Goal: Task Accomplishment & Management: Use online tool/utility

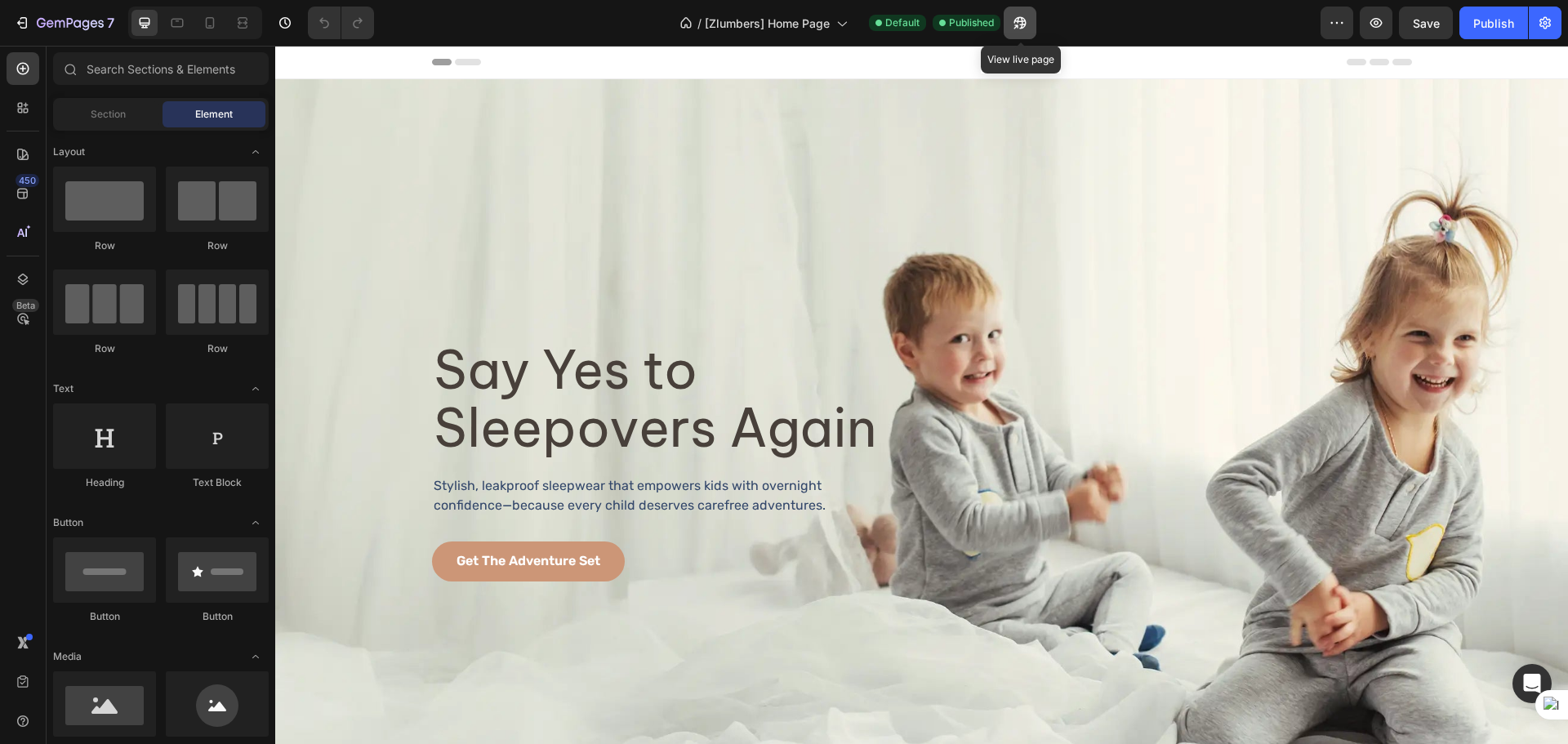
click at [1019, 28] on icon "button" at bounding box center [1016, 26] width 4 height 4
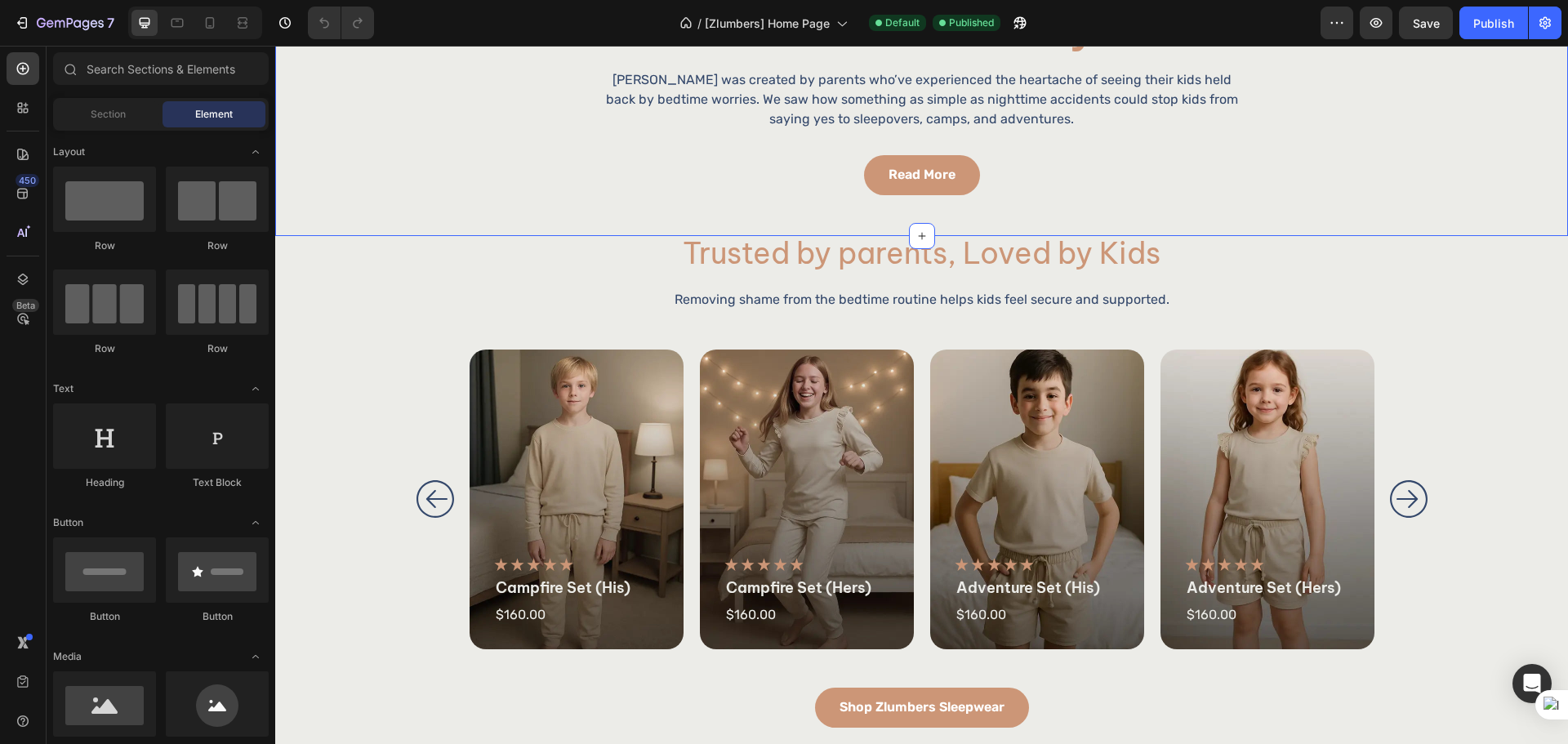
scroll to position [952, 0]
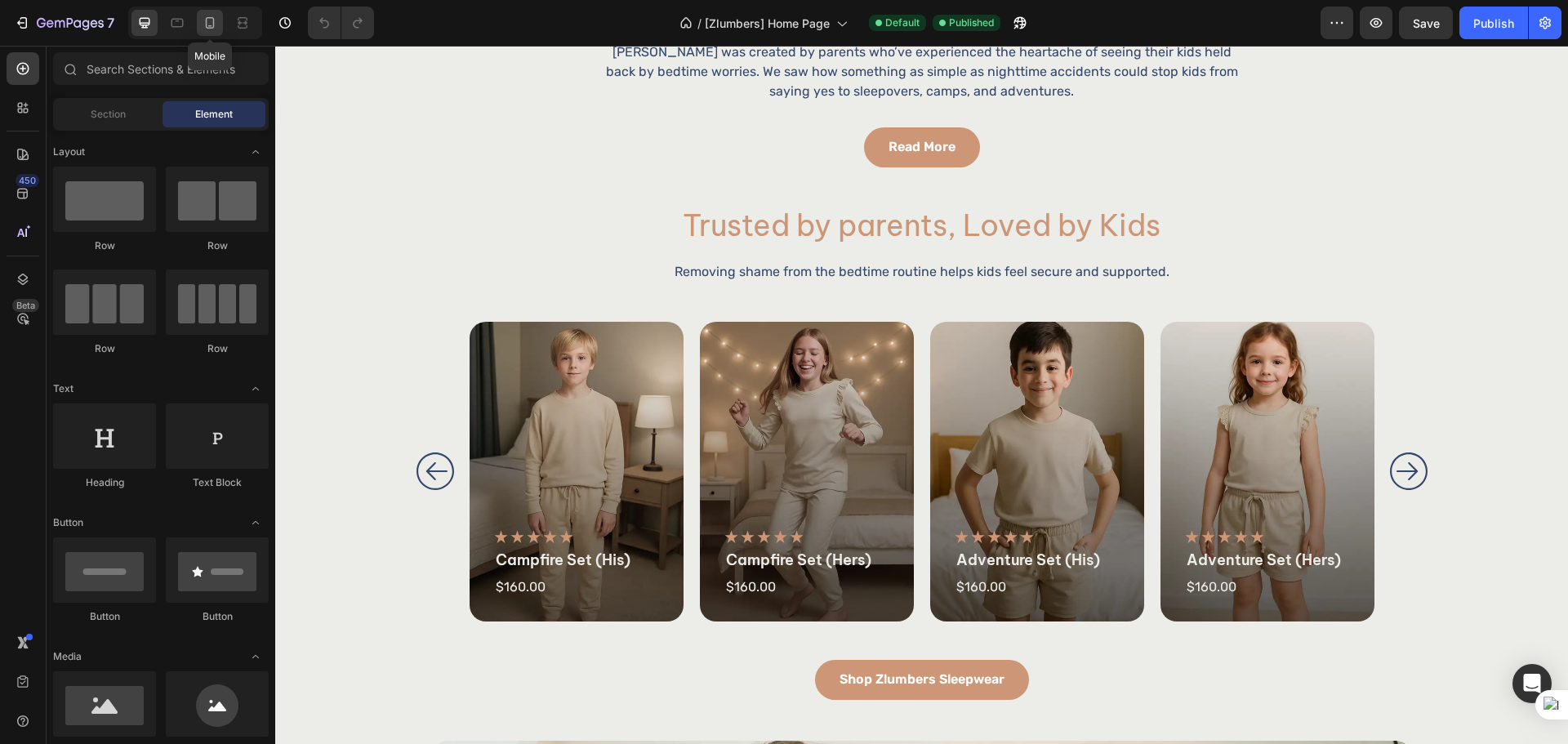
click at [197, 27] on div at bounding box center [209, 22] width 26 height 26
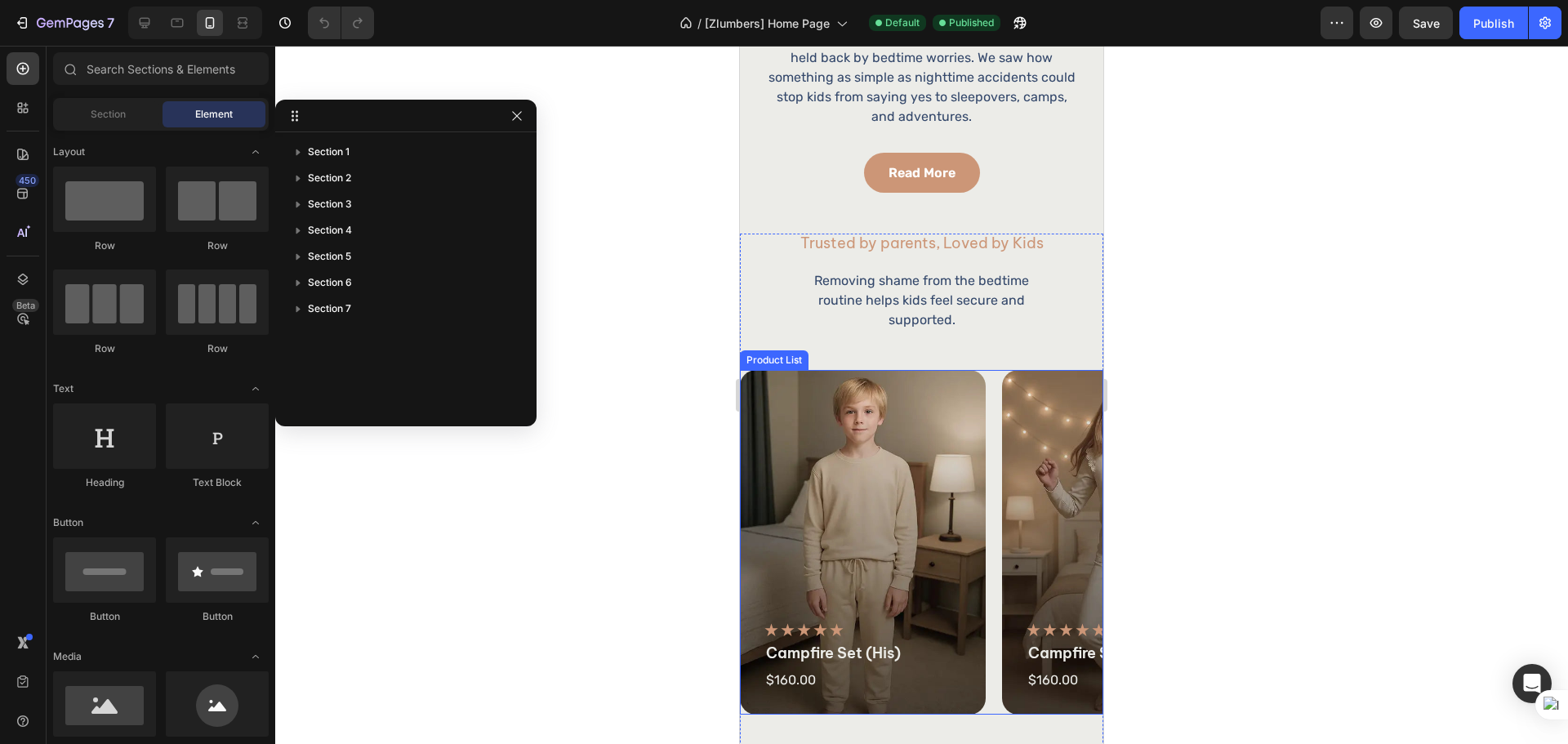
click at [994, 674] on div "Product Images Icon Icon Icon Icon Icon Icon List campfire set (his) Product Ti…" at bounding box center [921, 542] width 364 height 345
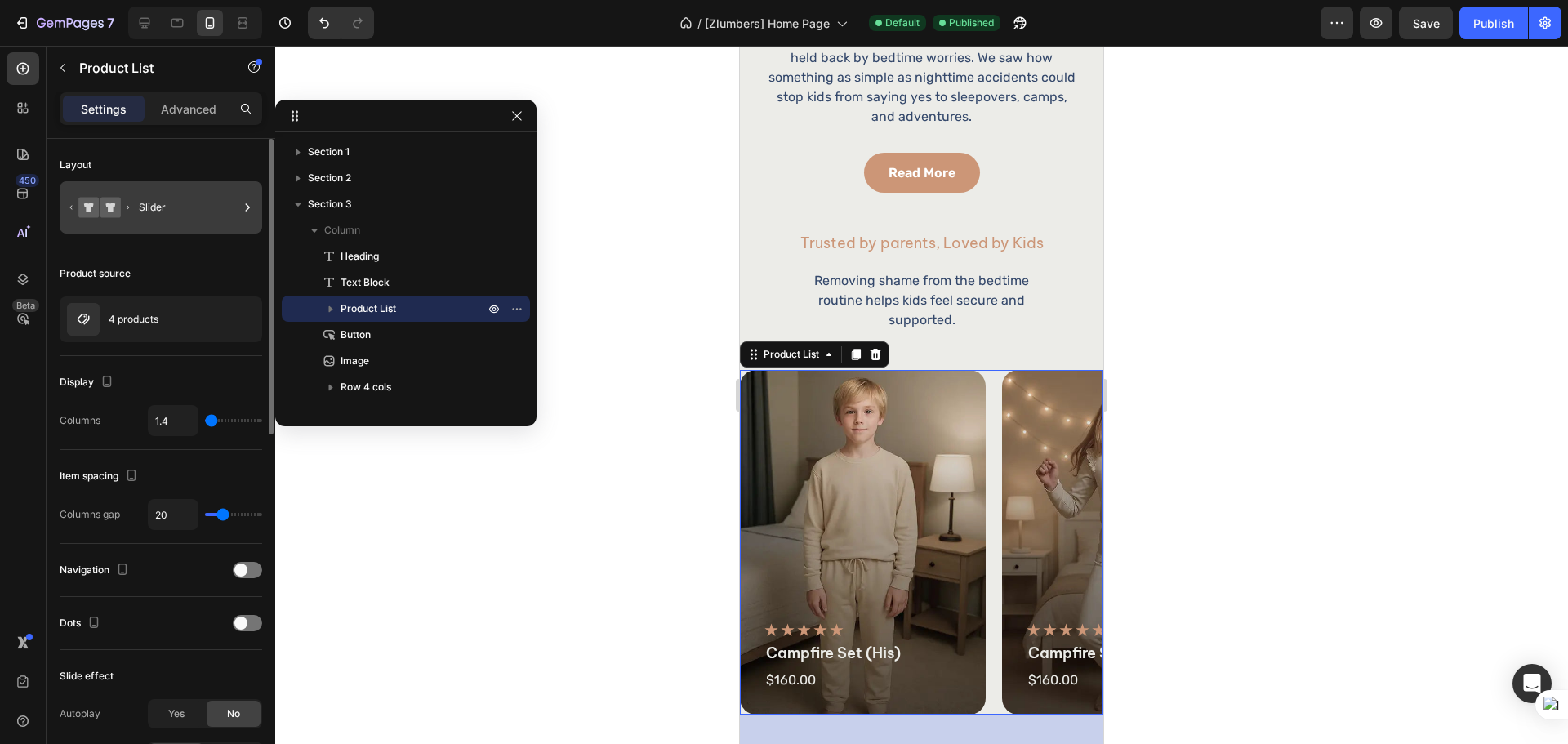
click at [198, 204] on div "Slider" at bounding box center [188, 207] width 99 height 38
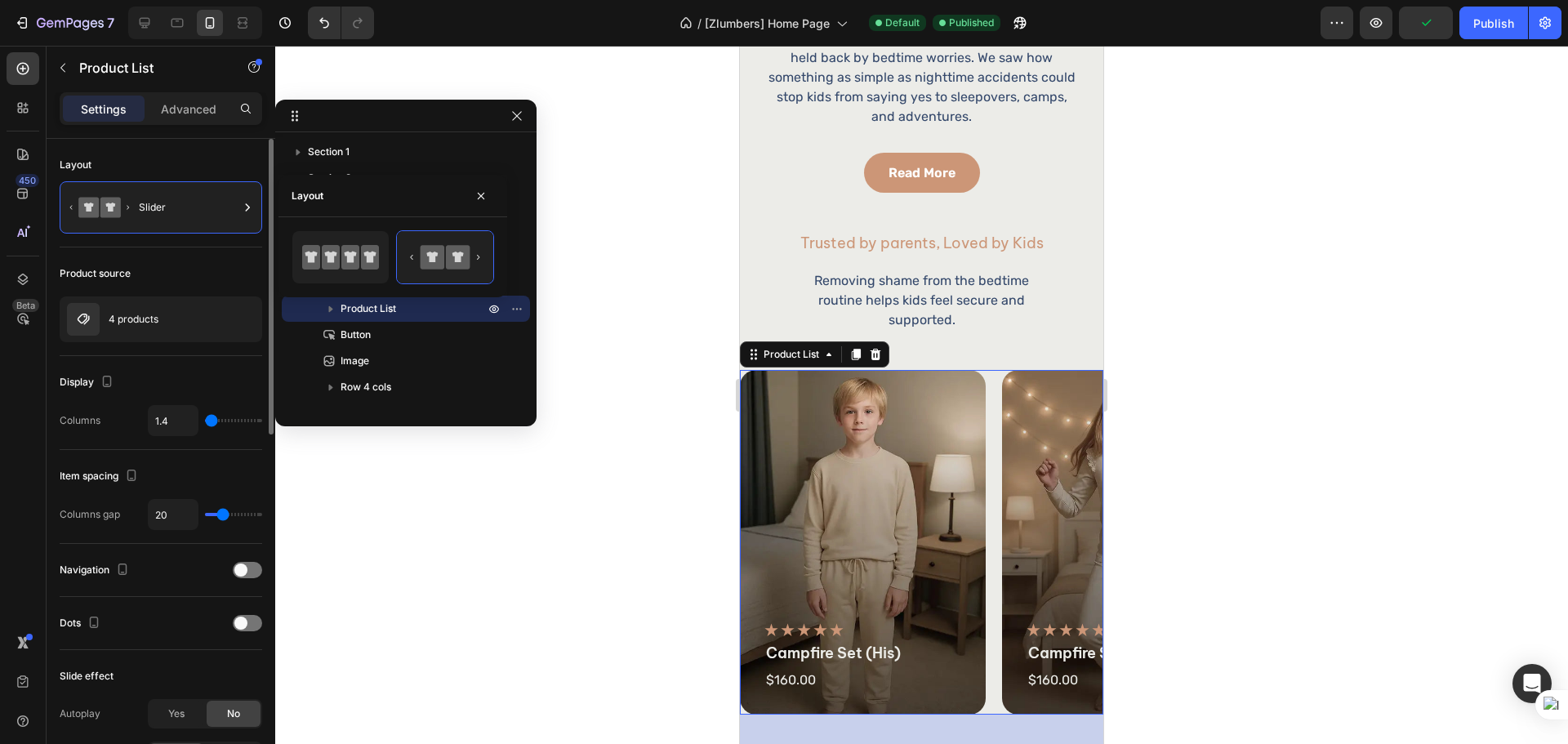
click at [189, 153] on div "Layout" at bounding box center [161, 164] width 203 height 26
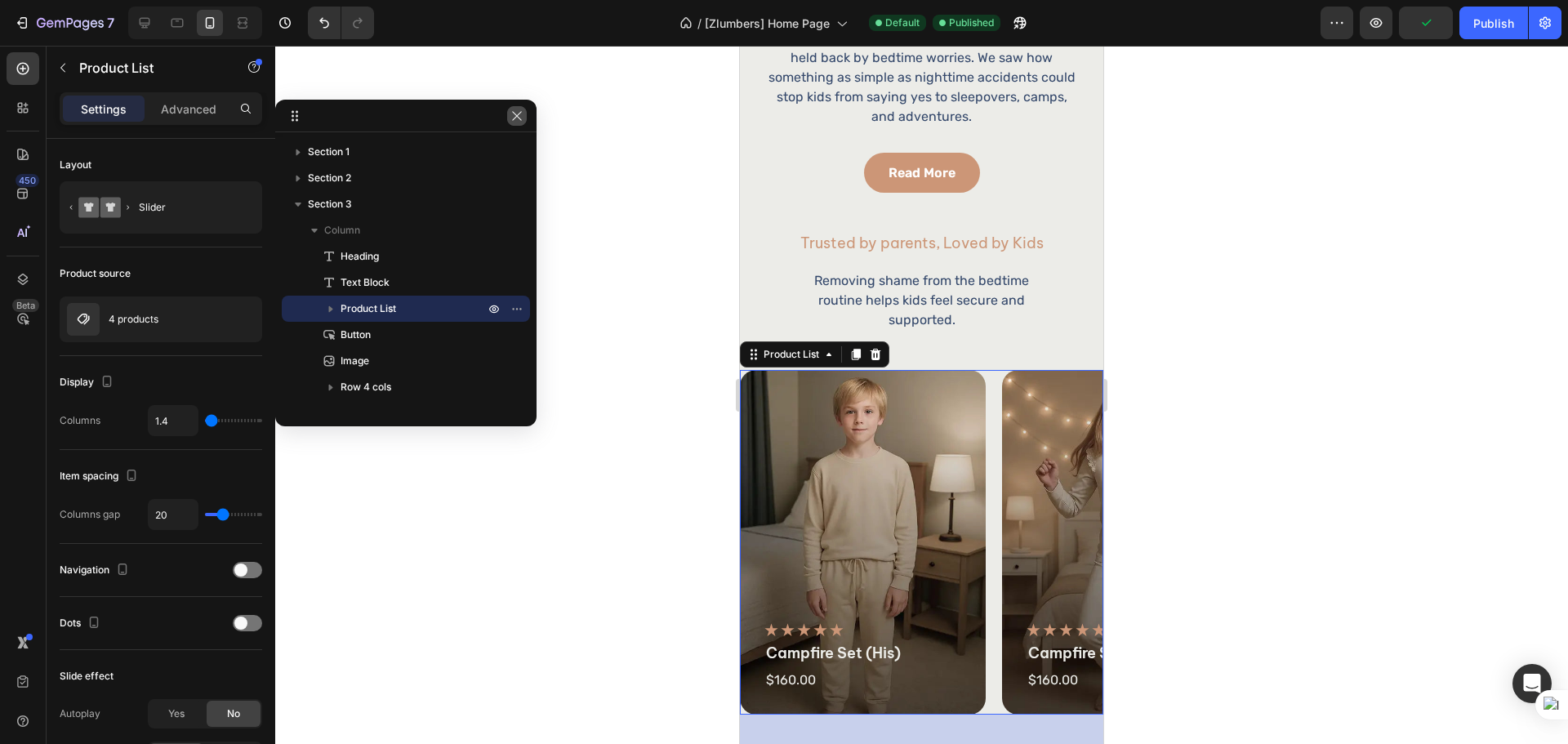
click at [515, 117] on icon "button" at bounding box center [516, 115] width 13 height 13
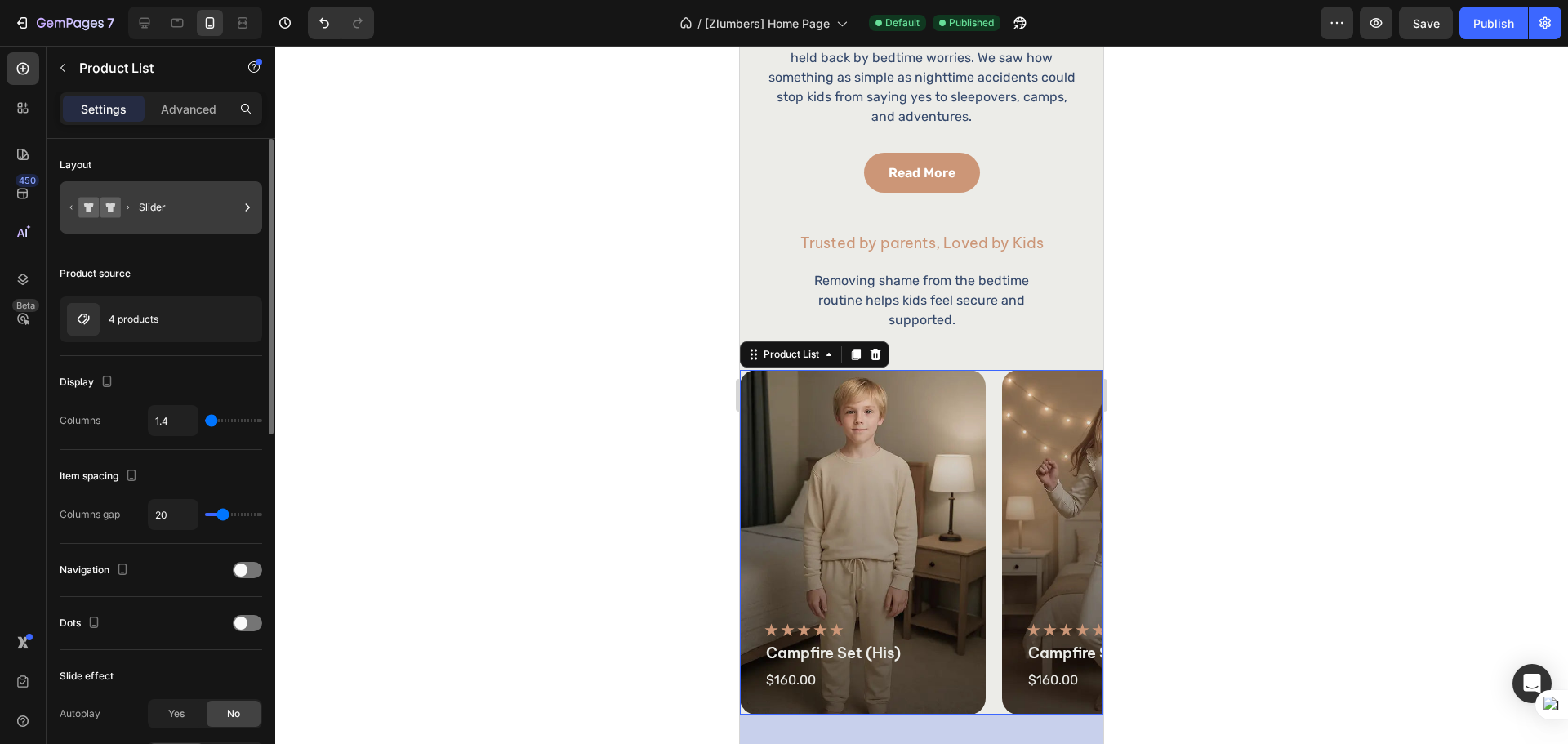
click at [182, 213] on div "Slider" at bounding box center [188, 207] width 99 height 38
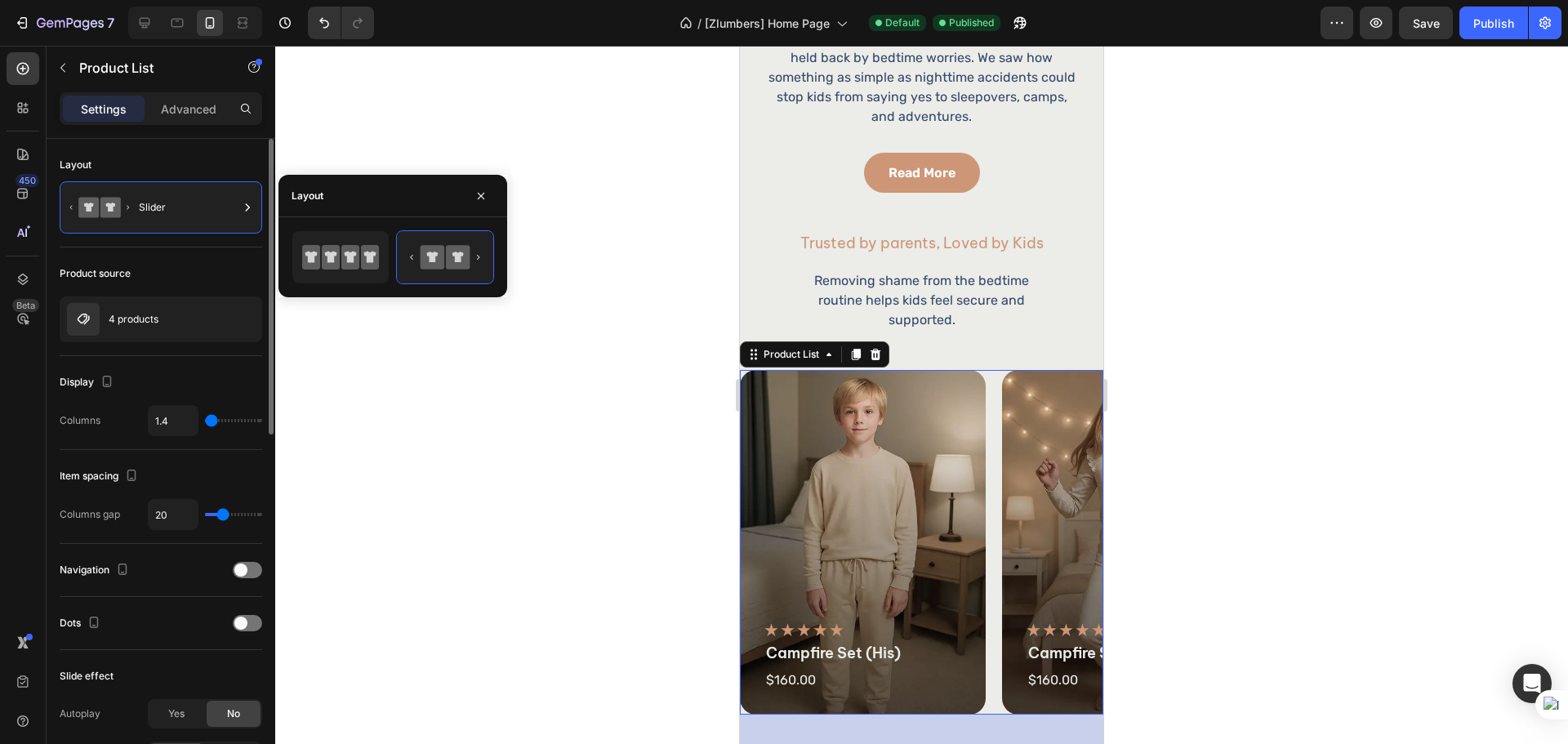
click at [214, 597] on div "Product source 4 products" at bounding box center [161, 623] width 203 height 53
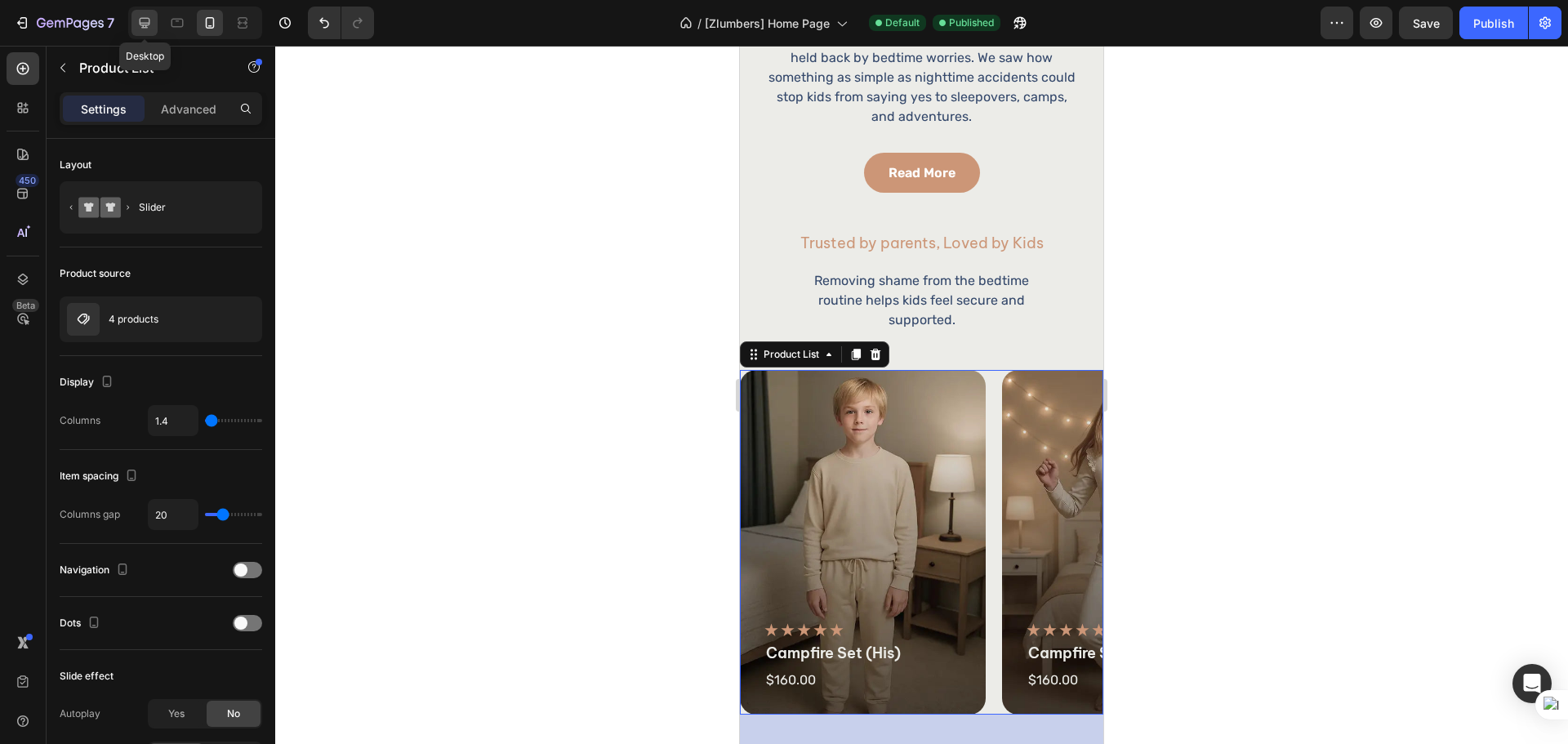
click at [154, 25] on div at bounding box center [144, 22] width 26 height 26
type input "4"
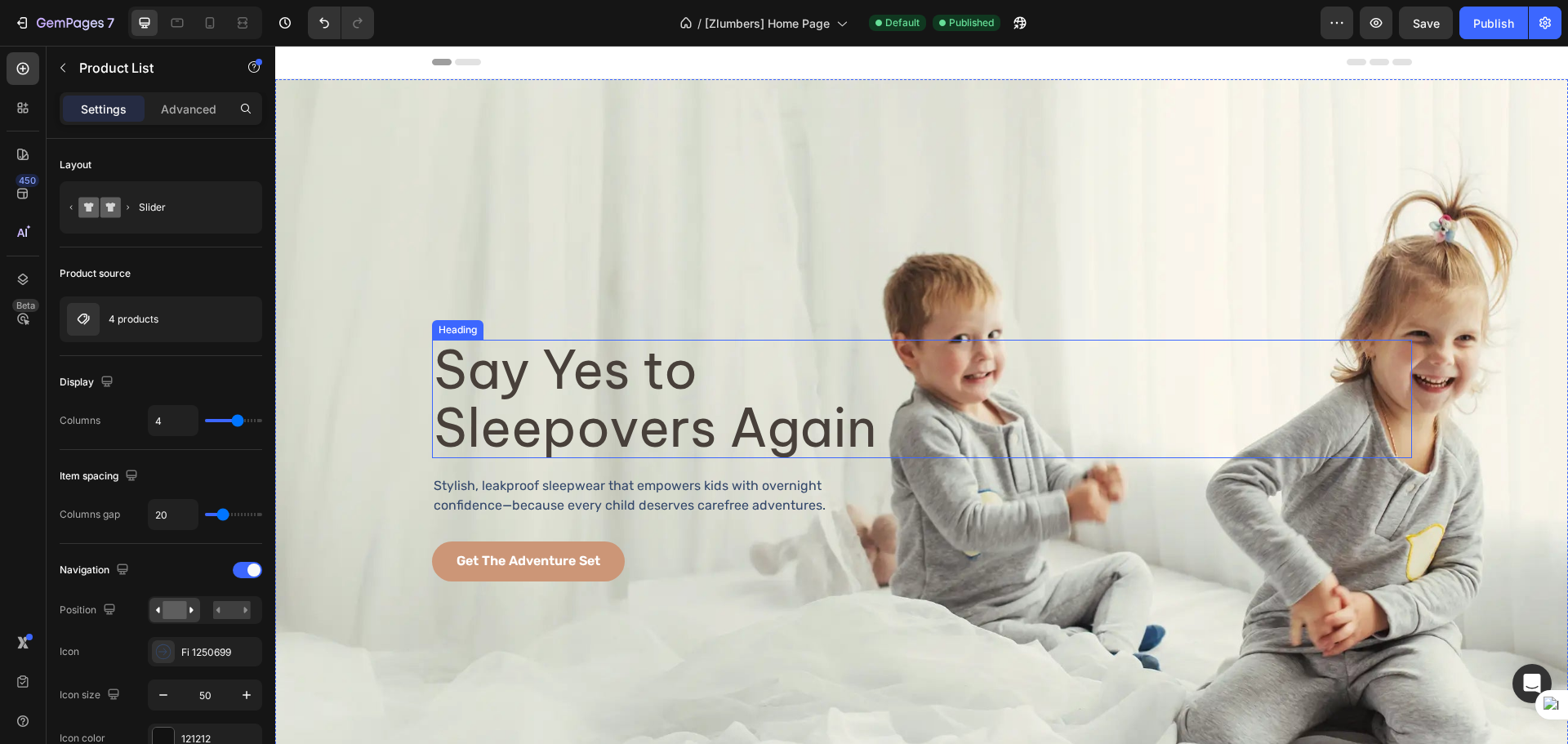
click at [697, 398] on h2 "Say Yes to Sleepovers Again" at bounding box center [658, 398] width 452 height 119
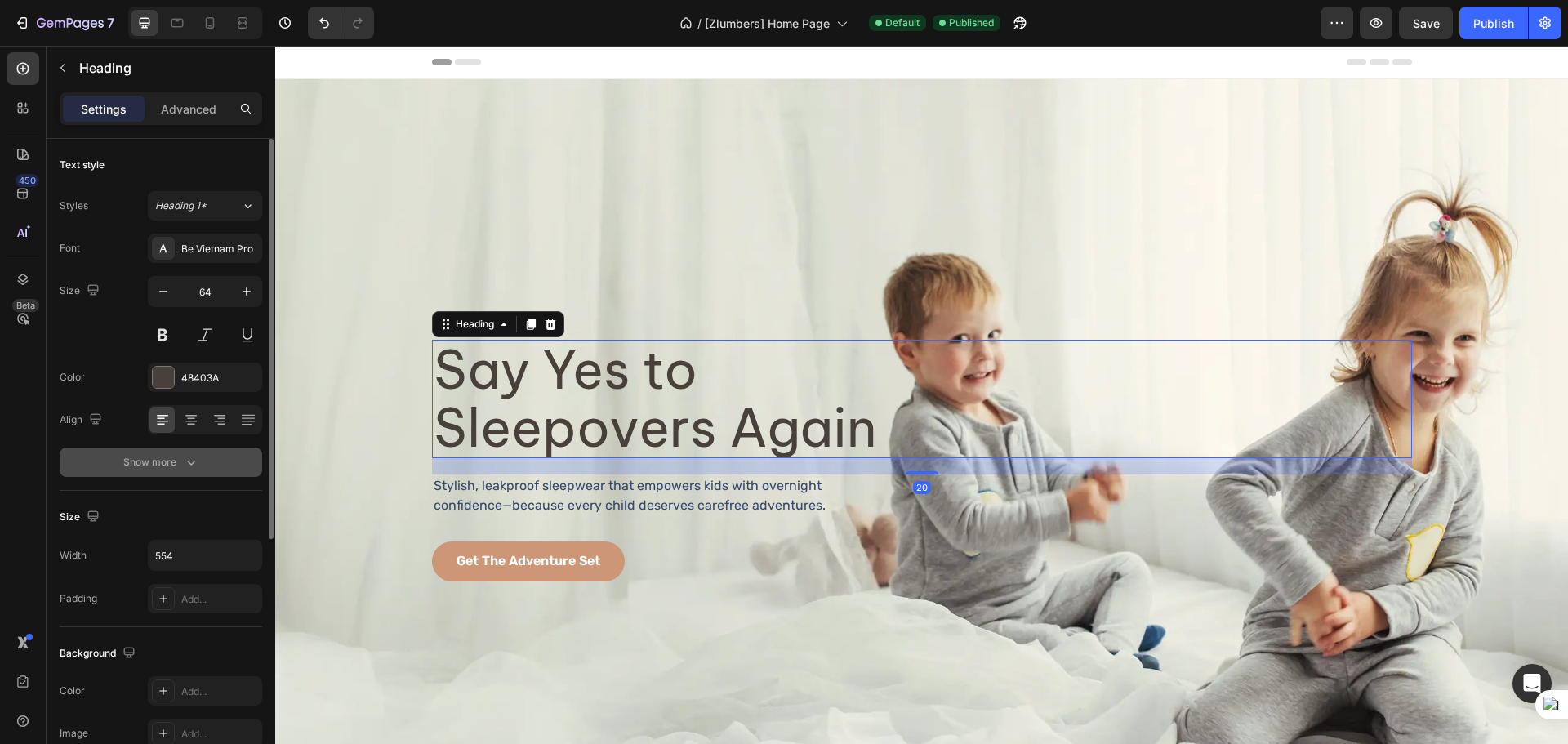
click at [196, 462] on icon "button" at bounding box center [191, 462] width 16 height 16
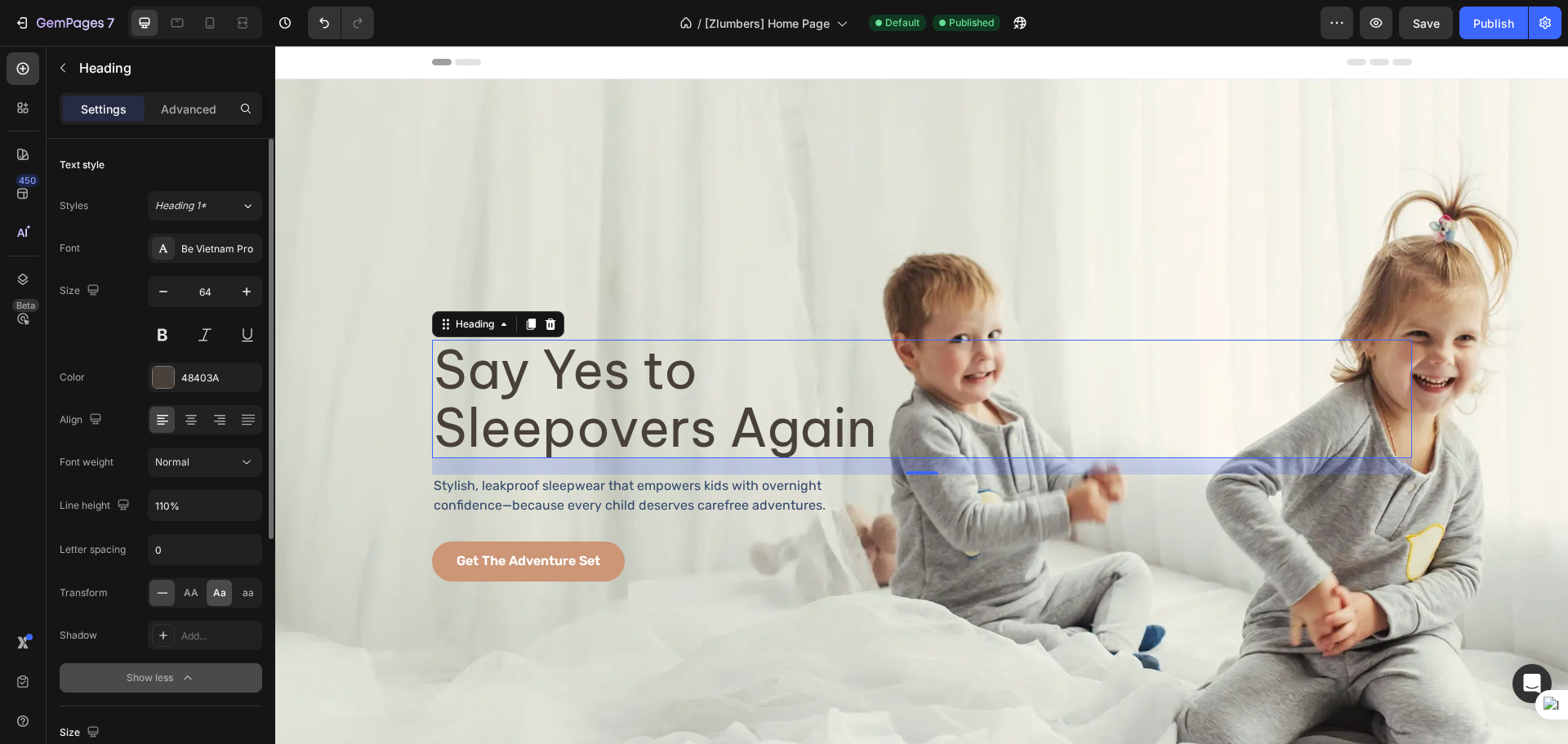
click at [206, 598] on div "Aa" at bounding box center [219, 592] width 25 height 26
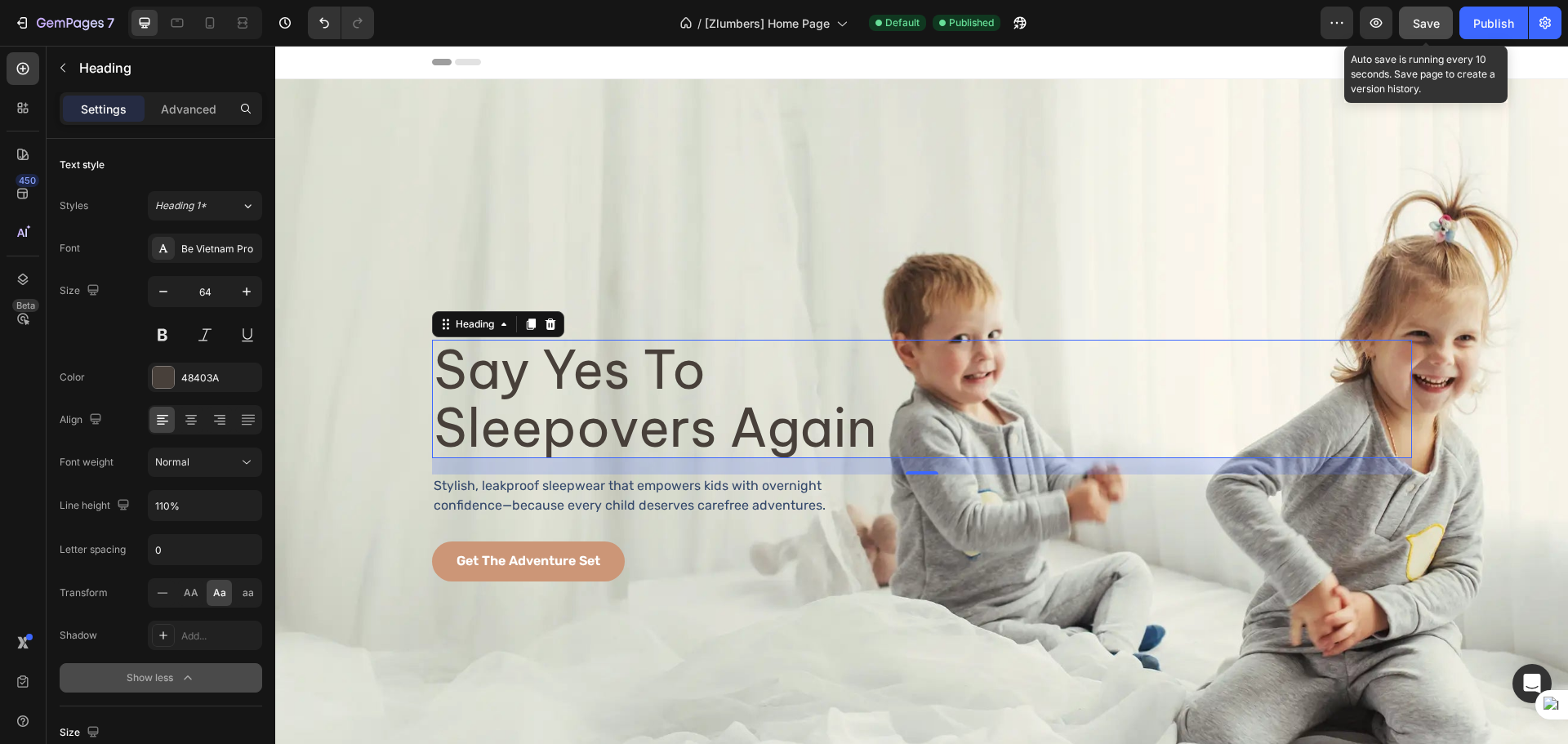
click at [1421, 19] on span "Save" at bounding box center [1426, 23] width 27 height 14
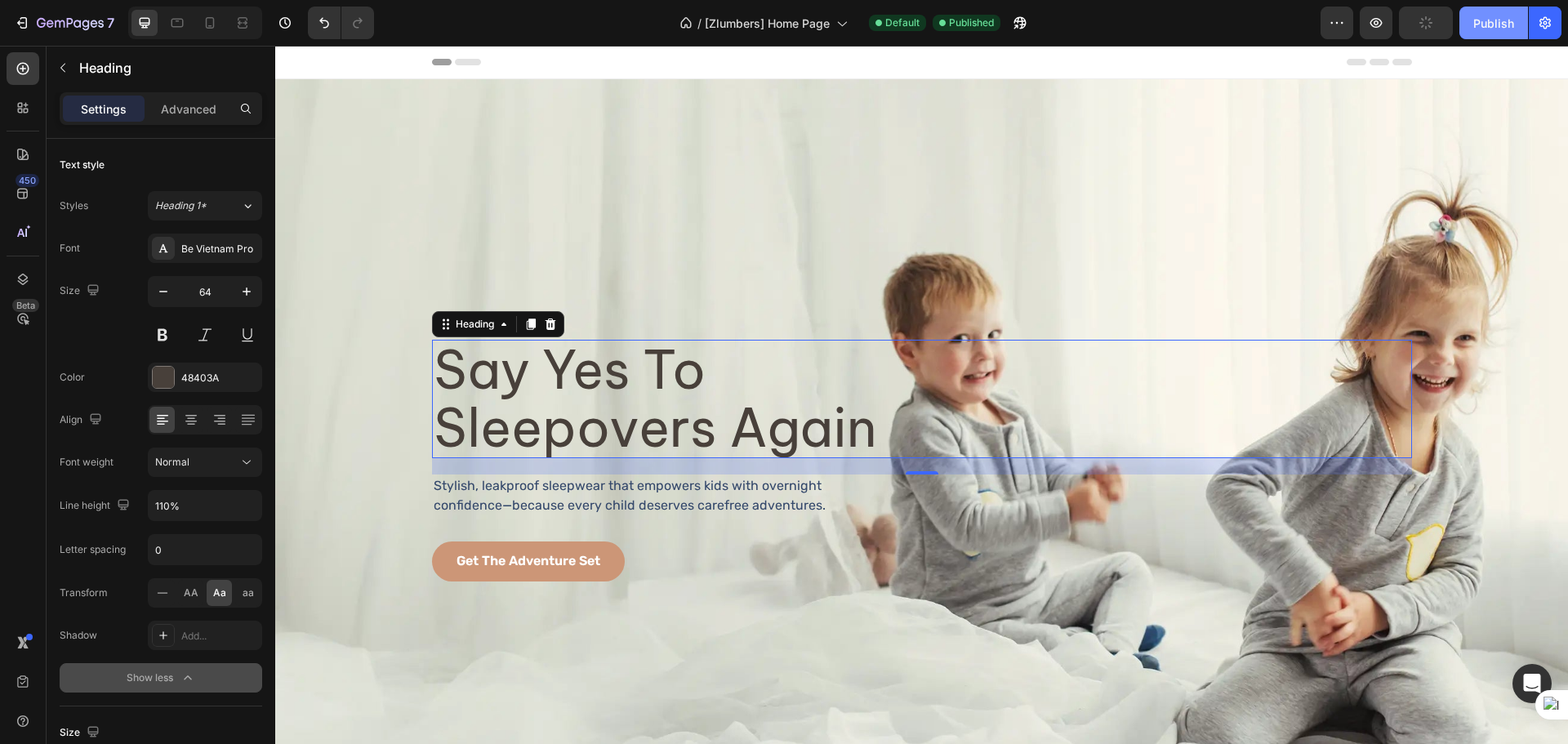
click at [1489, 36] on button "Publish" at bounding box center [1493, 22] width 69 height 33
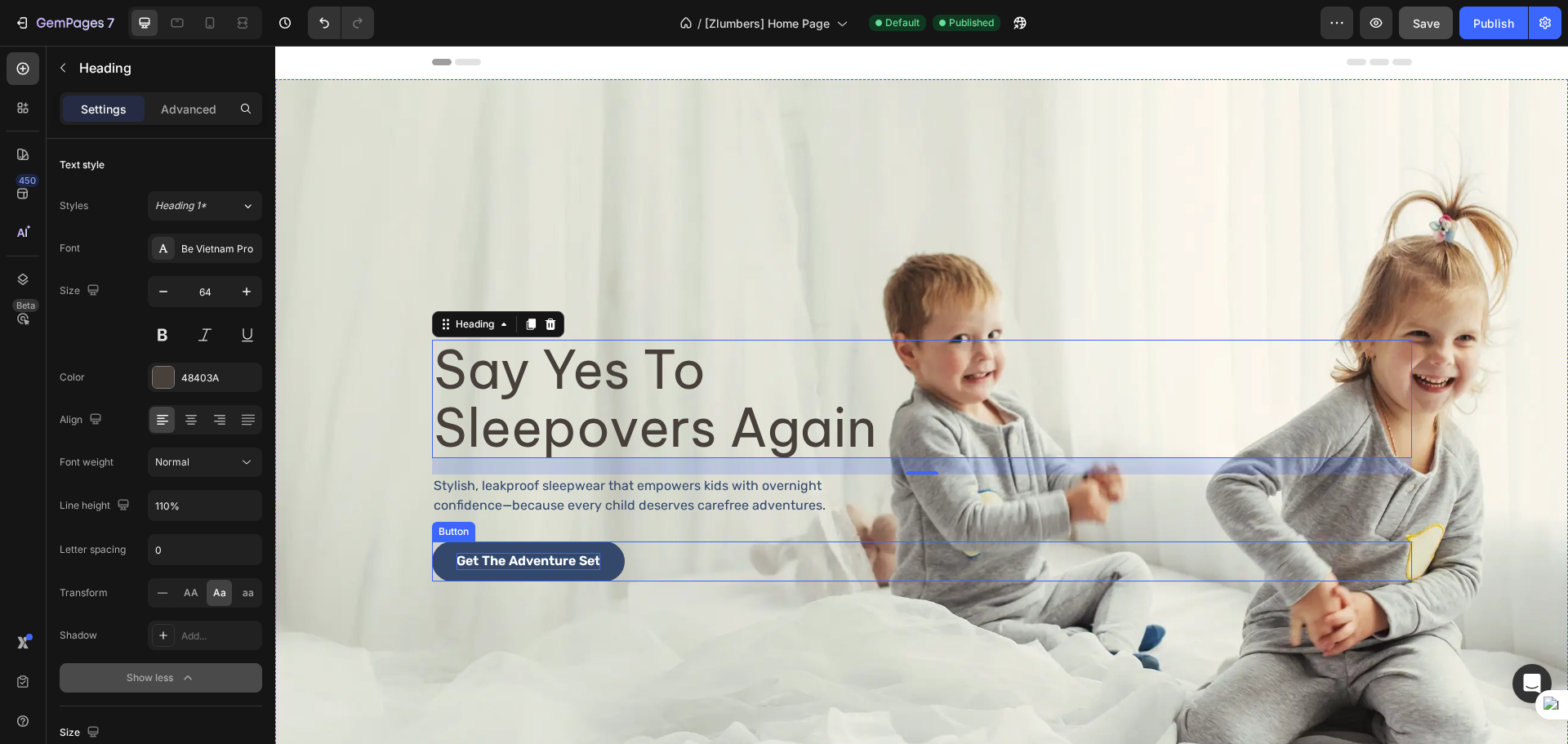
click at [498, 553] on p "Get the Adventure Set" at bounding box center [528, 561] width 144 height 17
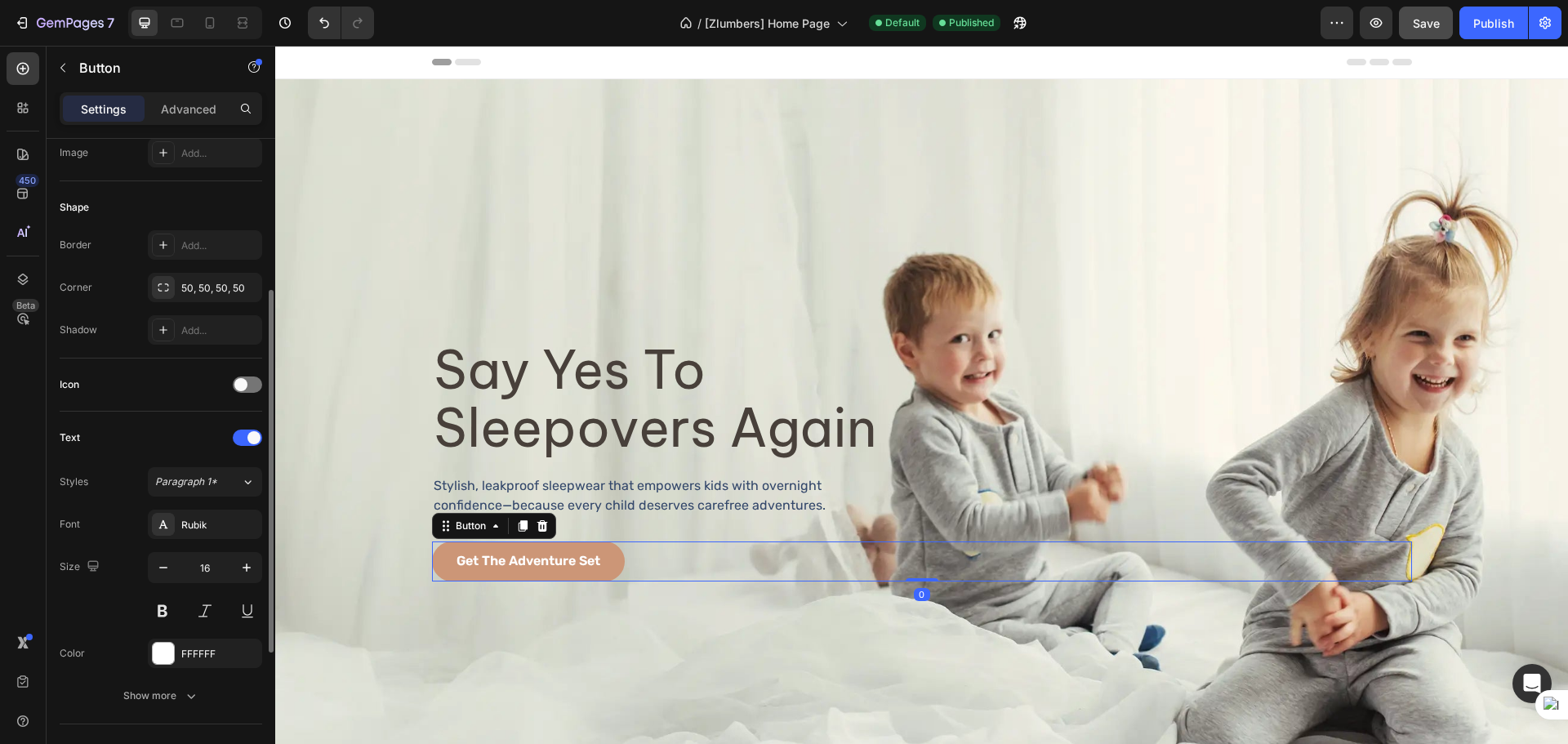
scroll to position [409, 0]
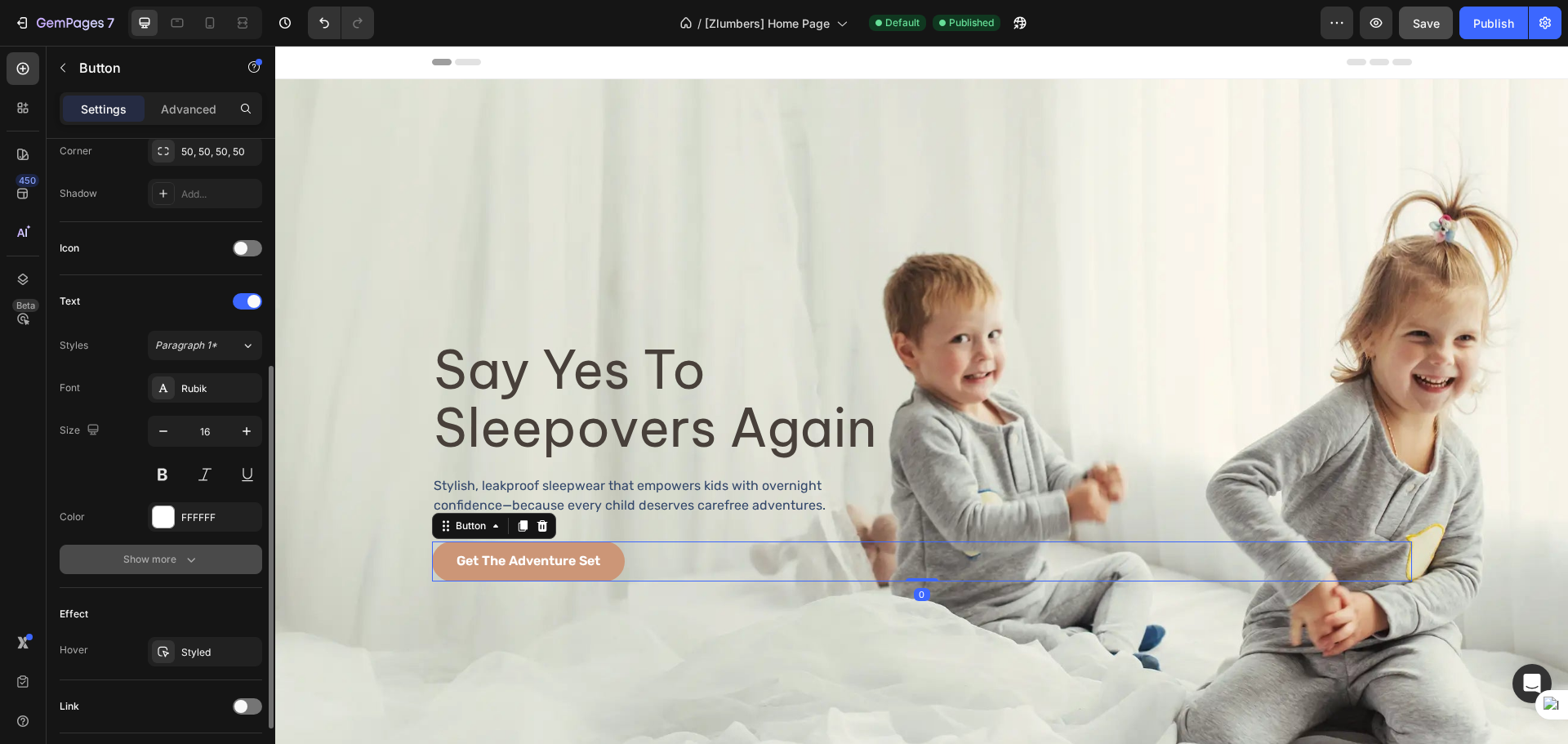
click at [178, 558] on div "Show more" at bounding box center [161, 559] width 76 height 16
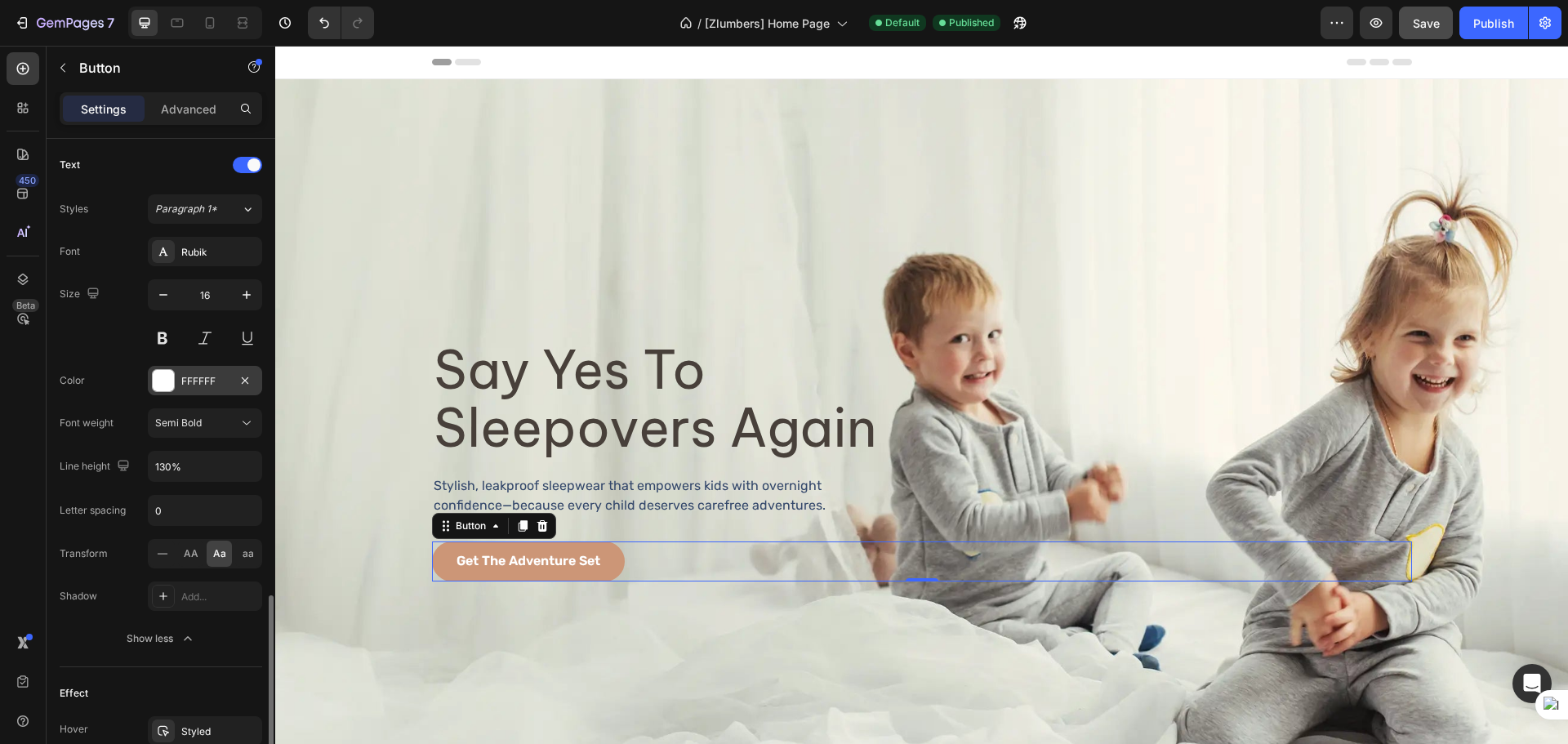
scroll to position [734, 0]
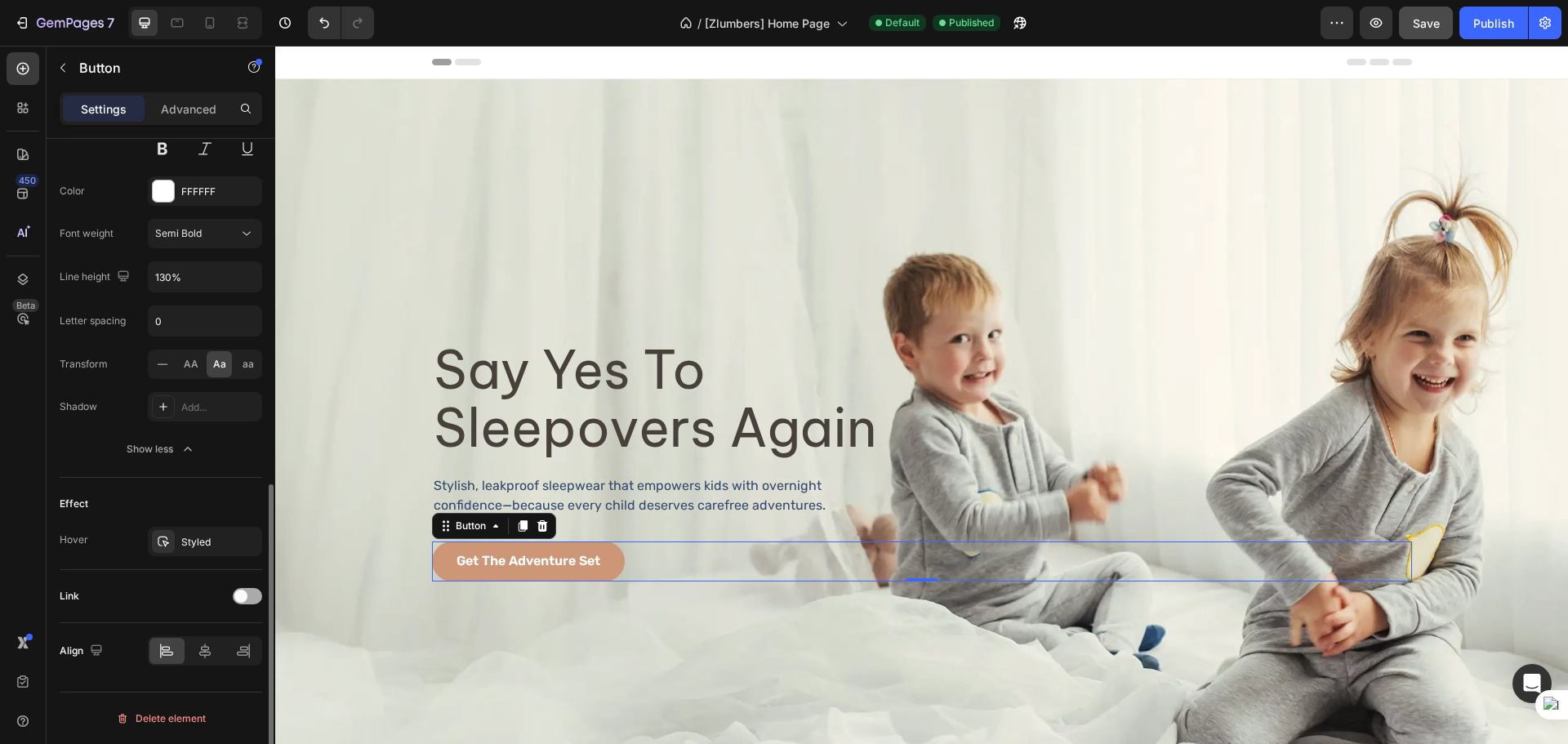
click at [251, 598] on div at bounding box center [247, 596] width 29 height 16
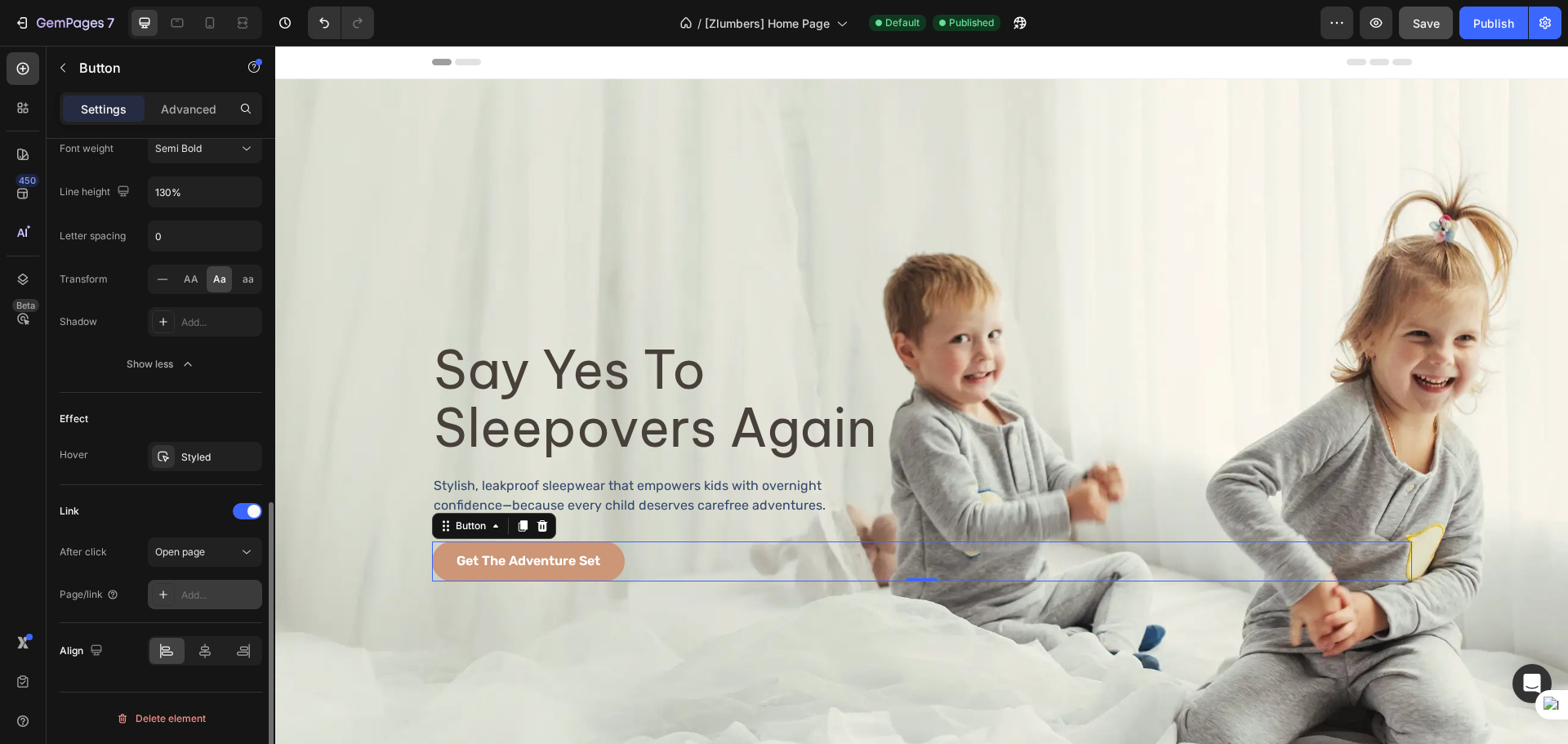
click at [211, 599] on div "Add..." at bounding box center [220, 595] width 77 height 14
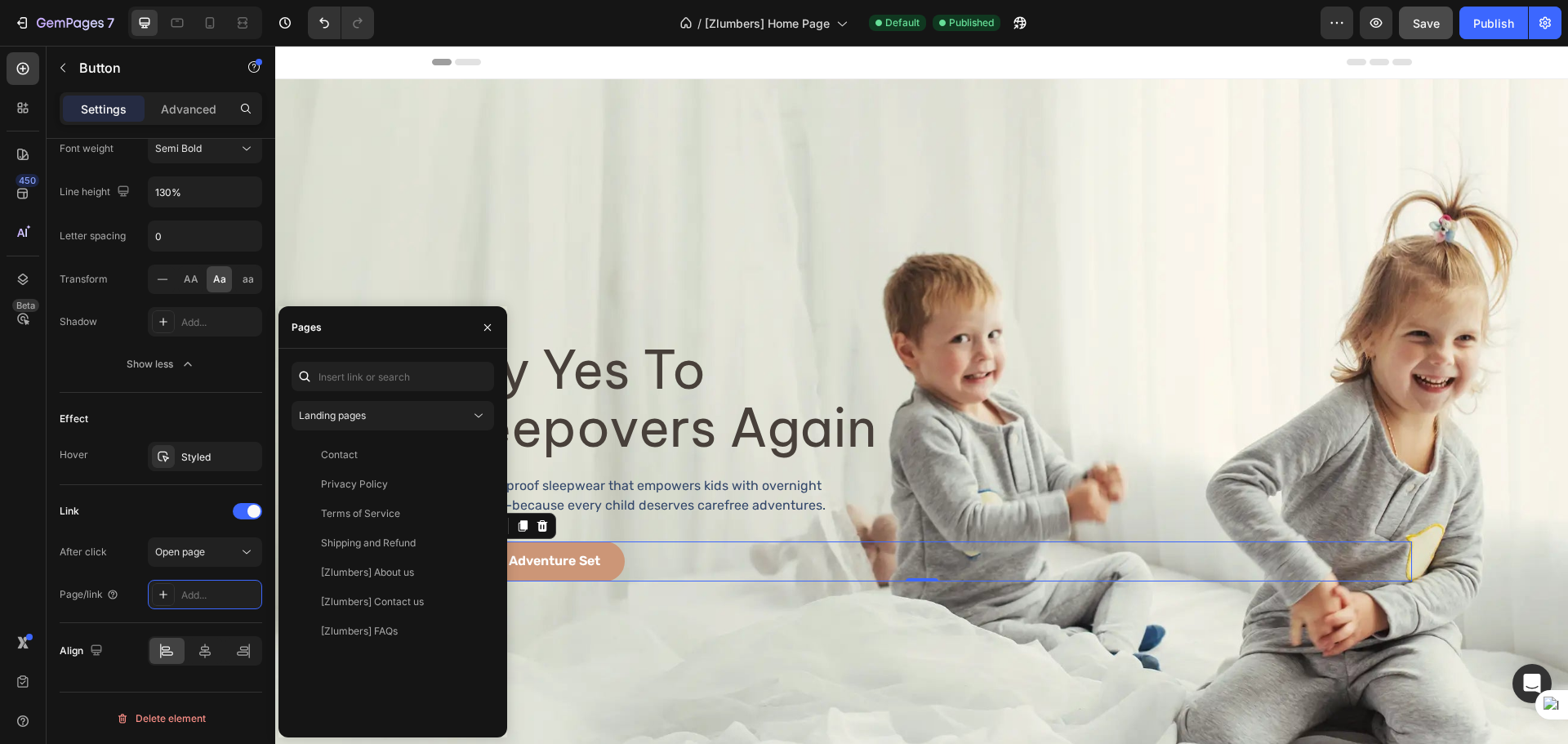
click at [405, 431] on div "Landing pages Contact View Privacy Policy View Terms of Service View Shipping a…" at bounding box center [392, 543] width 203 height 363
click at [410, 413] on div "Landing pages" at bounding box center [384, 415] width 172 height 14
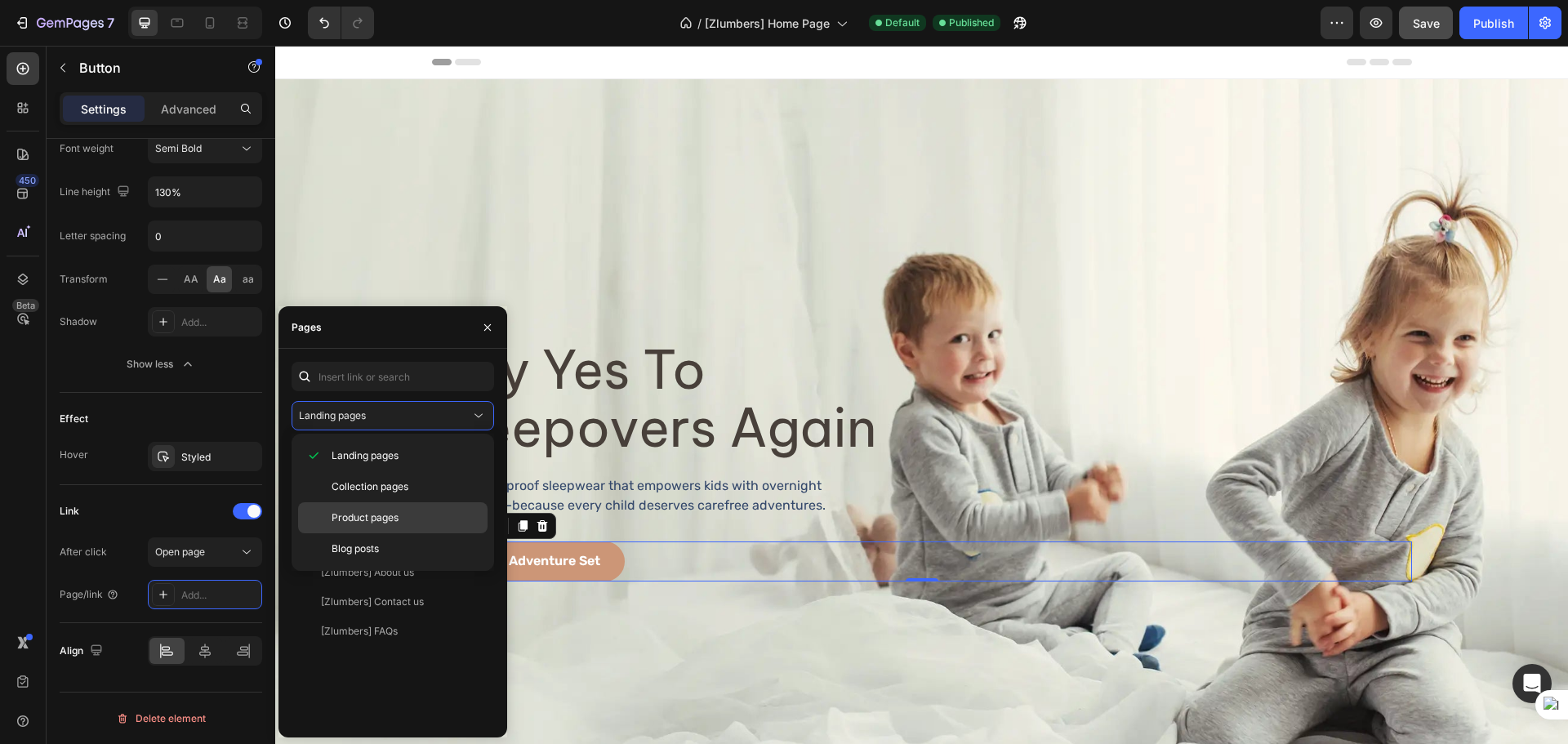
click at [376, 533] on div "Product pages" at bounding box center [393, 548] width 189 height 31
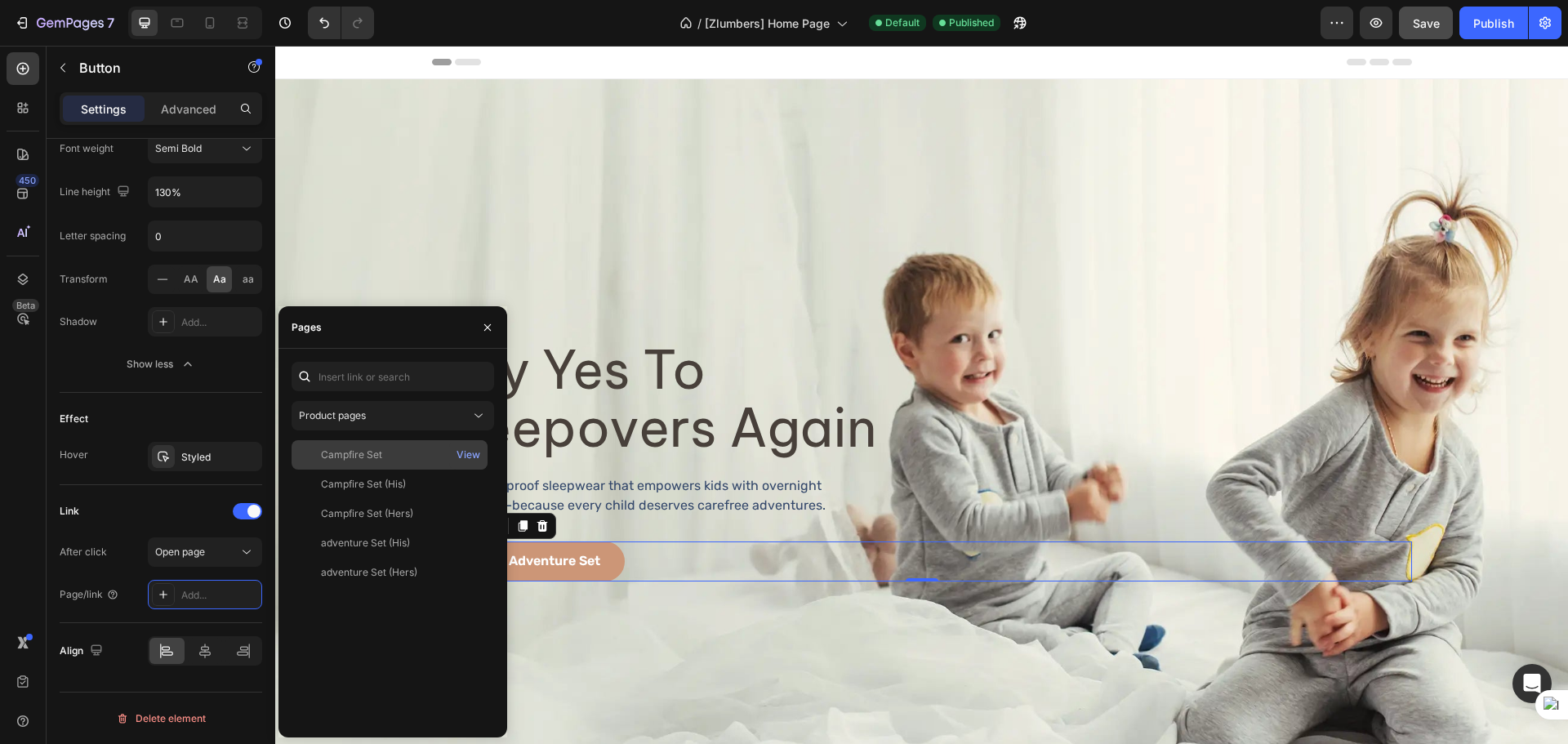
click at [373, 455] on div "Campfire Set" at bounding box center [351, 455] width 62 height 14
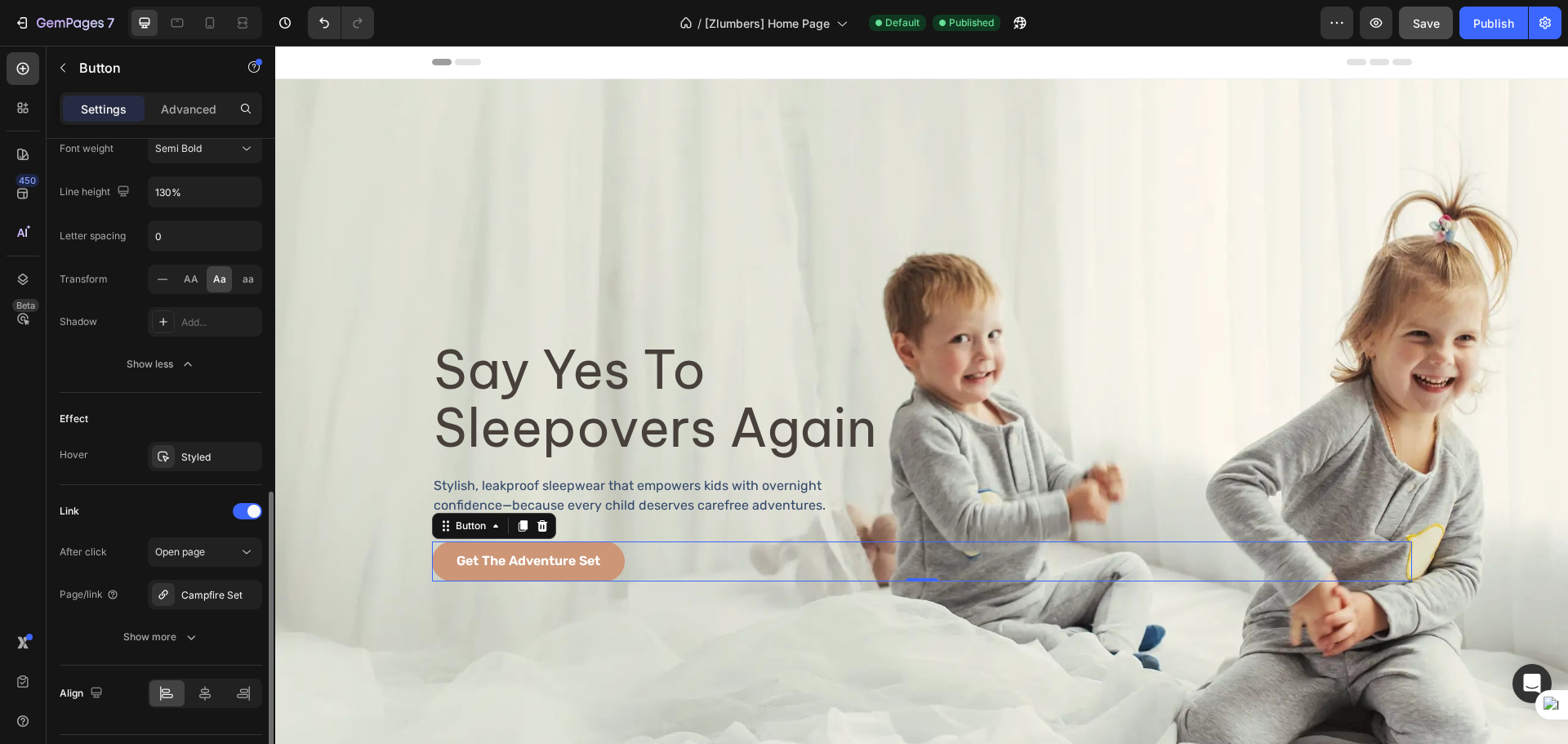
click at [185, 511] on div "Link" at bounding box center [161, 510] width 203 height 26
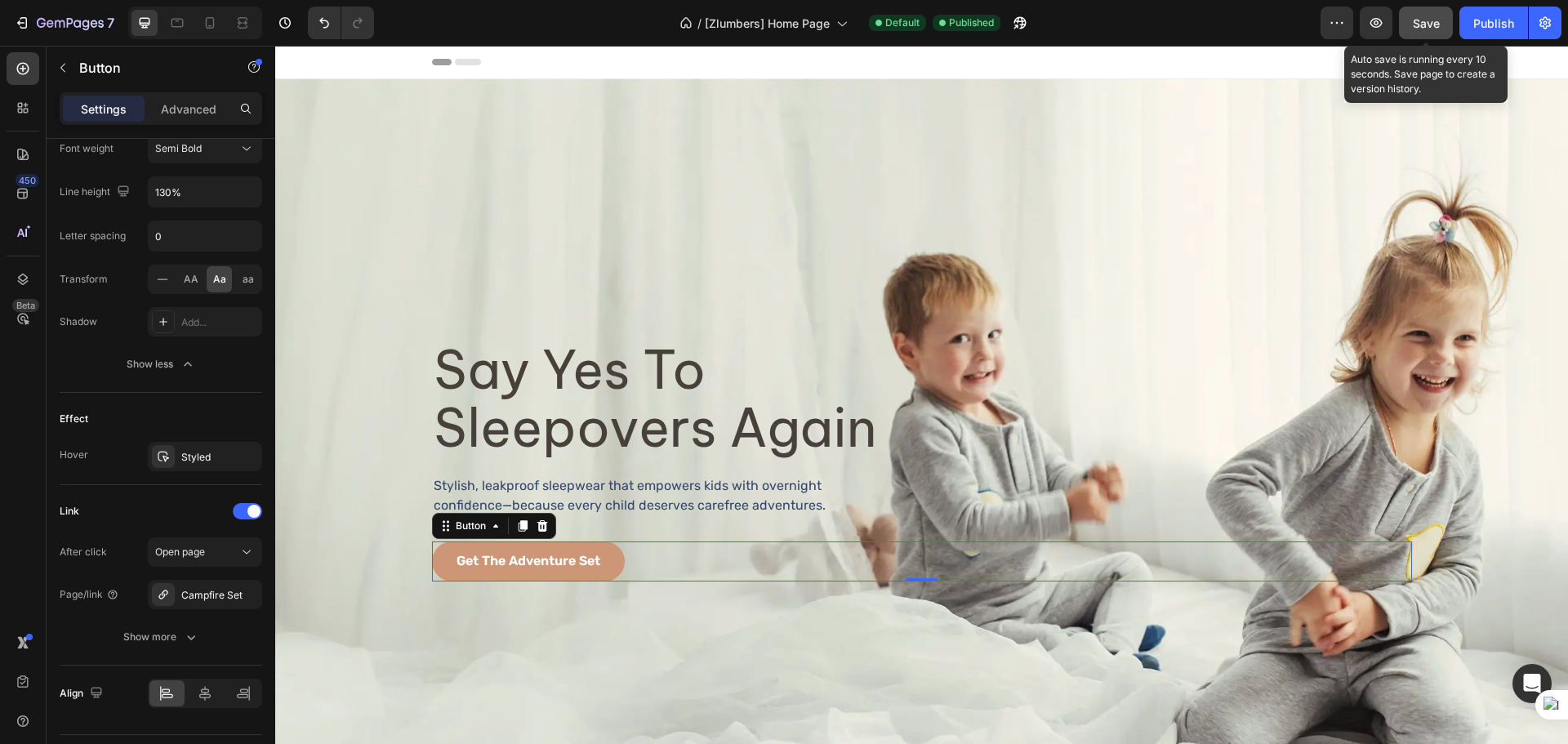
click at [1448, 21] on button "Save" at bounding box center [1425, 22] width 54 height 33
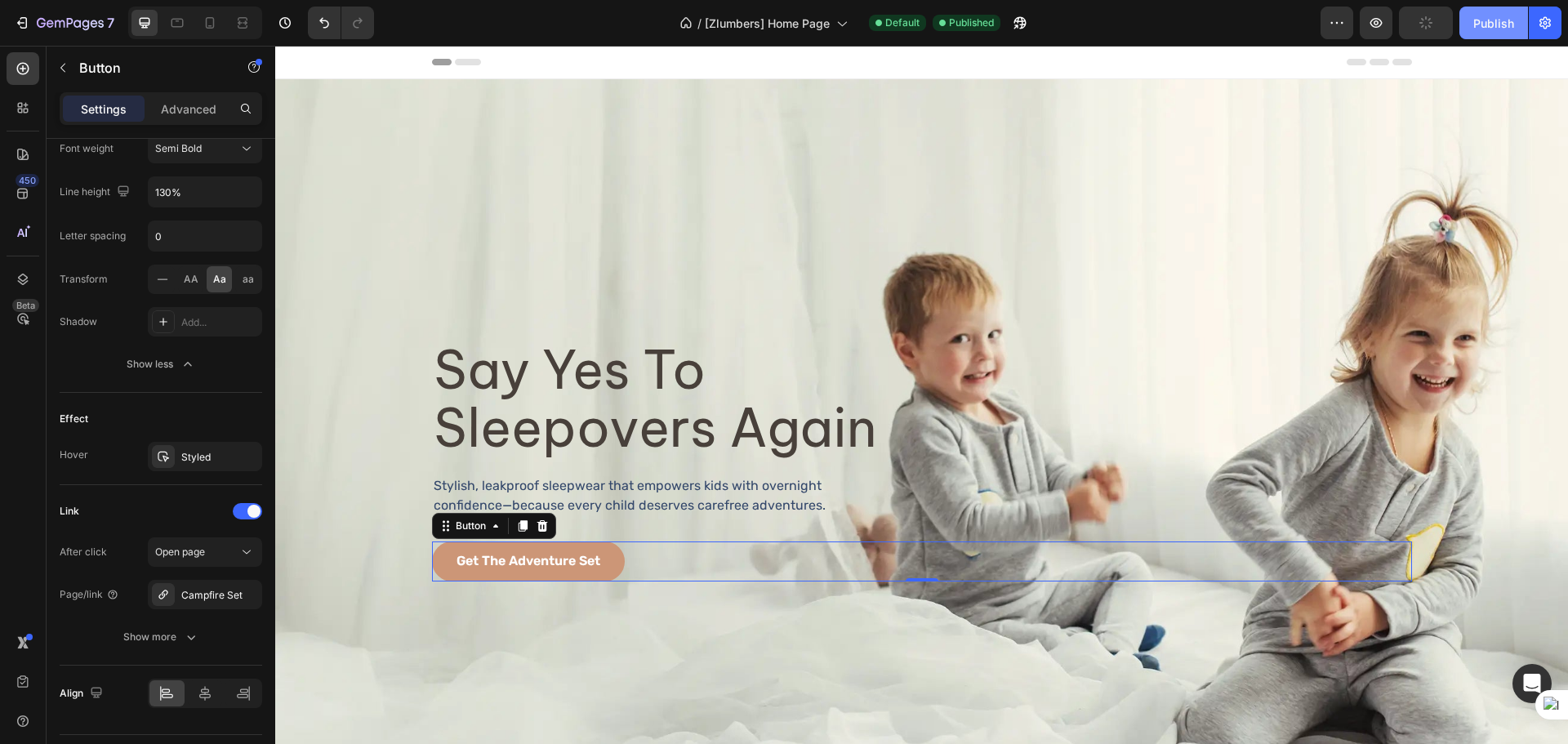
click at [1474, 28] on div "Publish" at bounding box center [1494, 22] width 41 height 17
click at [703, 406] on h2 "say yes to sleepovers again" at bounding box center [658, 398] width 452 height 119
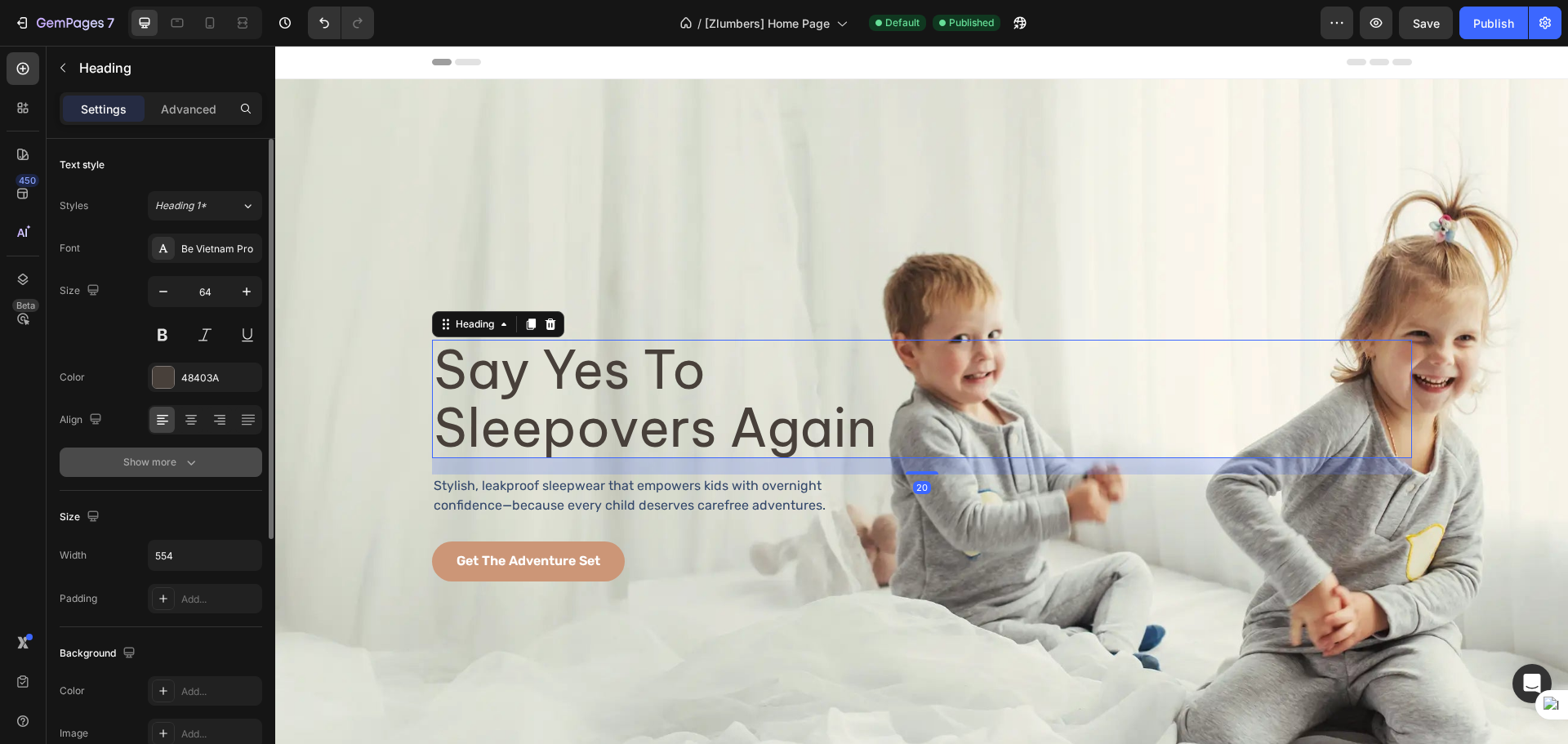
click at [155, 453] on button "Show more" at bounding box center [161, 462] width 203 height 29
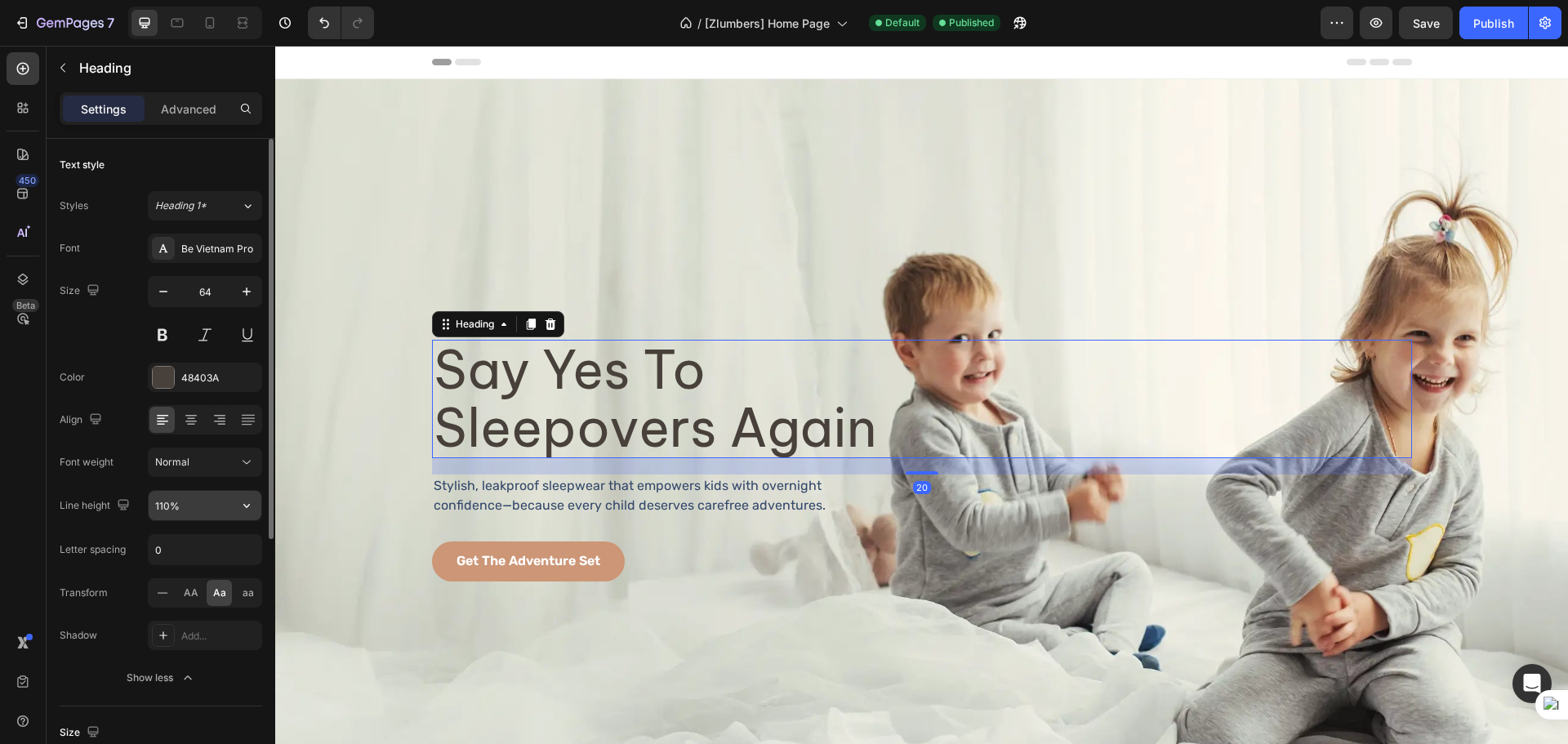
click at [199, 501] on input "110%" at bounding box center [205, 505] width 113 height 29
click at [22, 154] on icon at bounding box center [22, 154] width 12 height 12
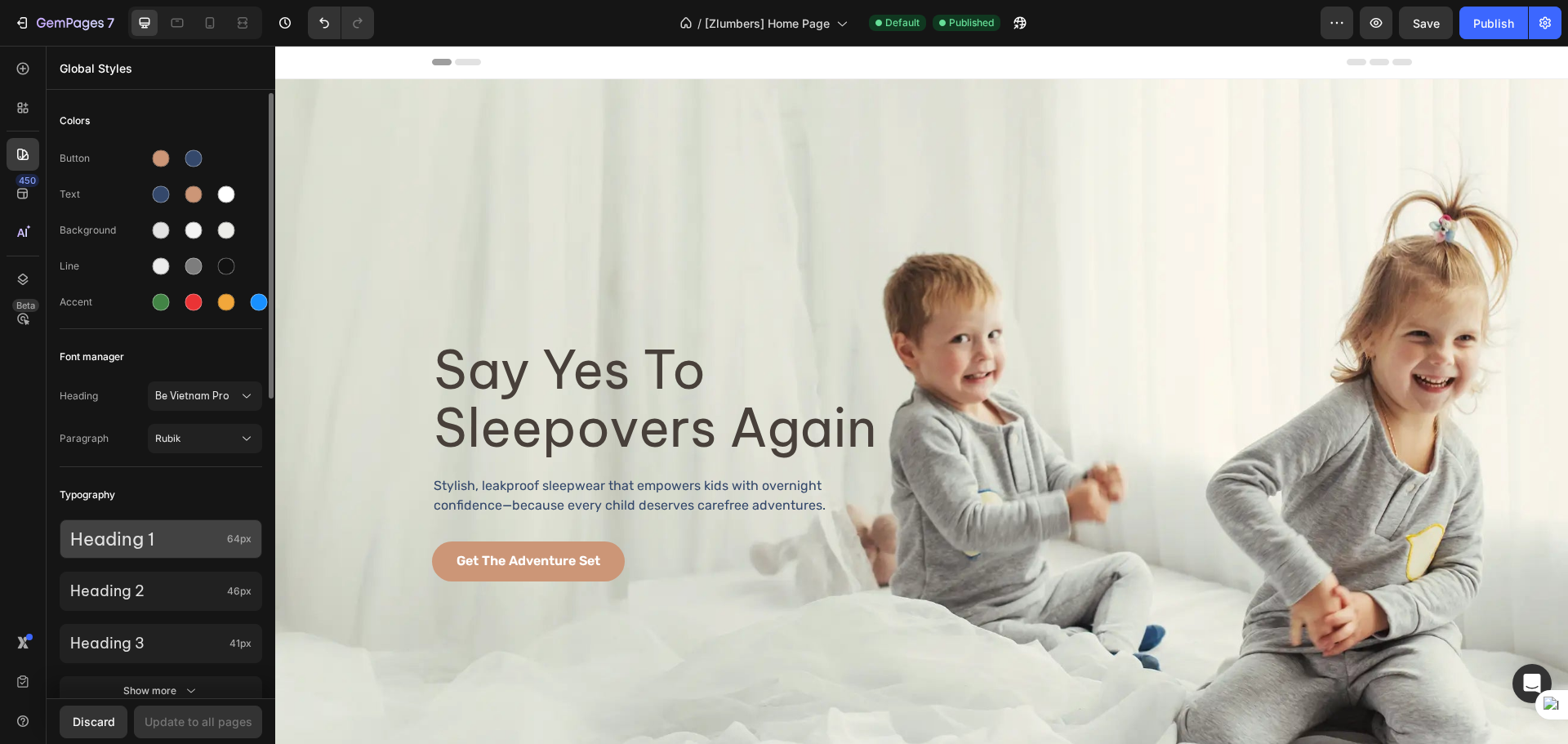
click at [189, 545] on p "Heading 1" at bounding box center [146, 539] width 150 height 20
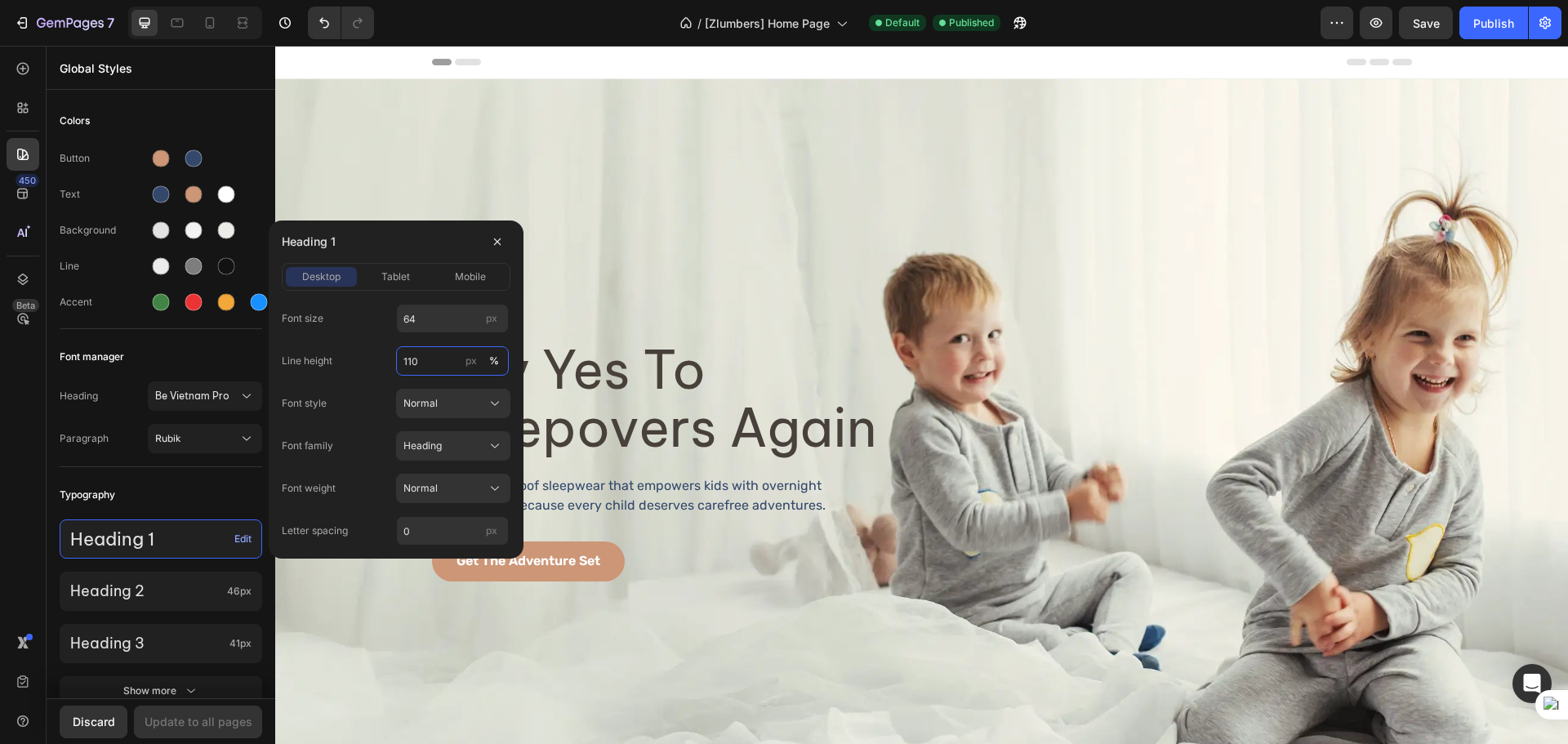
click at [420, 355] on input "110" at bounding box center [452, 360] width 113 height 29
type input "113"
click at [378, 339] on div "Font size 64 px Line height 113 px % Font style Normal Font family Heading Font…" at bounding box center [396, 424] width 229 height 242
click at [408, 276] on span "tablet" at bounding box center [396, 277] width 29 height 14
click at [454, 270] on div "mobile" at bounding box center [471, 277] width 71 height 14
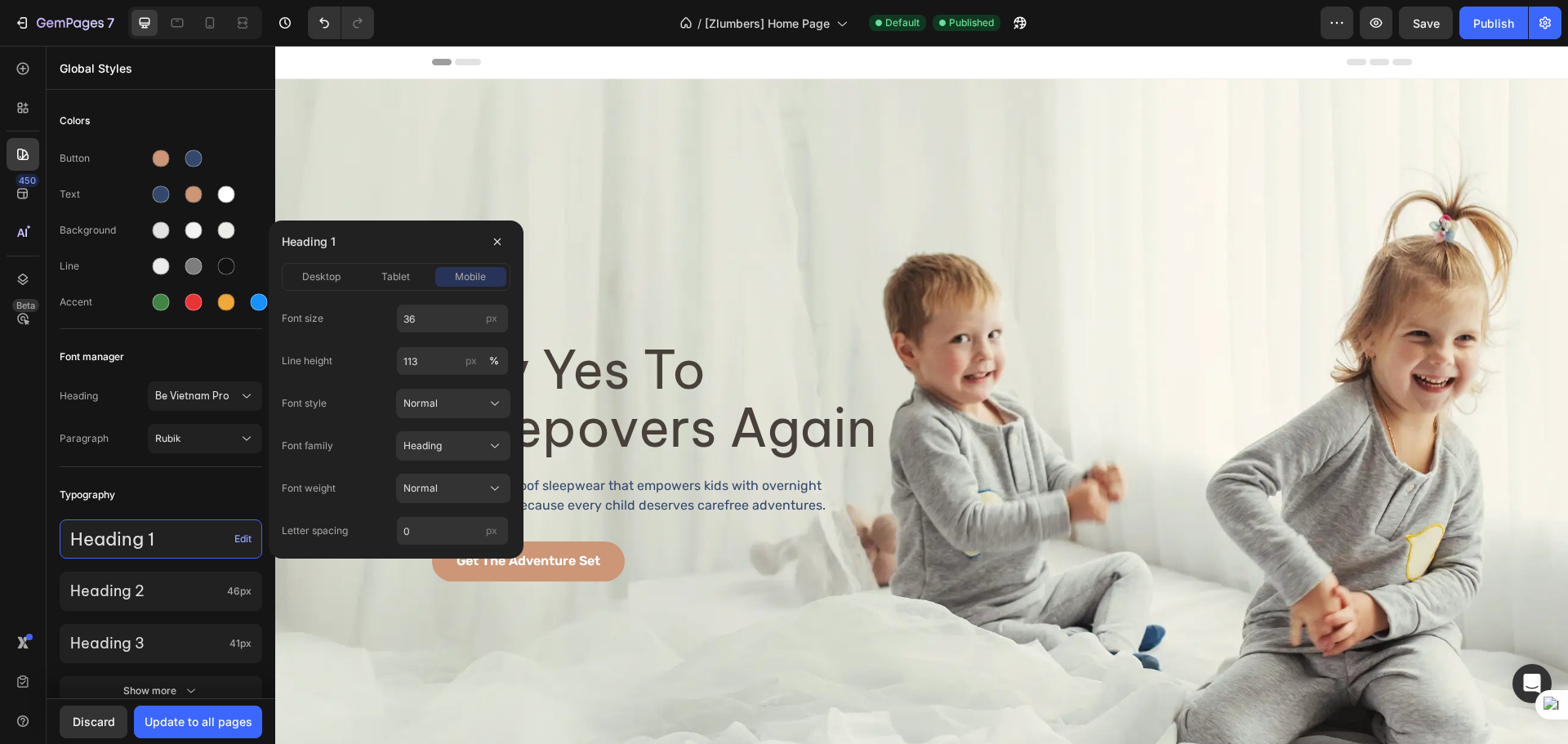
click at [358, 282] on div "desktop tablet mobile" at bounding box center [396, 276] width 229 height 28
click at [327, 273] on span "desktop" at bounding box center [321, 277] width 38 height 14
click at [415, 272] on div "tablet" at bounding box center [396, 277] width 71 height 14
click at [183, 730] on div "Update to all pages" at bounding box center [198, 721] width 108 height 17
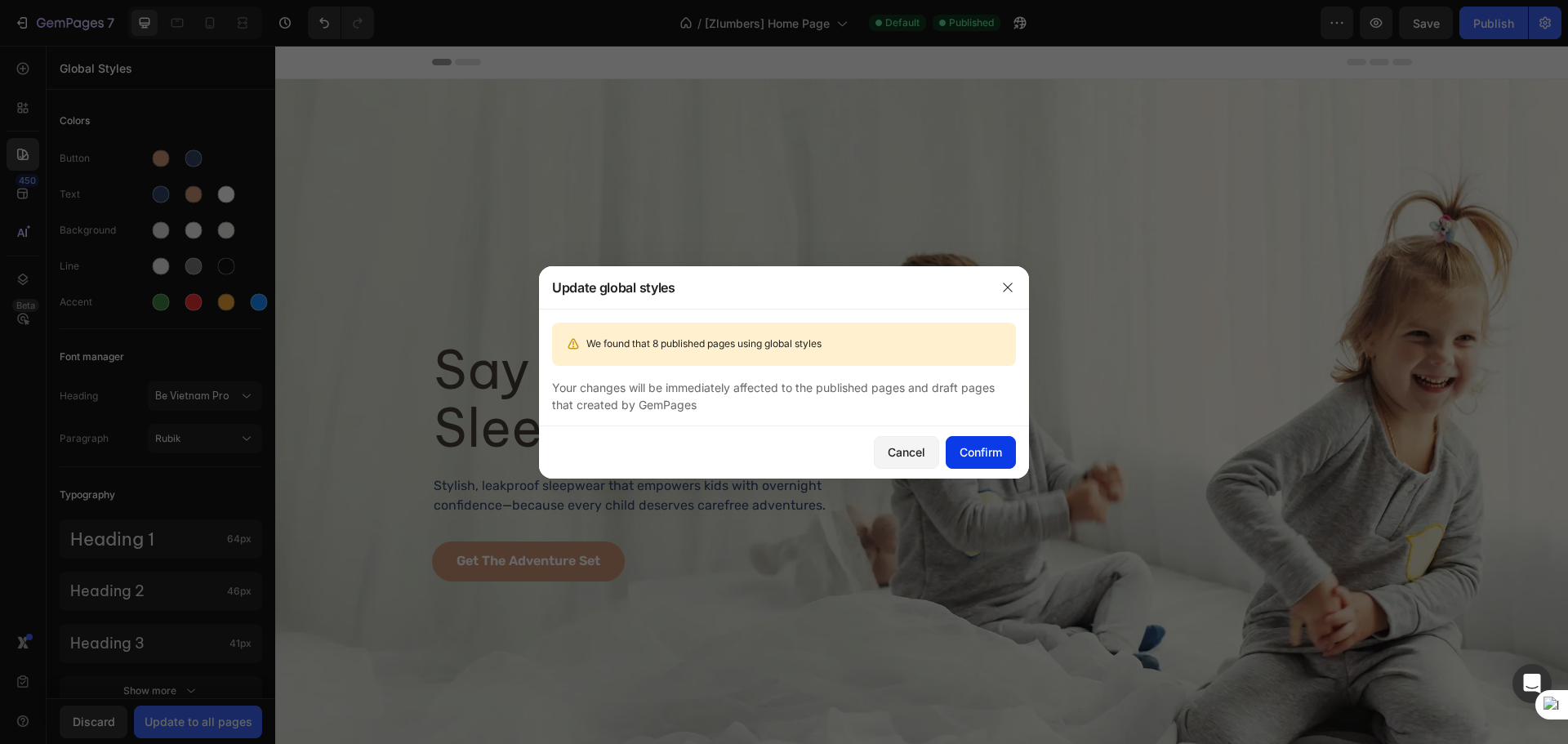
click at [990, 459] on div "Confirm" at bounding box center [981, 451] width 43 height 17
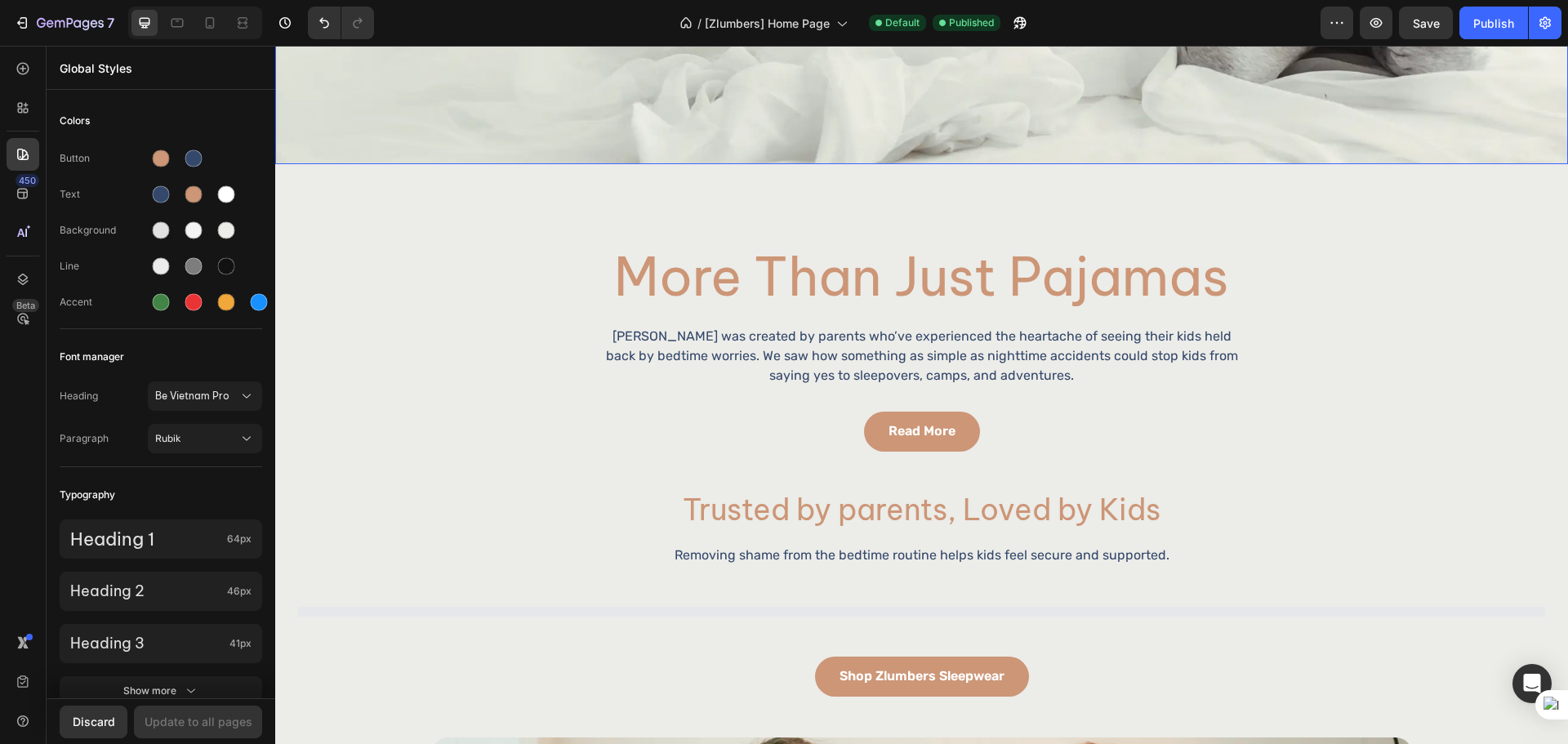
scroll to position [680, 0]
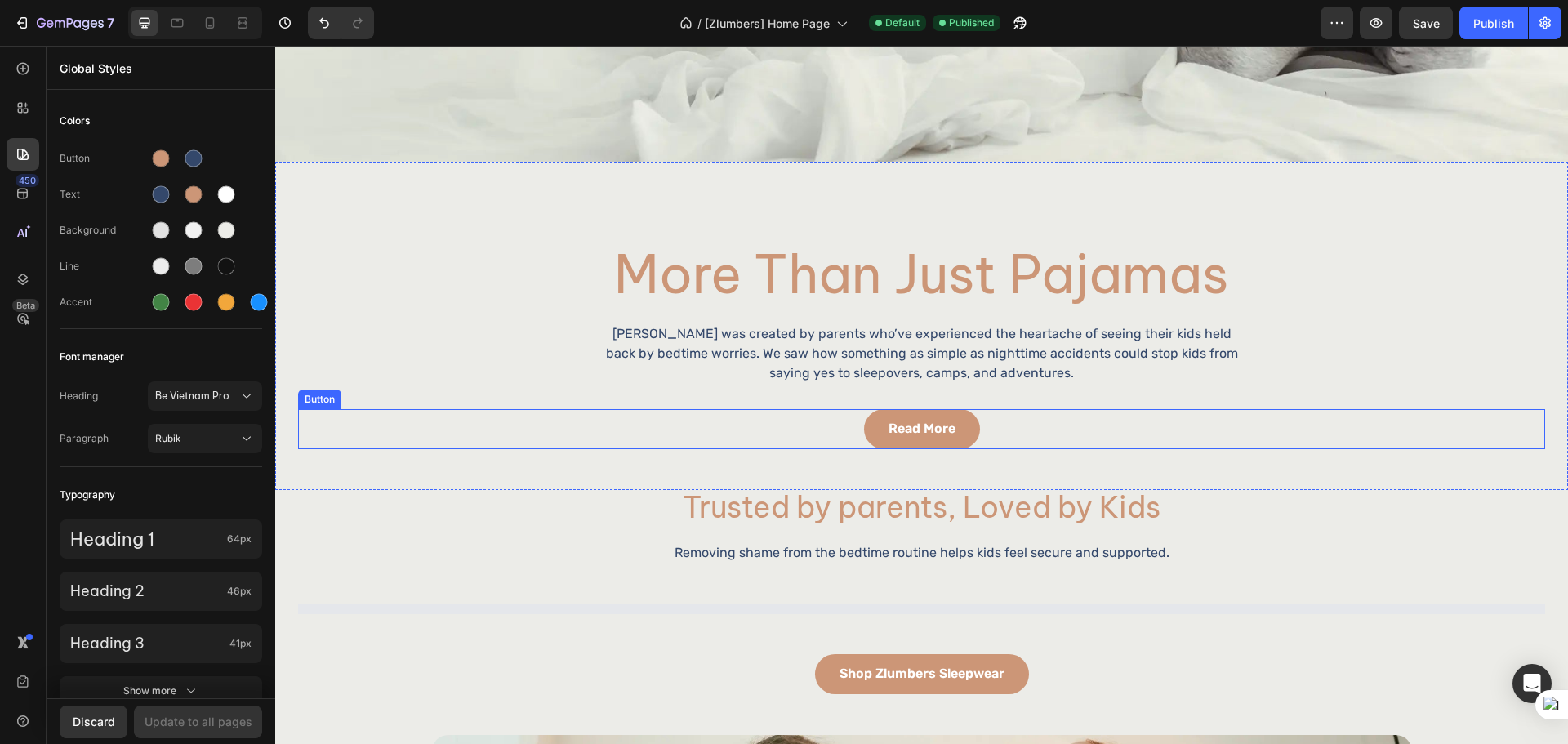
click at [998, 431] on div "read more Button" at bounding box center [921, 429] width 1246 height 40
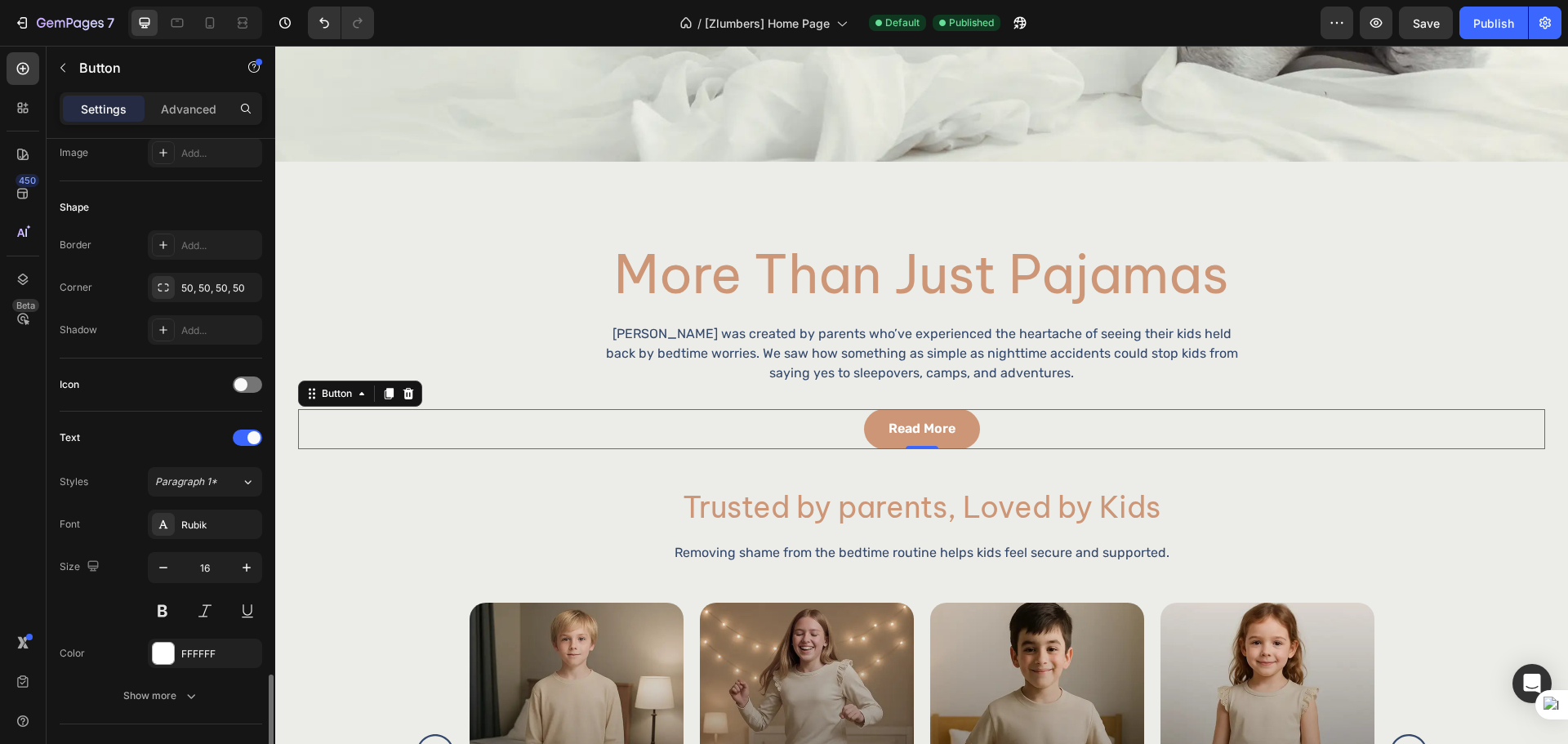
scroll to position [519, 0]
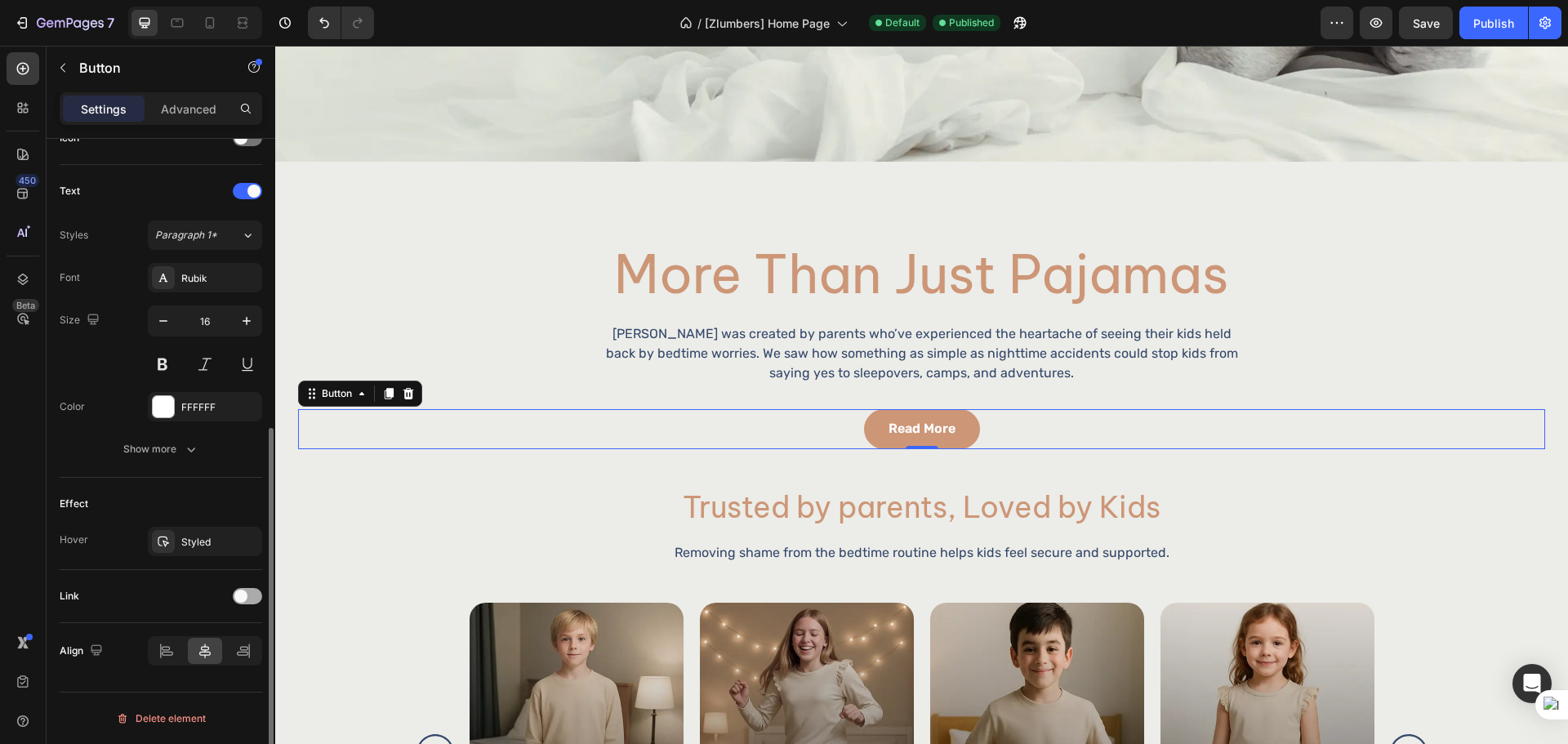
click at [246, 599] on span at bounding box center [240, 596] width 13 height 13
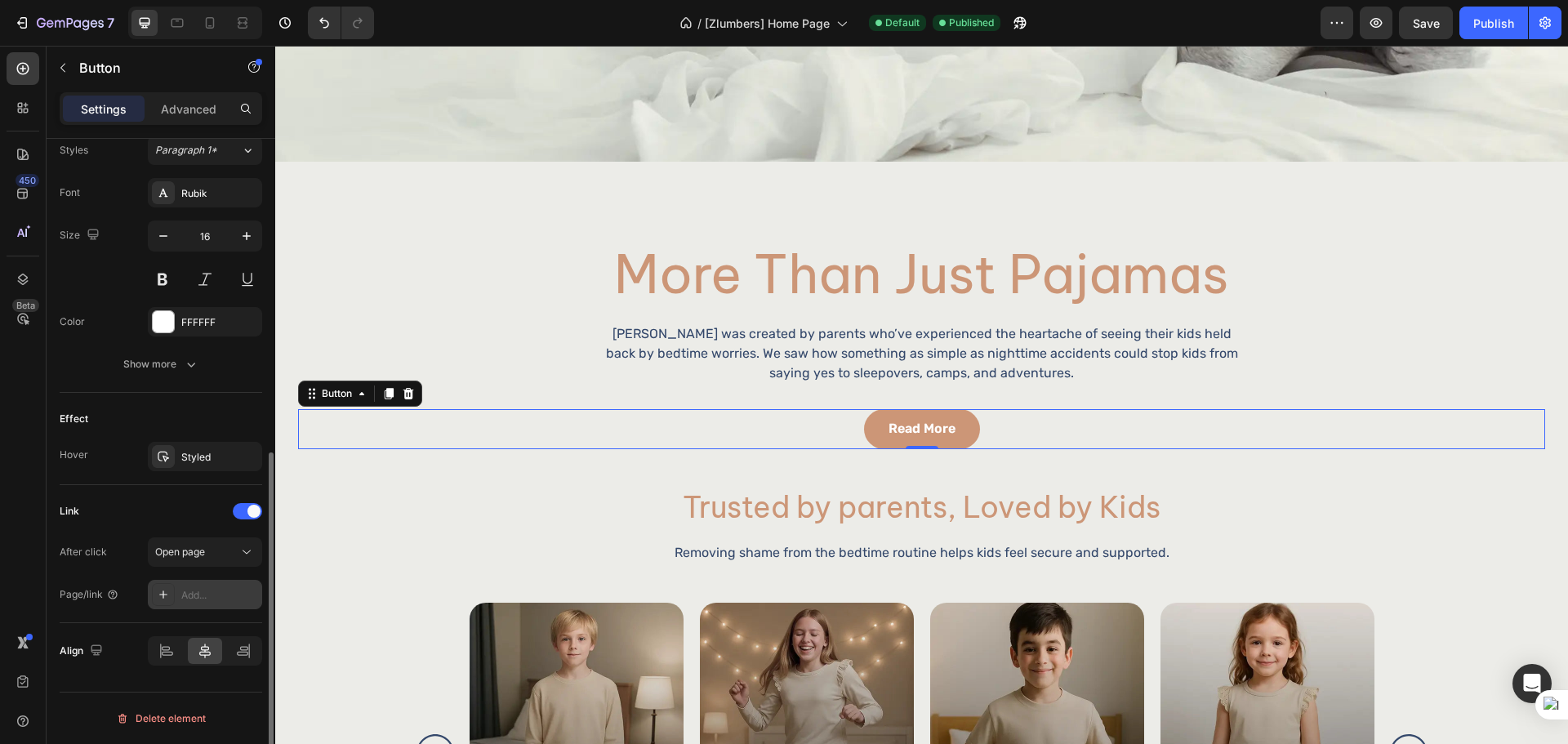
click at [206, 588] on div "Add..." at bounding box center [220, 595] width 77 height 14
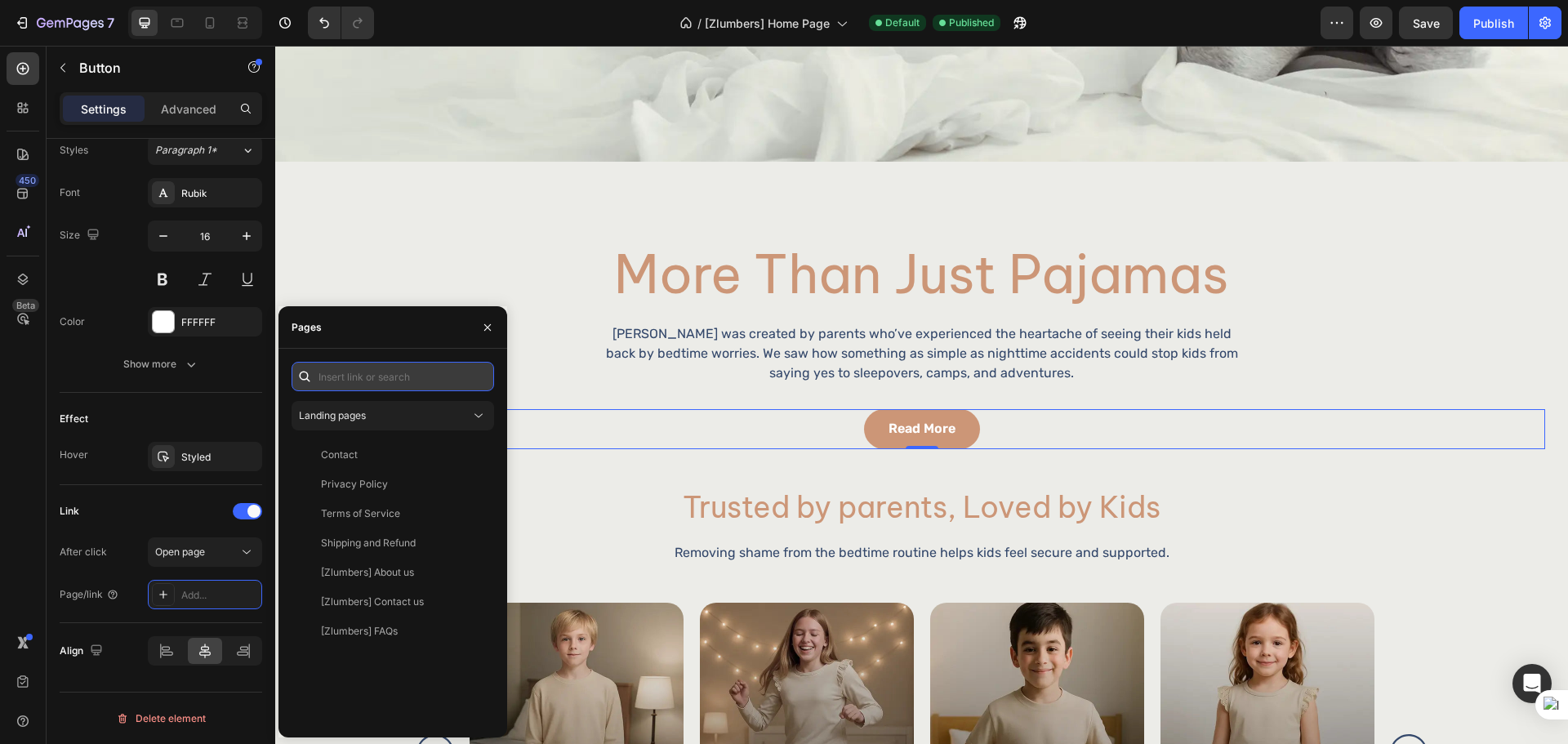
click at [365, 380] on input "text" at bounding box center [392, 376] width 203 height 29
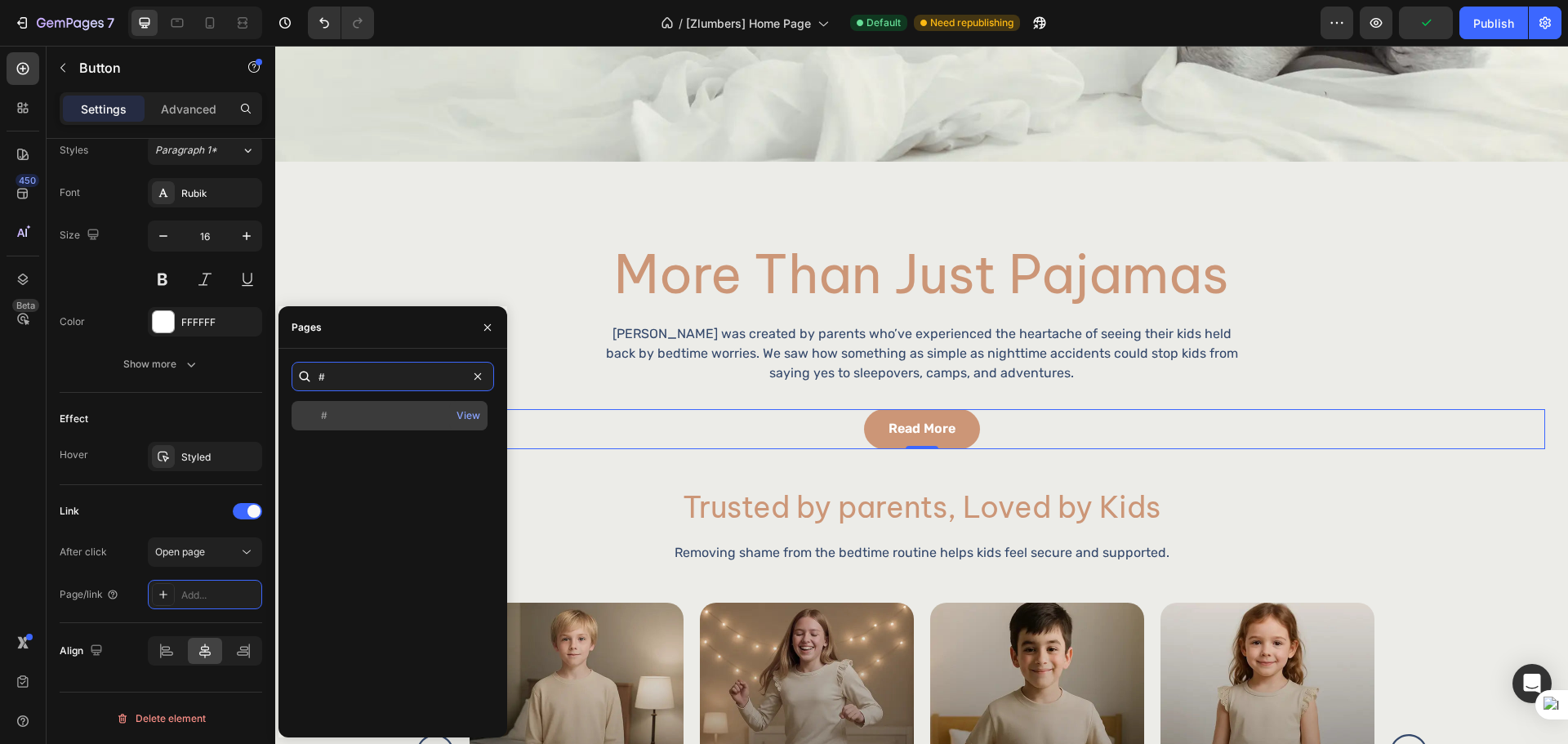
type input "#"
click at [351, 413] on div "#" at bounding box center [390, 415] width 183 height 14
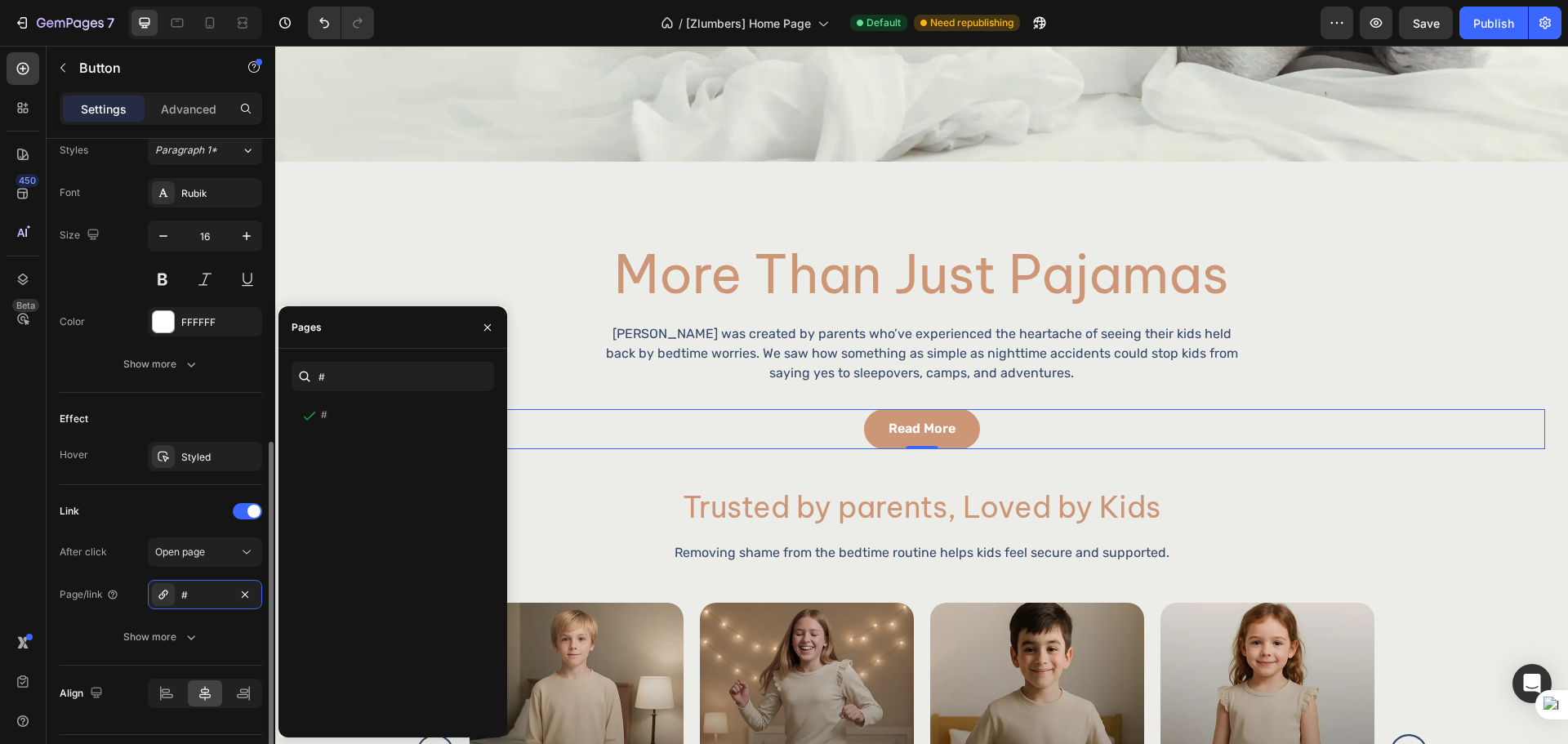
click at [167, 507] on div "Link" at bounding box center [161, 510] width 203 height 26
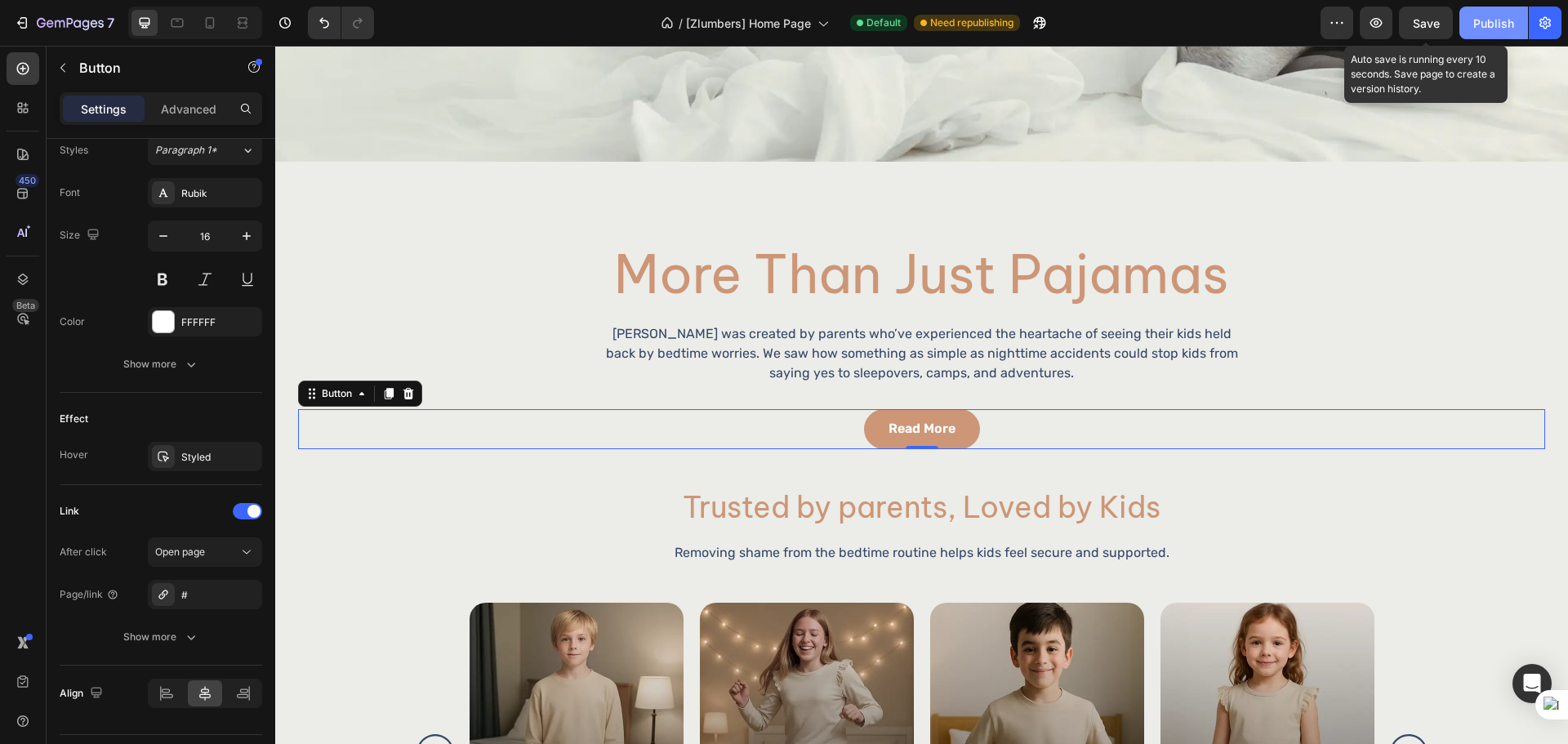
drag, startPoint x: 1418, startPoint y: 33, endPoint x: 1462, endPoint y: 26, distance: 44.6
click at [1418, 33] on button "Save" at bounding box center [1425, 22] width 54 height 33
drag, startPoint x: 1470, startPoint y: 20, endPoint x: 1213, endPoint y: 38, distance: 257.6
click at [1470, 20] on button "Publish" at bounding box center [1493, 22] width 69 height 33
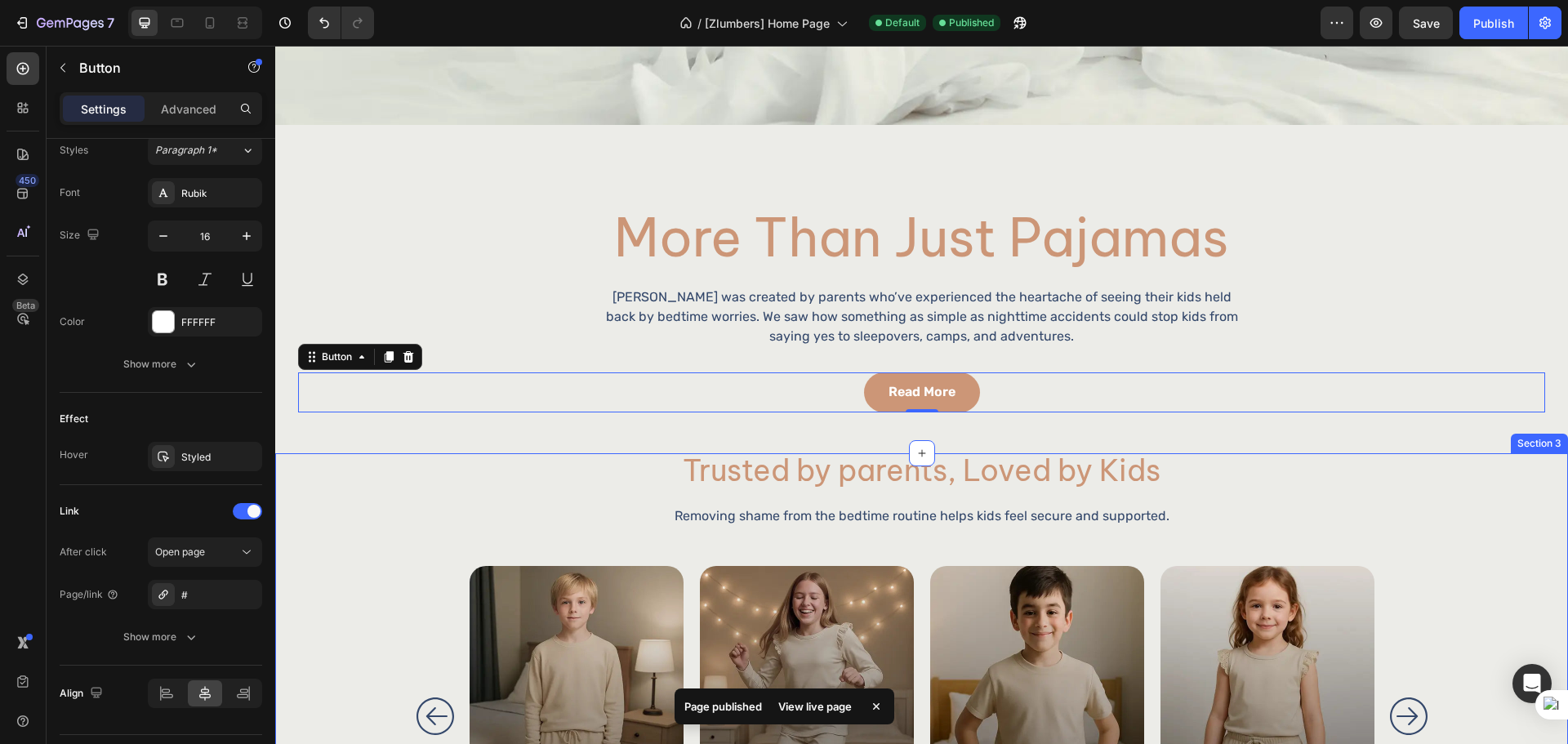
scroll to position [816, 0]
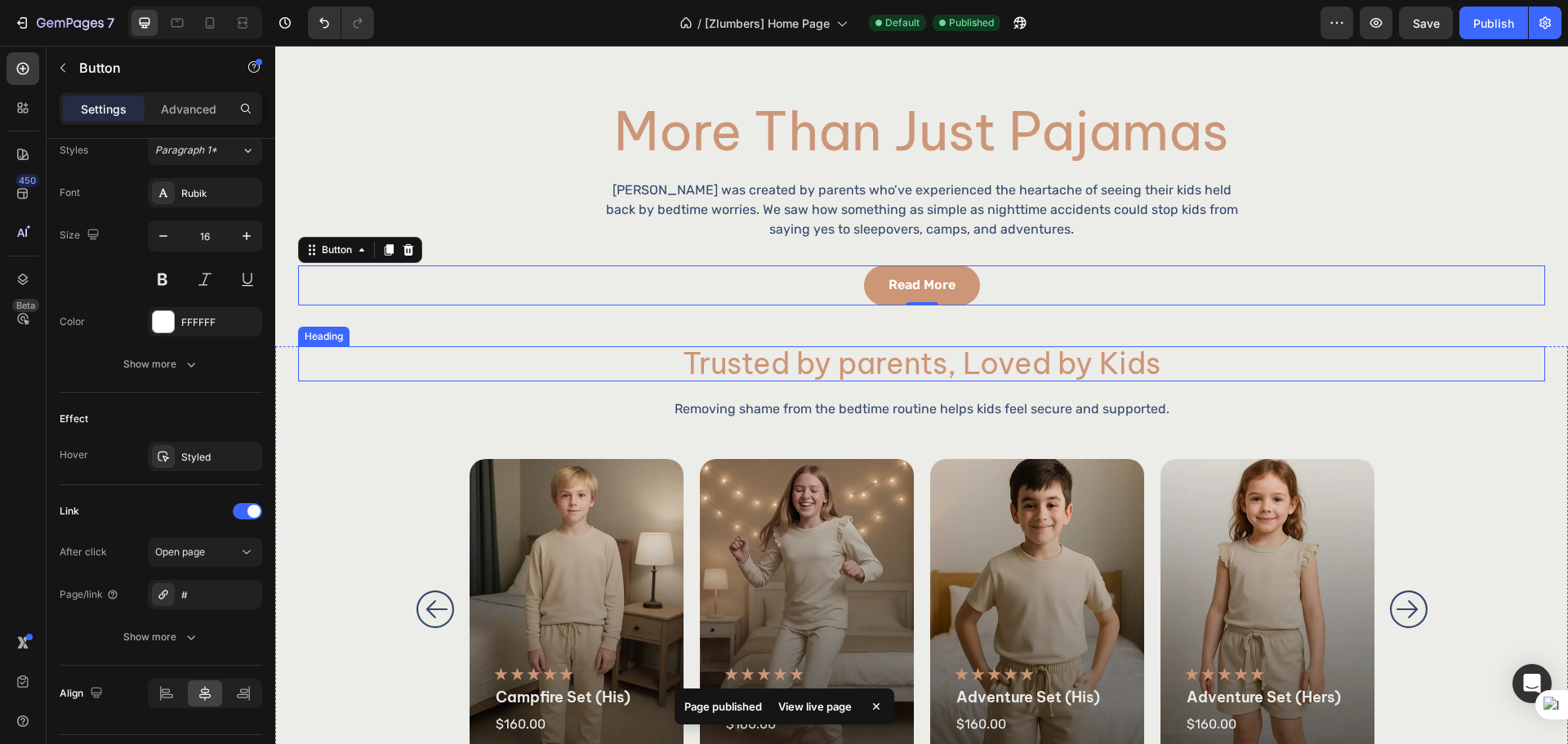
click at [862, 364] on h2 "Trusted by parents, Loved by Kids" at bounding box center [921, 364] width 980 height 36
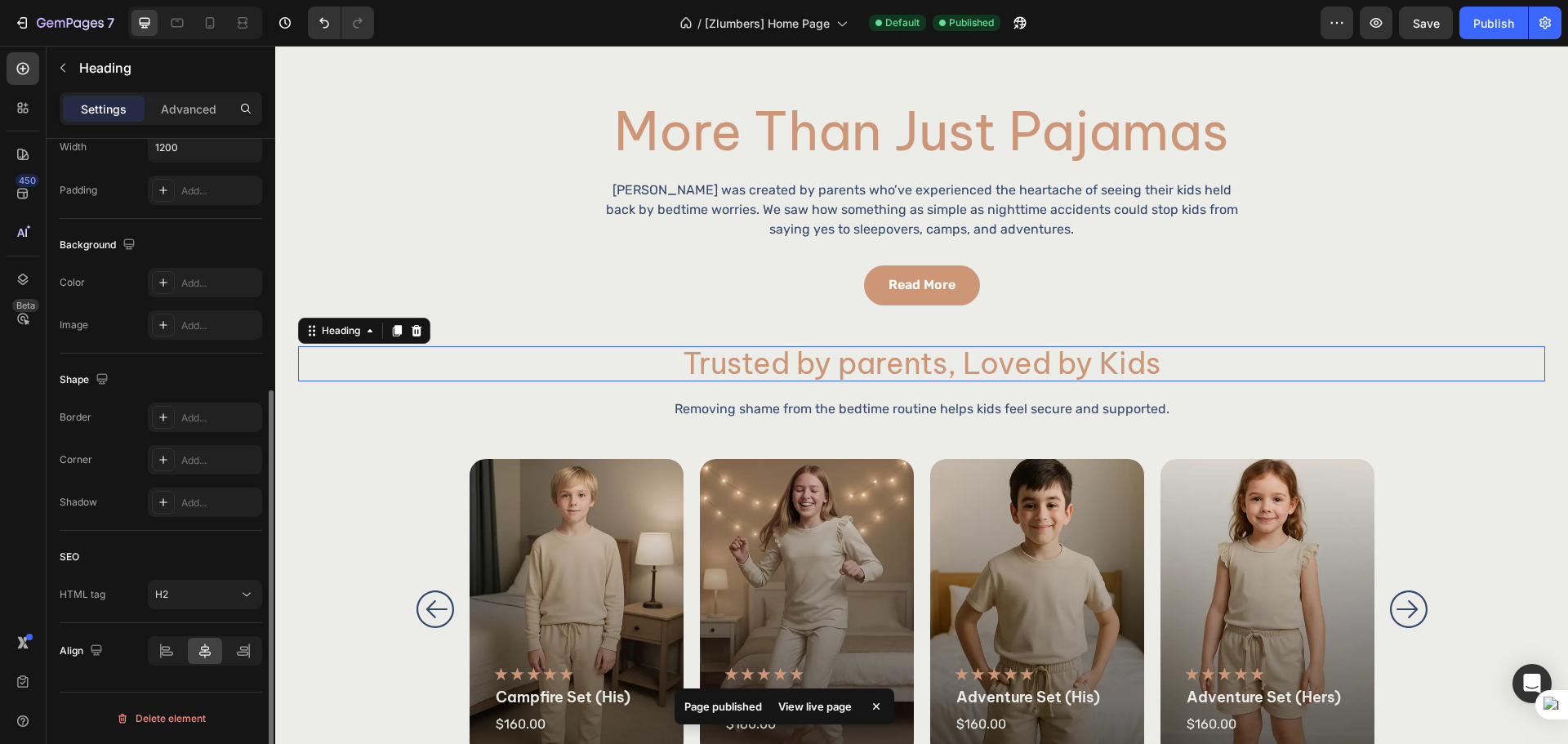
scroll to position [0, 0]
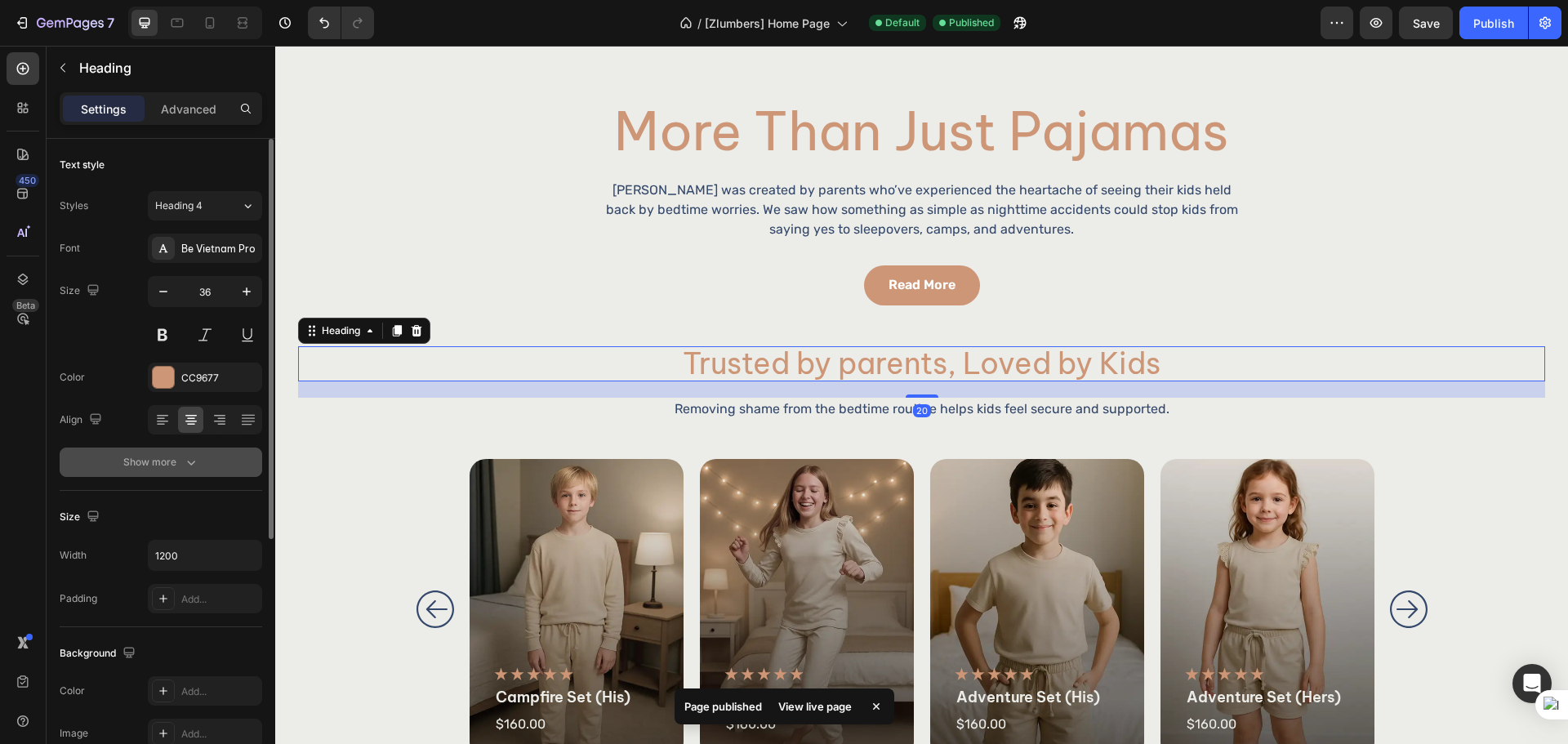
click at [176, 447] on button "Show more" at bounding box center [161, 462] width 203 height 29
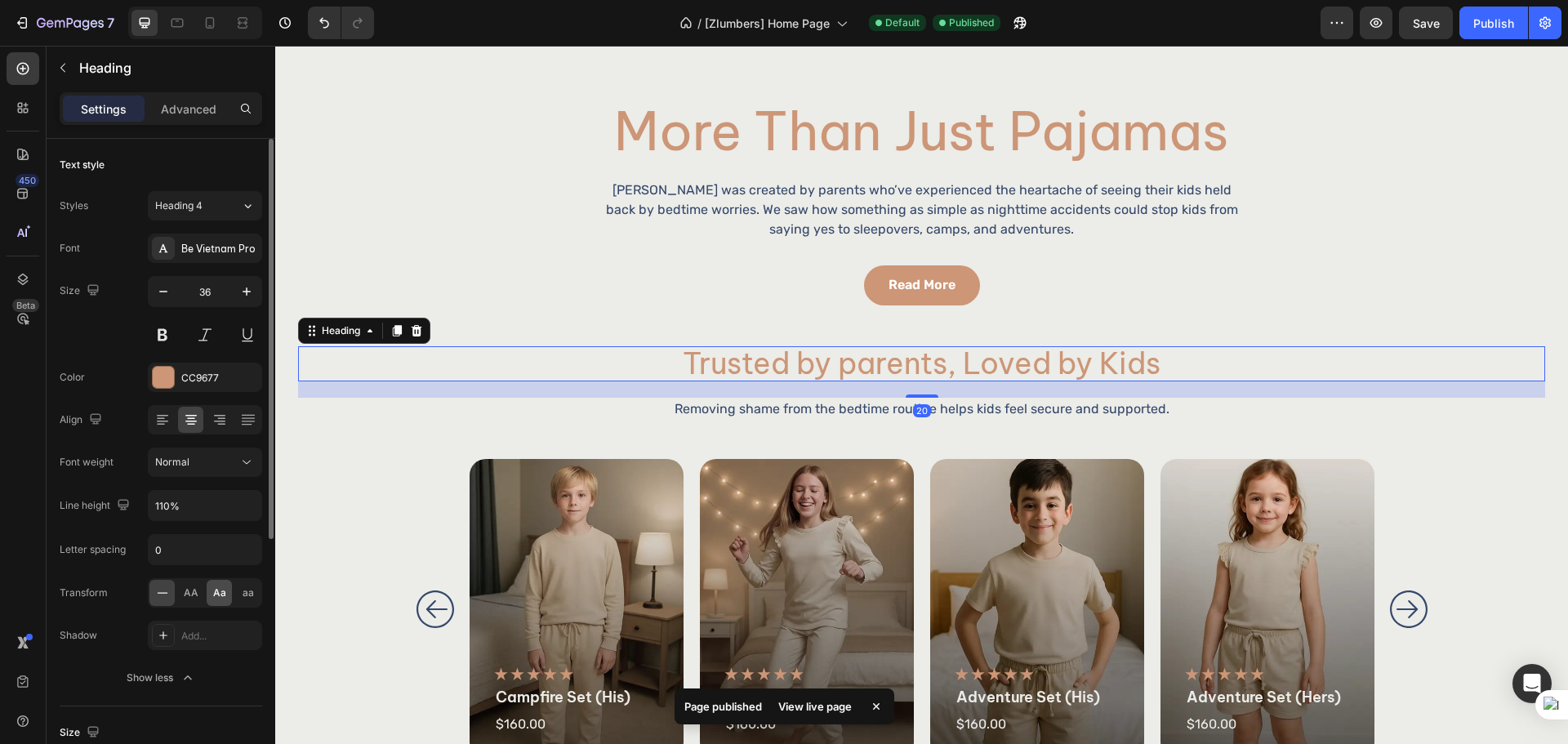
click at [222, 602] on div "Aa" at bounding box center [219, 592] width 25 height 26
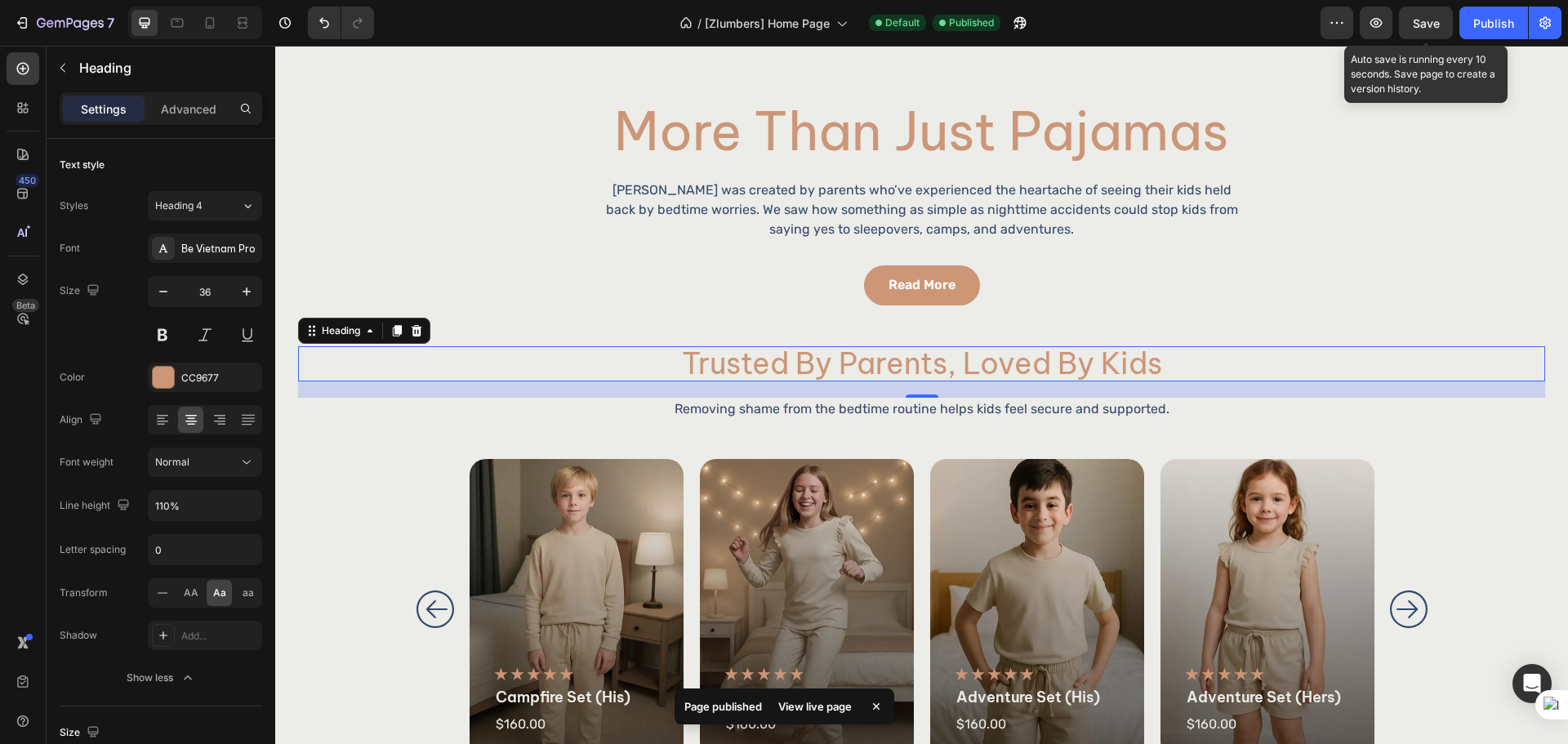
click at [1419, 30] on div "Save" at bounding box center [1426, 22] width 27 height 17
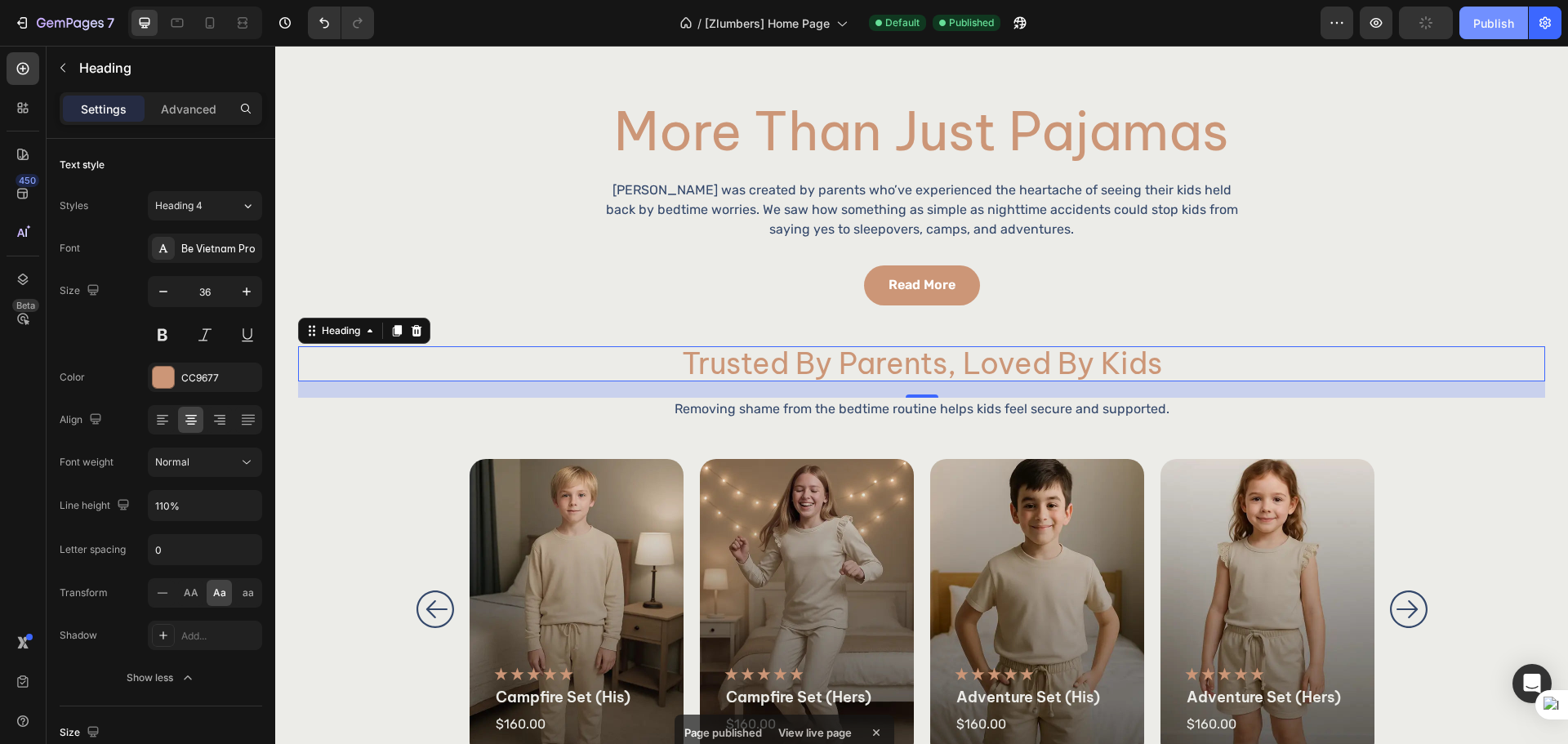
click at [1476, 24] on div "Publish" at bounding box center [1494, 22] width 41 height 17
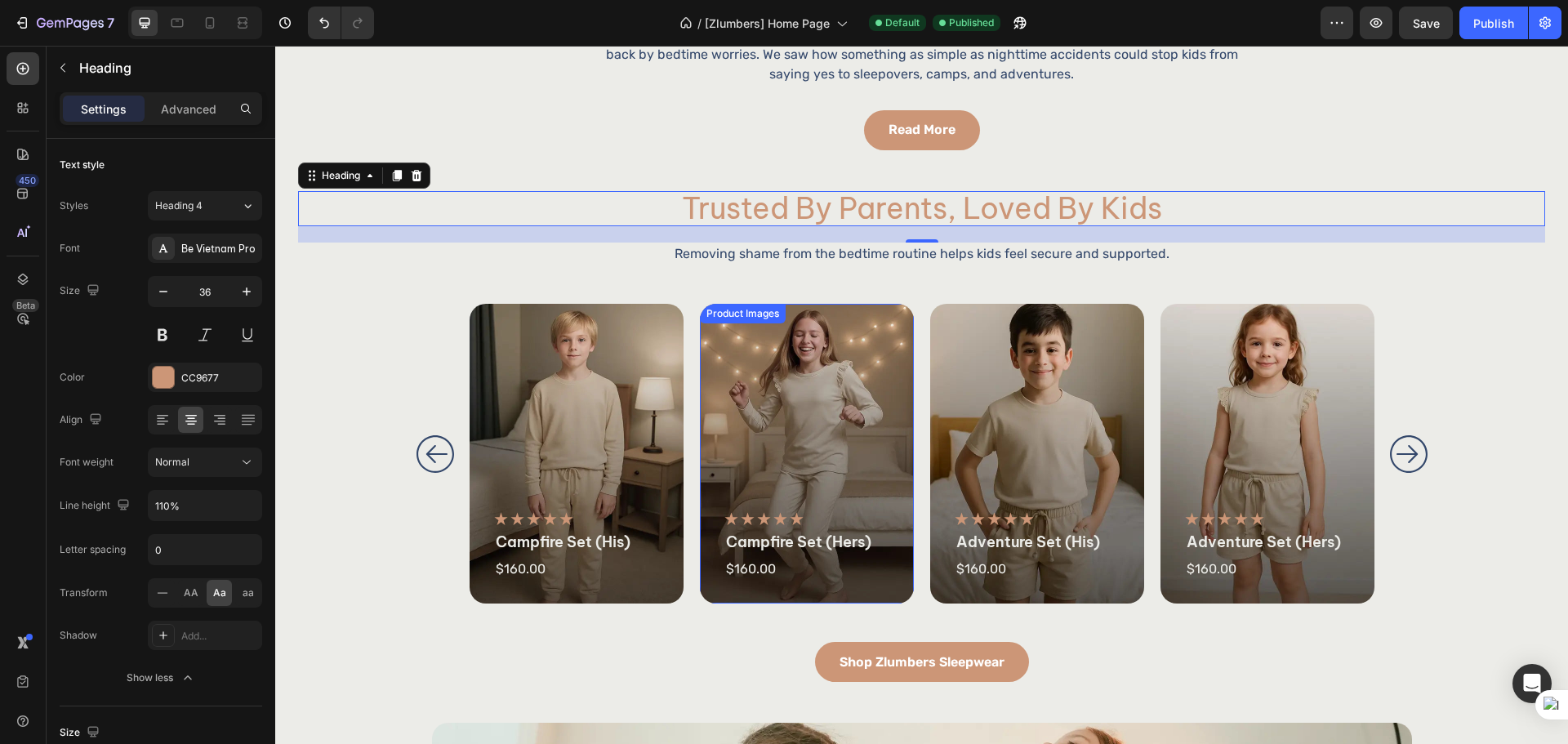
scroll to position [952, 0]
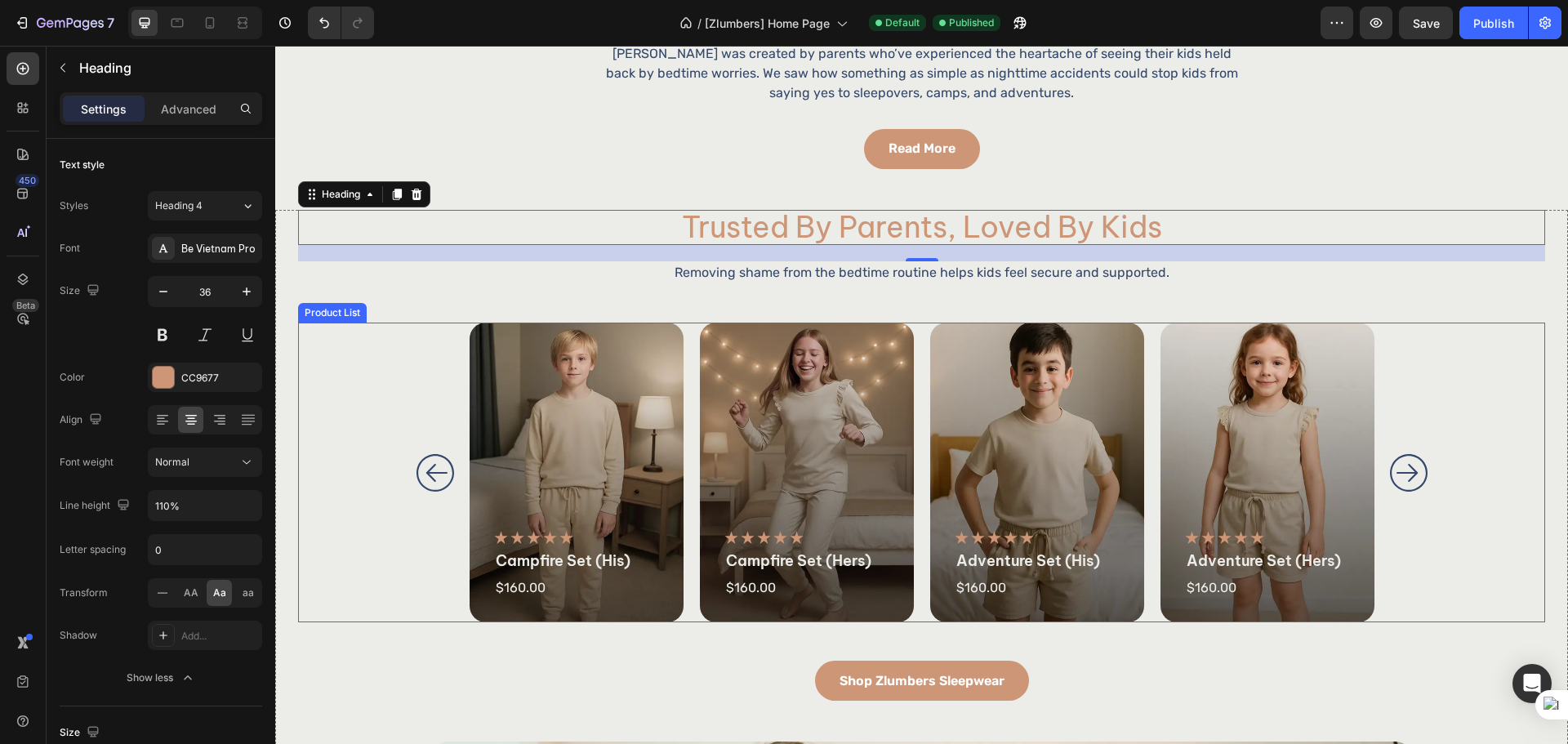
click at [687, 576] on div "Product Images Icon Icon Icon Icon Icon Icon List campfire set (his) Product Ti…" at bounding box center [921, 472] width 905 height 299
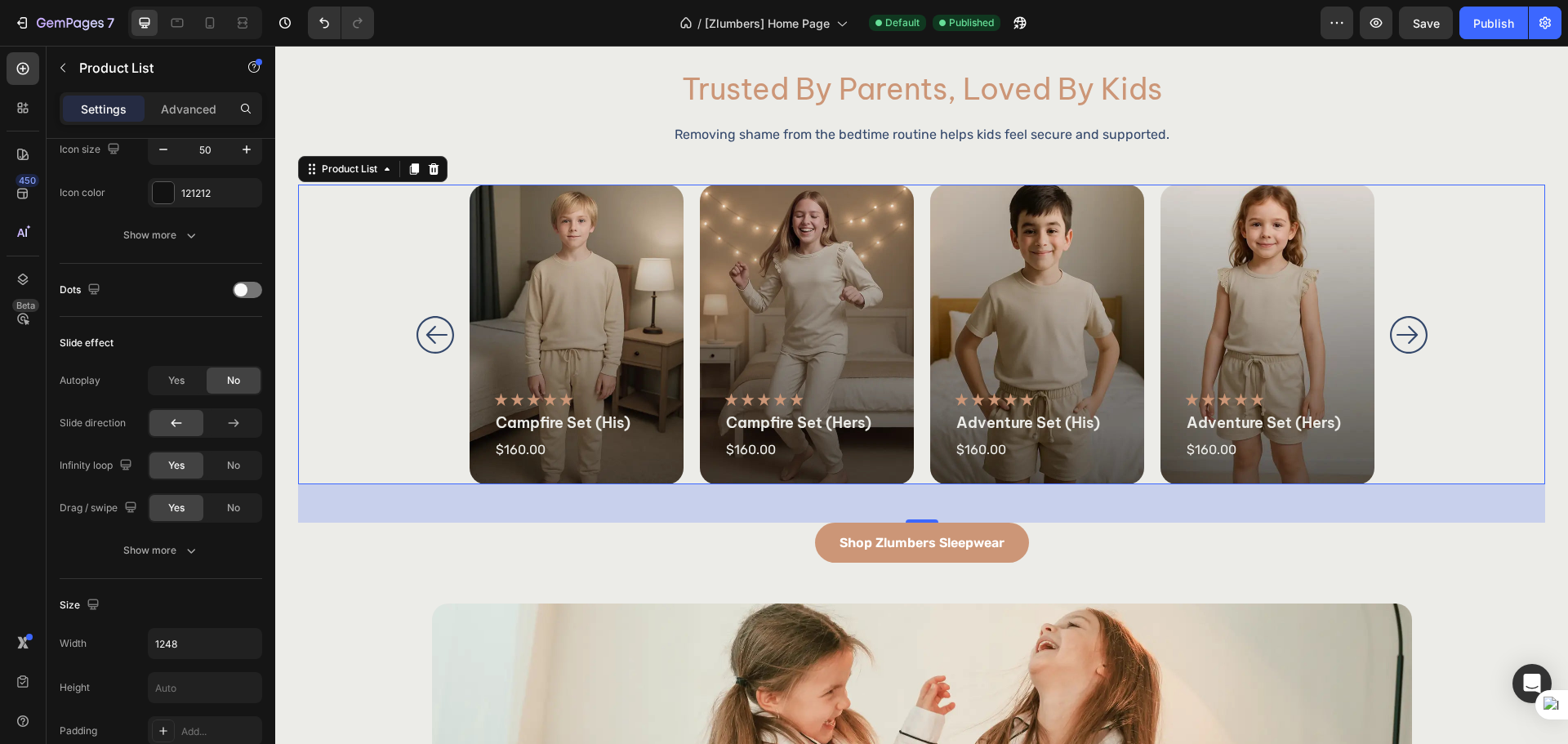
scroll to position [1225, 0]
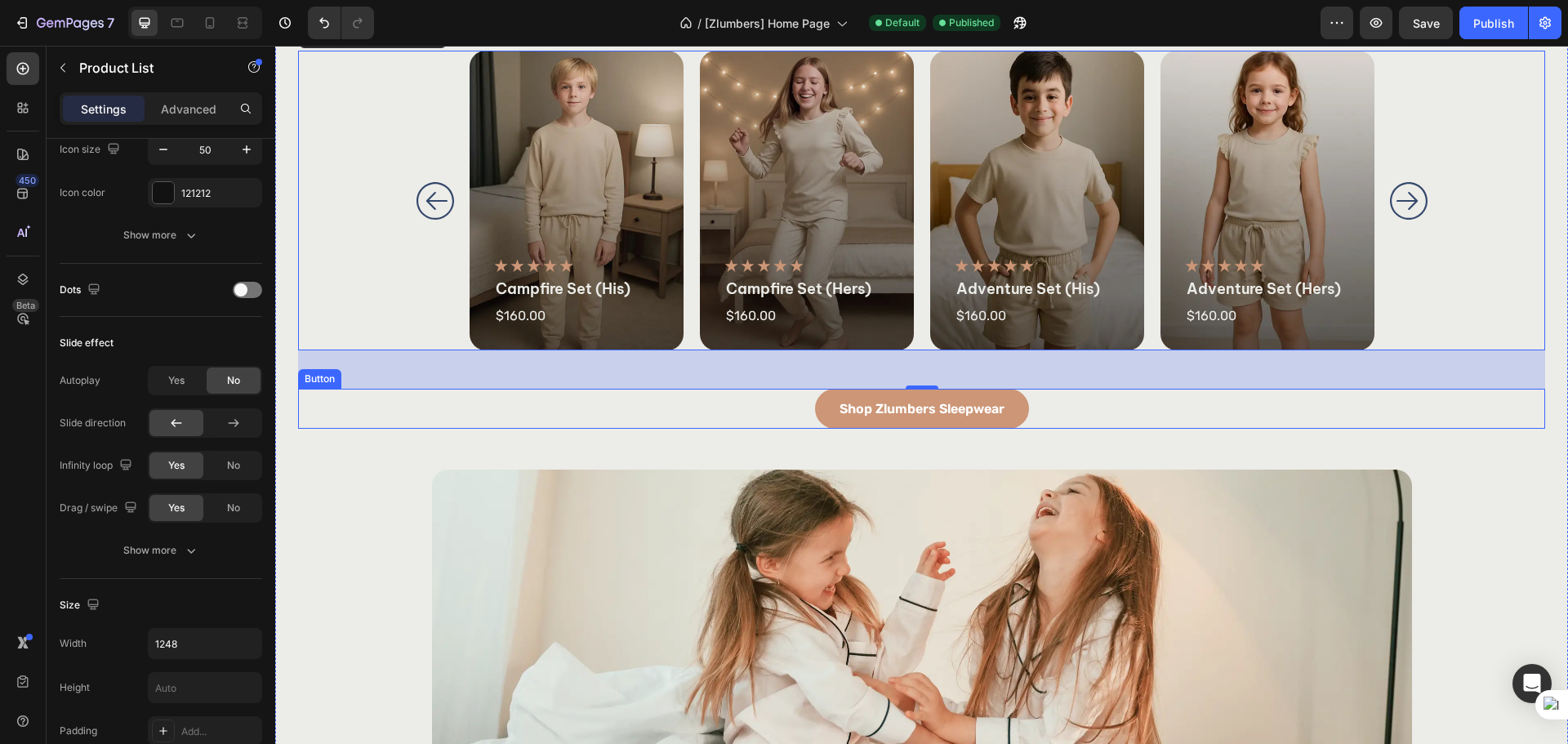
click at [1054, 411] on div "Shop Zlumbers Sleepwear Button" at bounding box center [921, 408] width 1246 height 40
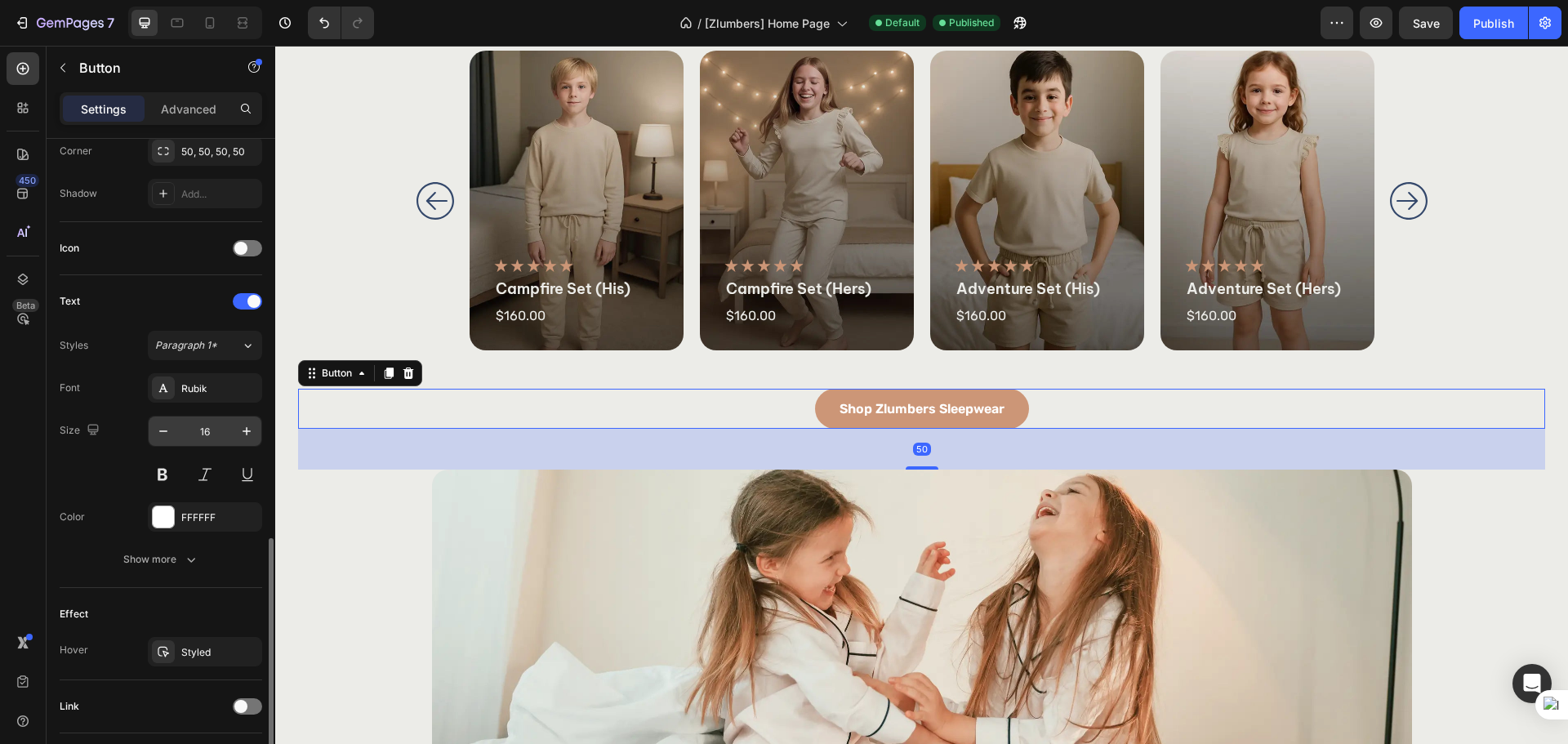
scroll to position [519, 0]
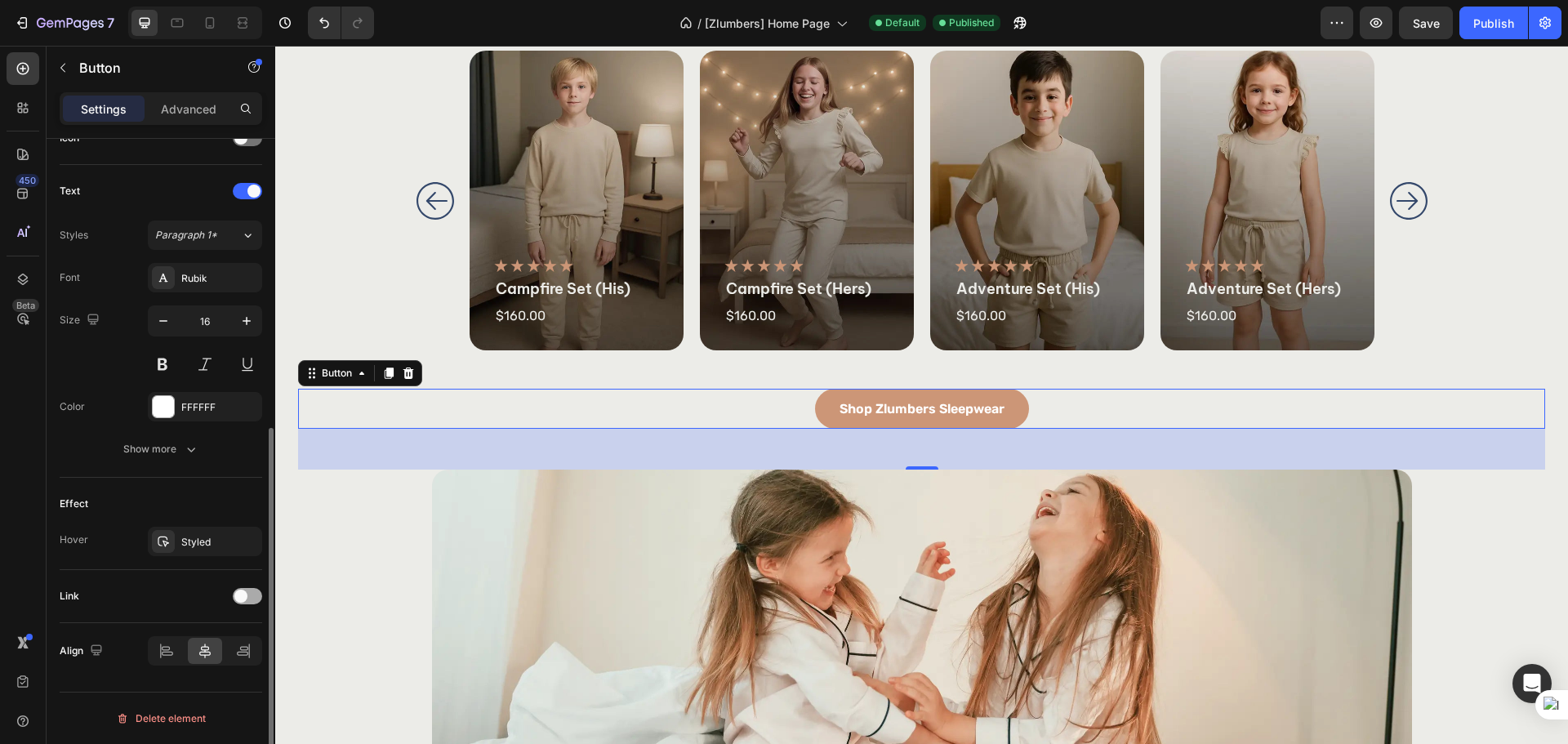
click at [246, 590] on div at bounding box center [247, 596] width 29 height 16
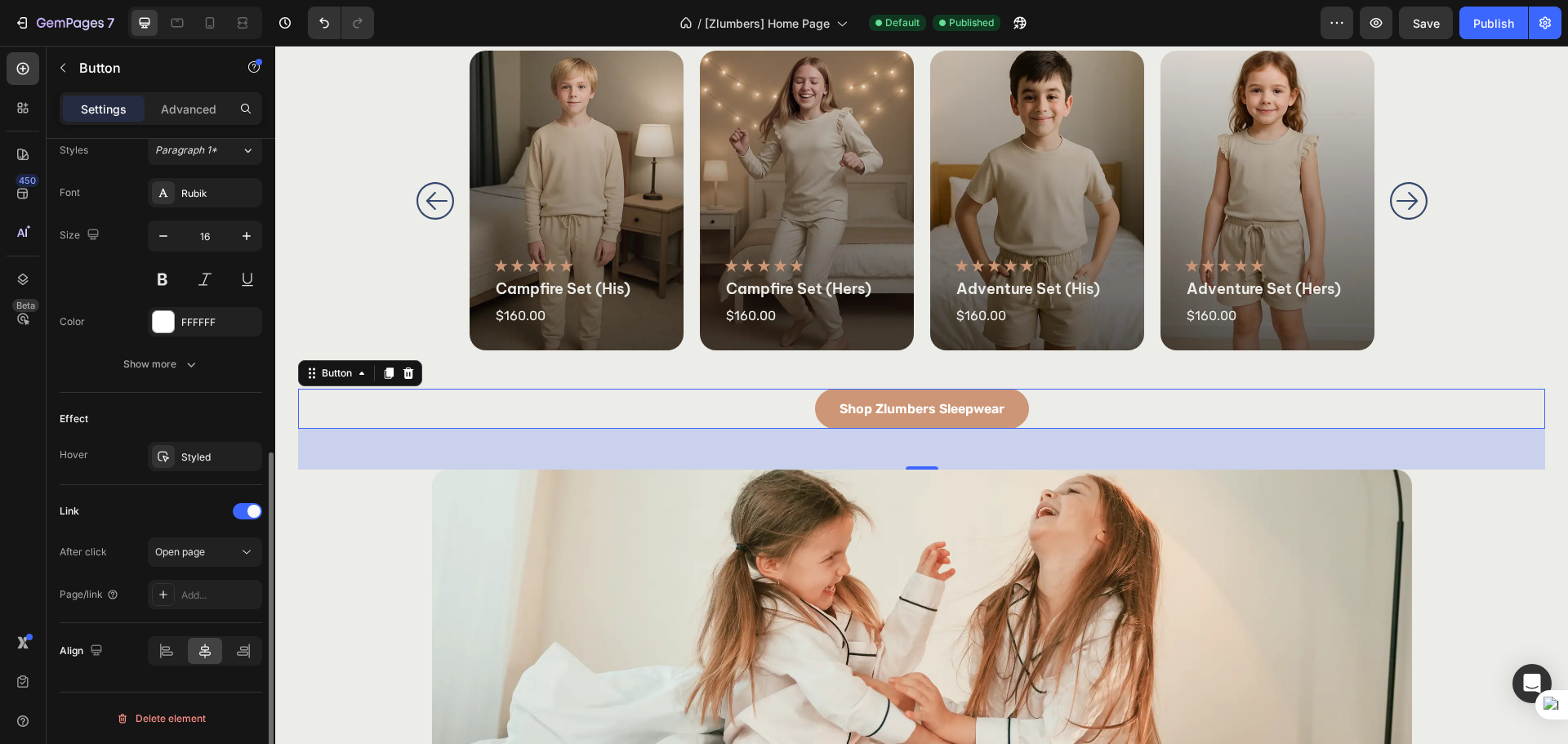
click at [176, 577] on div "After click Open page Page/link Add..." at bounding box center [161, 573] width 203 height 71
click at [175, 591] on div "Add..." at bounding box center [205, 594] width 114 height 29
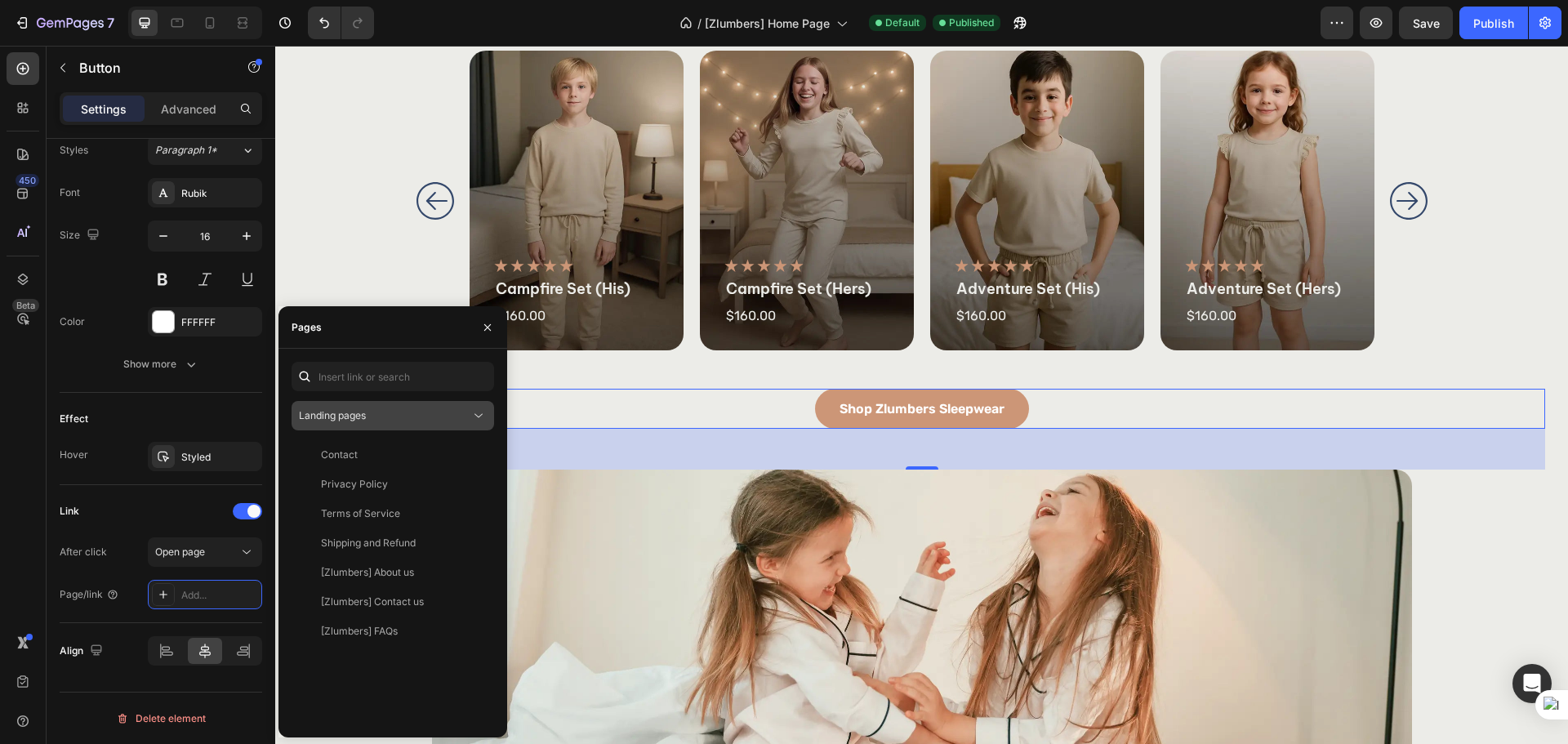
click at [365, 418] on span "Landing pages" at bounding box center [331, 415] width 67 height 13
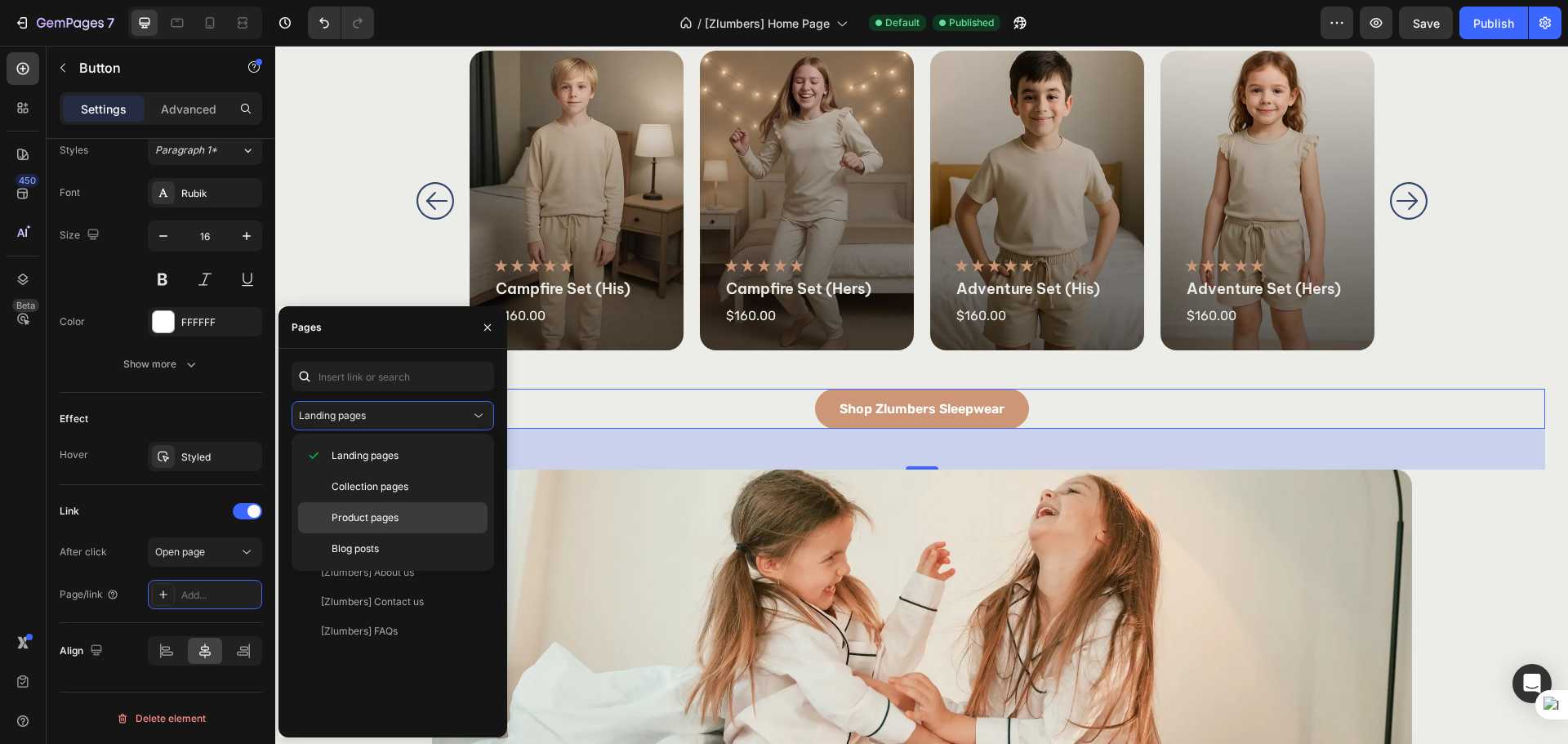
click at [354, 533] on div "Product pages" at bounding box center [393, 548] width 189 height 31
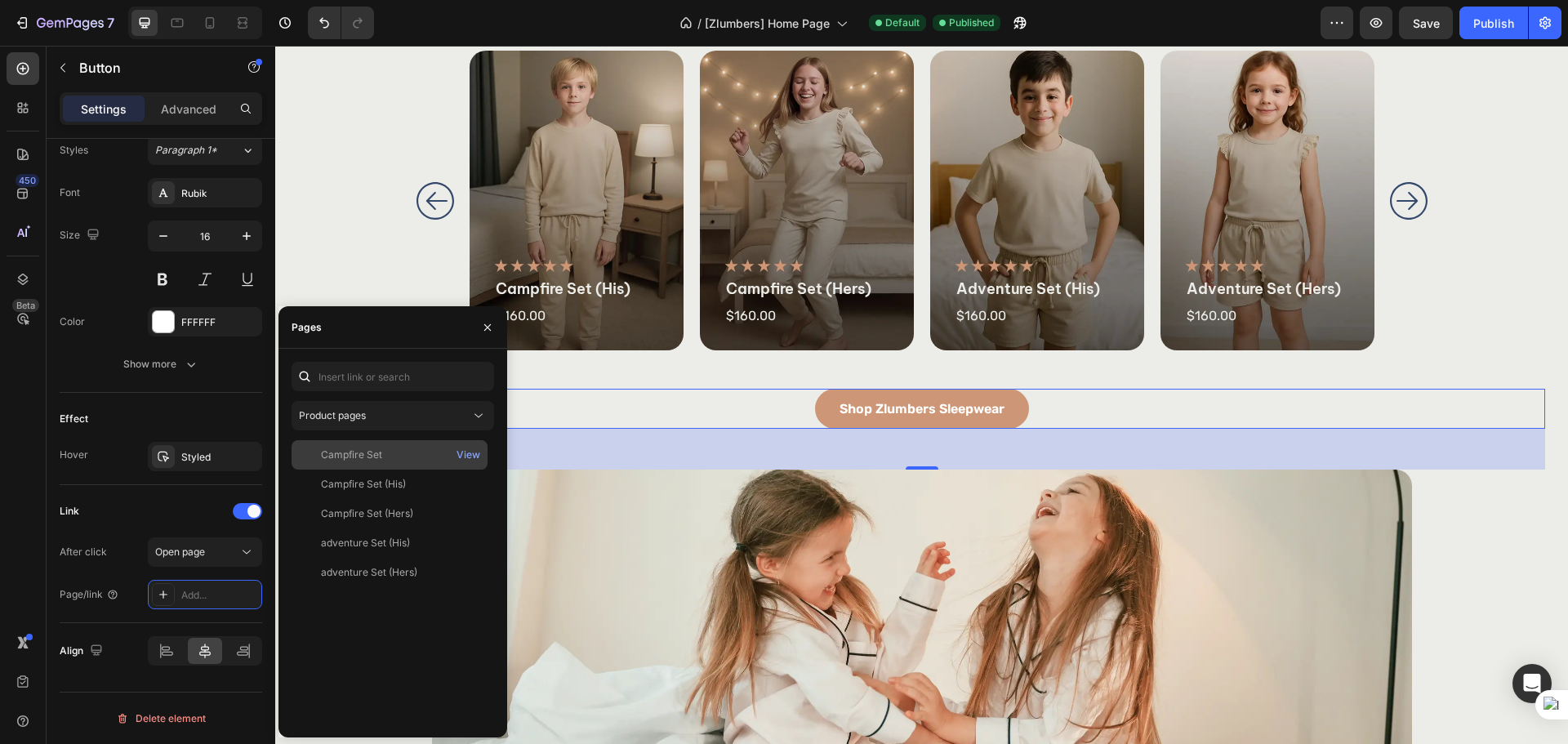
click at [362, 469] on div "Campfire Set View" at bounding box center [389, 483] width 196 height 29
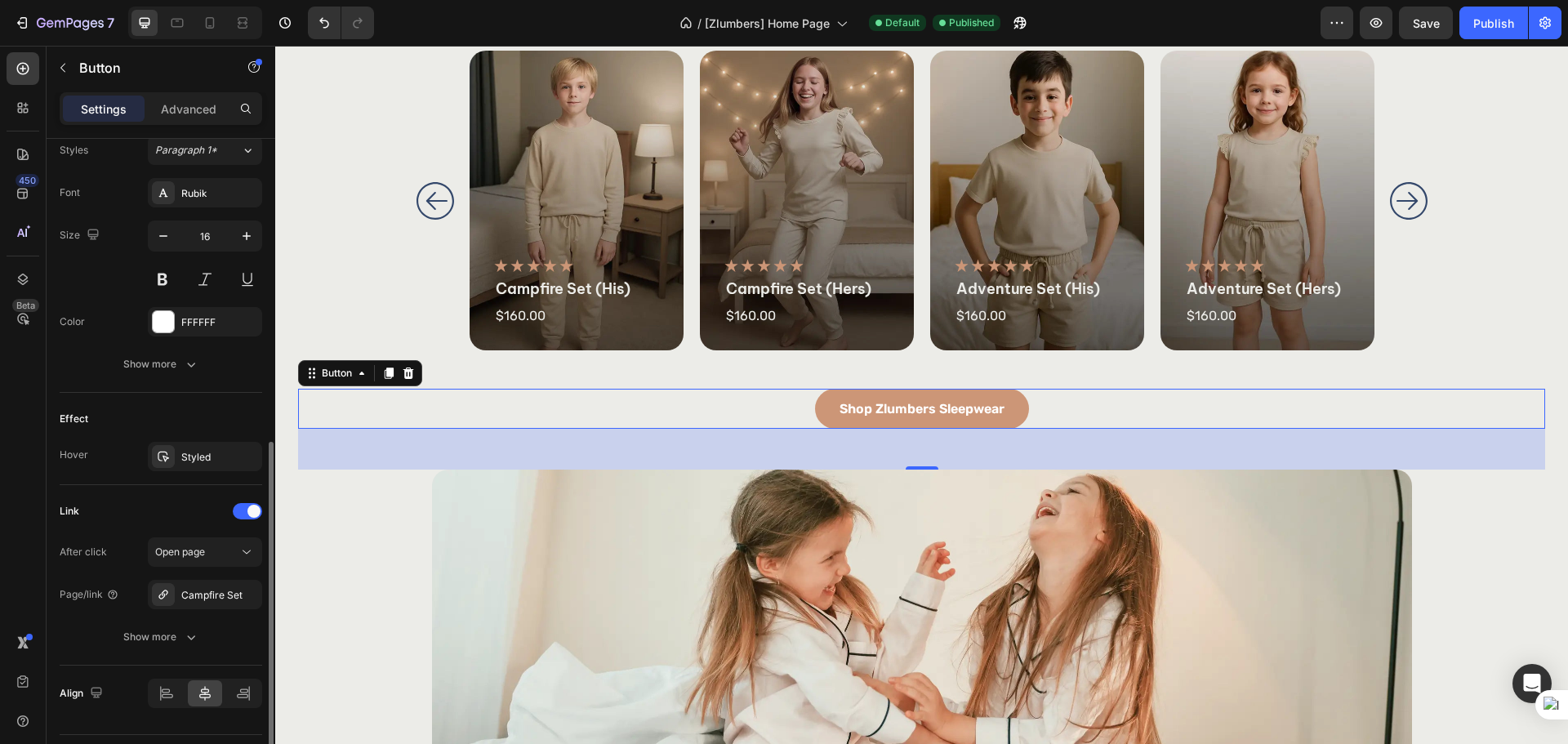
click at [128, 519] on div "Link" at bounding box center [161, 510] width 203 height 26
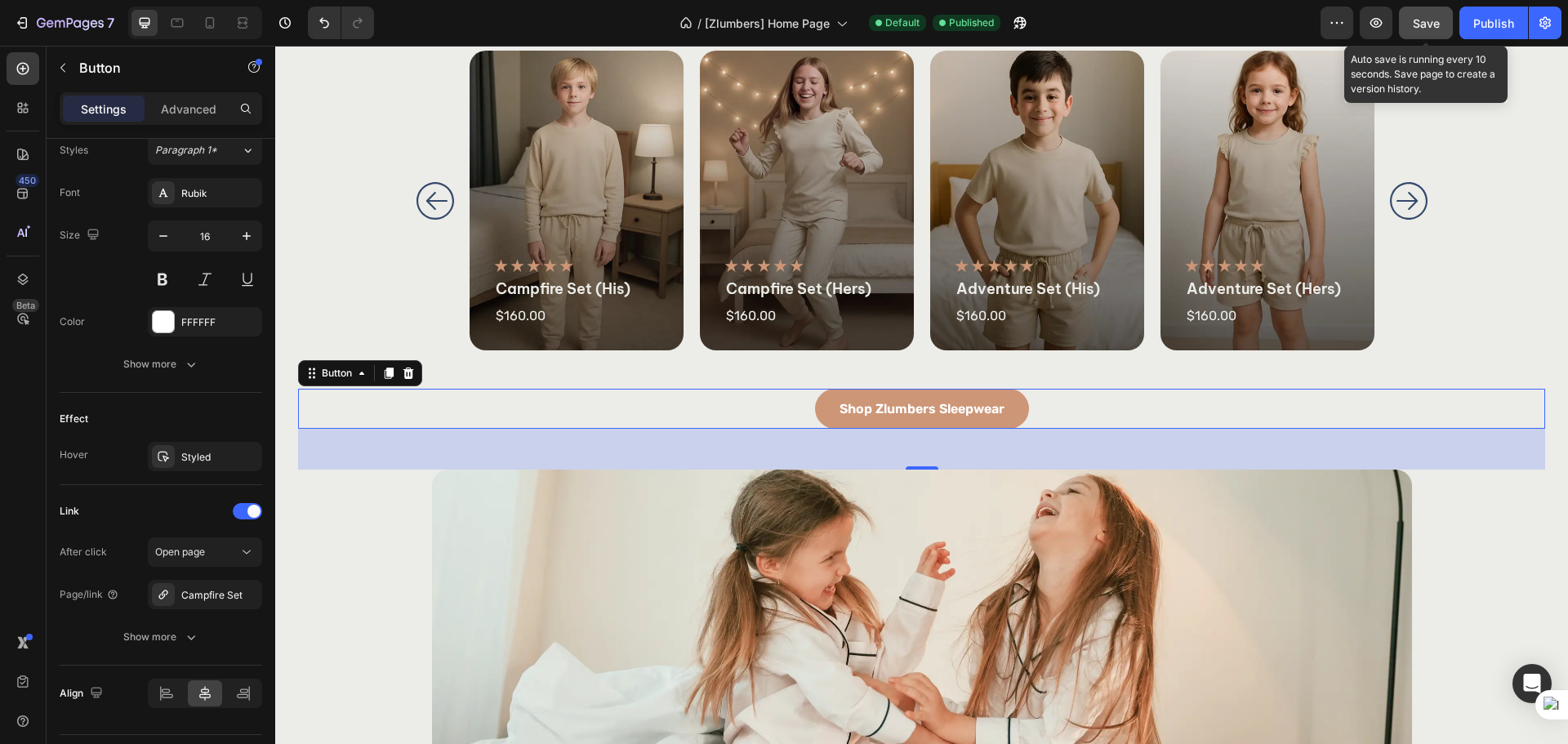
click at [1444, 14] on button "Save" at bounding box center [1425, 22] width 54 height 33
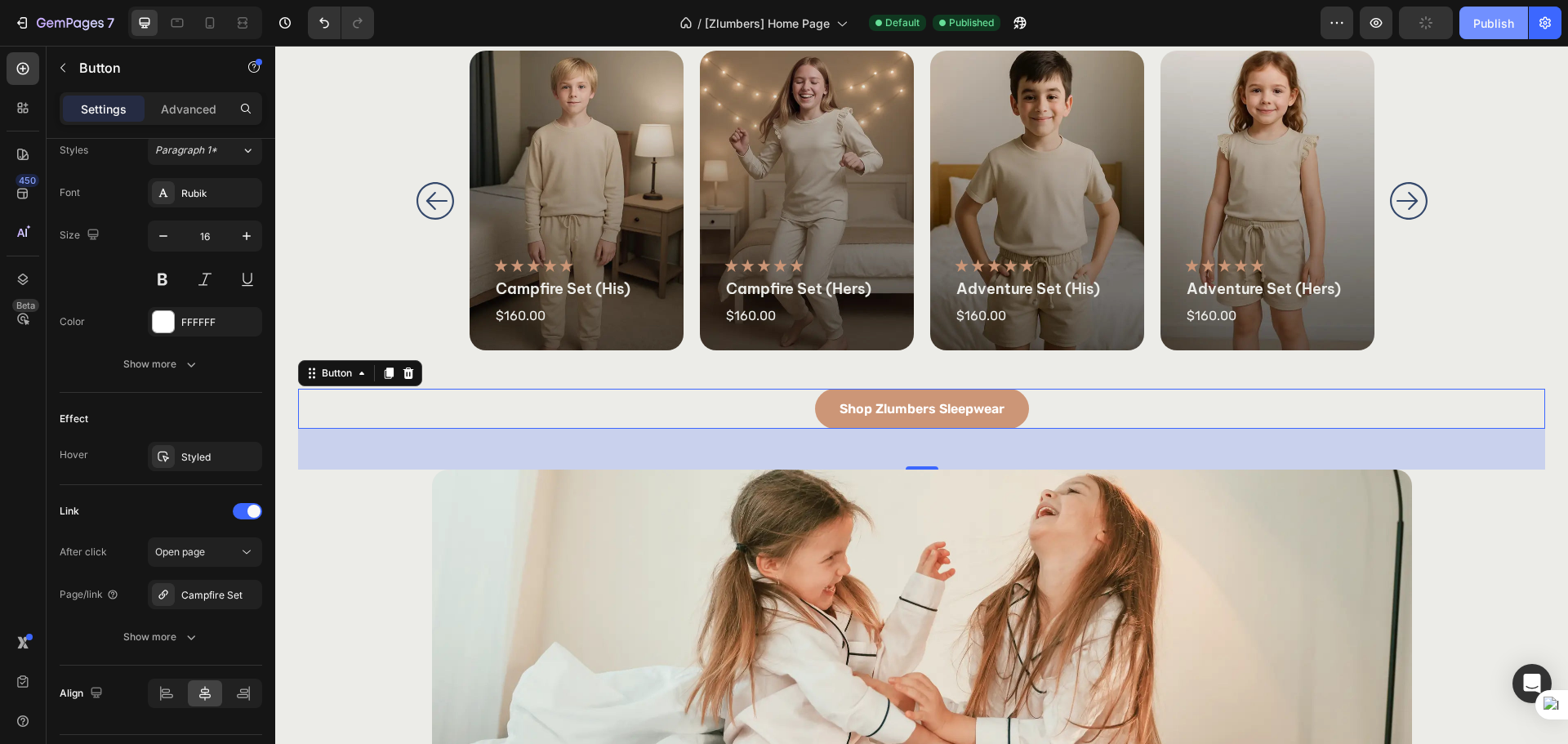
click at [1469, 14] on button "Publish" at bounding box center [1493, 22] width 69 height 33
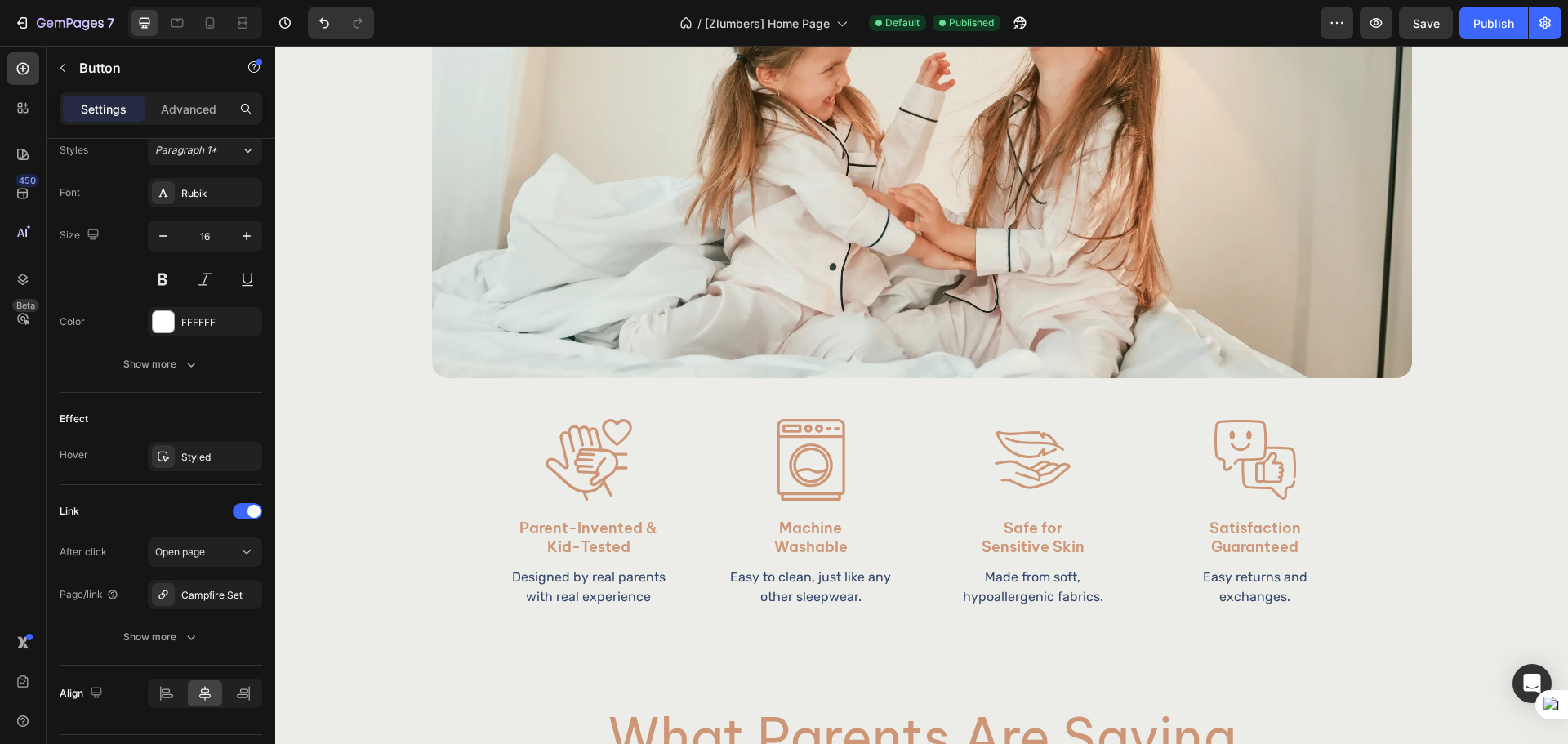
scroll to position [1768, 0]
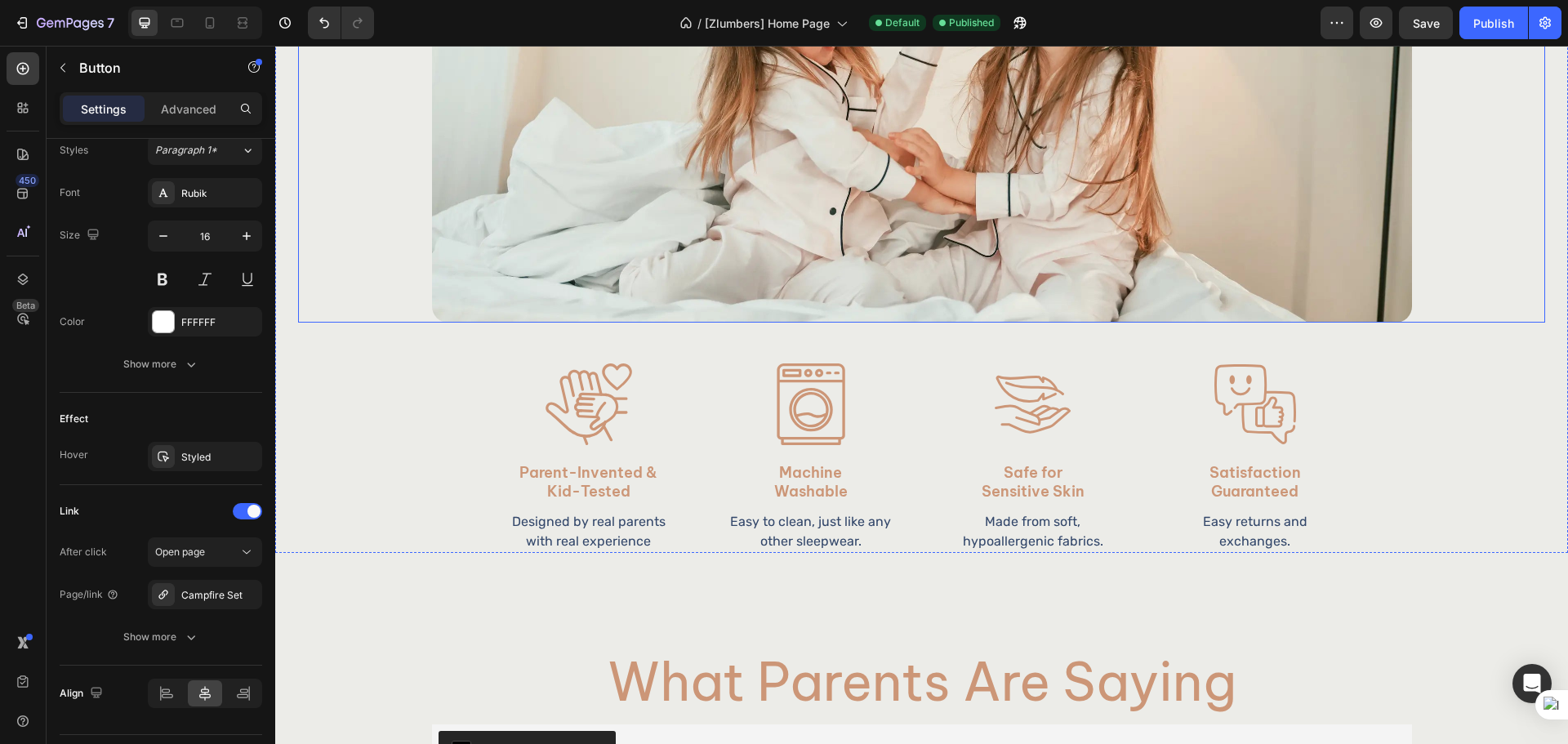
click at [825, 274] on img at bounding box center [921, 123] width 980 height 397
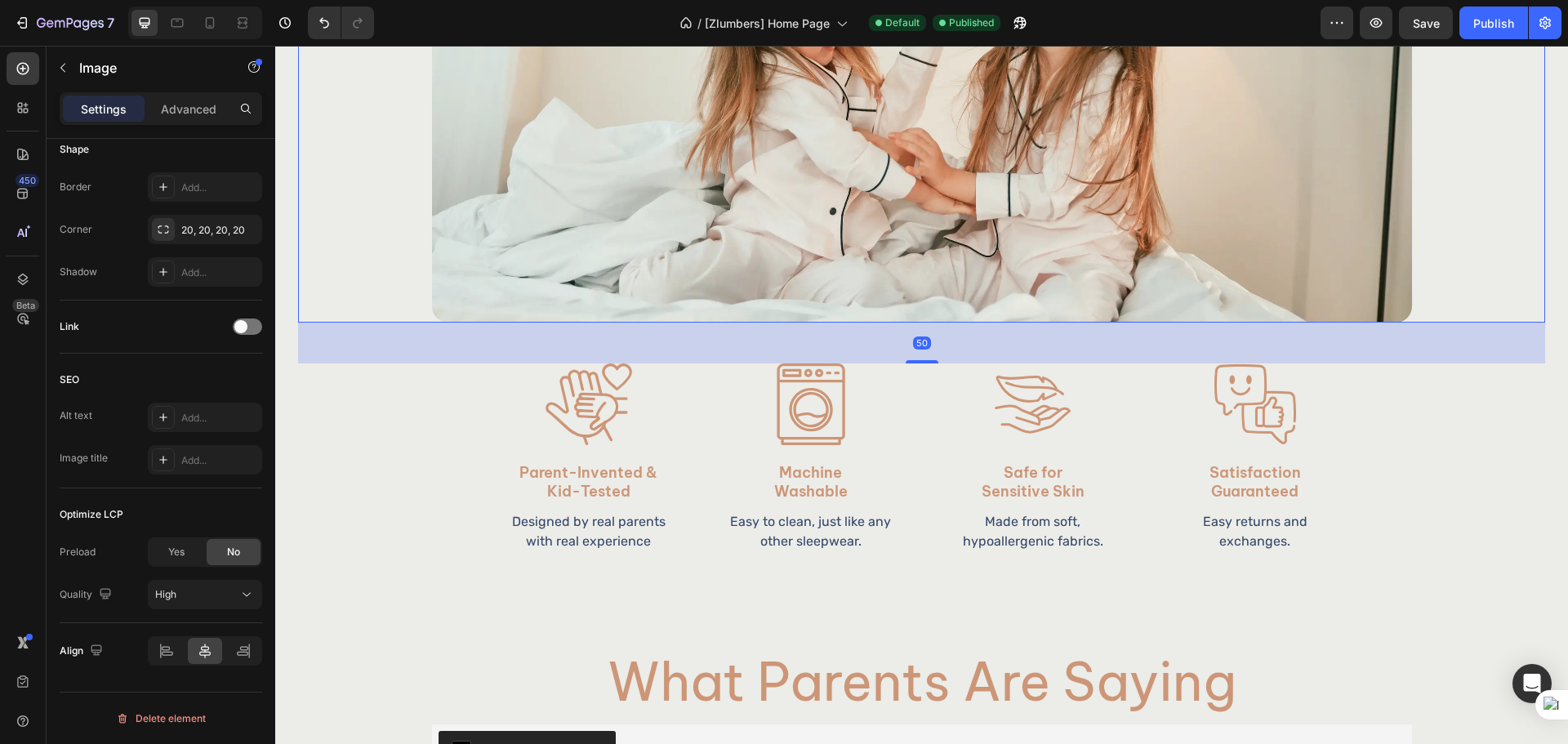
scroll to position [0, 0]
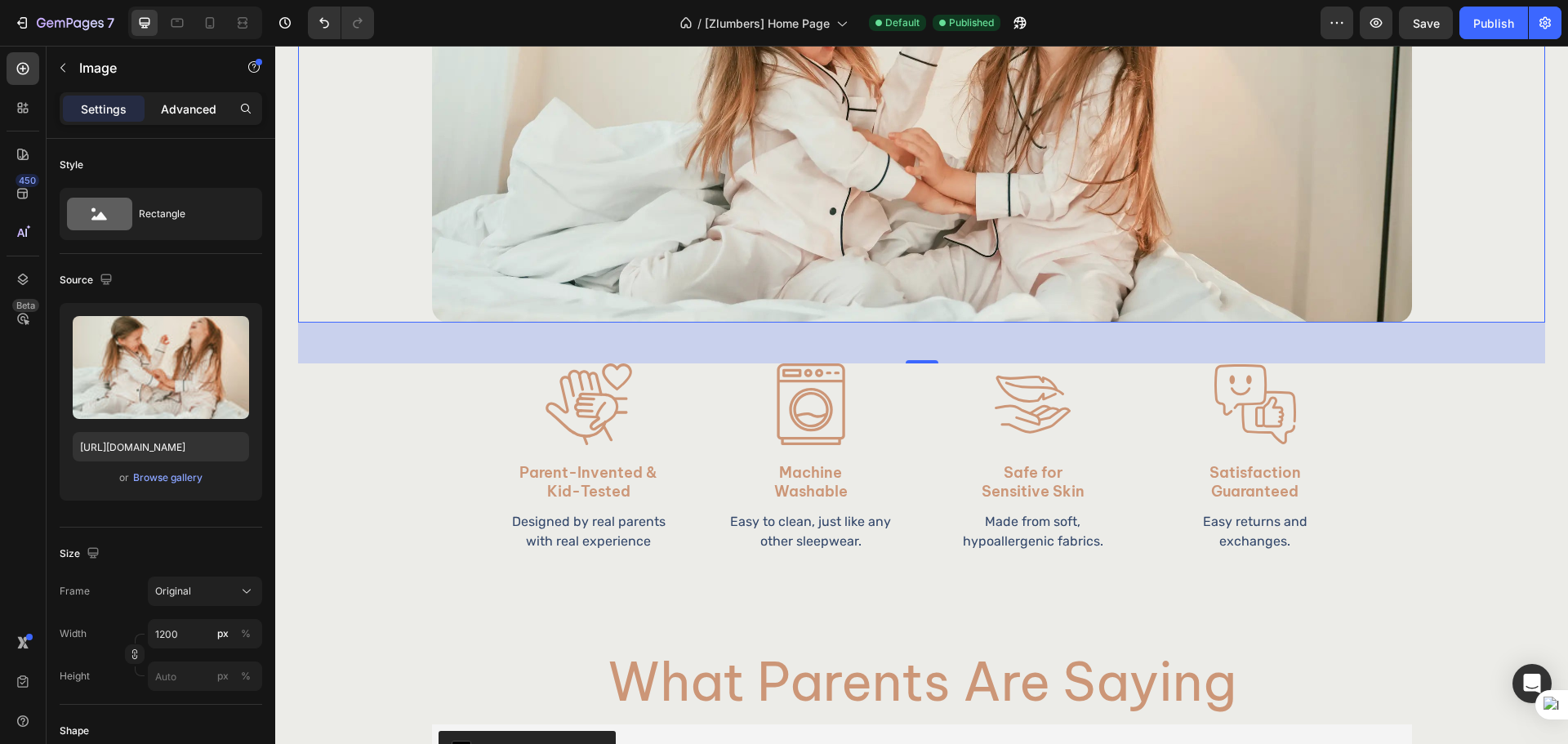
click at [171, 116] on p "Advanced" at bounding box center [189, 108] width 55 height 17
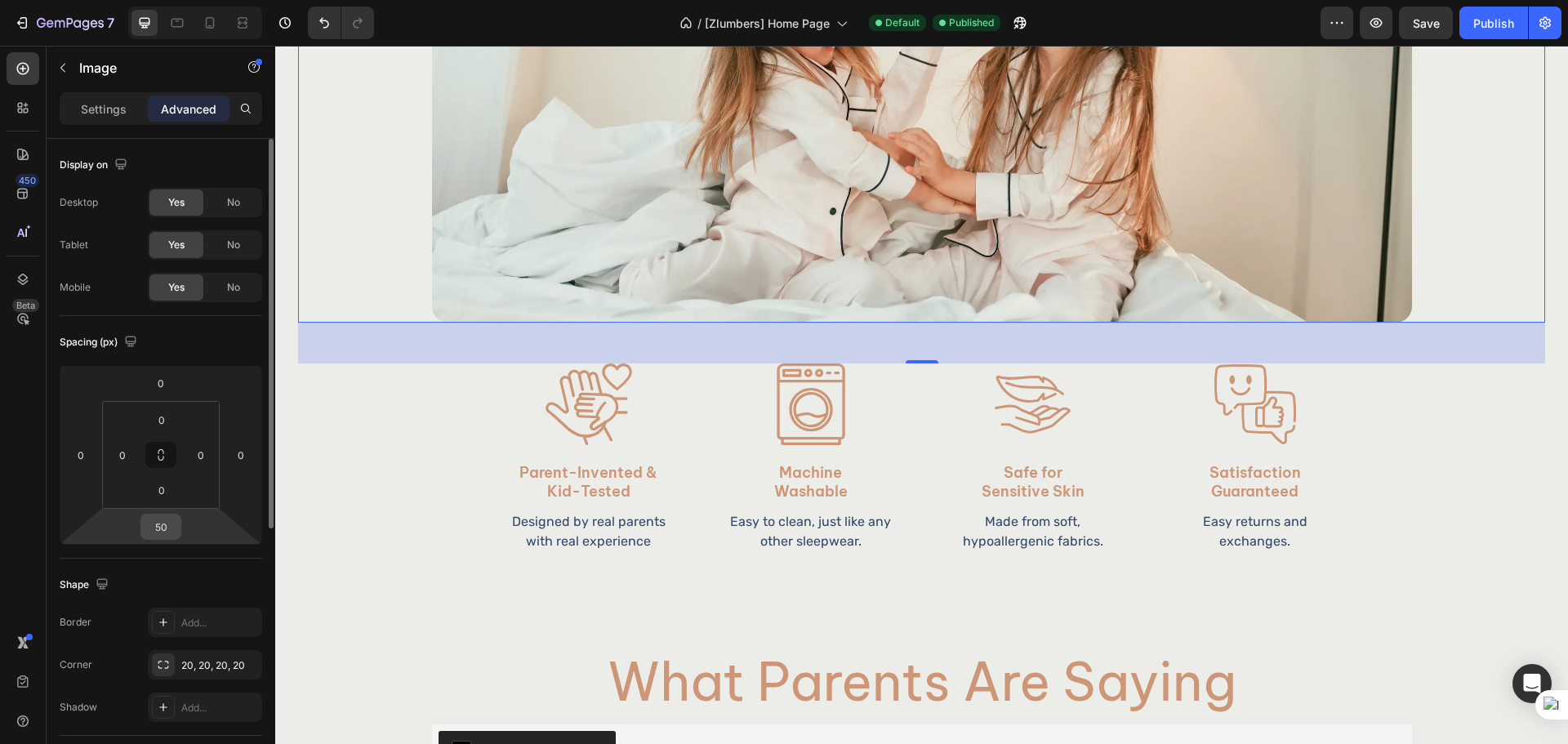
click at [160, 528] on input "50" at bounding box center [161, 526] width 33 height 24
type input "54"
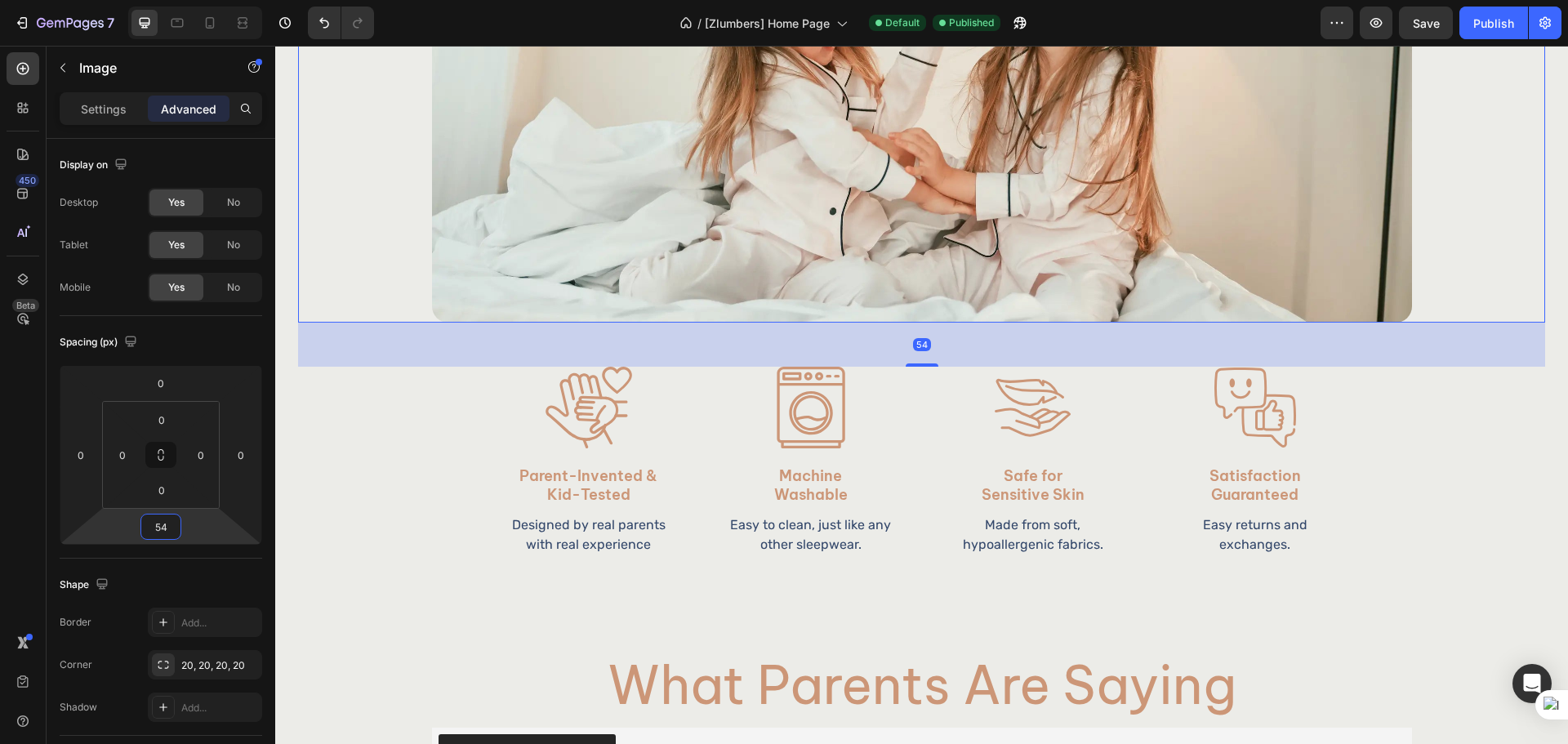
click at [15, 495] on div "450 Beta" at bounding box center [22, 339] width 33 height 573
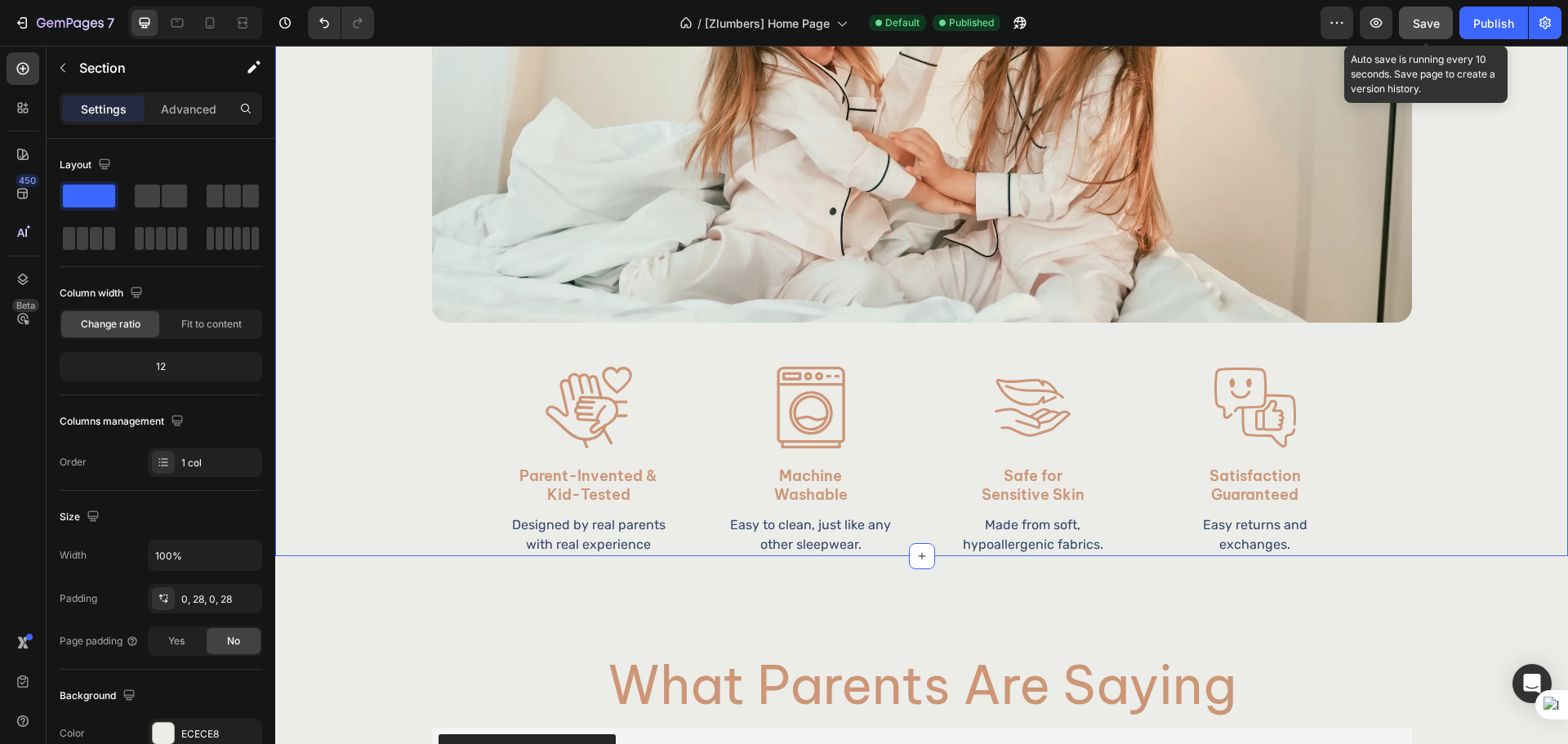
click at [1404, 14] on button "Save" at bounding box center [1425, 22] width 54 height 33
click at [1502, 42] on div "7 Version history / [Zlumbers] Home Page Default Published Preview Publish" at bounding box center [784, 23] width 1568 height 46
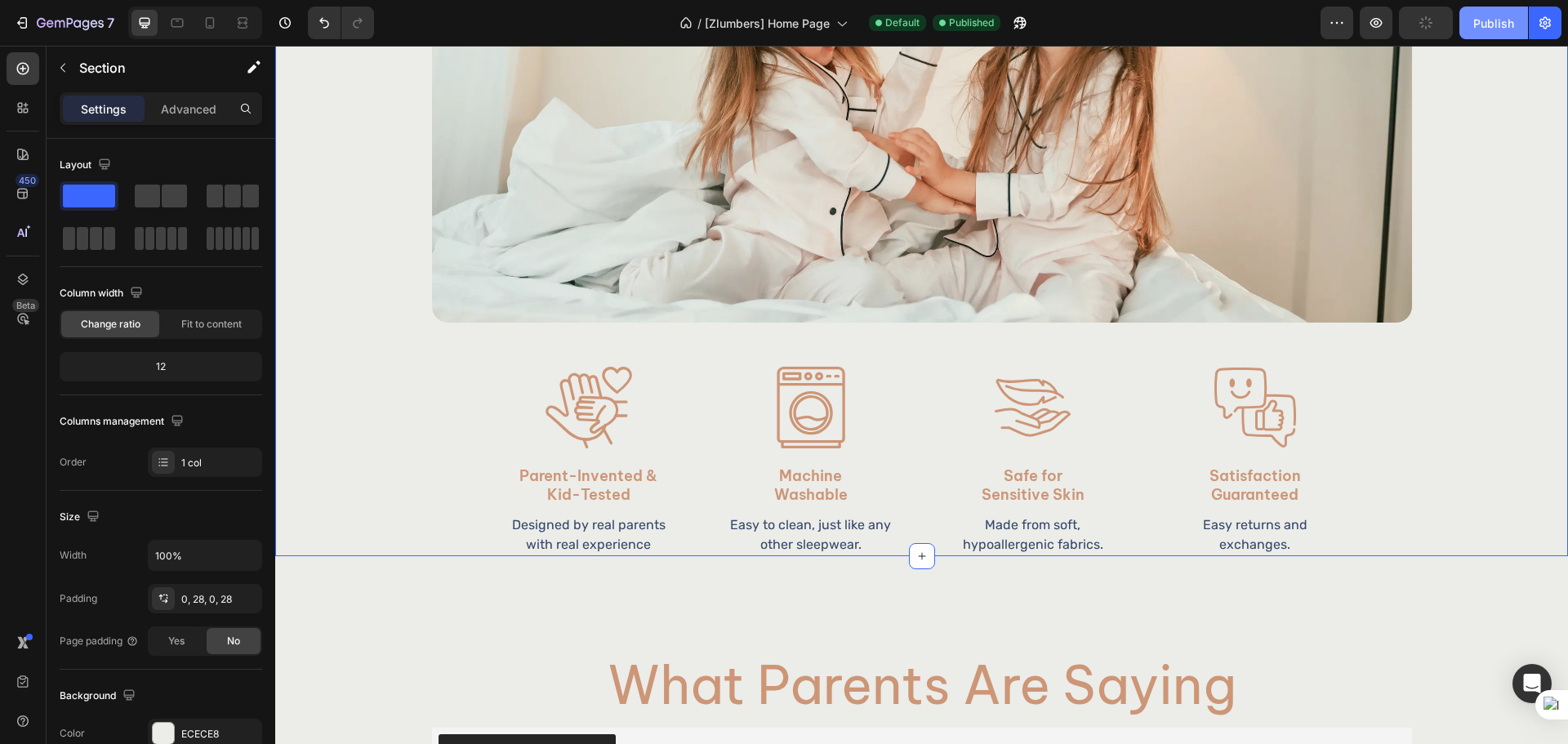
drag, startPoint x: 1493, startPoint y: 20, endPoint x: 1095, endPoint y: 6, distance: 398.2
click at [1493, 20] on div "Publish" at bounding box center [1494, 22] width 41 height 17
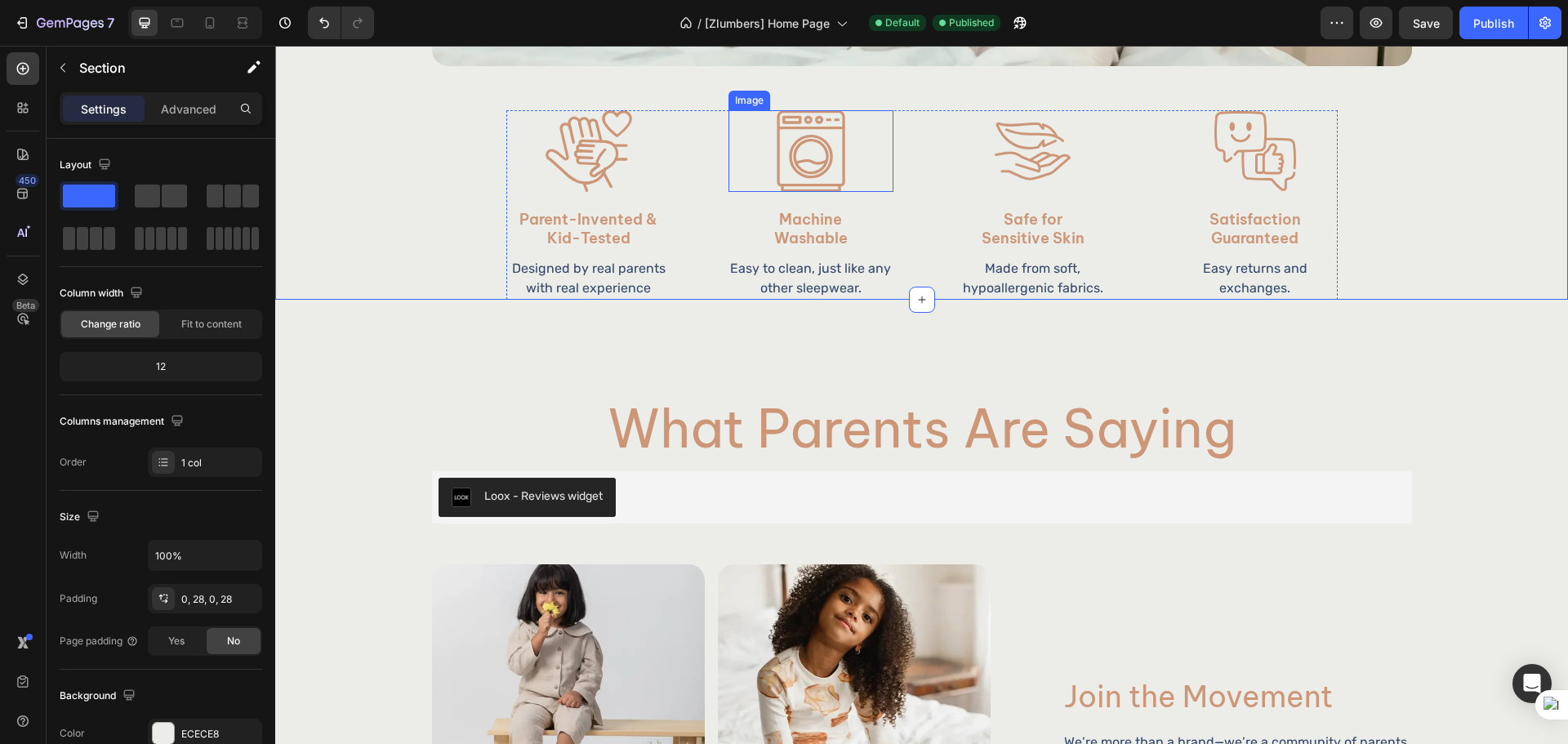
scroll to position [2041, 0]
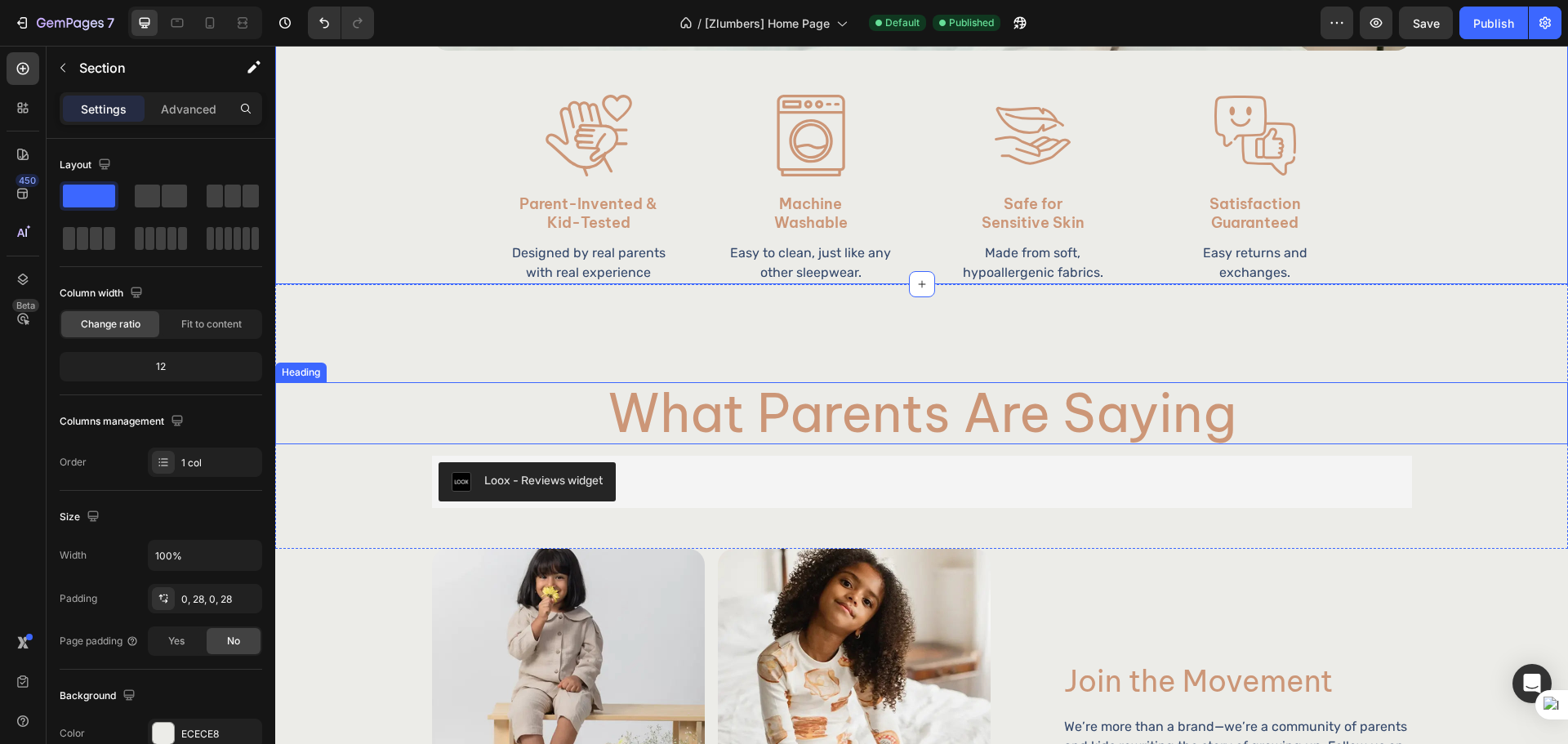
click at [730, 394] on h2 "What Parents Are Saying" at bounding box center [921, 413] width 980 height 62
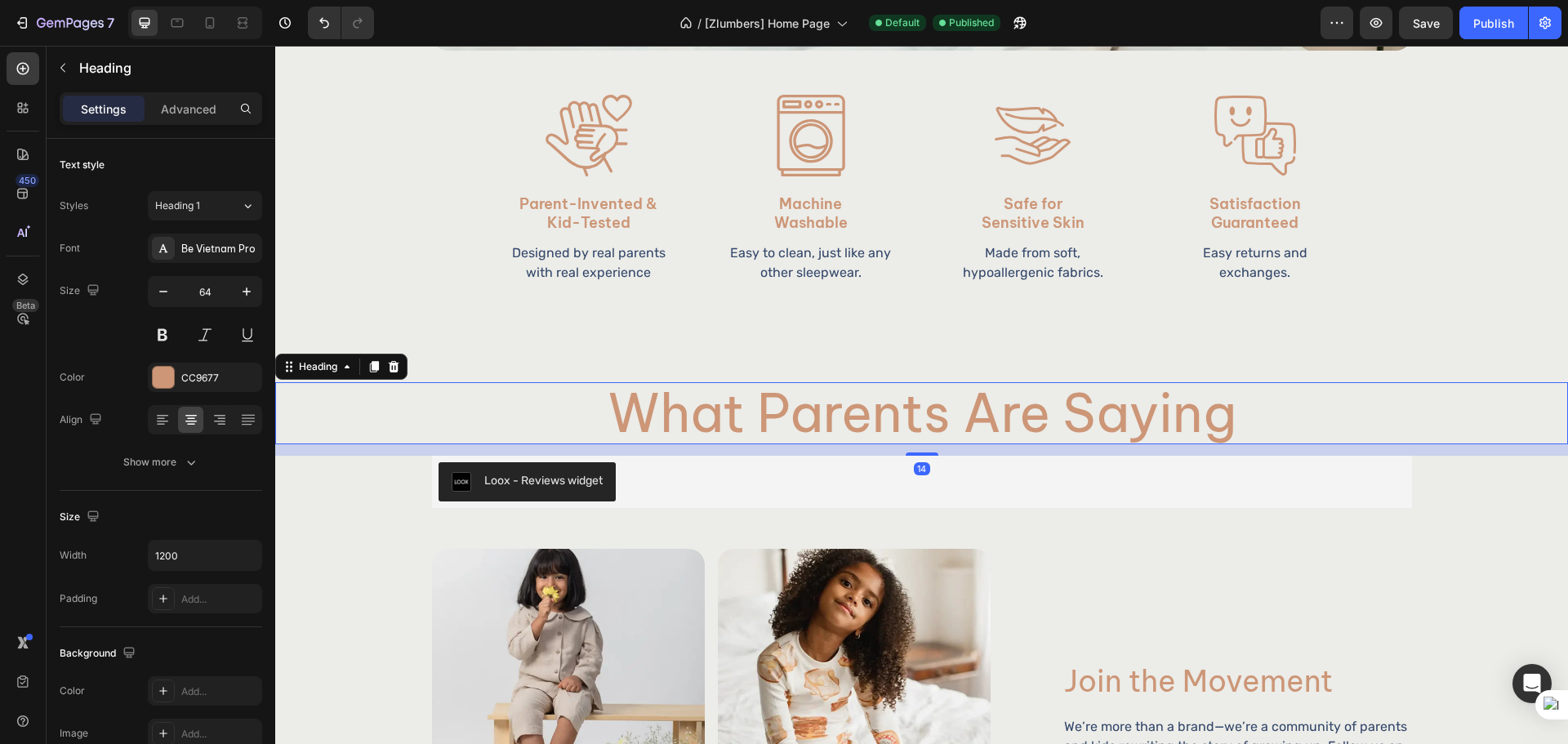
click at [184, 93] on div "Settings Advanced" at bounding box center [161, 108] width 203 height 33
click at [182, 112] on p "Advanced" at bounding box center [189, 108] width 55 height 17
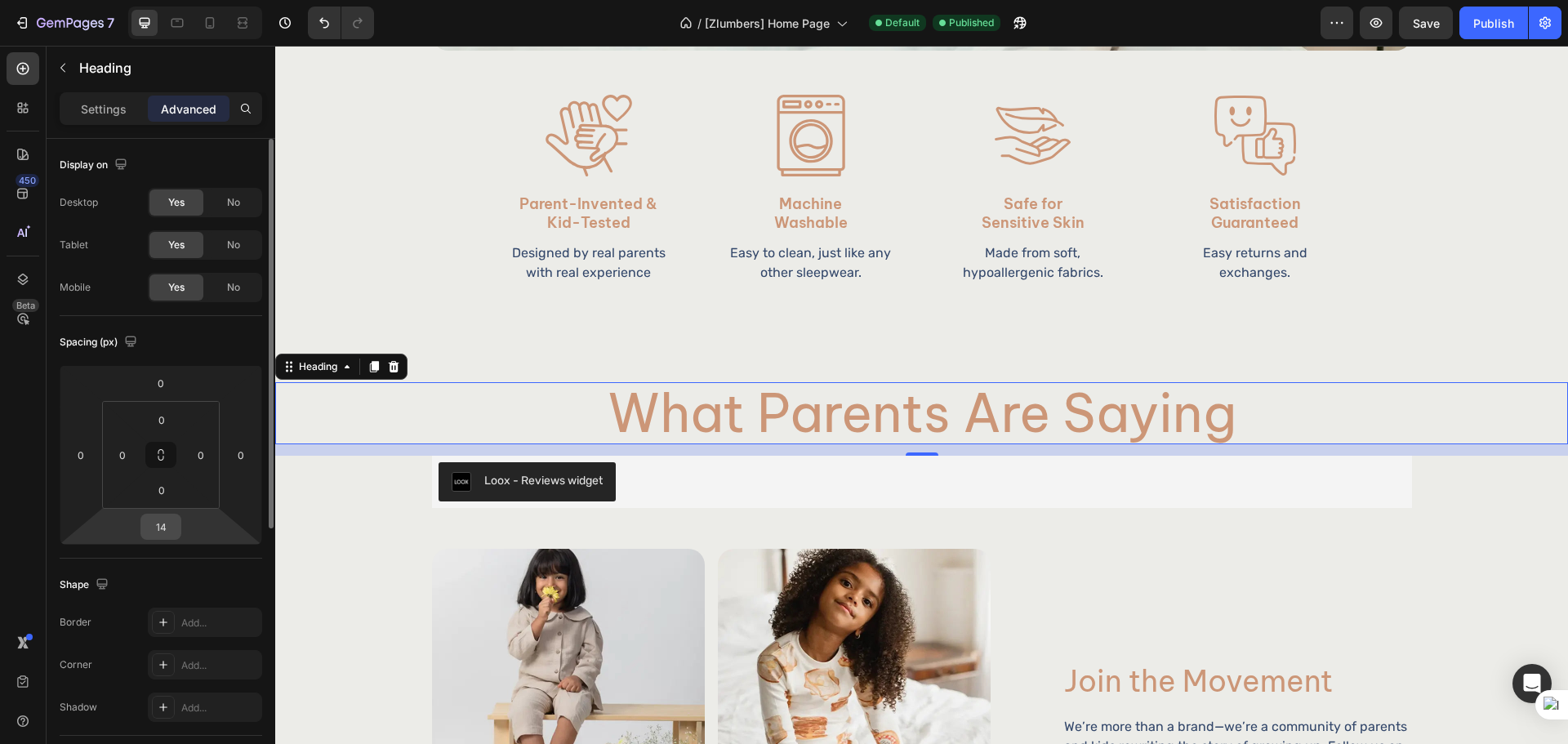
click at [168, 529] on input "14" at bounding box center [161, 526] width 33 height 24
type input "10"
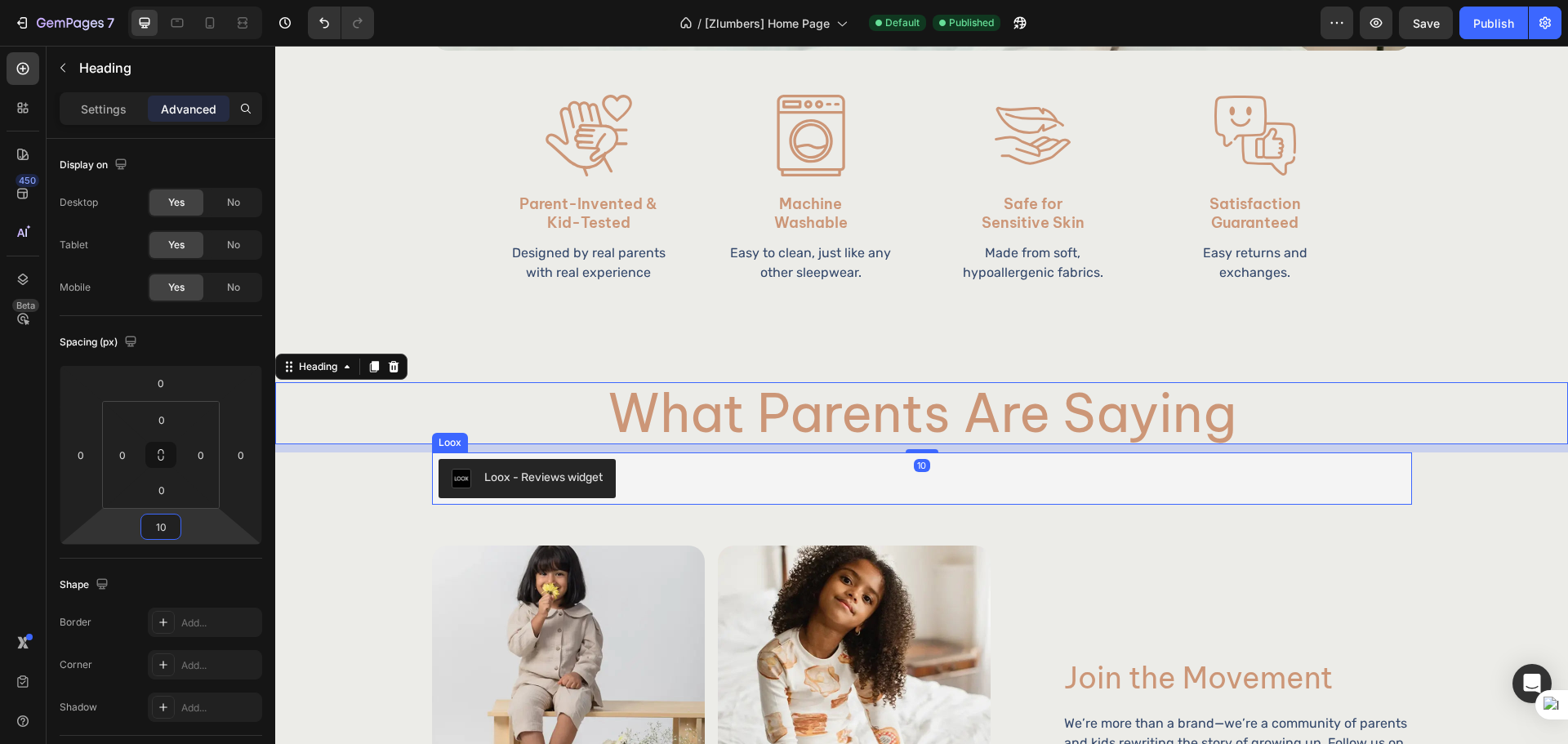
click at [1074, 473] on div "Loox - Reviews widget" at bounding box center [922, 479] width 967 height 39
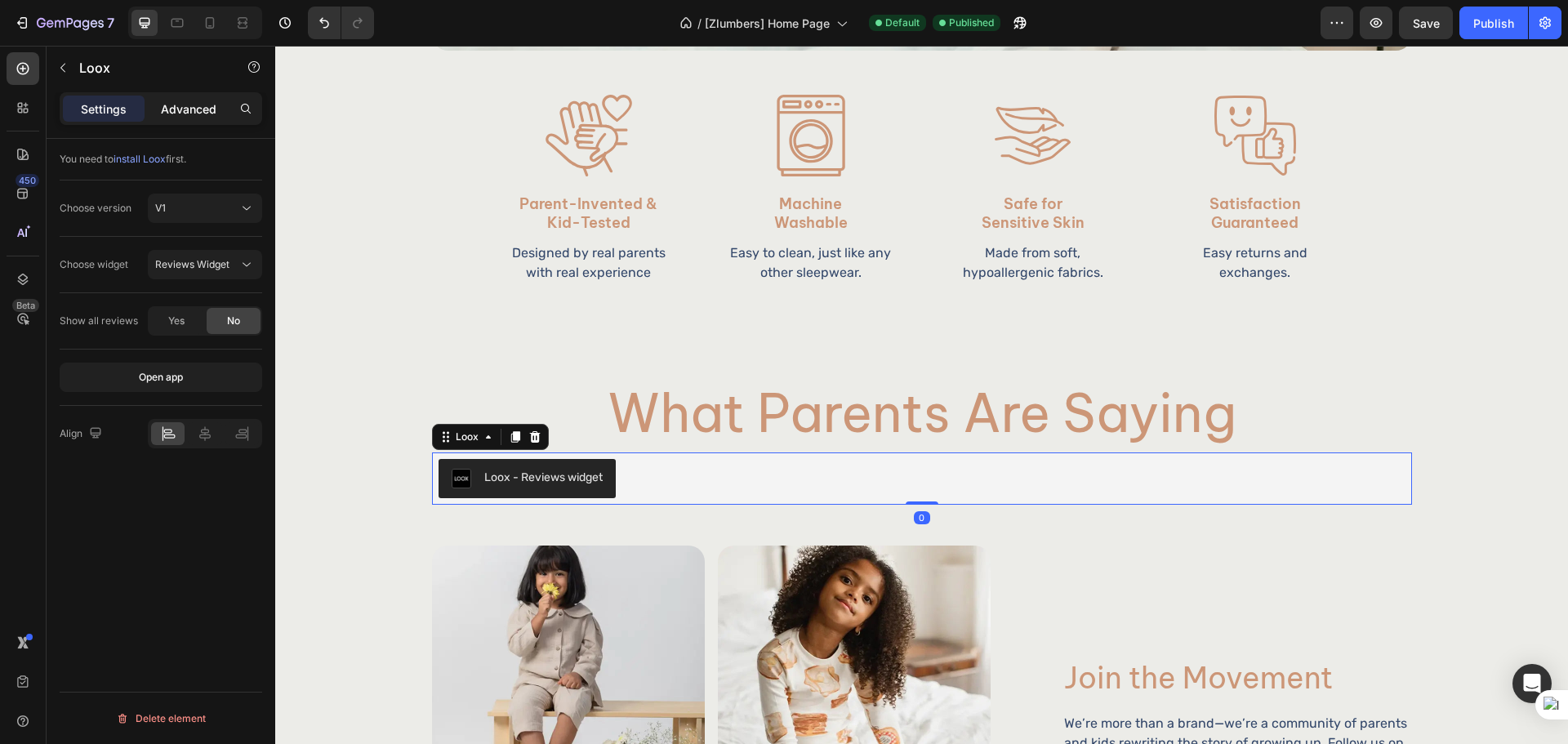
click at [177, 113] on p "Advanced" at bounding box center [189, 108] width 55 height 17
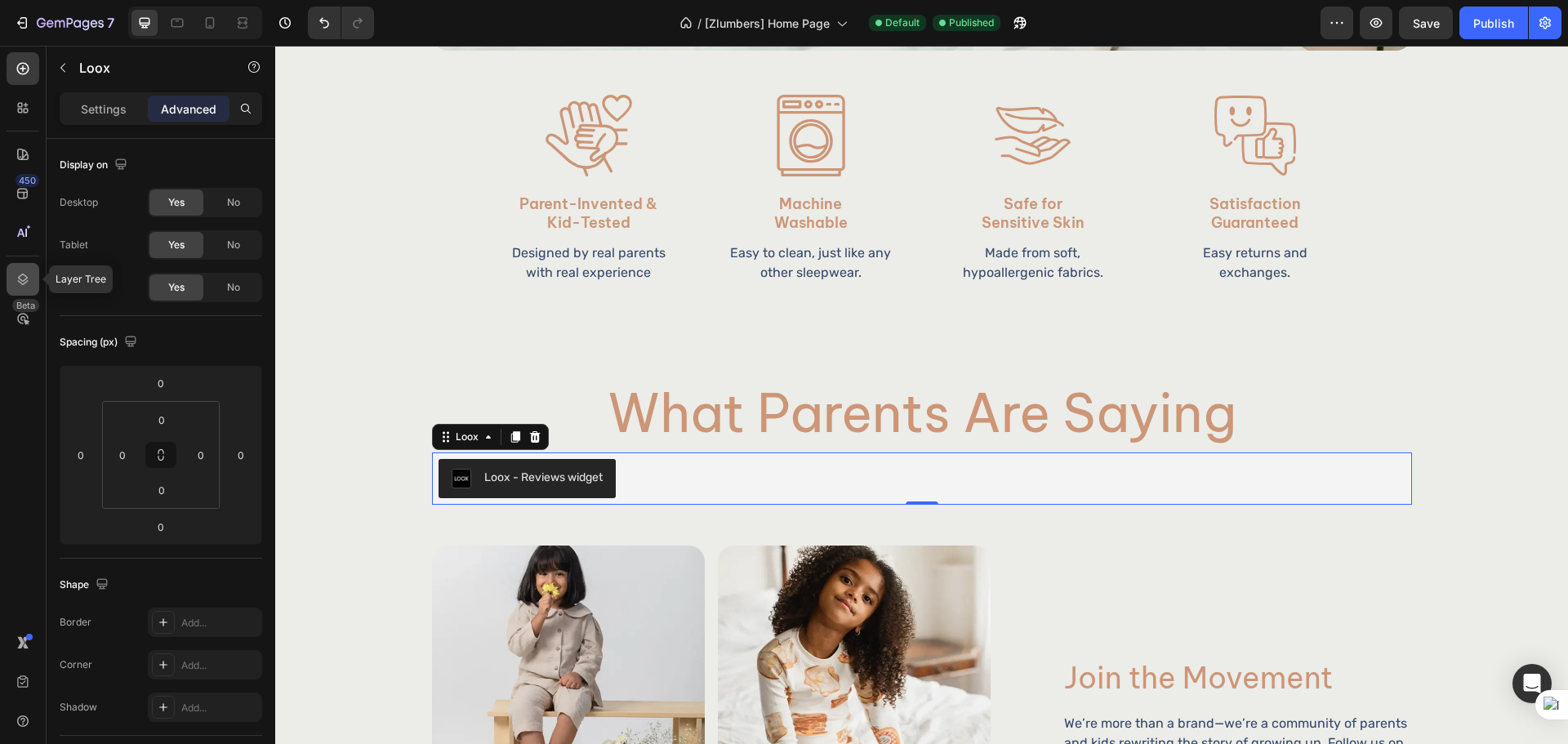
click at [25, 285] on icon at bounding box center [22, 279] width 16 height 16
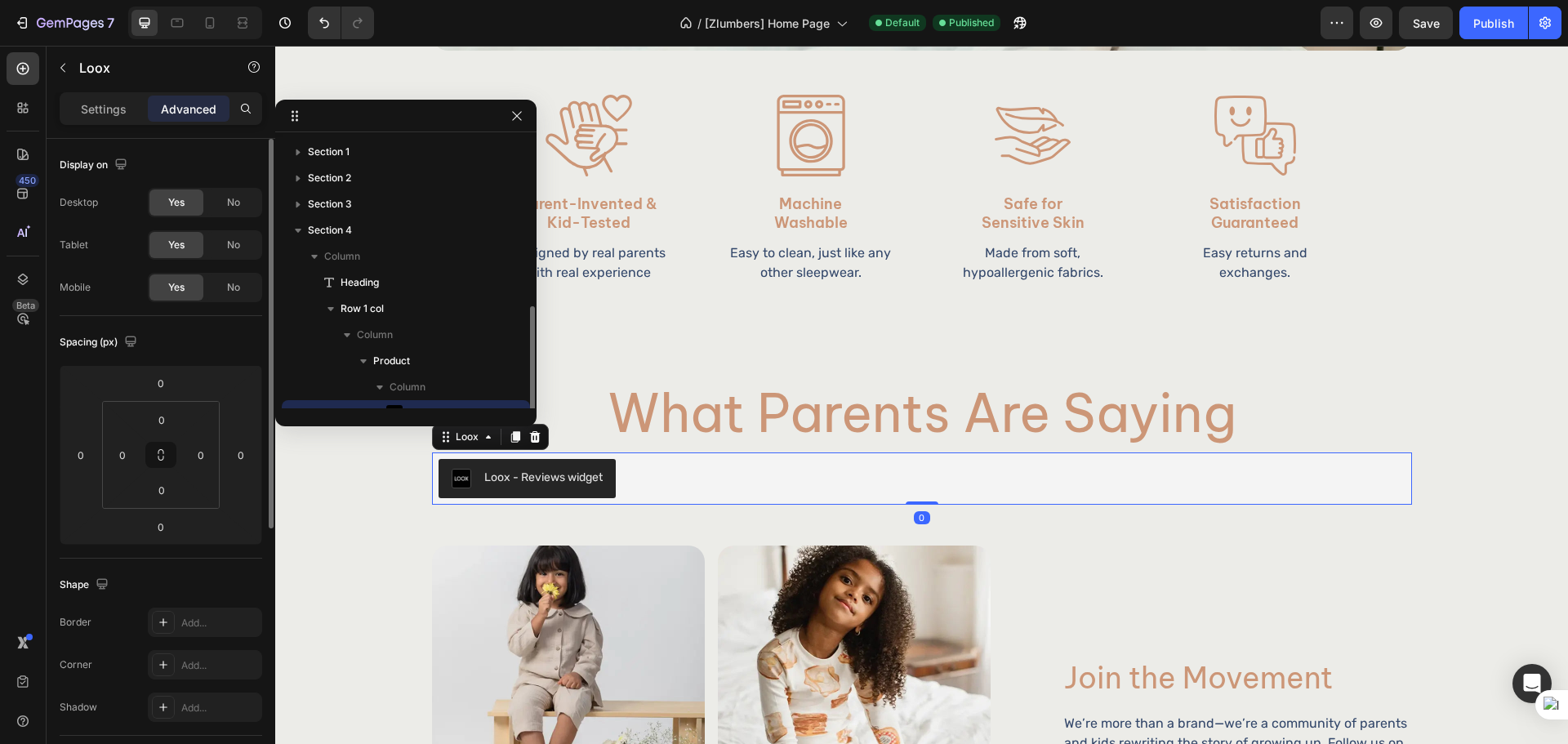
scroll to position [96, 0]
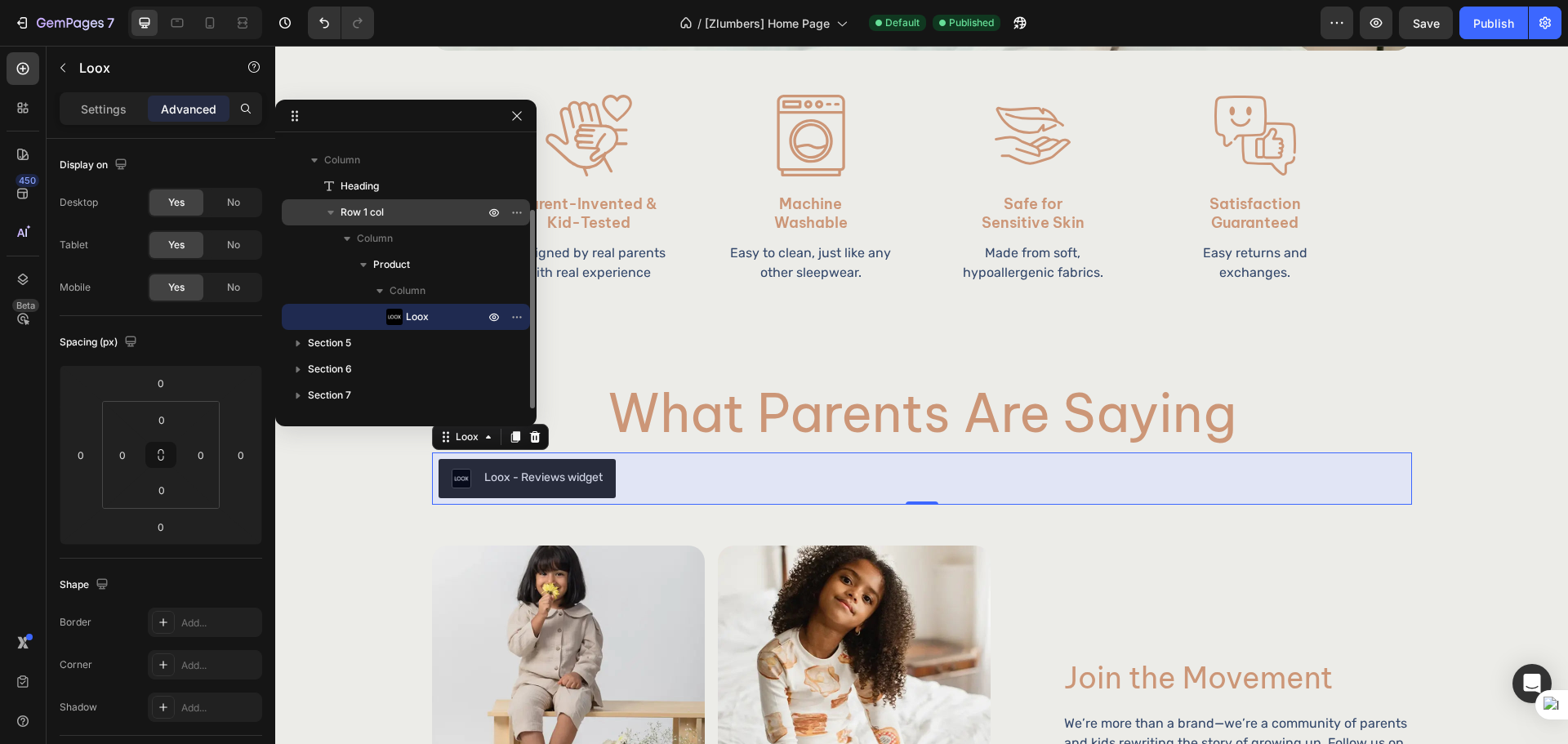
click at [413, 218] on p "Row 1 col" at bounding box center [414, 212] width 147 height 16
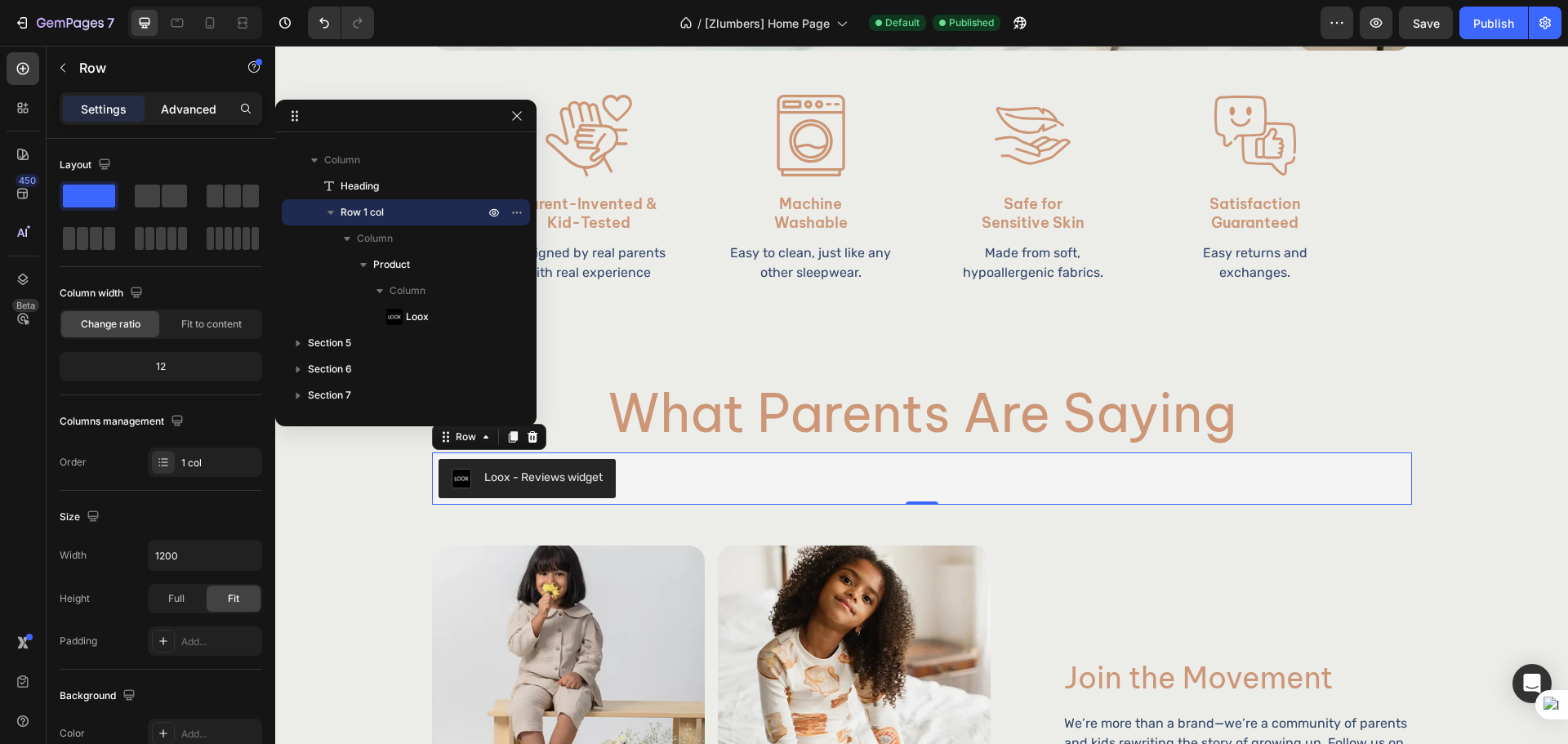
click at [210, 116] on p "Advanced" at bounding box center [189, 108] width 55 height 17
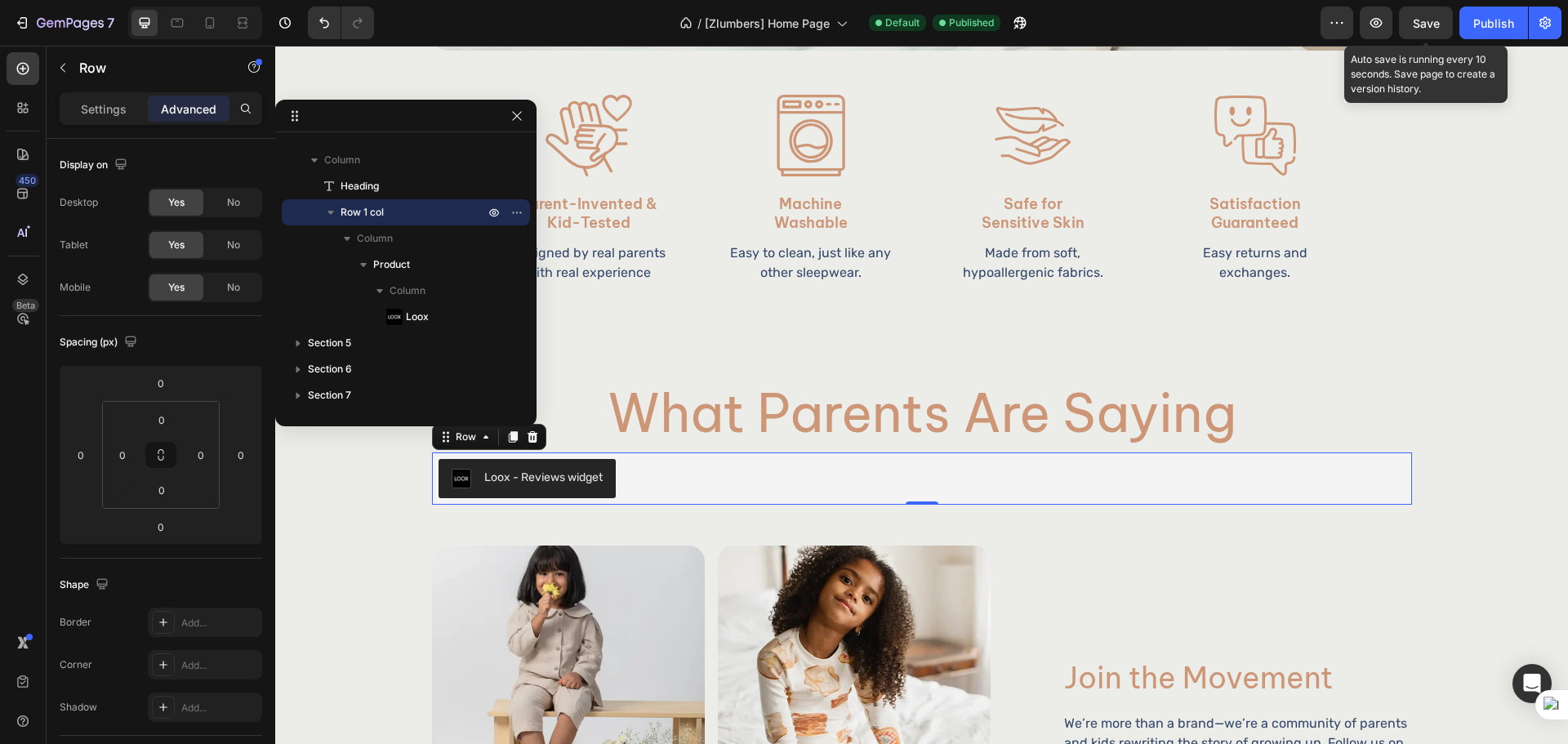
click at [1425, 27] on span "Save" at bounding box center [1426, 23] width 27 height 14
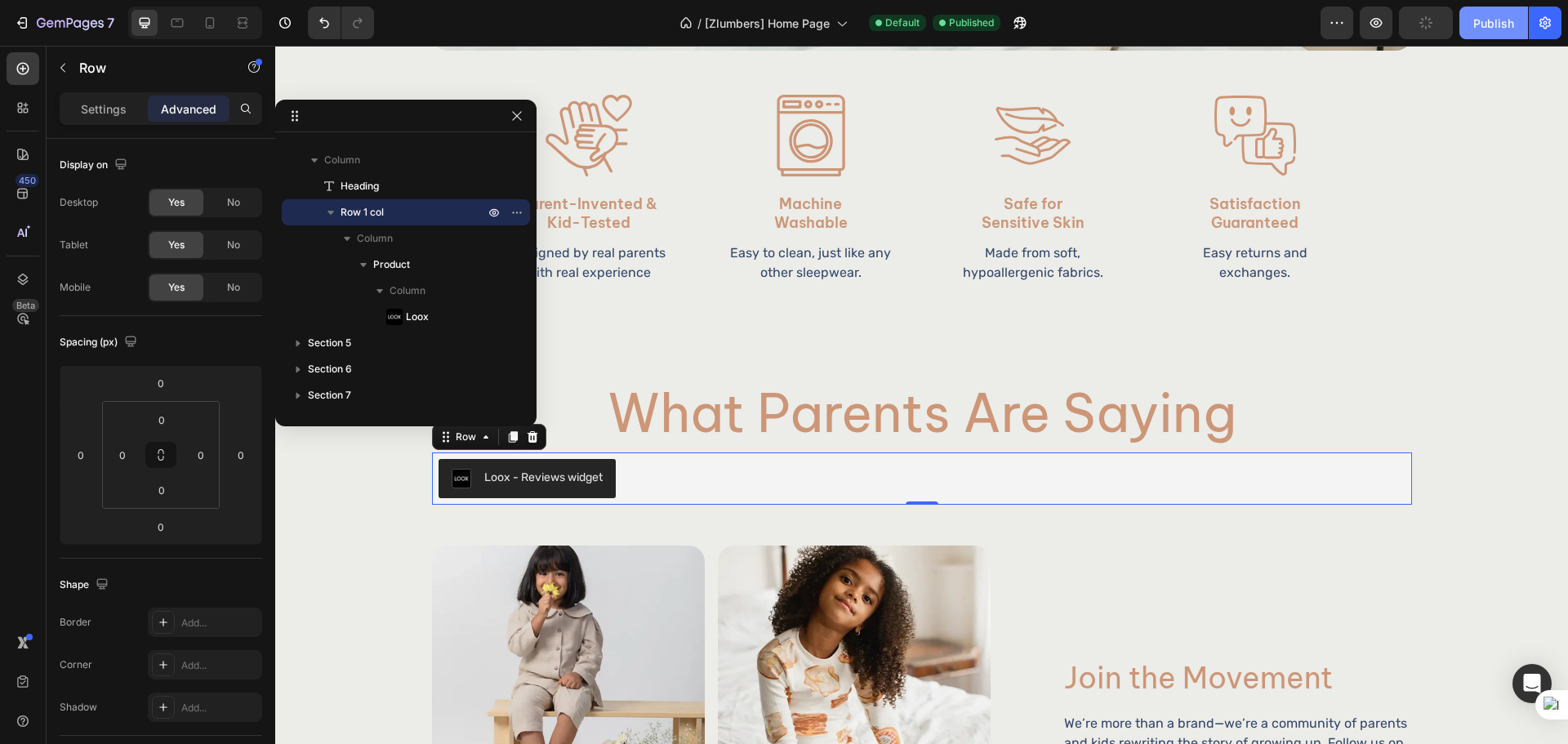
click at [1513, 26] on button "Publish" at bounding box center [1493, 22] width 69 height 33
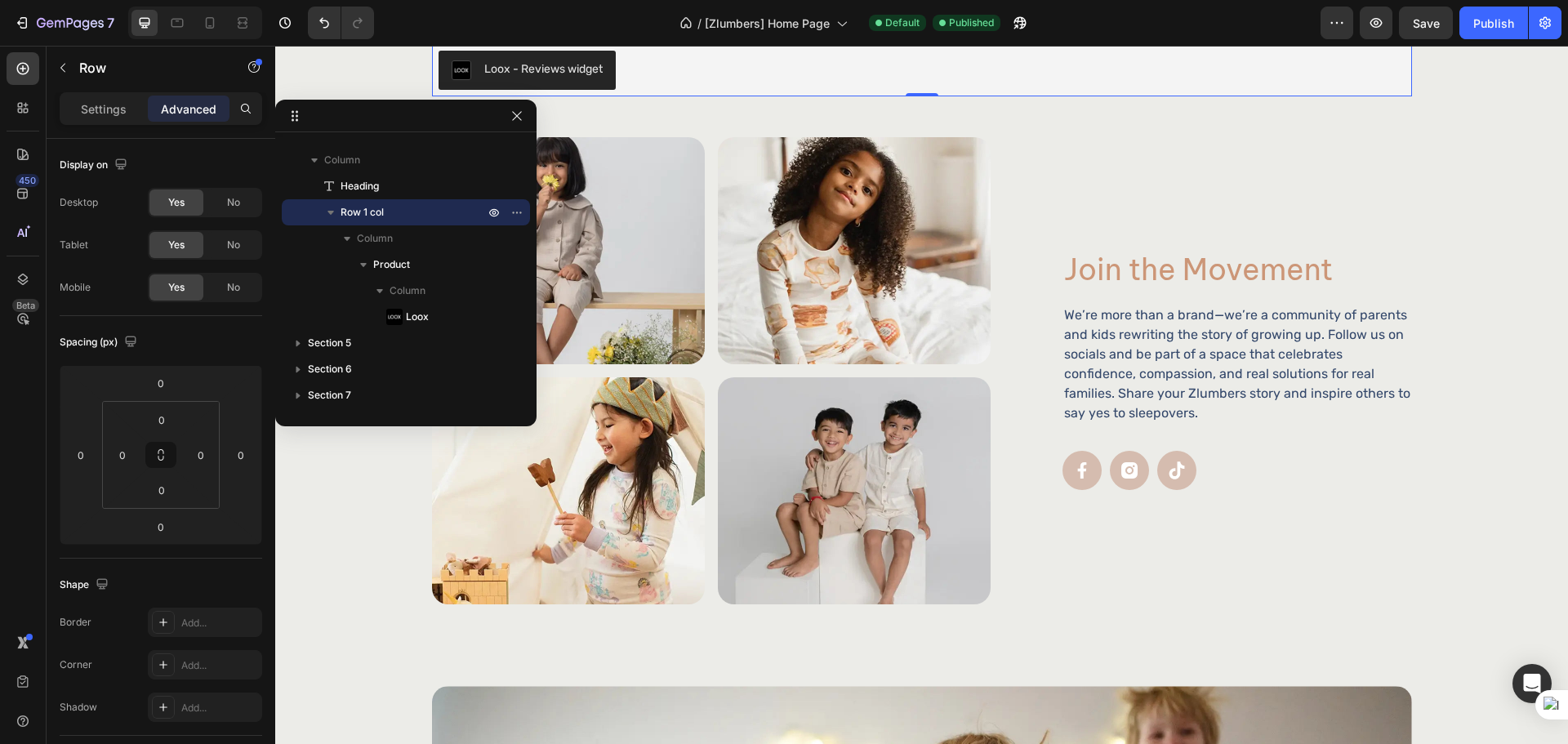
scroll to position [2721, 0]
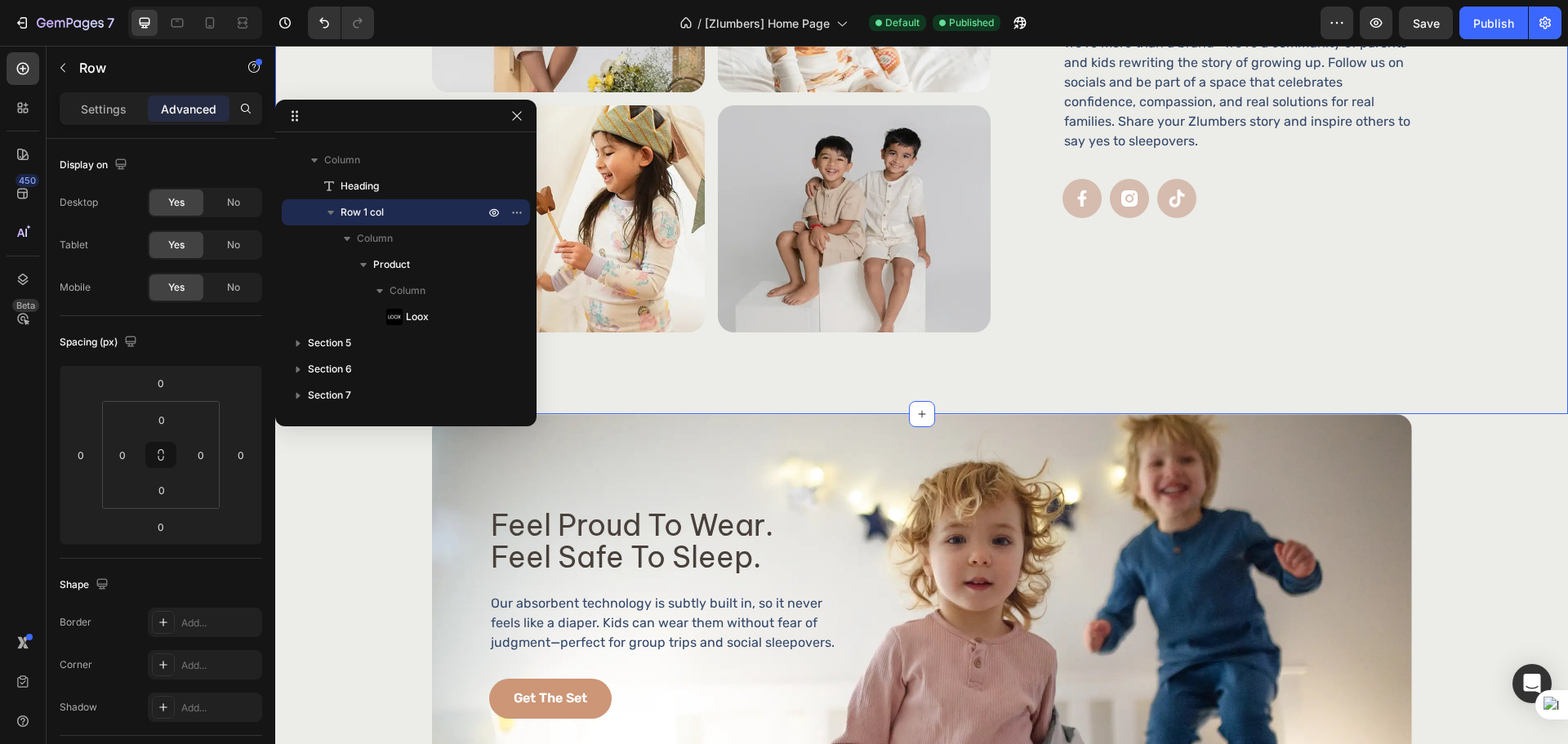
click at [1096, 339] on div "Image Image Row Image Image Row Join the Movement Heading We’re more than a bra…" at bounding box center [921, 139] width 1293 height 548
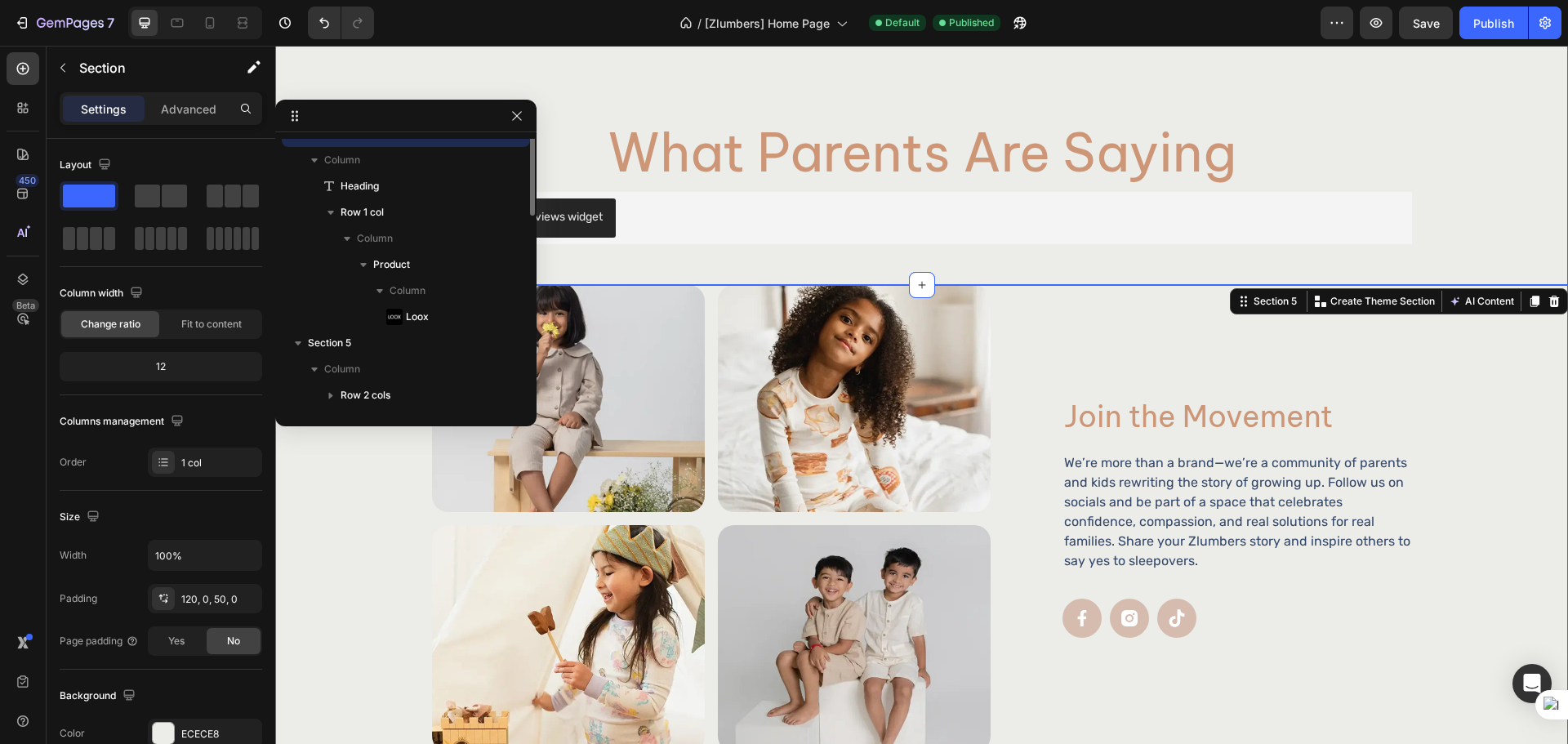
scroll to position [0, 0]
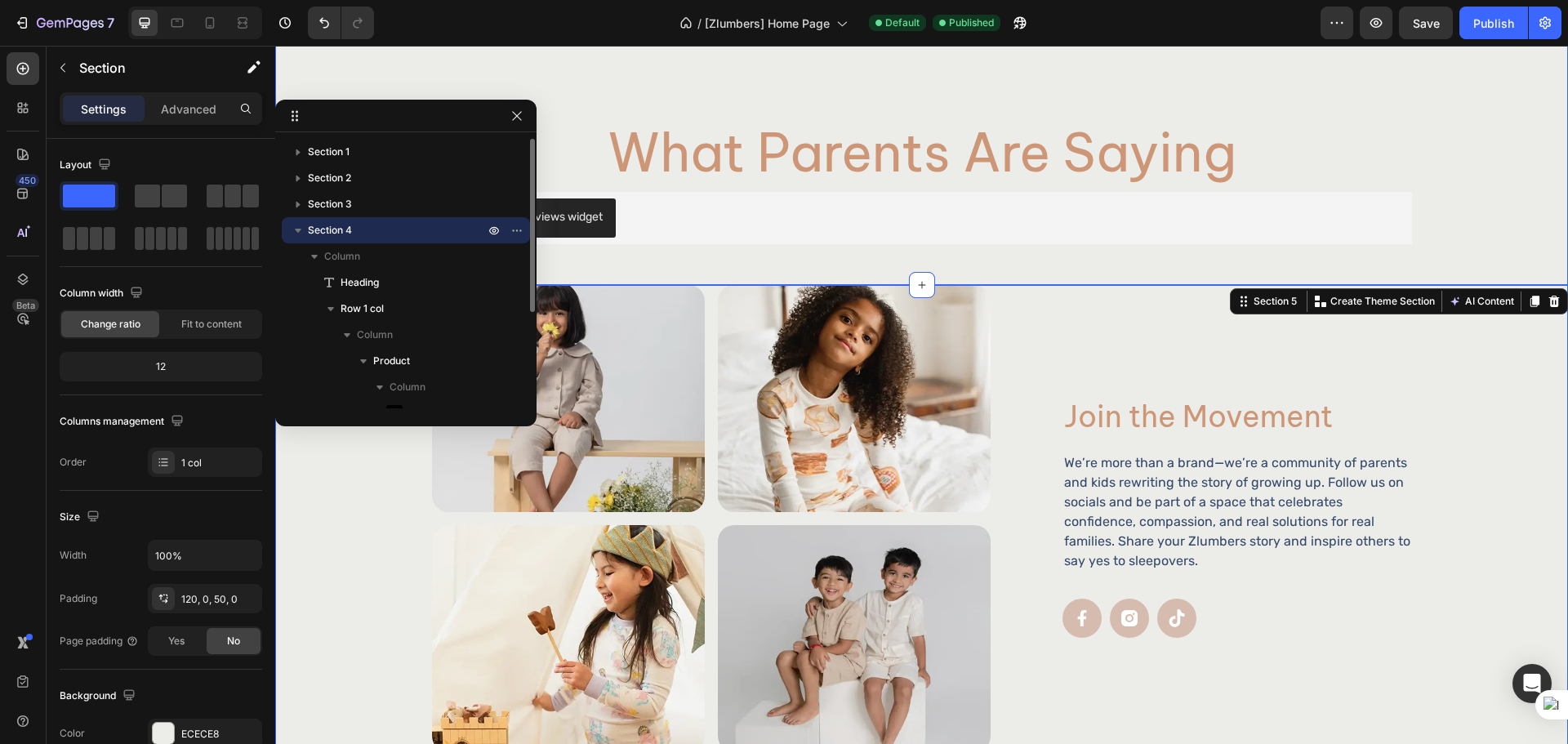
click at [985, 257] on div "What Parents Are Saying Heading Loox - Reviews widget Loox Product Row Section 4" at bounding box center [921, 155] width 1293 height 261
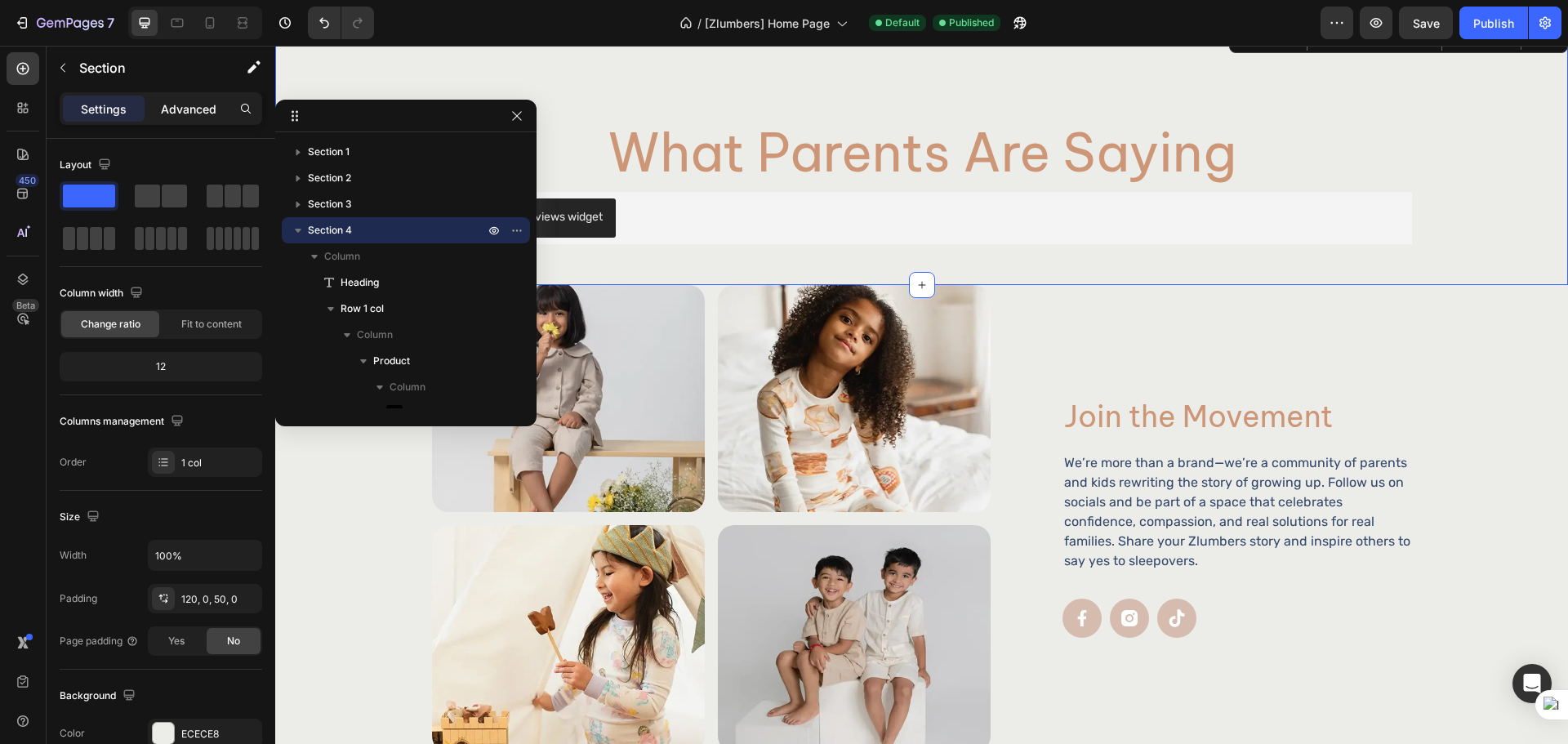
click at [220, 111] on div "Advanced" at bounding box center [188, 108] width 81 height 26
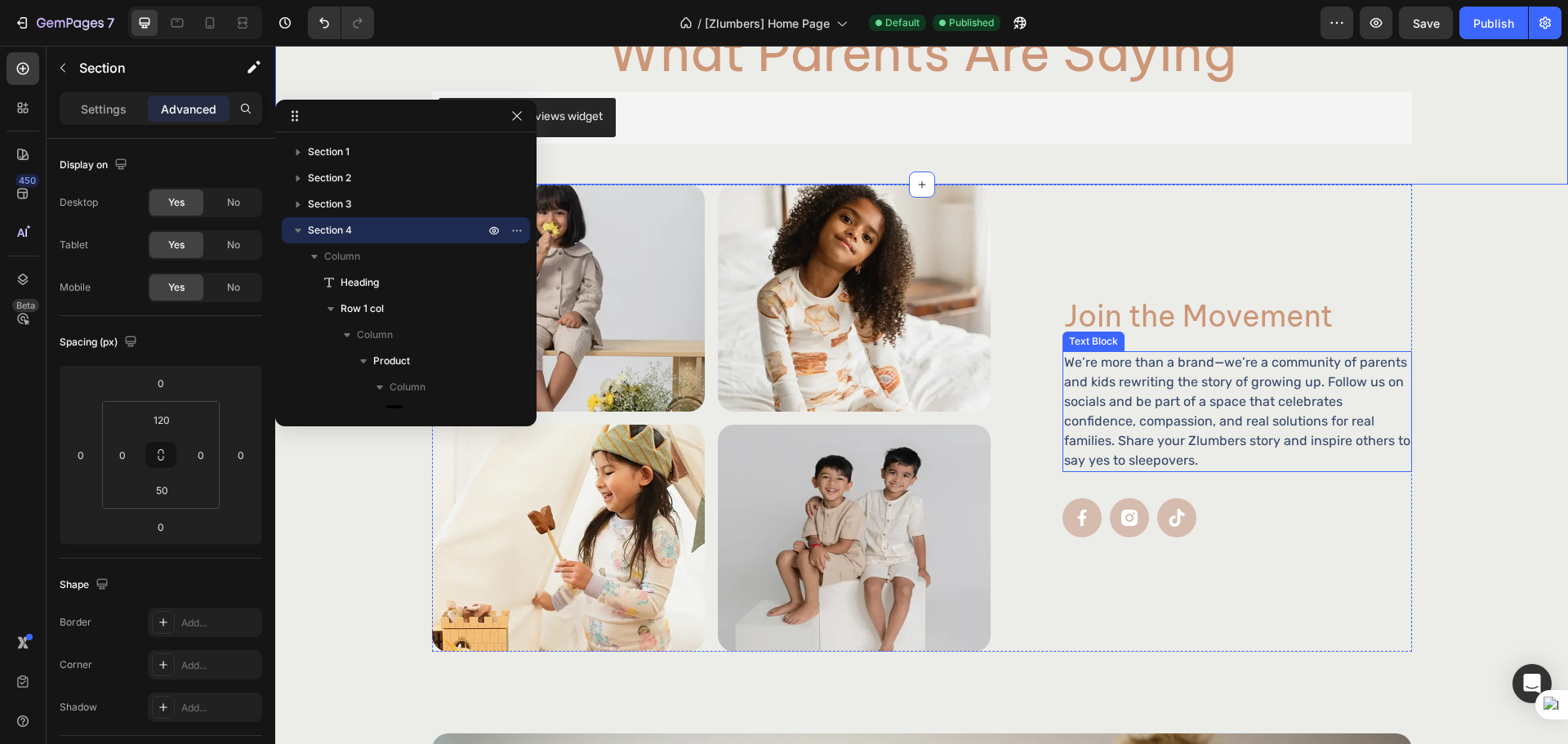
scroll to position [1754, 0]
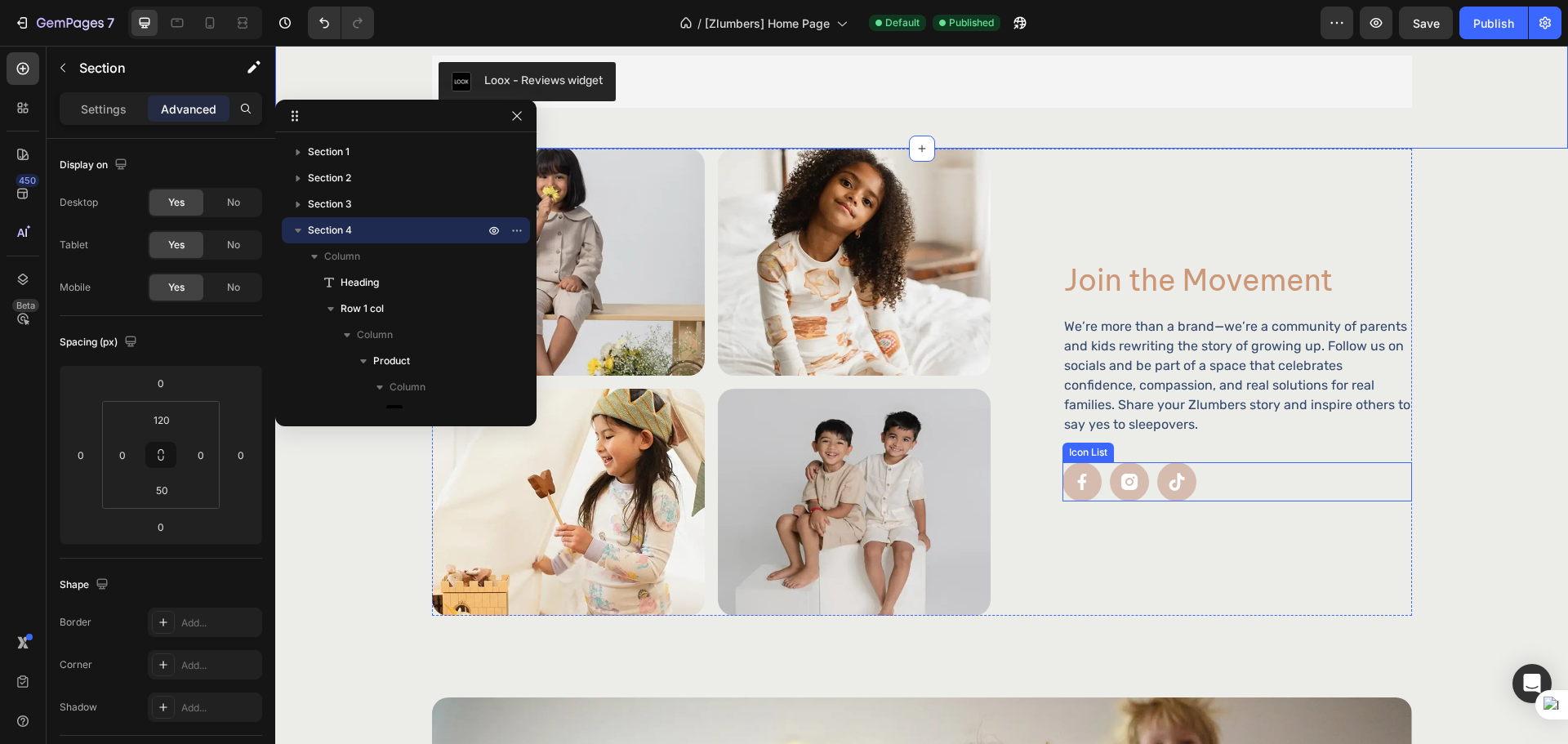
click at [1227, 466] on div "Icon Icon Icon" at bounding box center [1237, 481] width 349 height 39
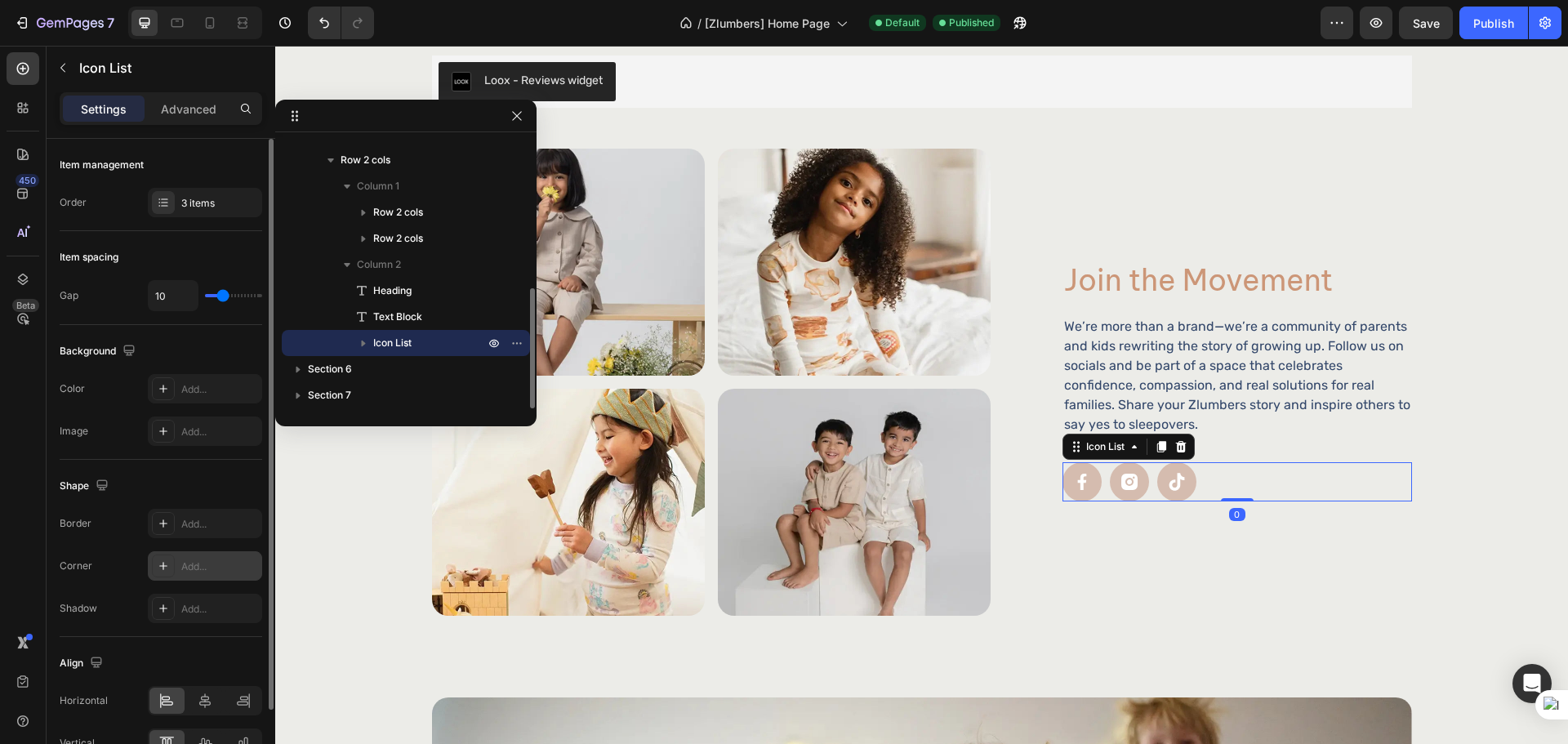
scroll to position [92, 0]
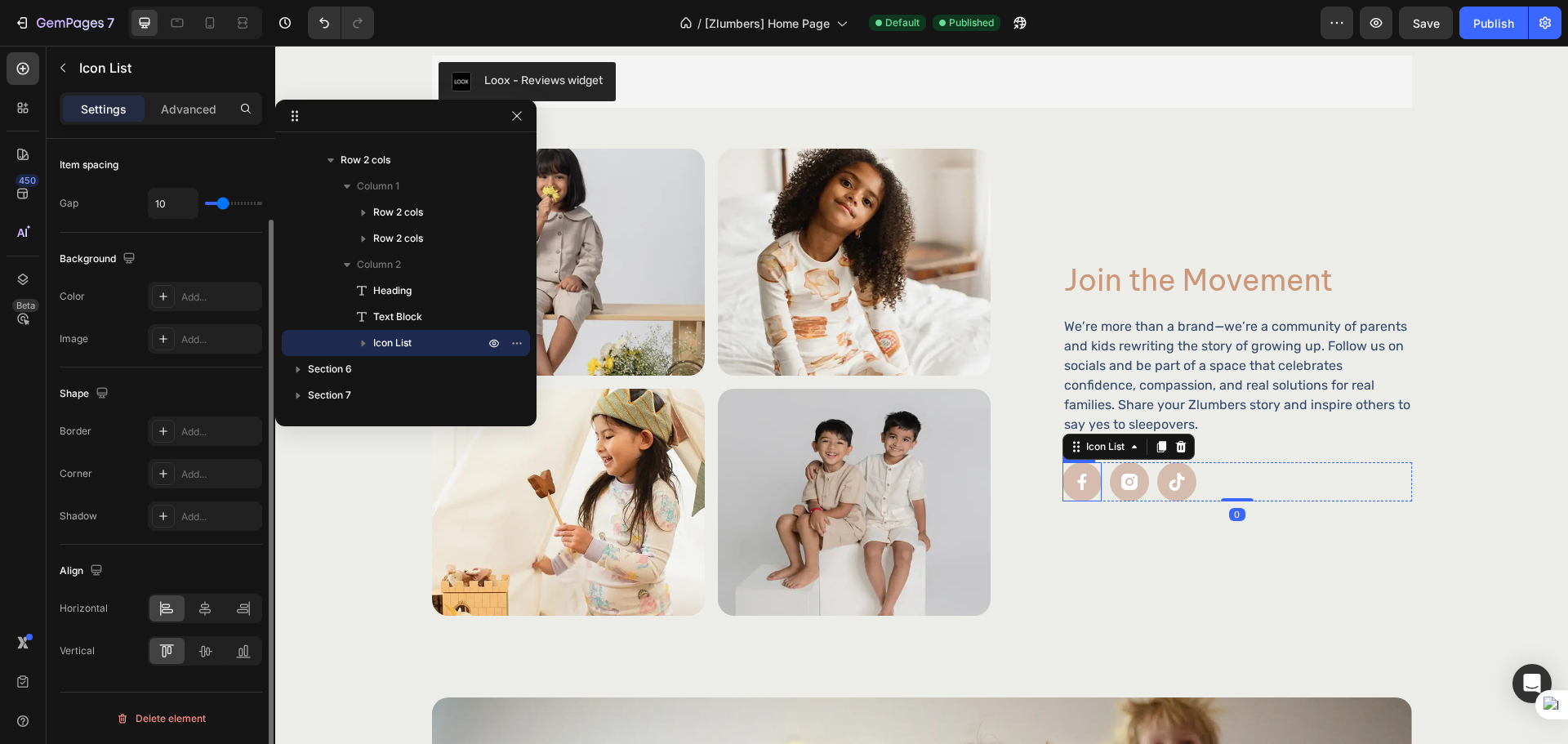
click at [1084, 480] on rect at bounding box center [1082, 481] width 39 height 39
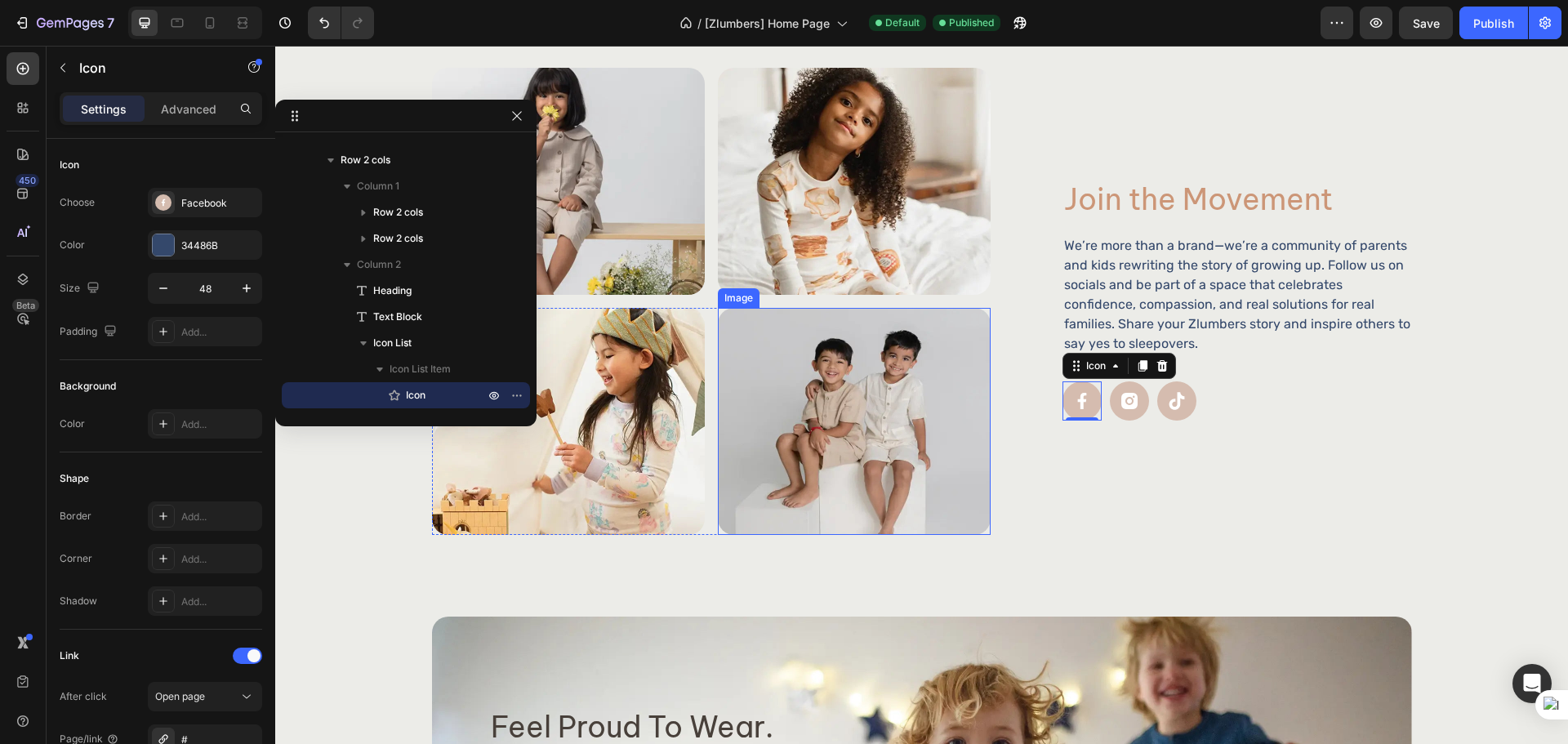
scroll to position [1891, 0]
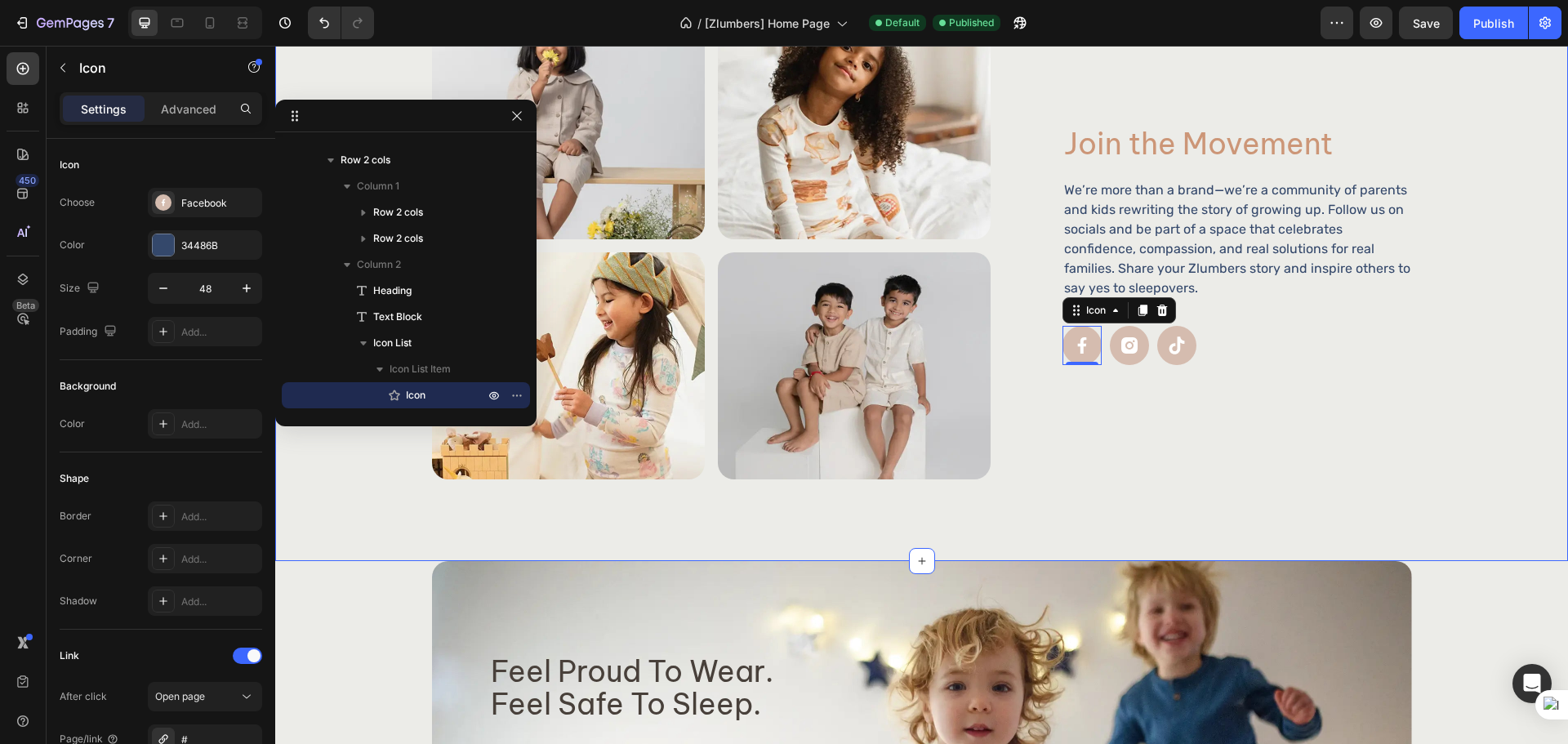
click at [994, 507] on div "Image Image Row Image Image Row Join the Movement Heading We’re more than a bra…" at bounding box center [921, 287] width 1293 height 548
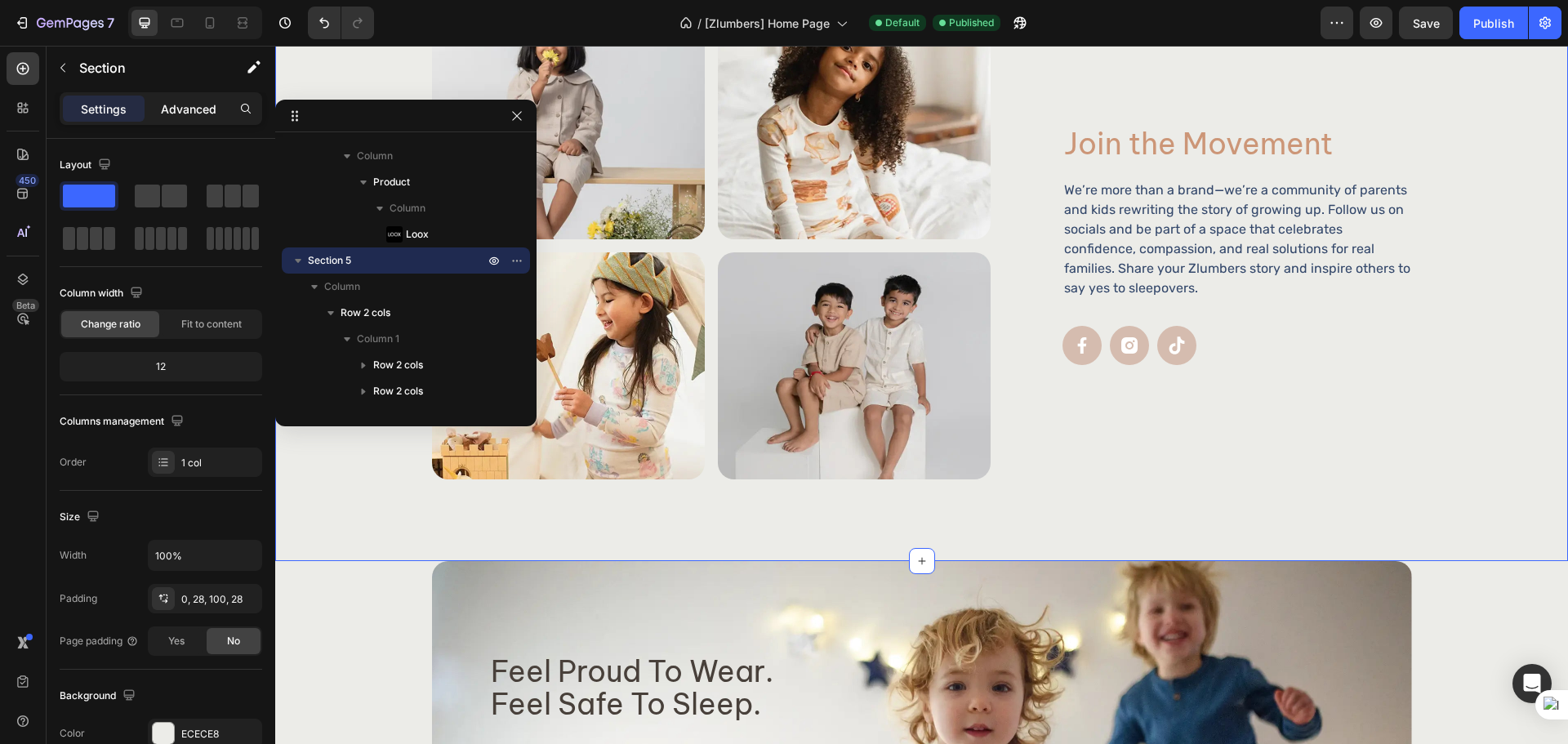
click at [203, 107] on p "Advanced" at bounding box center [189, 108] width 55 height 17
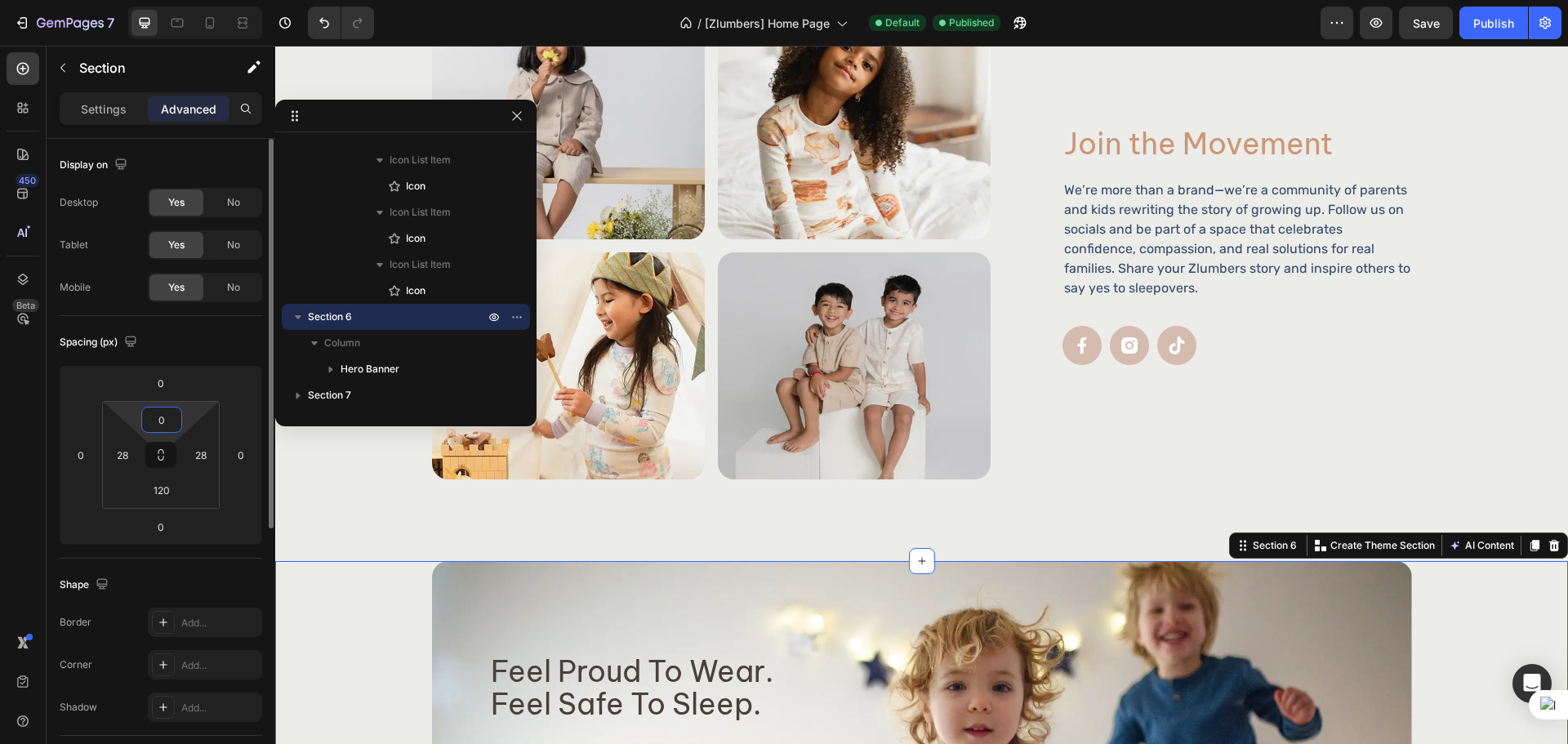
click at [167, 425] on input "0" at bounding box center [162, 419] width 33 height 24
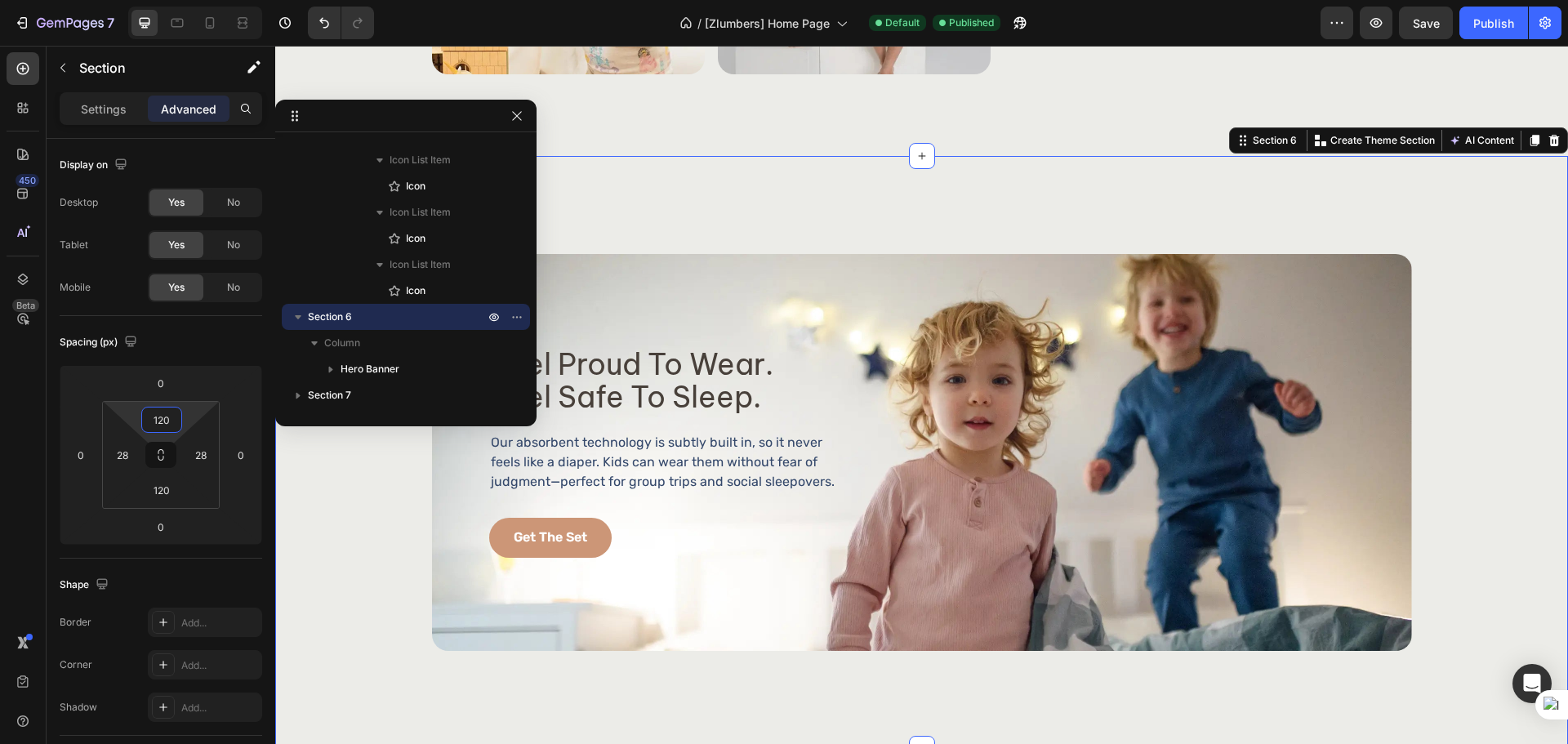
scroll to position [2434, 0]
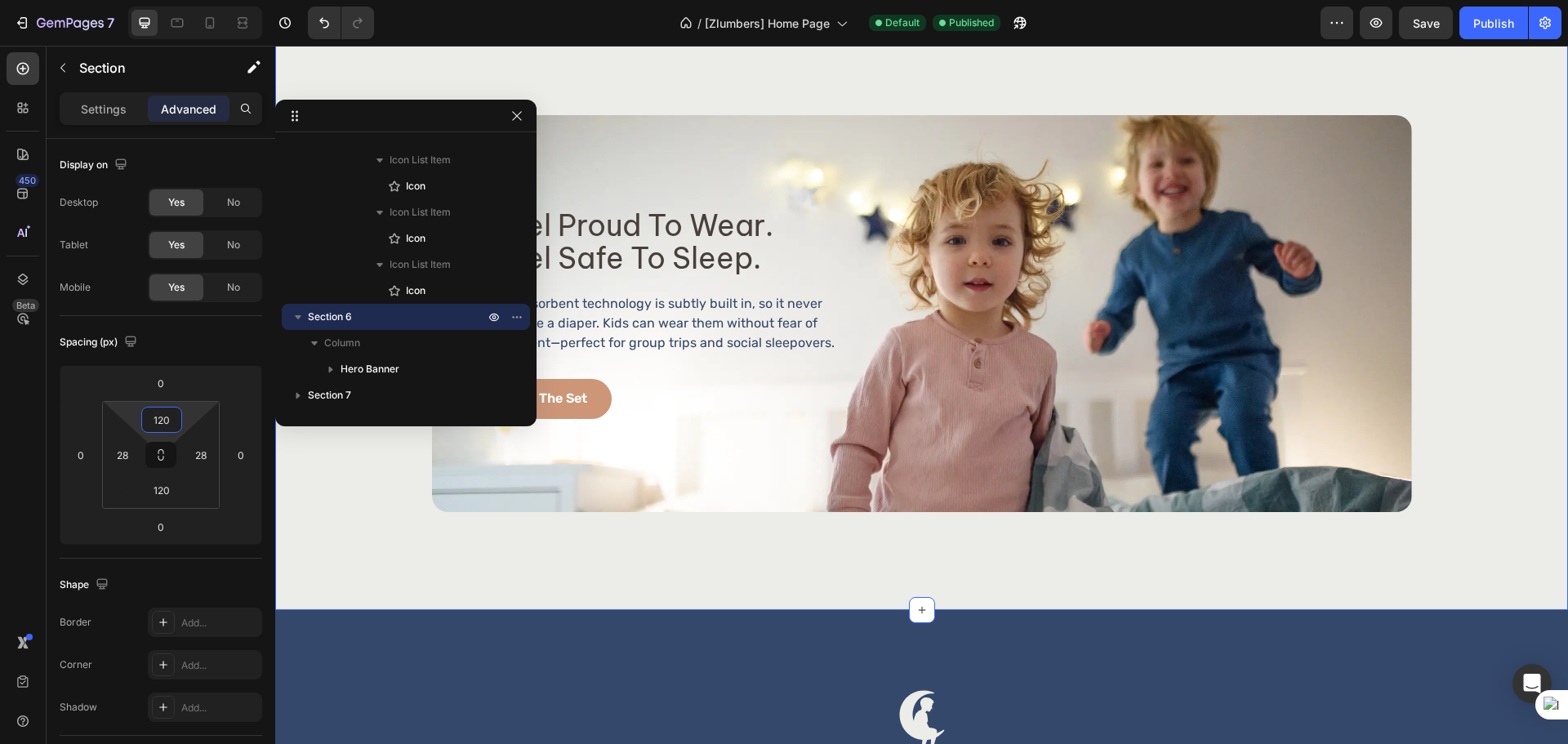
type input "120"
click at [422, 593] on div "feel proud to wear. feel safe to sleep. Heading feel proud to wear. feel safe t…" at bounding box center [921, 313] width 1293 height 593
click at [1420, 24] on span "Save" at bounding box center [1426, 23] width 27 height 14
click at [1464, 25] on button "Publish" at bounding box center [1493, 22] width 69 height 33
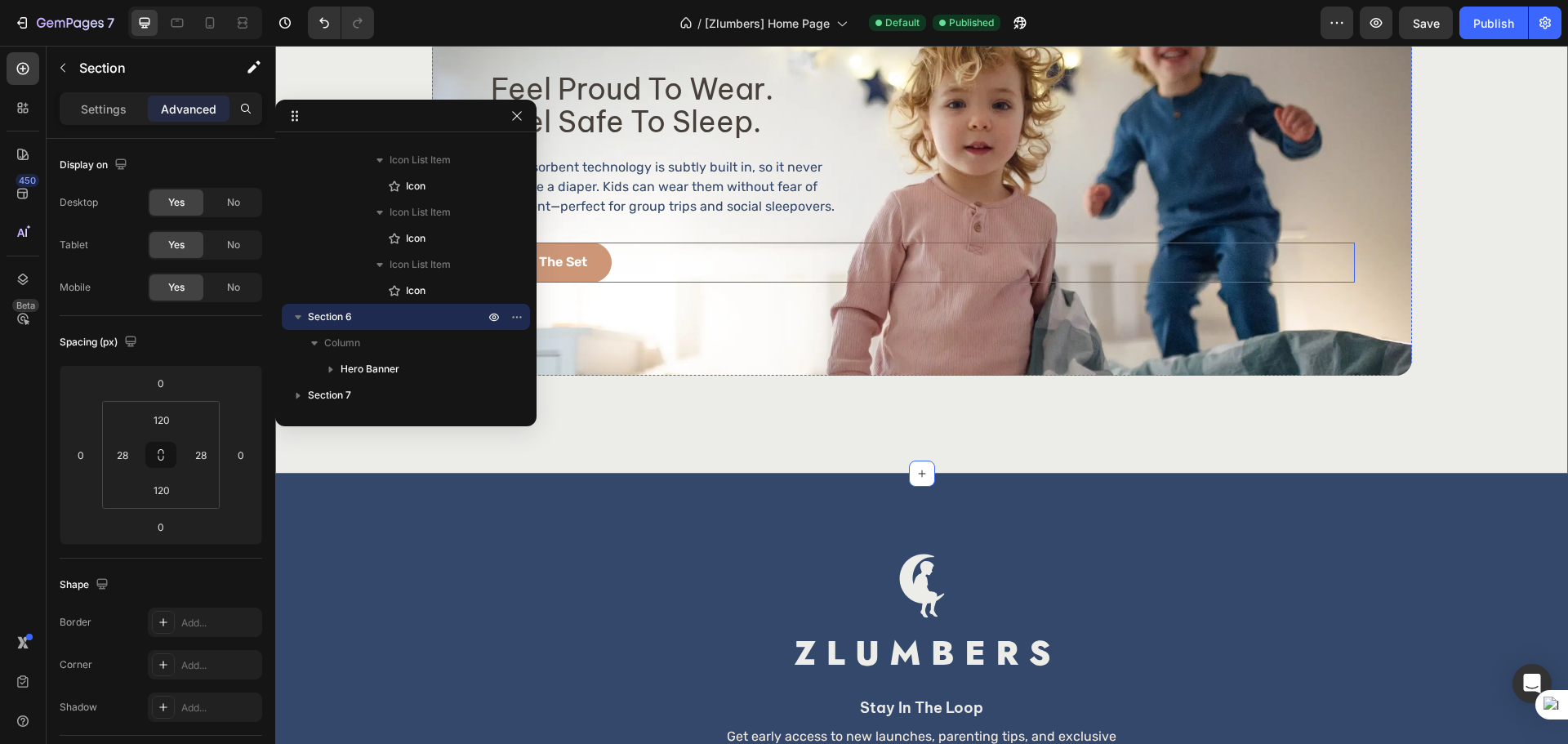
click at [667, 269] on div "get the set Button" at bounding box center [921, 262] width 866 height 40
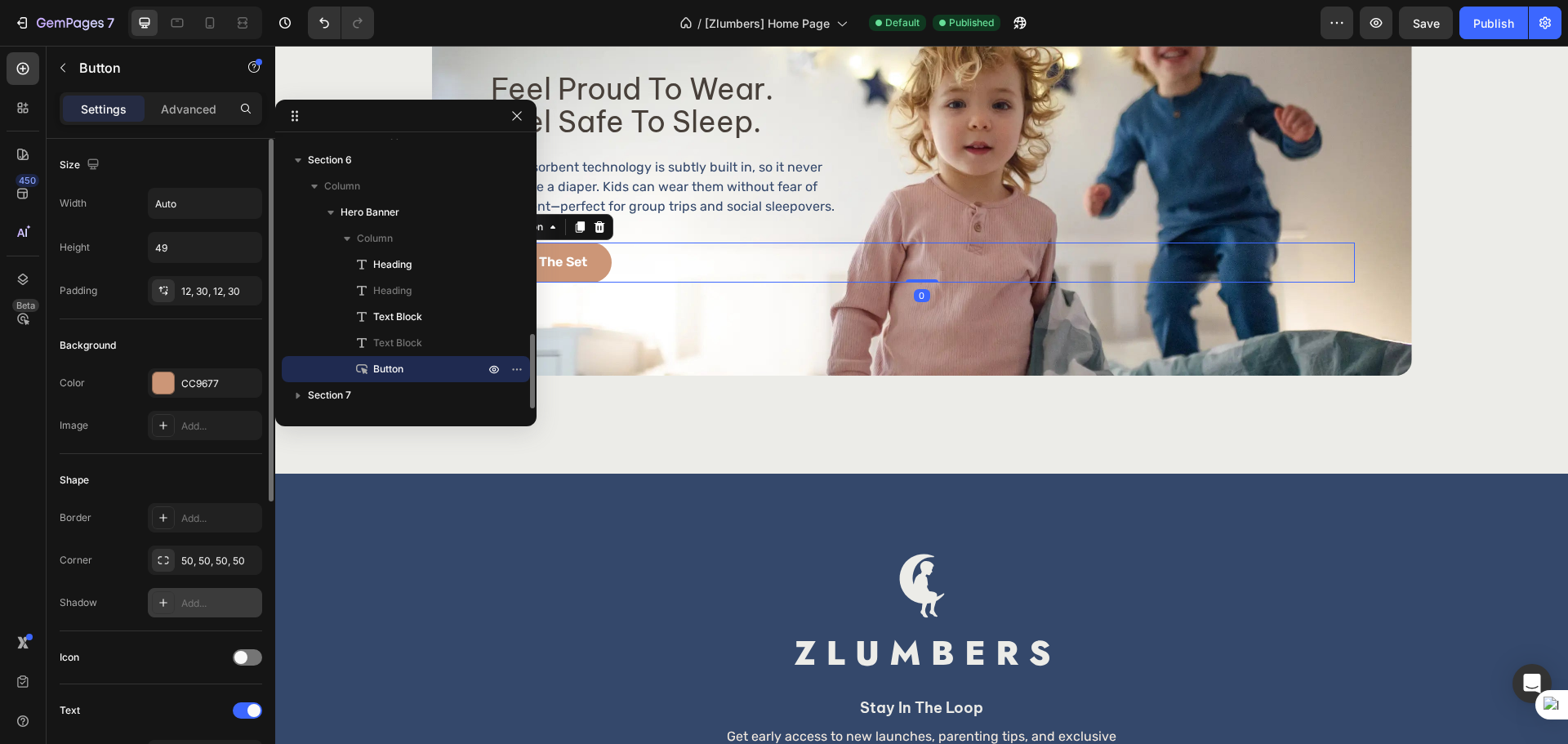
scroll to position [409, 0]
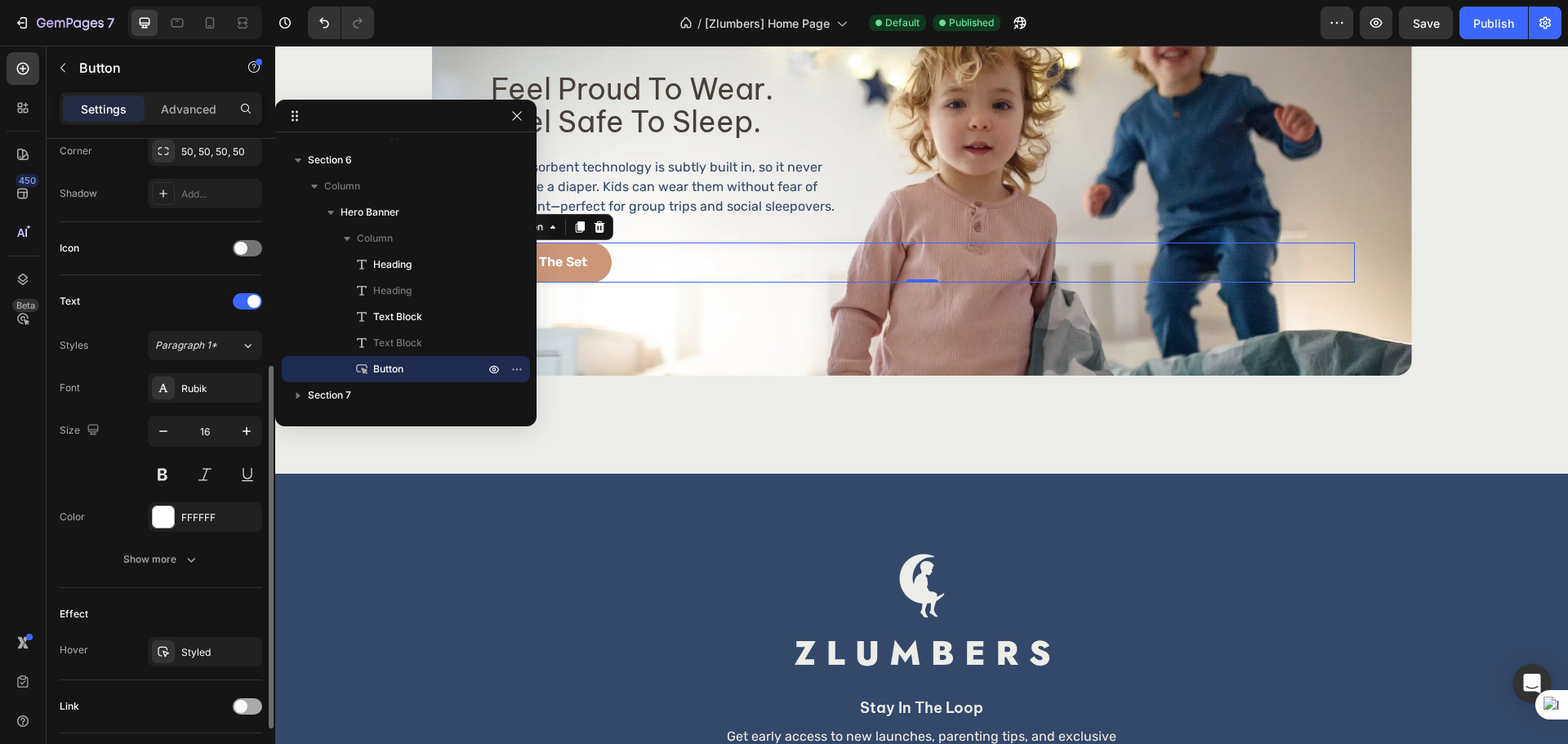
click at [248, 706] on div at bounding box center [247, 706] width 29 height 16
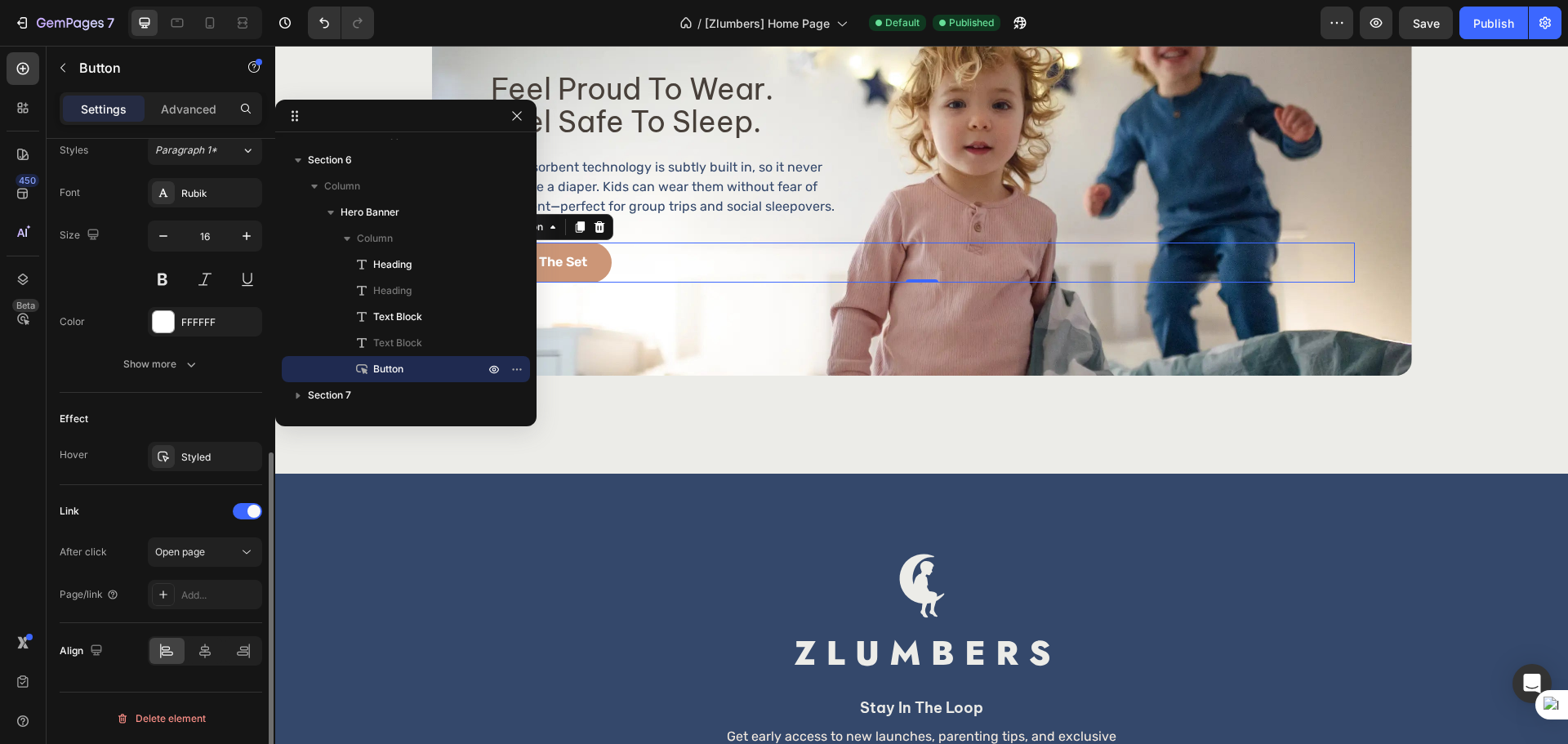
click at [206, 567] on div "After click Open page Page/link Add..." at bounding box center [161, 573] width 203 height 71
click at [206, 554] on div "Open page" at bounding box center [197, 552] width 83 height 14
click at [175, 509] on div "Link" at bounding box center [161, 510] width 203 height 26
click at [204, 595] on div "Add..." at bounding box center [220, 595] width 77 height 14
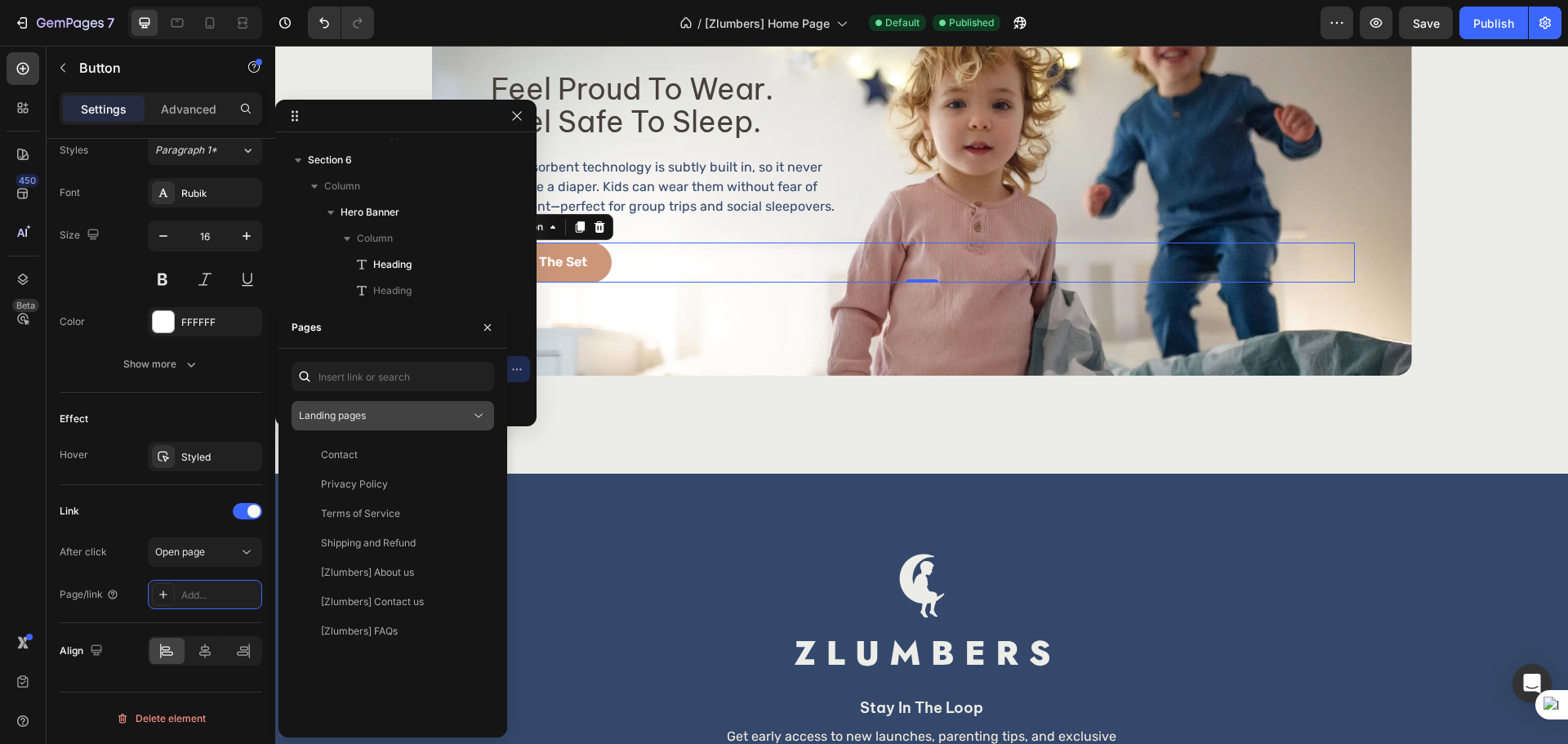
click at [369, 407] on div "Landing pages" at bounding box center [392, 415] width 188 height 16
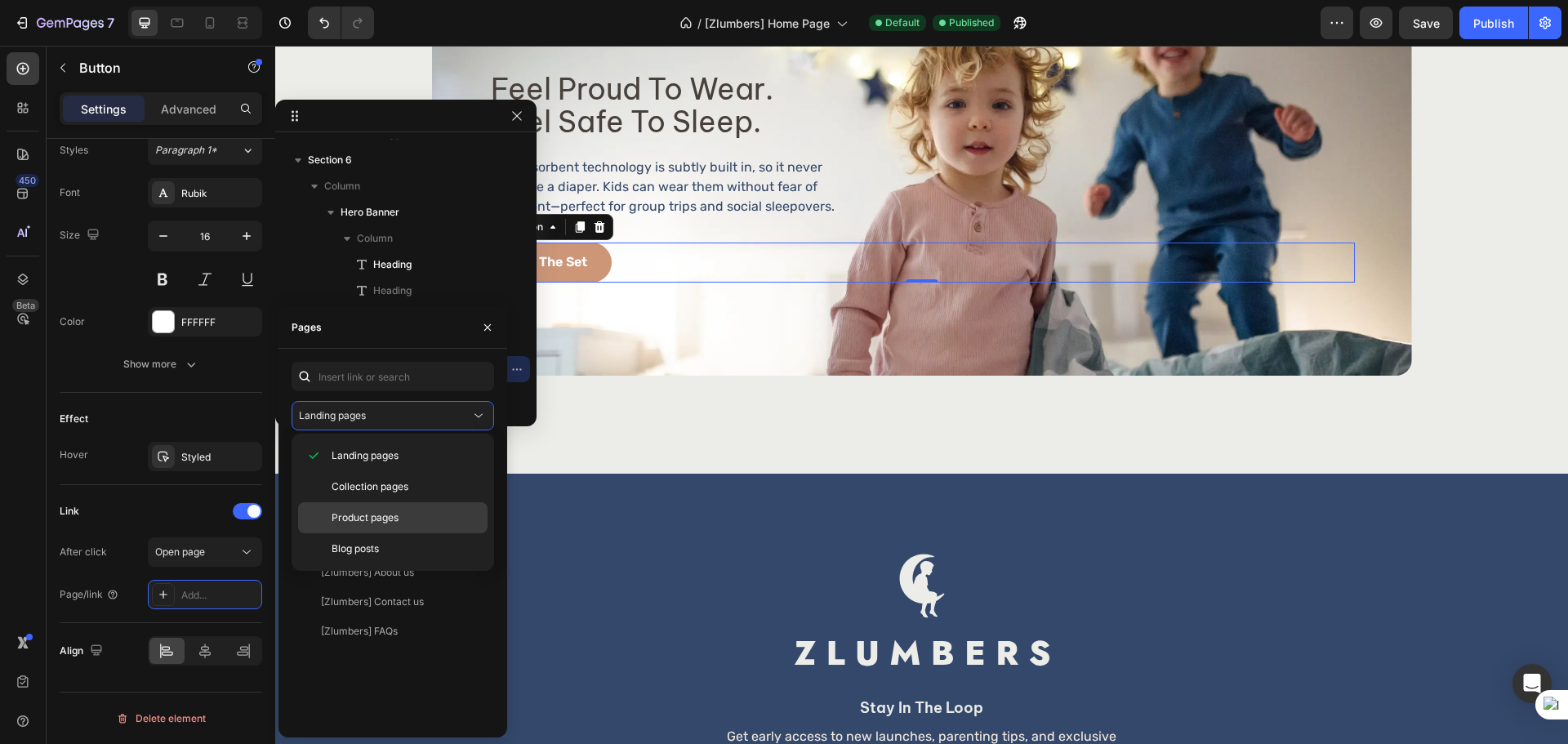
click at [364, 533] on div "Product pages" at bounding box center [393, 548] width 189 height 31
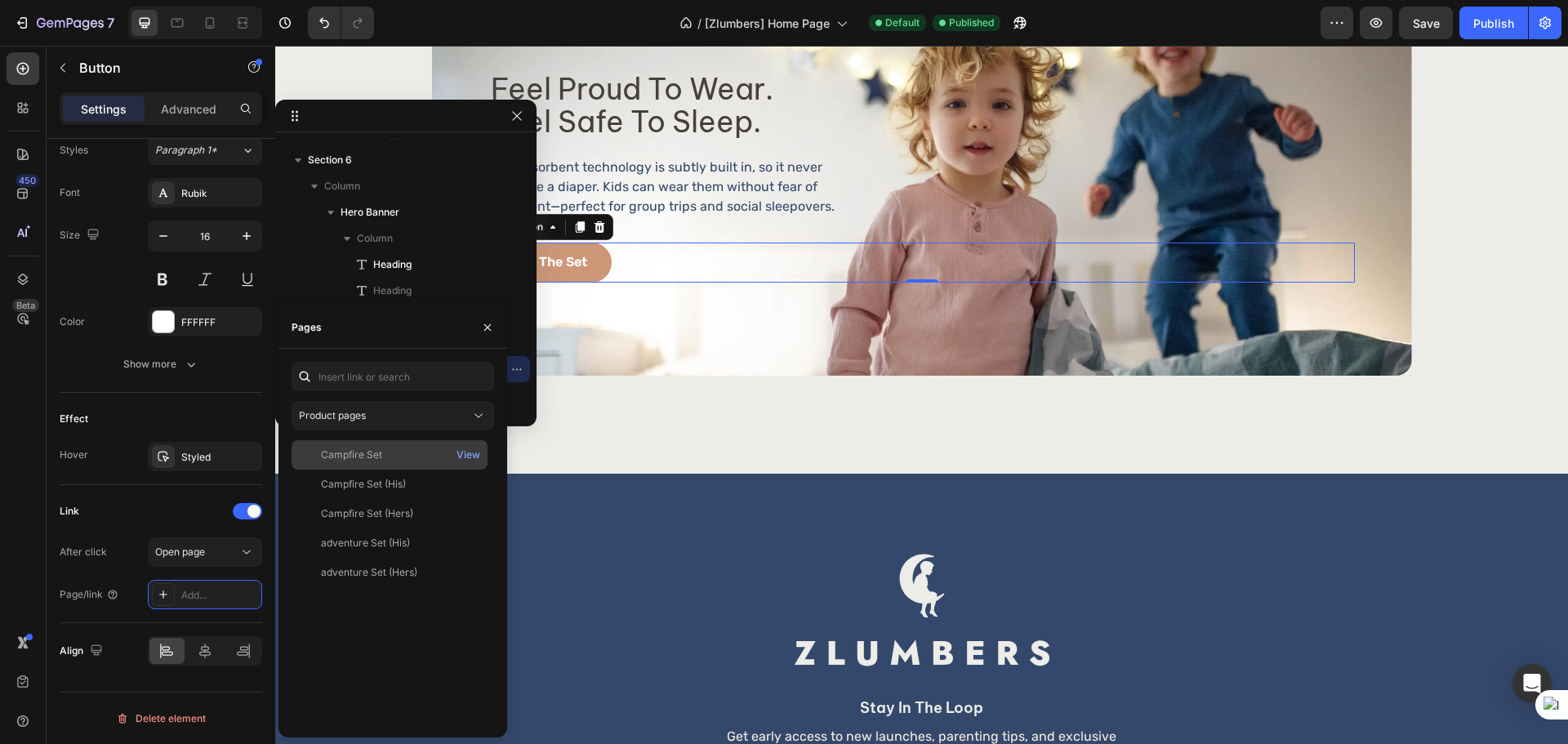
click at [380, 469] on div "Campfire Set View" at bounding box center [389, 483] width 196 height 29
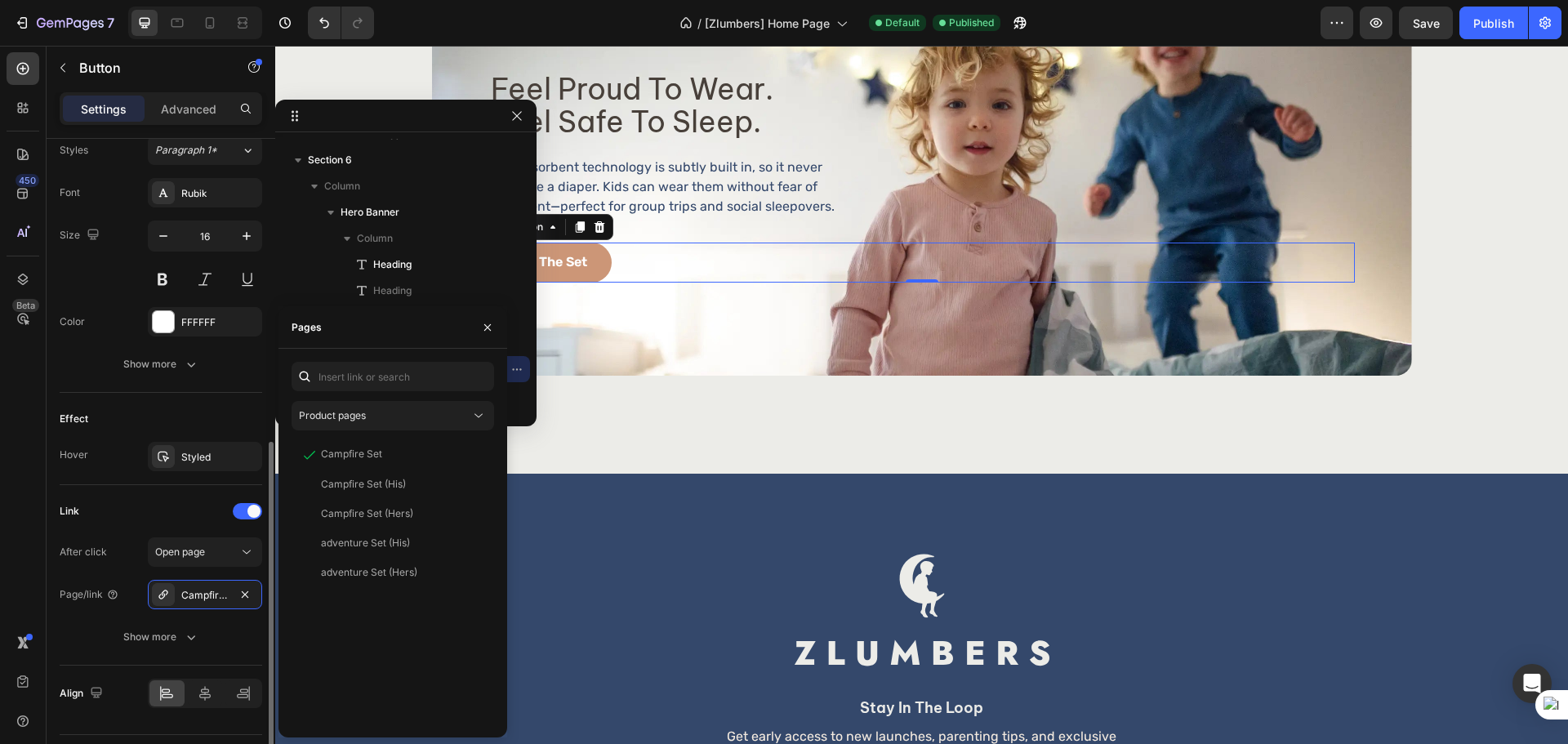
click at [166, 519] on div "Link" at bounding box center [161, 510] width 203 height 26
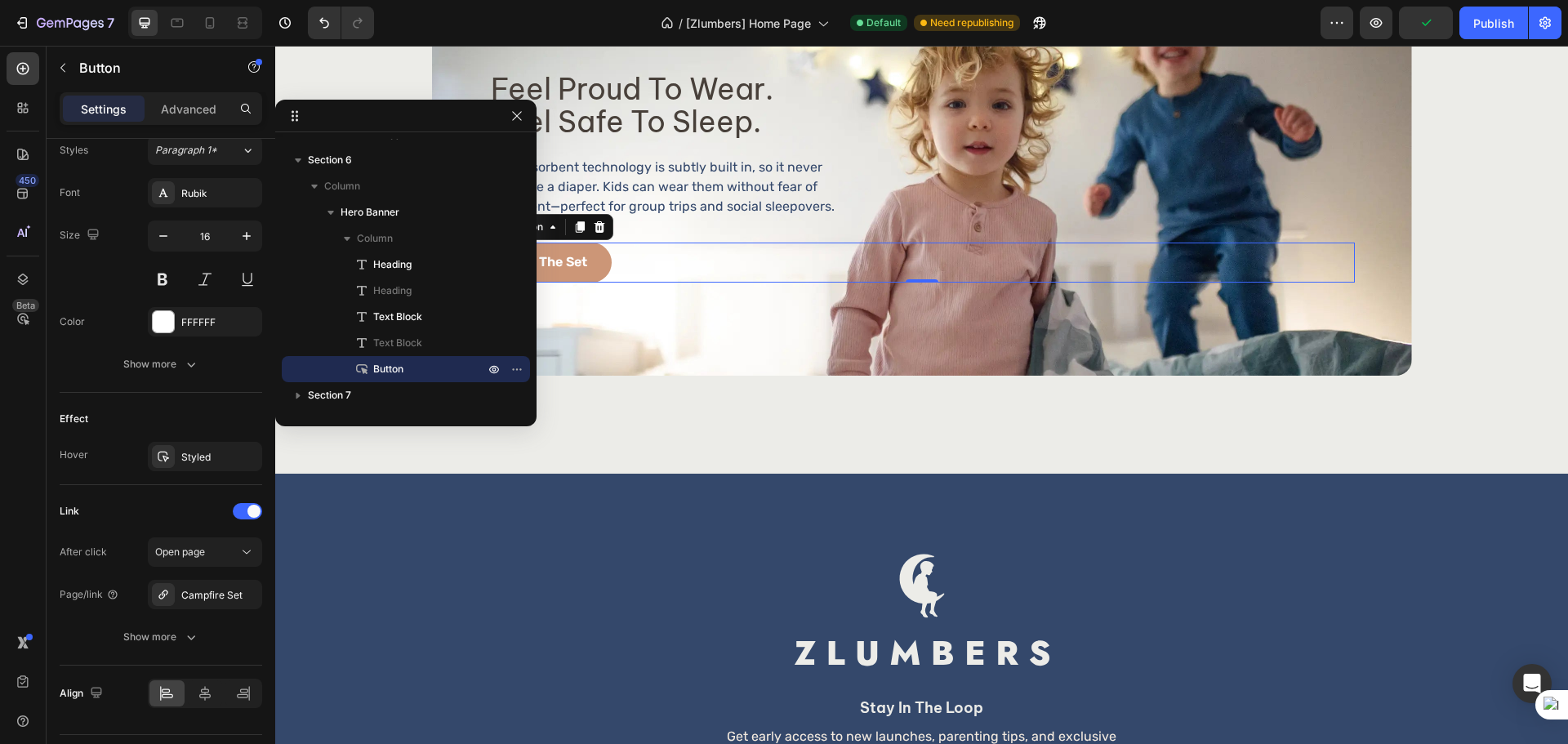
click at [1456, 25] on div "Preview Publish" at bounding box center [1441, 22] width 241 height 33
click at [1468, 29] on button "Publish" at bounding box center [1493, 22] width 69 height 33
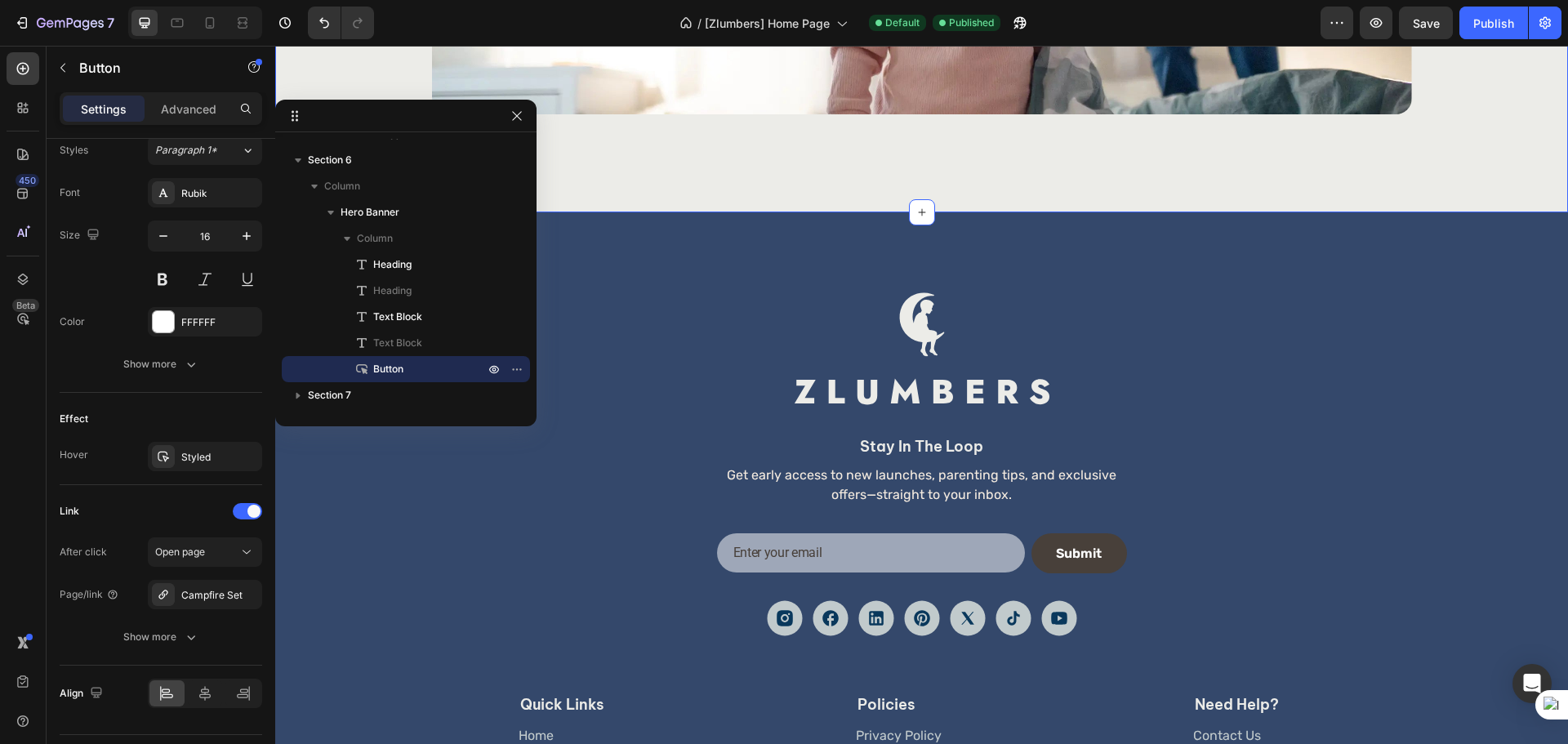
scroll to position [2842, 0]
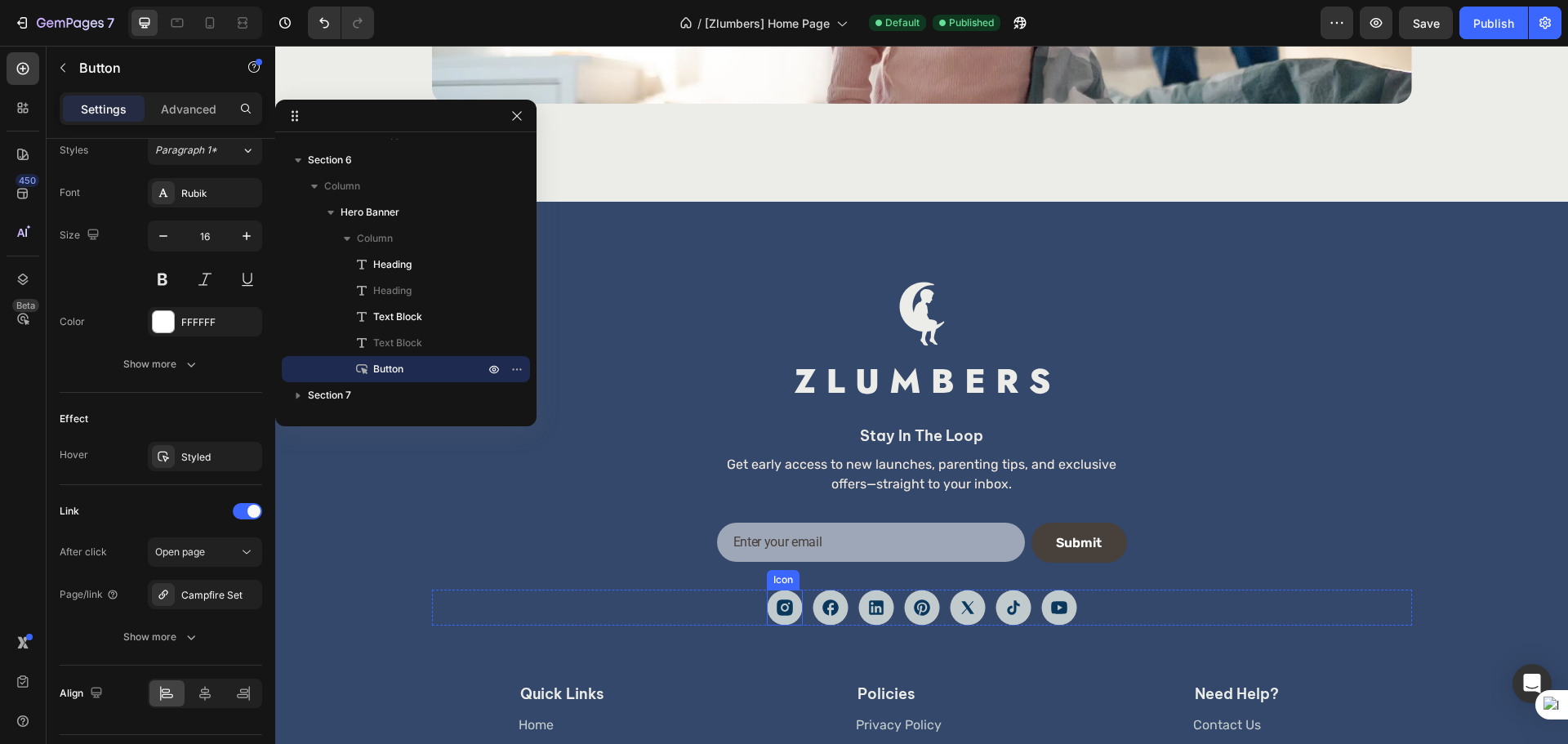
click at [787, 623] on icon at bounding box center [784, 607] width 36 height 36
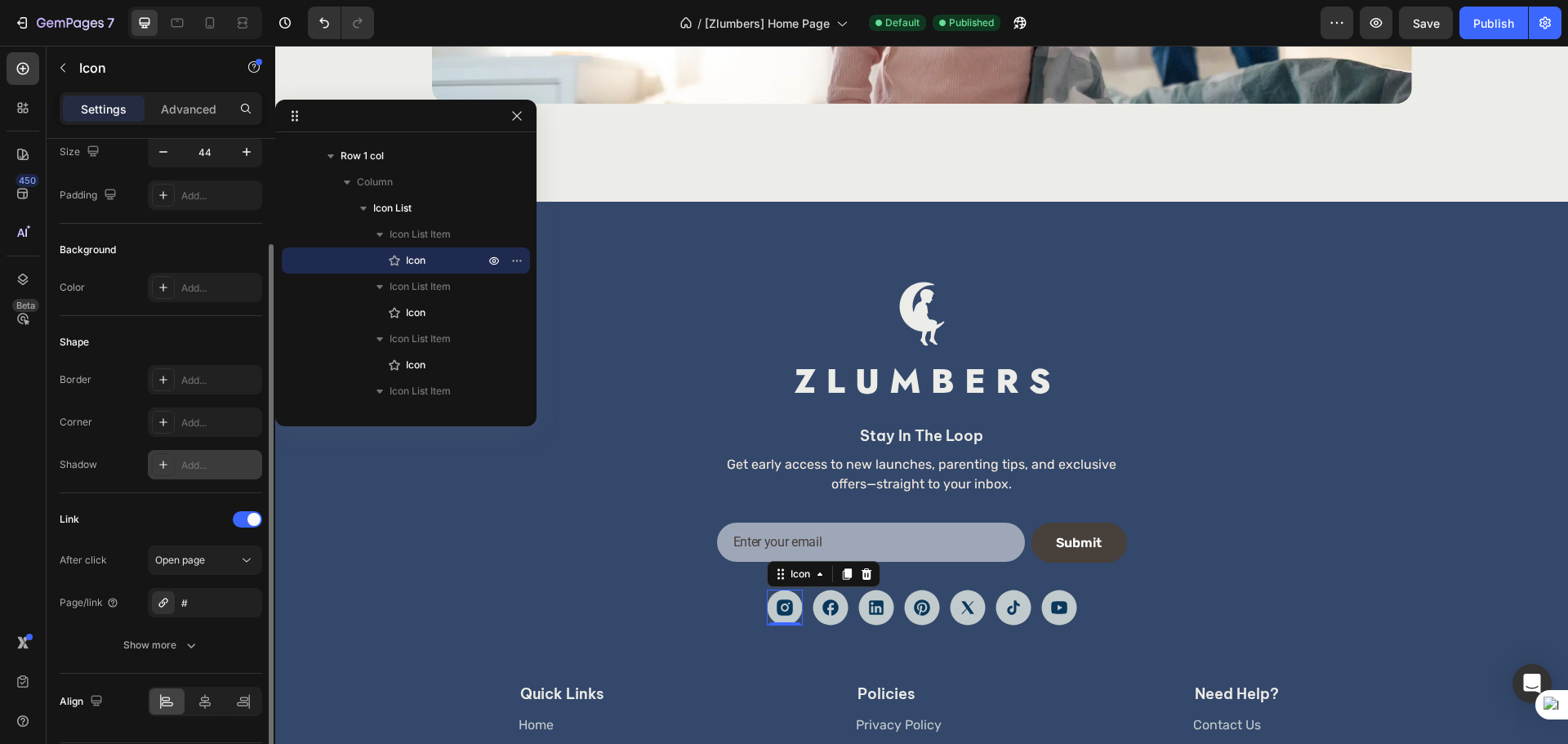
scroll to position [187, 0]
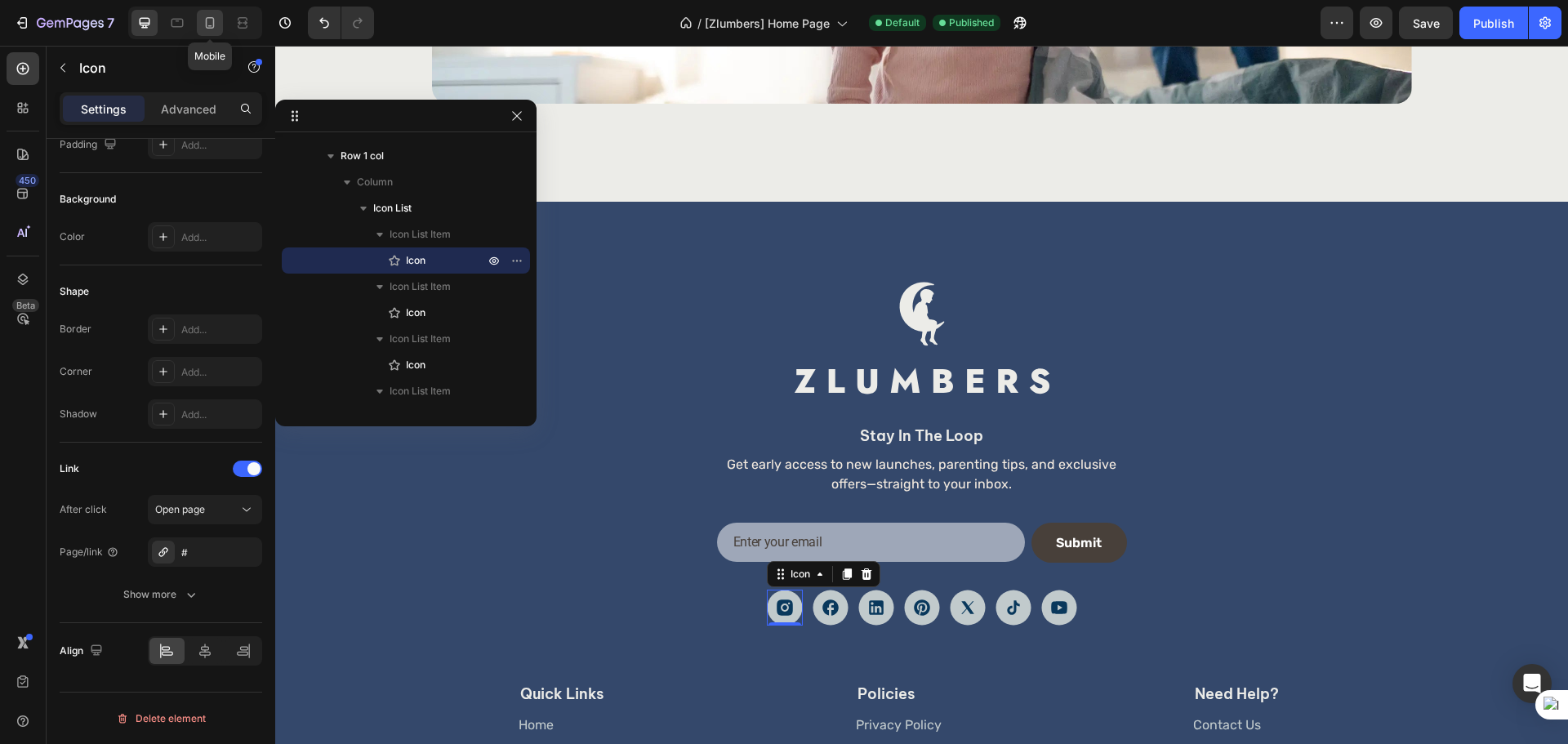
click at [212, 20] on icon at bounding box center [210, 22] width 16 height 16
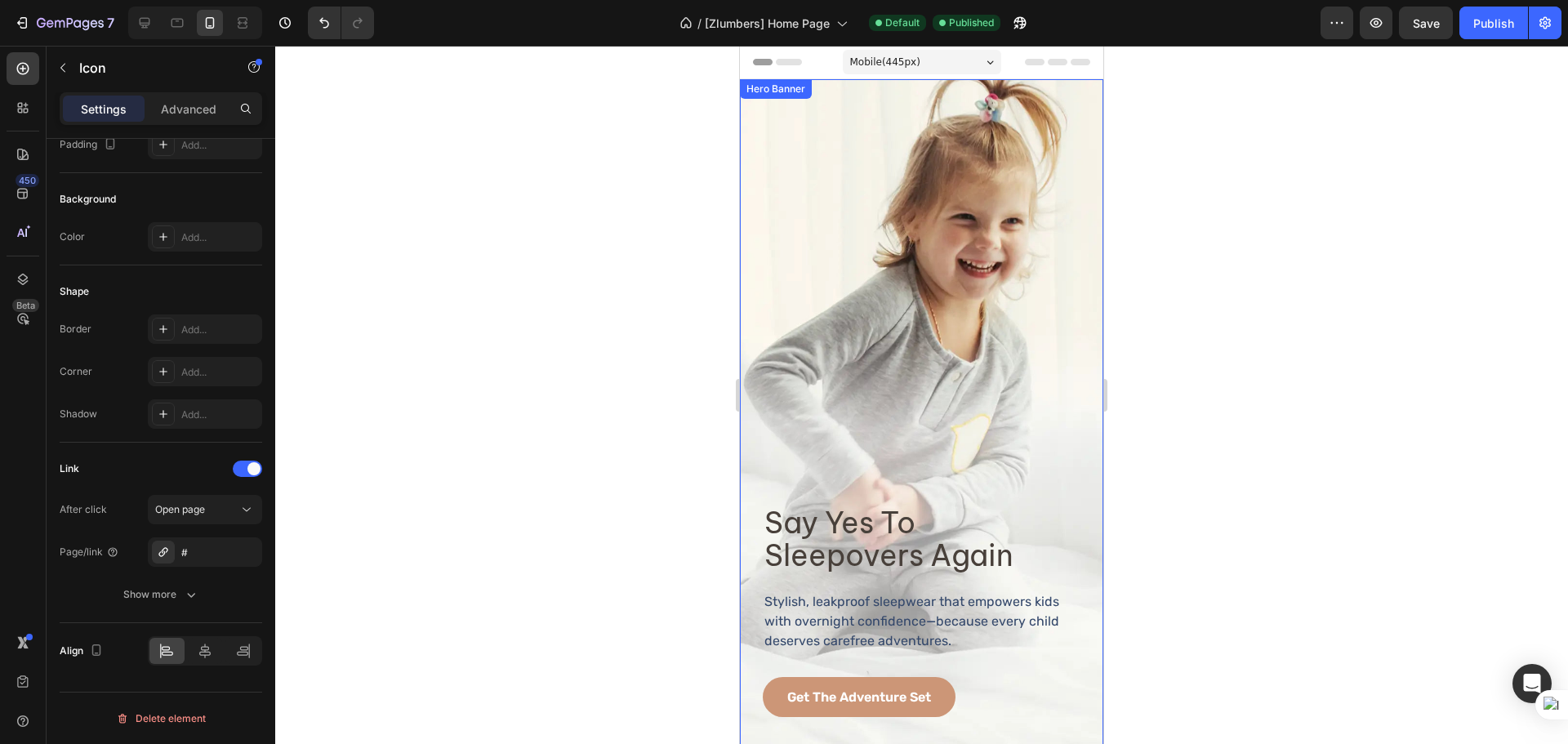
click at [886, 95] on div "Background Image" at bounding box center [921, 418] width 364 height 678
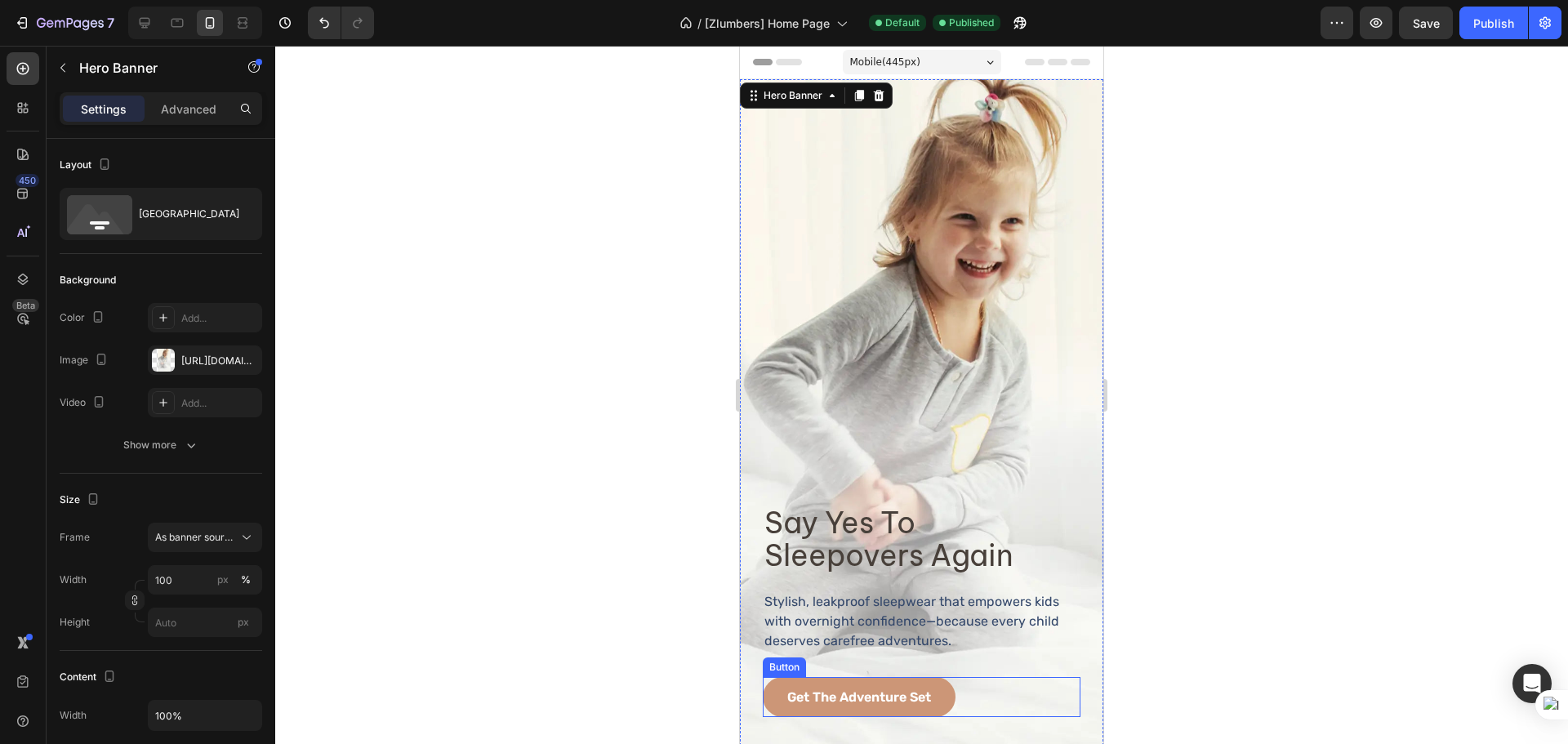
scroll to position [137, 0]
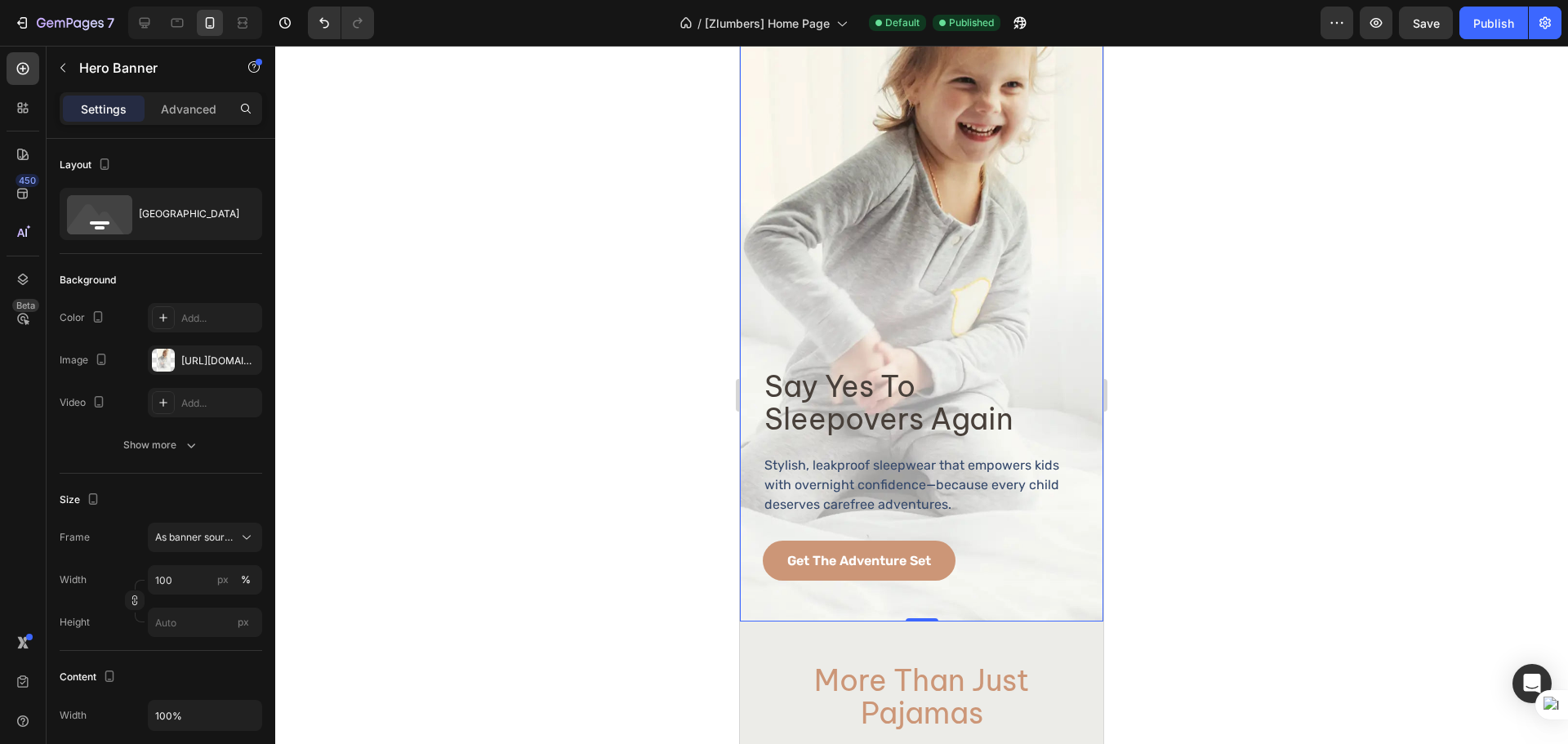
click at [876, 586] on div "say yes to sleepovers again Heading Stylish, leakproof sleepwear that empowers …" at bounding box center [921, 488] width 364 height 264
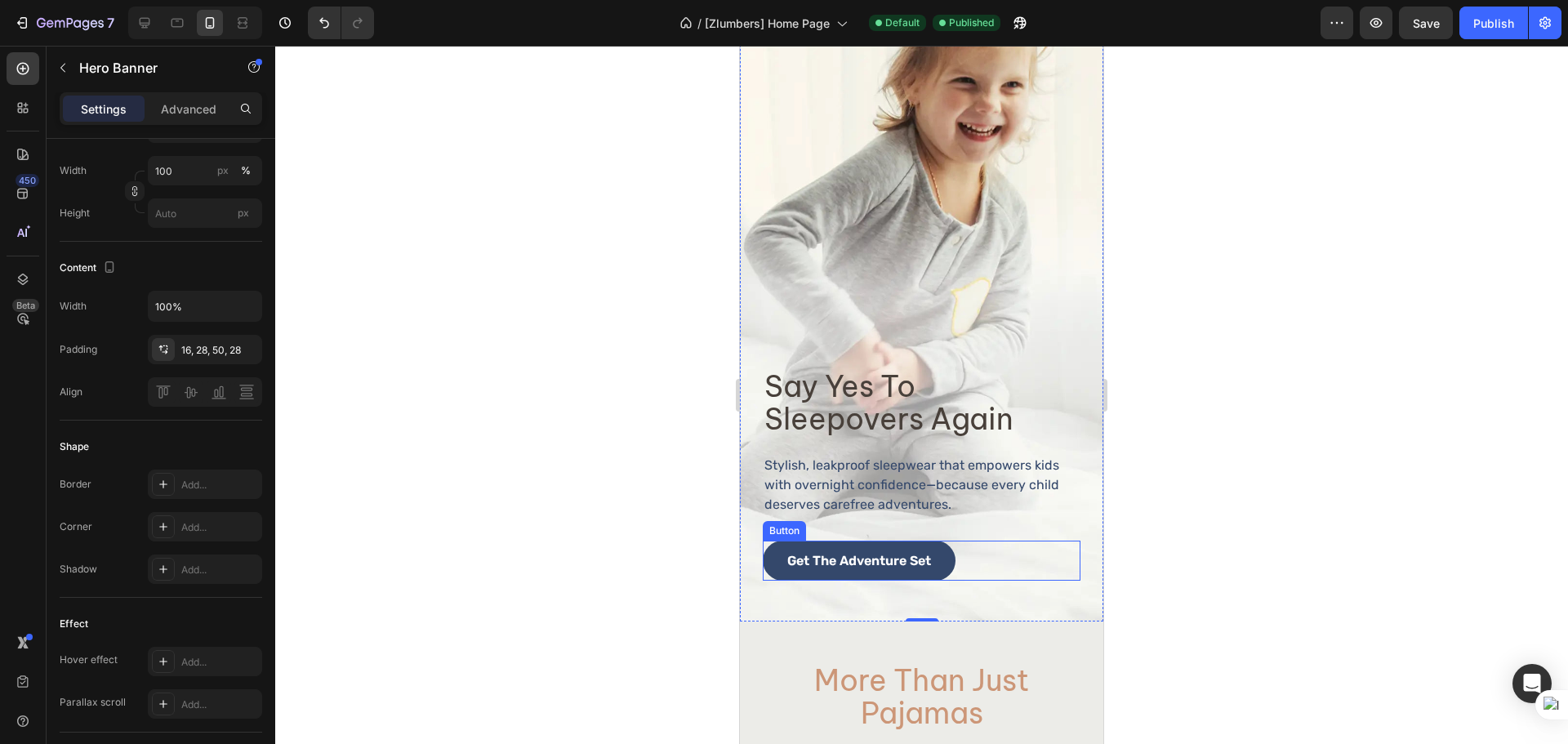
scroll to position [272, 0]
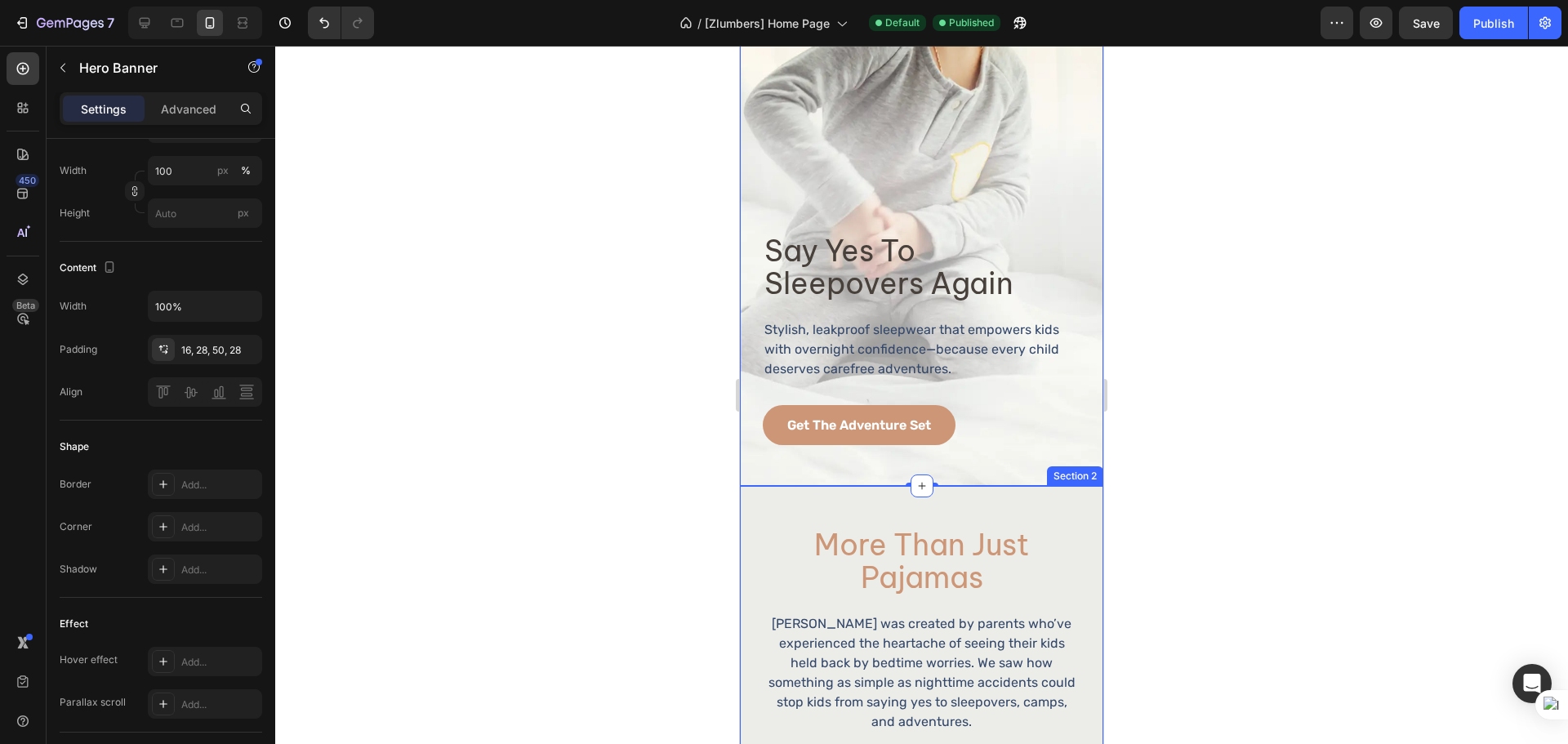
click at [801, 486] on div "More Than Just Pajamas Heading Zlumbers was created by parents who’ve experienc…" at bounding box center [921, 662] width 364 height 353
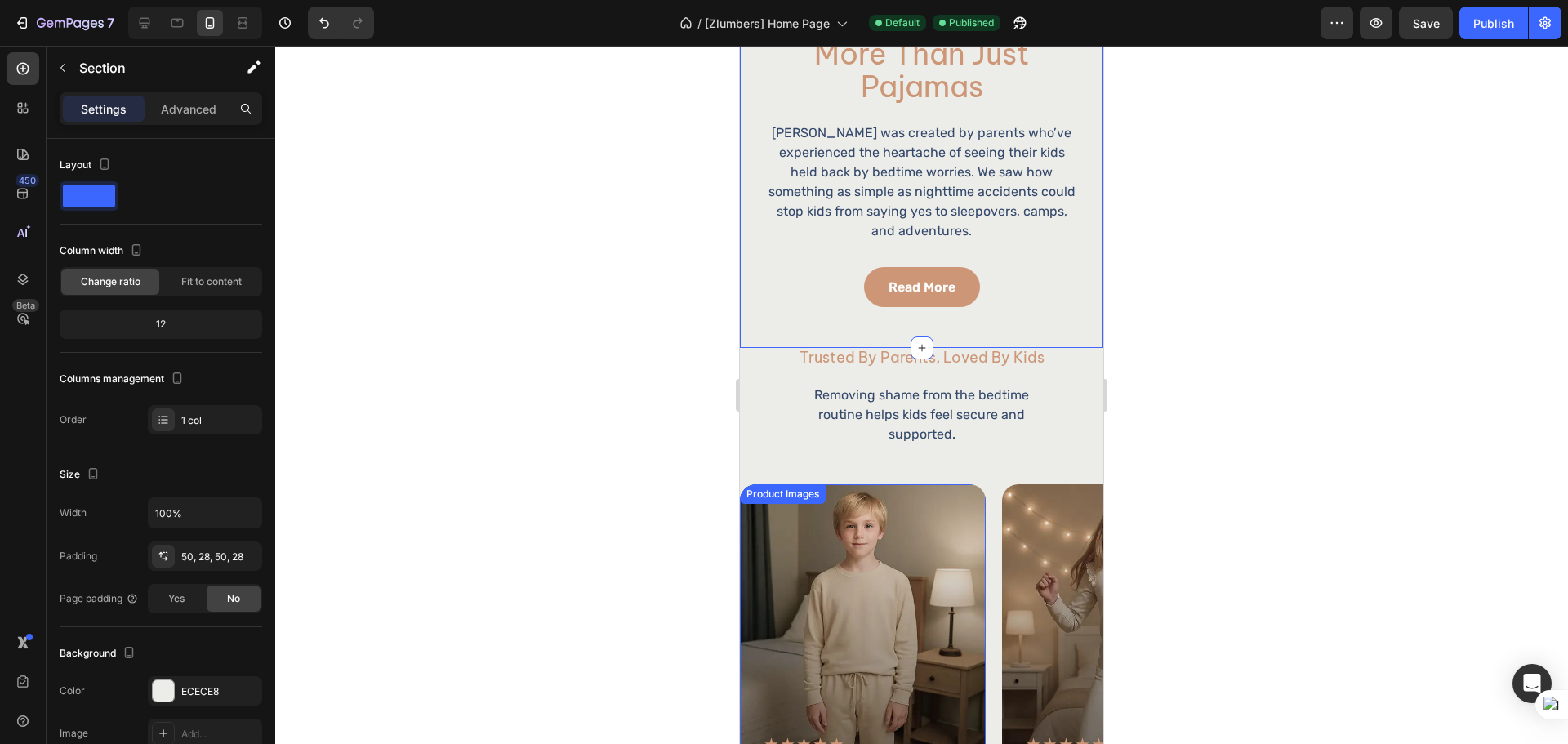
scroll to position [680, 0]
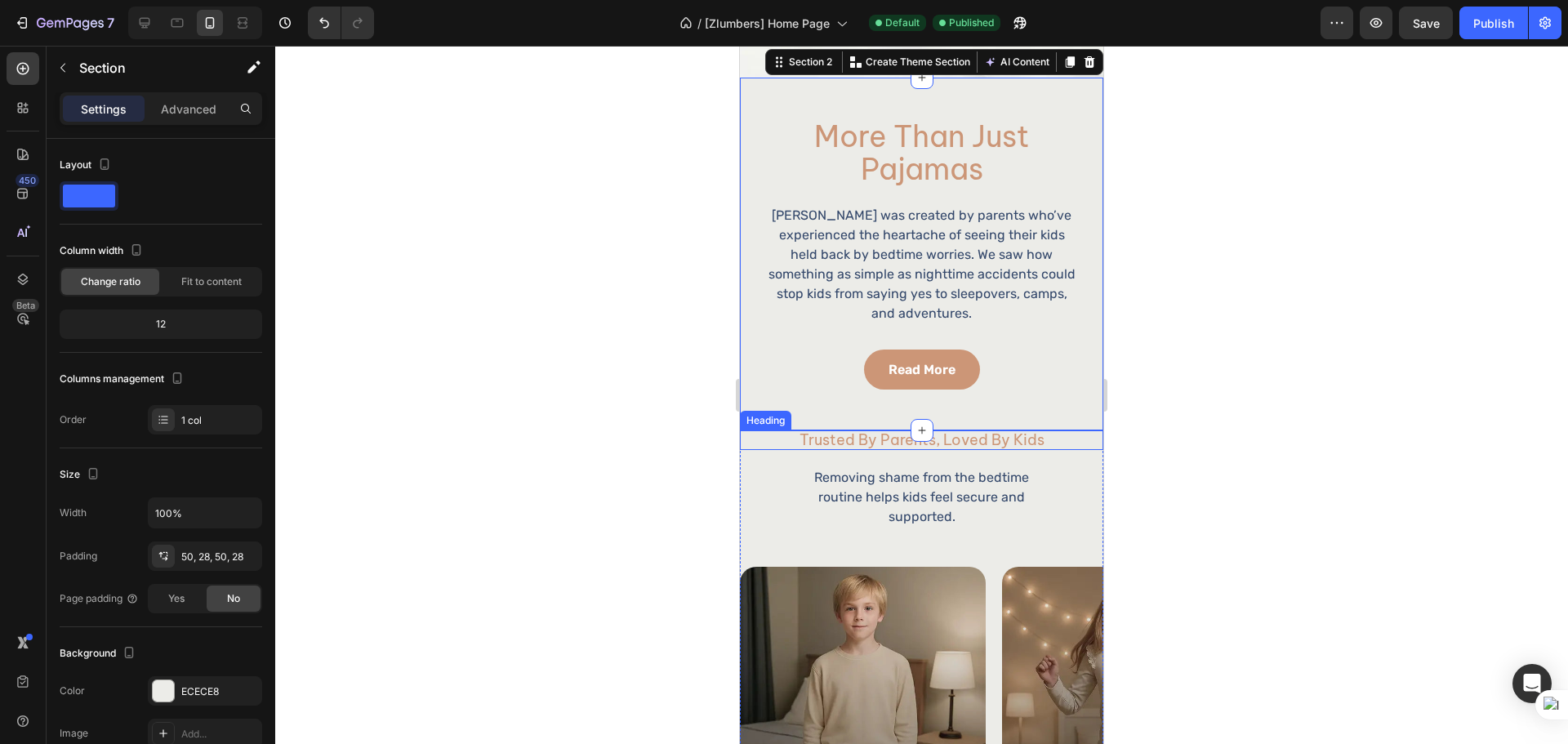
click at [1047, 431] on h2 "trusted by parents, loved by kids" at bounding box center [921, 440] width 317 height 20
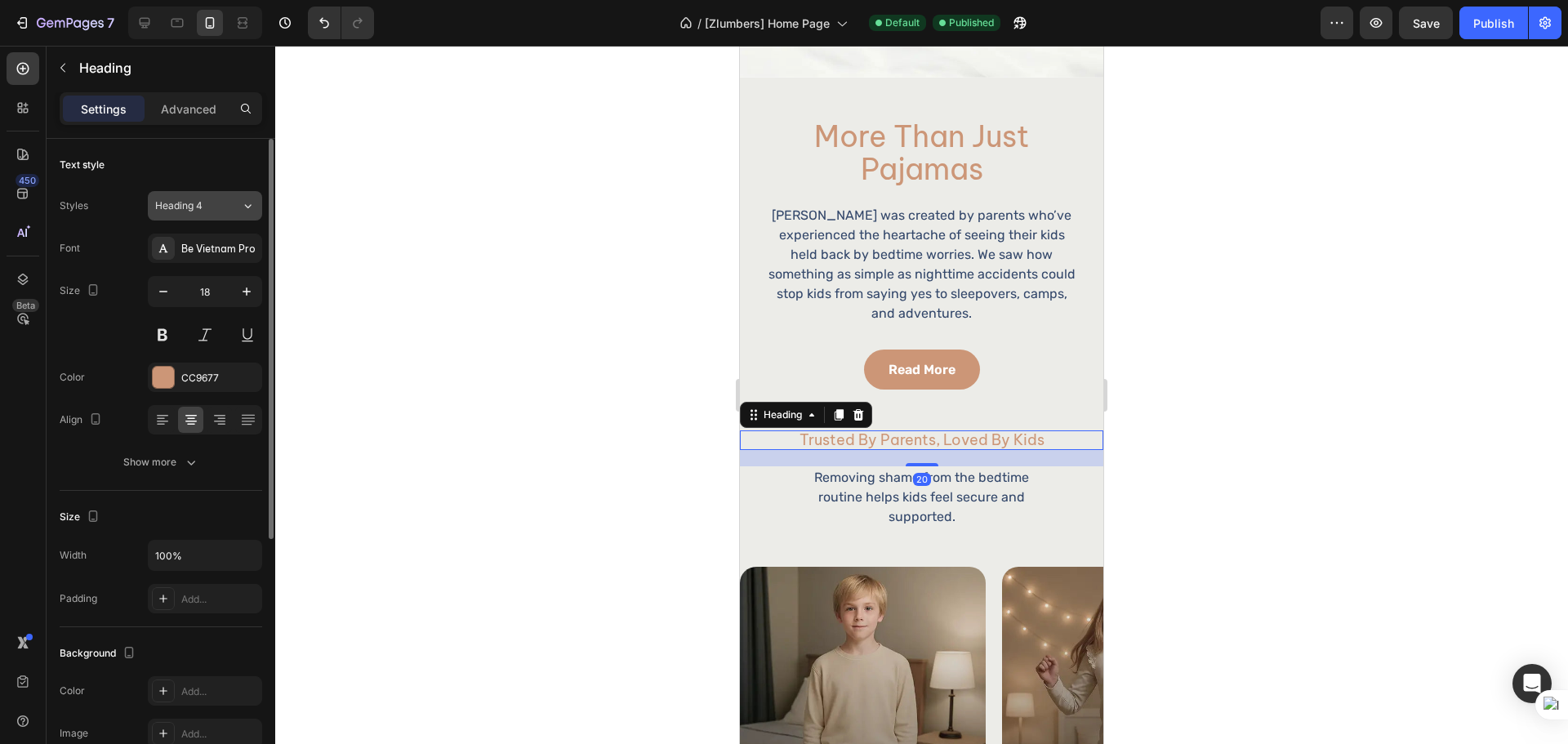
click at [205, 206] on div "Heading 4" at bounding box center [189, 205] width 66 height 14
click at [206, 166] on div "Text style" at bounding box center [161, 164] width 203 height 26
click at [835, 409] on icon at bounding box center [839, 414] width 9 height 12
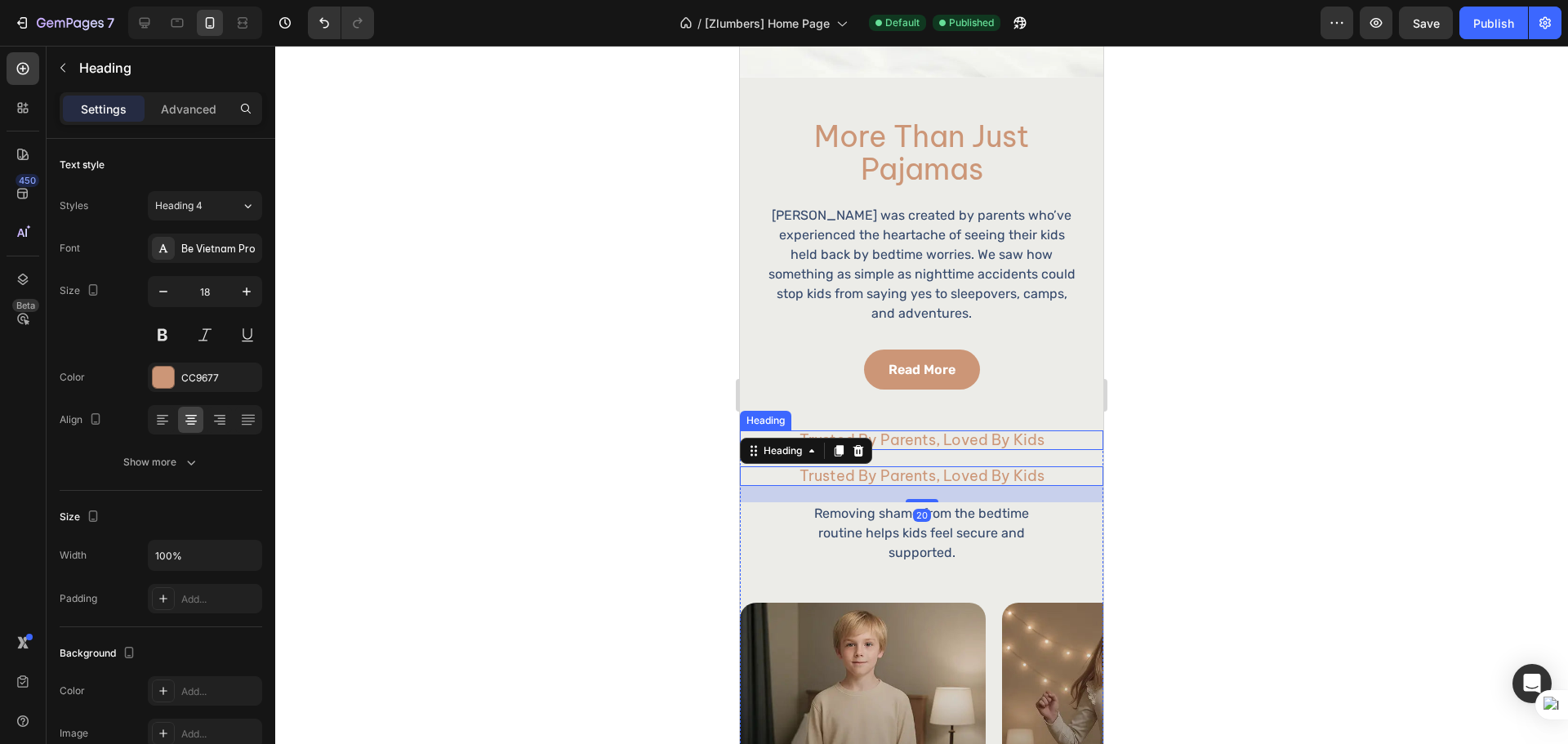
click at [961, 431] on h2 "trusted by parents, loved by kids" at bounding box center [921, 440] width 317 height 20
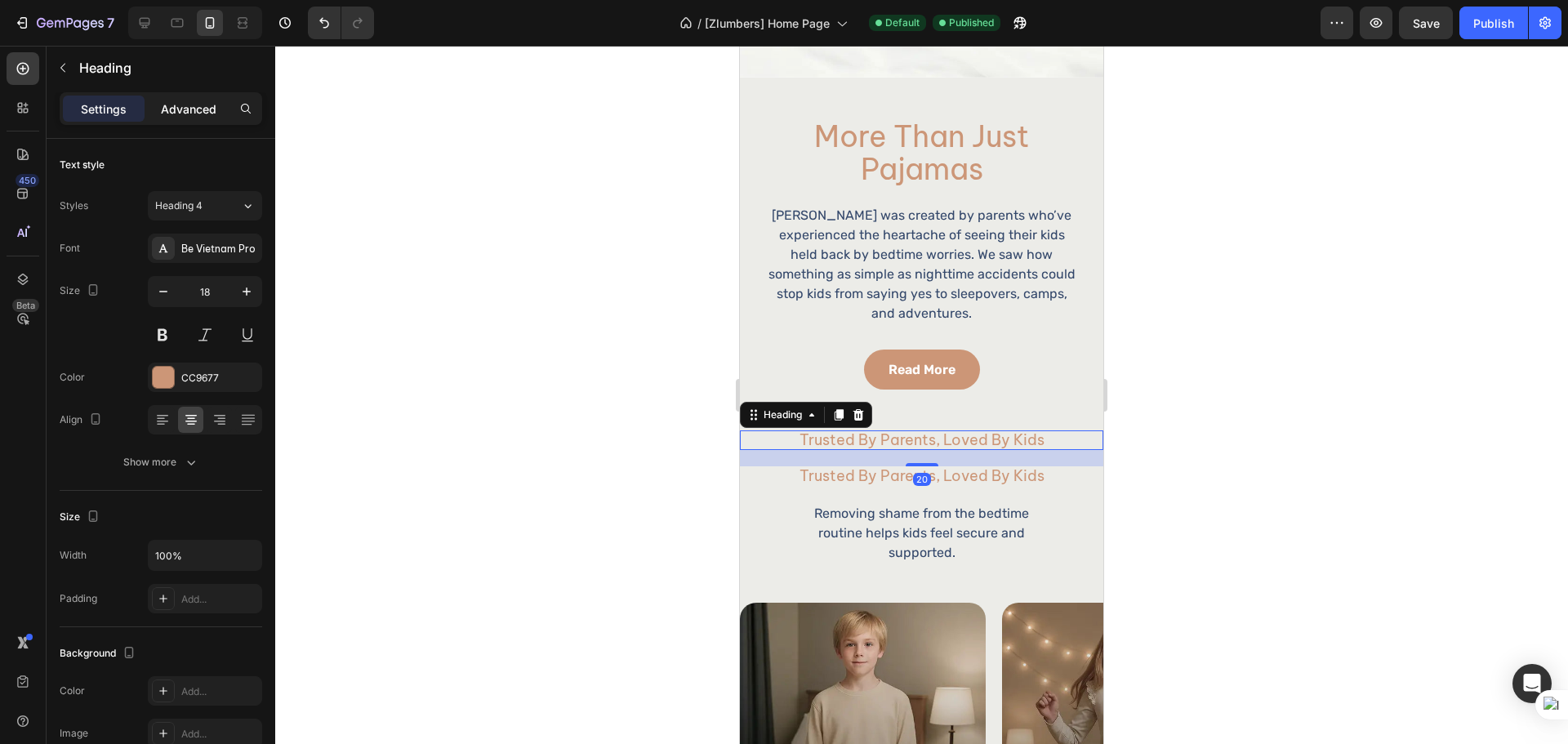
click at [205, 115] on p "Advanced" at bounding box center [189, 108] width 55 height 17
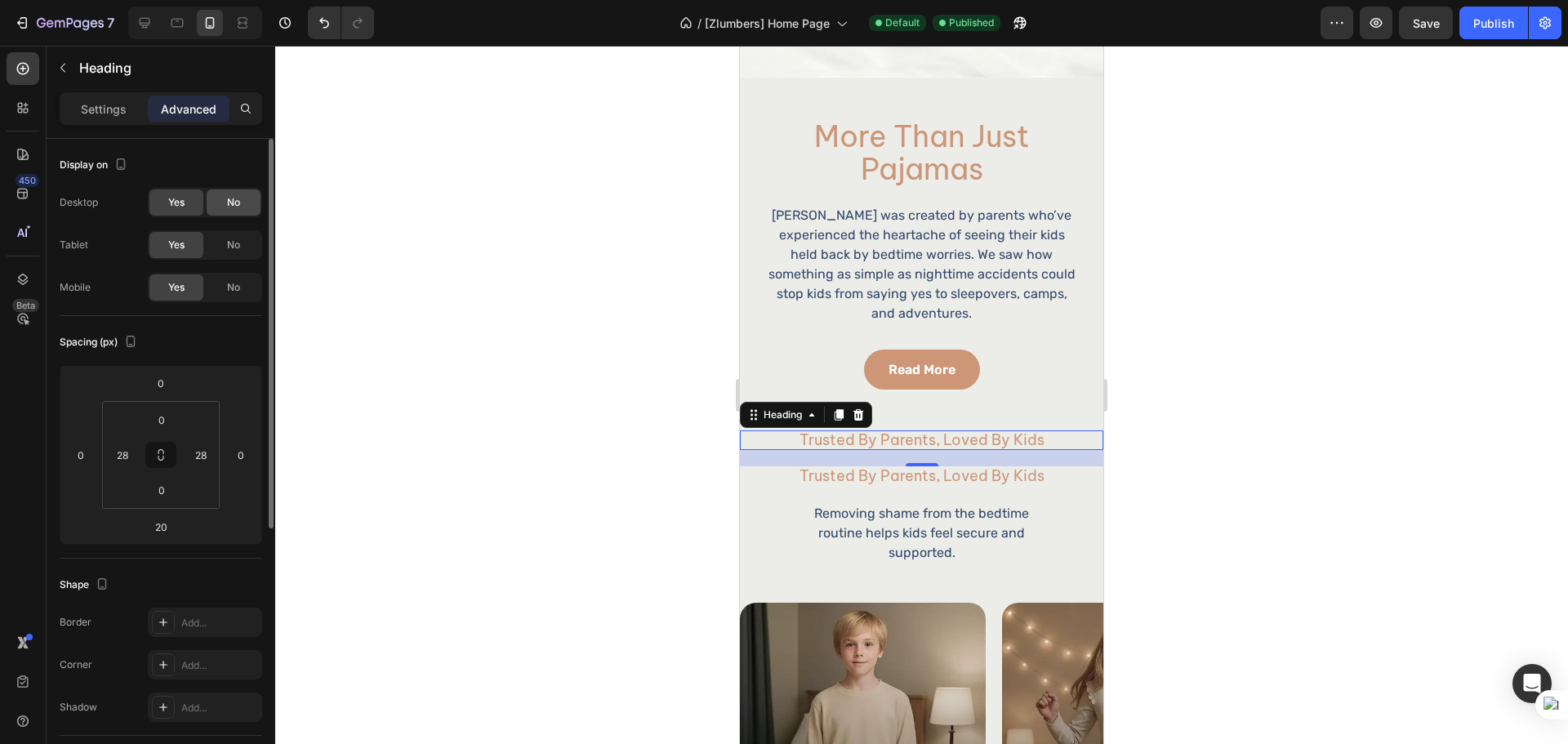
click at [227, 210] on div "No" at bounding box center [233, 202] width 54 height 26
click at [182, 203] on span "Yes" at bounding box center [176, 202] width 16 height 14
click at [231, 293] on span "No" at bounding box center [233, 287] width 13 height 14
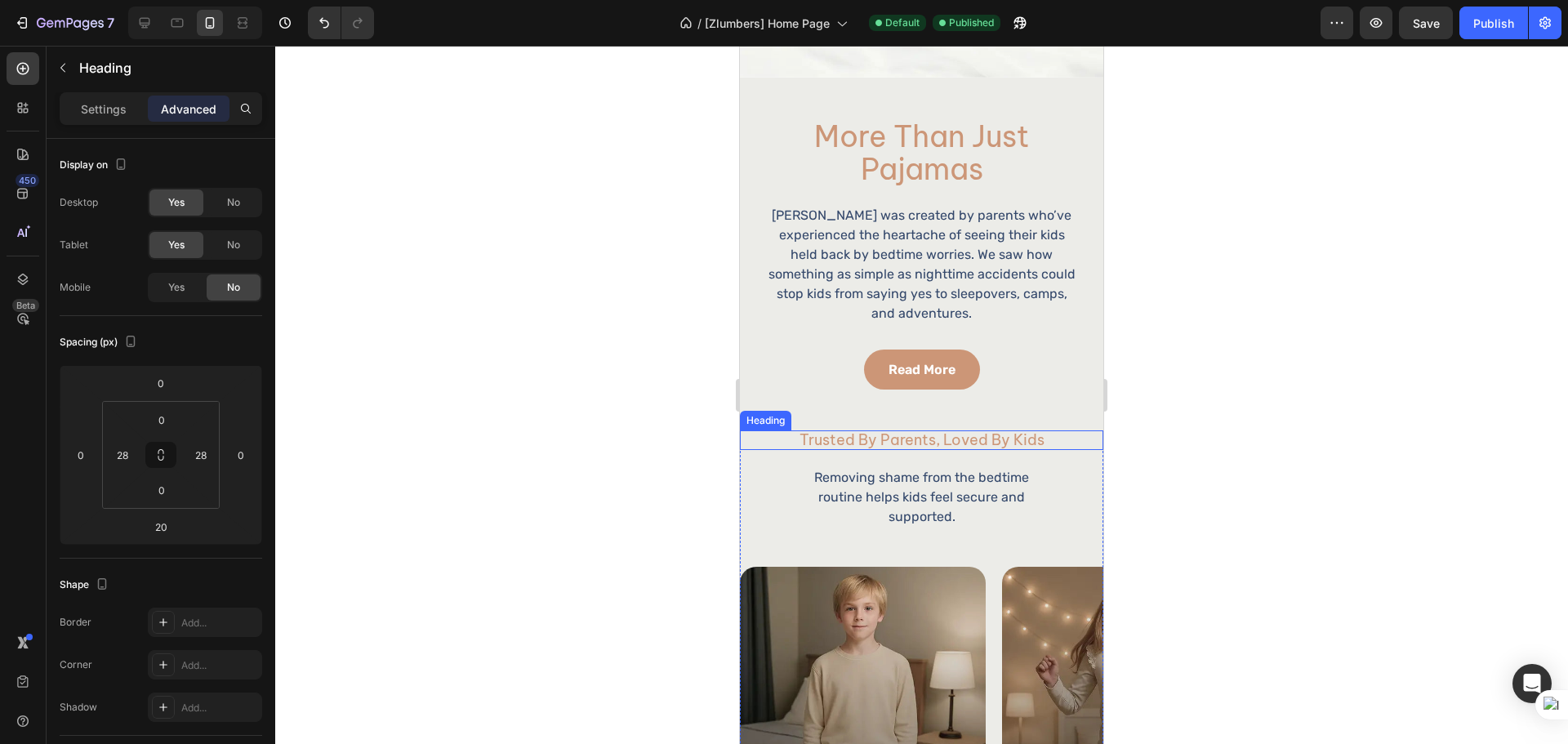
click at [820, 431] on h2 "trusted by parents, loved by kids" at bounding box center [921, 440] width 317 height 20
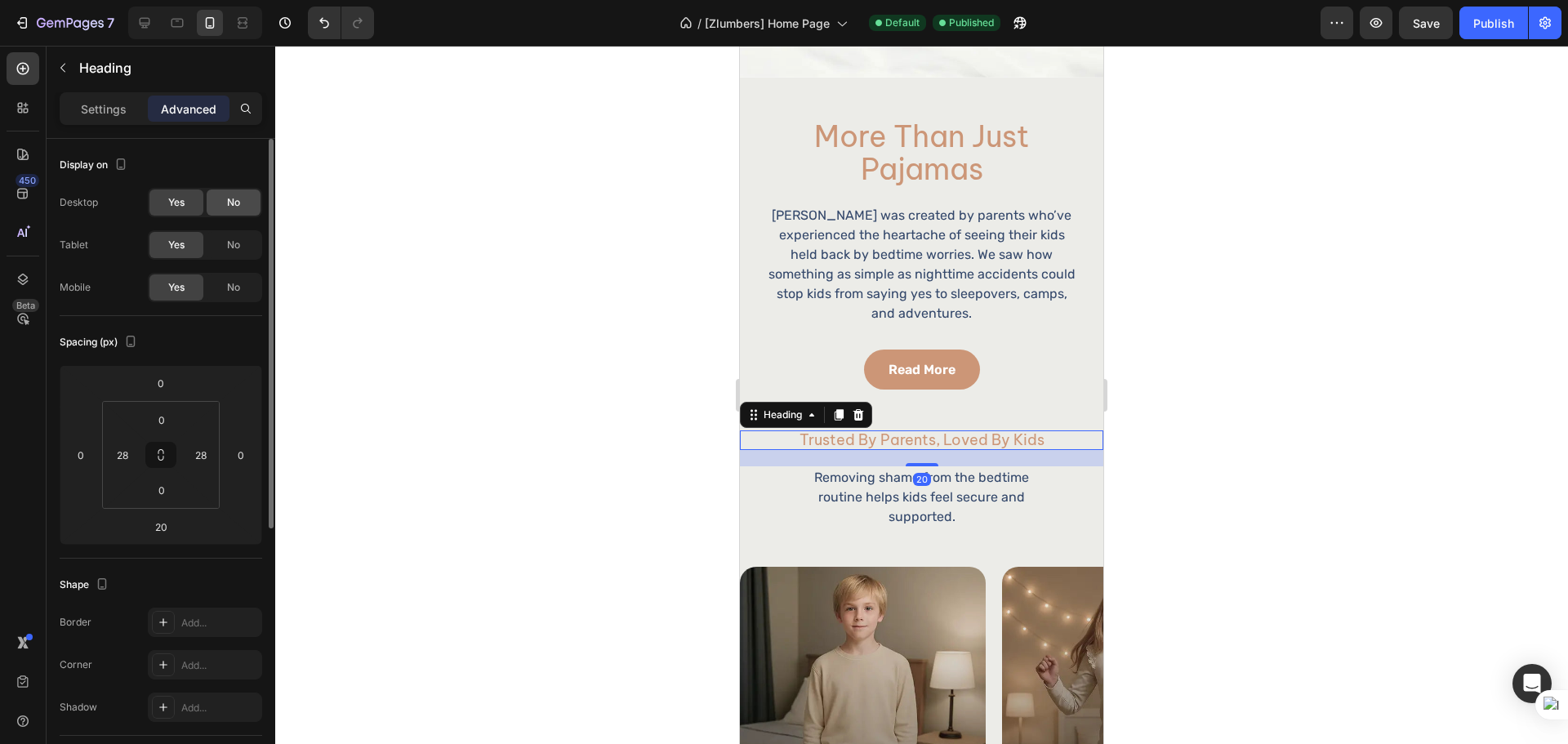
click at [222, 212] on div "No" at bounding box center [233, 202] width 54 height 26
click at [231, 250] on span "No" at bounding box center [233, 245] width 13 height 14
click at [111, 121] on div "Settings Advanced" at bounding box center [161, 108] width 203 height 33
click at [112, 109] on p "Settings" at bounding box center [103, 108] width 46 height 17
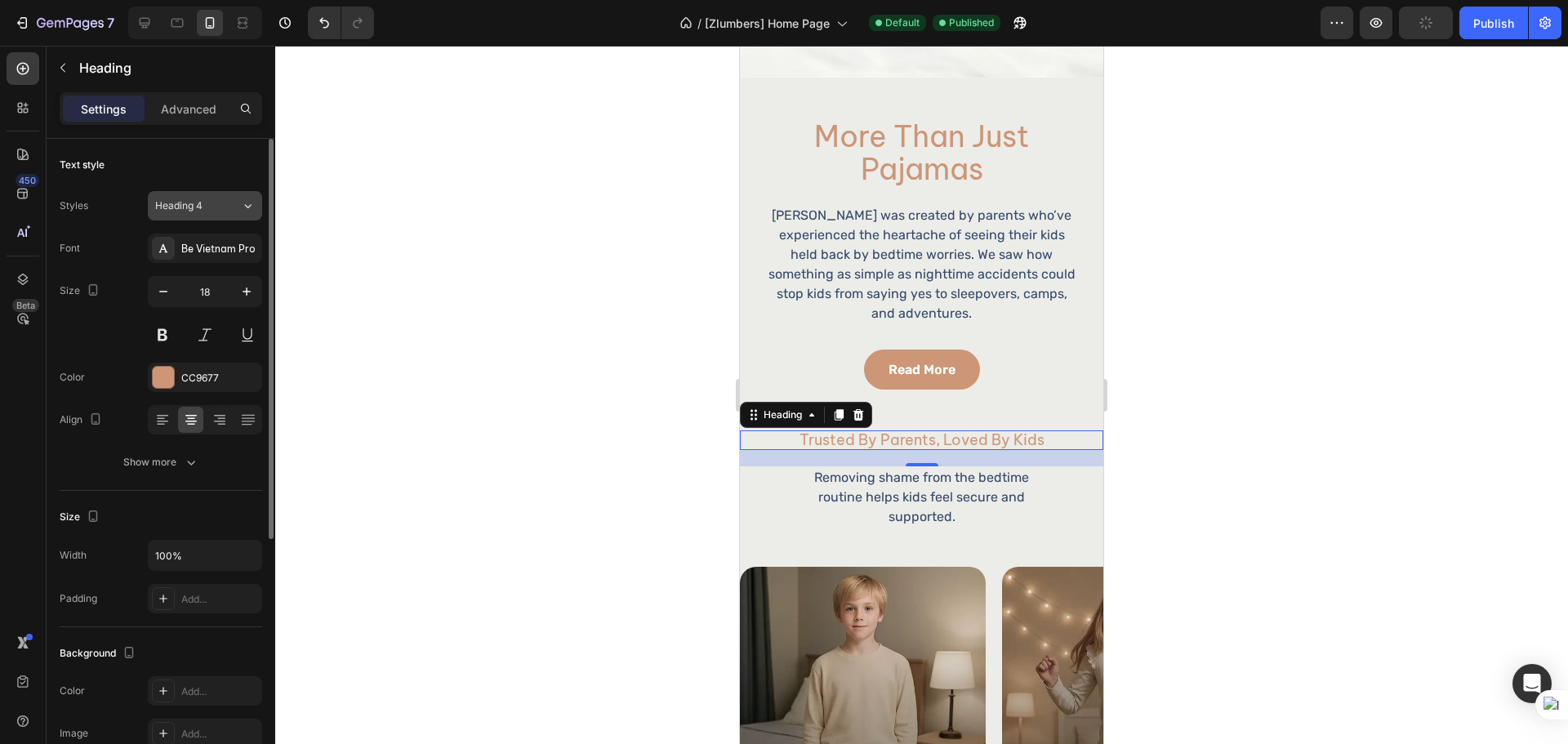
click at [203, 199] on span "Heading 4" at bounding box center [179, 205] width 47 height 14
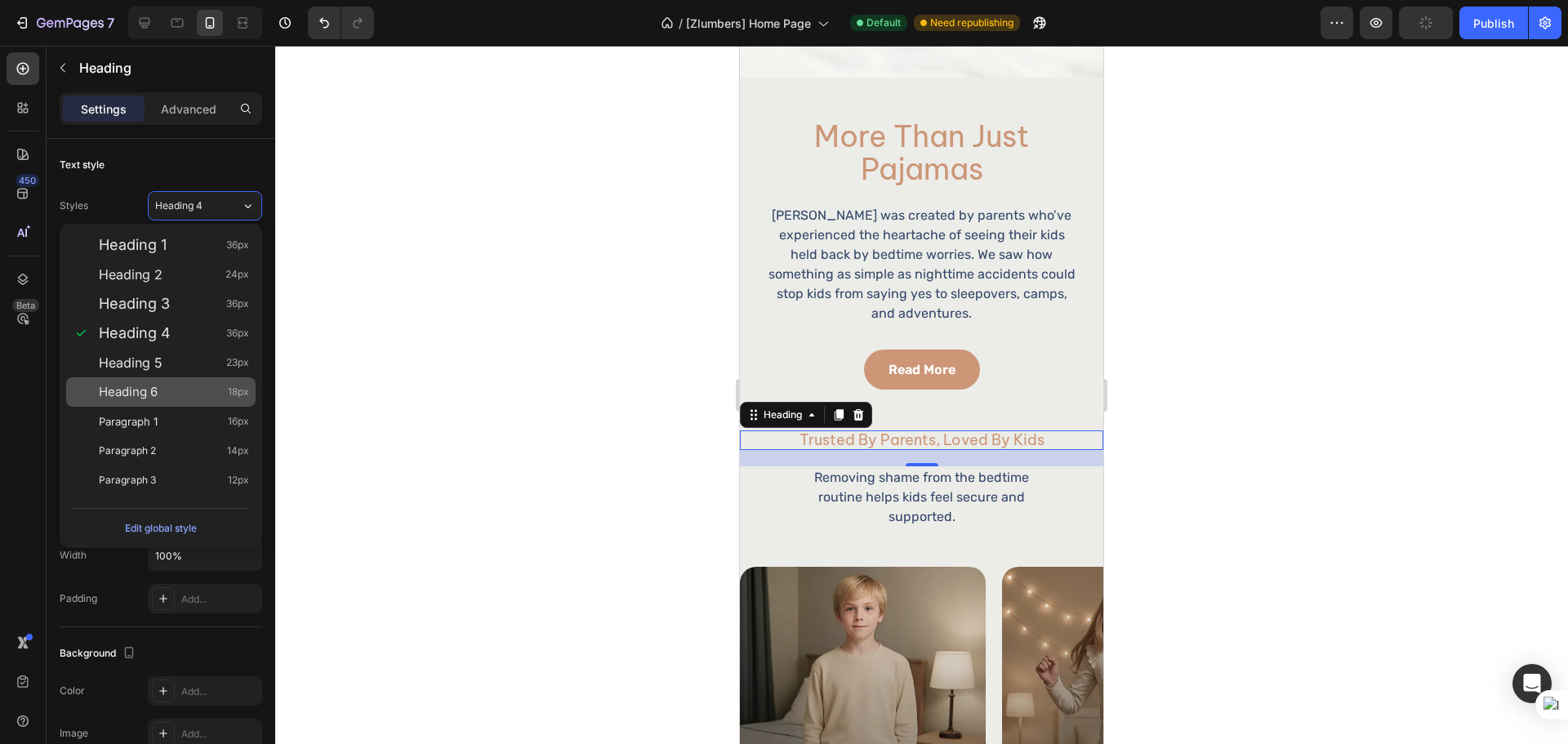
click at [222, 391] on div "Heading 6 18px" at bounding box center [174, 392] width 150 height 16
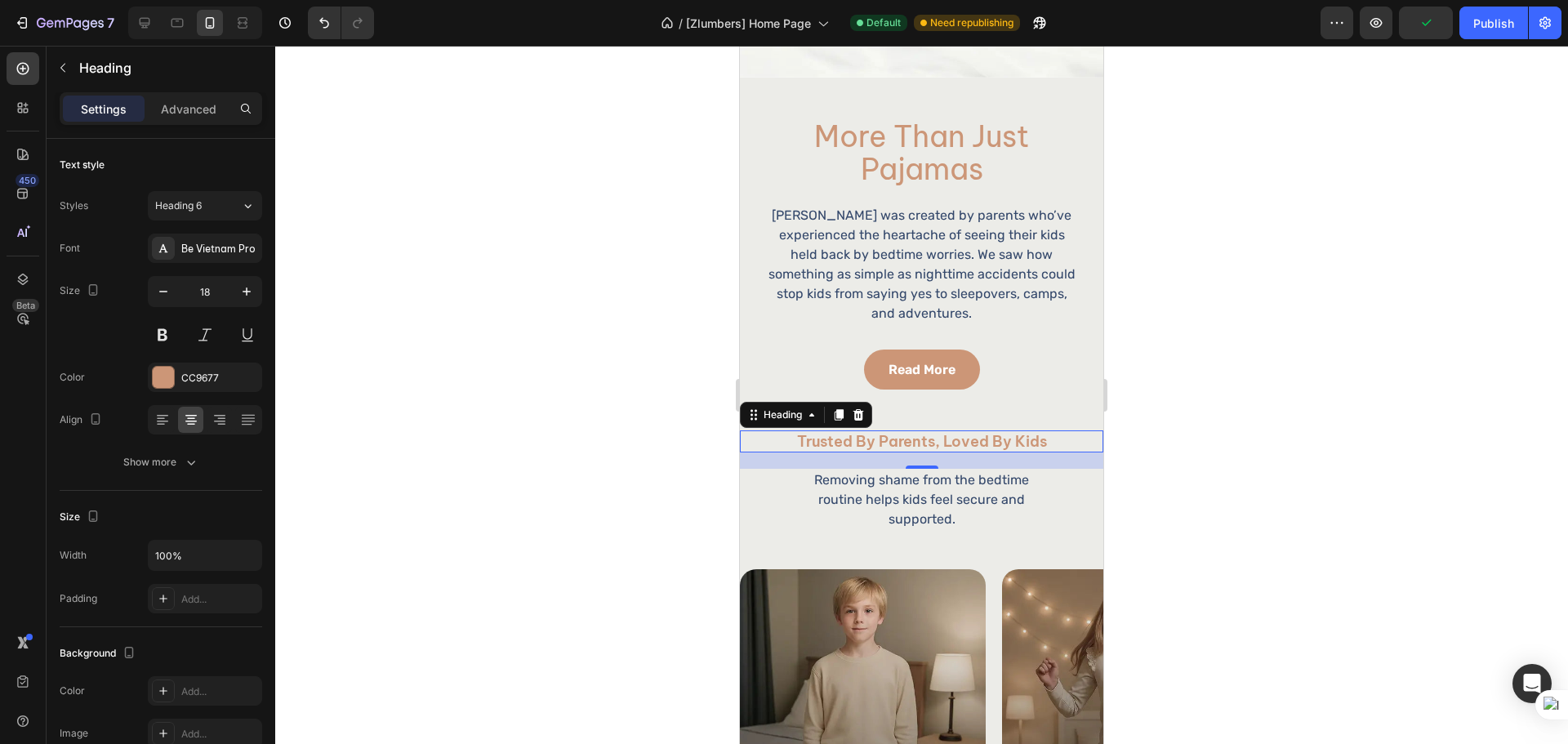
click at [1217, 398] on div at bounding box center [921, 394] width 1293 height 698
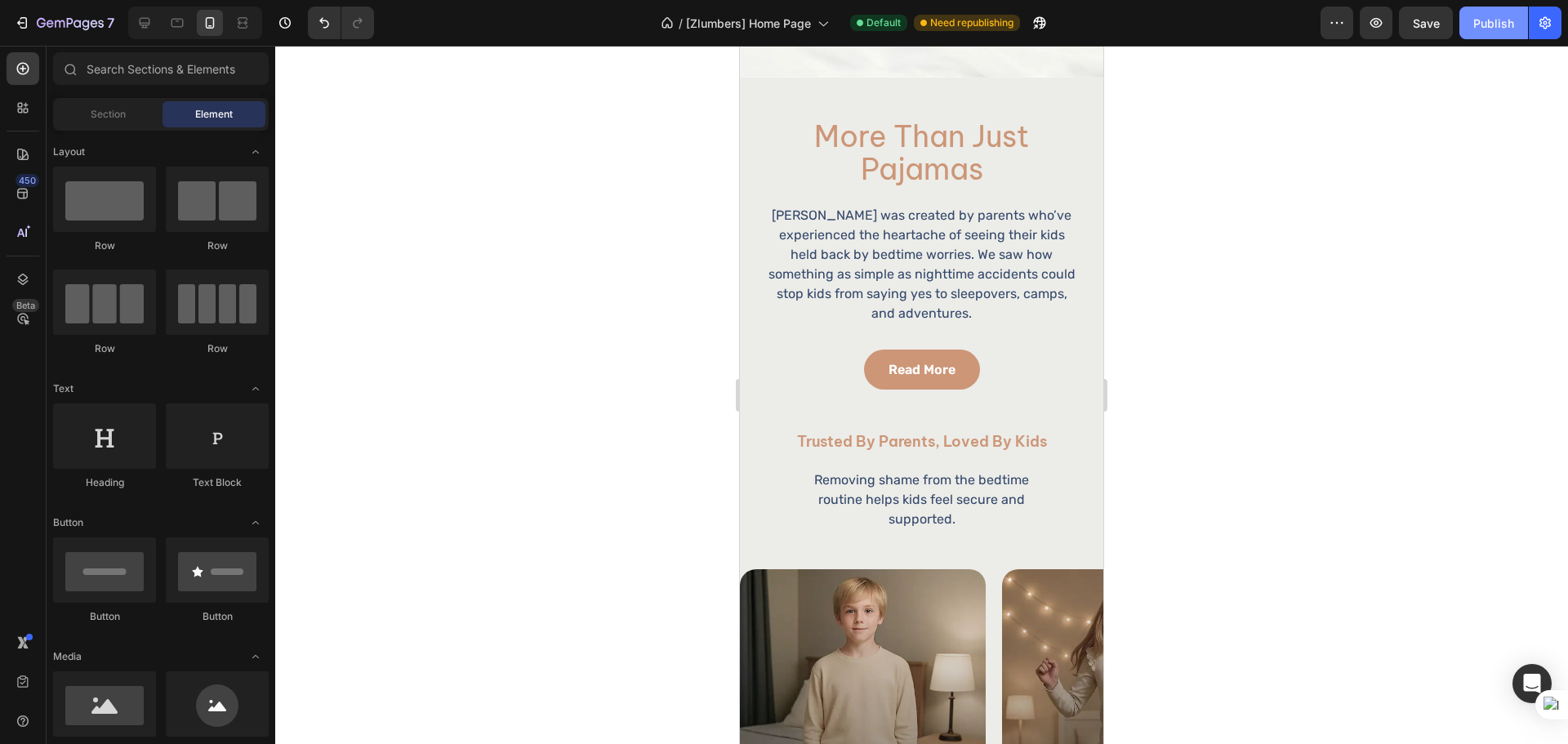
click at [1494, 14] on div "Publish" at bounding box center [1494, 22] width 41 height 17
click at [922, 501] on p "Removing shame from the bedtime routine helps kids feel secure and supported." at bounding box center [921, 499] width 257 height 59
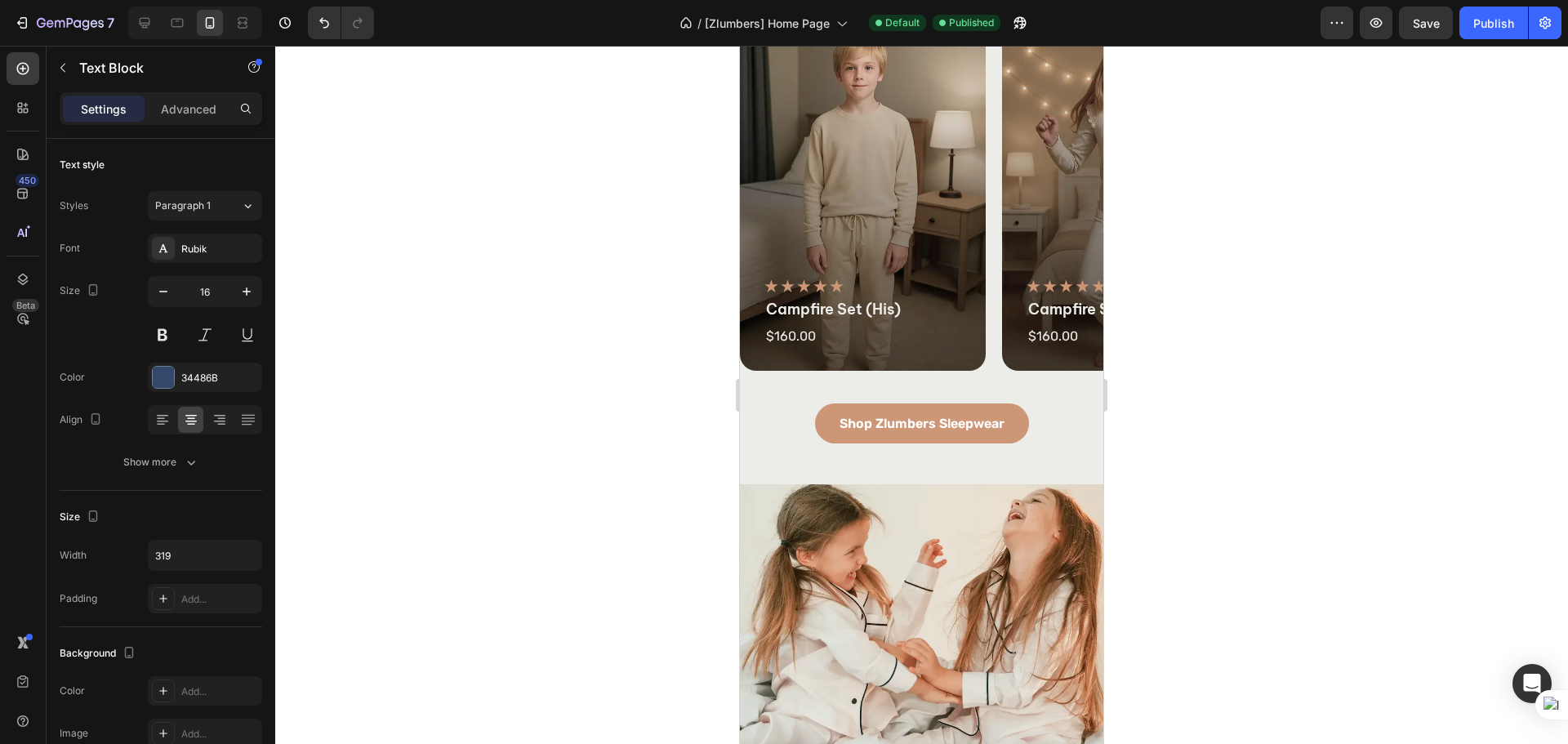
scroll to position [1225, 0]
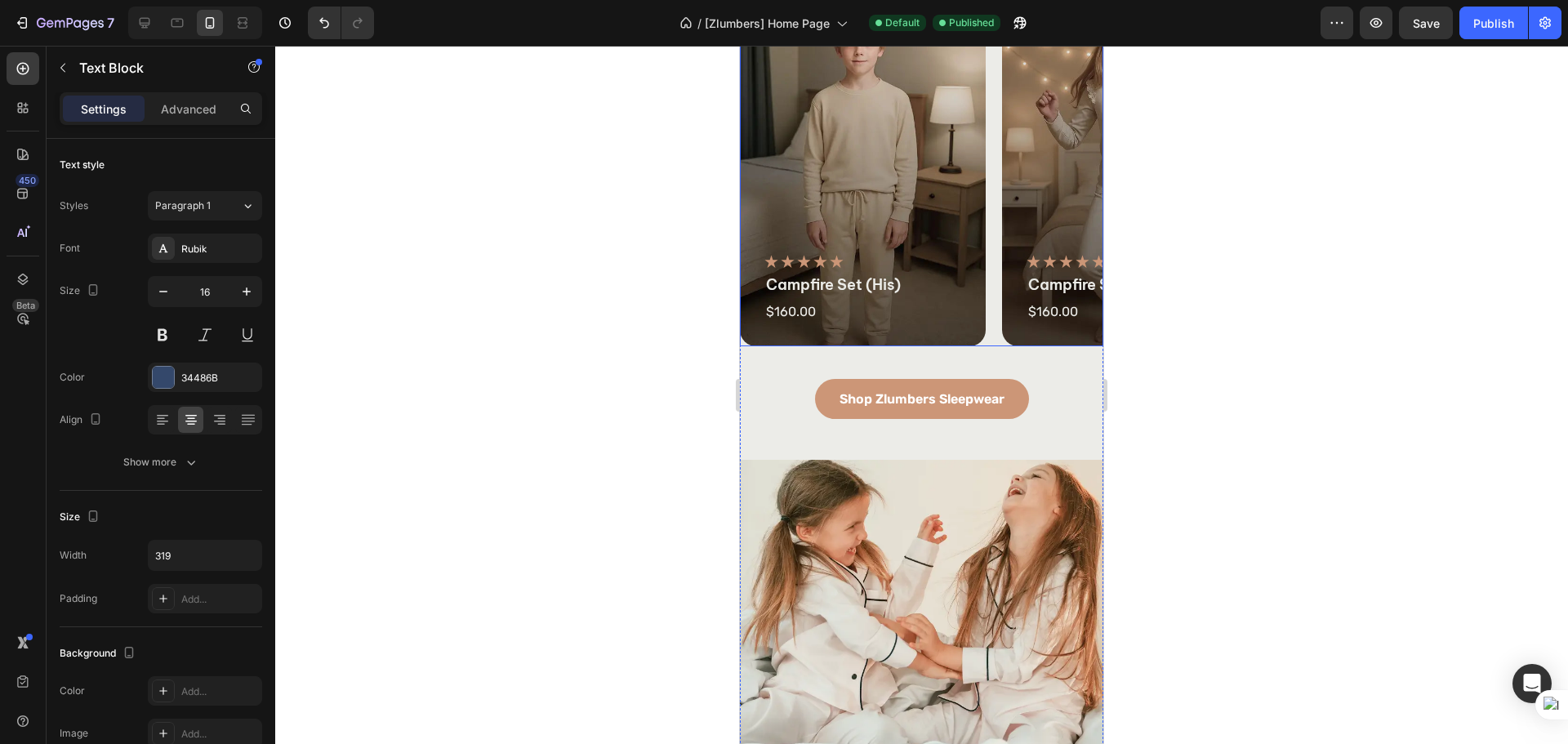
click at [991, 318] on div "Product Images Icon Icon Icon Icon Icon Icon List campfire set (his) Product Ti…" at bounding box center [921, 174] width 364 height 345
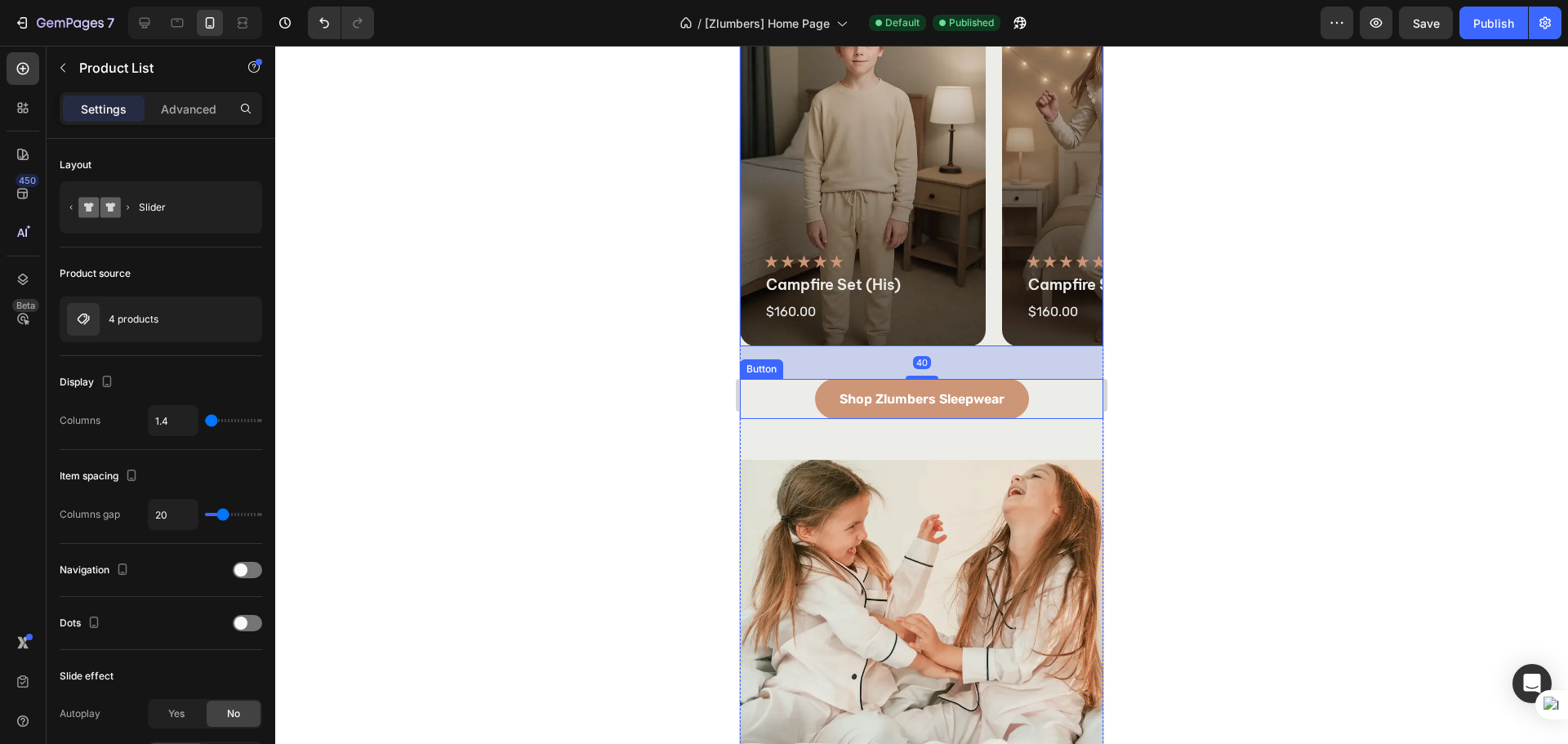
click at [1036, 405] on div "Shop Zlumbers Sleepwear Button" at bounding box center [921, 398] width 364 height 40
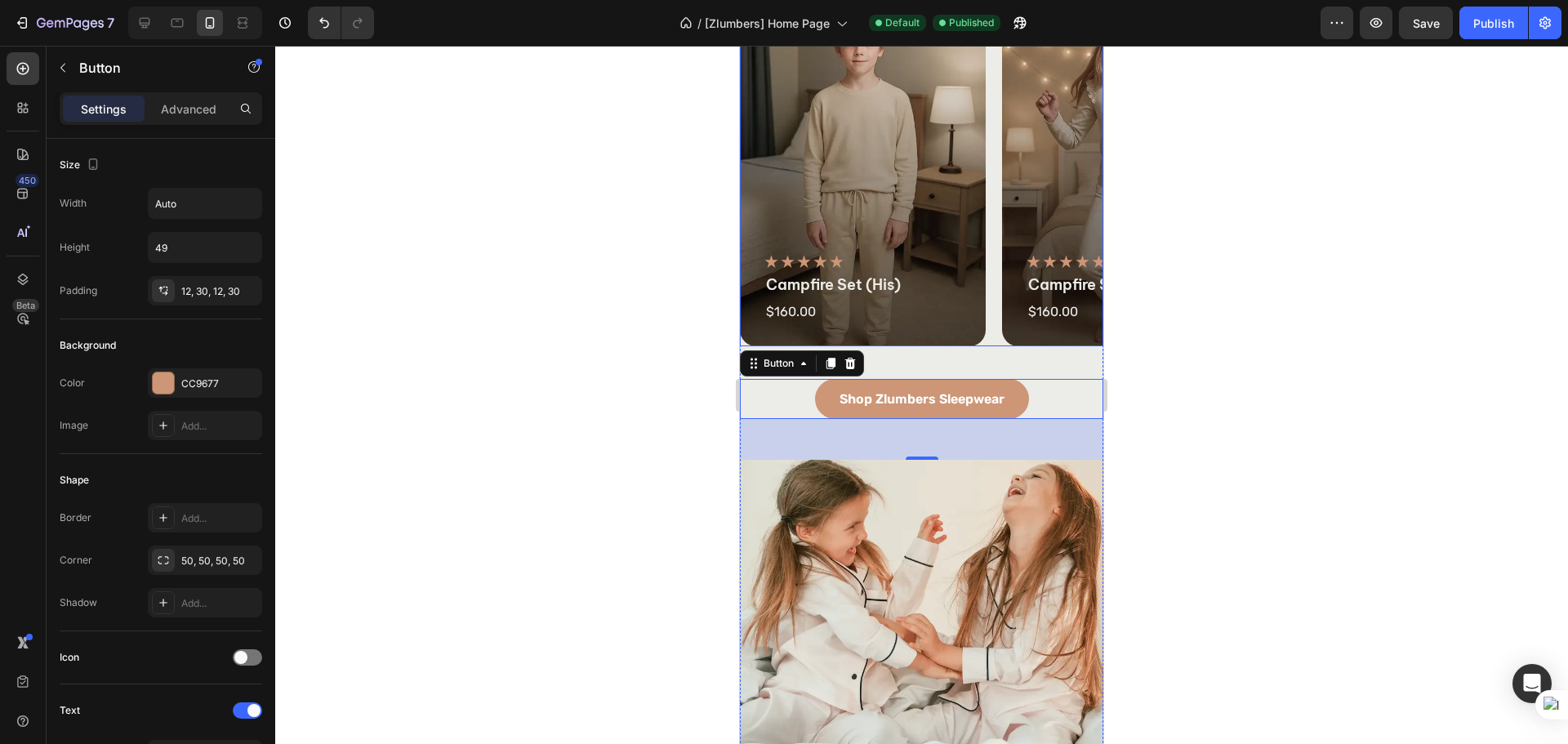
click at [991, 330] on div "Product Images Icon Icon Icon Icon Icon Icon List campfire set (his) Product Ti…" at bounding box center [921, 174] width 364 height 345
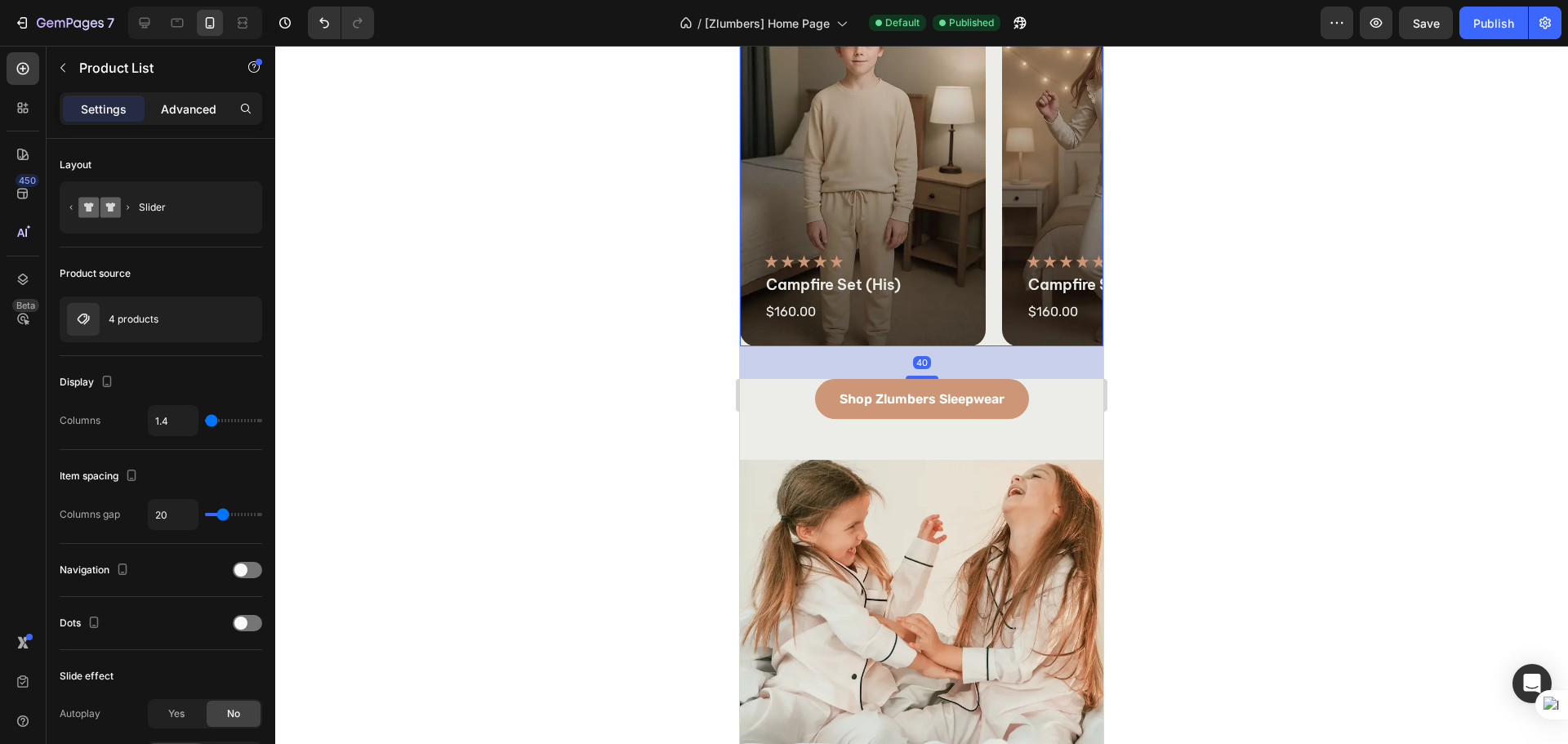
click at [189, 119] on div "Advanced" at bounding box center [188, 108] width 81 height 26
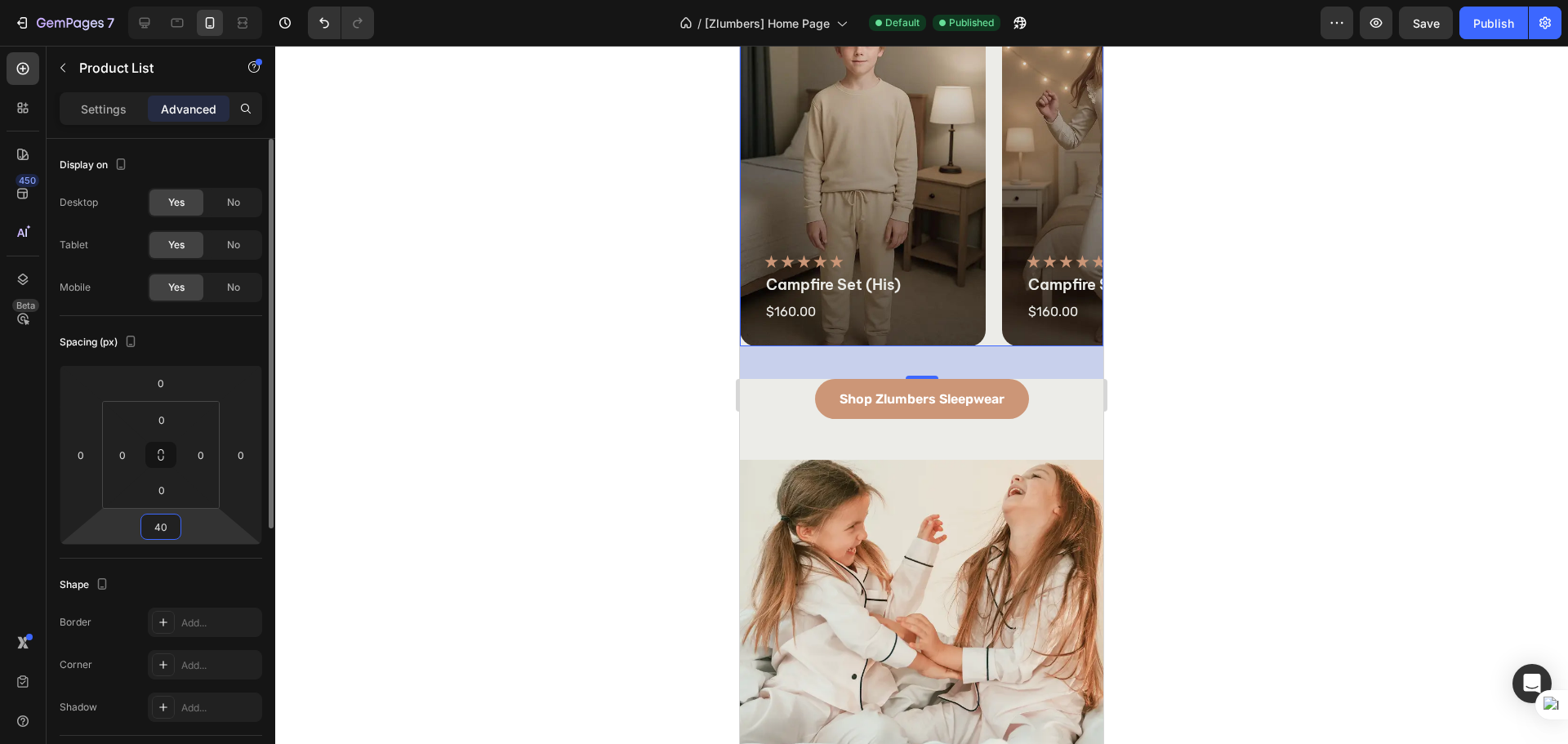
click at [167, 525] on input "40" at bounding box center [161, 526] width 33 height 24
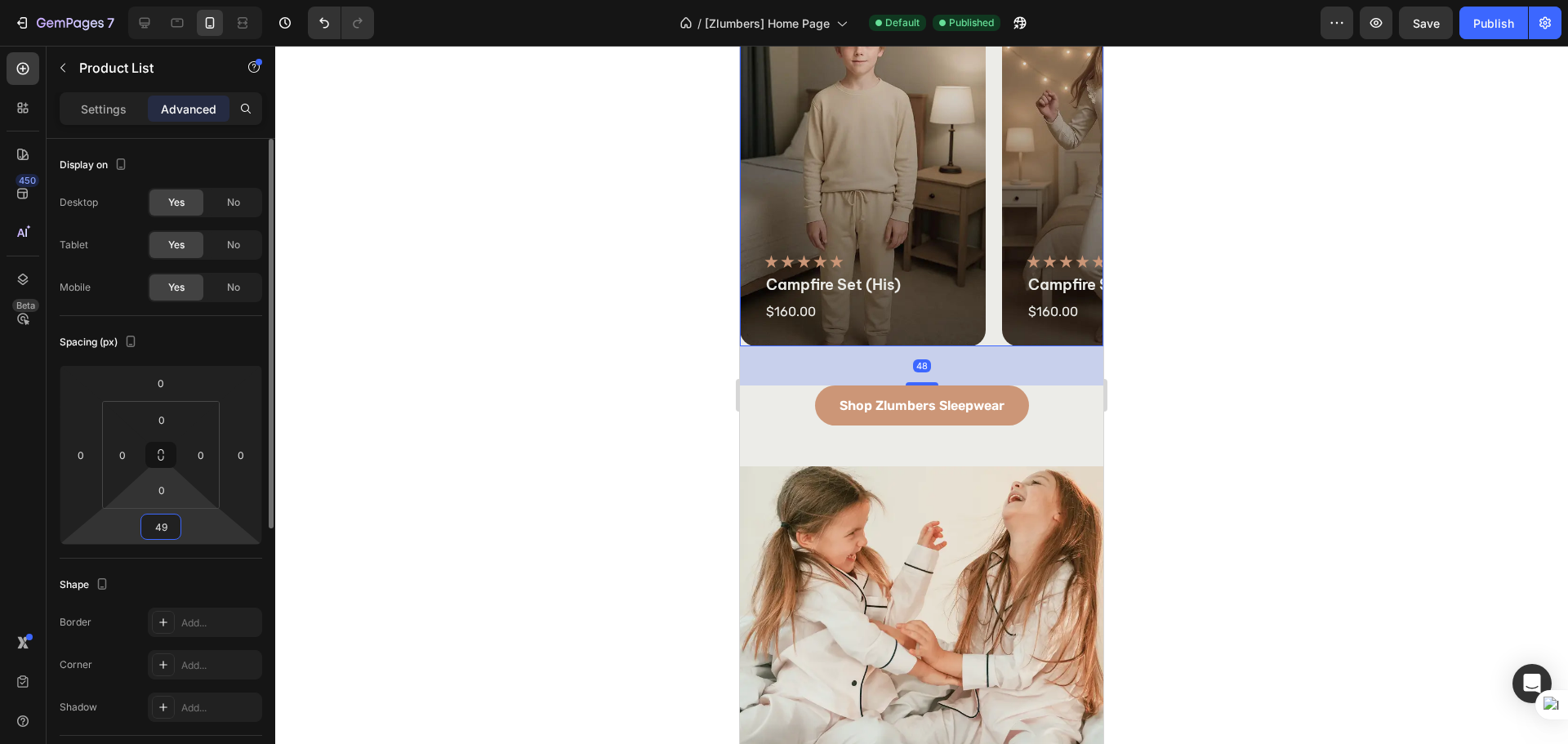
type input "50"
click at [1406, 397] on div at bounding box center [921, 394] width 1293 height 698
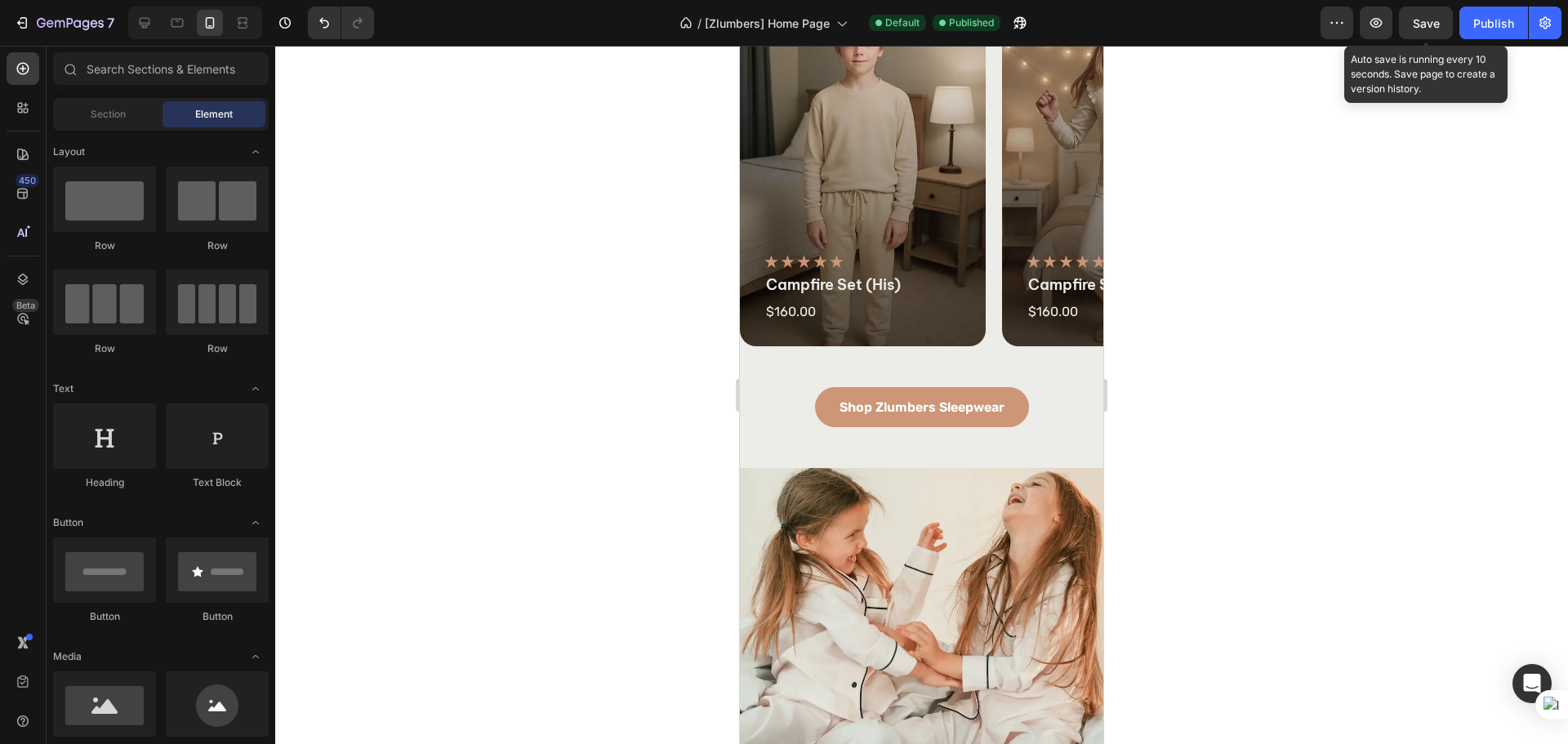
click at [1430, 20] on span "Save" at bounding box center [1426, 23] width 27 height 14
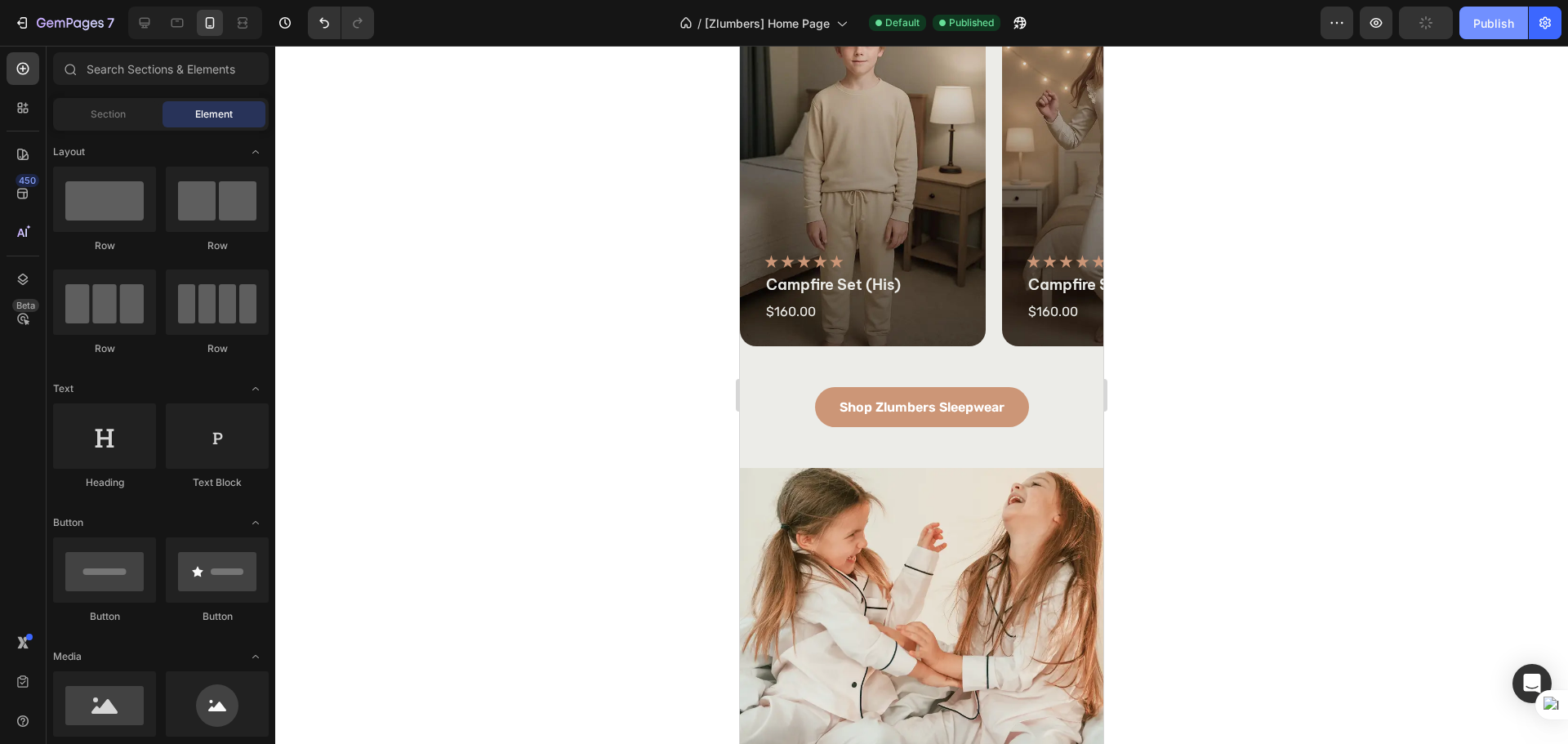
click at [1483, 24] on div "Publish" at bounding box center [1494, 22] width 41 height 17
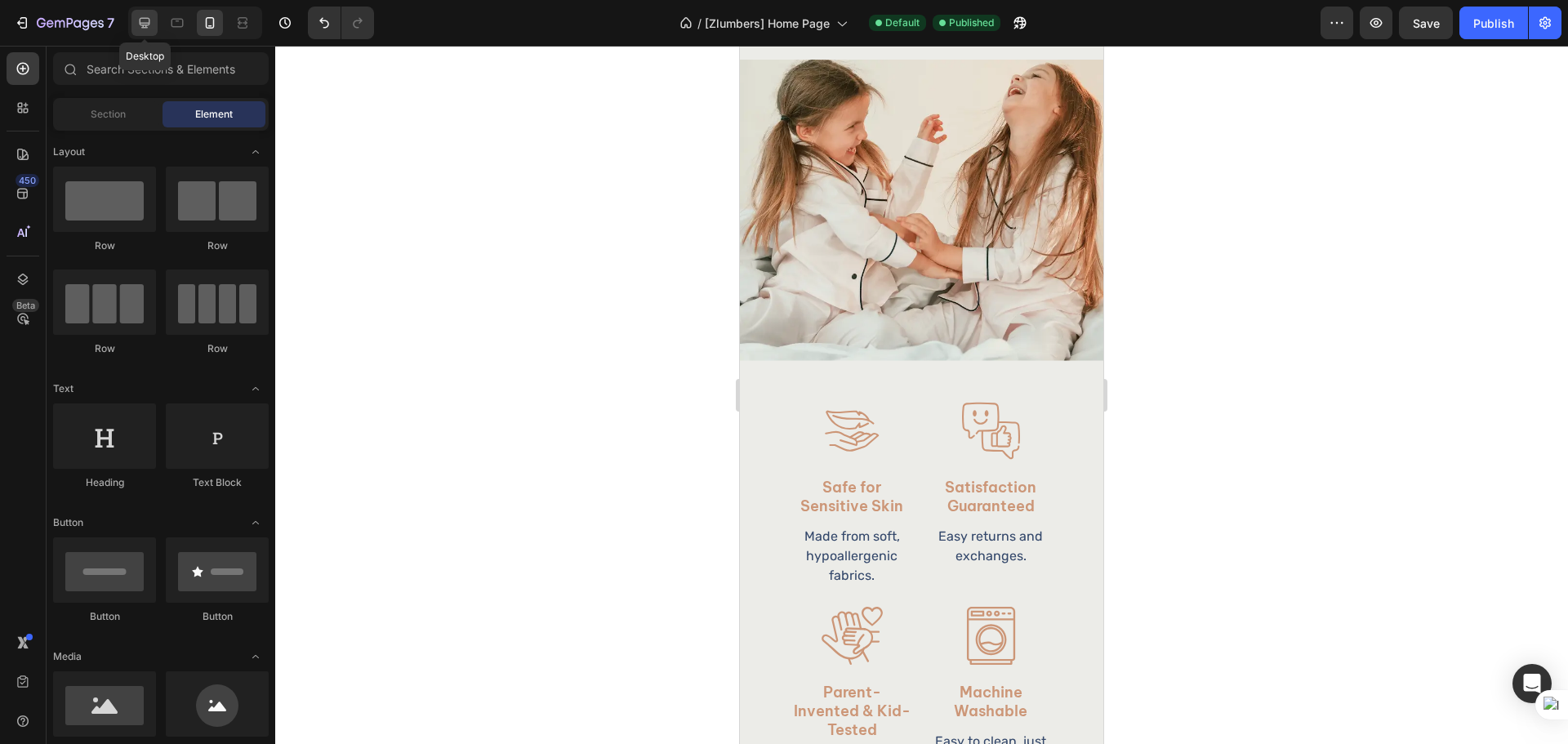
click at [148, 30] on icon at bounding box center [145, 22] width 16 height 16
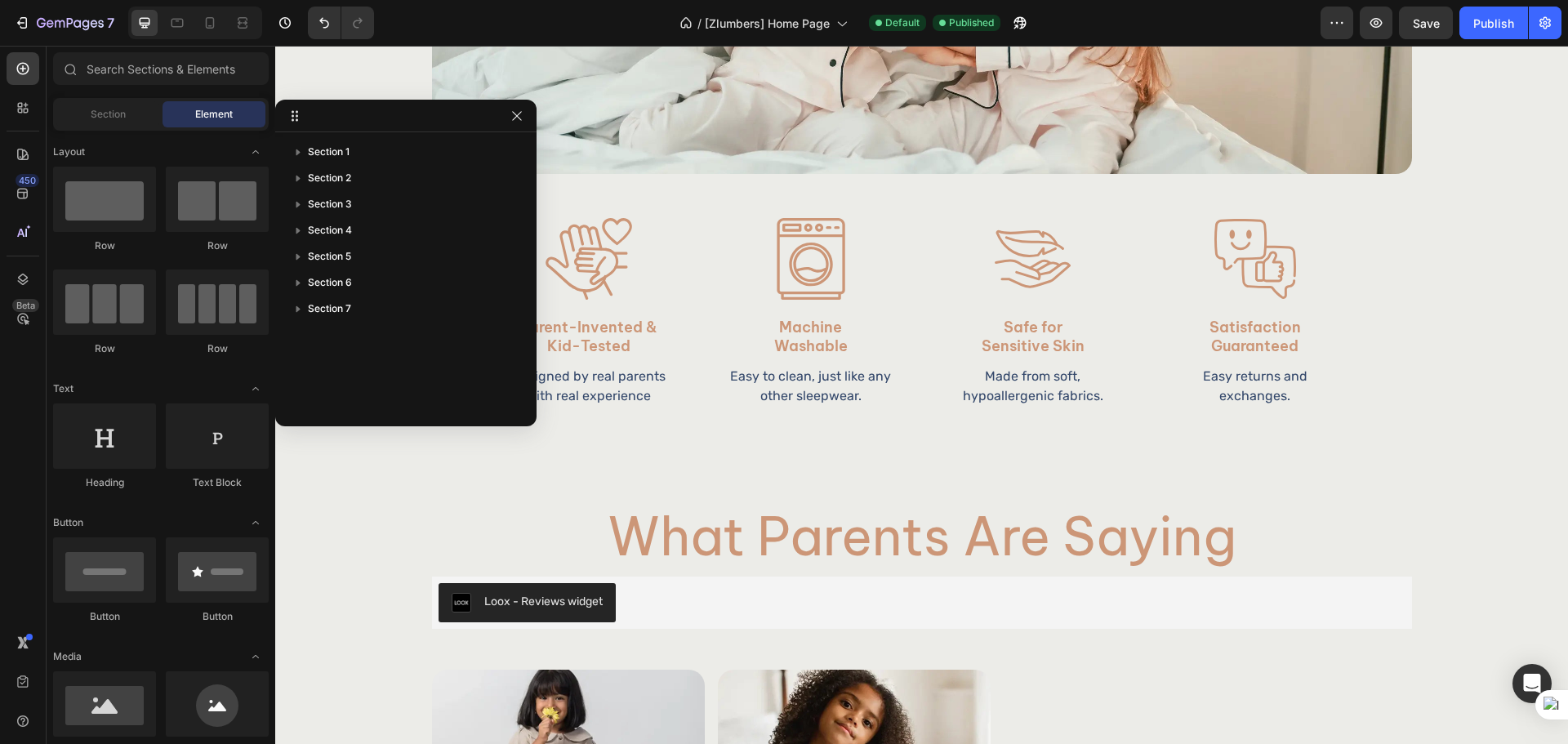
scroll to position [1573, 0]
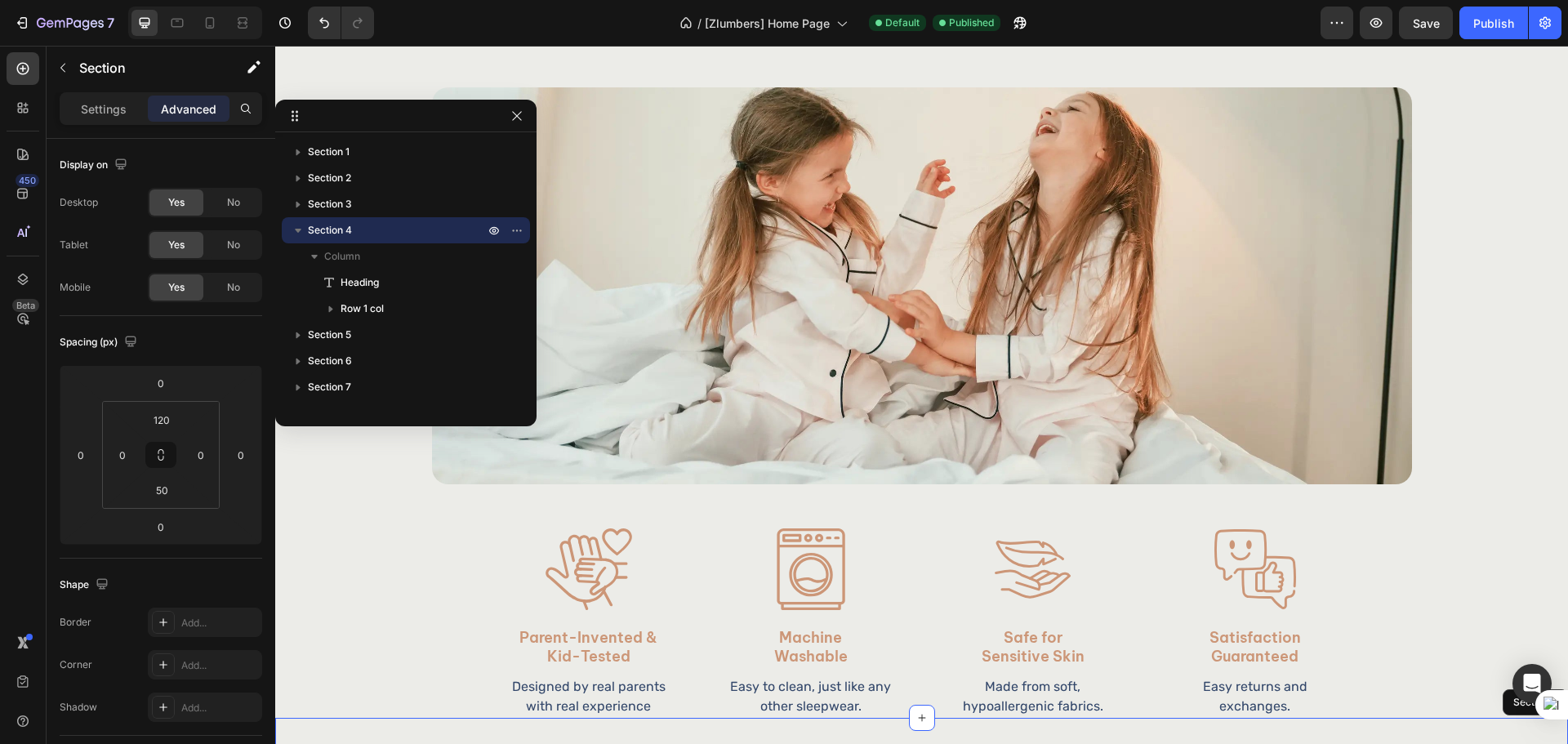
scroll to position [1860, 0]
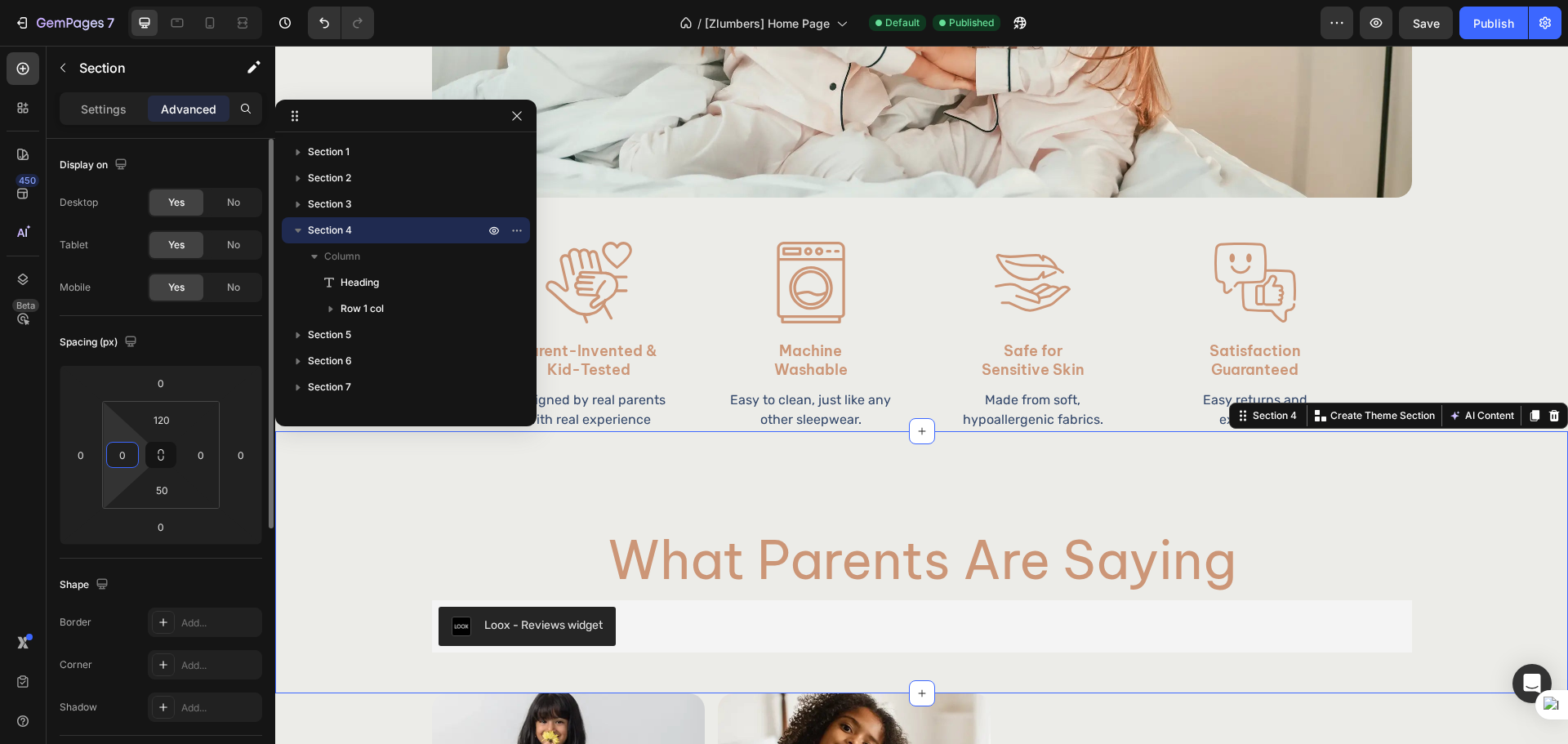
click at [111, 445] on input "0" at bounding box center [122, 454] width 24 height 24
type input "28"
click at [197, 450] on input "0" at bounding box center [200, 454] width 24 height 24
type input "28"
click at [211, 24] on icon at bounding box center [210, 22] width 16 height 16
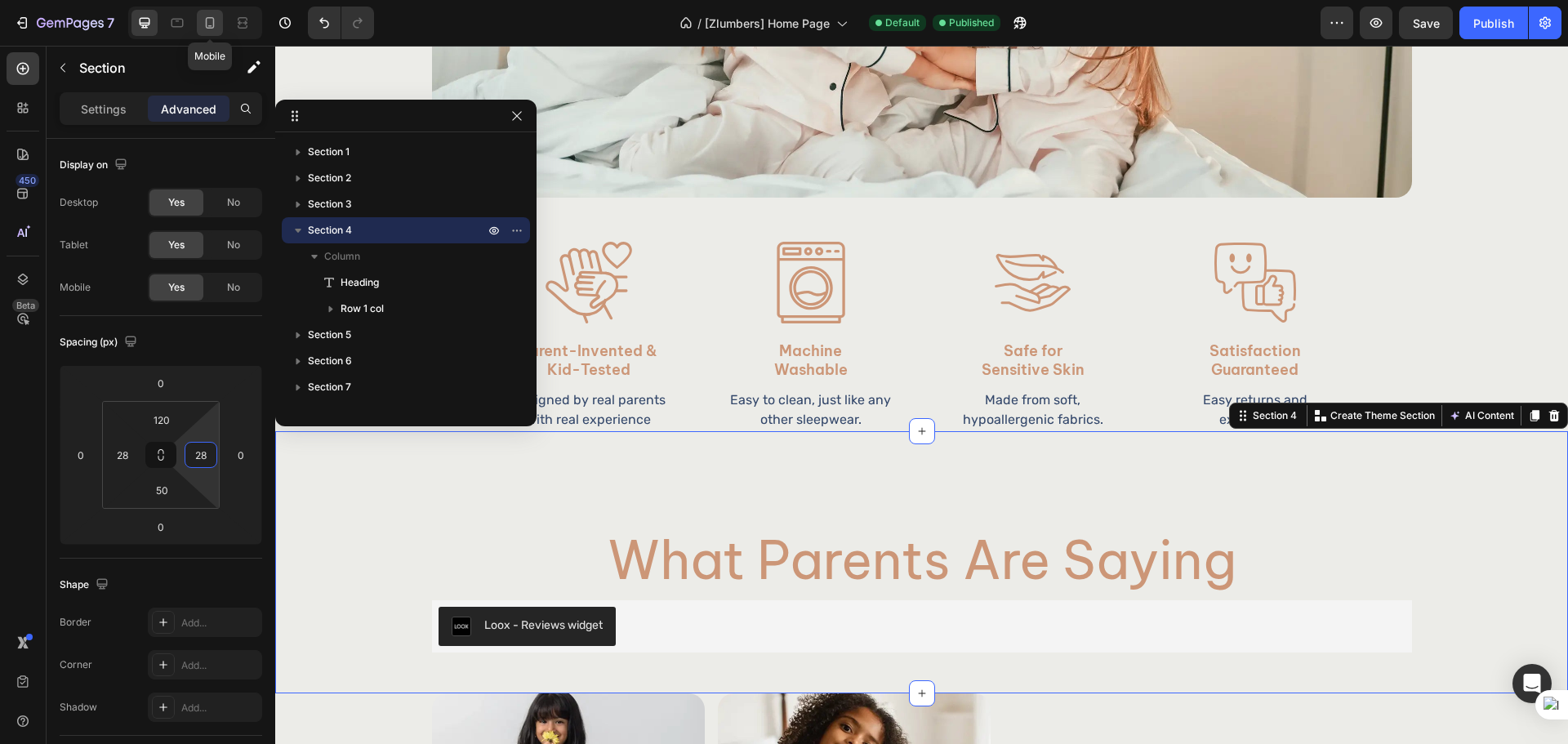
type input "40"
type input "24"
type input "40"
type input "24"
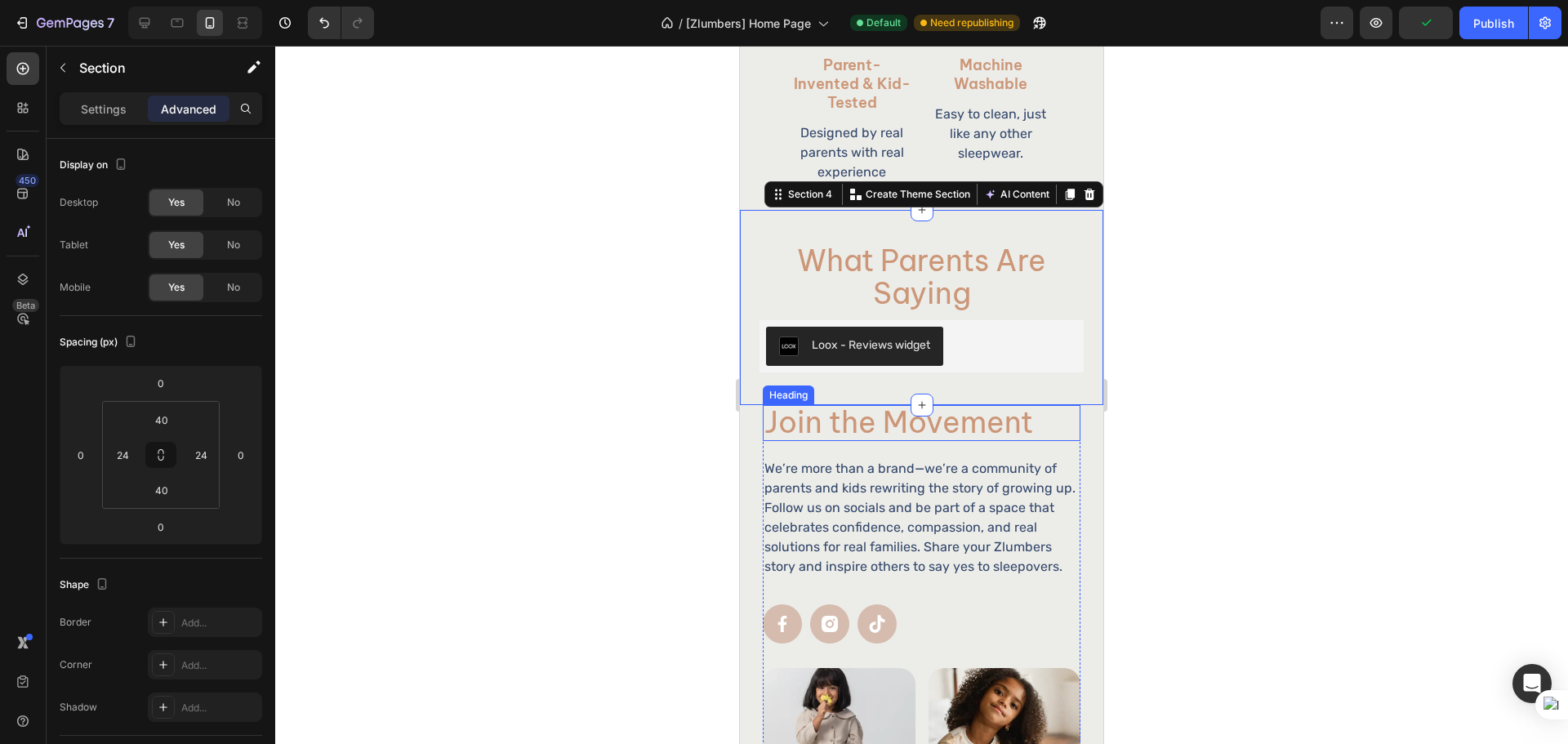
scroll to position [2220, 0]
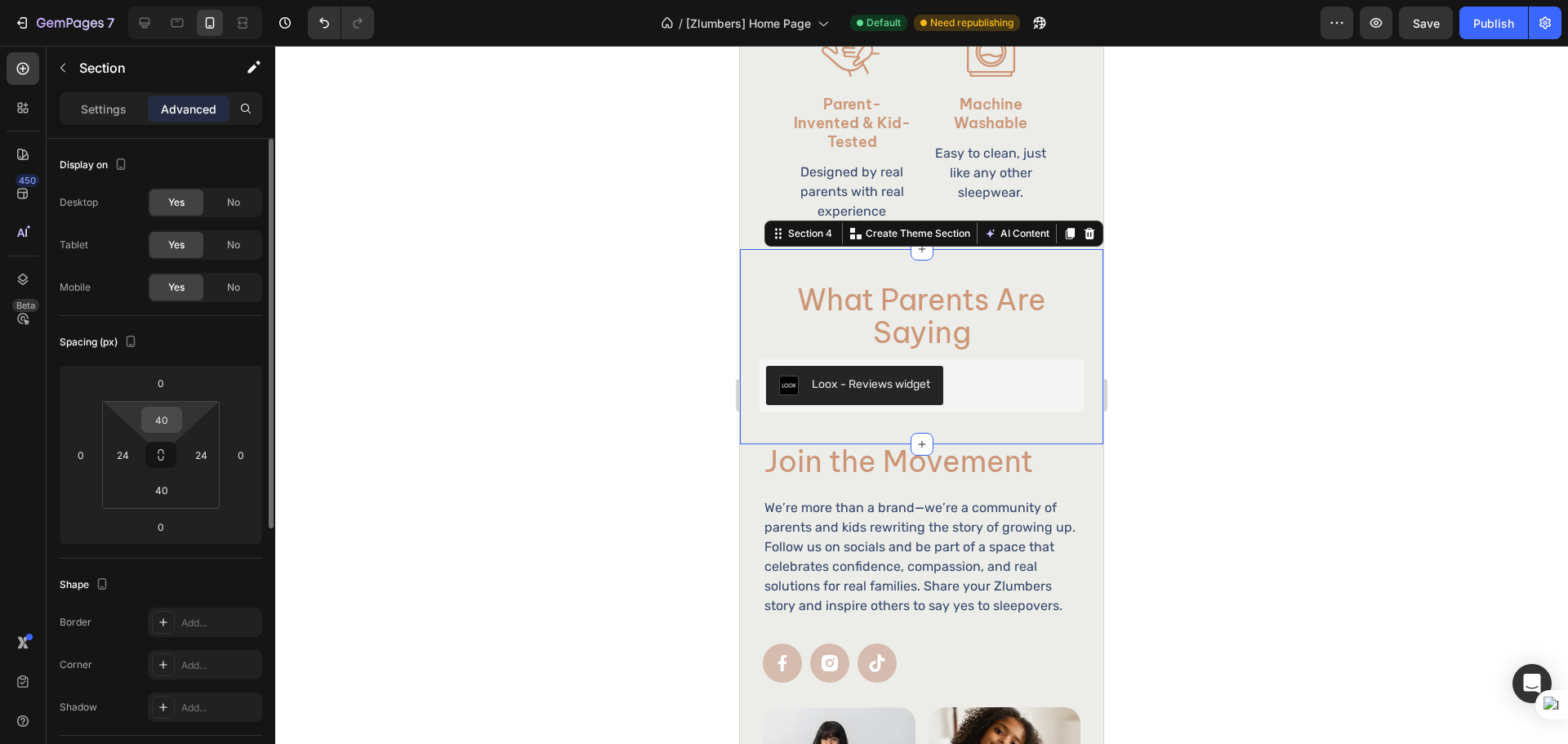
click at [150, 426] on input "40" at bounding box center [162, 419] width 33 height 24
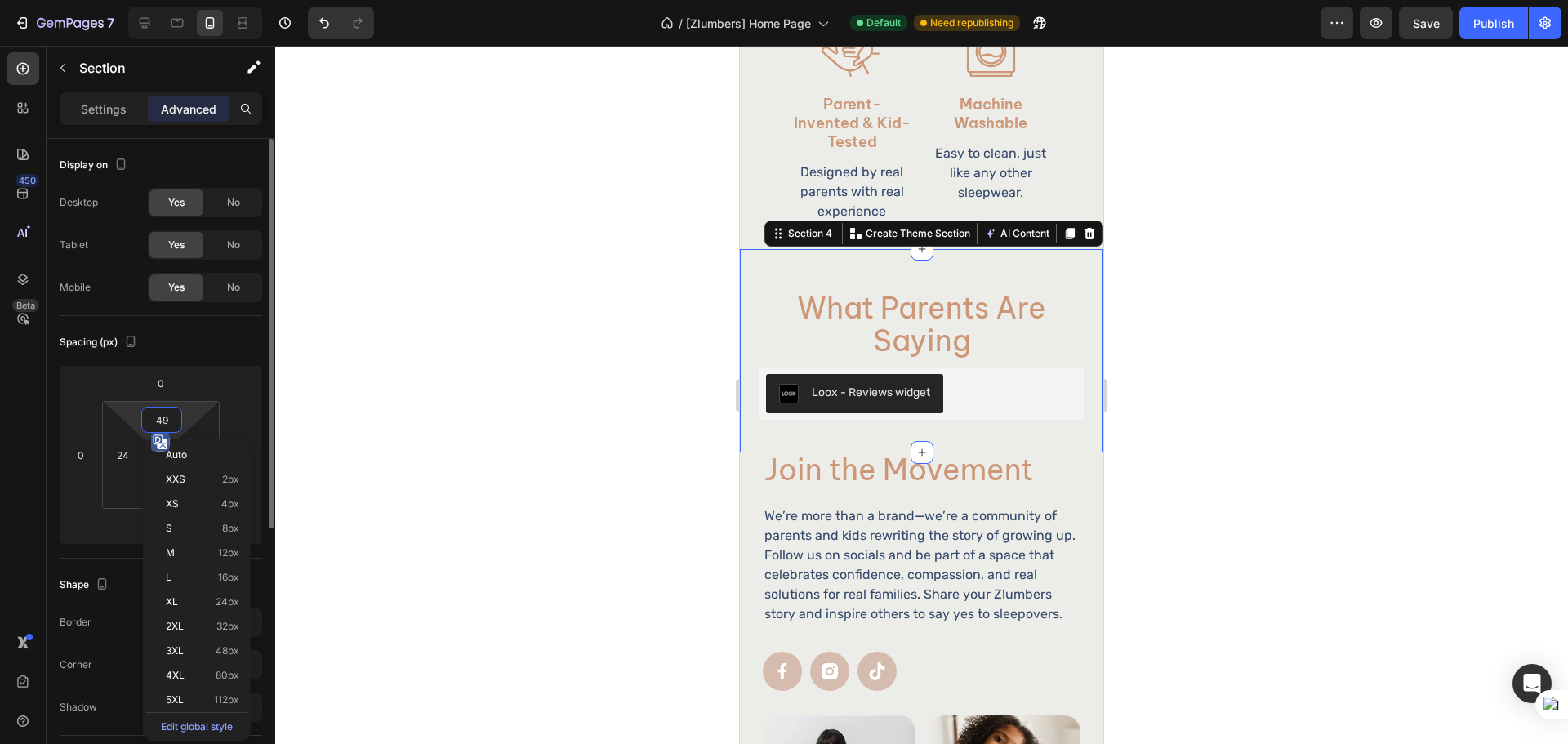
type input "50"
click at [1132, 438] on div at bounding box center [921, 394] width 1293 height 698
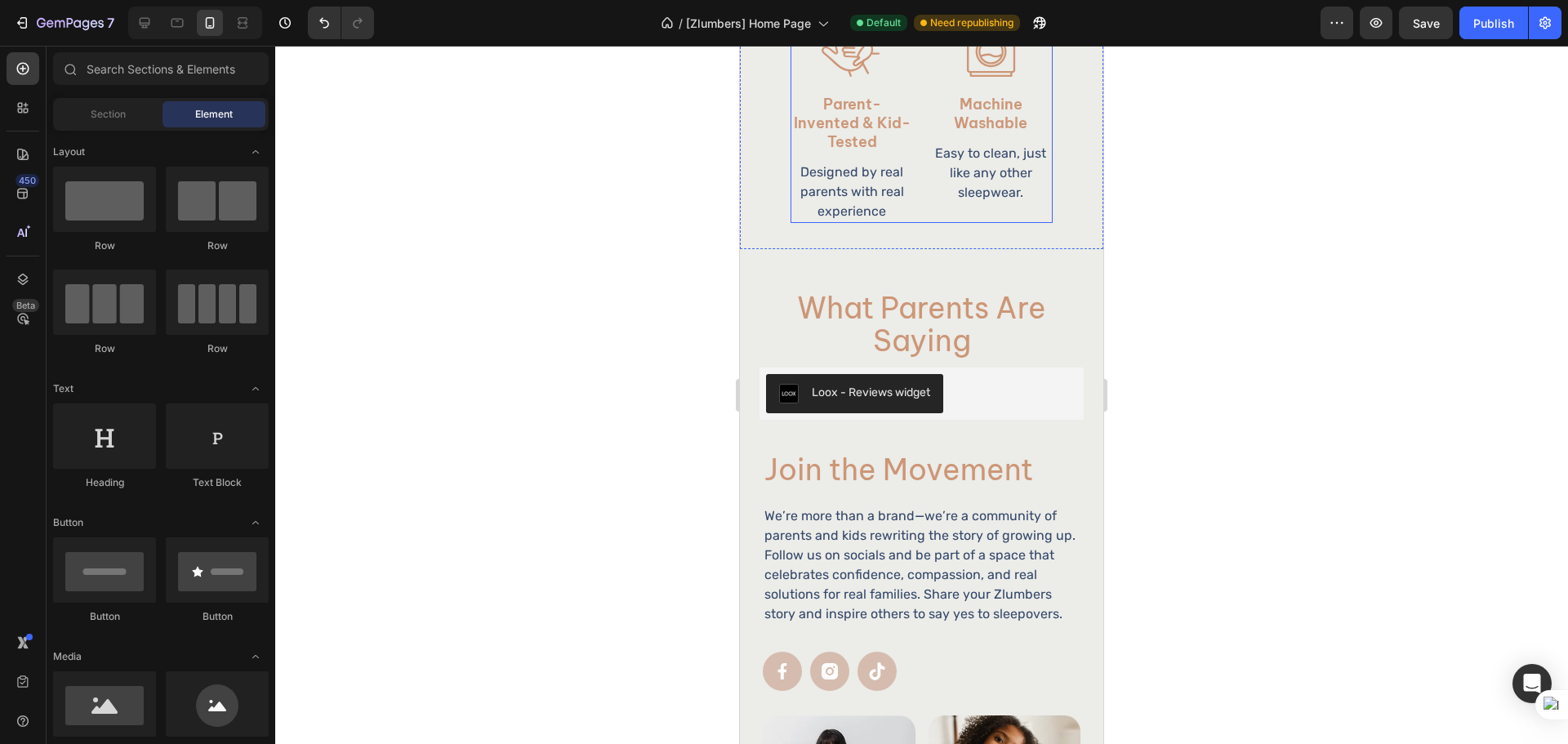
click at [939, 213] on div "Image Machine Washable Heading Easy to clean, just like any other sleepwear. Te…" at bounding box center [990, 121] width 122 height 204
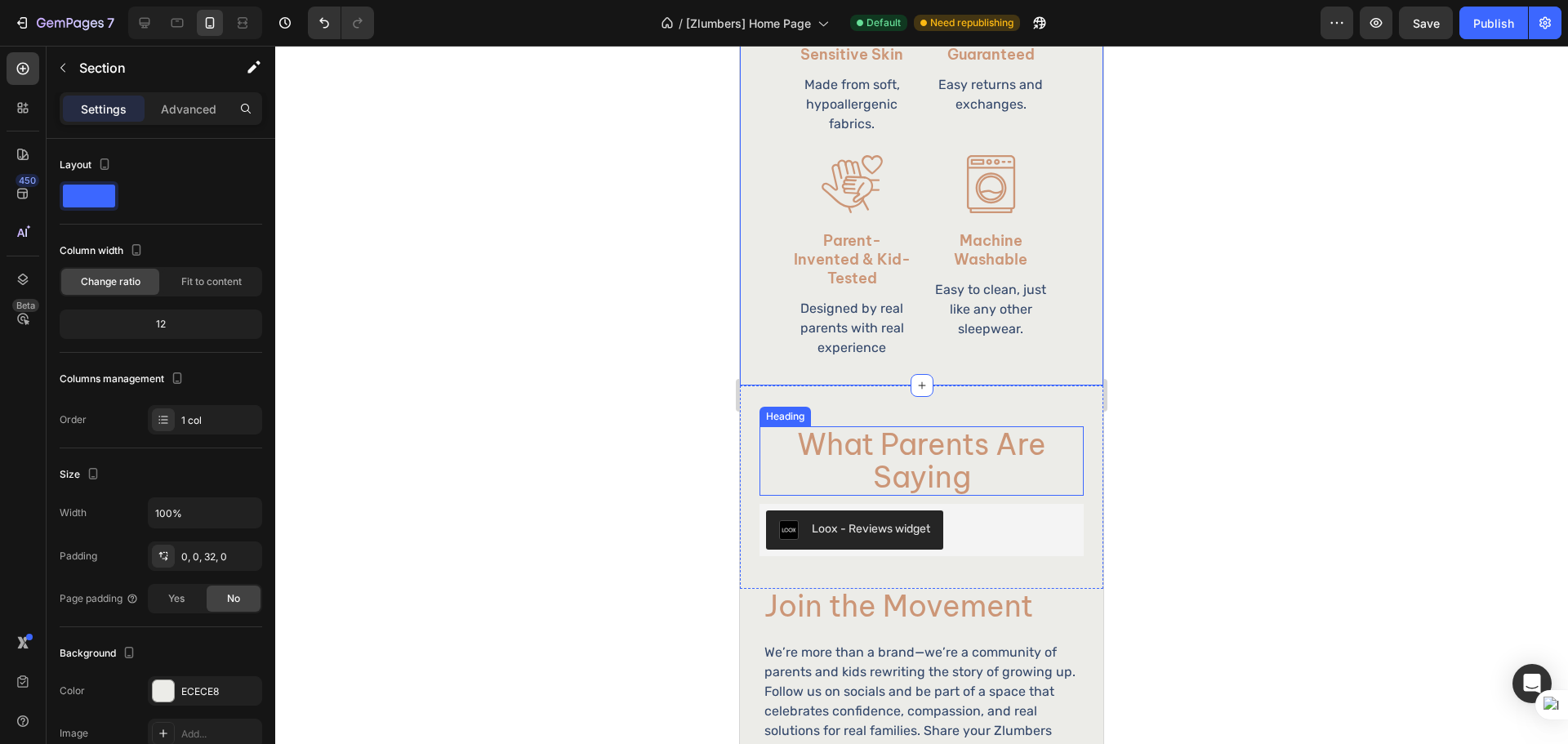
scroll to position [1948, 0]
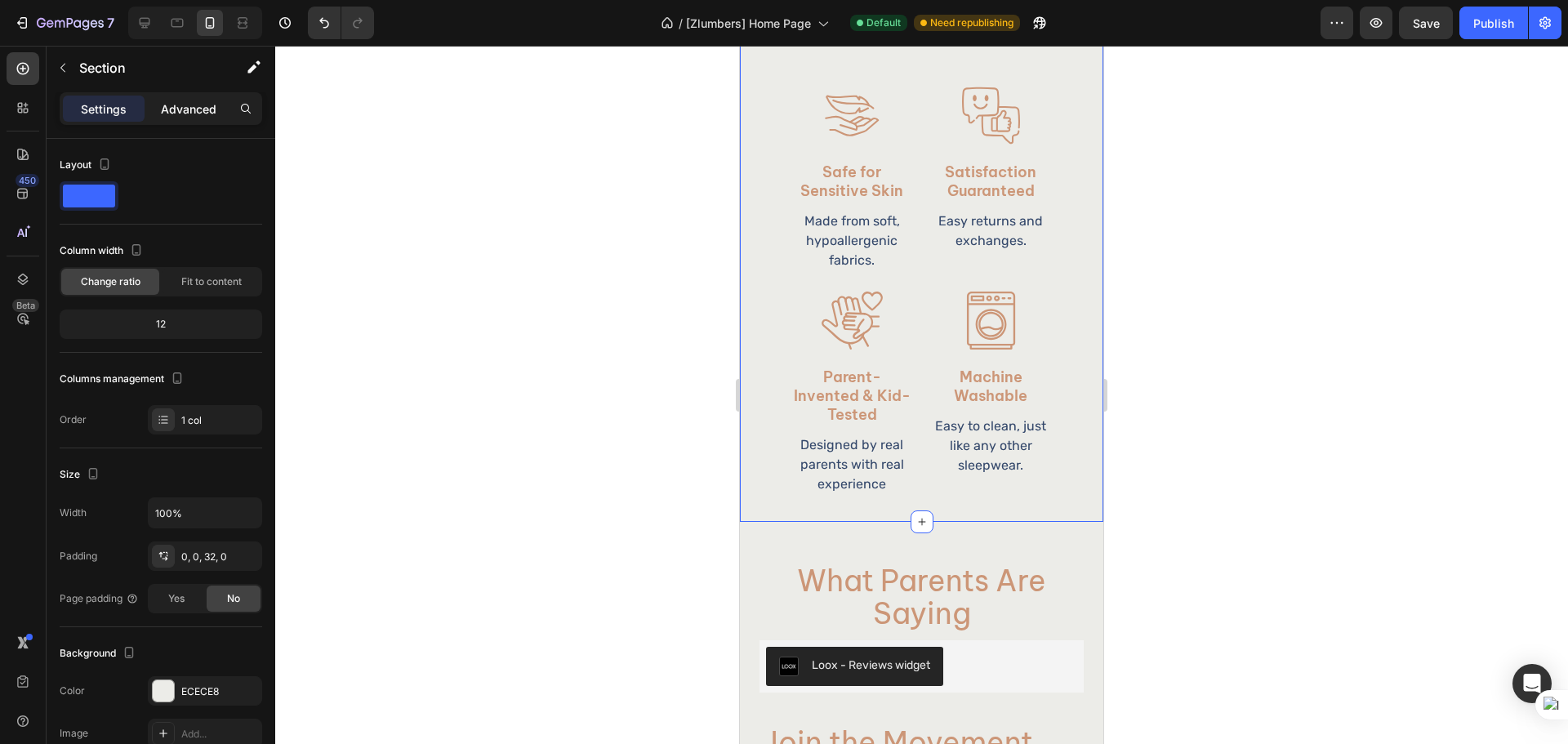
click at [196, 113] on p "Advanced" at bounding box center [189, 108] width 55 height 17
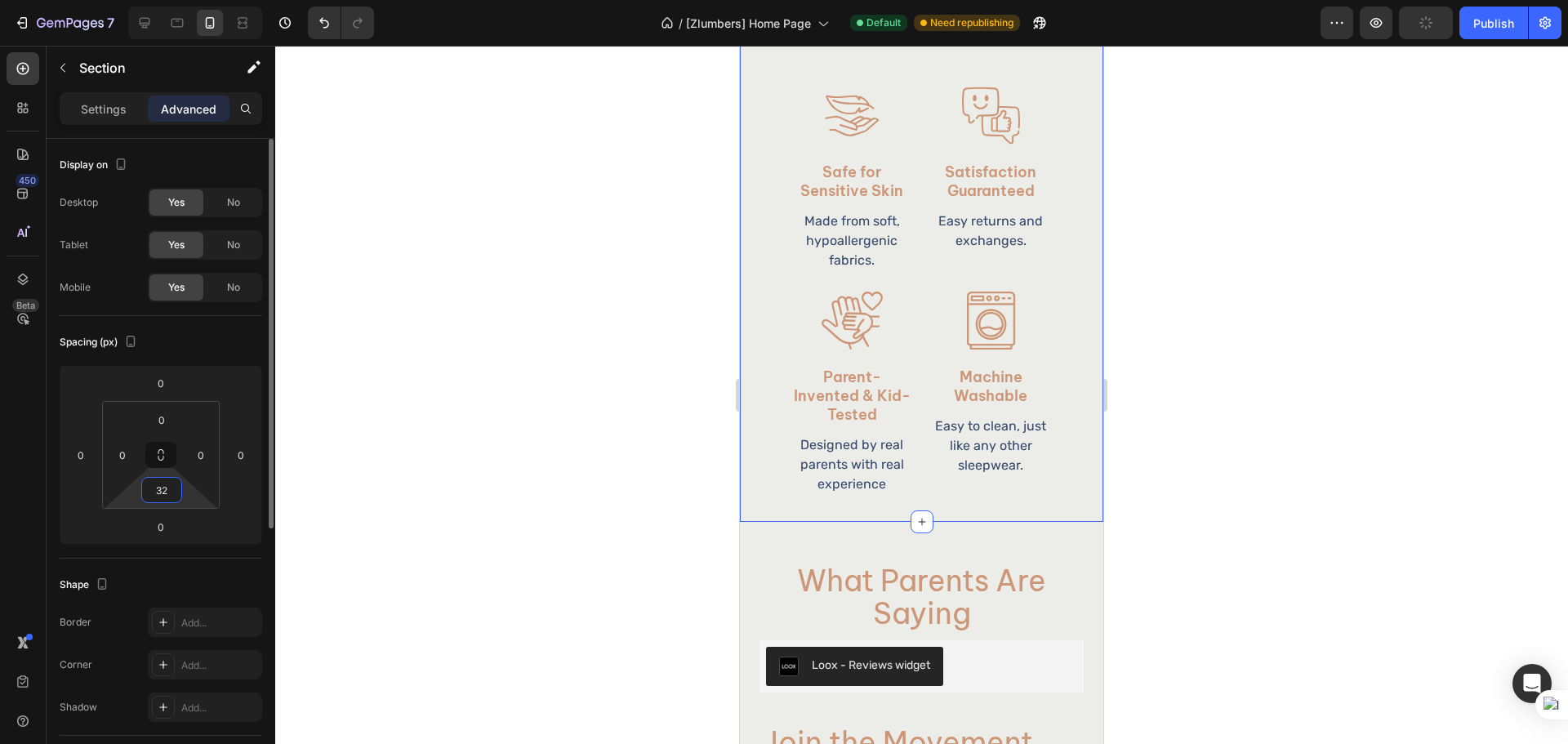
click at [150, 492] on input "32" at bounding box center [162, 489] width 33 height 24
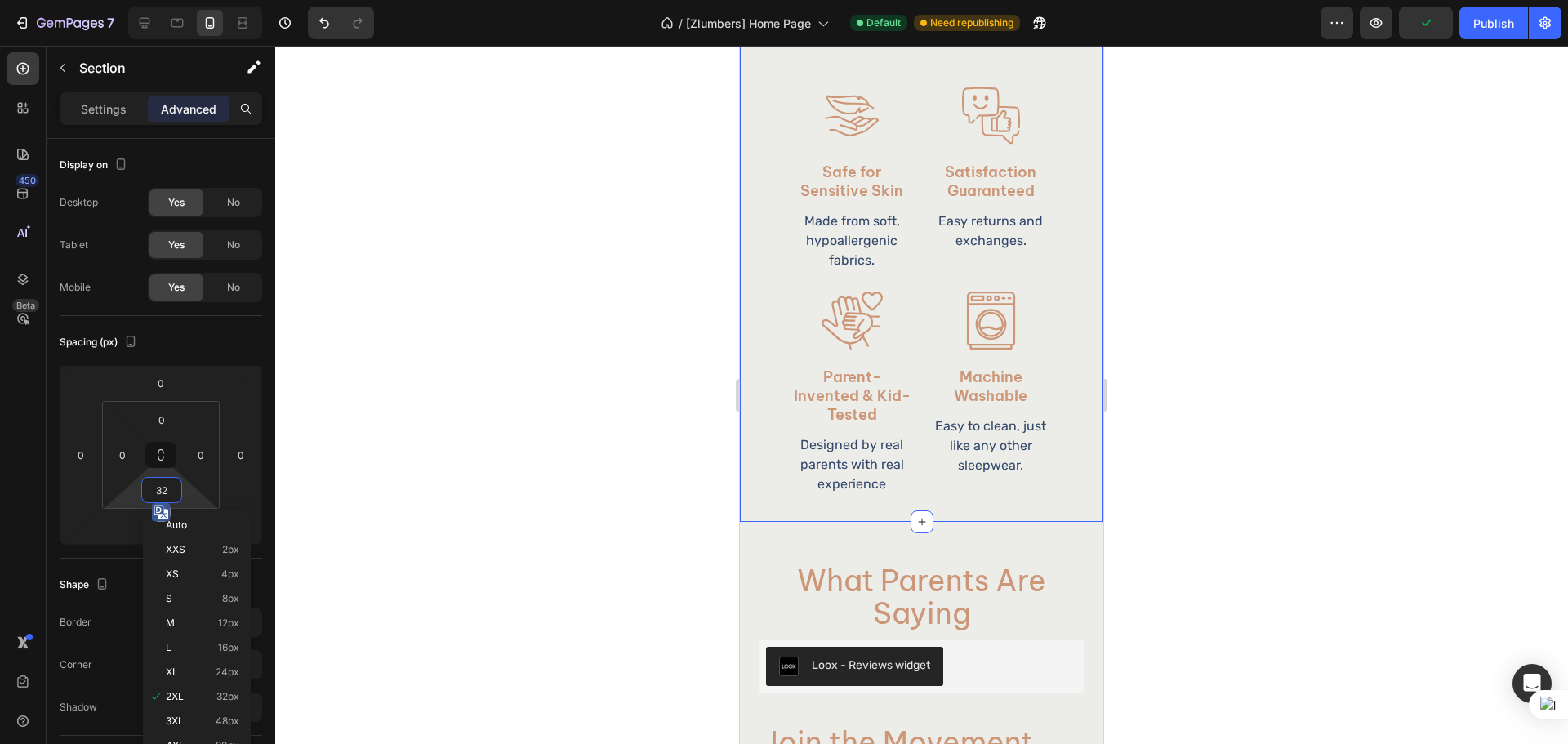
type input "0"
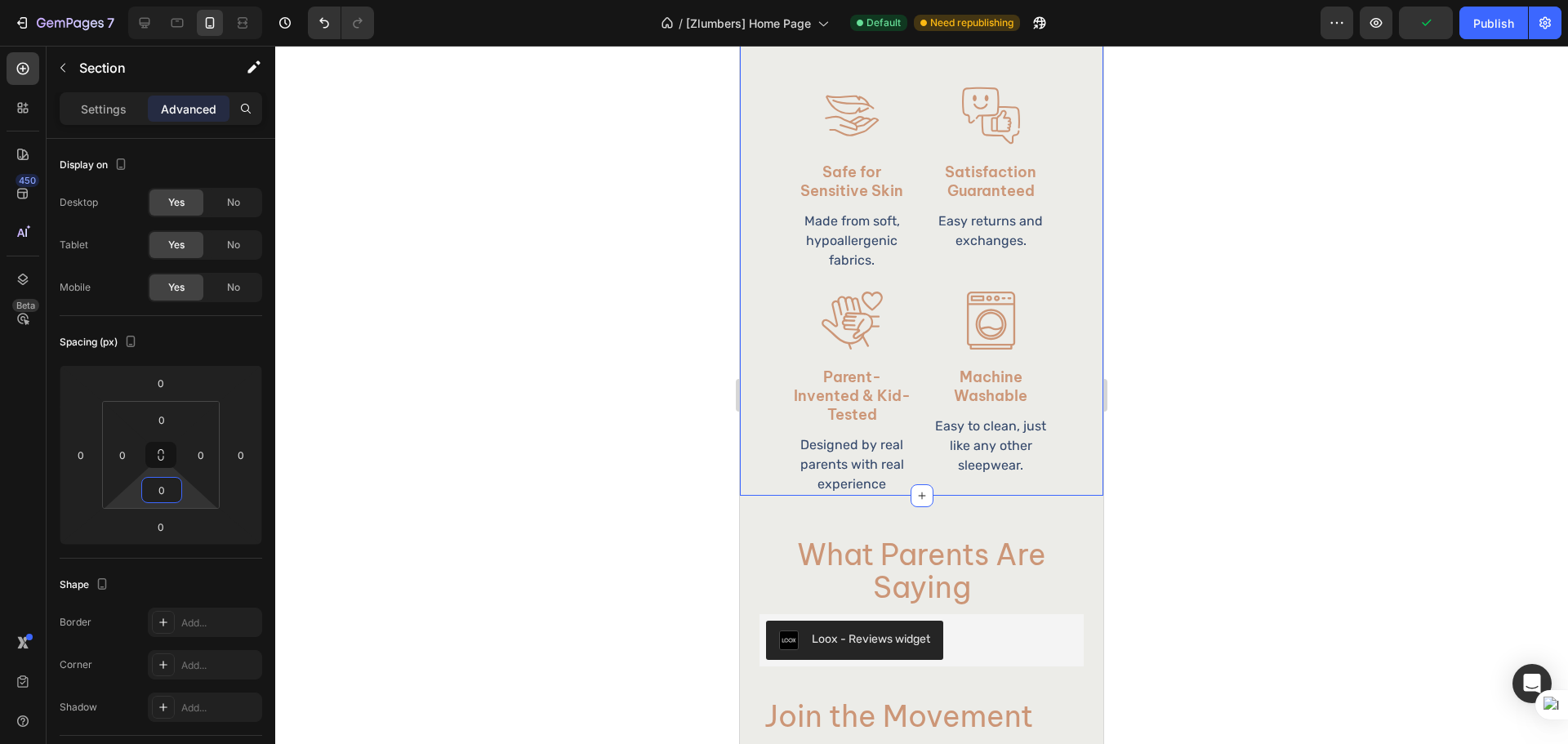
click at [1242, 474] on div at bounding box center [921, 394] width 1293 height 698
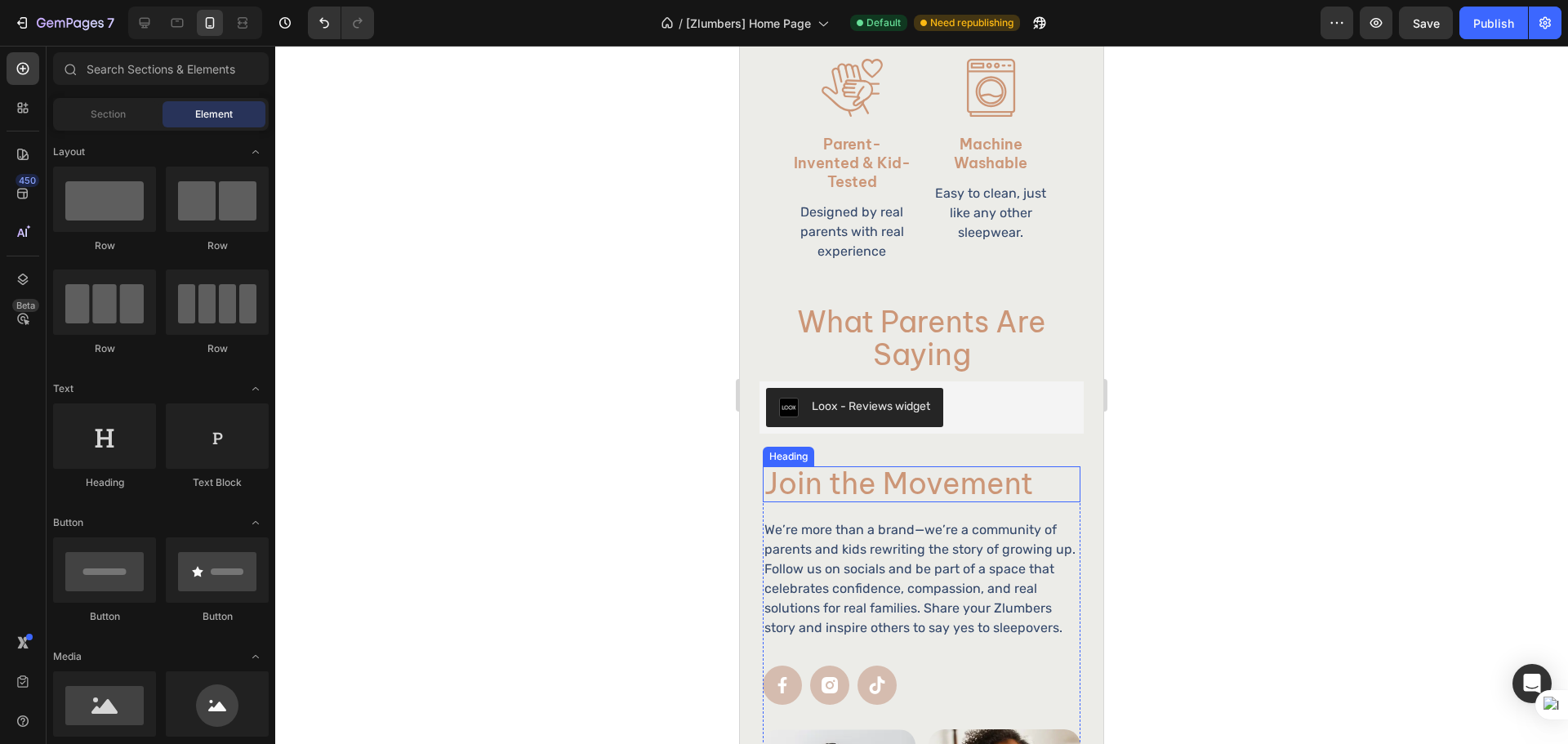
scroll to position [2220, 0]
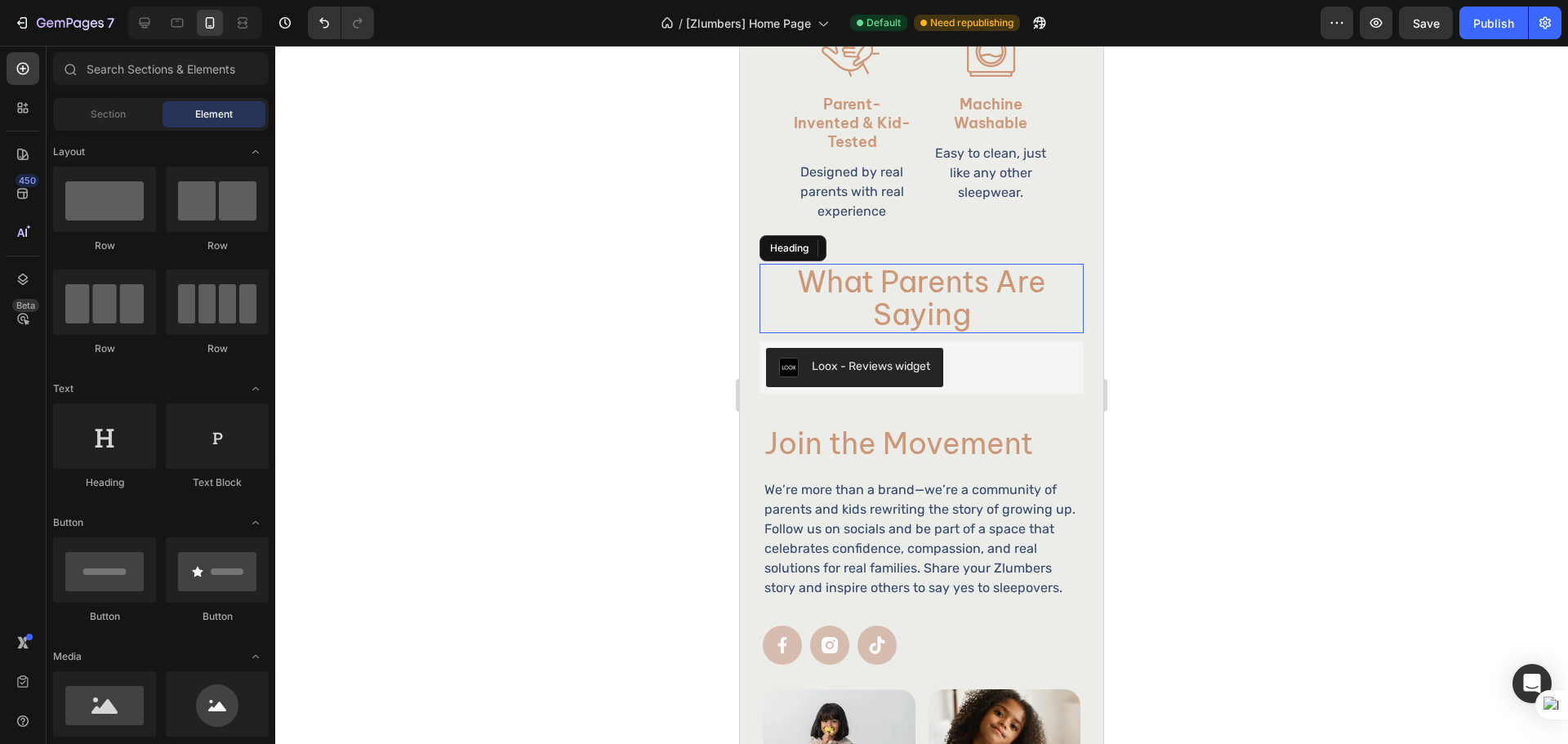
click at [763, 307] on h2 "What Parents Are Saying" at bounding box center [921, 298] width 324 height 70
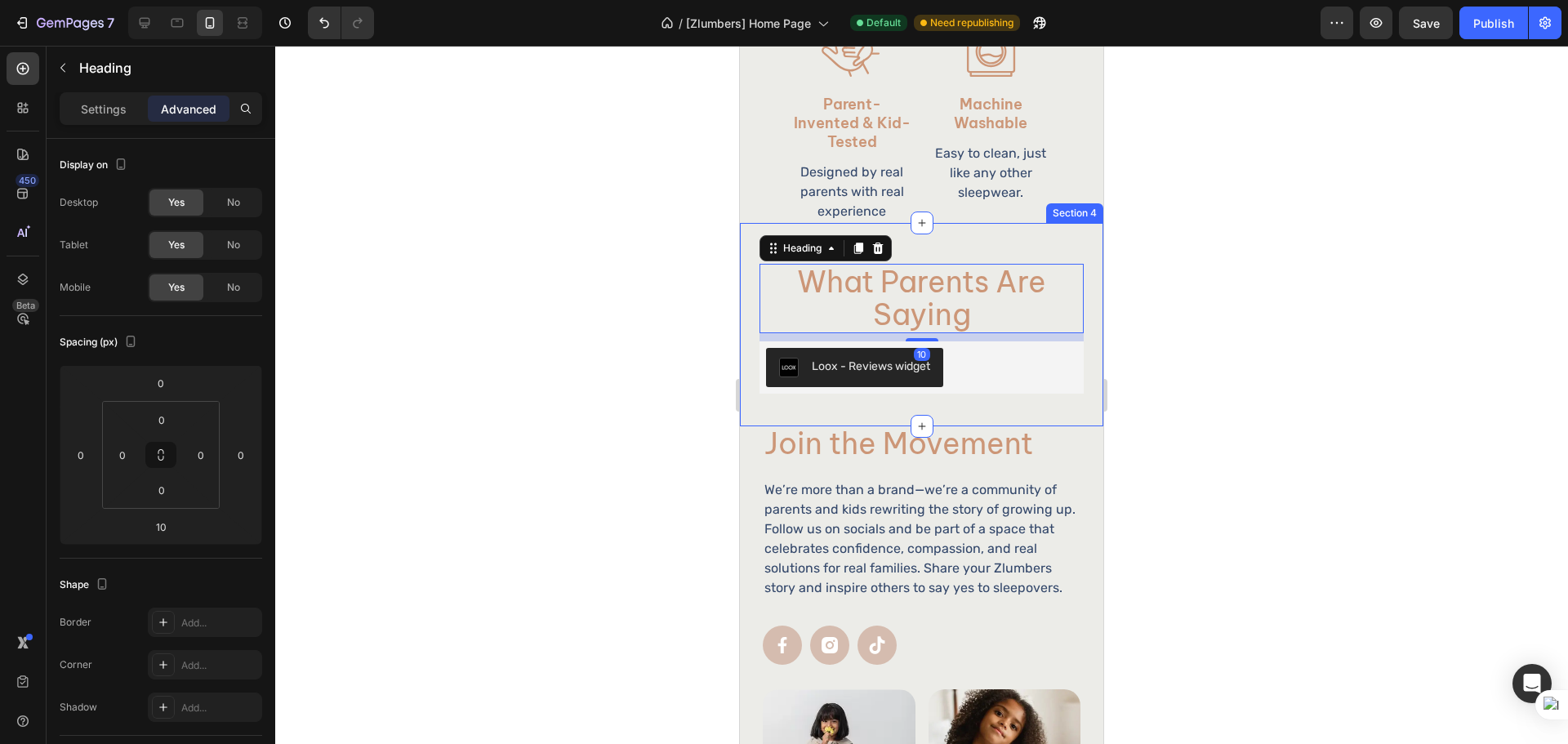
click at [750, 319] on div "What Parents Are Saying Heading 10 Loox - Reviews widget Loox Product Row Secti…" at bounding box center [921, 324] width 364 height 204
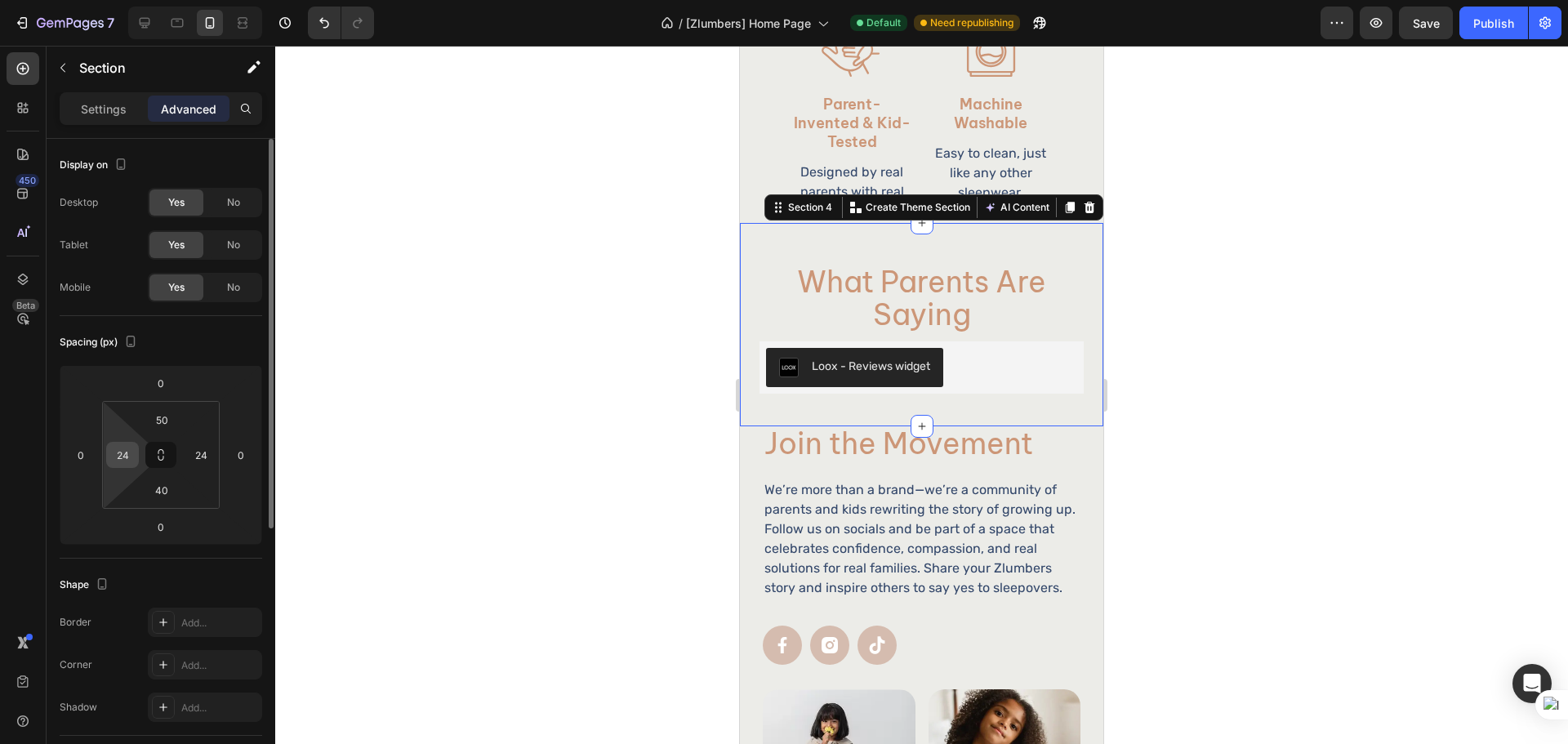
click at [111, 456] on input "24" at bounding box center [122, 454] width 24 height 24
type input "21"
click at [205, 460] on input "24" at bounding box center [200, 454] width 24 height 24
type input "21"
click at [1286, 252] on div at bounding box center [921, 394] width 1293 height 698
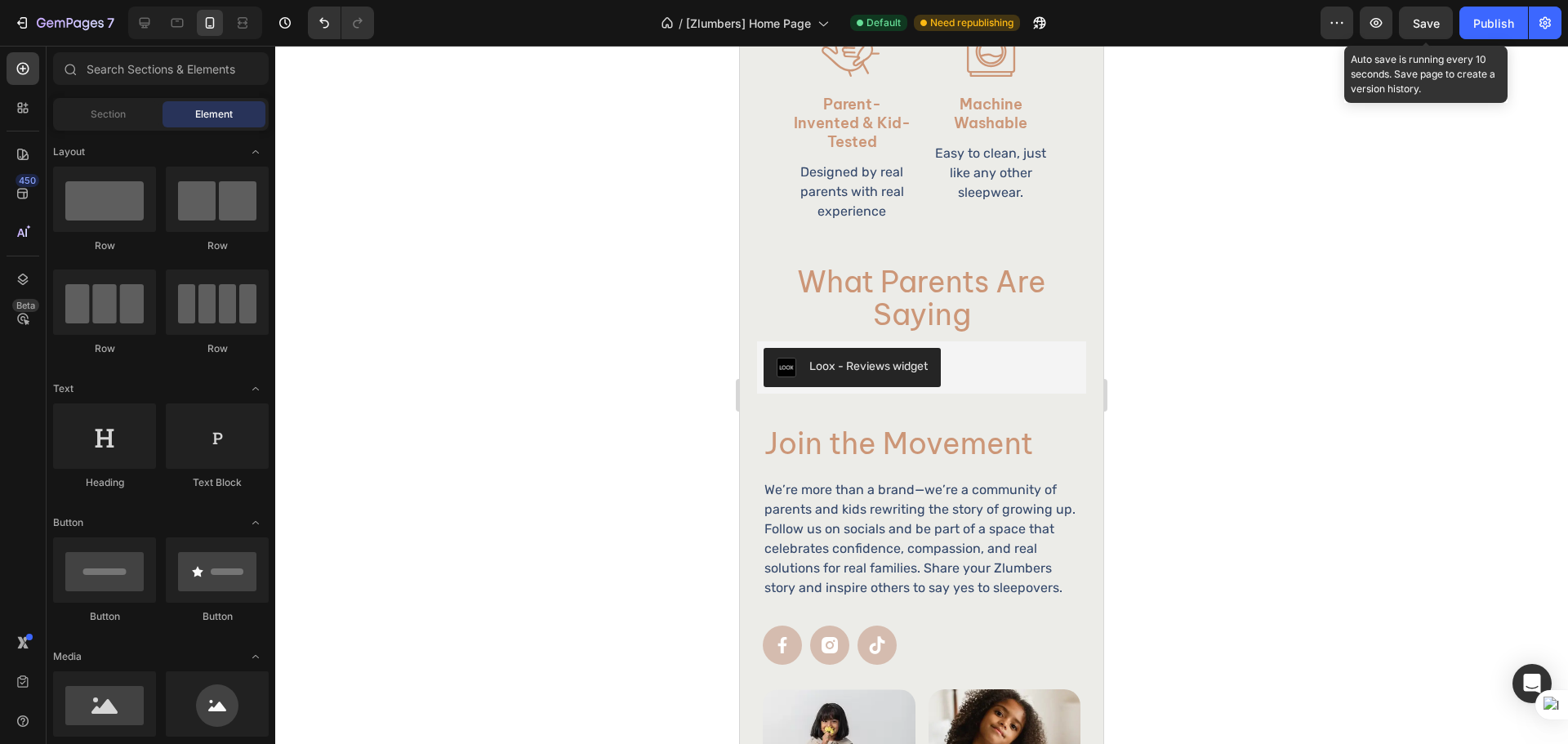
click at [1430, 23] on span "Save" at bounding box center [1426, 23] width 27 height 14
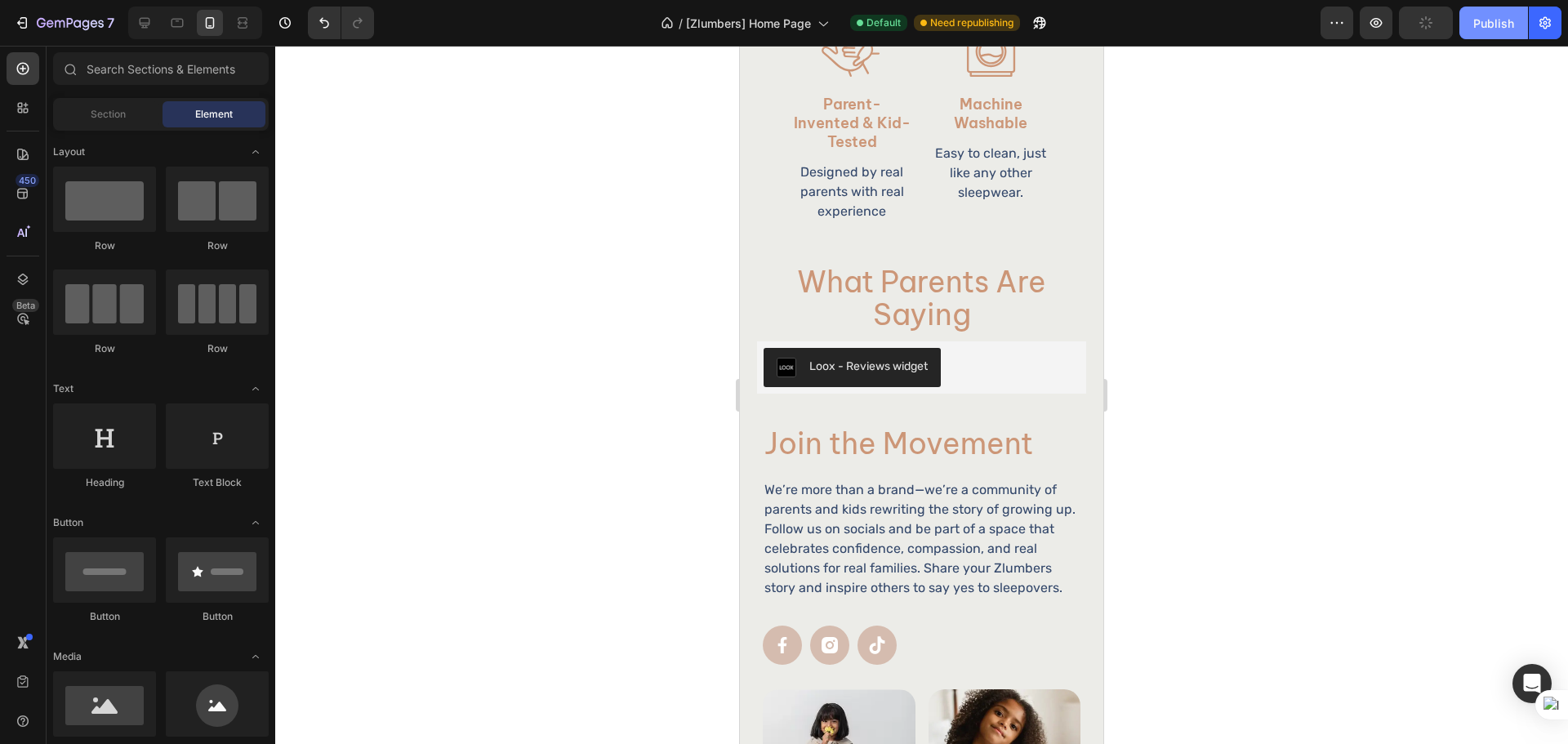
click at [1465, 23] on button "Publish" at bounding box center [1493, 22] width 69 height 33
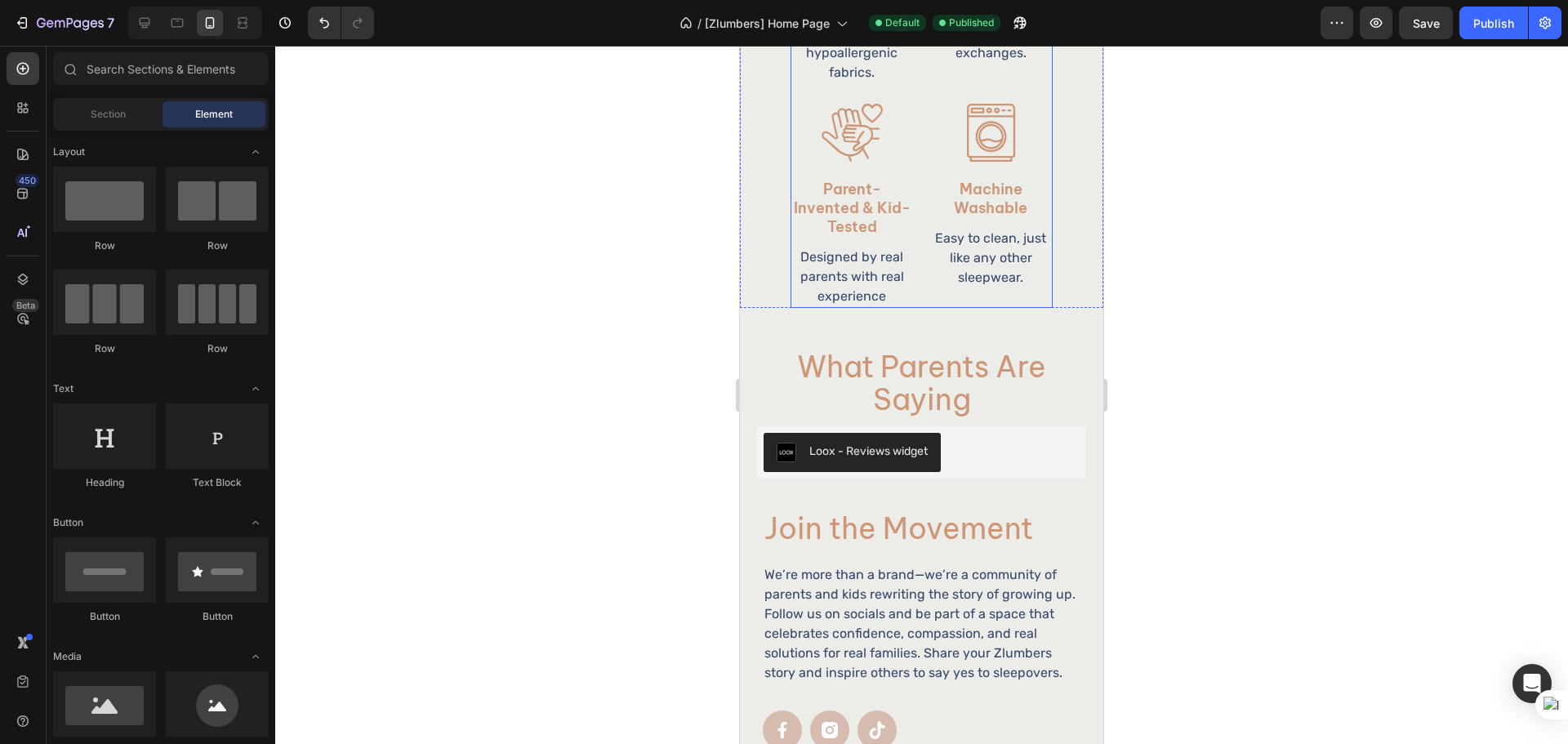
scroll to position [2084, 0]
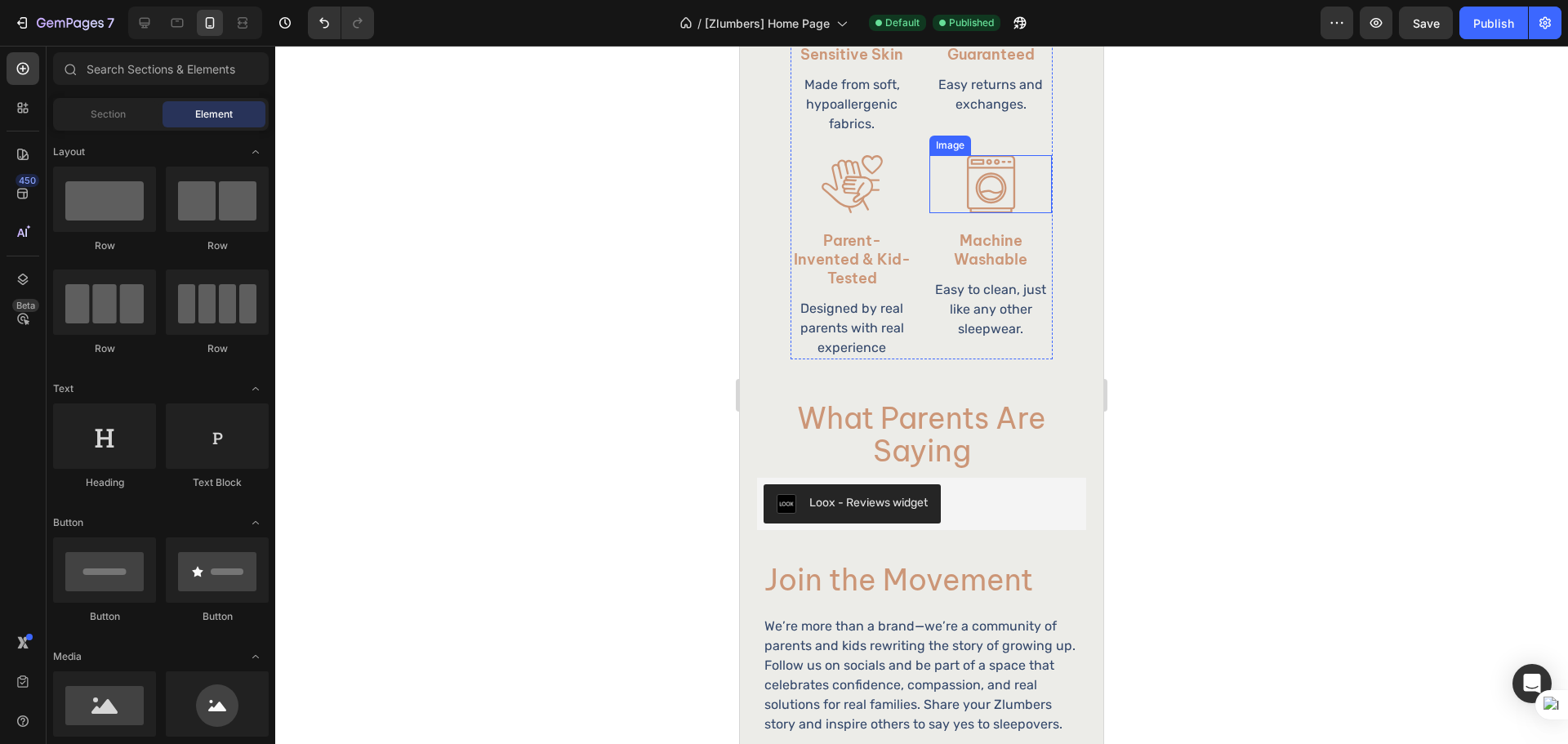
click at [929, 199] on div at bounding box center [990, 184] width 122 height 58
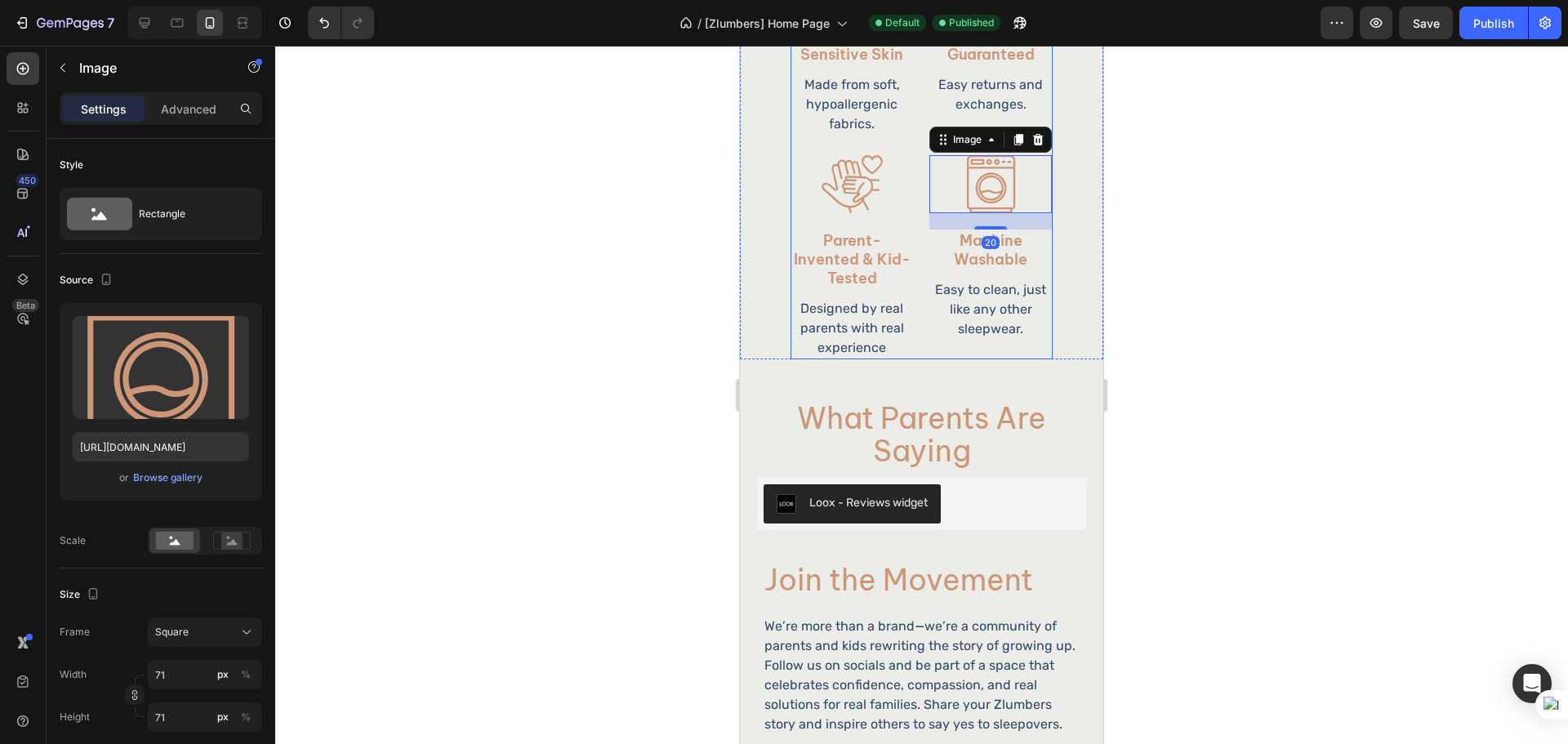
click at [910, 240] on div "Image Parent-Invented & Kid-Tested Heading Designed by real parents with real e…" at bounding box center [921, 155] width 262 height 409
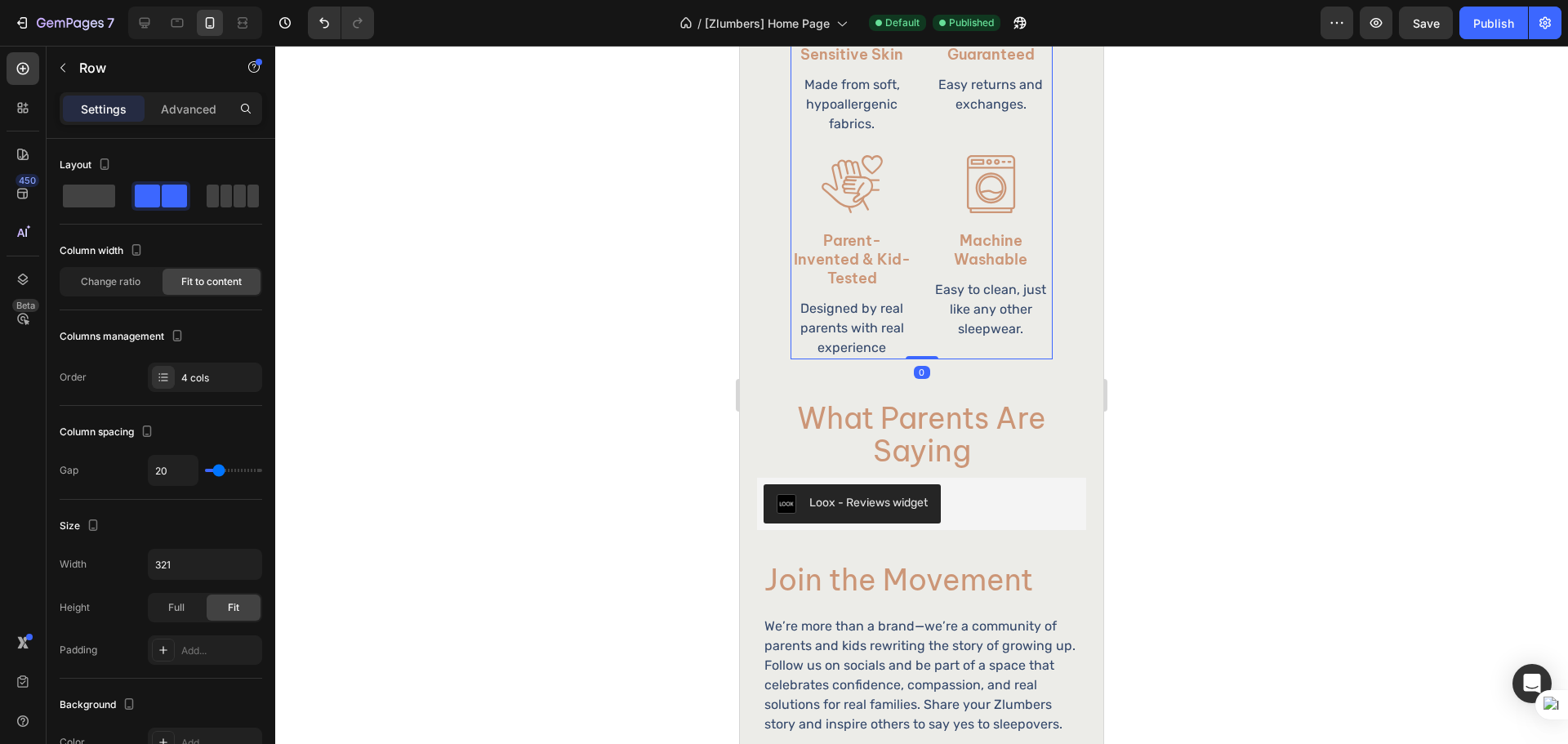
scroll to position [1948, 0]
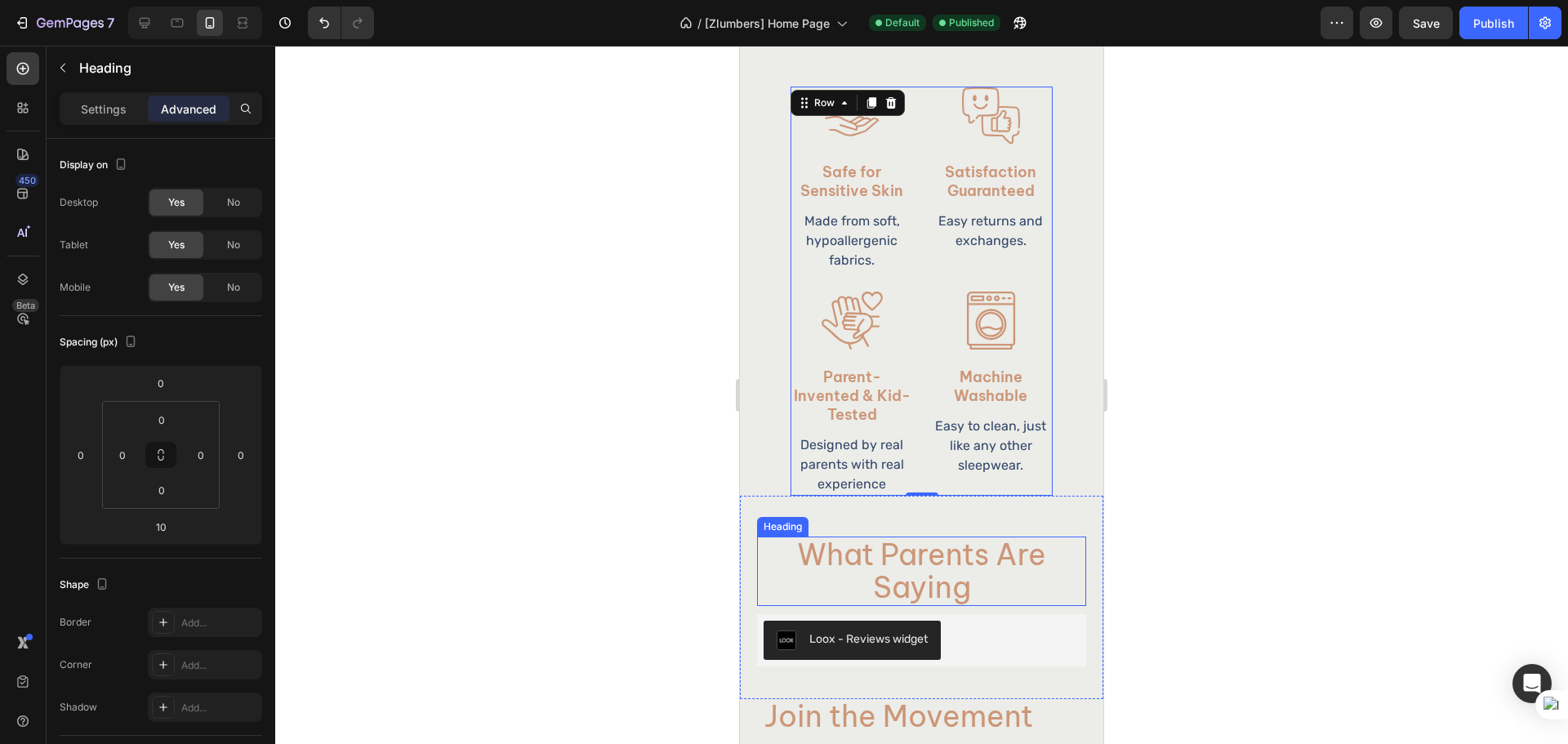
click at [962, 553] on h2 "What Parents Are Saying" at bounding box center [921, 571] width 329 height 70
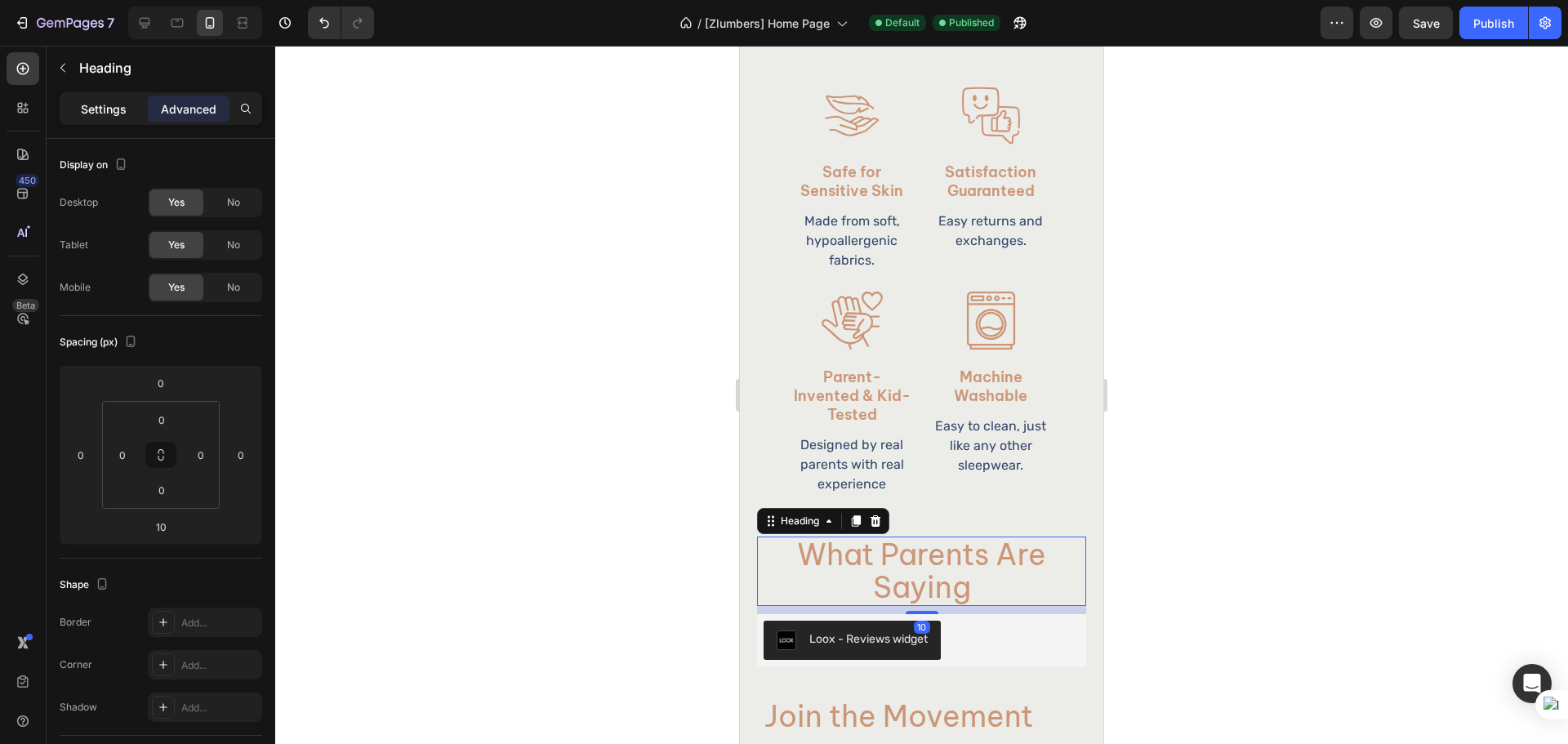
click at [93, 111] on p "Settings" at bounding box center [103, 108] width 46 height 17
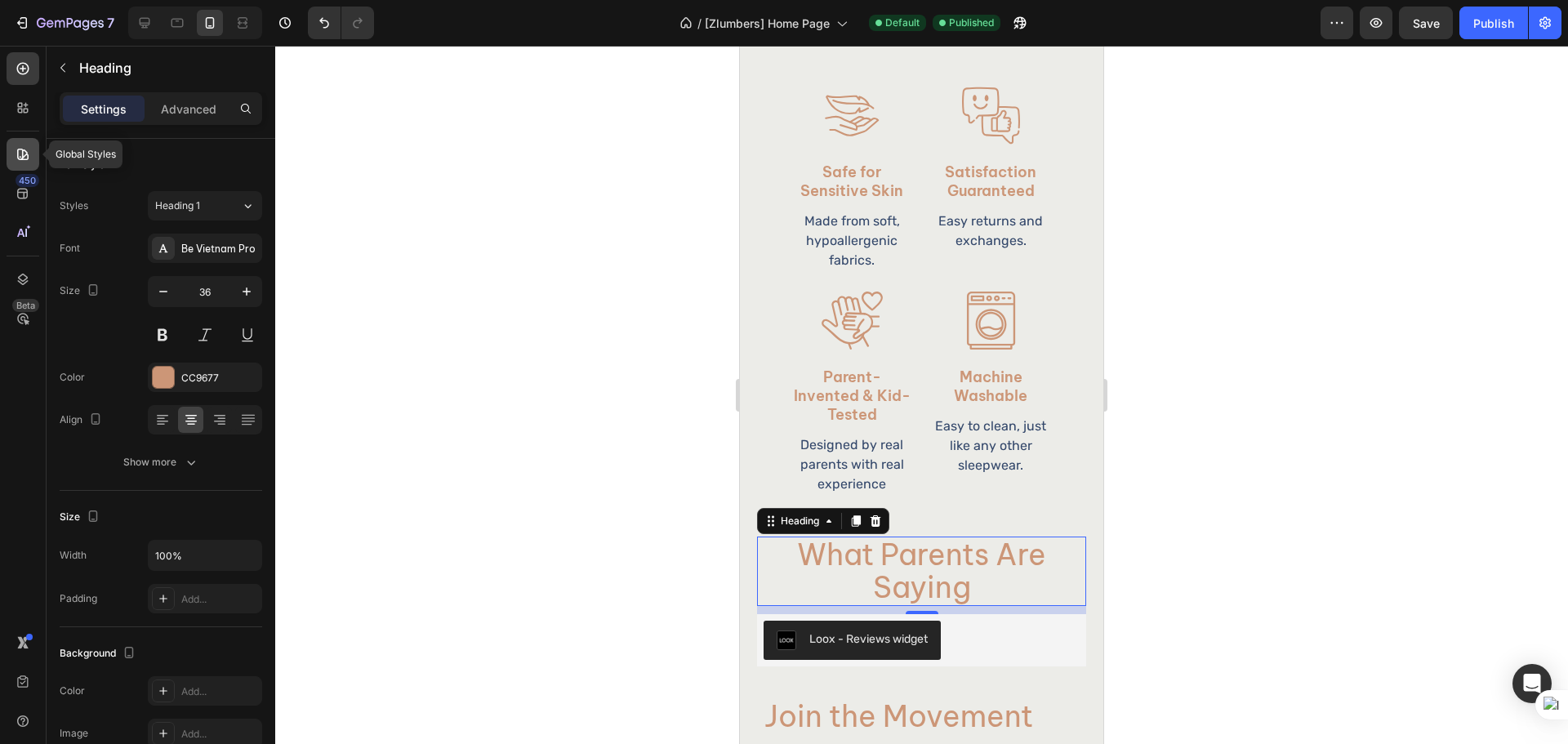
click at [31, 153] on div at bounding box center [22, 154] width 33 height 33
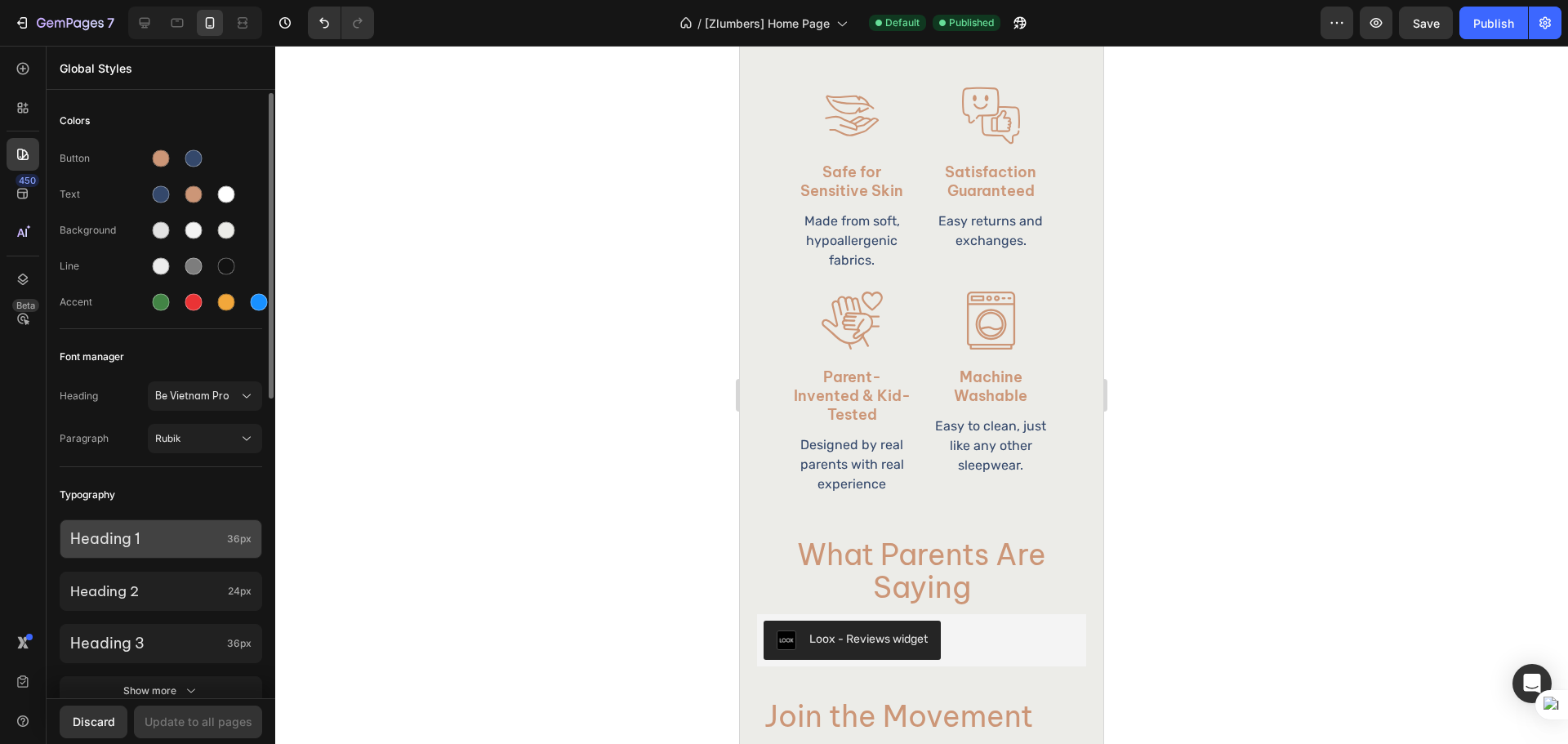
click at [211, 548] on div "Heading 1 36px" at bounding box center [161, 539] width 203 height 39
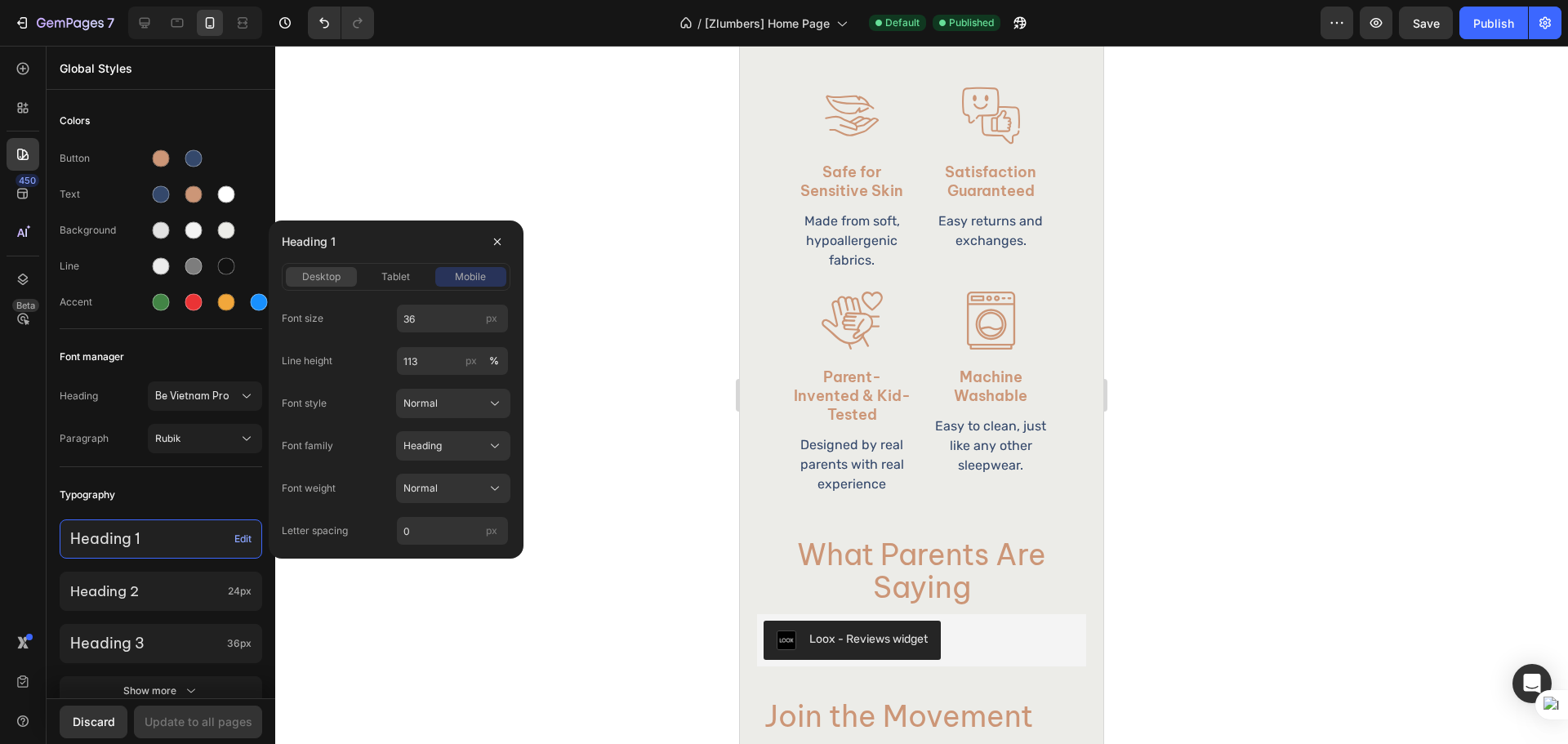
click at [304, 268] on button "desktop" at bounding box center [322, 277] width 71 height 20
click at [377, 272] on div "tablet" at bounding box center [396, 277] width 71 height 14
click at [447, 279] on div "mobile" at bounding box center [471, 277] width 71 height 14
click at [419, 356] on input "113" at bounding box center [452, 360] width 113 height 29
type input "115"
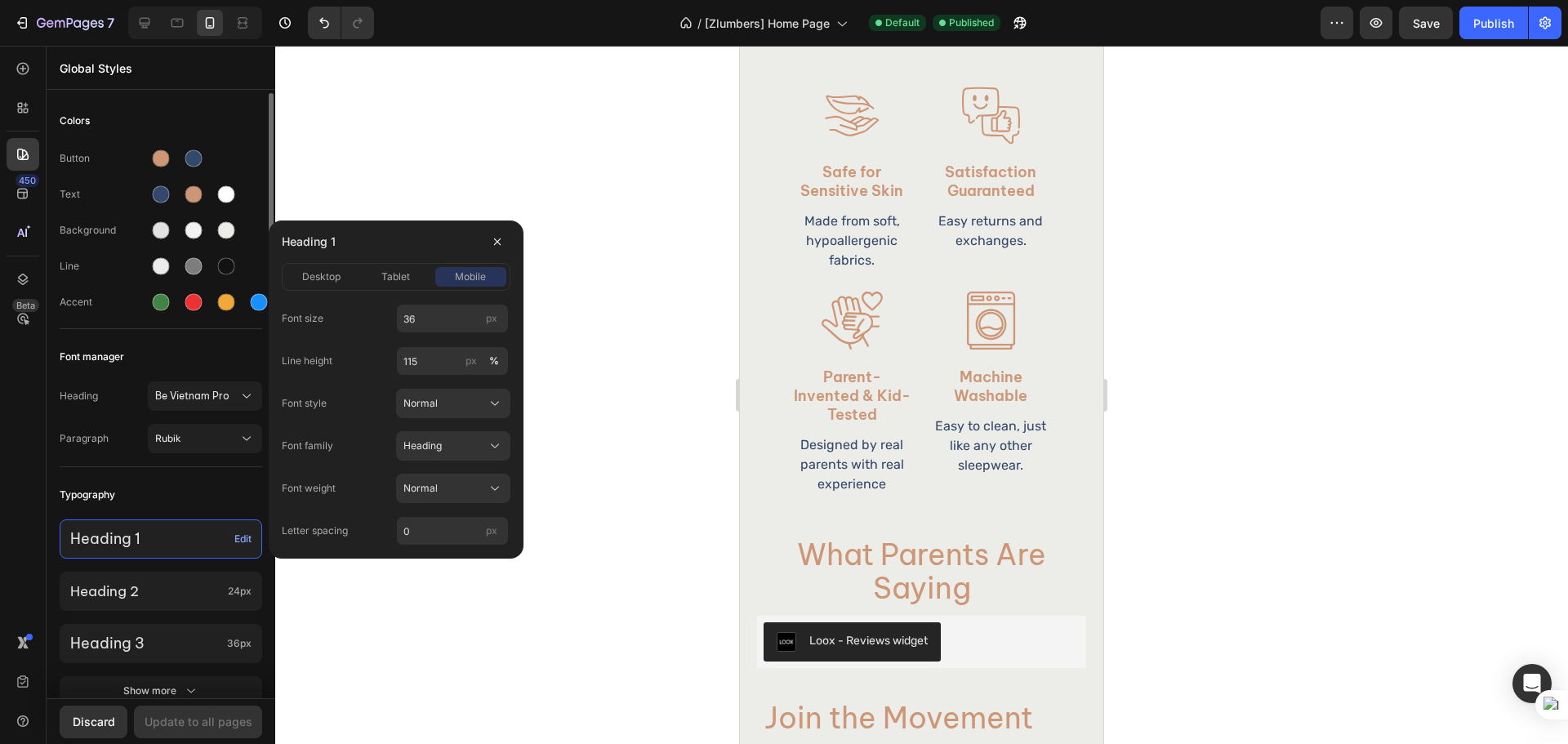
click at [192, 349] on div "Font manager" at bounding box center [161, 356] width 203 height 29
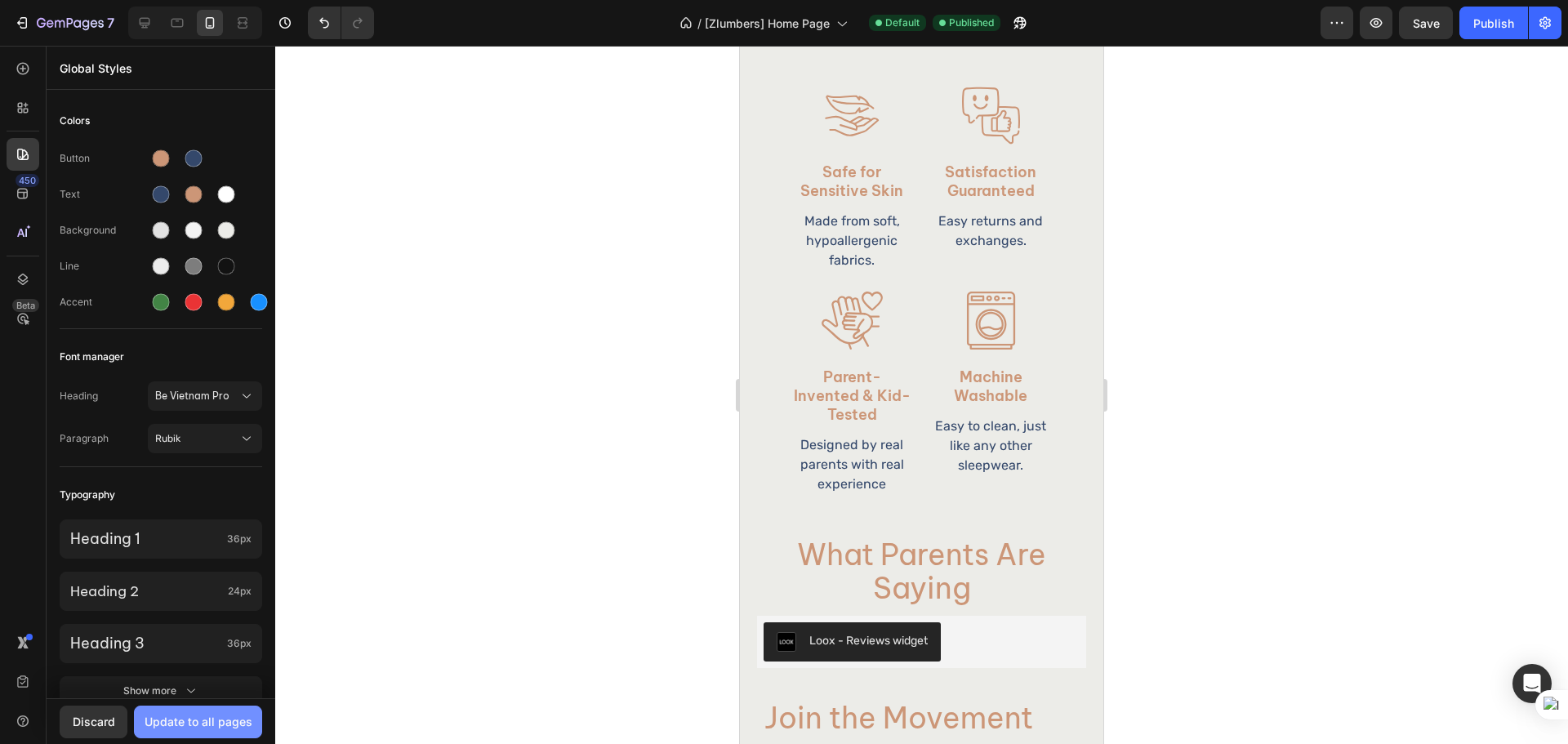
click at [193, 723] on div "Update to all pages" at bounding box center [198, 721] width 108 height 17
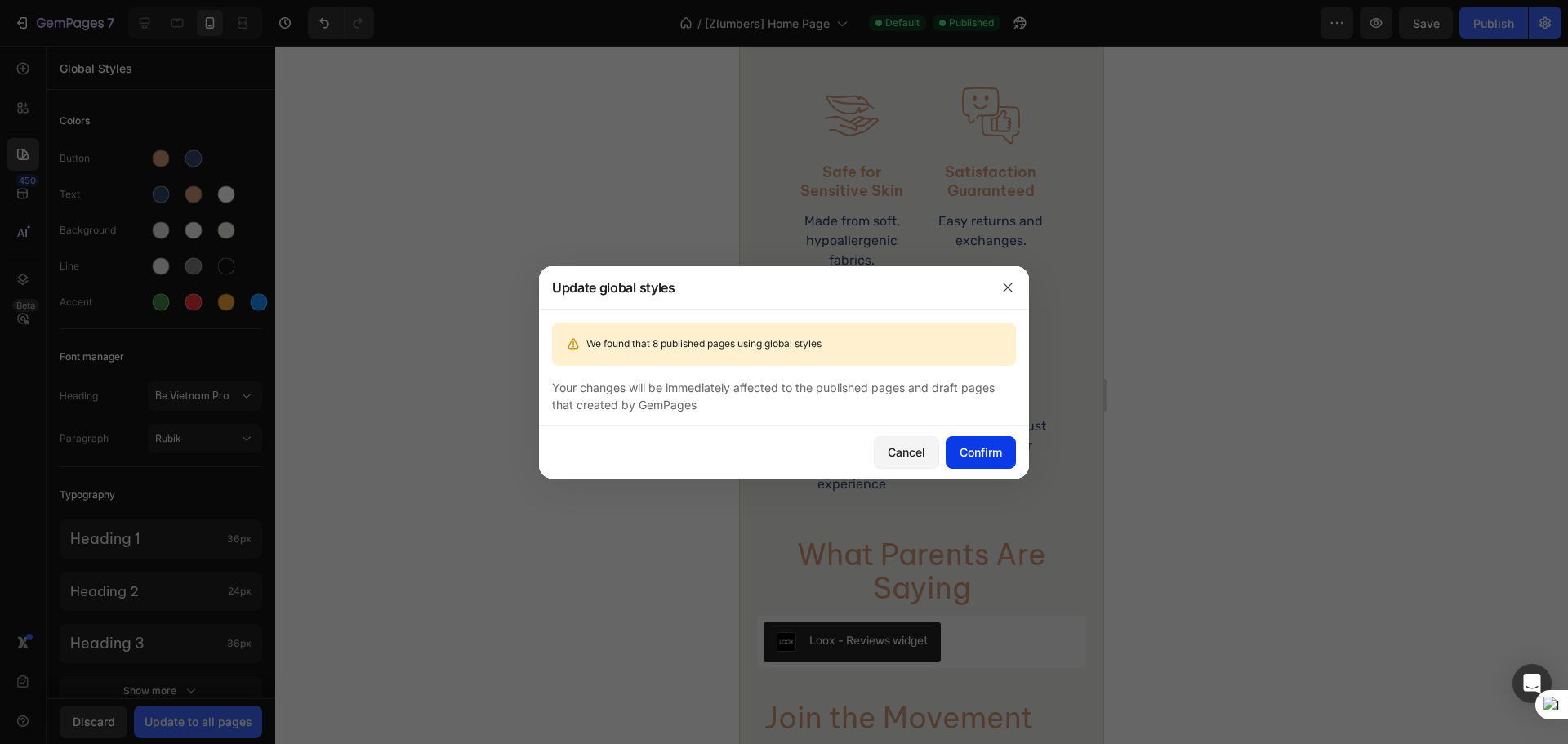
click at [972, 452] on div "Confirm" at bounding box center [981, 451] width 43 height 17
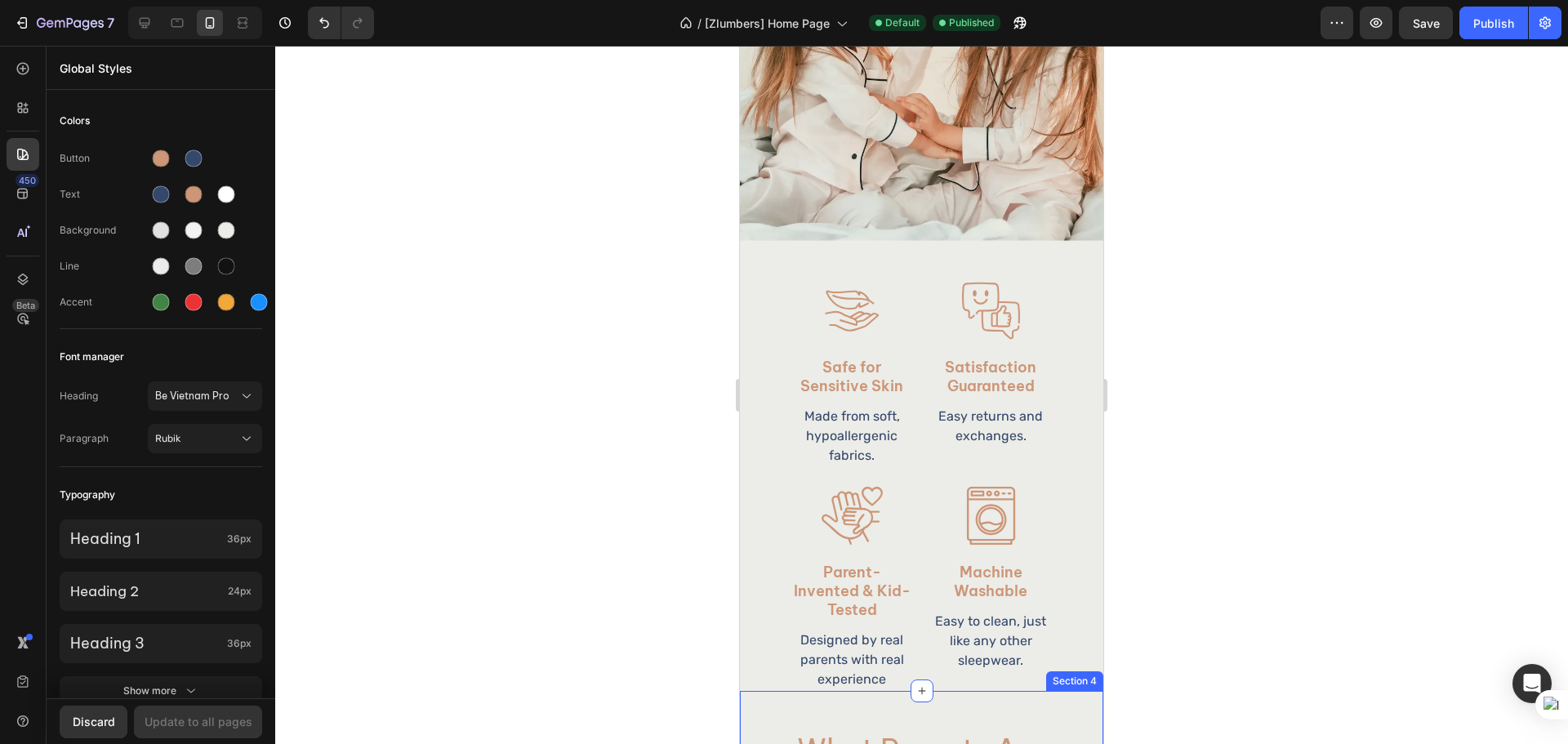
scroll to position [2084, 0]
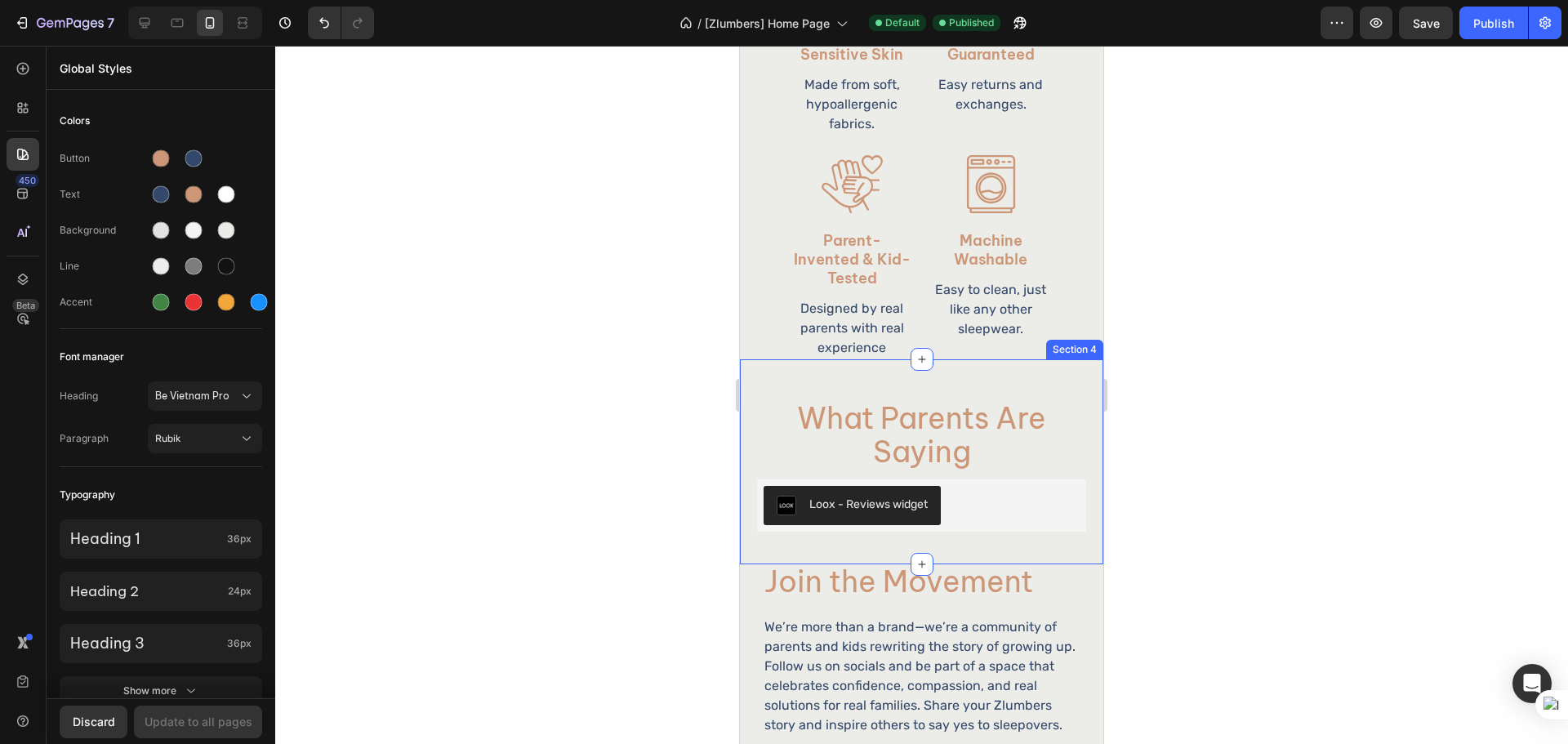
click at [1035, 531] on div "What Parents Are Saying Heading Loox - Reviews widget Loox Product Row Section 4" at bounding box center [921, 461] width 364 height 205
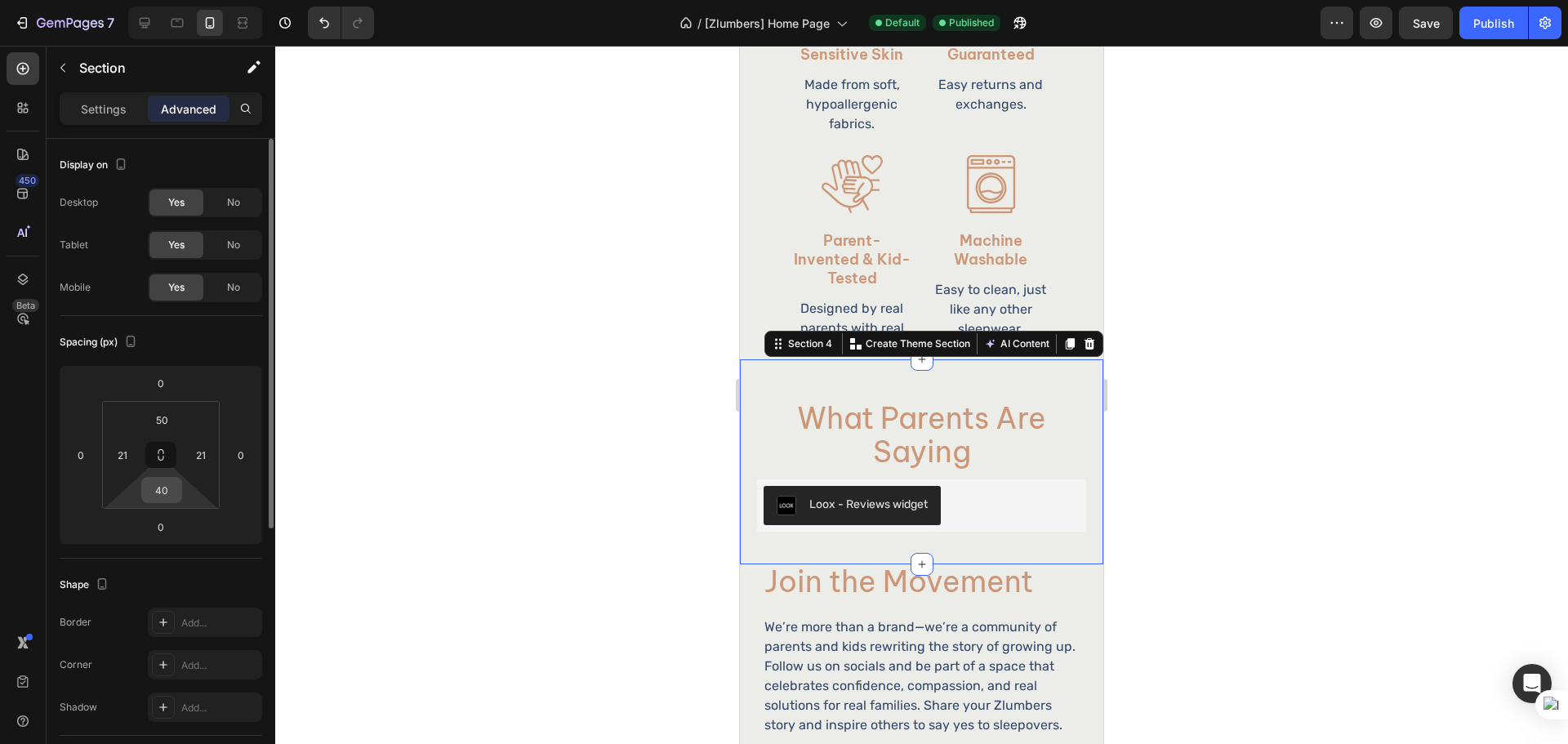
click at [166, 486] on input "40" at bounding box center [162, 489] width 33 height 24
type input "0"
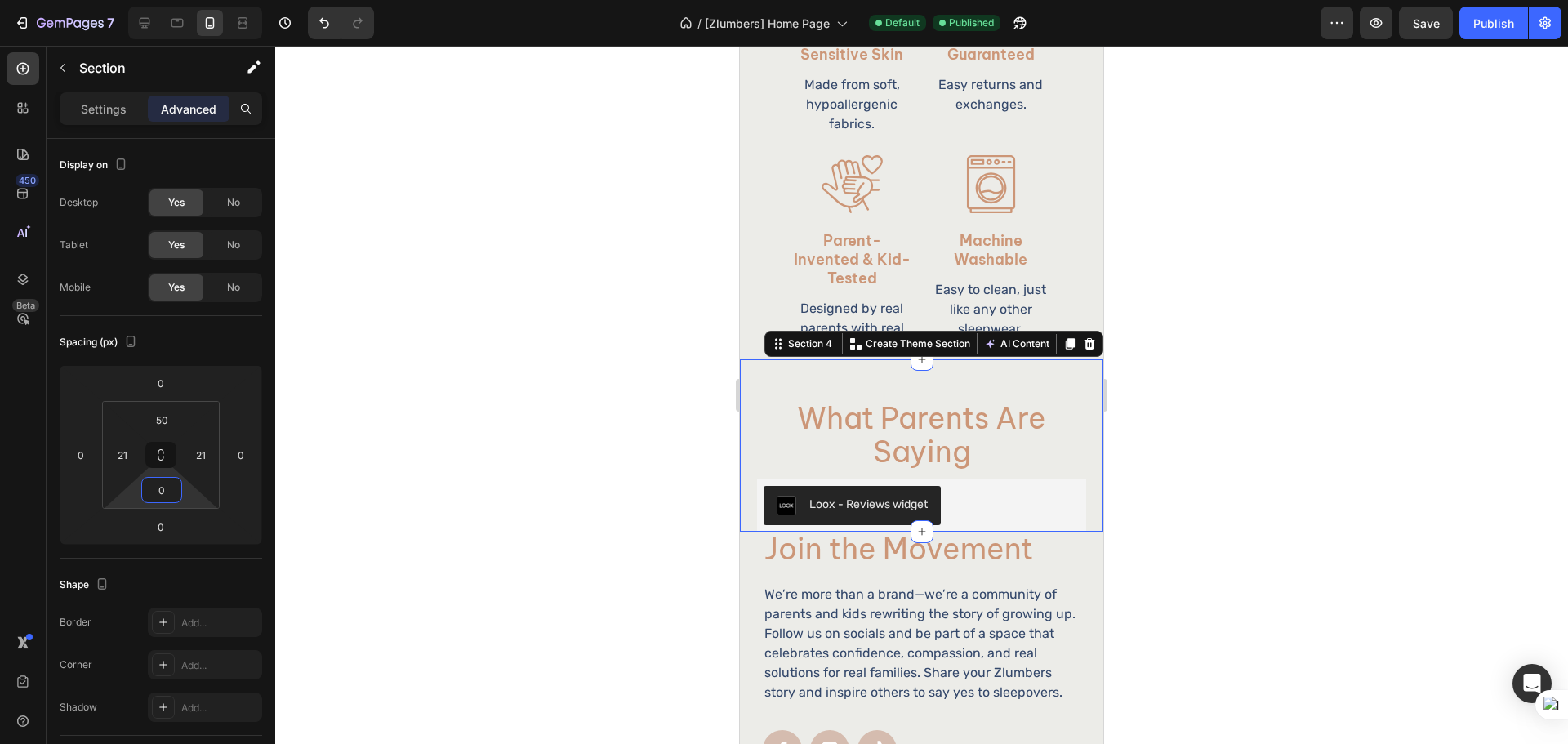
click at [1301, 472] on div at bounding box center [921, 394] width 1293 height 698
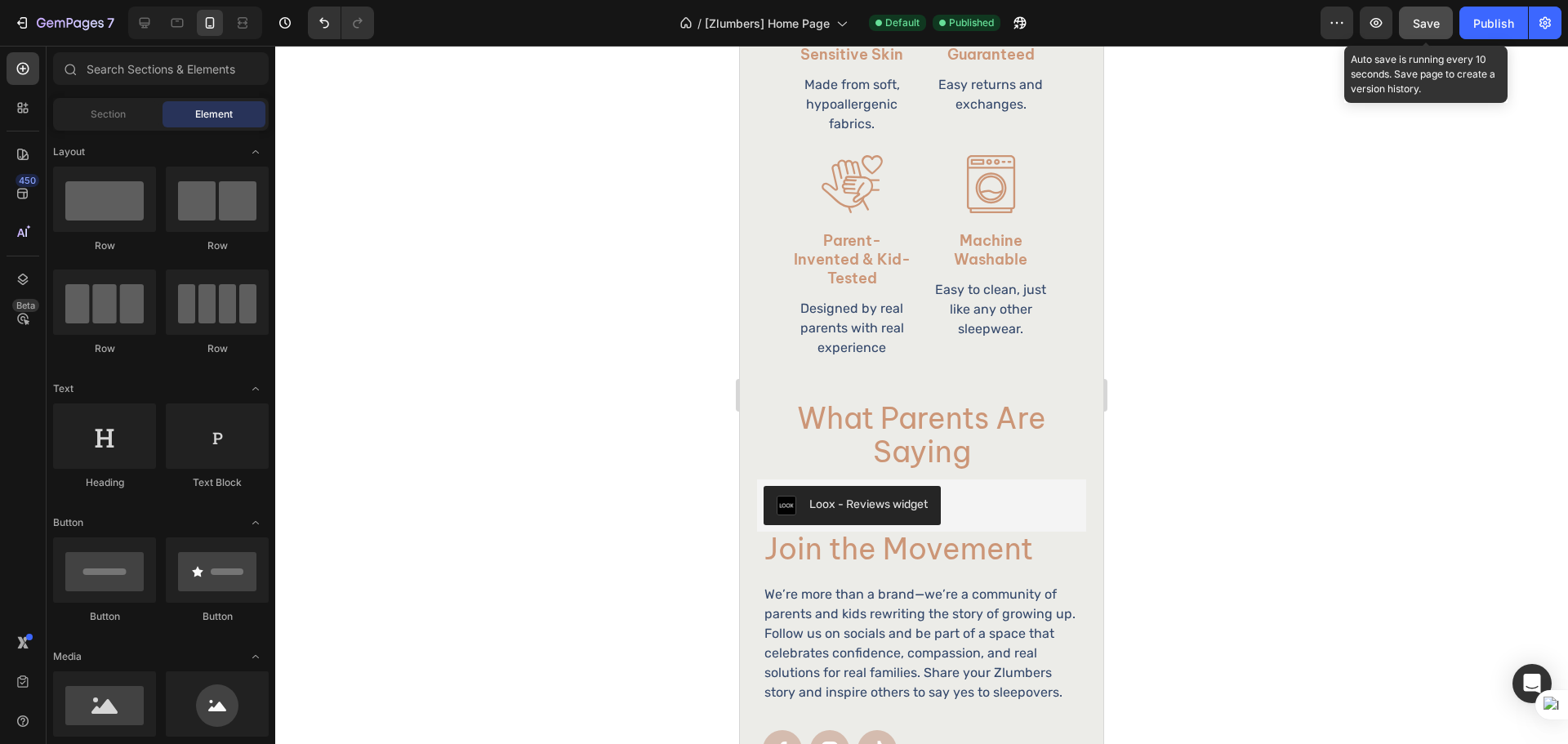
click at [1433, 33] on button "Save" at bounding box center [1425, 22] width 54 height 33
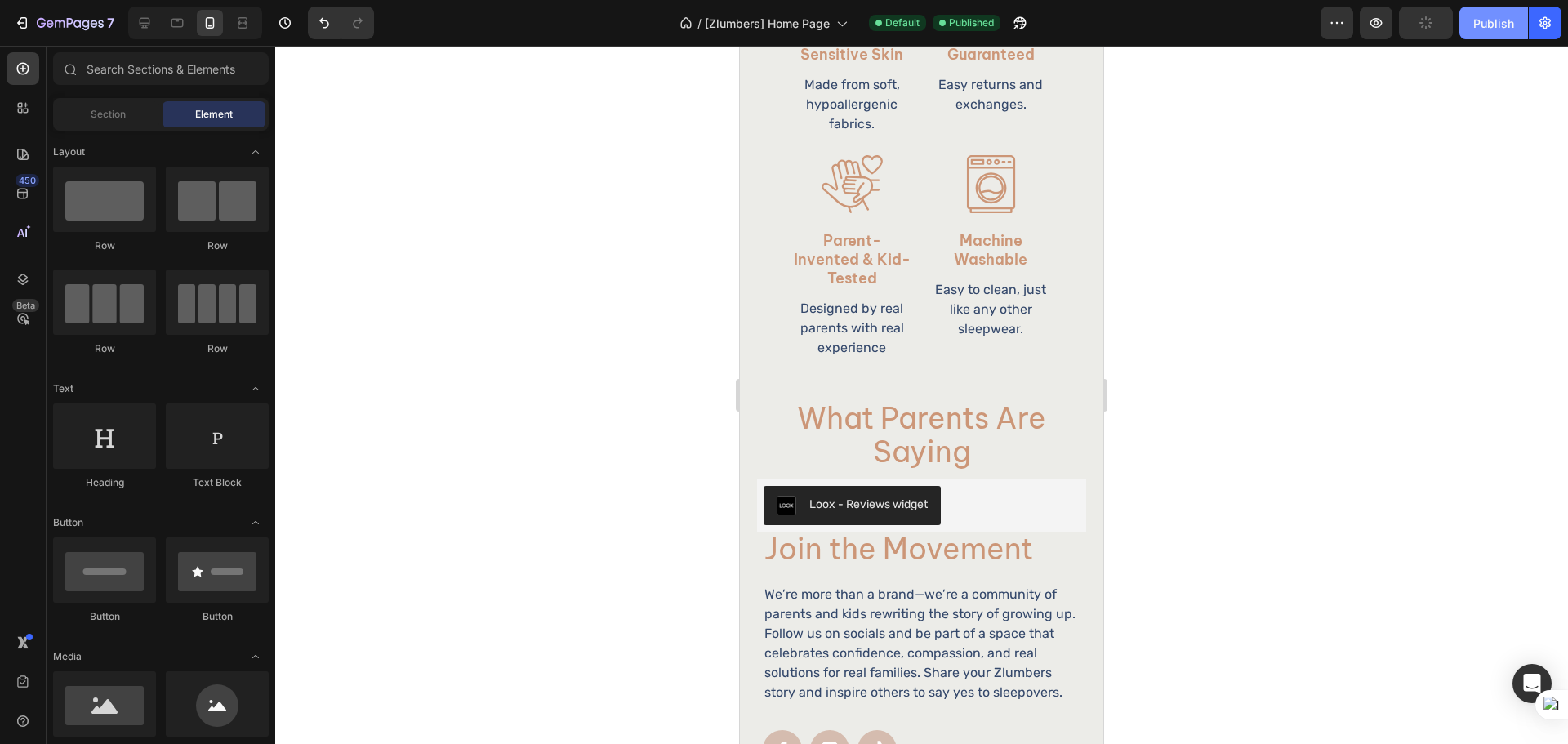
click at [1490, 33] on button "Publish" at bounding box center [1493, 22] width 69 height 33
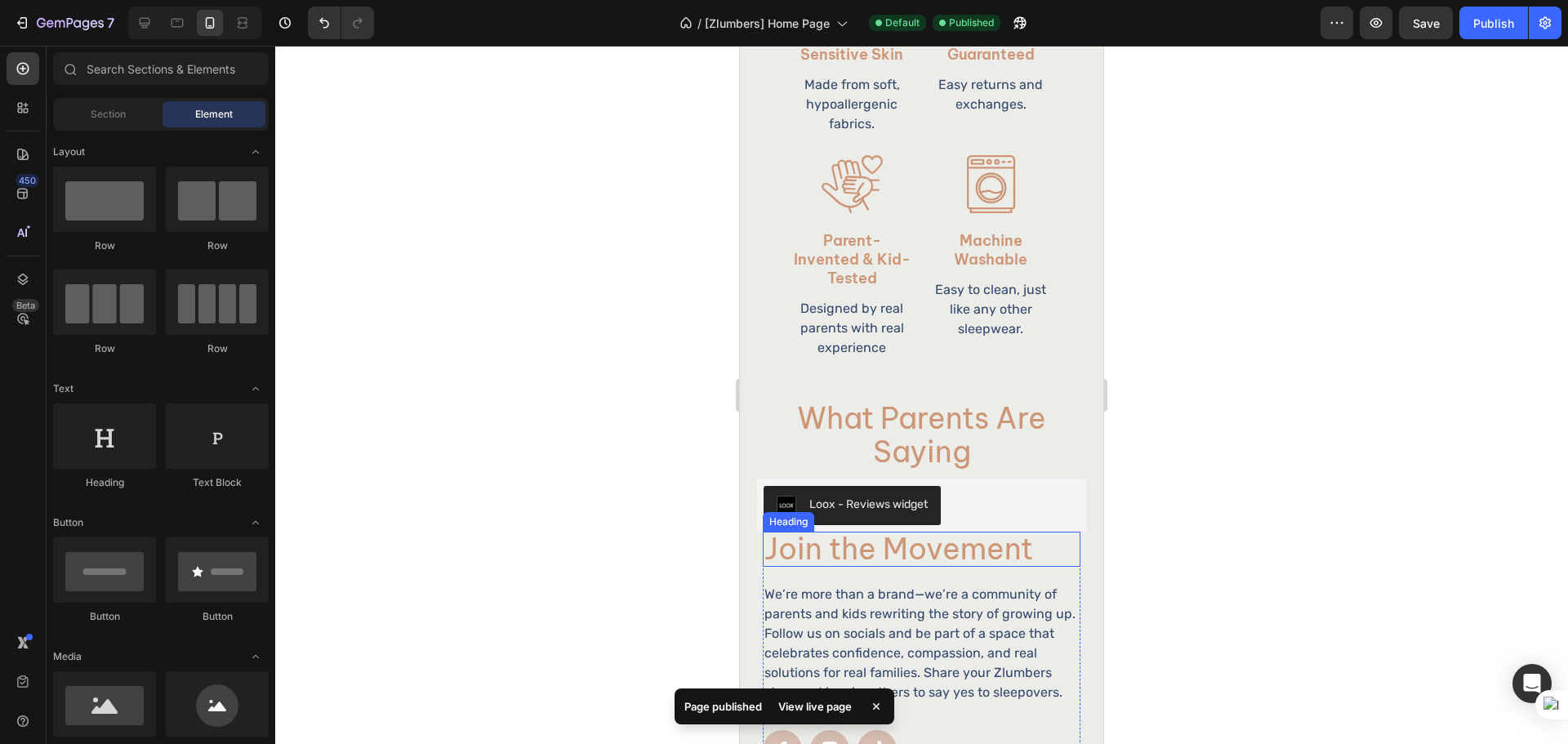
click at [938, 536] on h2 "Join the Movement" at bounding box center [921, 549] width 317 height 36
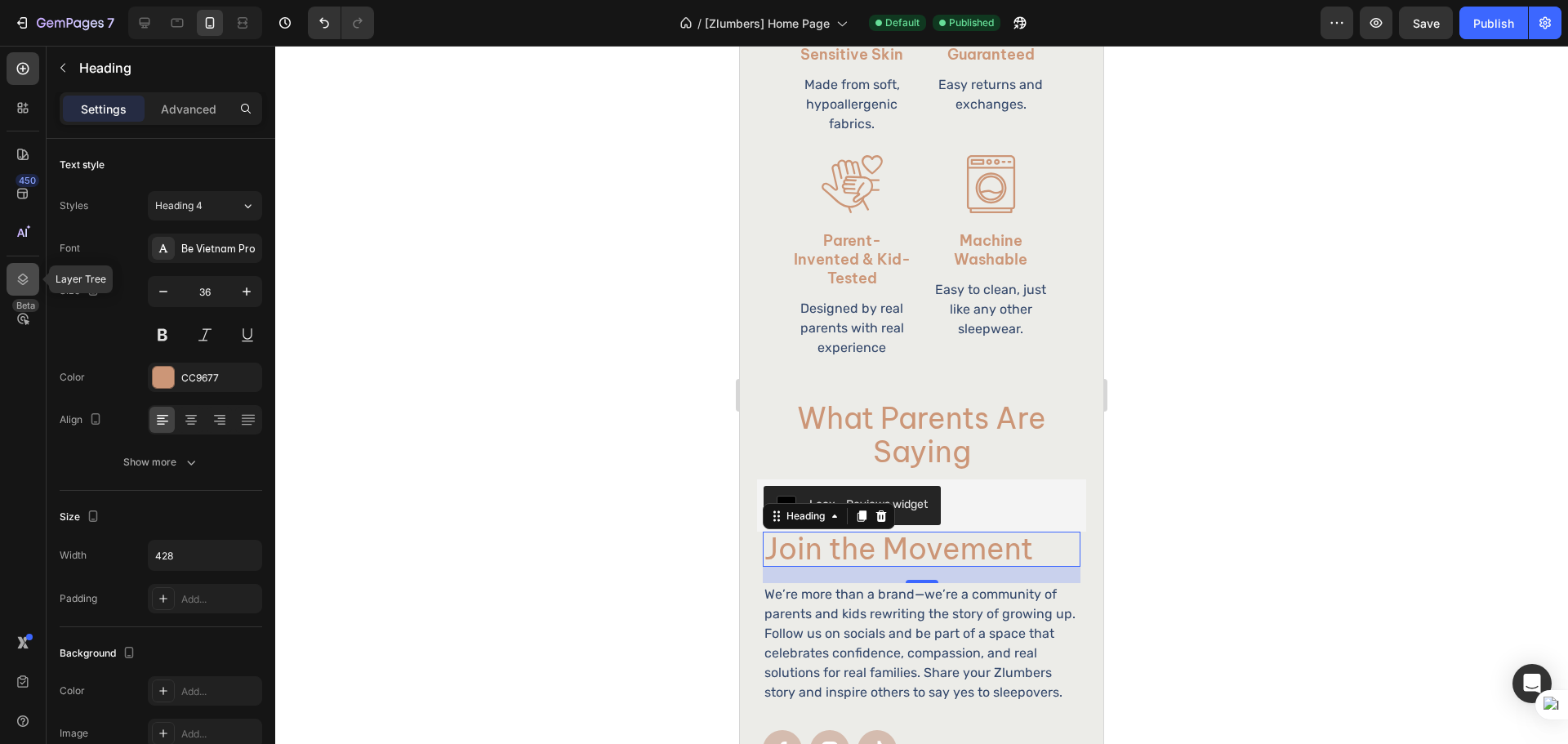
click at [24, 291] on div at bounding box center [22, 279] width 33 height 33
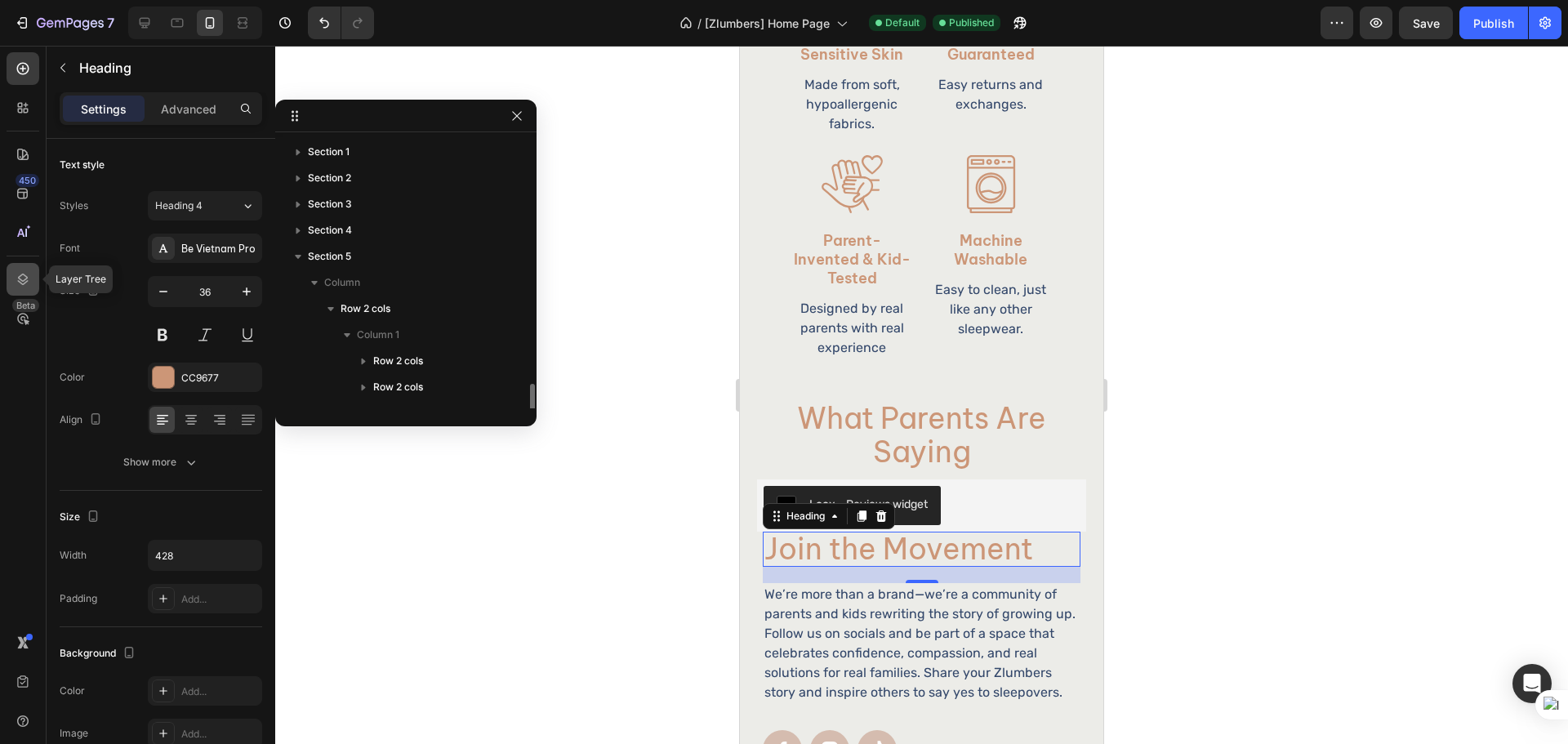
scroll to position [148, 0]
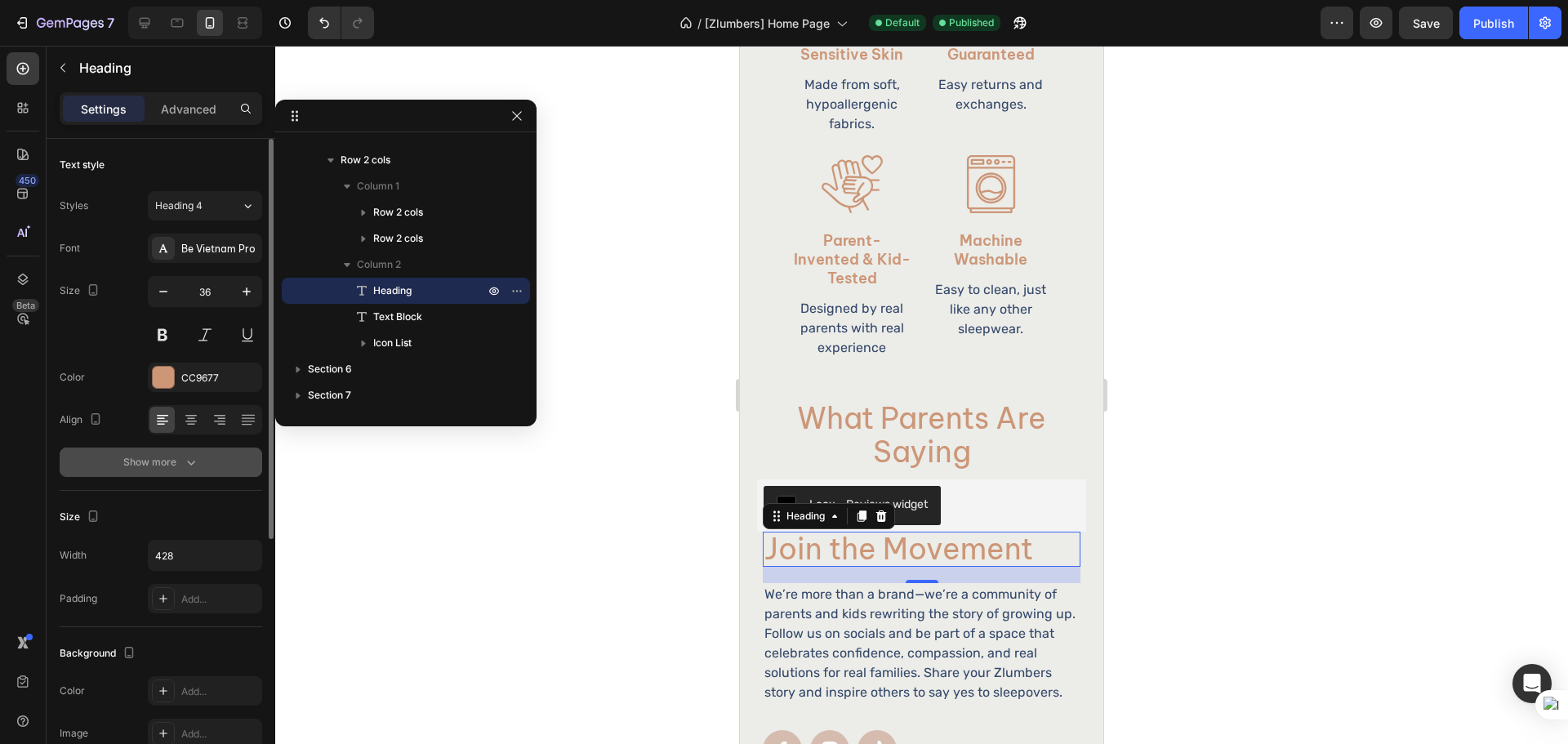
click at [228, 450] on button "Show more" at bounding box center [161, 462] width 203 height 29
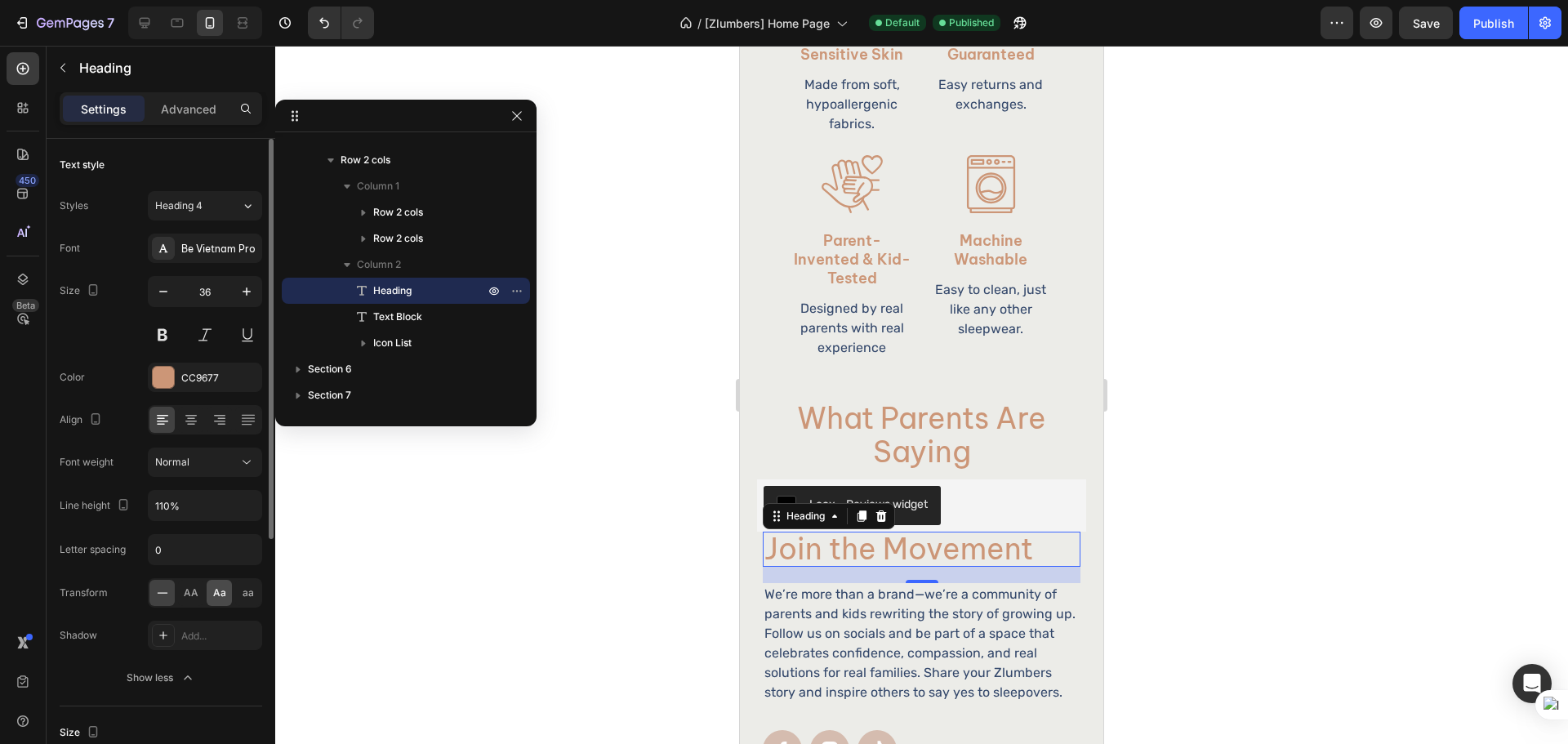
click at [221, 591] on span "Aa" at bounding box center [220, 592] width 13 height 14
click at [1439, 469] on div at bounding box center [921, 394] width 1293 height 698
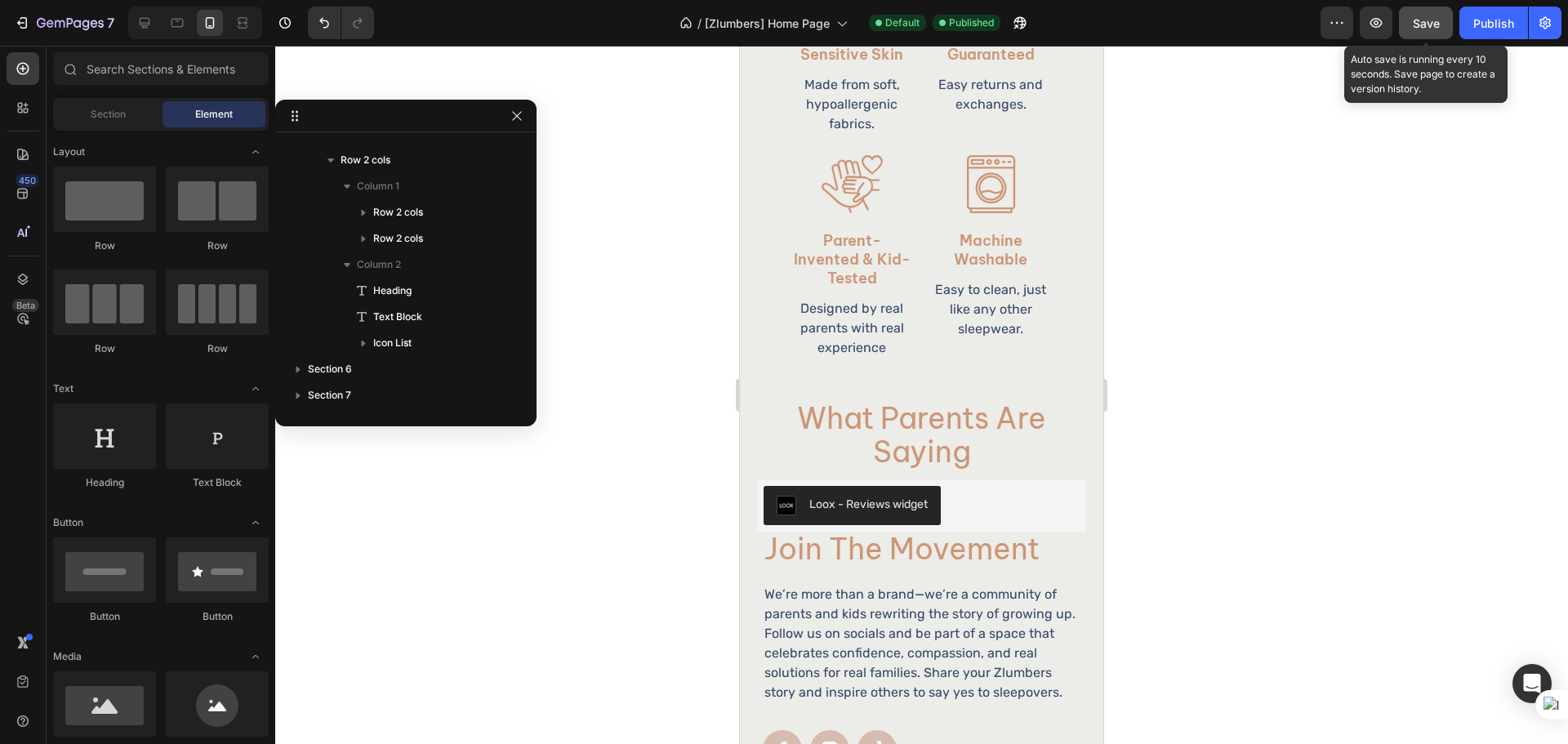
click at [1408, 26] on button "Save" at bounding box center [1425, 22] width 54 height 33
click at [1457, 31] on div "Preview Publish" at bounding box center [1441, 22] width 241 height 33
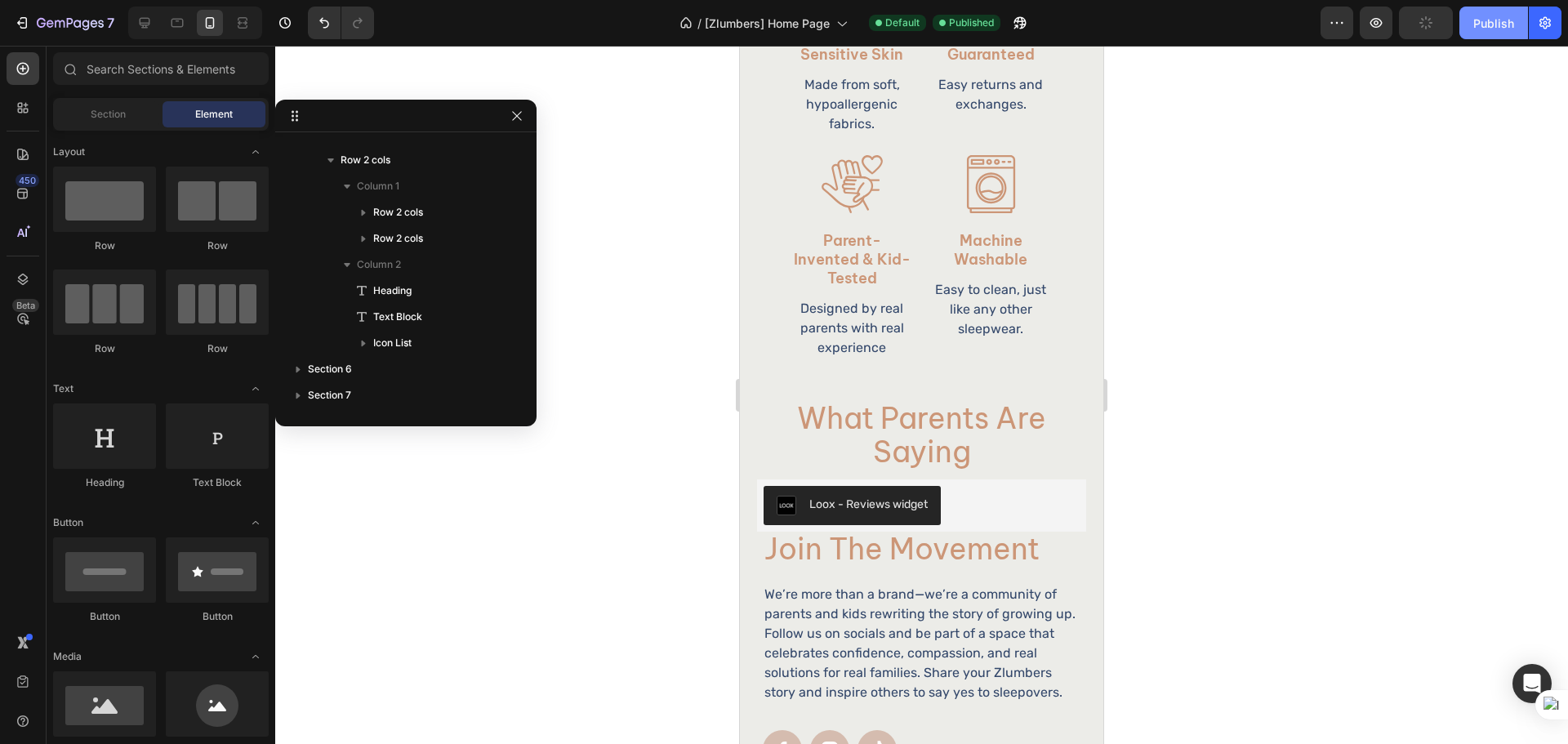
click at [1466, 24] on button "Publish" at bounding box center [1493, 22] width 69 height 33
click at [131, 21] on div at bounding box center [144, 22] width 26 height 26
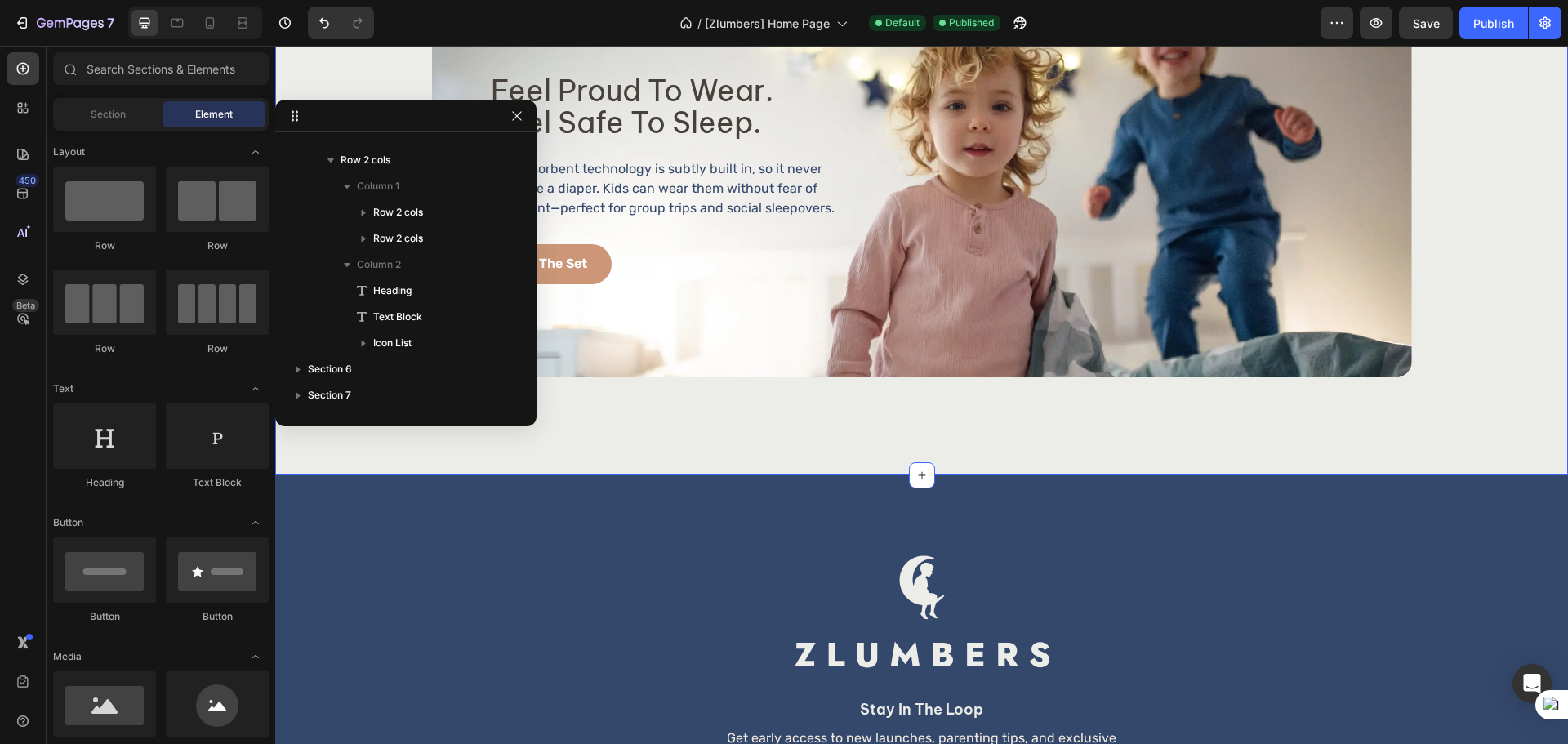
scroll to position [3318, 0]
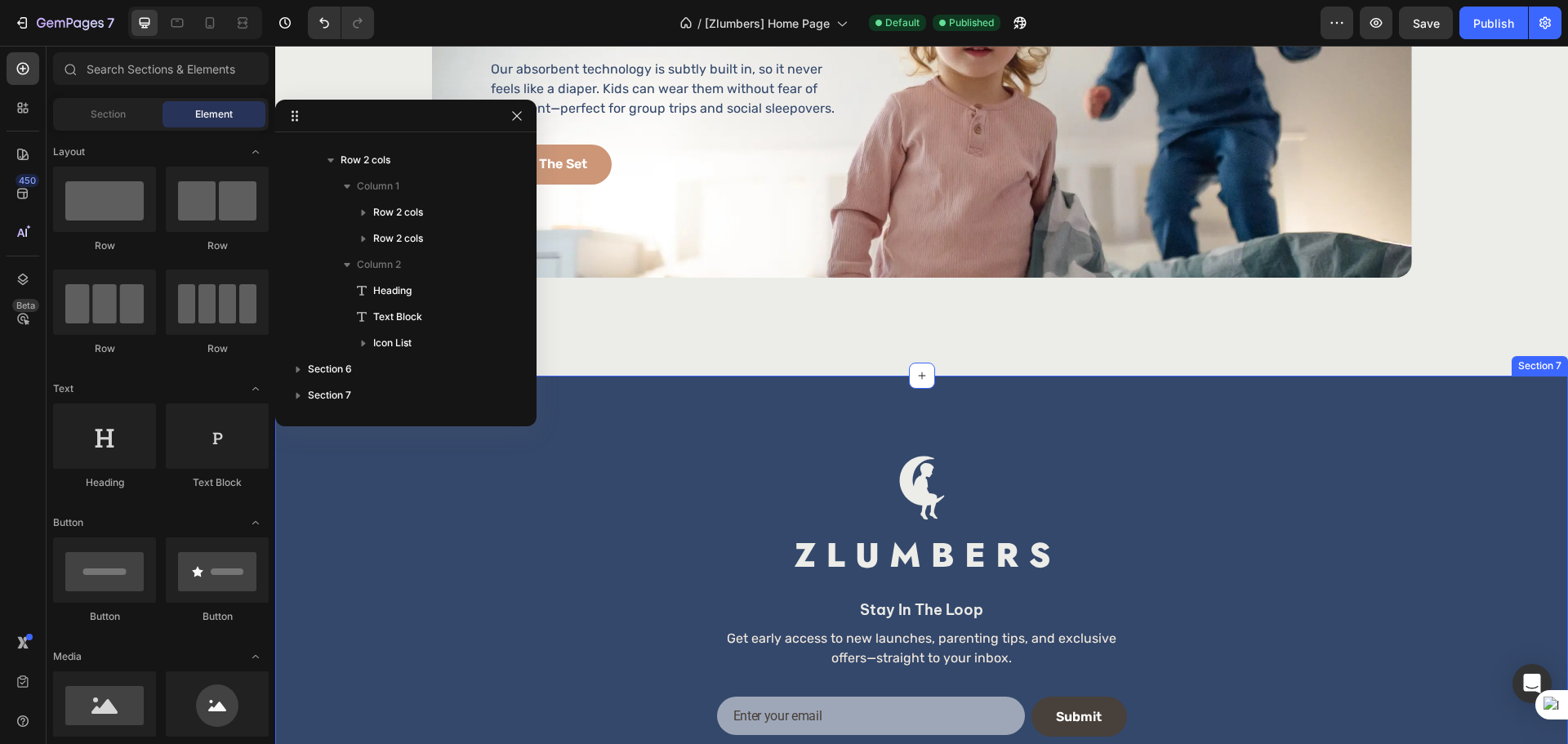
click at [619, 405] on div "Image stay in the loop Heading Get early access to new launches, parenting tips…" at bounding box center [921, 753] width 1293 height 756
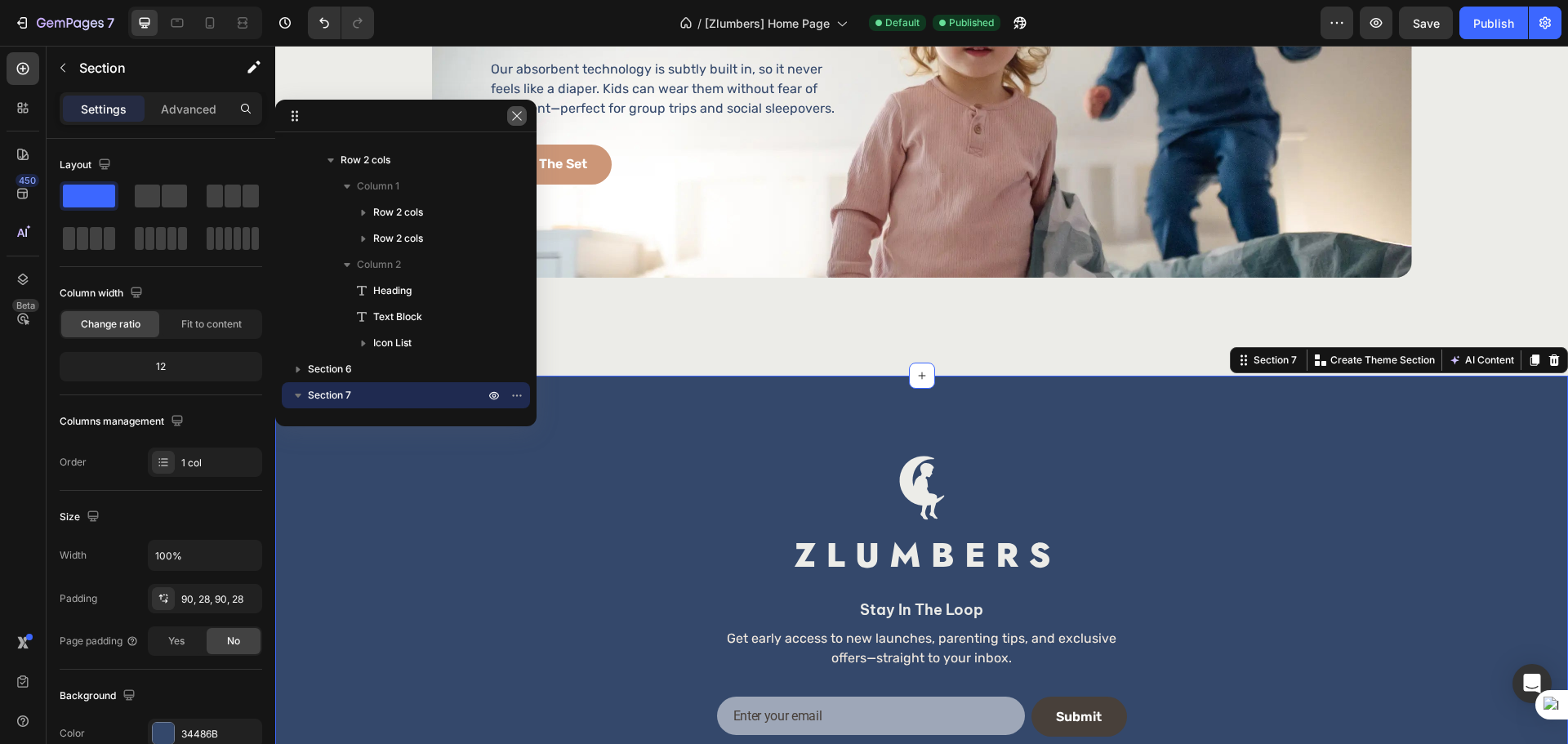
click at [508, 112] on button "button" at bounding box center [517, 116] width 20 height 20
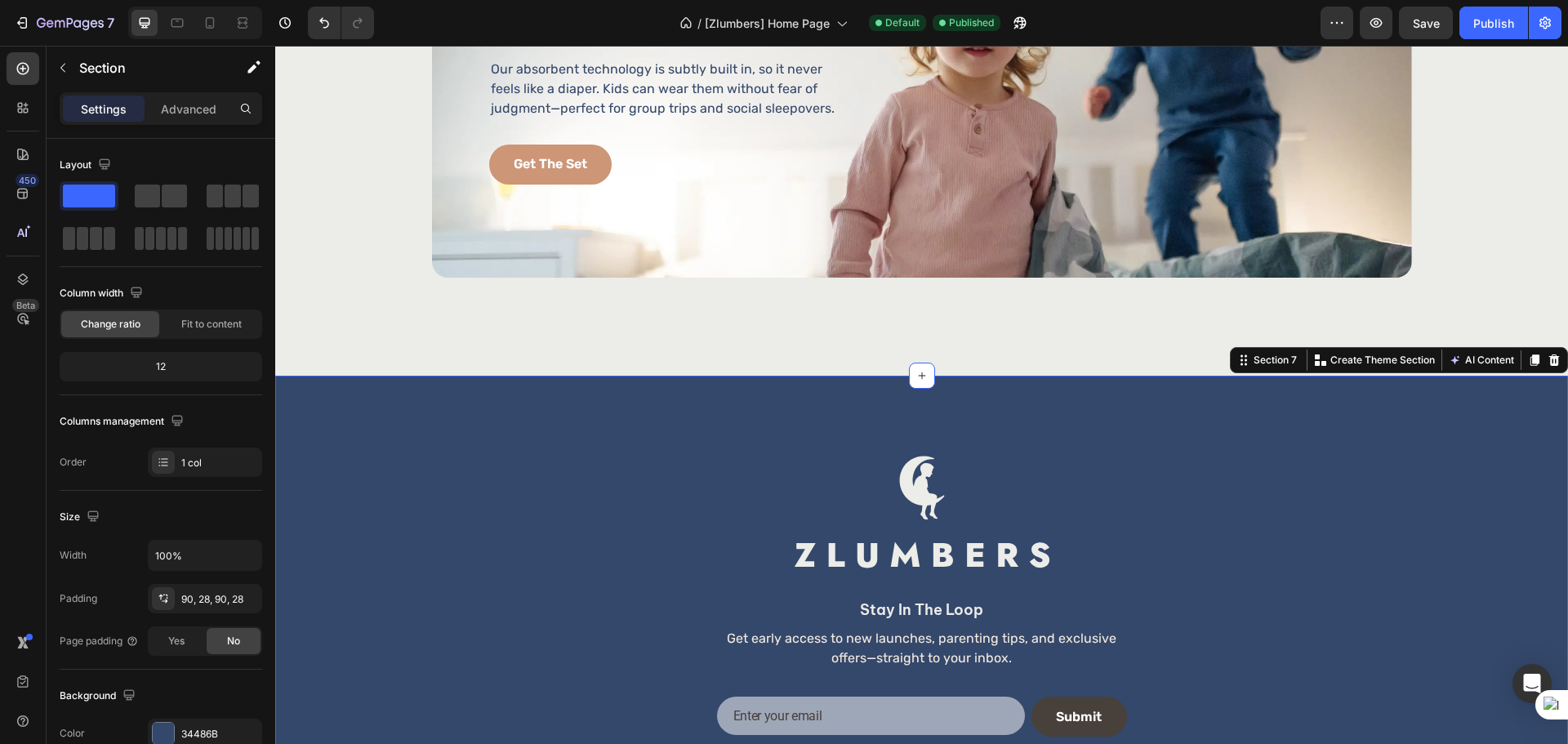
click at [406, 389] on div "Image stay in the loop Heading Get early access to new launches, parenting tips…" at bounding box center [921, 753] width 1293 height 756
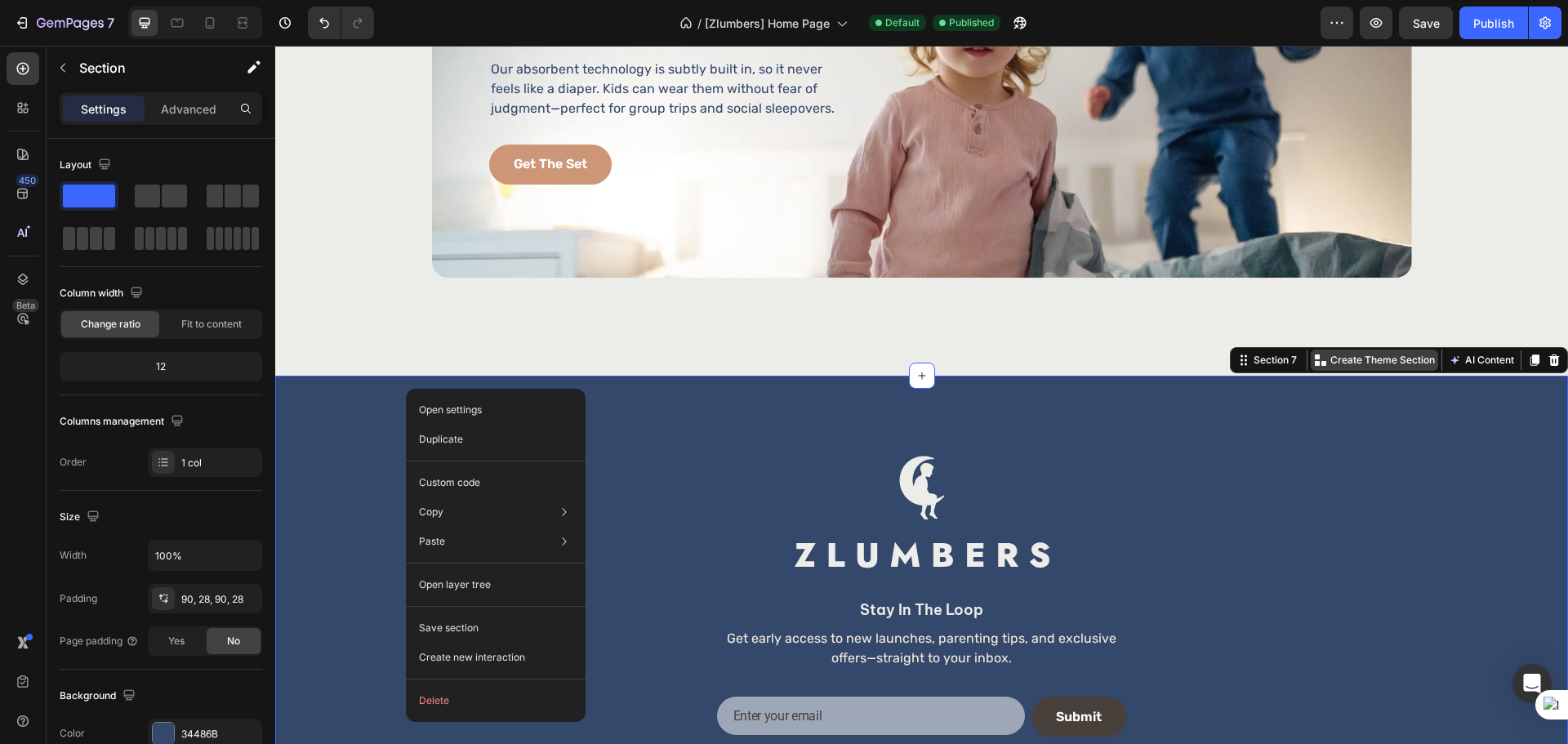
click at [1345, 364] on p "Create Theme Section" at bounding box center [1382, 360] width 105 height 14
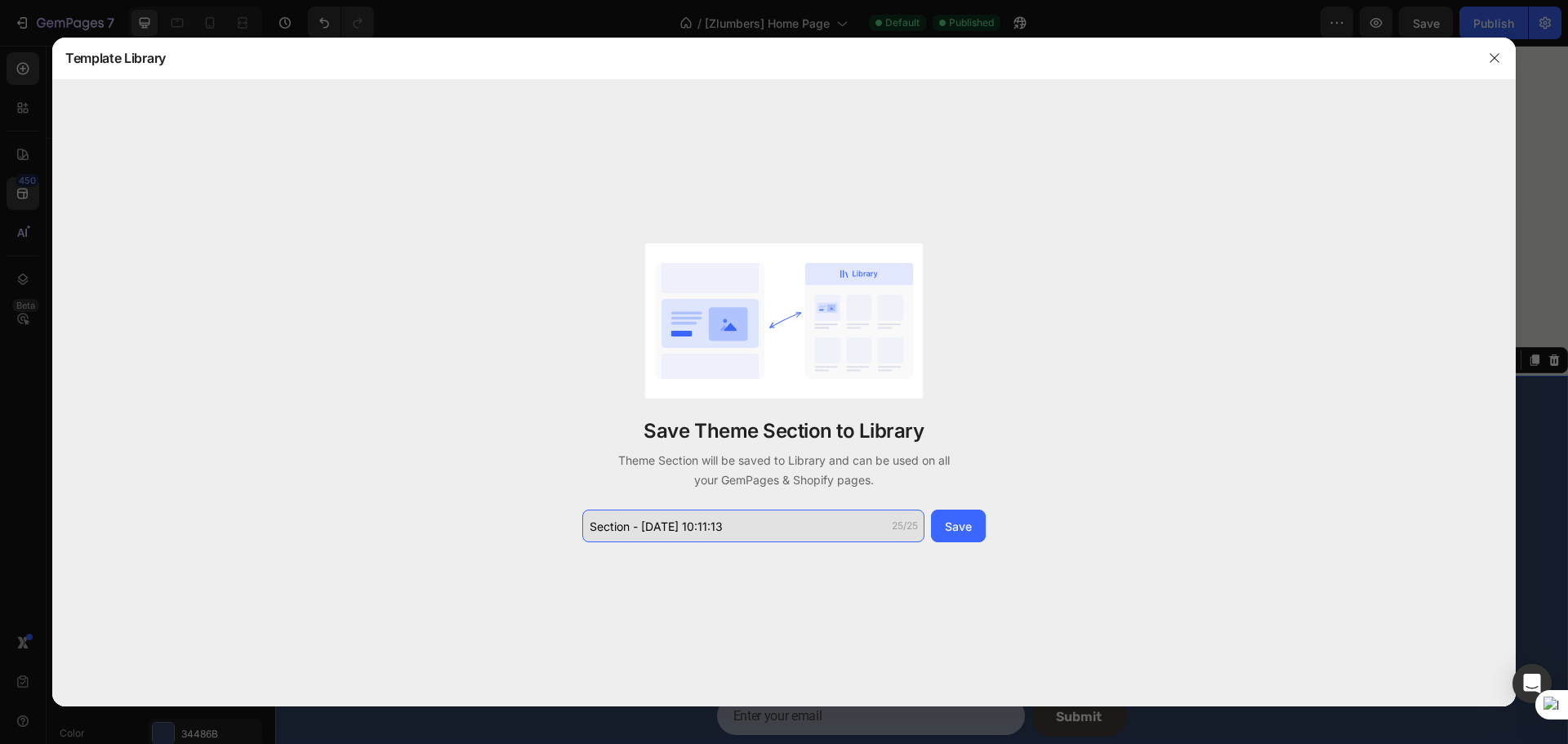
click at [667, 524] on input "Section - Aug 26 10:11:13" at bounding box center [753, 525] width 342 height 33
click at [640, 531] on input "Section - Aug 26 10:11:13" at bounding box center [753, 525] width 342 height 33
click at [641, 531] on input "Section - Aug 26 10:11:13" at bounding box center [753, 525] width 342 height 33
drag, startPoint x: 642, startPoint y: 527, endPoint x: 754, endPoint y: 526, distance: 112.0
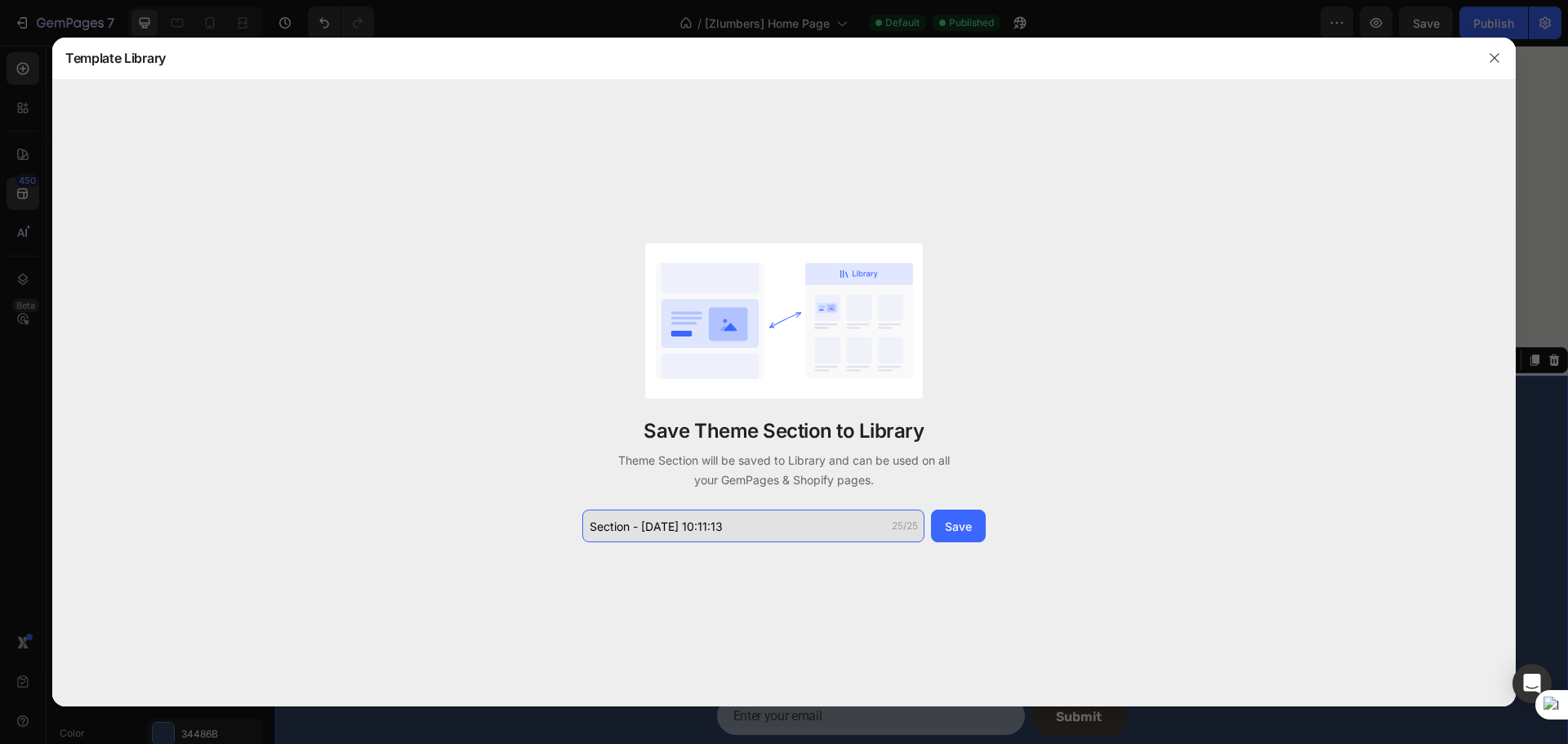
click at [754, 526] on input "Section - Aug 26 10:11:13" at bounding box center [753, 525] width 342 height 33
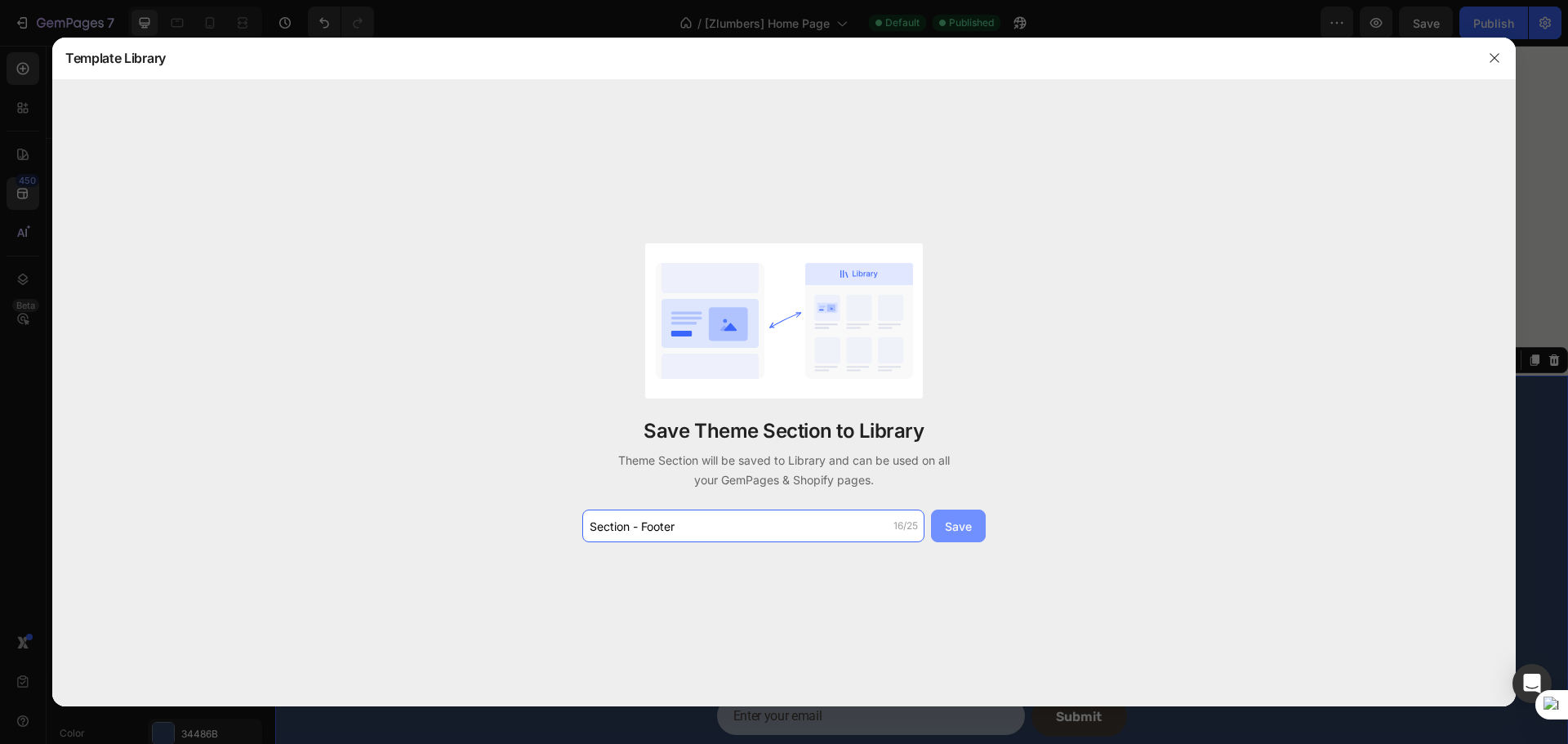
type input "Section - Footer"
click at [949, 530] on div "Save" at bounding box center [958, 525] width 27 height 17
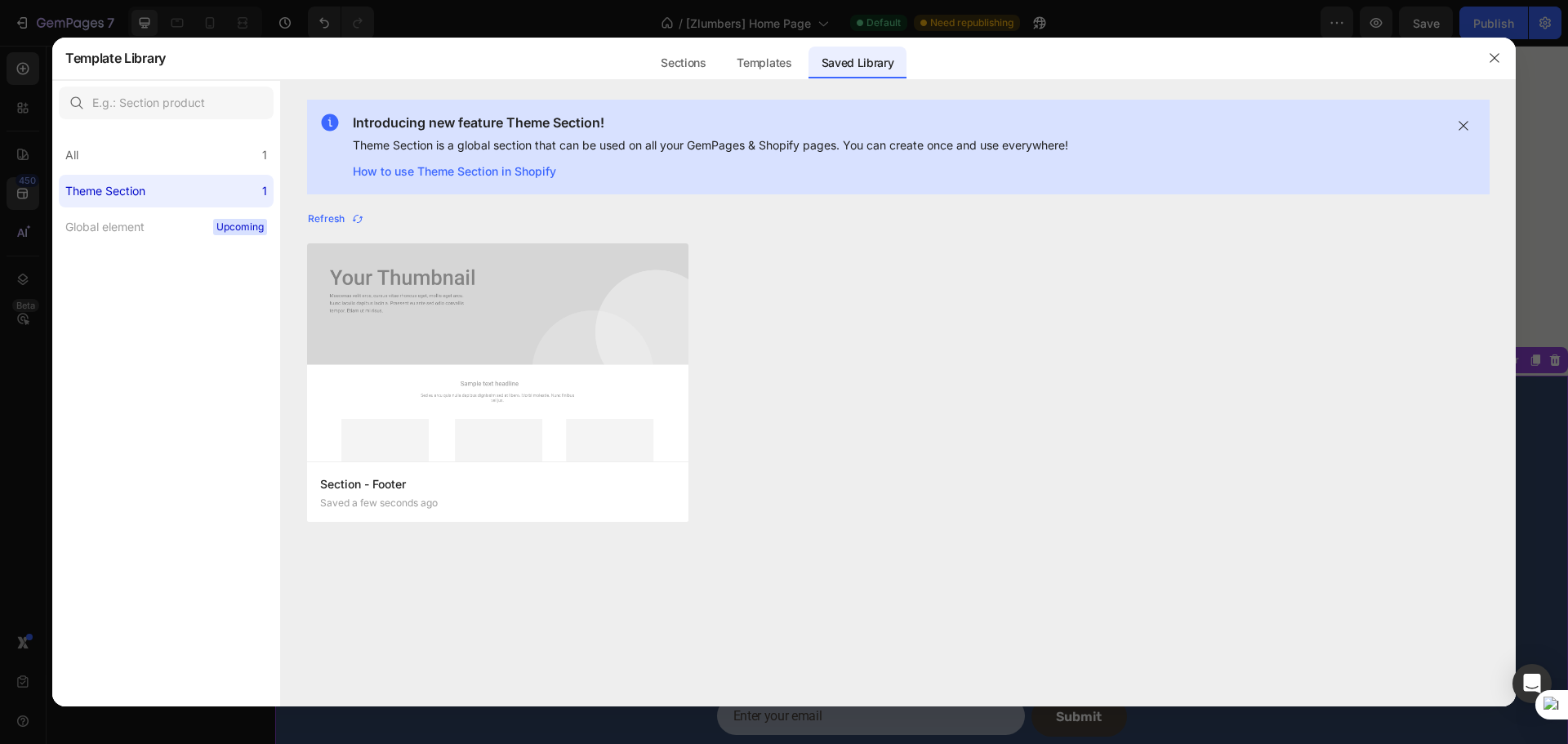
click at [1480, 52] on div at bounding box center [1495, 58] width 43 height 43
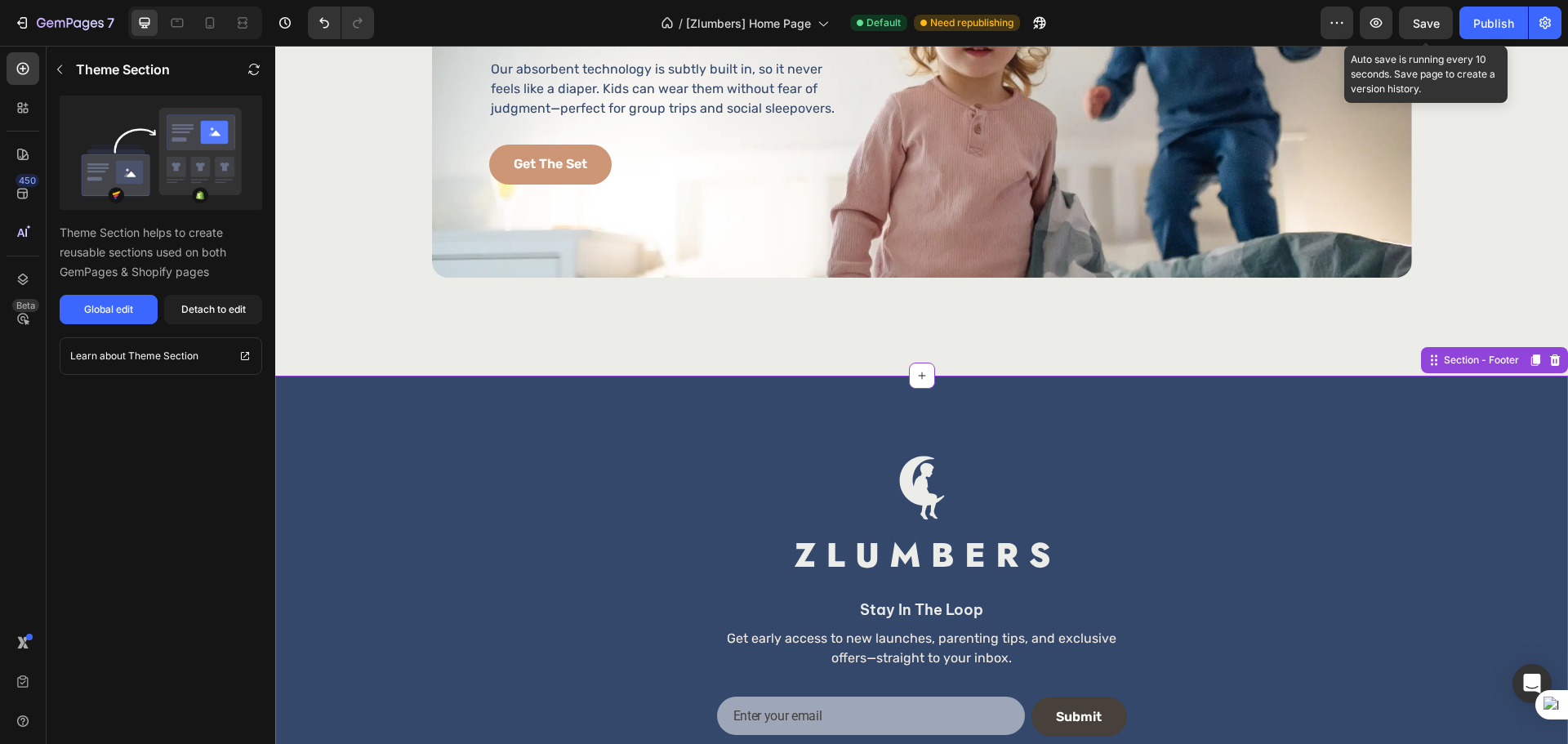
click at [1417, 14] on div "Save" at bounding box center [1426, 22] width 27 height 17
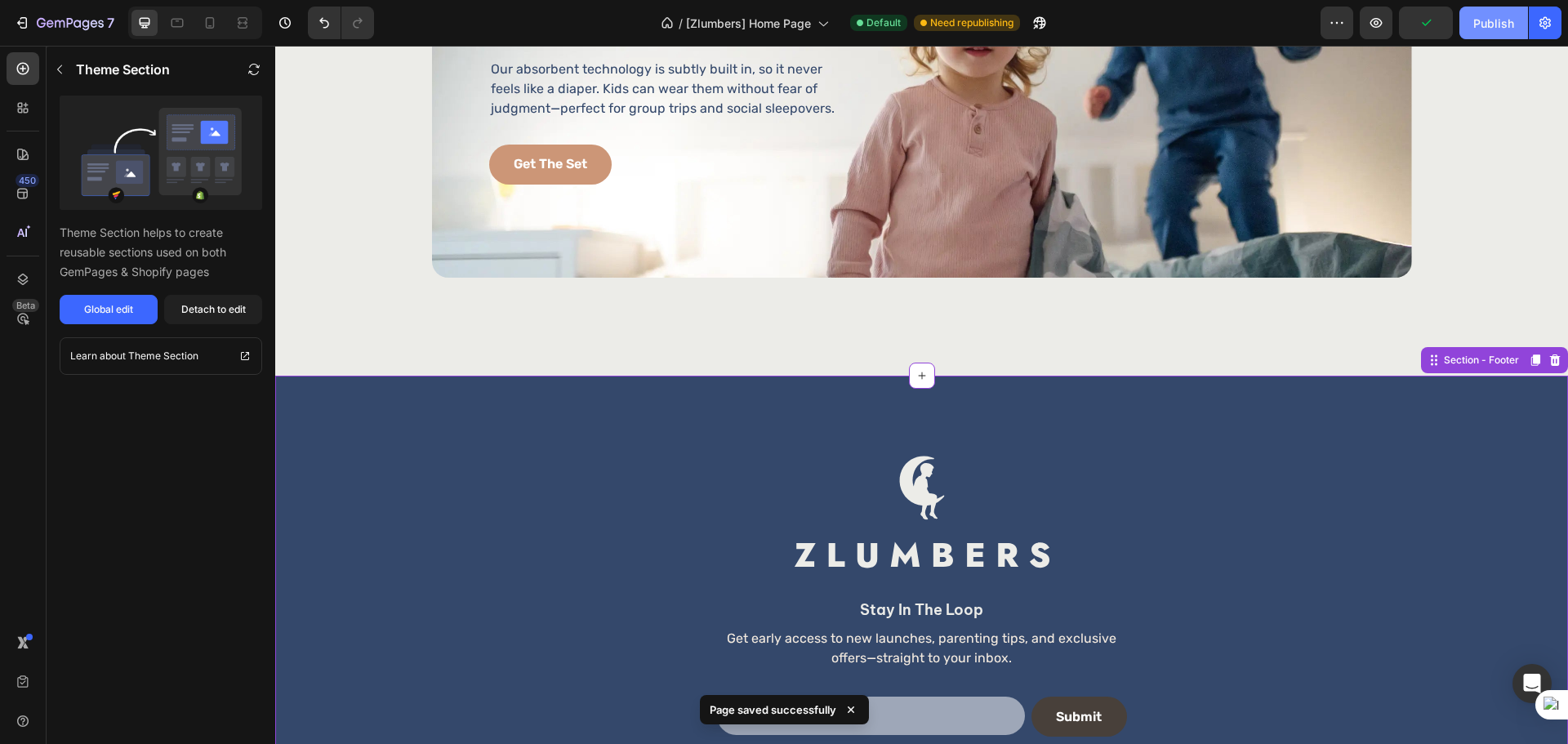
click at [1493, 25] on div "Publish" at bounding box center [1494, 22] width 41 height 17
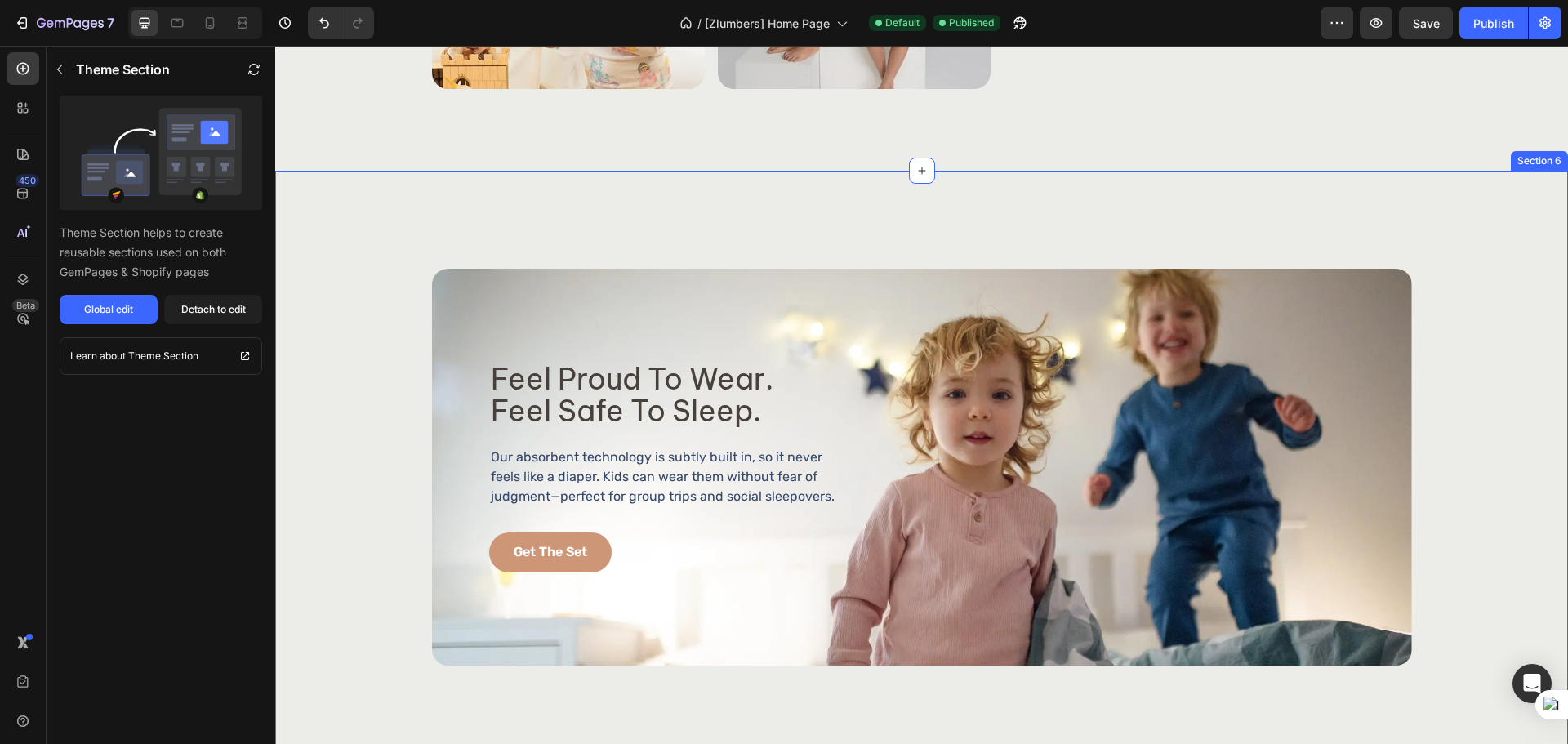
scroll to position [3047, 0]
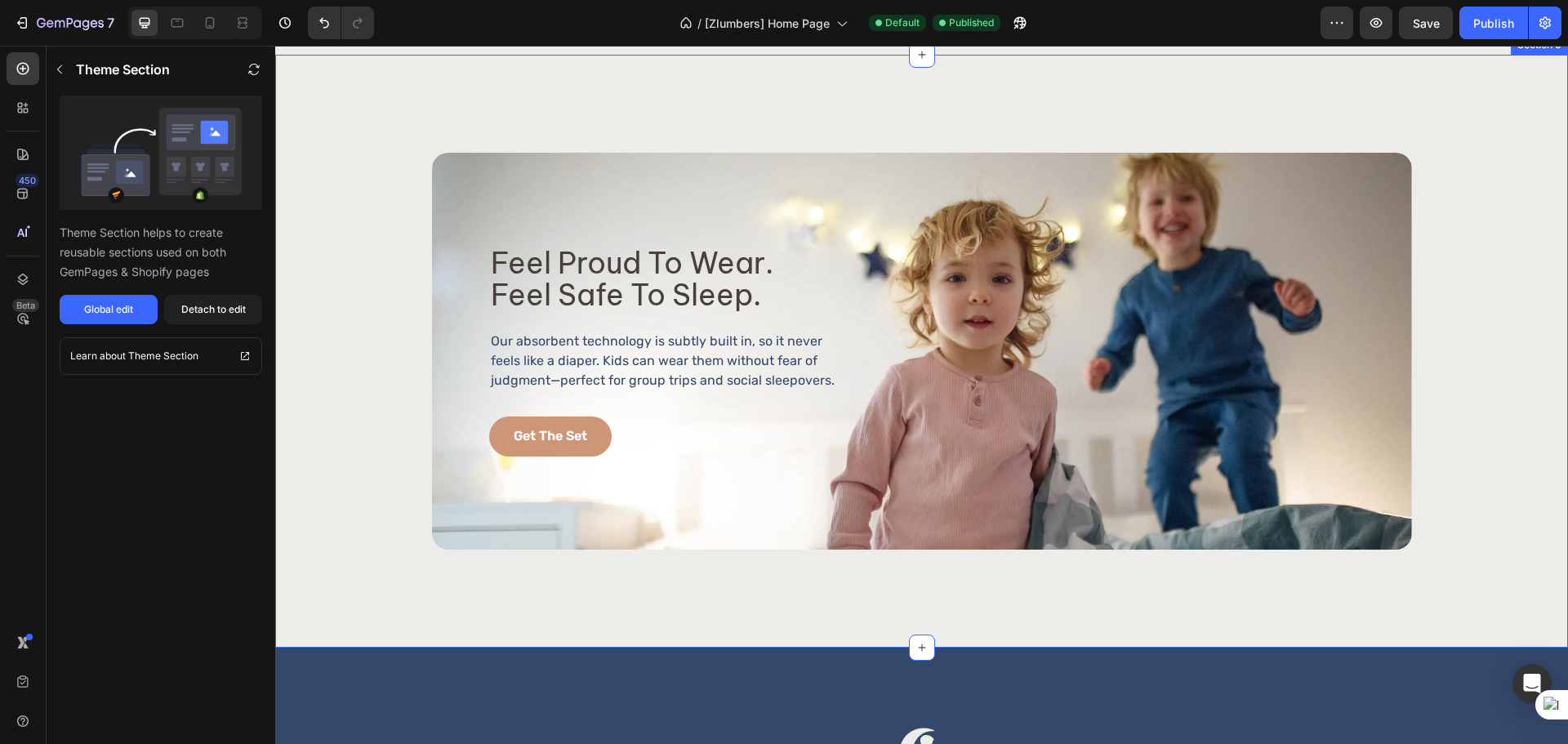
click at [373, 228] on div "feel proud to wear. feel safe to sleep. Heading feel proud to wear. feel safe t…" at bounding box center [921, 351] width 1246 height 397
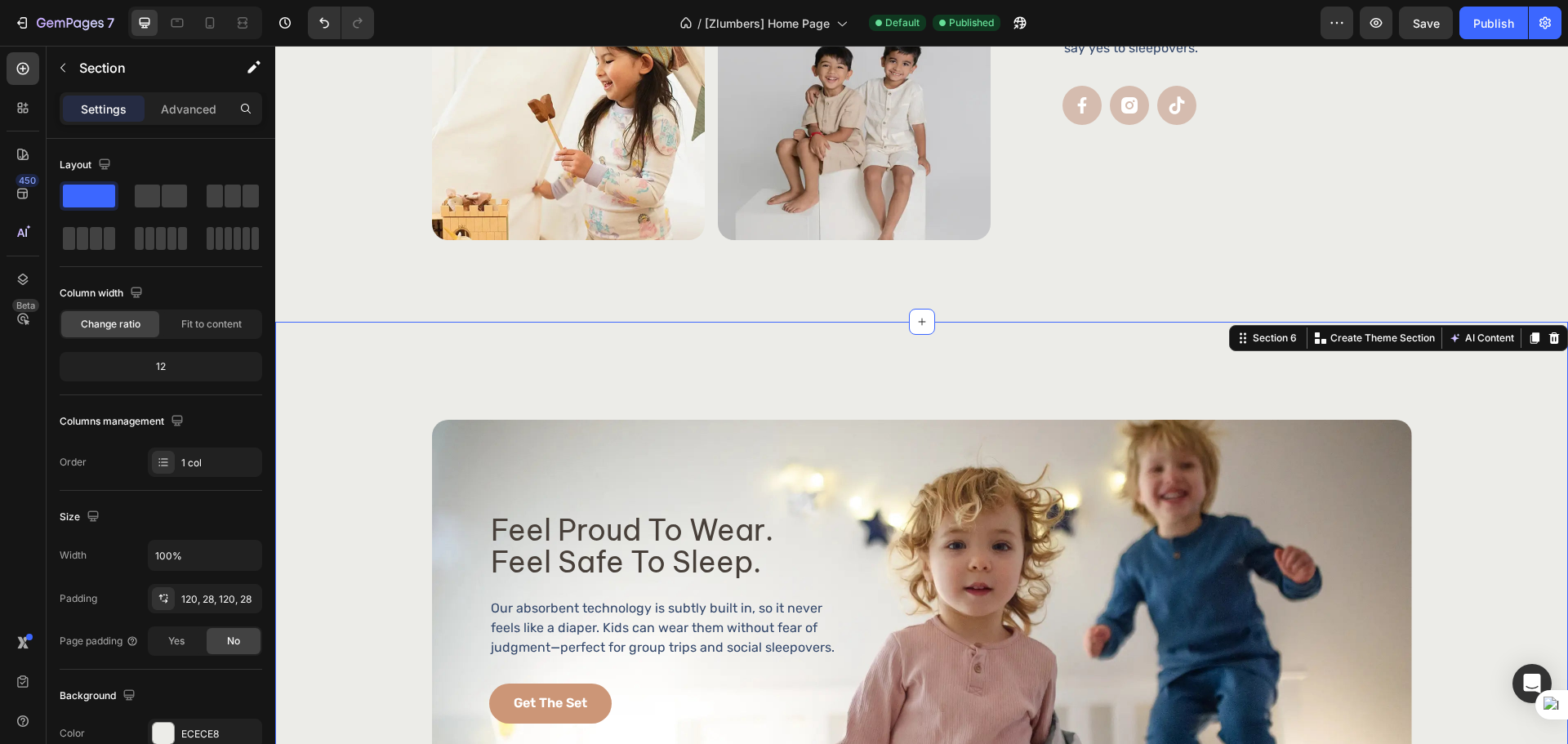
scroll to position [2638, 0]
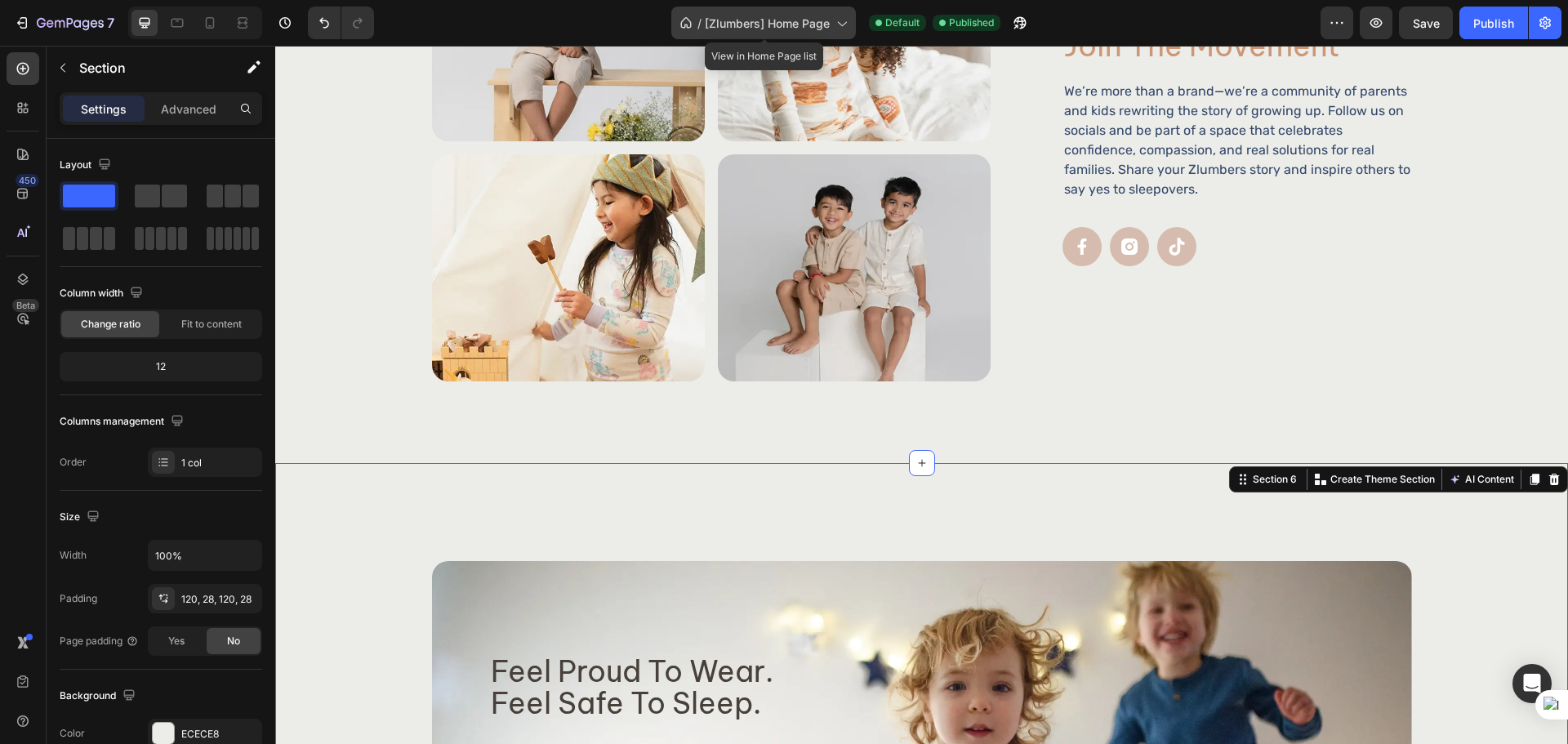
click at [826, 14] on span "[Zlumbers] Home Page" at bounding box center [767, 22] width 125 height 17
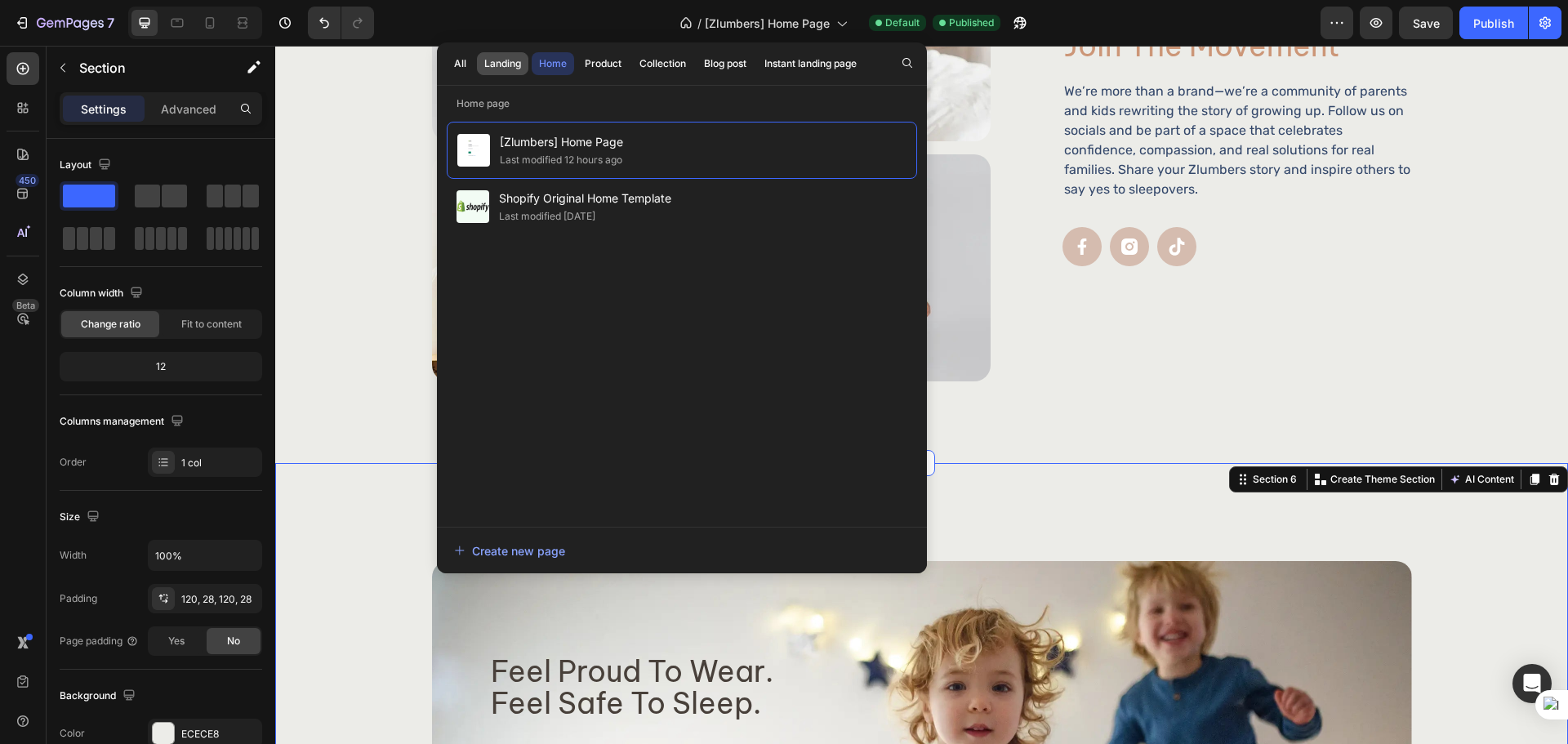
click at [505, 62] on div "Landing" at bounding box center [502, 63] width 37 height 14
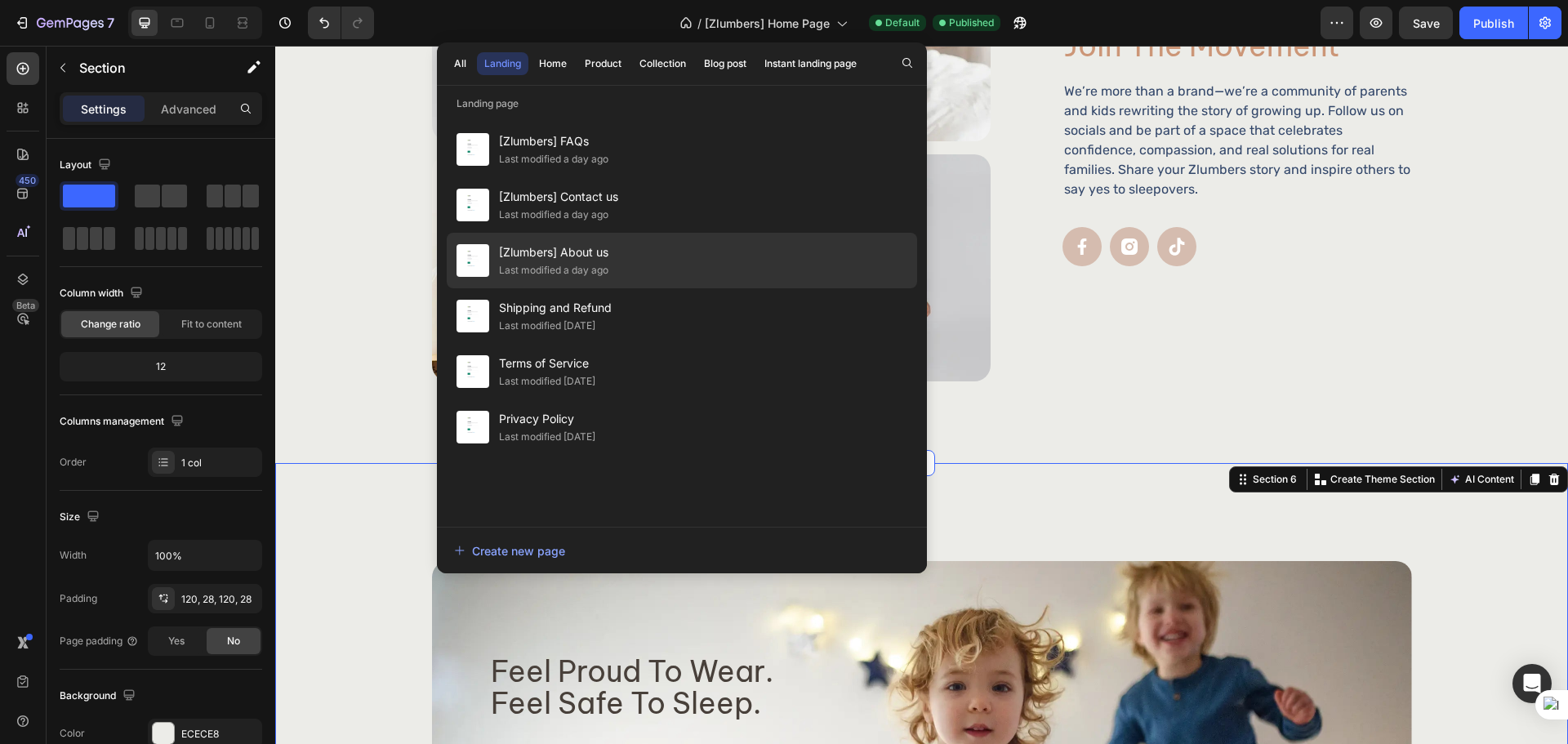
click at [708, 288] on div "[Zlumbers] About us Last modified a day ago" at bounding box center [682, 316] width 470 height 55
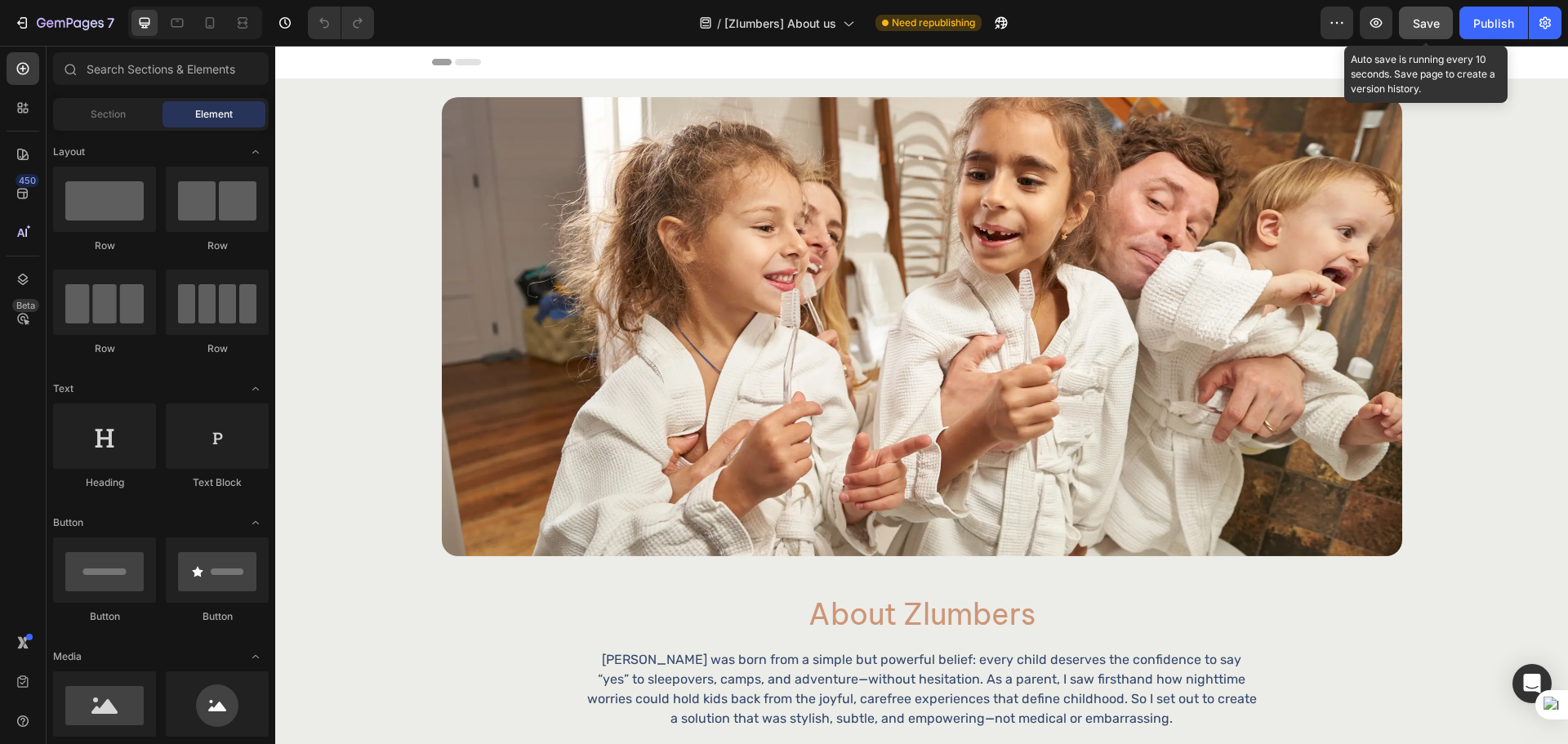
click at [1422, 26] on span "Save" at bounding box center [1426, 23] width 27 height 14
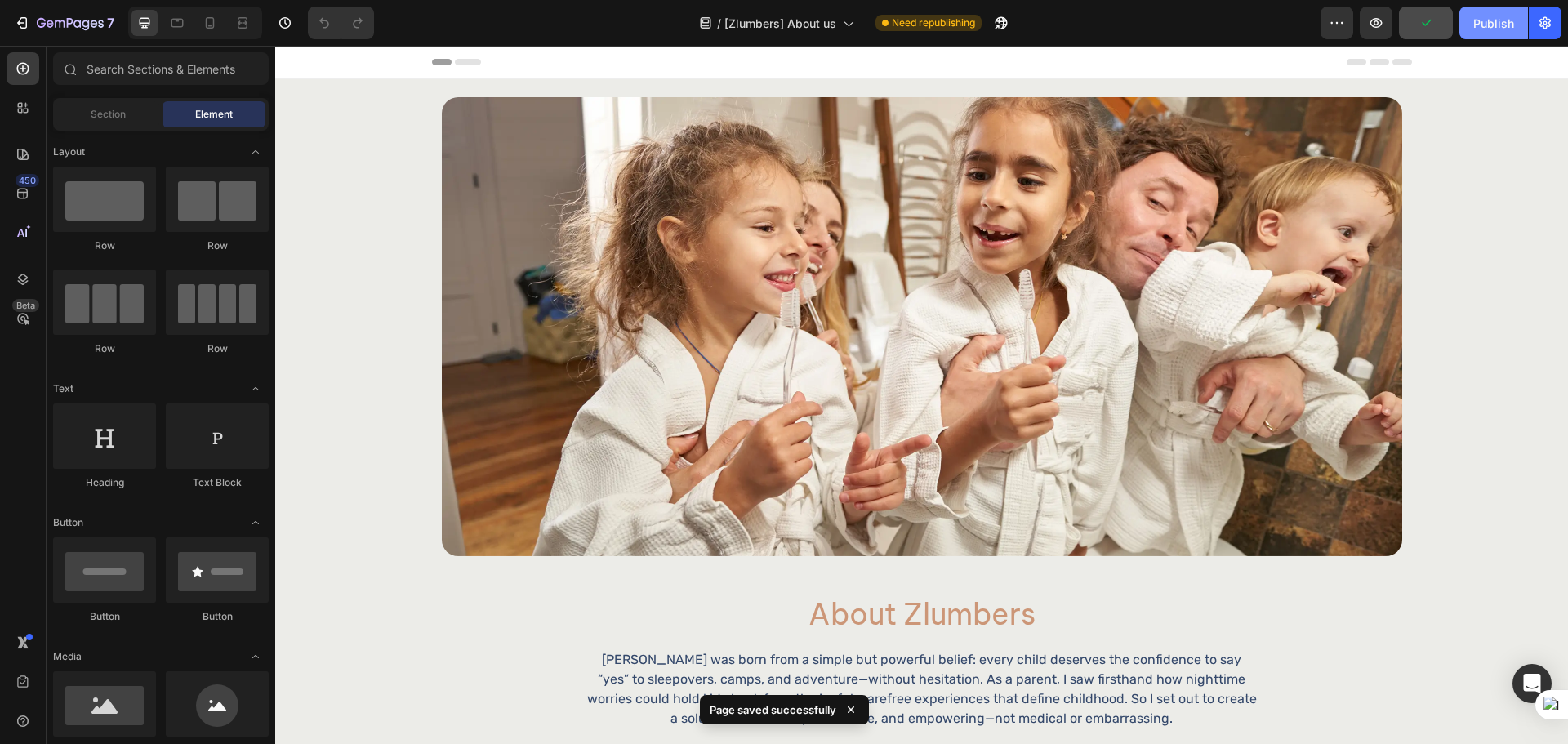
click at [1472, 19] on button "Publish" at bounding box center [1493, 22] width 69 height 33
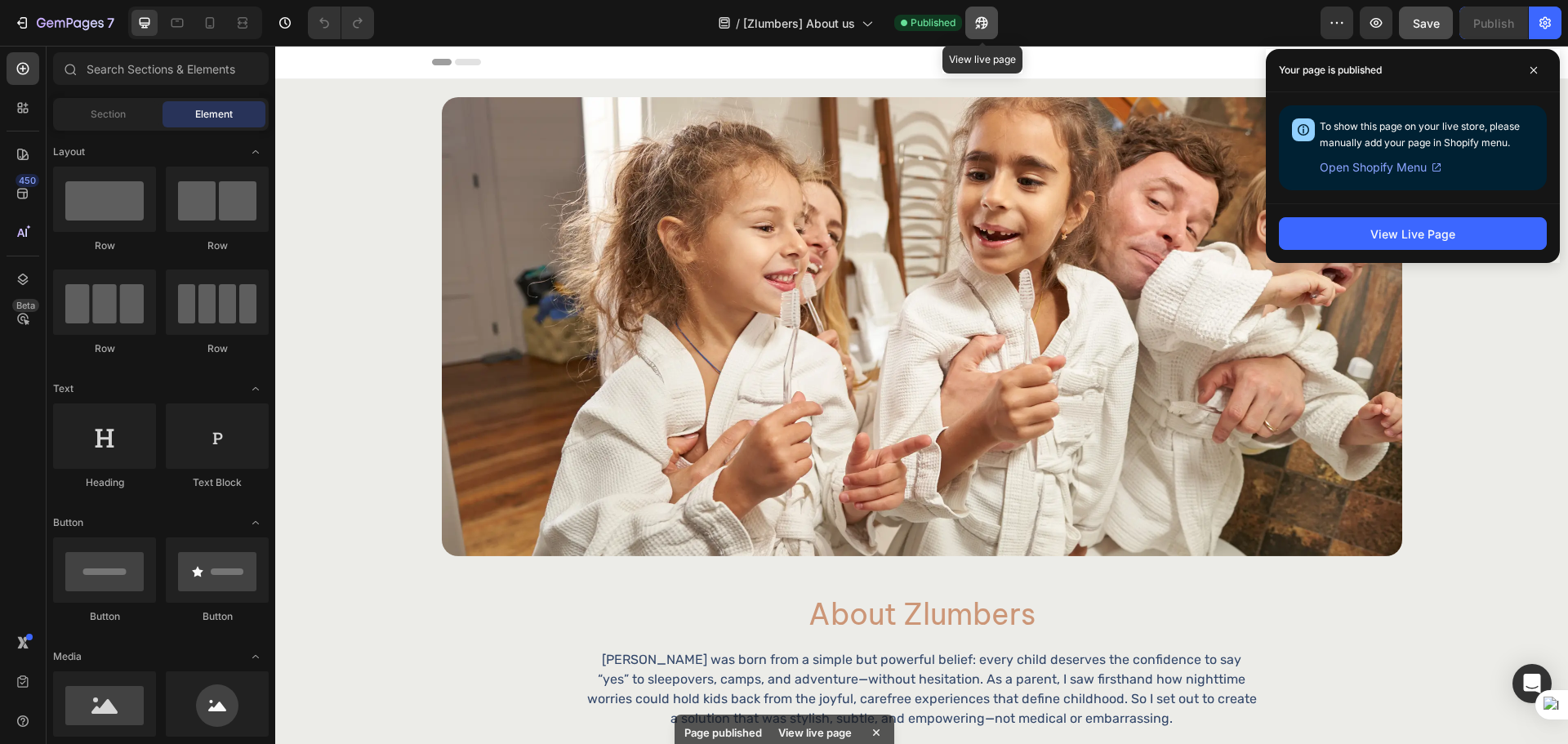
click at [981, 14] on button "button" at bounding box center [981, 22] width 33 height 33
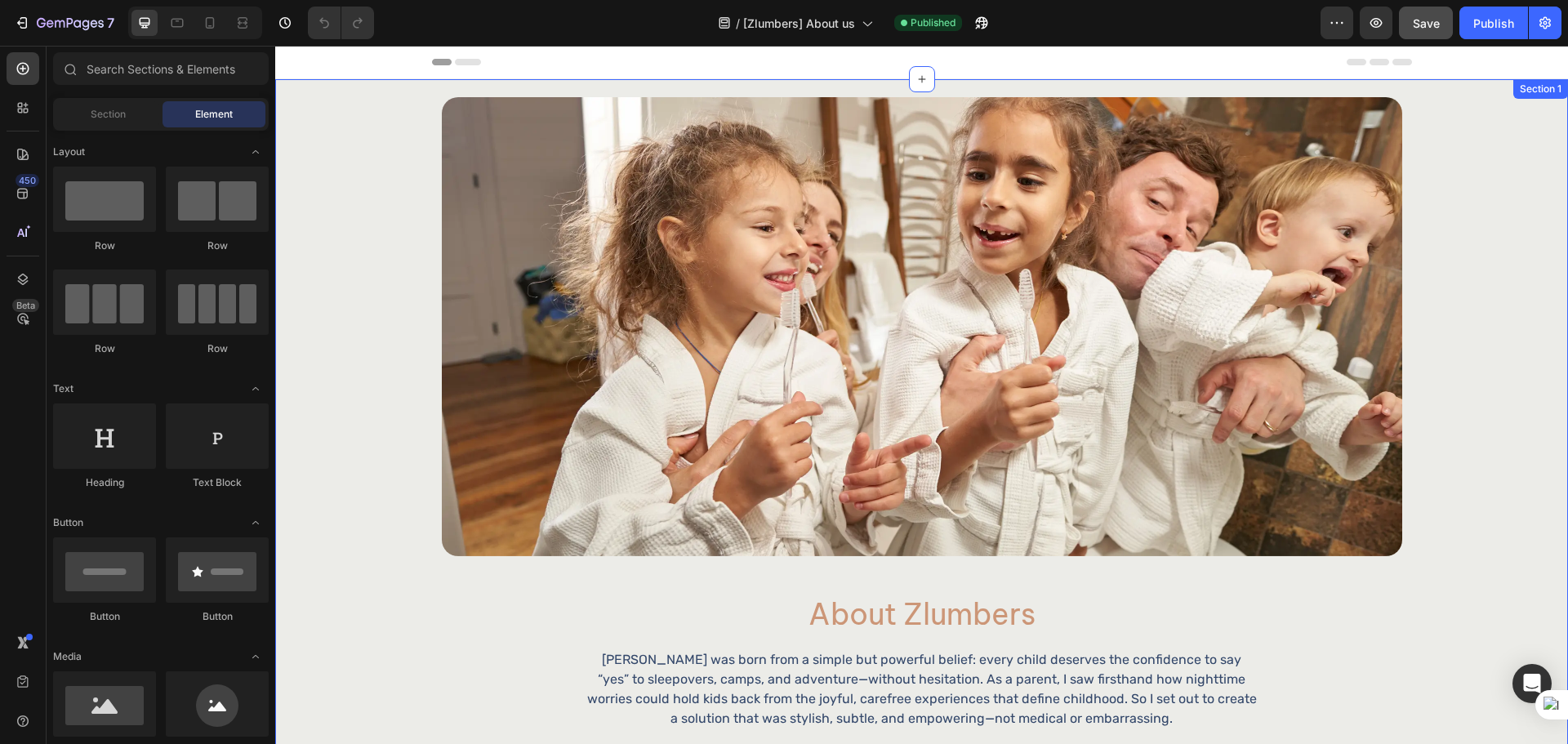
click at [393, 85] on div "Image About Zlumbers Heading Zlumbers was born from a simple but powerful belie…" at bounding box center [921, 489] width 1293 height 820
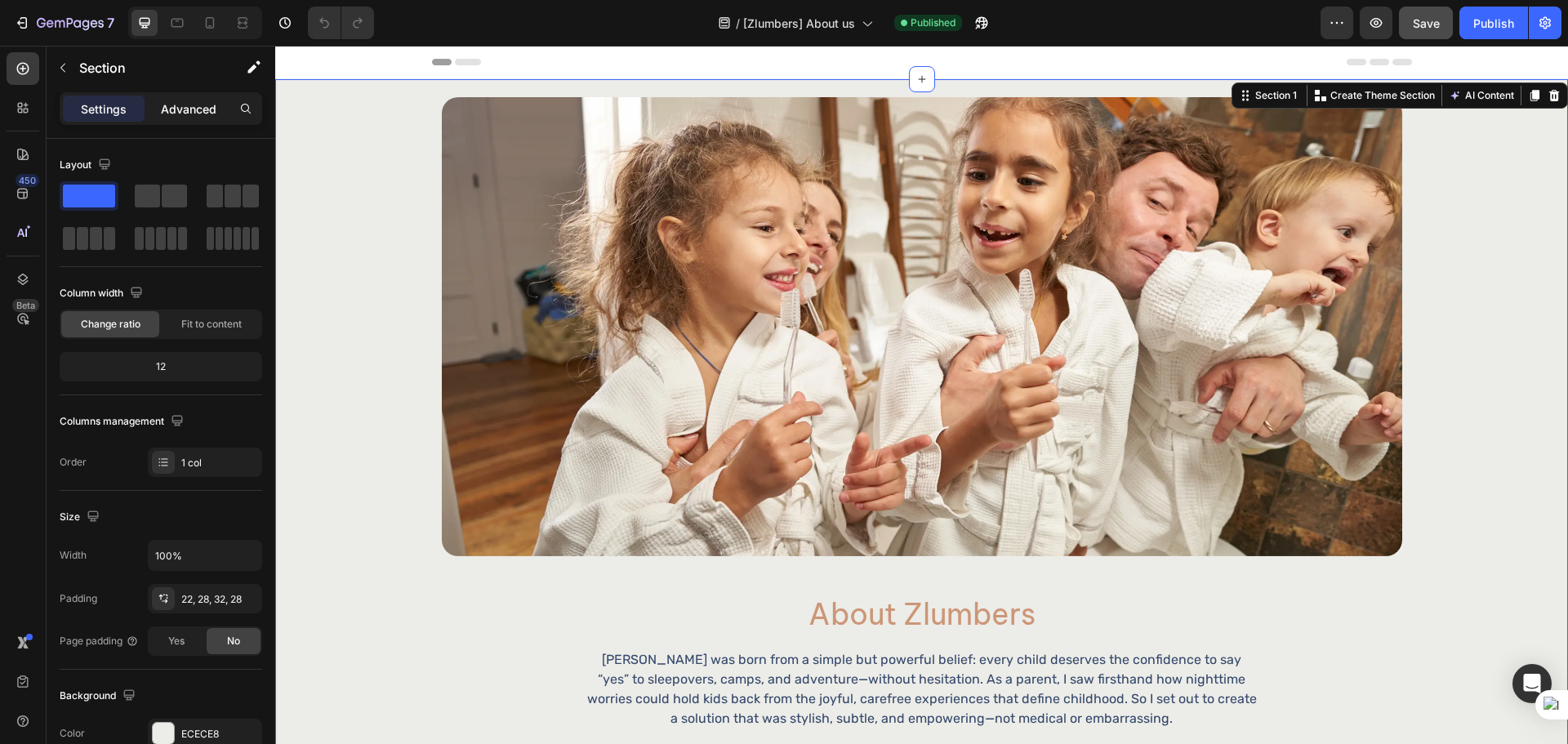
click at [185, 105] on p "Advanced" at bounding box center [189, 108] width 55 height 17
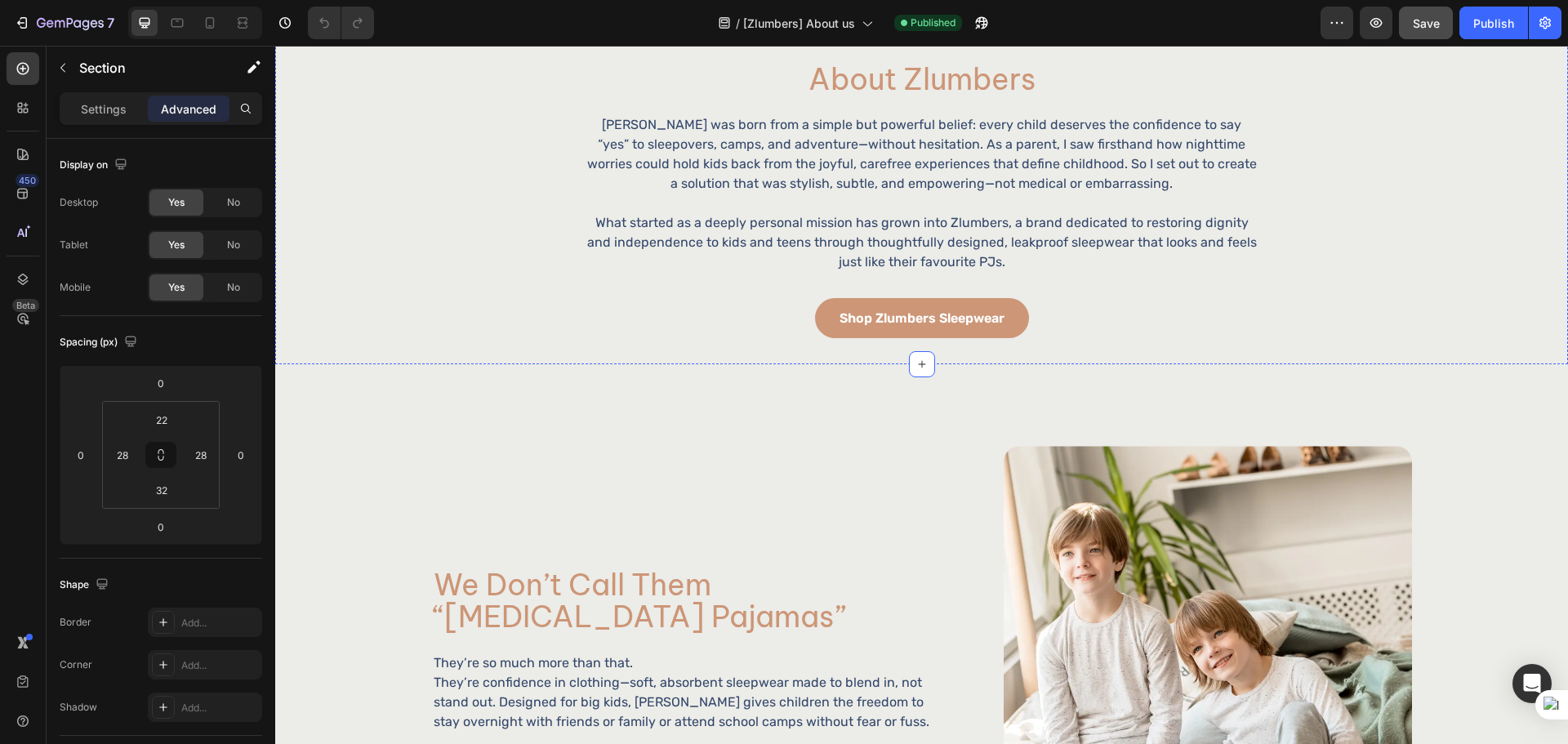
scroll to position [545, 0]
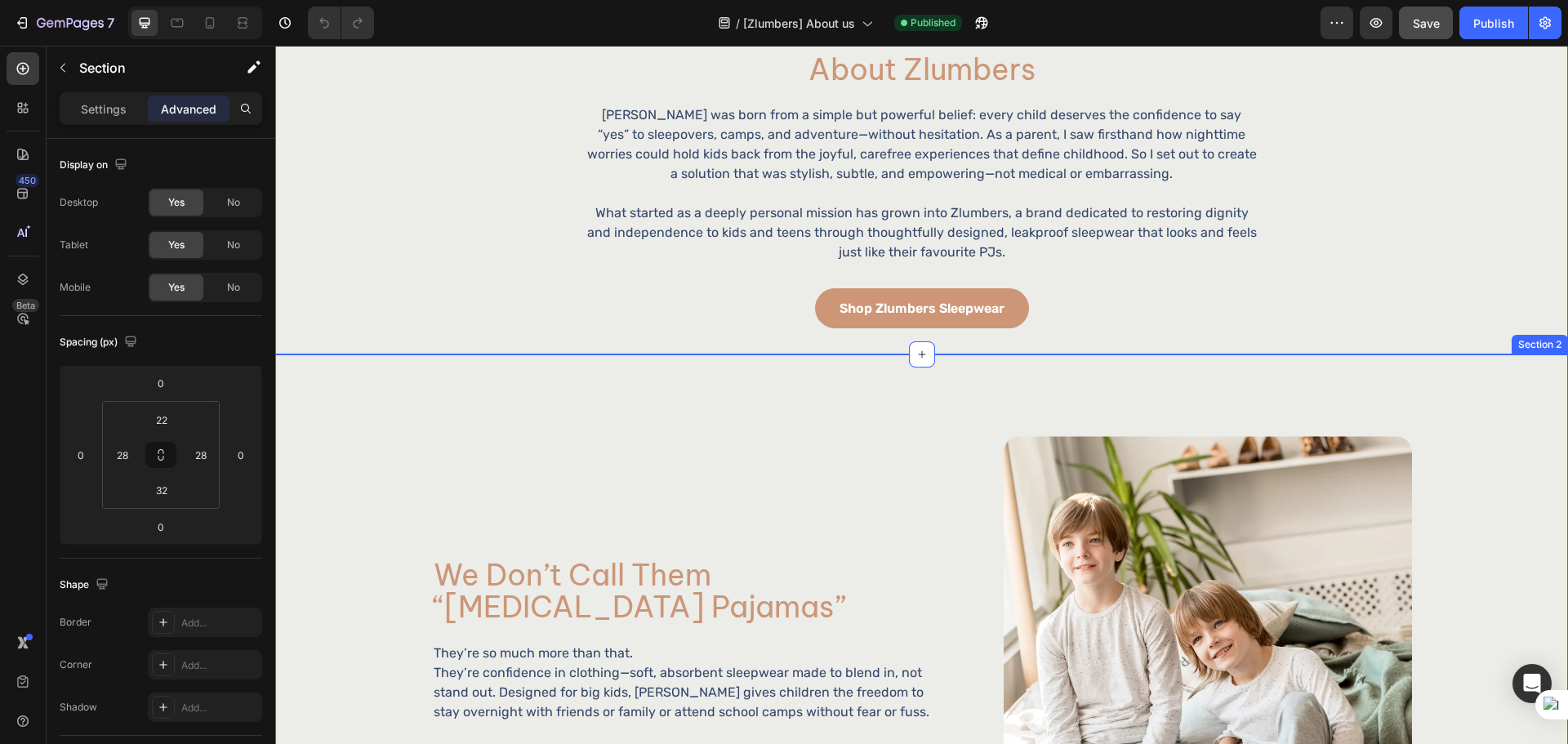
click at [884, 425] on div "we don’t call them “bedwetting pajamas” Heading They’re so much more than that.…" at bounding box center [921, 640] width 1293 height 573
click at [156, 487] on input "32" at bounding box center [162, 489] width 33 height 24
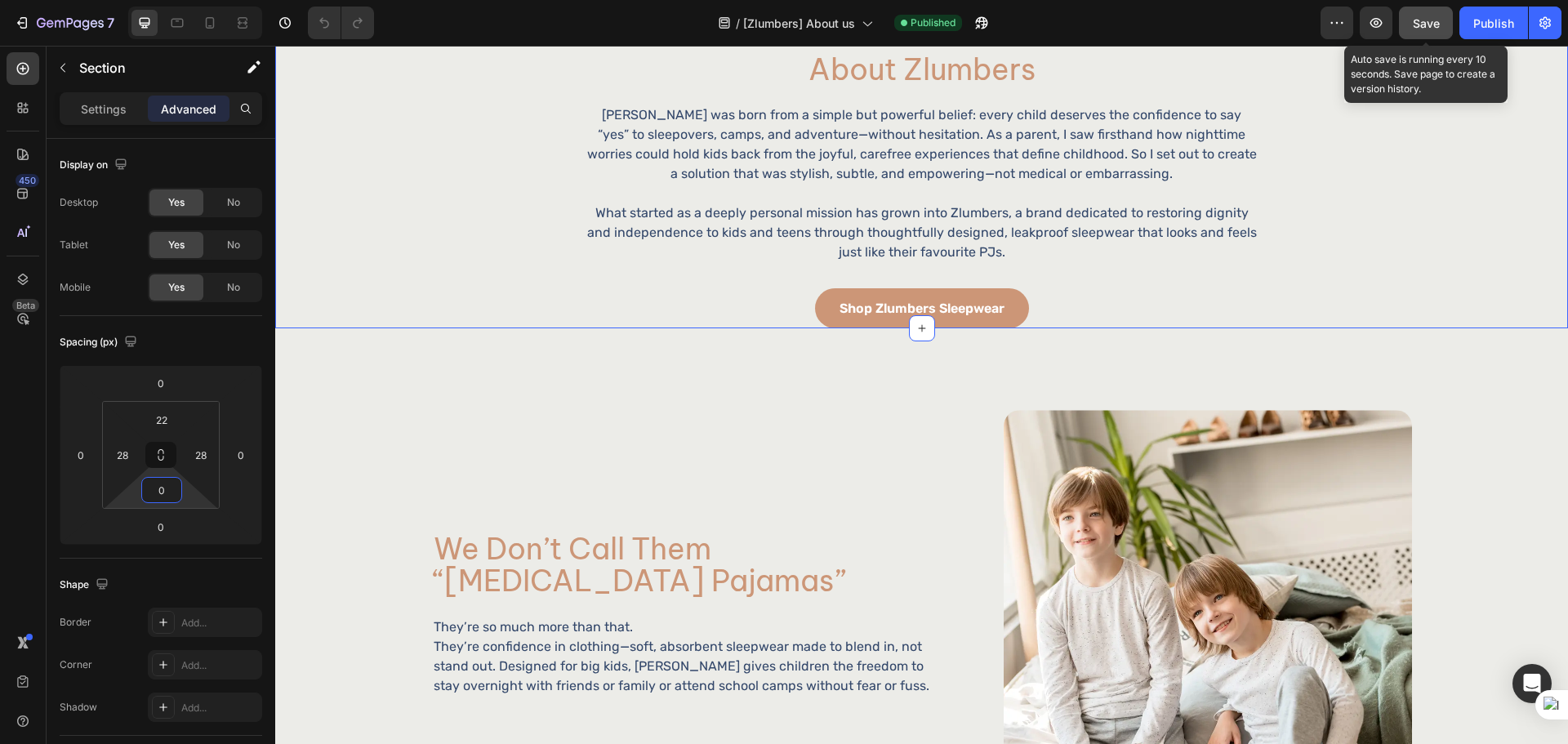
type input "0"
click at [1430, 24] on span "Save" at bounding box center [1426, 23] width 27 height 14
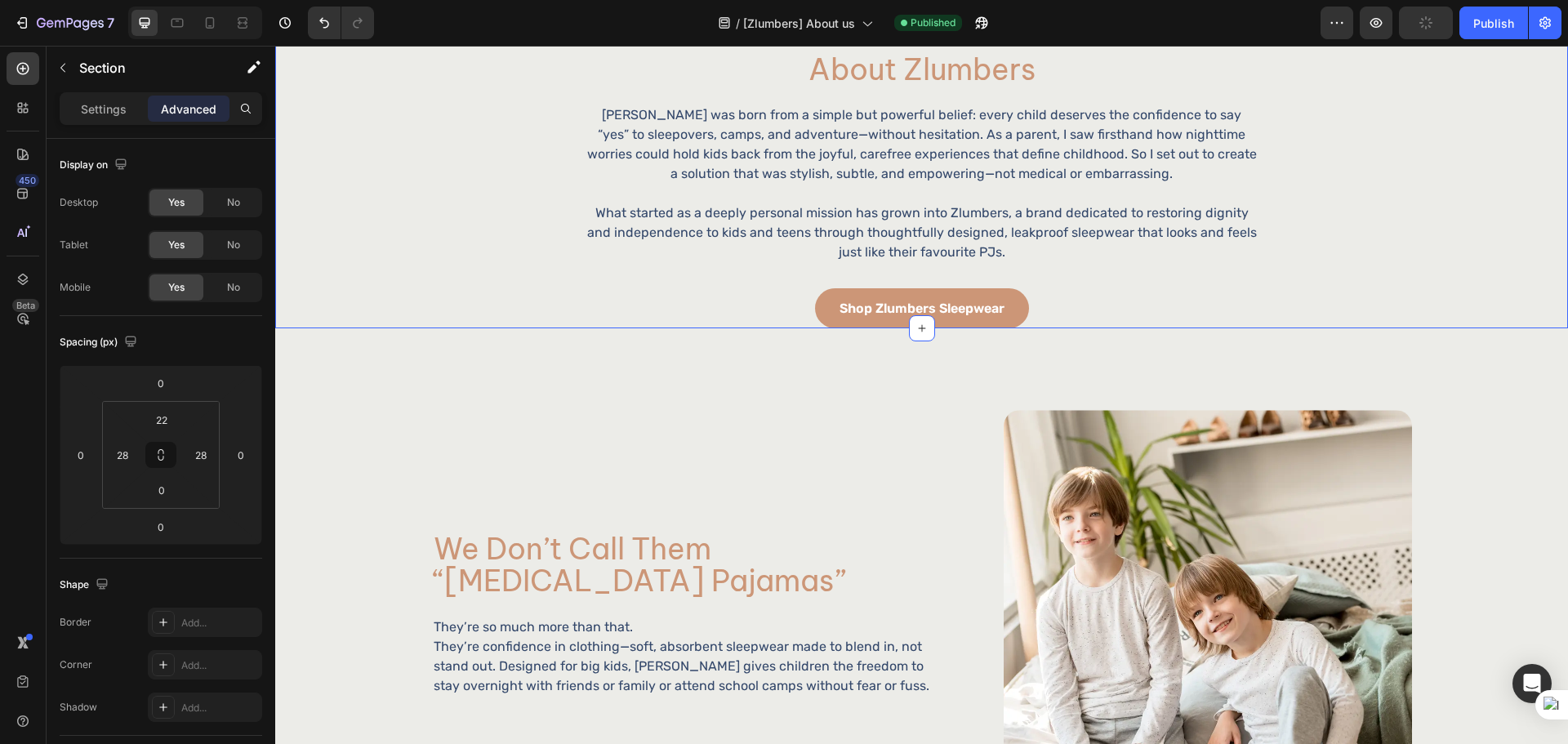
click at [1458, 31] on div "Preview Publish" at bounding box center [1441, 22] width 241 height 33
click at [1462, 29] on button "Publish" at bounding box center [1493, 22] width 69 height 33
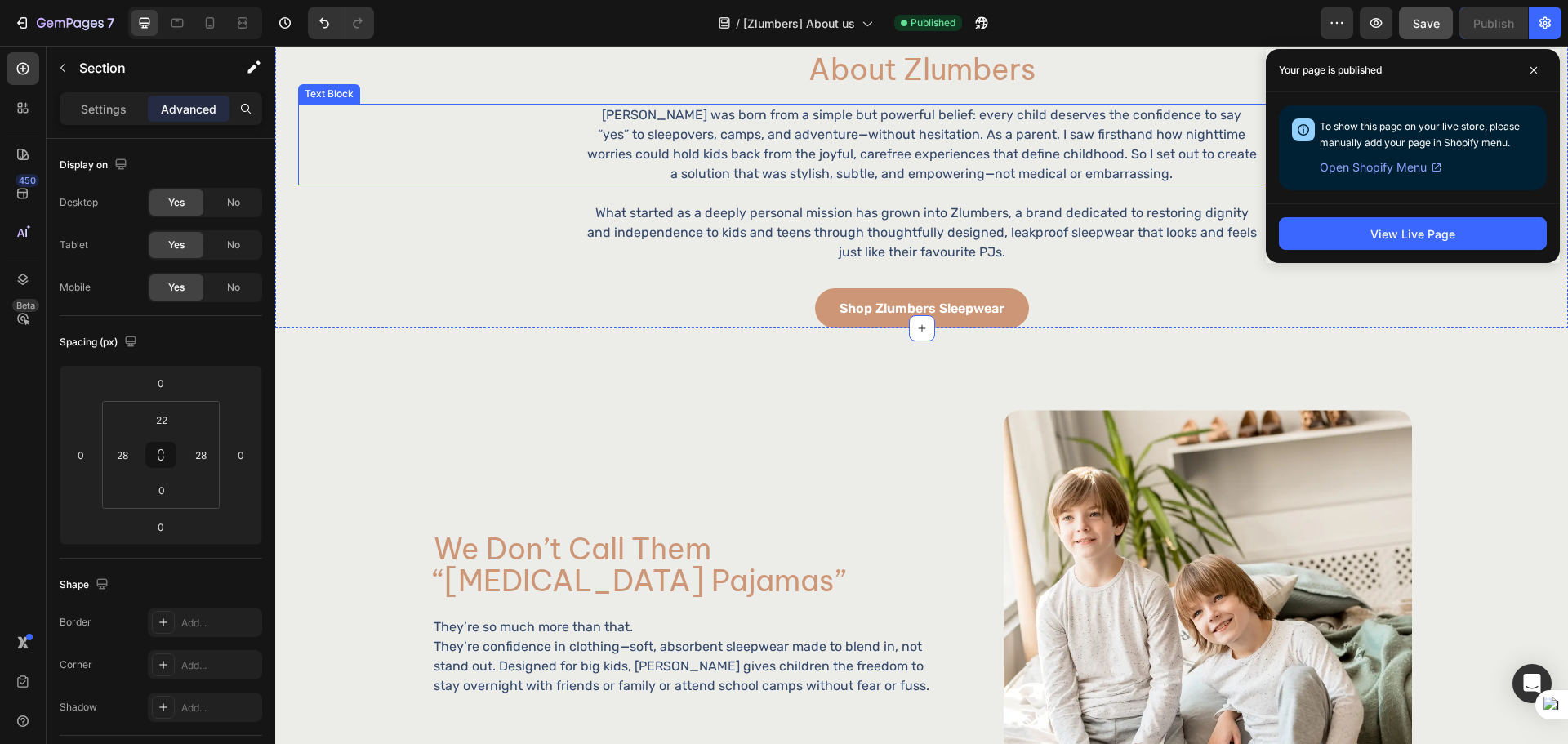
click at [934, 152] on p "Zlumbers was born from a simple but powerful belief: every child deserves the c…" at bounding box center [921, 145] width 671 height 79
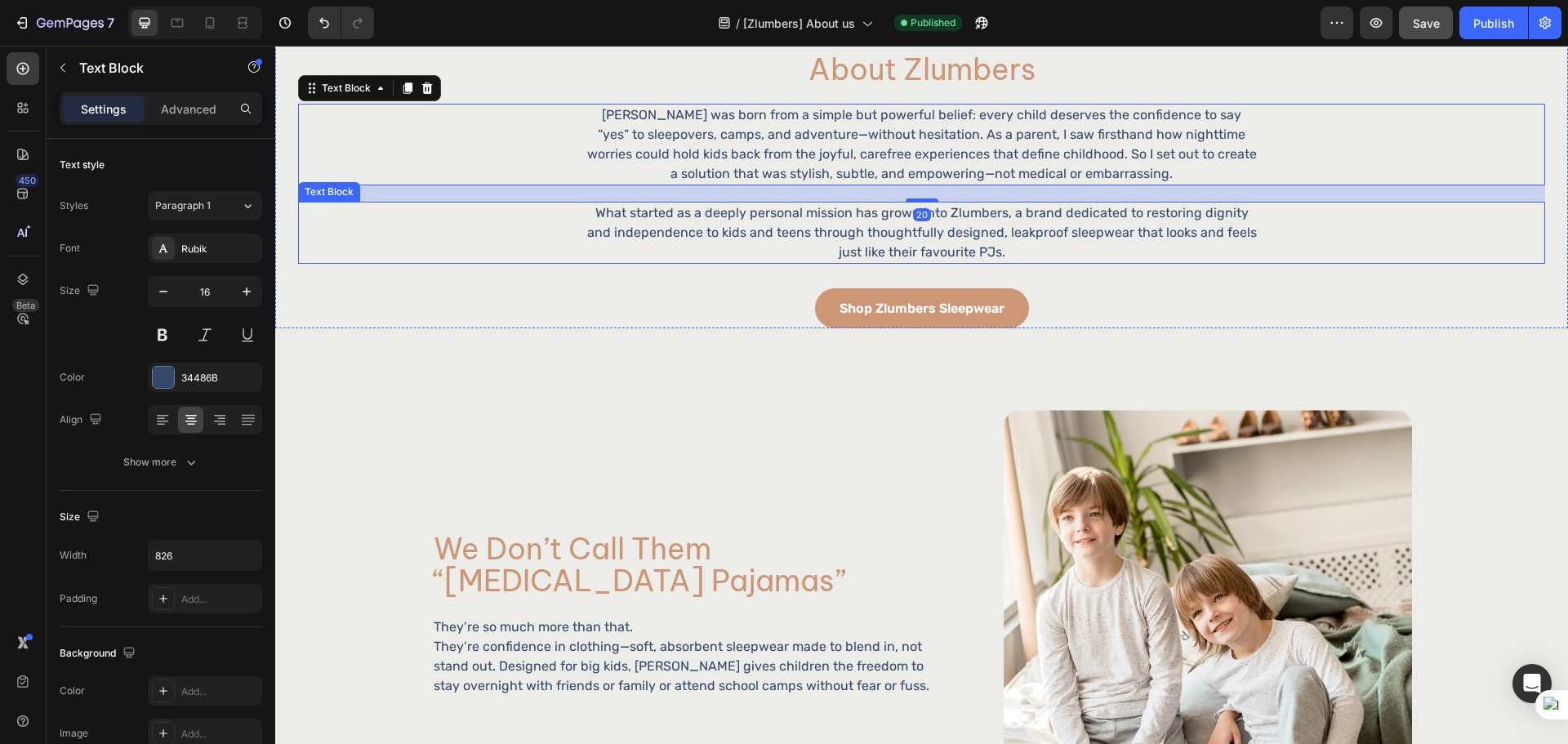
click at [980, 210] on p "What started as a deeply personal mission has grown into Zlumbers, a brand dedi…" at bounding box center [921, 233] width 671 height 59
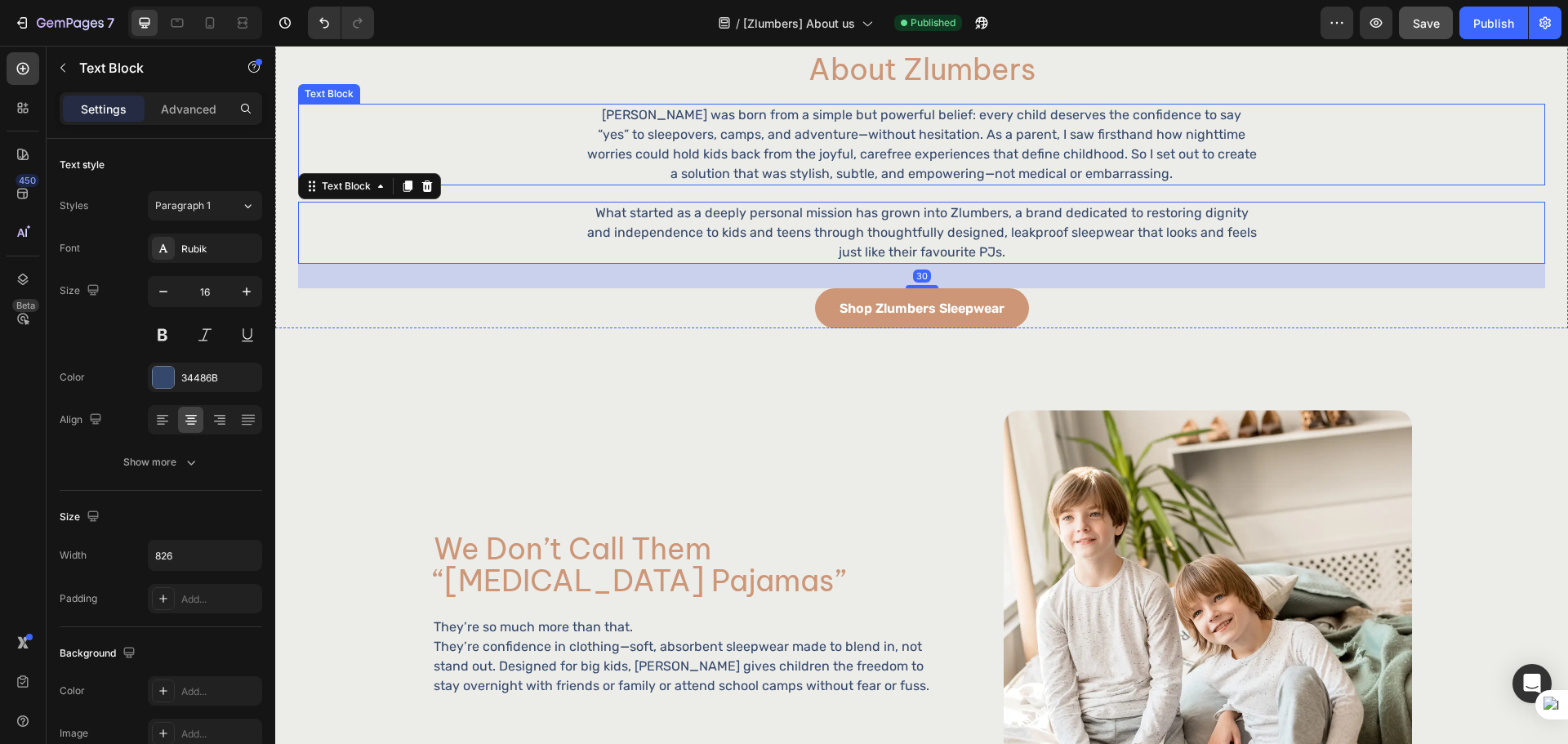
click at [973, 150] on p "Zlumbers was born from a simple but powerful belief: every child deserves the c…" at bounding box center [921, 145] width 671 height 79
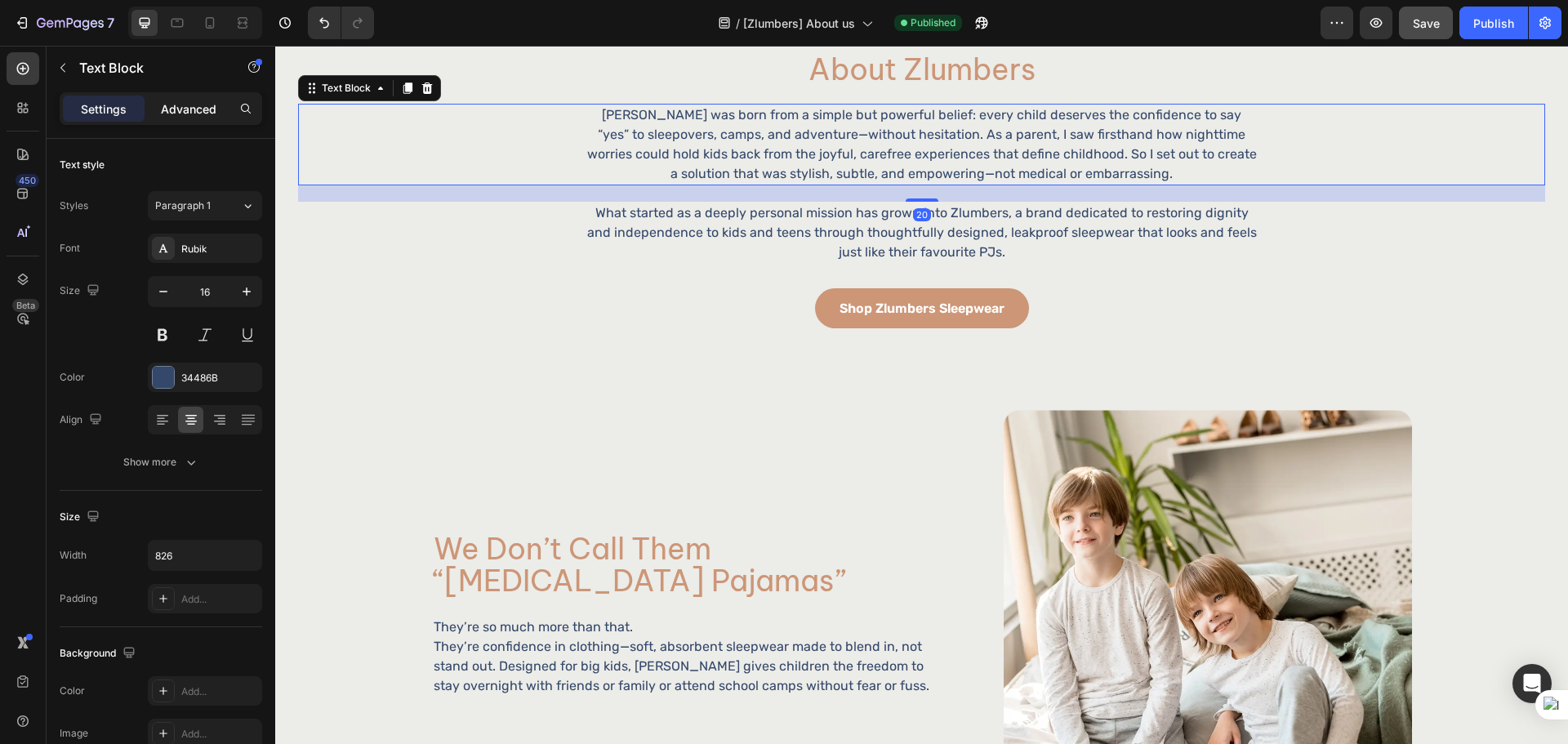
click at [197, 107] on p "Advanced" at bounding box center [189, 108] width 55 height 17
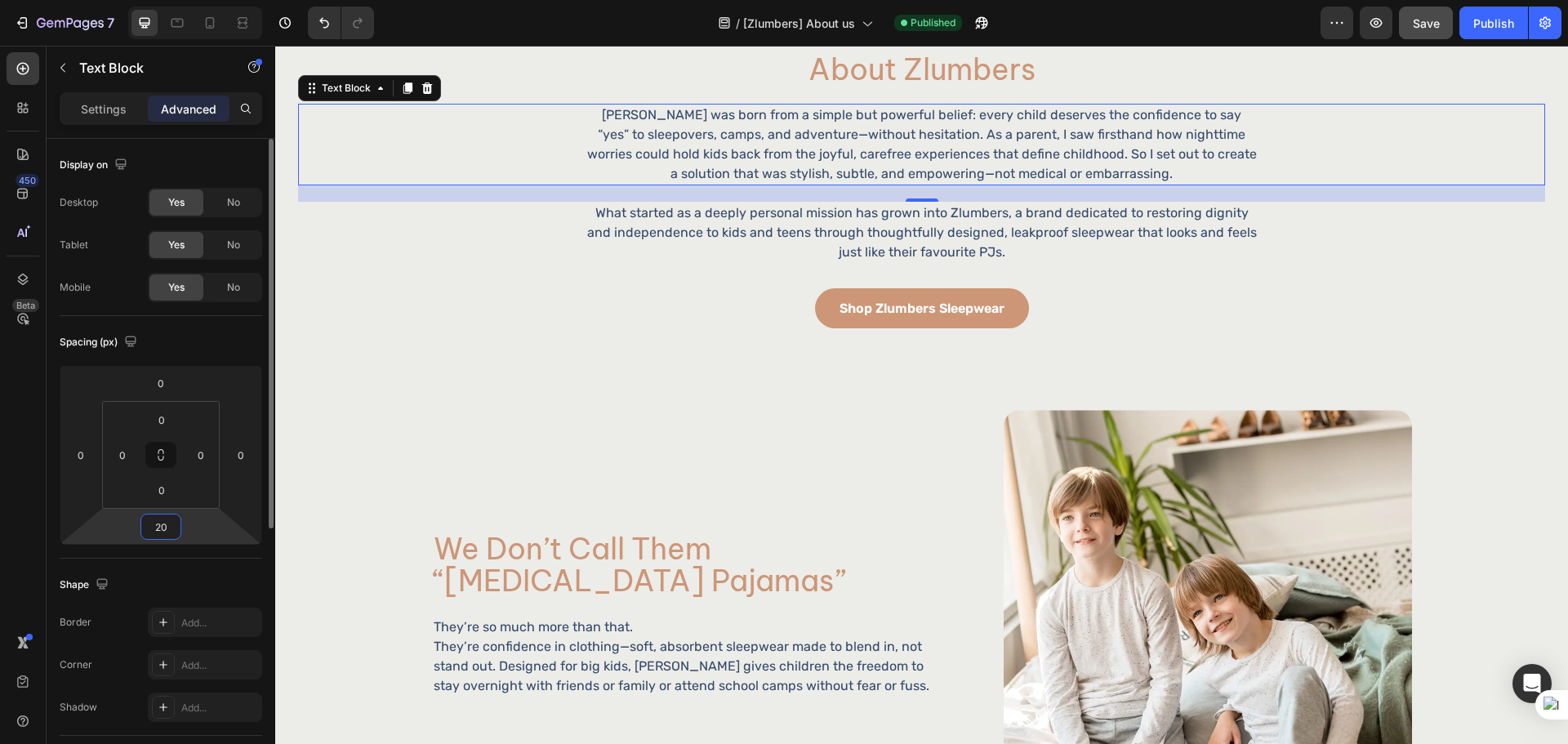
click at [171, 523] on input "20" at bounding box center [161, 526] width 33 height 24
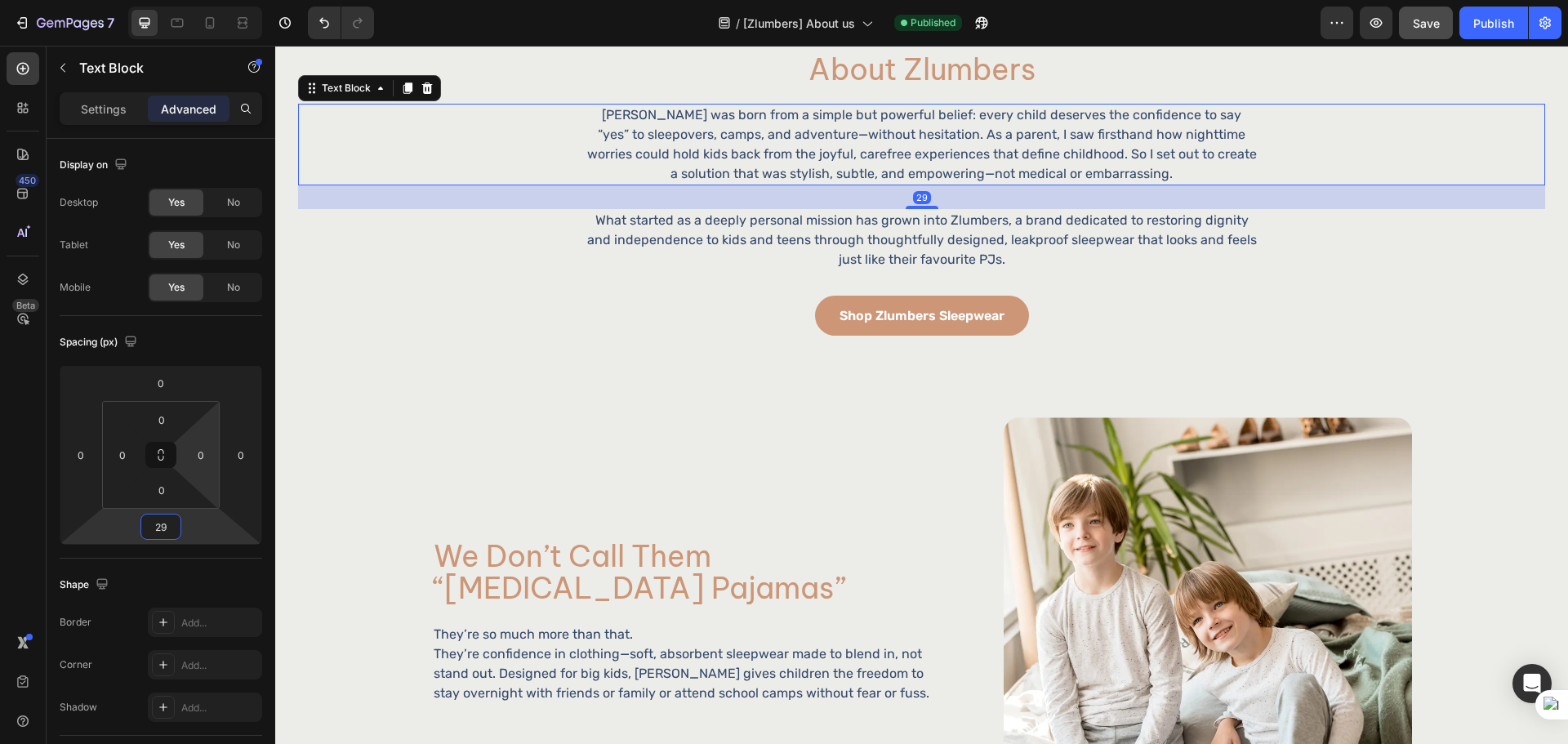
type input "30"
click at [359, 343] on div "we don’t call them “bedwetting pajamas” Heading They’re so much more than that.…" at bounding box center [921, 623] width 1293 height 573
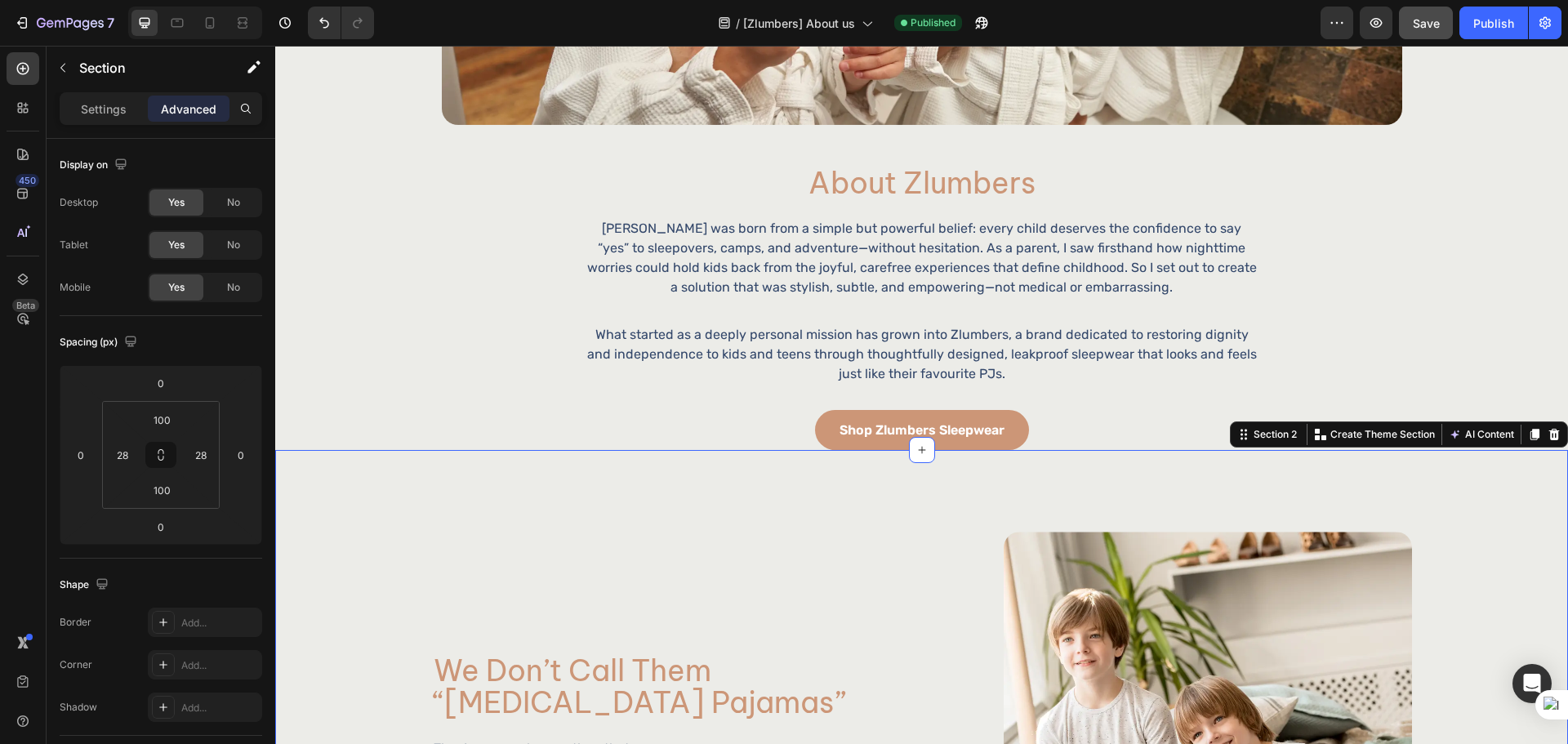
scroll to position [408, 0]
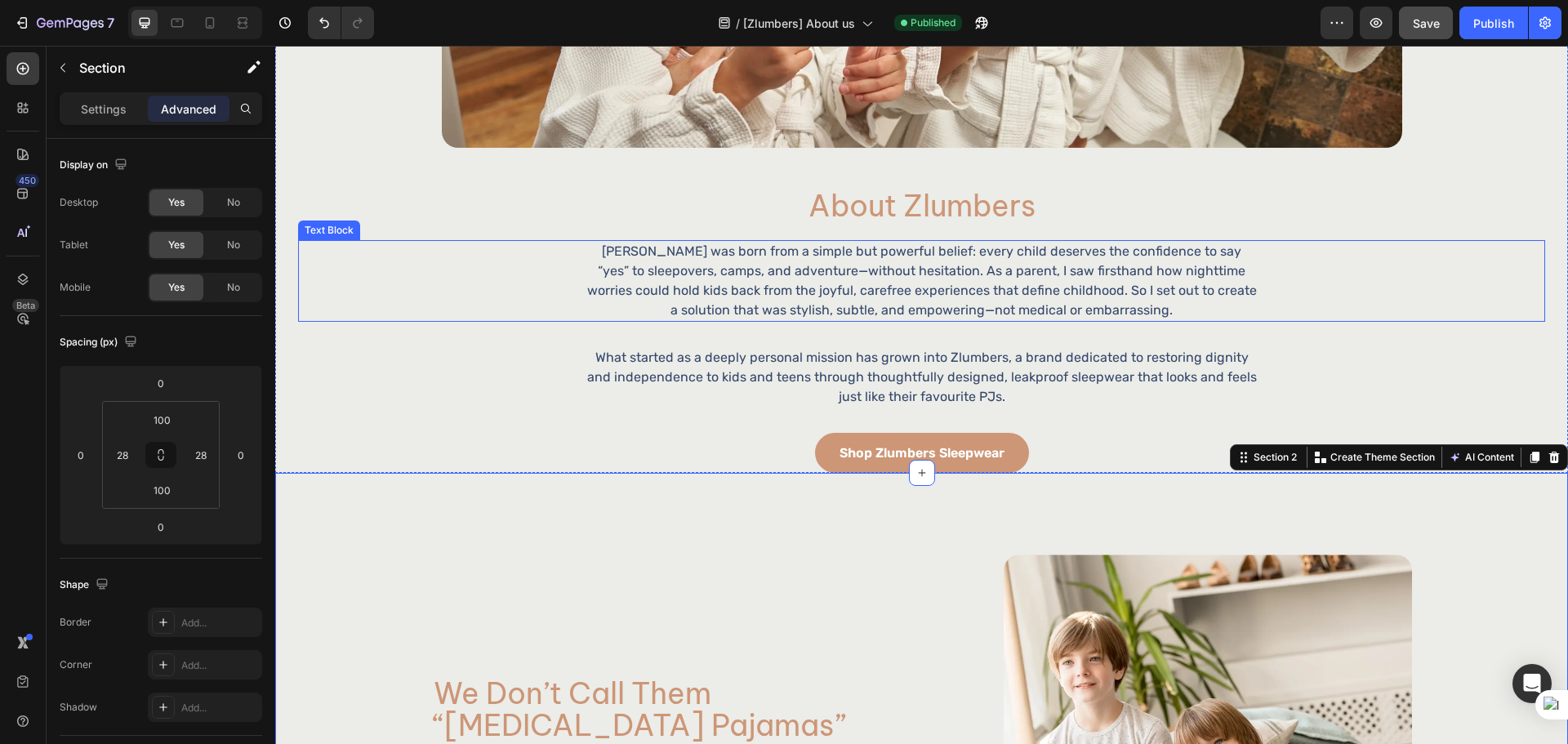
click at [699, 305] on p "Zlumbers was born from a simple but powerful belief: every child deserves the c…" at bounding box center [921, 281] width 671 height 79
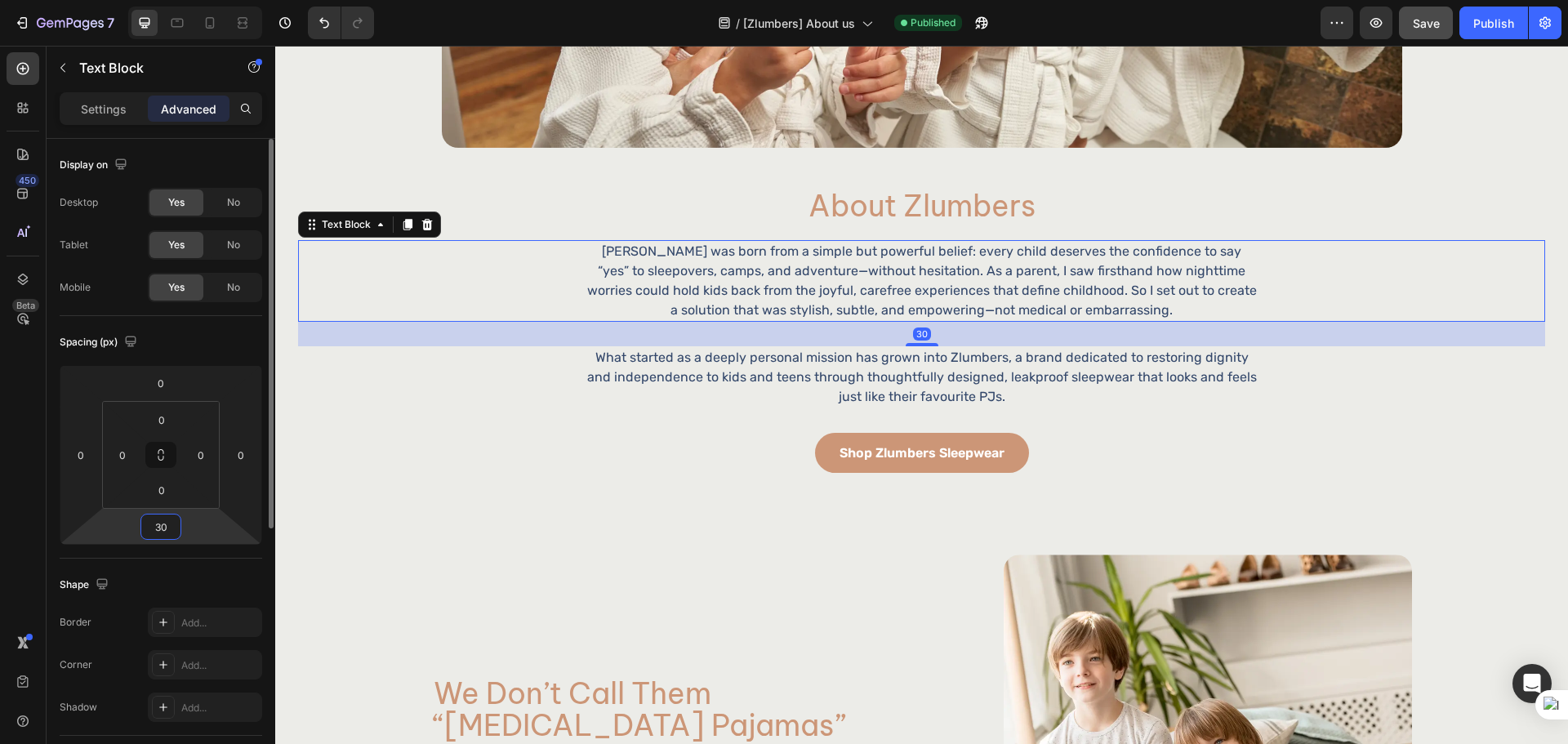
click at [172, 515] on input "30" at bounding box center [161, 526] width 33 height 24
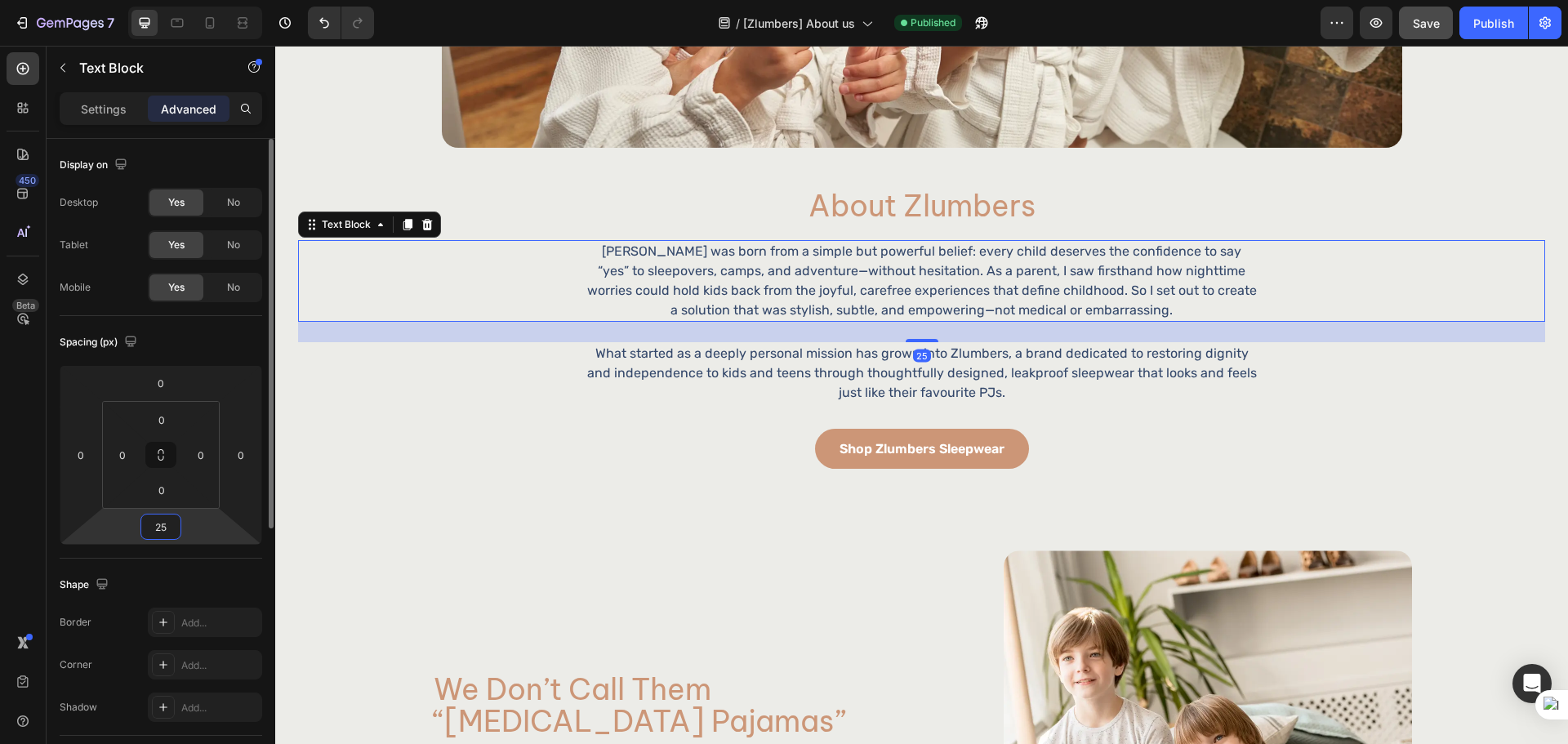
type input "24"
click at [507, 408] on div "Image About Zlumbers Heading Zlumbers was born from a simple but powerful belie…" at bounding box center [921, 79] width 1246 height 779
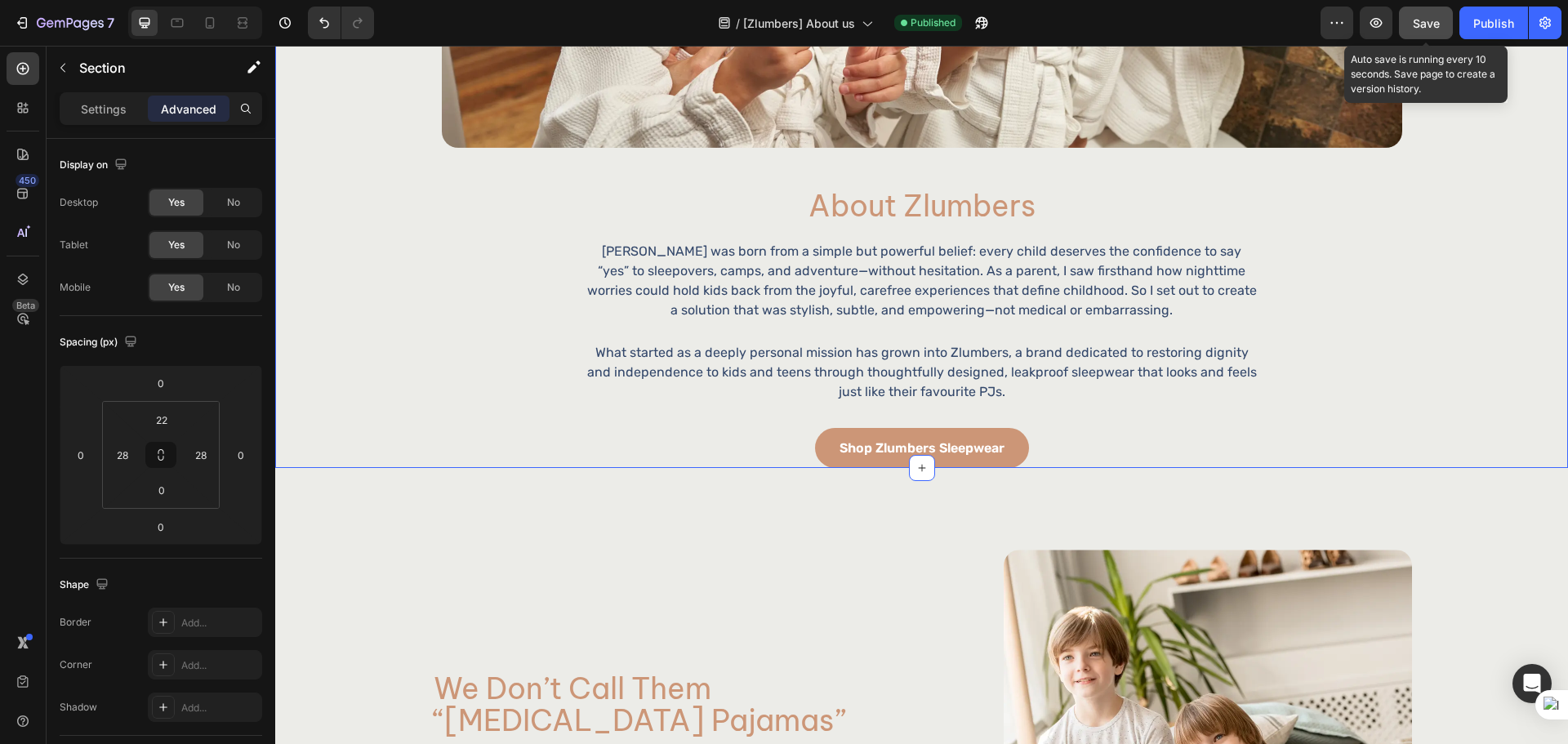
click at [1449, 26] on button "Save" at bounding box center [1425, 22] width 54 height 33
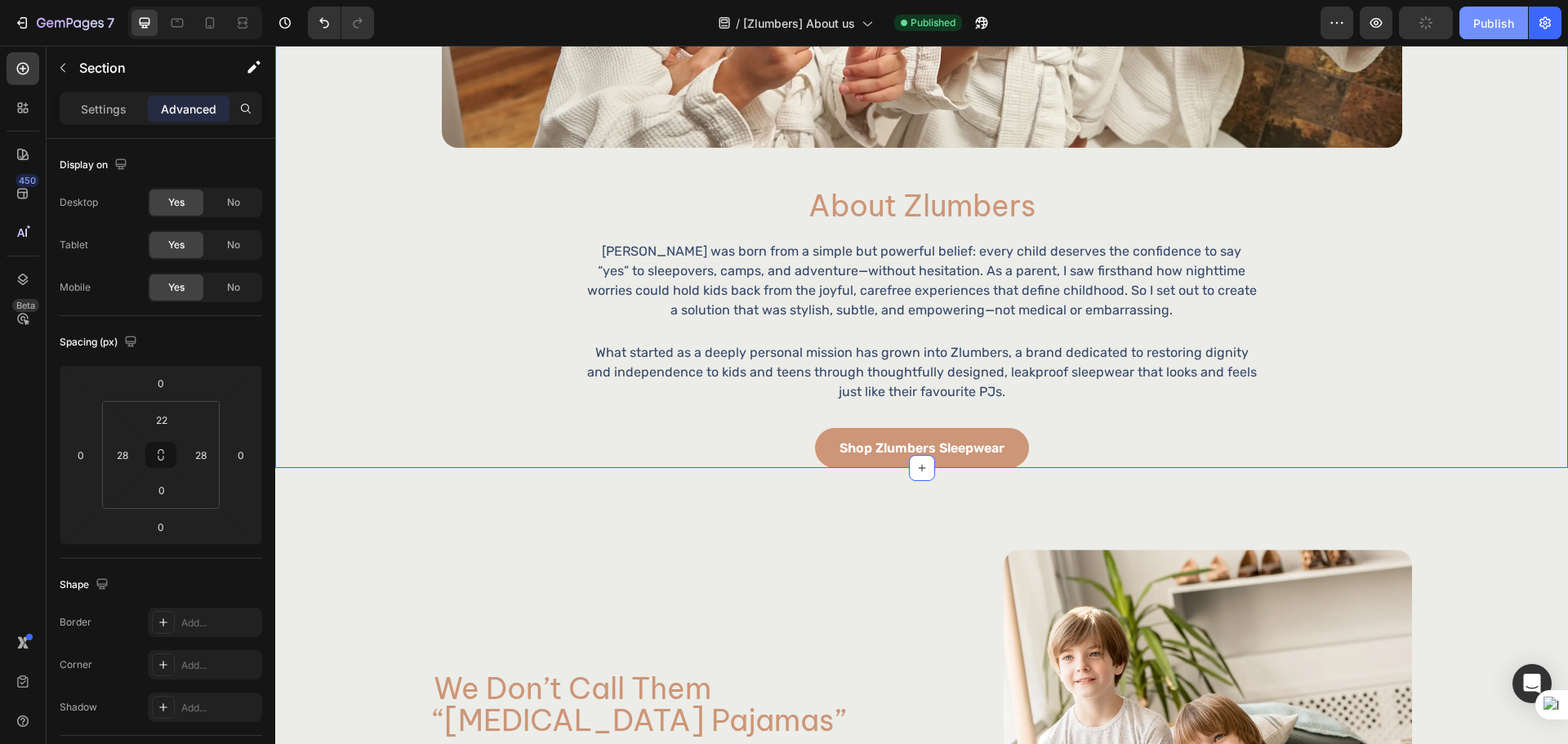
click at [1488, 33] on button "Publish" at bounding box center [1493, 22] width 69 height 33
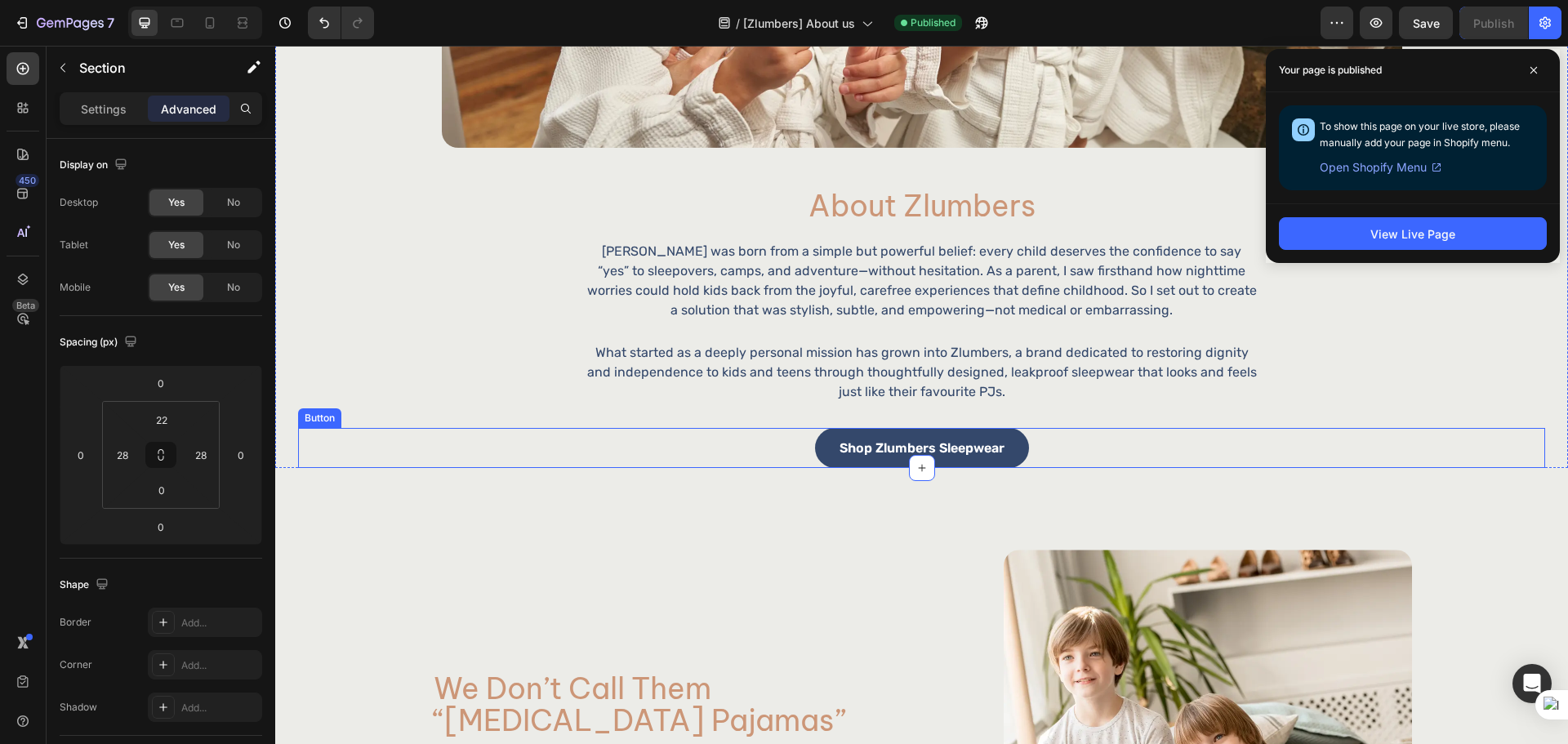
click at [1001, 451] on button "Shop Zlumbers Sleepwear" at bounding box center [921, 447] width 214 height 40
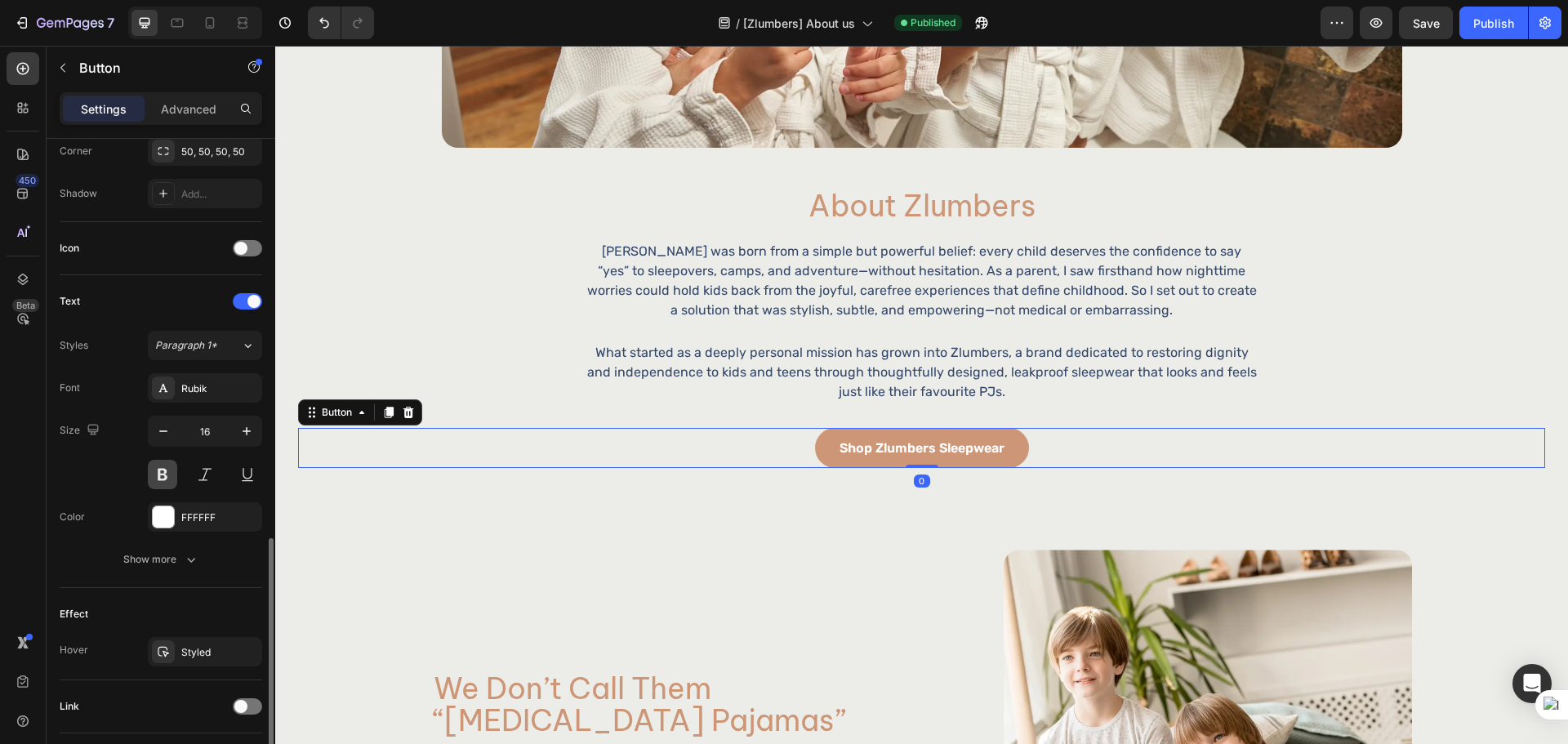
scroll to position [519, 0]
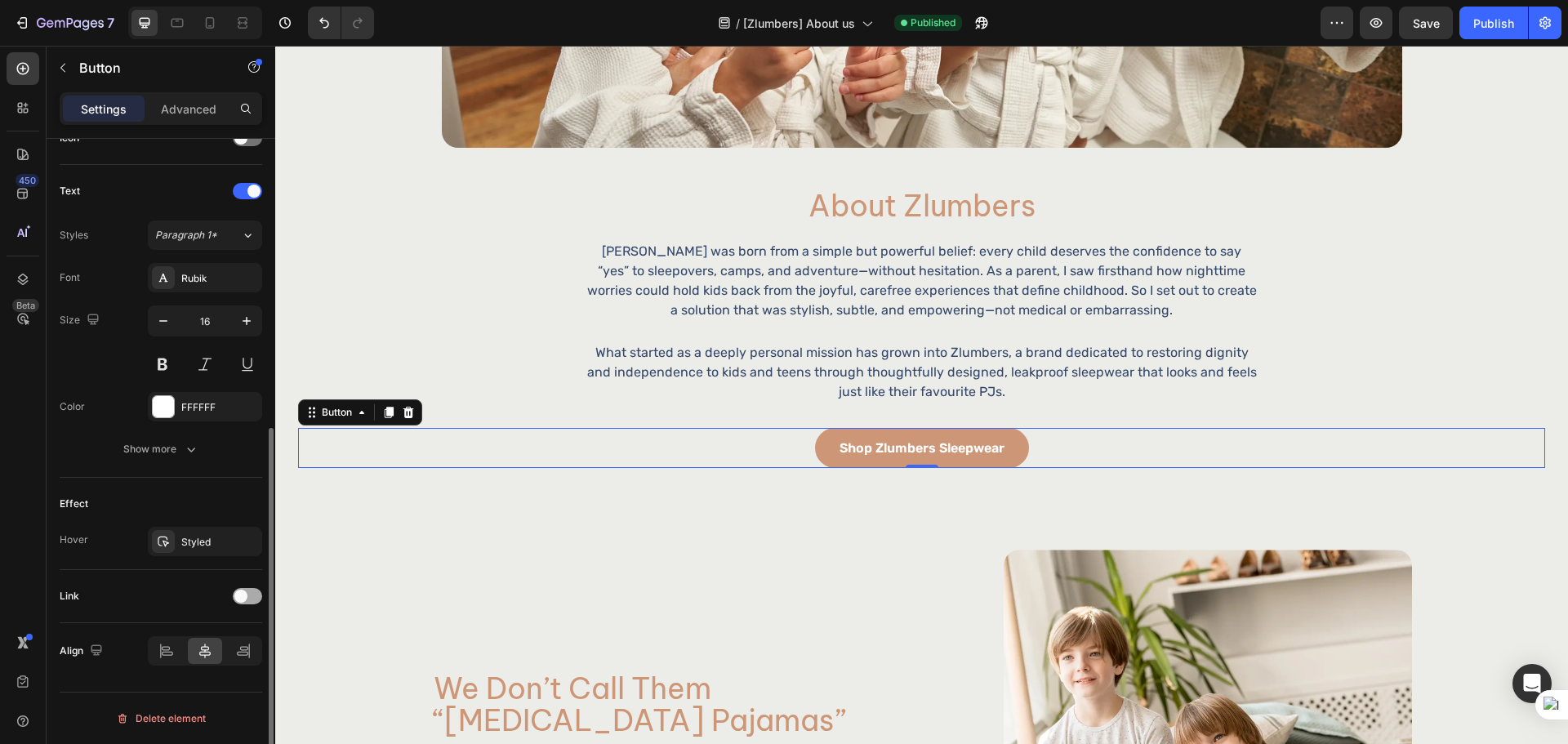
click at [242, 596] on span at bounding box center [240, 596] width 13 height 13
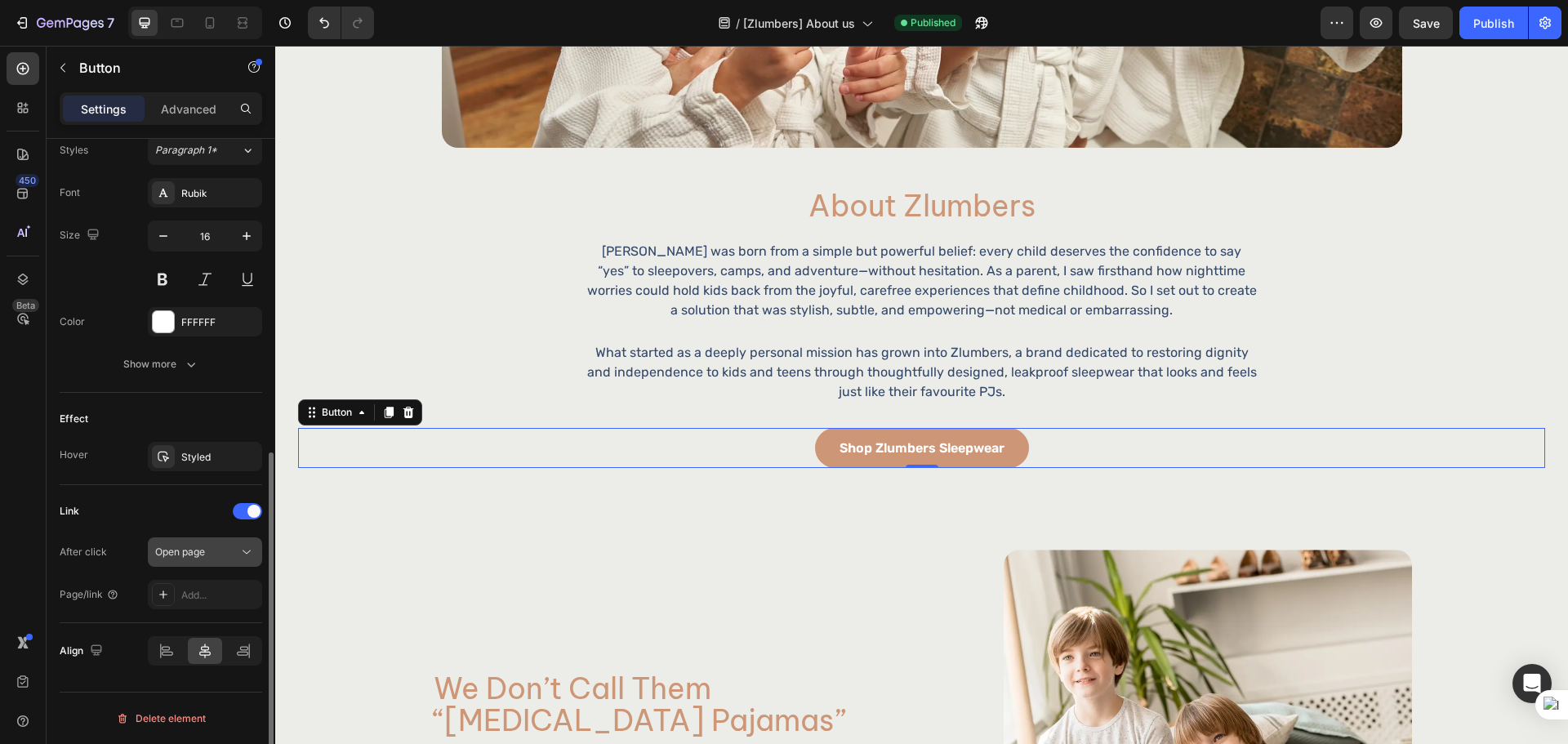
click at [205, 547] on span "Open page" at bounding box center [180, 551] width 50 height 13
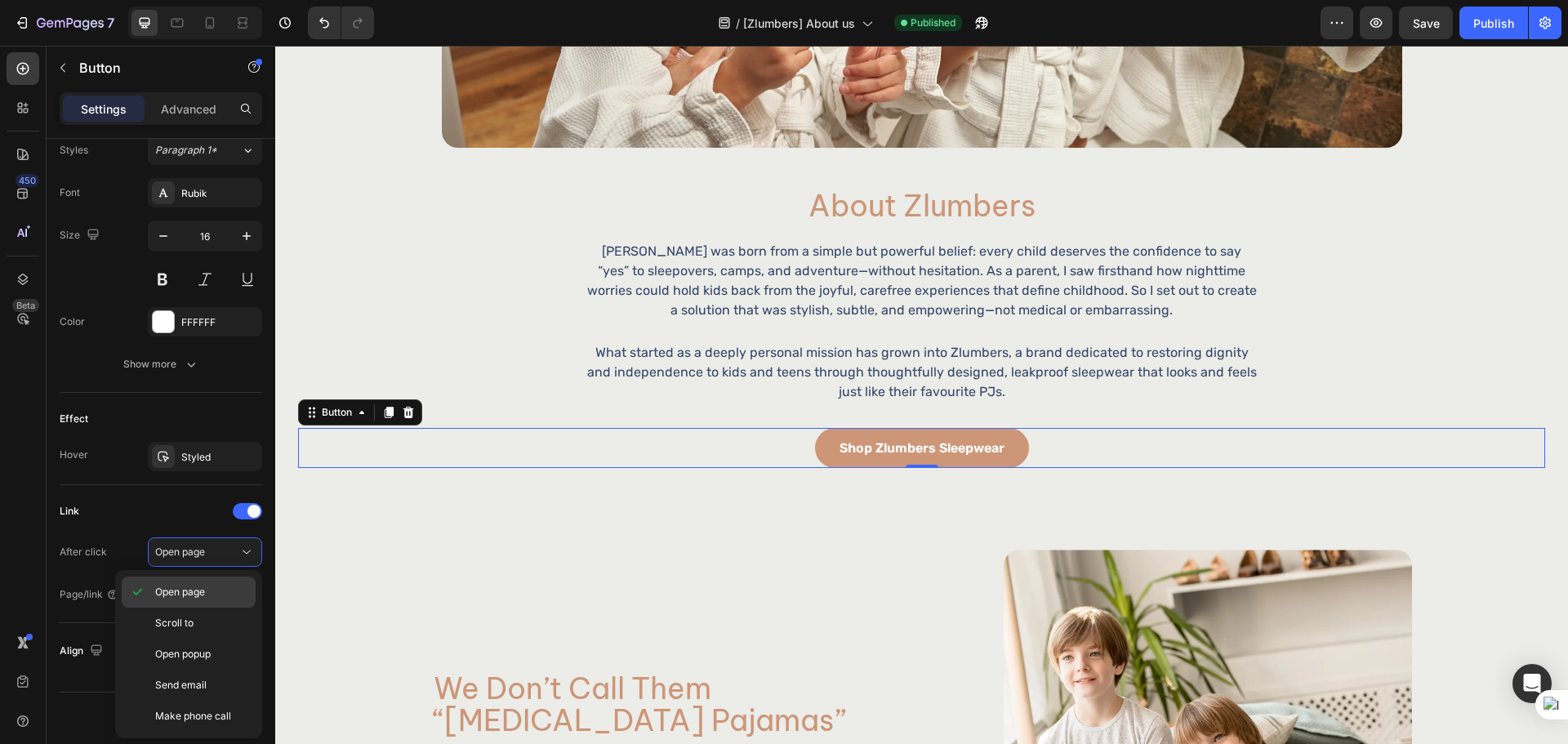
click at [203, 607] on div "Open page" at bounding box center [189, 623] width 134 height 31
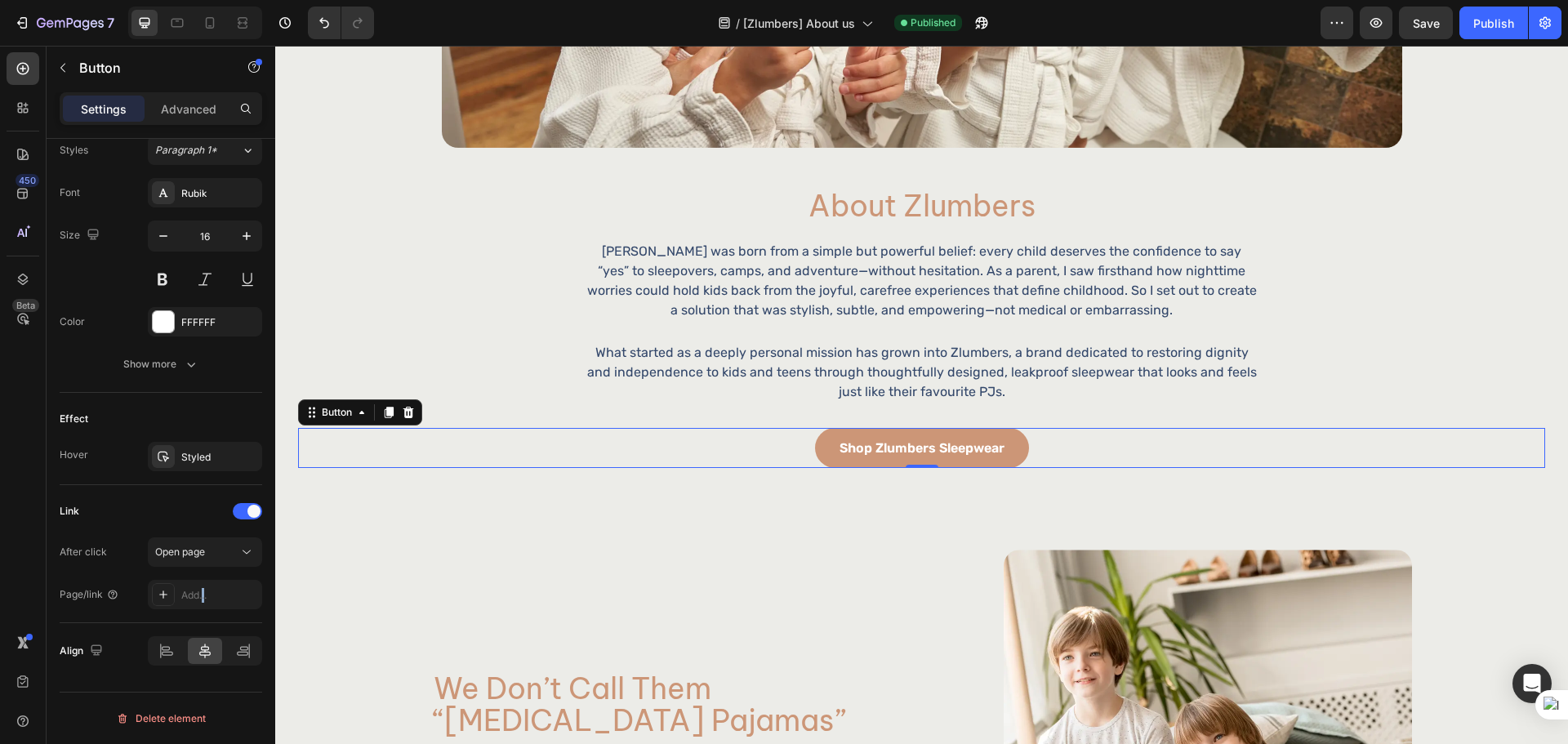
click at [203, 583] on div "Add..." at bounding box center [205, 594] width 114 height 29
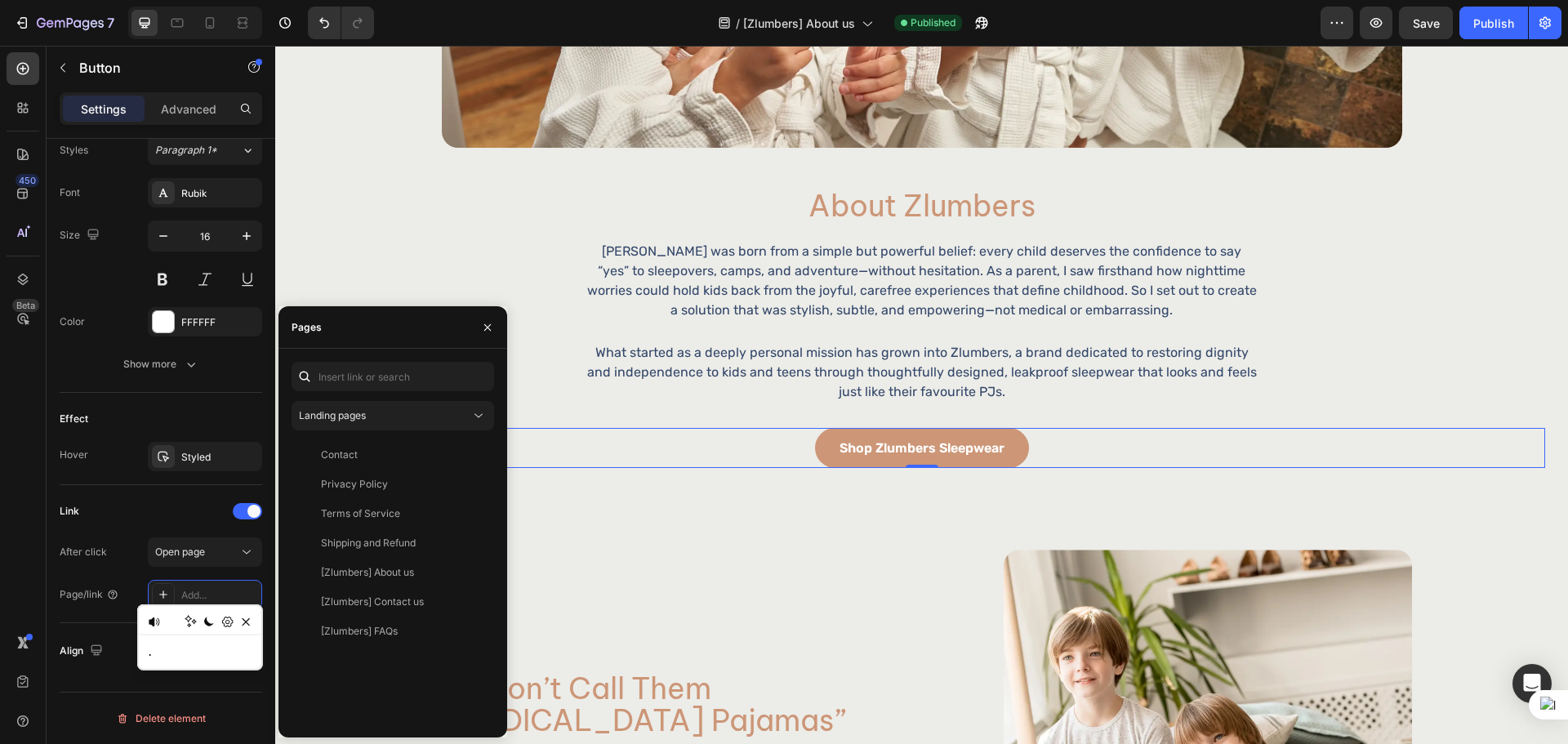
click at [371, 391] on div "Landing pages Contact View Privacy Policy View Terms of Service View Shipping a…" at bounding box center [392, 543] width 203 height 363
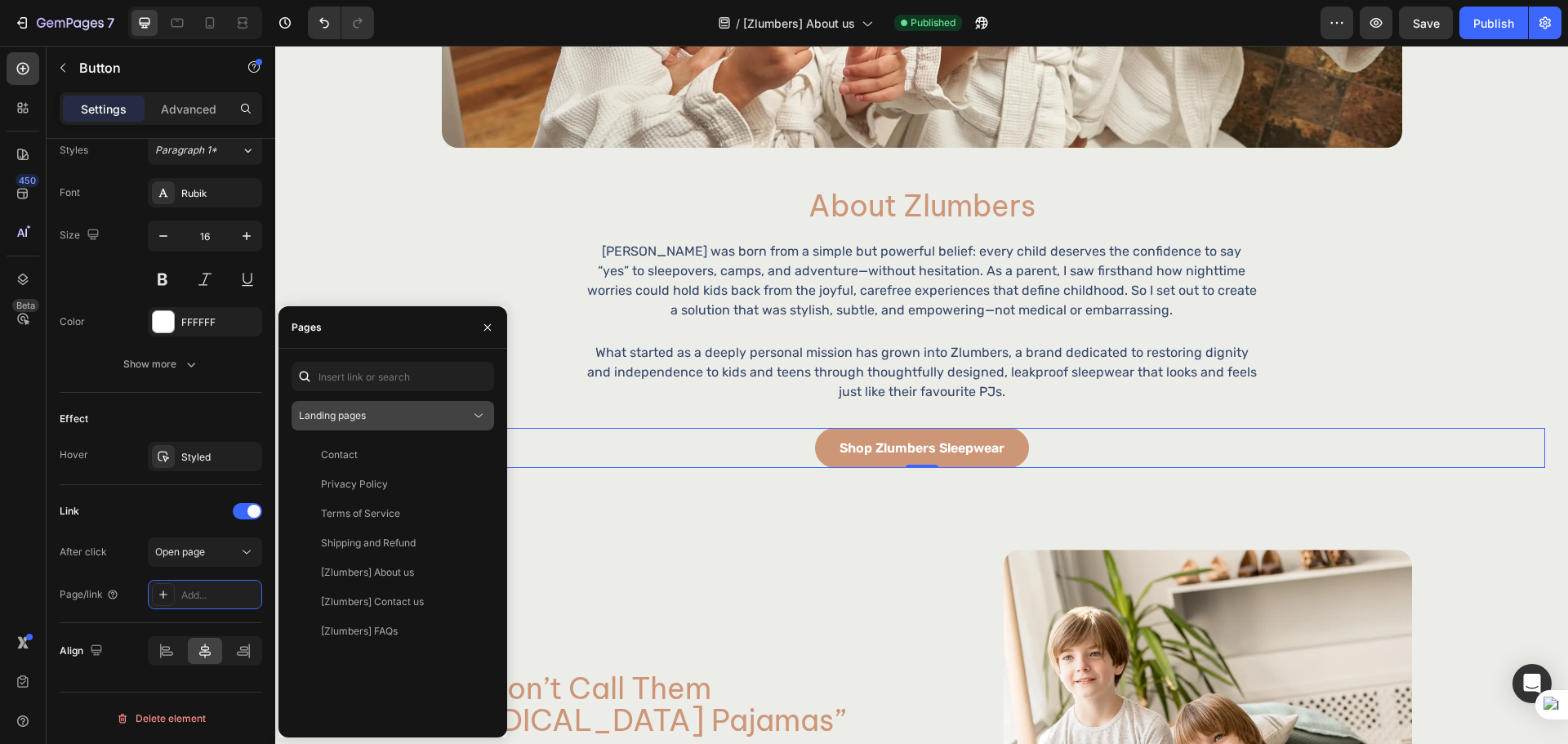
click at [365, 409] on span "Landing pages" at bounding box center [331, 415] width 67 height 13
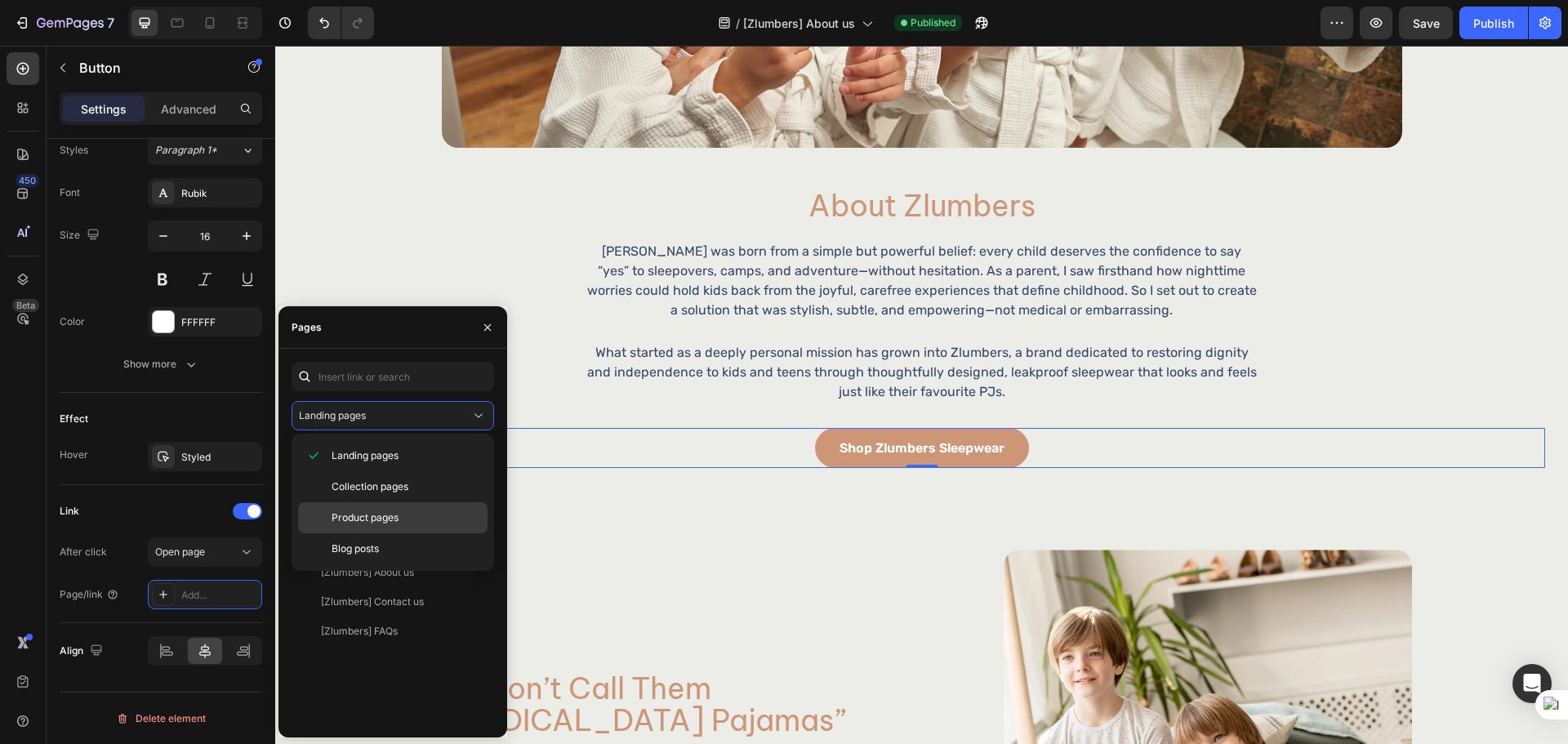
click at [379, 513] on span "Product pages" at bounding box center [365, 517] width 67 height 14
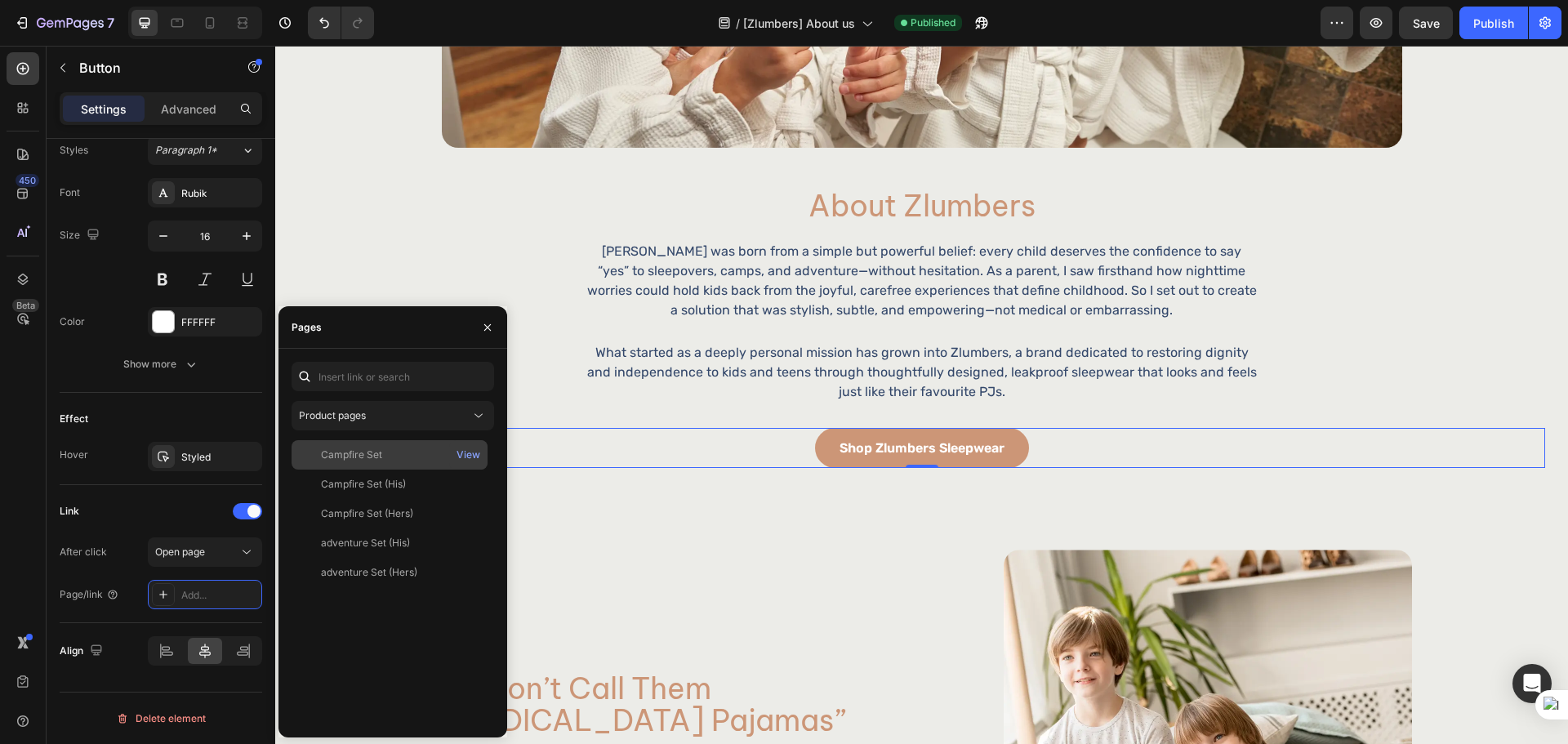
click at [374, 457] on div "Campfire Set" at bounding box center [351, 455] width 62 height 14
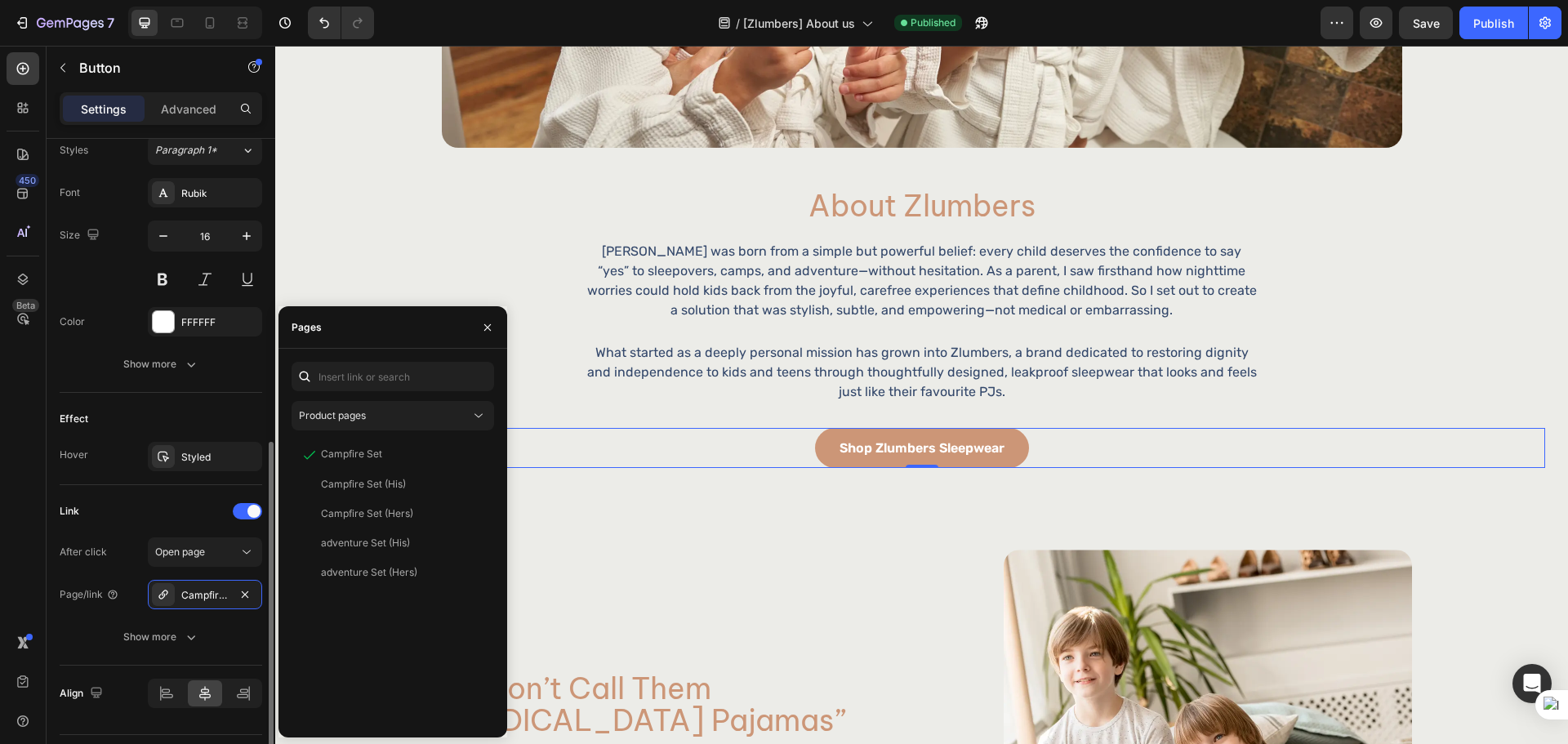
click at [161, 506] on div "Link" at bounding box center [161, 510] width 203 height 26
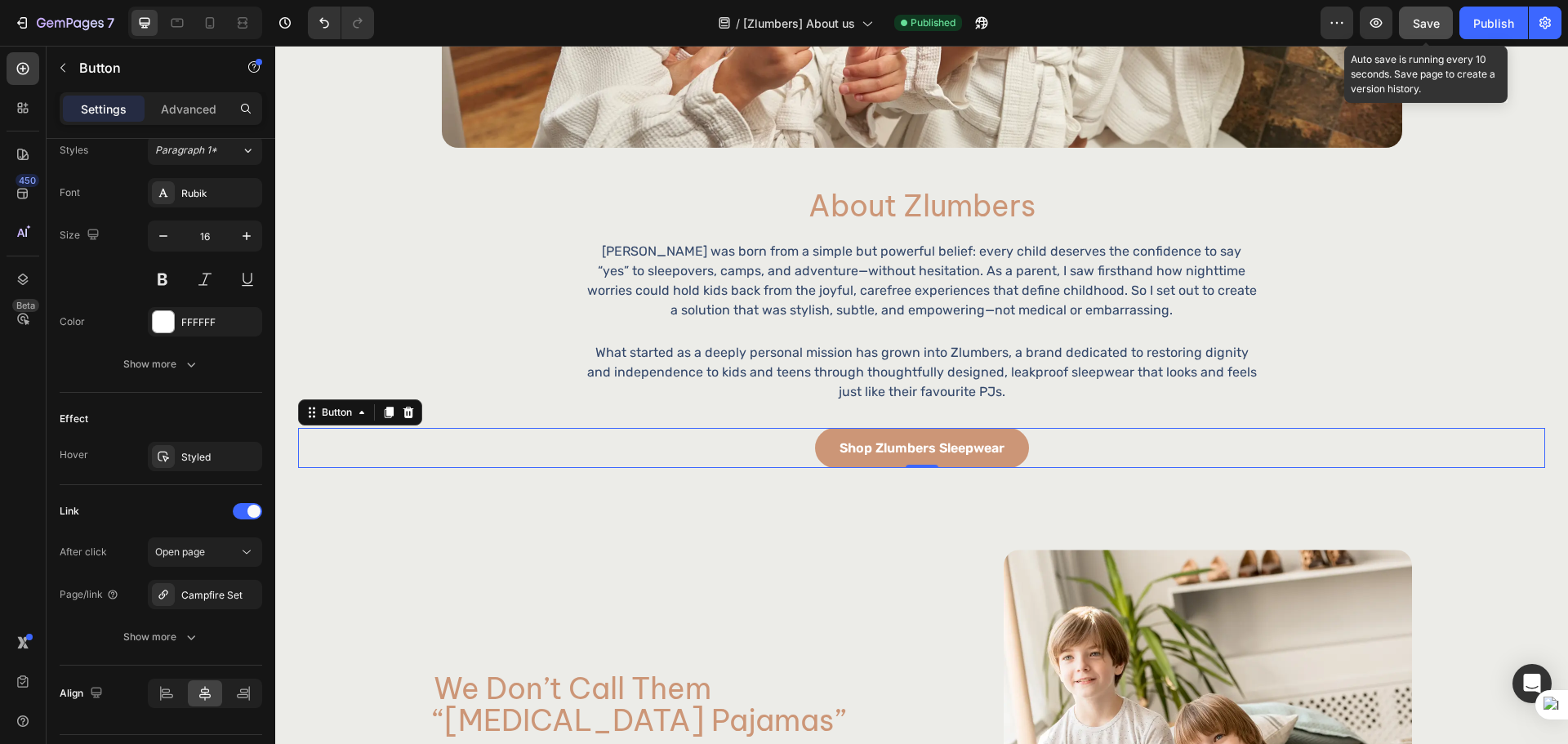
click at [1411, 16] on button "Save" at bounding box center [1425, 22] width 54 height 33
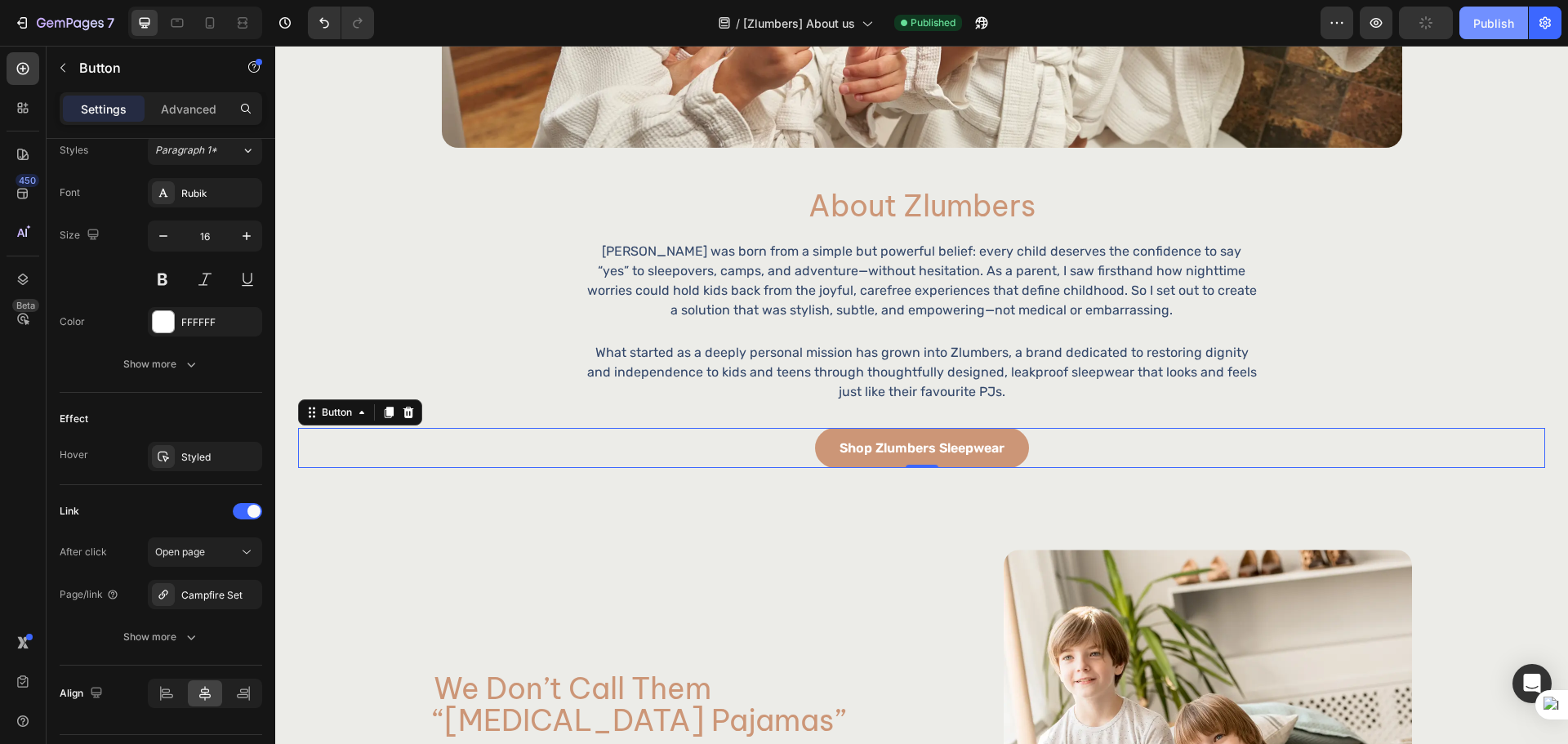
click at [1477, 8] on button "Publish" at bounding box center [1493, 22] width 69 height 33
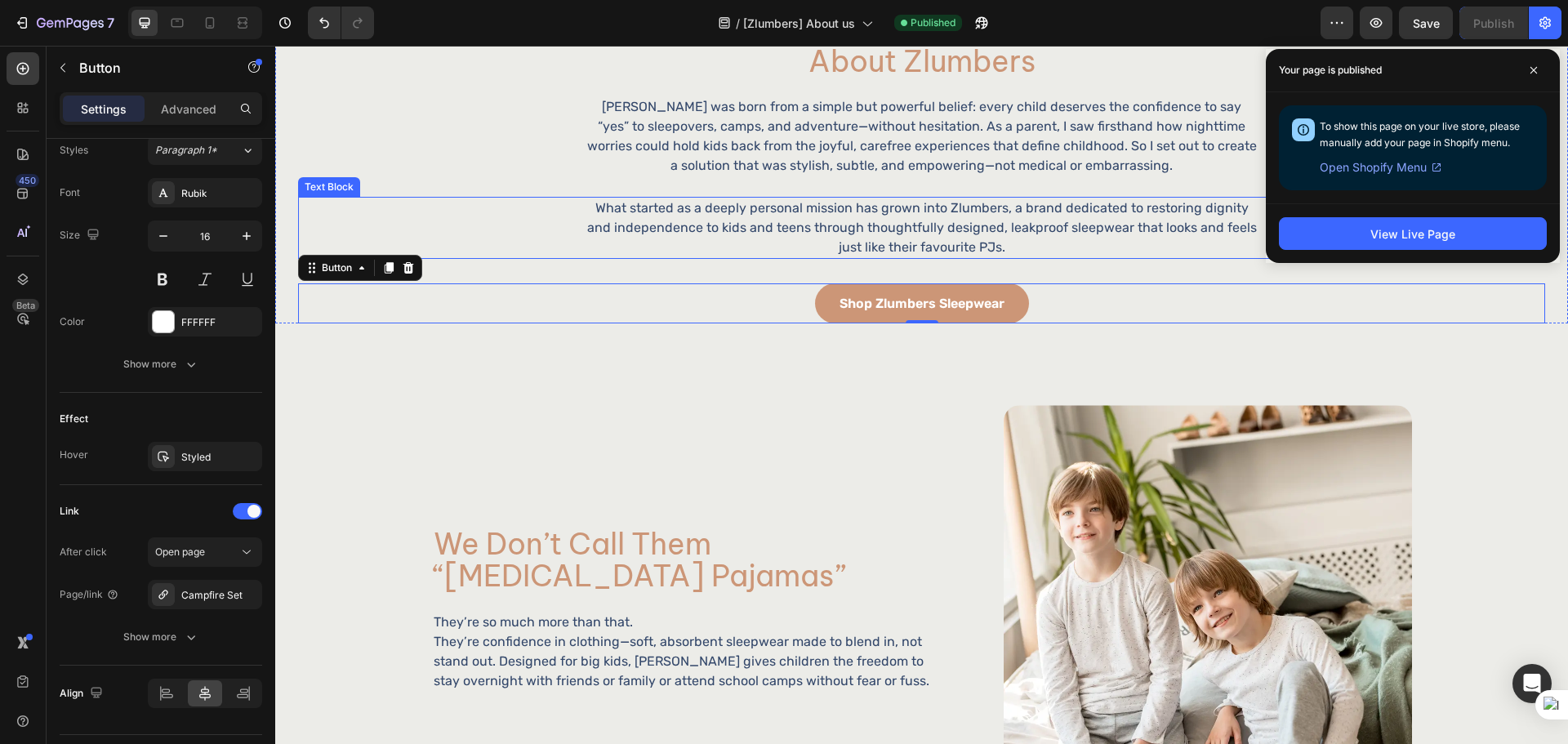
scroll to position [816, 0]
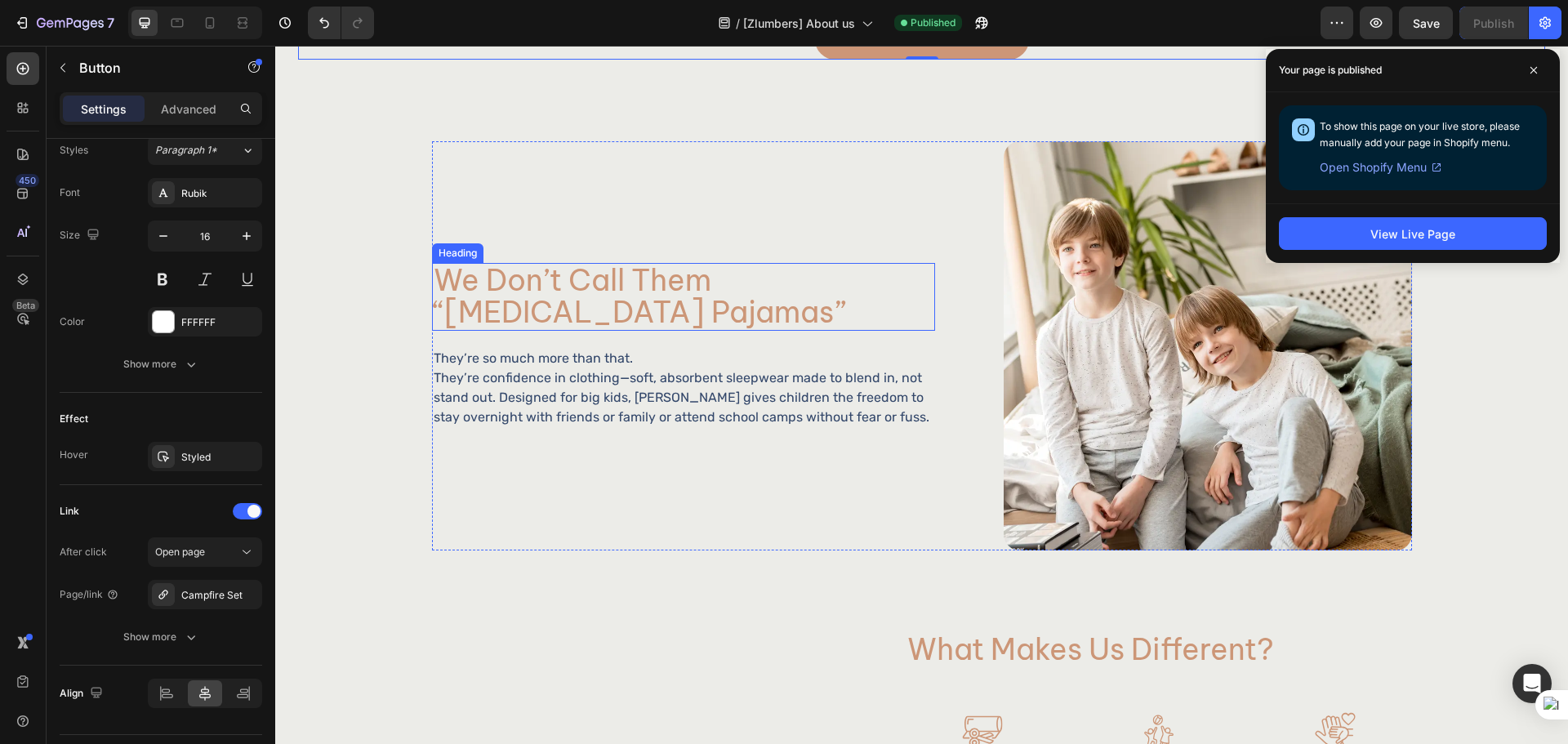
click at [700, 288] on h2 "we don’t call them “bedwetting pajamas”" at bounding box center [662, 297] width 462 height 68
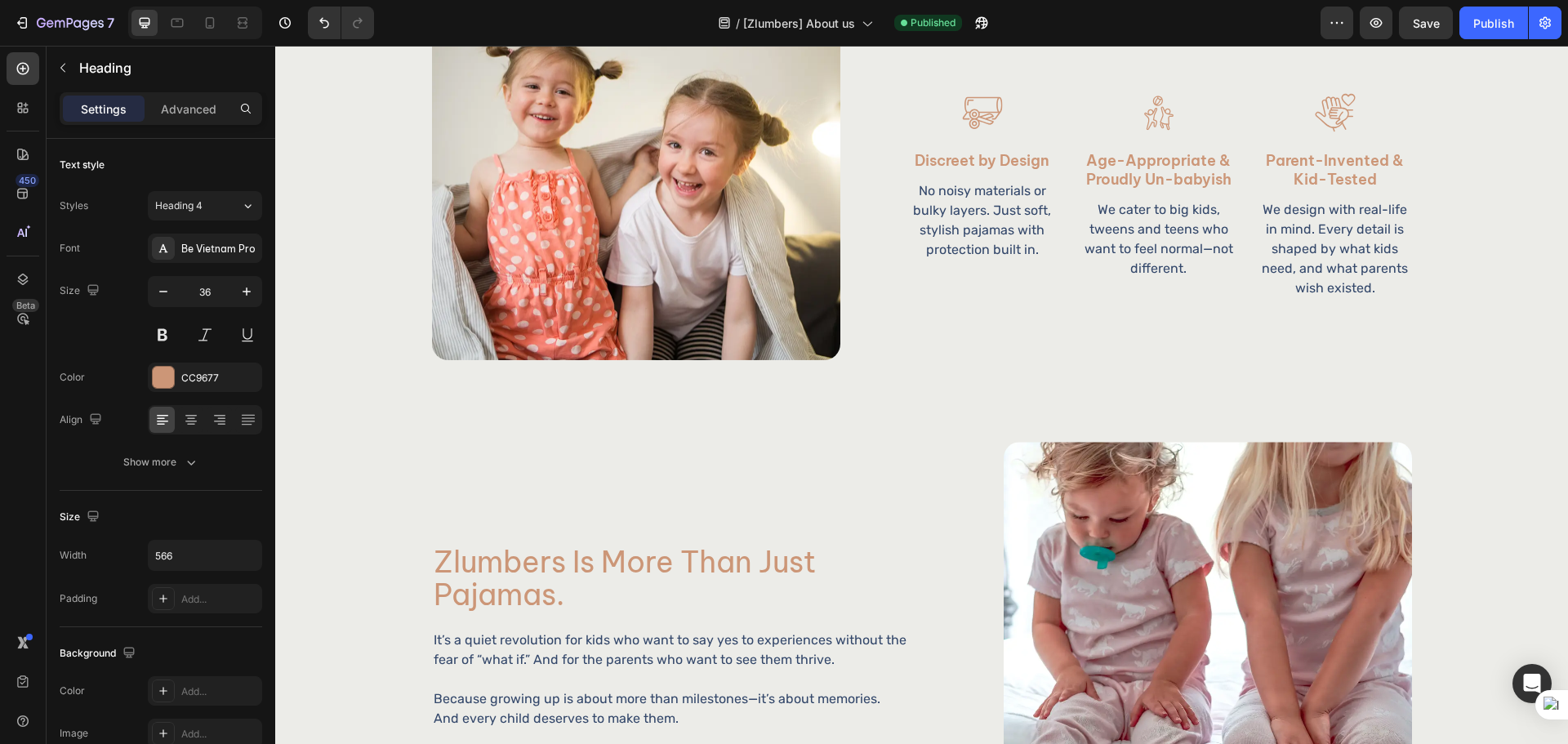
scroll to position [1768, 0]
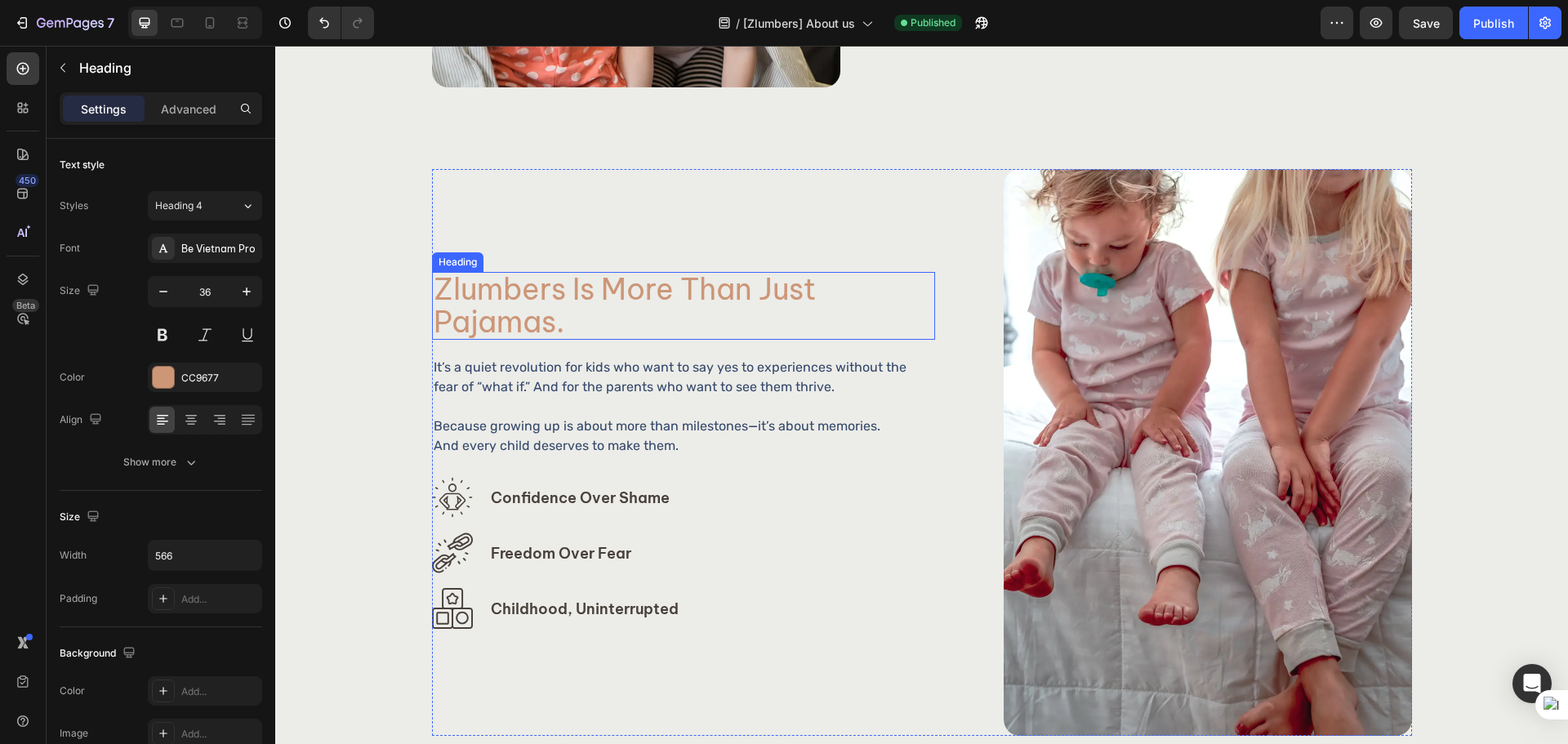
click at [692, 289] on h2 "zlumbers is more than just pajamas." at bounding box center [625, 305] width 386 height 68
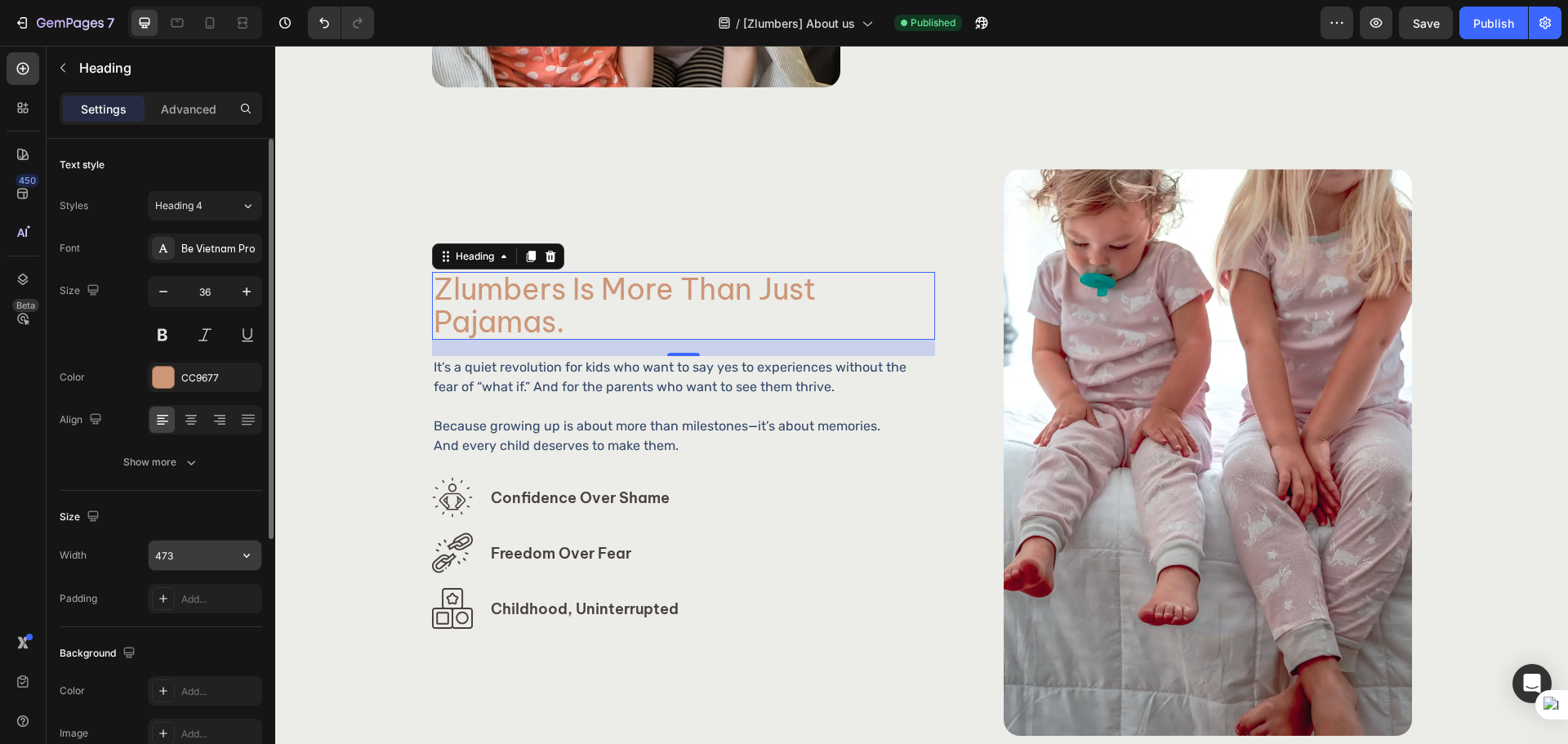
click at [163, 566] on input "473" at bounding box center [205, 555] width 113 height 29
type input "464"
click at [210, 524] on div "Size" at bounding box center [161, 516] width 203 height 26
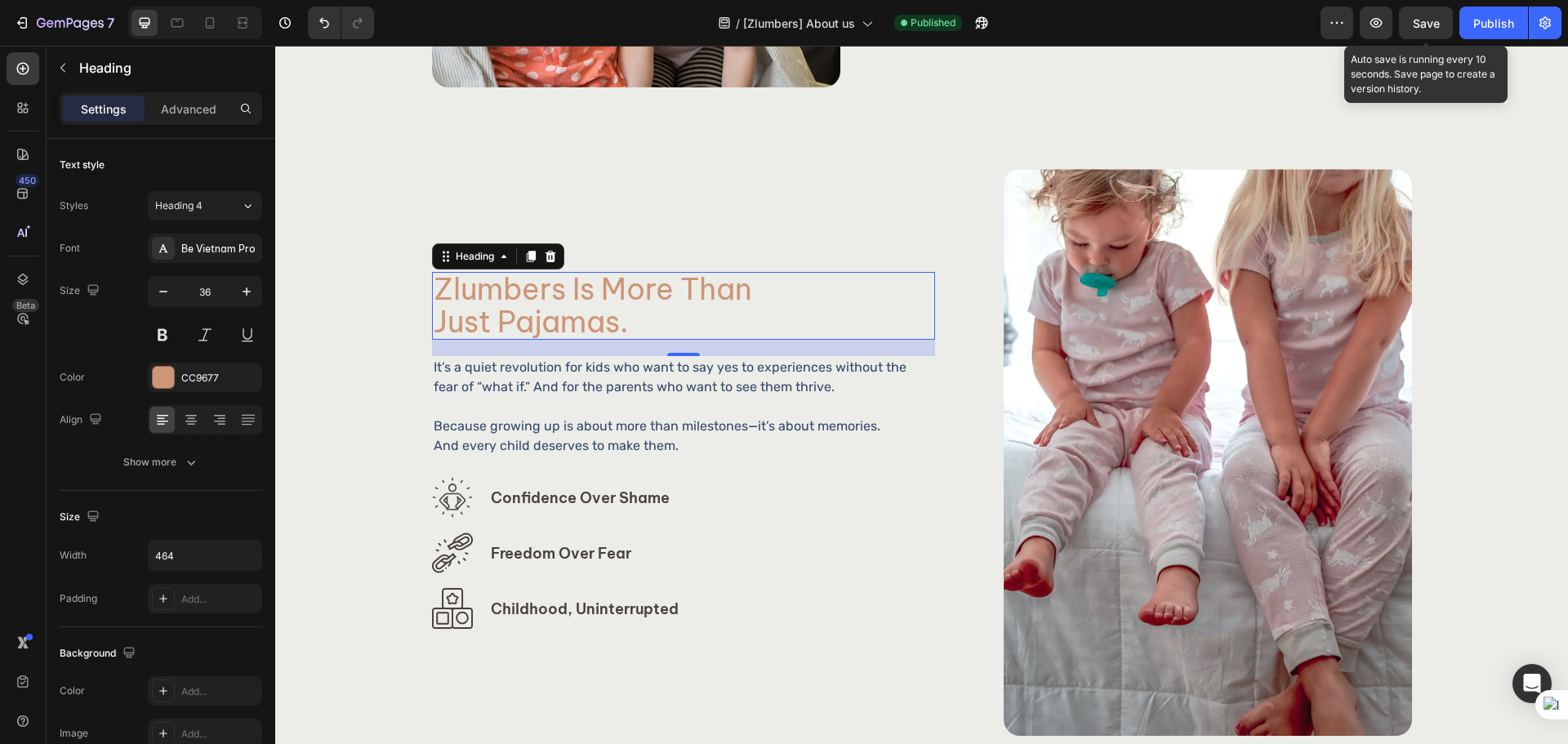
click at [1436, 24] on span "Save" at bounding box center [1426, 23] width 27 height 14
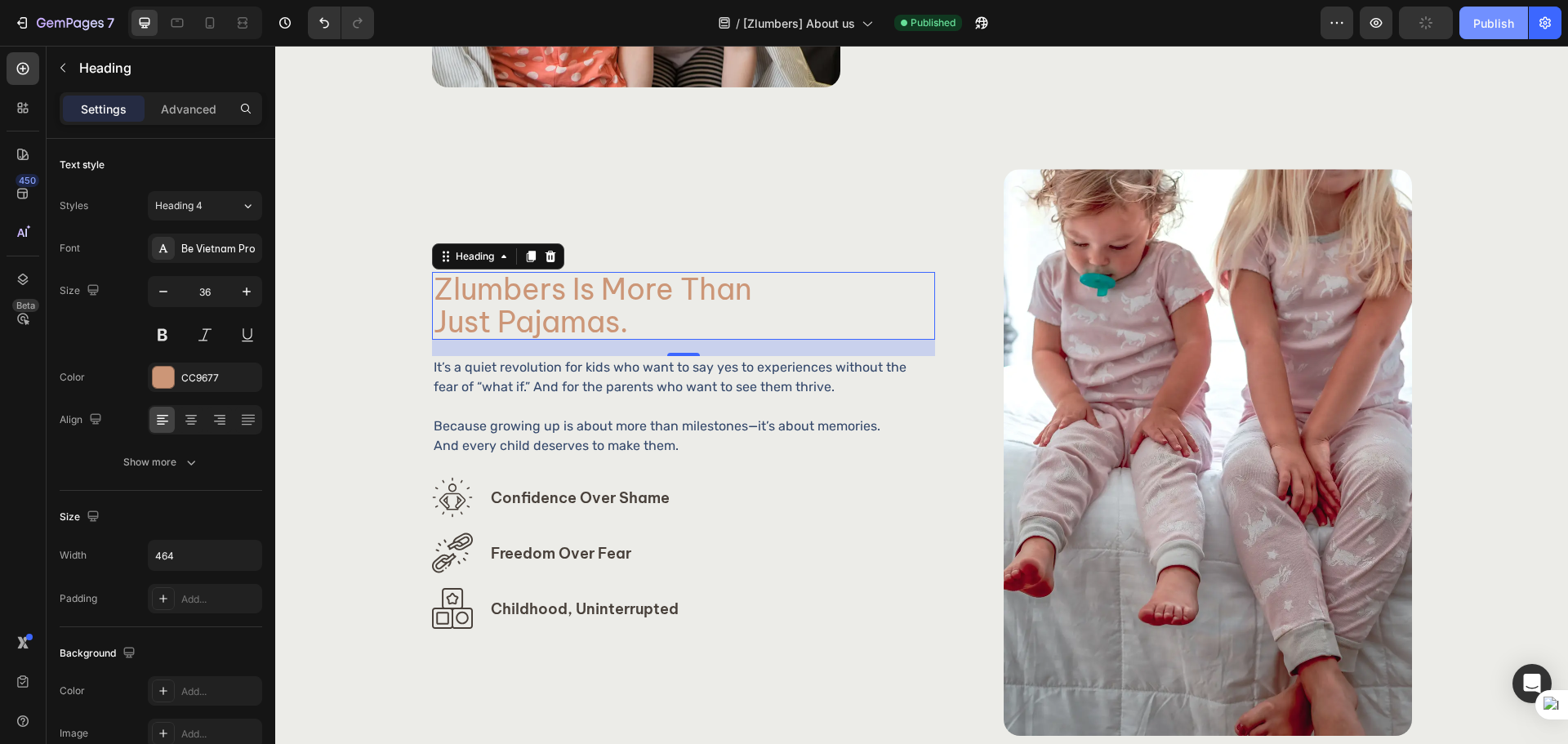
click at [1504, 23] on div "Publish" at bounding box center [1494, 22] width 41 height 17
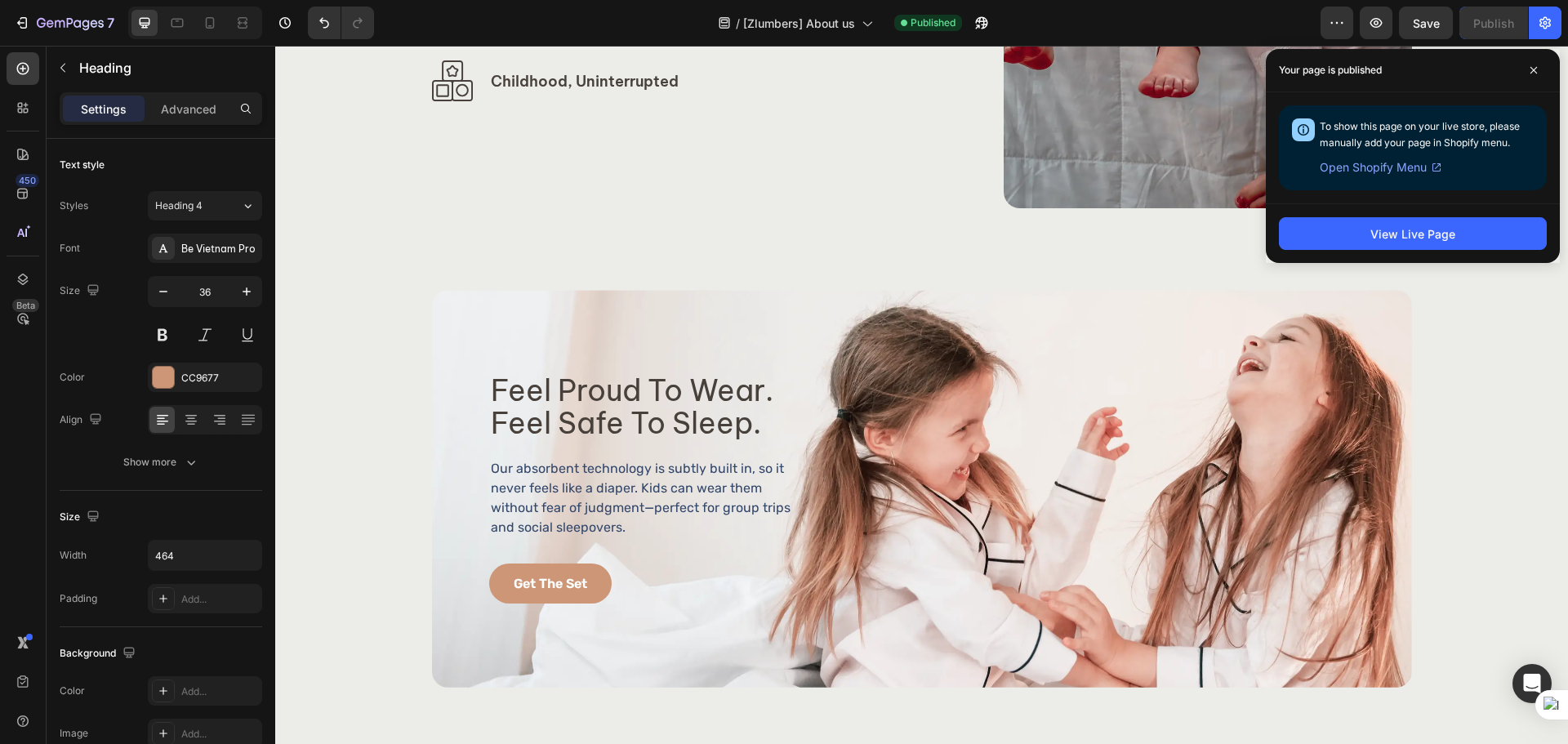
scroll to position [2449, 0]
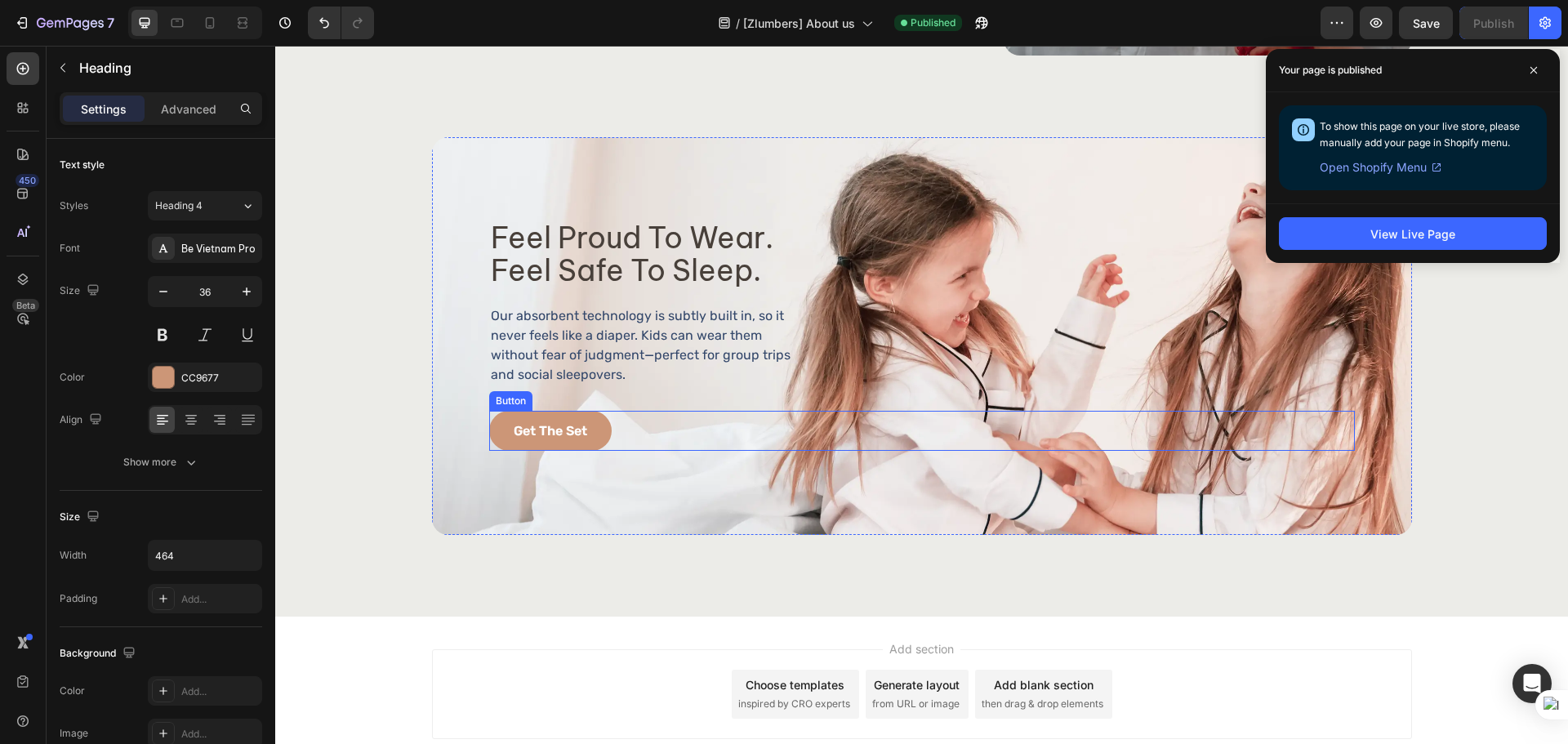
click at [663, 423] on div "get the set Button" at bounding box center [921, 431] width 866 height 40
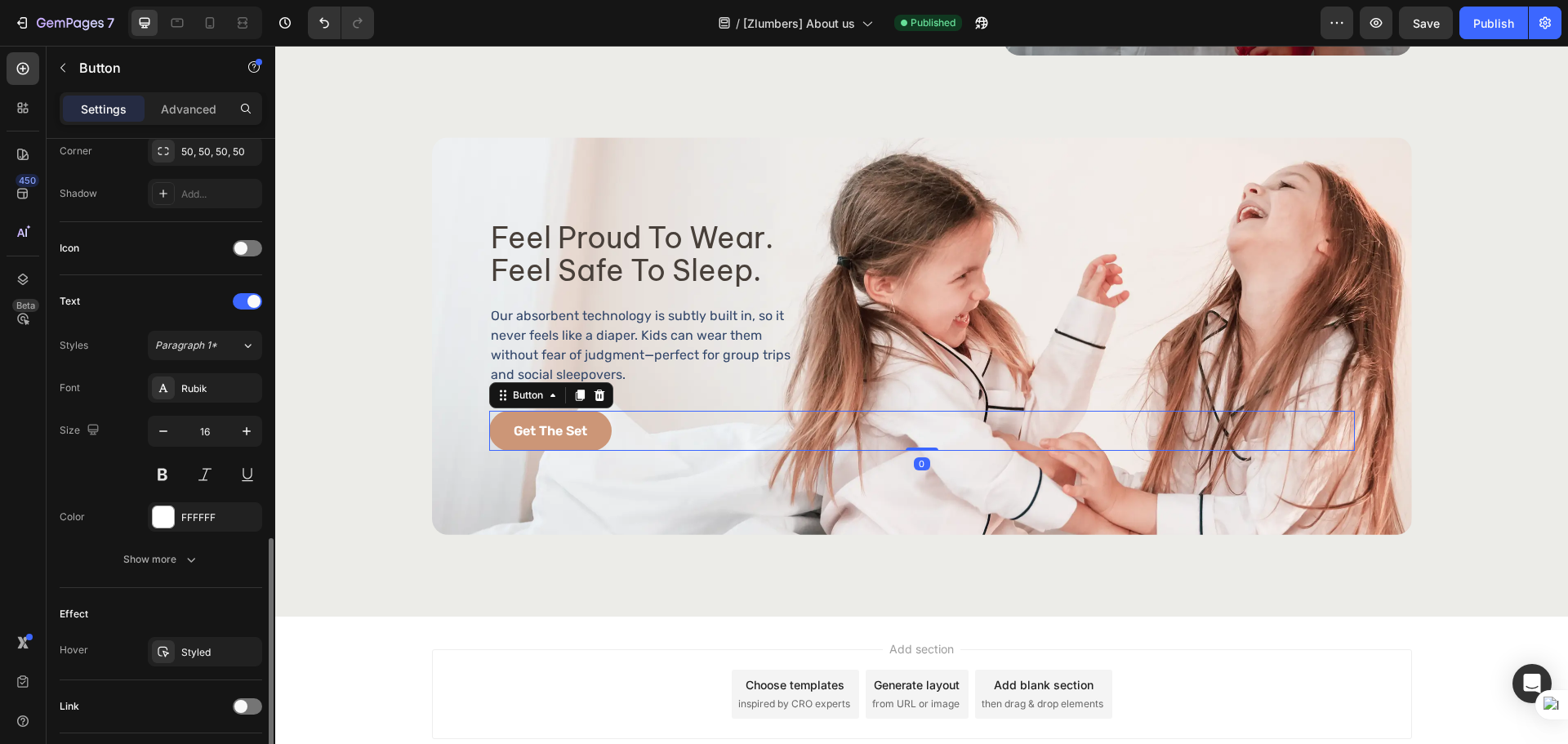
scroll to position [519, 0]
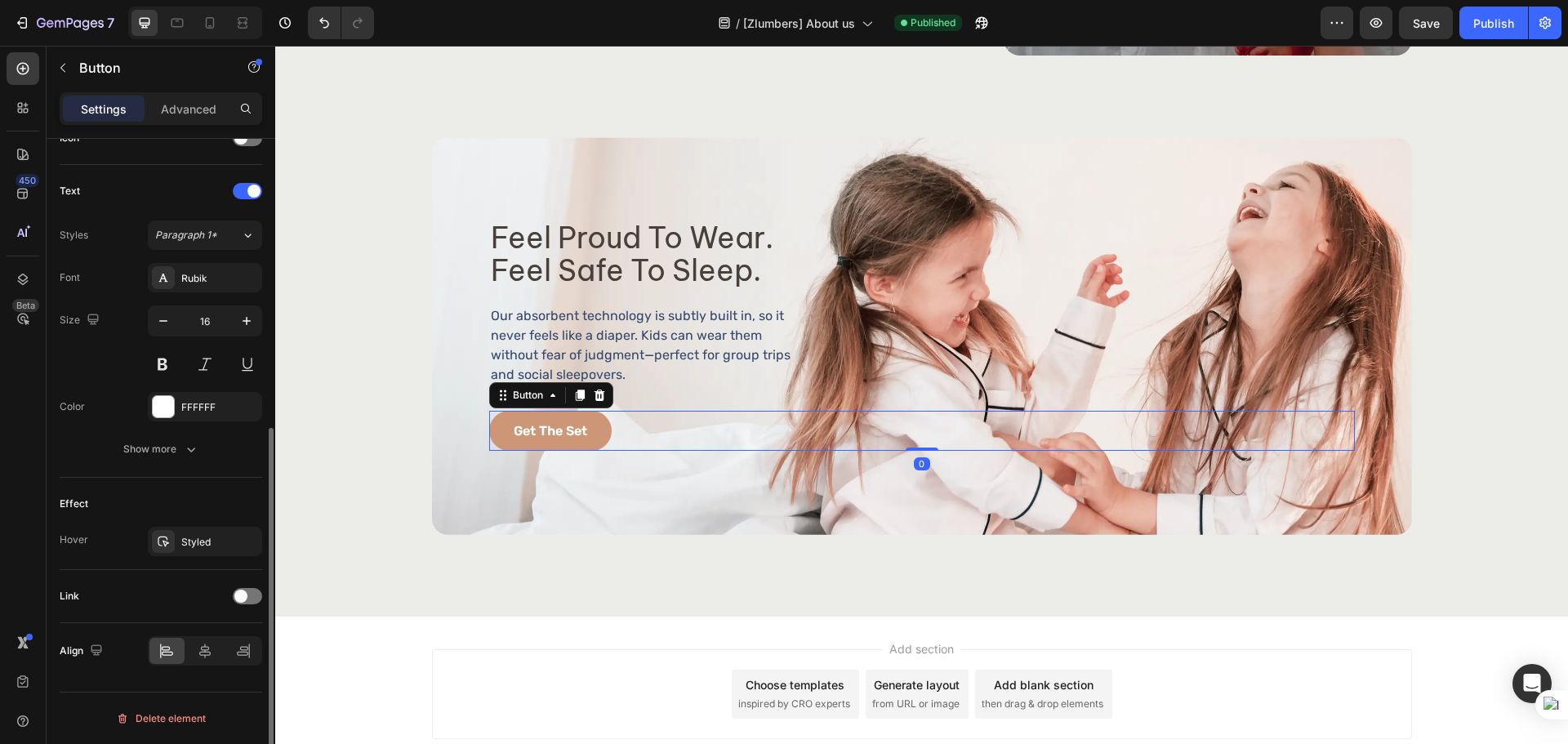
click at [234, 603] on div "Link" at bounding box center [161, 596] width 203 height 26
click at [247, 592] on div at bounding box center [247, 596] width 29 height 16
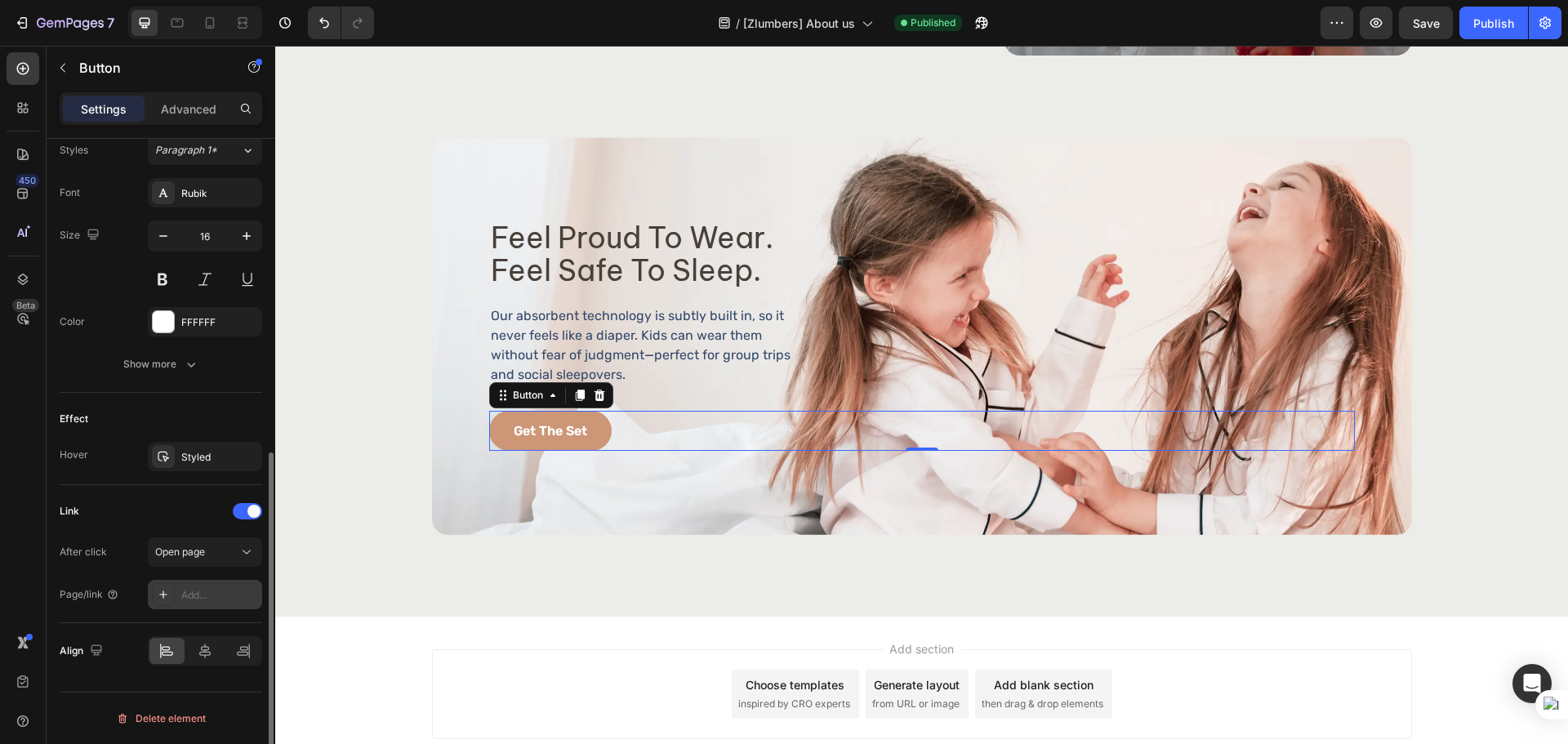
click at [183, 598] on div "Add..." at bounding box center [220, 595] width 77 height 14
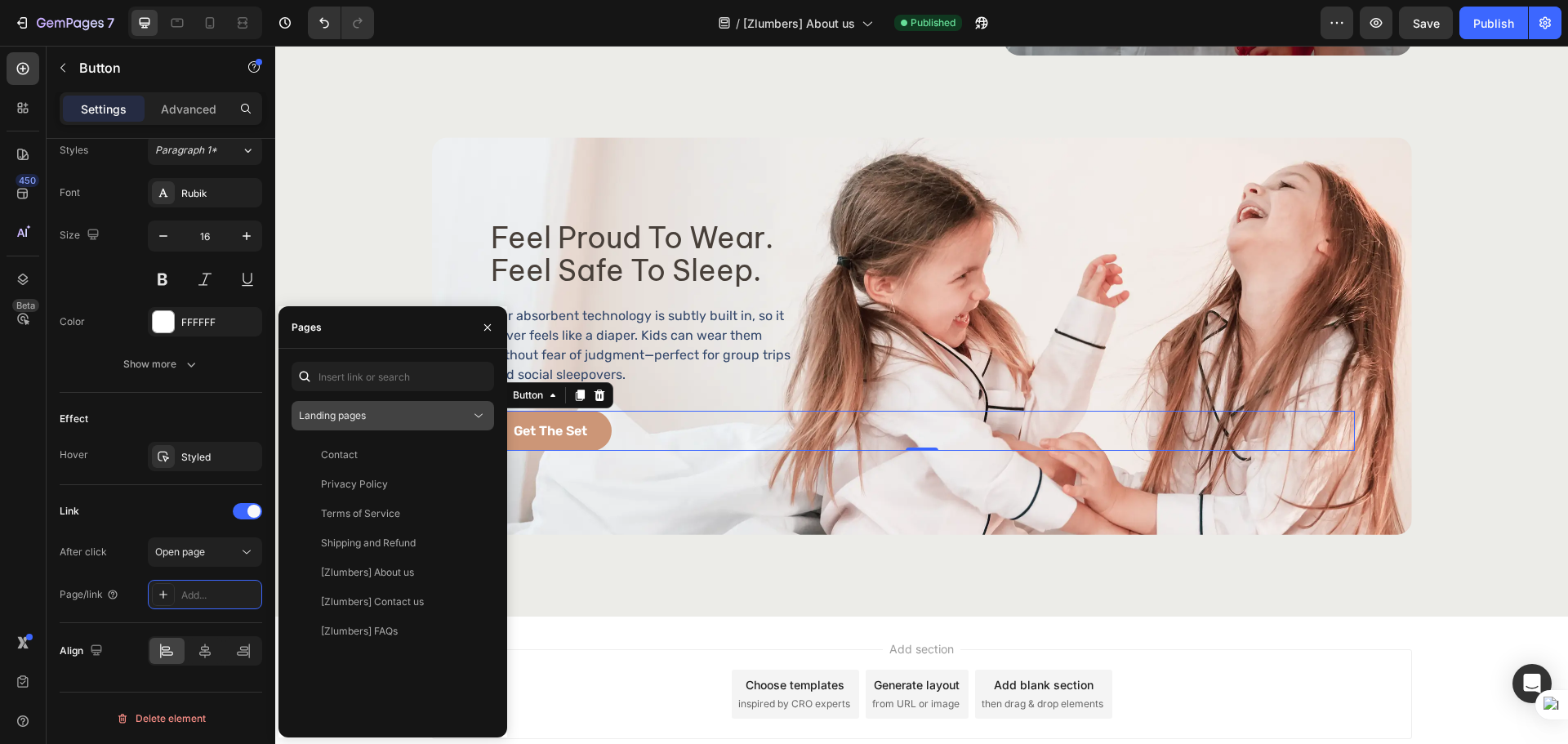
click at [391, 403] on button "Landing pages" at bounding box center [392, 415] width 203 height 29
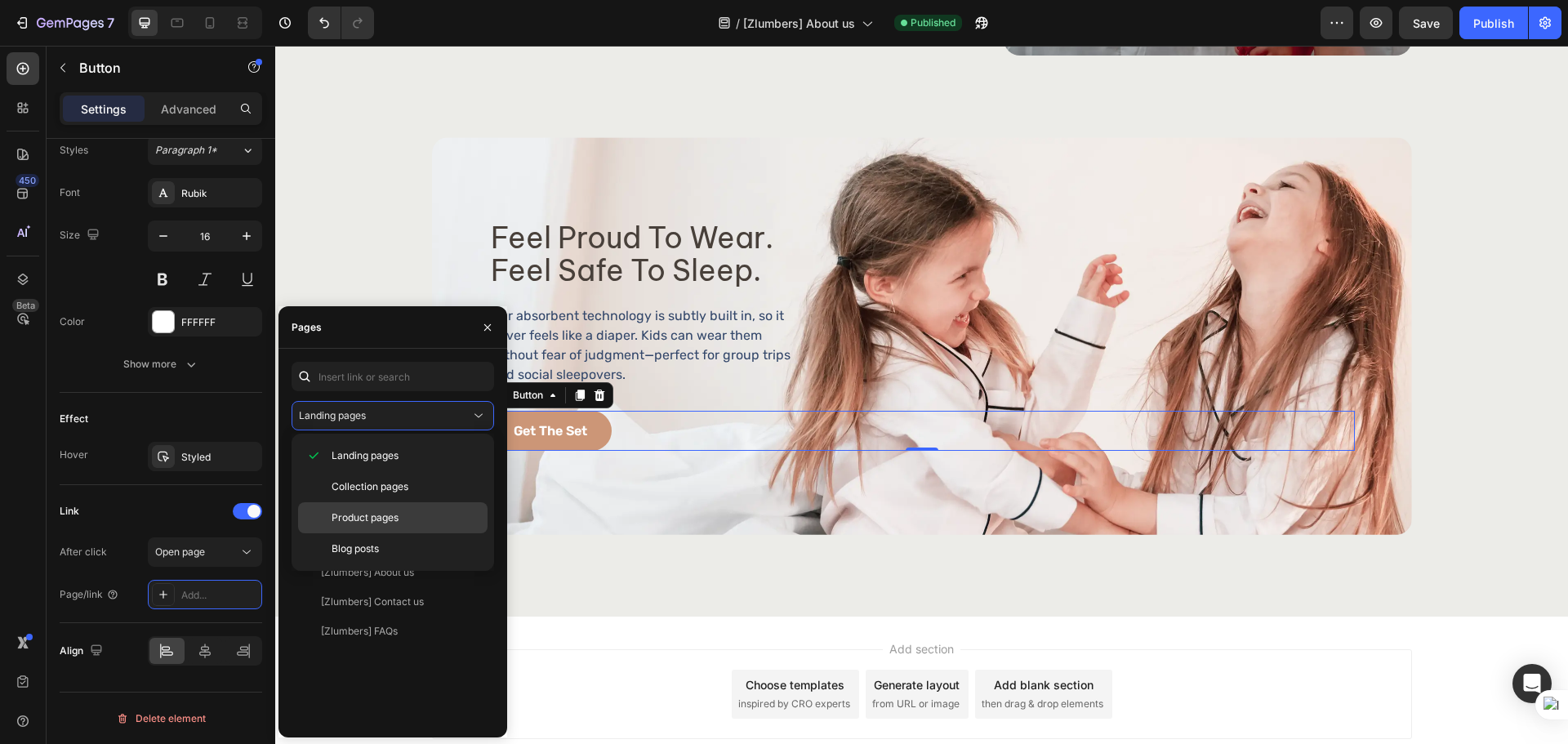
click at [387, 533] on div "Product pages" at bounding box center [393, 548] width 189 height 31
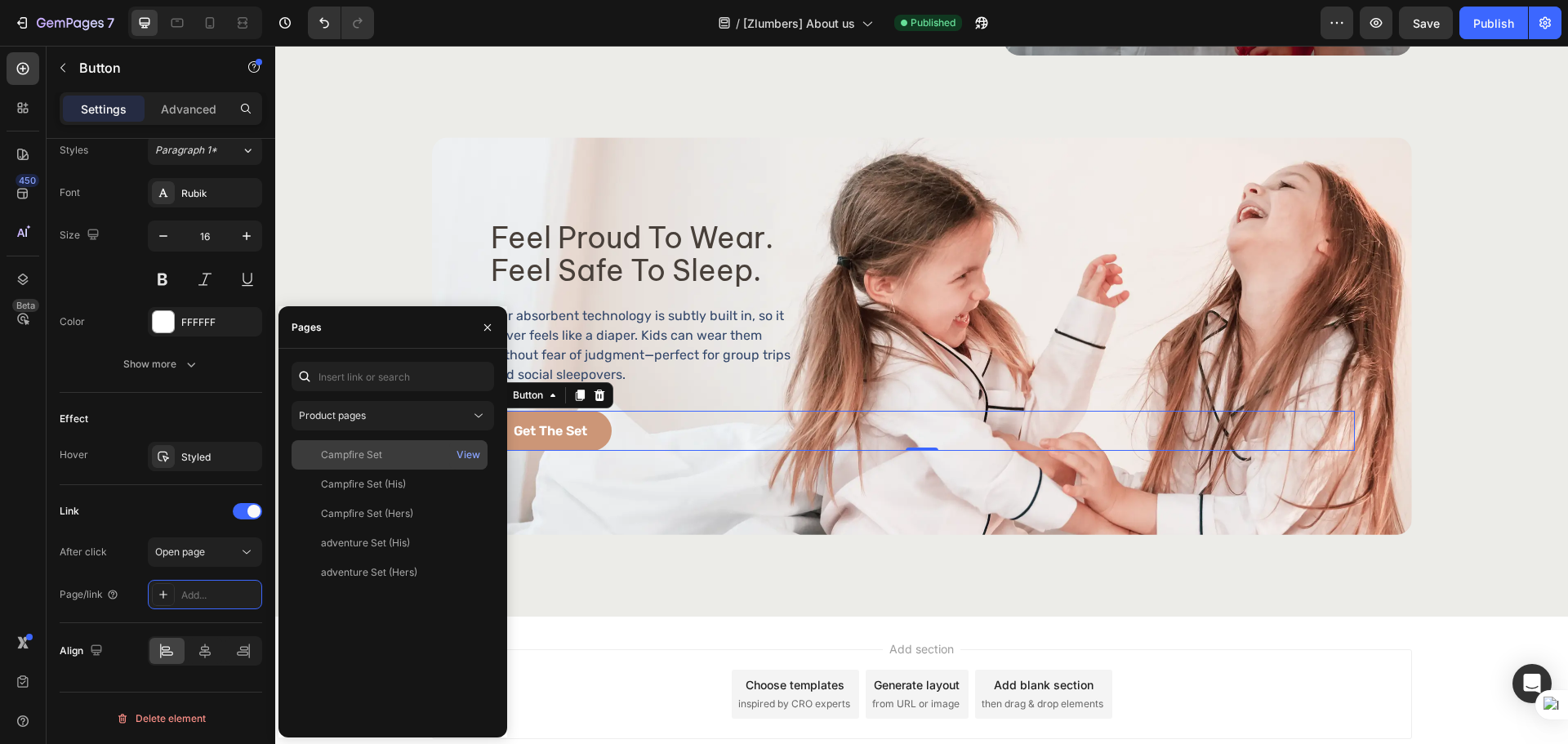
drag, startPoint x: 390, startPoint y: 455, endPoint x: 376, endPoint y: 461, distance: 15.2
click at [392, 452] on div "Campfire Set" at bounding box center [390, 455] width 183 height 14
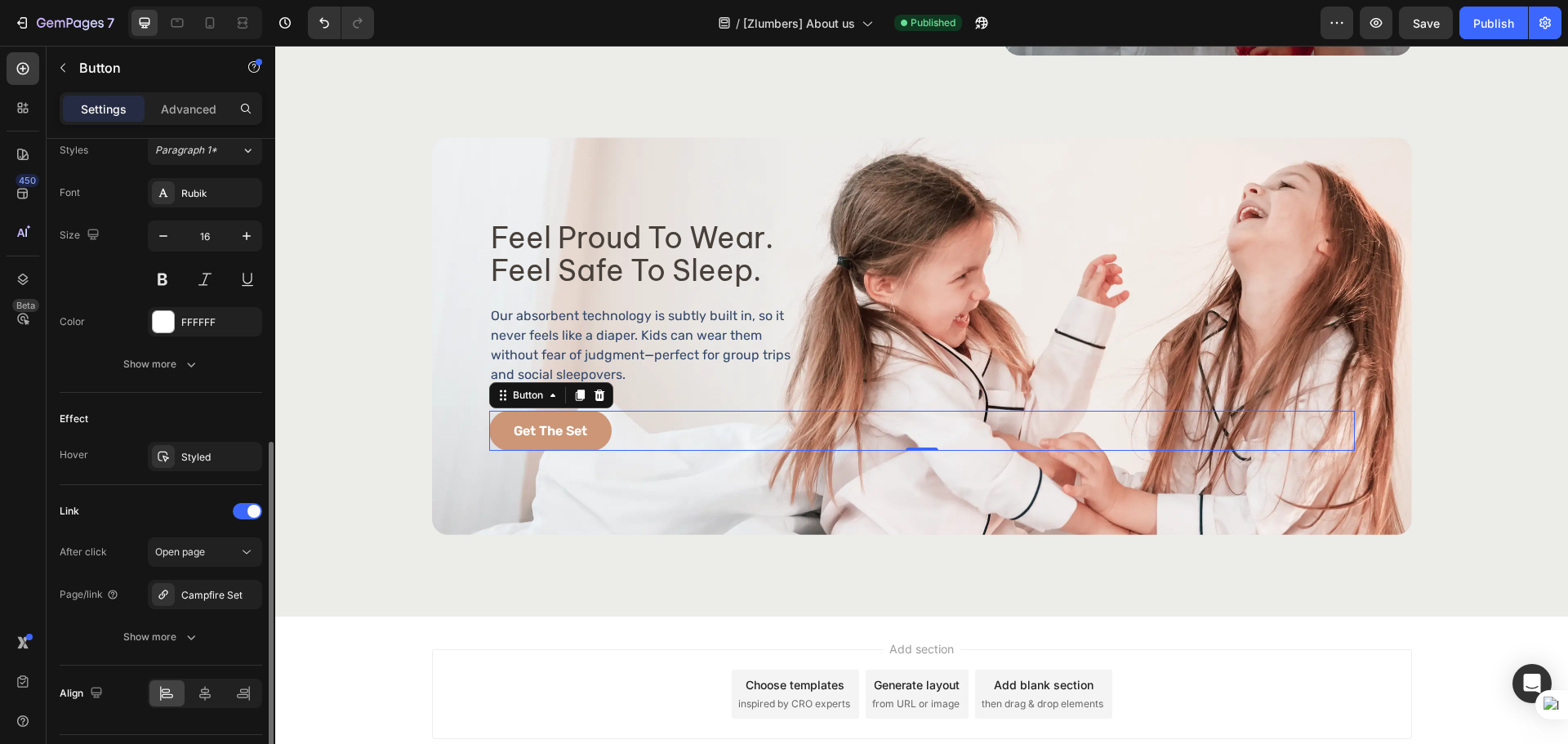
click at [163, 515] on div "Link" at bounding box center [161, 510] width 203 height 26
click at [406, 580] on div "feel proud to wear. feel safe to sleep. Heading feel proud to wear. feel safe t…" at bounding box center [921, 336] width 1293 height 561
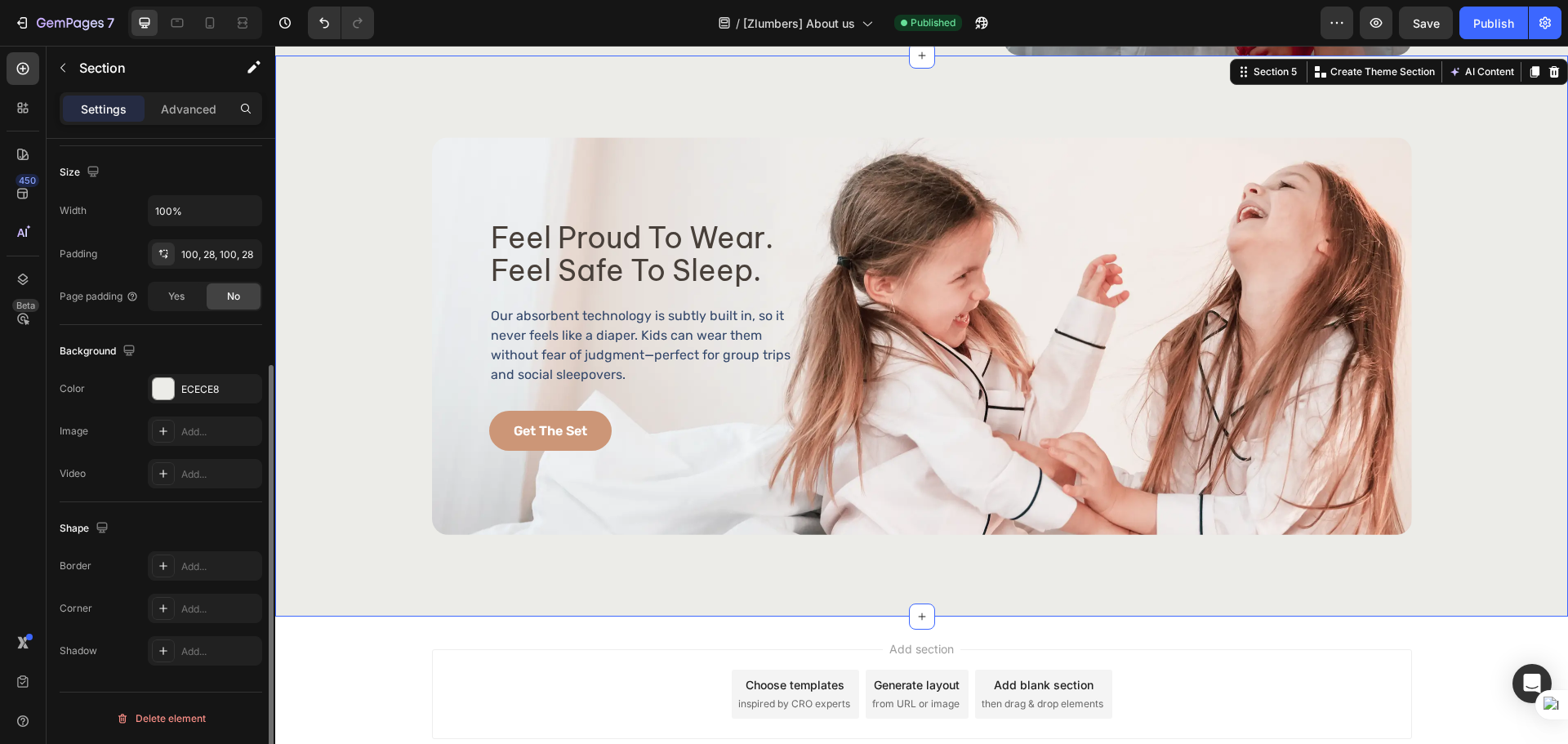
scroll to position [0, 0]
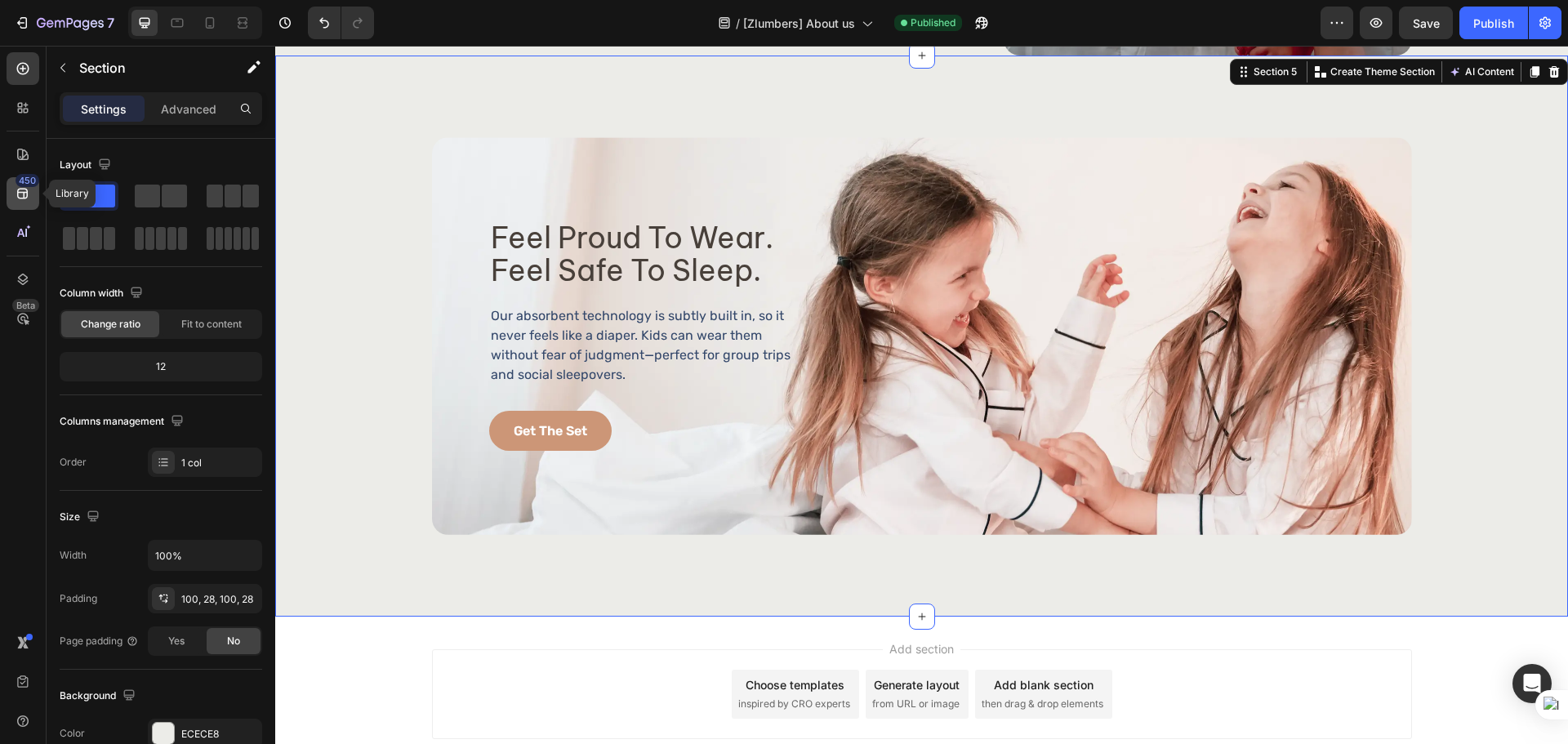
click at [21, 194] on icon at bounding box center [22, 193] width 16 height 16
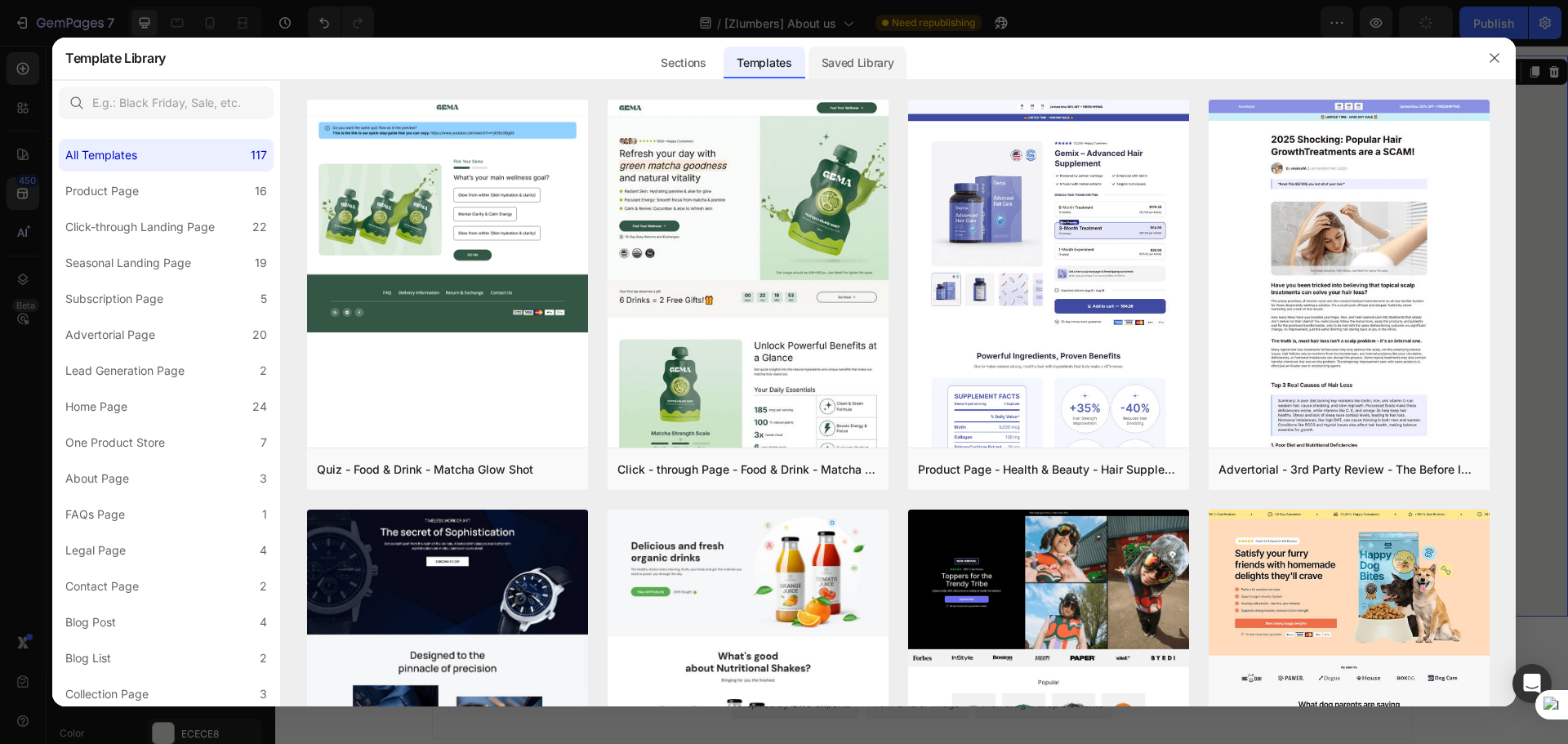
click at [845, 56] on div "Saved Library" at bounding box center [858, 63] width 99 height 33
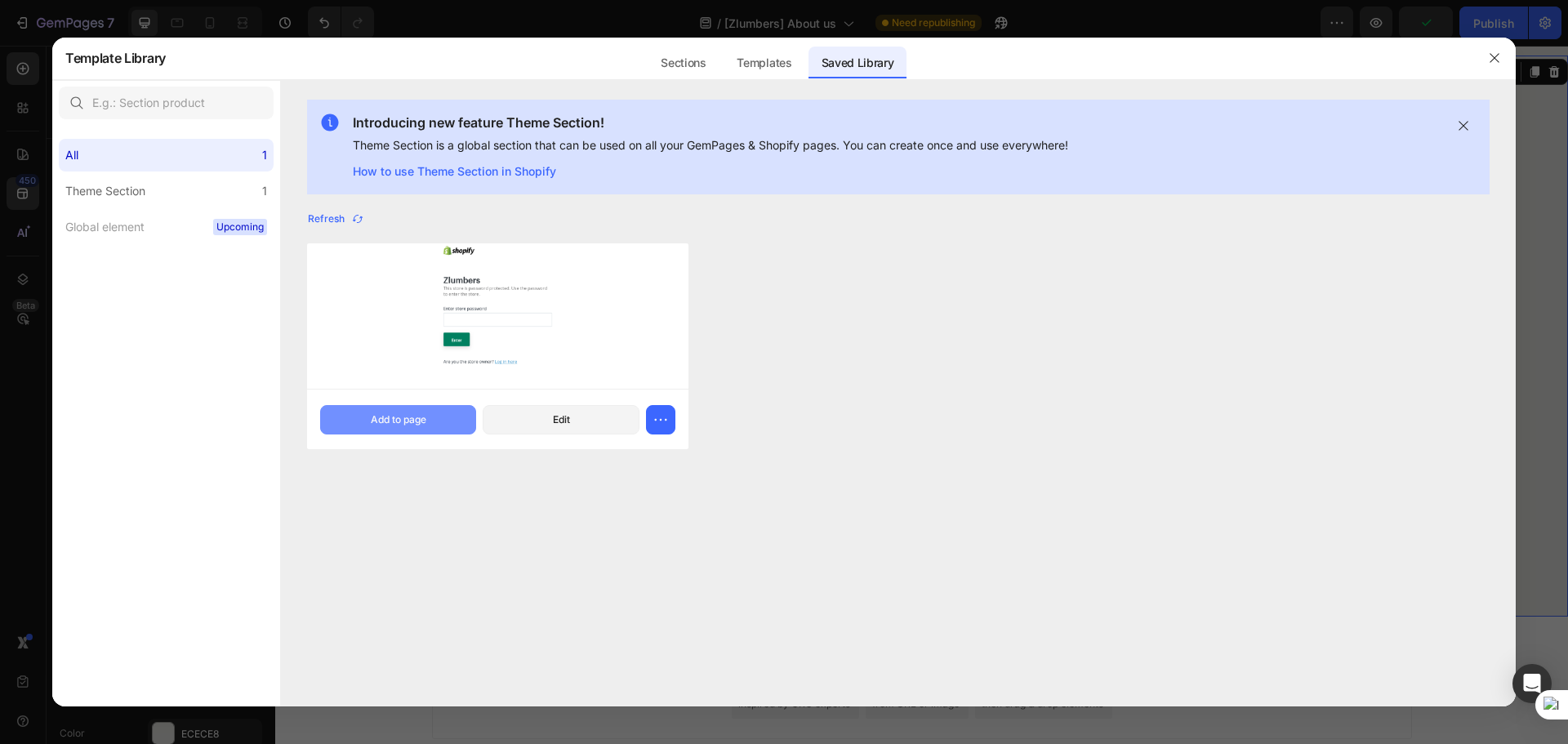
click at [423, 419] on div "Add to page" at bounding box center [398, 420] width 55 height 14
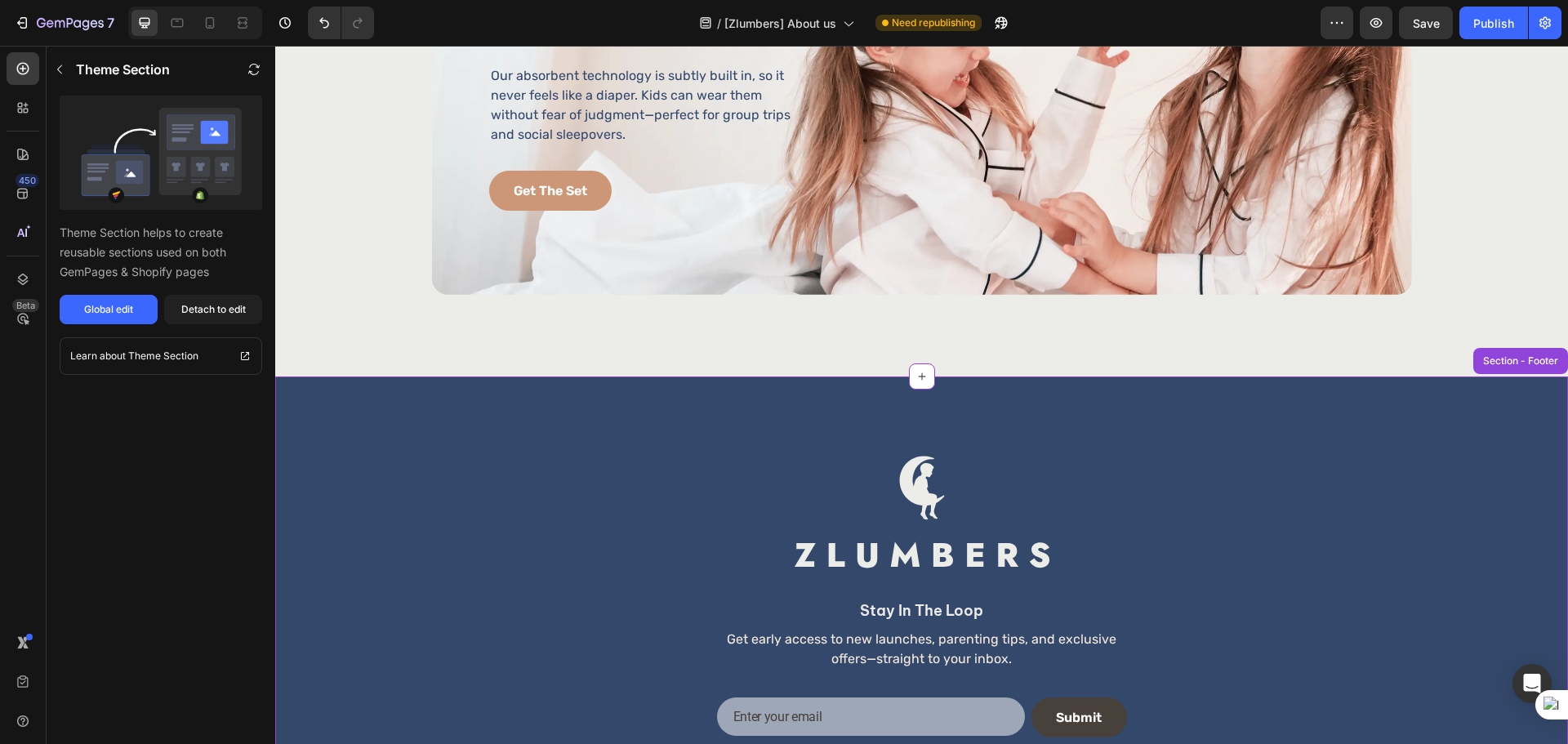
scroll to position [3019, 0]
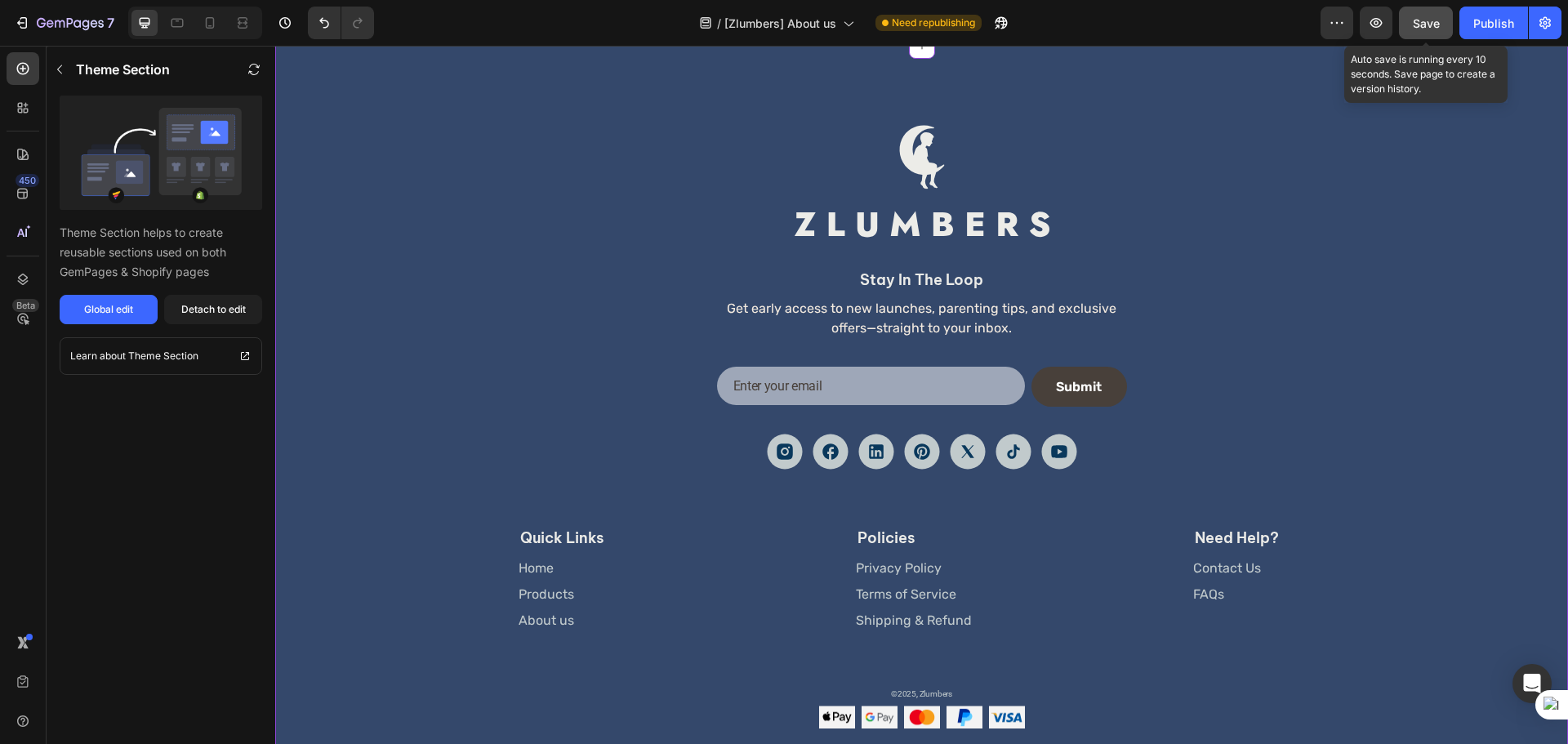
click at [1417, 10] on button "Save" at bounding box center [1425, 22] width 54 height 33
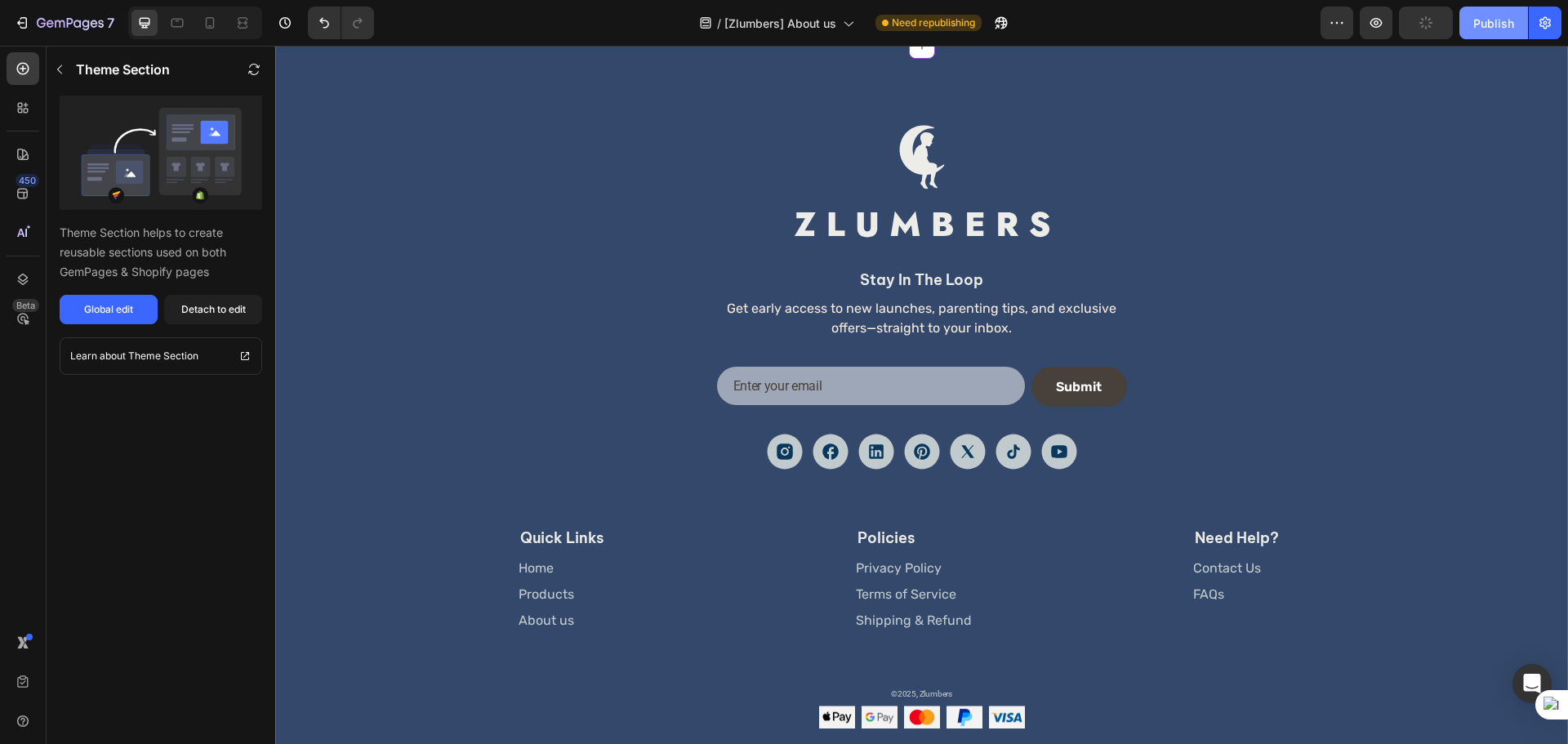
click at [1492, 25] on div "Publish" at bounding box center [1494, 22] width 41 height 17
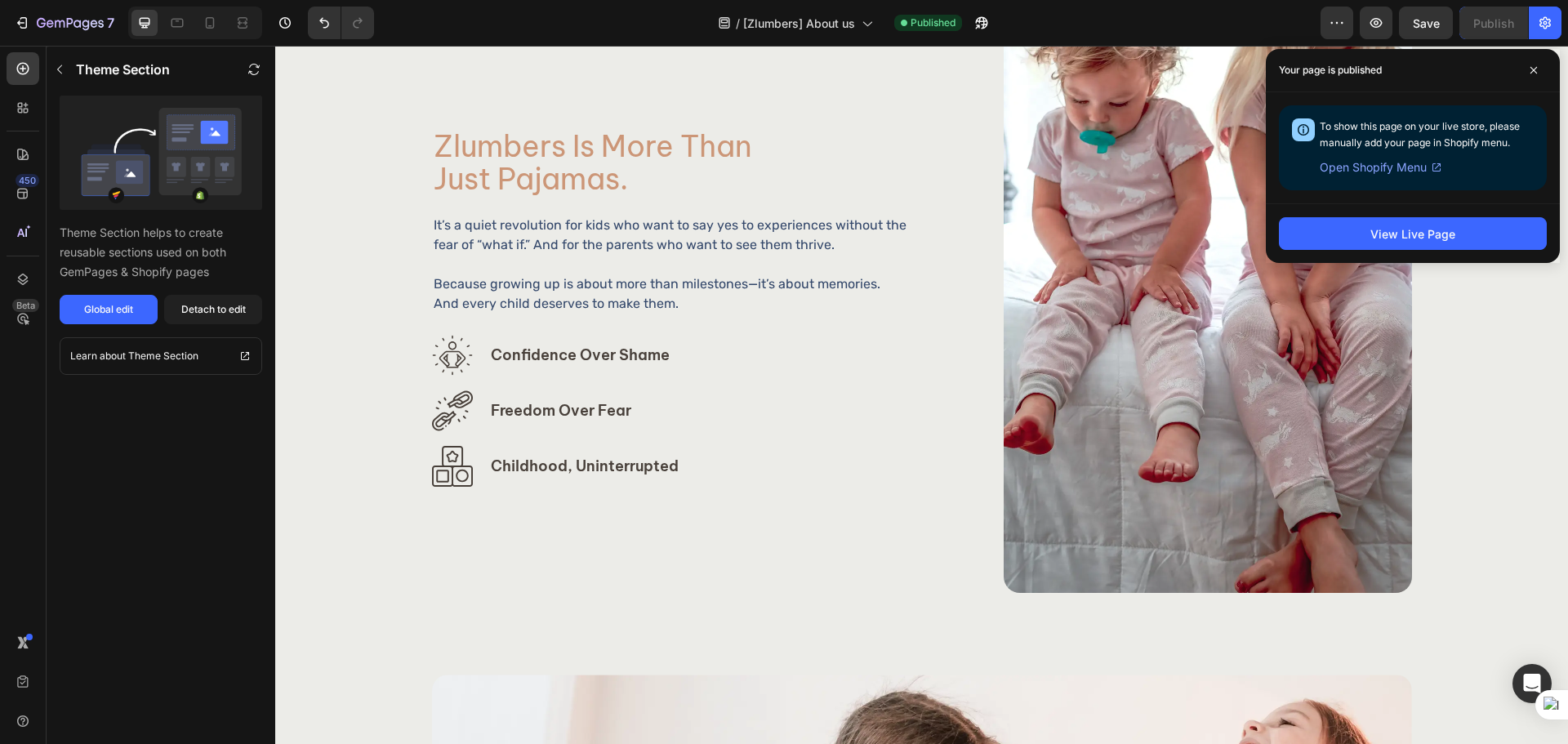
scroll to position [1654, 0]
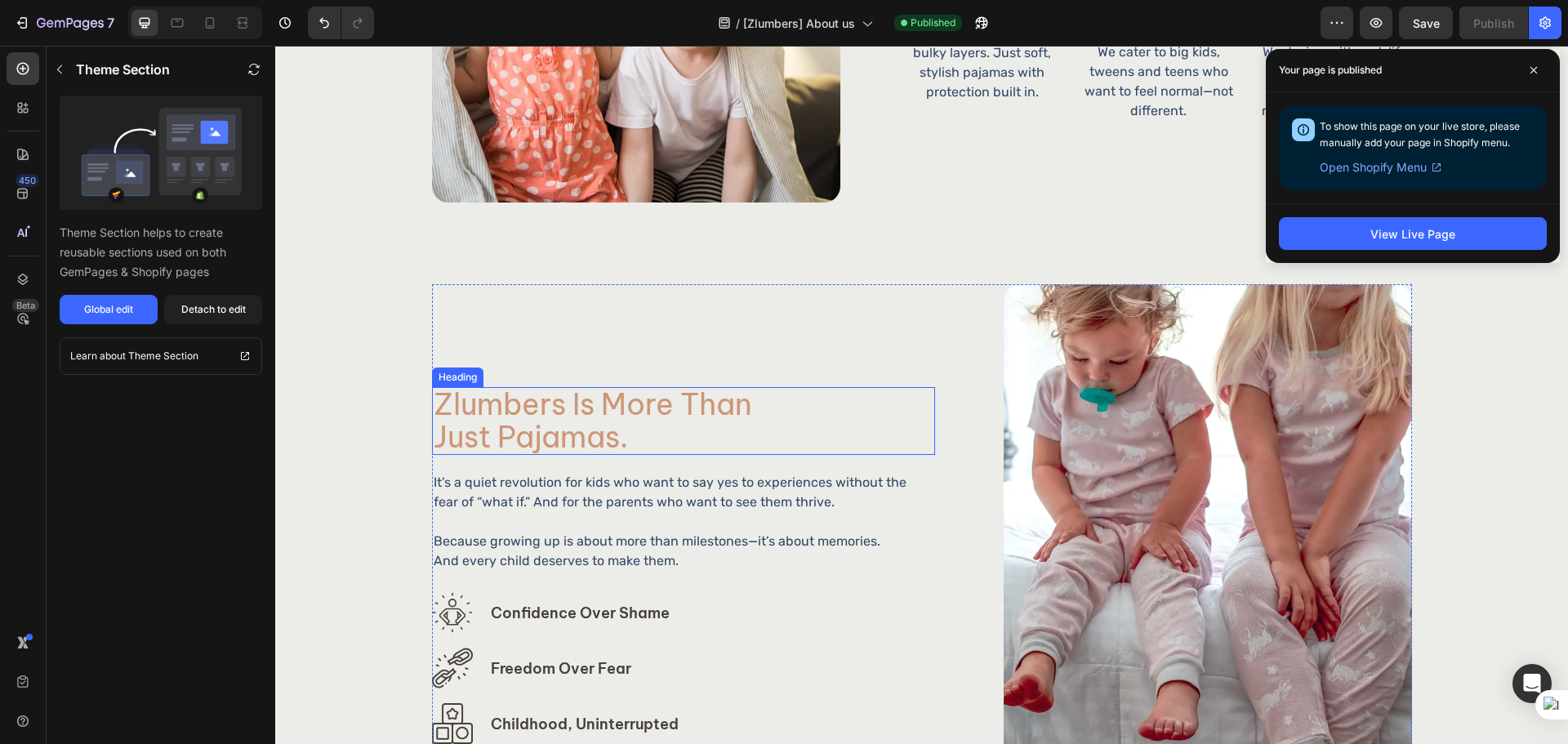
click at [675, 422] on h2 "zlumbers is more than just pajamas." at bounding box center [621, 421] width 379 height 68
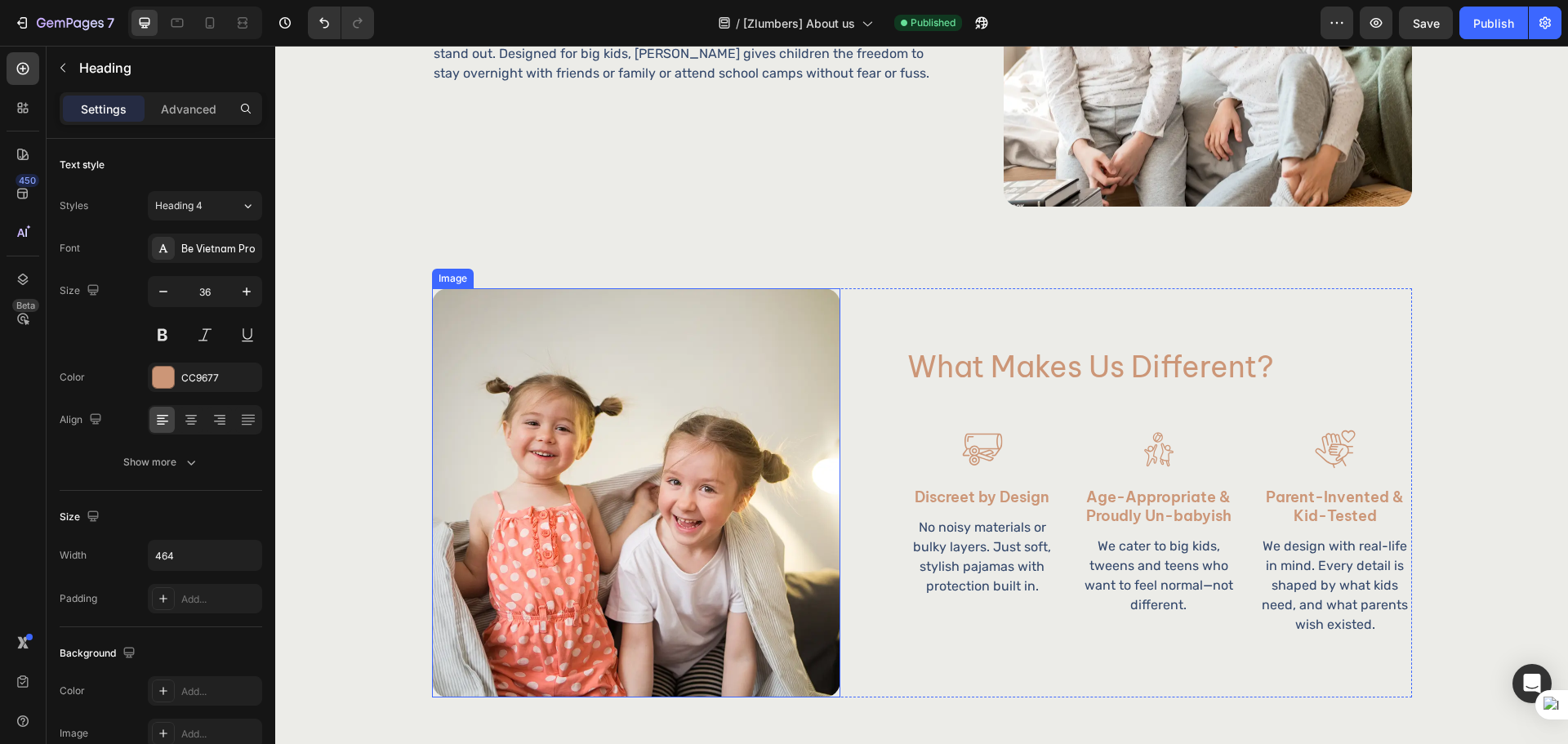
scroll to position [430, 0]
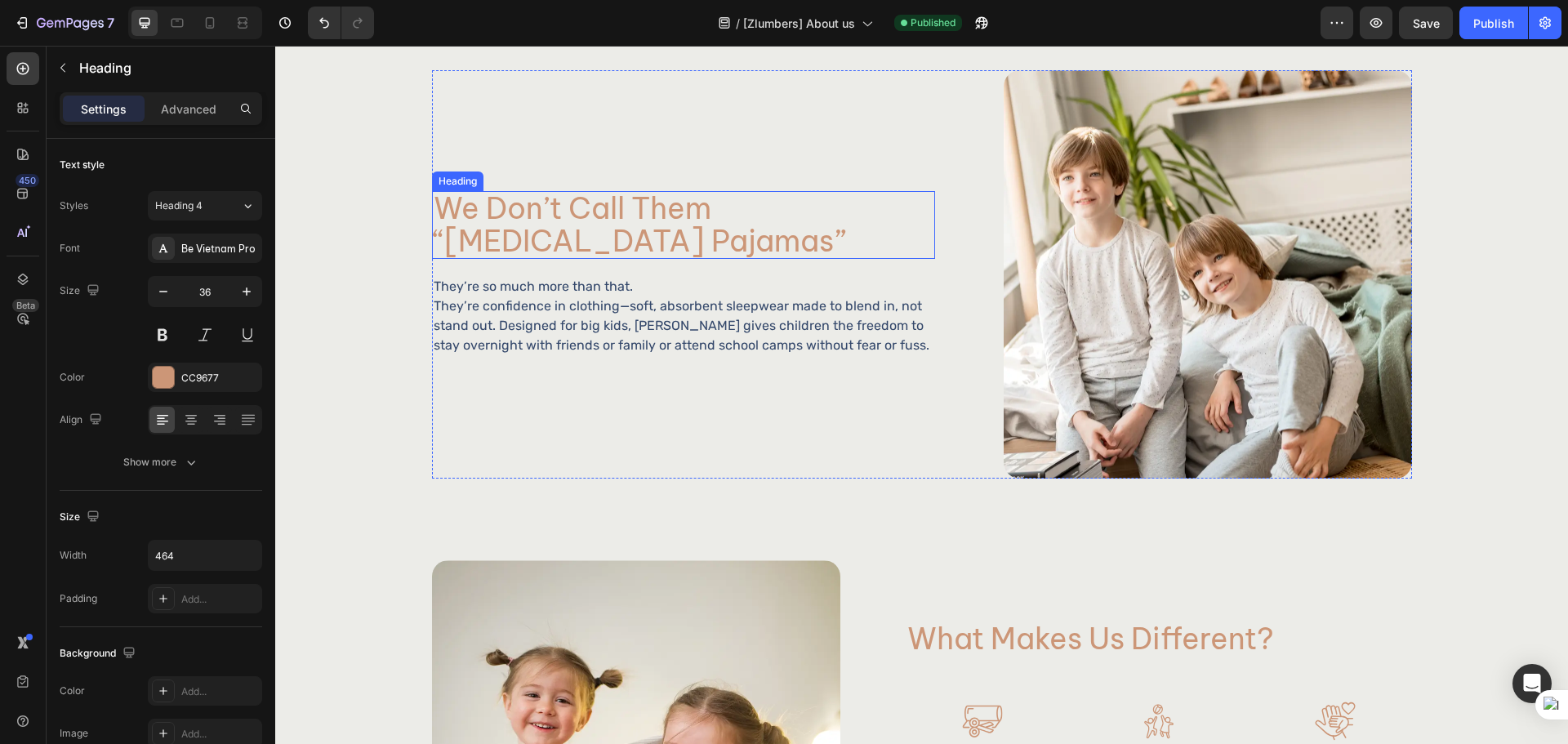
click at [725, 209] on h2 "we don’t call them “bedwetting pajamas”" at bounding box center [662, 225] width 462 height 68
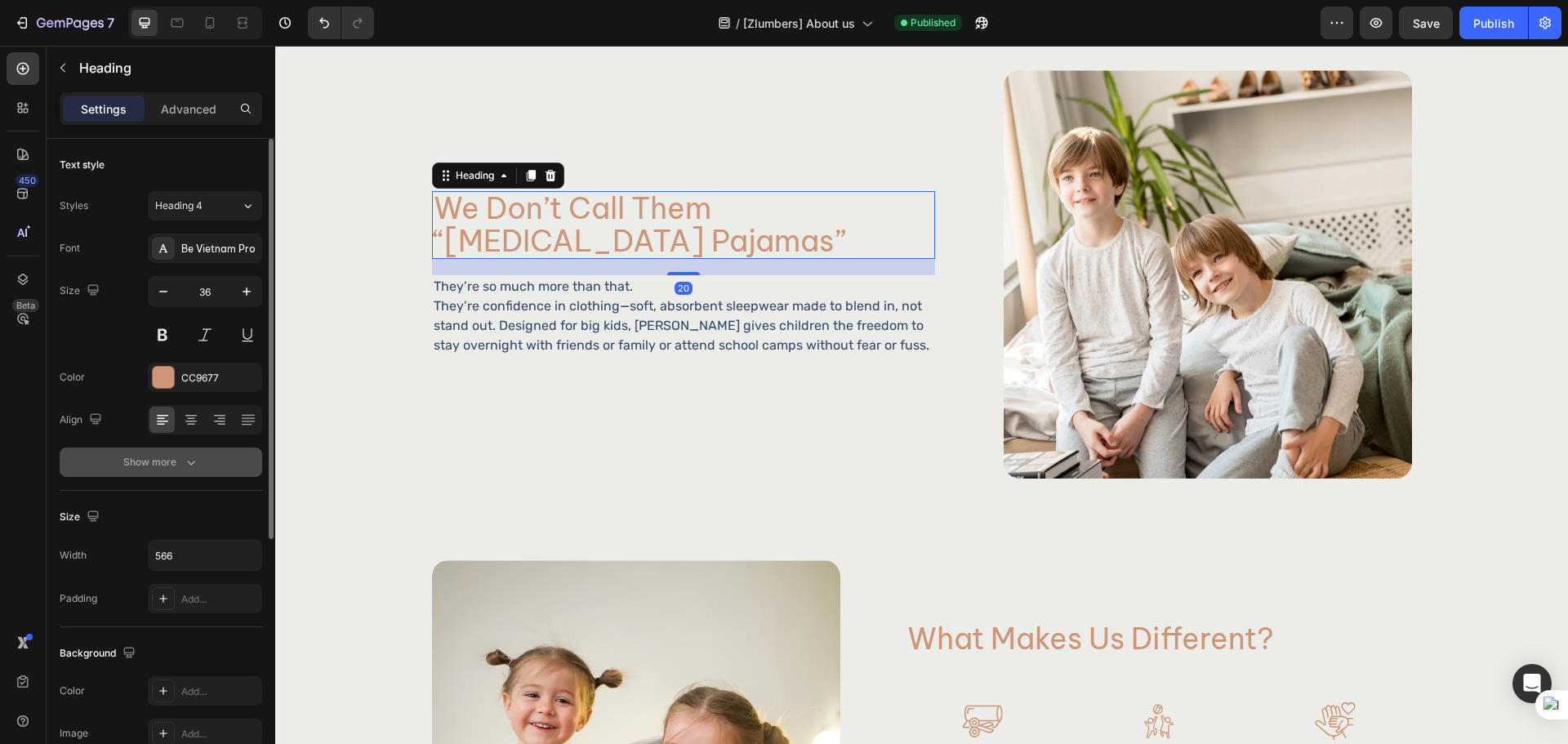
click at [160, 465] on div "Show more" at bounding box center [161, 462] width 76 height 16
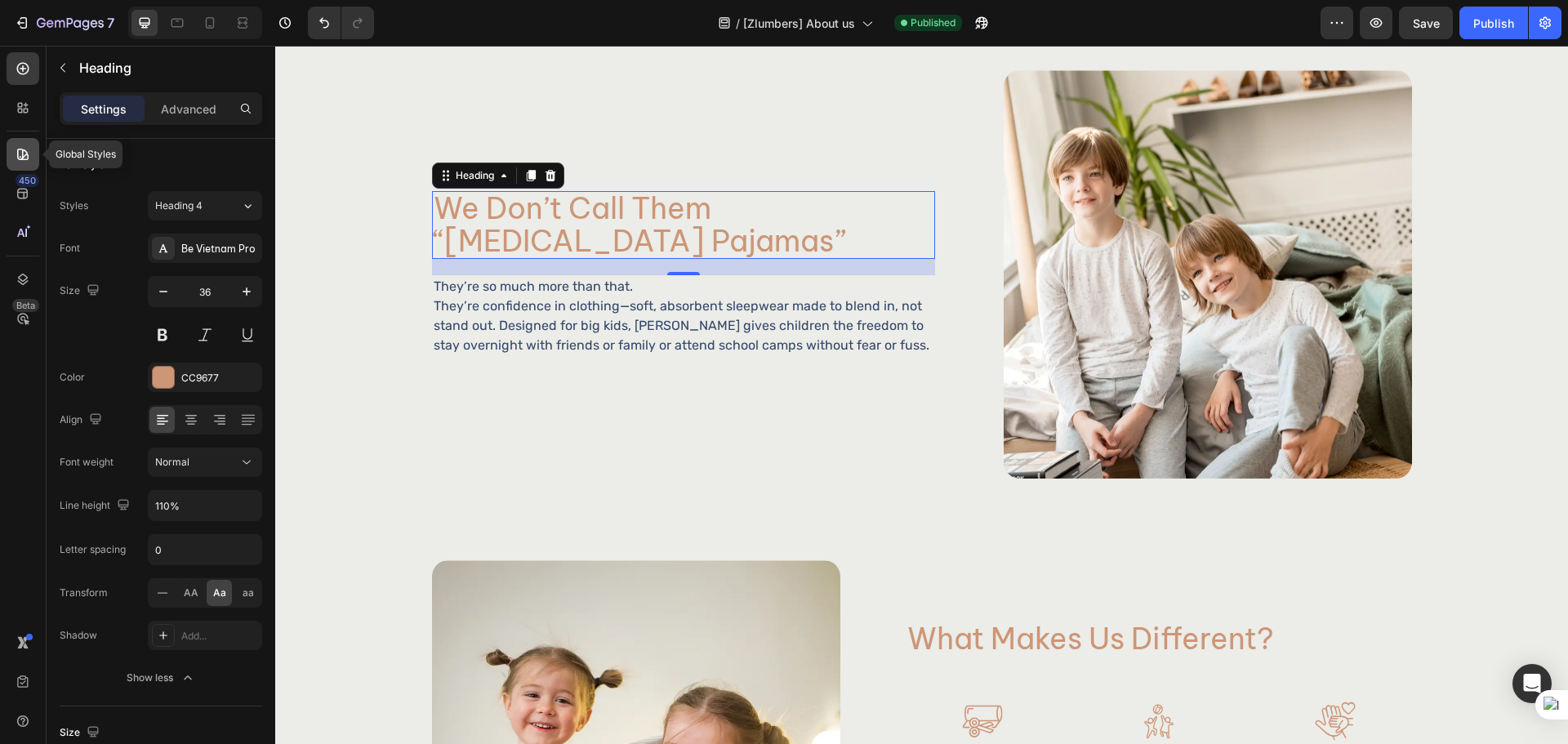
click at [33, 146] on div at bounding box center [22, 154] width 33 height 33
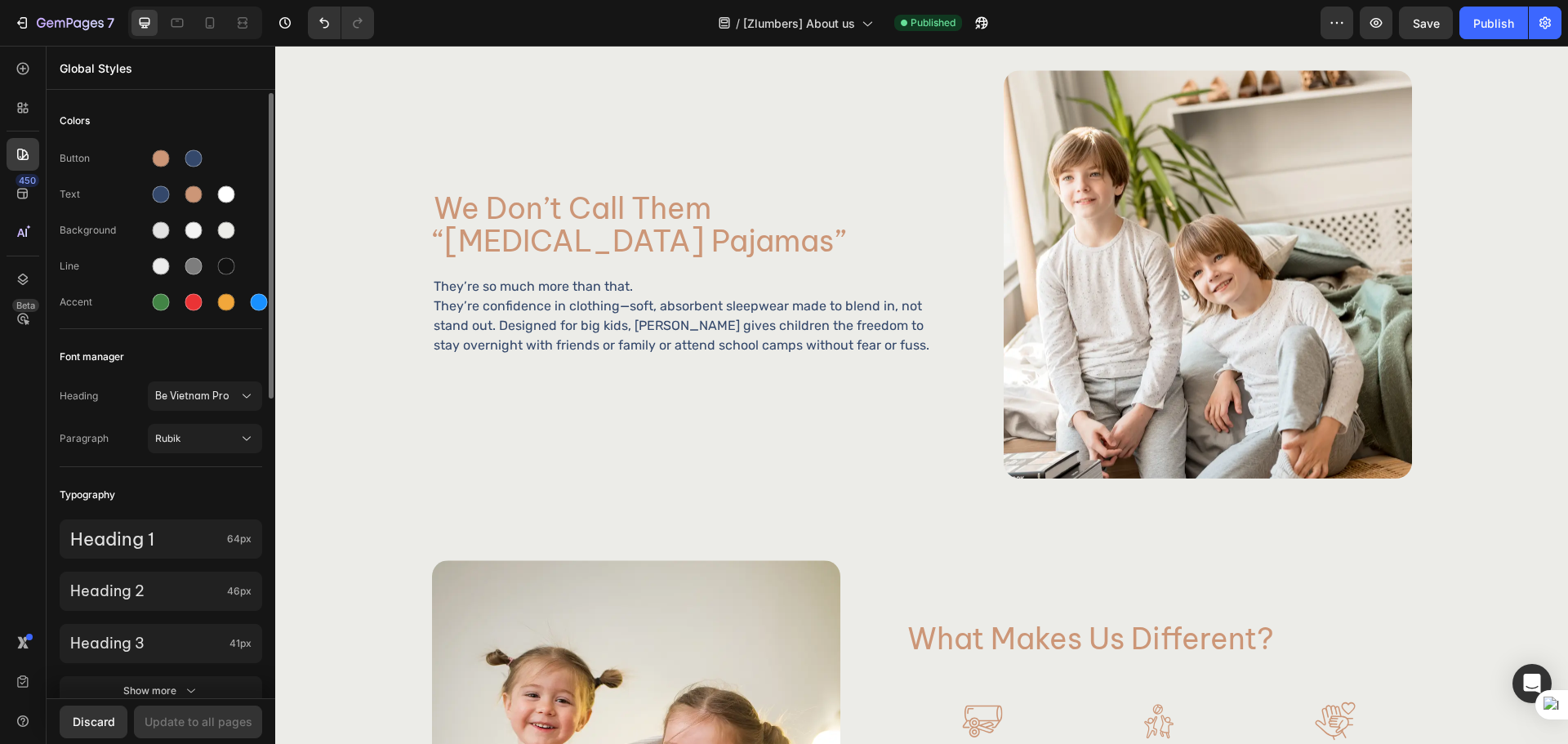
scroll to position [137, 0]
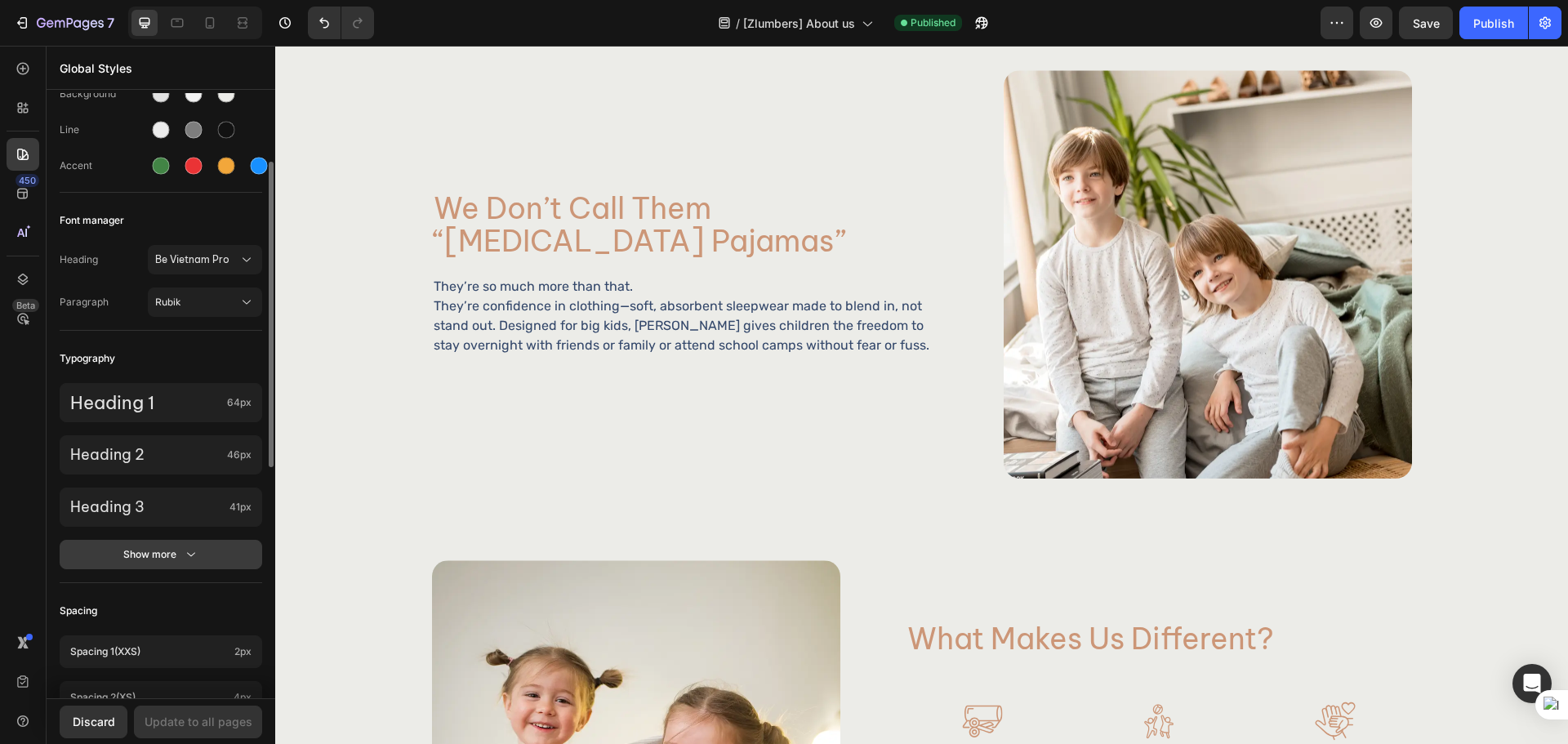
click at [167, 541] on button "Show more" at bounding box center [161, 554] width 203 height 29
click at [175, 562] on p "Heading 4" at bounding box center [146, 559] width 150 height 16
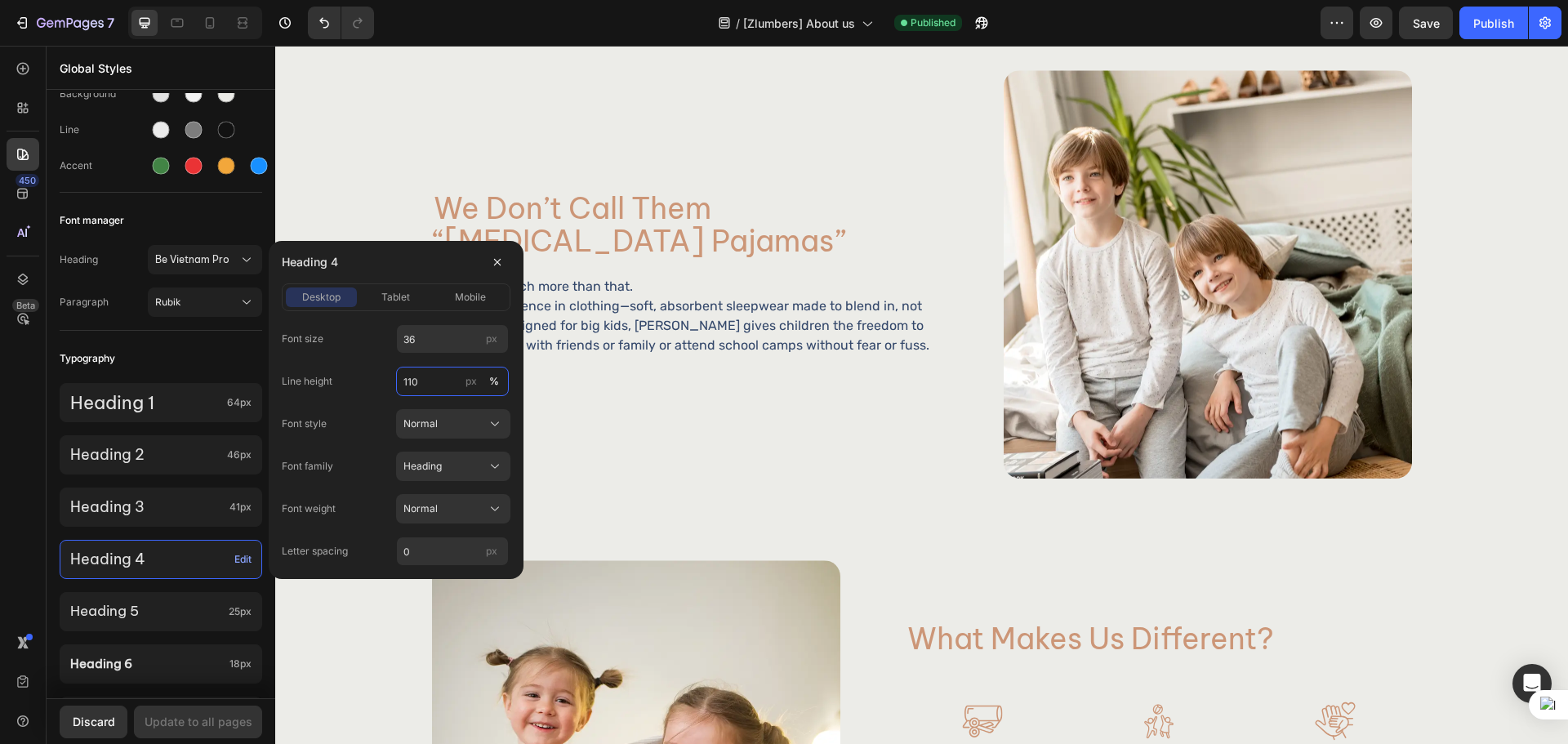
click at [430, 373] on input "110" at bounding box center [452, 380] width 113 height 29
type input "112"
click at [374, 289] on div "tablet" at bounding box center [396, 297] width 71 height 14
click at [489, 302] on div "mobile" at bounding box center [471, 297] width 71 height 14
click at [377, 302] on div "tablet" at bounding box center [396, 297] width 71 height 14
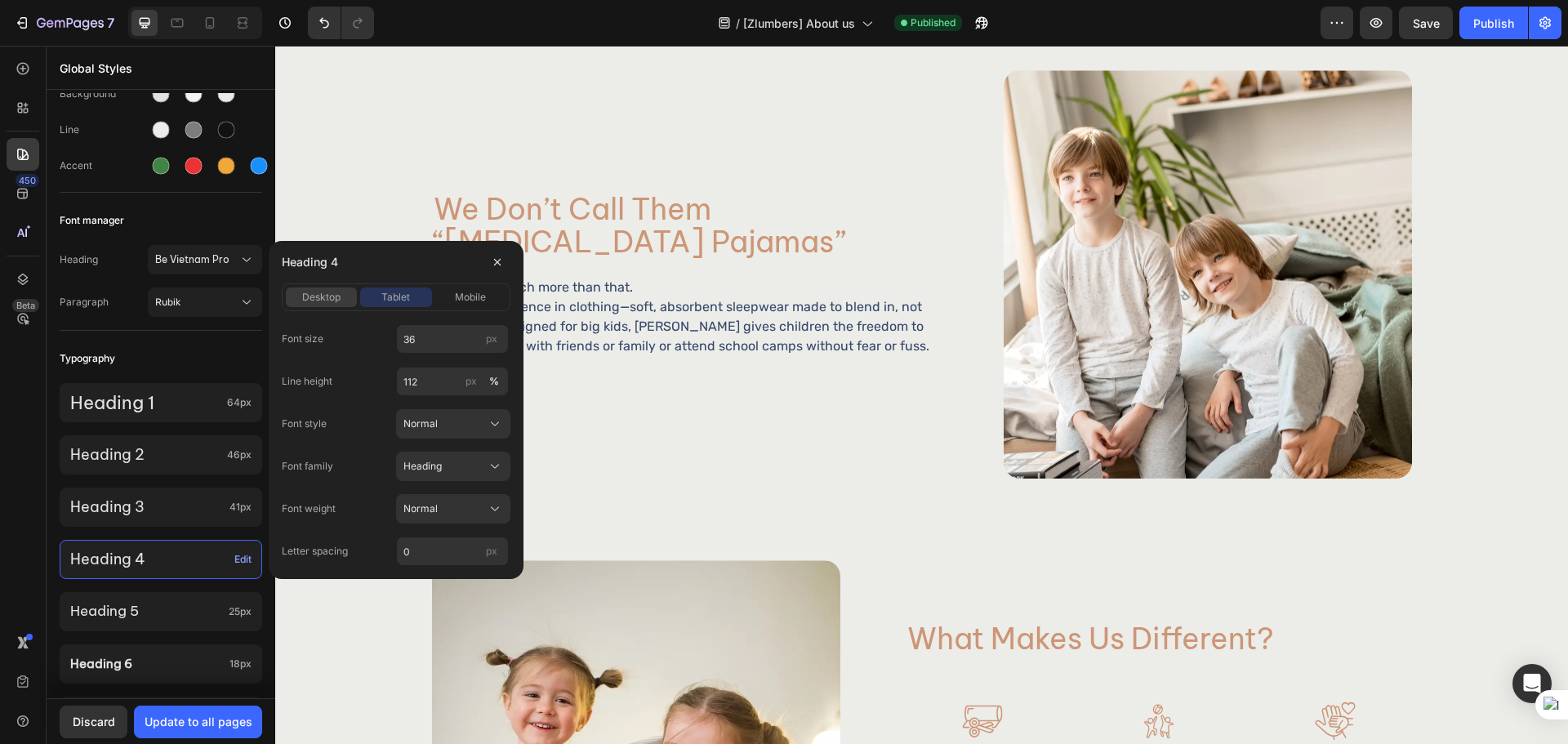
click at [289, 293] on div "desktop" at bounding box center [322, 297] width 71 height 14
click at [221, 719] on div "Update to all pages" at bounding box center [198, 721] width 108 height 17
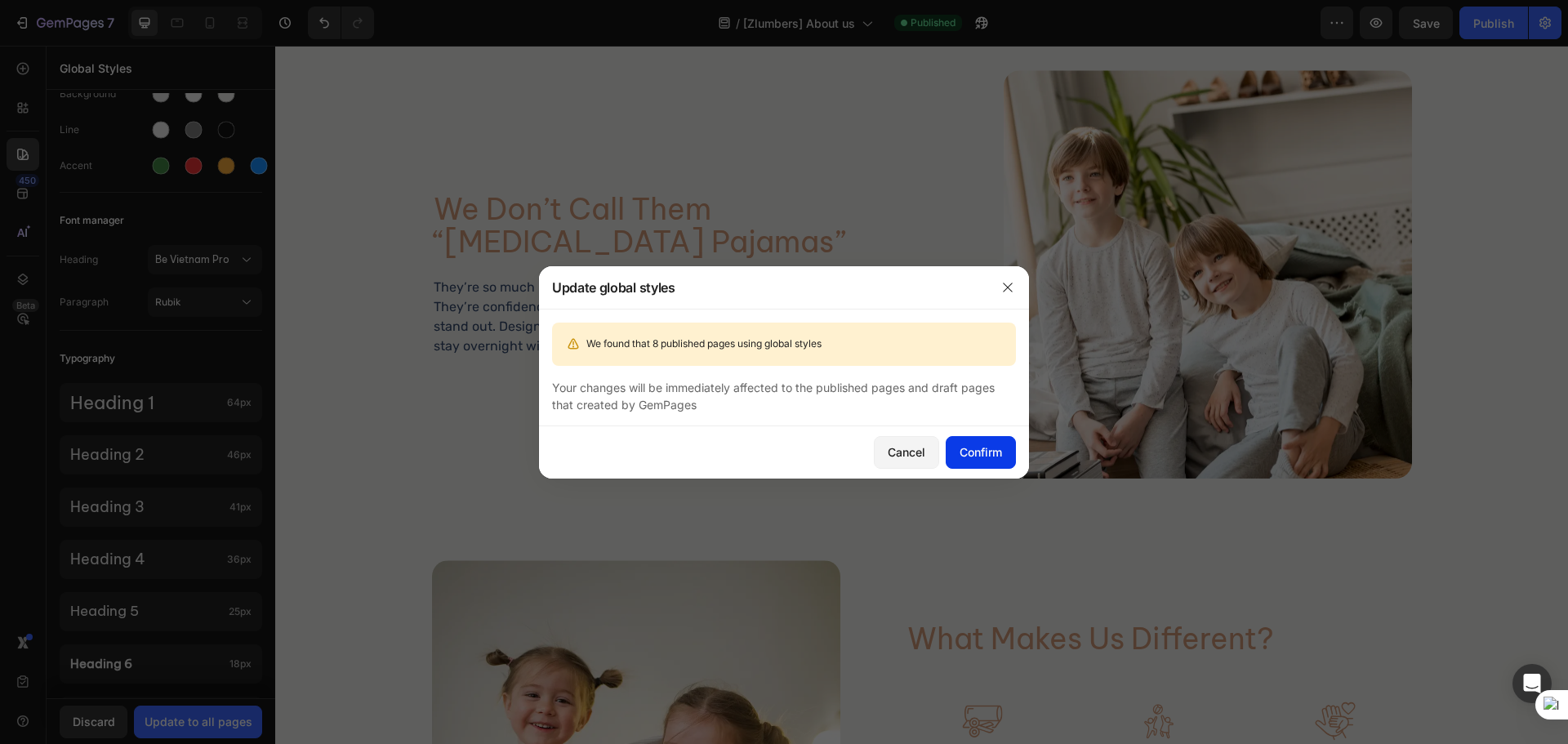
click at [1003, 450] on button "Confirm" at bounding box center [980, 452] width 71 height 33
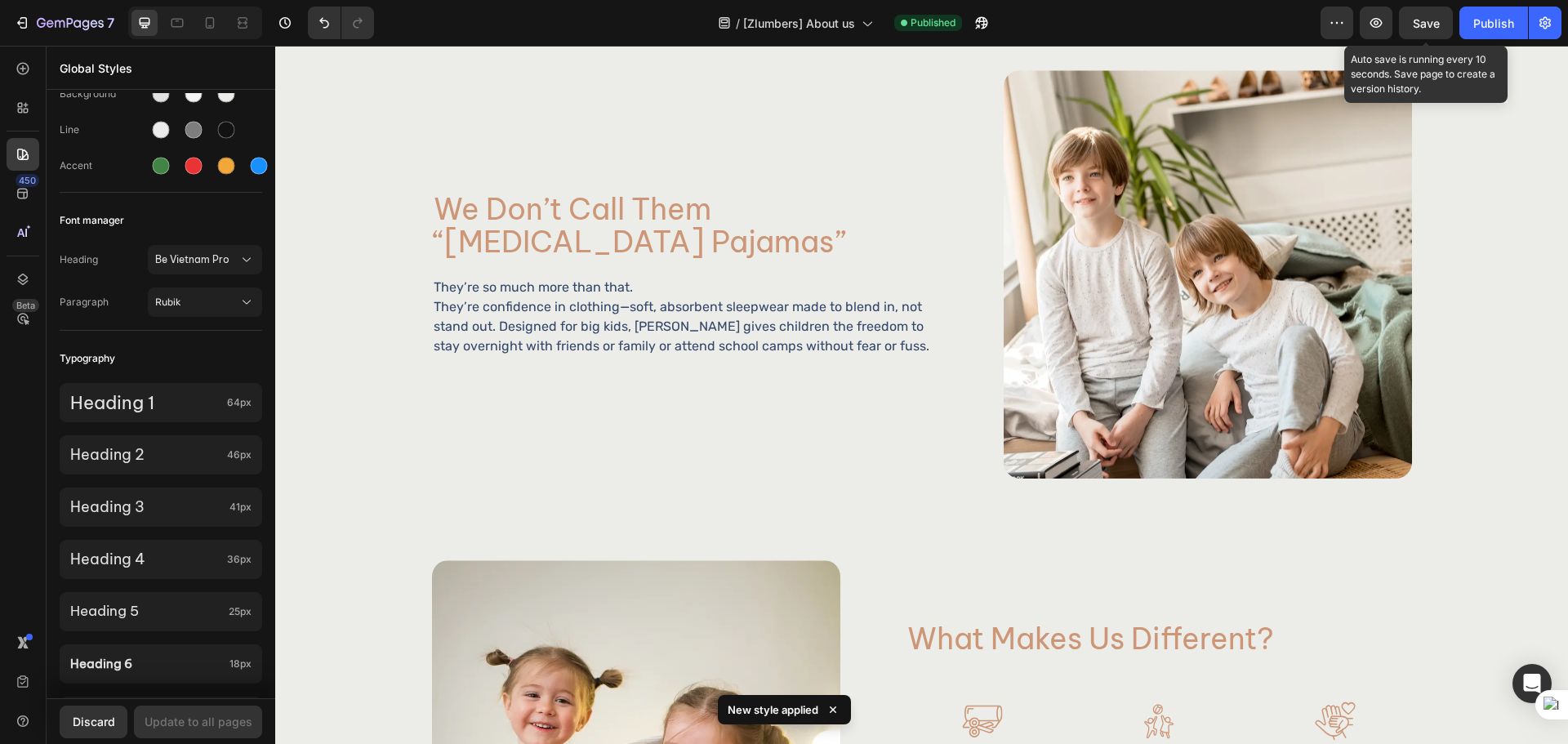
click at [1415, 28] on span "Save" at bounding box center [1426, 23] width 27 height 14
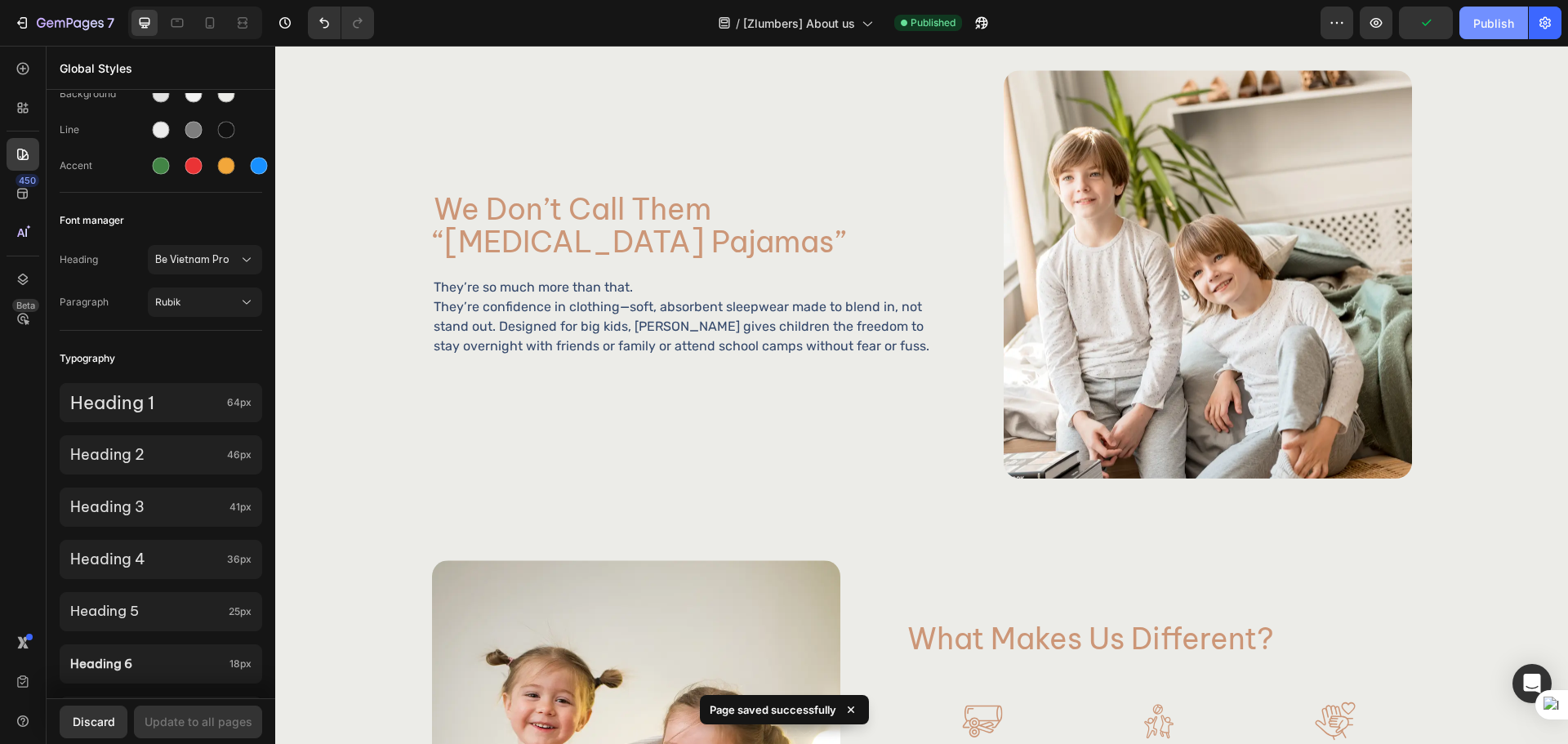
drag, startPoint x: 1466, startPoint y: 24, endPoint x: 1183, endPoint y: 39, distance: 283.4
click at [1466, 24] on button "Publish" at bounding box center [1493, 22] width 69 height 33
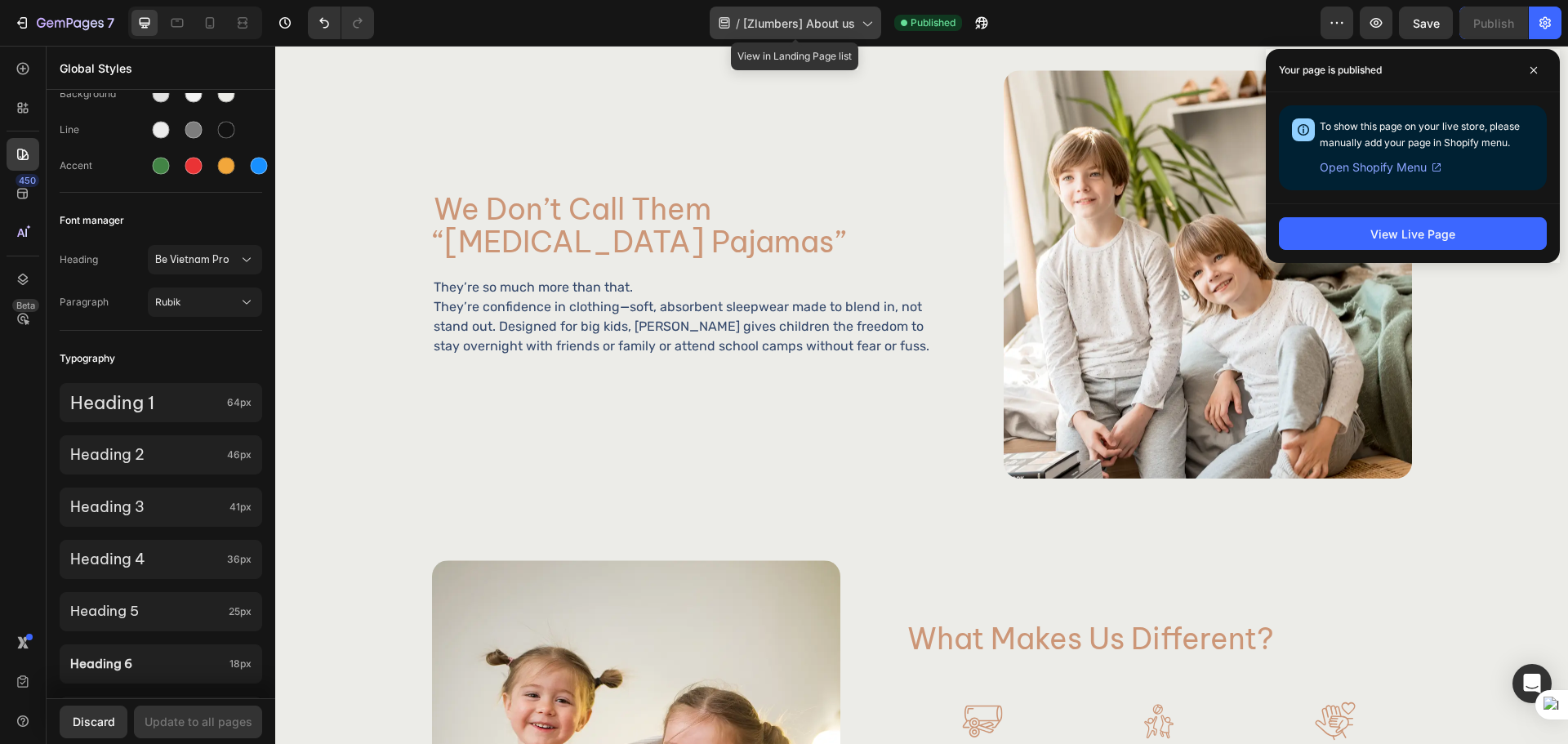
click at [780, 17] on span "[Zlumbers] About us" at bounding box center [799, 22] width 112 height 17
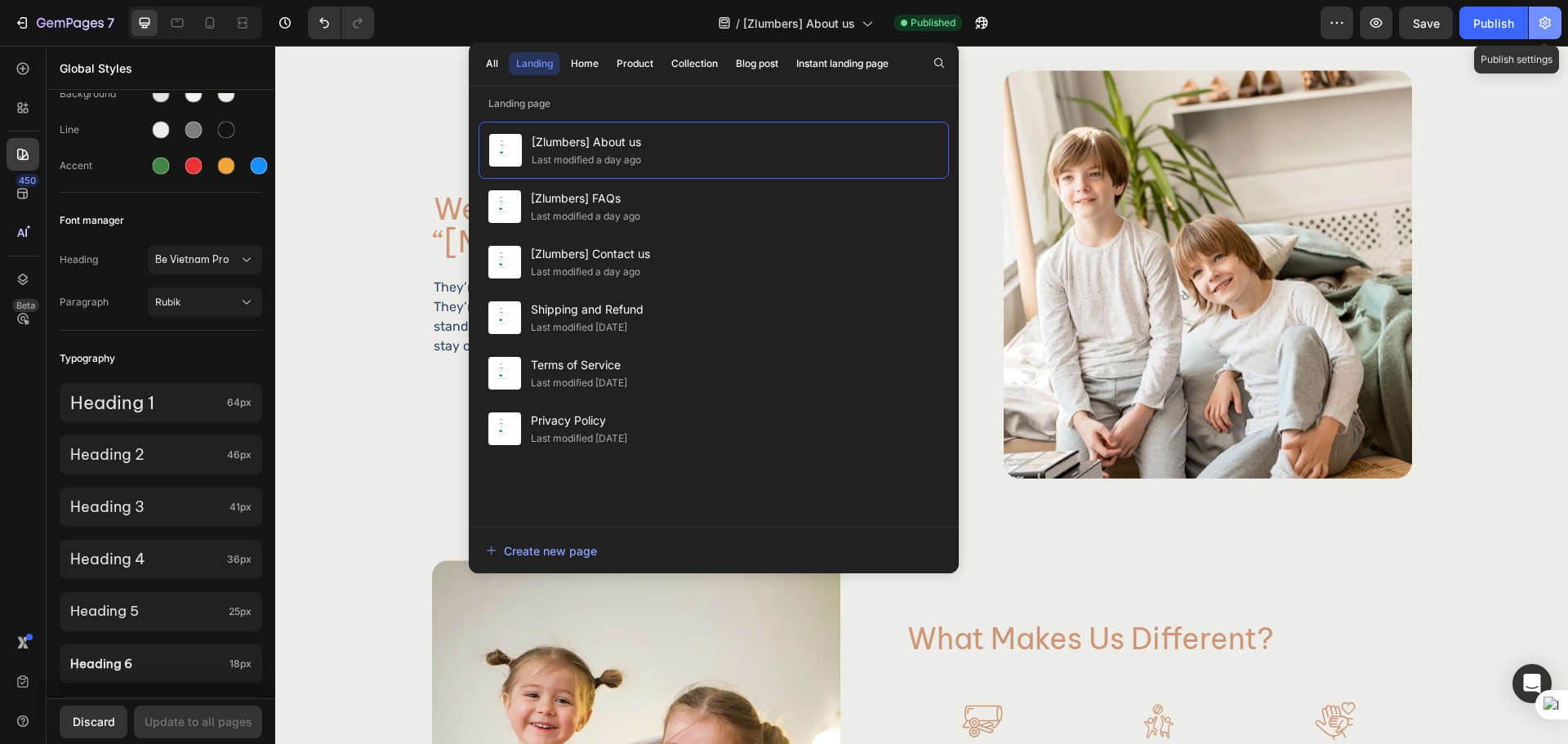
click at [1555, 23] on button "button" at bounding box center [1545, 22] width 33 height 33
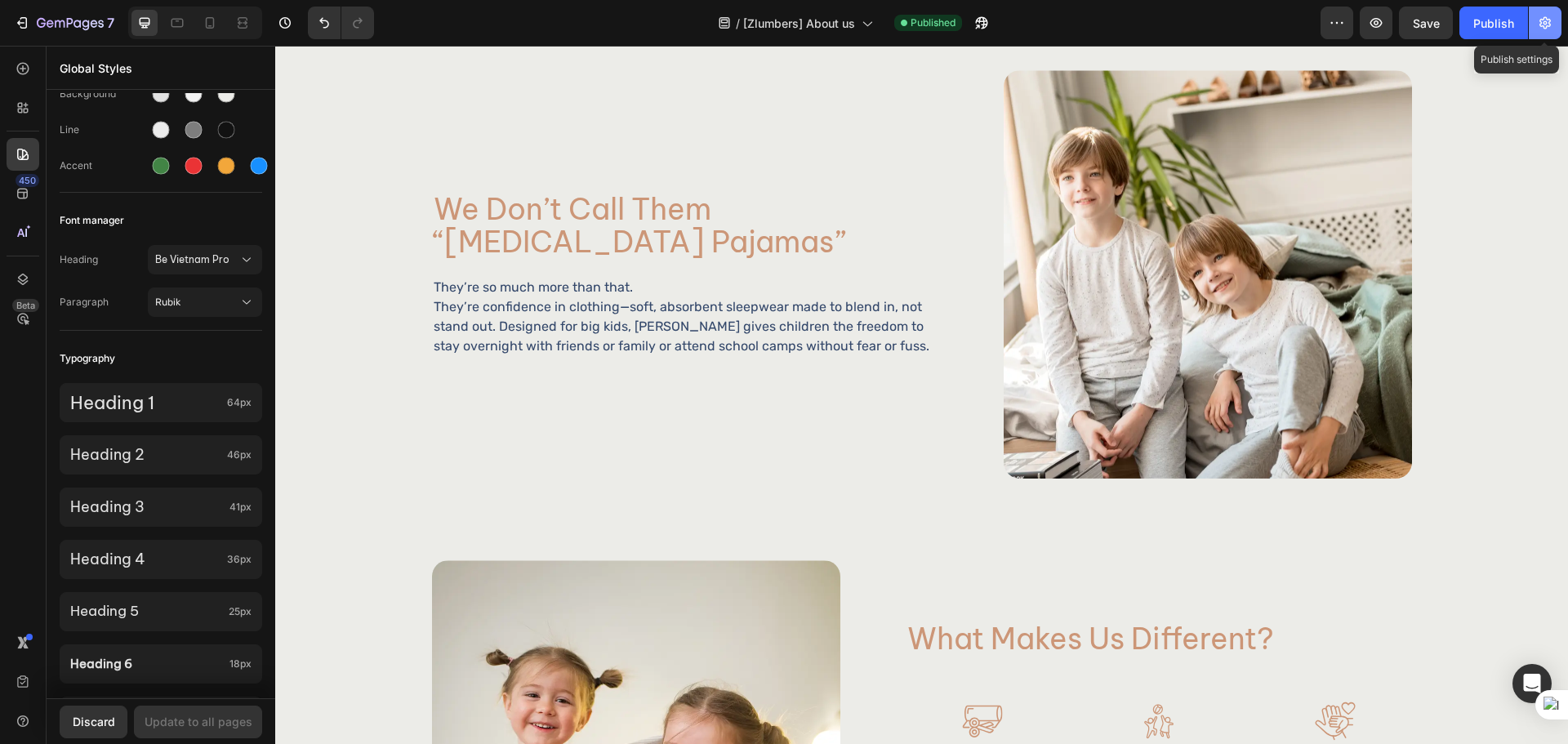
click at [1552, 0] on body "7 Version history / [Zlumbers] About us Published Preview Save Publish Publish …" at bounding box center [784, 0] width 1568 height 0
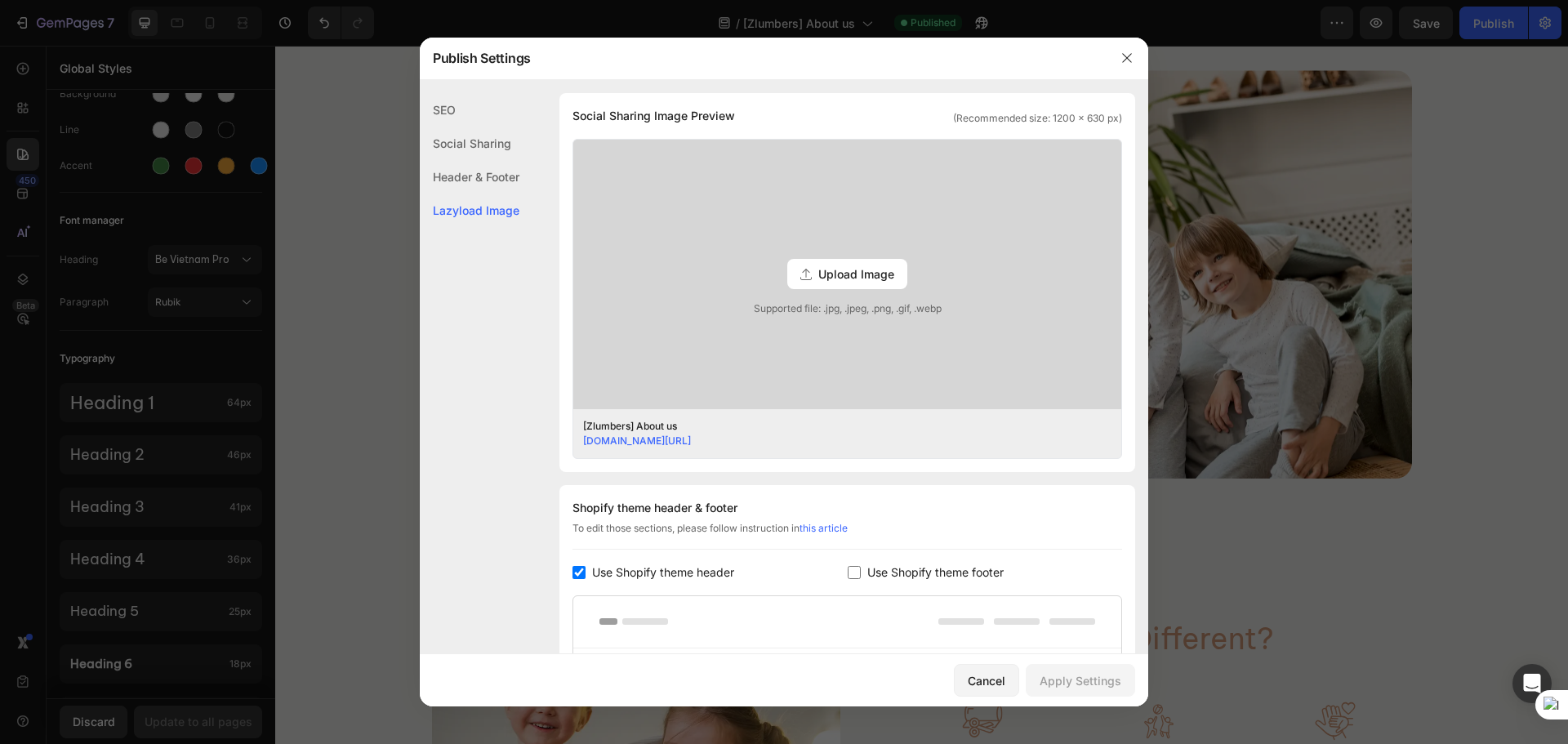
scroll to position [261, 0]
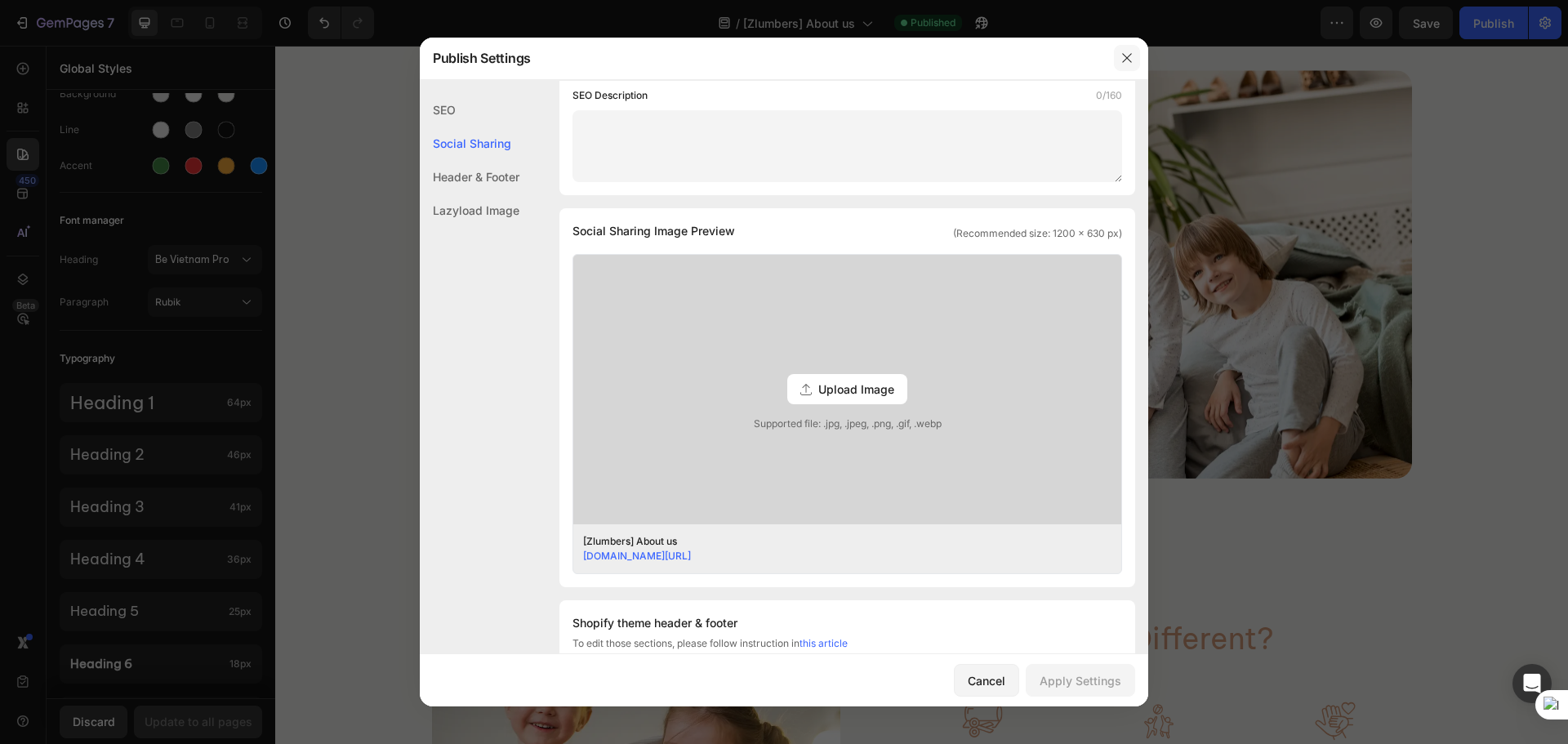
click at [1138, 54] on button "button" at bounding box center [1127, 57] width 26 height 26
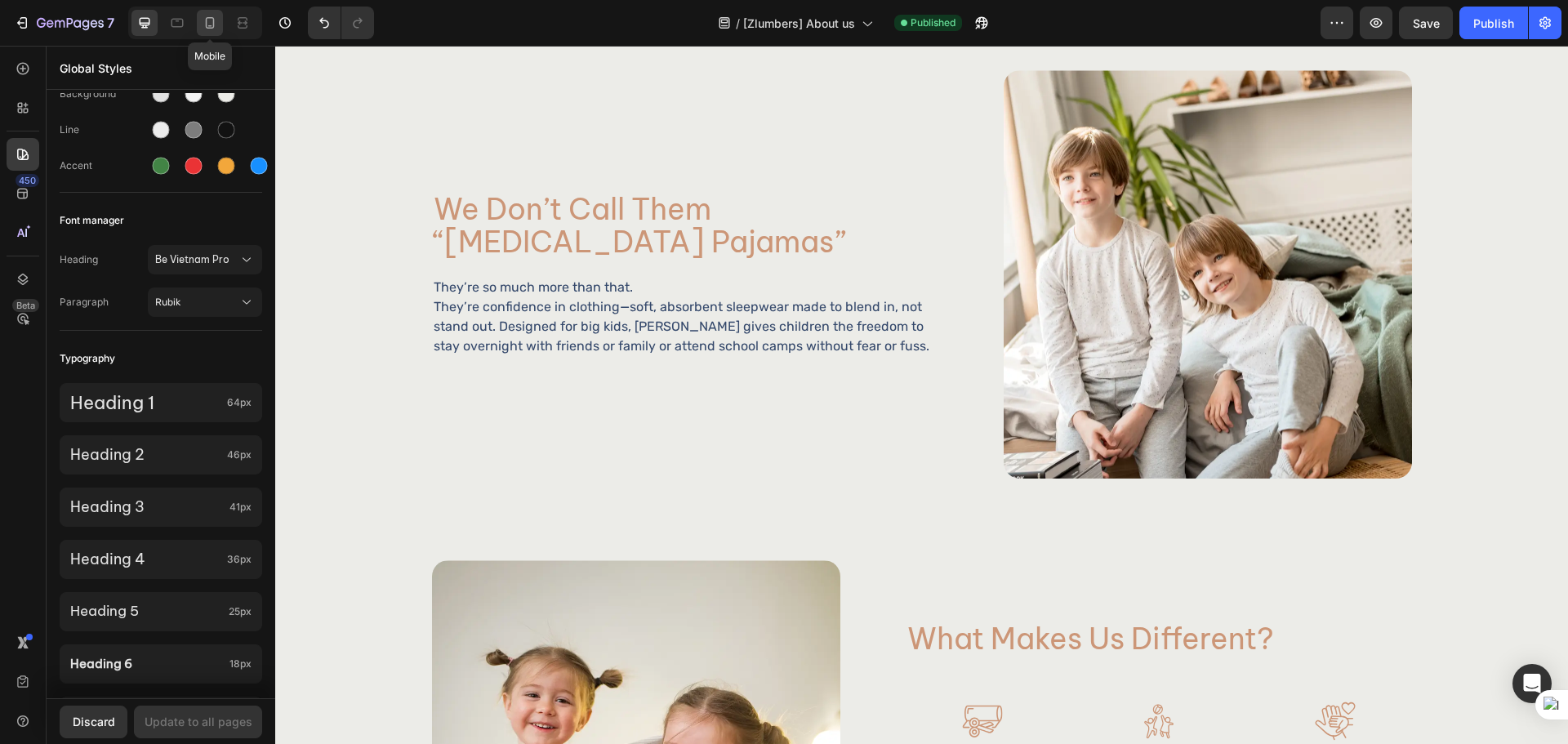
click at [217, 32] on div at bounding box center [209, 22] width 26 height 26
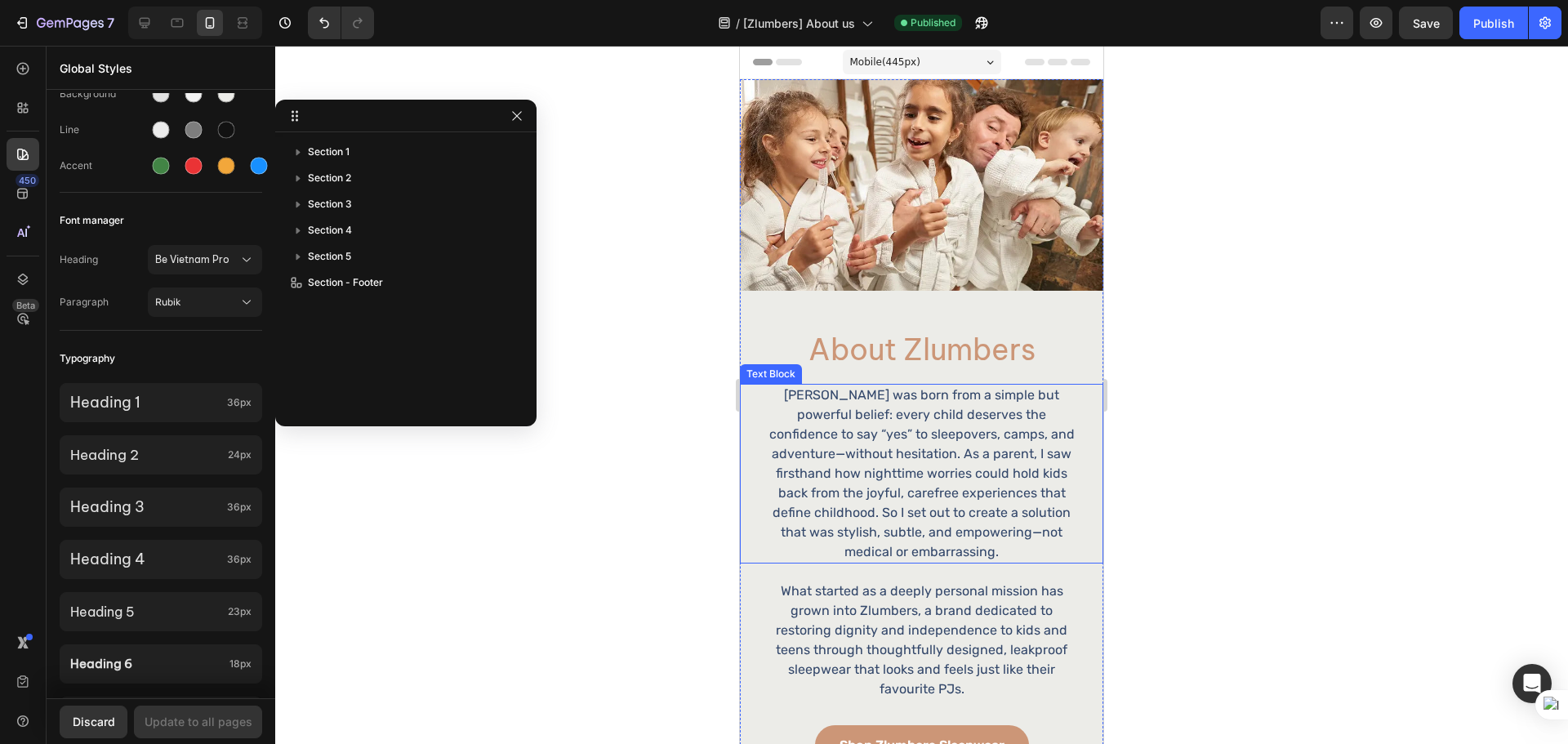
click at [898, 392] on p "Zlumbers was born from a simple but powerful belief: every child deserves the c…" at bounding box center [921, 472] width 314 height 176
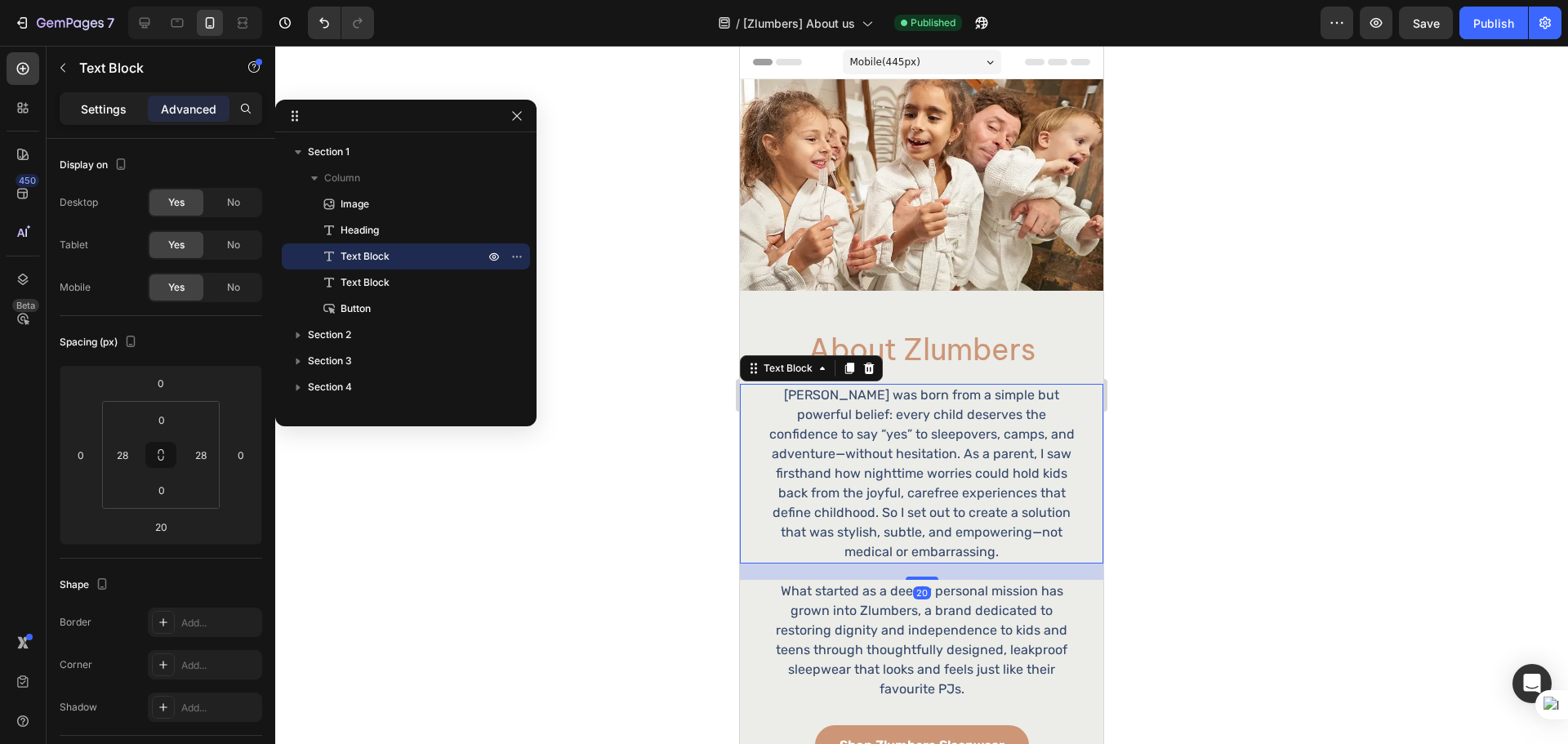
click at [129, 100] on div "Settings" at bounding box center [103, 108] width 81 height 26
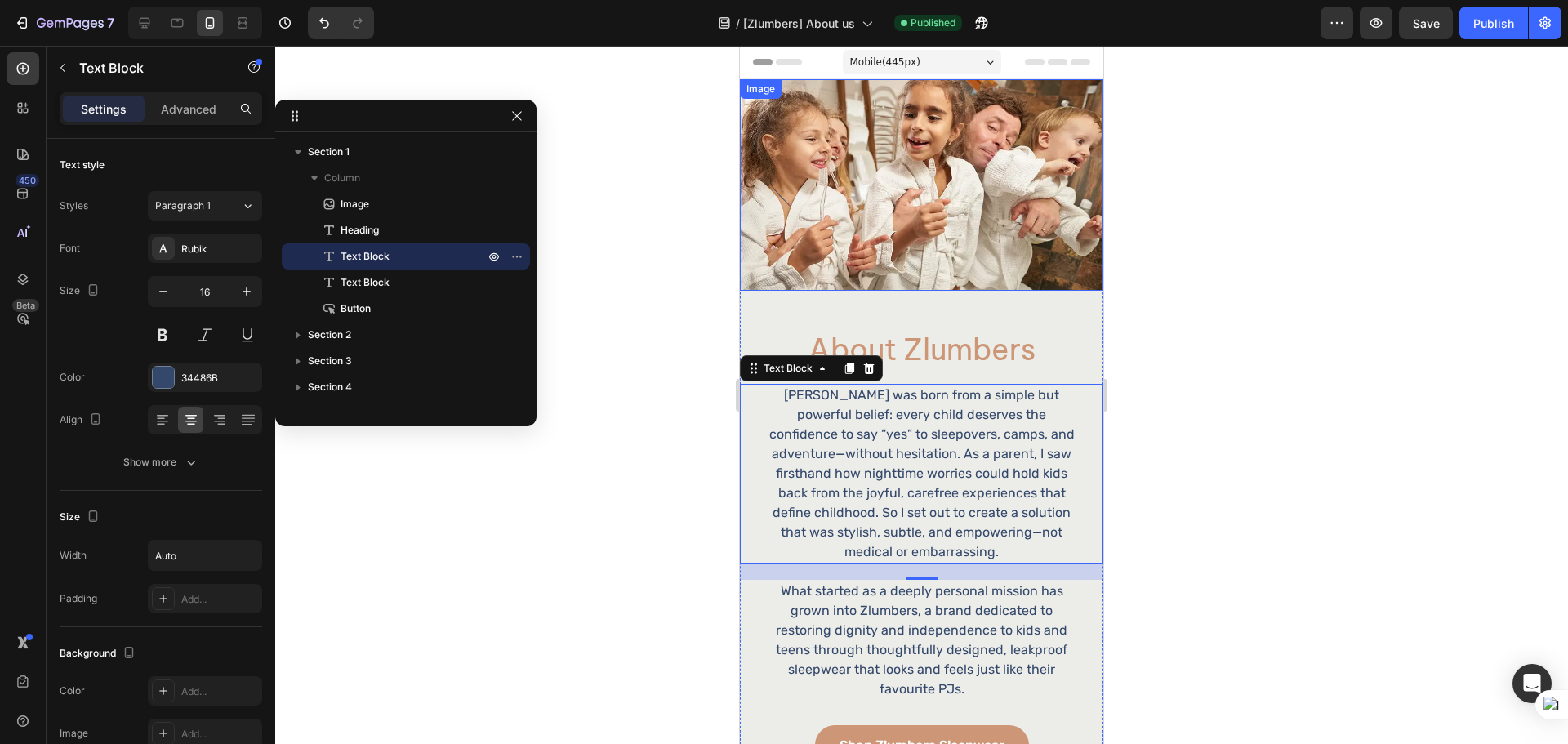
click at [910, 245] on img at bounding box center [921, 185] width 364 height 212
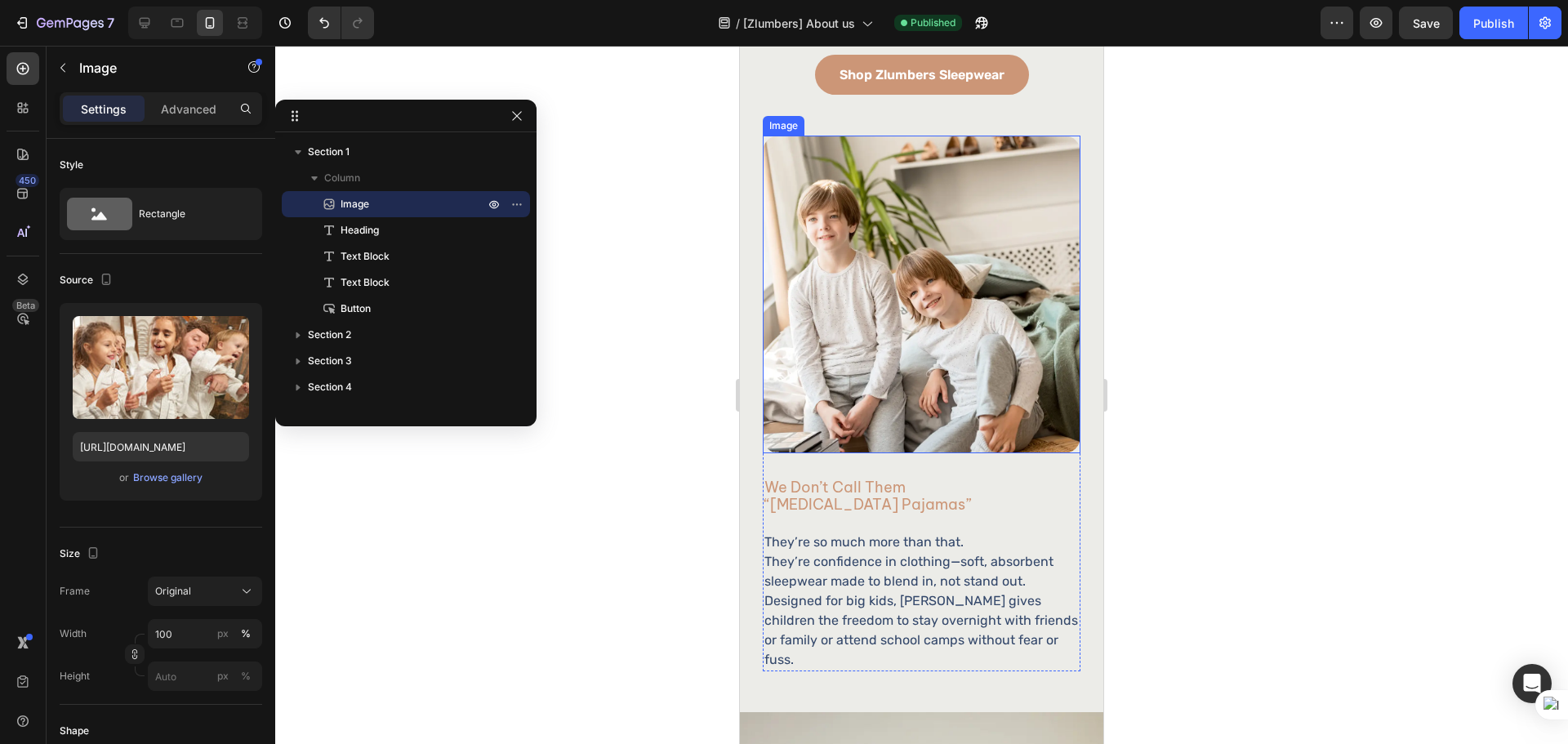
scroll to position [680, 0]
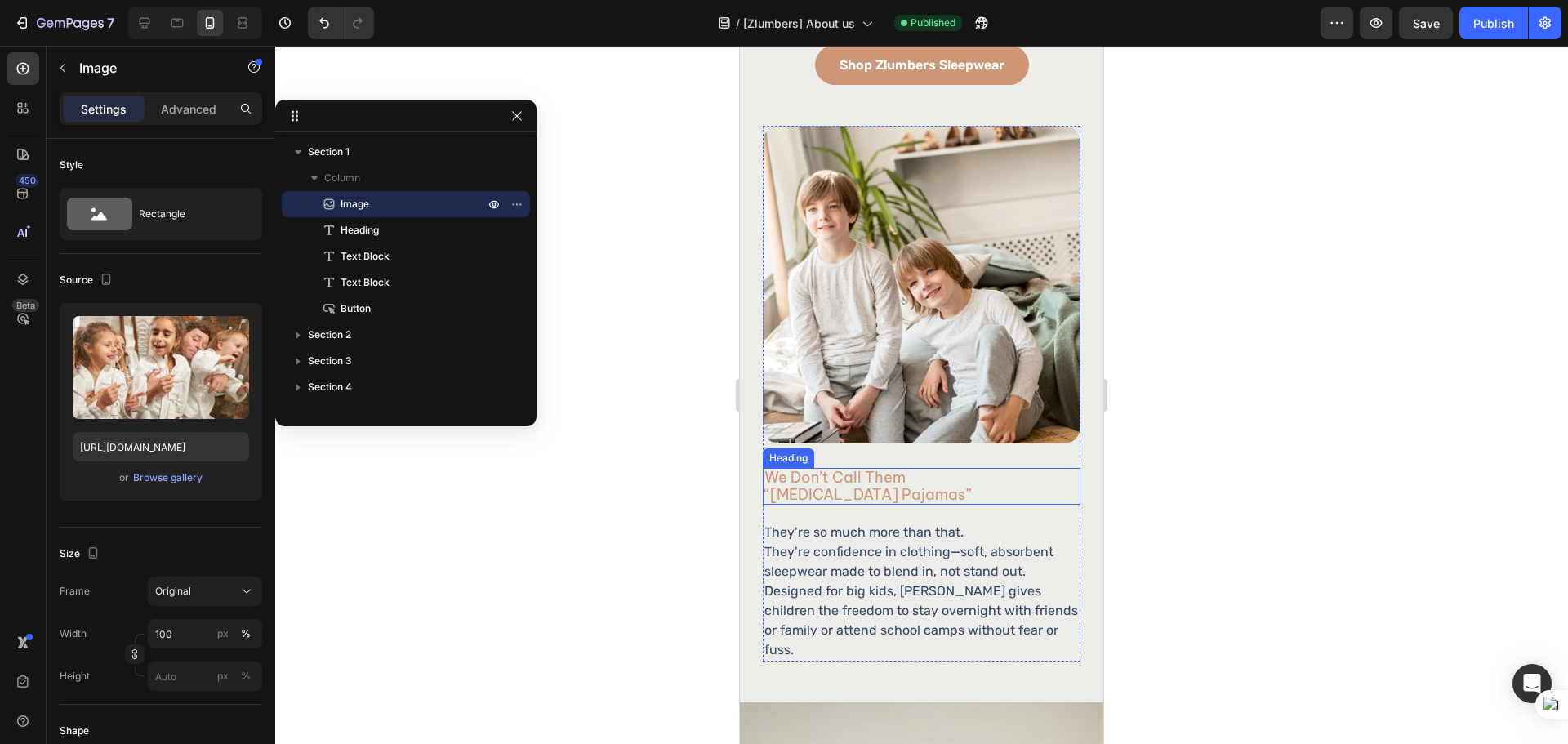
click at [905, 469] on h2 "we don’t call them “bedwetting pajamas”" at bounding box center [874, 486] width 222 height 36
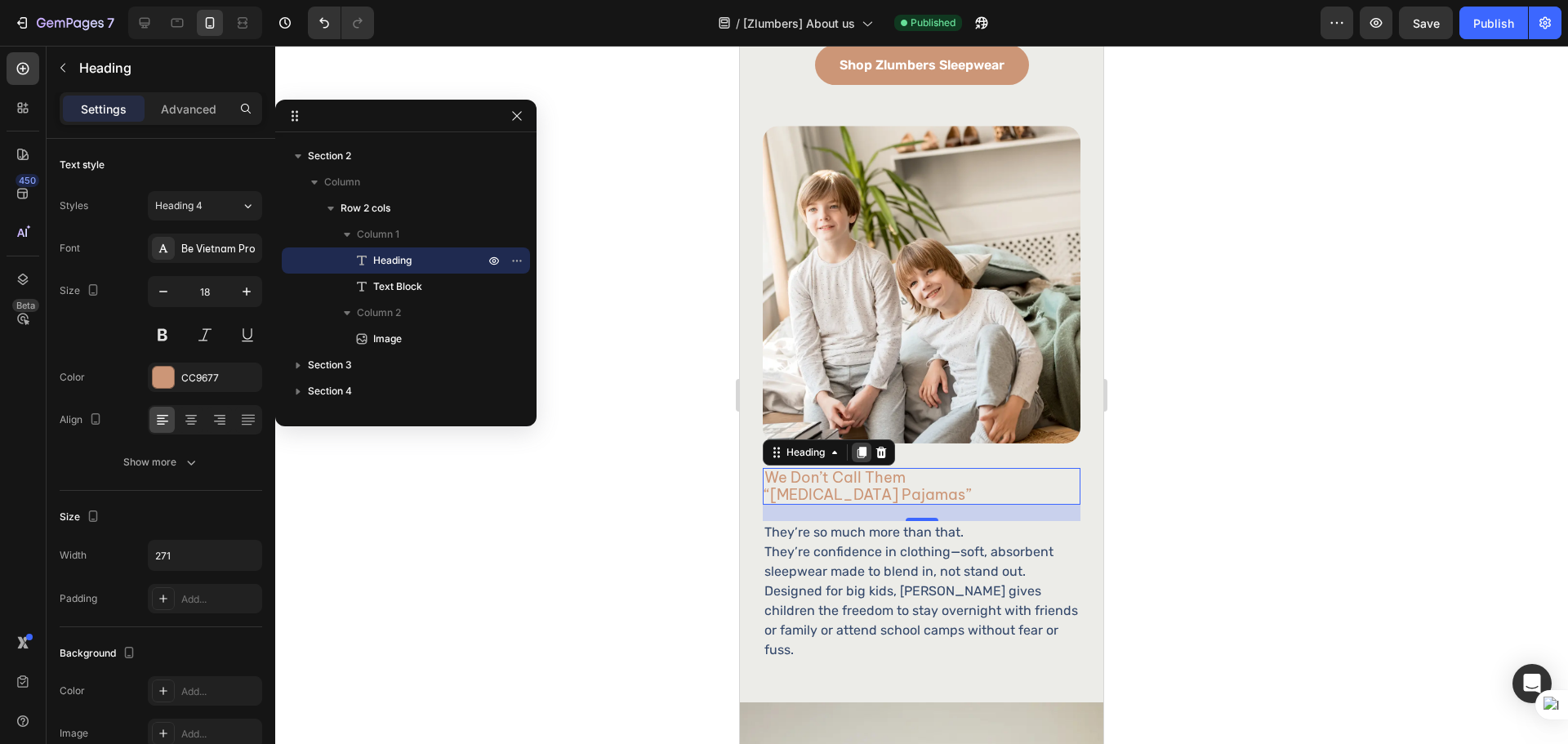
click at [863, 446] on icon at bounding box center [861, 452] width 13 height 13
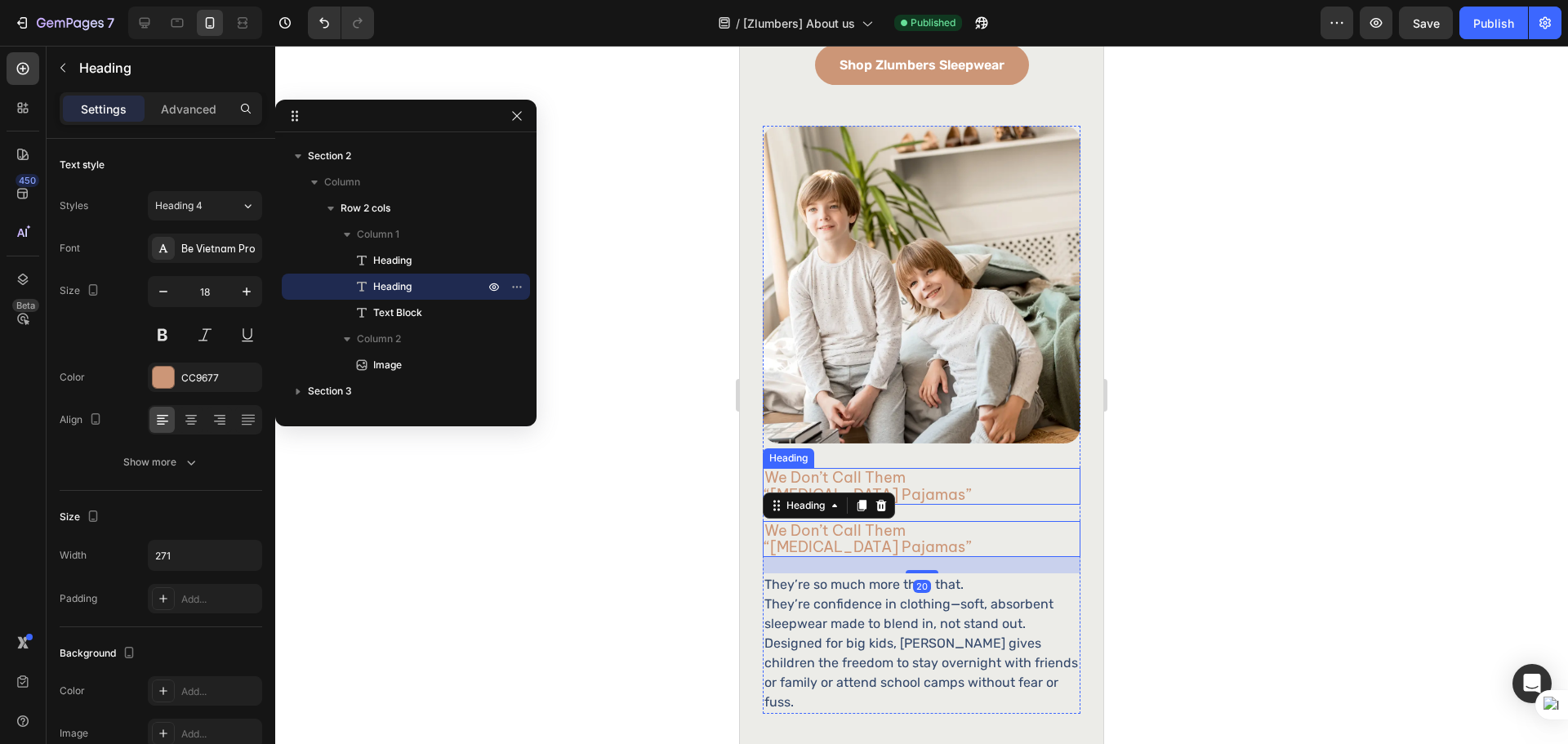
click at [954, 468] on h2 "we don’t call them “bedwetting pajamas”" at bounding box center [874, 486] width 222 height 36
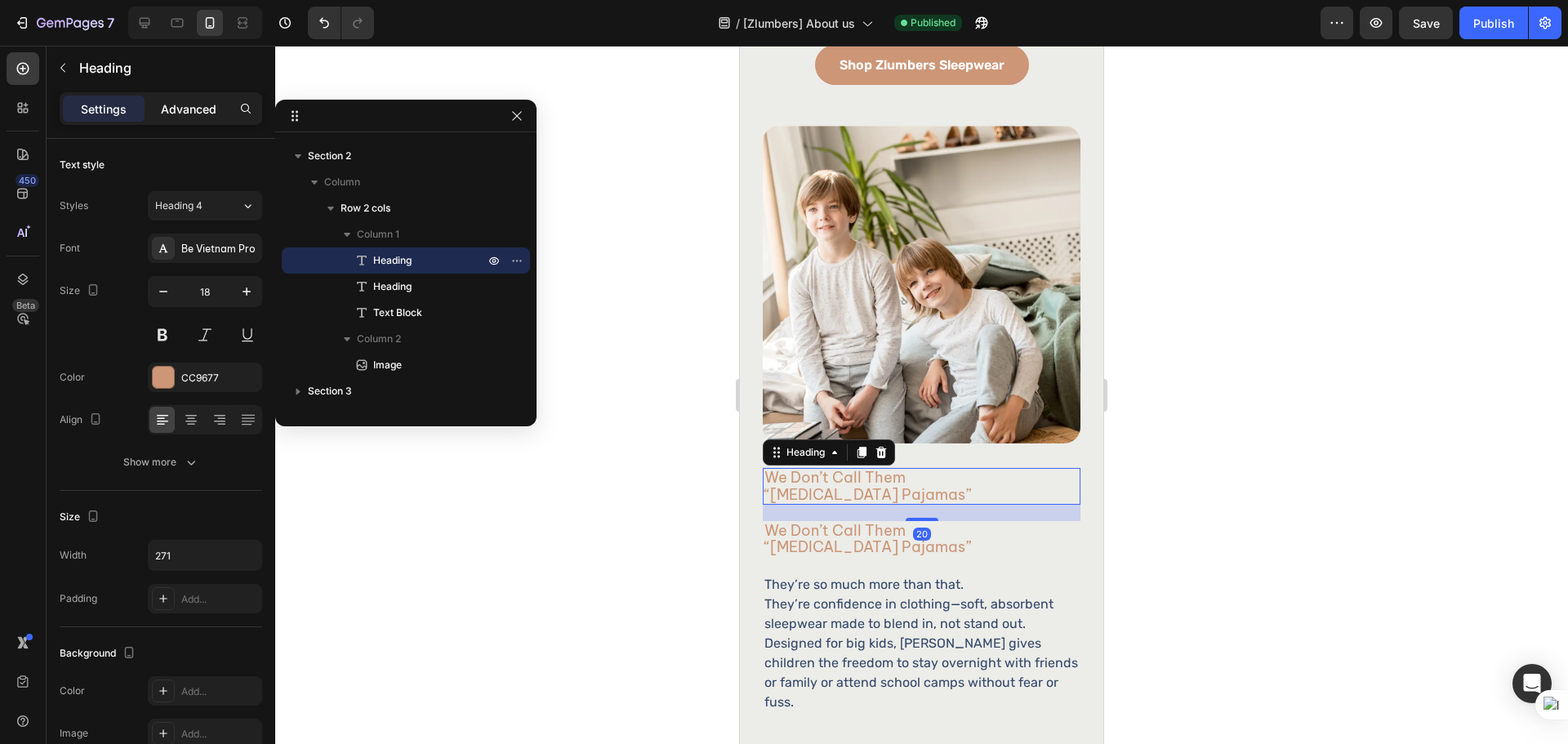
click at [204, 109] on p "Advanced" at bounding box center [189, 108] width 55 height 17
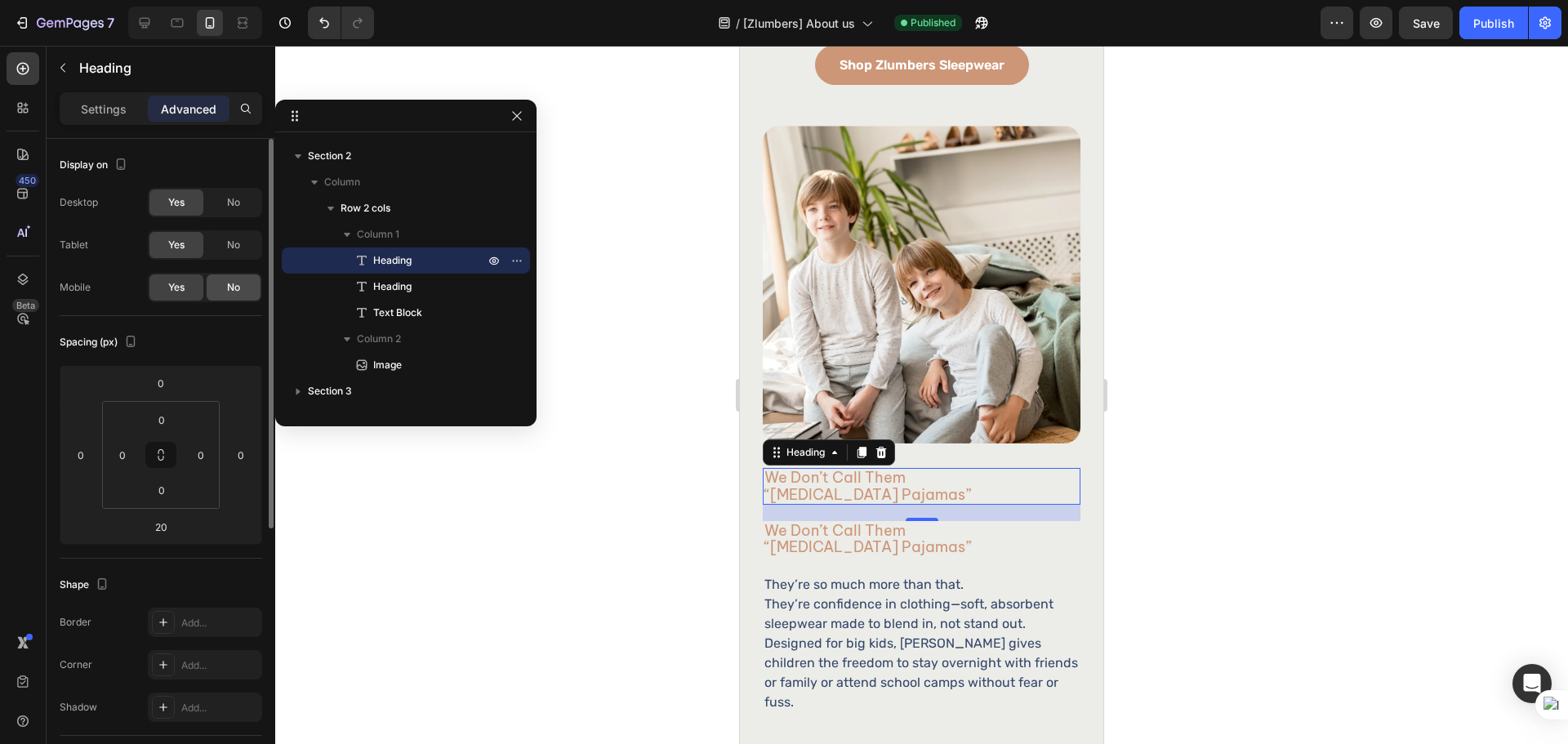
click at [247, 293] on div "No" at bounding box center [233, 287] width 54 height 26
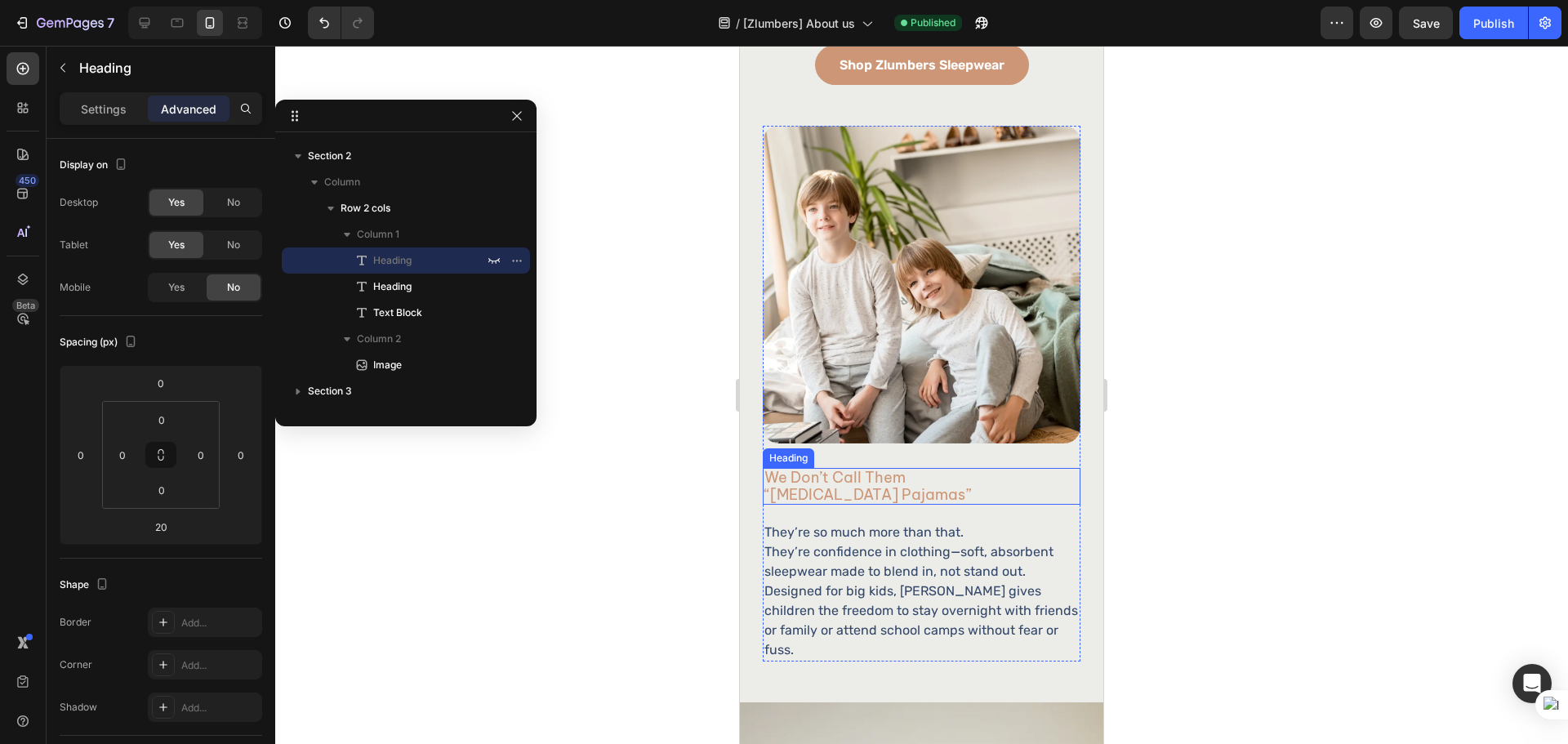
click at [918, 469] on h2 "we don’t call them “bedwetting pajamas”" at bounding box center [874, 486] width 222 height 36
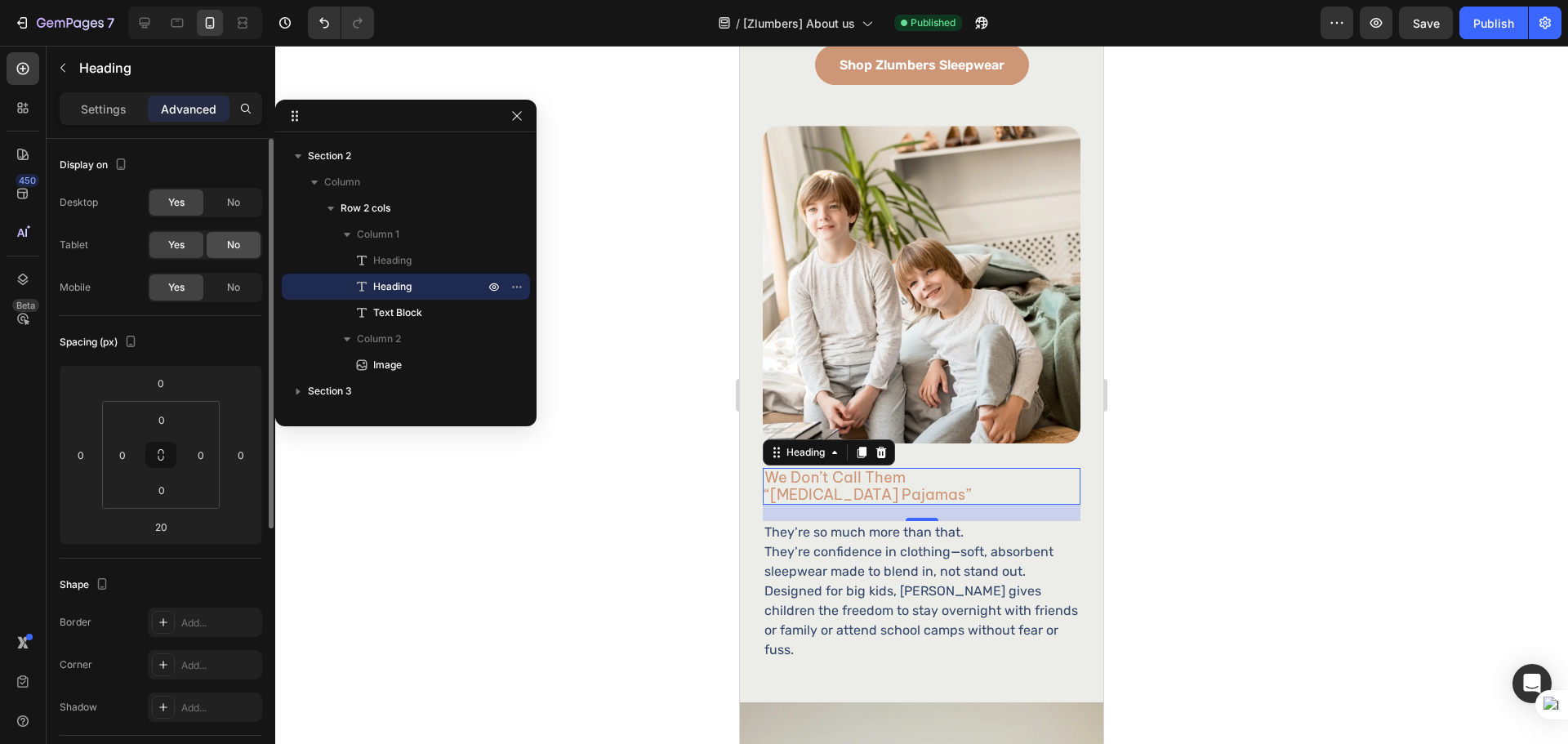
click at [248, 234] on div "No" at bounding box center [233, 245] width 54 height 26
click at [239, 205] on span "No" at bounding box center [233, 202] width 13 height 14
click at [97, 99] on div "Settings" at bounding box center [103, 108] width 81 height 26
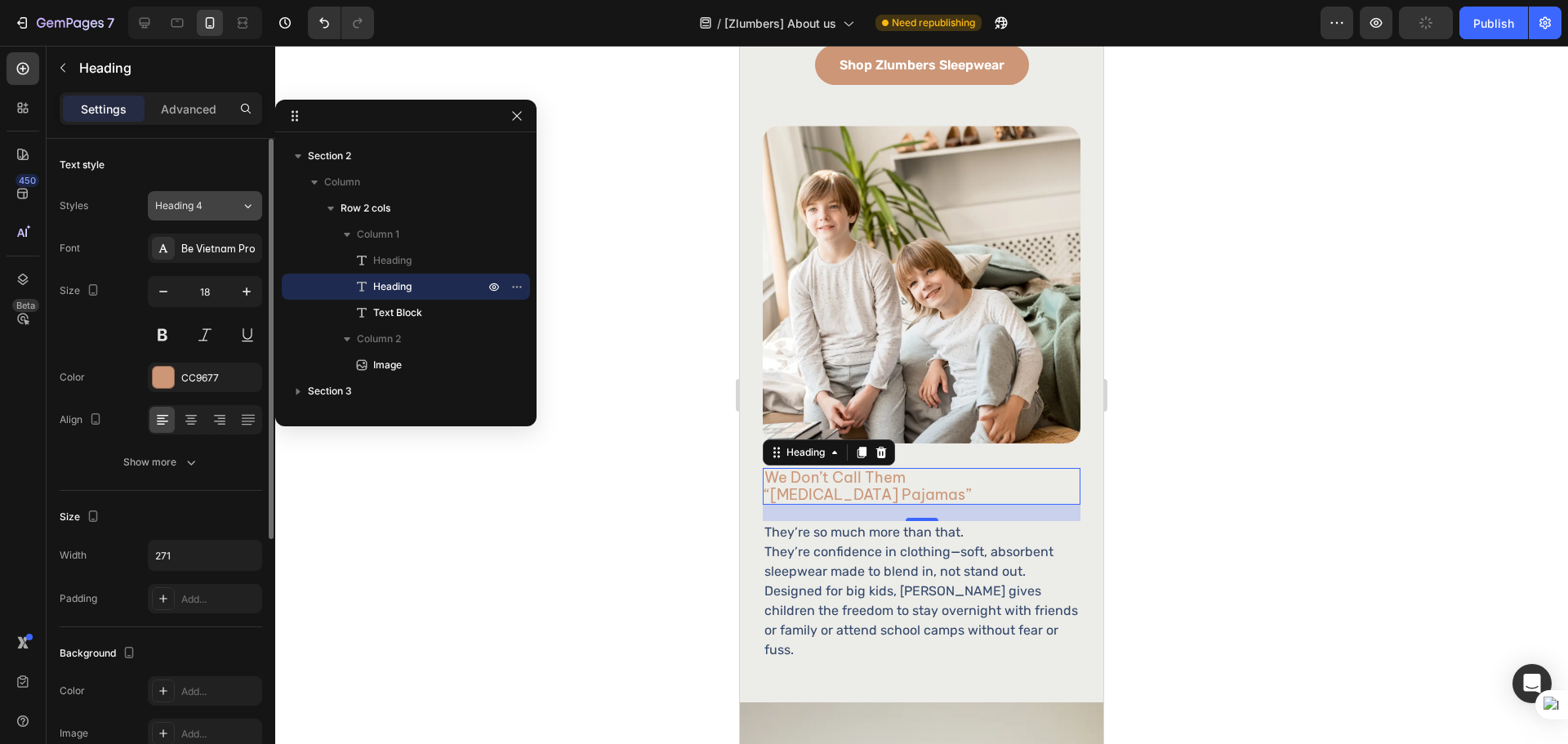
click at [210, 205] on div "Heading 4" at bounding box center [189, 205] width 66 height 14
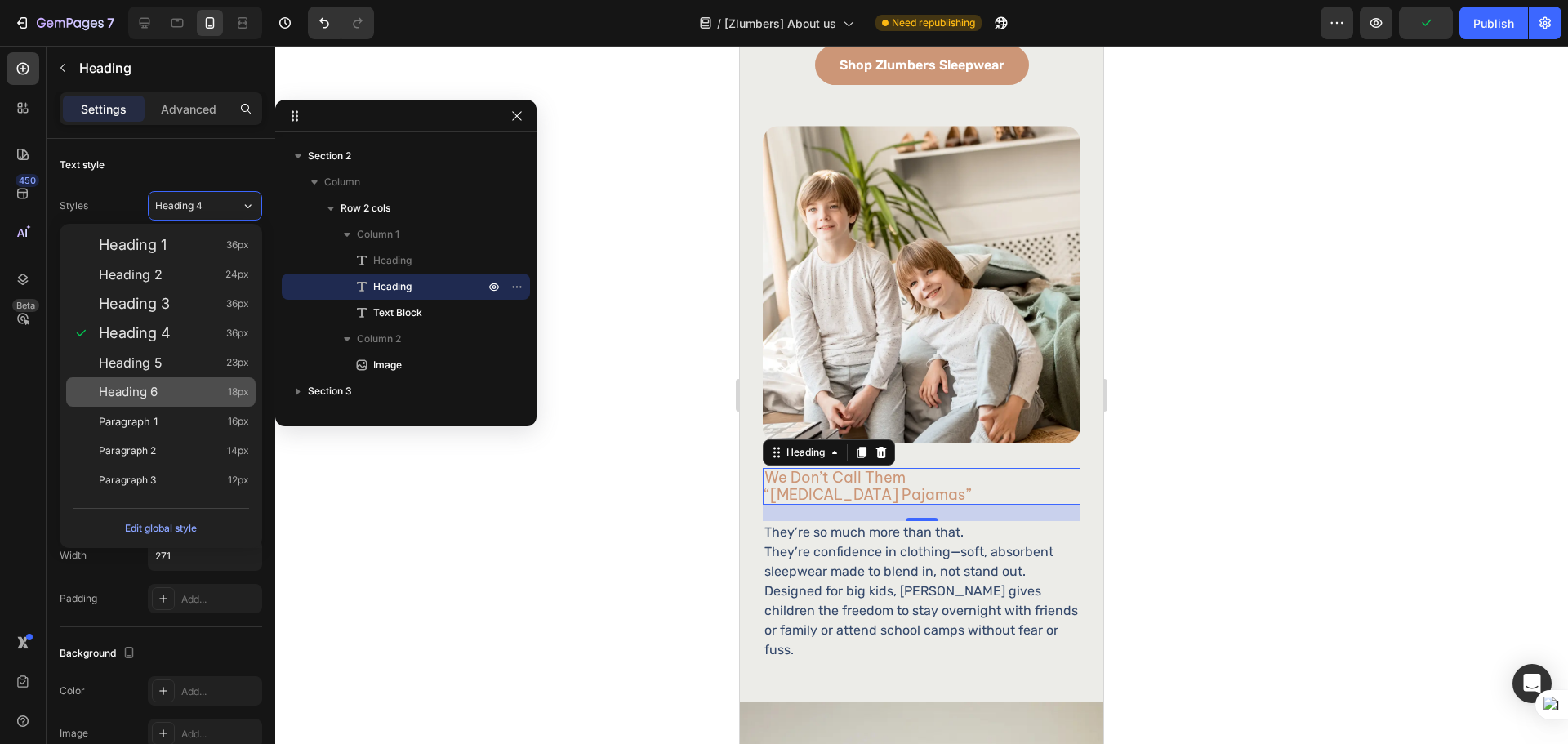
click at [206, 378] on div "Heading 6 18px" at bounding box center [161, 391] width 189 height 29
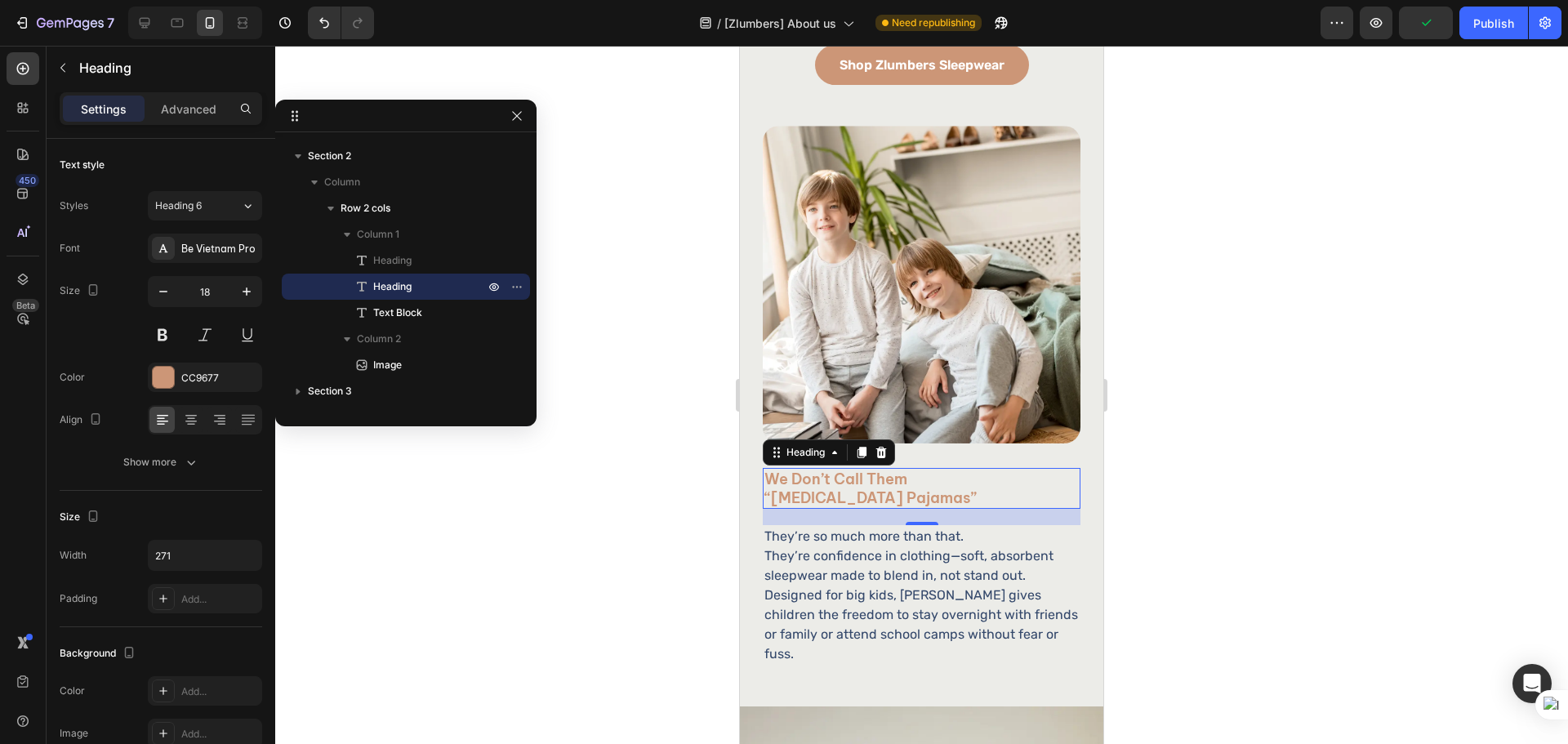
click at [1361, 415] on div at bounding box center [921, 394] width 1293 height 698
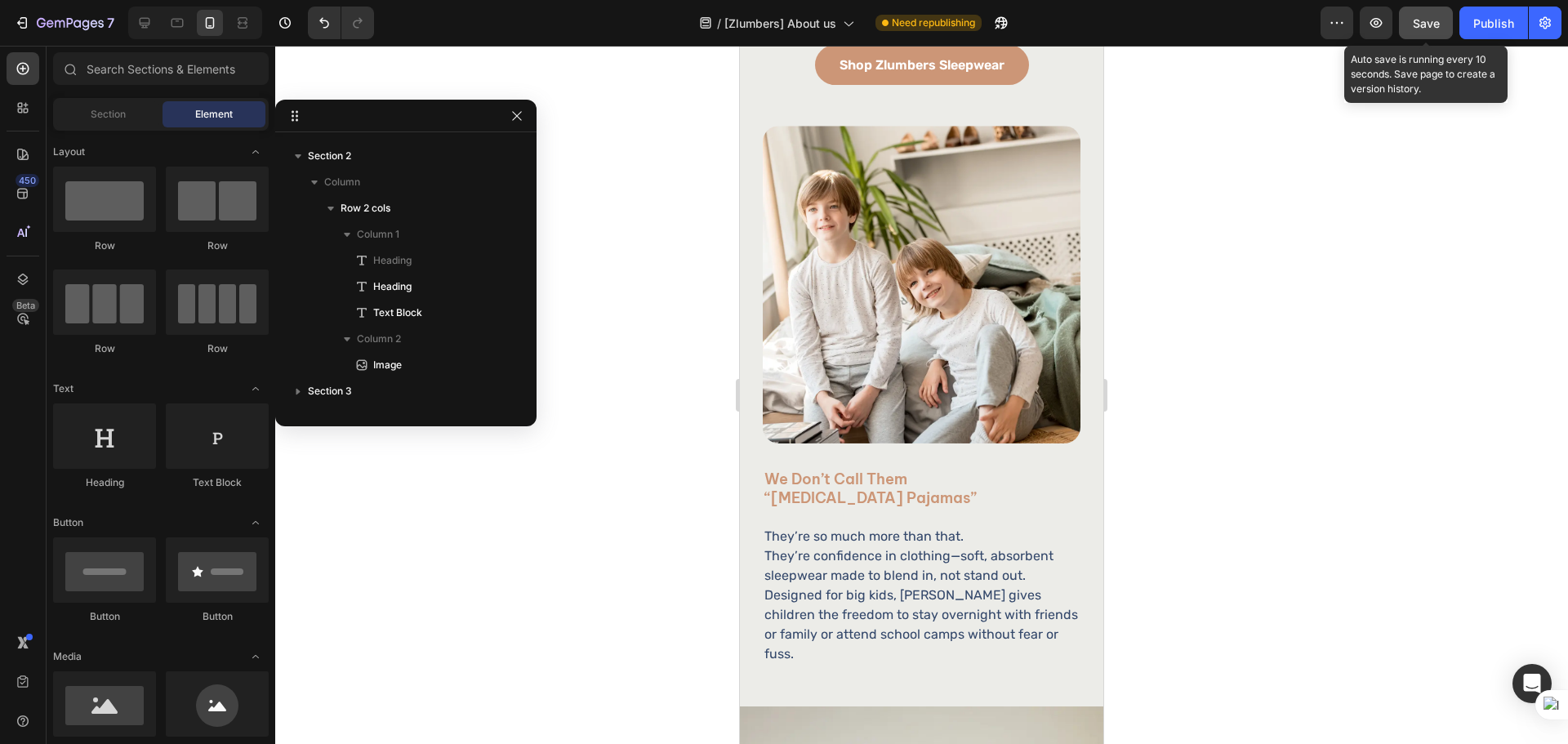
click at [1426, 35] on button "Save" at bounding box center [1425, 22] width 54 height 33
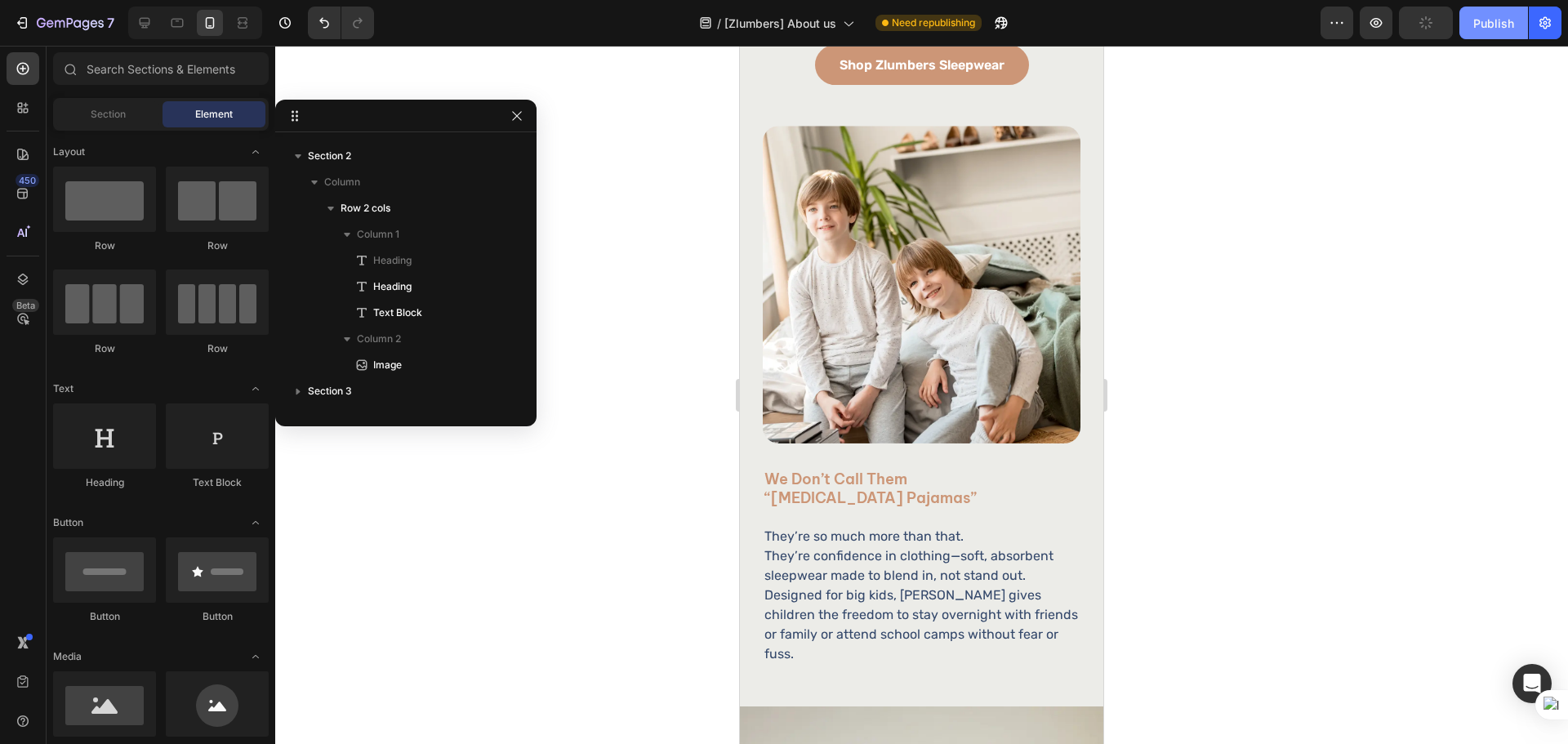
click at [1488, 38] on button "Publish" at bounding box center [1493, 22] width 69 height 33
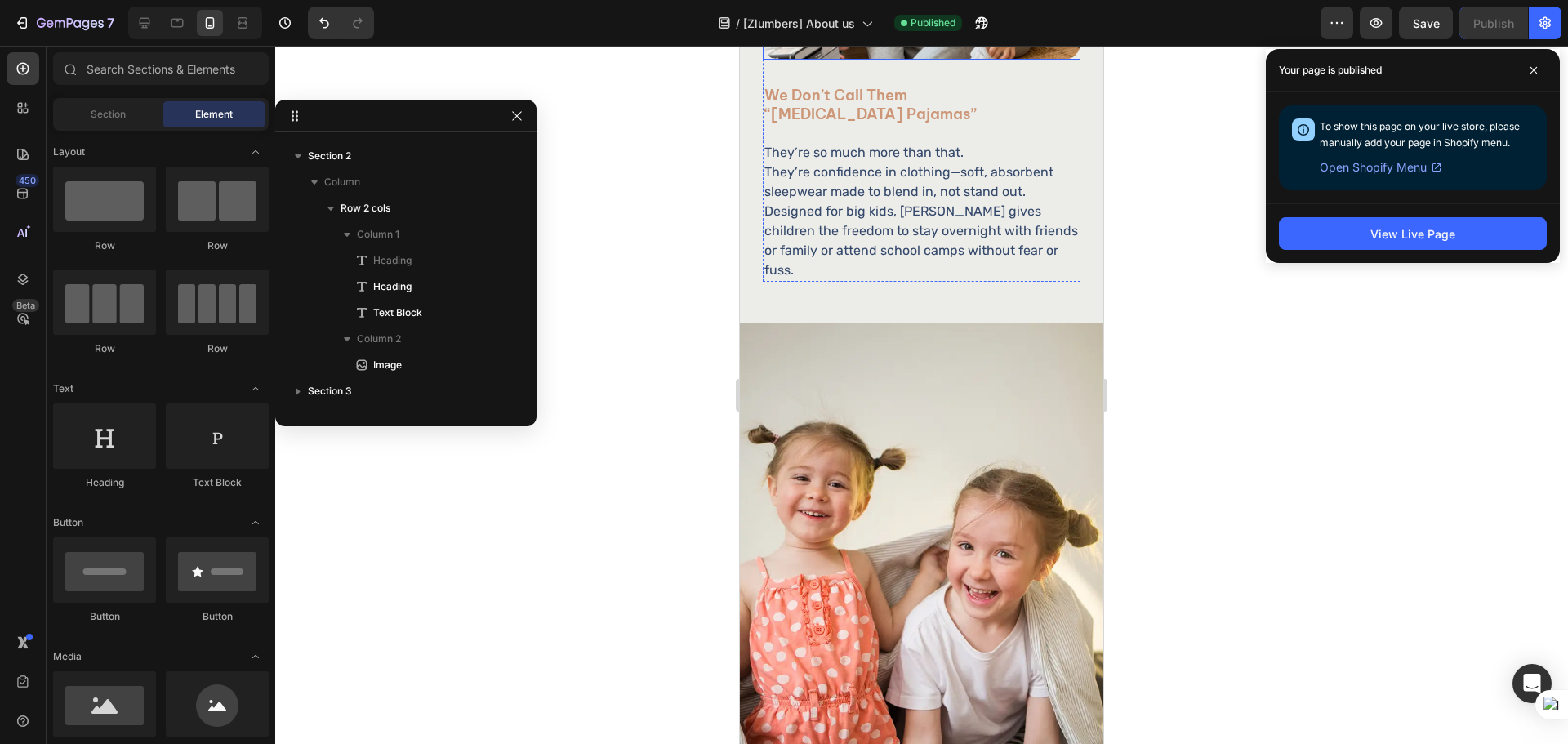
scroll to position [1088, 0]
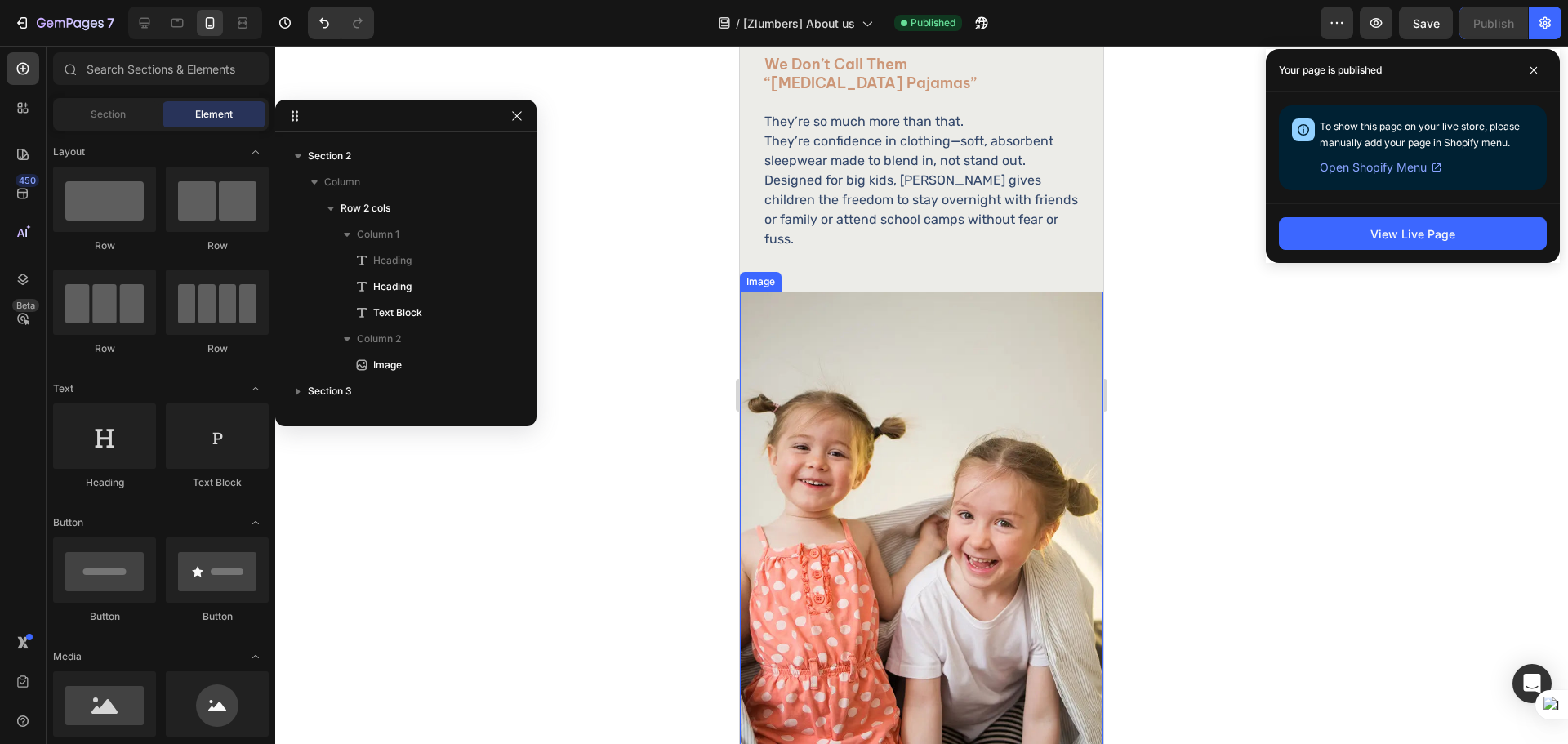
click at [951, 414] on img at bounding box center [921, 527] width 364 height 472
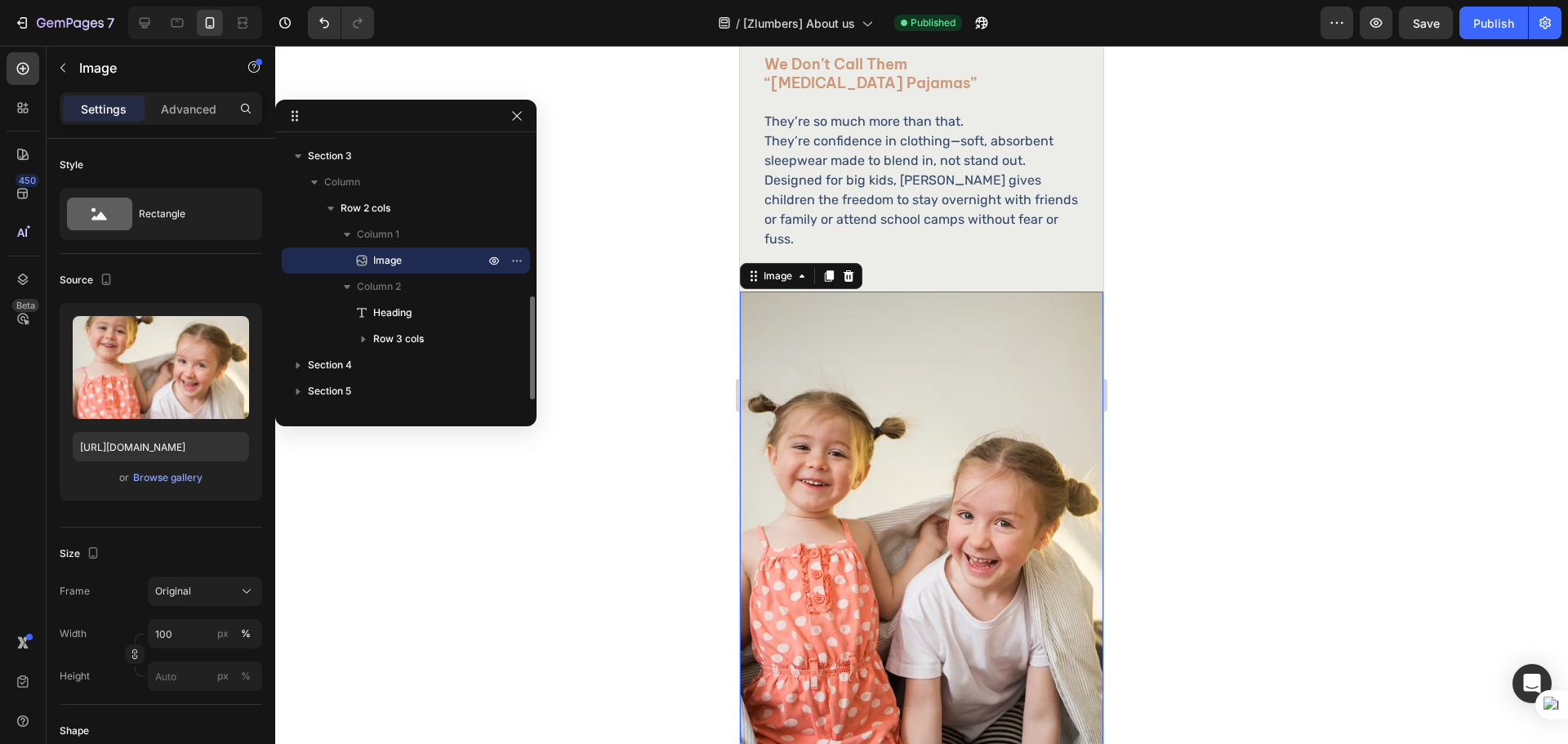
scroll to position [1360, 0]
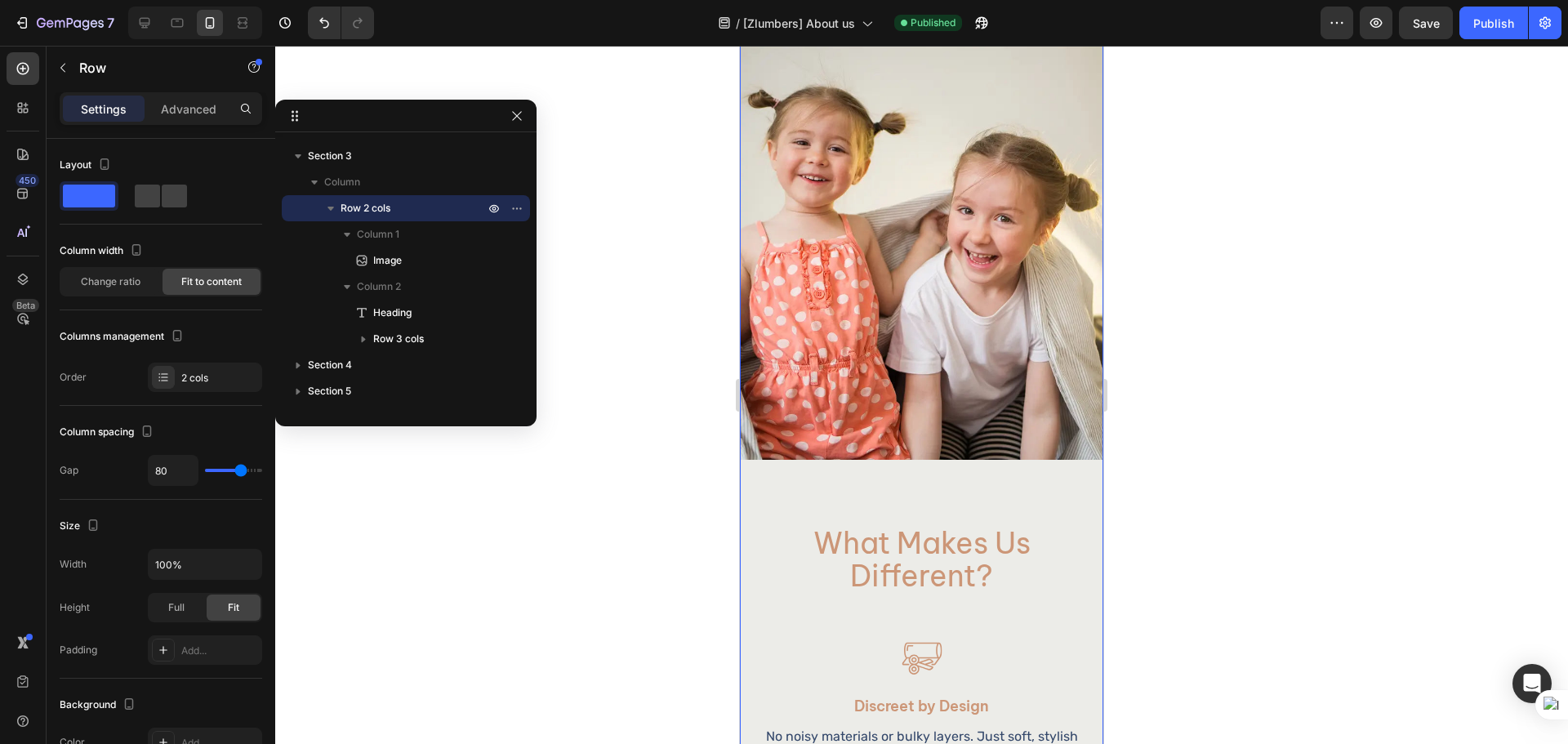
click at [939, 468] on div "Image What Makes Us Different? Heading Image Discreet by Design Heading No nois…" at bounding box center [921, 544] width 364 height 1116
click at [985, 563] on h2 "What Makes Us Different?" at bounding box center [922, 560] width 261 height 70
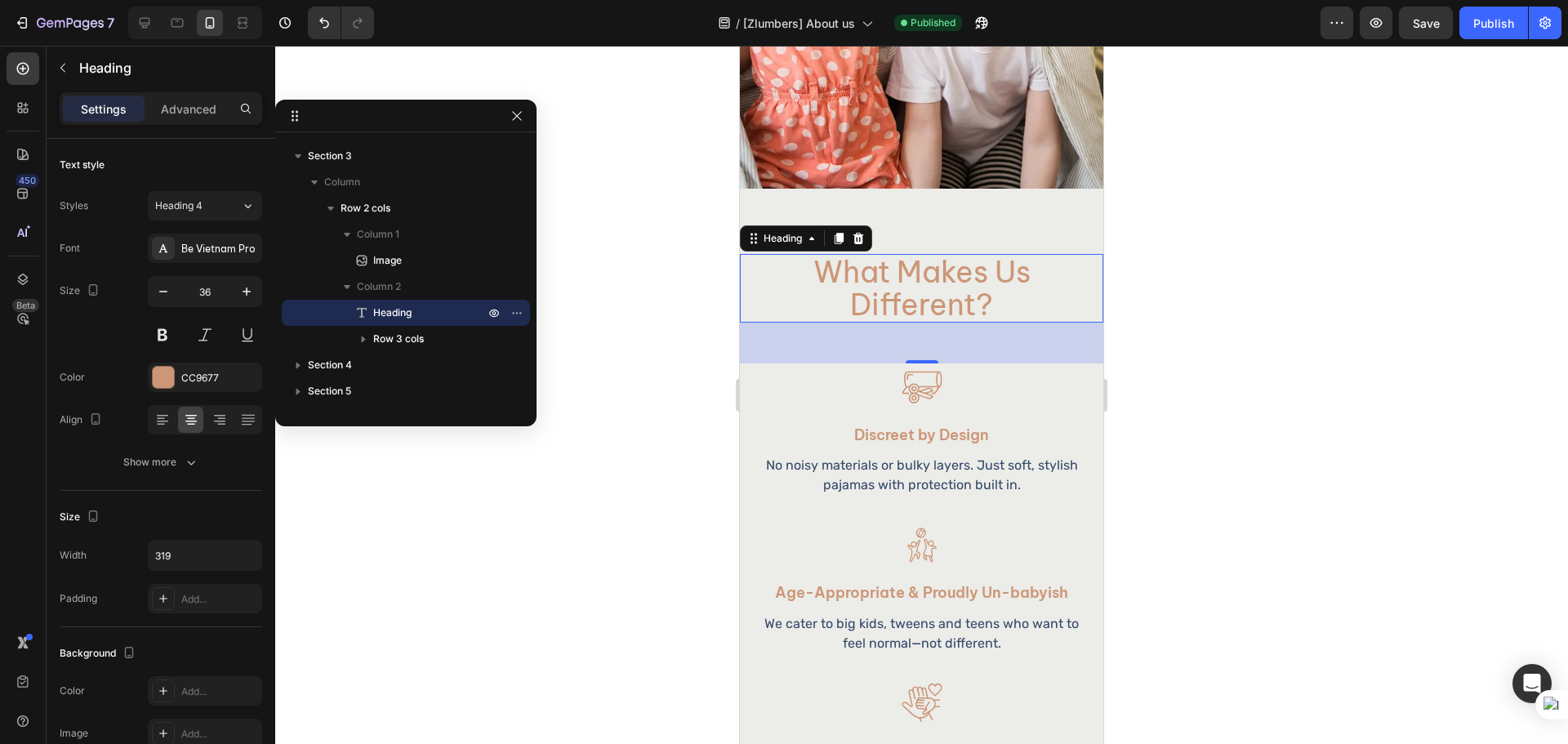
scroll to position [1633, 0]
click at [948, 469] on p "No noisy materials or bulky layers. Just soft, stylish pajamas with protection …" at bounding box center [921, 474] width 314 height 39
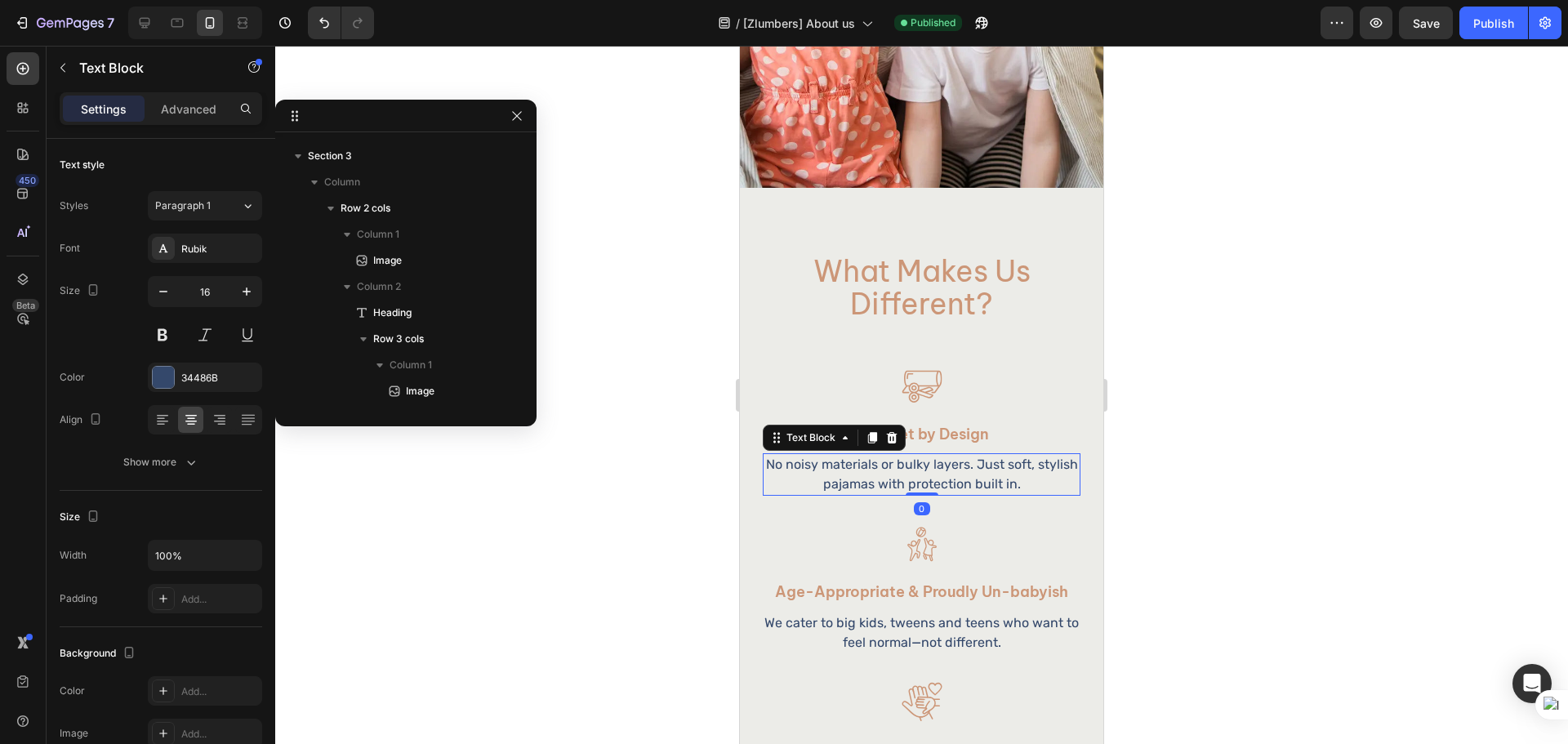
scroll to position [597, 0]
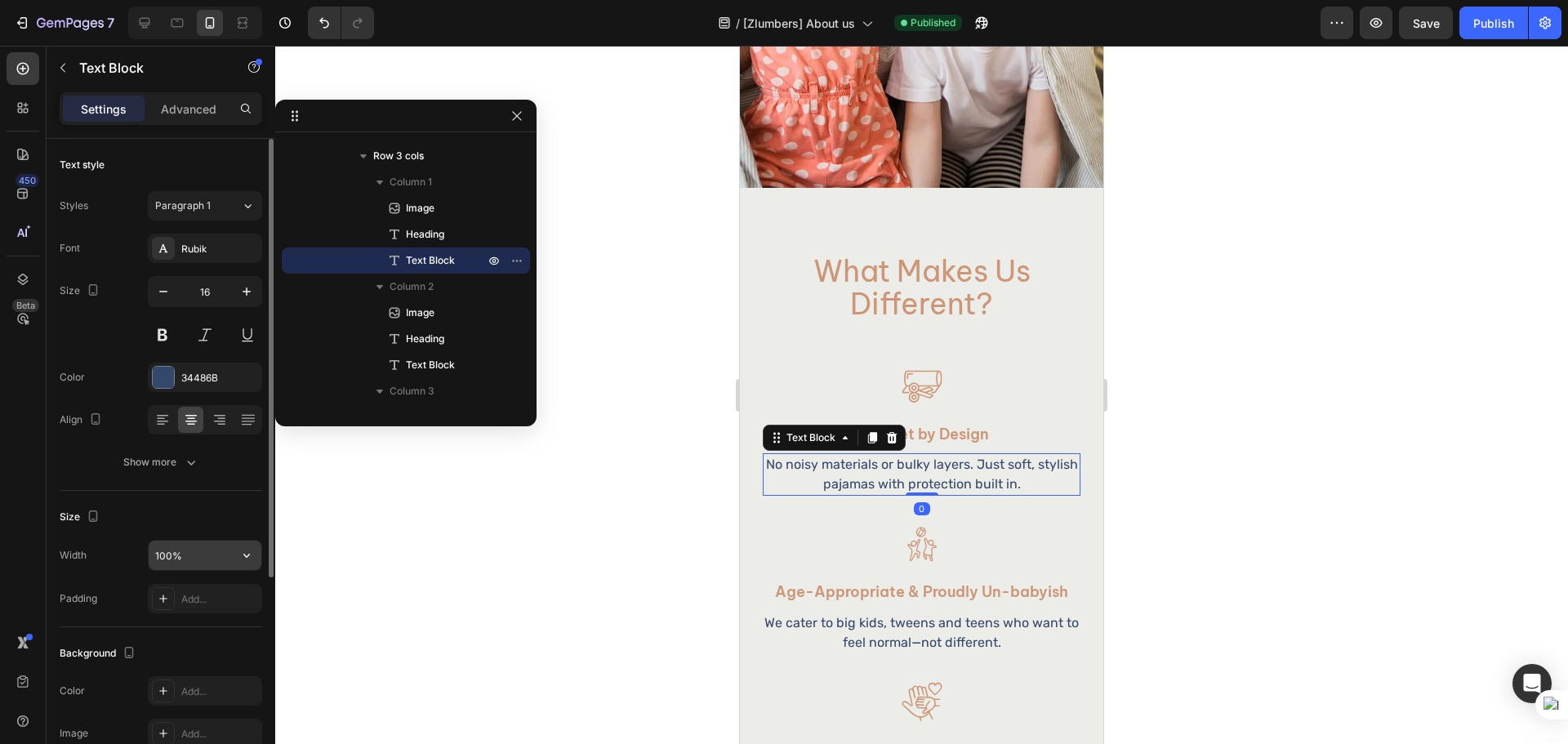
click at [180, 548] on input "100%" at bounding box center [205, 555] width 113 height 29
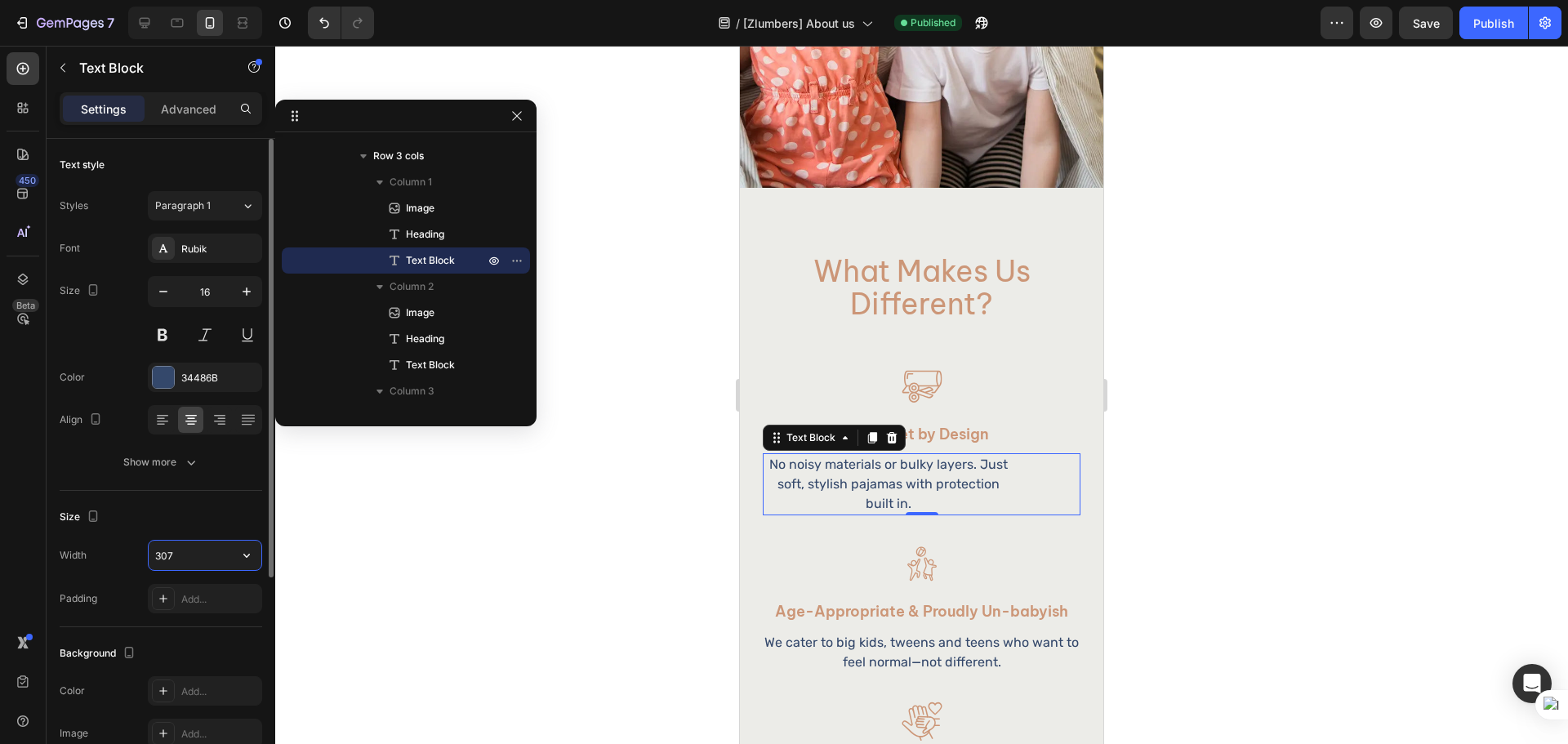
type input "307"
click at [180, 496] on div "Size Width 307 Padding Add..." at bounding box center [161, 558] width 203 height 137
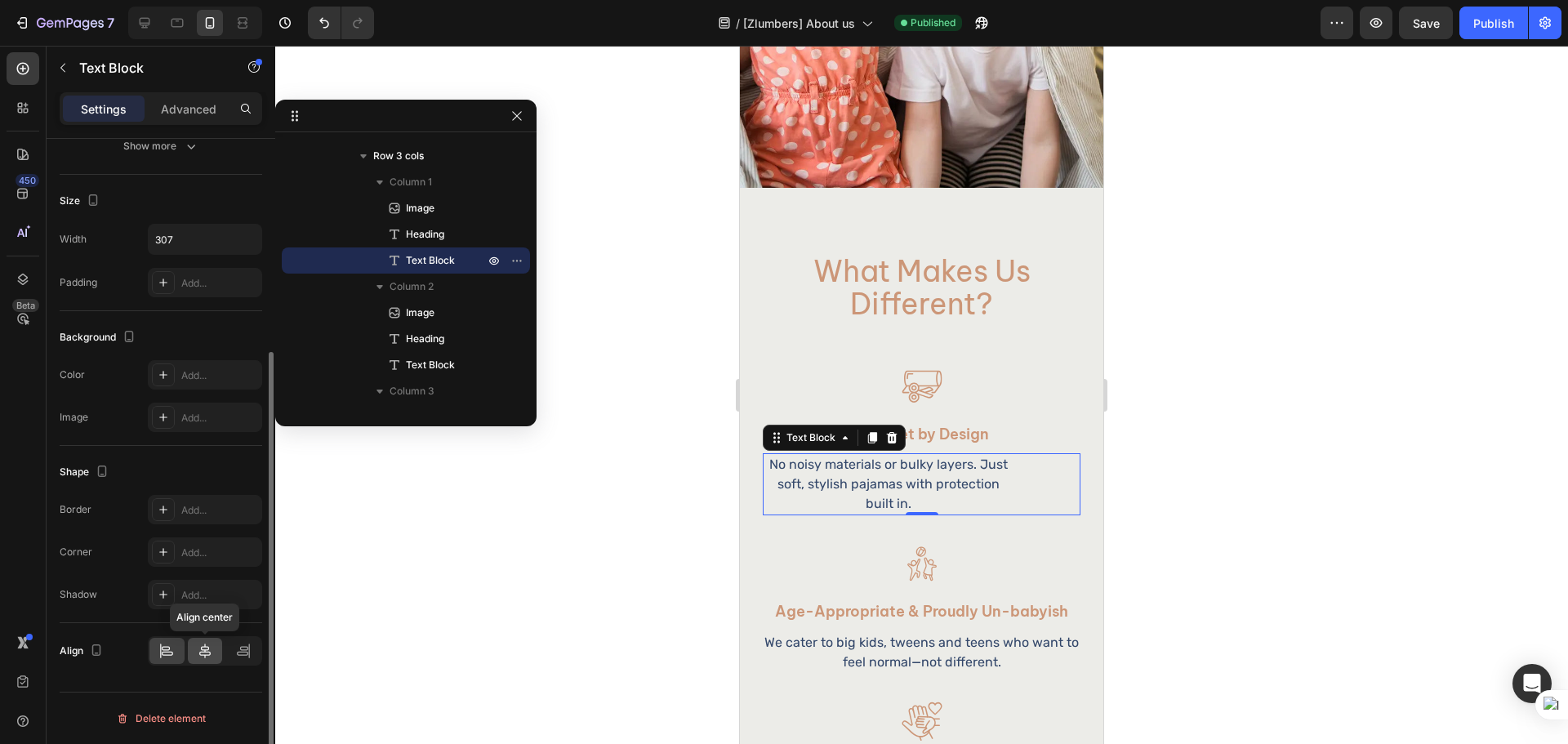
click at [217, 657] on div at bounding box center [205, 650] width 35 height 26
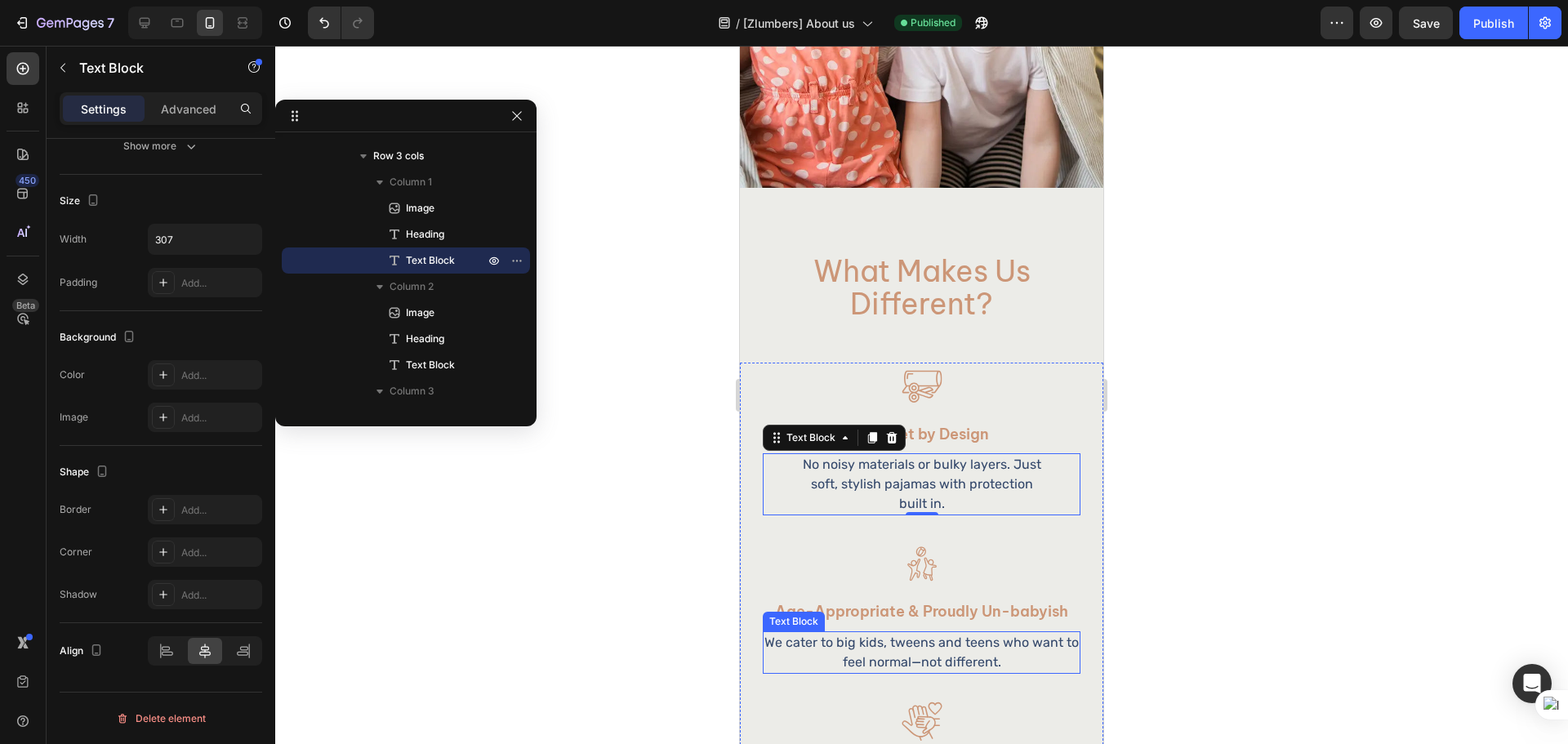
click at [913, 643] on p "We cater to big kids, tweens and teens who want to feel normal—not different." at bounding box center [921, 652] width 314 height 39
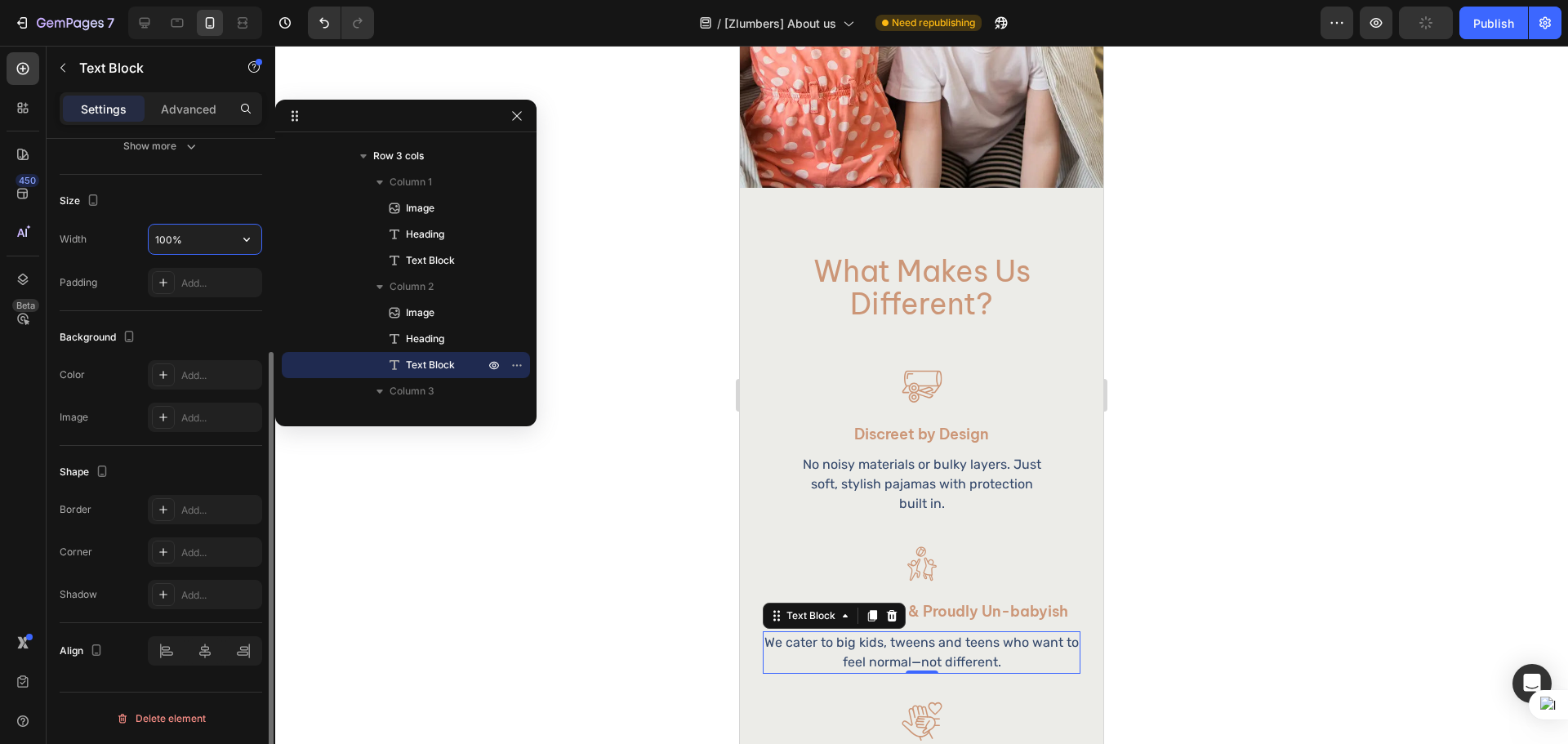
click at [195, 242] on input "100%" at bounding box center [205, 238] width 113 height 29
type input "307"
click at [214, 194] on div "Size" at bounding box center [161, 200] width 203 height 26
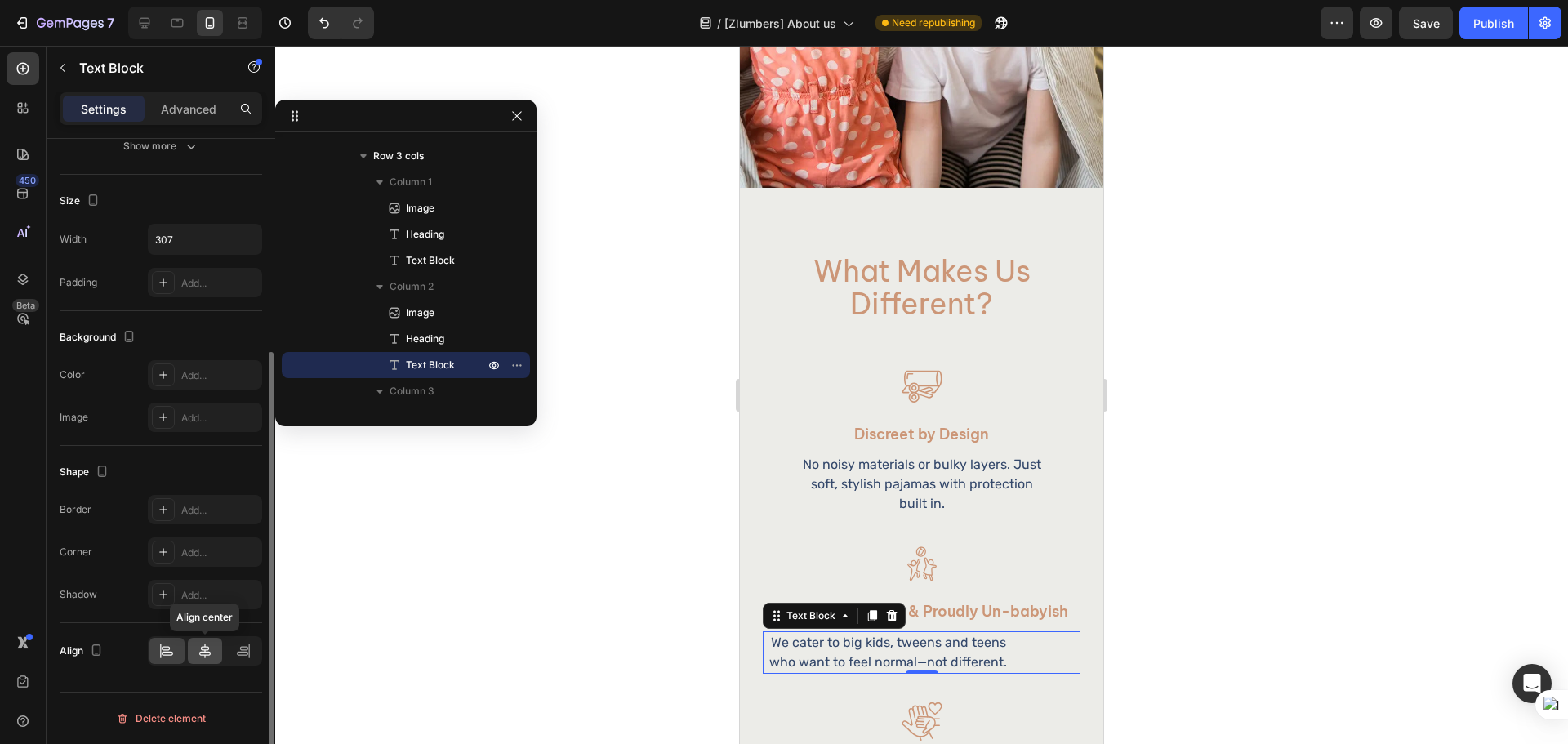
click at [214, 648] on div at bounding box center [205, 650] width 35 height 26
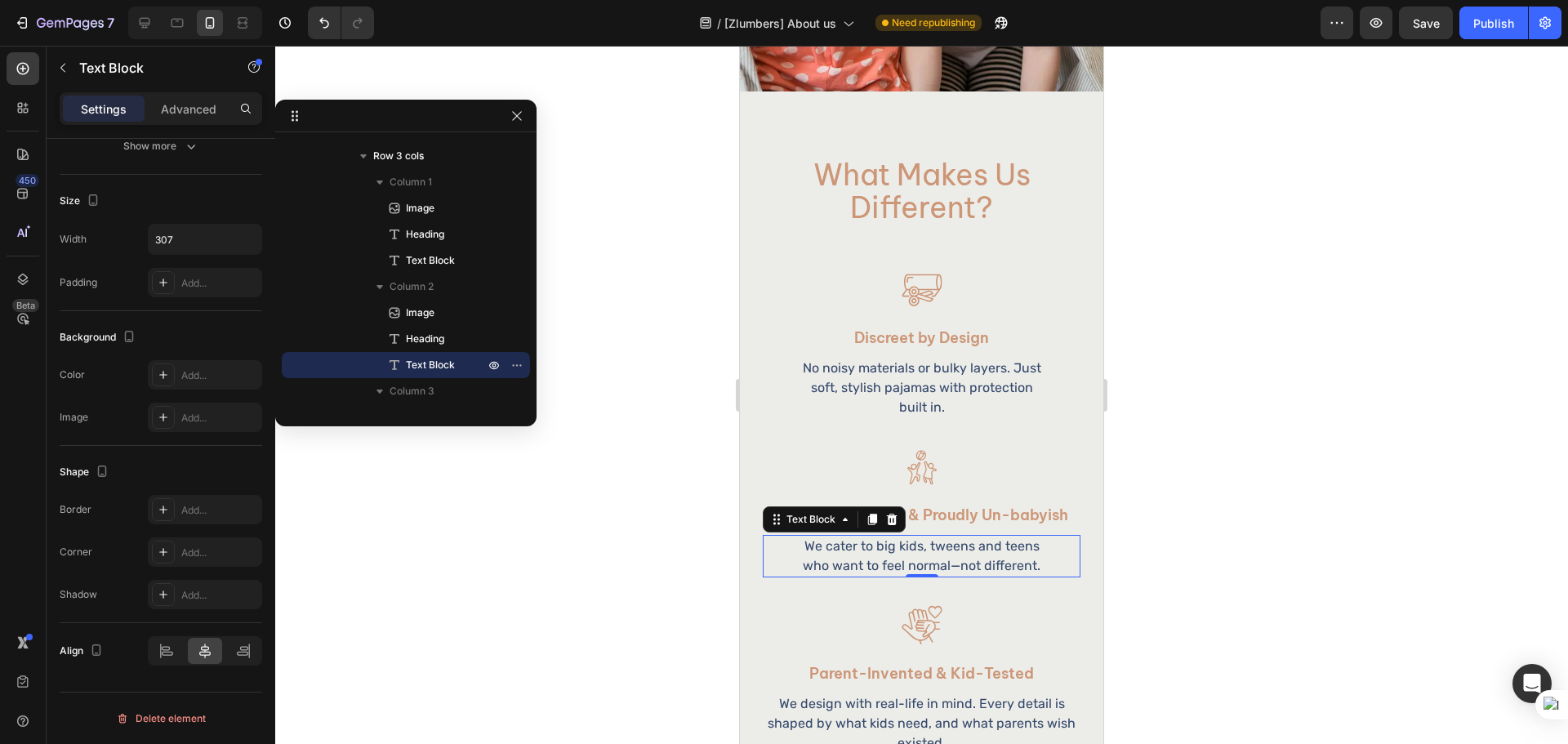
scroll to position [1904, 0]
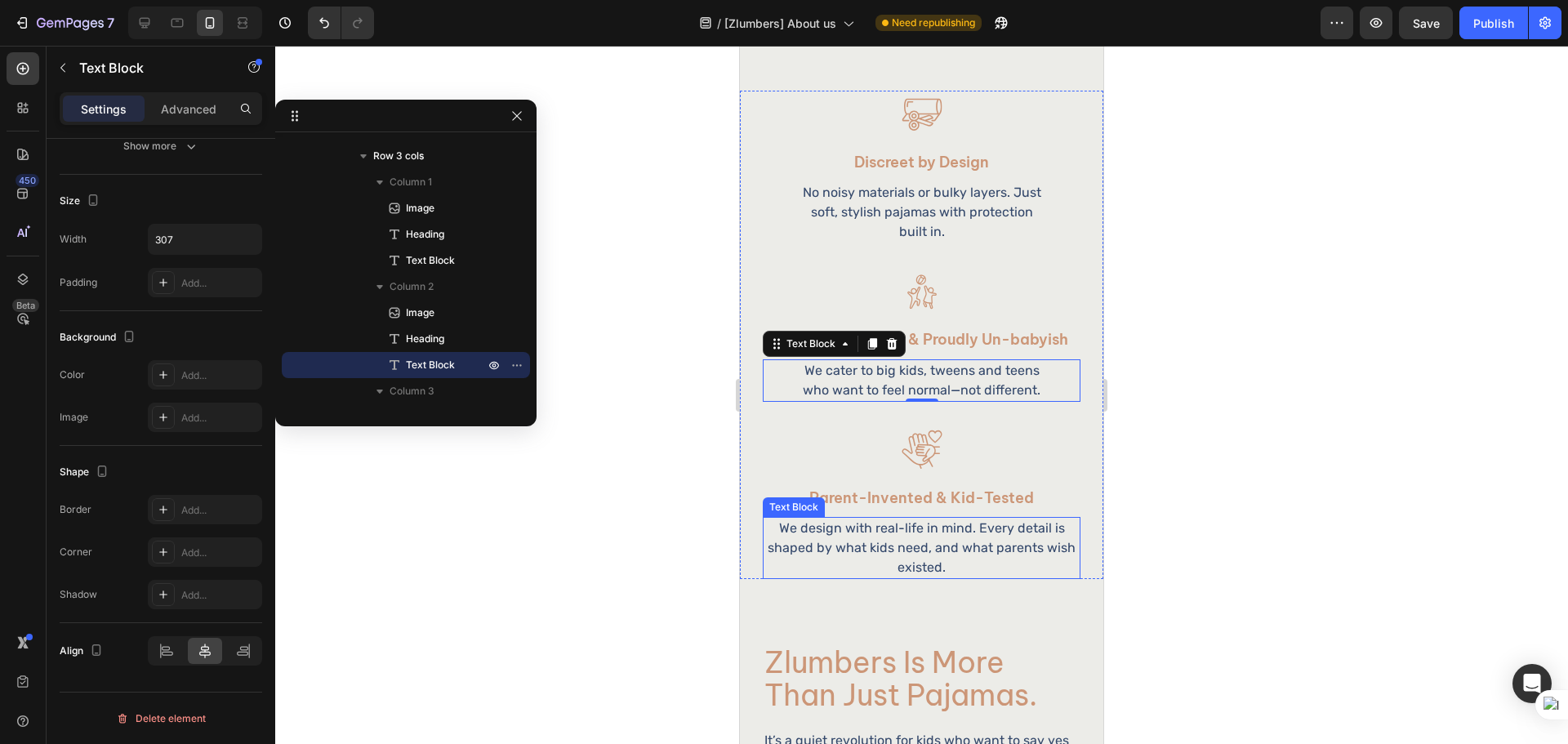
click at [898, 529] on p "We design with real-life in mind. Every detail is shaped by what kids need, and…" at bounding box center [921, 548] width 314 height 59
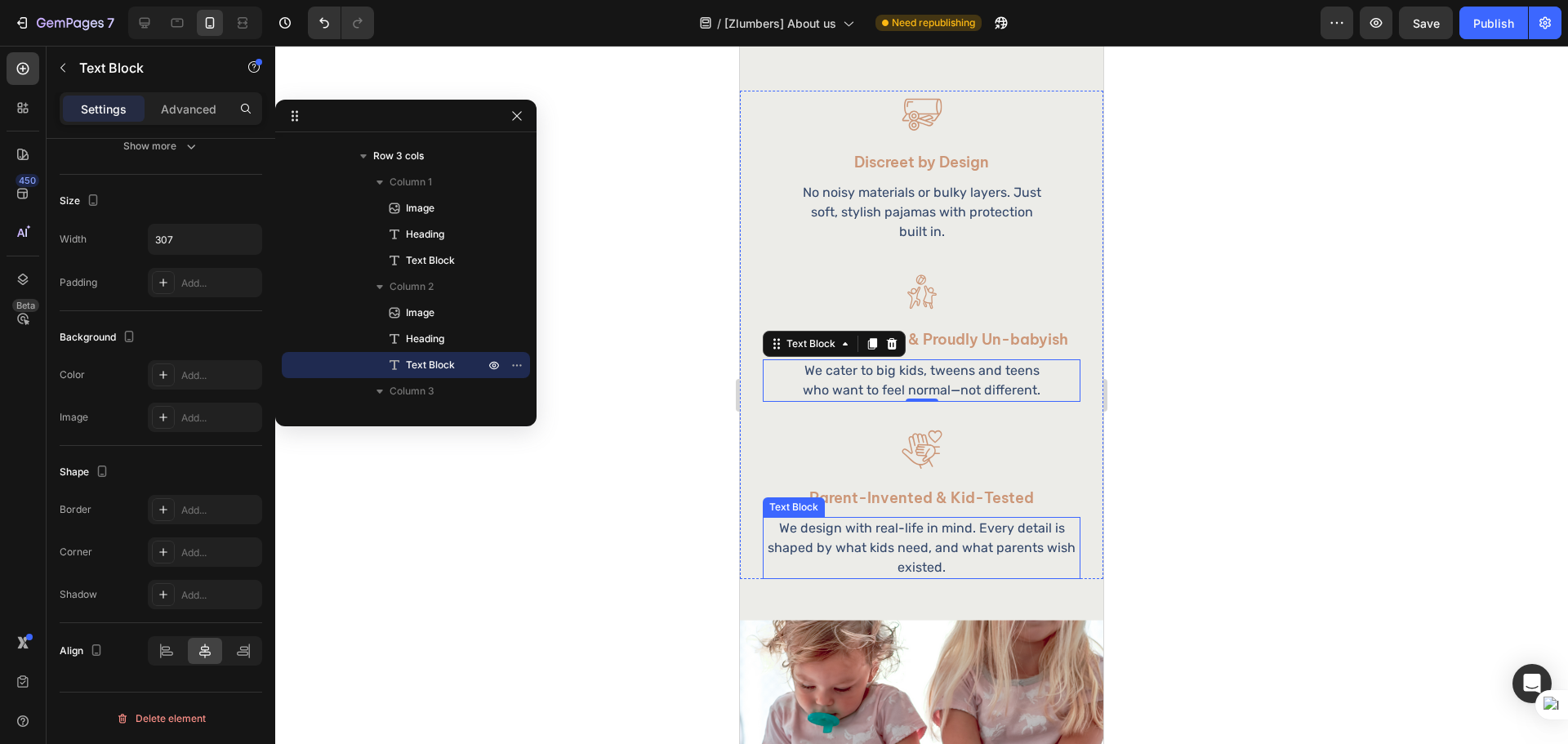
scroll to position [749, 0]
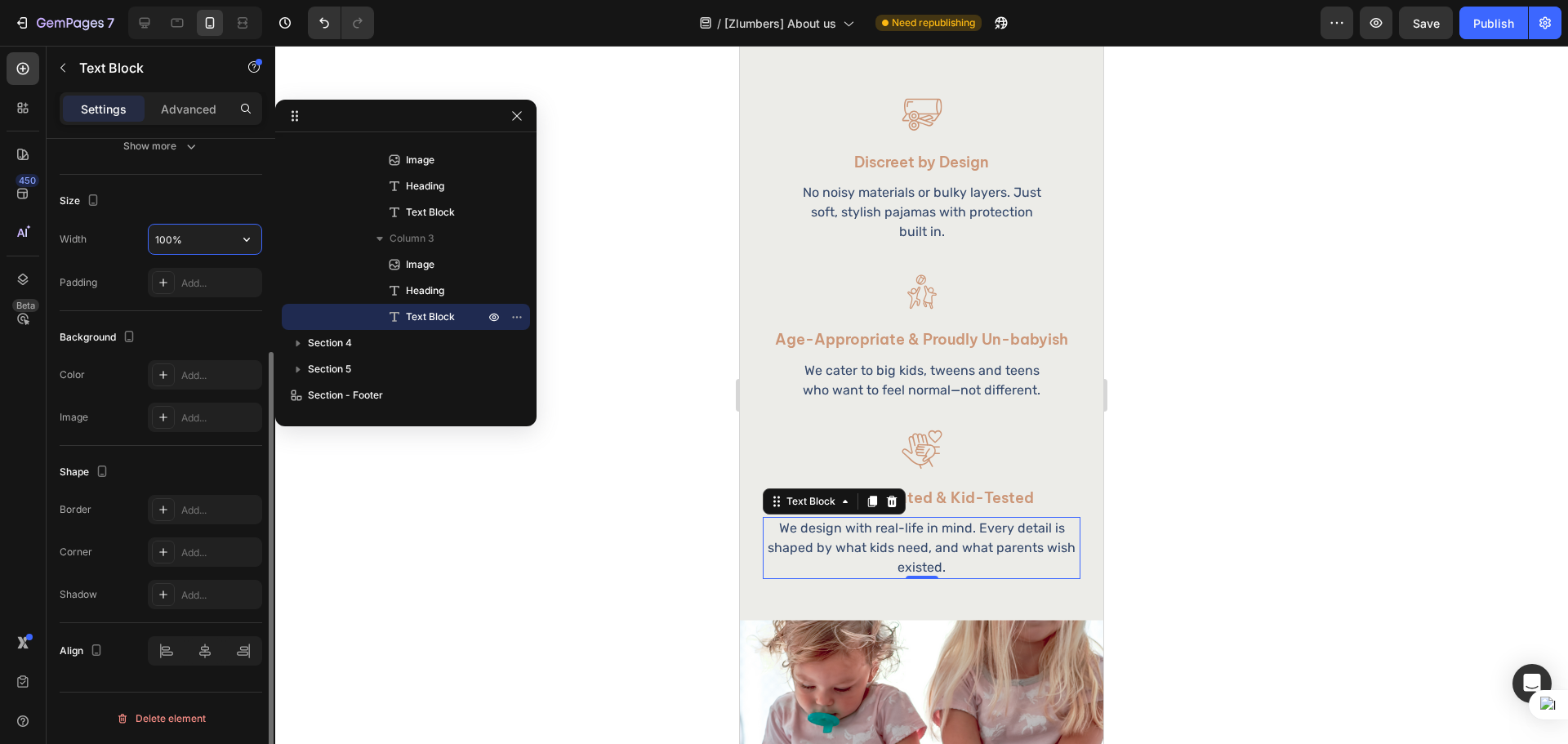
click at [172, 237] on input "100%" at bounding box center [205, 238] width 113 height 29
type input "307"
click at [134, 325] on div "Background" at bounding box center [161, 337] width 203 height 26
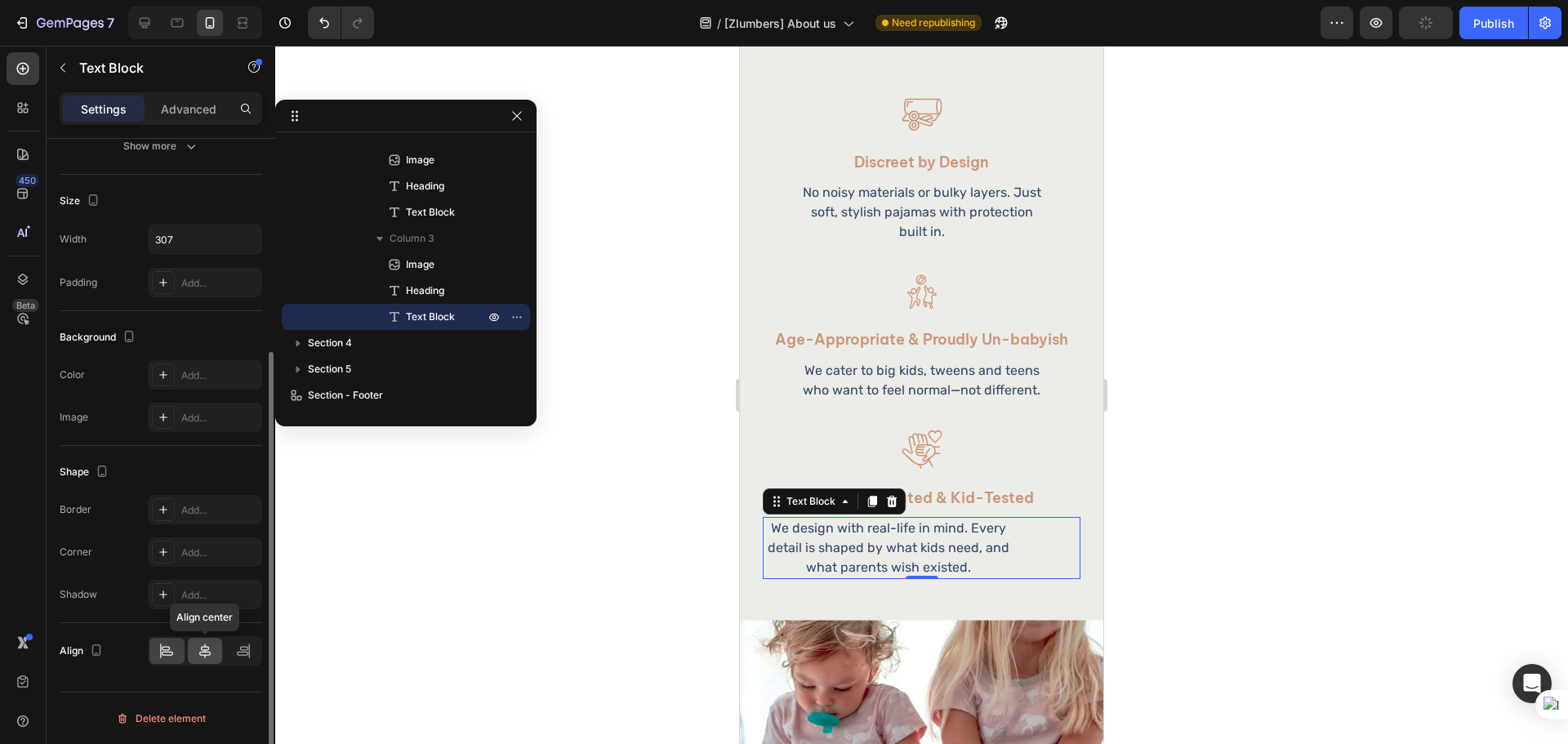
click at [199, 656] on icon at bounding box center [205, 650] width 16 height 16
click at [1279, 435] on div at bounding box center [921, 394] width 1293 height 698
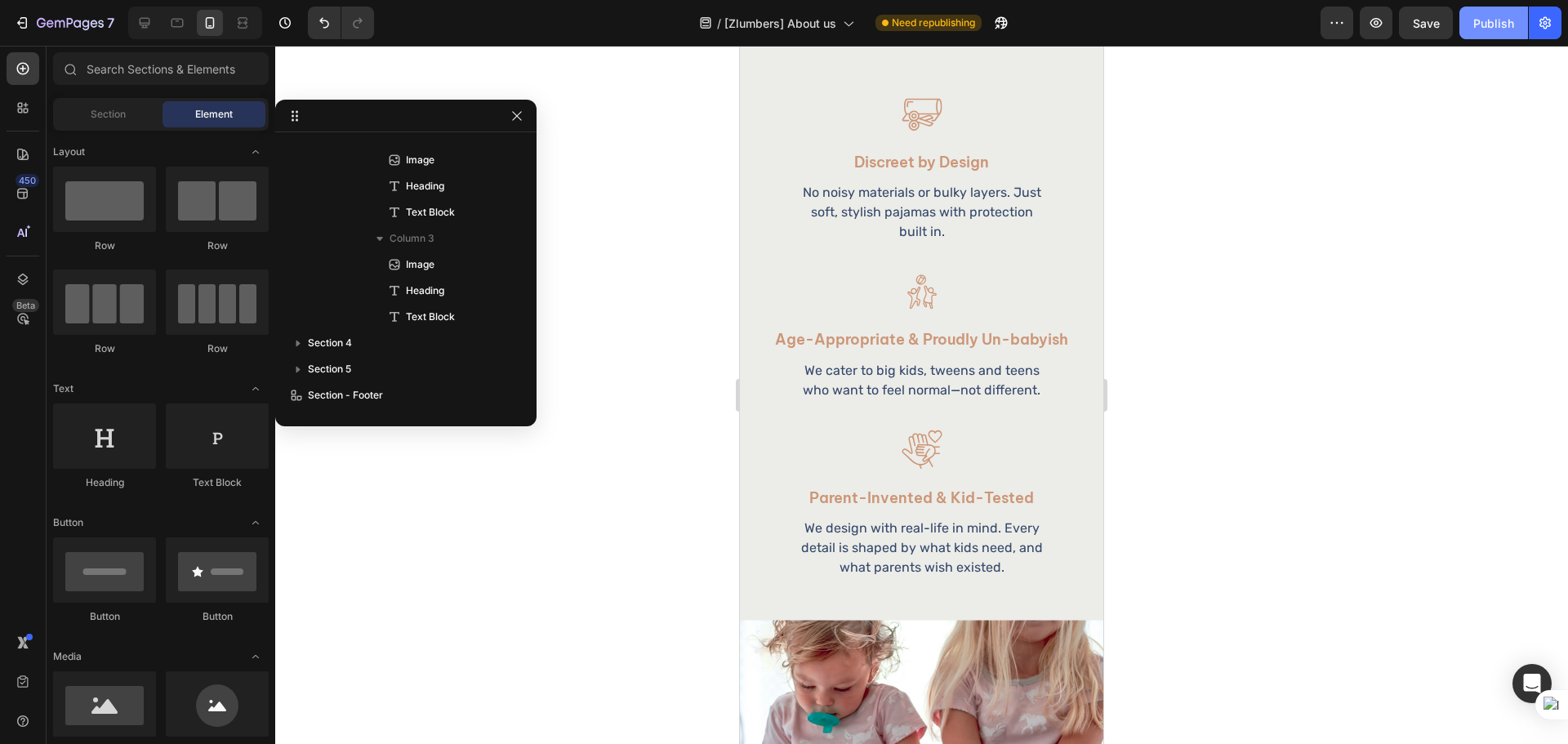
click at [1472, 25] on button "Publish" at bounding box center [1493, 22] width 69 height 33
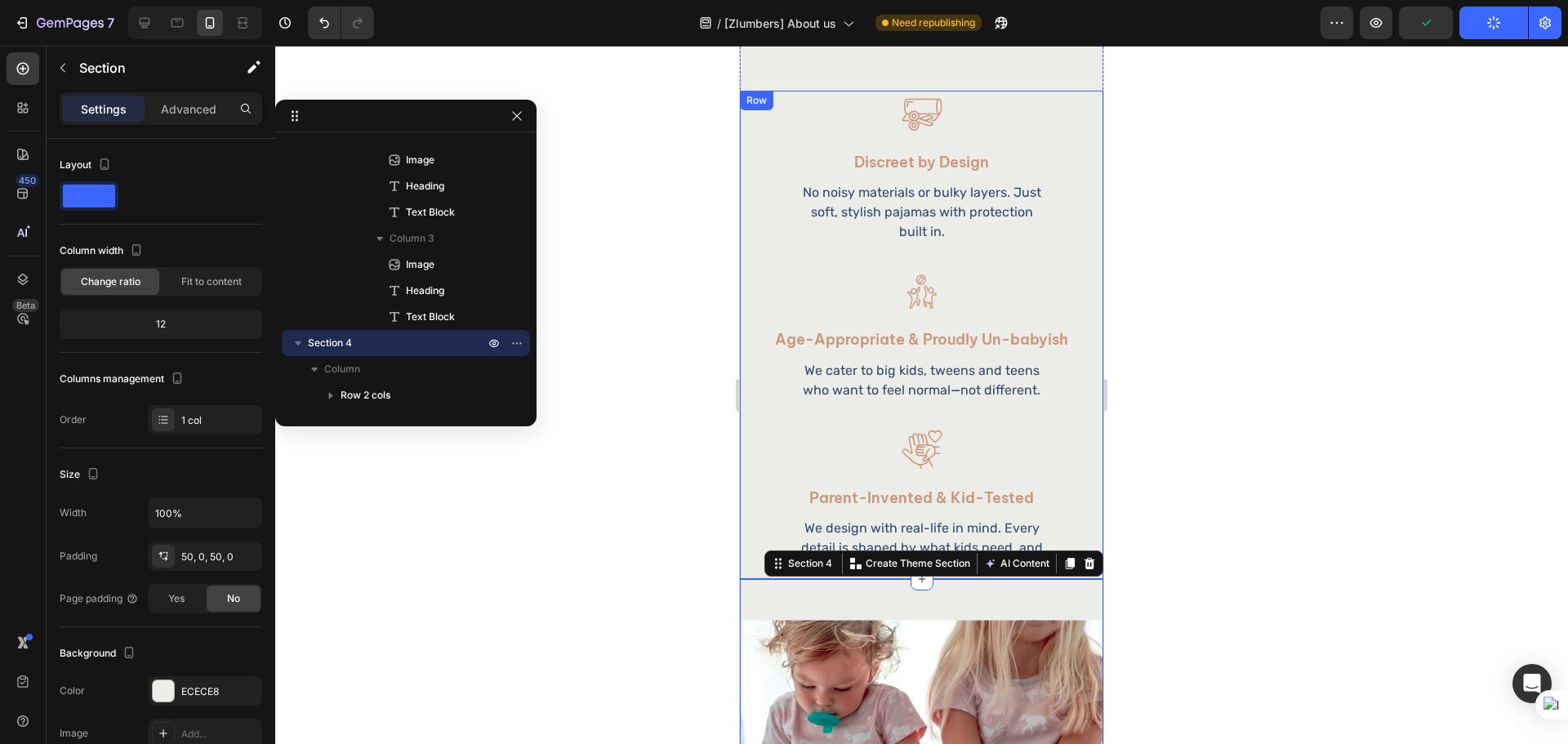
click at [756, 499] on div "Image Discreet by Design Heading No noisy materials or bulky layers. Just soft,…" at bounding box center [921, 334] width 364 height 488
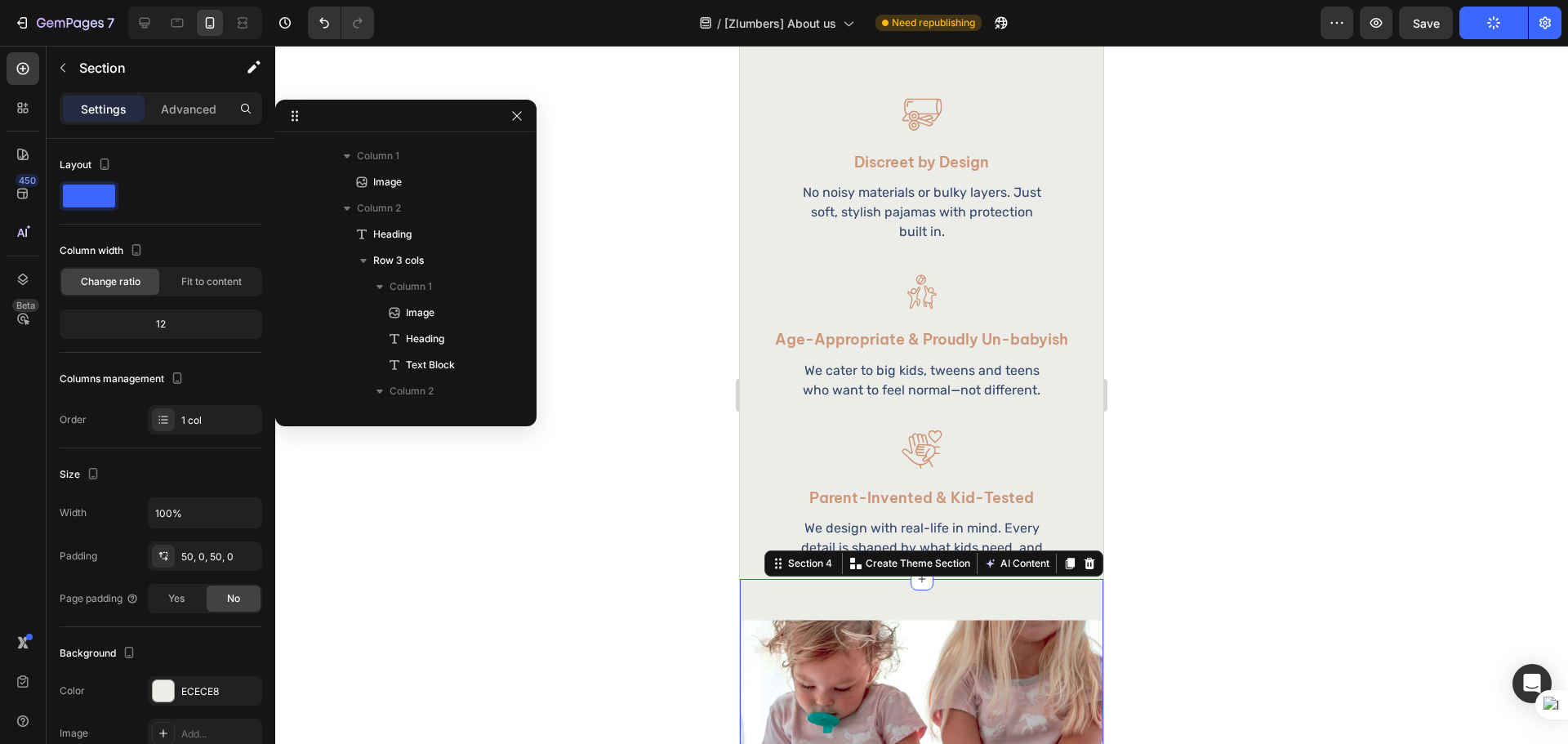
scroll to position [832, 0]
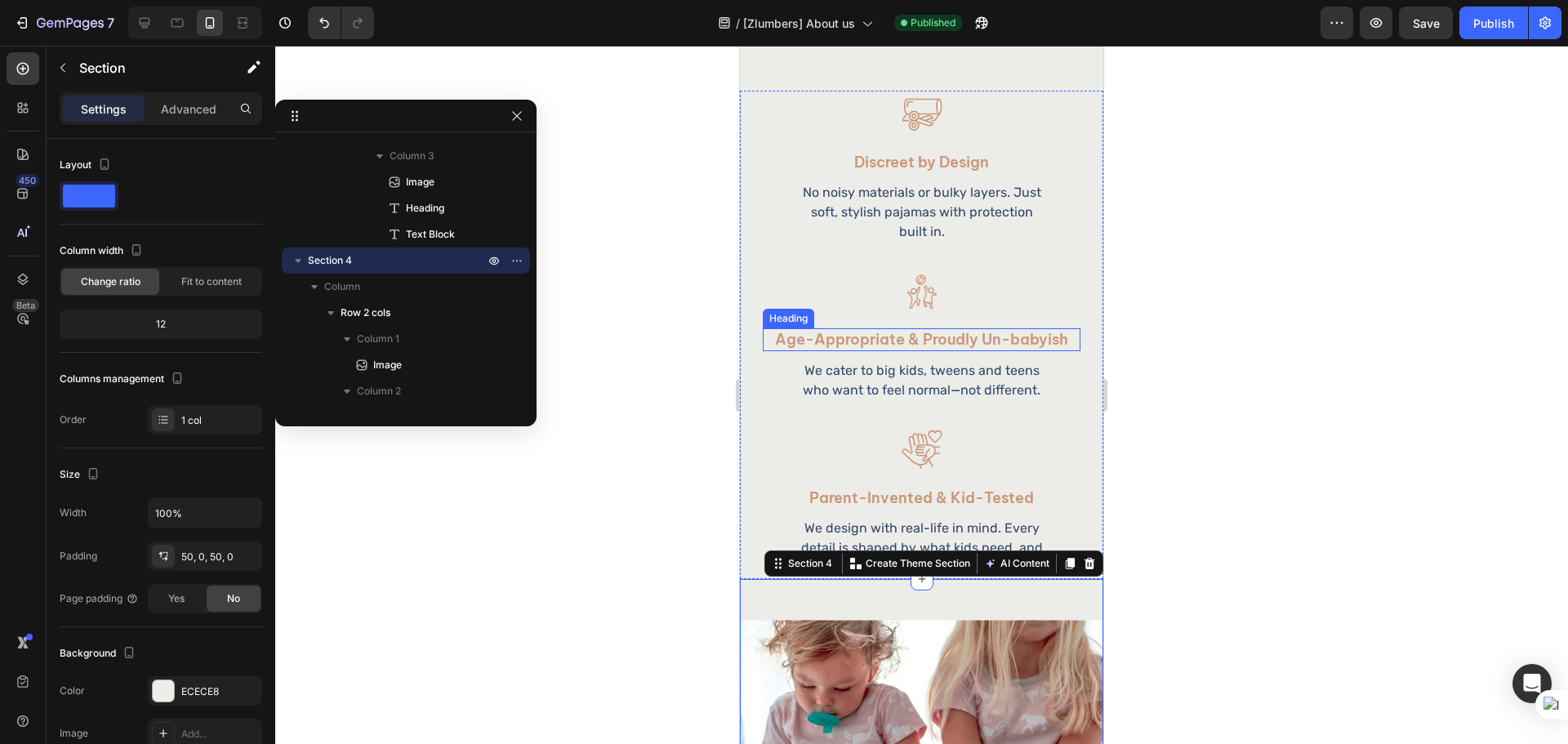
click at [1003, 328] on h2 "Age-Appropriate & Proudly Un-babyish" at bounding box center [921, 339] width 317 height 22
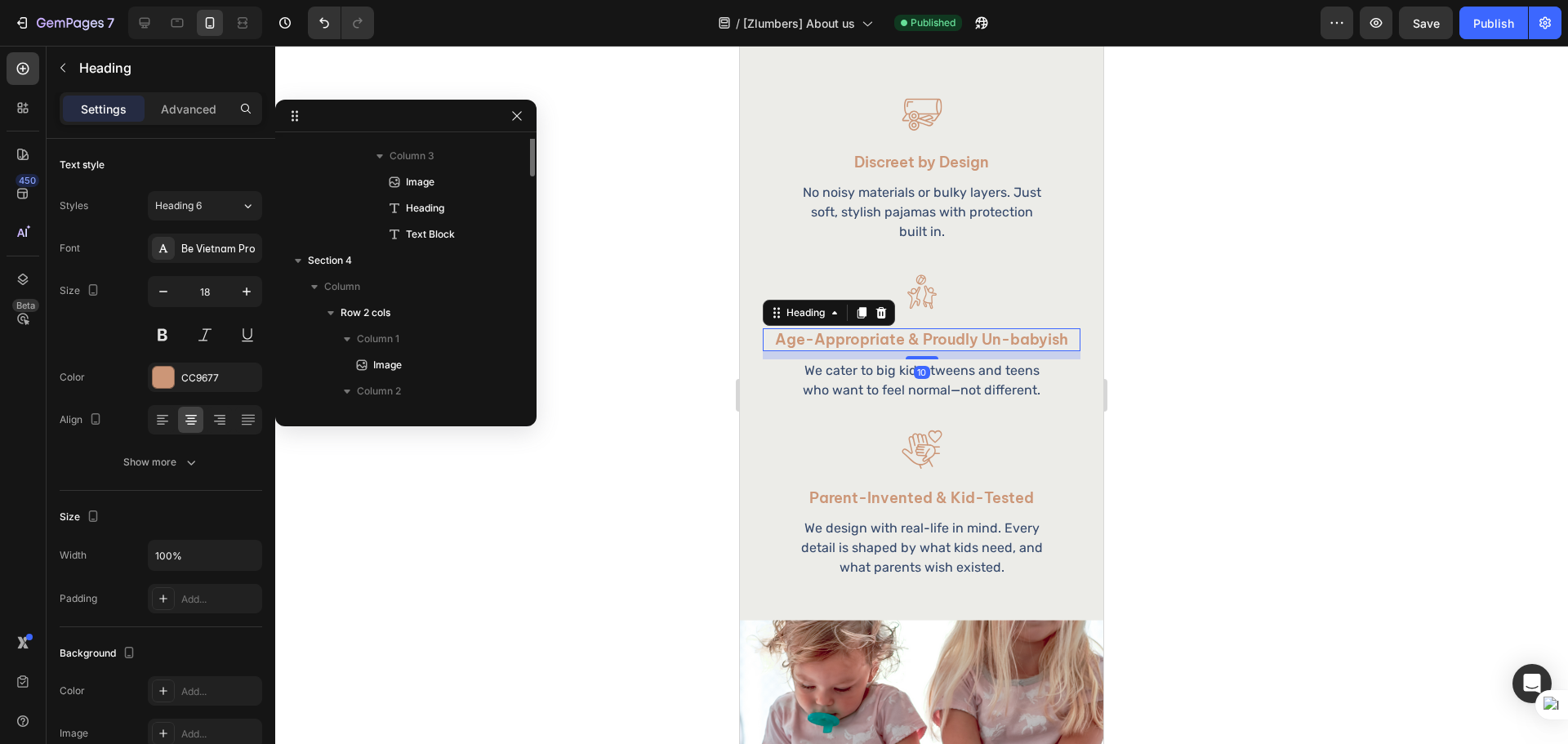
scroll to position [675, 0]
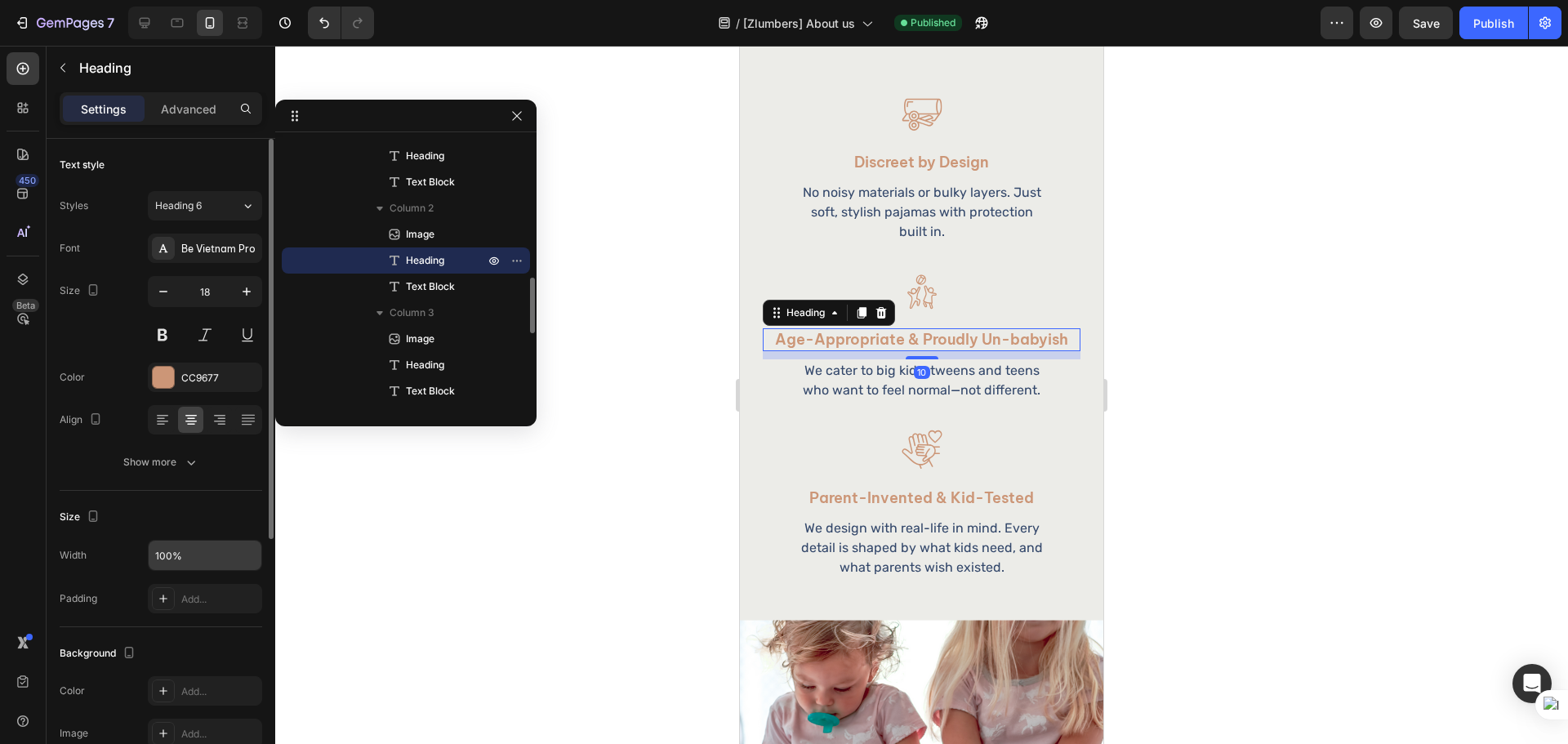
click at [167, 549] on input "100%" at bounding box center [205, 555] width 113 height 29
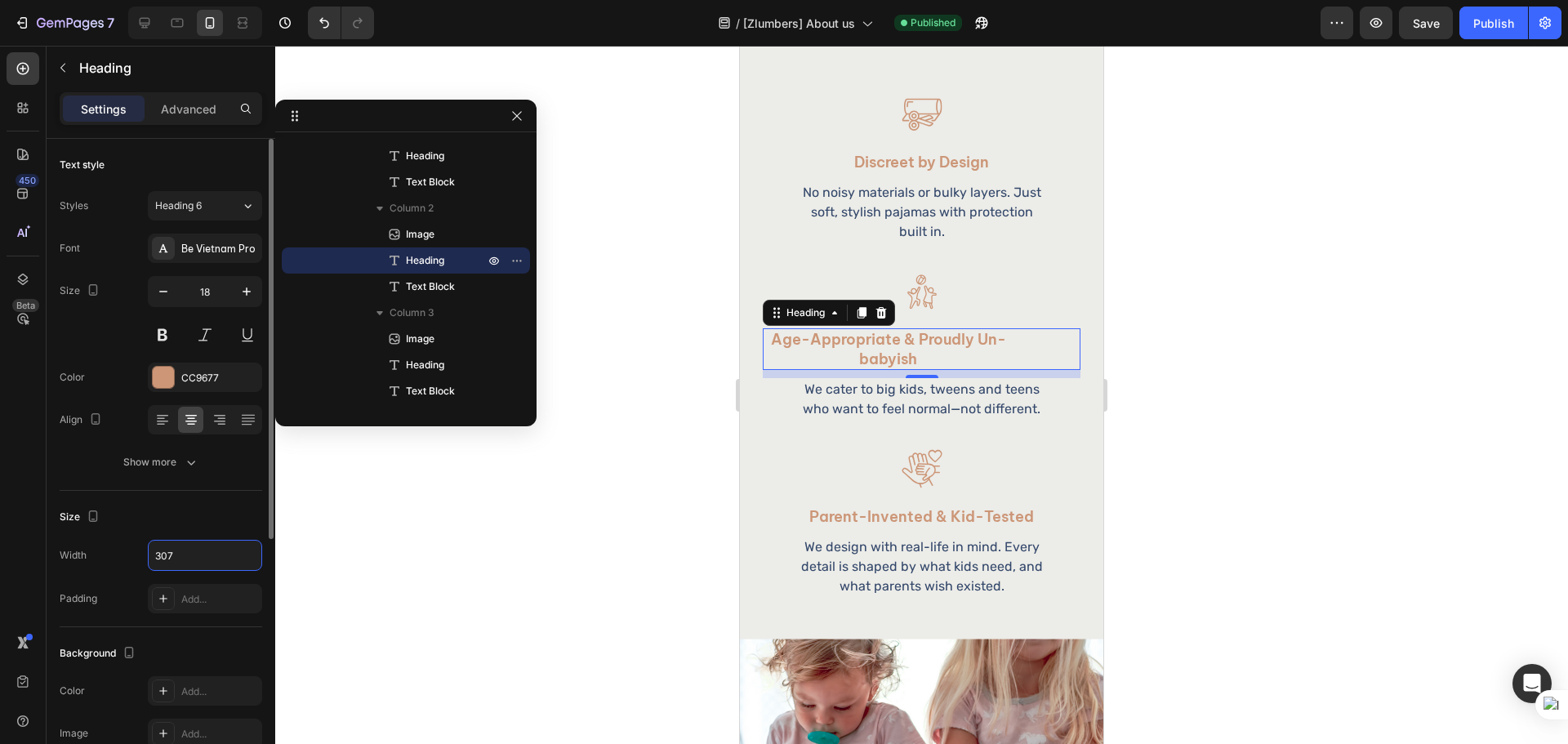
click at [184, 517] on div "Size" at bounding box center [161, 516] width 203 height 26
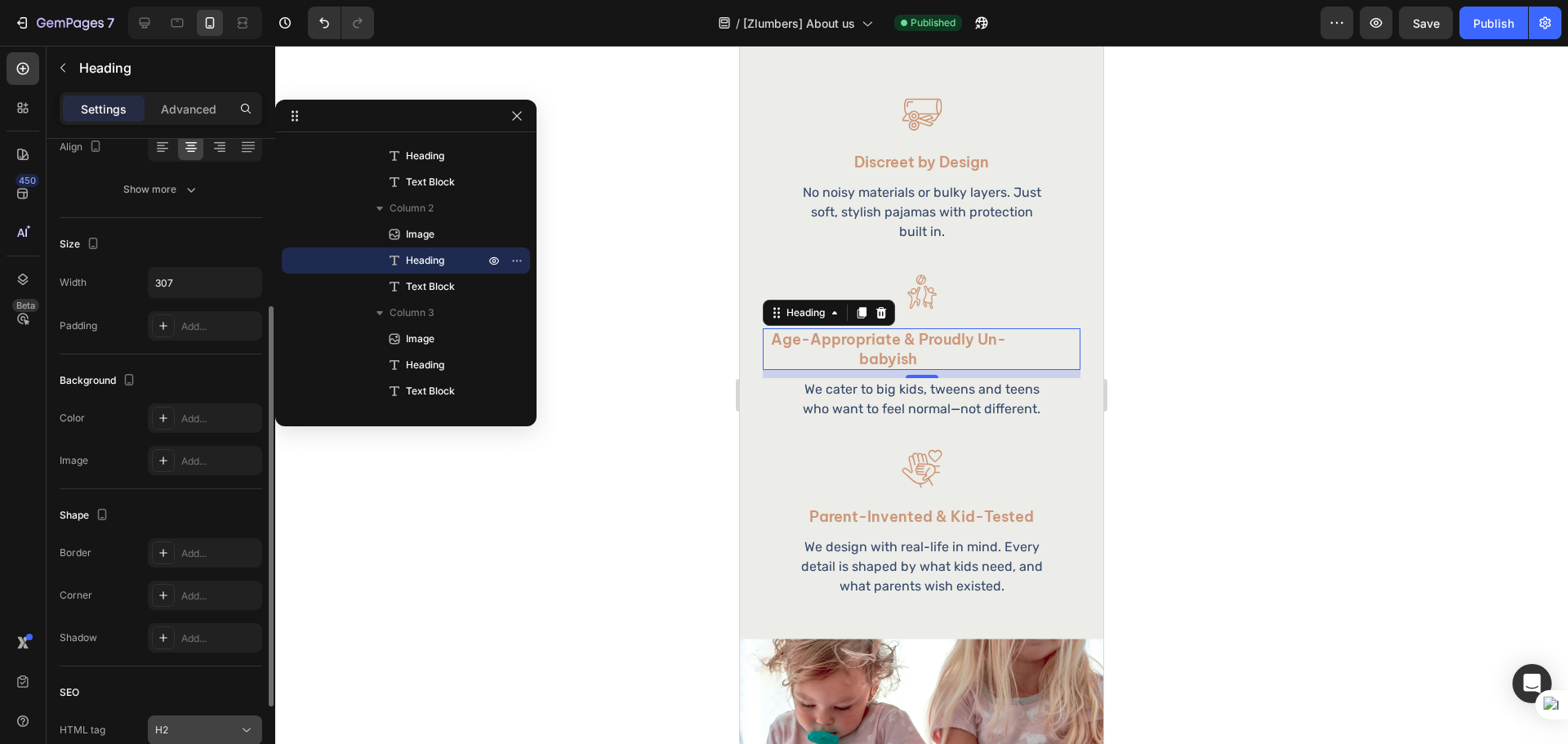
scroll to position [408, 0]
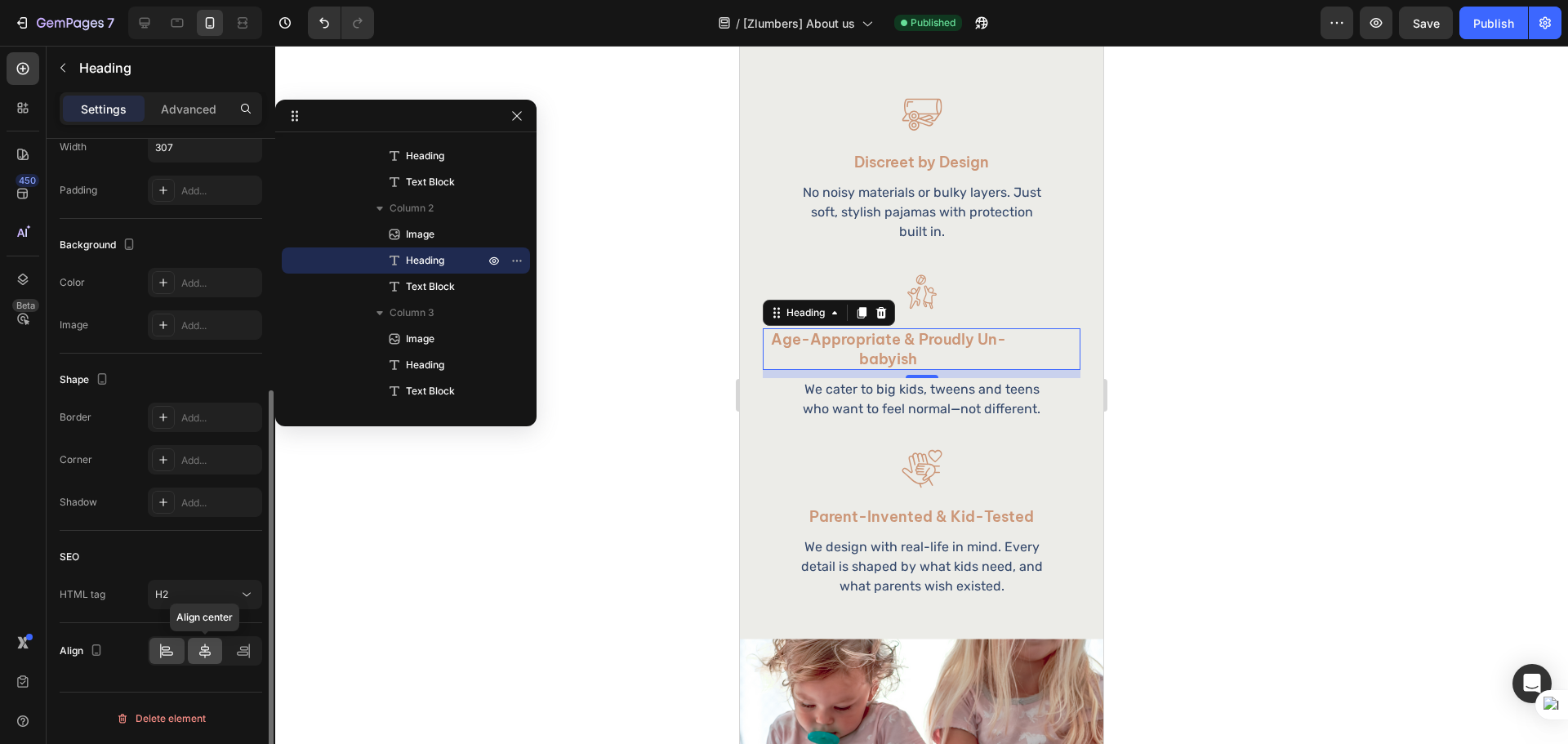
click at [201, 648] on icon at bounding box center [205, 650] width 12 height 14
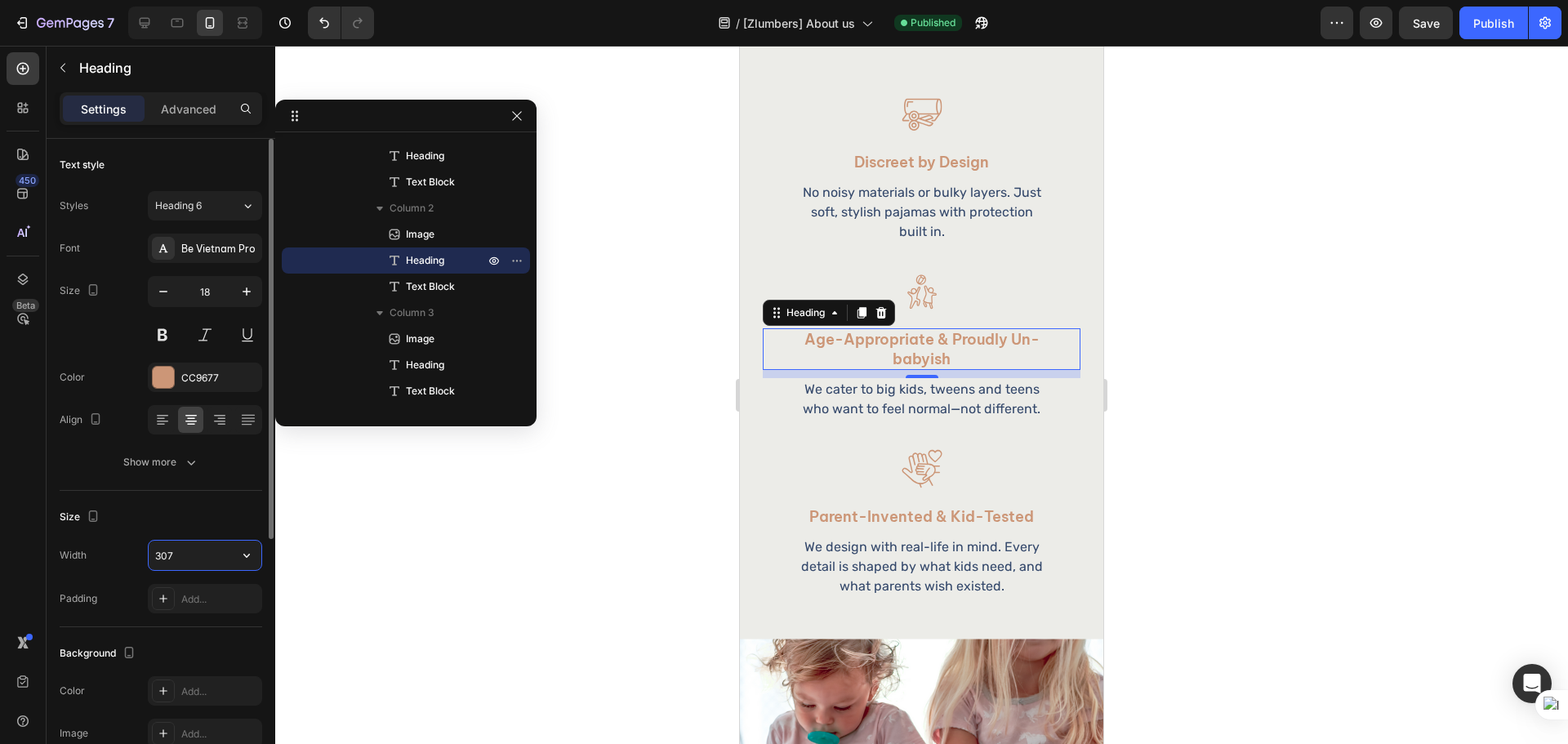
click at [186, 551] on input "307" at bounding box center [205, 555] width 113 height 29
type input "242"
click at [189, 497] on div "Size Width 242 Padding Add..." at bounding box center [161, 558] width 203 height 137
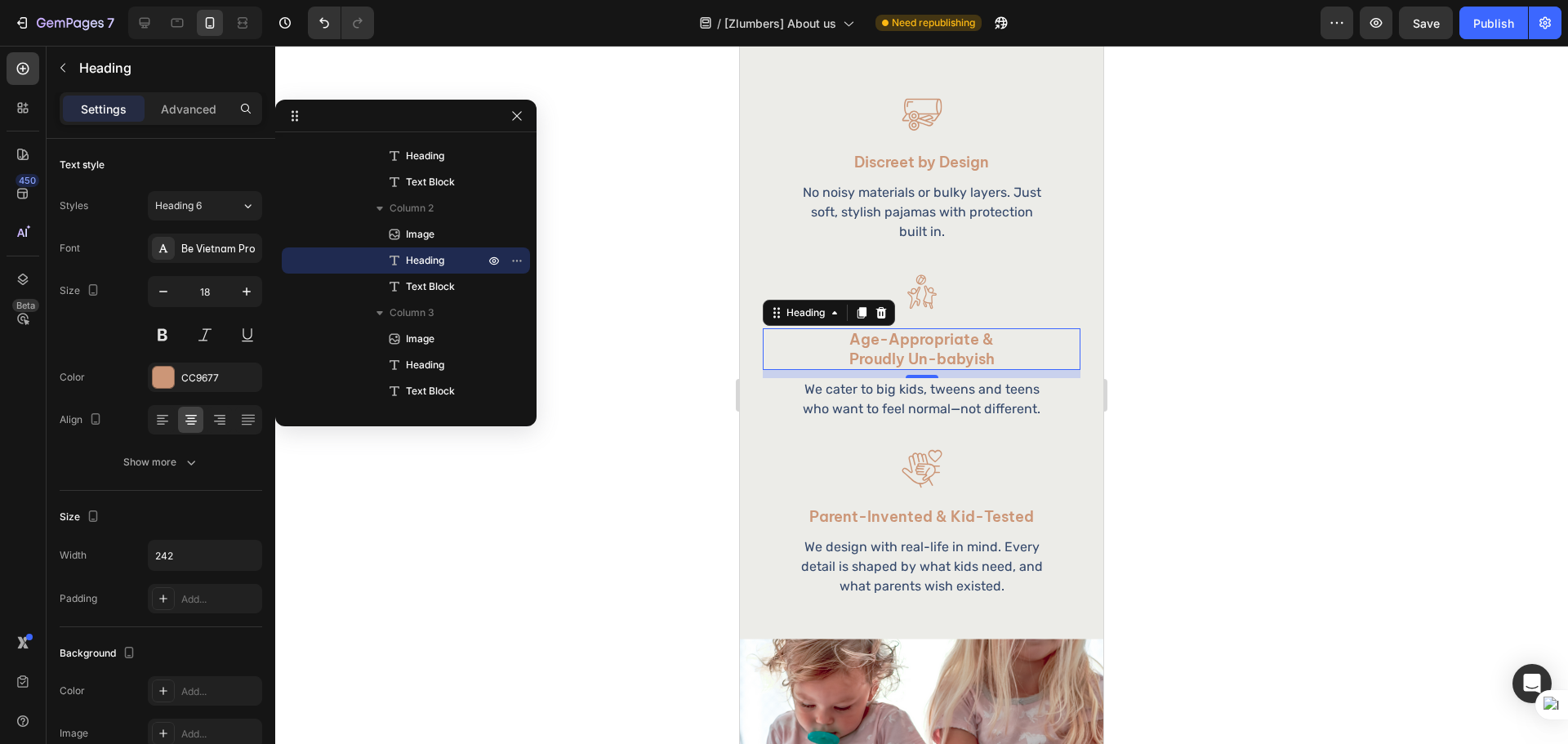
click at [1303, 371] on div at bounding box center [921, 394] width 1293 height 698
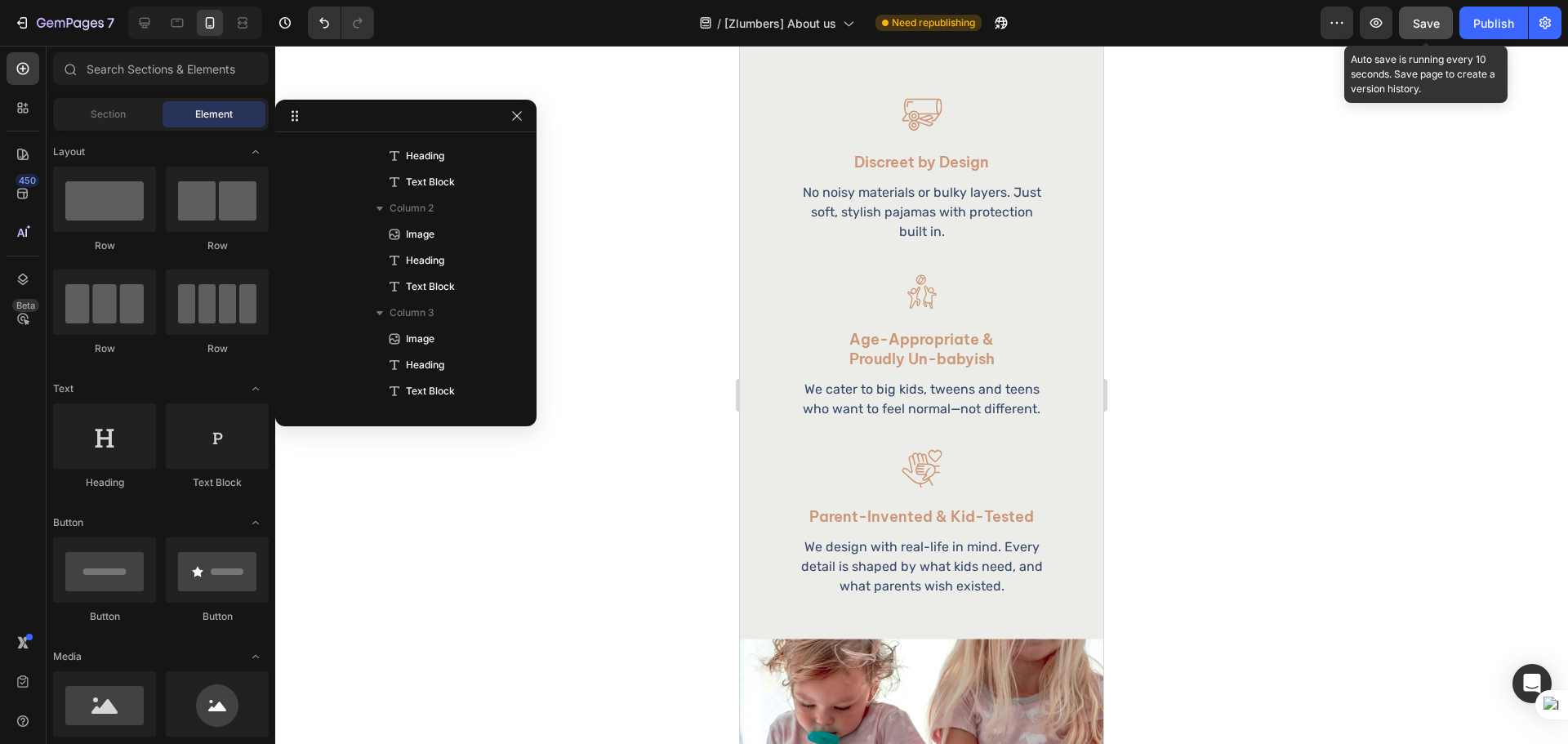
click at [1409, 20] on button "Save" at bounding box center [1425, 22] width 54 height 33
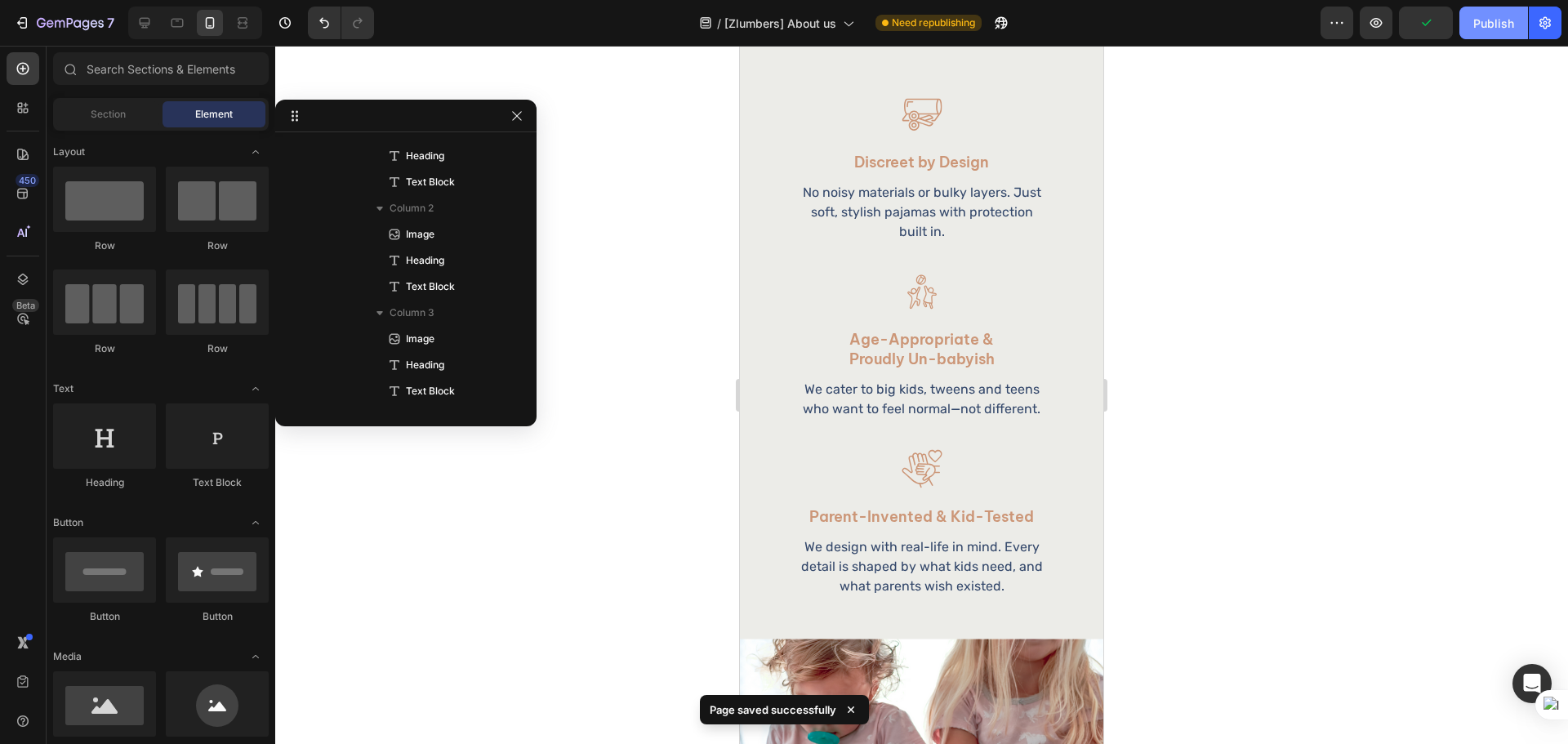
click at [1481, 24] on div "Publish" at bounding box center [1494, 22] width 41 height 17
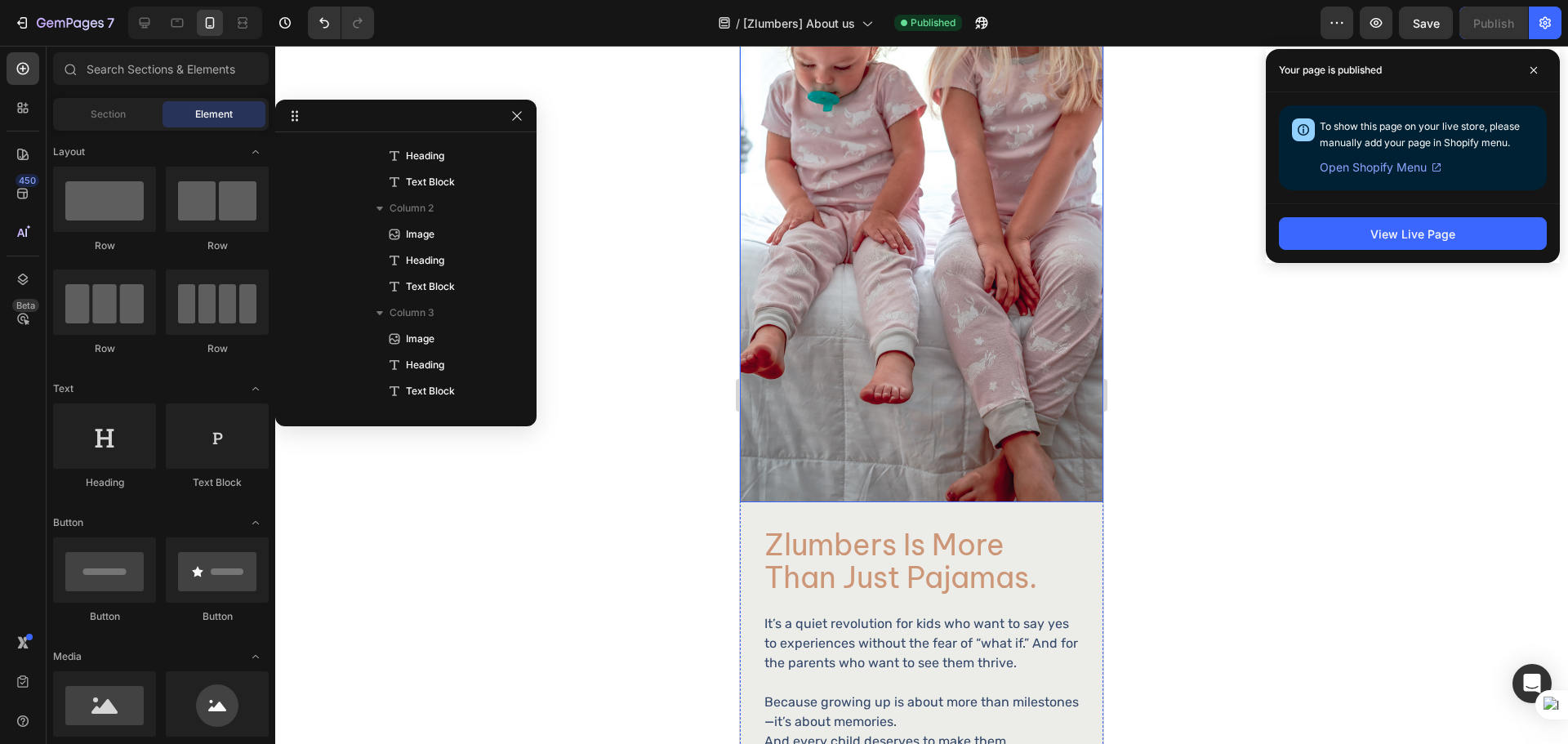
scroll to position [2585, 0]
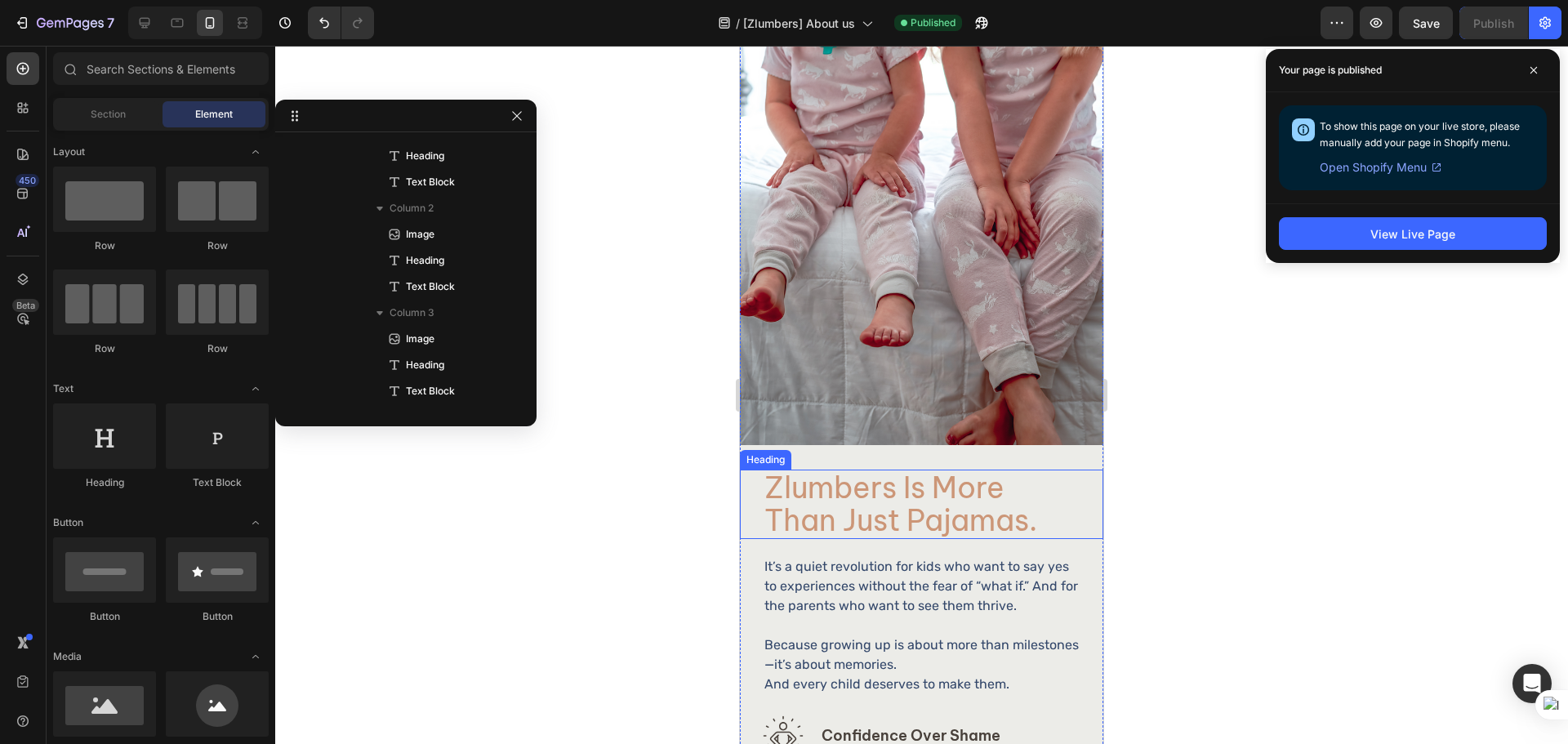
click at [846, 503] on h2 "zlumbers is more than just pajamas." at bounding box center [921, 504] width 317 height 70
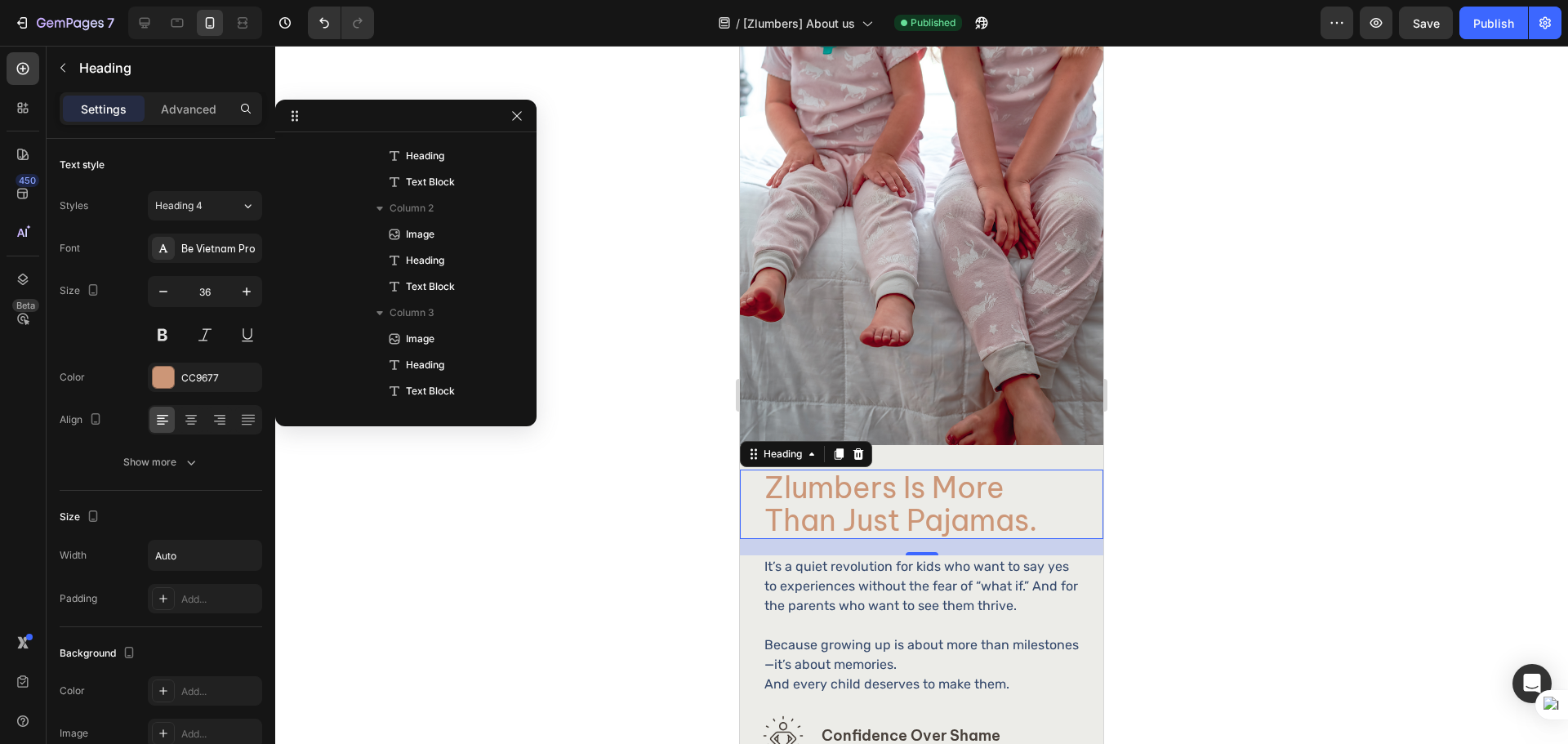
scroll to position [989, 0]
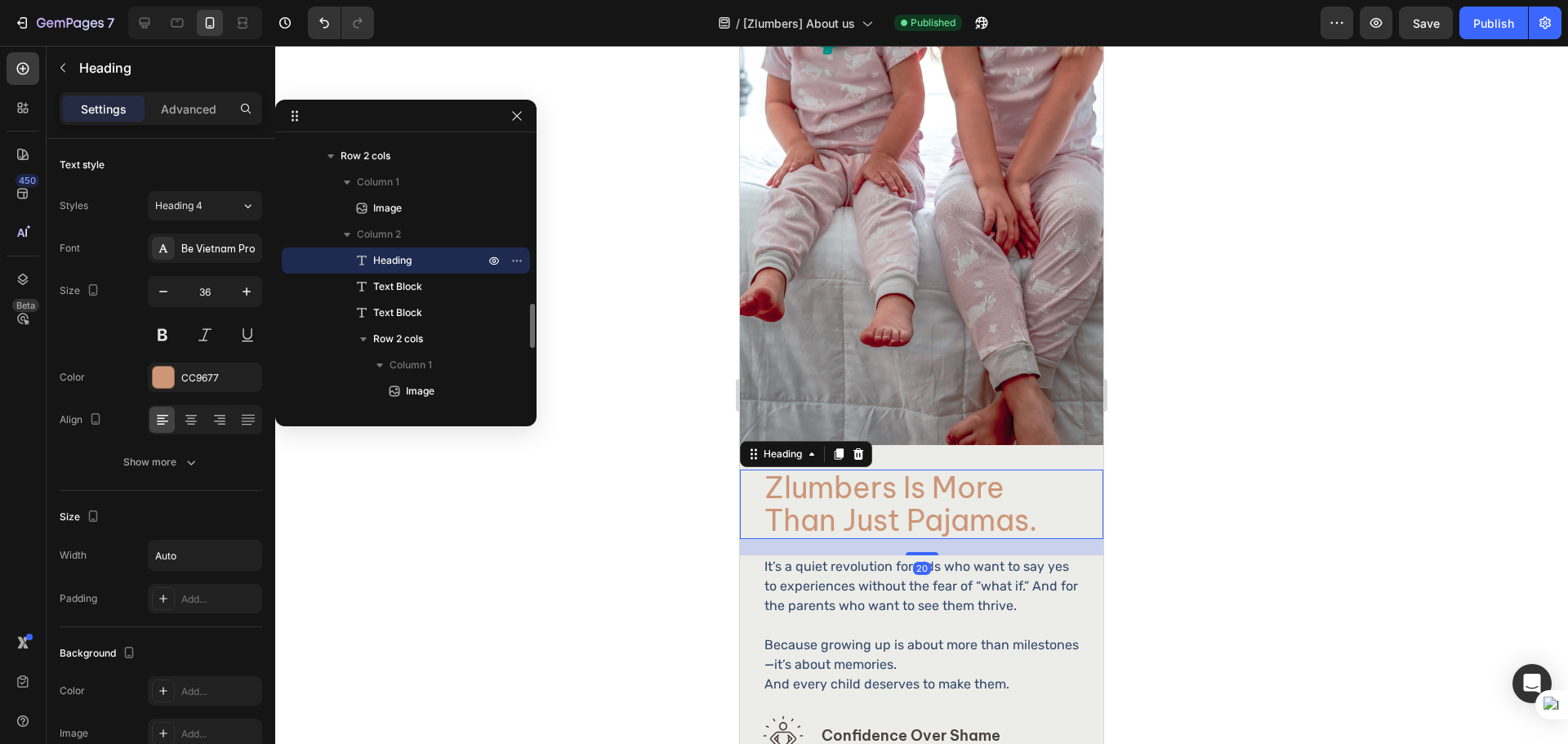
click at [850, 506] on h2 "zlumbers is more than just pajamas." at bounding box center [921, 504] width 317 height 70
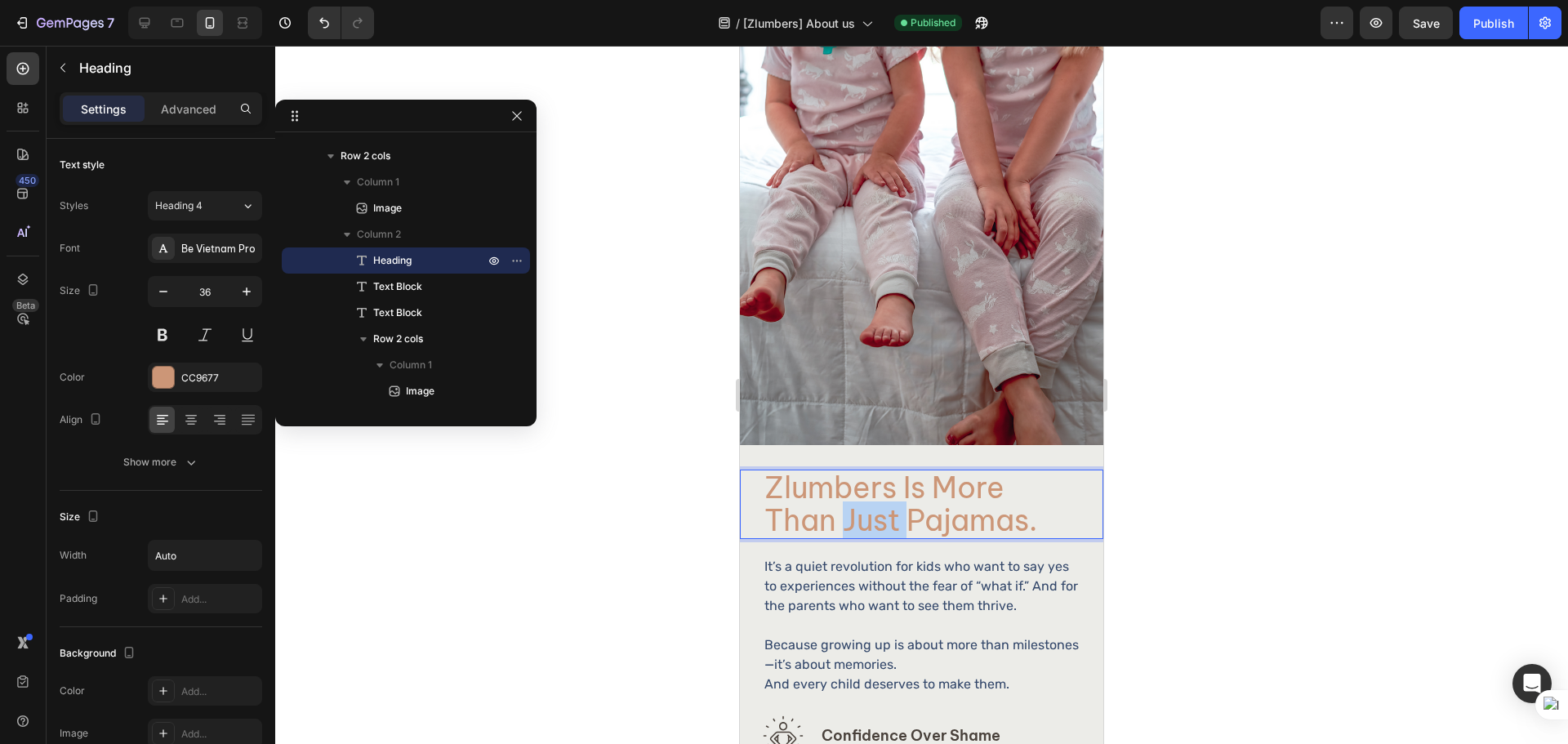
click at [850, 506] on p "zlumbers is more than just pajamas." at bounding box center [921, 504] width 314 height 66
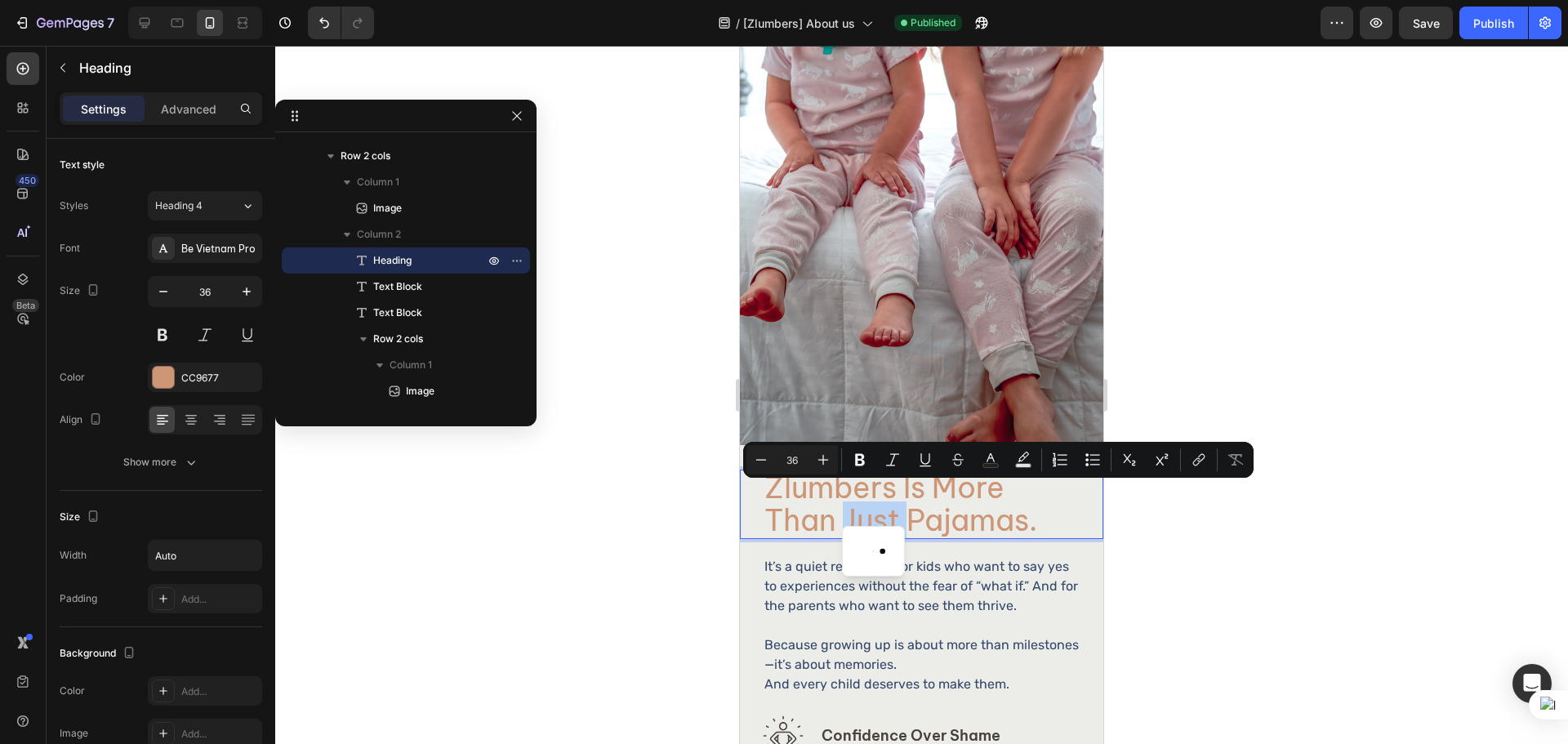
click at [850, 506] on p "zlumbers is more than just pajamas." at bounding box center [921, 504] width 314 height 66
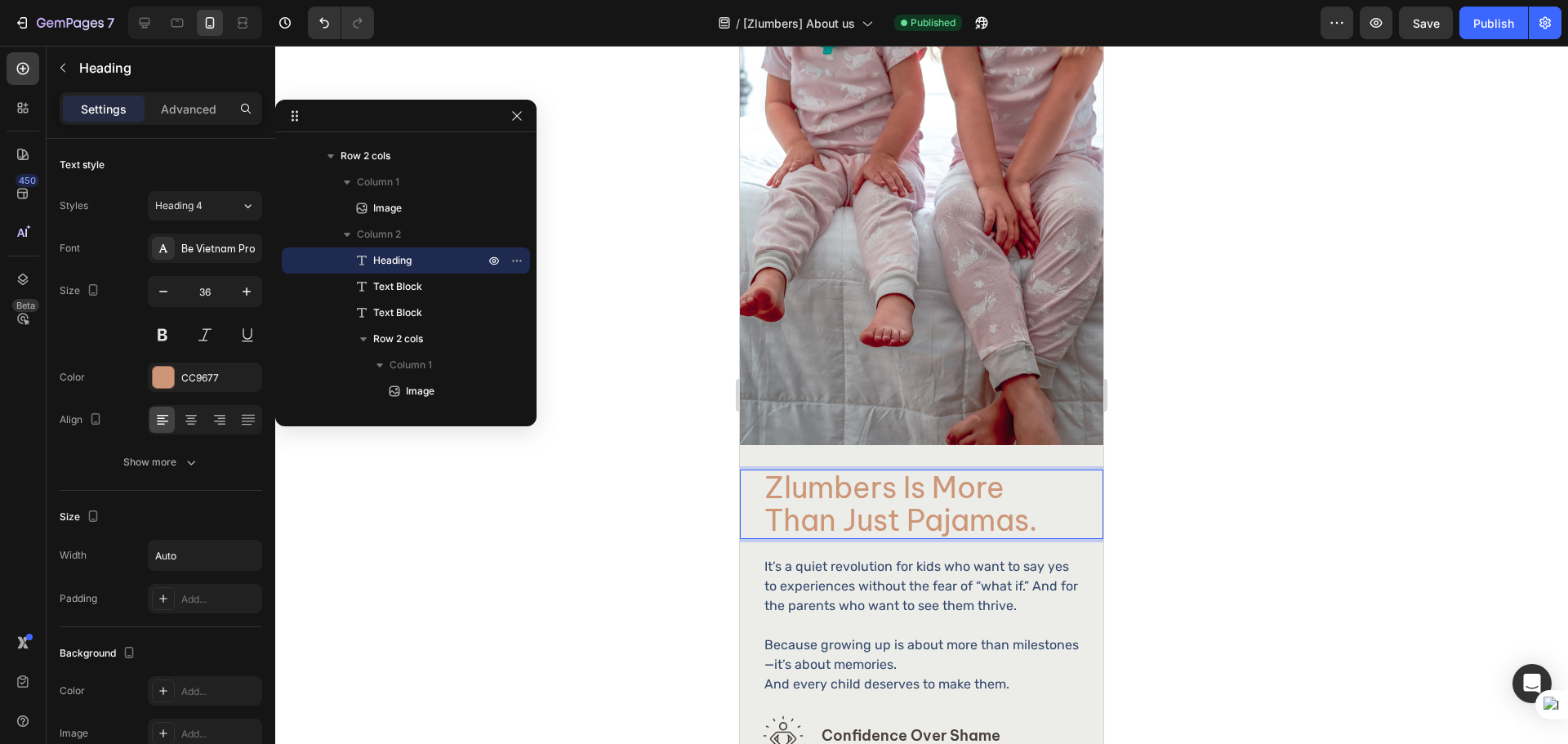
click at [850, 506] on p "zlumbers is more than just pajamas." at bounding box center [921, 504] width 314 height 66
click at [848, 505] on p "zlumbers is more than just pajamas." at bounding box center [921, 504] width 314 height 66
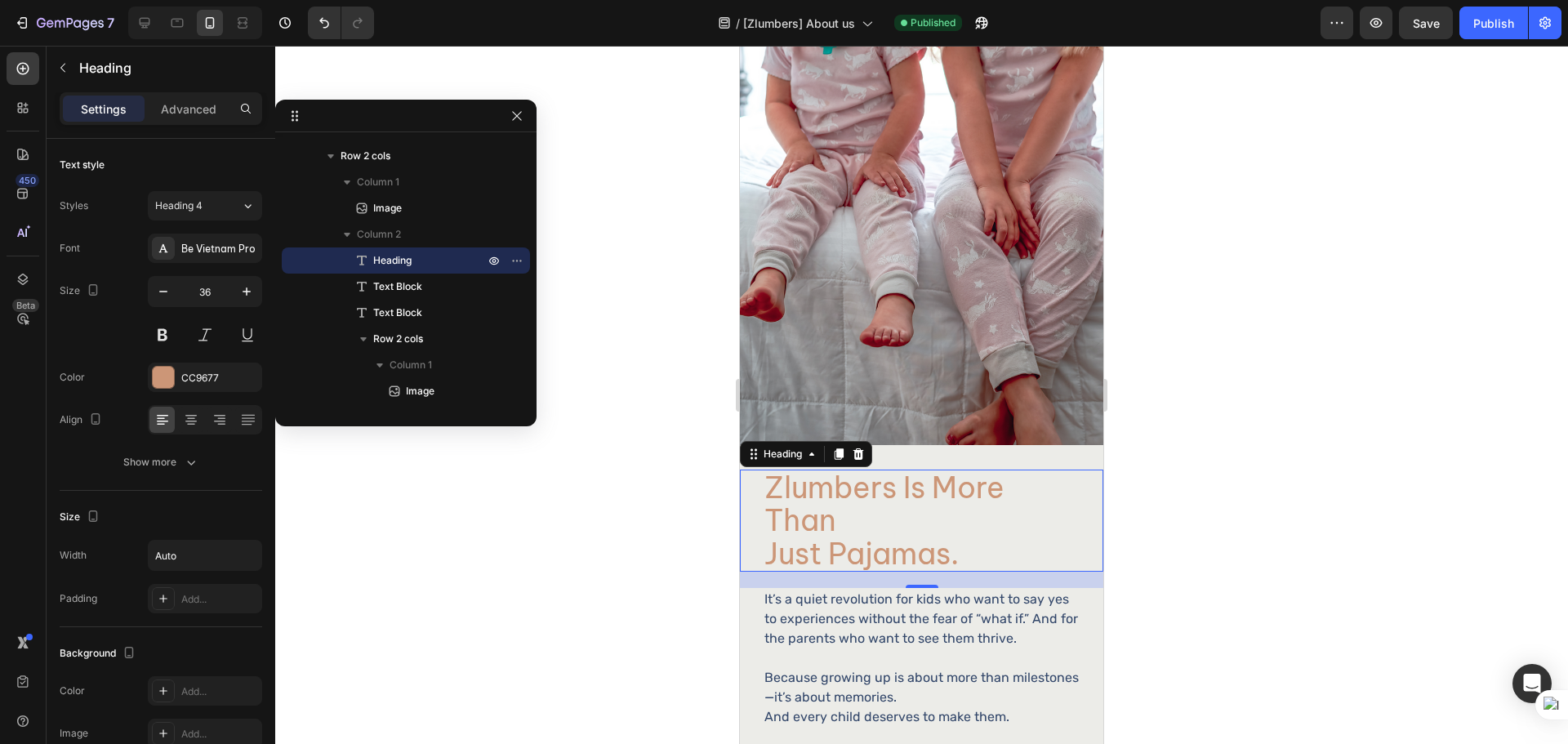
click at [1263, 469] on div at bounding box center [921, 394] width 1293 height 698
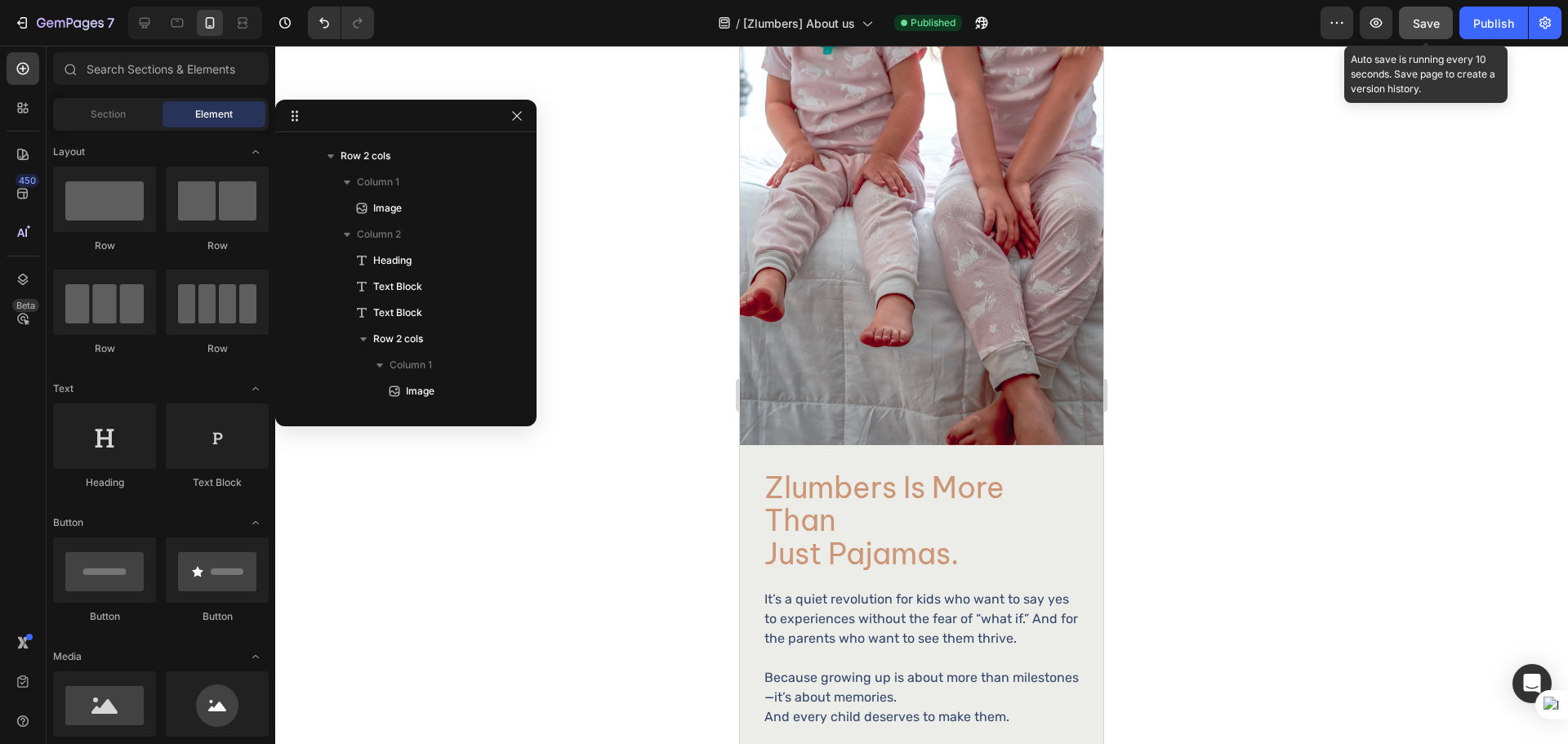
click at [1441, 30] on button "Save" at bounding box center [1425, 22] width 54 height 33
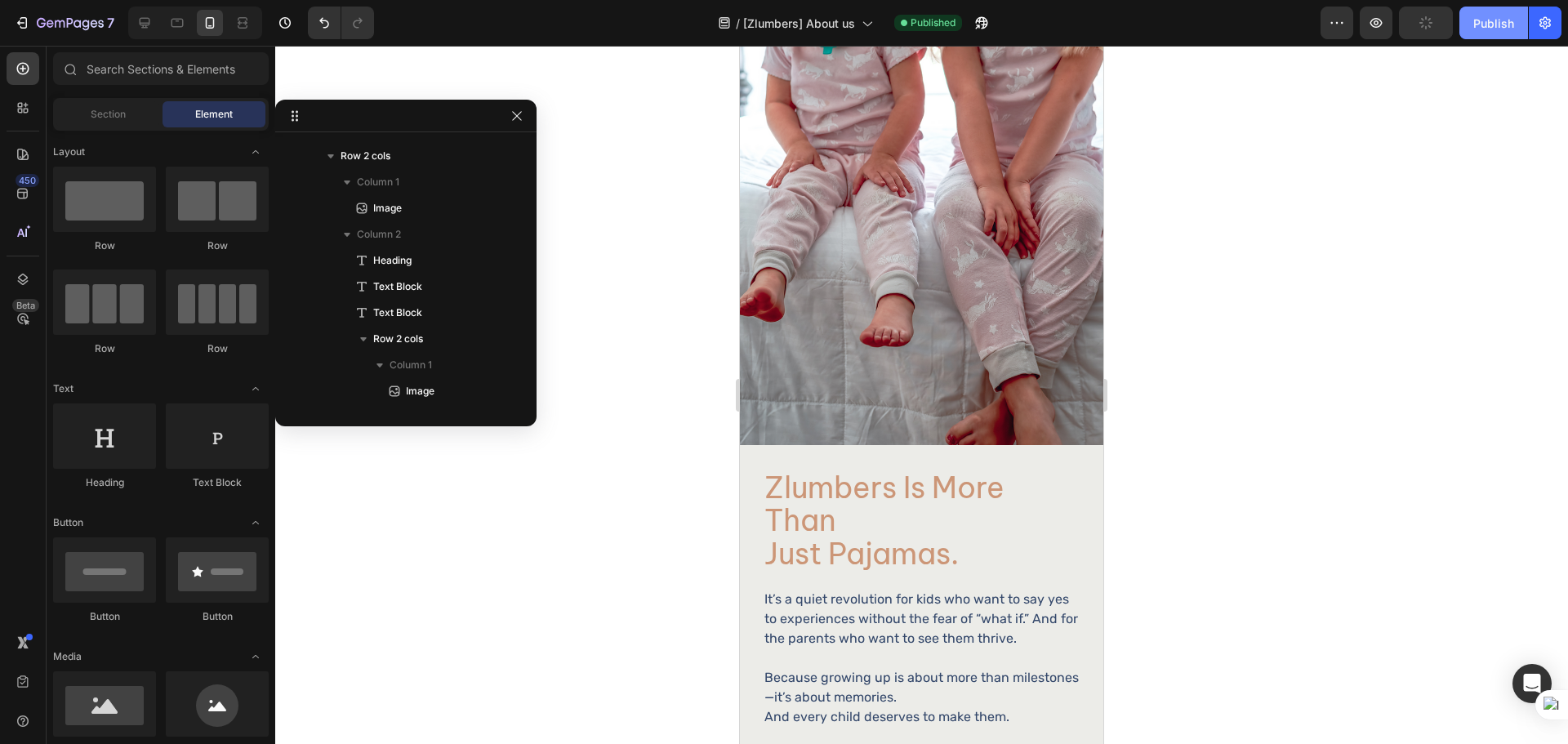
click at [1464, 21] on button "Publish" at bounding box center [1493, 22] width 69 height 33
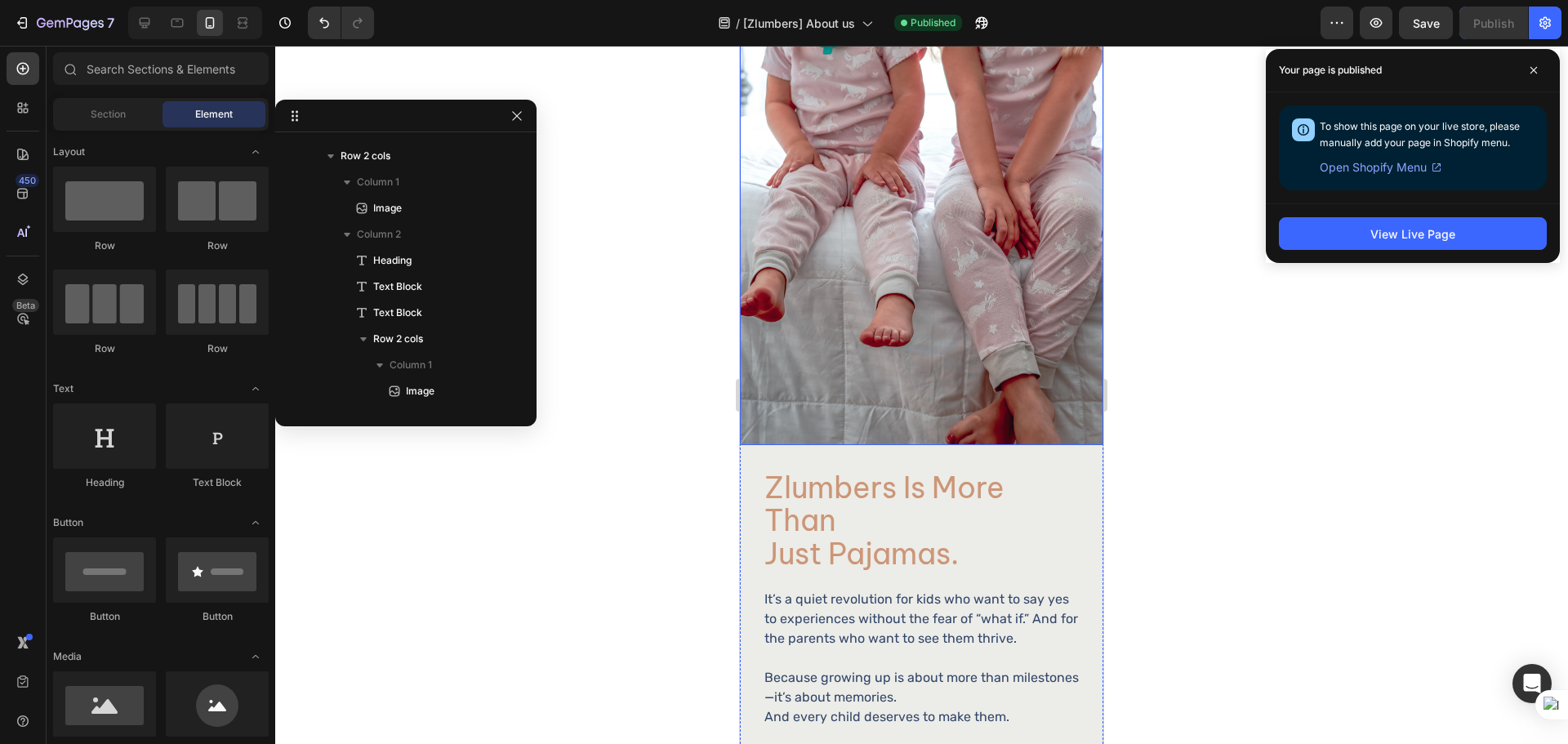
click at [653, 305] on div at bounding box center [921, 394] width 1293 height 698
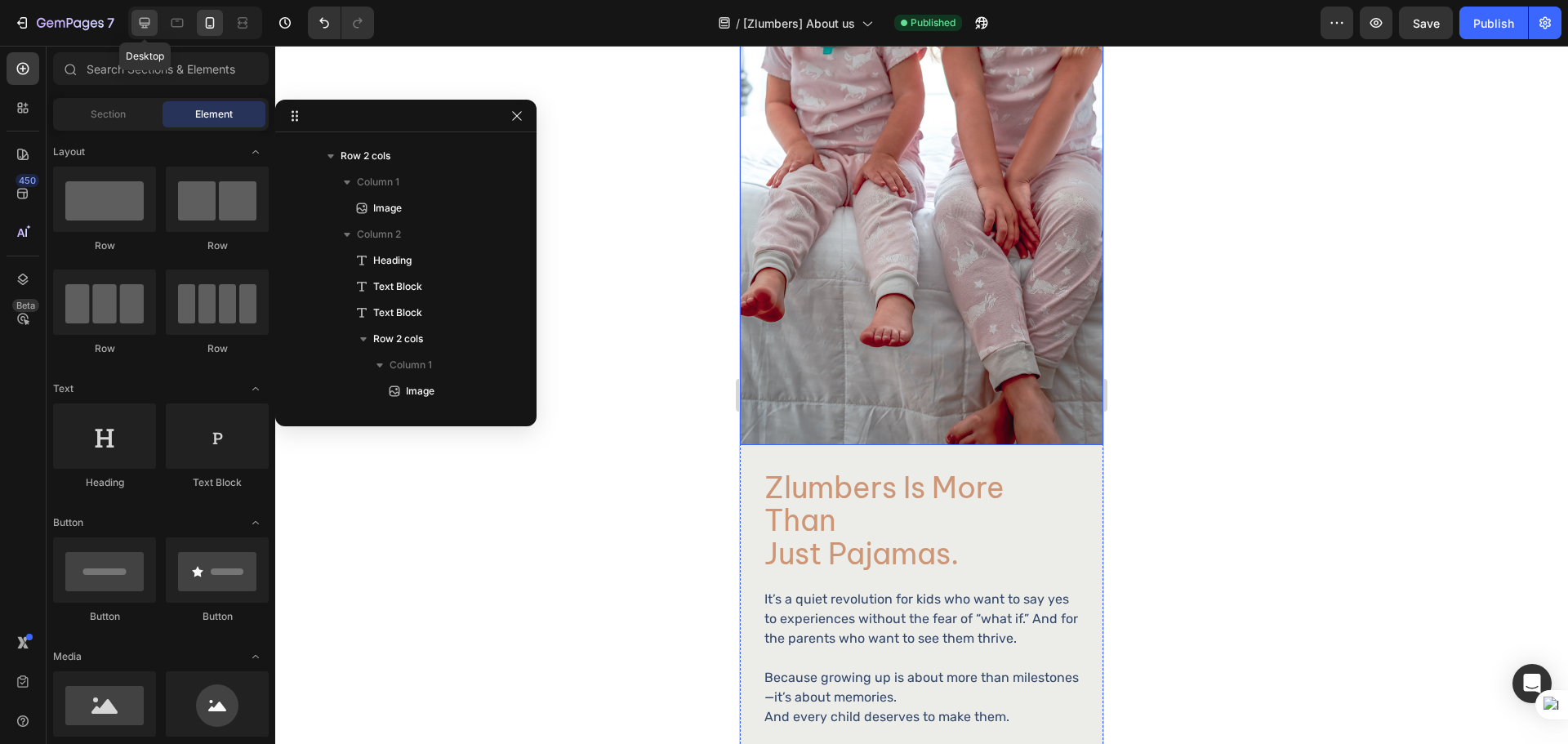
click at [143, 22] on icon at bounding box center [145, 22] width 16 height 16
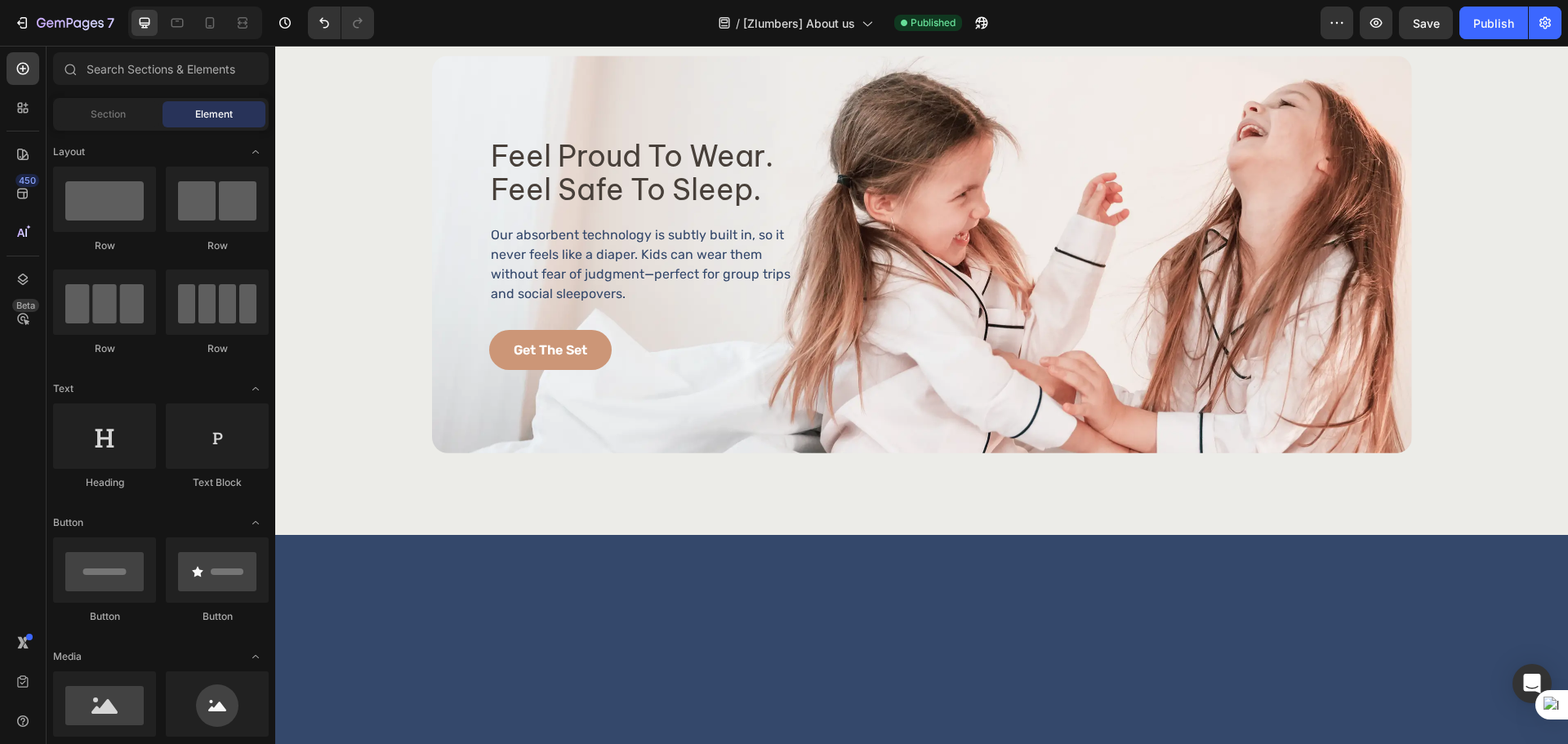
scroll to position [2177, 0]
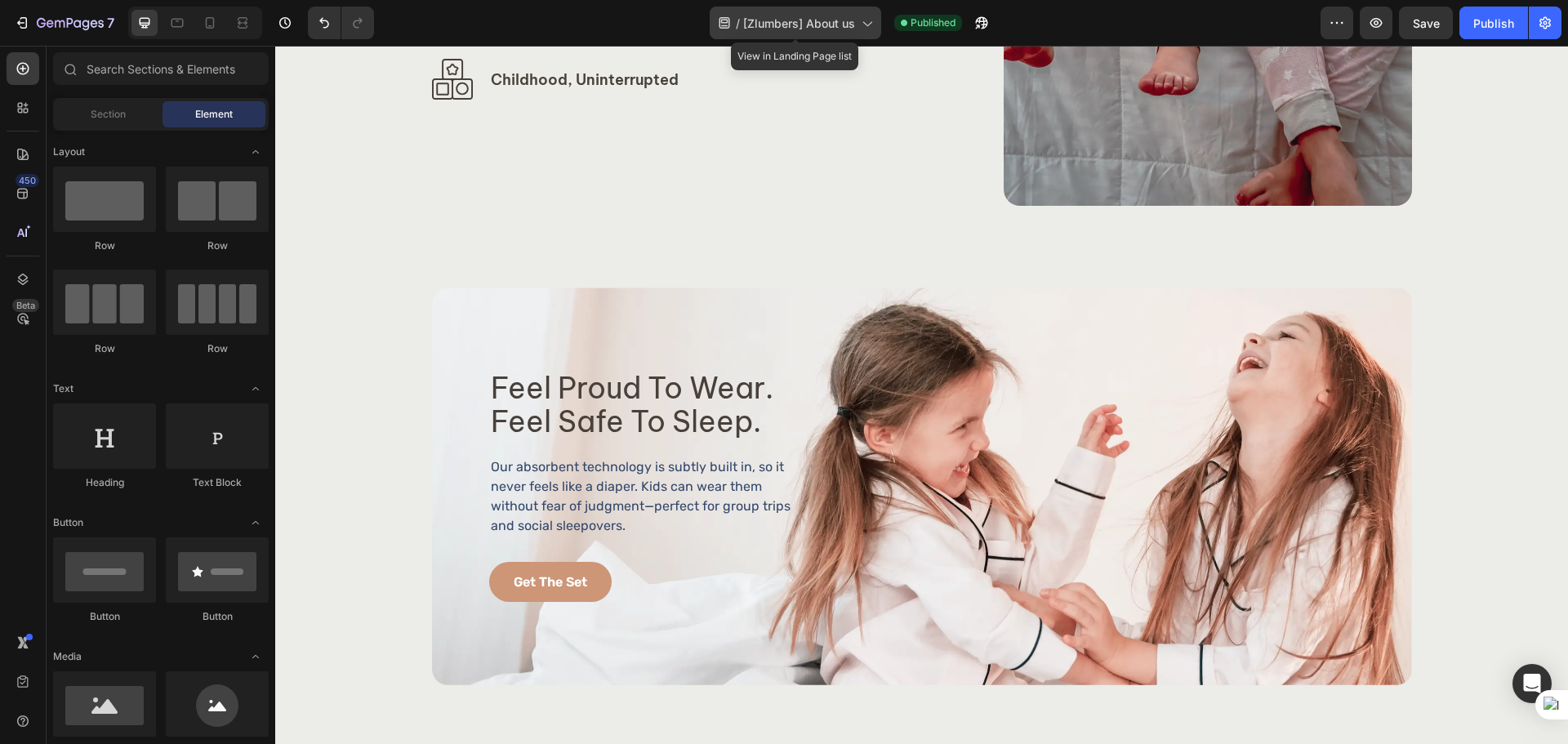
click at [807, 8] on div "/ [Zlumbers] About us" at bounding box center [795, 22] width 172 height 33
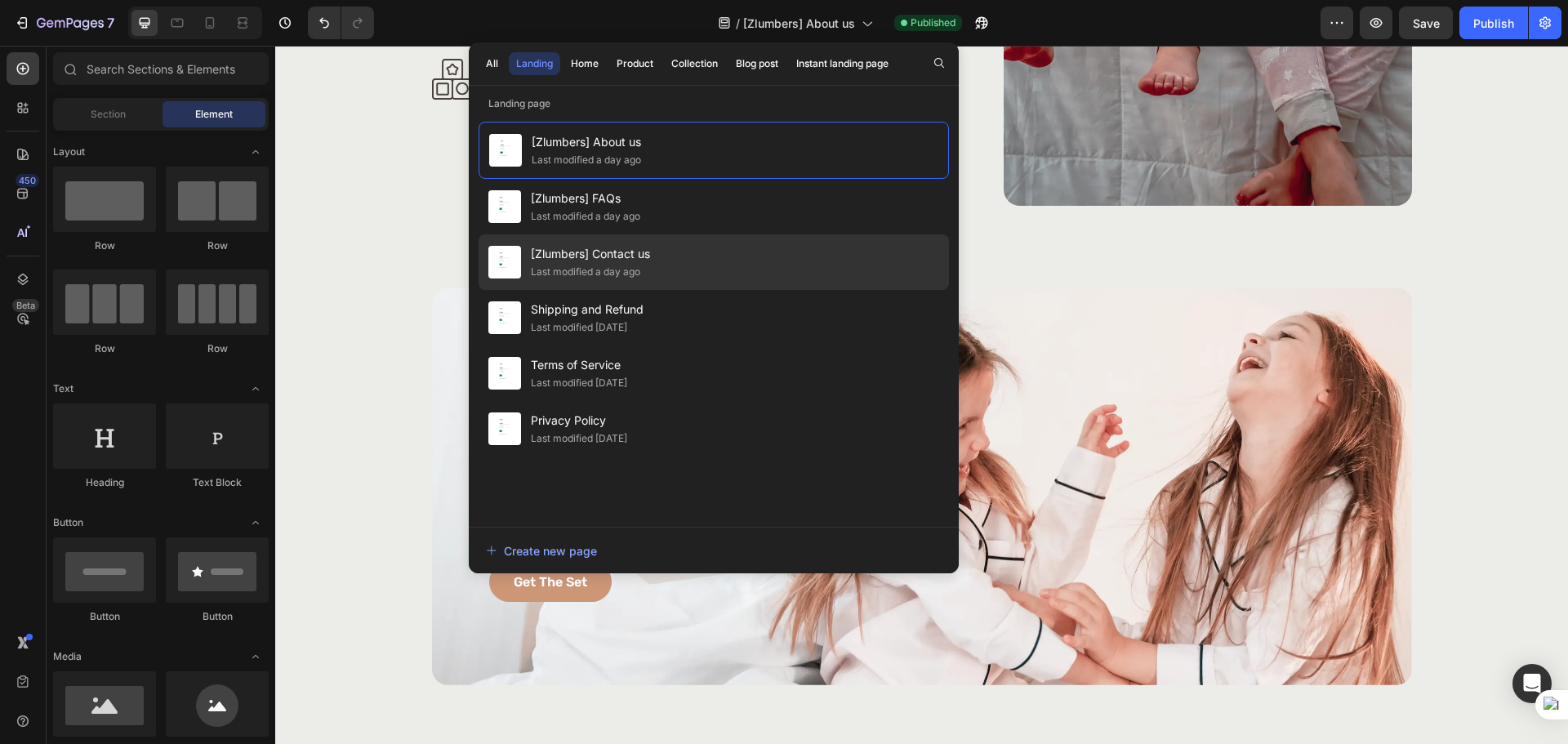
click at [671, 289] on div "[Zlumbers] Contact us Last modified a day ago" at bounding box center [714, 317] width 470 height 55
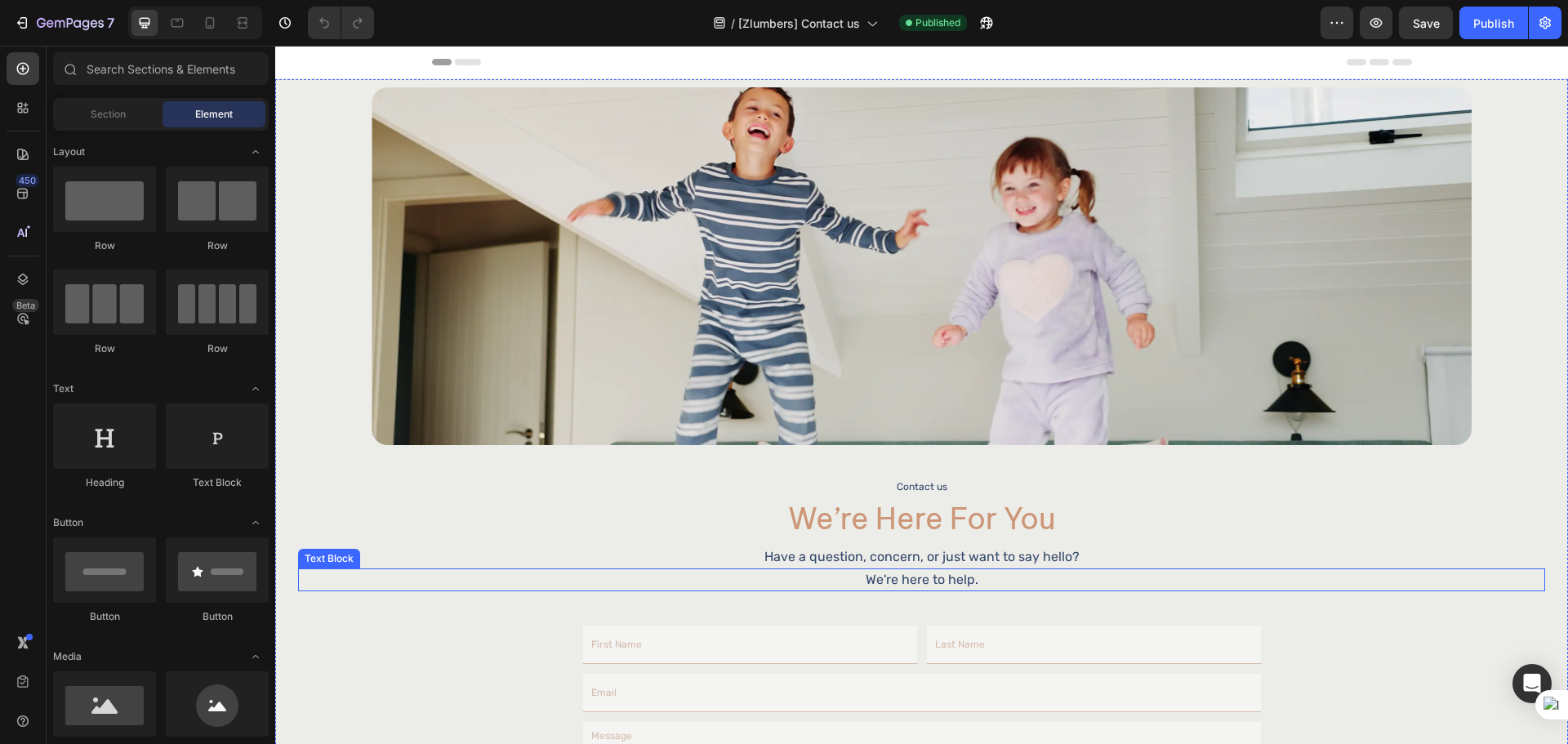
click at [917, 573] on p "We're here to help." at bounding box center [921, 580] width 1244 height 20
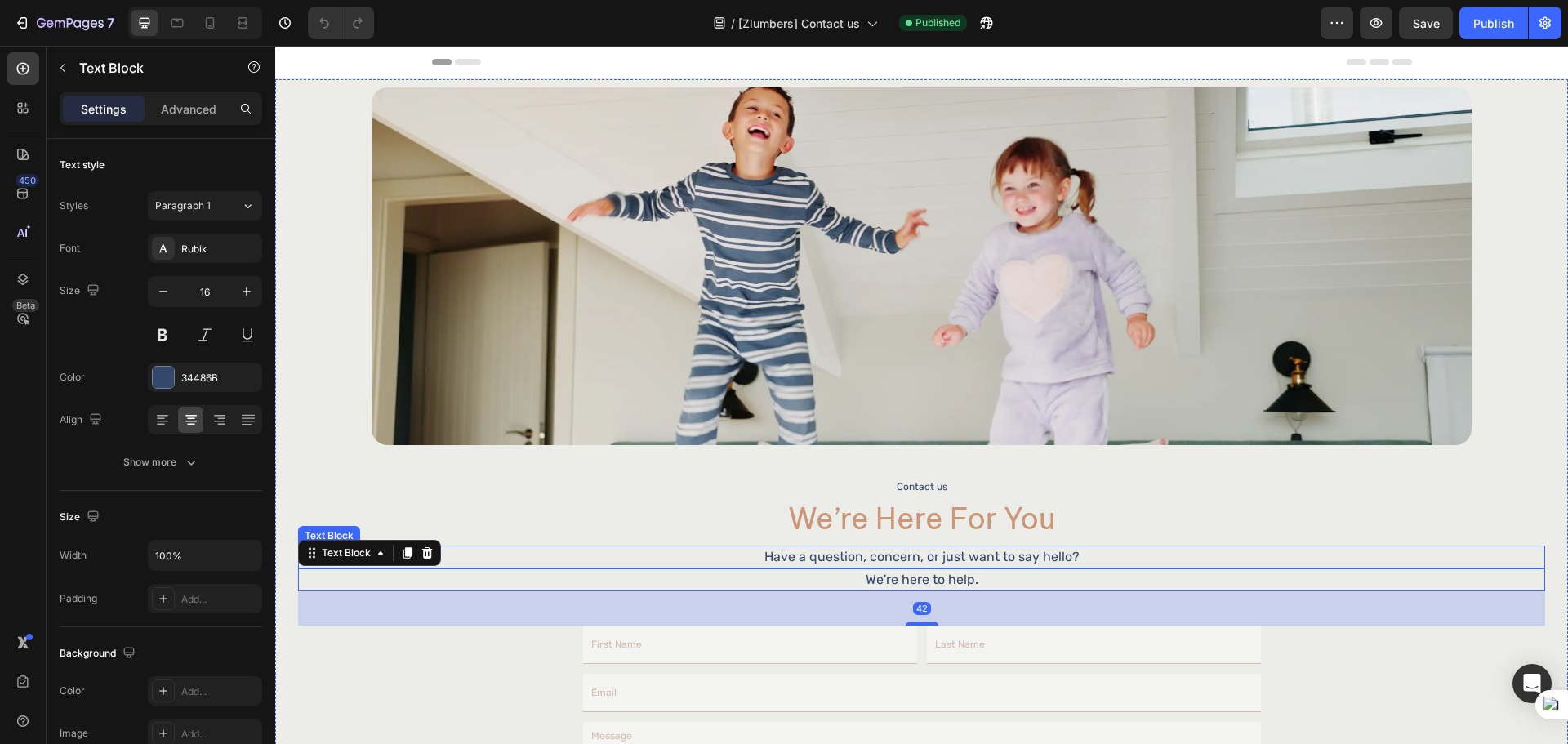
click at [965, 556] on p "Have a question, concern, or just want to say hello?" at bounding box center [921, 556] width 1244 height 20
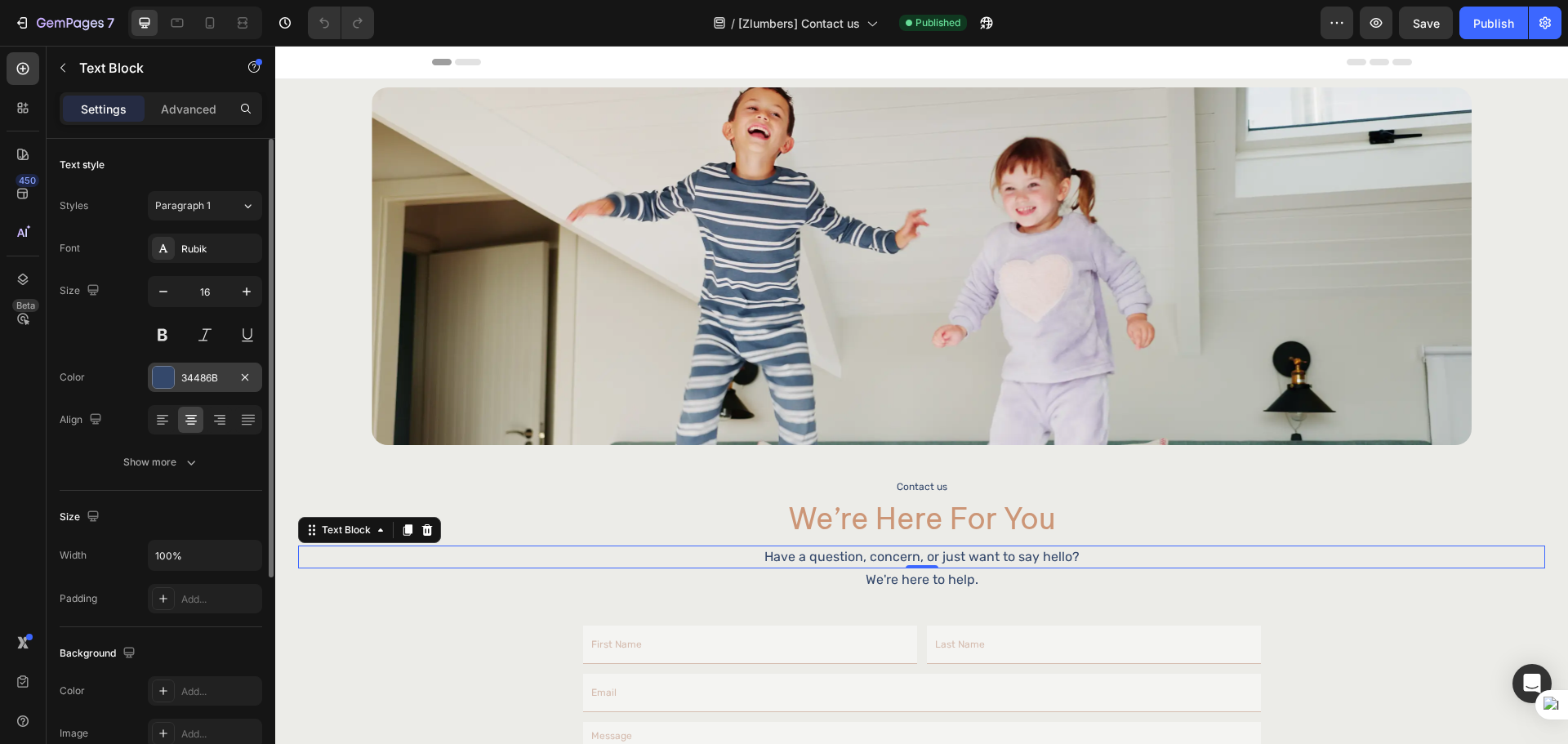
click at [216, 375] on div "34486B" at bounding box center [205, 378] width 47 height 14
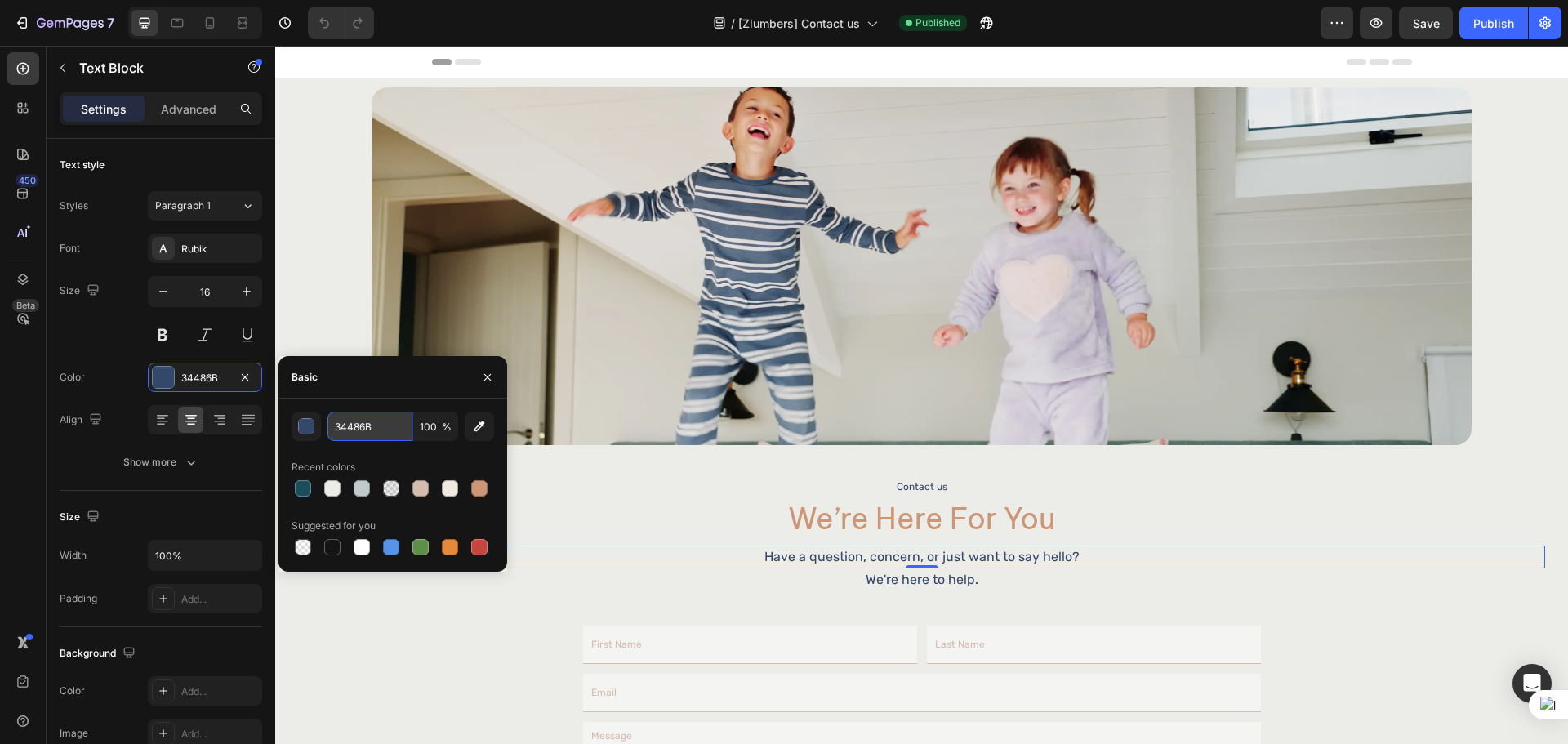
click at [377, 431] on input "34486B" at bounding box center [369, 426] width 85 height 29
paste input "#48403A"
type input "#48403A"
click at [138, 324] on div "Size 16" at bounding box center [161, 313] width 203 height 73
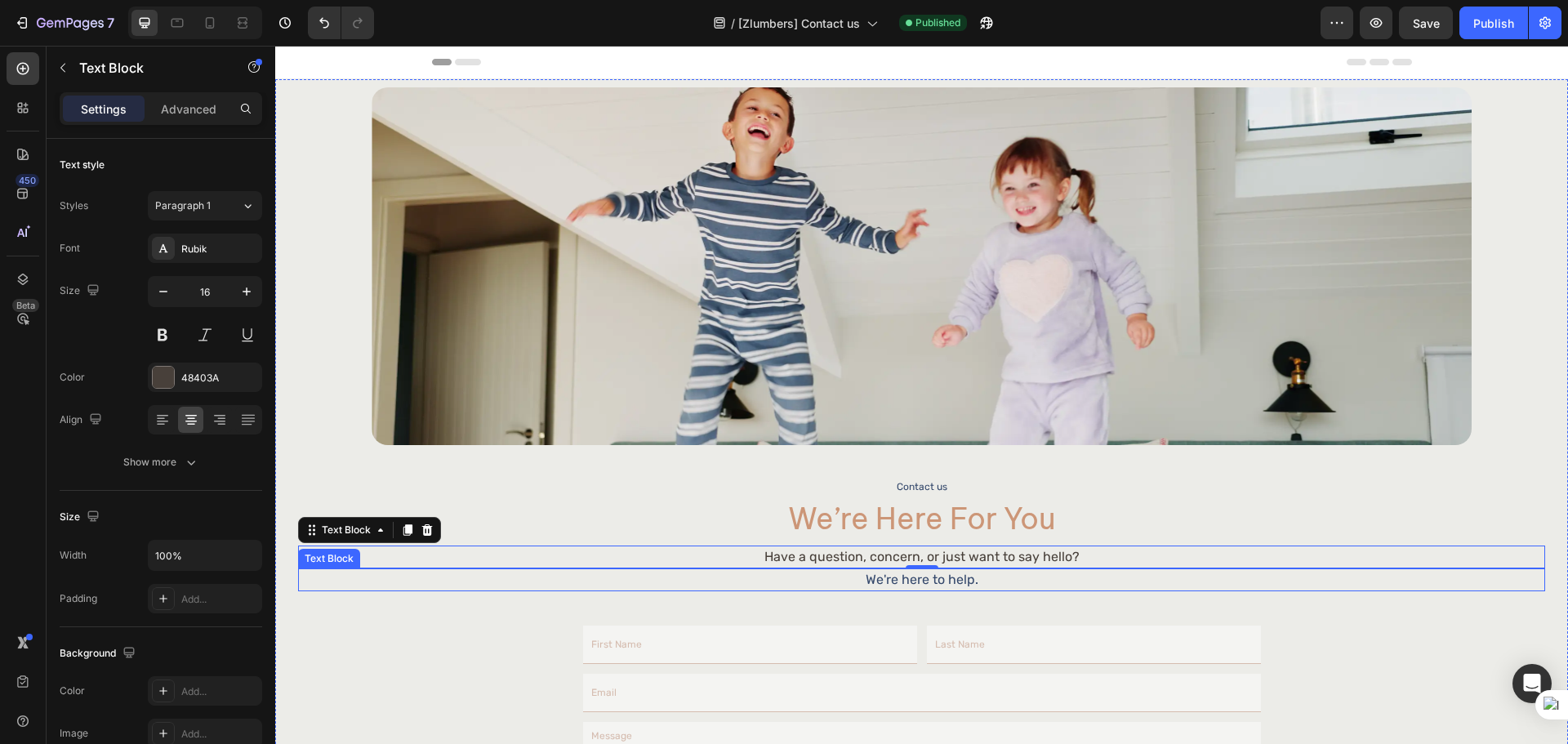
click at [846, 573] on p "We're here to help." at bounding box center [921, 580] width 1244 height 20
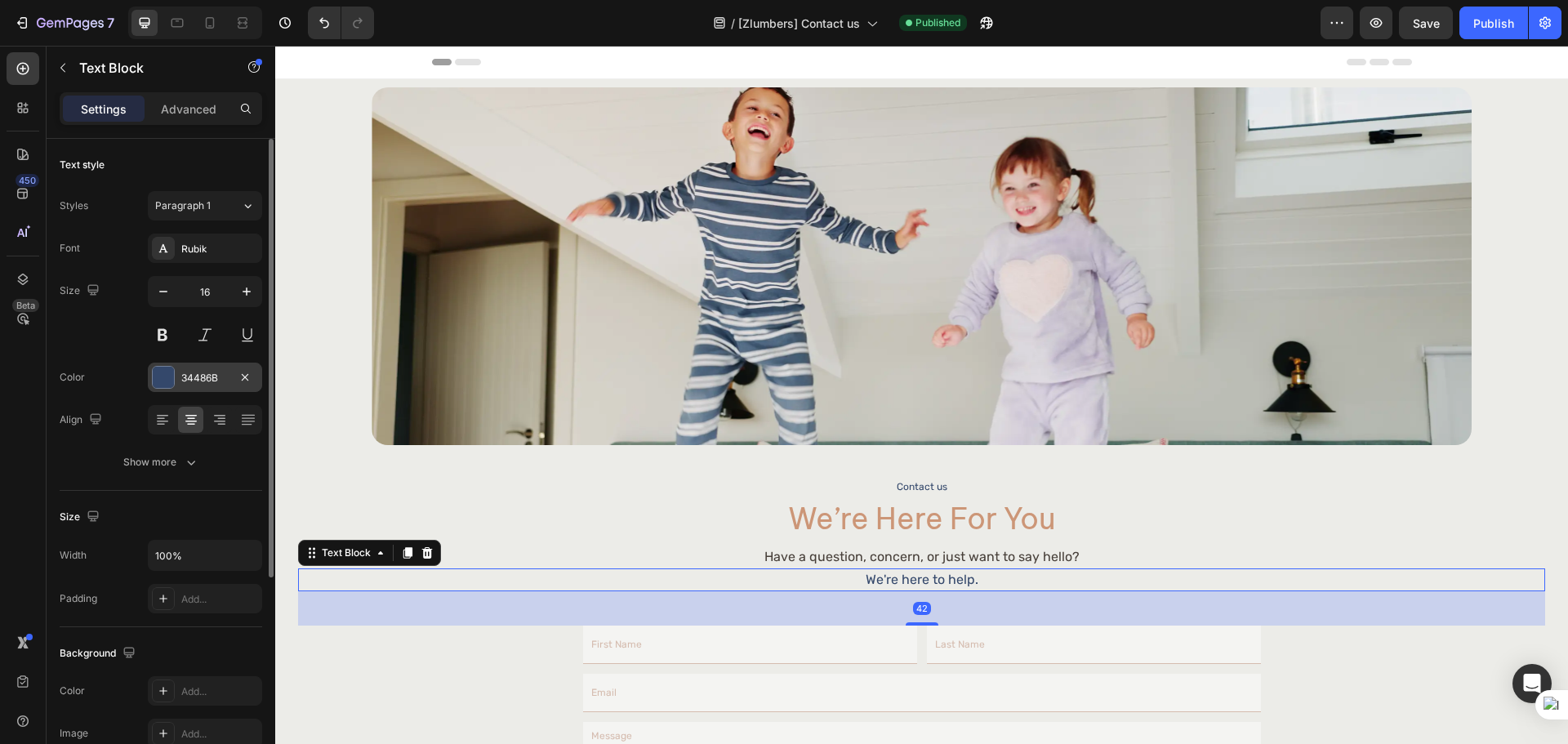
drag, startPoint x: 214, startPoint y: 367, endPoint x: 0, endPoint y: 365, distance: 214.0
click at [214, 367] on div "34486B" at bounding box center [205, 377] width 114 height 29
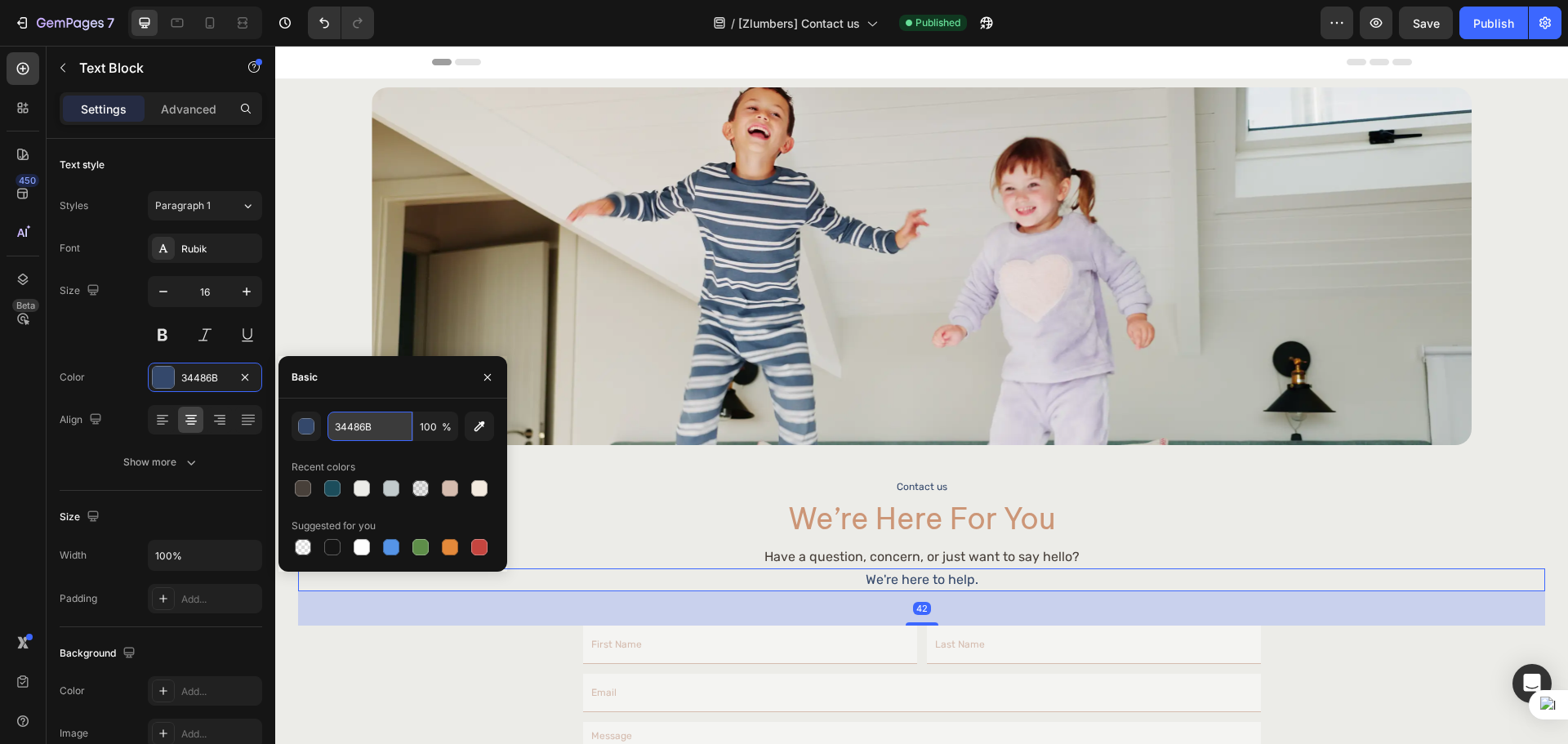
drag, startPoint x: 374, startPoint y: 428, endPoint x: 0, endPoint y: 362, distance: 379.8
click at [374, 428] on input "34486B" at bounding box center [369, 426] width 85 height 29
paste input "#48403A"
type input "#48403A"
click at [138, 336] on div "Size 16" at bounding box center [161, 313] width 203 height 73
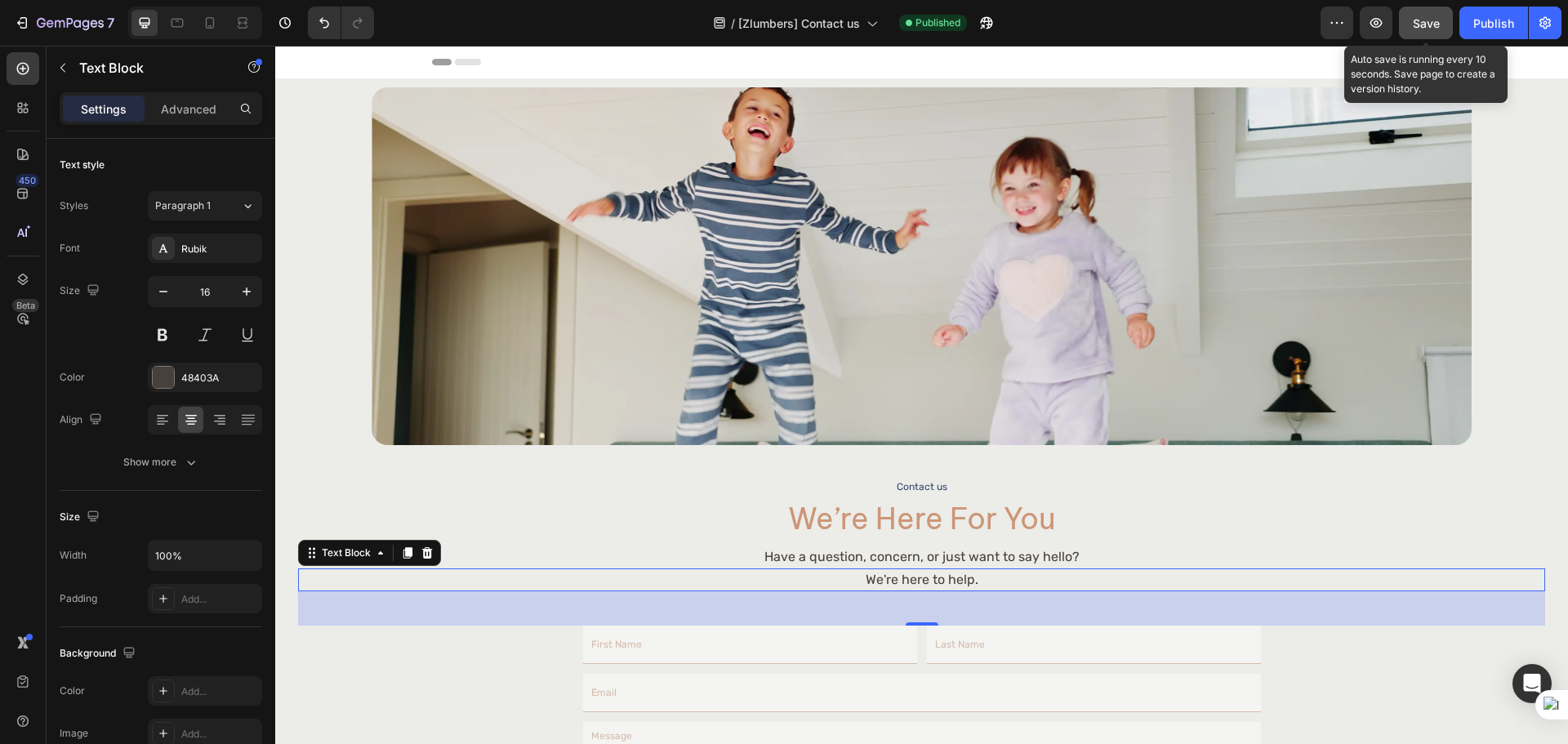
click at [1449, 15] on button "Save" at bounding box center [1425, 22] width 54 height 33
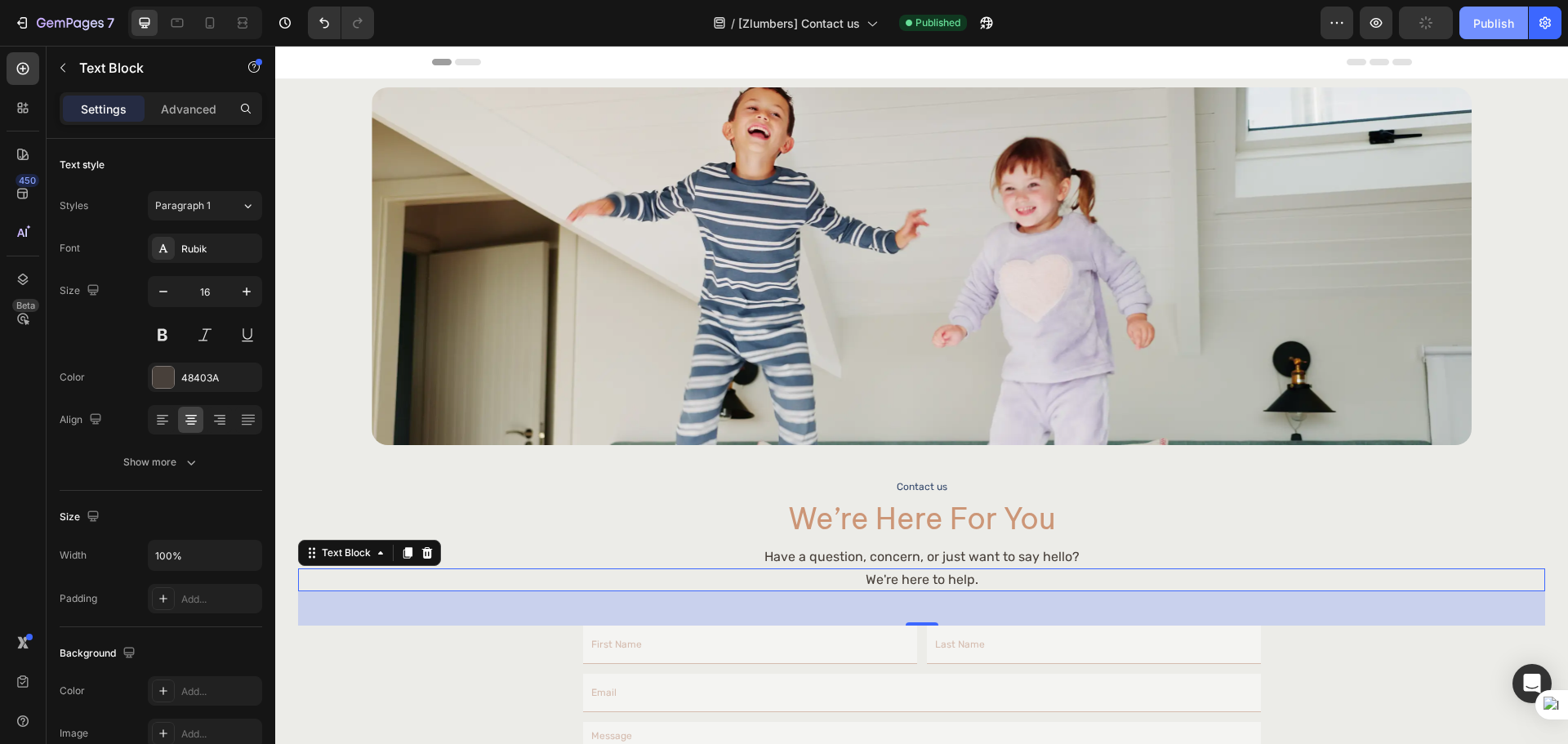
click at [1484, 28] on div "Publish" at bounding box center [1494, 22] width 41 height 17
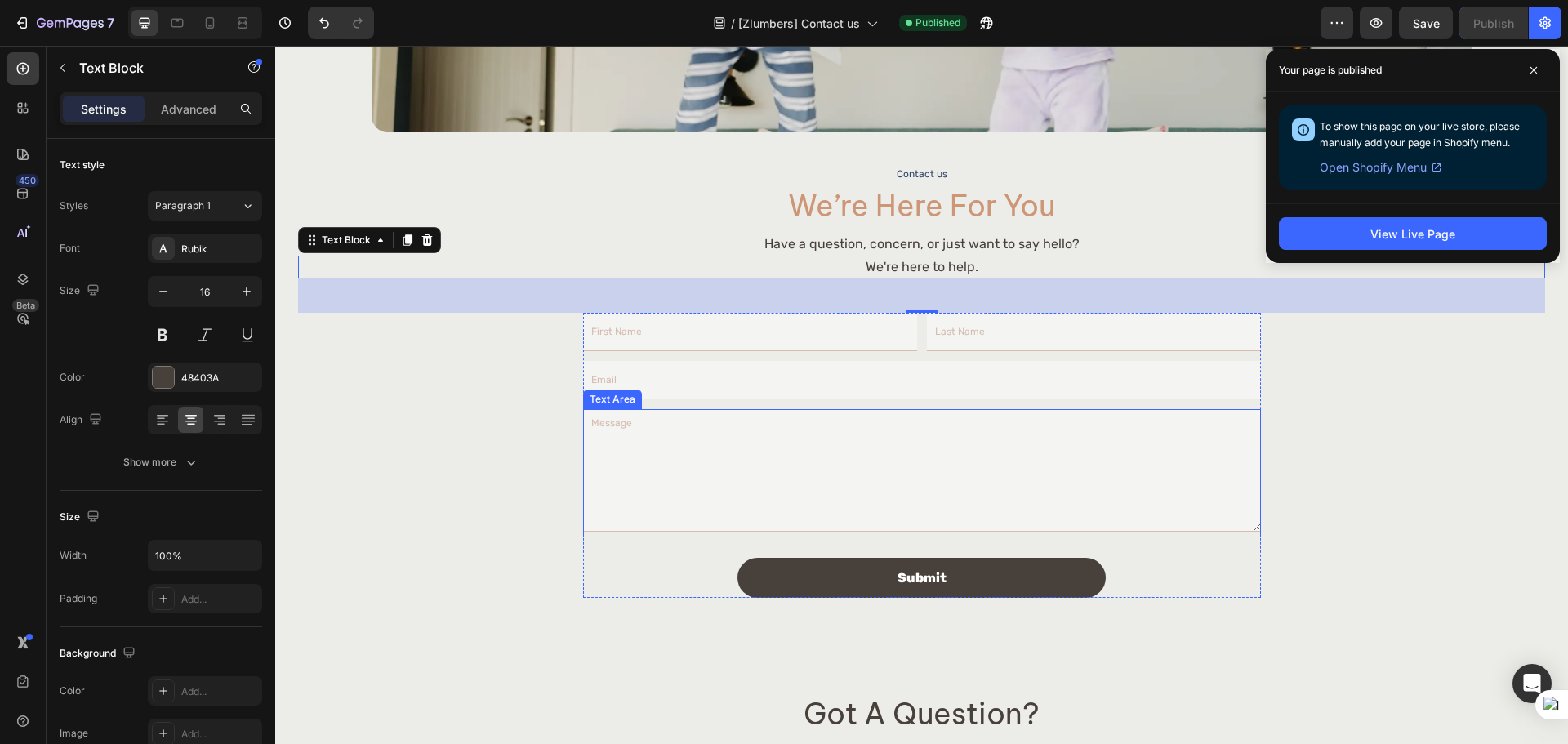
scroll to position [408, 0]
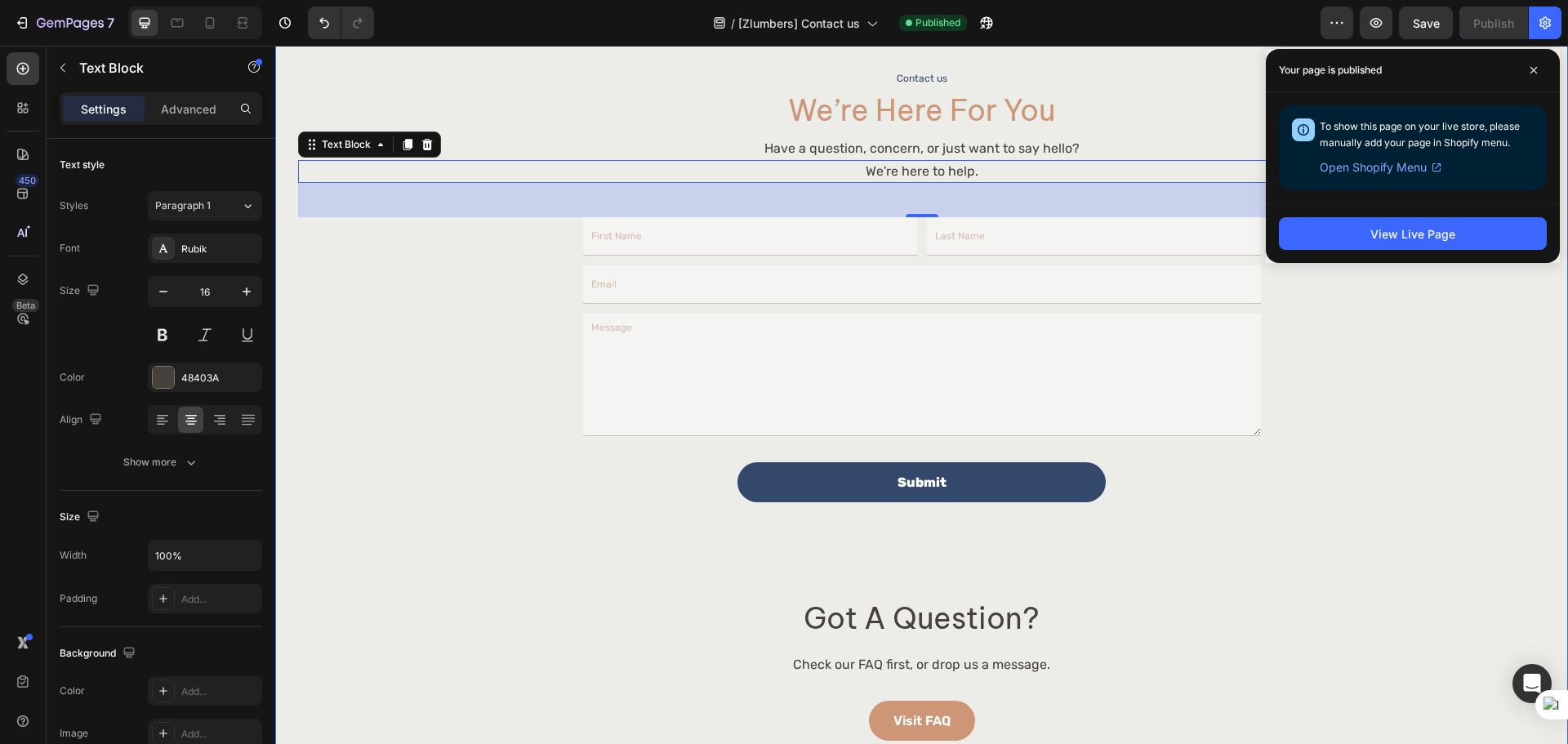
click at [1000, 490] on button "Submit" at bounding box center [921, 481] width 368 height 40
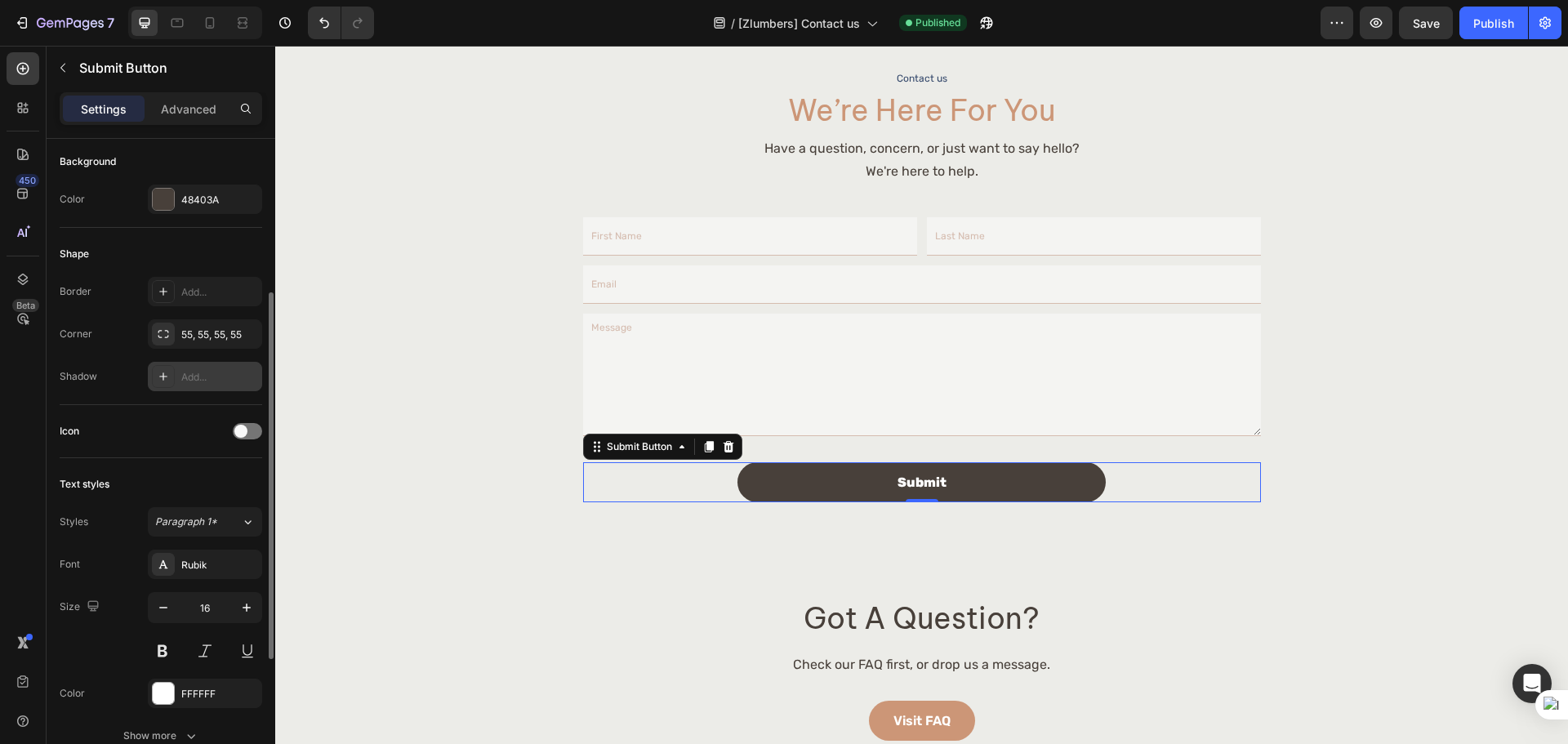
scroll to position [409, 0]
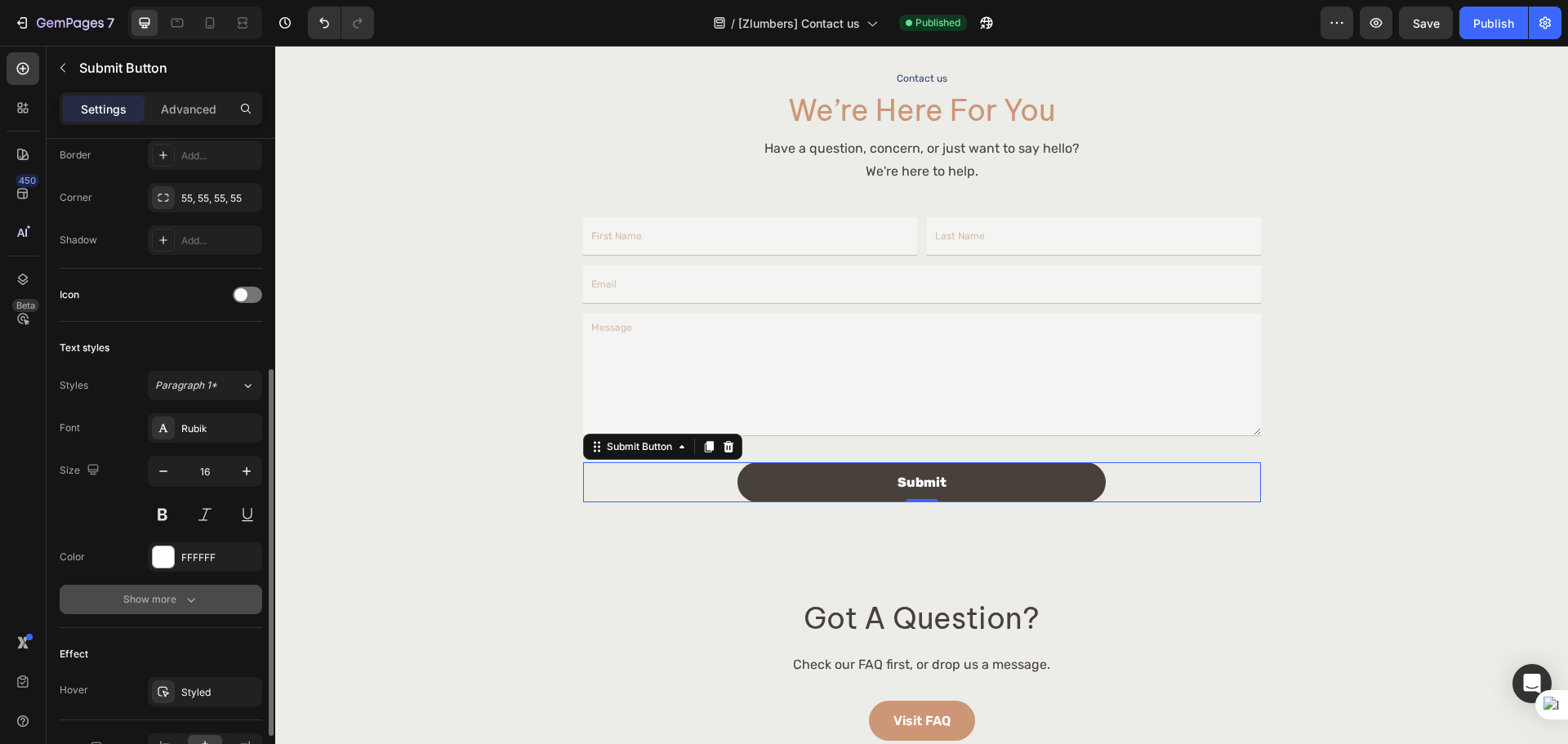
click at [154, 605] on div "Show more" at bounding box center [161, 599] width 76 height 16
click at [183, 603] on span "Extra Bold" at bounding box center [179, 598] width 47 height 13
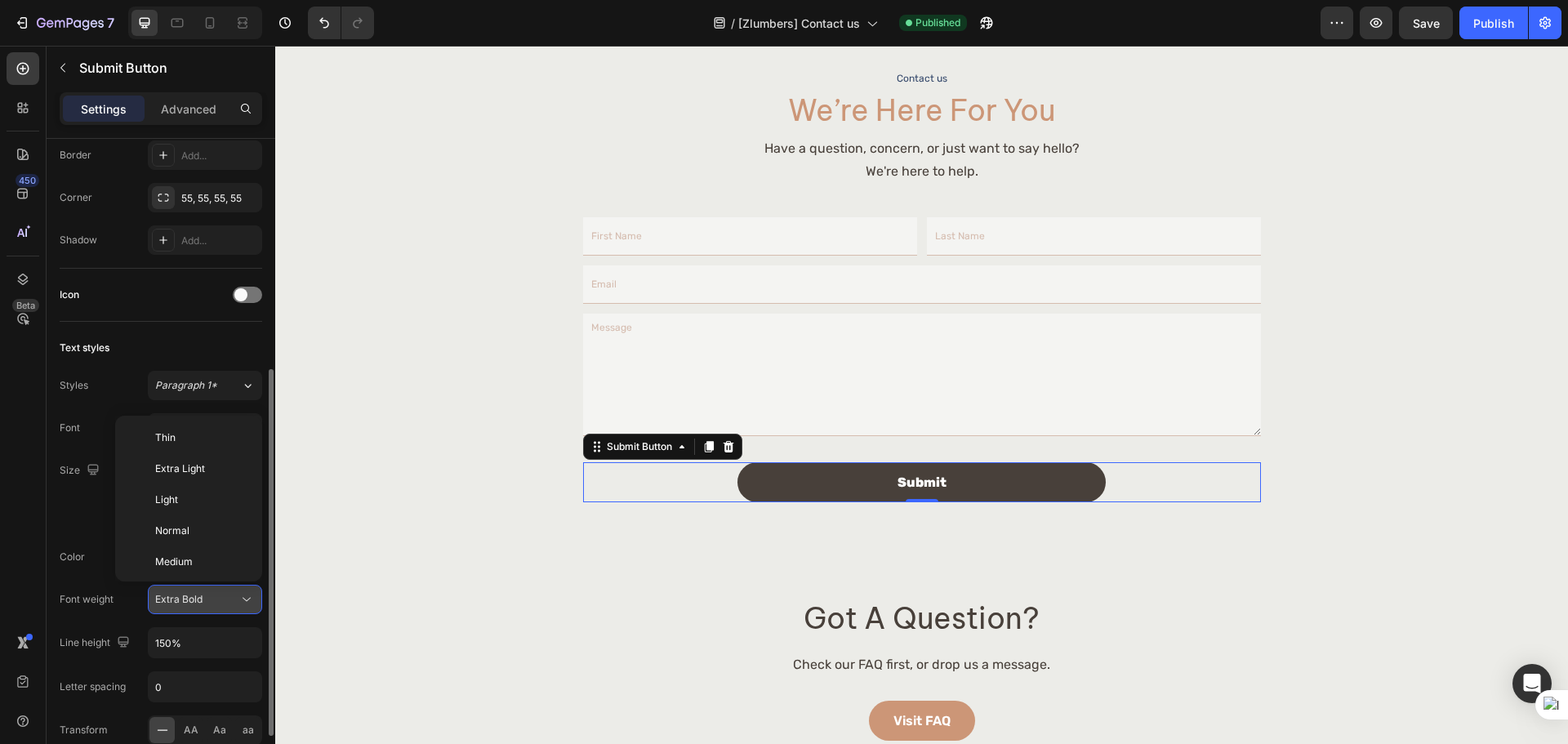
scroll to position [118, 0]
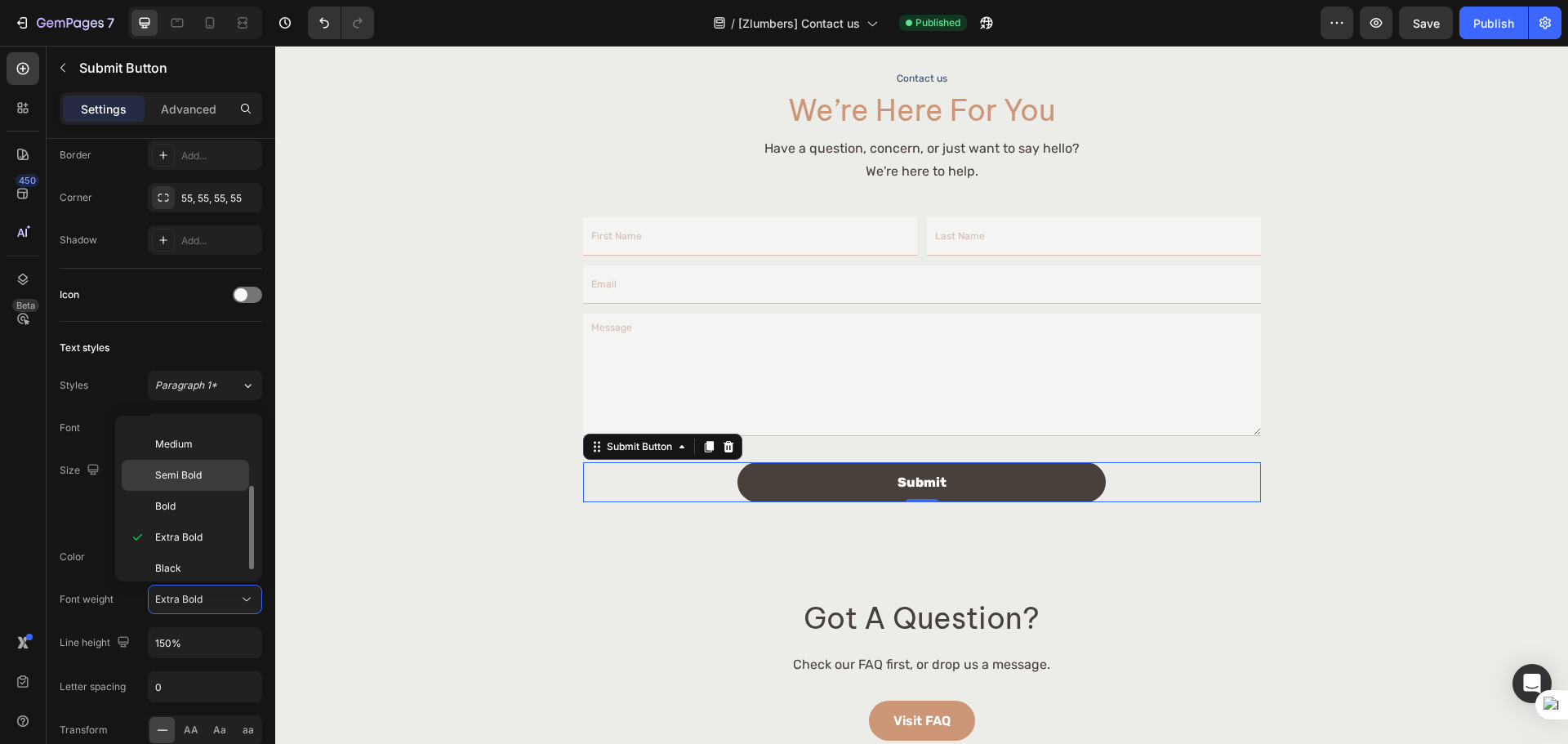
click at [204, 476] on p "Semi Bold" at bounding box center [198, 475] width 87 height 14
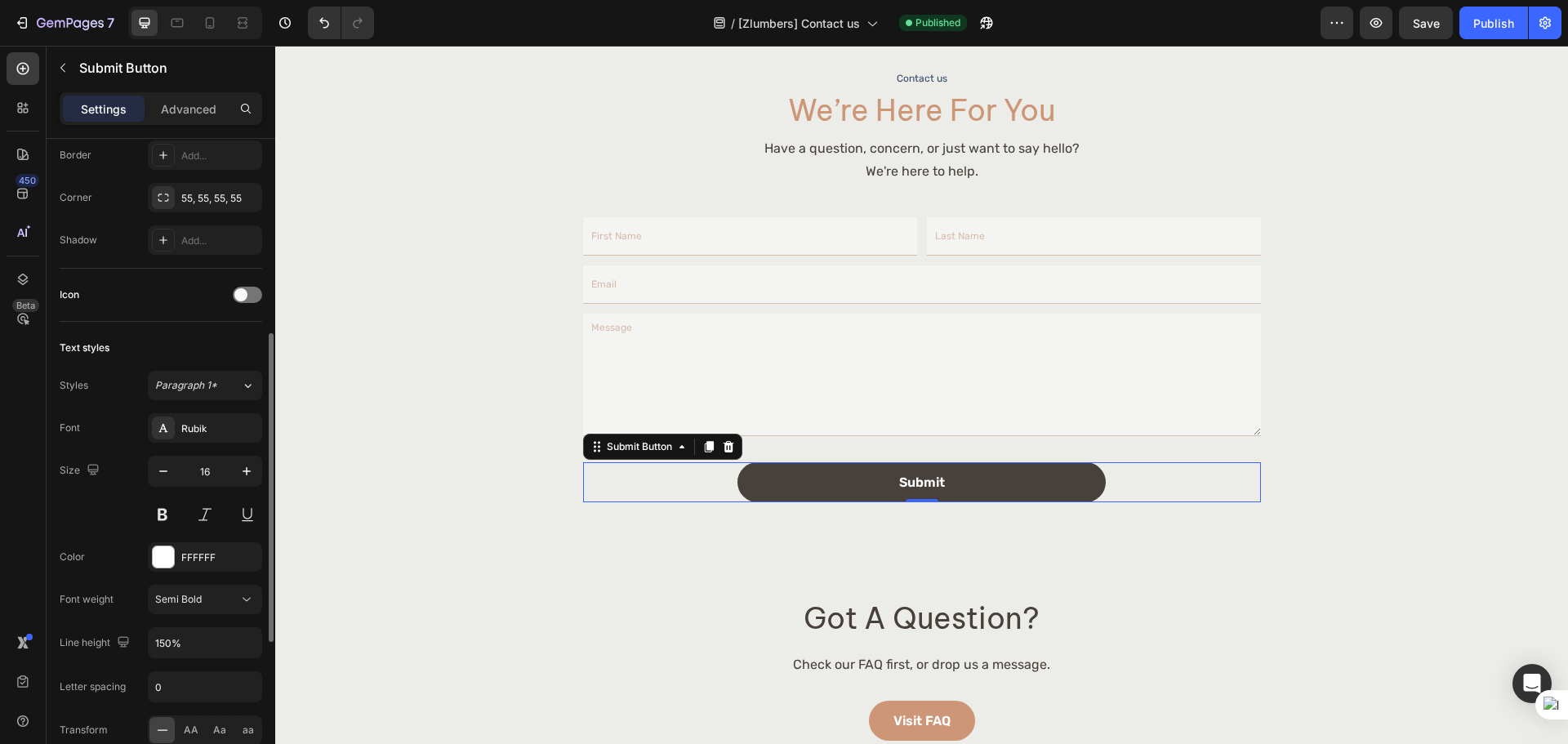
click at [121, 507] on div "Size 16" at bounding box center [161, 492] width 203 height 73
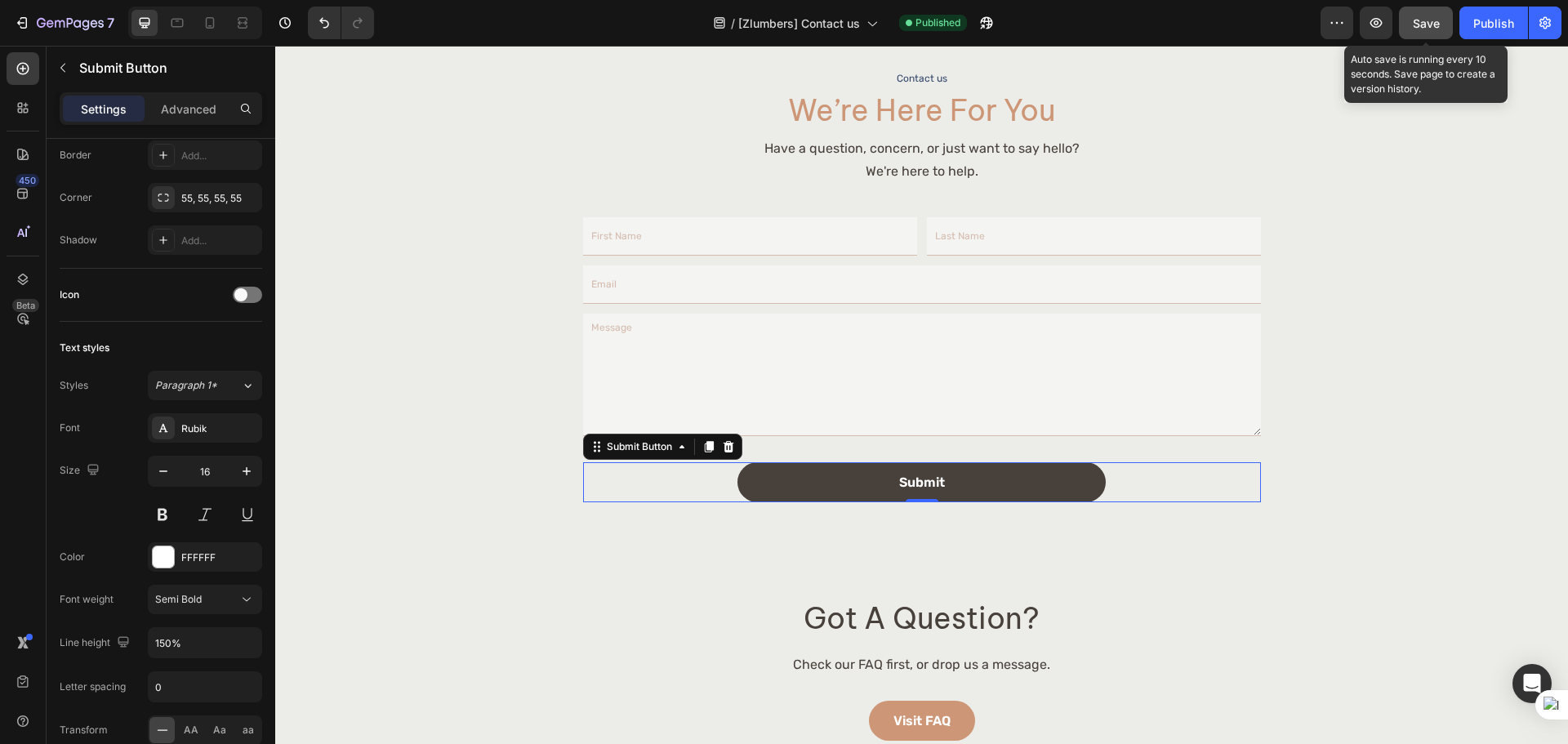
click at [1422, 24] on span "Save" at bounding box center [1426, 23] width 27 height 14
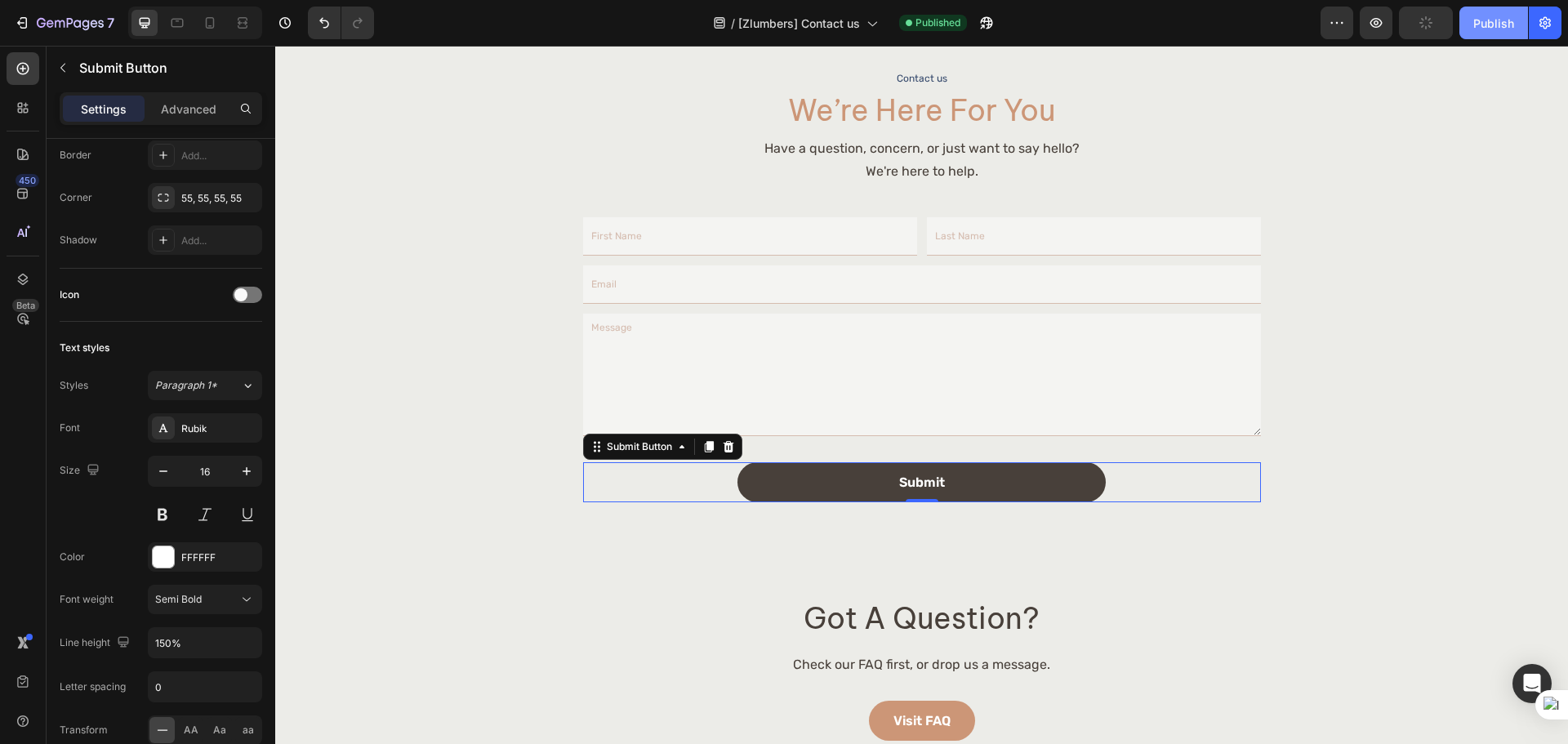
click at [1486, 33] on button "Publish" at bounding box center [1493, 22] width 69 height 33
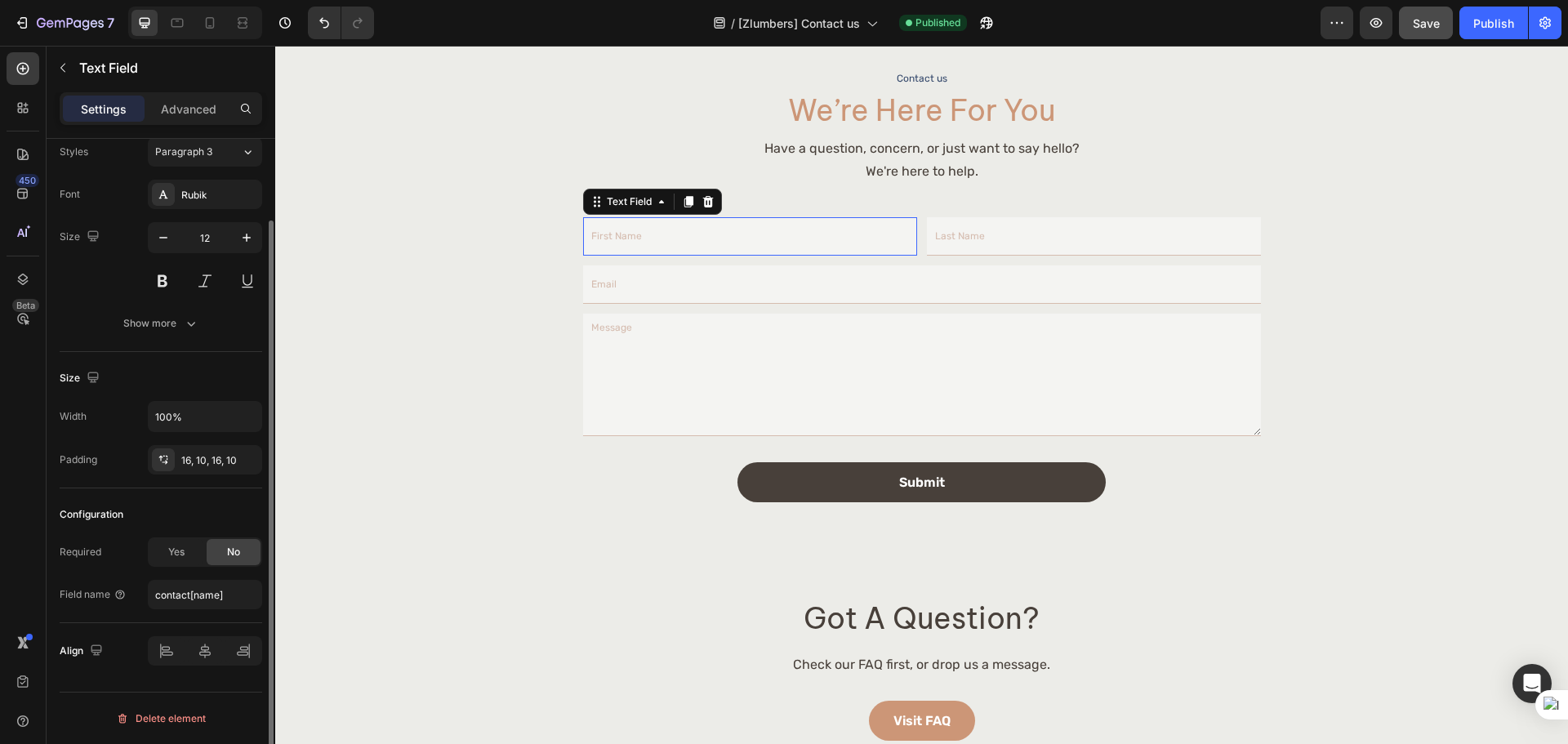
click at [677, 236] on input "text" at bounding box center [750, 236] width 334 height 38
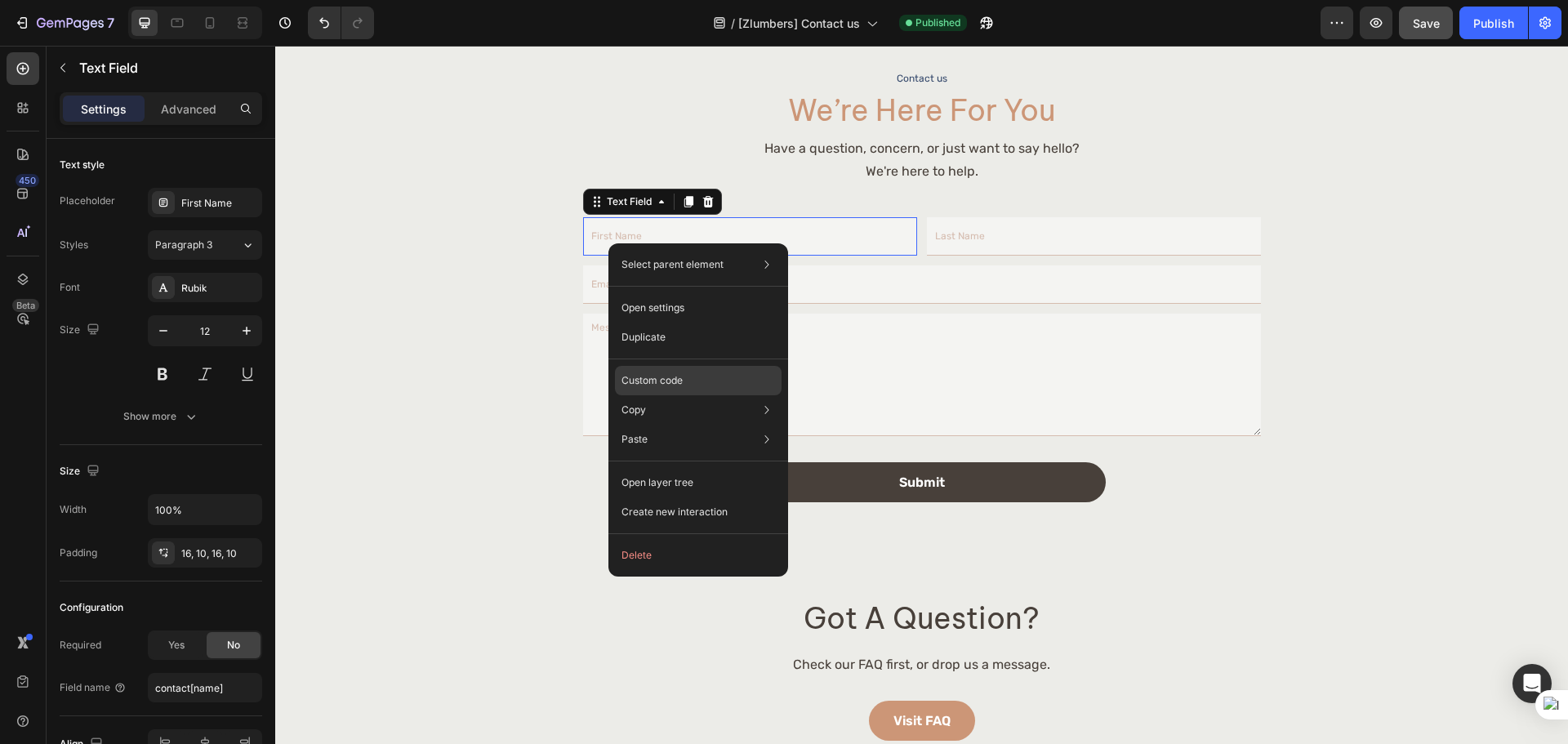
click at [675, 384] on p "Custom code" at bounding box center [651, 380] width 62 height 14
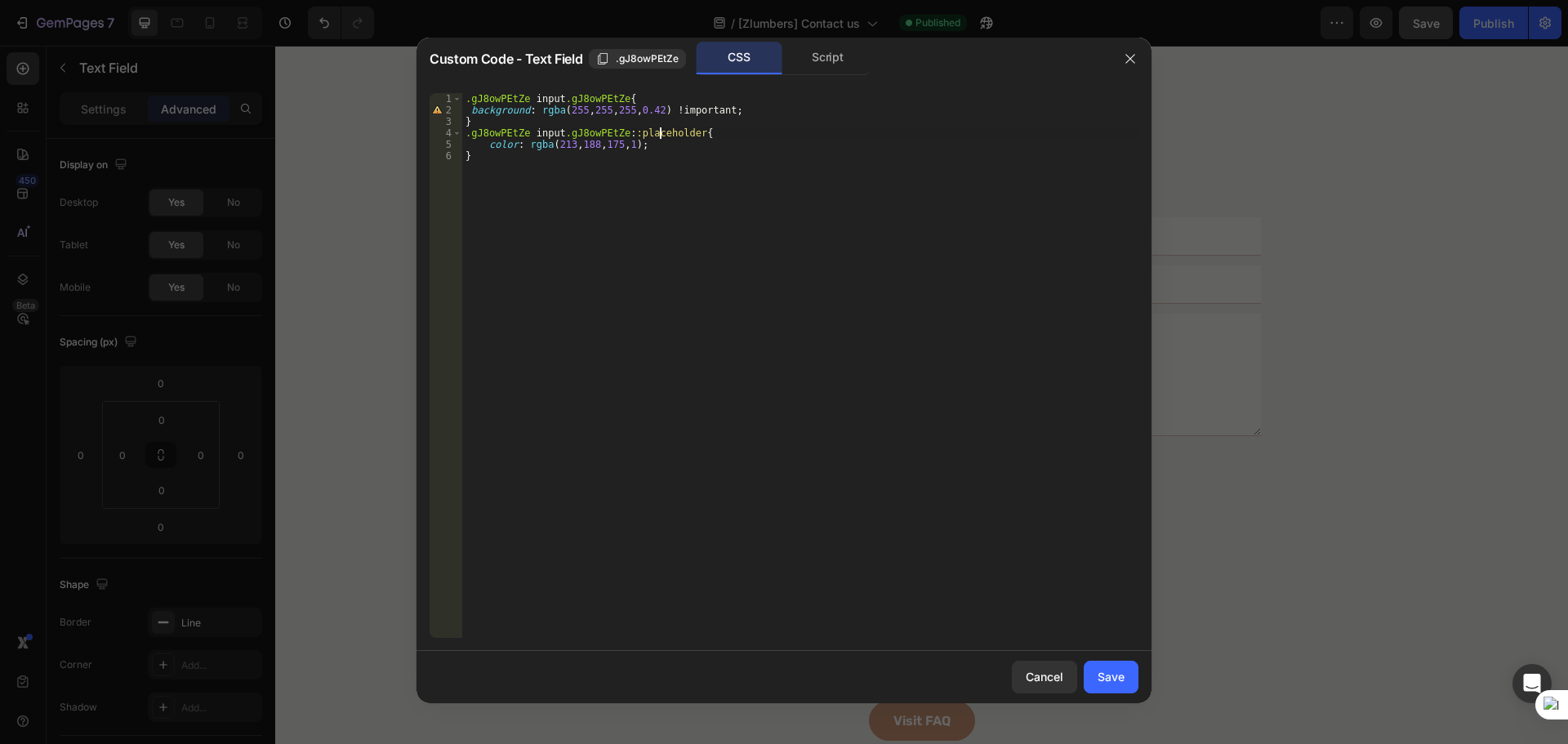
click at [659, 135] on div ".gJ8owPEtZe input .gJ8owPEtZe { background : rgba ( 255 , 255 , 255 , 0.42 ) !i…" at bounding box center [800, 376] width 676 height 567
click at [652, 138] on div ".gJ8owPEtZe input .gJ8owPEtZe { background : rgba ( 255 , 255 , 255 , 0.42 ) !i…" at bounding box center [800, 376] width 676 height 567
click at [651, 145] on div ".gJ8owPEtZe input .gJ8owPEtZe { background : rgba ( 255 , 255 , 255 , 0.42 ) !i…" at bounding box center [800, 376] width 676 height 567
type textarea "color: rgba(213, 188, 175, 1);"
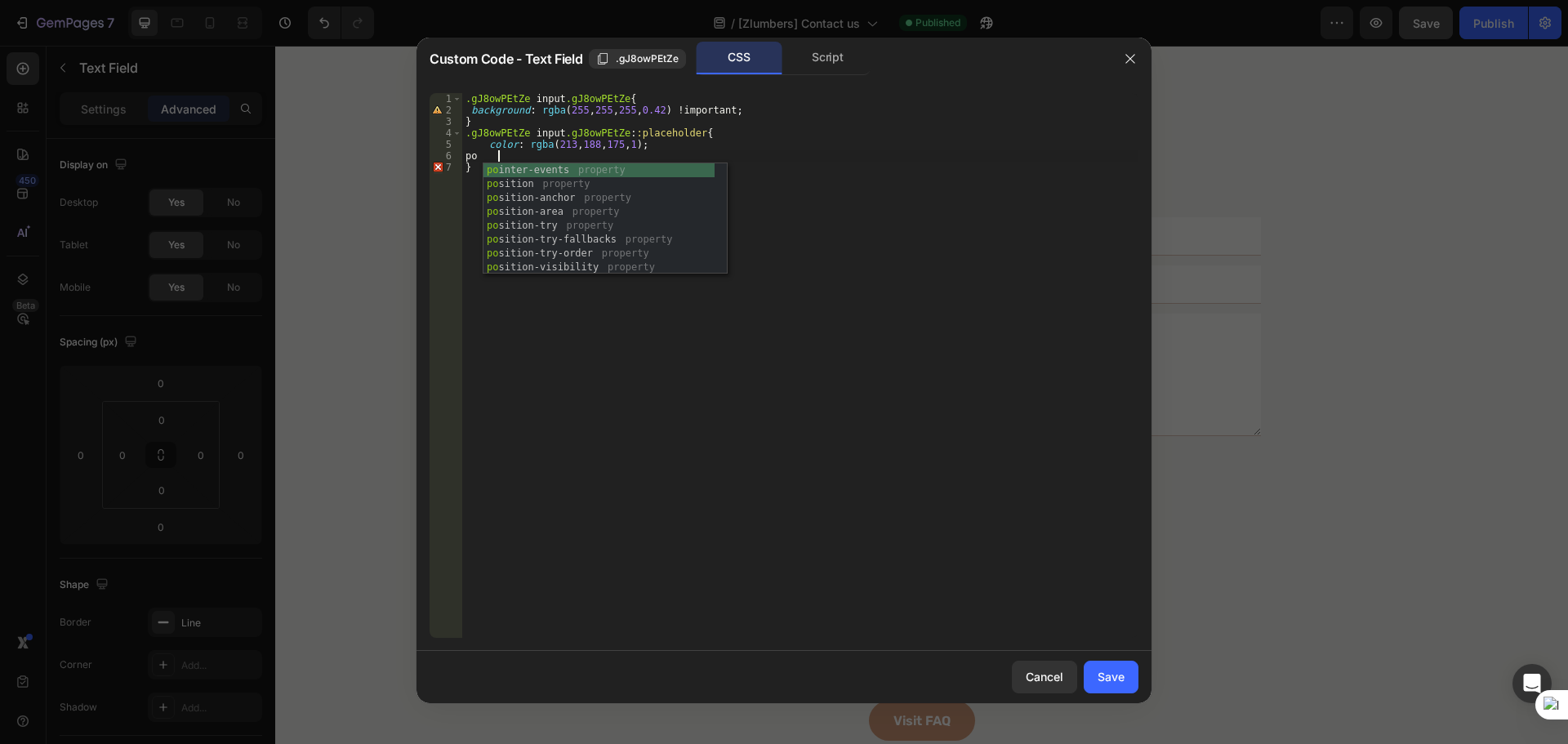
type textarea "p"
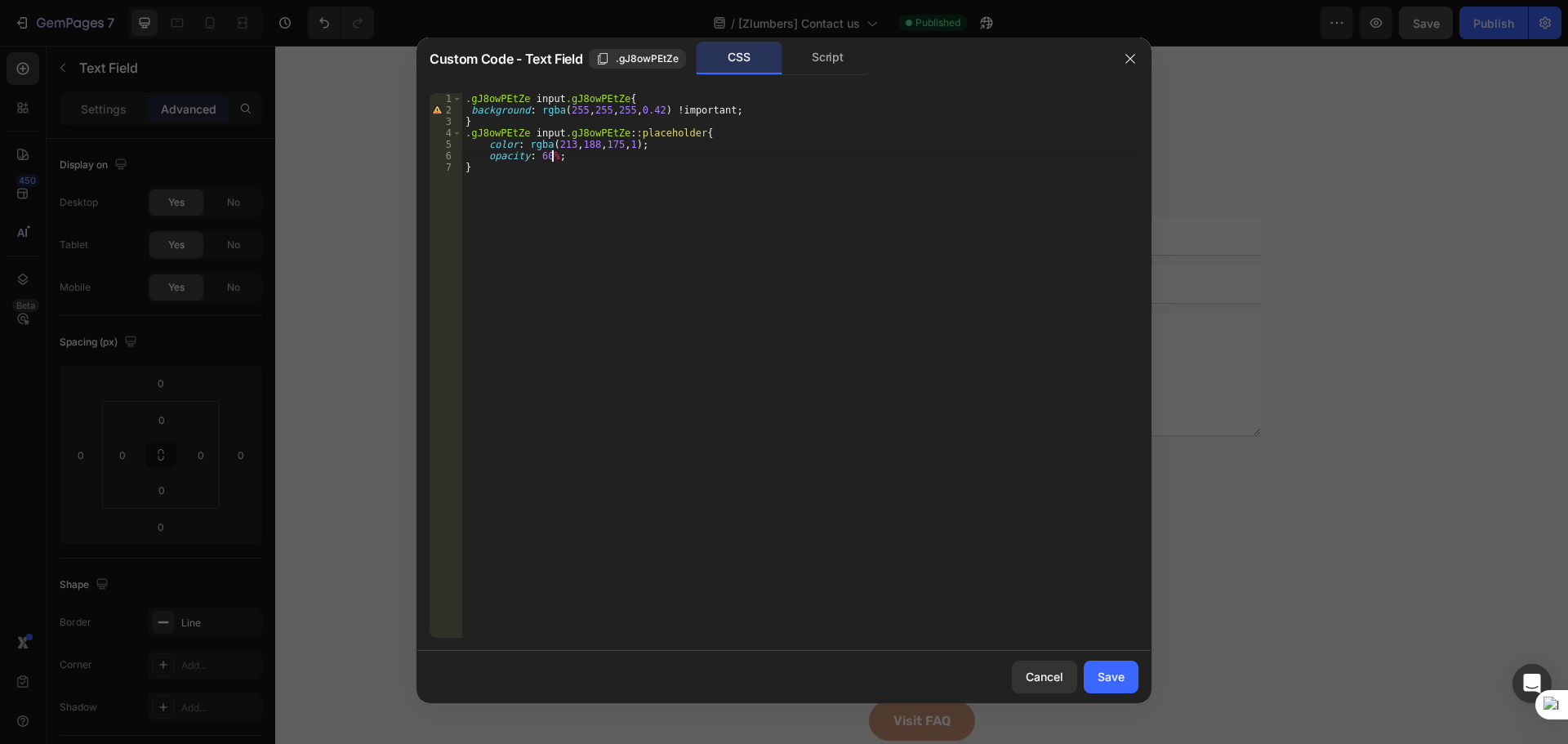
scroll to position [0, 6]
drag, startPoint x: 481, startPoint y: 160, endPoint x: 562, endPoint y: 160, distance: 81.0
click at [562, 160] on div ".gJ8owPEtZe input .gJ8owPEtZe { background : rgba ( 255 , 255 , 255 , 0.42 ) !i…" at bounding box center [800, 376] width 676 height 567
type textarea "opacity: 60%;"
click at [1097, 673] on div "Save" at bounding box center [1111, 676] width 27 height 17
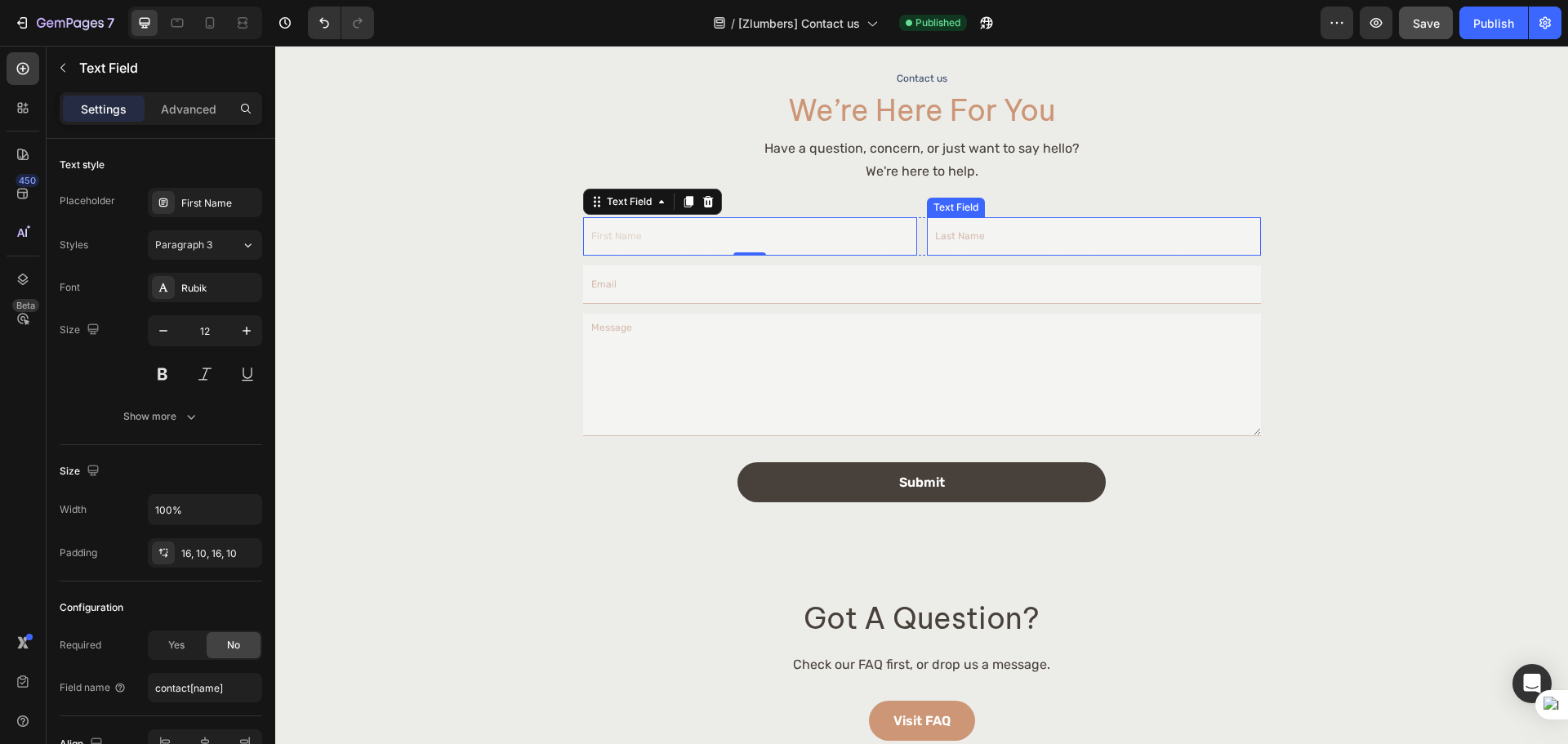
click at [1001, 233] on input "text" at bounding box center [1094, 236] width 334 height 38
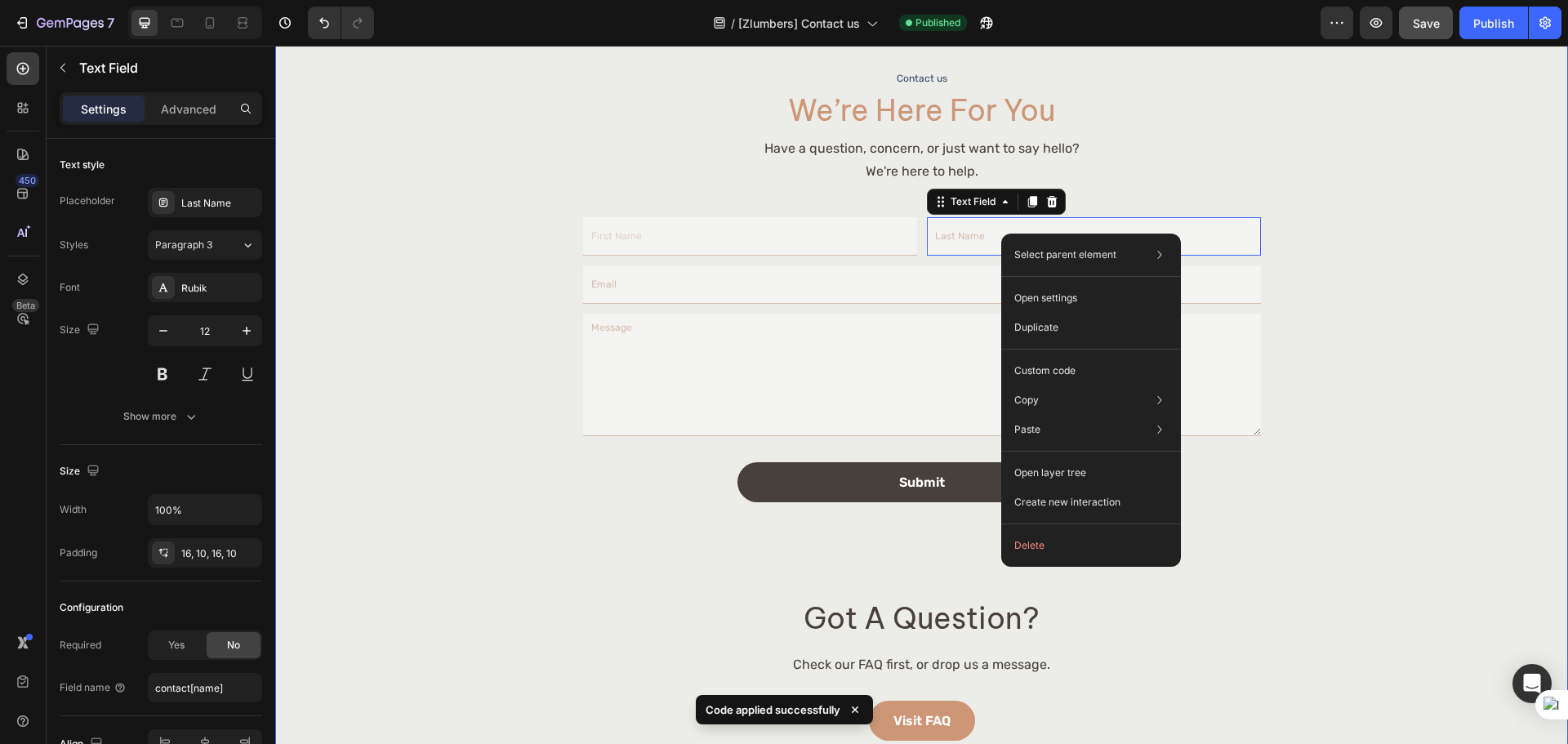
click at [1374, 308] on div "Image Contact us Text Block we’re here for you Heading Have a question, concern…" at bounding box center [921, 210] width 1246 height 1061
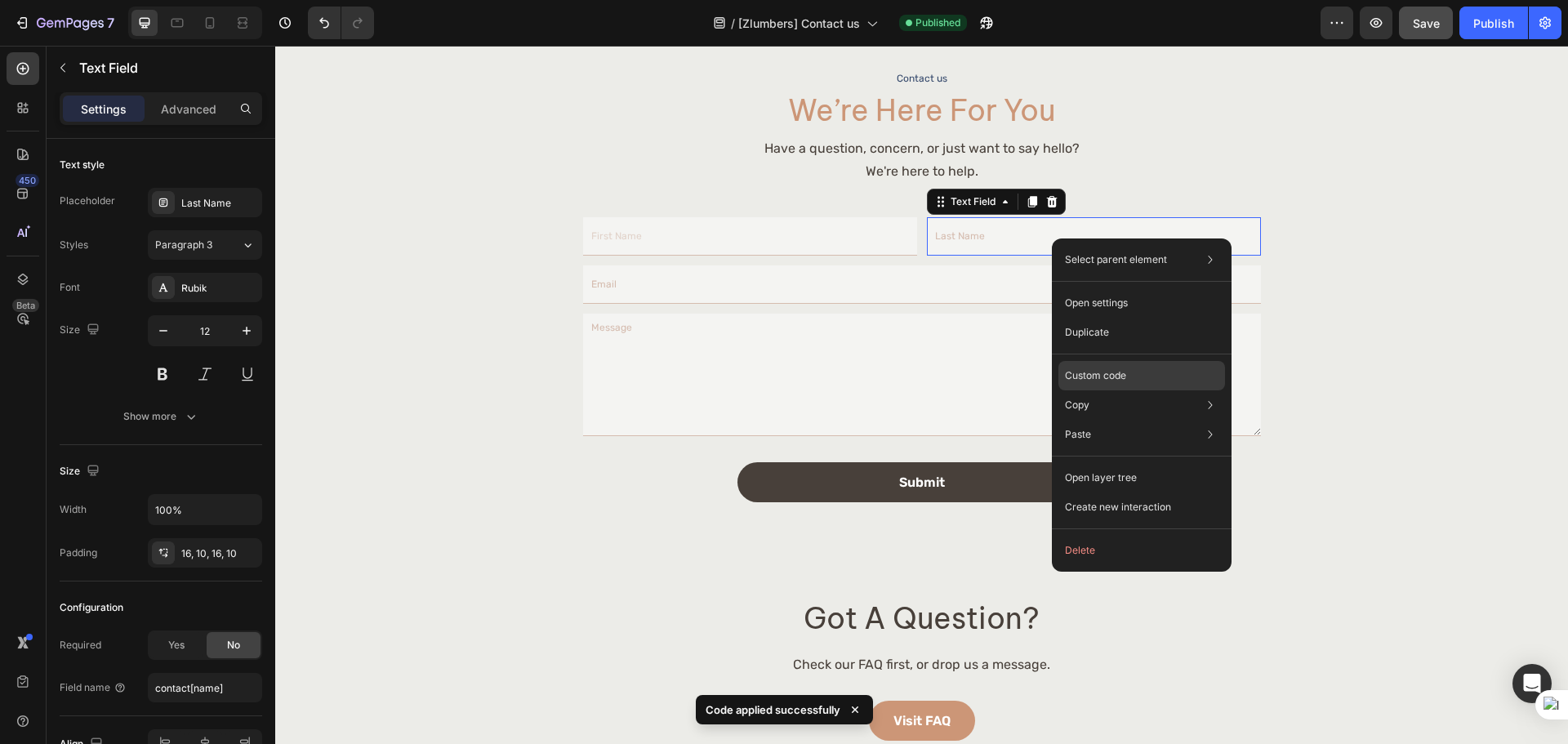
click at [1103, 371] on p "Custom code" at bounding box center [1095, 375] width 62 height 14
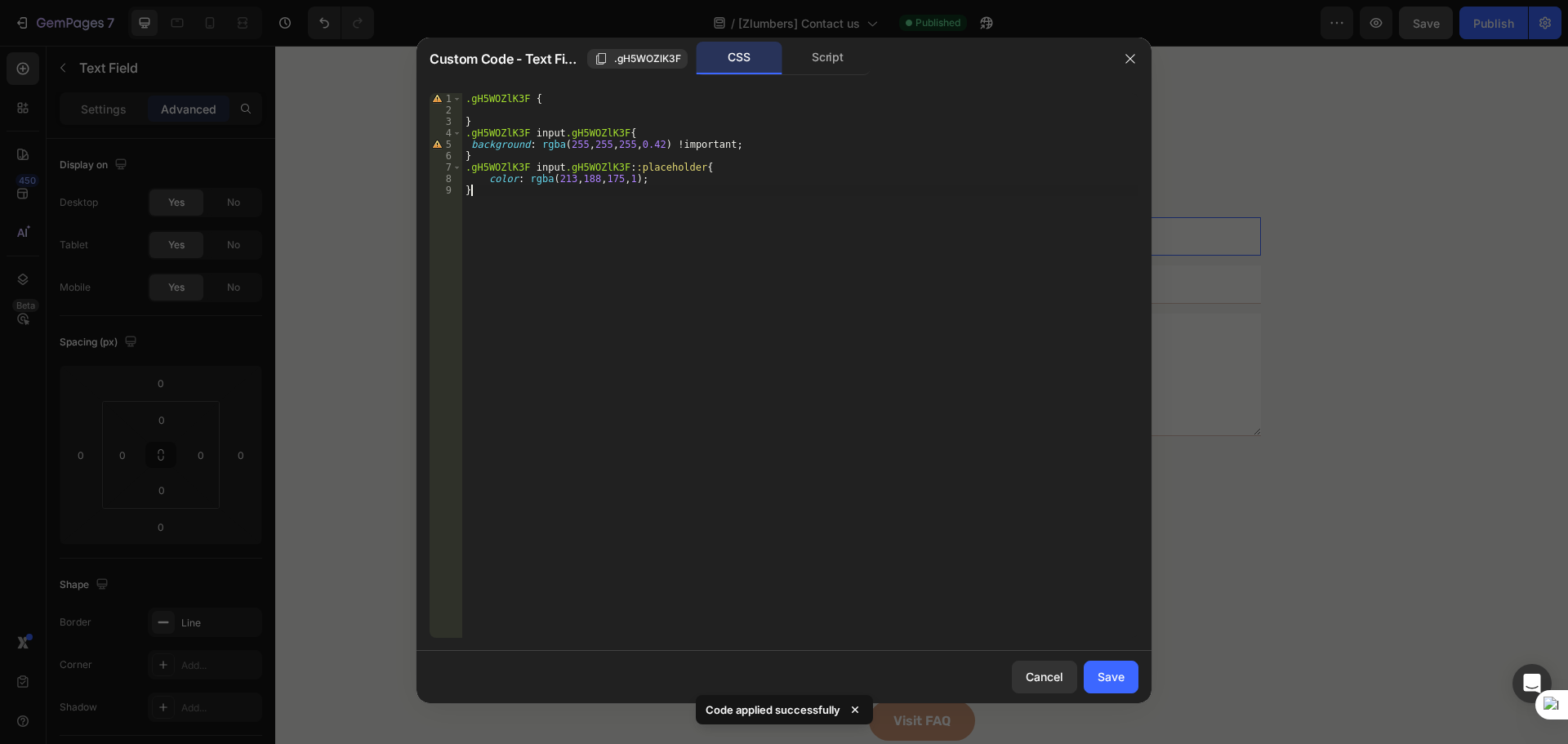
click at [662, 186] on div ".gH5WOZlK3F { } .gH5WOZlK3F input .gH5WOZlK3F { background : rgba ( 255 , 255 ,…" at bounding box center [800, 376] width 676 height 567
click at [670, 179] on div ".gH5WOZlK3F { } .gH5WOZlK3F input .gH5WOZlK3F { background : rgba ( 255 , 255 ,…" at bounding box center [800, 376] width 676 height 567
type textarea "color: rgba(213, 188, 175, 1);"
paste textarea "opacity: 60%;"
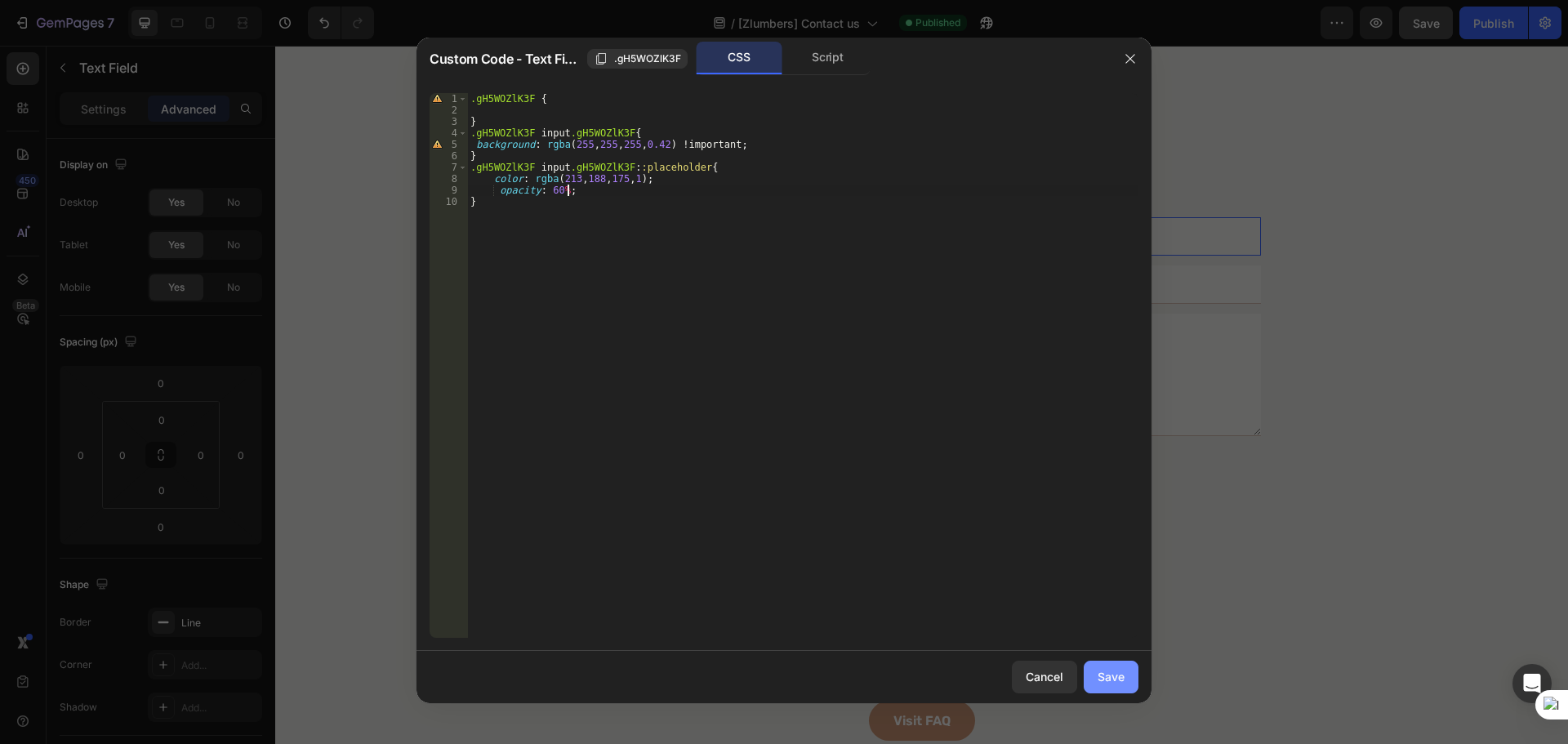
type textarea "opacity: 60%;"
click at [1109, 673] on div "Save" at bounding box center [1111, 676] width 27 height 17
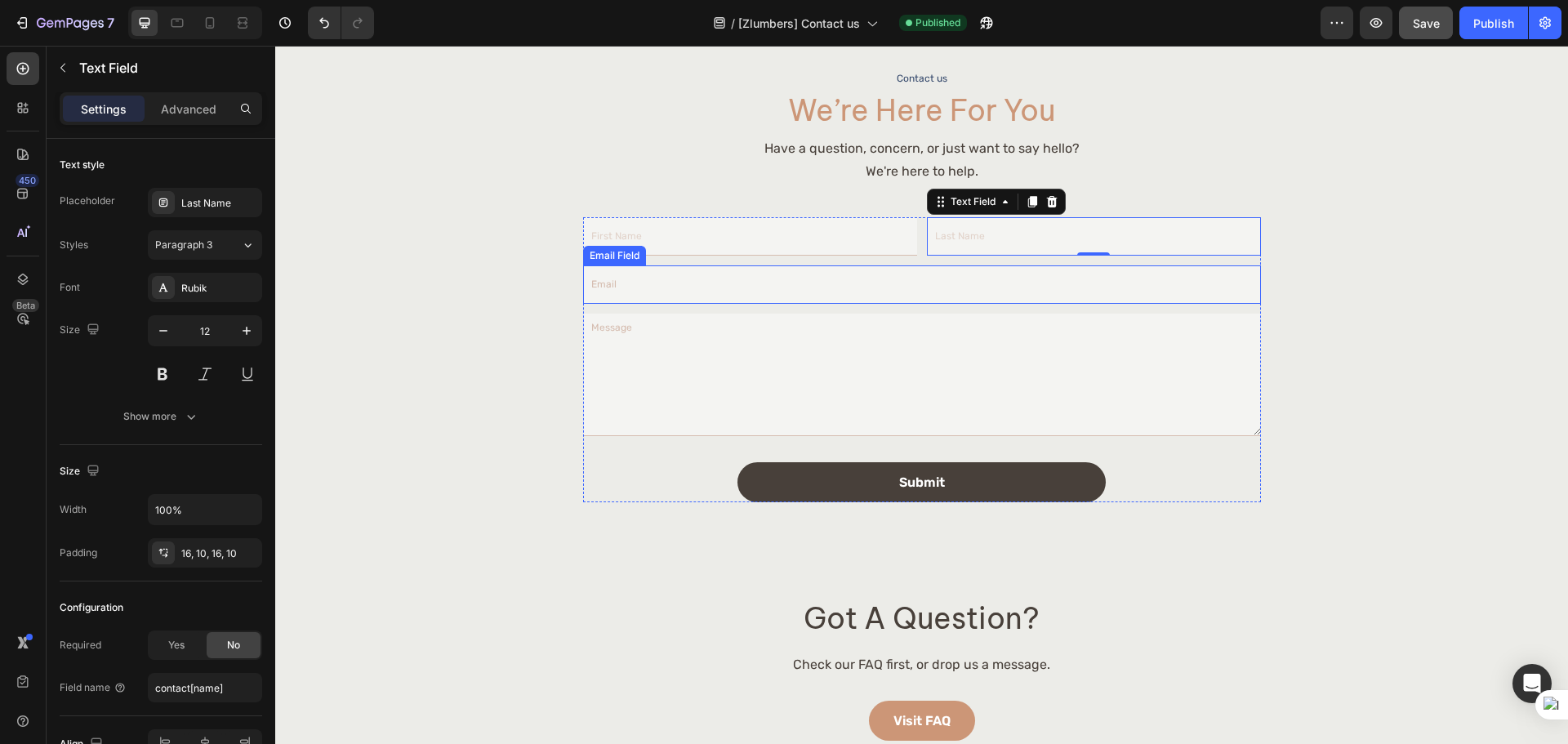
click at [759, 304] on div "Email Field" at bounding box center [922, 284] width 678 height 38
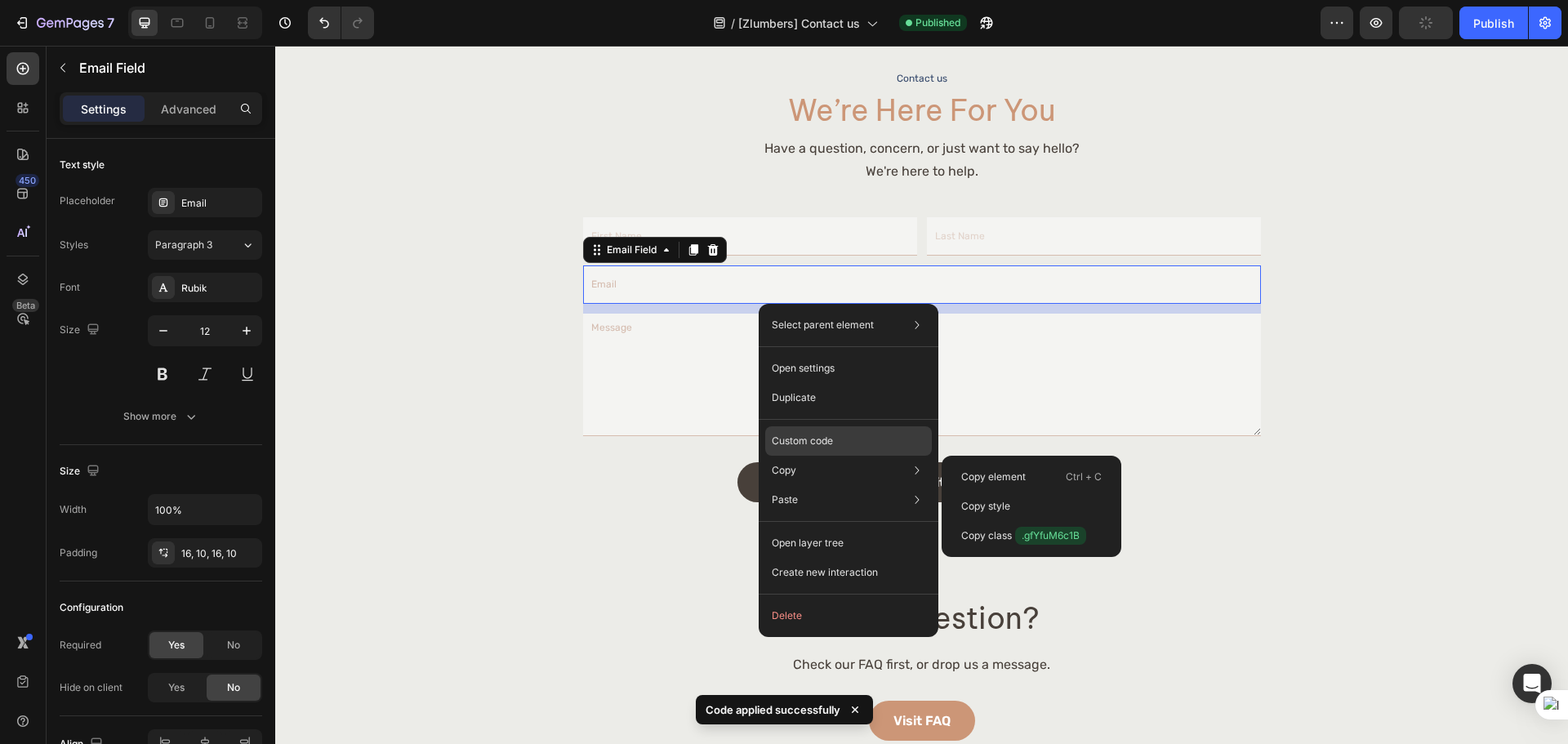
click at [843, 485] on div "Custom code" at bounding box center [848, 499] width 166 height 29
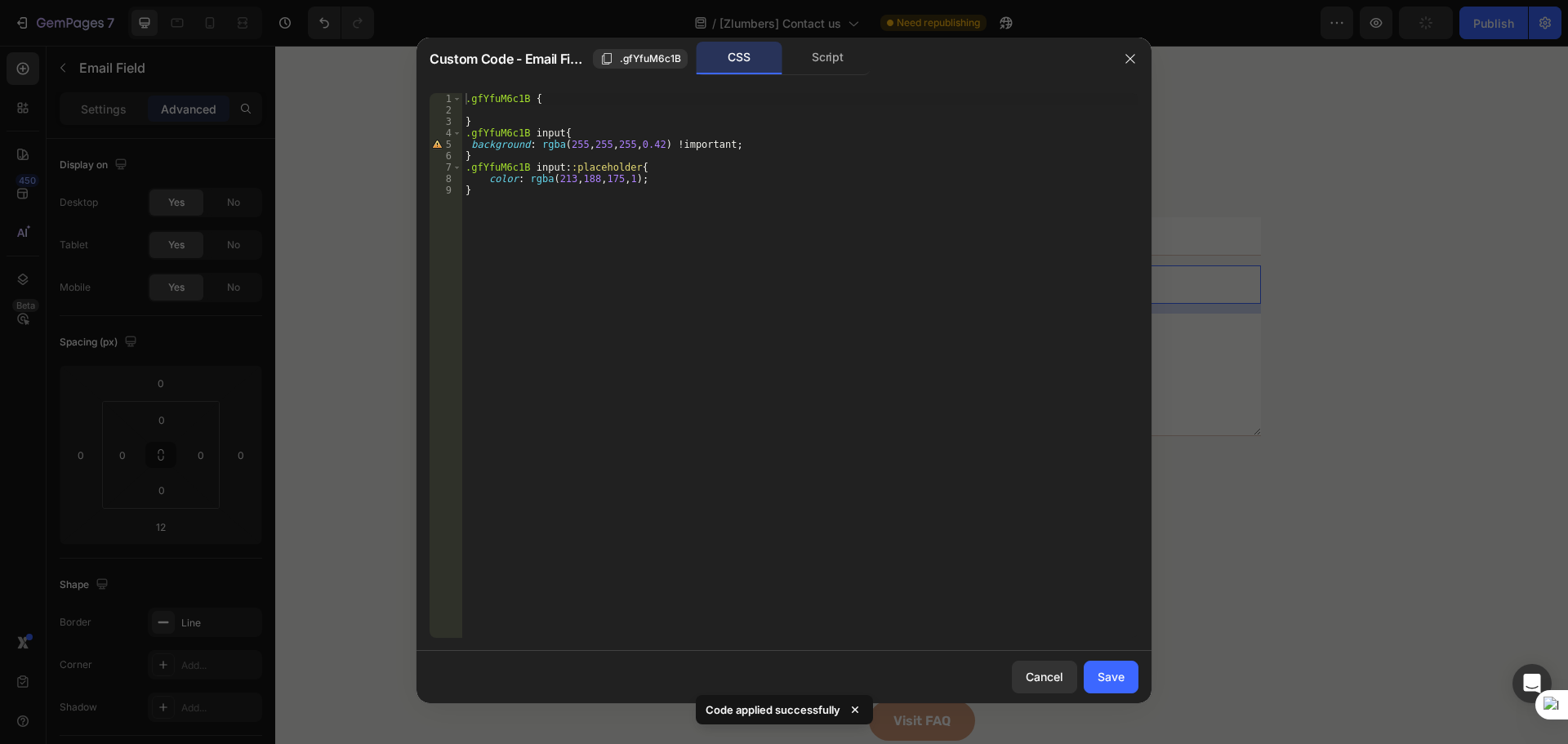
type textarea "color: rgba(213, 188, 175, 1);"
click at [702, 180] on div ".gfYfuM6c1B { } .gfYfuM6c1B input { background : rgba ( 255 , 255 , 255 , 0.42 …" at bounding box center [800, 376] width 676 height 567
paste textarea "opacity: 60%;"
type textarea "opacity: 60%;"
click at [1132, 676] on button "Save" at bounding box center [1111, 676] width 55 height 33
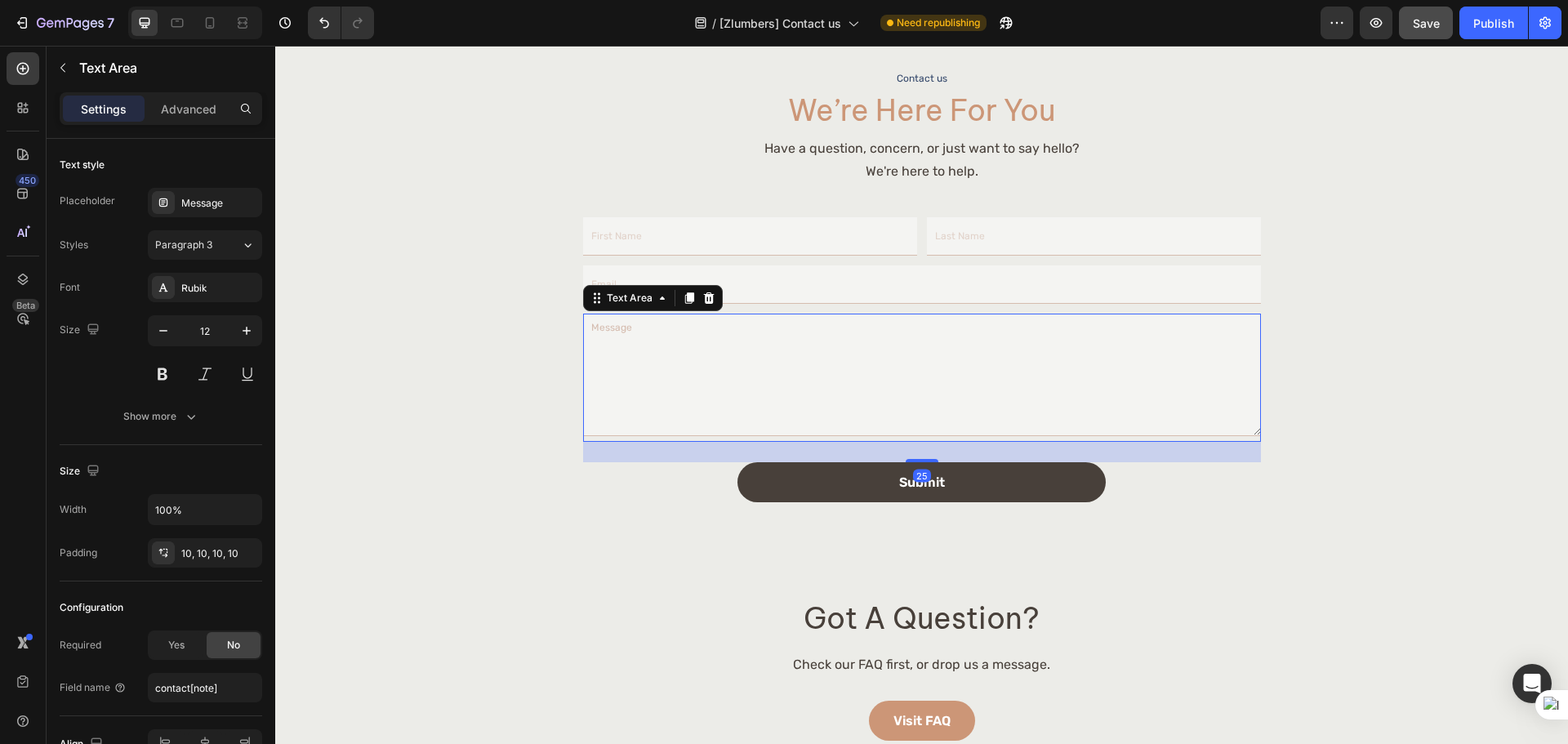
click at [727, 355] on textarea at bounding box center [922, 374] width 678 height 122
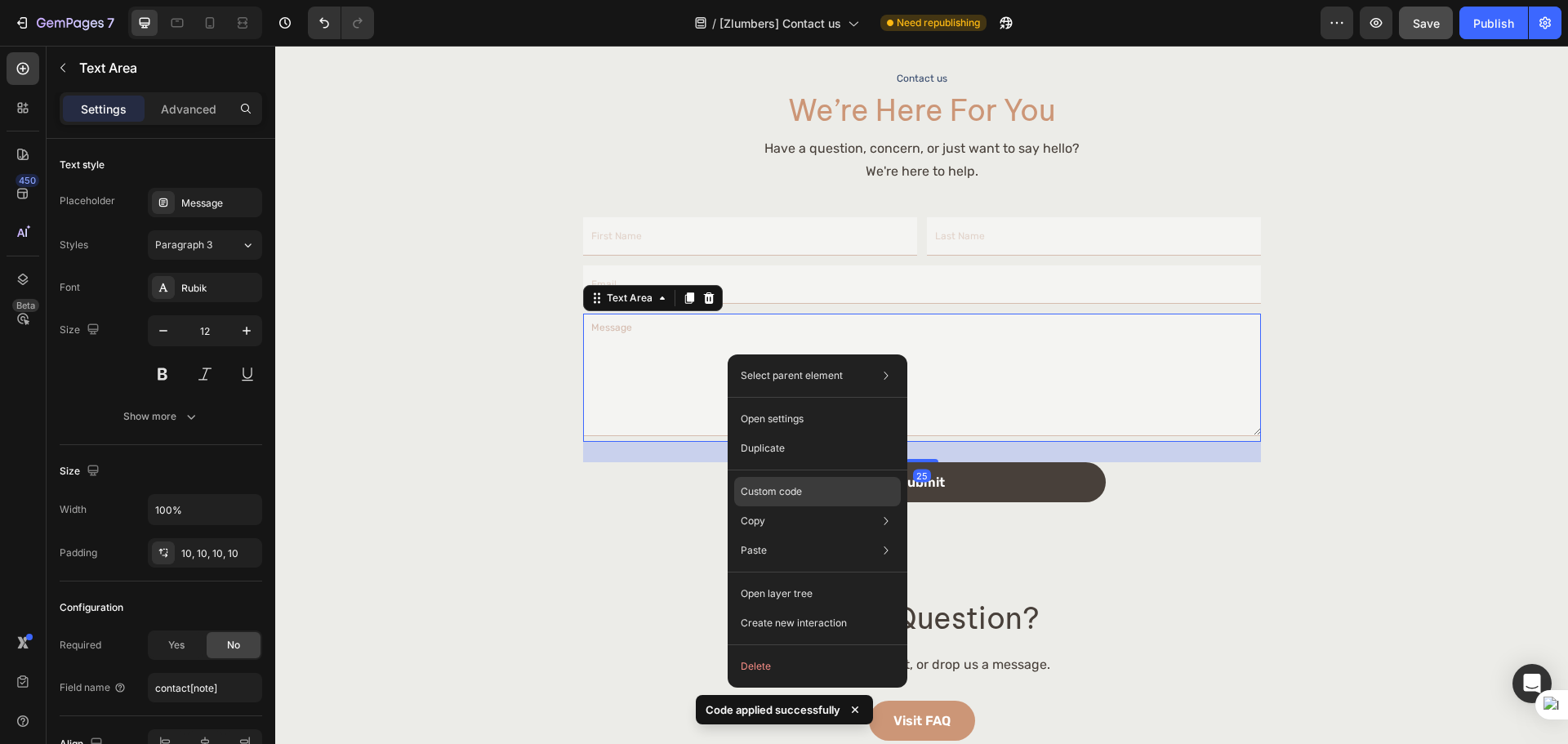
click at [802, 536] on div "Custom code" at bounding box center [818, 550] width 166 height 29
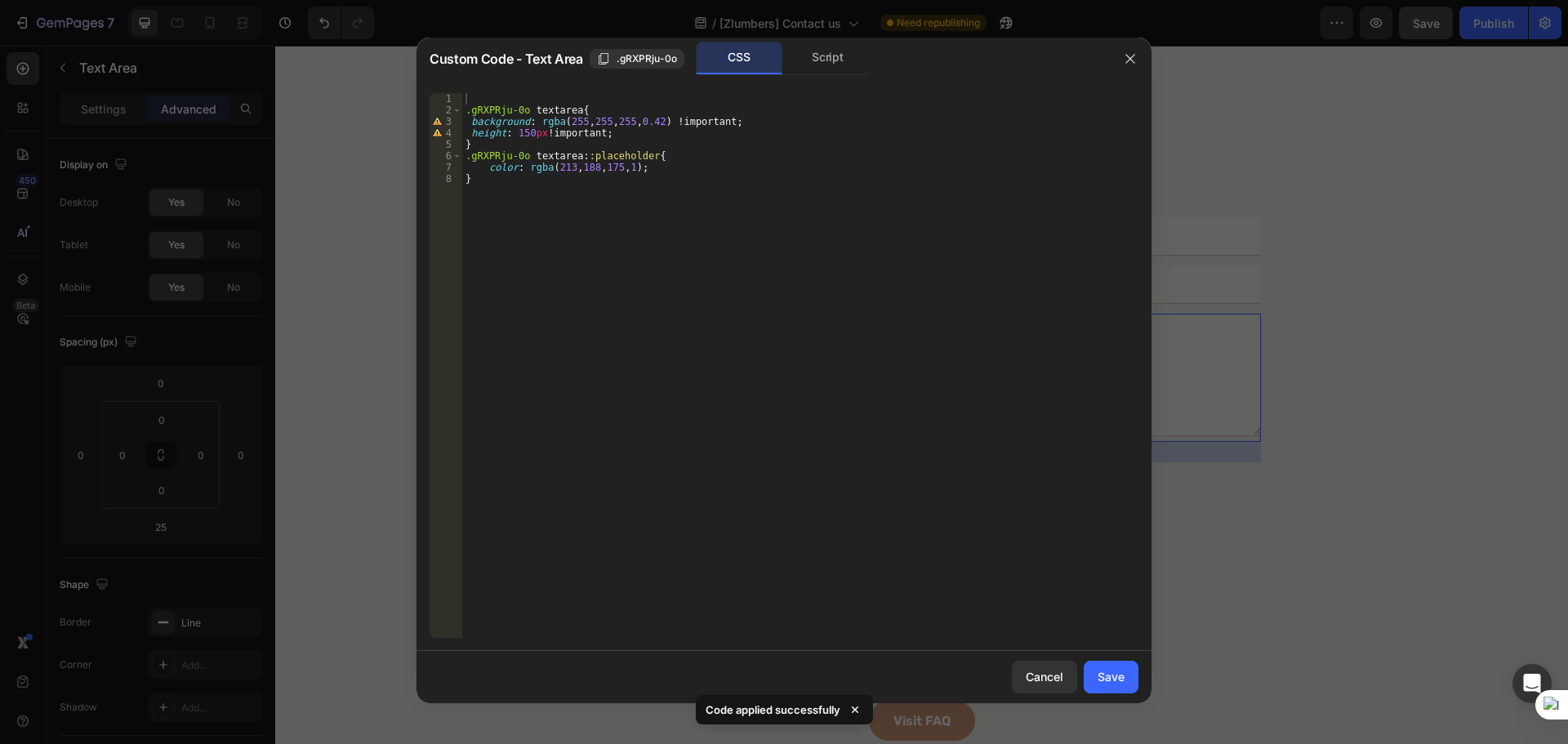
type textarea "color: rgba(213, 188, 175, 1);"
click at [653, 165] on div ".gRXPRju-0o textarea { background : rgba ( 255 , 255 , 255 , 0.42 ) !important …" at bounding box center [800, 376] width 676 height 567
paste textarea "opacity: 60%;"
type textarea "opacity: 60%;"
click at [1124, 680] on button "Save" at bounding box center [1111, 676] width 55 height 33
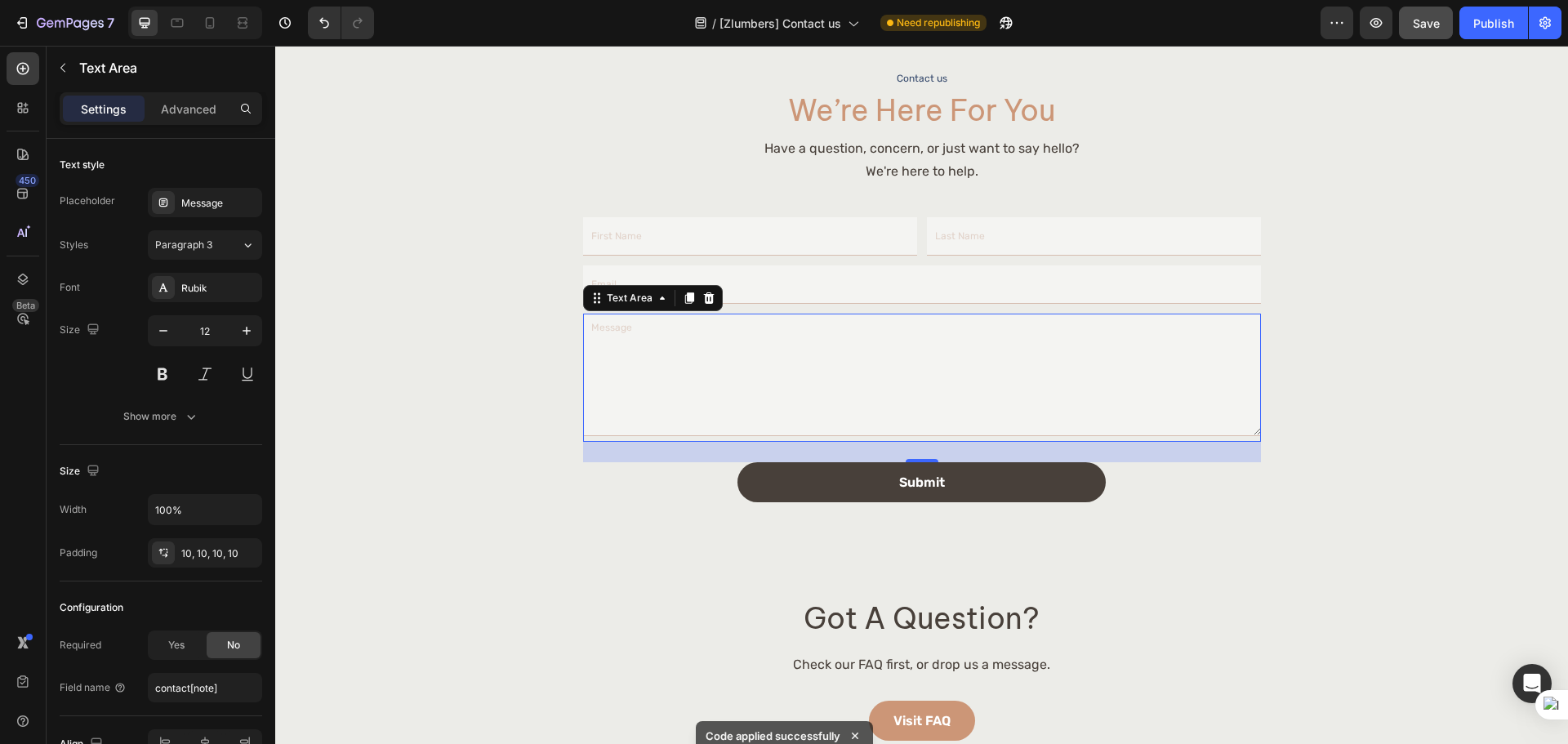
click at [1408, 12] on button "Save" at bounding box center [1425, 22] width 54 height 33
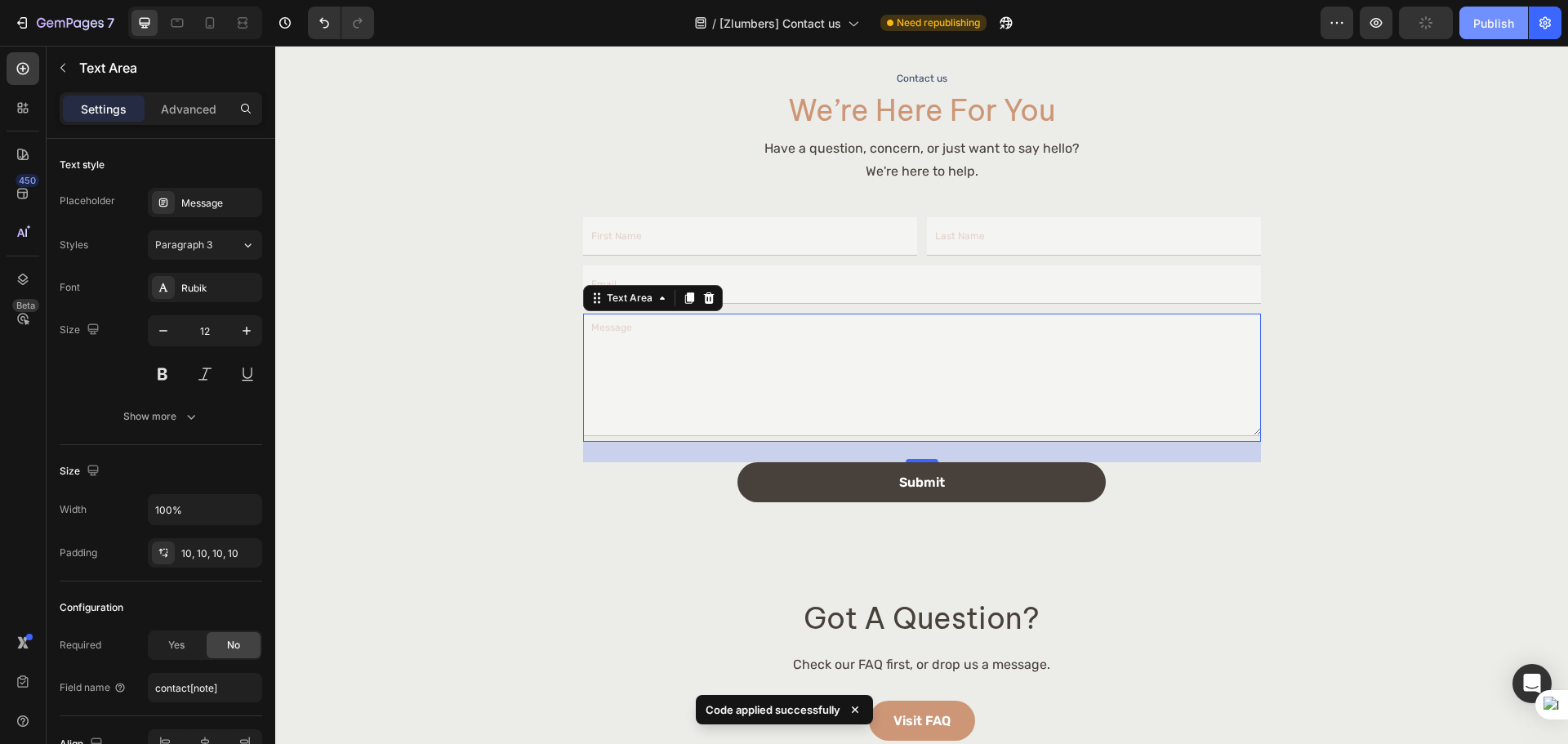
click at [1469, 28] on button "Publish" at bounding box center [1493, 22] width 69 height 33
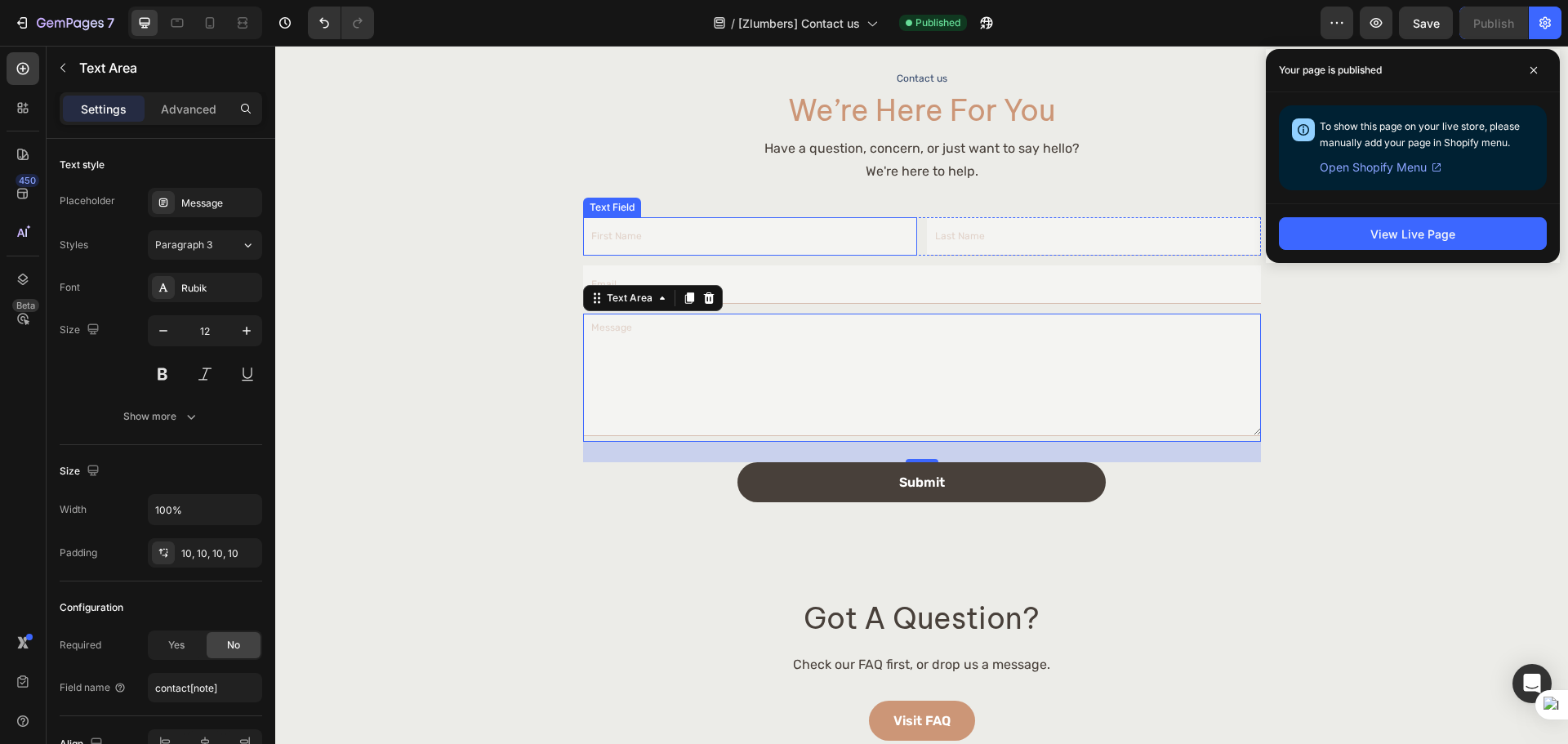
click at [685, 243] on input "text" at bounding box center [750, 236] width 334 height 38
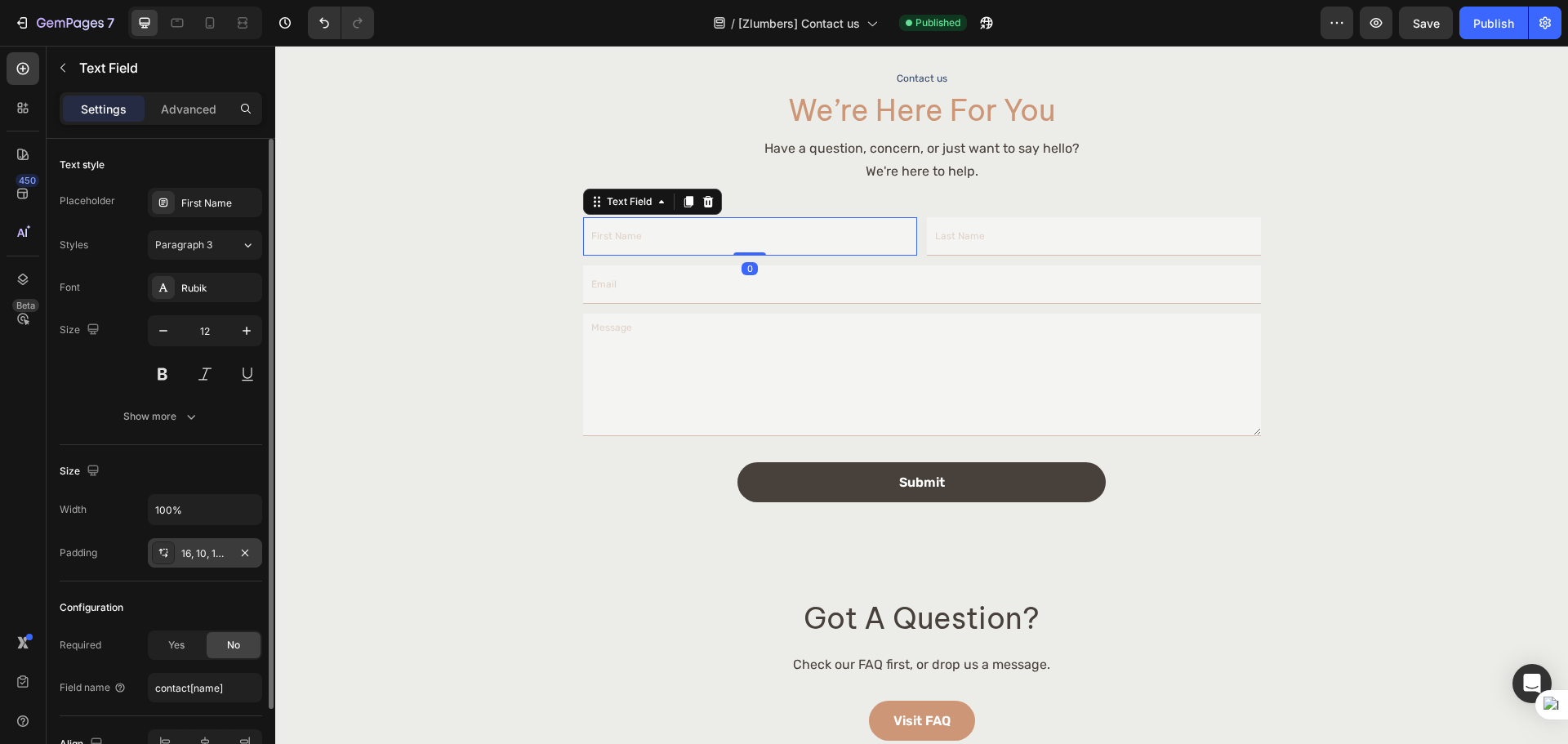
click at [204, 556] on div "16, 10, 16, 10" at bounding box center [205, 553] width 47 height 14
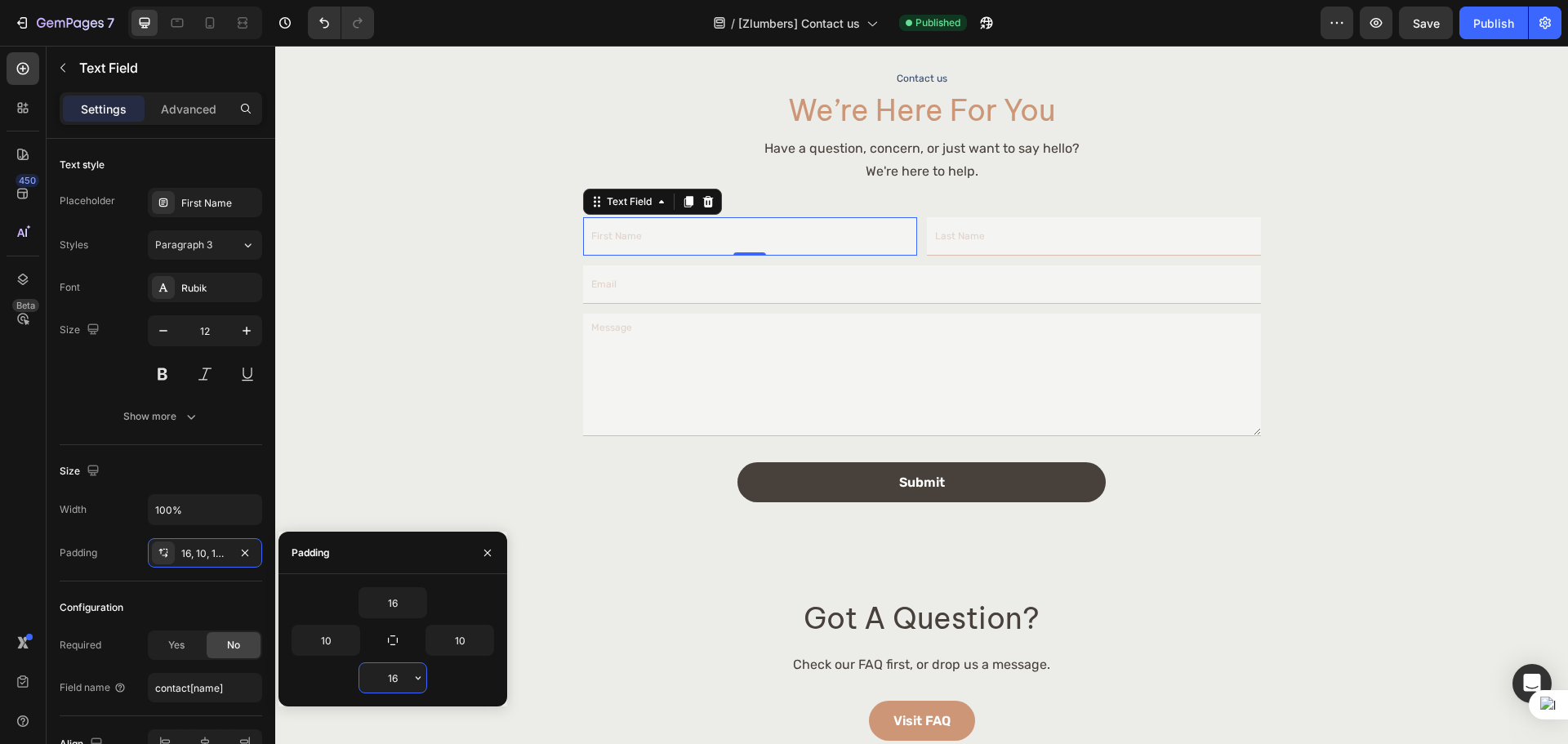
click at [397, 665] on input "16" at bounding box center [392, 677] width 67 height 29
type input "15"
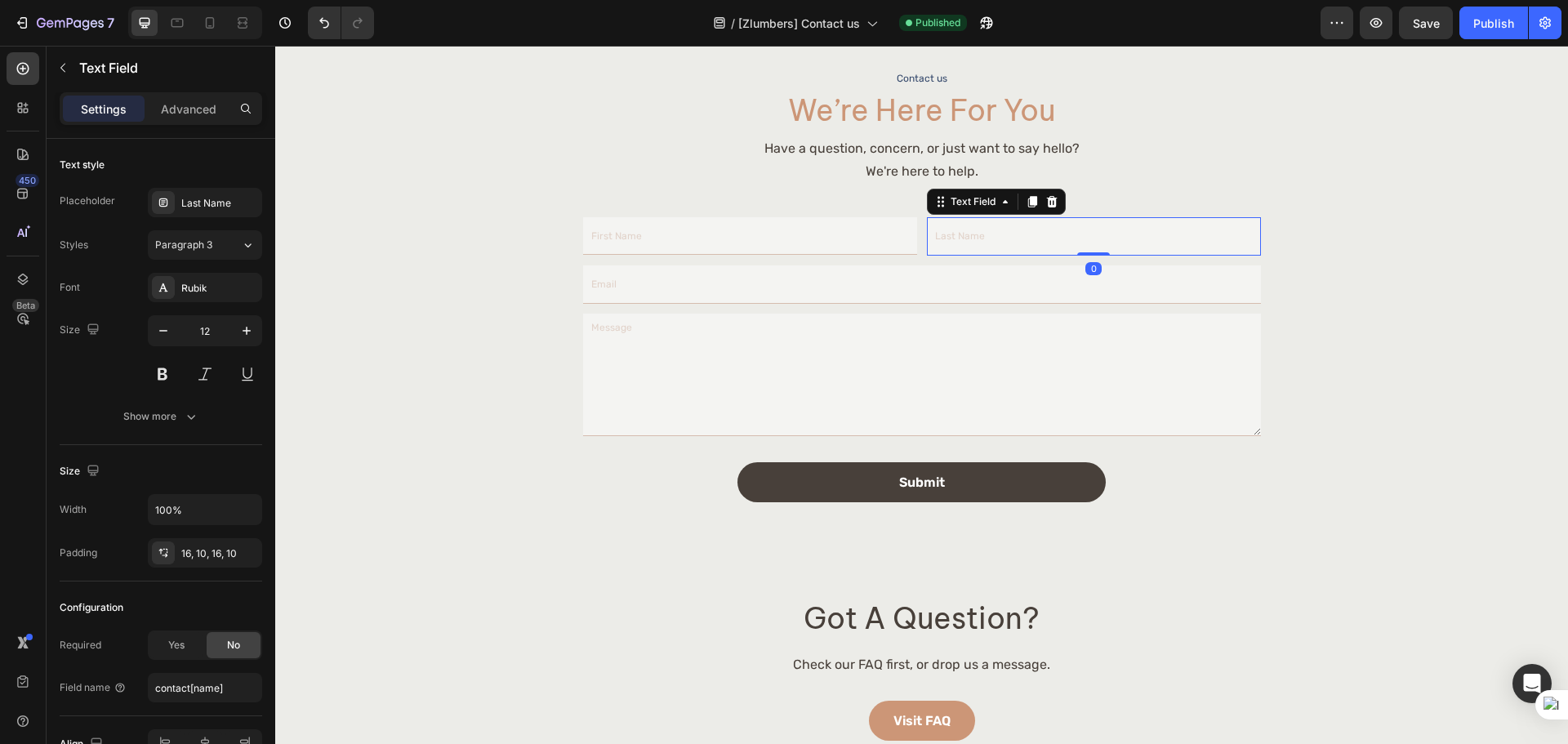
click at [1096, 229] on input "text" at bounding box center [1094, 236] width 334 height 38
click at [210, 543] on div "16, 10, 16, 10" at bounding box center [205, 552] width 114 height 29
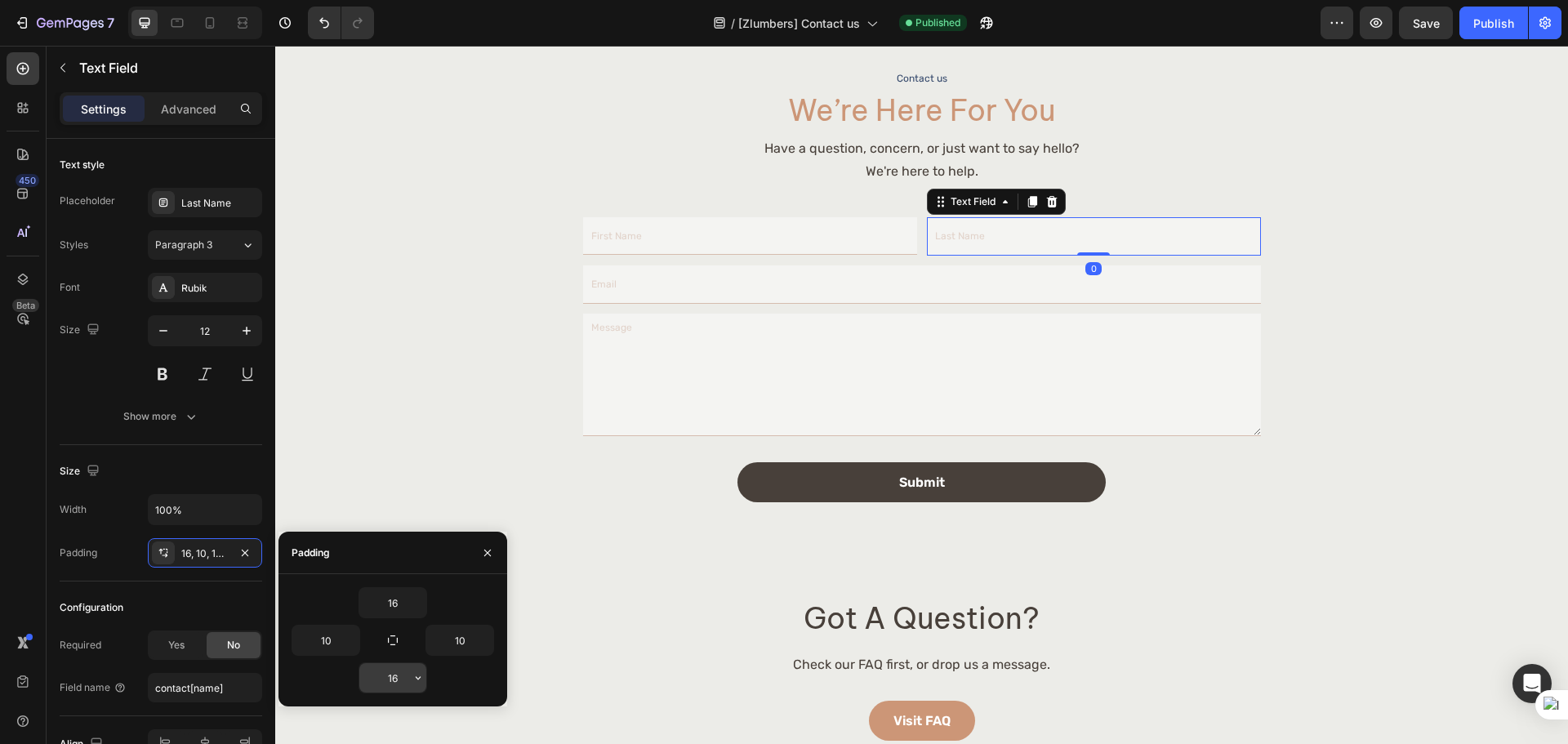
click at [401, 673] on input "16" at bounding box center [392, 677] width 67 height 29
type input "15"
click at [706, 278] on input "email" at bounding box center [922, 283] width 678 height 38
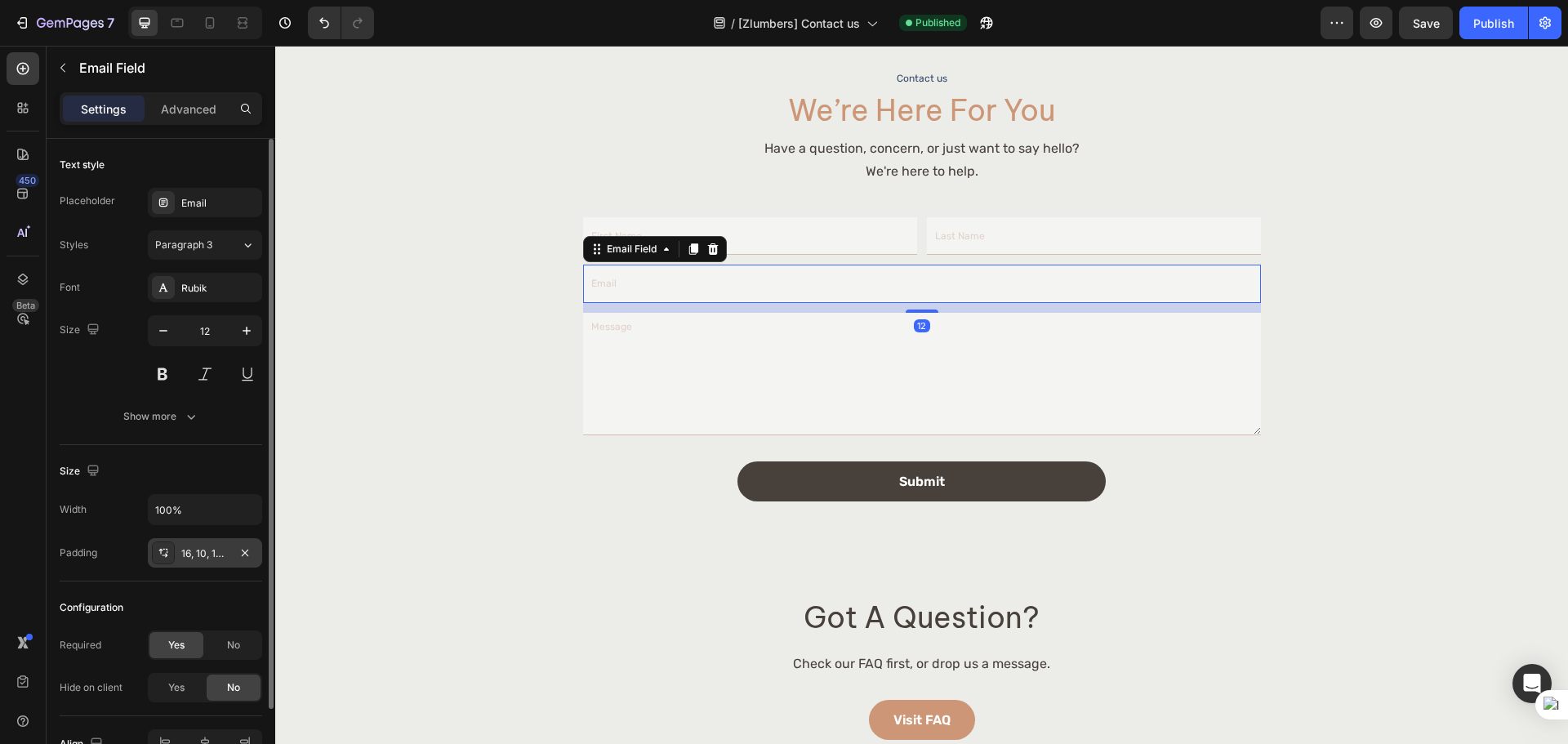
click at [210, 547] on div "16, 10, 16, 10" at bounding box center [205, 553] width 47 height 14
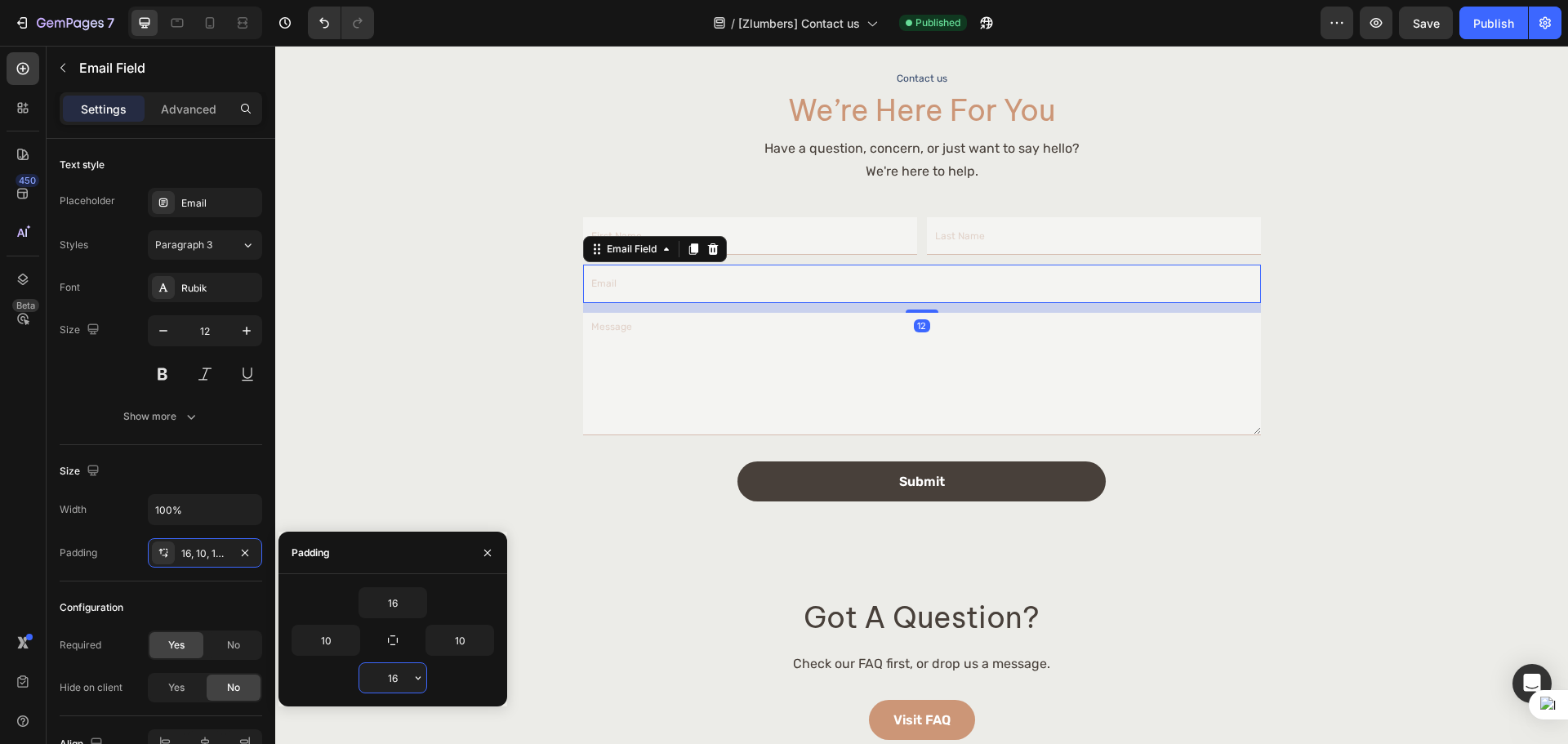
click at [400, 677] on input "16" at bounding box center [392, 677] width 67 height 29
type input "15"
click at [1400, 365] on div "Image Contact us Text Block we’re here for you Heading Have a question, concern…" at bounding box center [921, 209] width 1246 height 1059
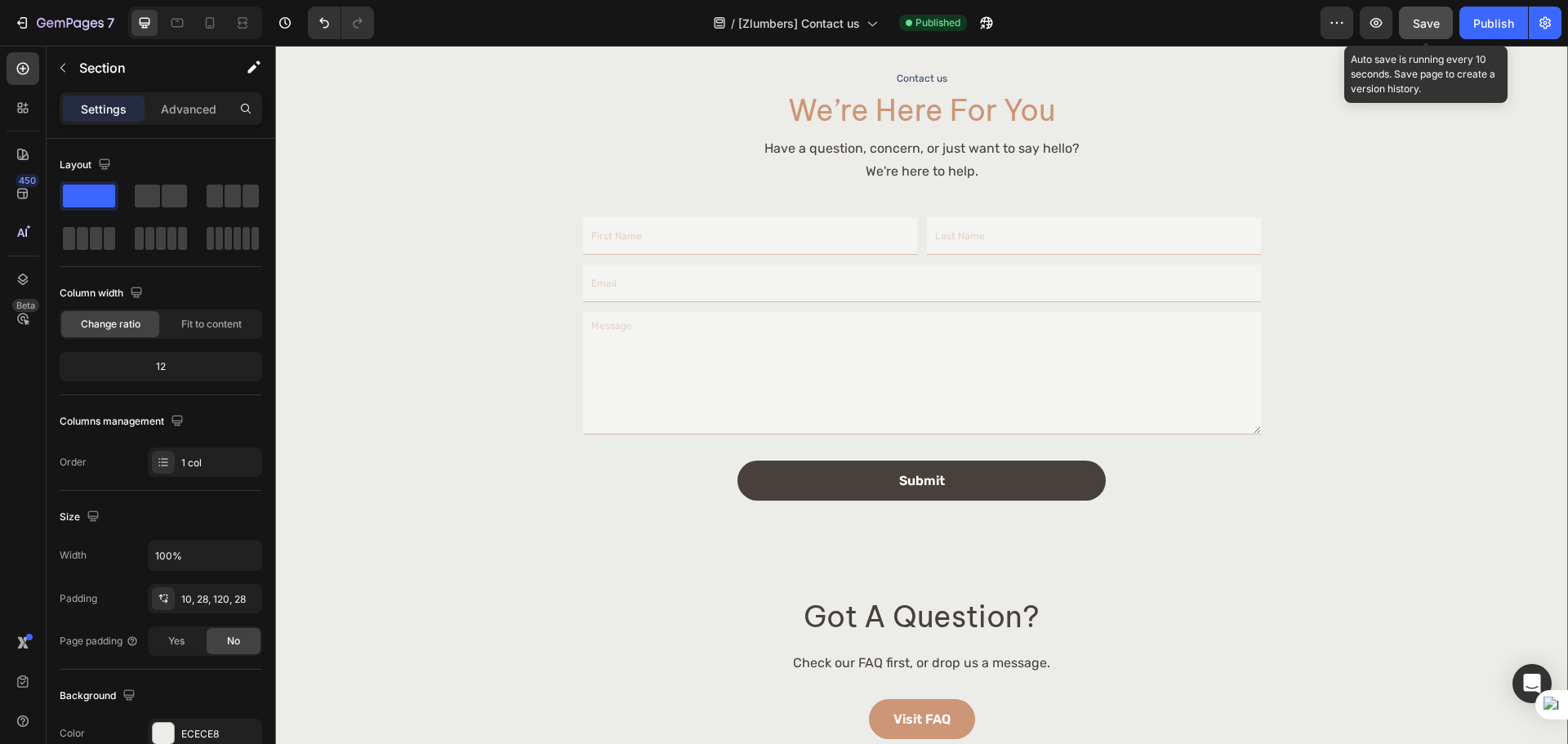
click at [1452, 18] on button "Save" at bounding box center [1425, 22] width 54 height 33
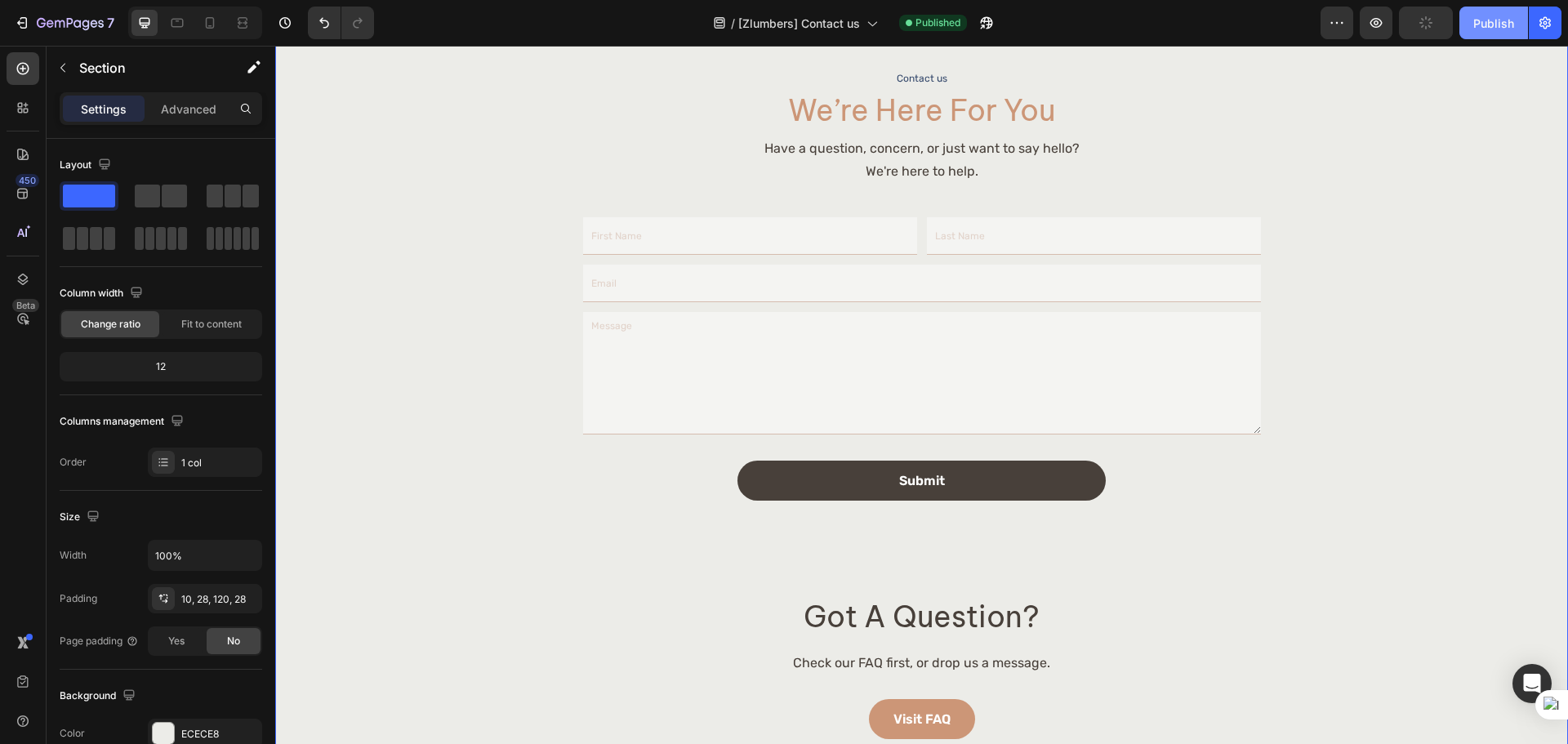
click at [1509, 22] on div "Publish" at bounding box center [1494, 22] width 41 height 17
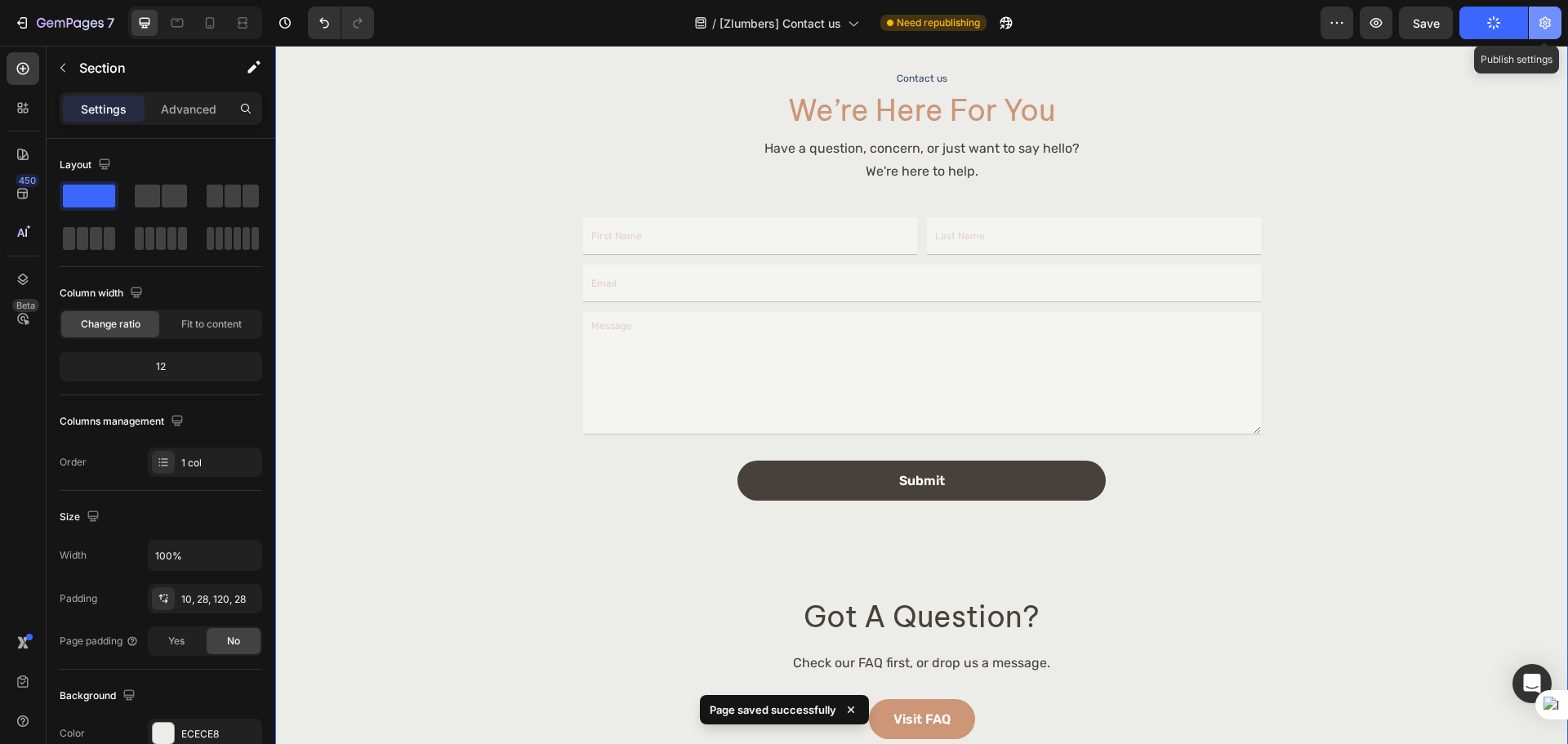
click at [1559, 33] on button "button" at bounding box center [1545, 22] width 33 height 33
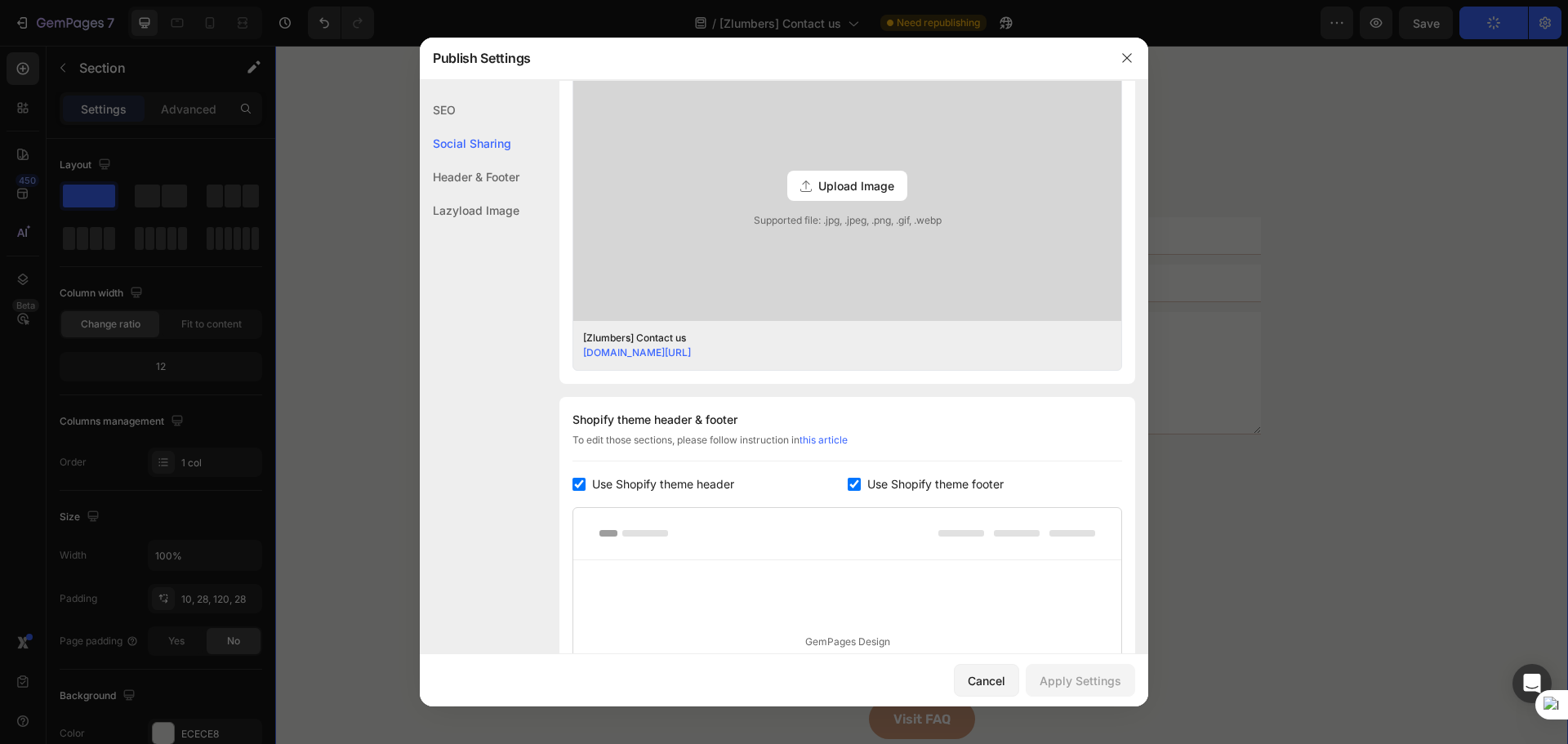
scroll to position [545, 0]
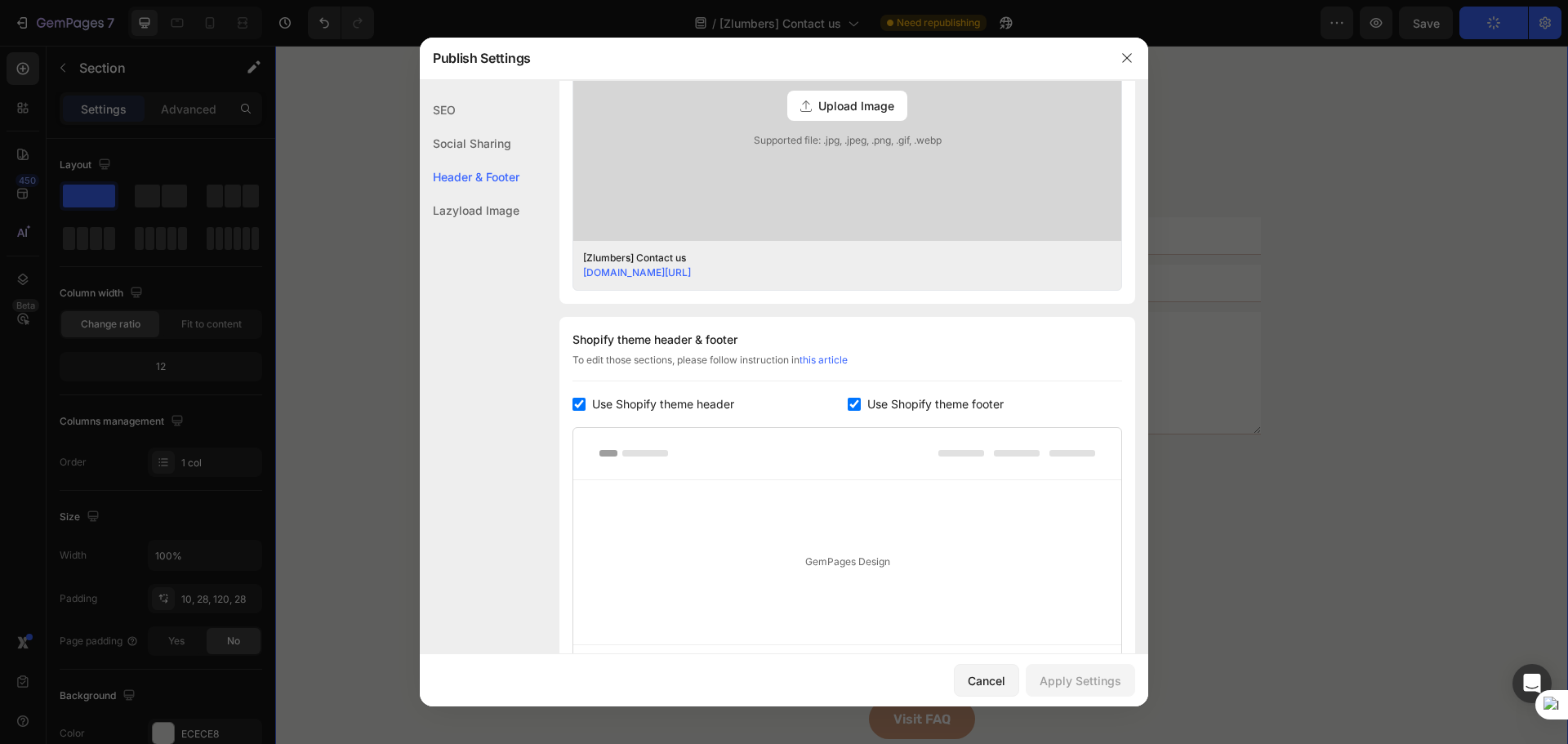
click at [884, 409] on span "Use Shopify theme footer" at bounding box center [935, 404] width 137 height 20
checkbox input "false"
click at [1103, 666] on button "Apply Settings" at bounding box center [1080, 680] width 109 height 33
click at [1114, 51] on button "button" at bounding box center [1127, 57] width 26 height 26
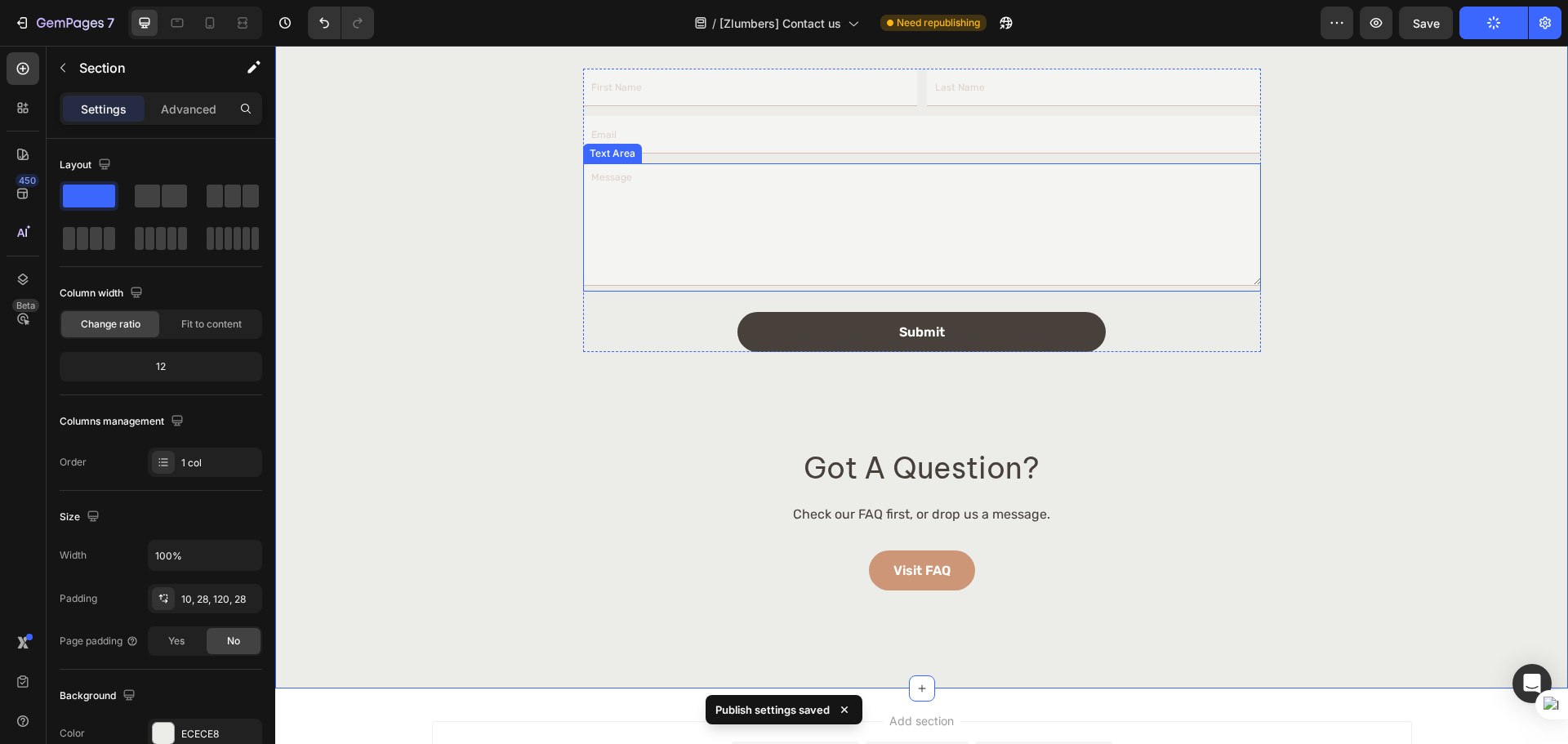
scroll to position [697, 0]
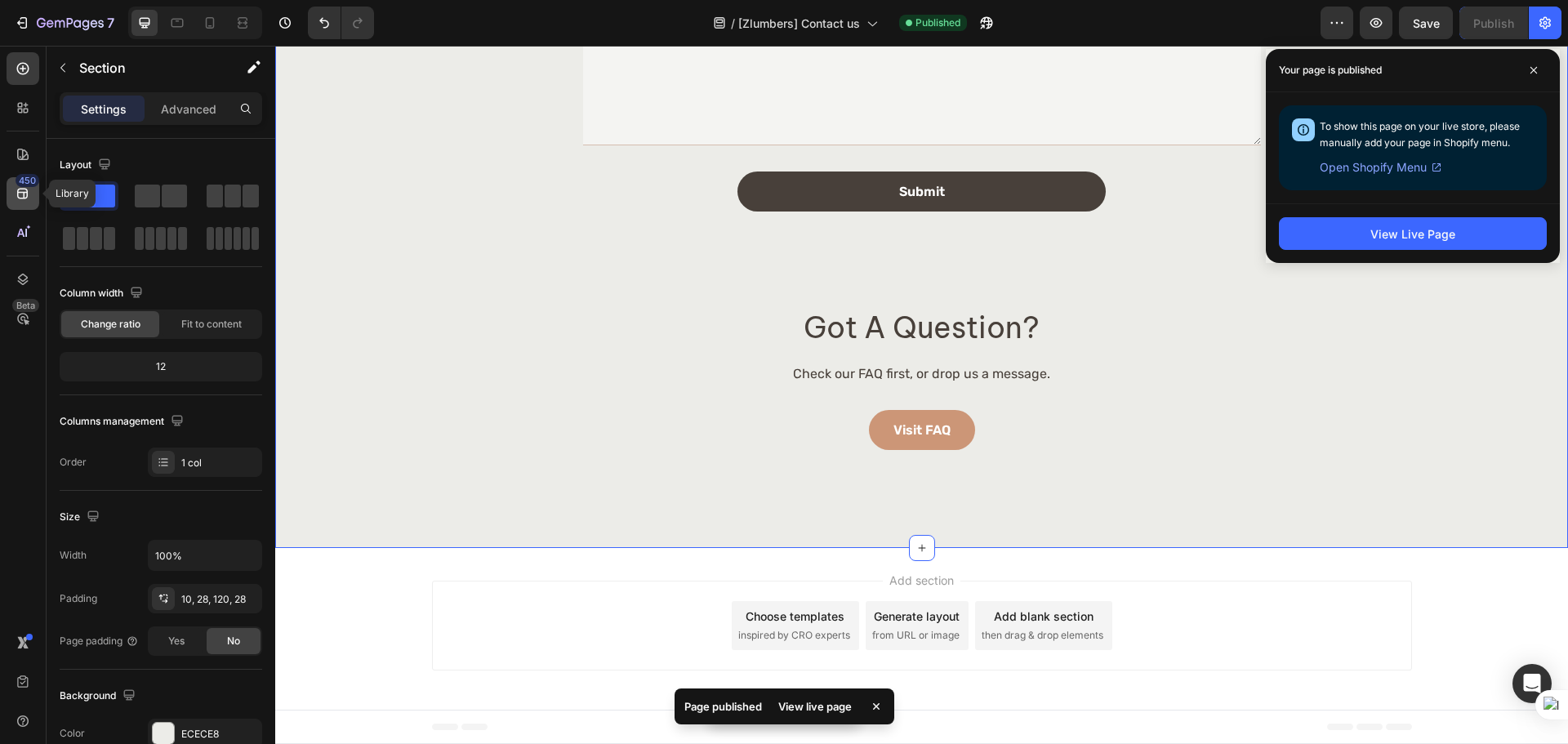
click at [29, 197] on icon at bounding box center [22, 193] width 16 height 16
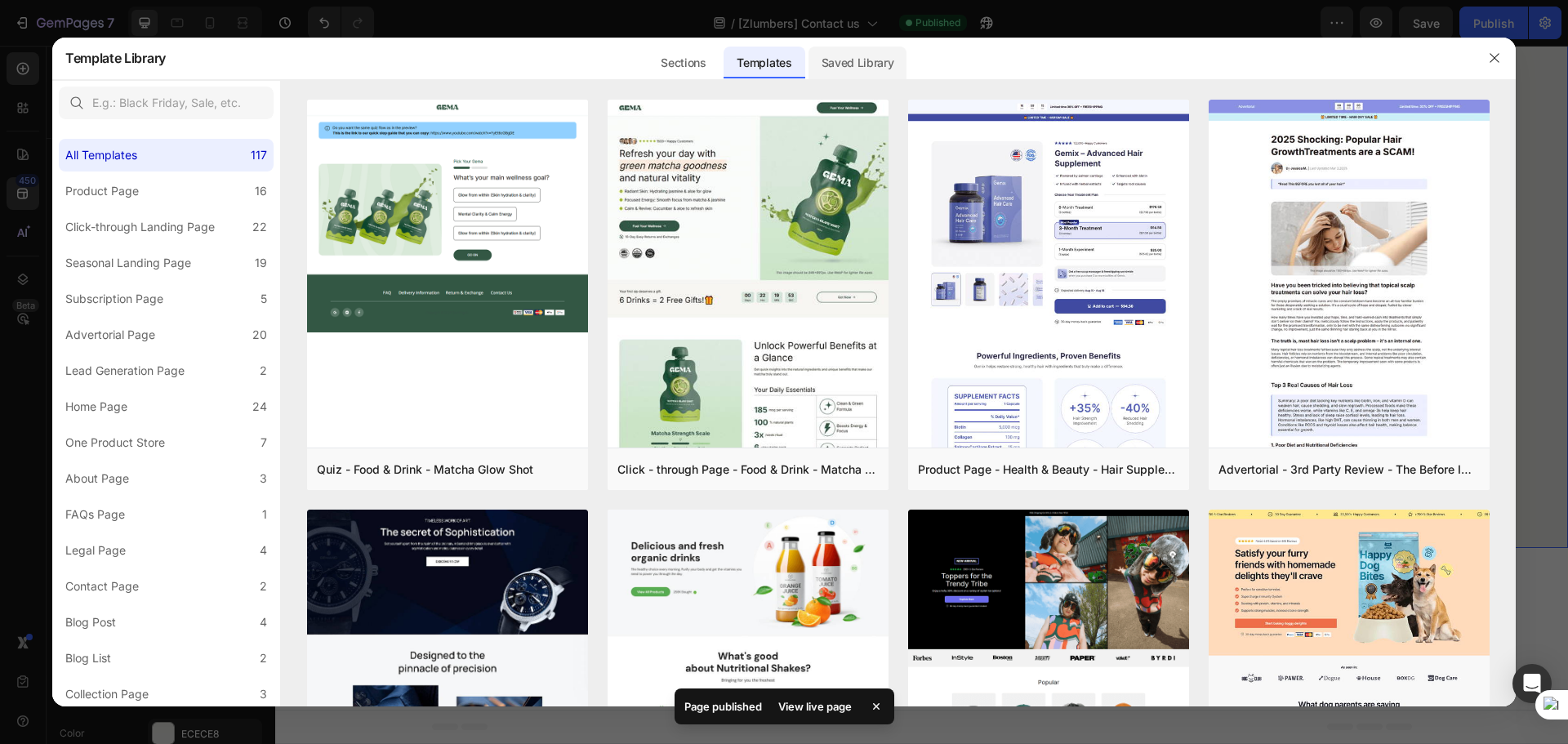
click at [858, 55] on div "Saved Library" at bounding box center [858, 63] width 99 height 33
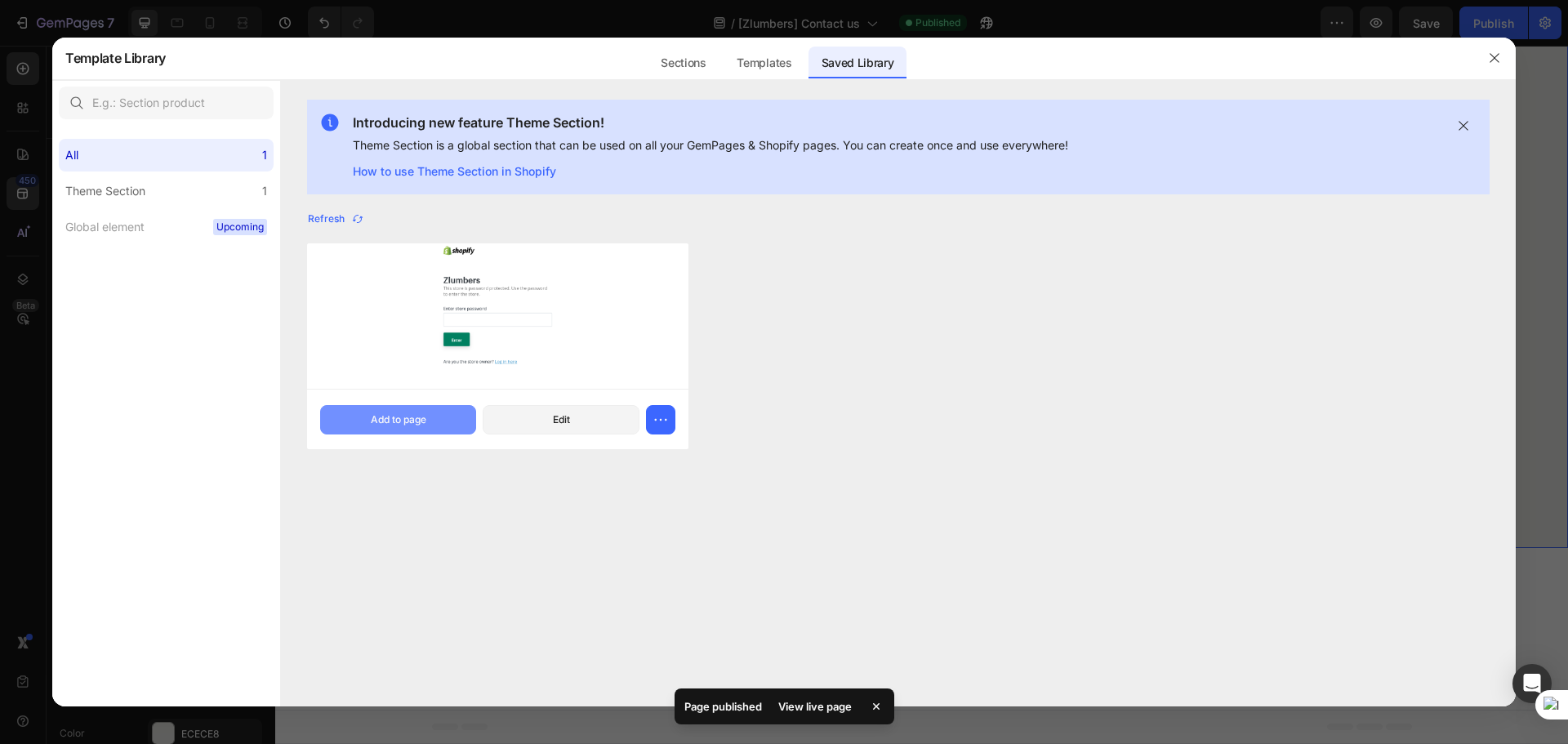
click at [407, 422] on div "Add to page" at bounding box center [398, 420] width 55 height 14
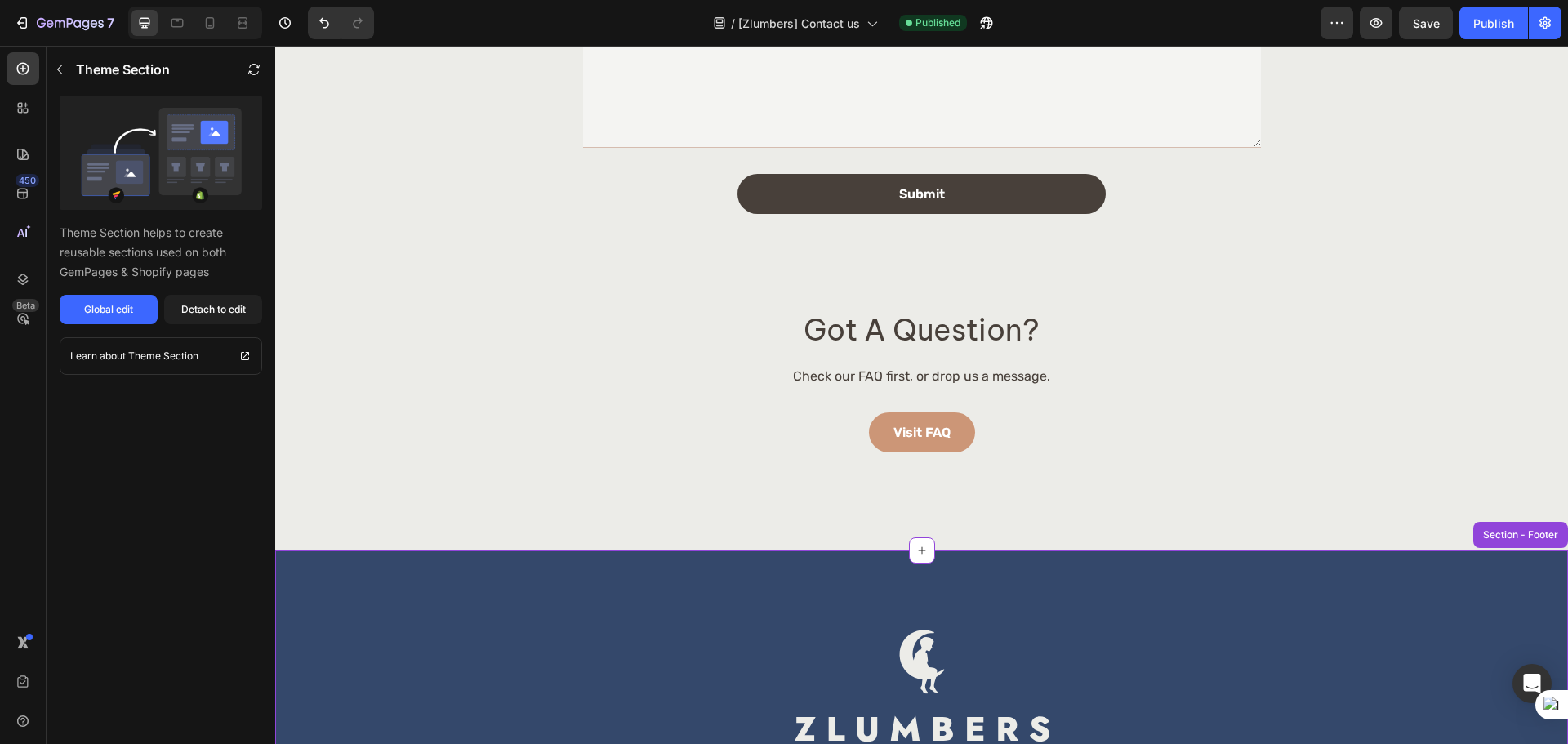
scroll to position [655, 0]
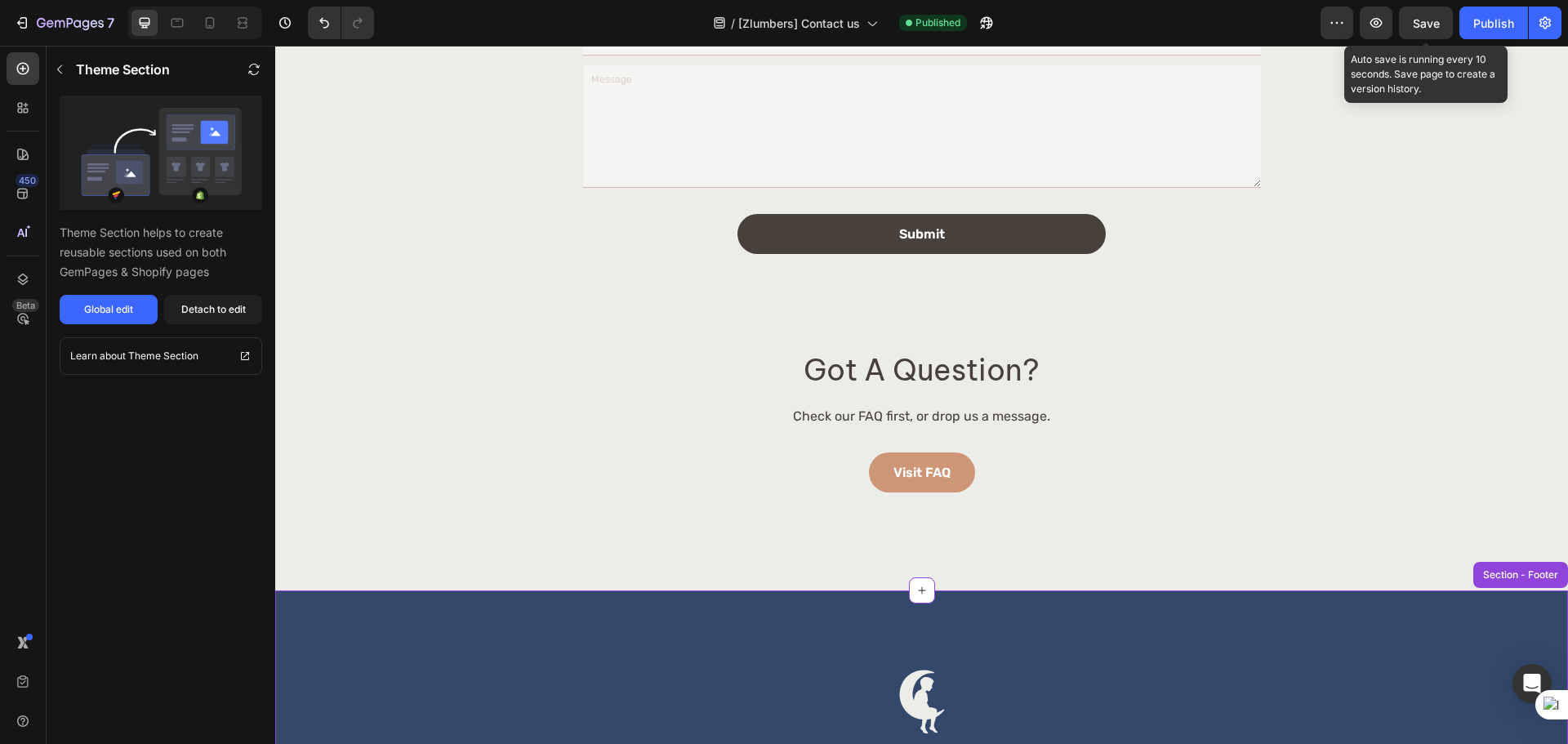
click at [1431, 26] on span "Save" at bounding box center [1426, 23] width 27 height 14
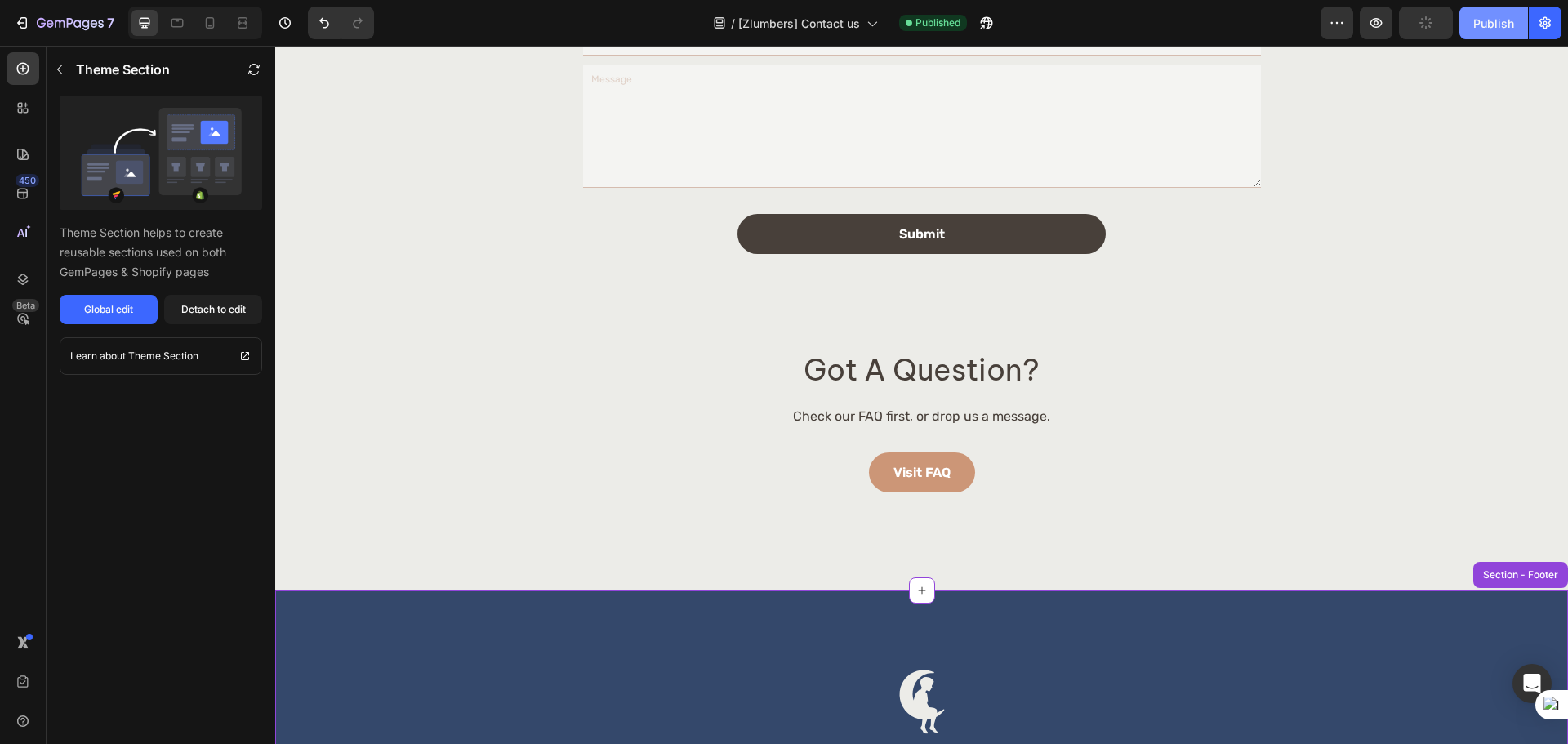
click at [1480, 21] on div "Publish" at bounding box center [1494, 22] width 41 height 17
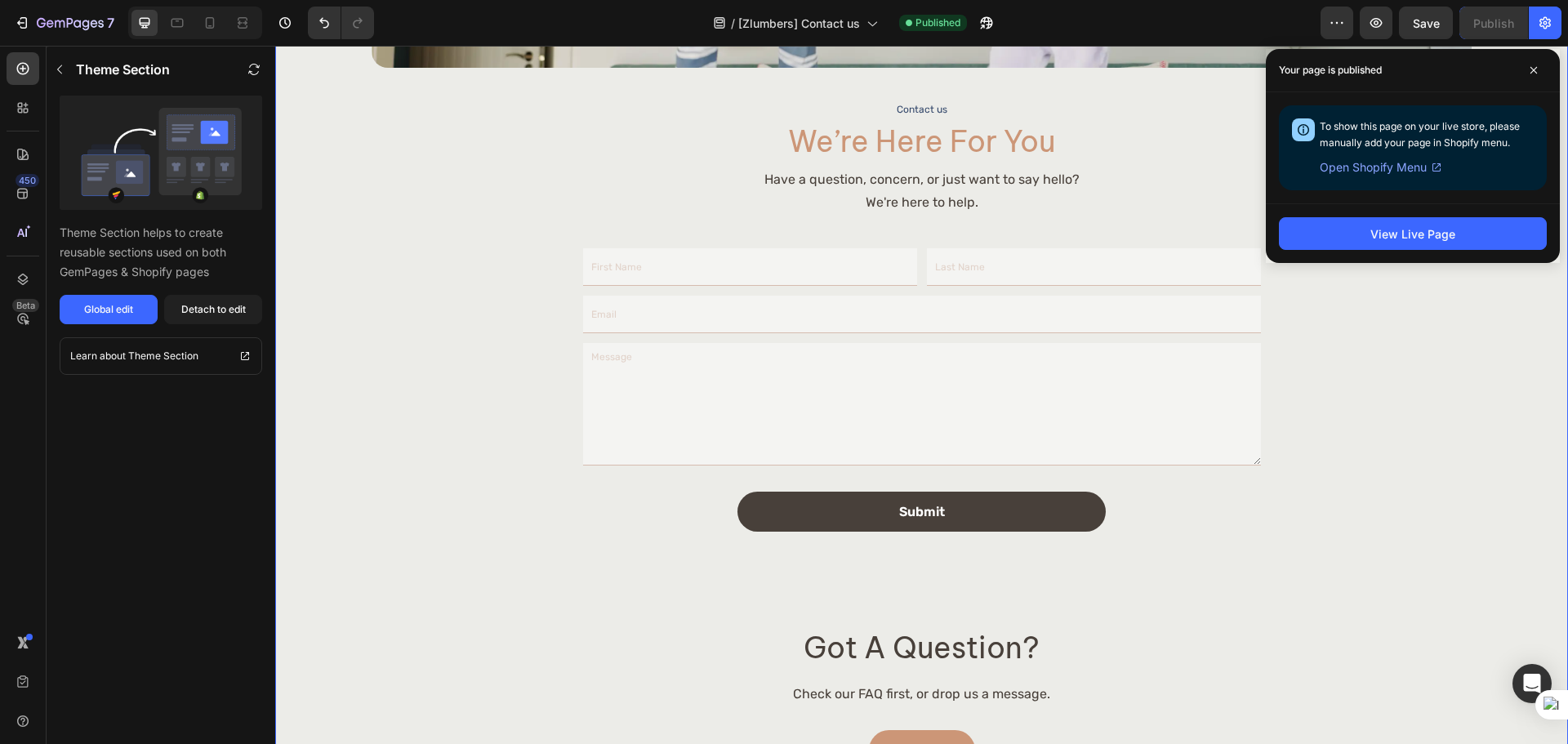
scroll to position [545, 0]
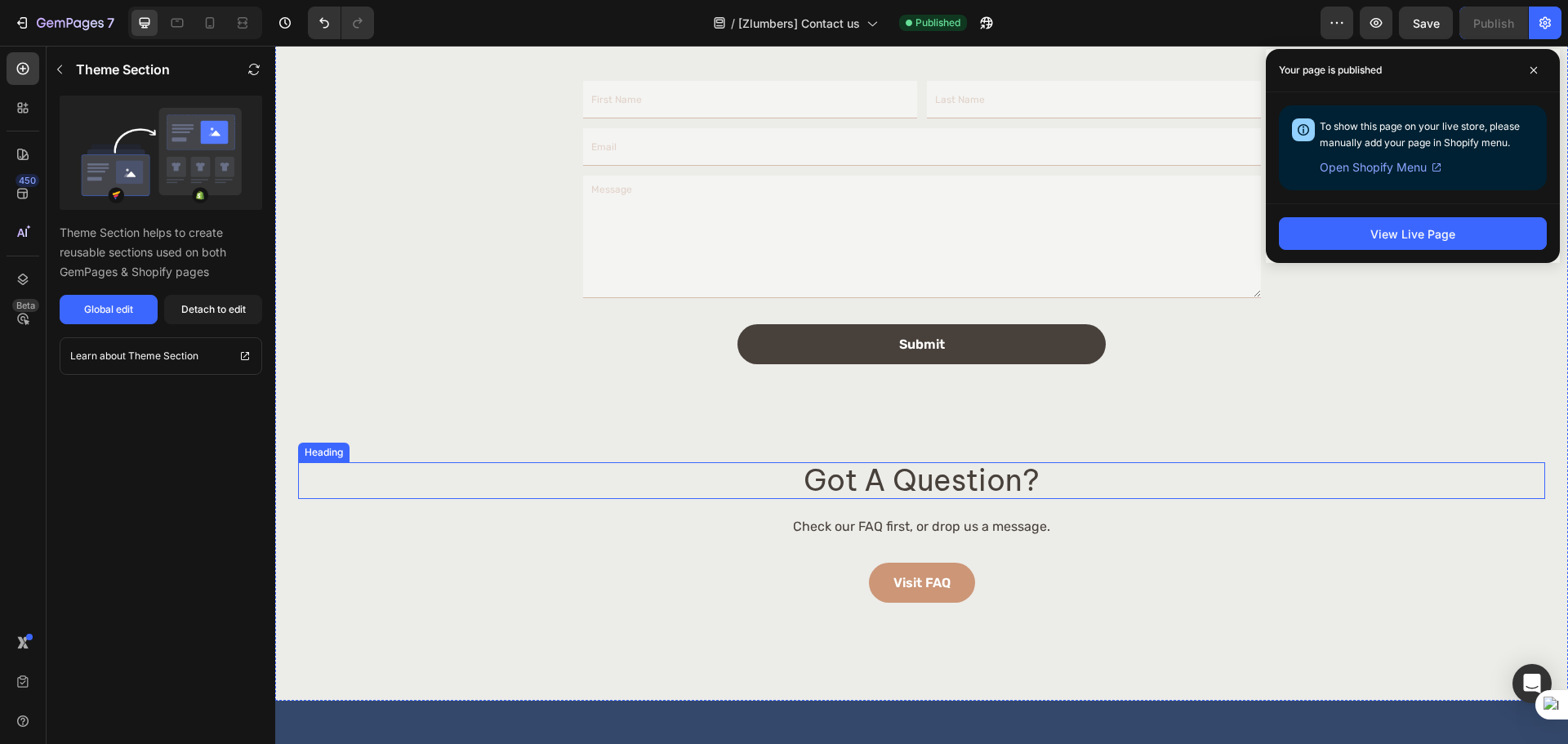
click at [1034, 479] on h2 "got a question?" at bounding box center [921, 480] width 1246 height 36
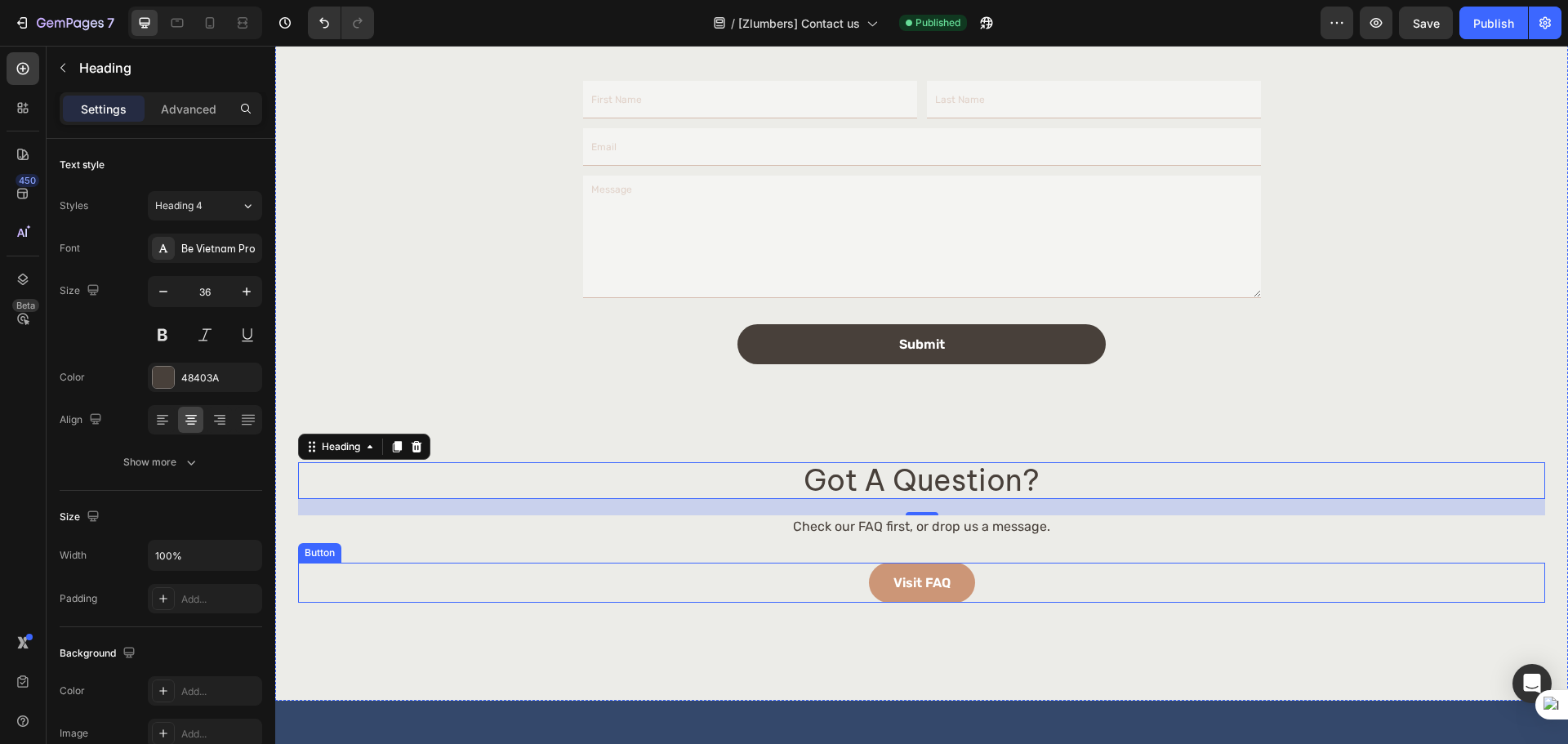
click at [972, 580] on div "visit FAQ Button" at bounding box center [921, 582] width 1246 height 40
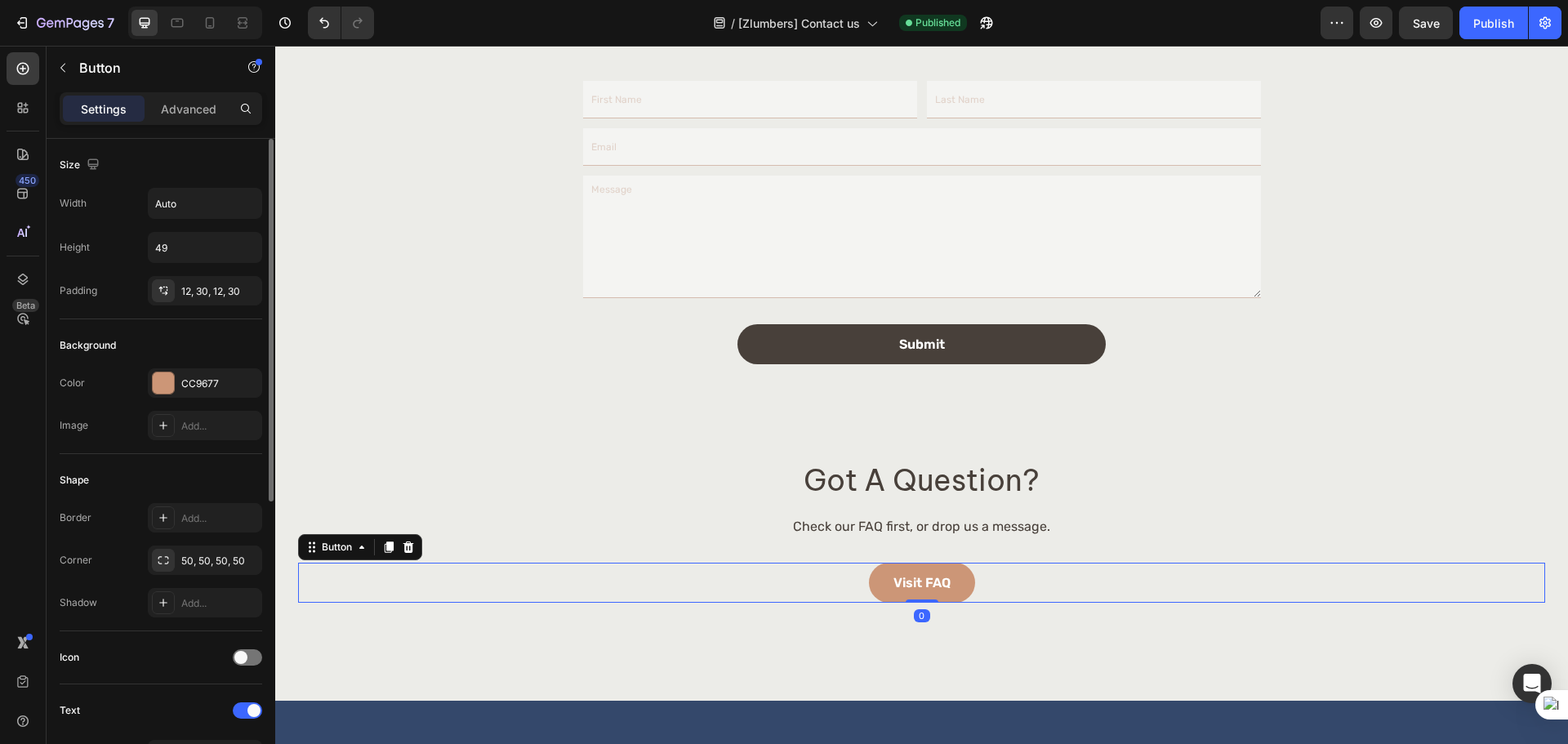
scroll to position [272, 0]
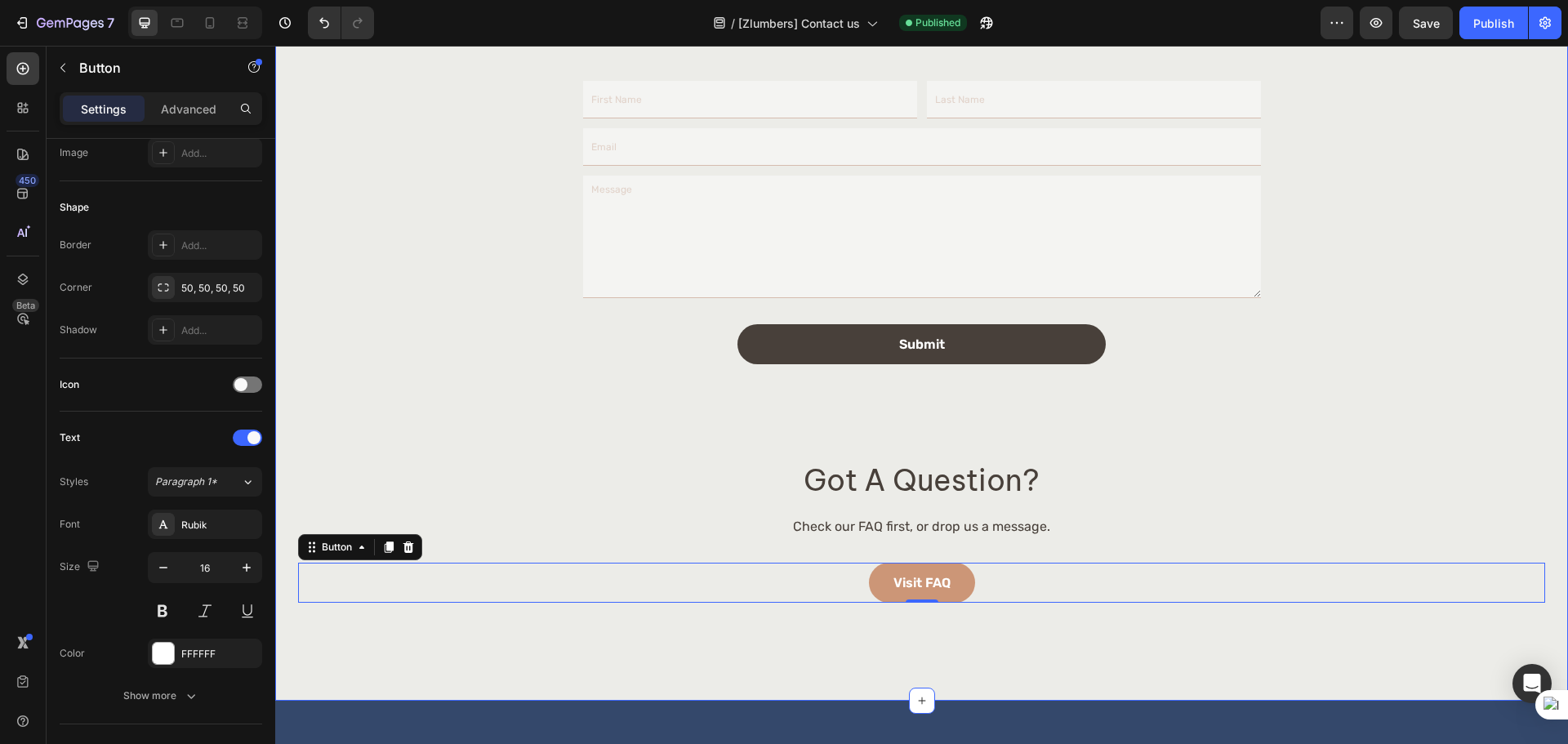
click at [685, 636] on div "Image Contact us Text Block we’re here for you Heading Have a question, concern…" at bounding box center [921, 117] width 1293 height 1166
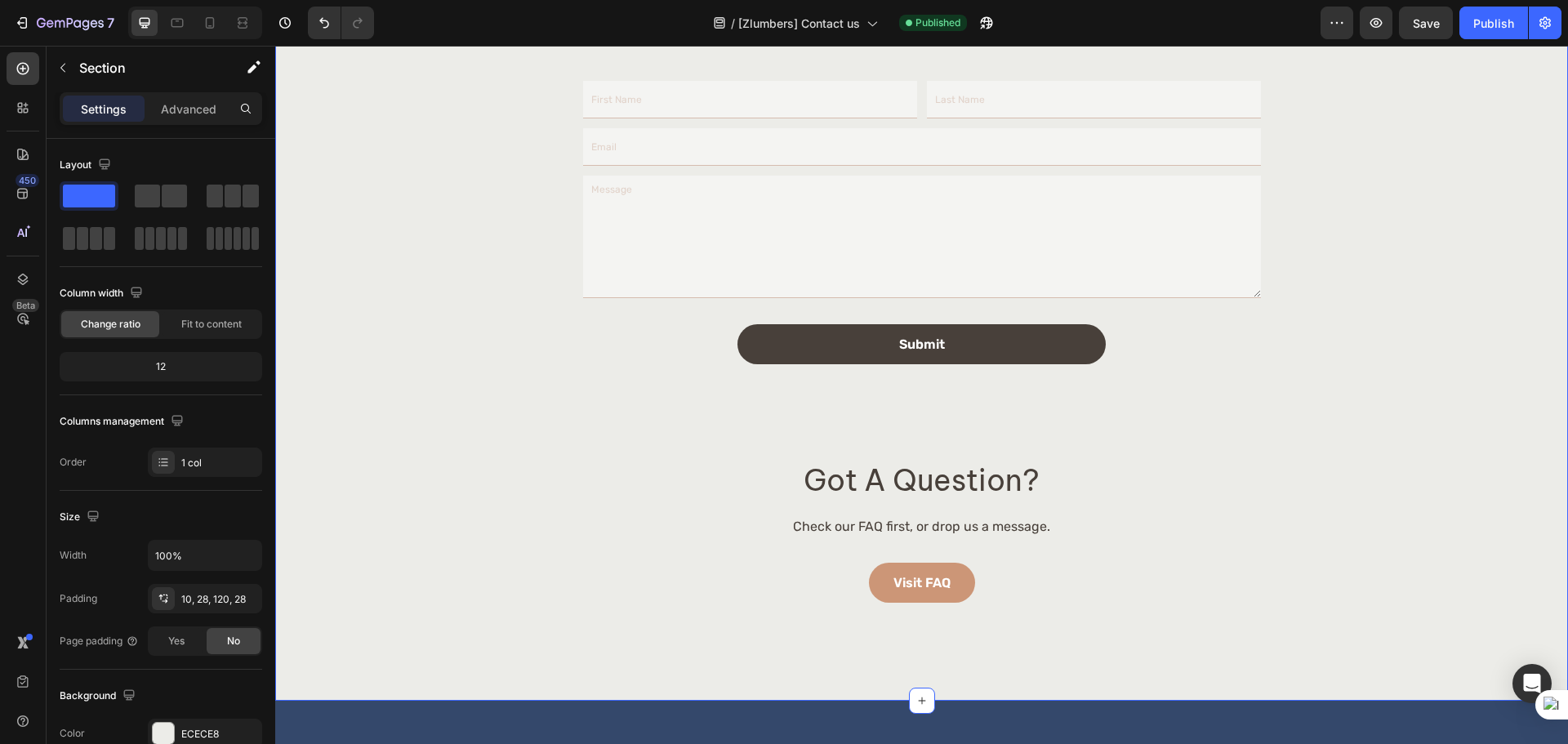
click at [453, 615] on div "Image Contact us Text Block we’re here for you Heading Have a question, concern…" at bounding box center [921, 117] width 1293 height 1166
click at [842, 583] on div "visit FAQ Button" at bounding box center [921, 582] width 1246 height 40
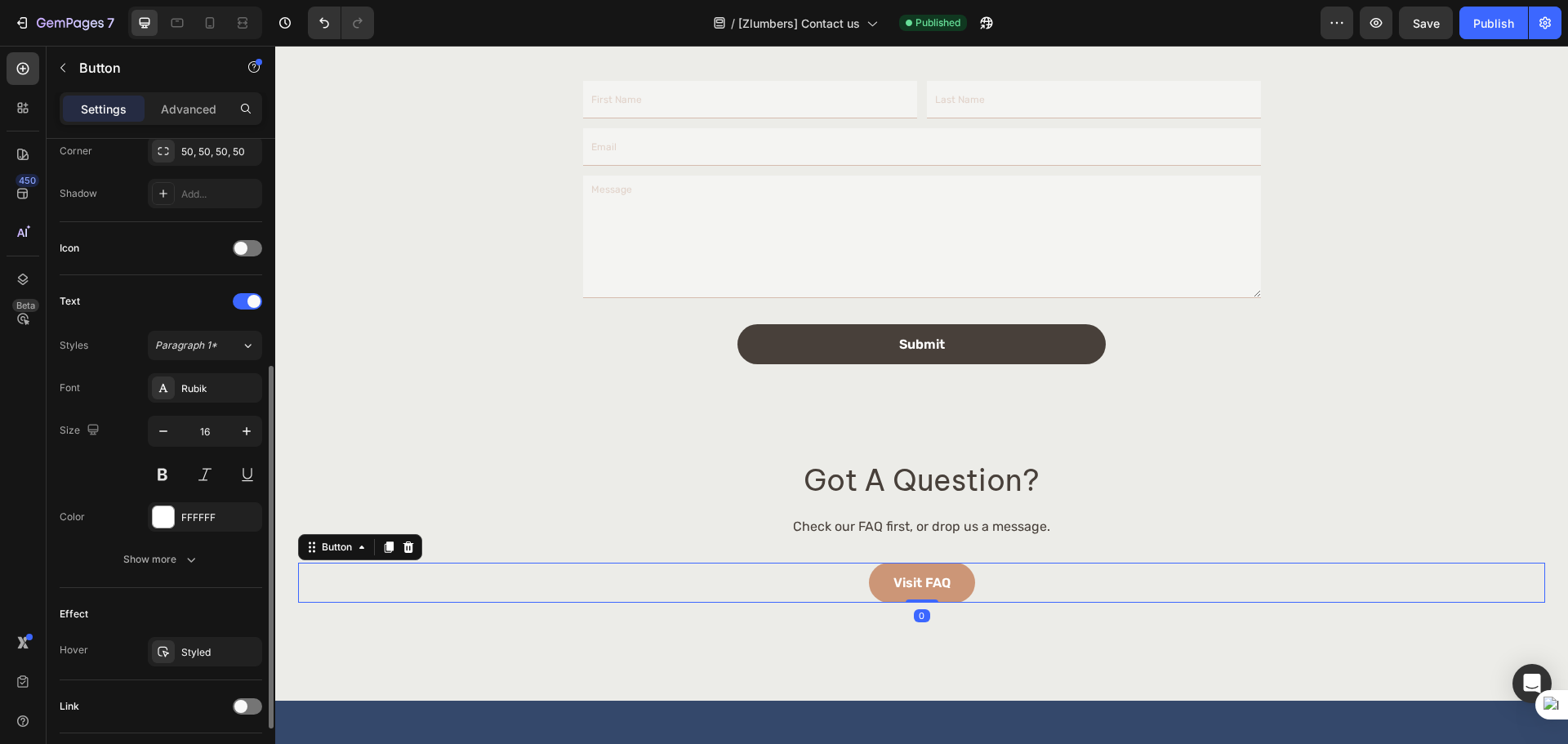
scroll to position [519, 0]
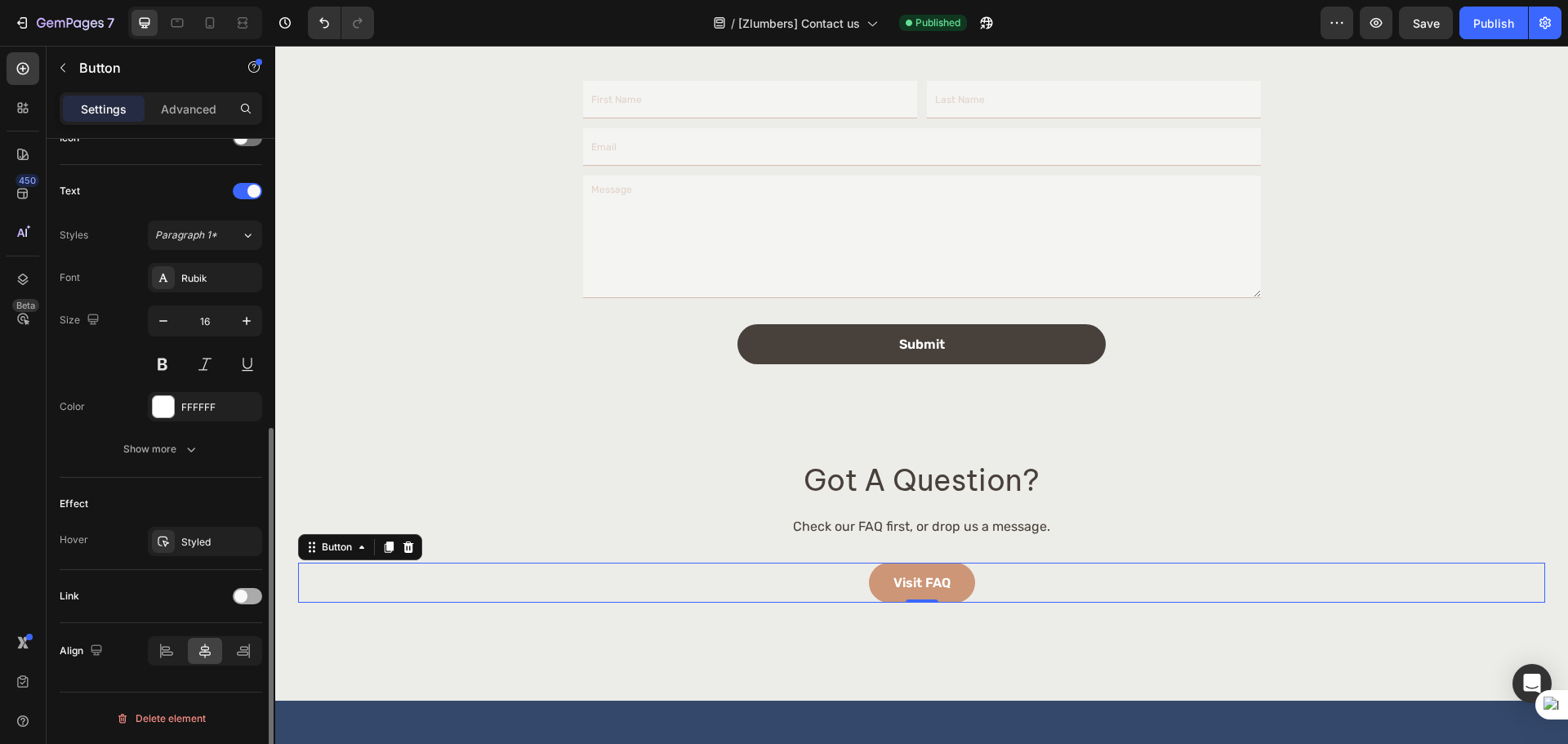
click at [242, 588] on div at bounding box center [247, 596] width 29 height 16
click at [202, 643] on span "Open page" at bounding box center [180, 637] width 50 height 14
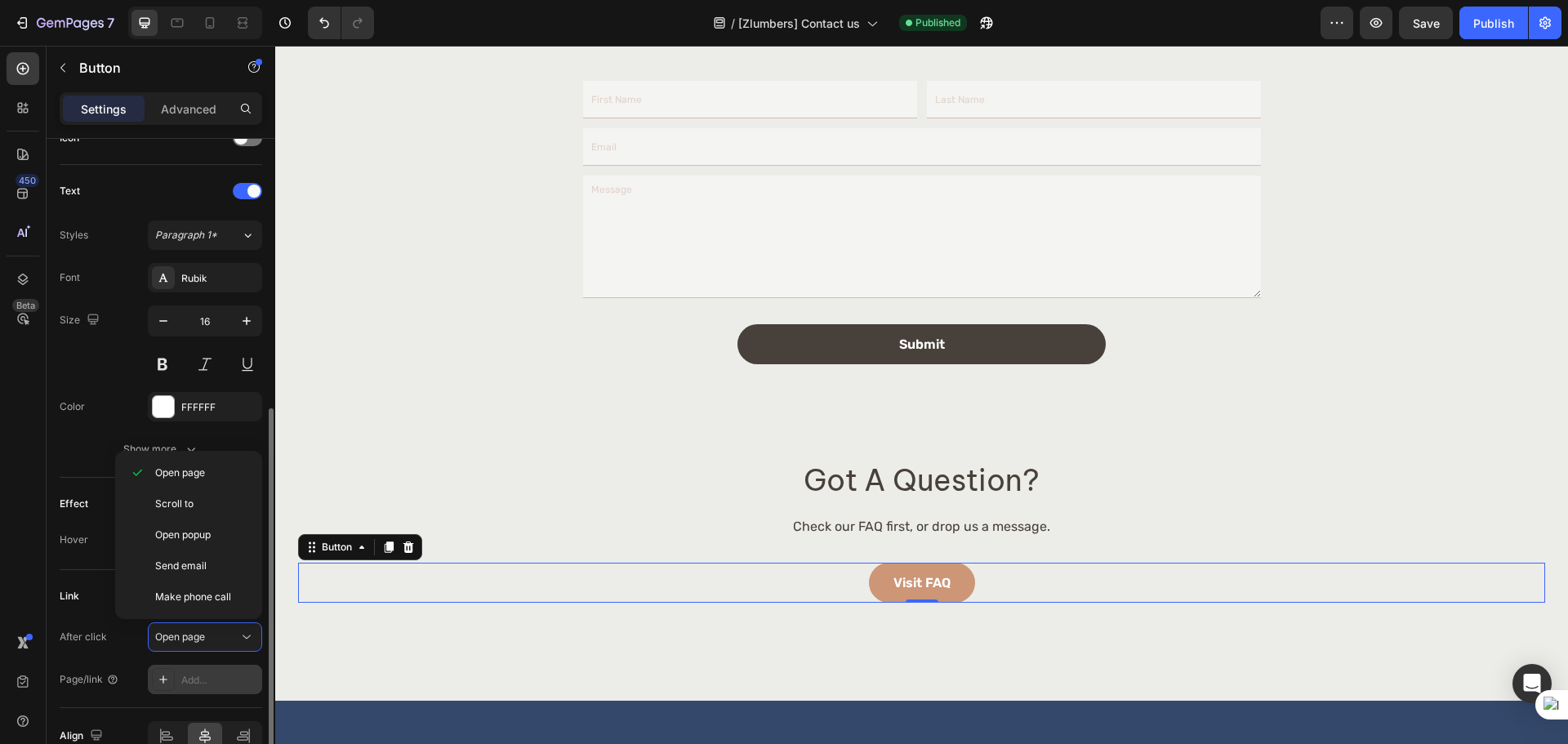
click at [201, 673] on div "Add..." at bounding box center [220, 680] width 77 height 14
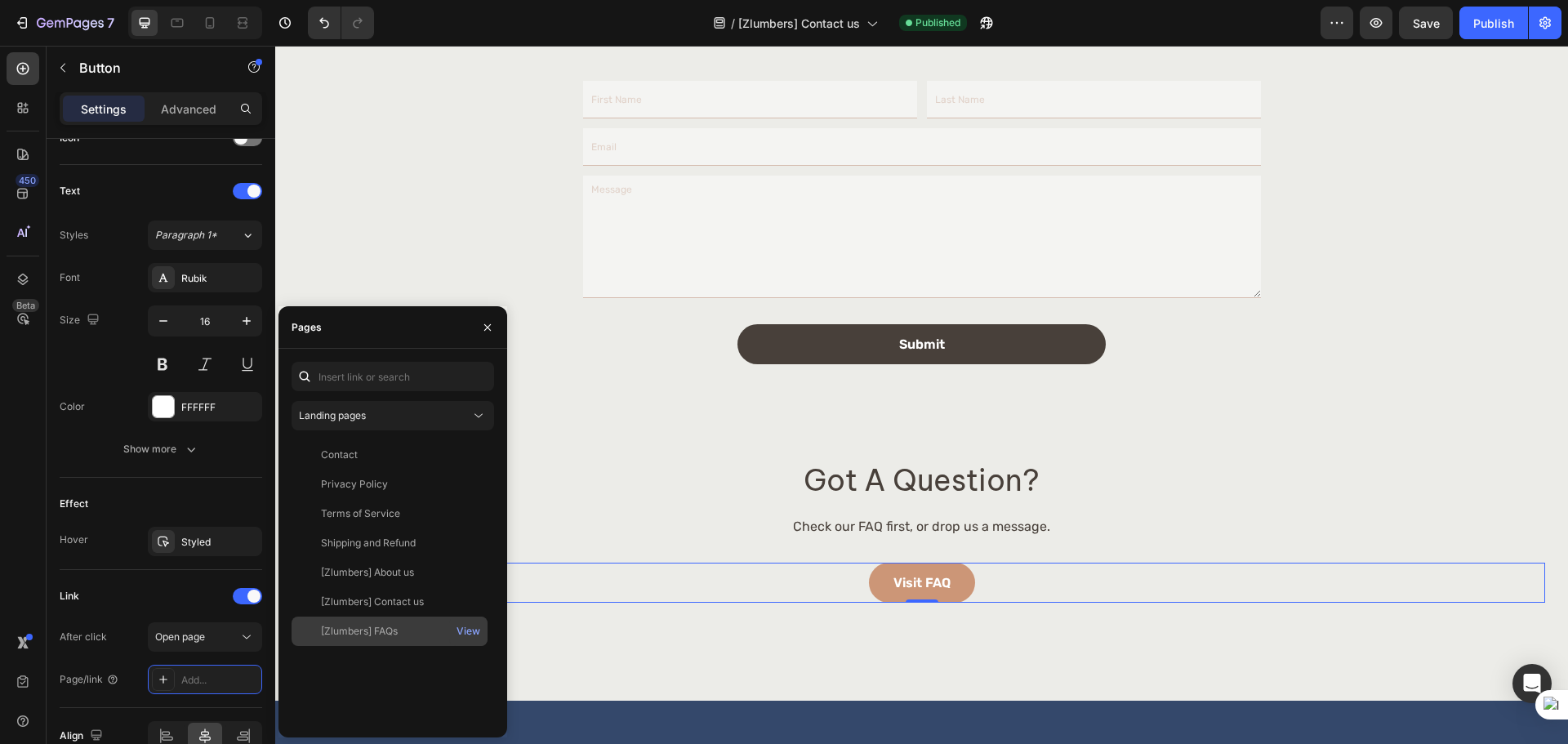
click at [407, 624] on div "[Zlumbers] FAQs" at bounding box center [390, 631] width 183 height 14
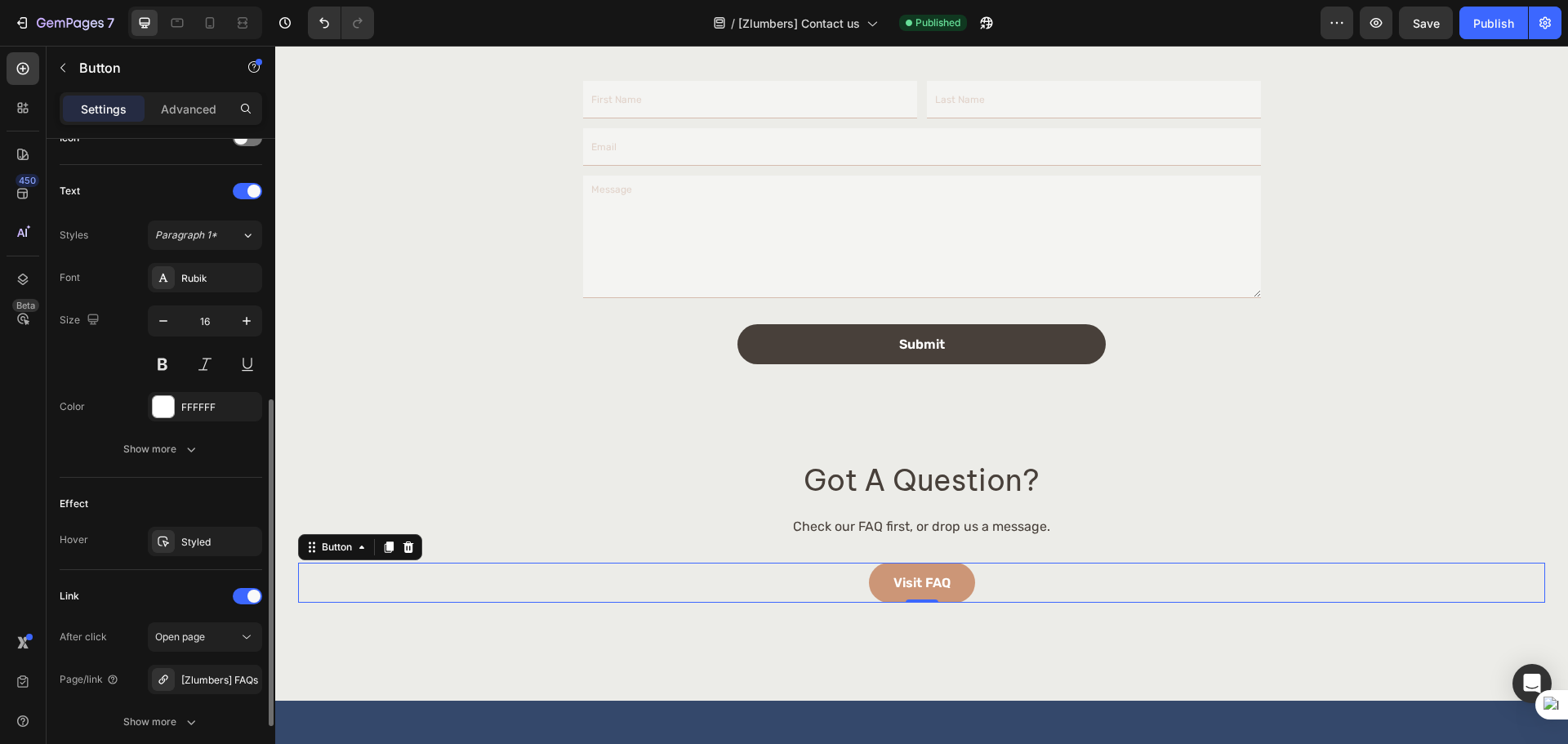
drag, startPoint x: 173, startPoint y: 591, endPoint x: 62, endPoint y: 561, distance: 115.0
click at [173, 591] on div "Link" at bounding box center [161, 596] width 203 height 26
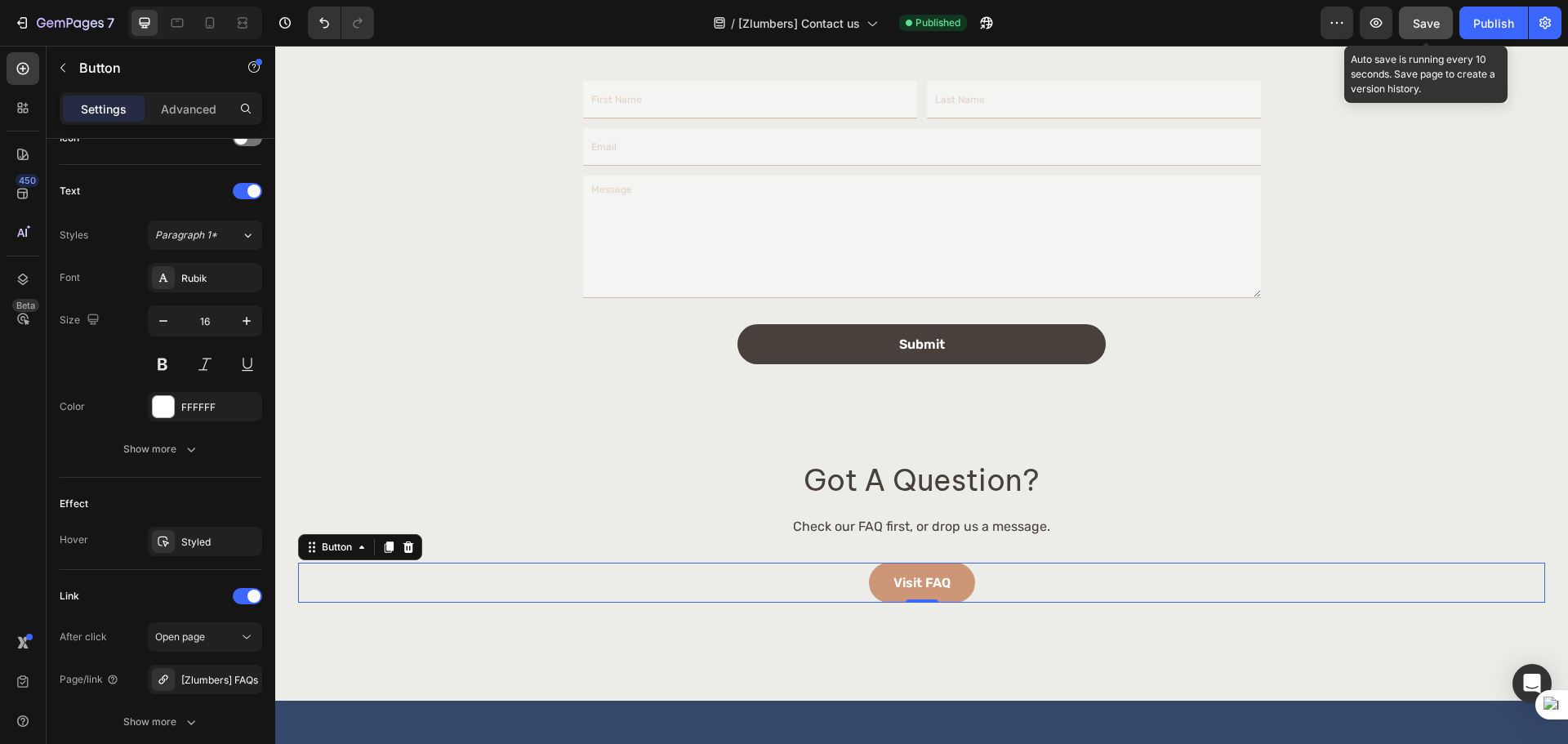
click at [1415, 13] on button "Save" at bounding box center [1425, 22] width 54 height 33
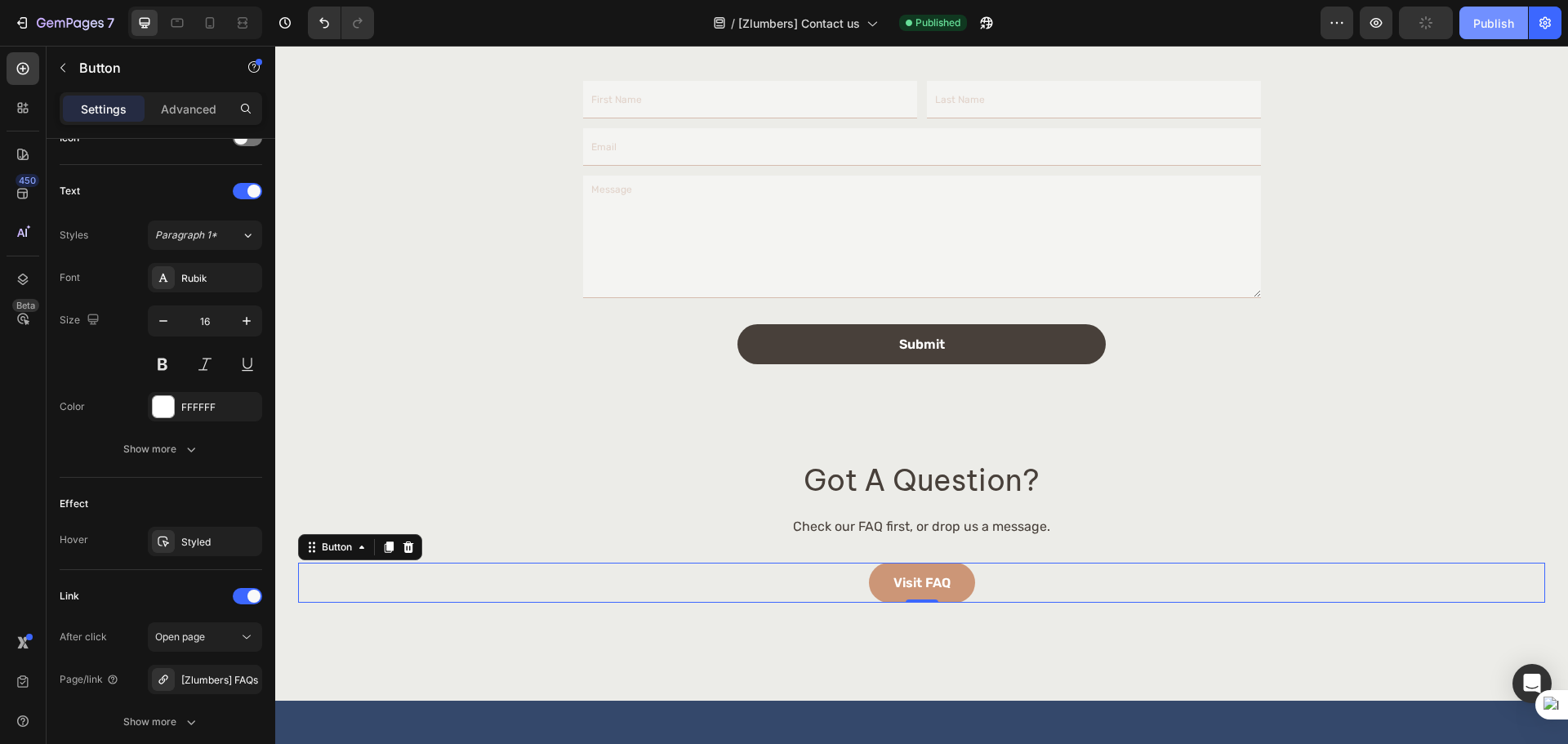
click at [1478, 29] on div "Publish" at bounding box center [1494, 22] width 41 height 17
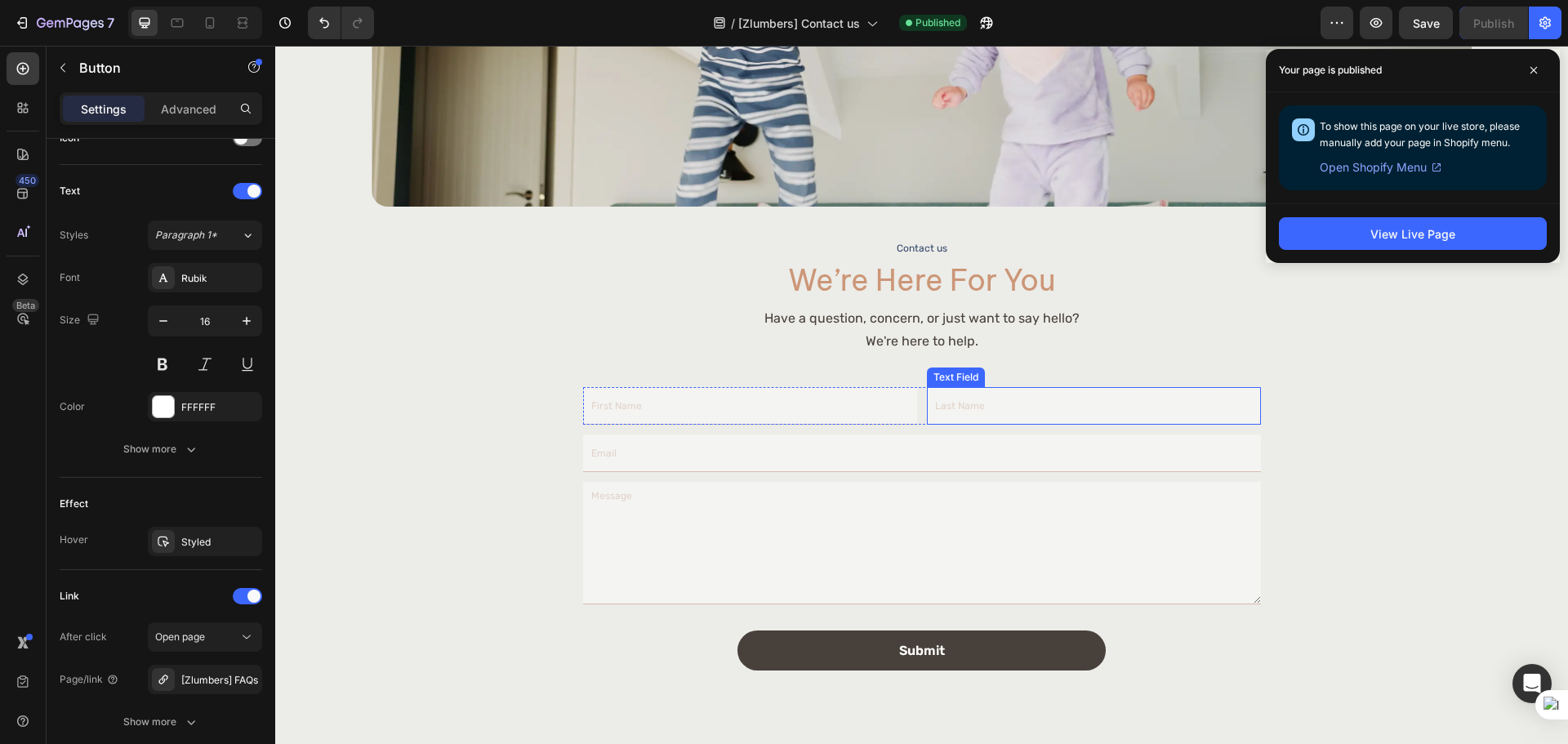
scroll to position [680, 0]
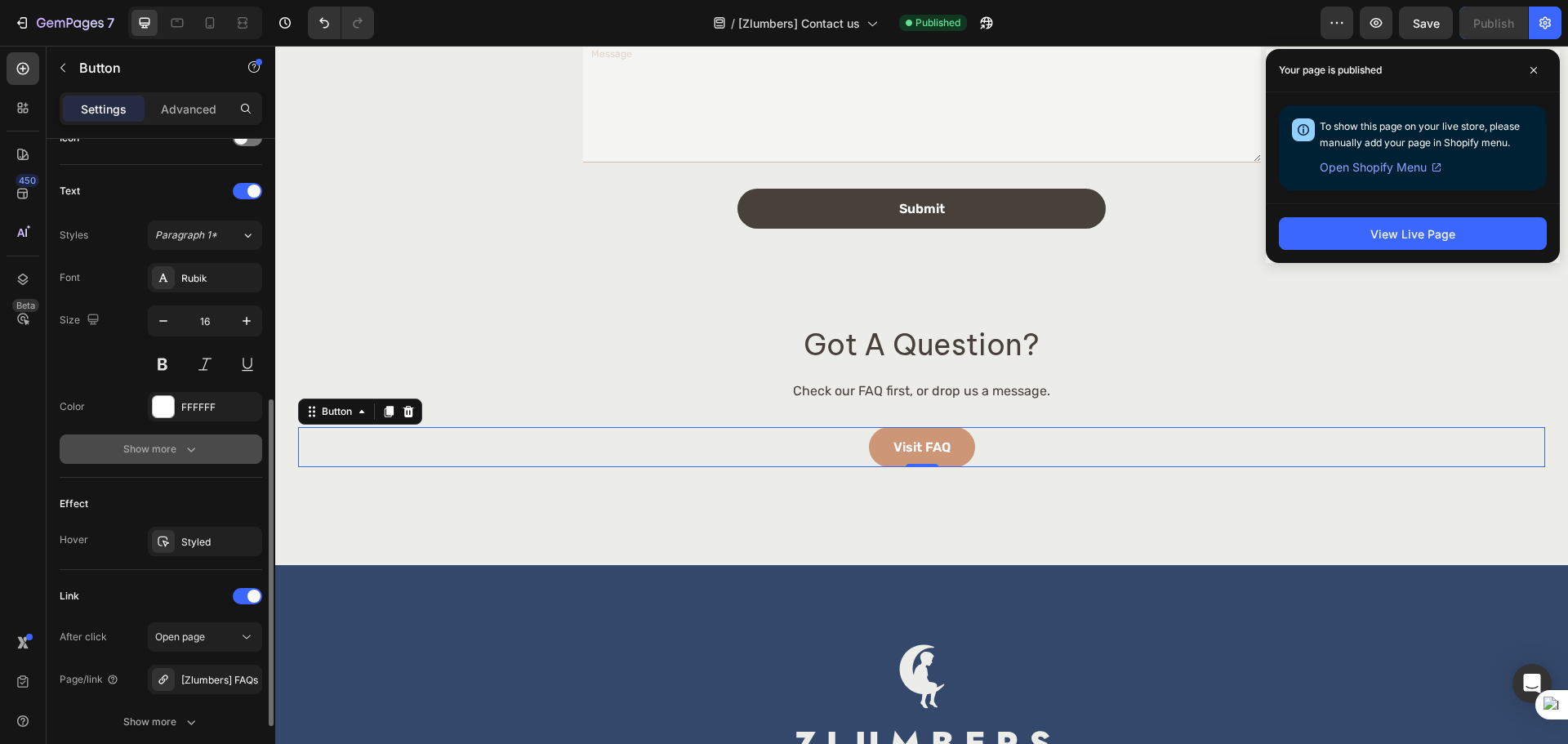
click at [179, 458] on button "Show more" at bounding box center [161, 448] width 203 height 29
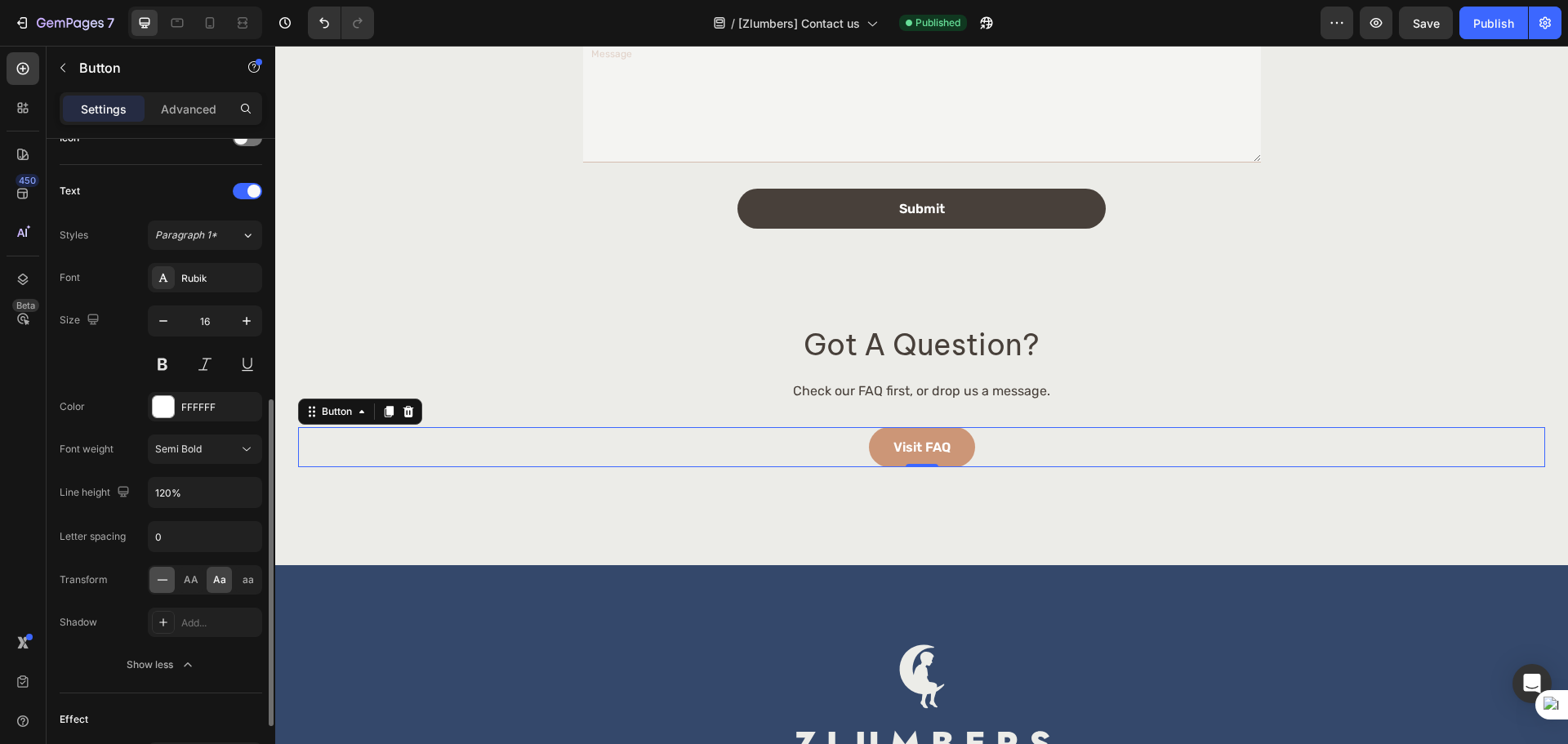
click at [163, 583] on icon at bounding box center [163, 580] width 16 height 16
click at [894, 444] on p "visit FAQ" at bounding box center [922, 447] width 55 height 15
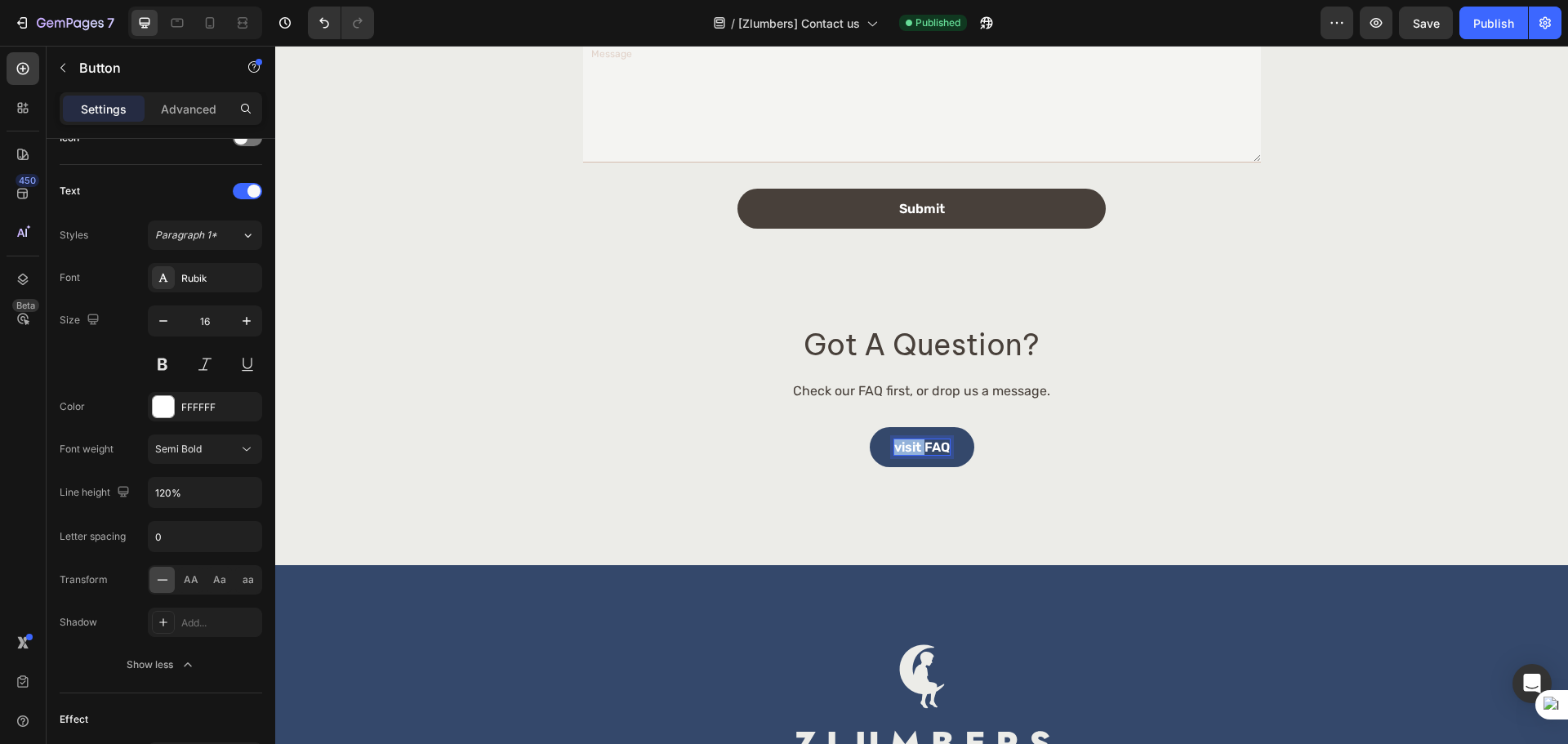
click at [894, 444] on p "visit FAQ" at bounding box center [922, 447] width 55 height 15
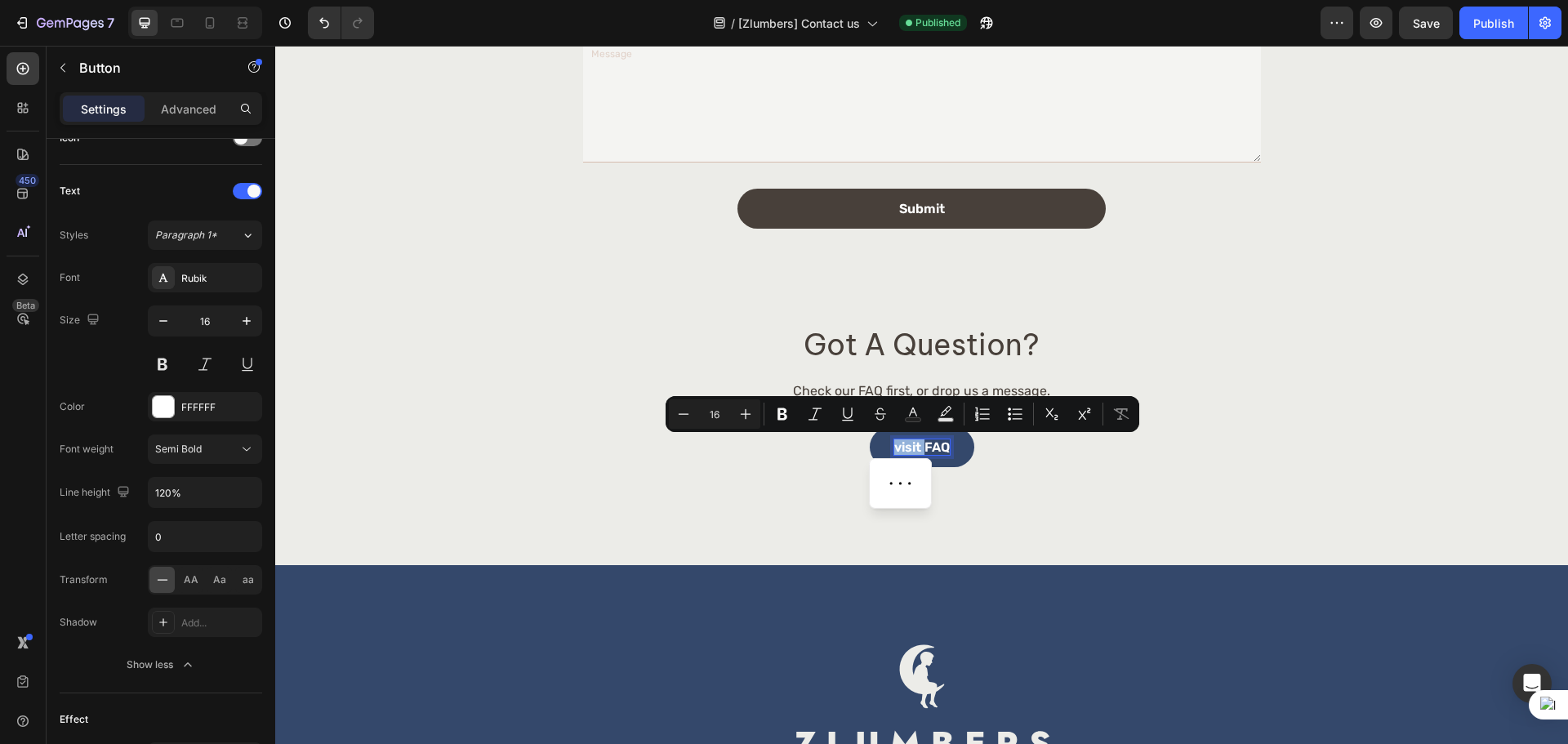
click at [895, 447] on p "visit FAQ" at bounding box center [922, 447] width 55 height 15
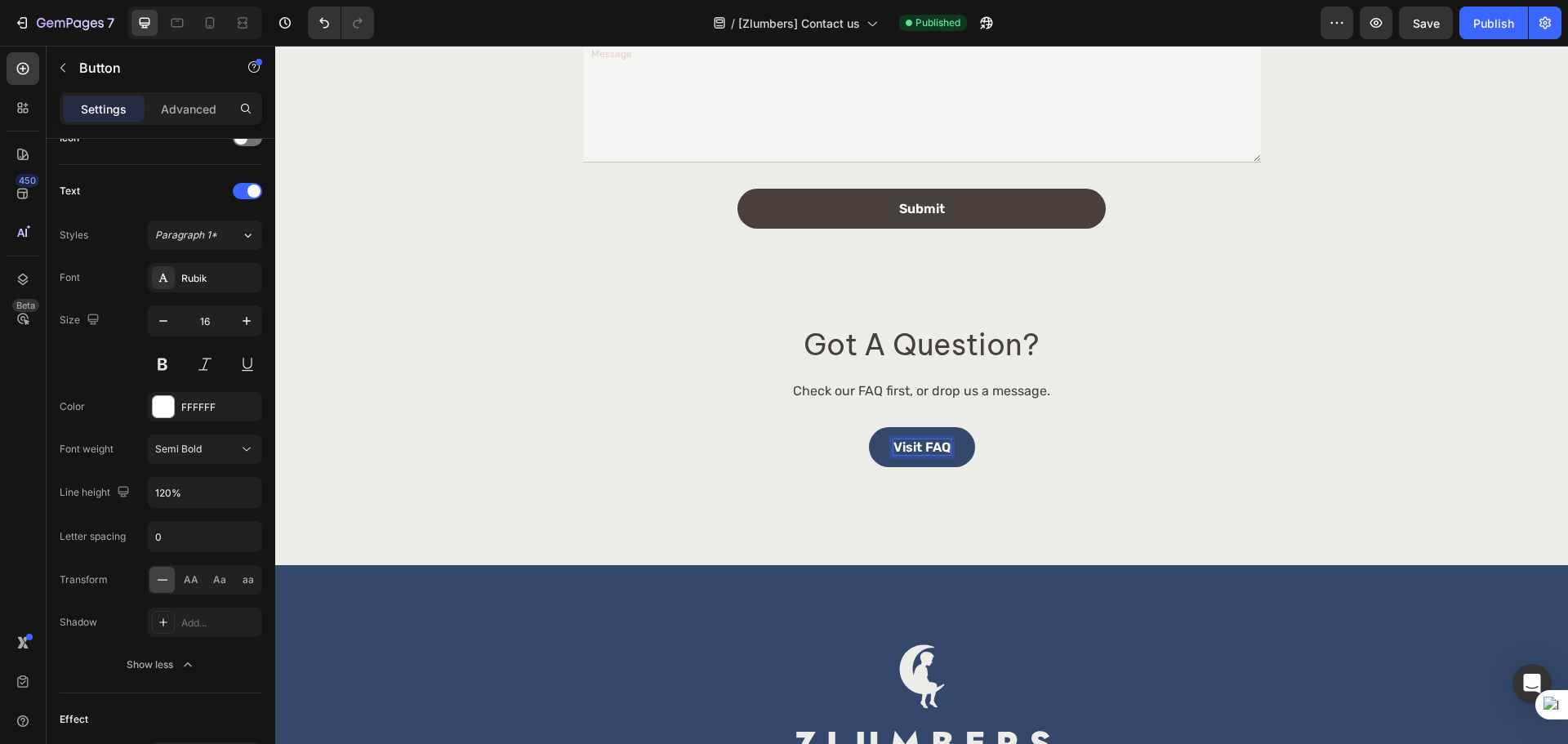
click at [1003, 450] on div "Visit FAQ Button 0" at bounding box center [921, 447] width 1246 height 40
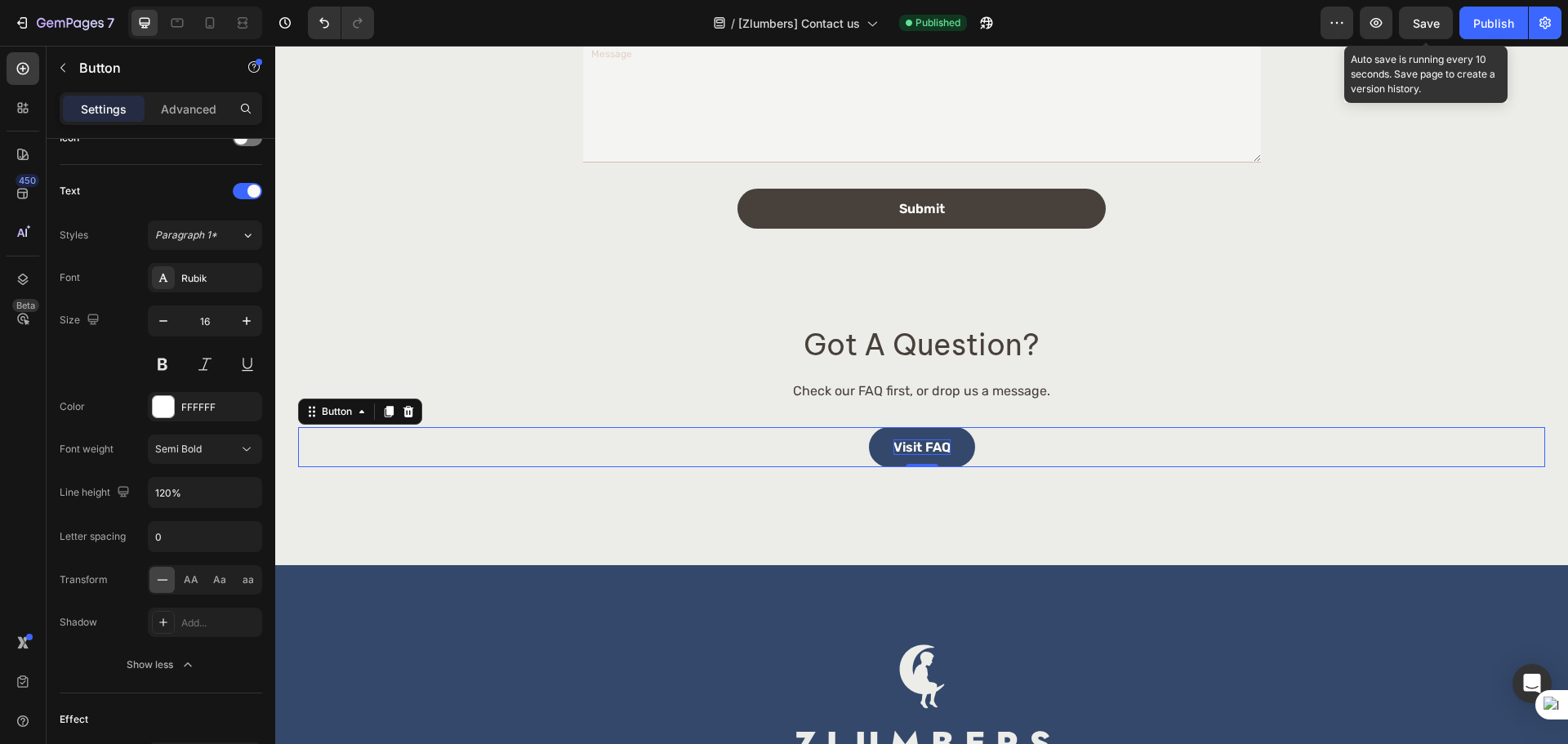
click at [1428, 22] on span "Save" at bounding box center [1426, 23] width 27 height 14
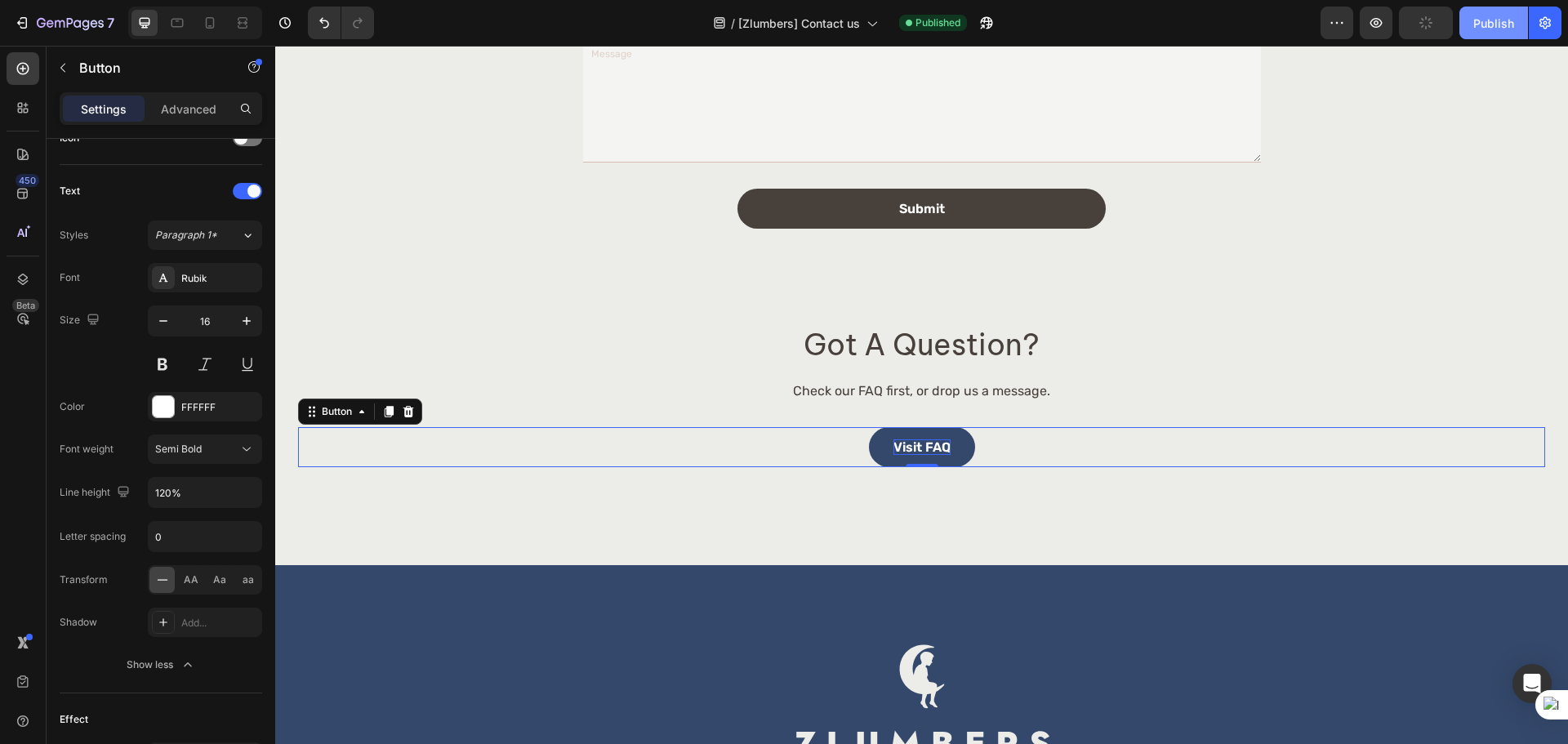
click at [1472, 25] on button "Publish" at bounding box center [1493, 22] width 69 height 33
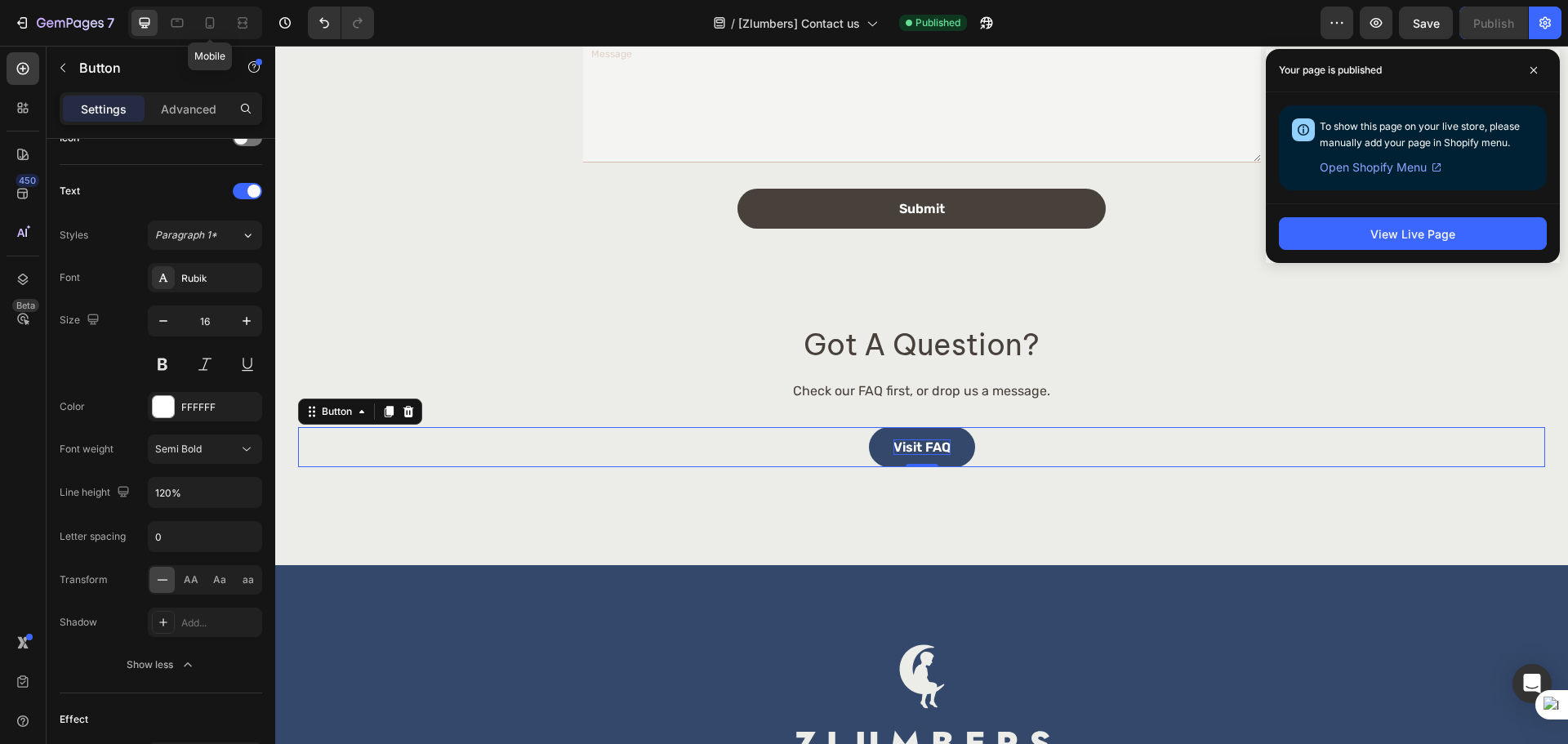
click at [214, 7] on div "Mobile" at bounding box center [195, 22] width 134 height 33
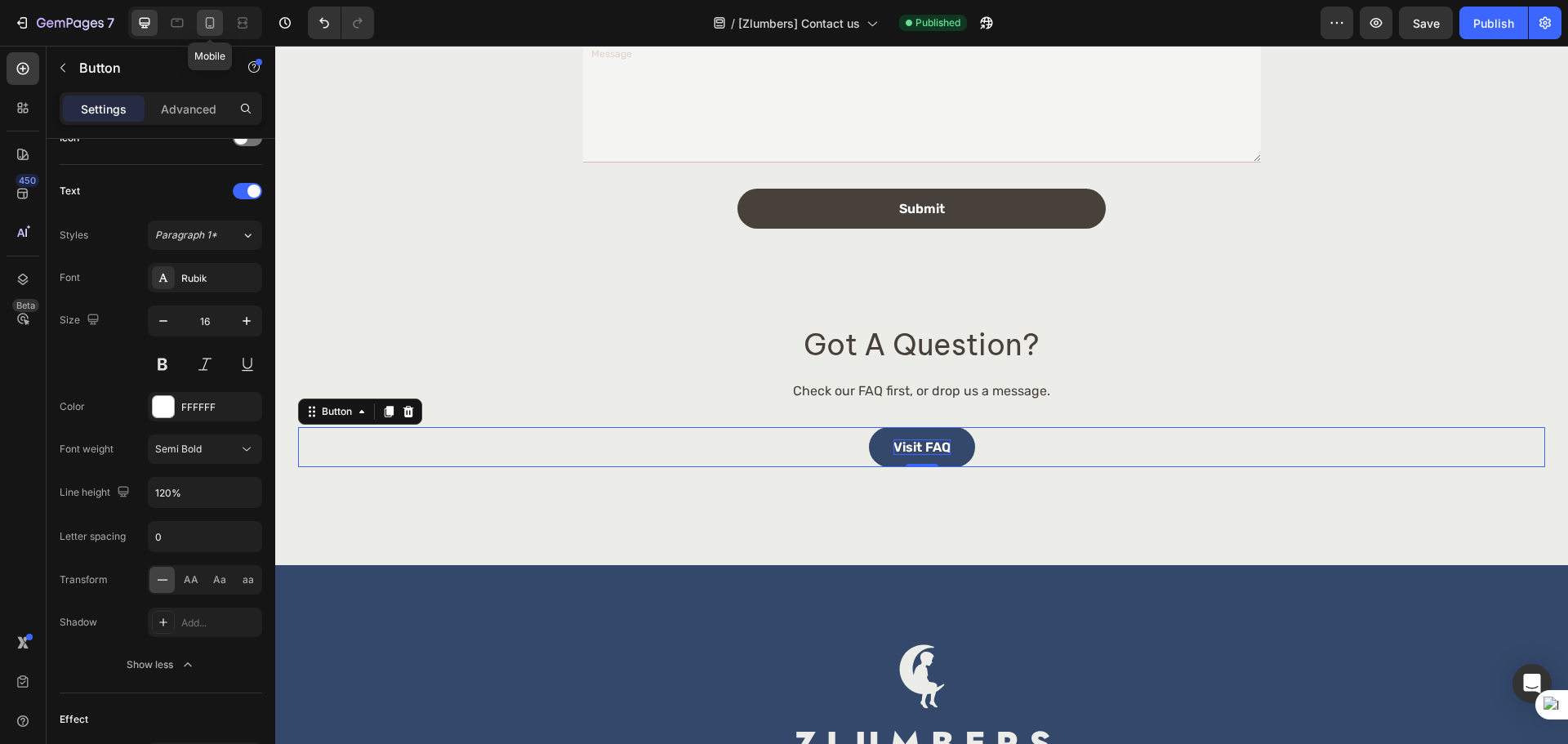
click at [205, 30] on icon at bounding box center [210, 22] width 16 height 16
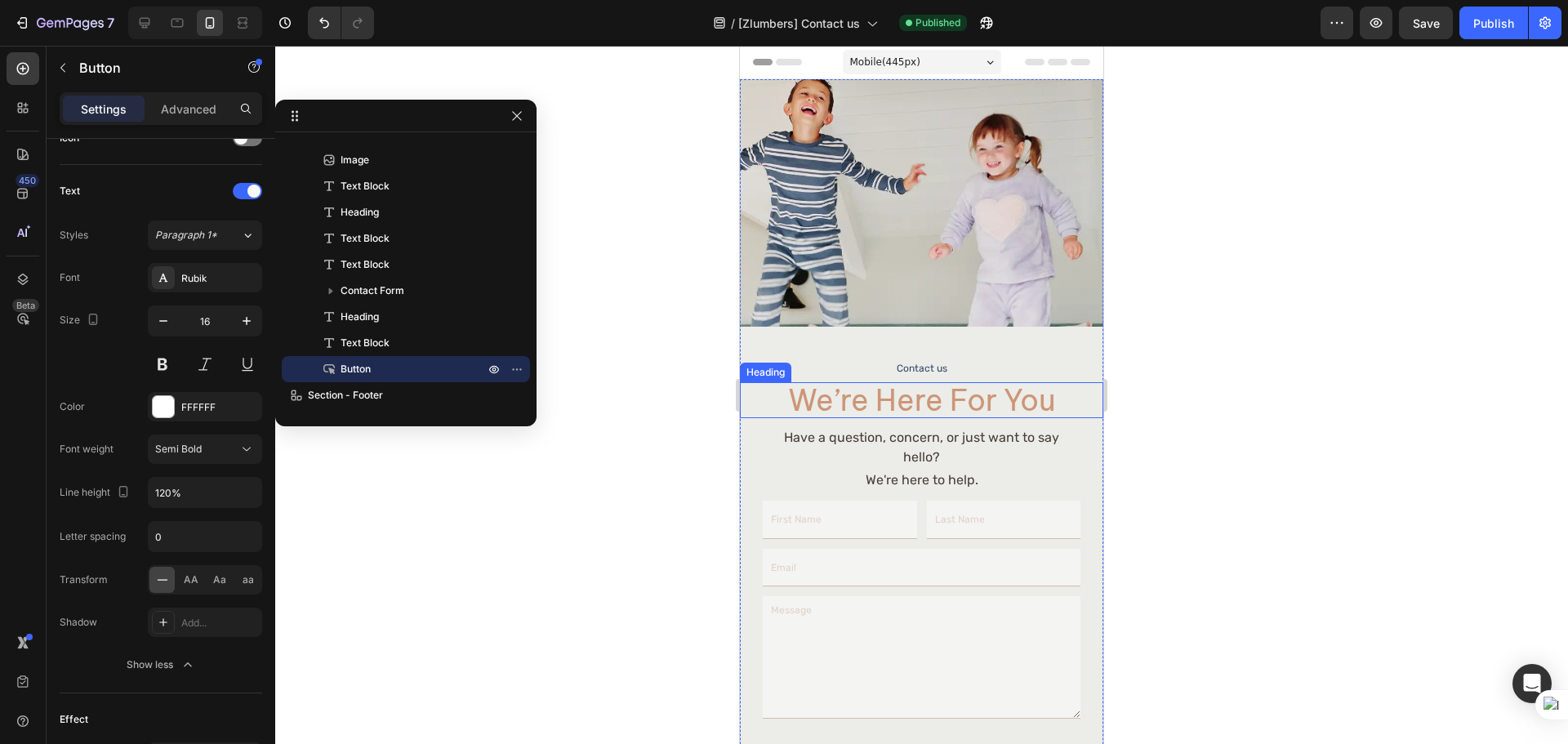
click at [909, 399] on h2 "we’re here for you" at bounding box center [921, 400] width 317 height 36
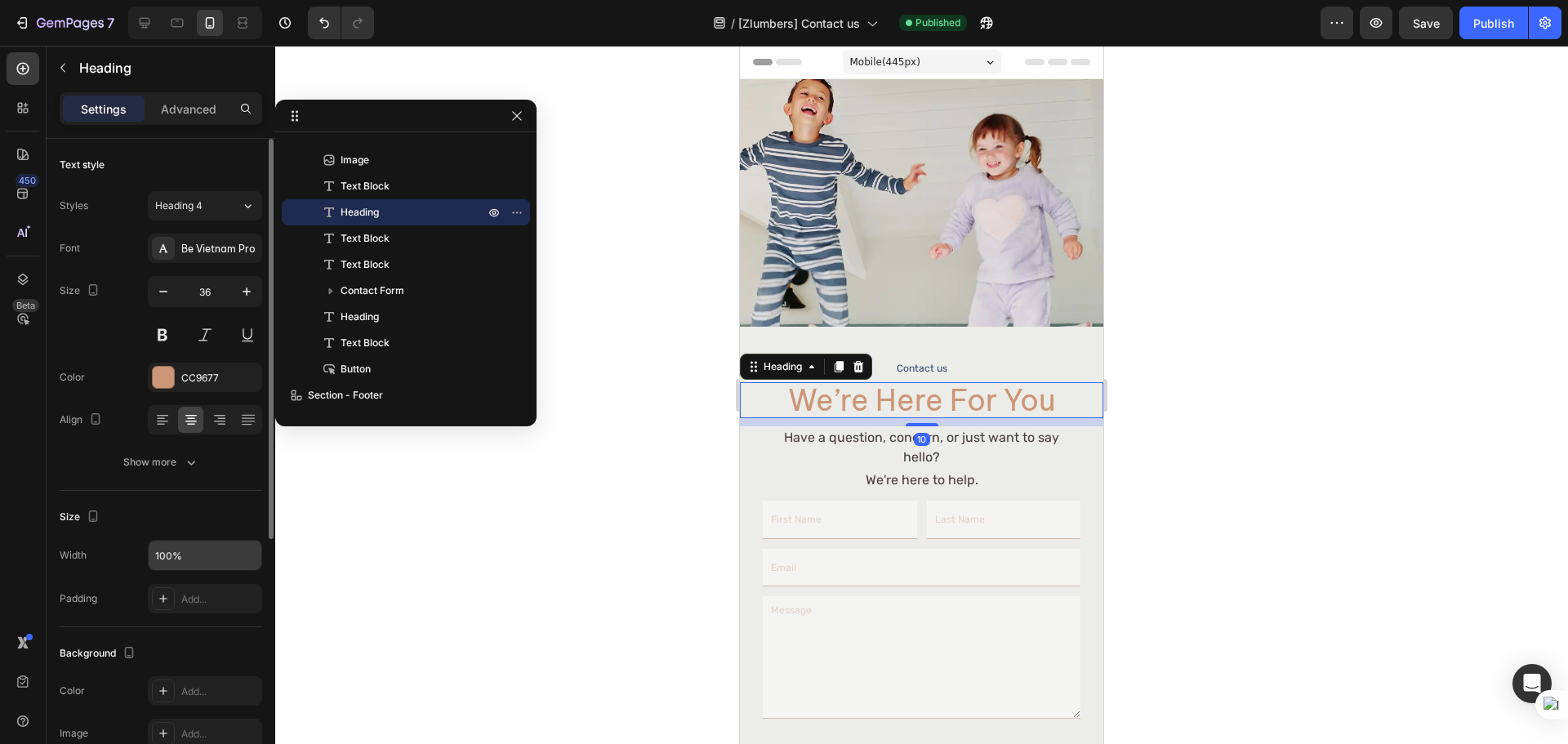
click at [186, 556] on input "100%" at bounding box center [205, 555] width 113 height 29
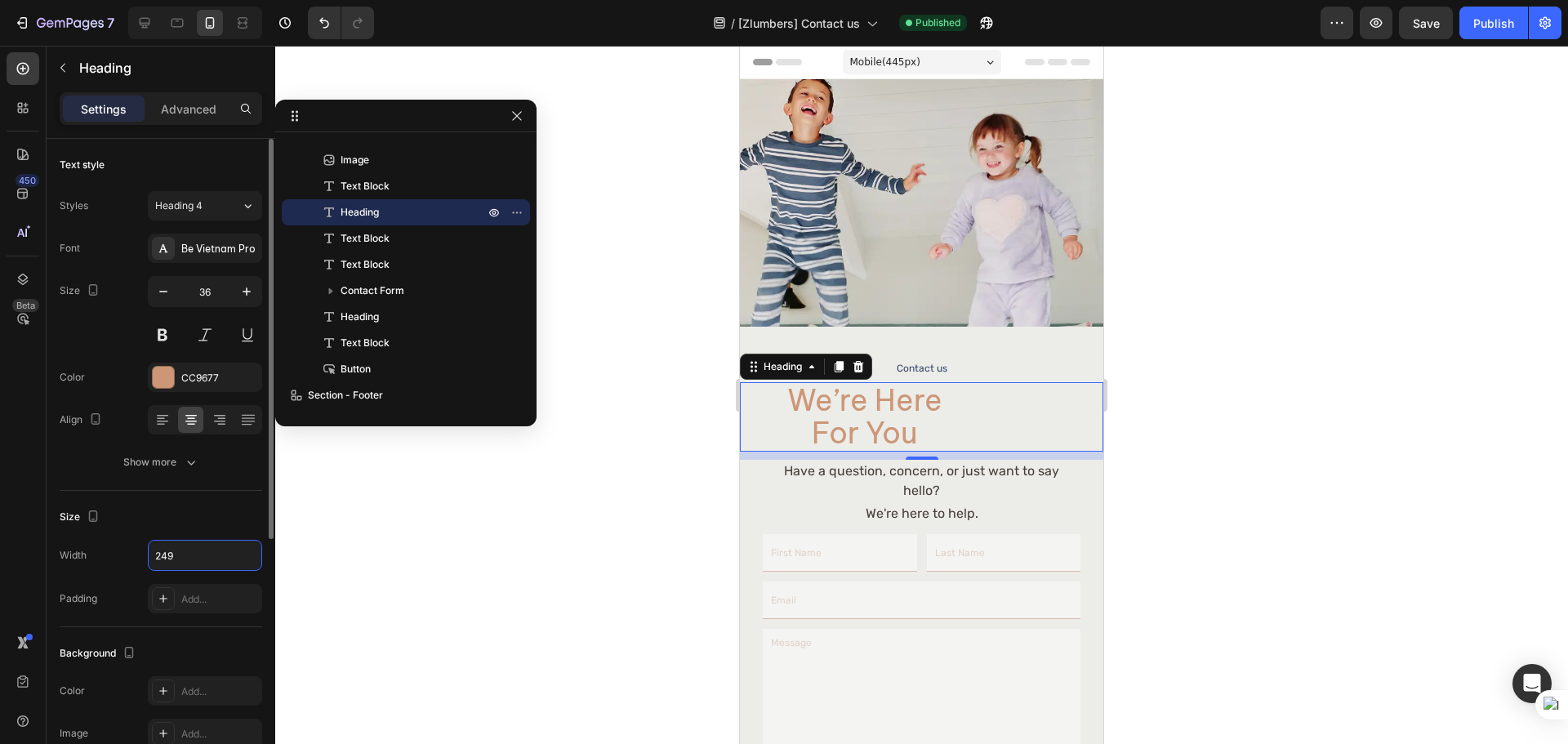
type input "249"
click at [197, 525] on div "Size" at bounding box center [161, 516] width 203 height 26
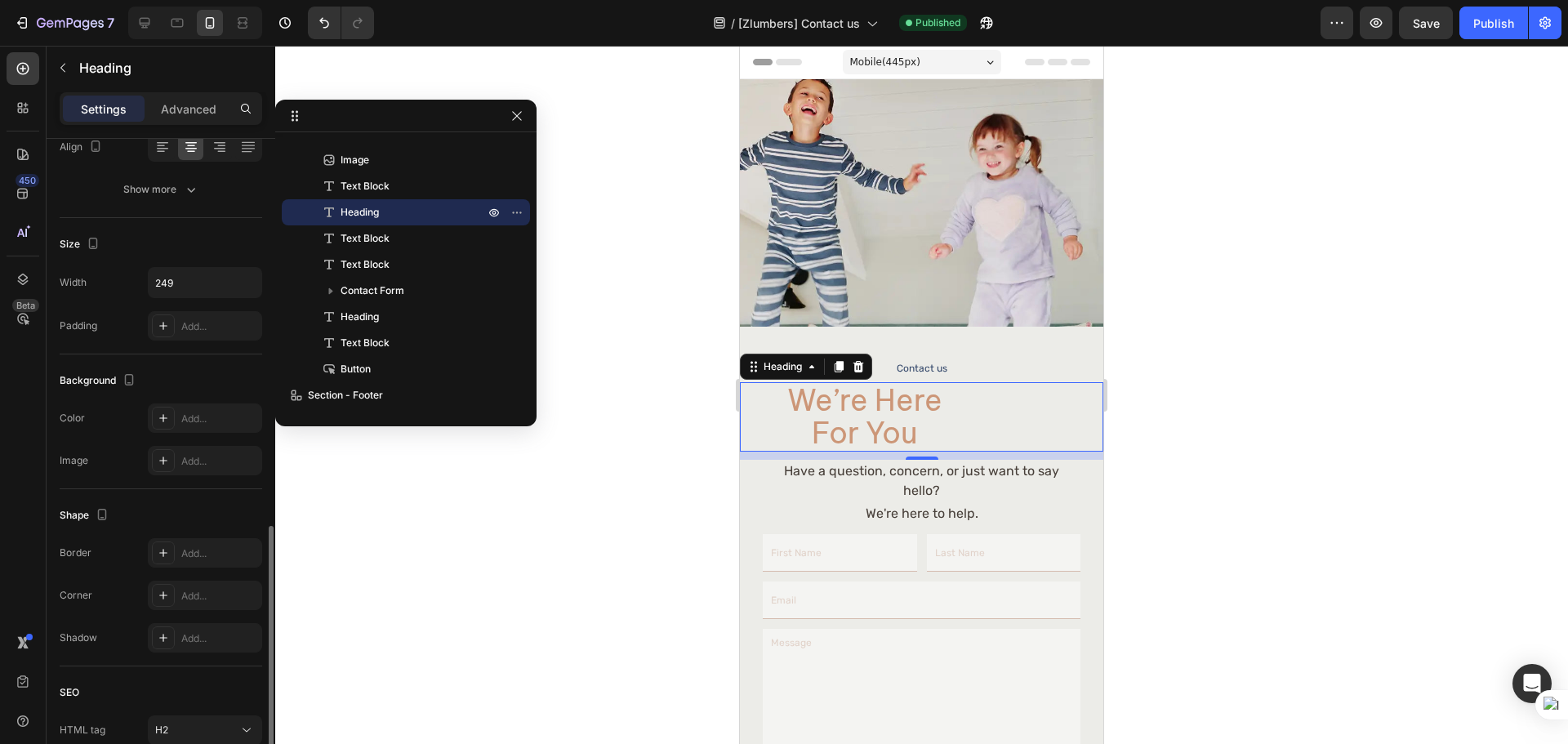
scroll to position [408, 0]
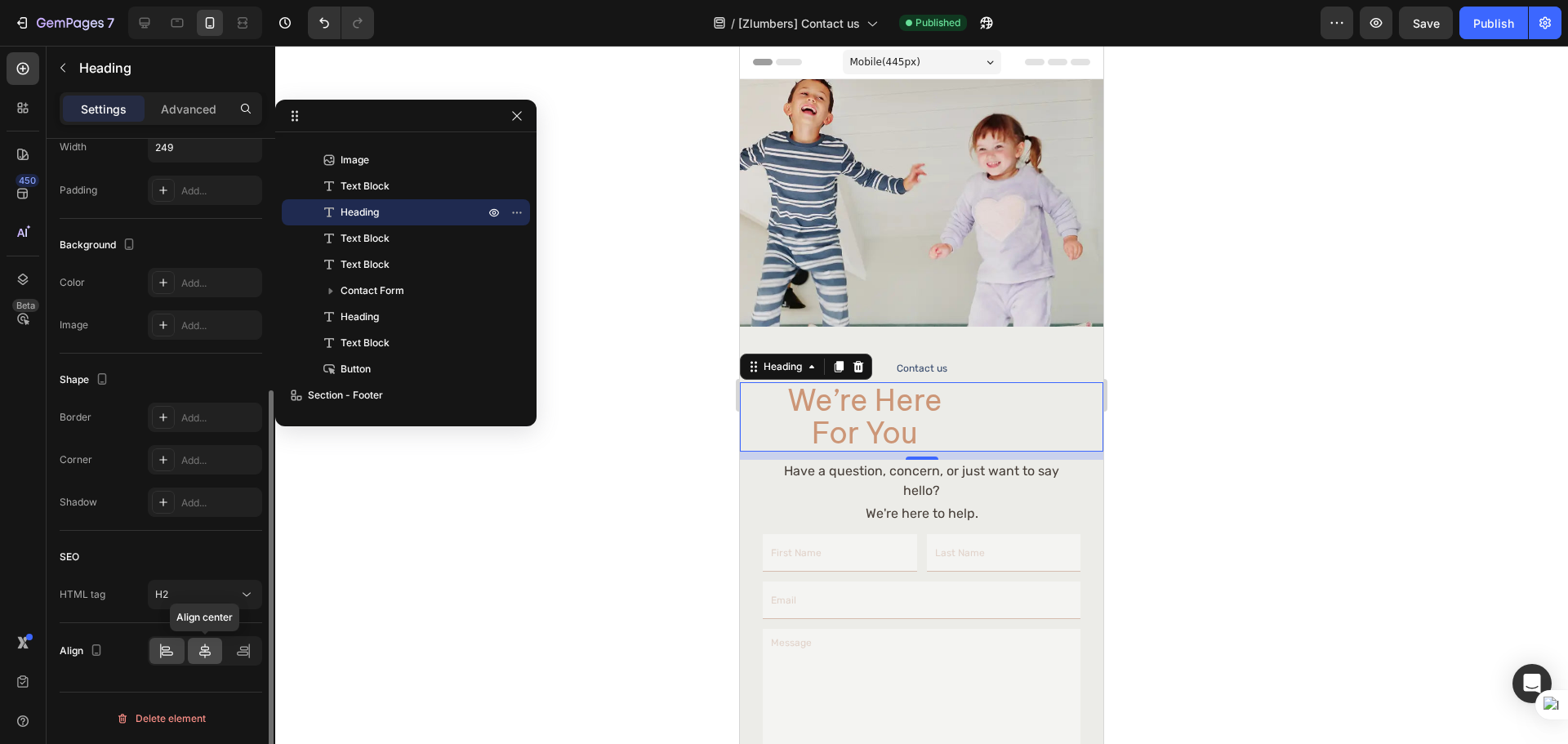
click at [196, 647] on div at bounding box center [205, 650] width 35 height 26
click at [1241, 438] on div at bounding box center [921, 394] width 1293 height 698
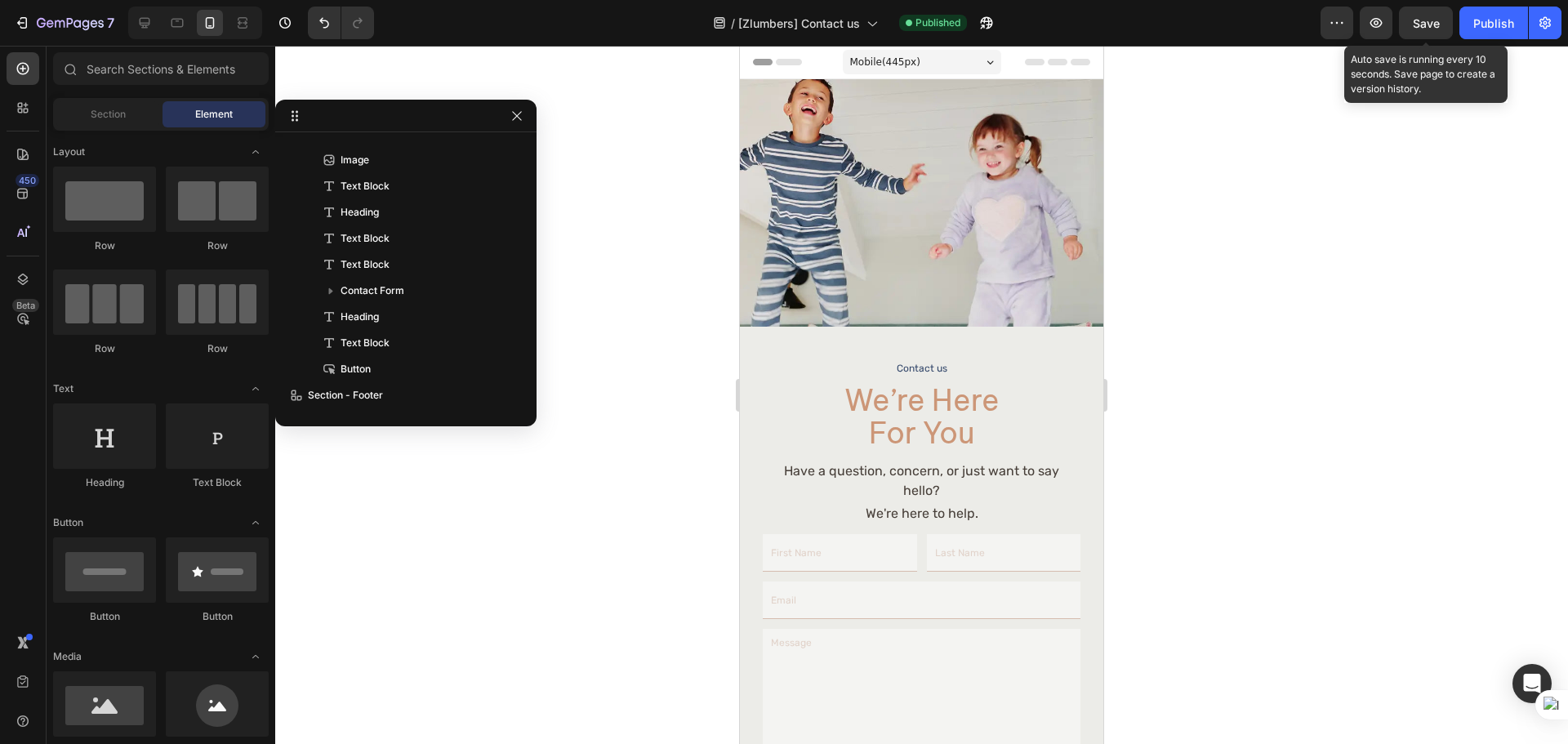
click at [1426, 27] on span "Save" at bounding box center [1426, 23] width 27 height 14
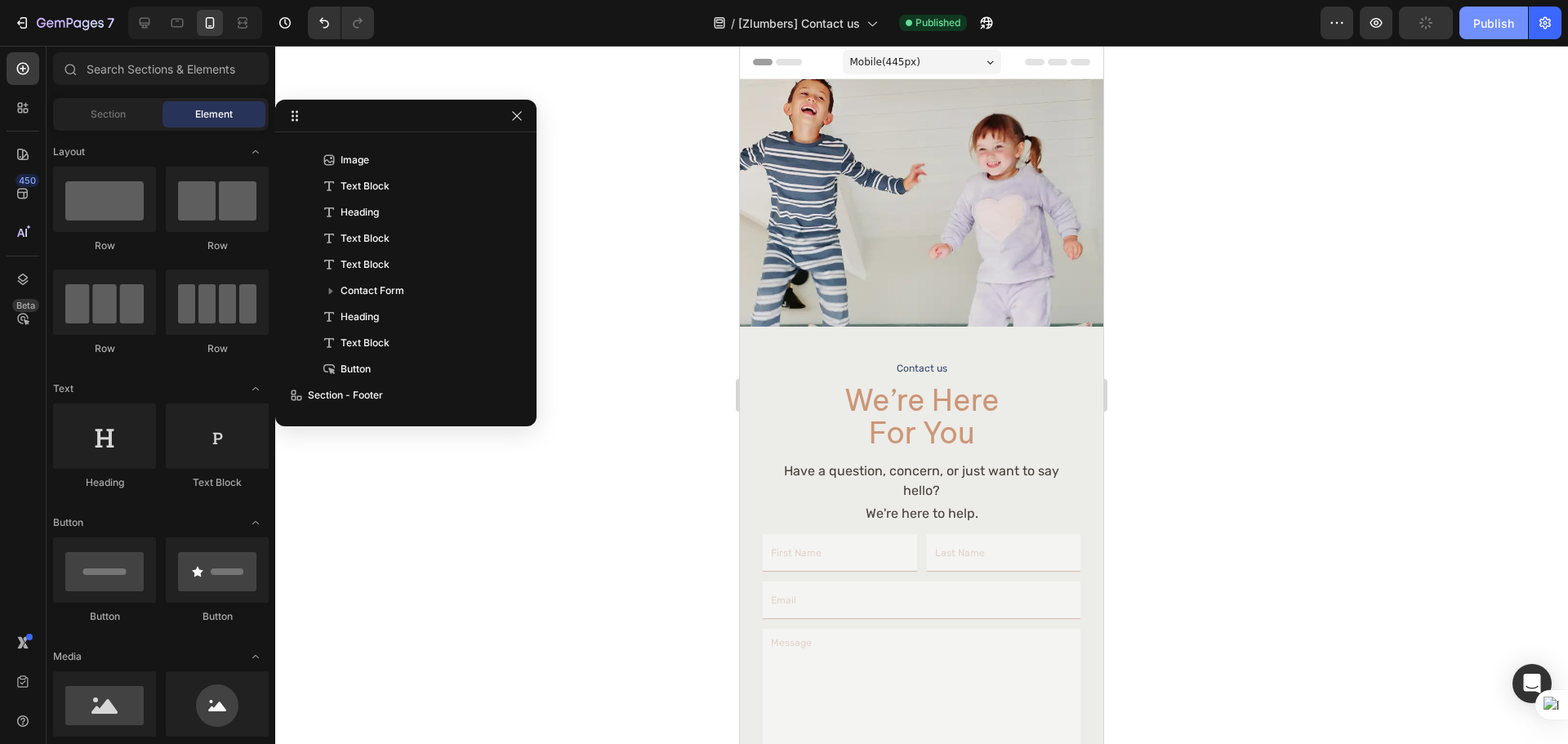
click at [1500, 21] on div "Publish" at bounding box center [1494, 22] width 41 height 17
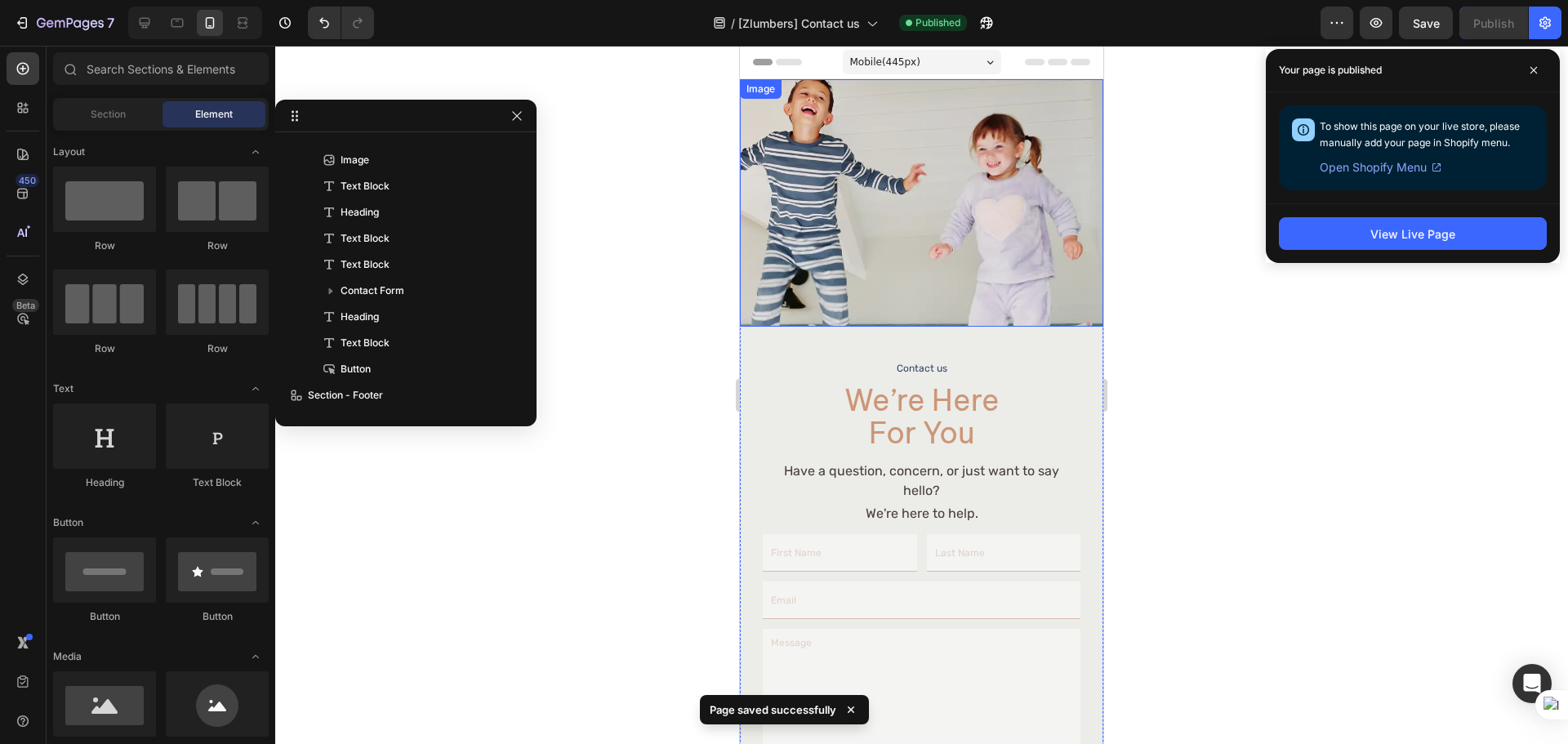
click at [858, 202] on img at bounding box center [921, 203] width 364 height 247
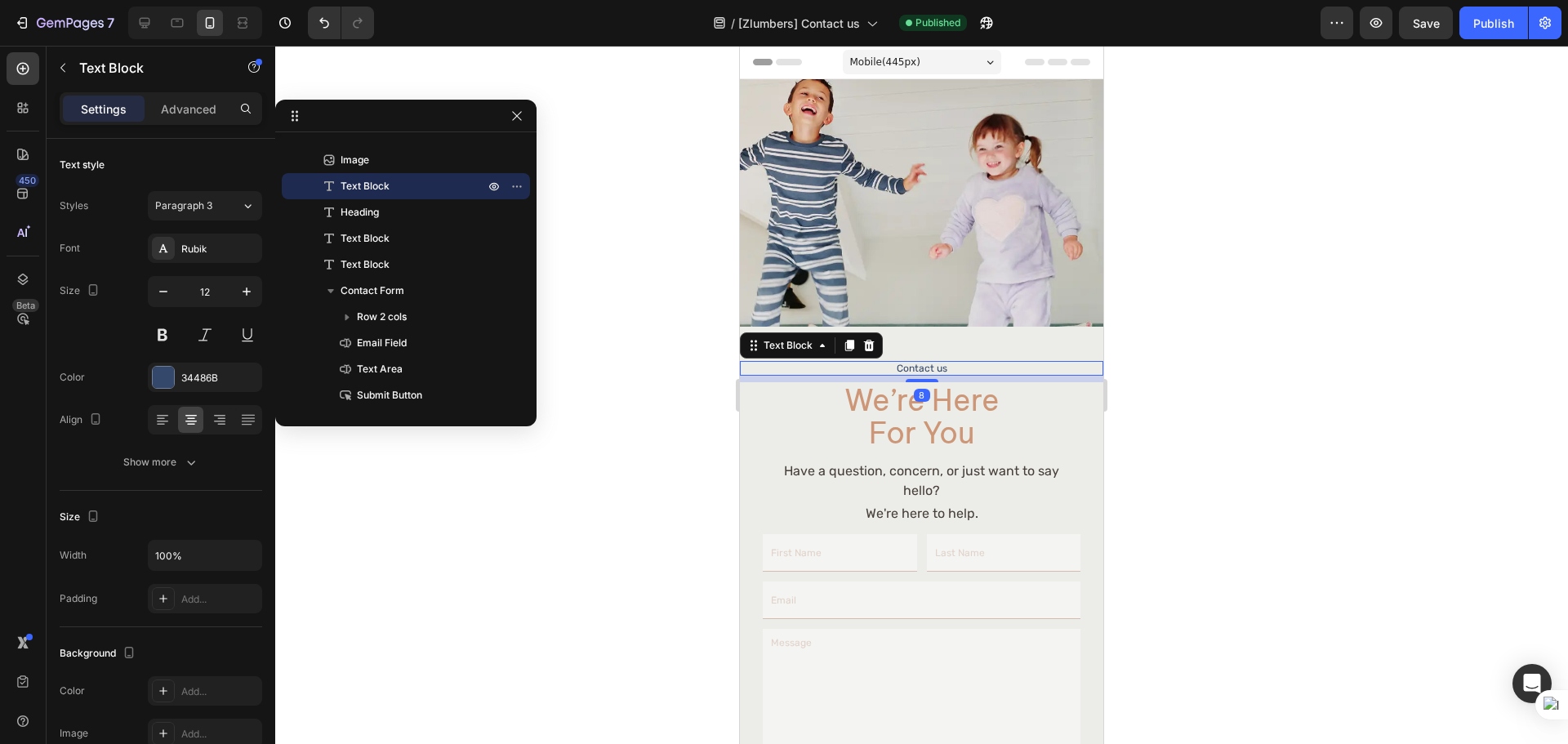
click at [997, 363] on p "Contact us" at bounding box center [921, 368] width 360 height 12
click at [987, 393] on h2 "we’re here for you" at bounding box center [922, 417] width 204 height 70
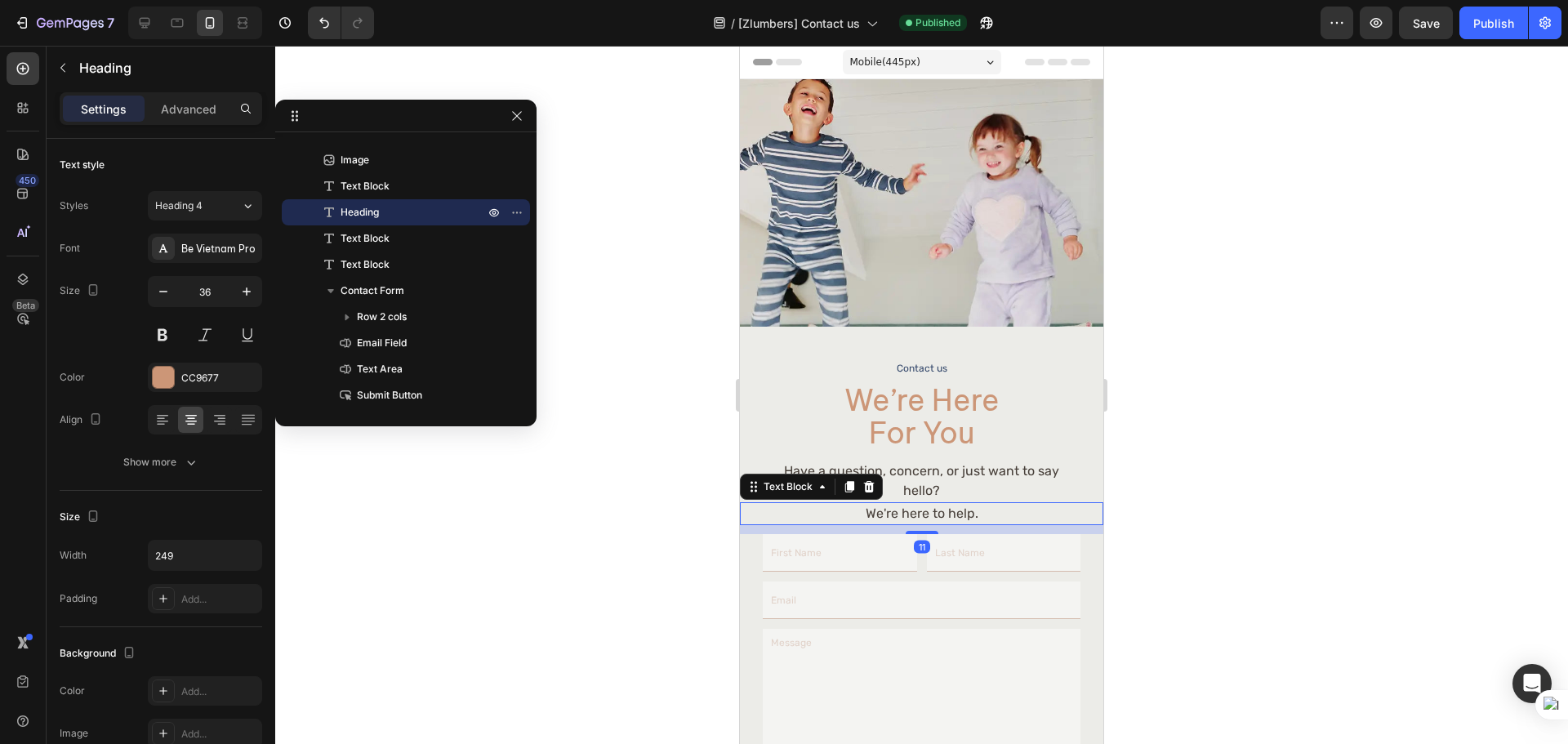
click at [1023, 504] on p "We're here to help." at bounding box center [921, 514] width 314 height 20
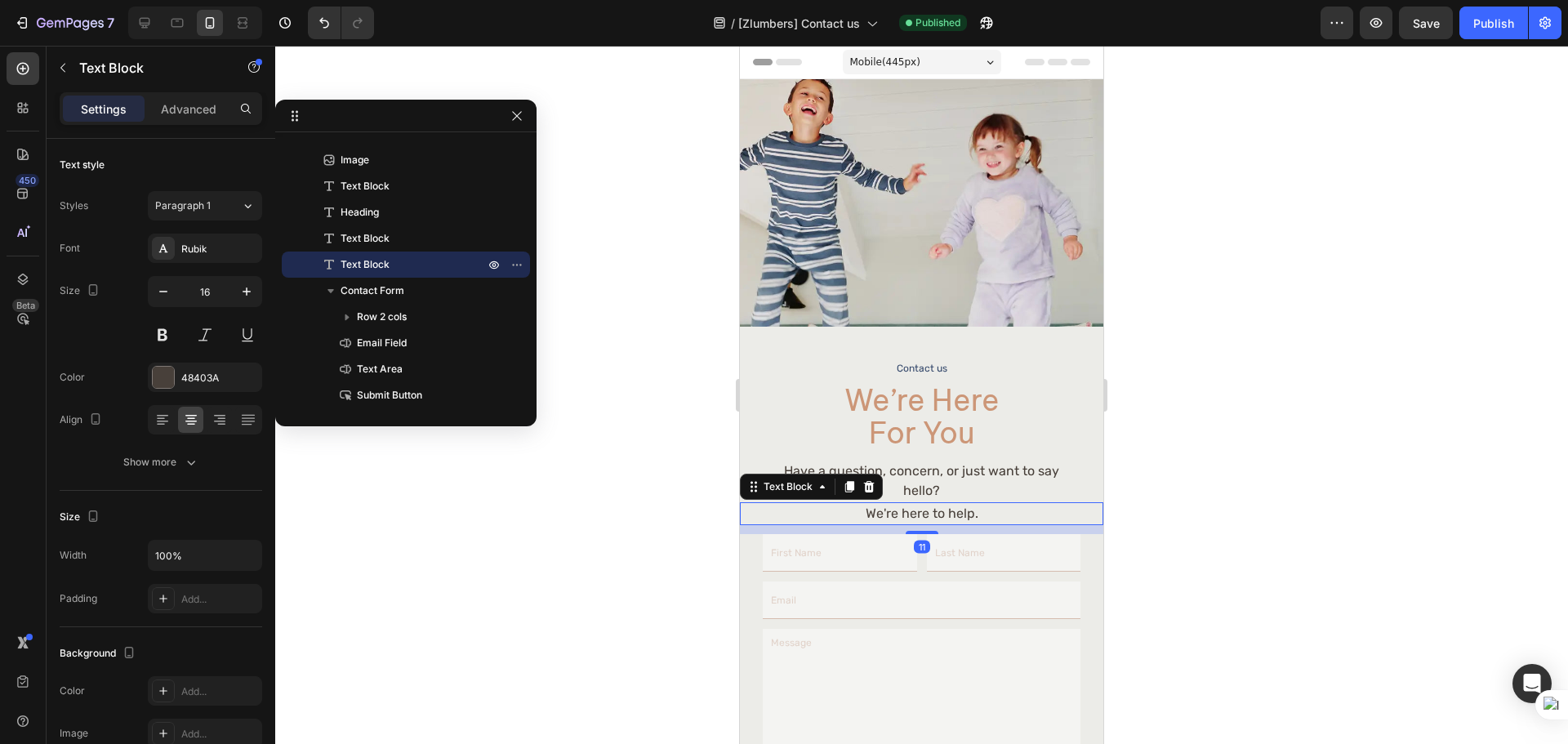
drag, startPoint x: 1209, startPoint y: 466, endPoint x: 281, endPoint y: 404, distance: 930.1
click at [1209, 466] on div at bounding box center [921, 394] width 1293 height 698
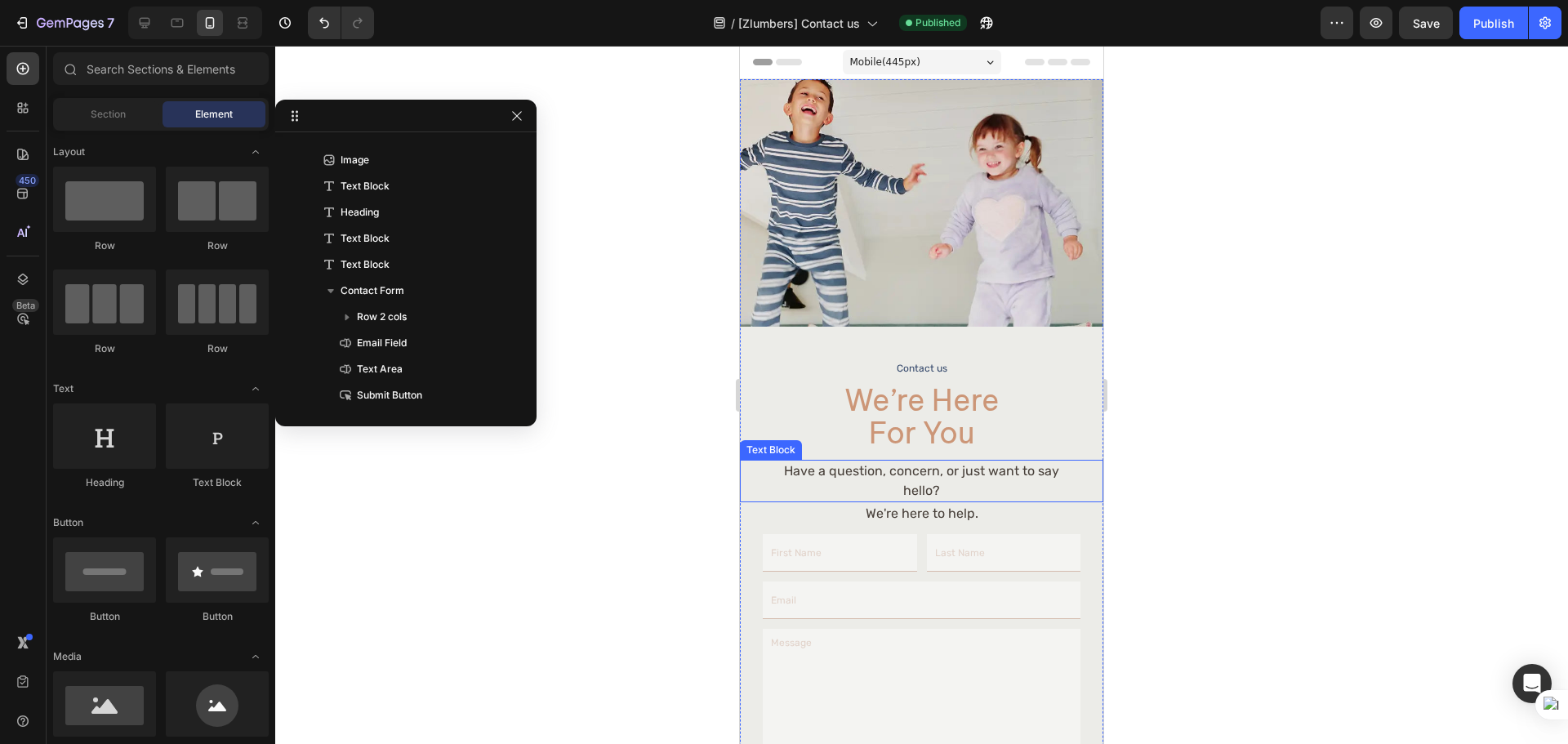
click at [986, 473] on p "Have a question, concern, or just want to say hello?" at bounding box center [921, 481] width 314 height 39
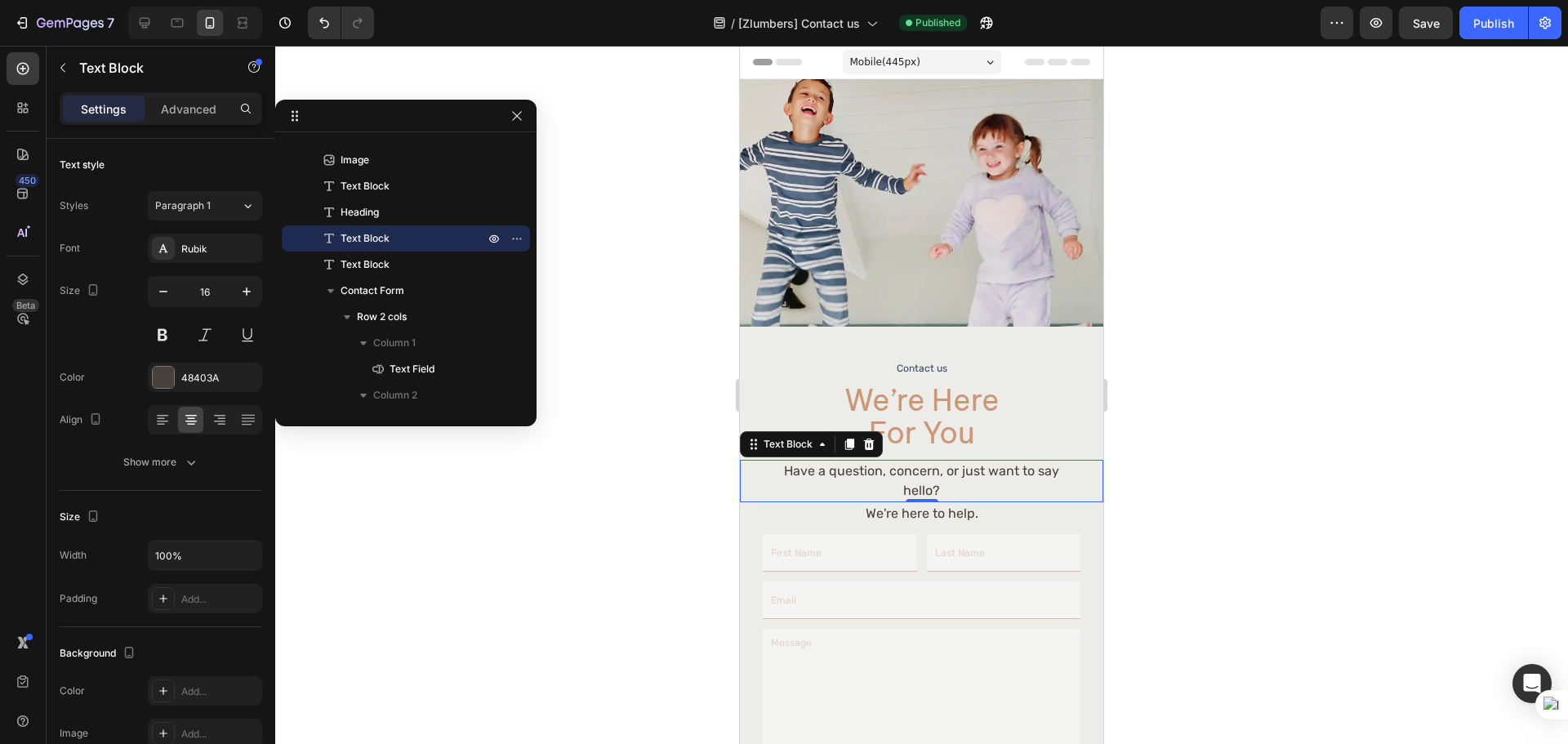
click at [1225, 456] on div at bounding box center [921, 394] width 1293 height 698
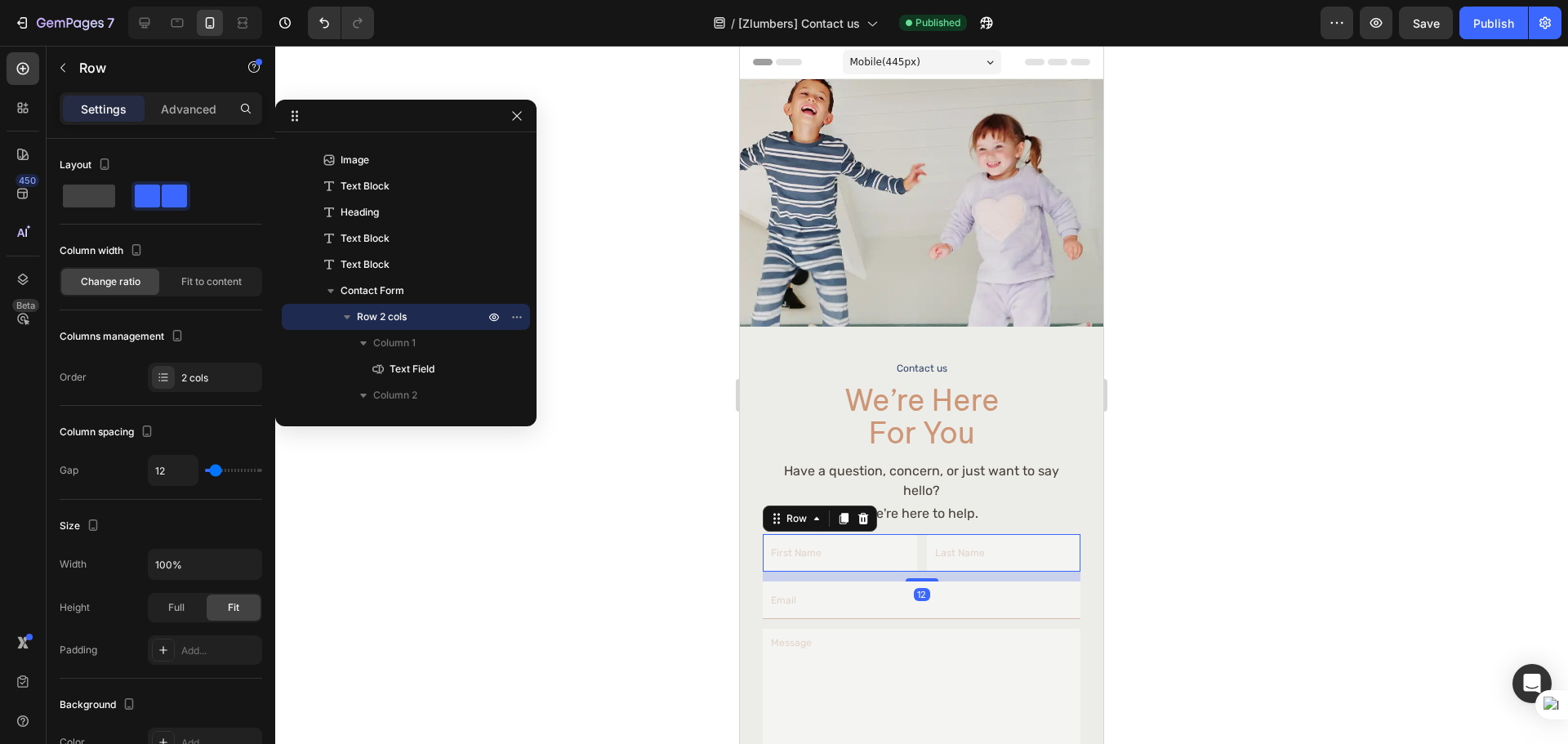
click at [912, 555] on div "Text Field Text Field Row 12" at bounding box center [921, 553] width 317 height 38
click at [926, 618] on div "Text Field Text Field Row 12 Email Field Text Area Submit Submit Button Contact…" at bounding box center [921, 676] width 364 height 284
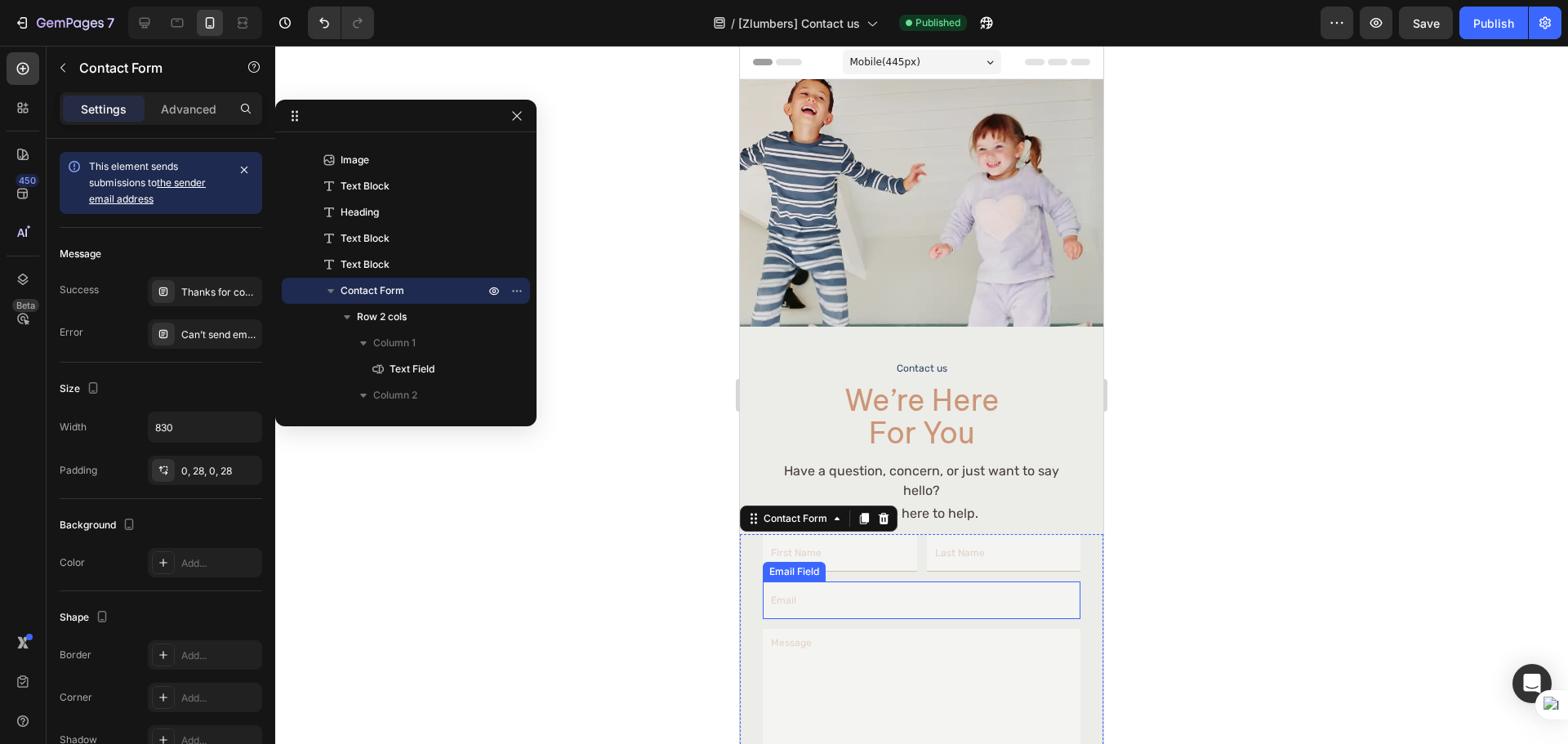
click at [932, 606] on input "email" at bounding box center [921, 600] width 317 height 38
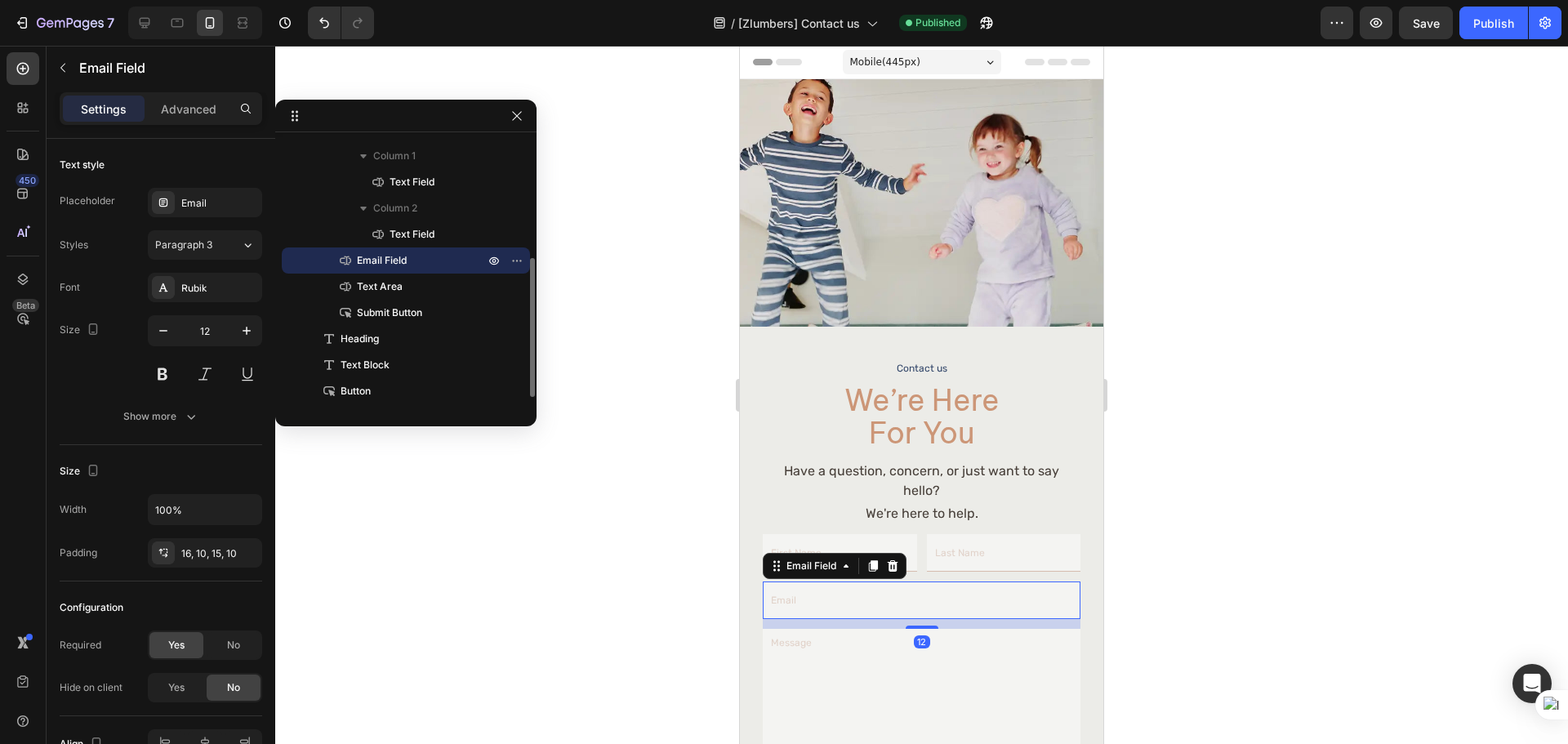
scroll to position [137, 0]
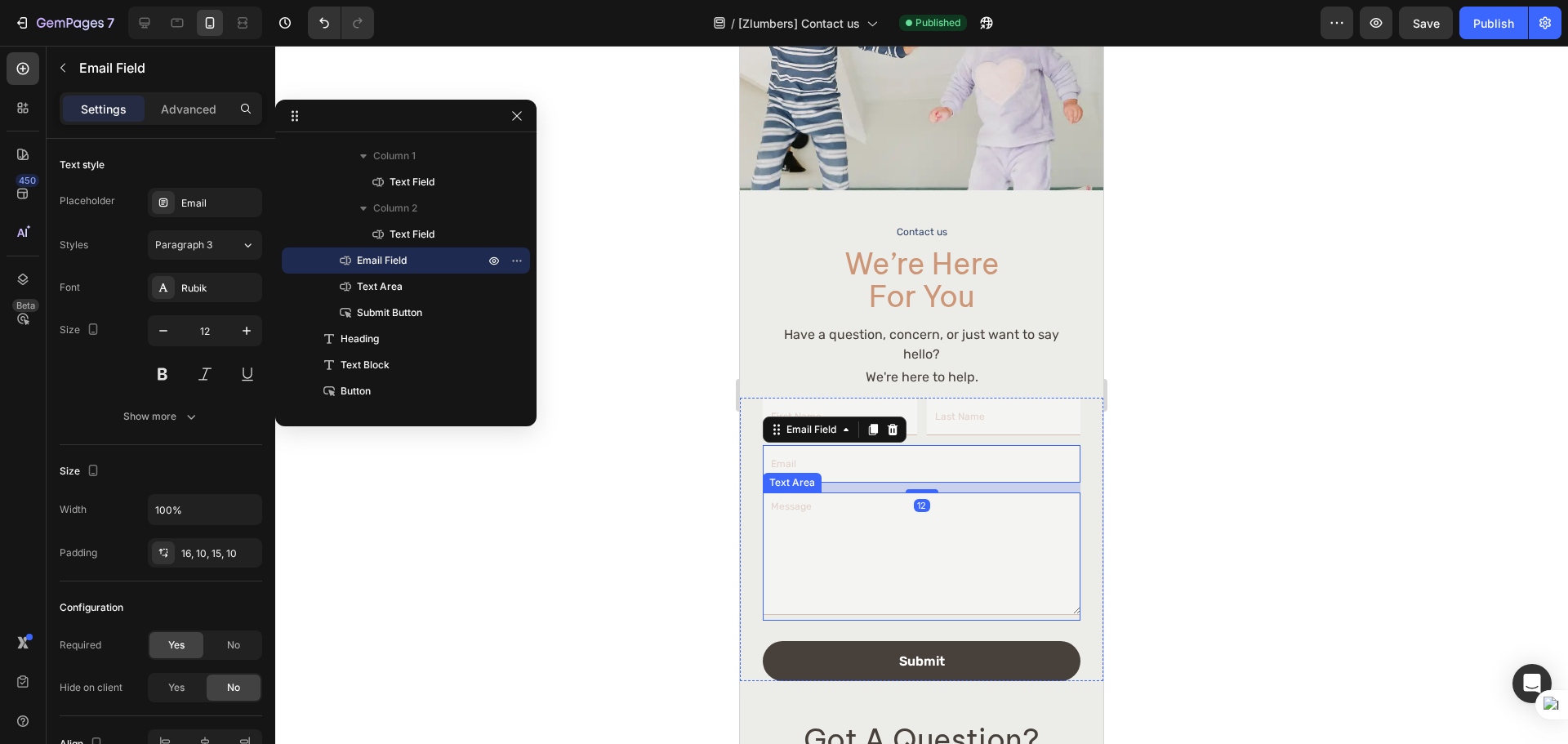
click at [956, 589] on textarea at bounding box center [921, 553] width 317 height 122
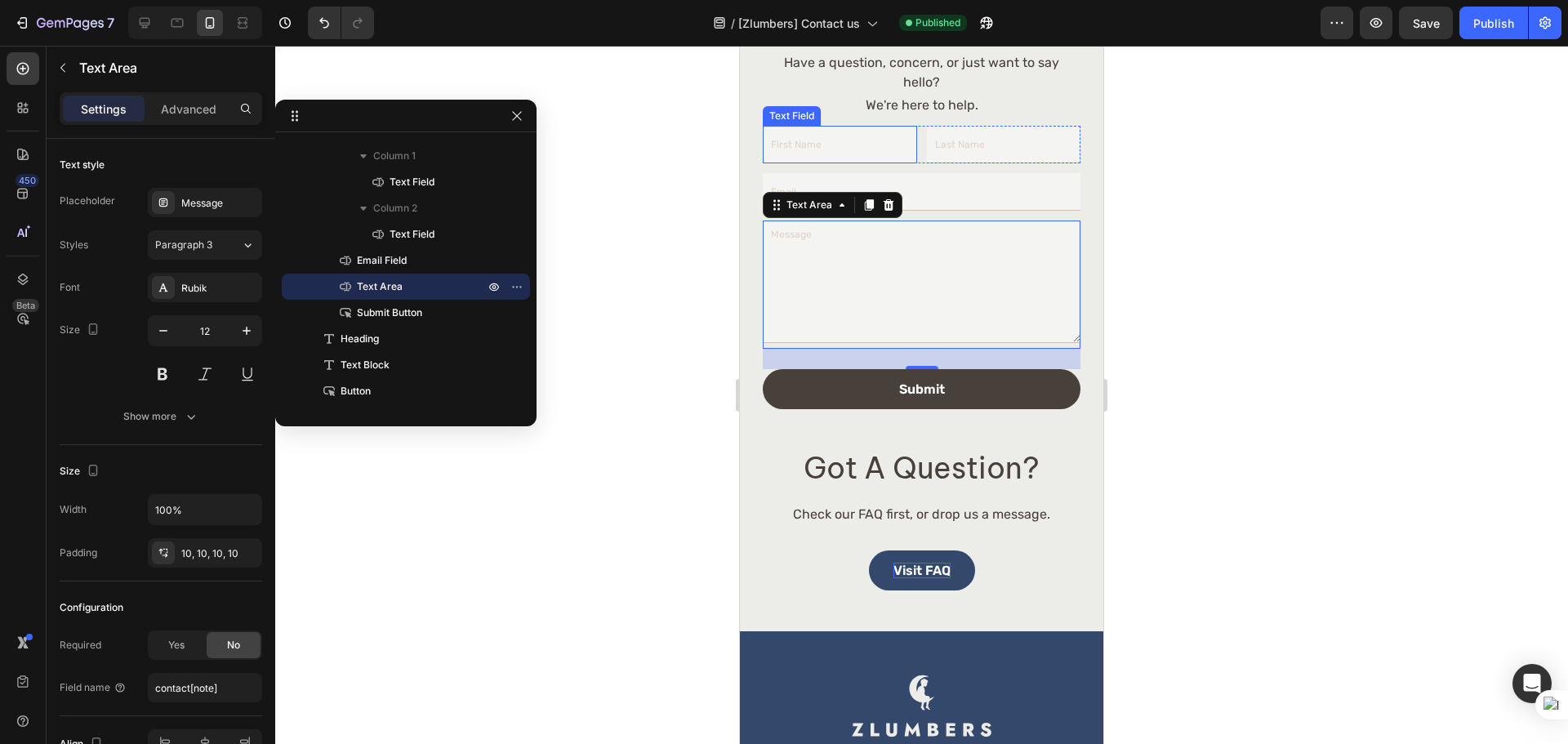
scroll to position [545, 0]
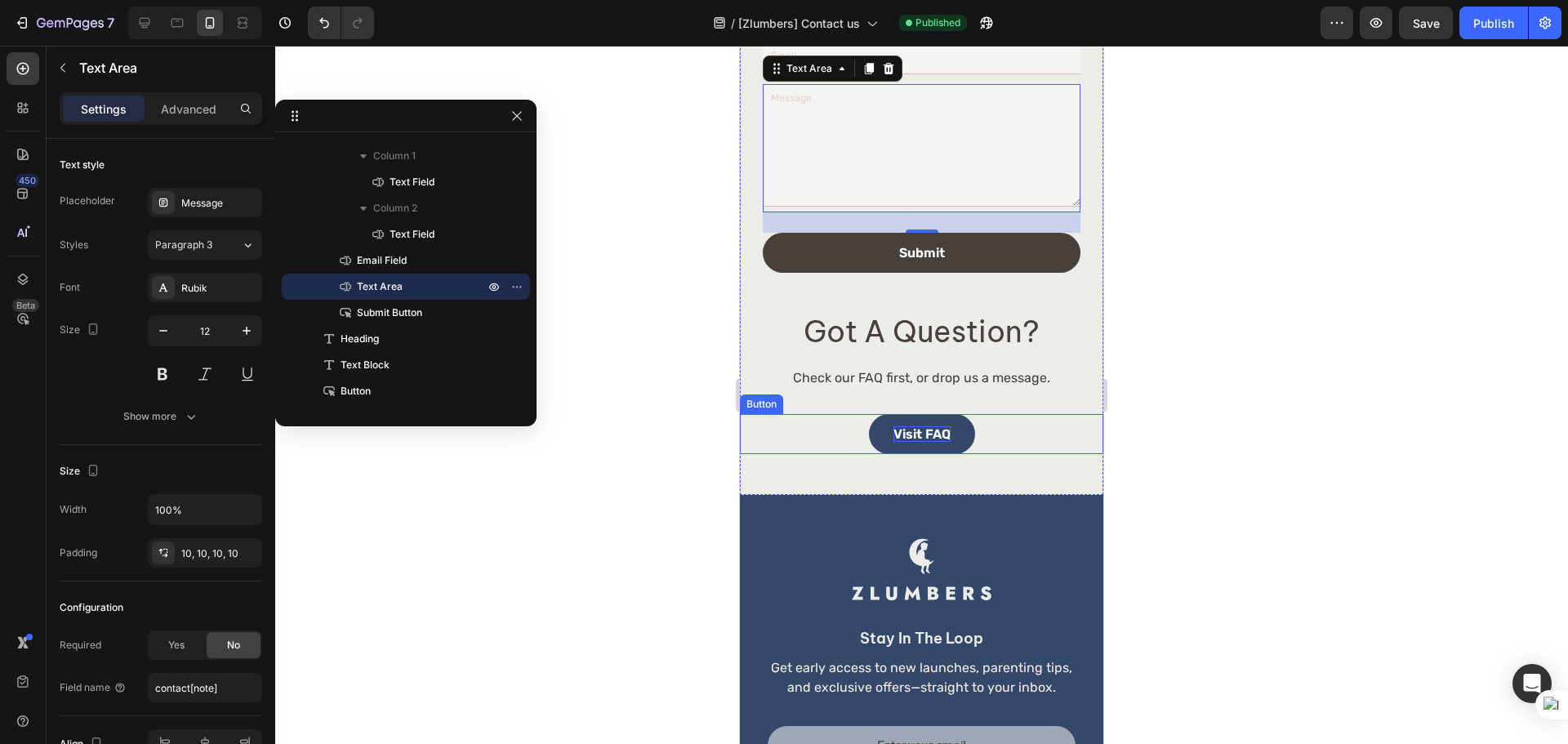
click at [927, 414] on link "Visit FAQ" at bounding box center [921, 433] width 106 height 40
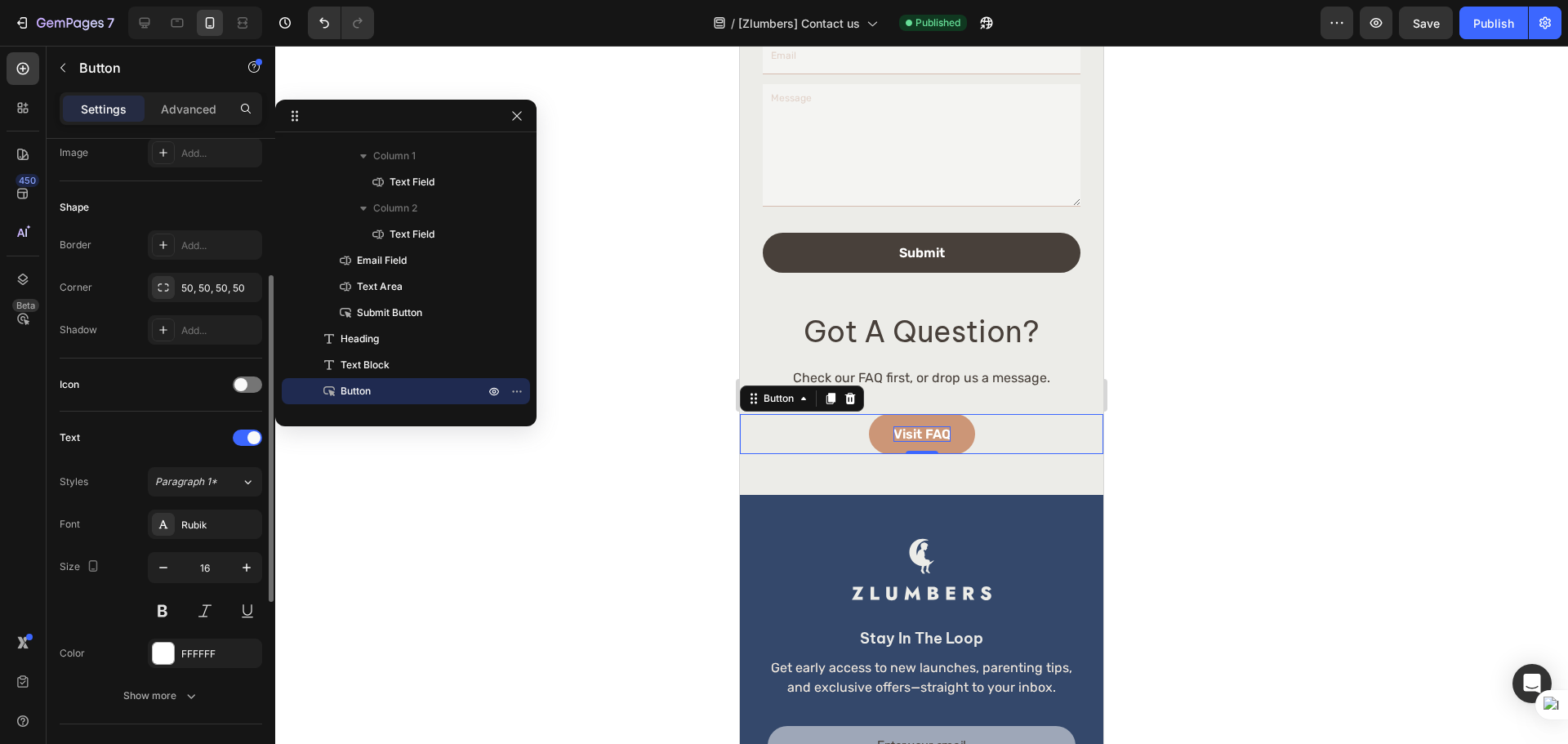
scroll to position [409, 0]
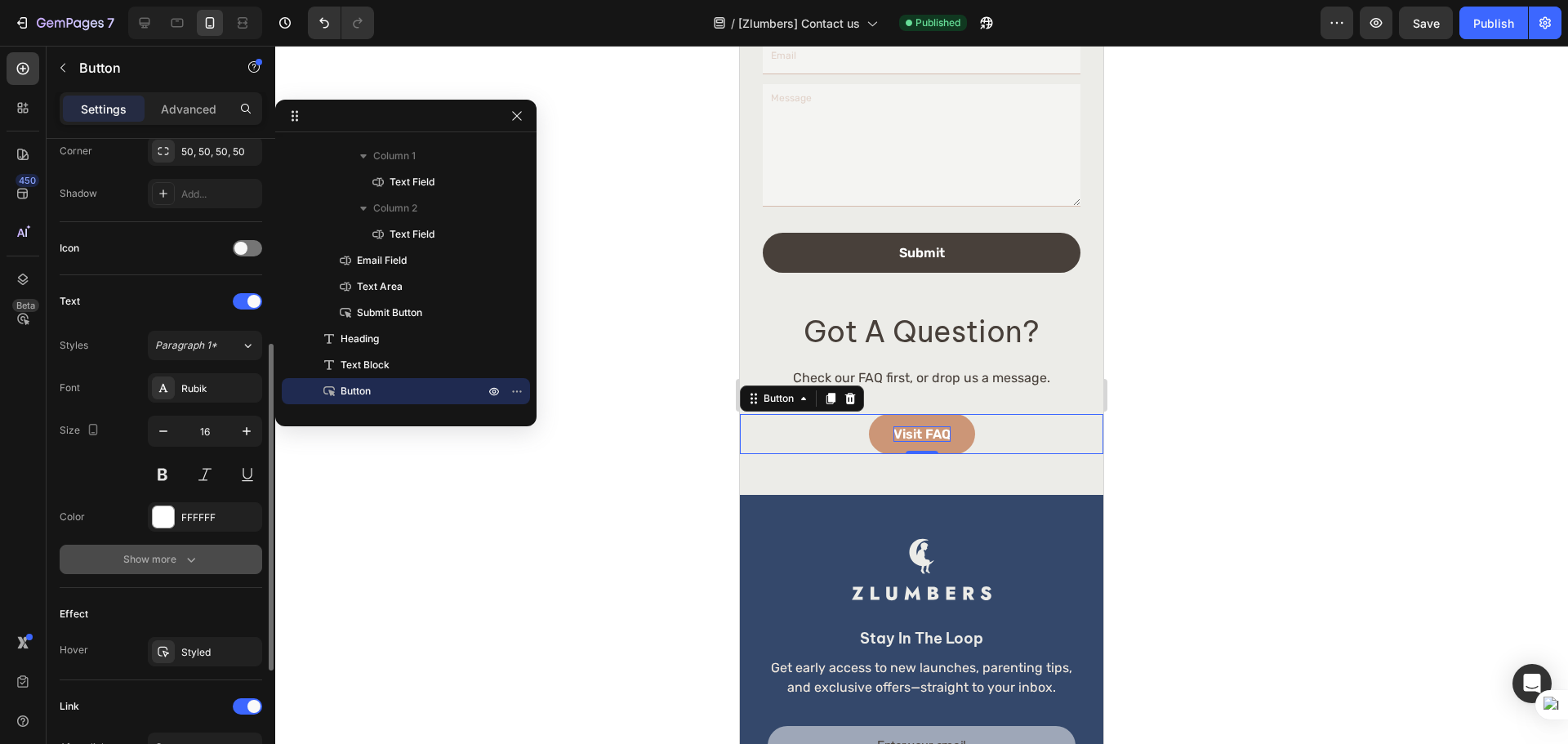
click at [200, 545] on button "Show more" at bounding box center [161, 559] width 203 height 29
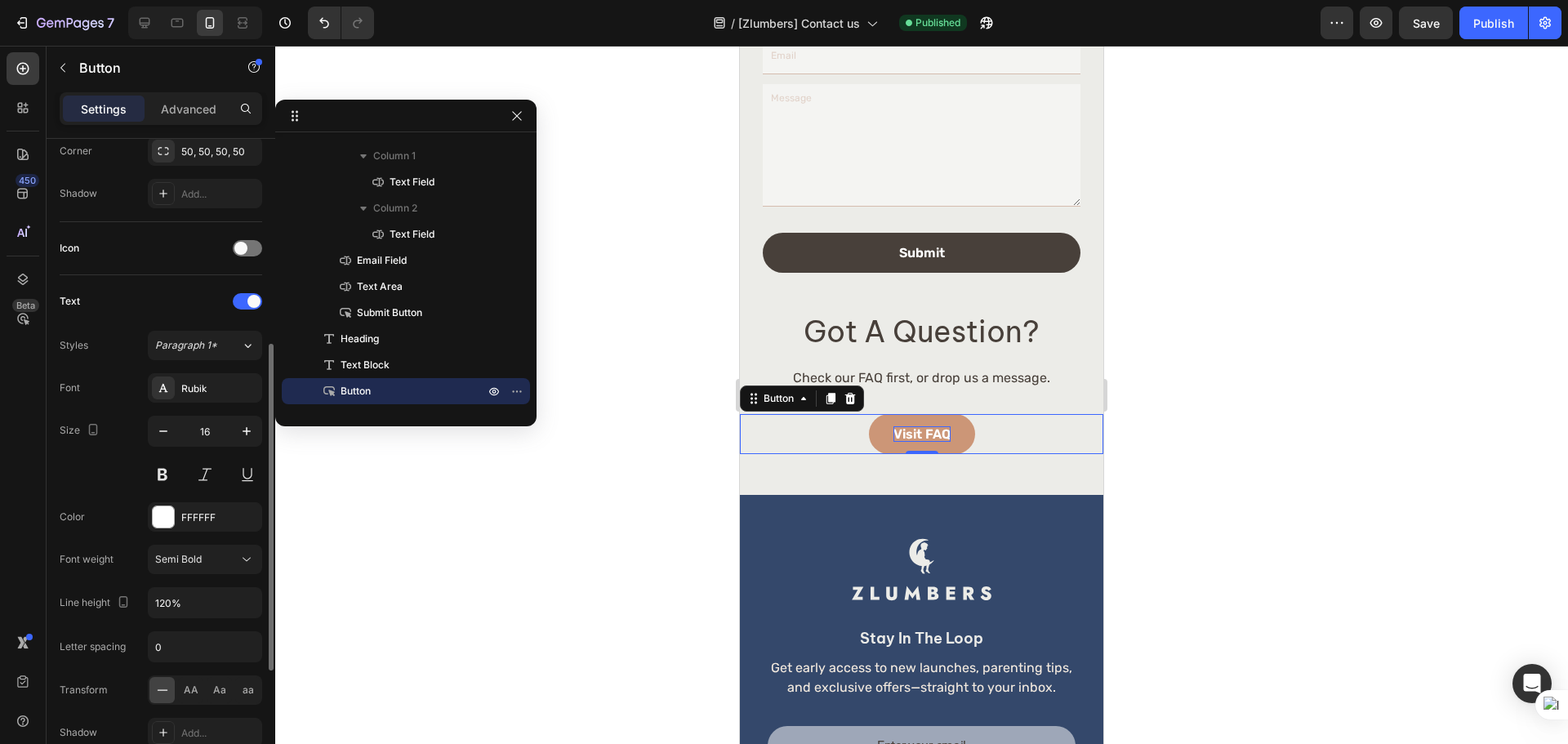
click at [201, 544] on div "Font Rubik Size 16 Color FFFFFF Font weight Semi Bold Line height 120% Letter s…" at bounding box center [161, 581] width 203 height 416
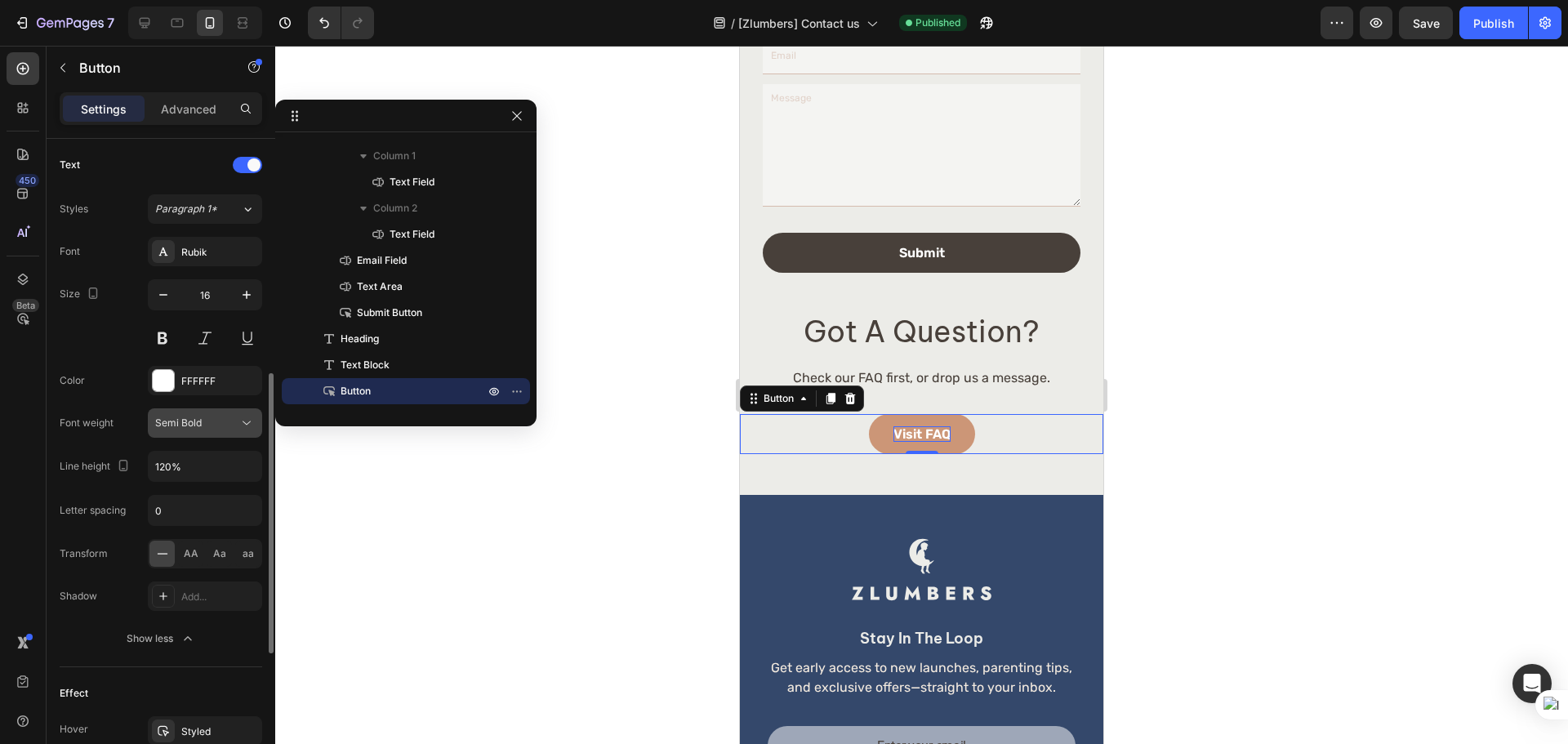
click at [227, 422] on div "Semi Bold" at bounding box center [197, 422] width 83 height 14
click at [94, 346] on div "Size 16" at bounding box center [161, 316] width 203 height 73
click at [145, 22] on icon at bounding box center [145, 22] width 16 height 16
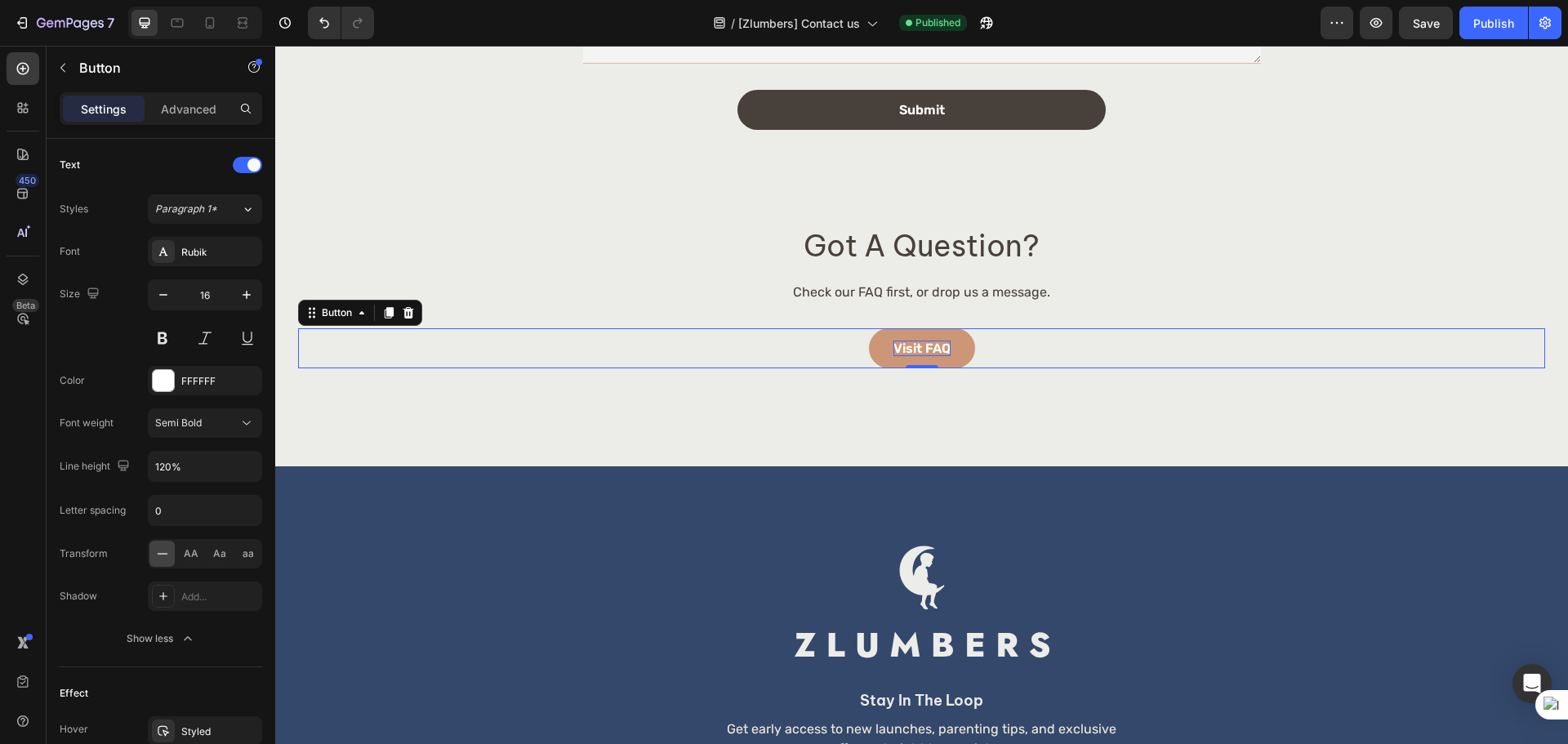
scroll to position [1004, 0]
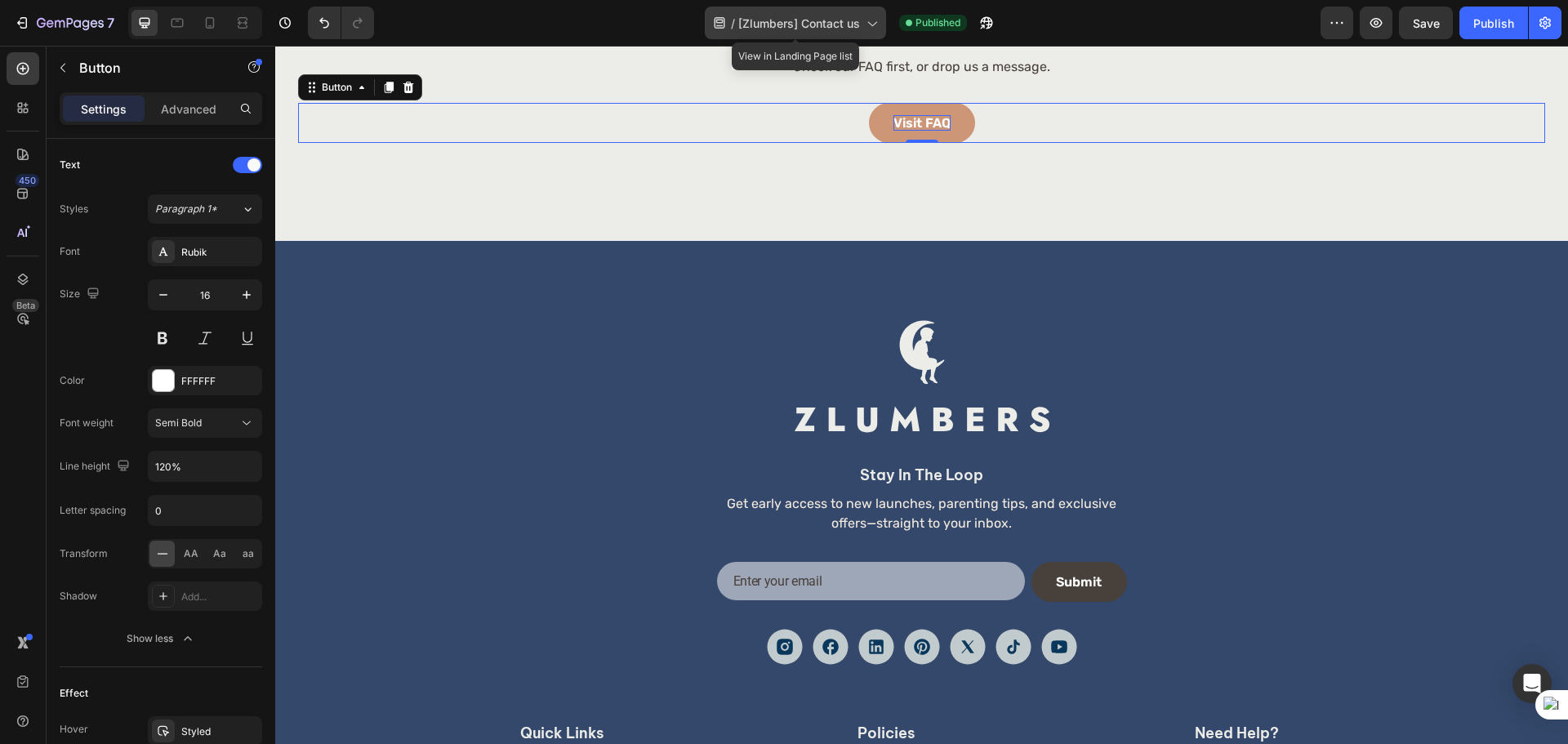
click at [830, 27] on span "[Zlumbers] Contact us" at bounding box center [799, 22] width 122 height 17
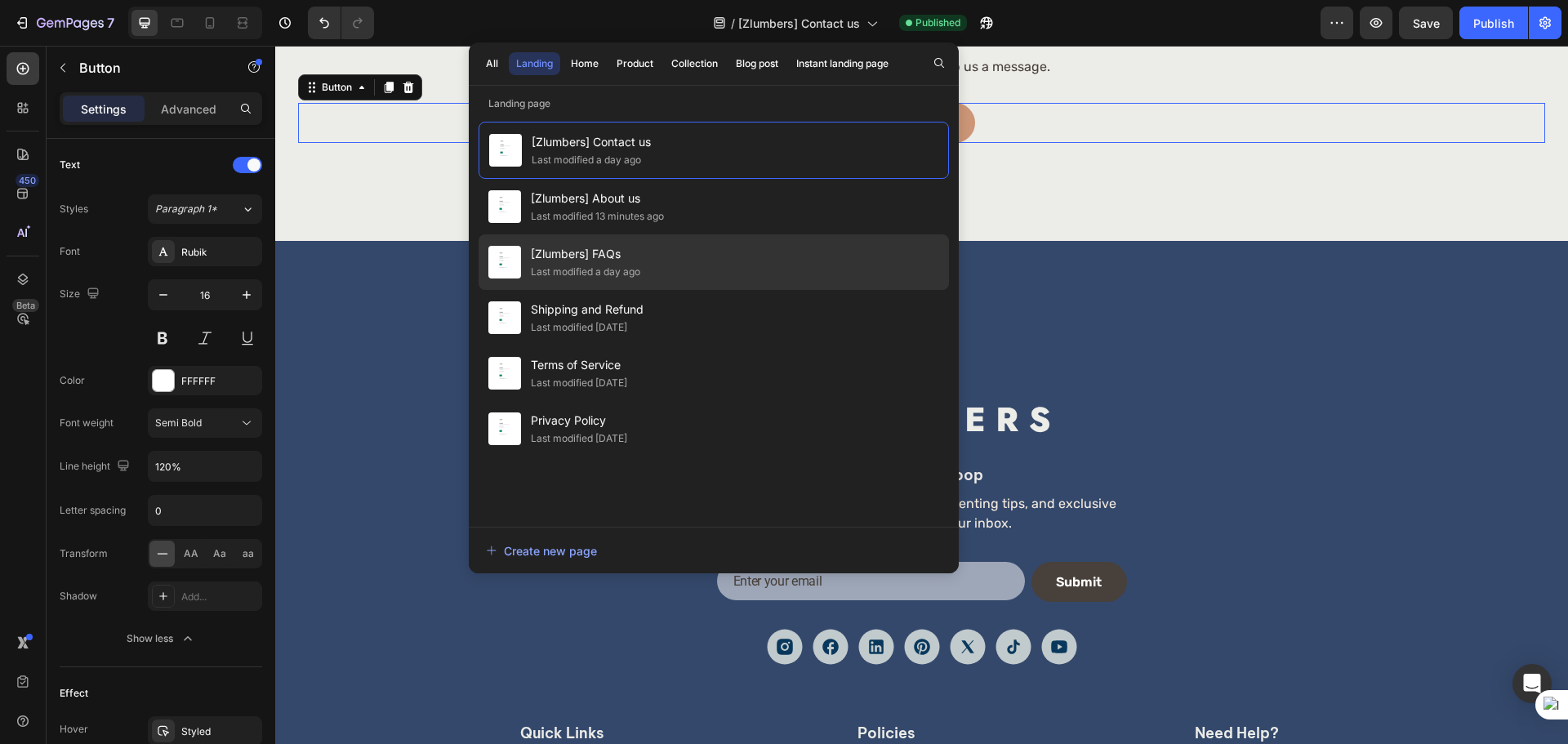
click at [675, 289] on div "[Zlumbers] FAQs Last modified a day ago" at bounding box center [714, 317] width 470 height 55
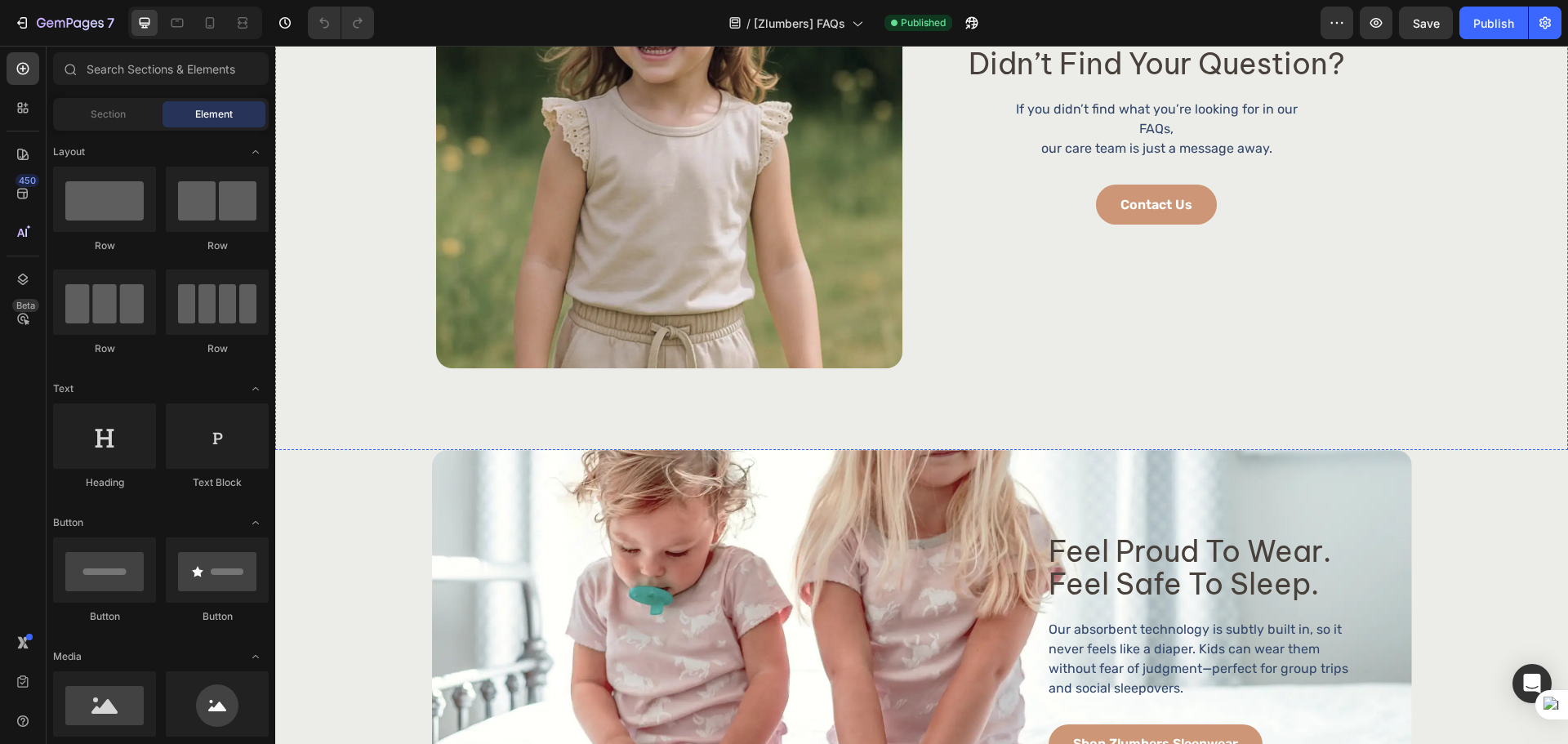
scroll to position [1648, 0]
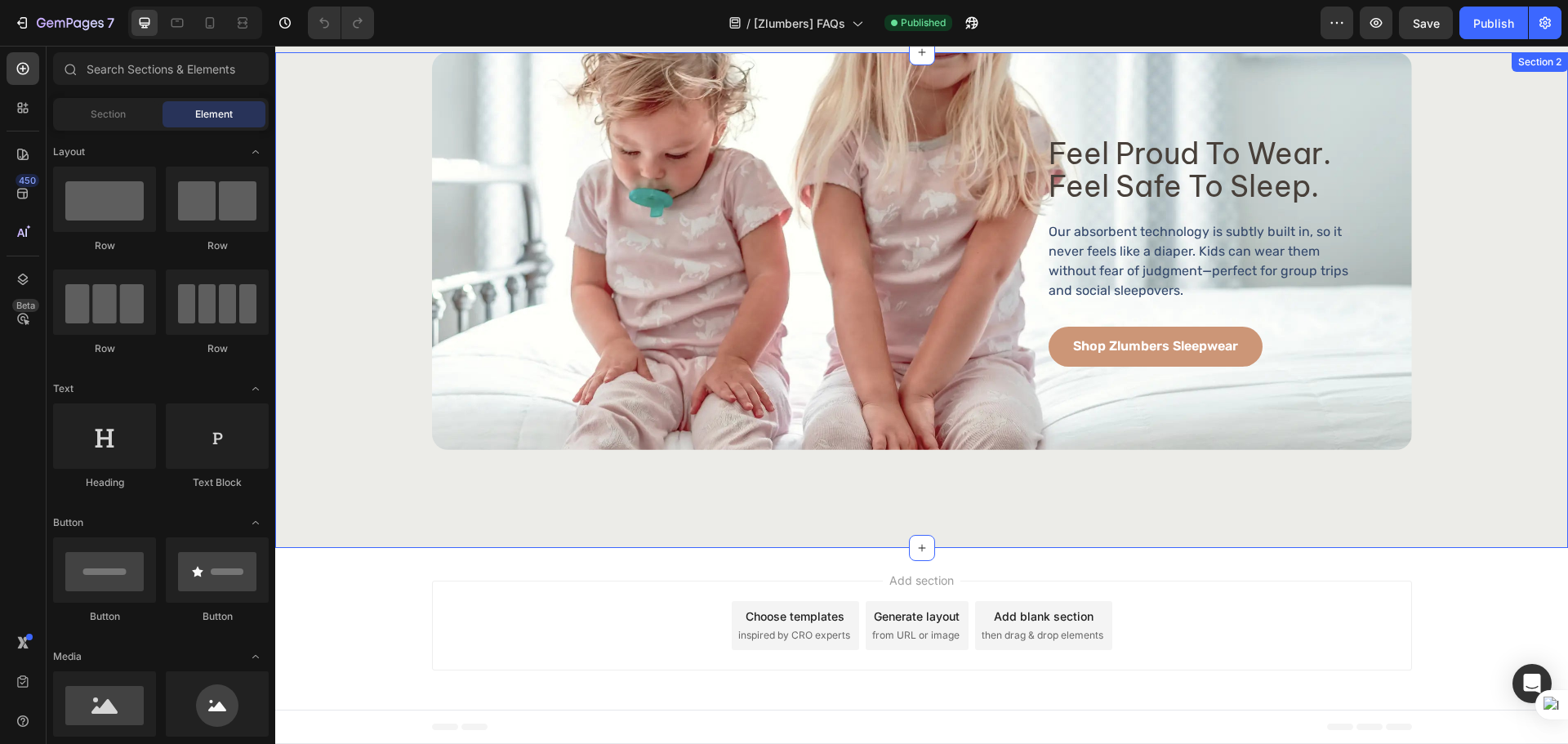
click at [337, 492] on div "feel proud to wear. feel safe to sleep. Heading feel proud to wear. feel safe t…" at bounding box center [921, 299] width 1293 height 496
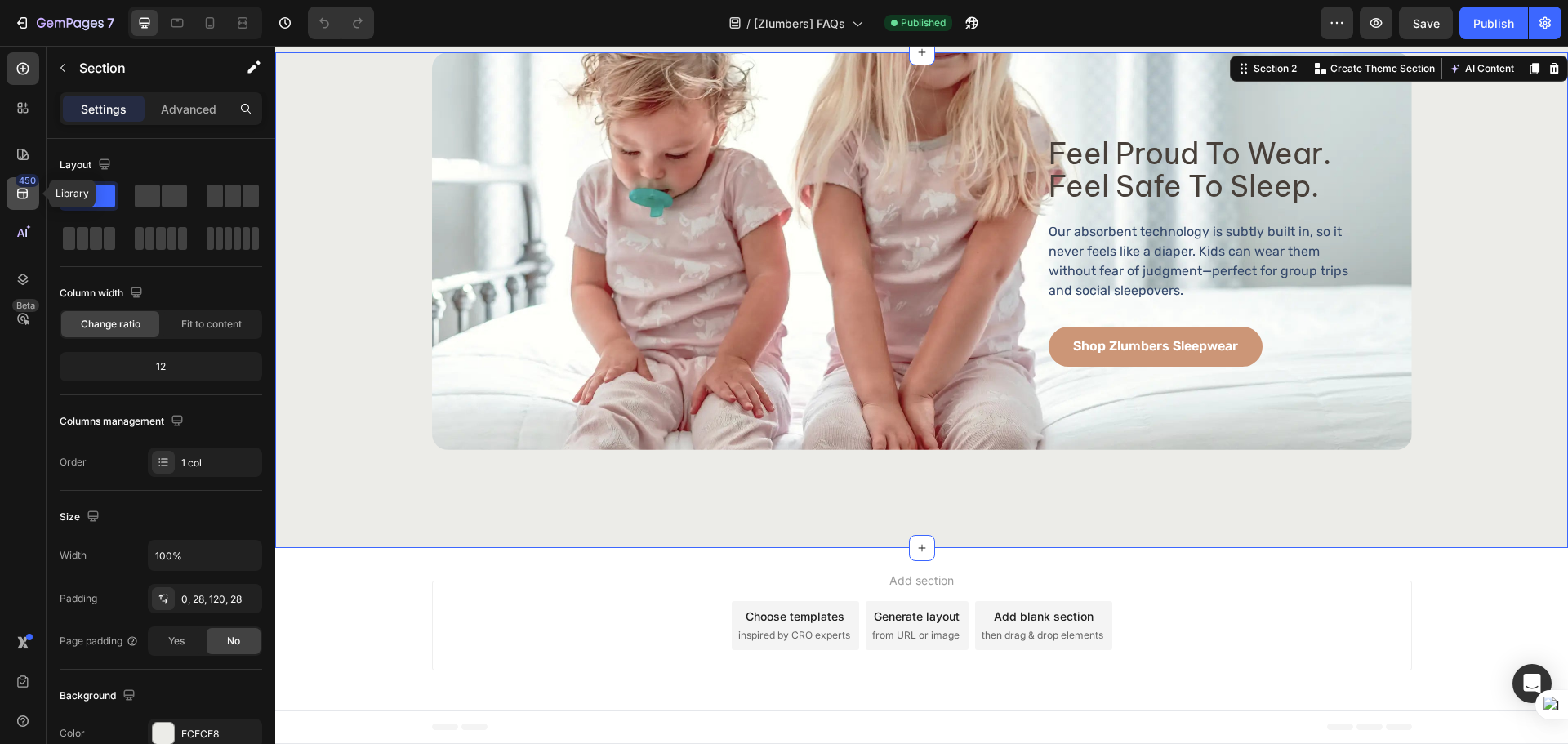
click at [21, 195] on icon at bounding box center [22, 193] width 16 height 16
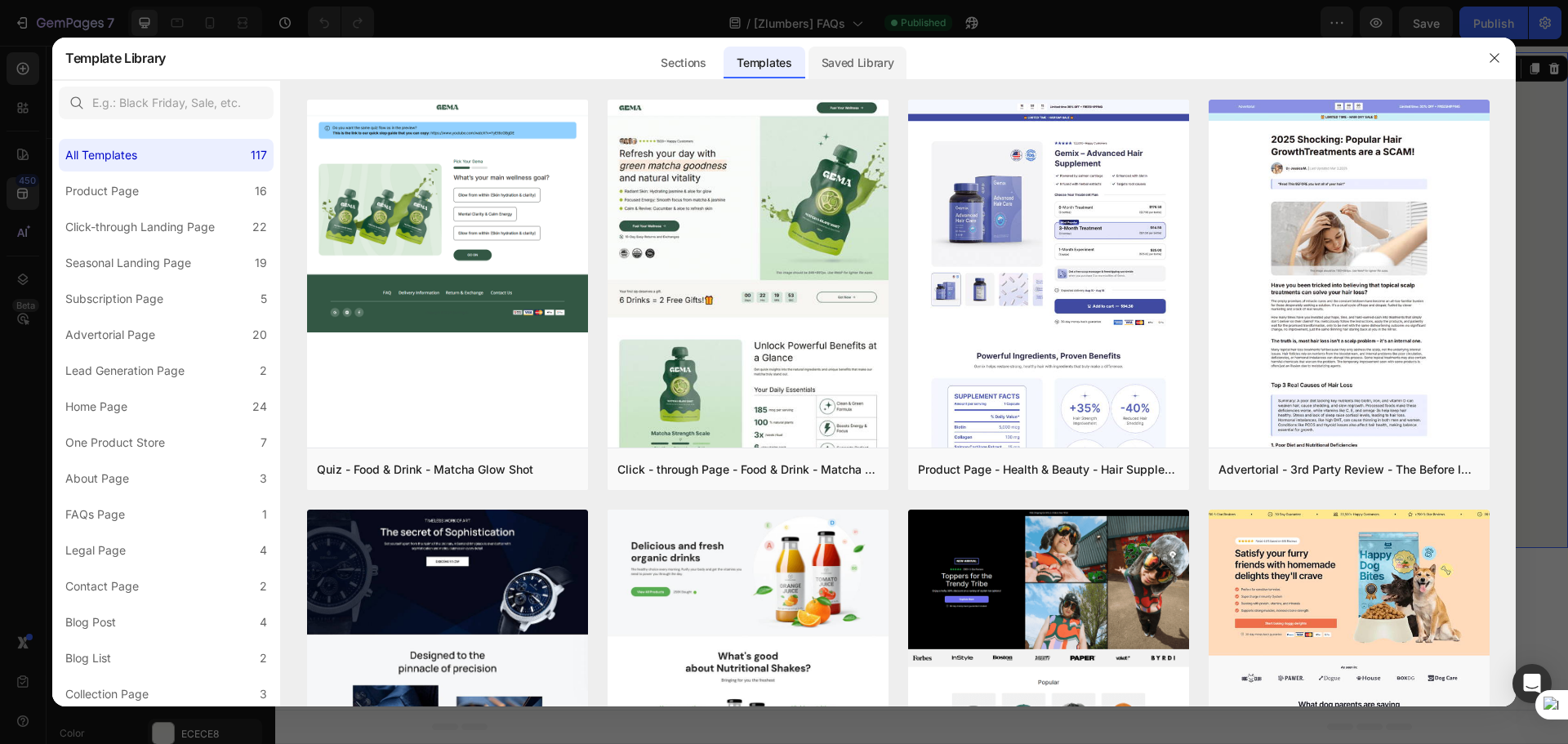
click at [834, 59] on div "Saved Library" at bounding box center [858, 63] width 99 height 33
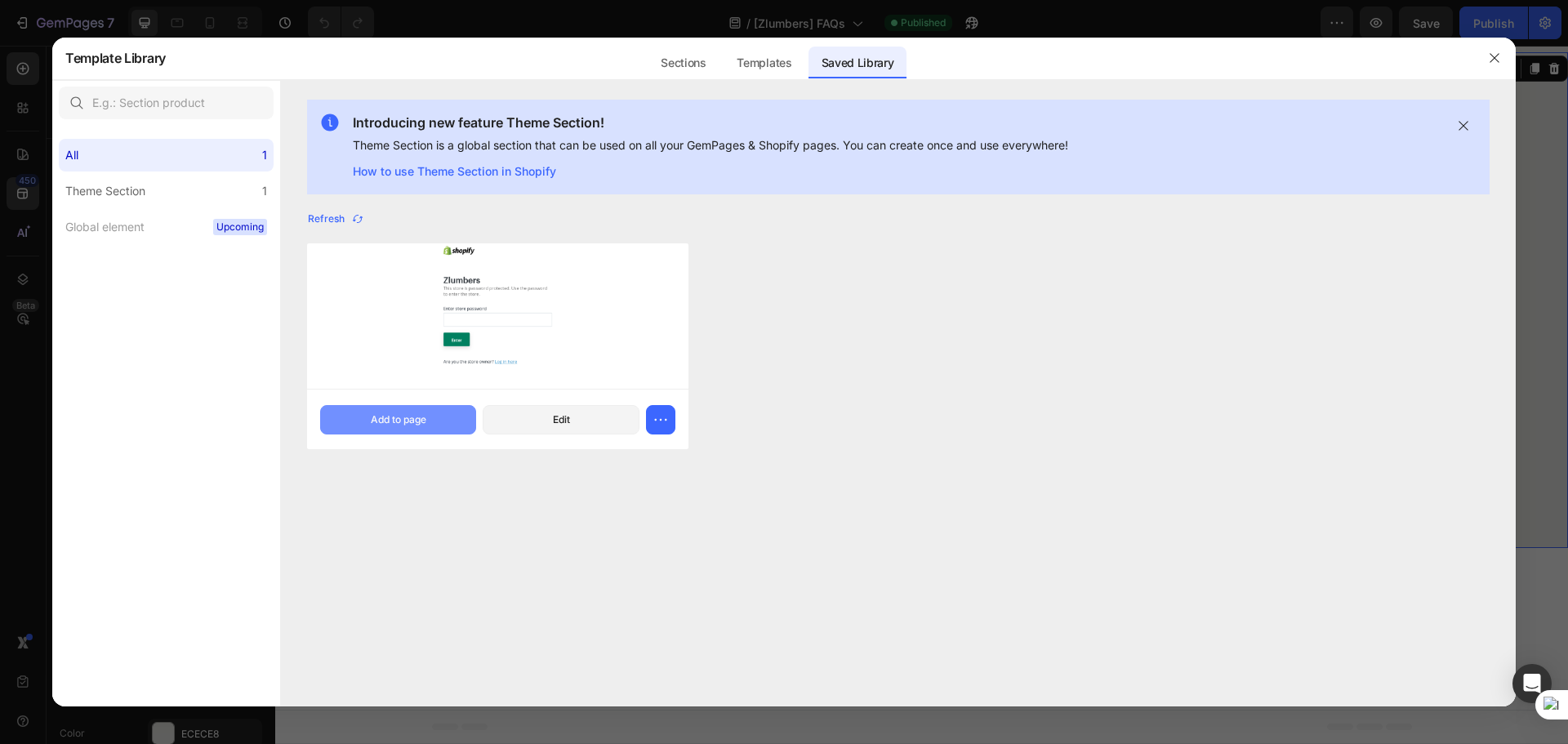
click at [399, 414] on div "Add to page" at bounding box center [398, 420] width 55 height 14
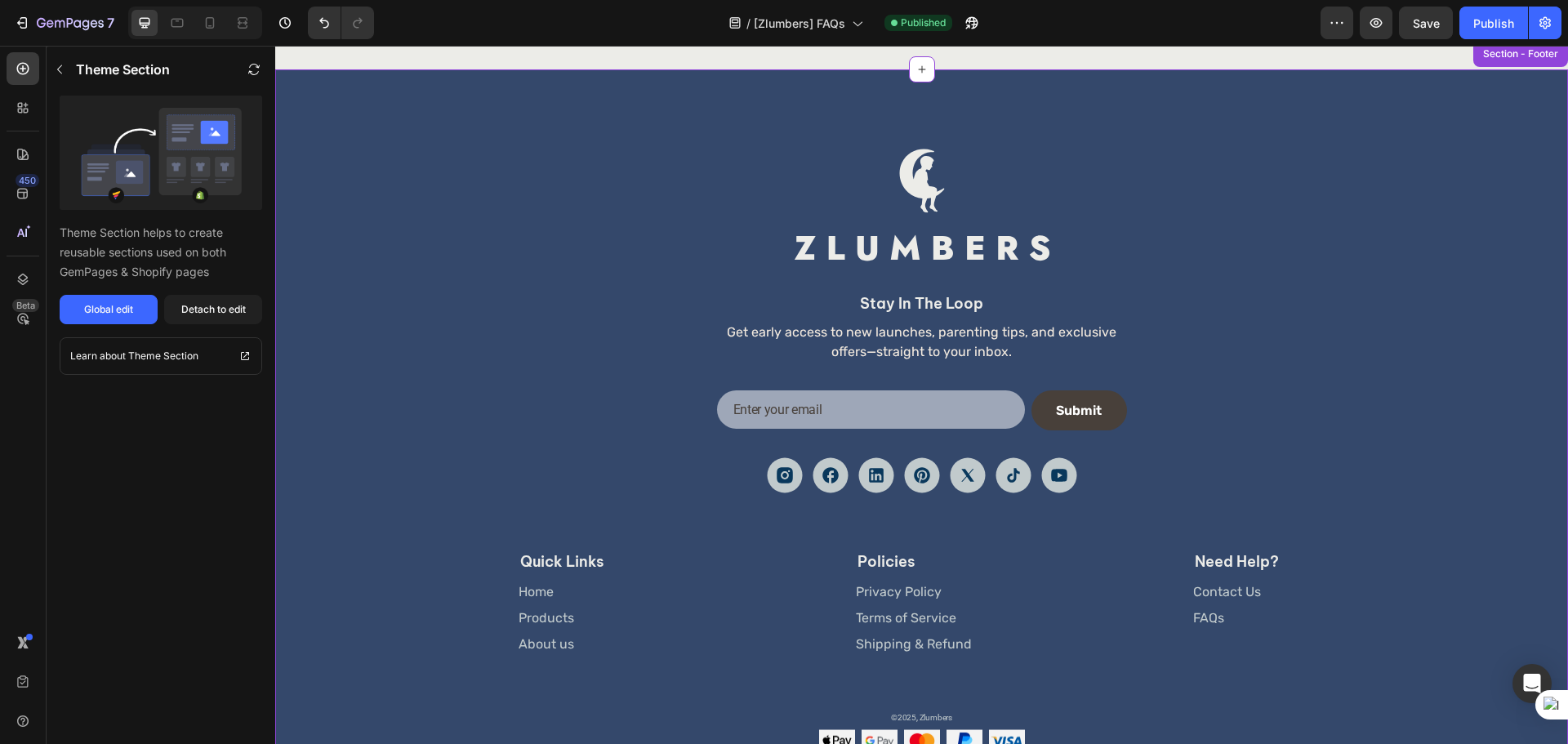
scroll to position [2150, 0]
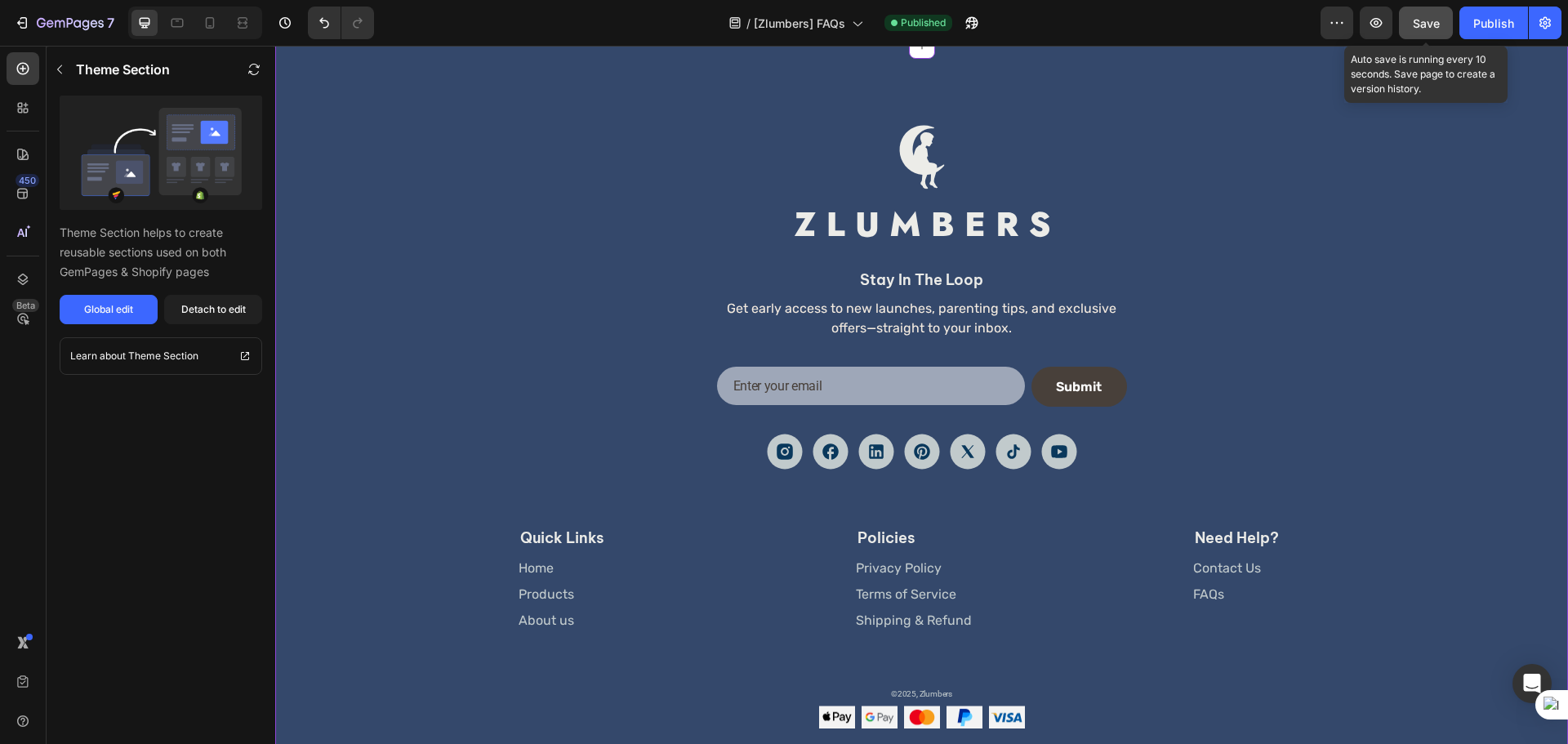
click at [1432, 27] on span "Save" at bounding box center [1426, 23] width 27 height 14
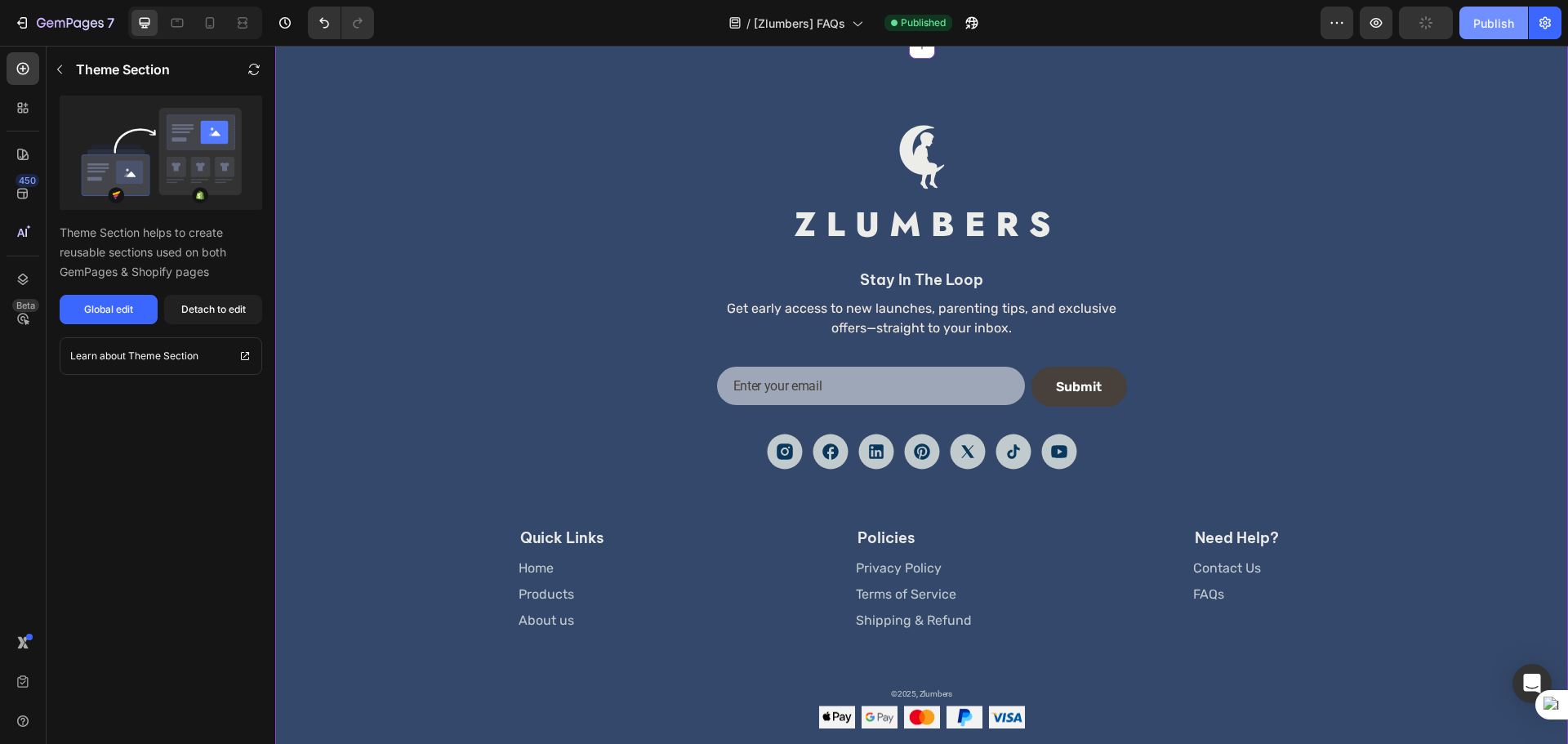
click at [1504, 24] on div "Publish" at bounding box center [1494, 22] width 41 height 17
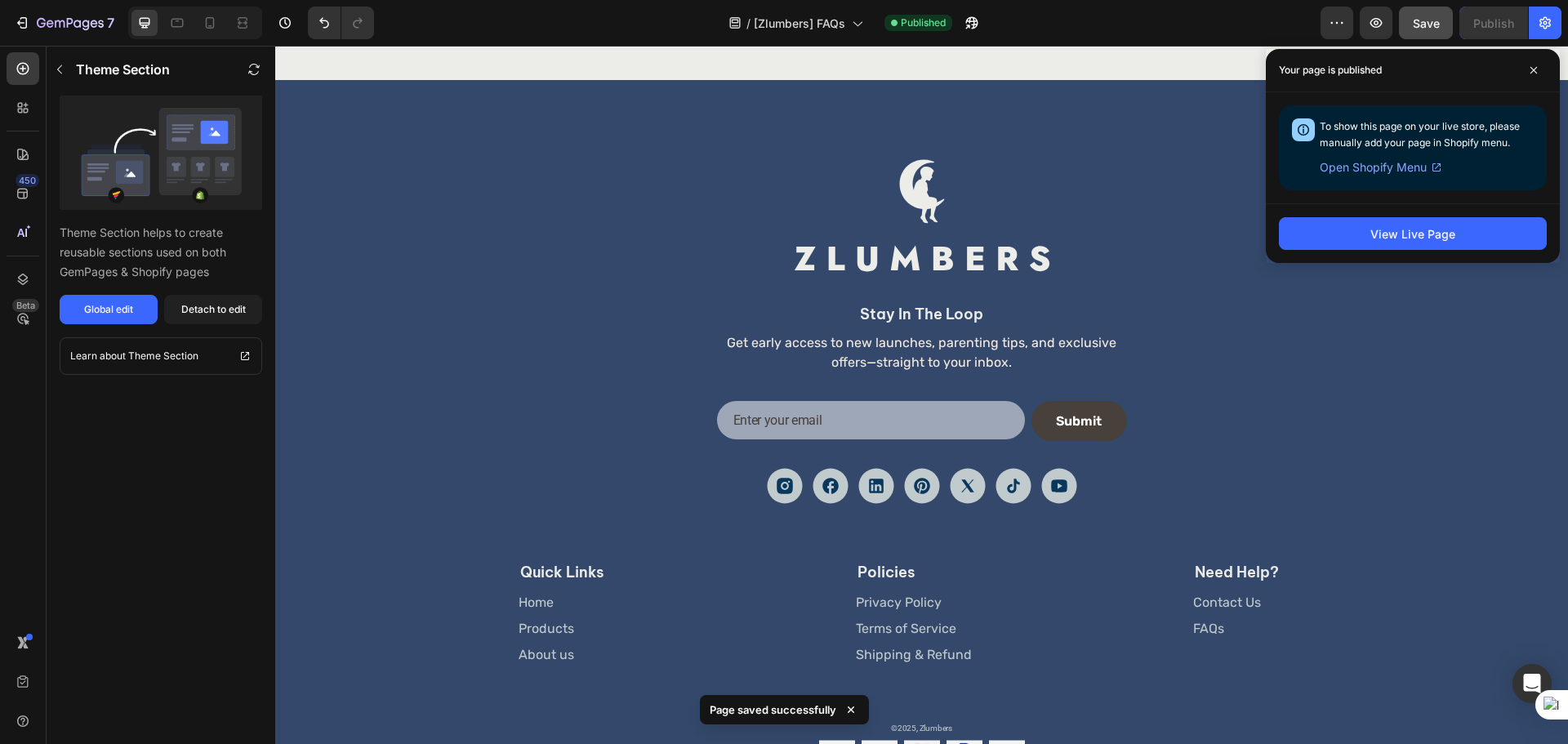
scroll to position [2286, 0]
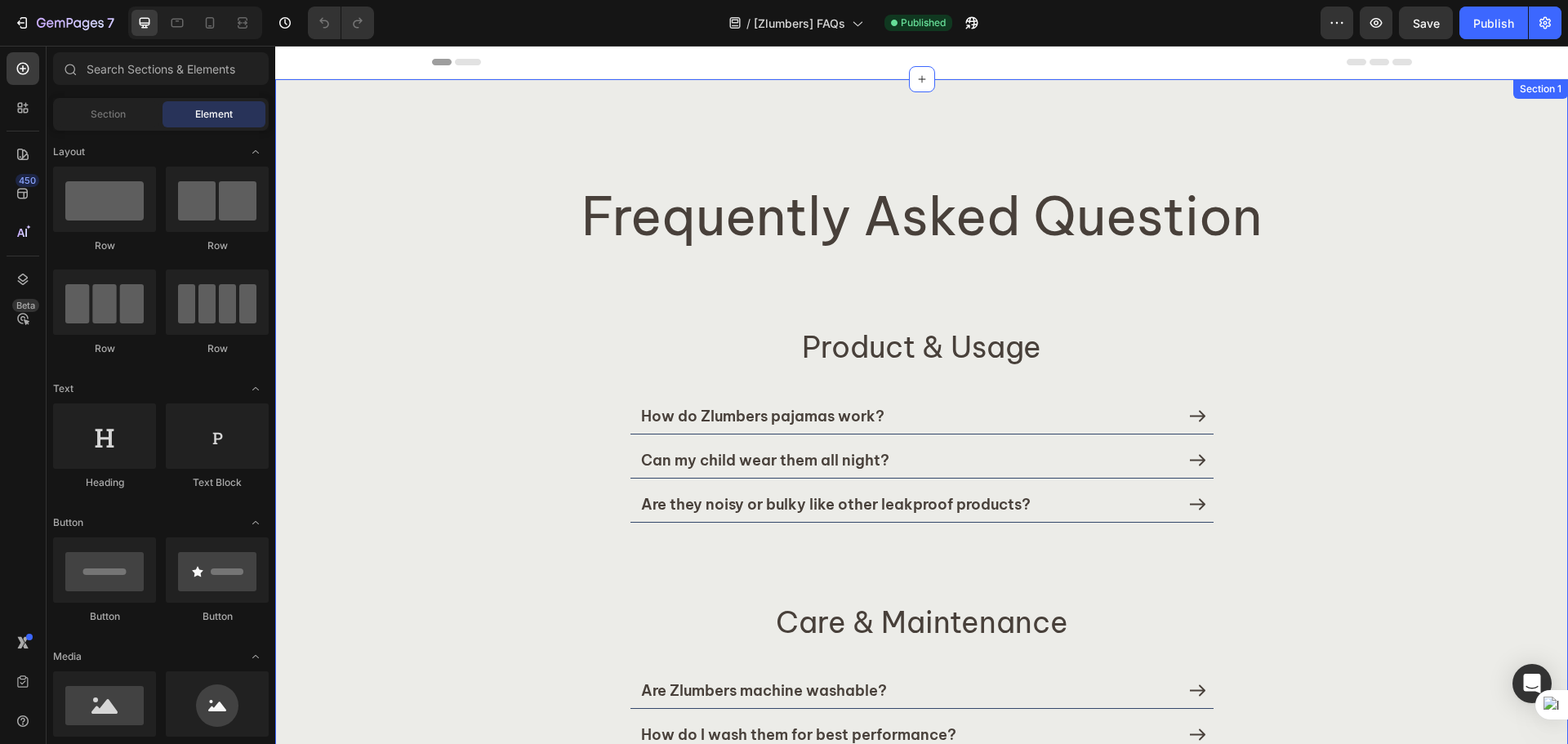
click at [716, 150] on div "Frequently Asked Question Heading Product & Usage Heading Product & Usage Headi…" at bounding box center [921, 747] width 1293 height 1334
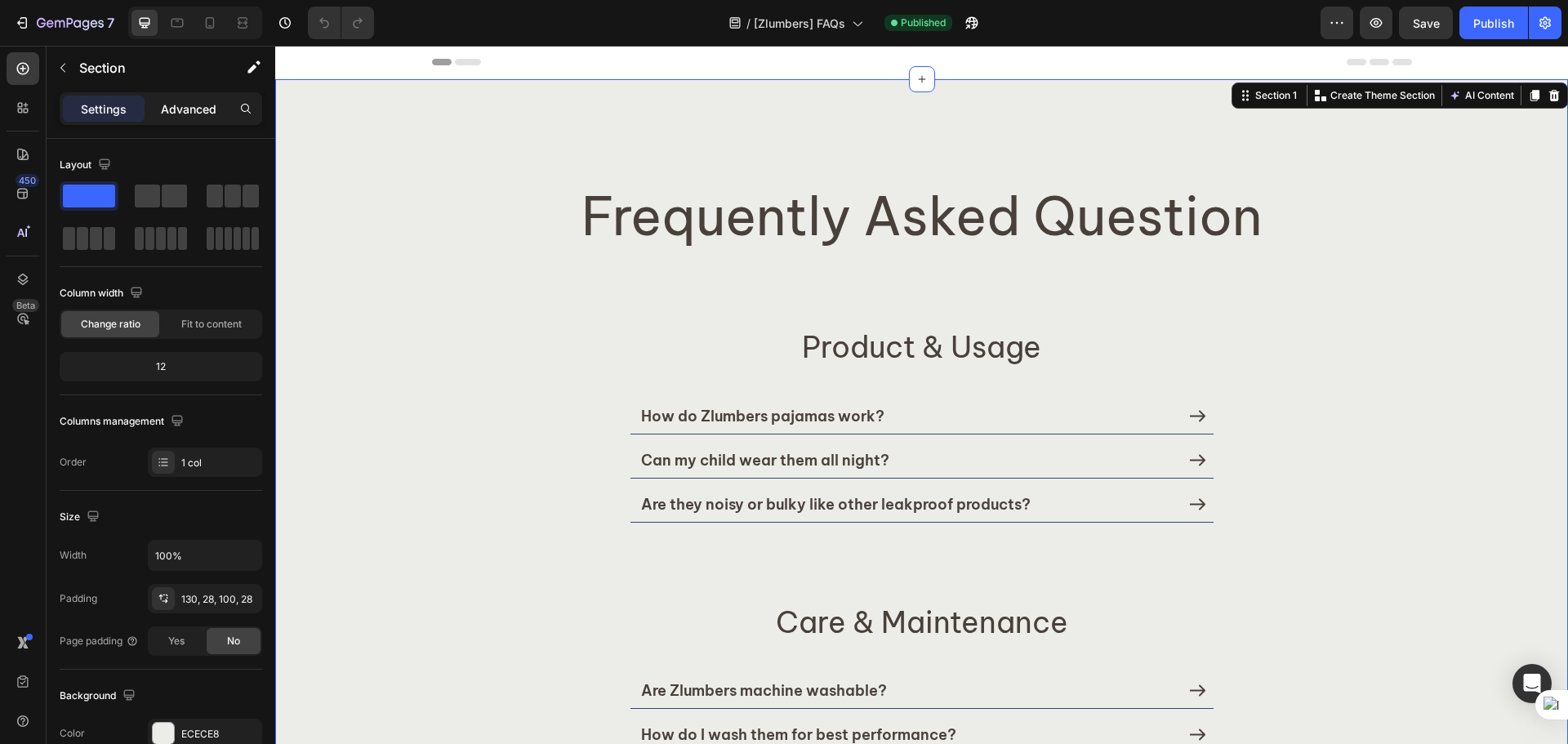
click at [160, 109] on div "Advanced" at bounding box center [188, 108] width 81 height 26
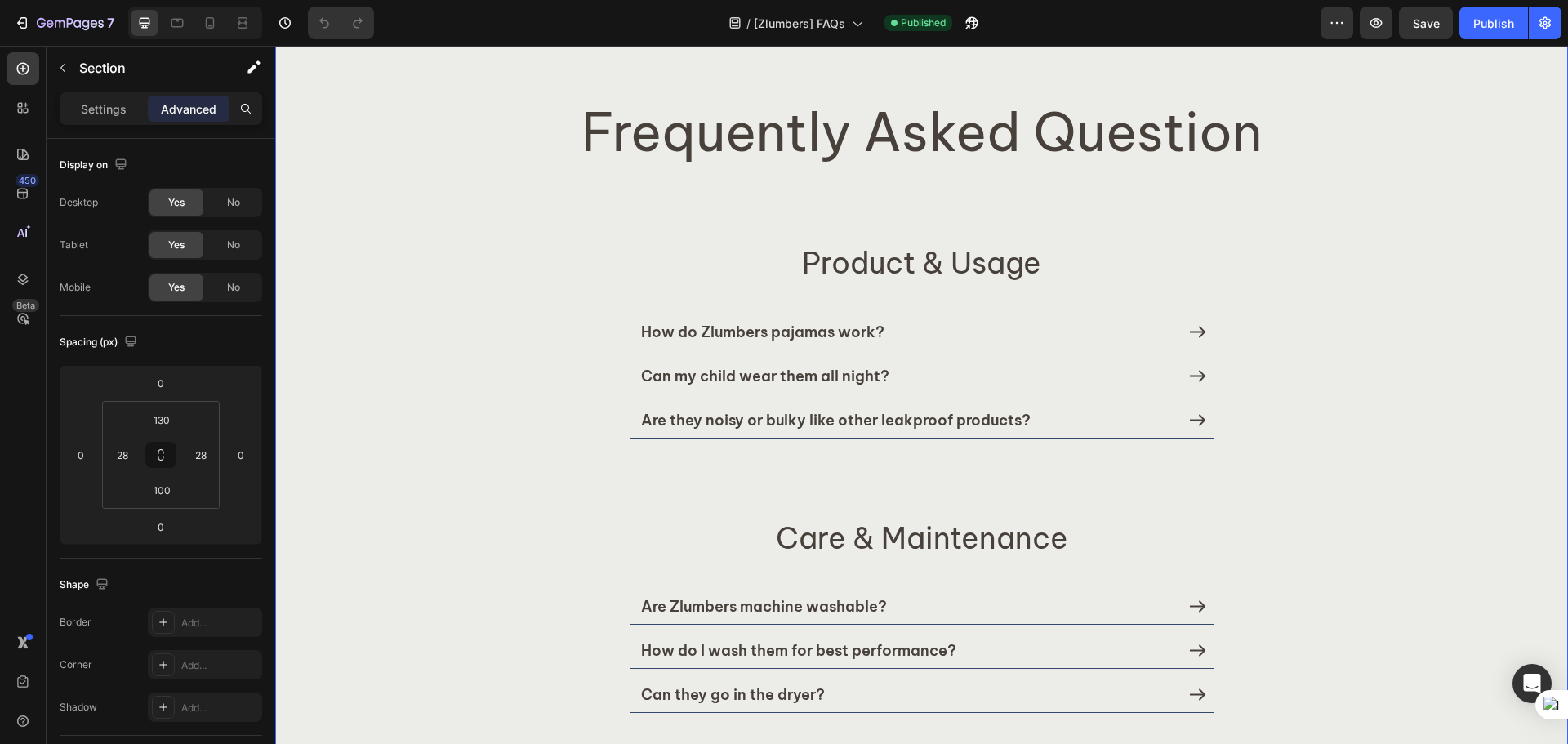
scroll to position [137, 0]
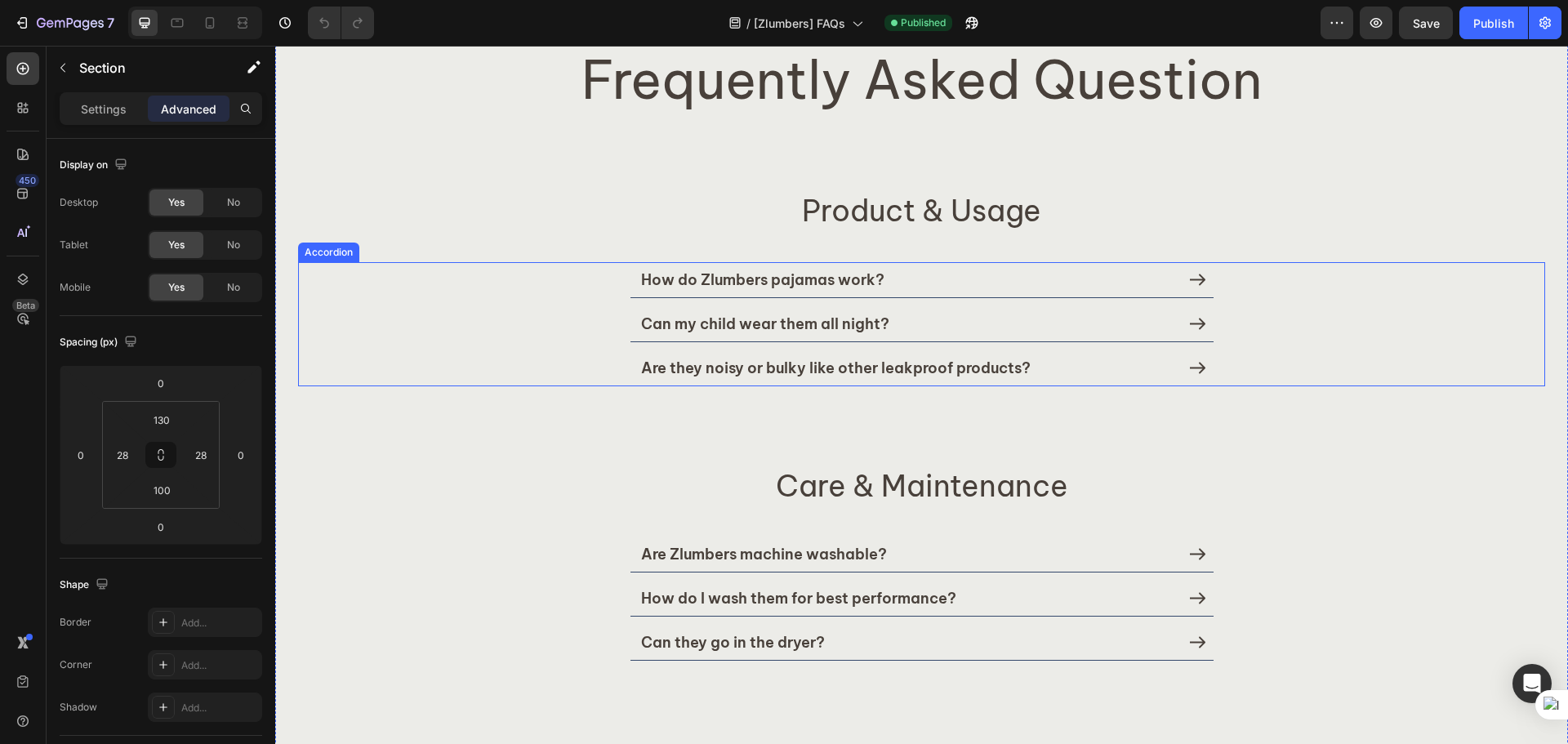
click at [818, 284] on p "How do Zlumbers pajamas work?" at bounding box center [762, 279] width 243 height 19
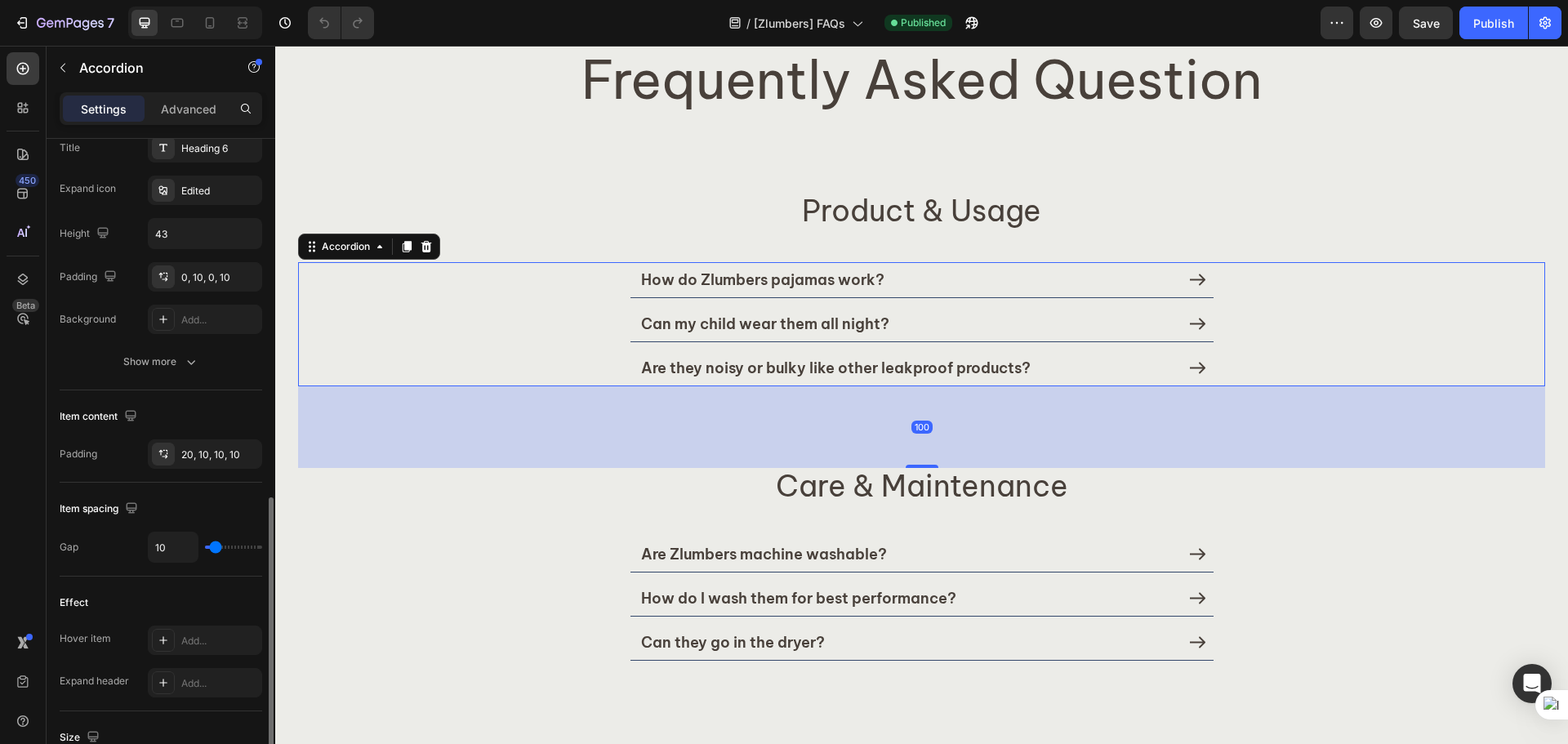
scroll to position [545, 0]
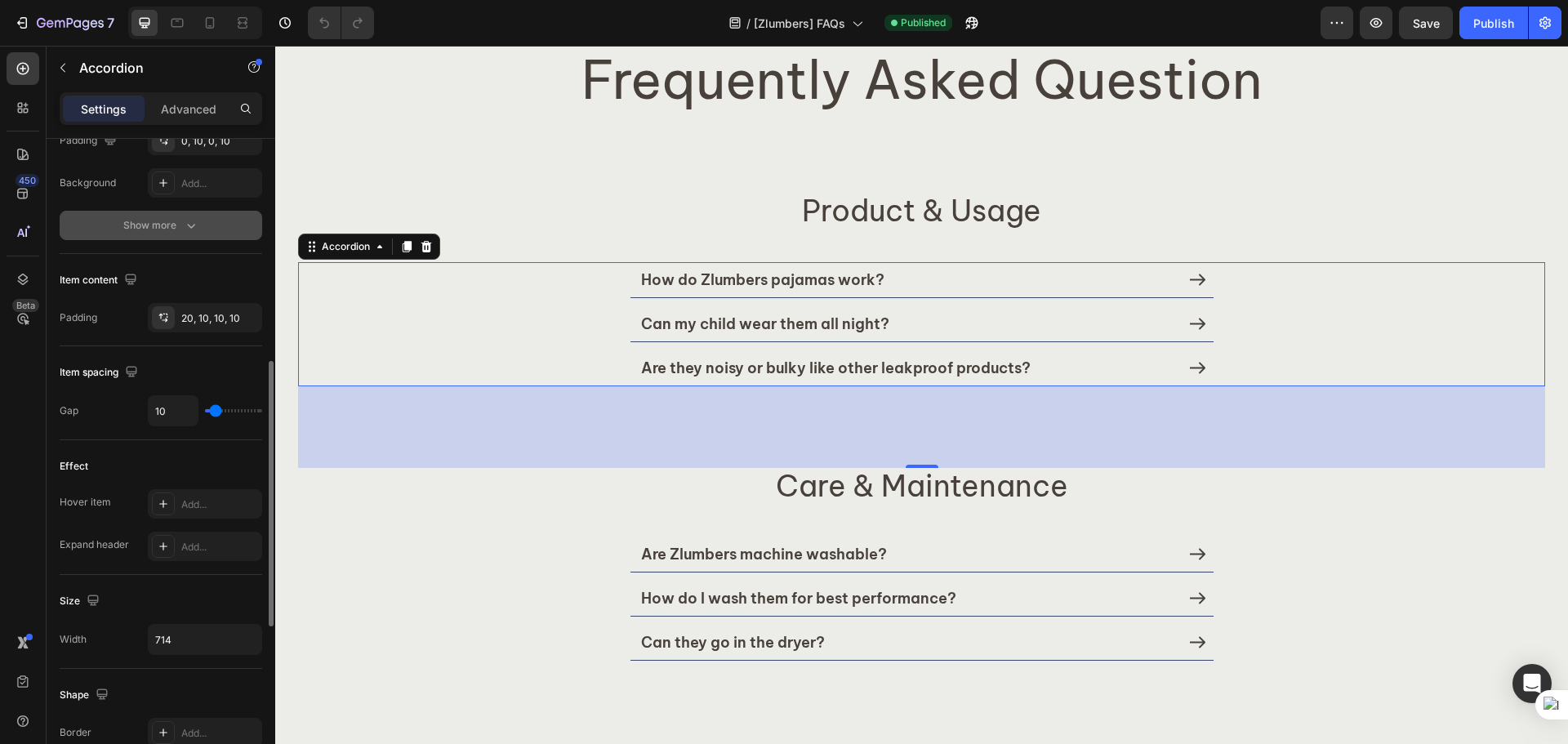
click at [176, 237] on button "Show more" at bounding box center [161, 225] width 203 height 29
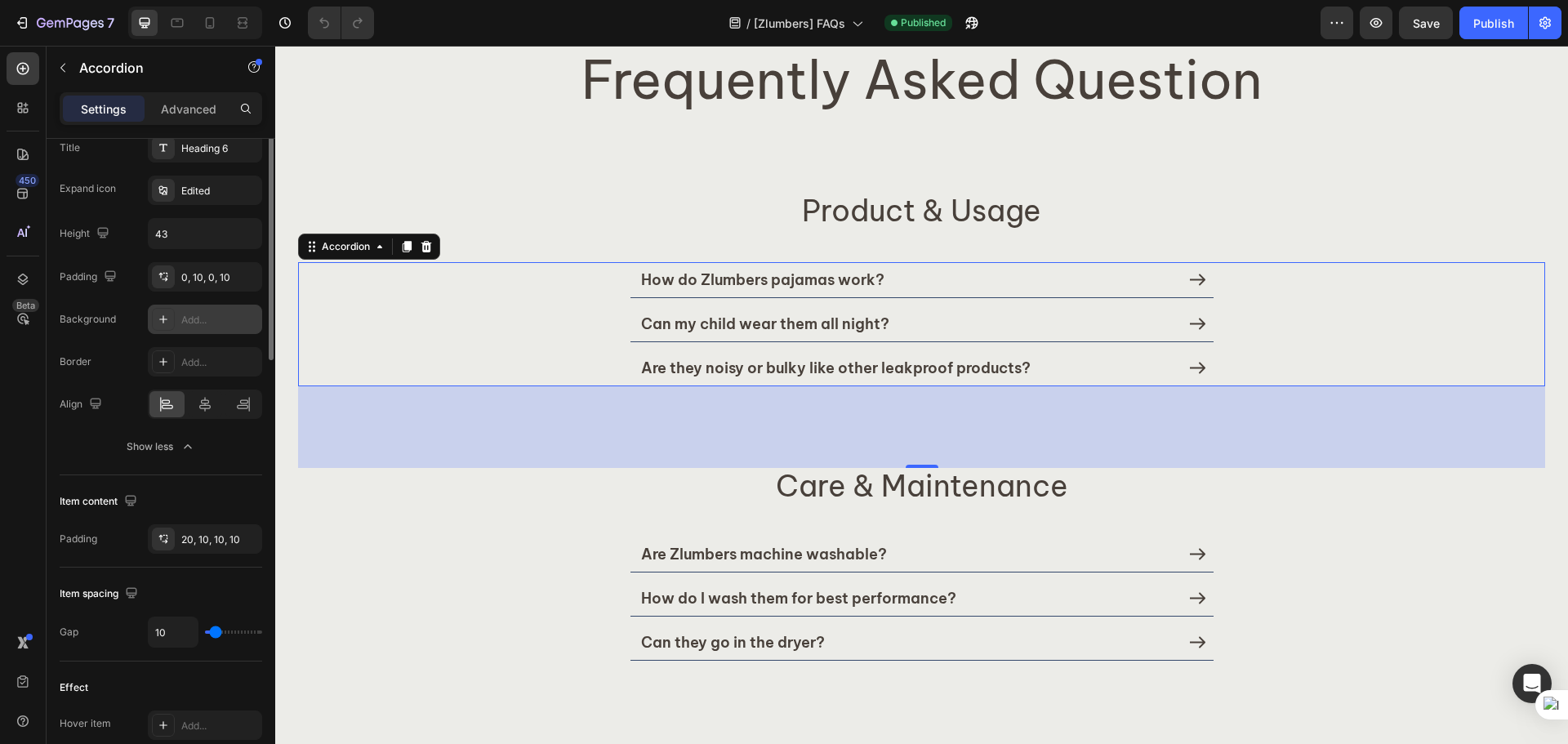
scroll to position [272, 0]
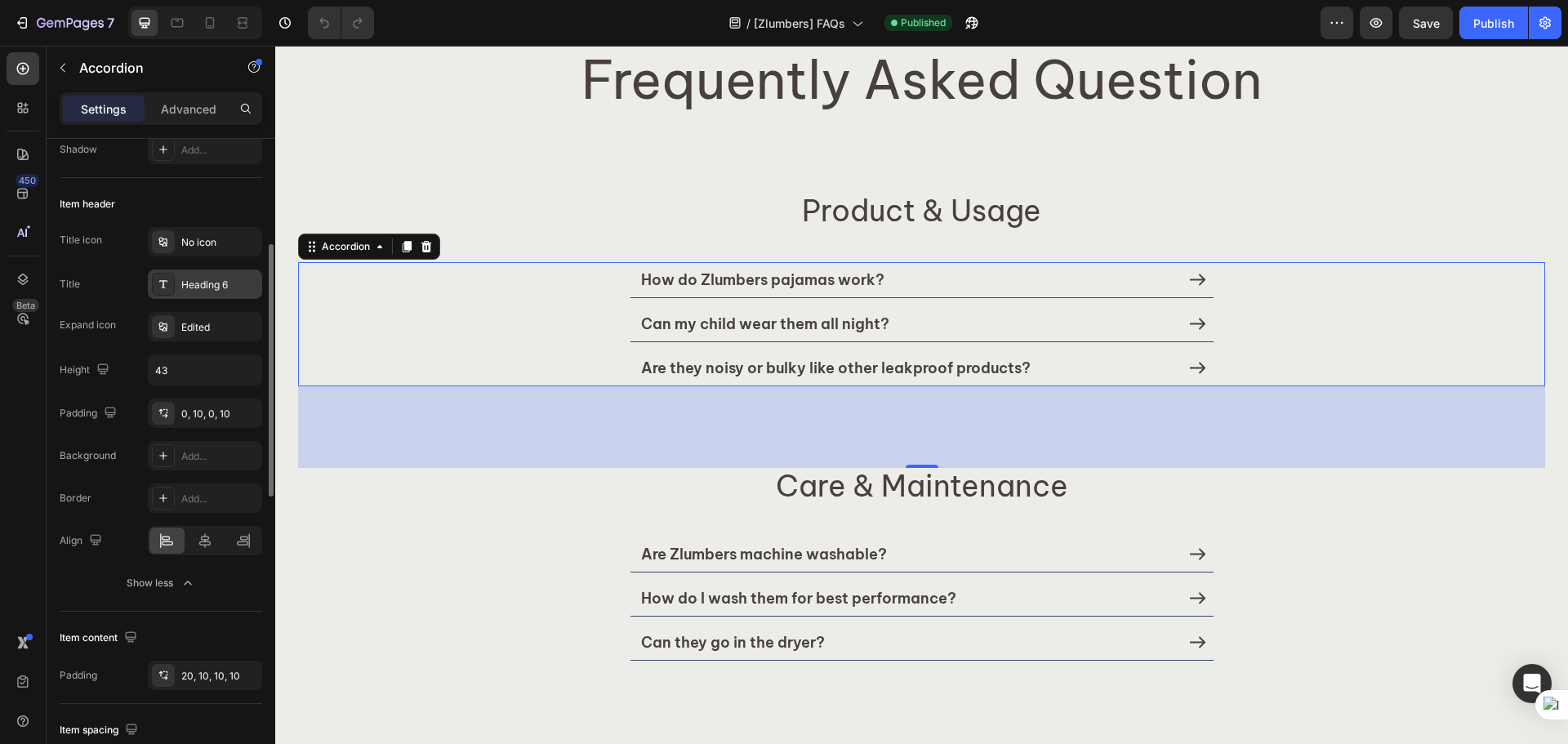
click at [203, 288] on div "Heading 6" at bounding box center [220, 285] width 77 height 14
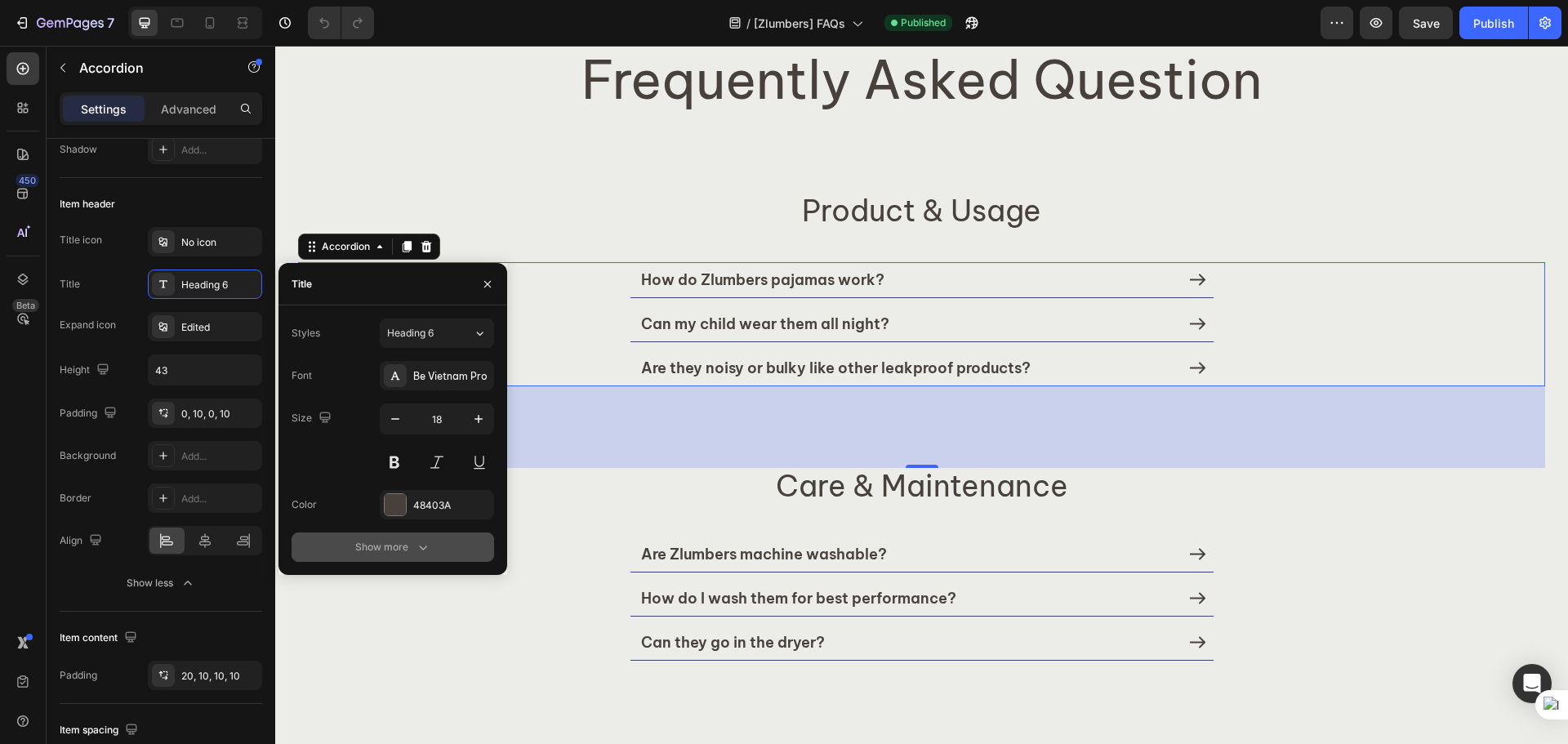
click at [408, 547] on div "Show more" at bounding box center [393, 547] width 76 height 16
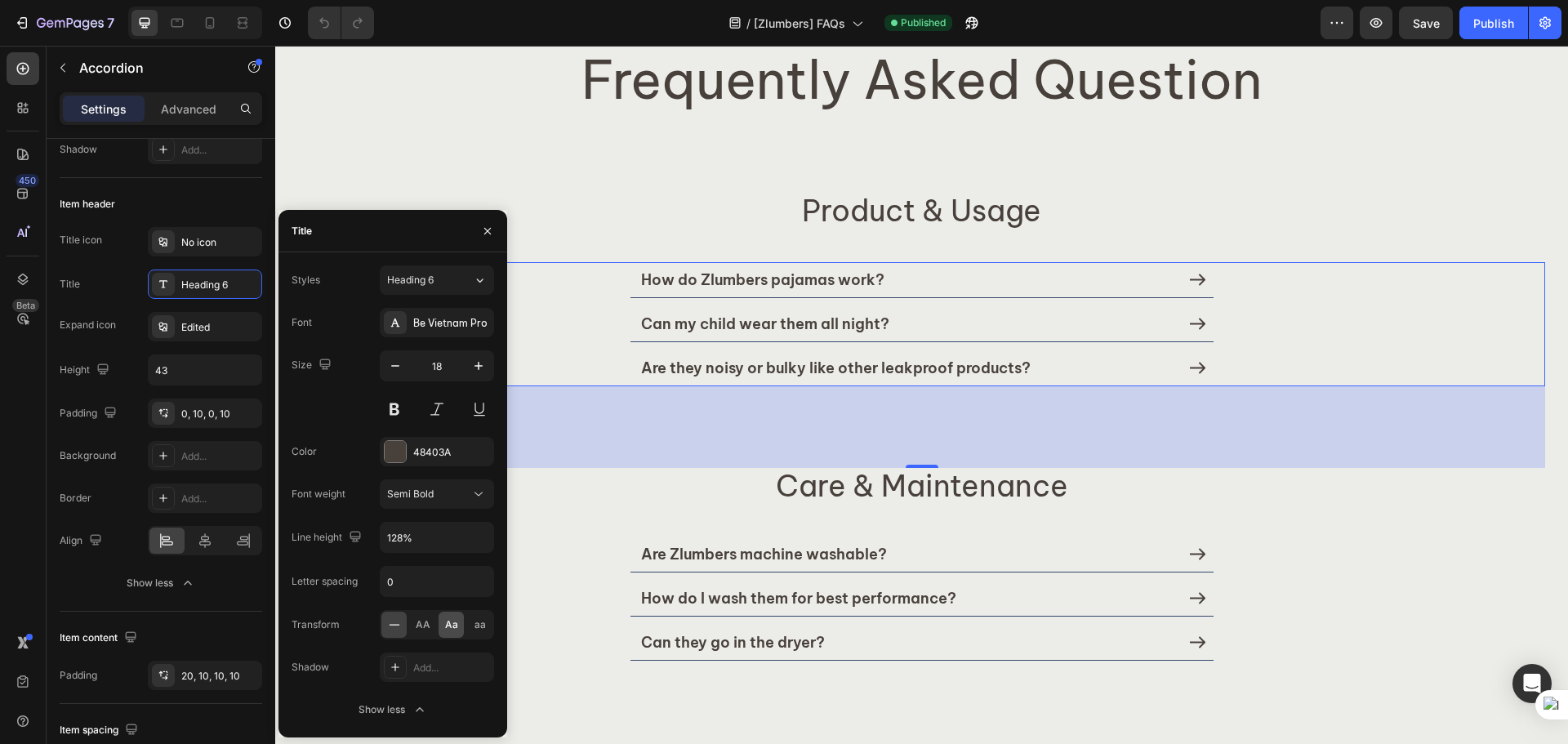
click at [449, 621] on span "Aa" at bounding box center [451, 624] width 13 height 14
click at [127, 355] on div "Height 43" at bounding box center [161, 370] width 203 height 31
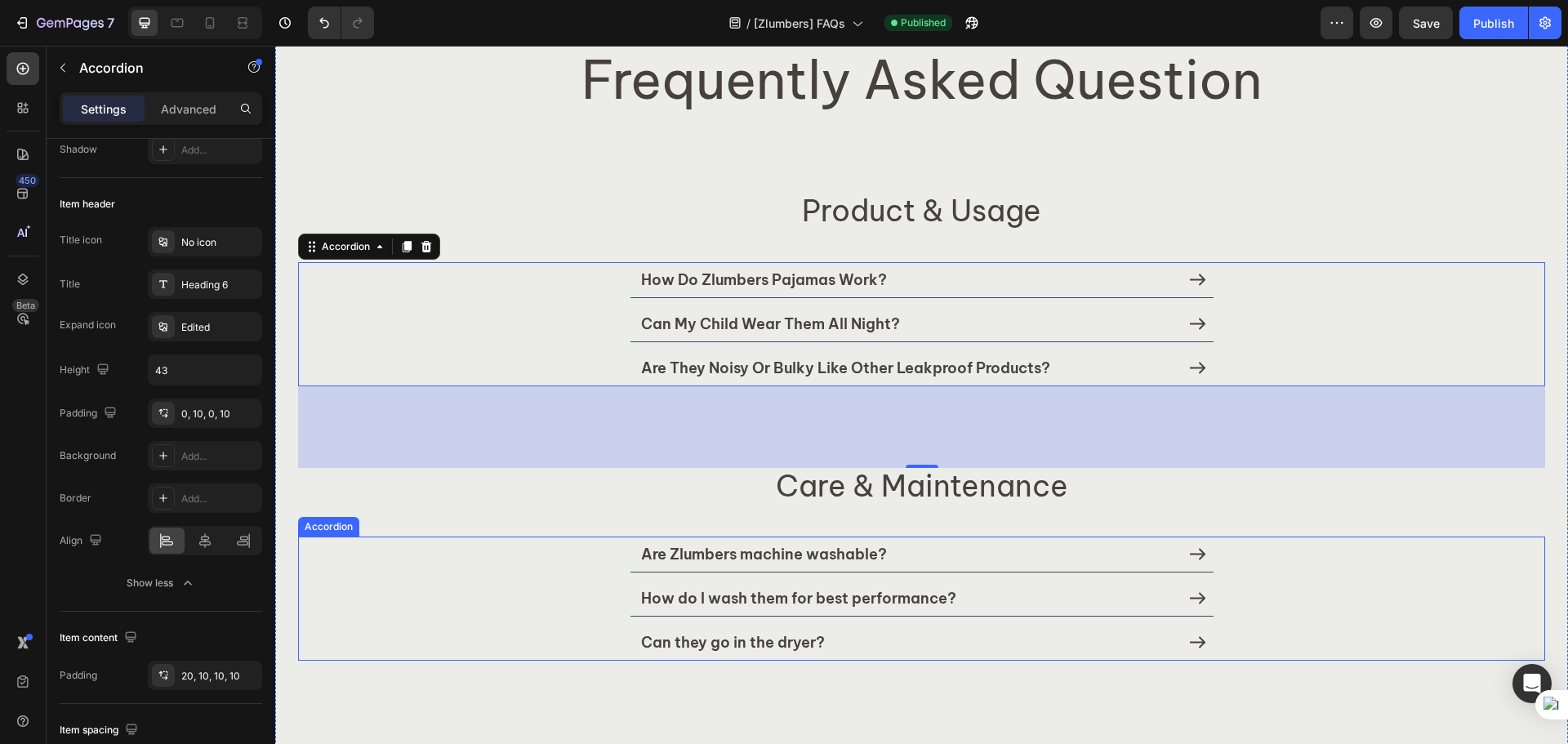
click at [991, 562] on div "Are Zlumbers machine washable?" at bounding box center [908, 554] width 538 height 24
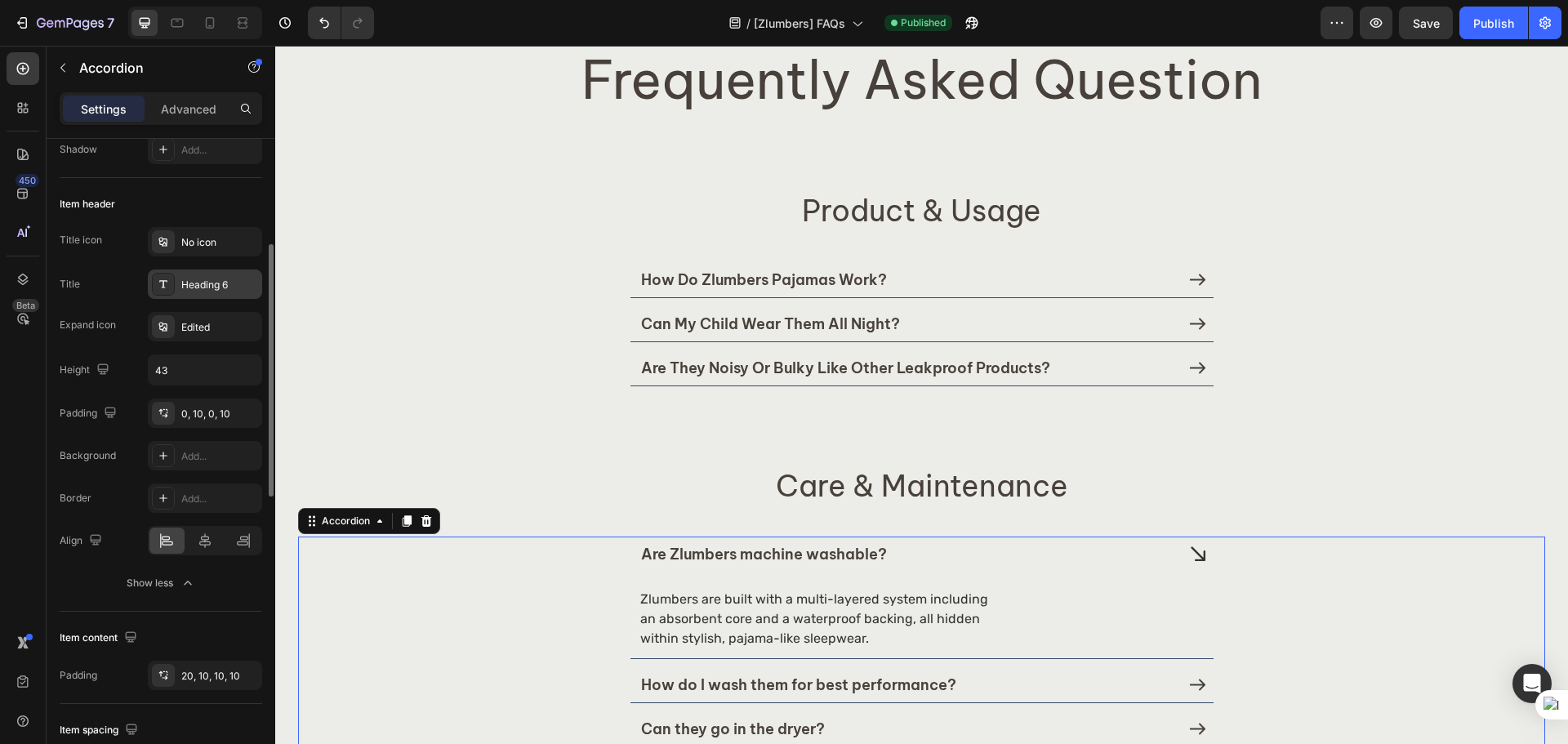
click at [214, 292] on div "Heading 6" at bounding box center [205, 284] width 114 height 29
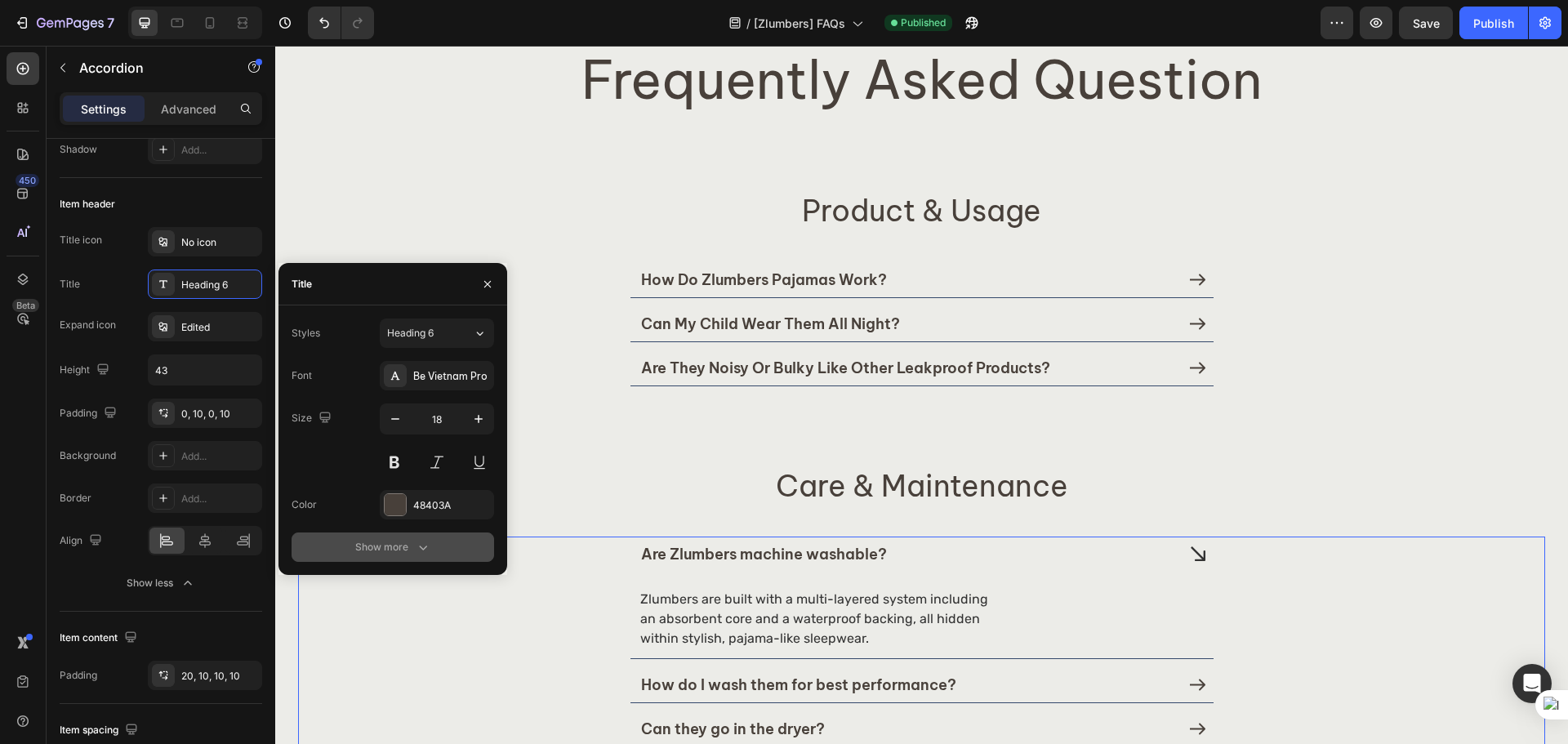
click at [428, 542] on icon "button" at bounding box center [423, 547] width 16 height 16
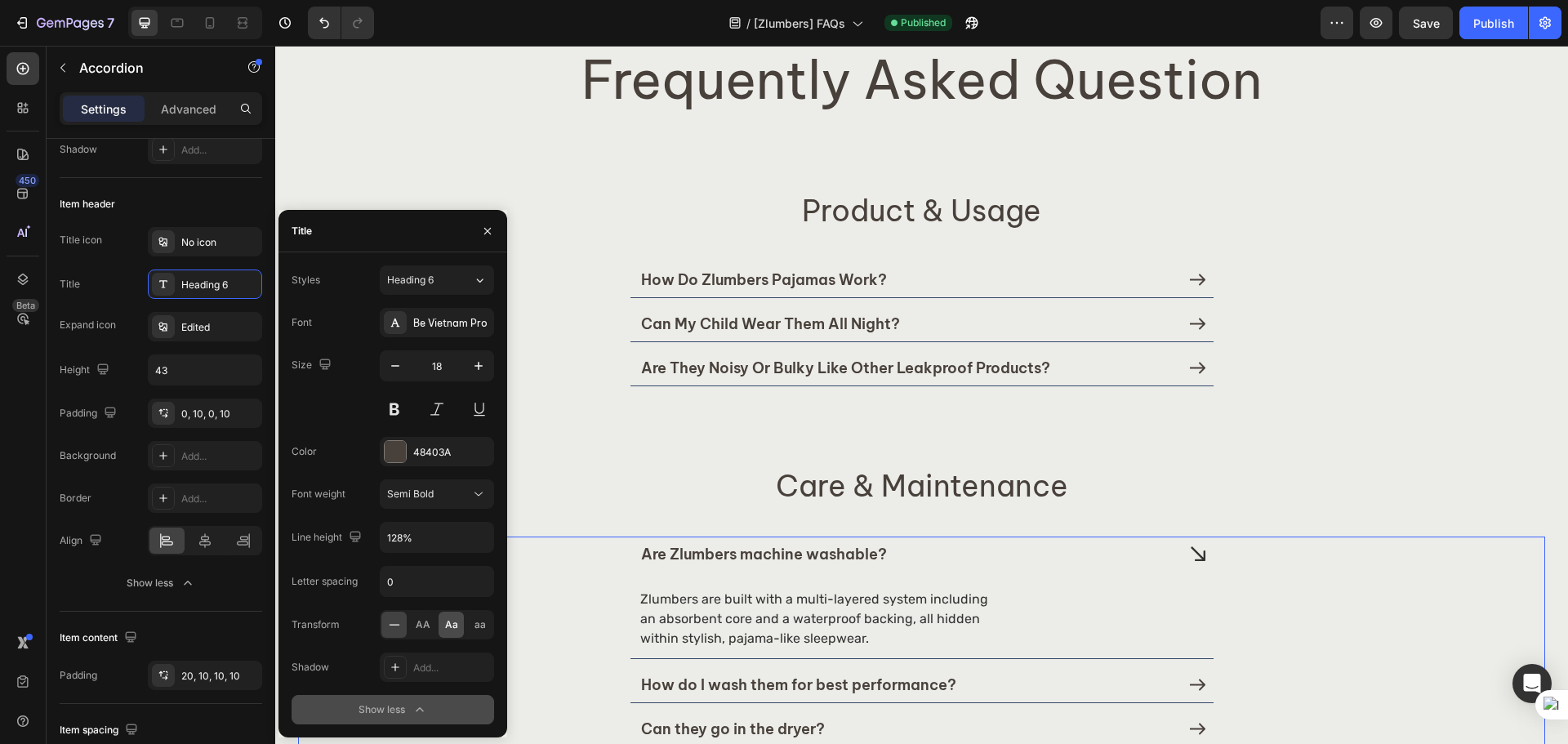
click at [451, 625] on span "Aa" at bounding box center [451, 624] width 13 height 14
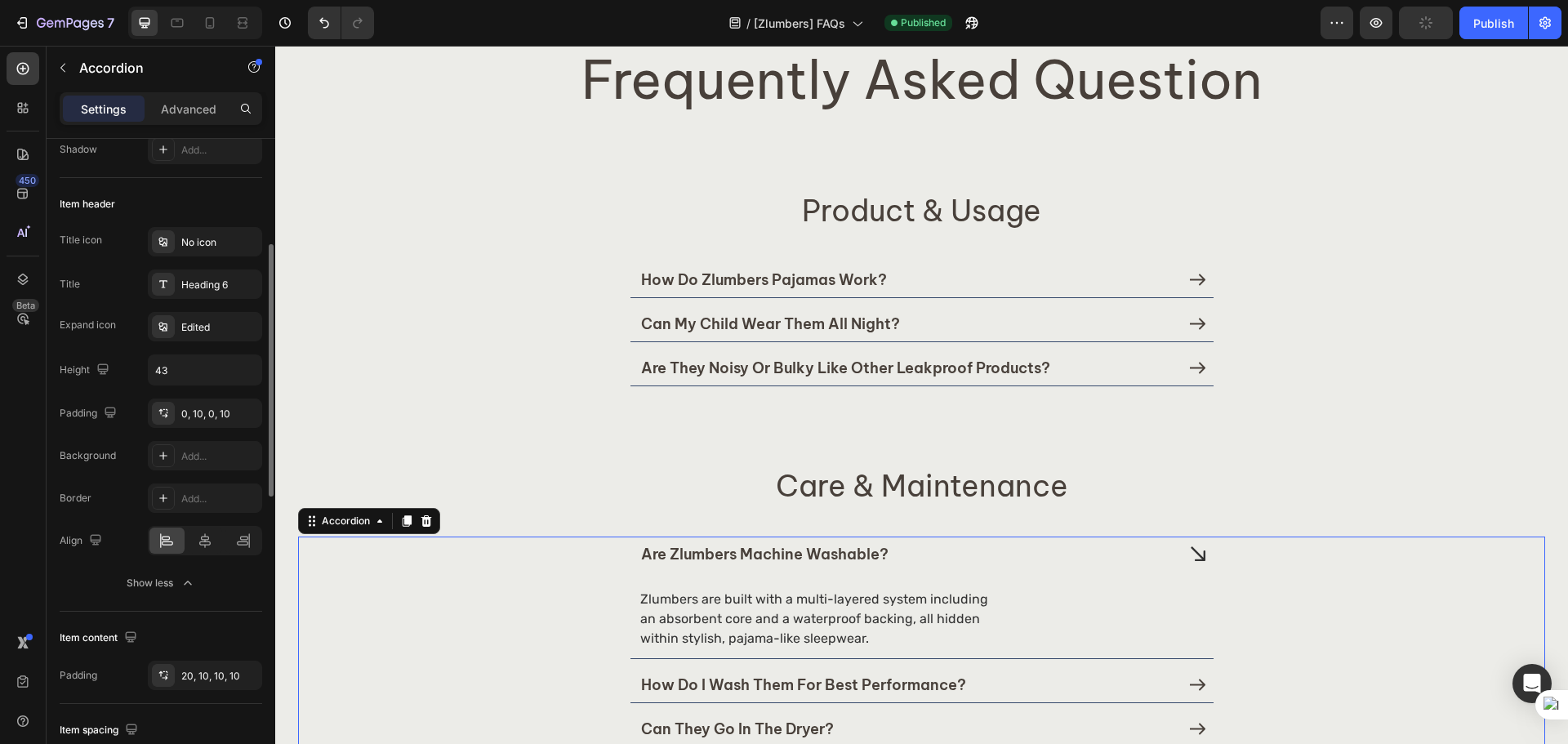
click at [130, 386] on div "Title icon No icon Title Heading 6 Expand icon Edited Height 43 Padding 0, 10, …" at bounding box center [161, 348] width 203 height 243
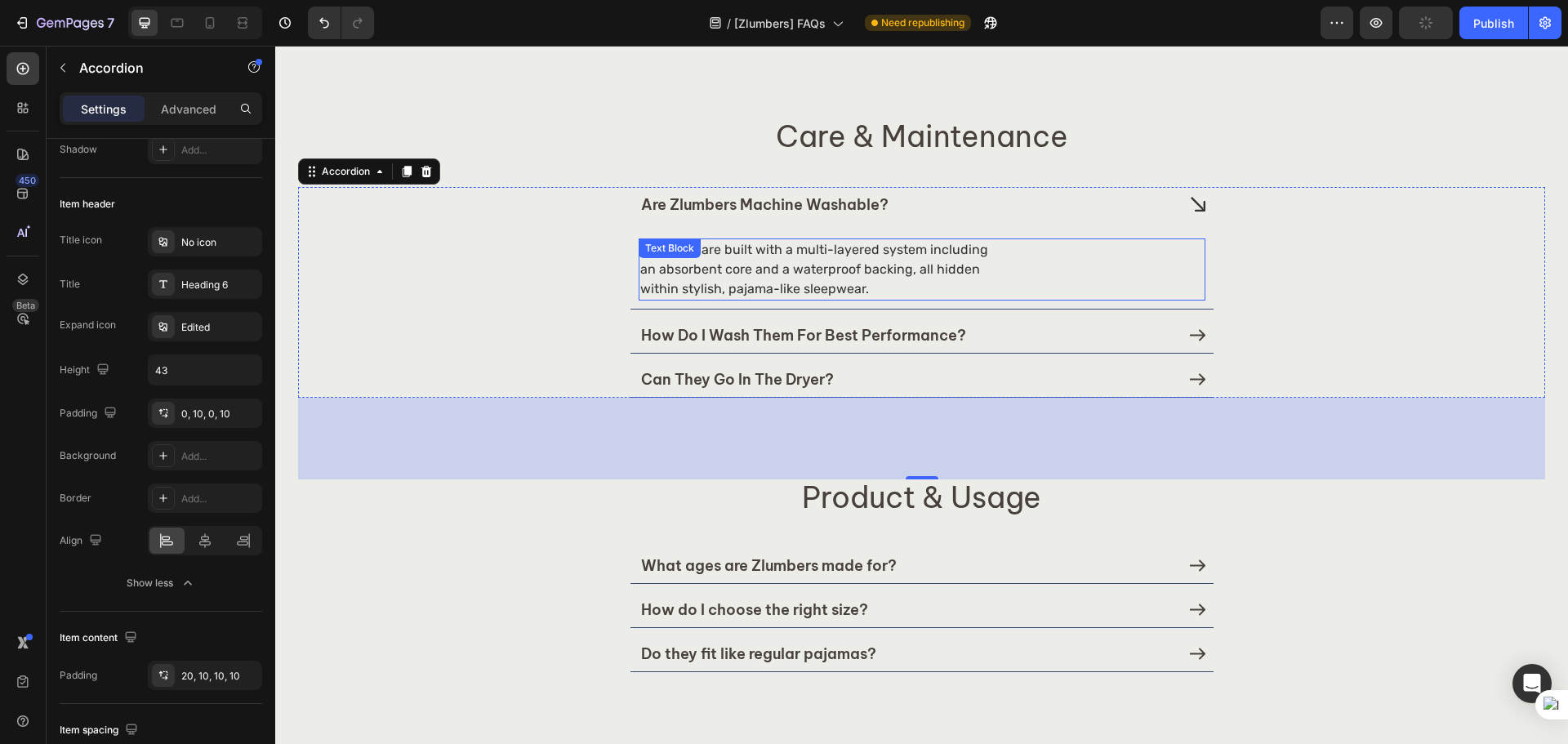
scroll to position [545, 0]
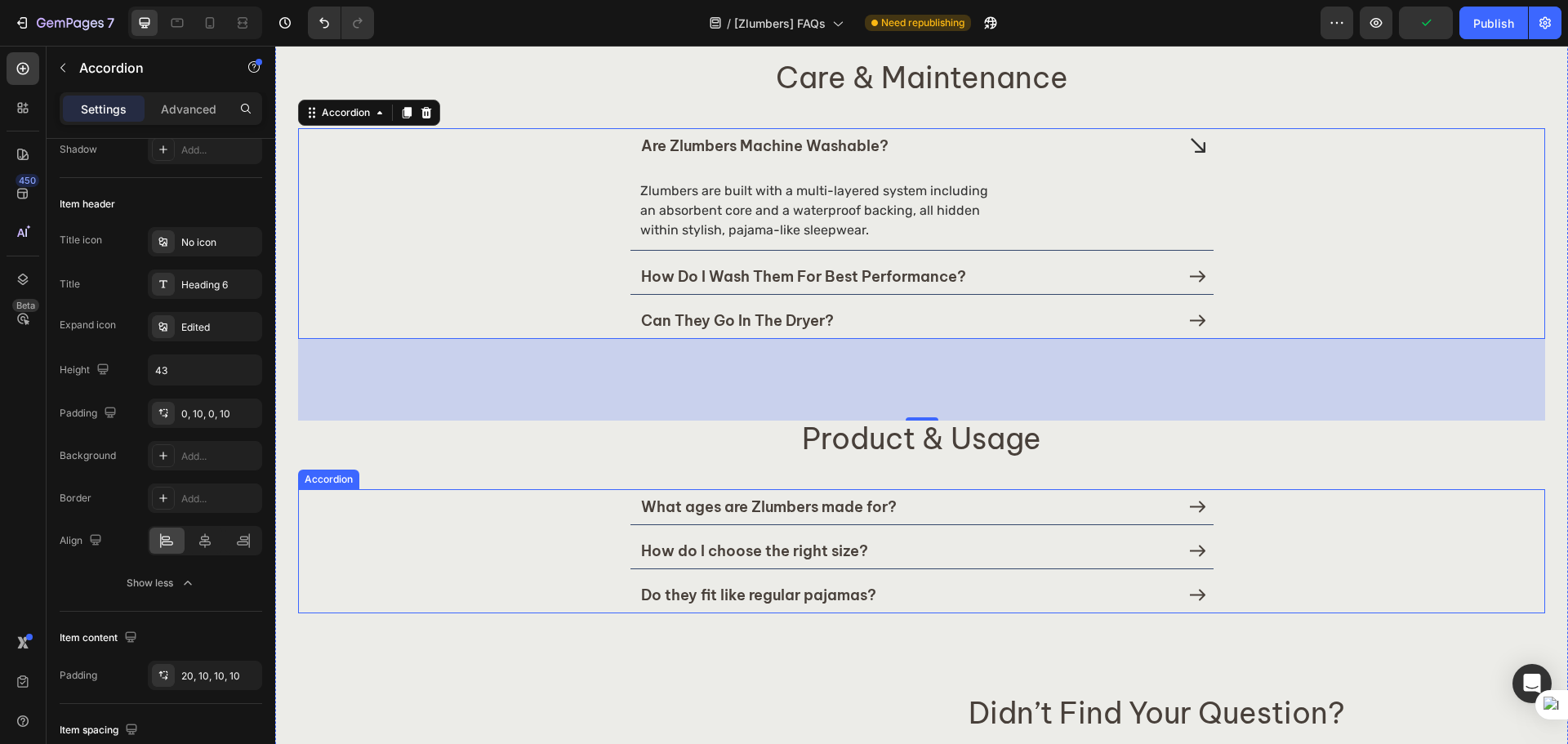
click at [934, 509] on div "What ages are Zlumbers made for?" at bounding box center [908, 506] width 538 height 24
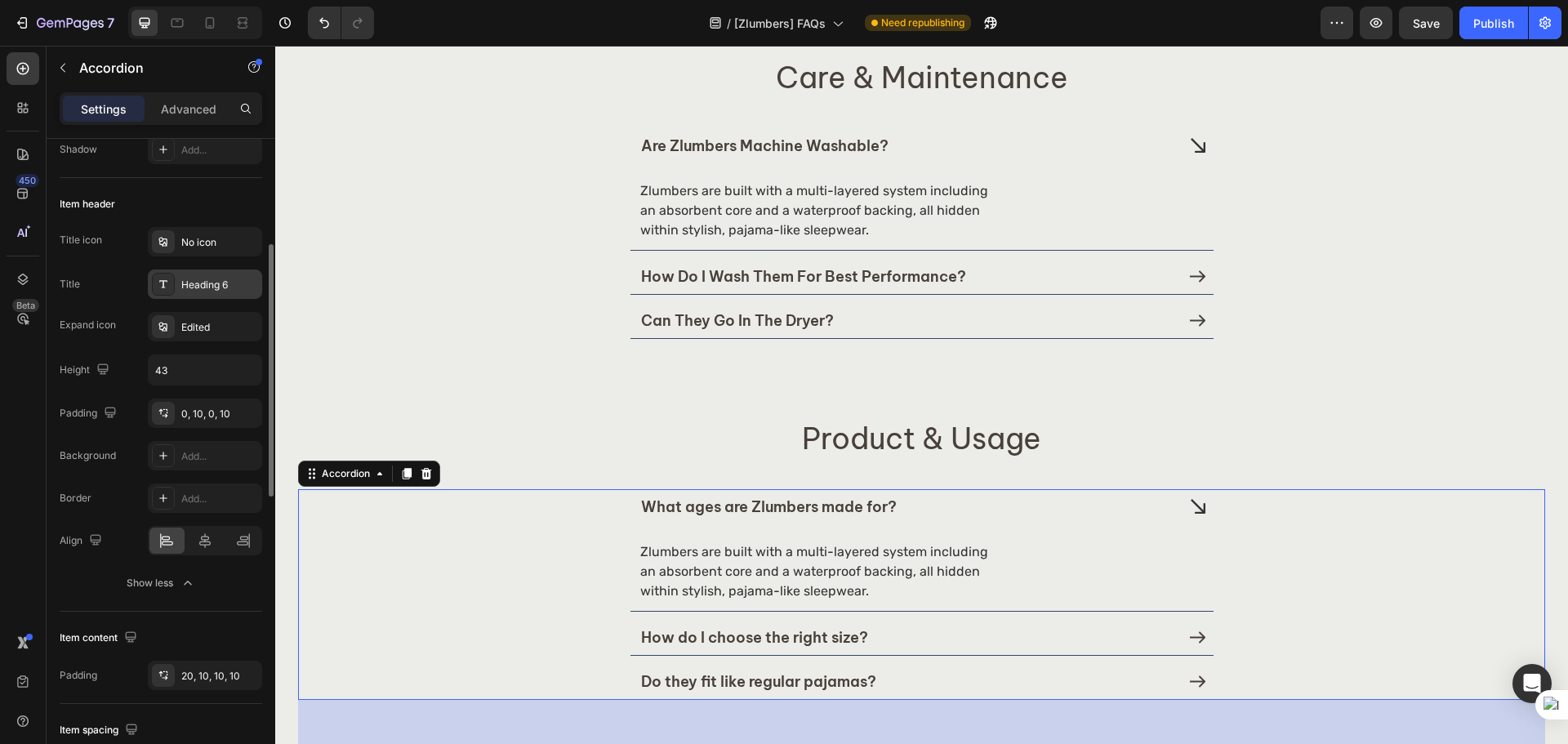
click at [205, 288] on div "Heading 6" at bounding box center [220, 285] width 77 height 14
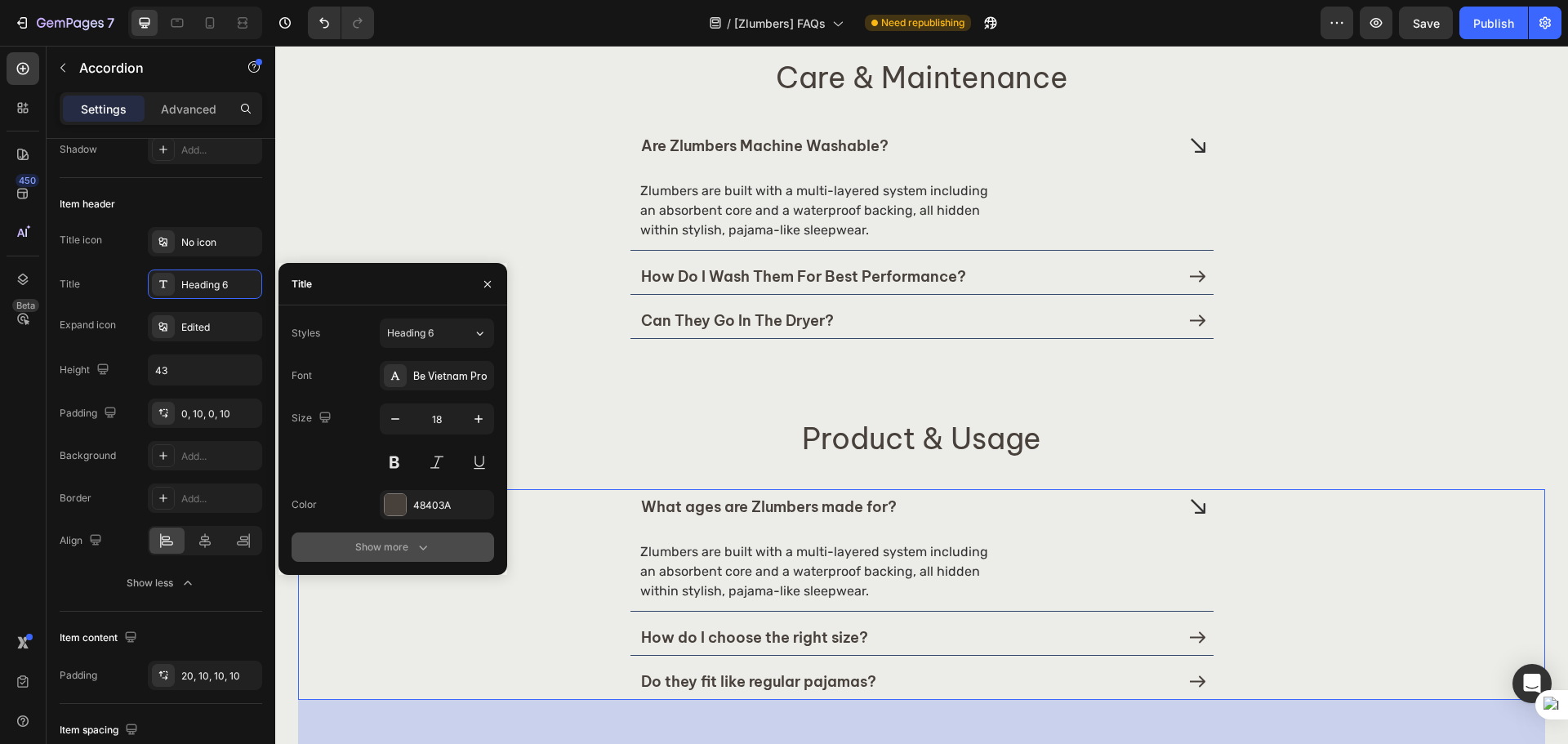
click at [453, 539] on button "Show more" at bounding box center [392, 547] width 203 height 29
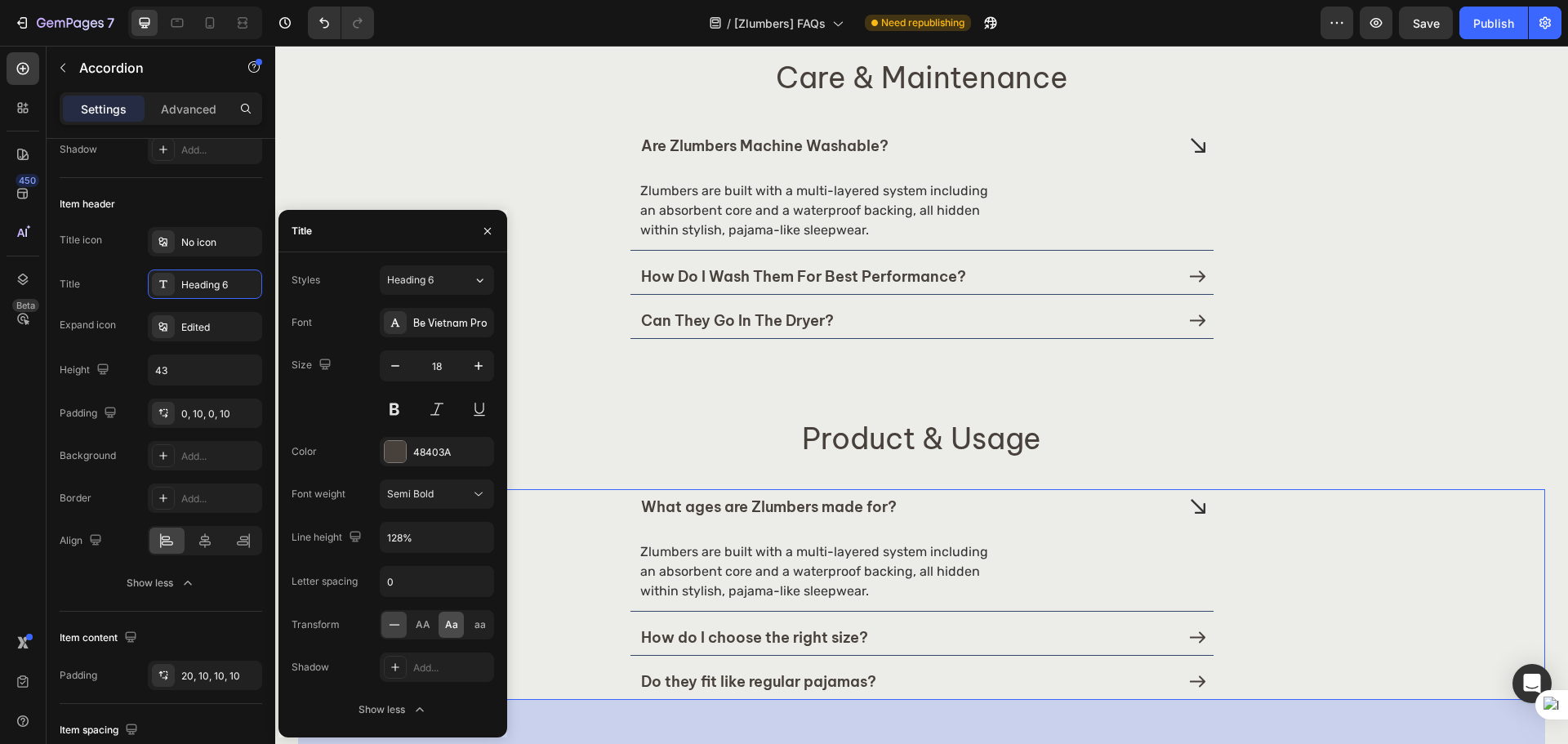
click at [443, 632] on div "Aa" at bounding box center [451, 623] width 25 height 26
click at [119, 512] on div "Border Add..." at bounding box center [161, 497] width 203 height 29
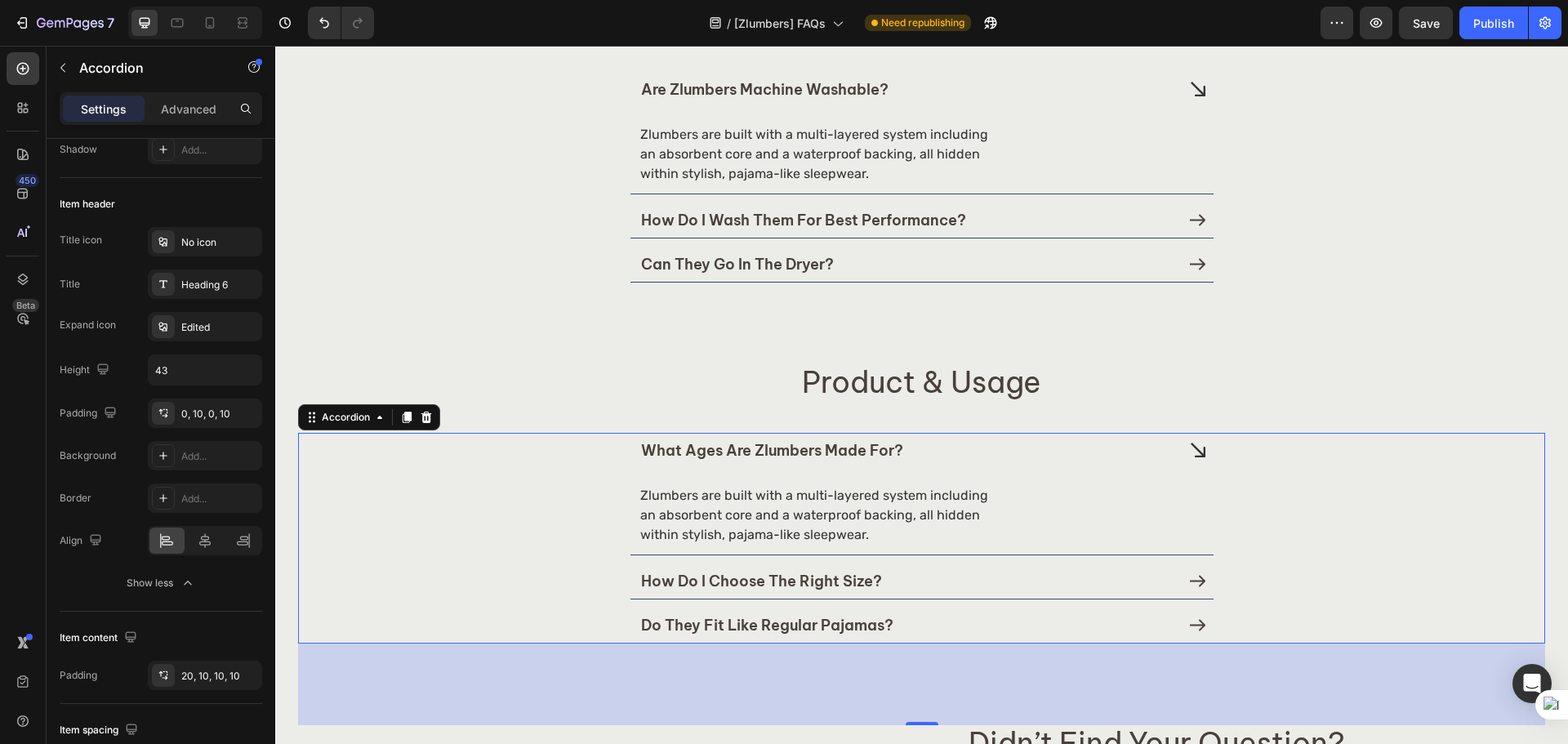
scroll to position [680, 0]
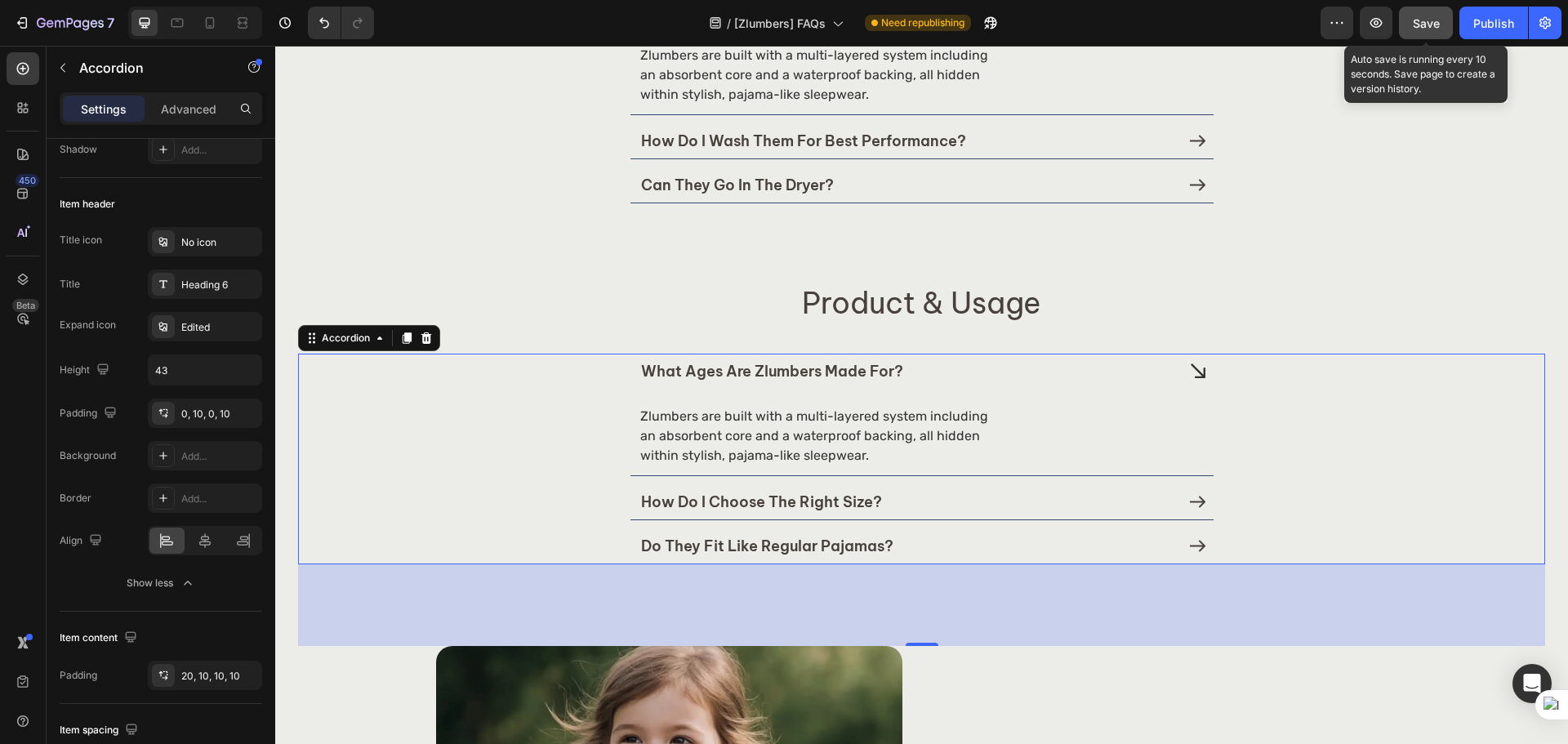
click at [1422, 36] on button "Save" at bounding box center [1425, 22] width 54 height 33
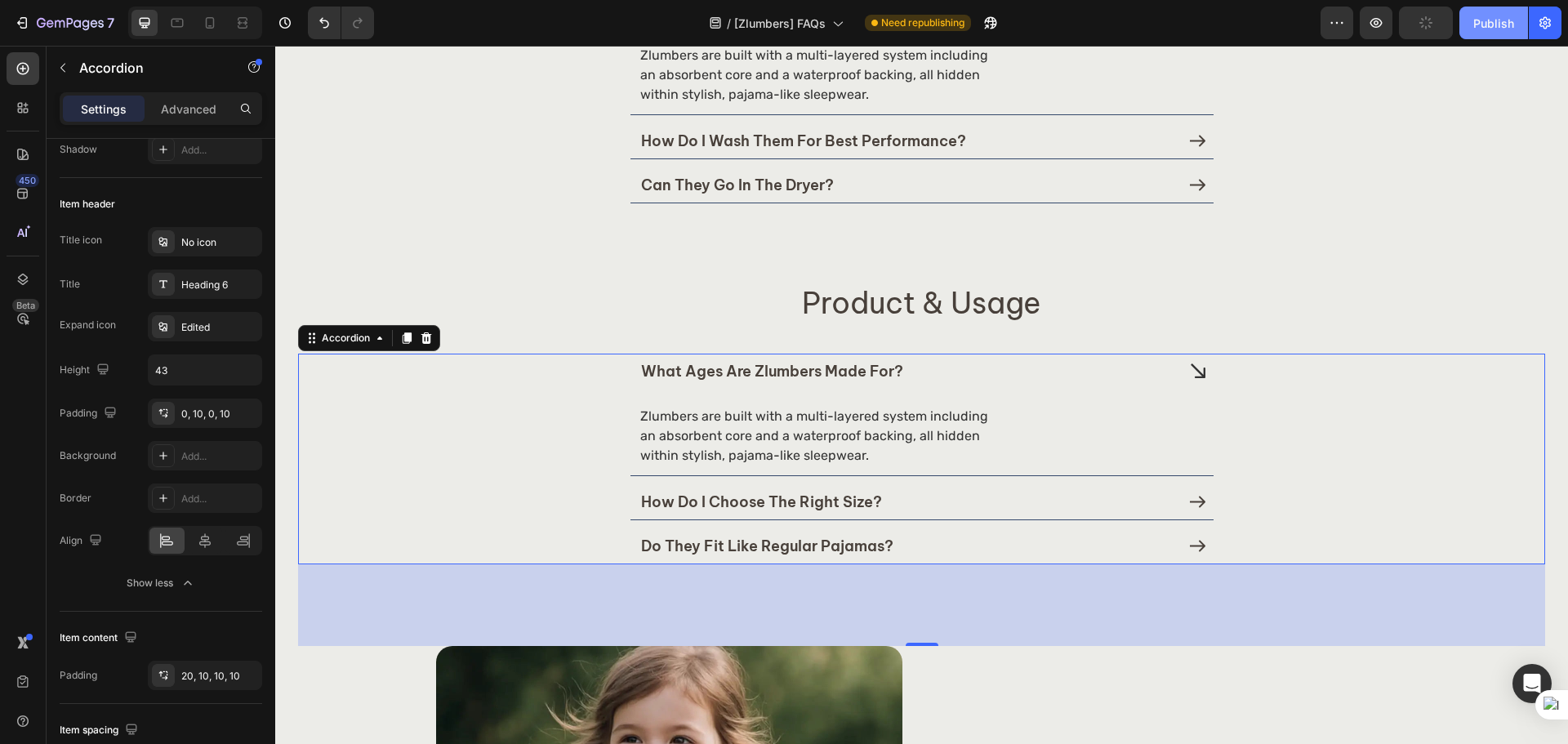
click at [1485, 18] on div "Publish" at bounding box center [1494, 22] width 41 height 17
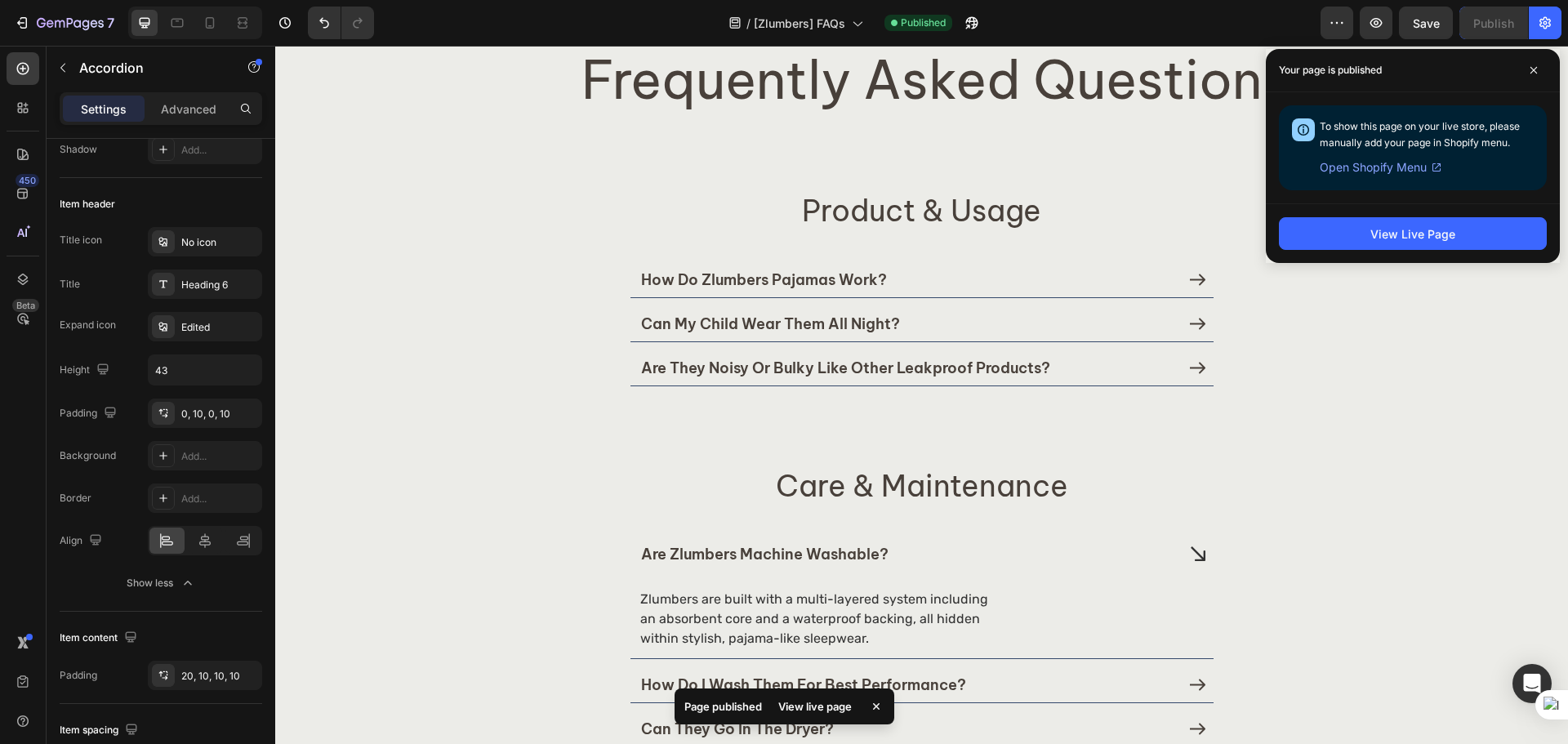
scroll to position [0, 0]
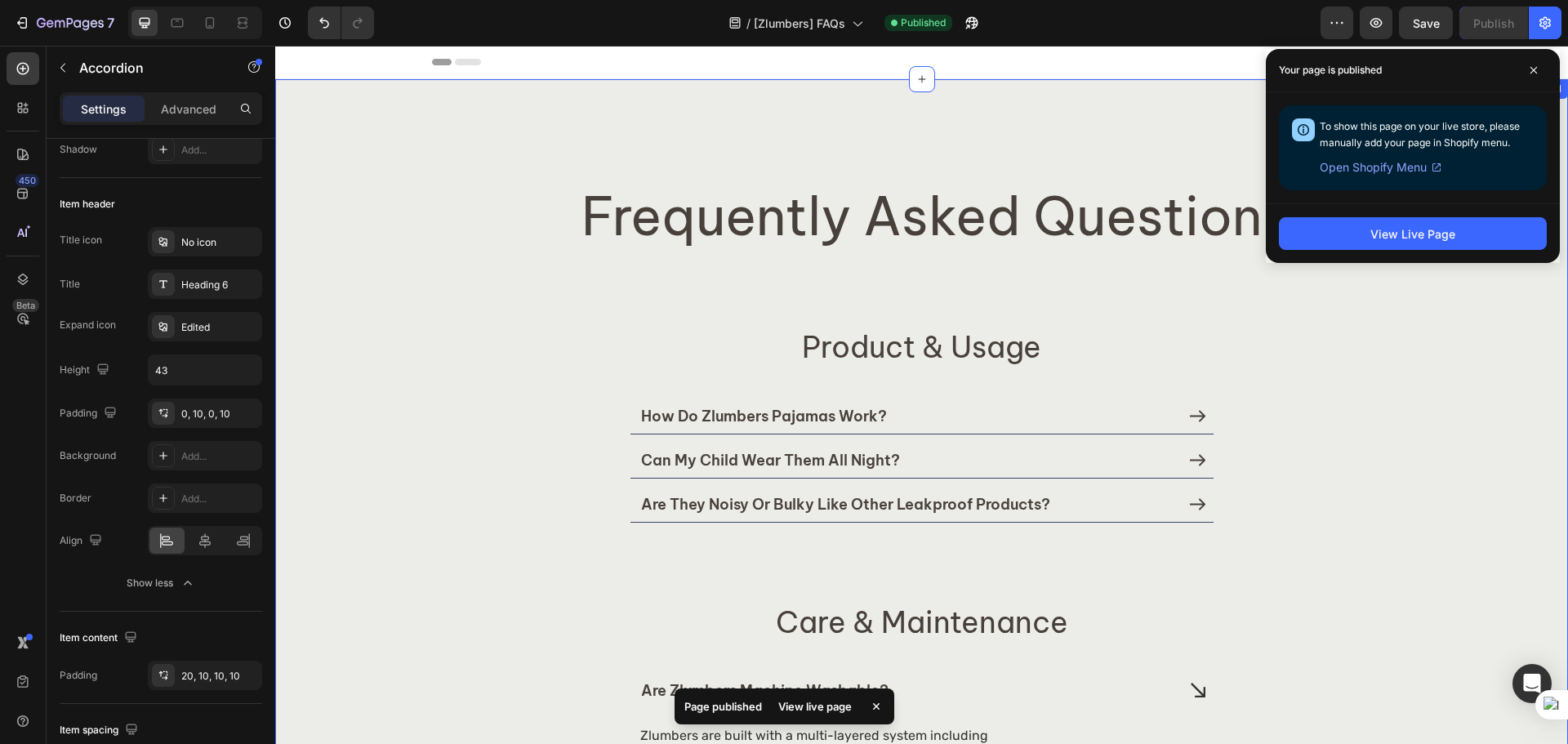
click at [1056, 352] on h2 "Product & Usage" at bounding box center [921, 347] width 1246 height 36
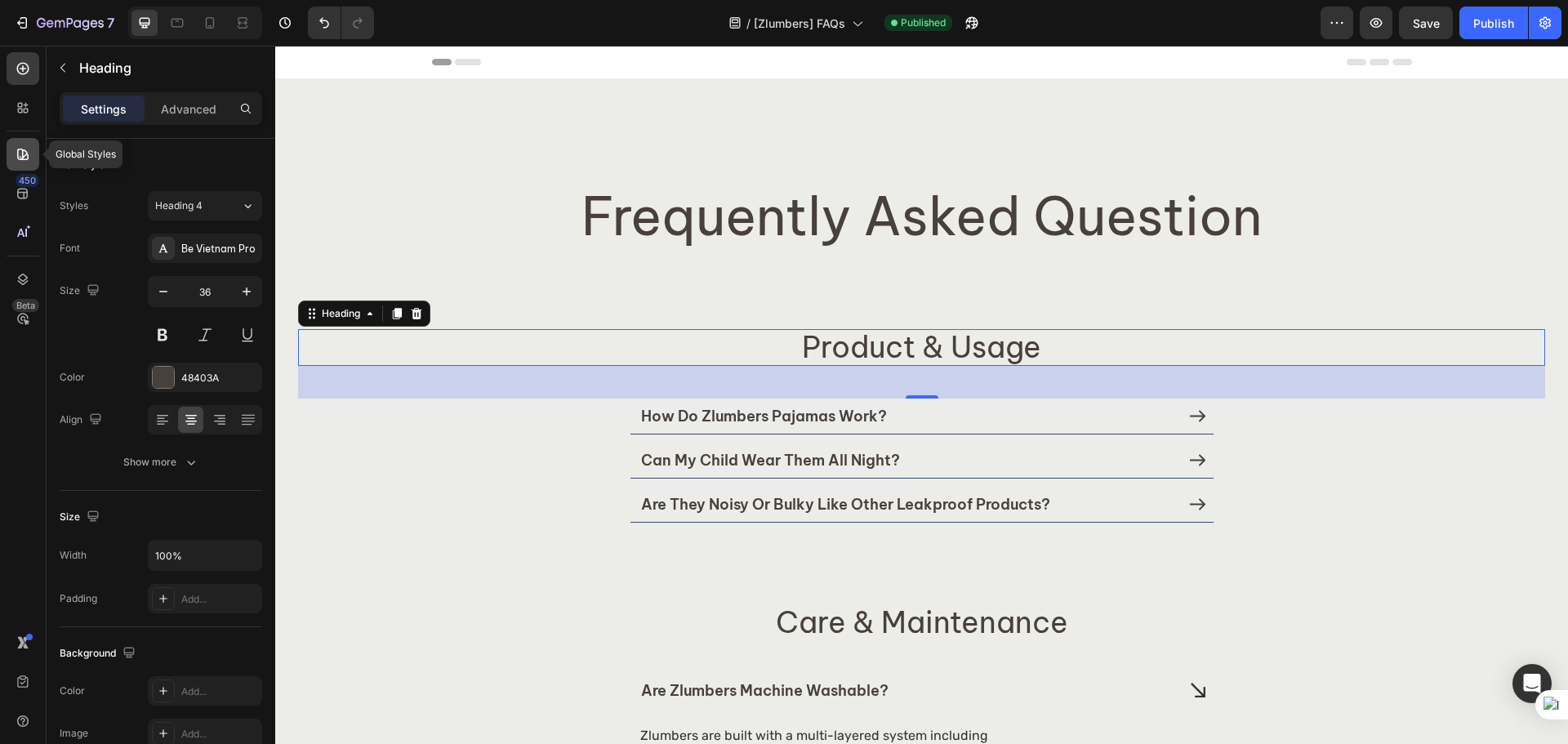
click at [27, 155] on icon at bounding box center [22, 154] width 12 height 12
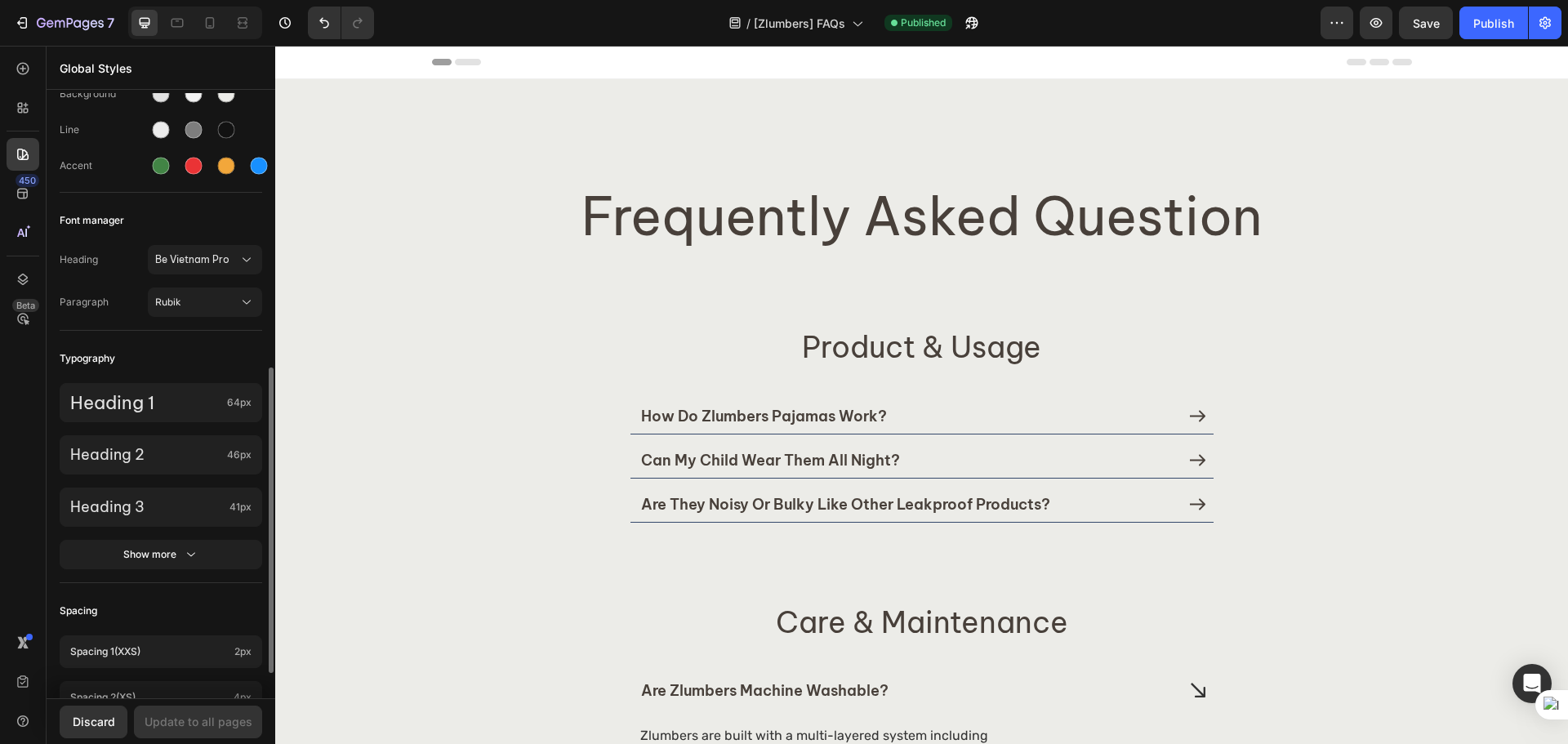
scroll to position [272, 0]
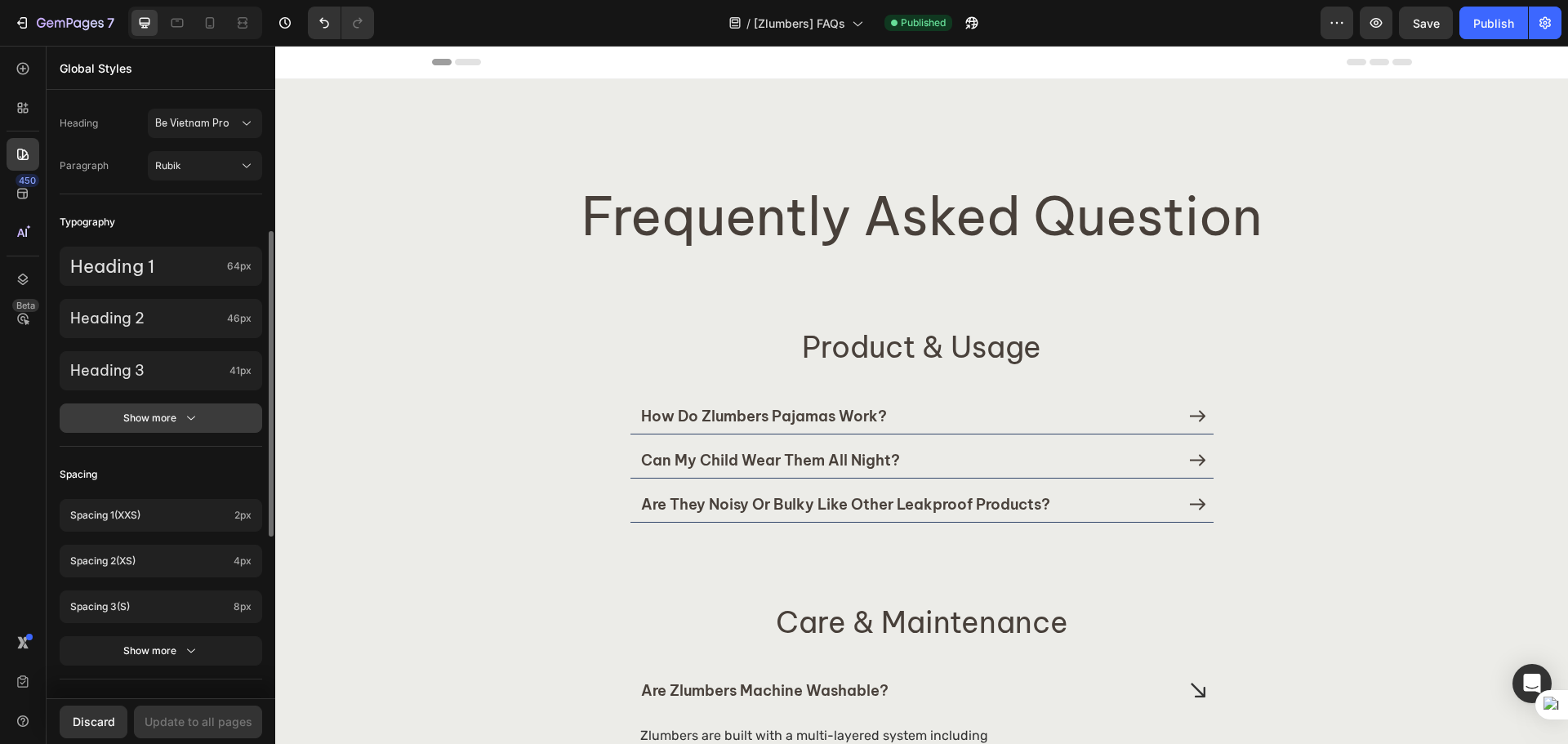
click at [200, 414] on button "Show more" at bounding box center [161, 417] width 203 height 29
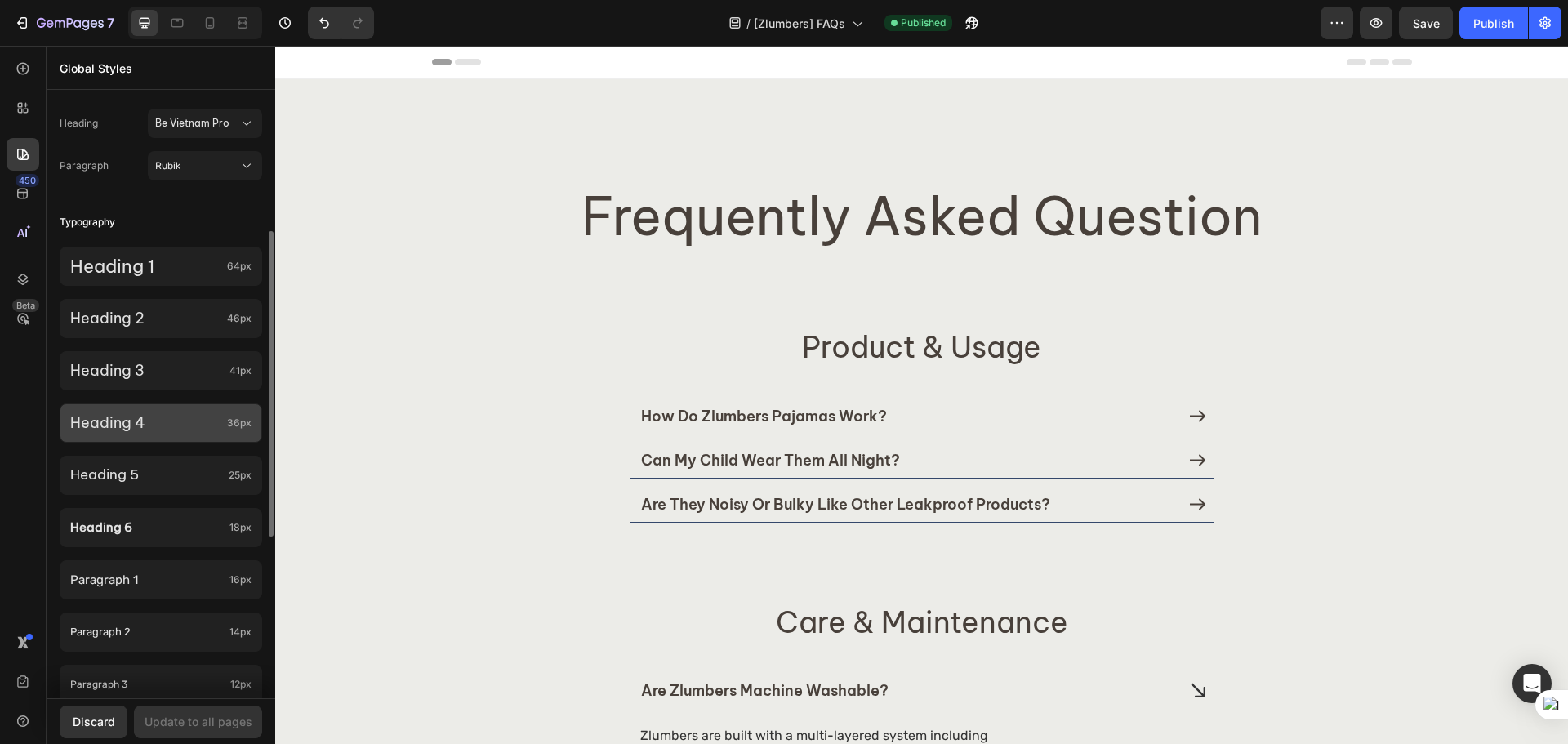
click at [229, 414] on div "Heading 4 36px" at bounding box center [161, 422] width 203 height 39
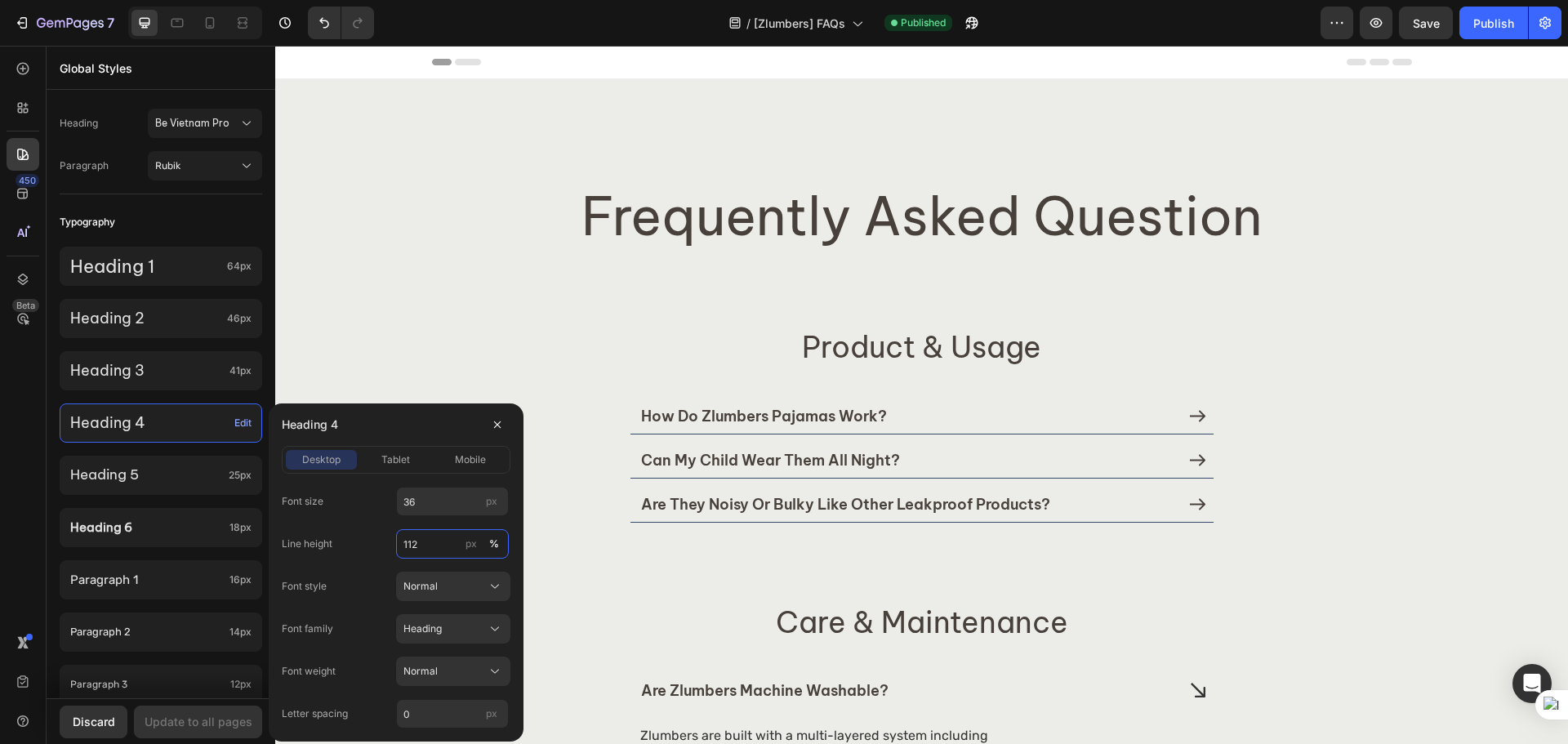
click at [437, 543] on input "112" at bounding box center [452, 543] width 113 height 29
type input "115"
click at [403, 460] on span "tablet" at bounding box center [396, 459] width 29 height 14
click at [440, 465] on div "mobile" at bounding box center [471, 459] width 71 height 14
click at [33, 507] on div "450 Beta" at bounding box center [22, 339] width 33 height 573
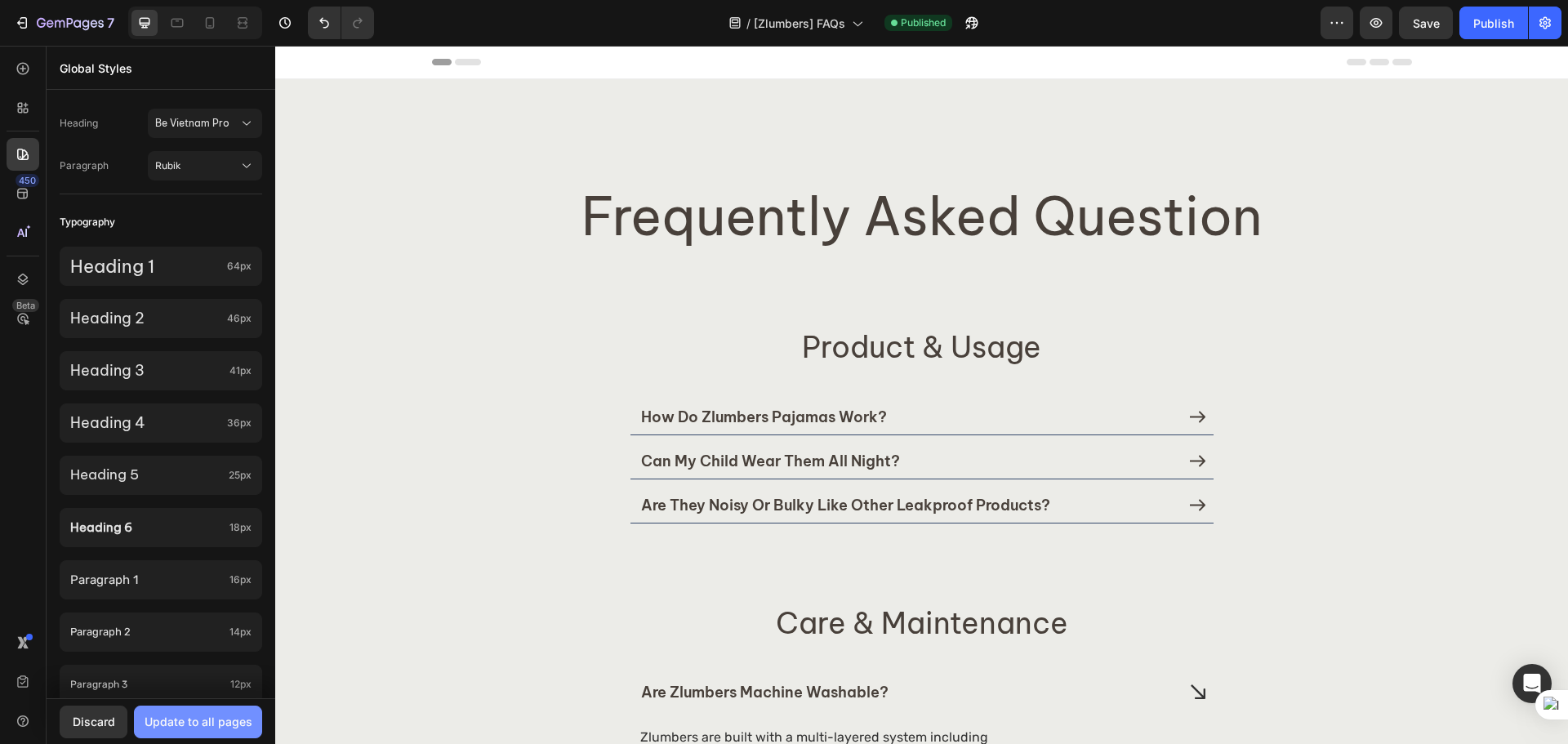
click at [213, 725] on div "Update to all pages" at bounding box center [198, 721] width 108 height 17
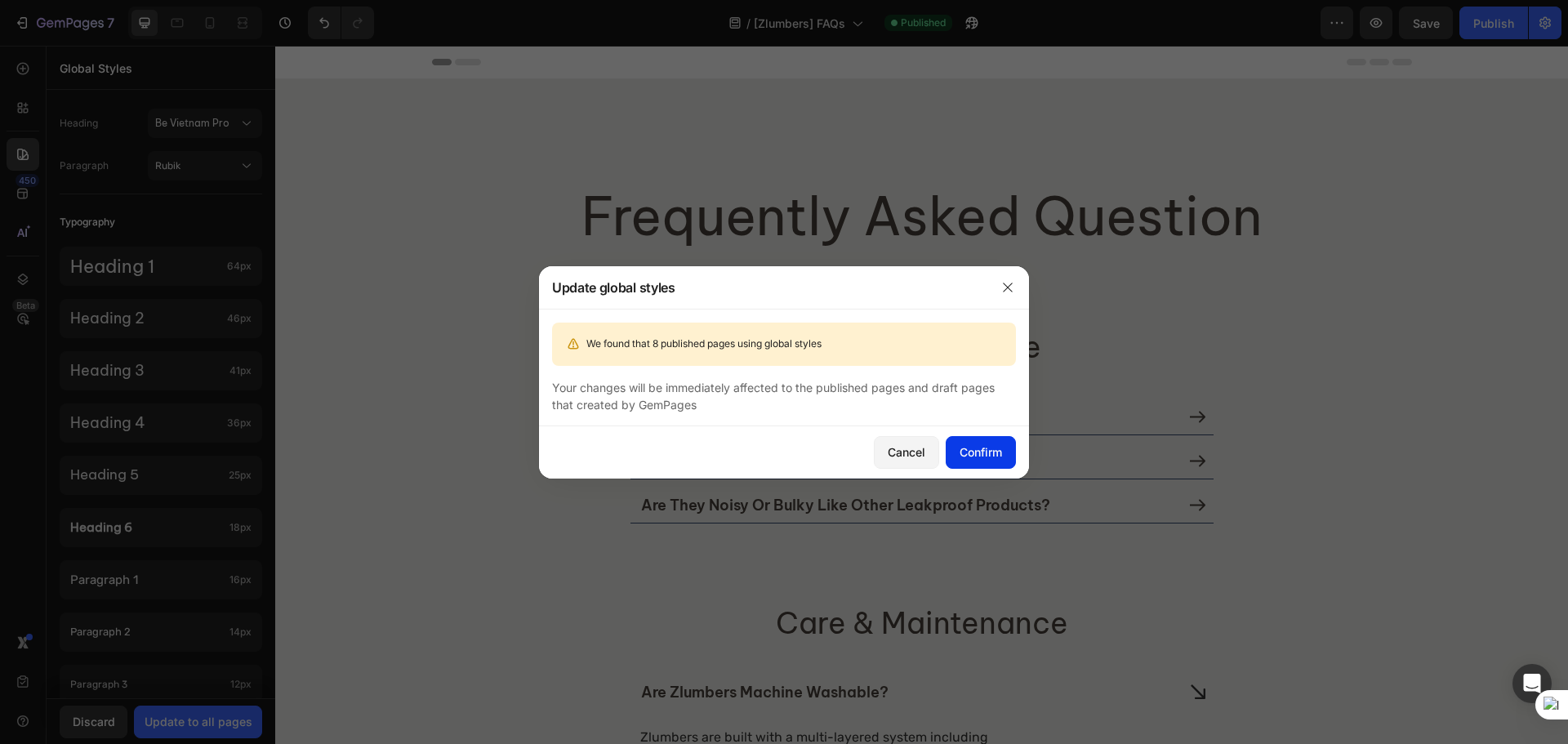
click at [984, 448] on div "Confirm" at bounding box center [981, 451] width 43 height 17
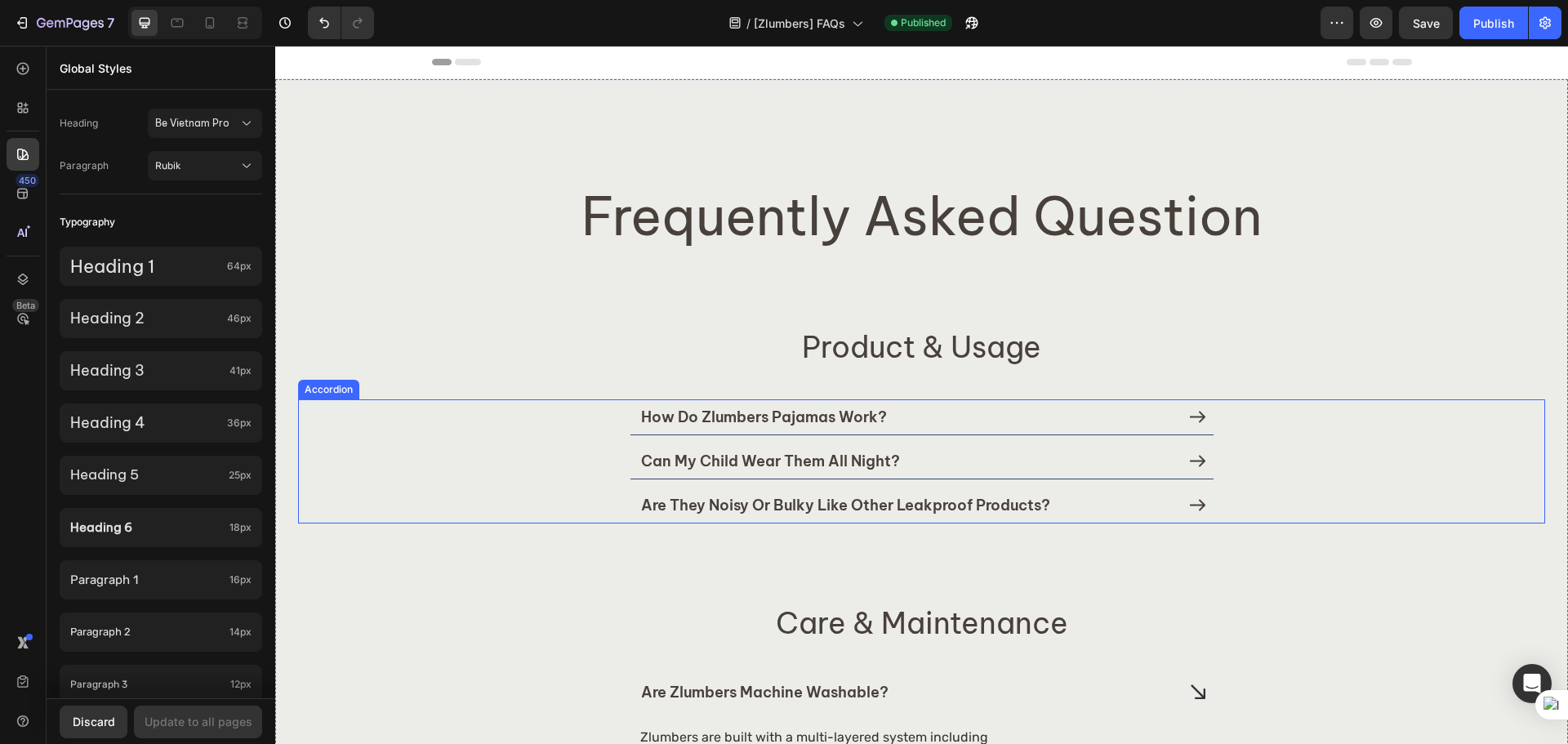
click at [1141, 473] on div "can my child wear them all night?" at bounding box center [922, 460] width 583 height 35
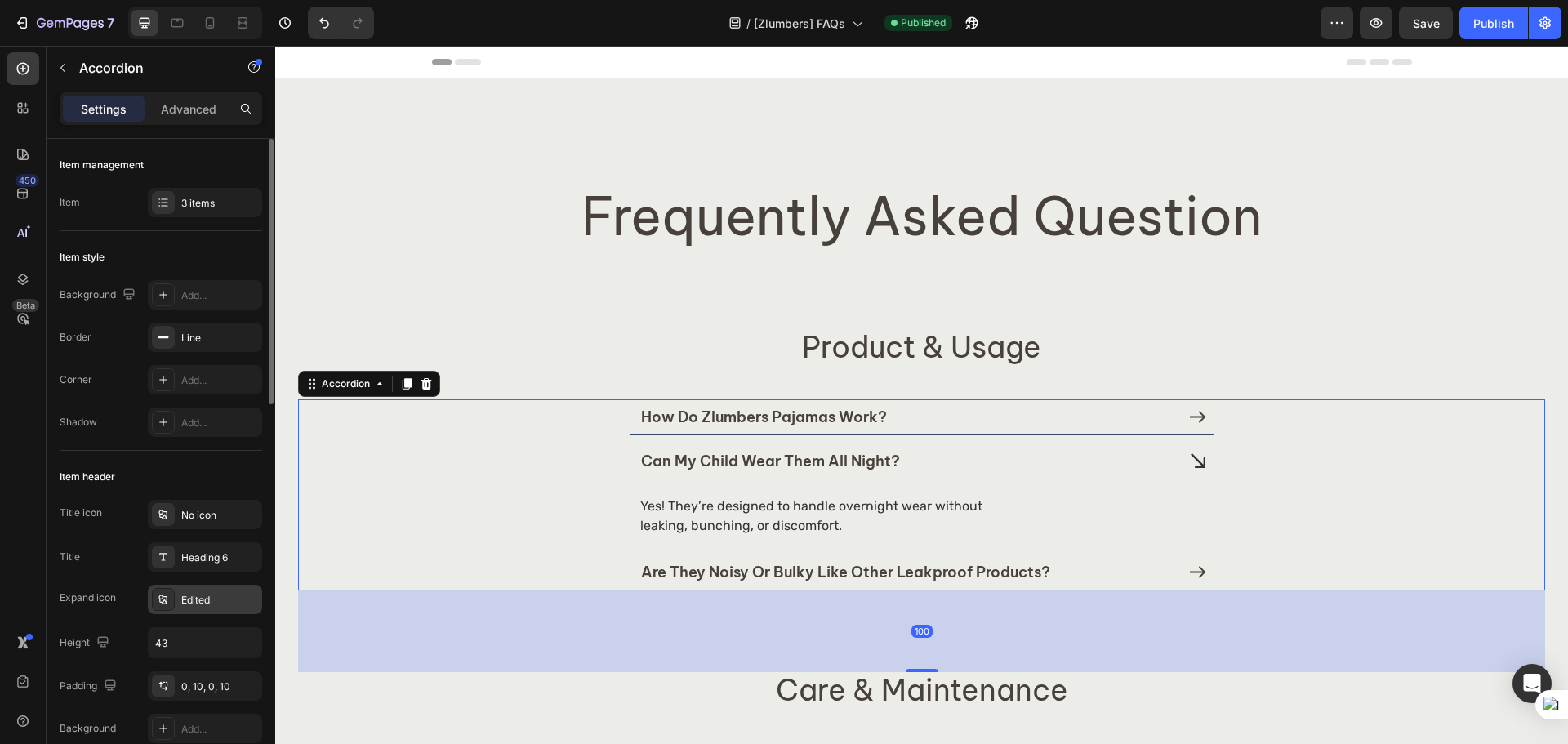
click at [182, 598] on div "Edited" at bounding box center [220, 599] width 77 height 14
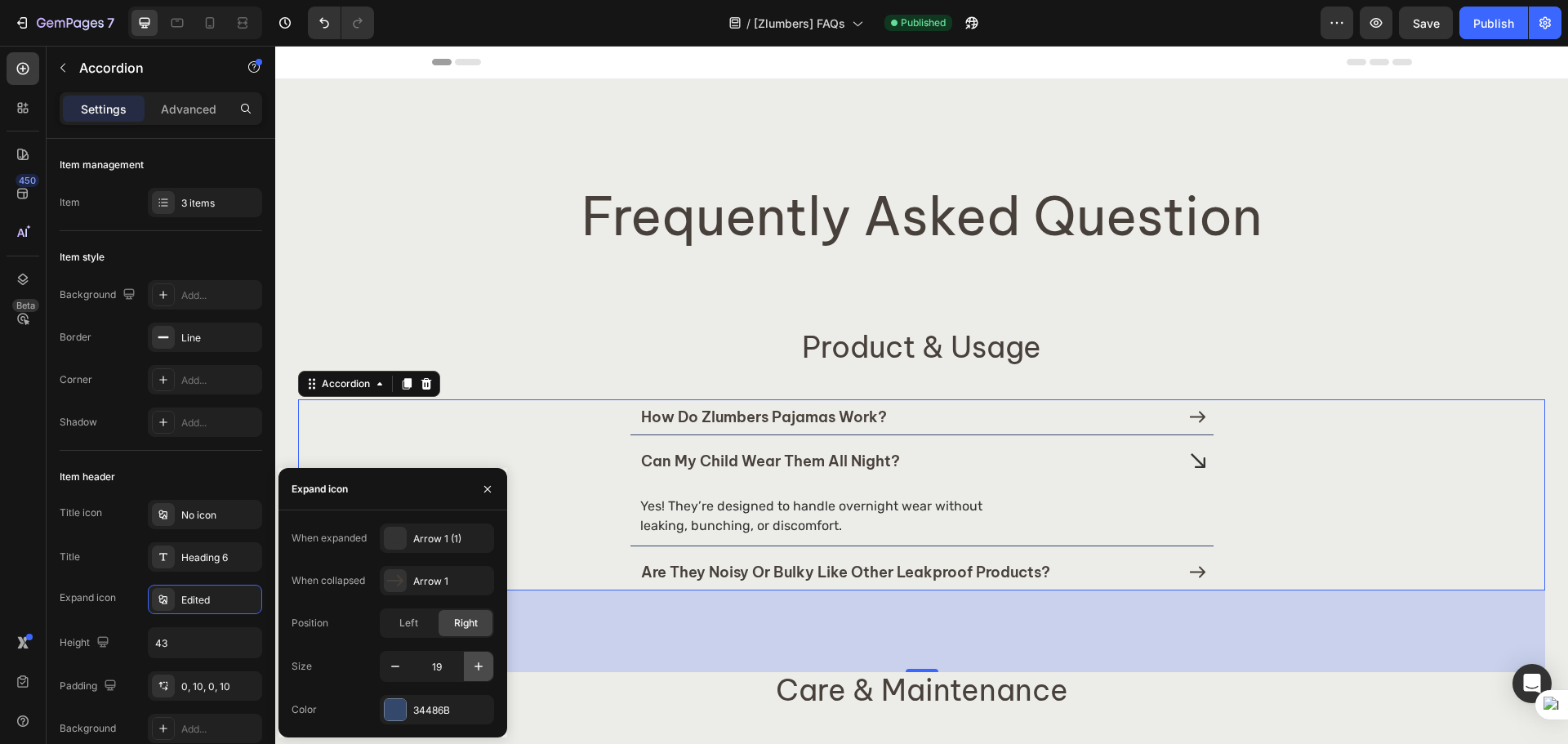
click at [488, 669] on button "button" at bounding box center [478, 665] width 29 height 29
type input "20"
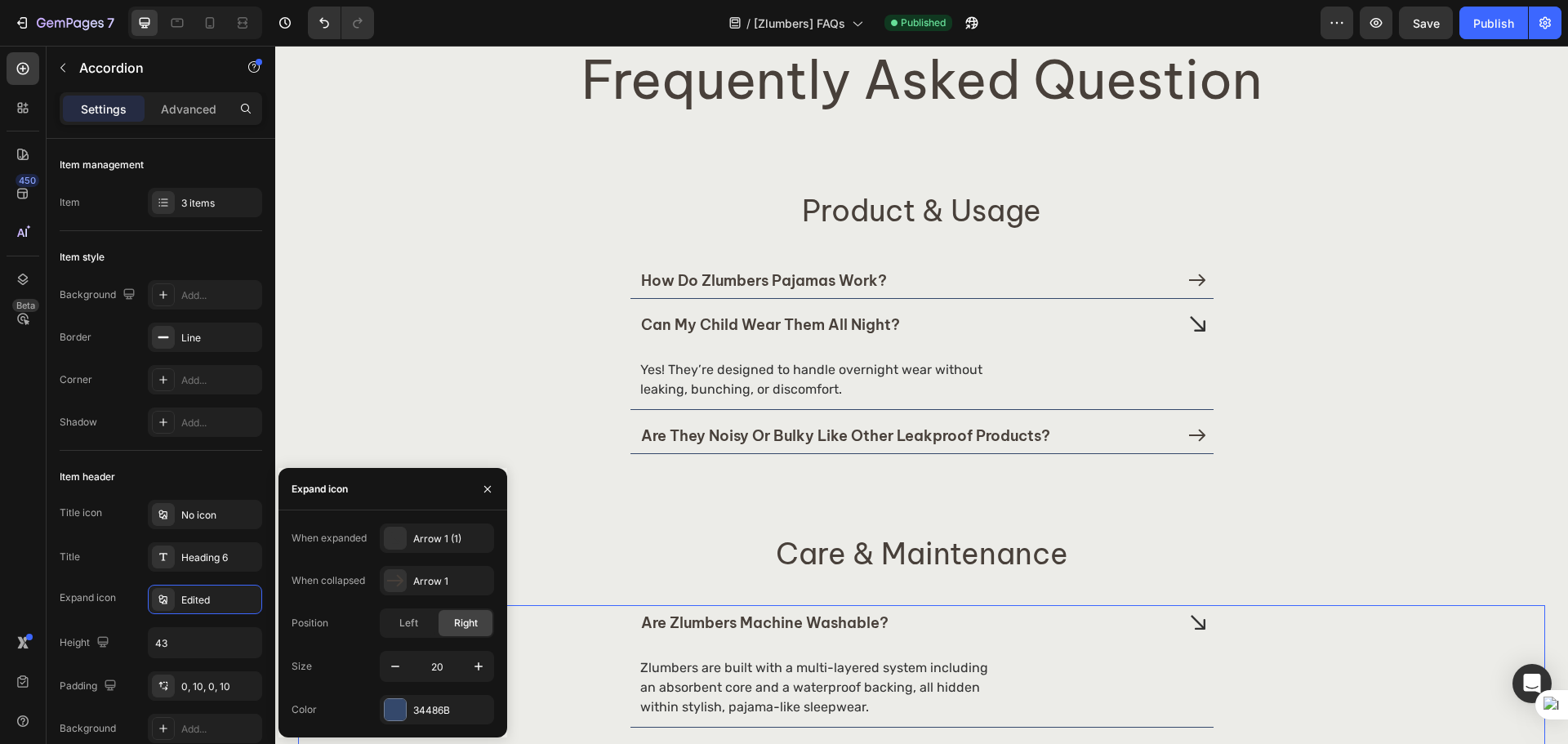
click at [1232, 688] on div "are zlumbers machine washable? Zlumbers are built with a multi-layered system i…" at bounding box center [921, 665] width 1245 height 122
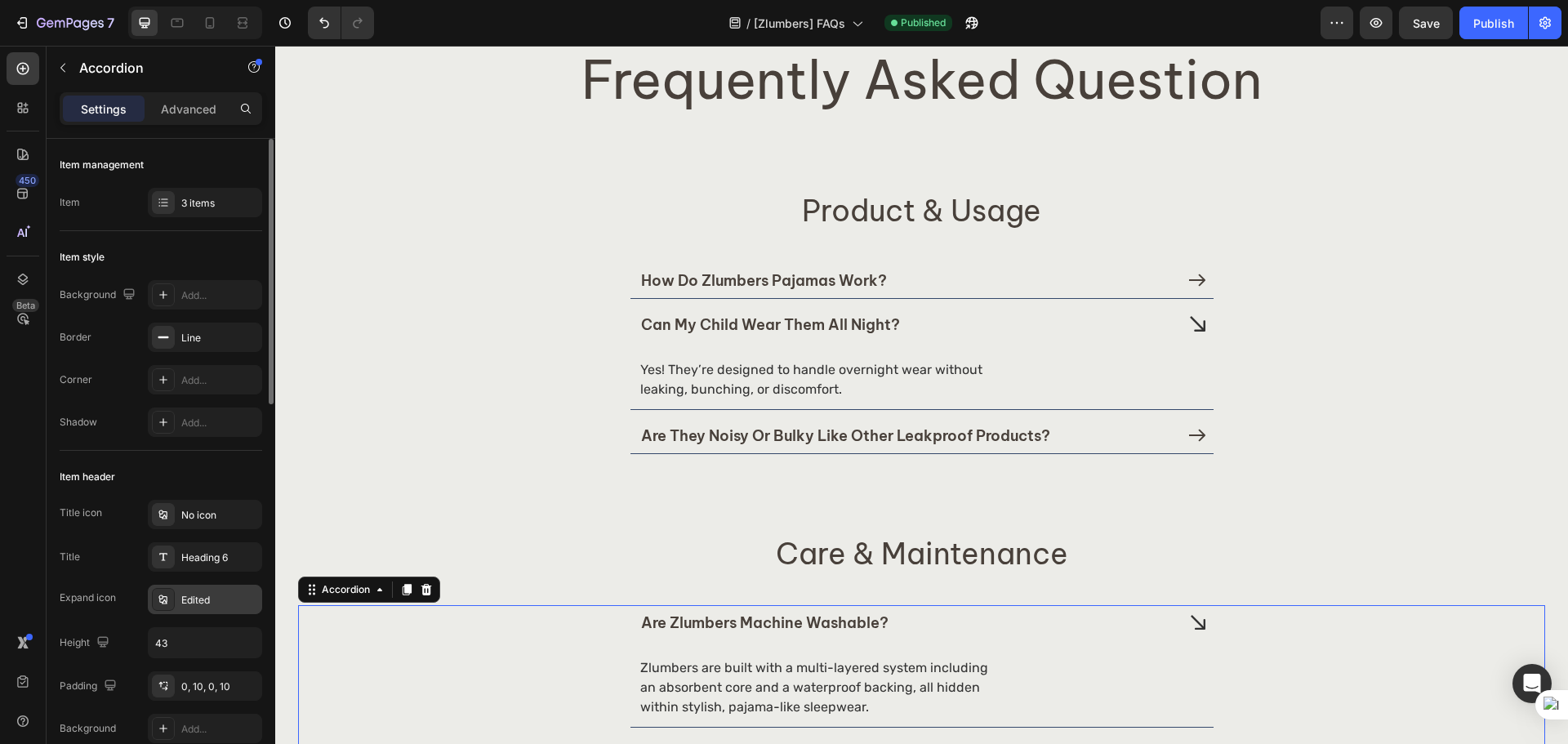
click at [203, 592] on div "Edited" at bounding box center [220, 599] width 77 height 14
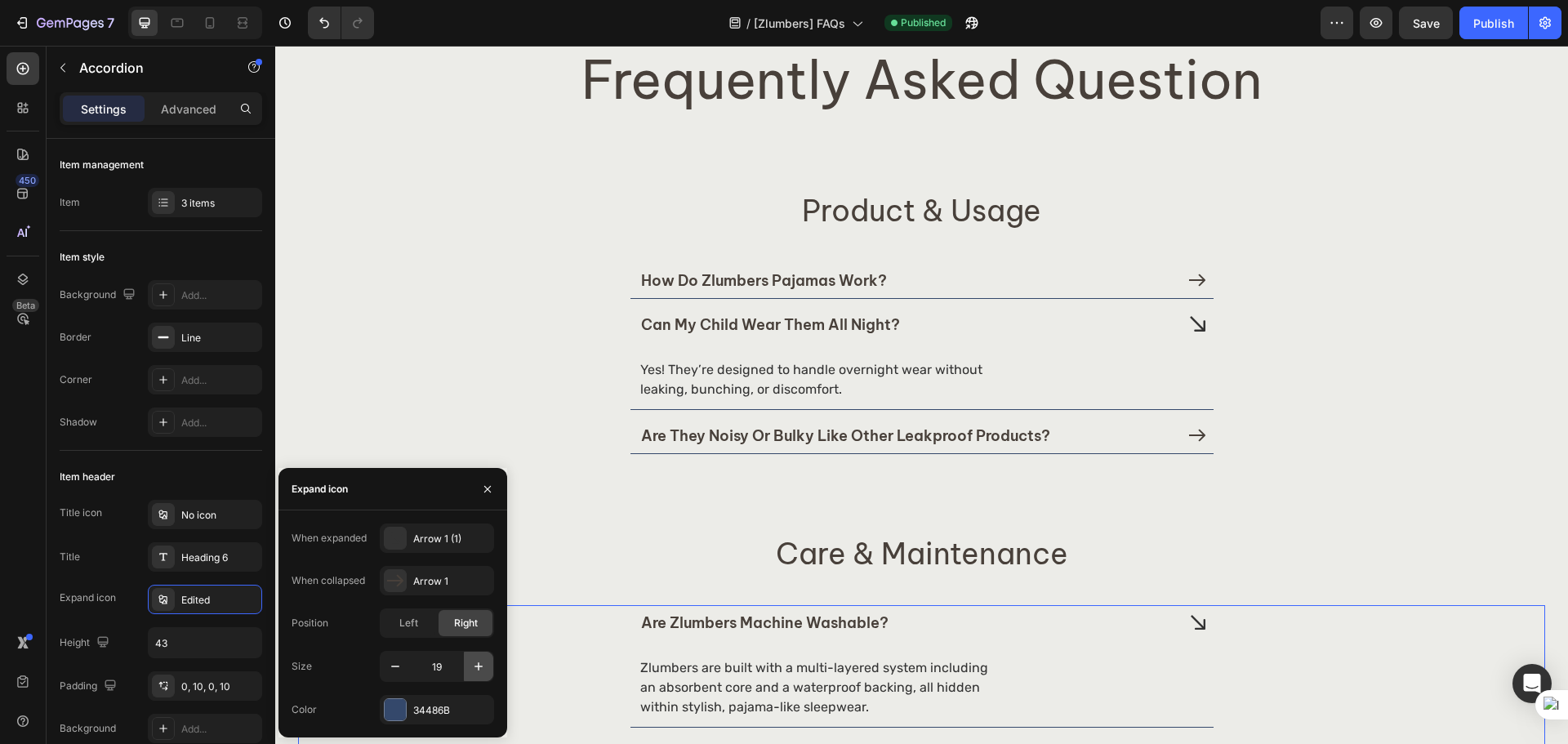
click at [474, 667] on icon "button" at bounding box center [478, 666] width 16 height 16
type input "20"
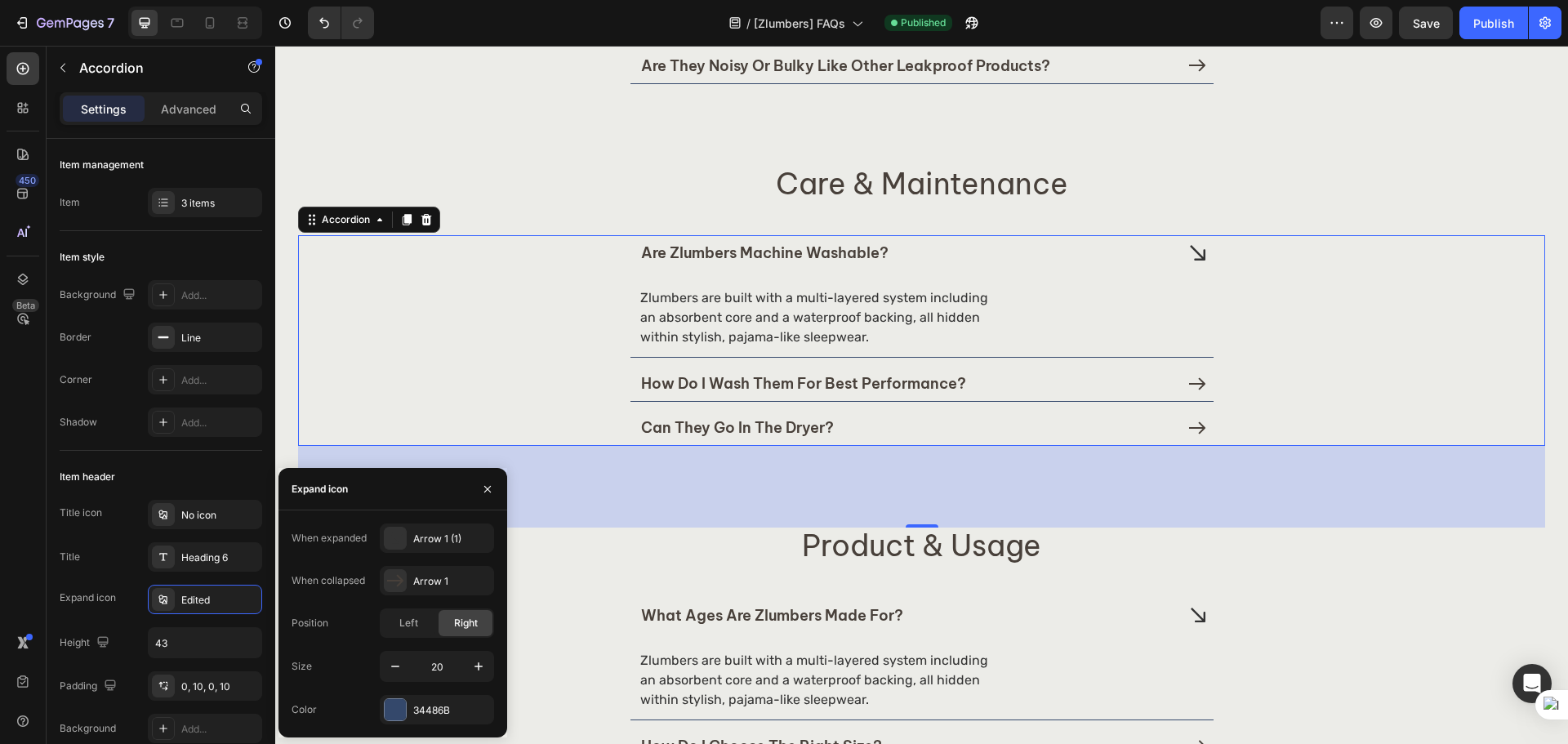
scroll to position [545, 0]
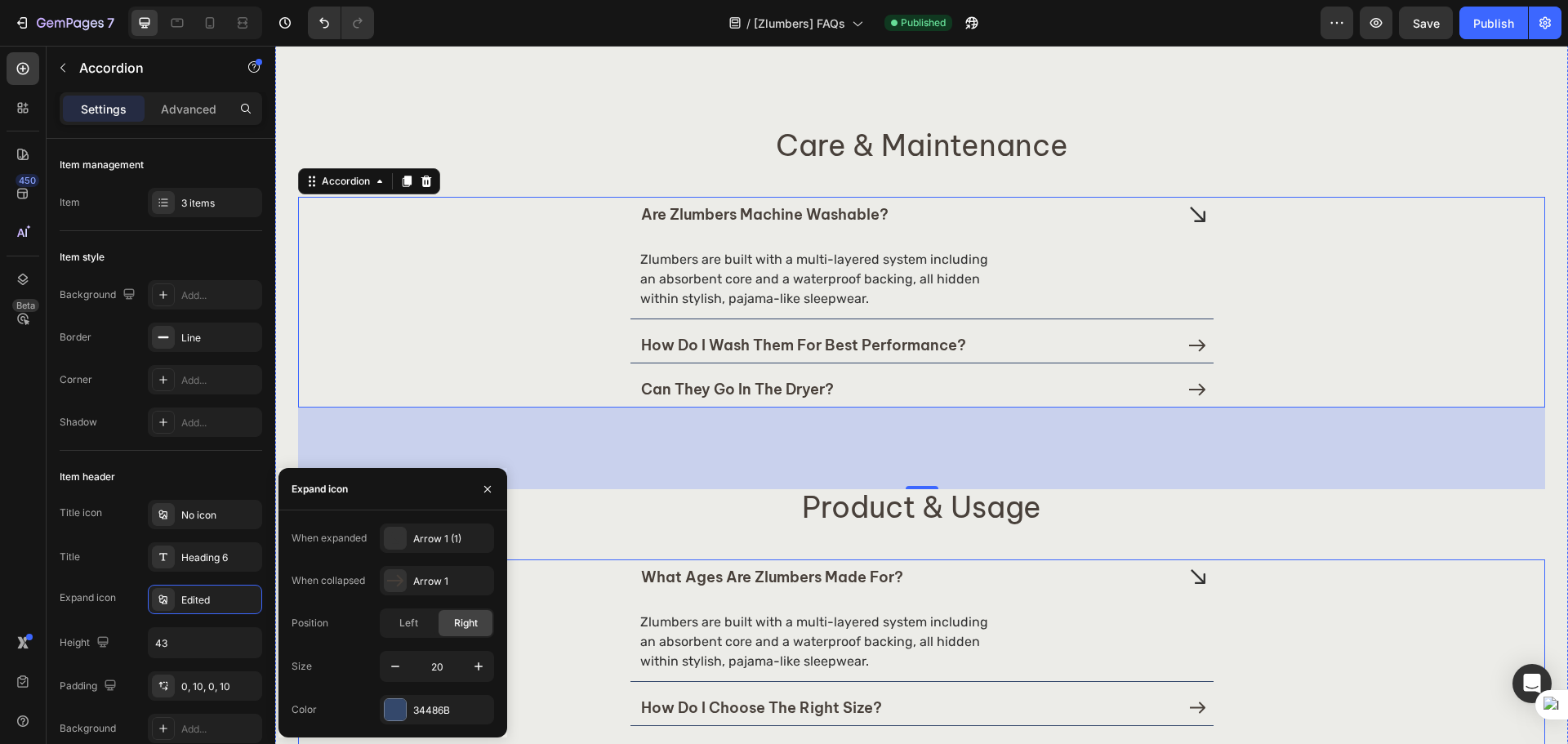
click at [602, 598] on div "what ages are zlumbers made for? Zlumbers are built with a multi-layered system…" at bounding box center [921, 620] width 1245 height 122
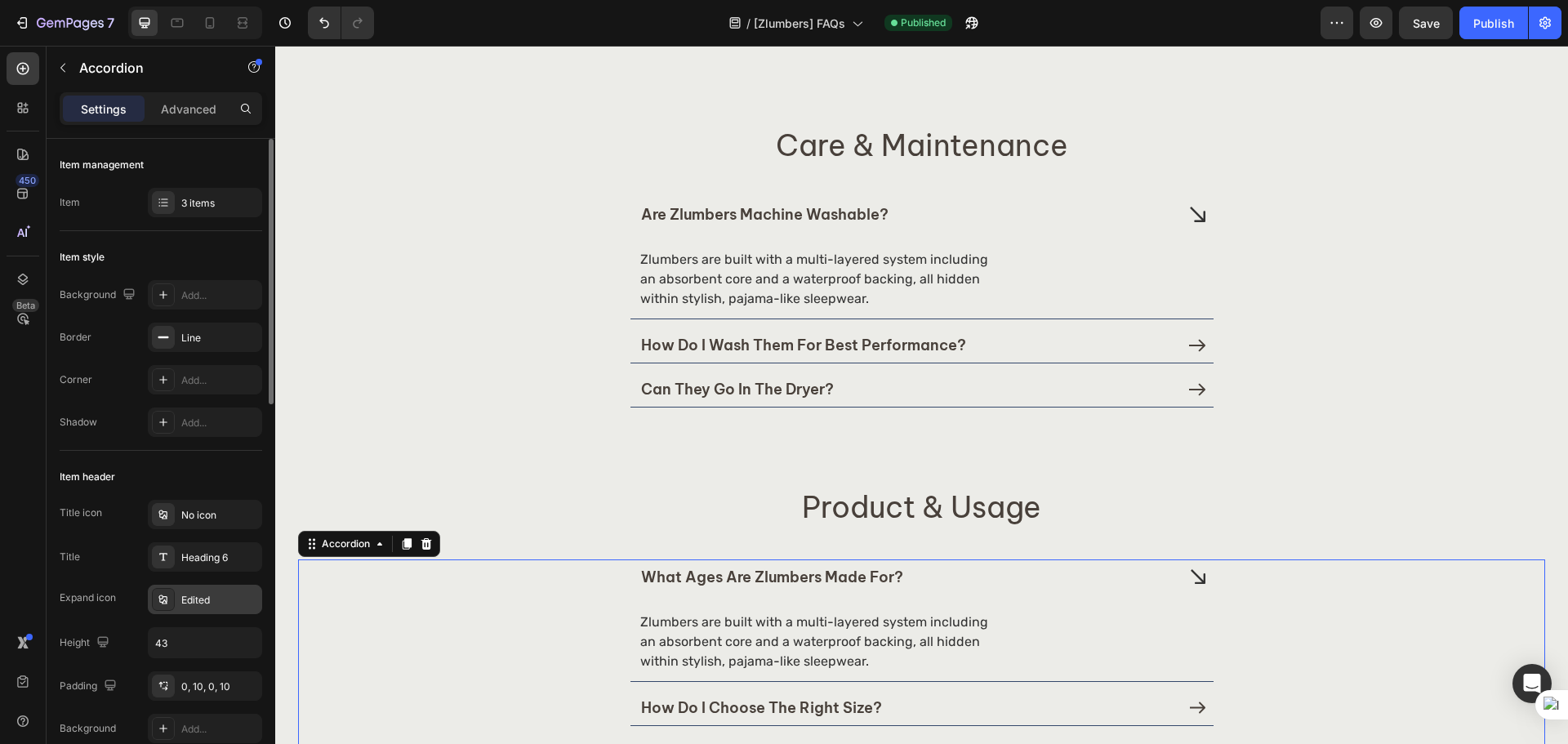
click at [206, 589] on div "Edited" at bounding box center [205, 598] width 114 height 29
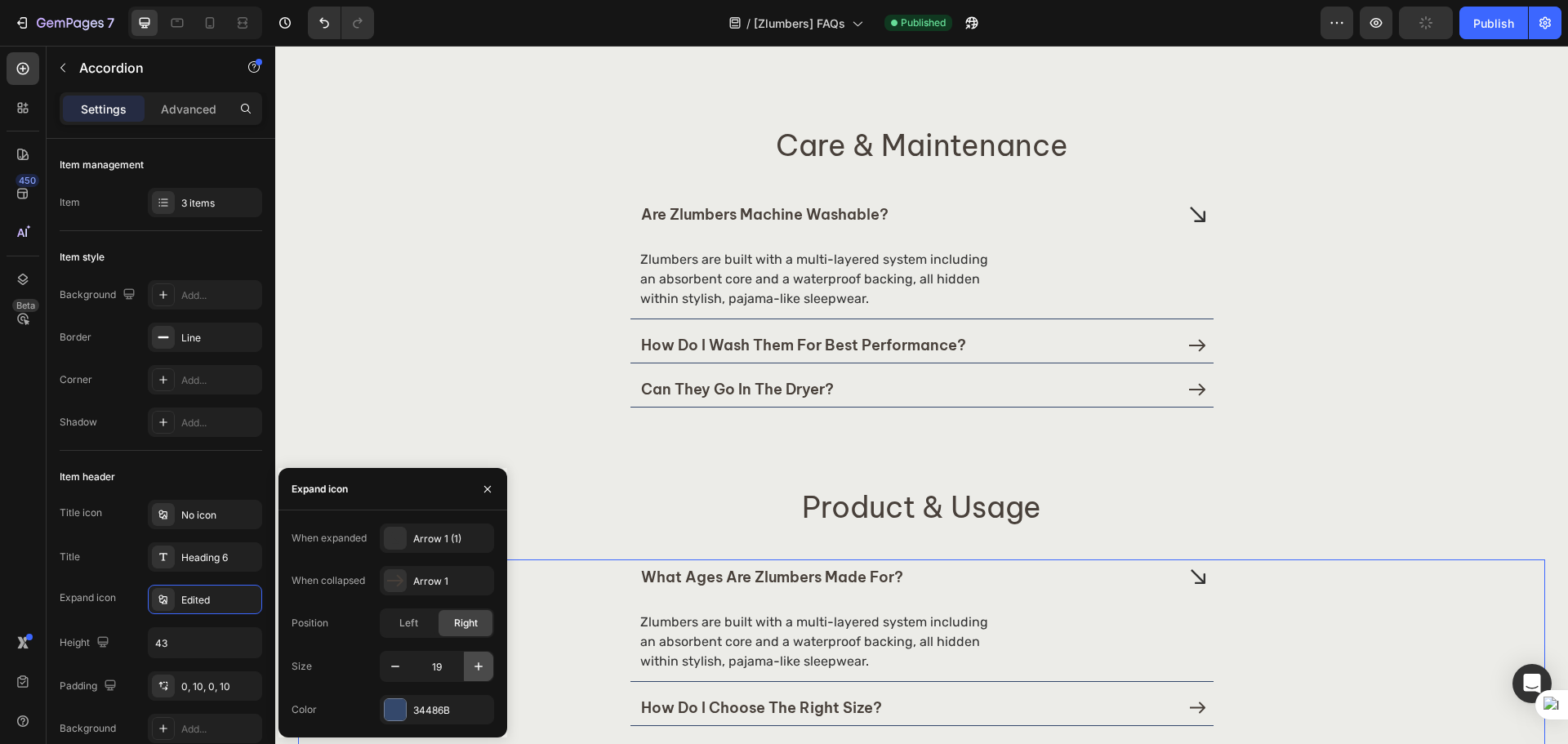
click at [481, 663] on icon "button" at bounding box center [478, 666] width 16 height 16
type input "20"
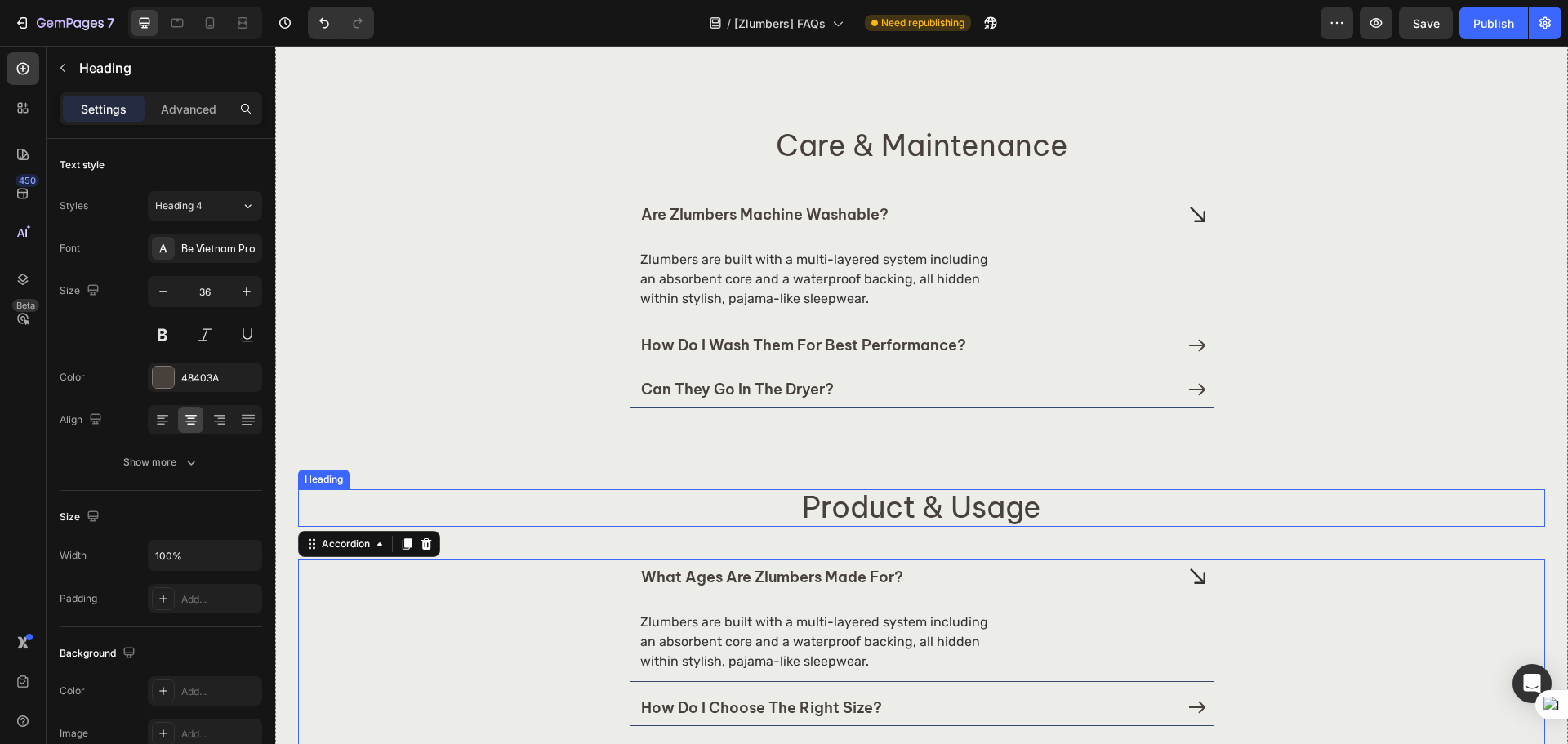
click at [1347, 508] on h2 "Product & Usage" at bounding box center [921, 506] width 1246 height 37
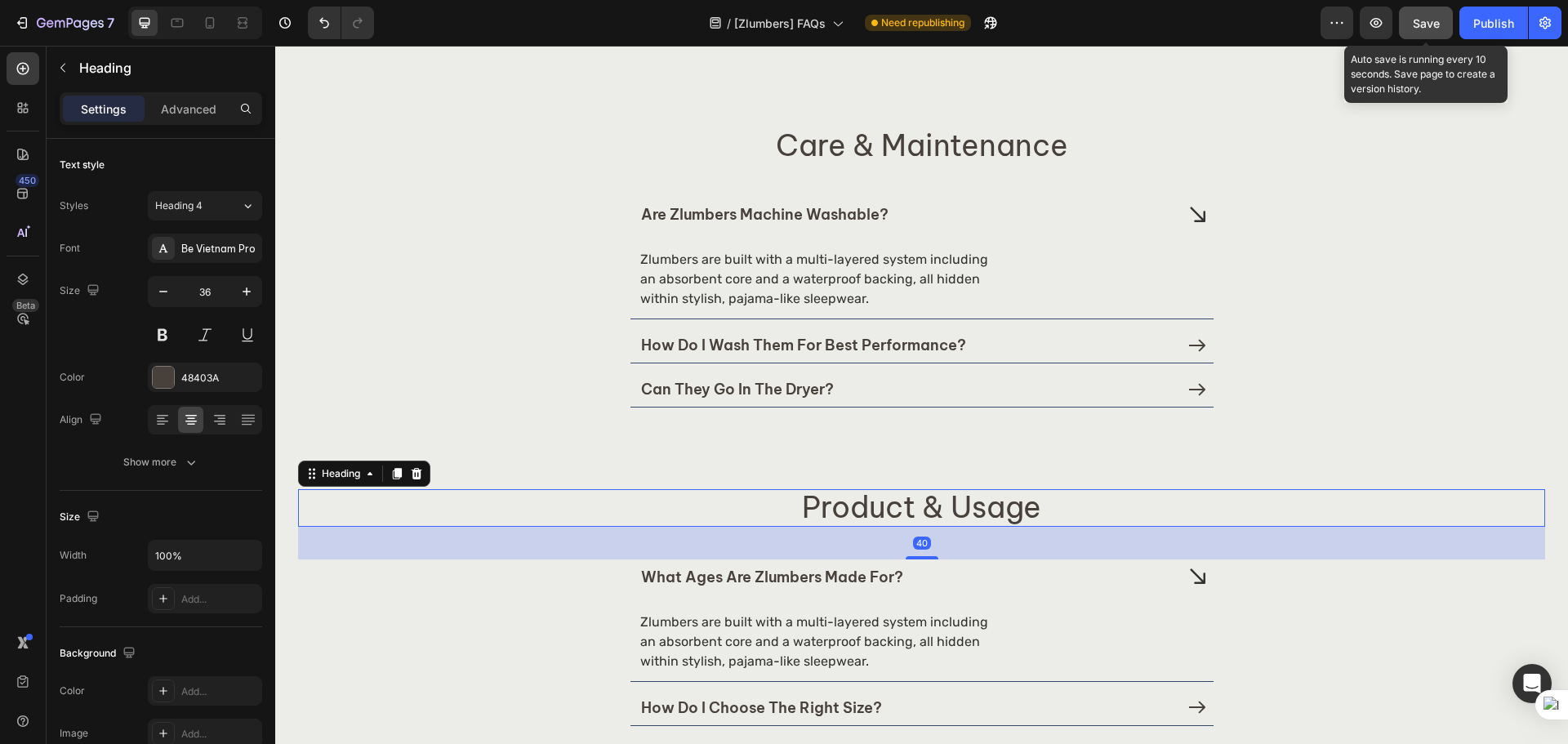
click at [1434, 24] on span "Save" at bounding box center [1426, 23] width 27 height 14
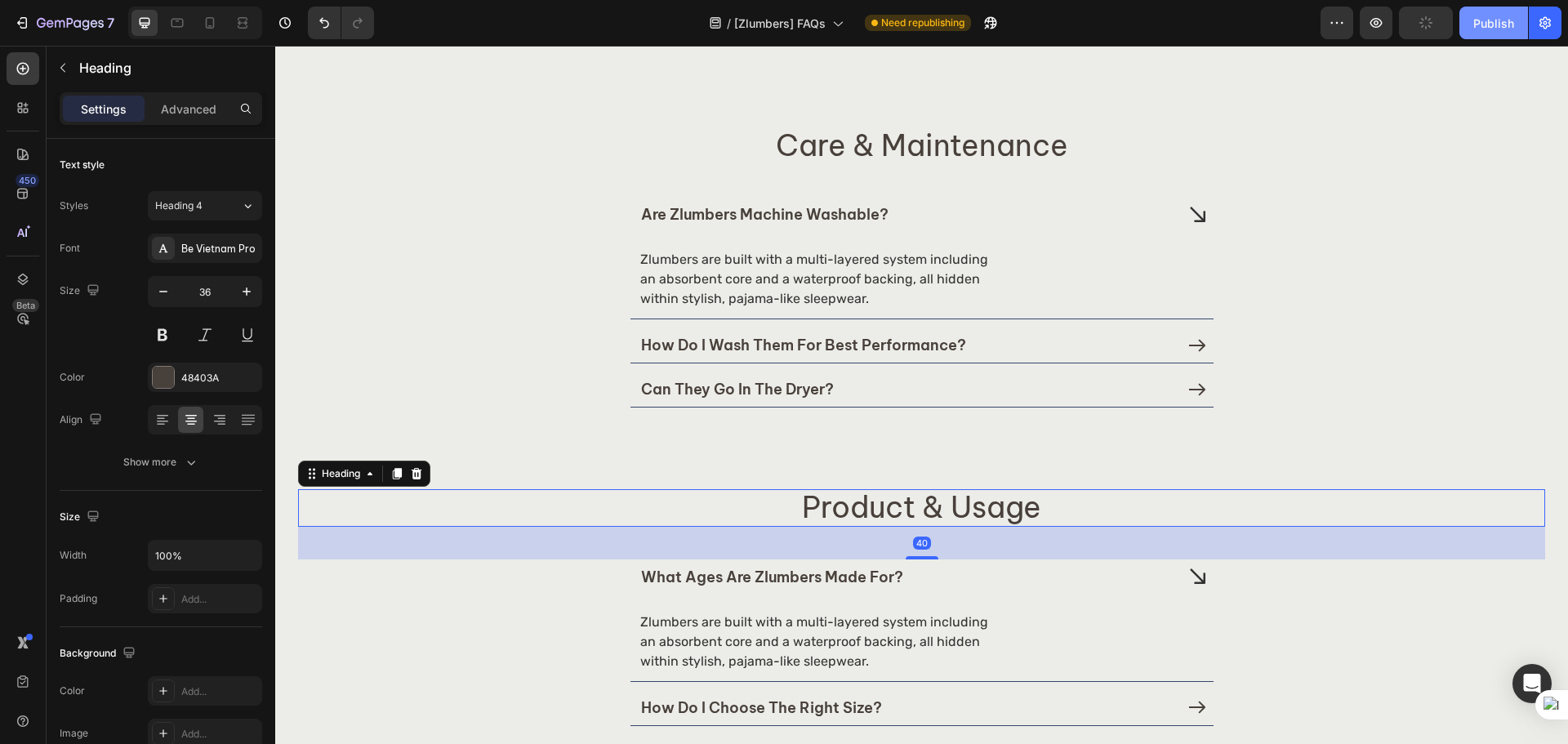
click at [1474, 24] on div "Publish" at bounding box center [1494, 22] width 41 height 17
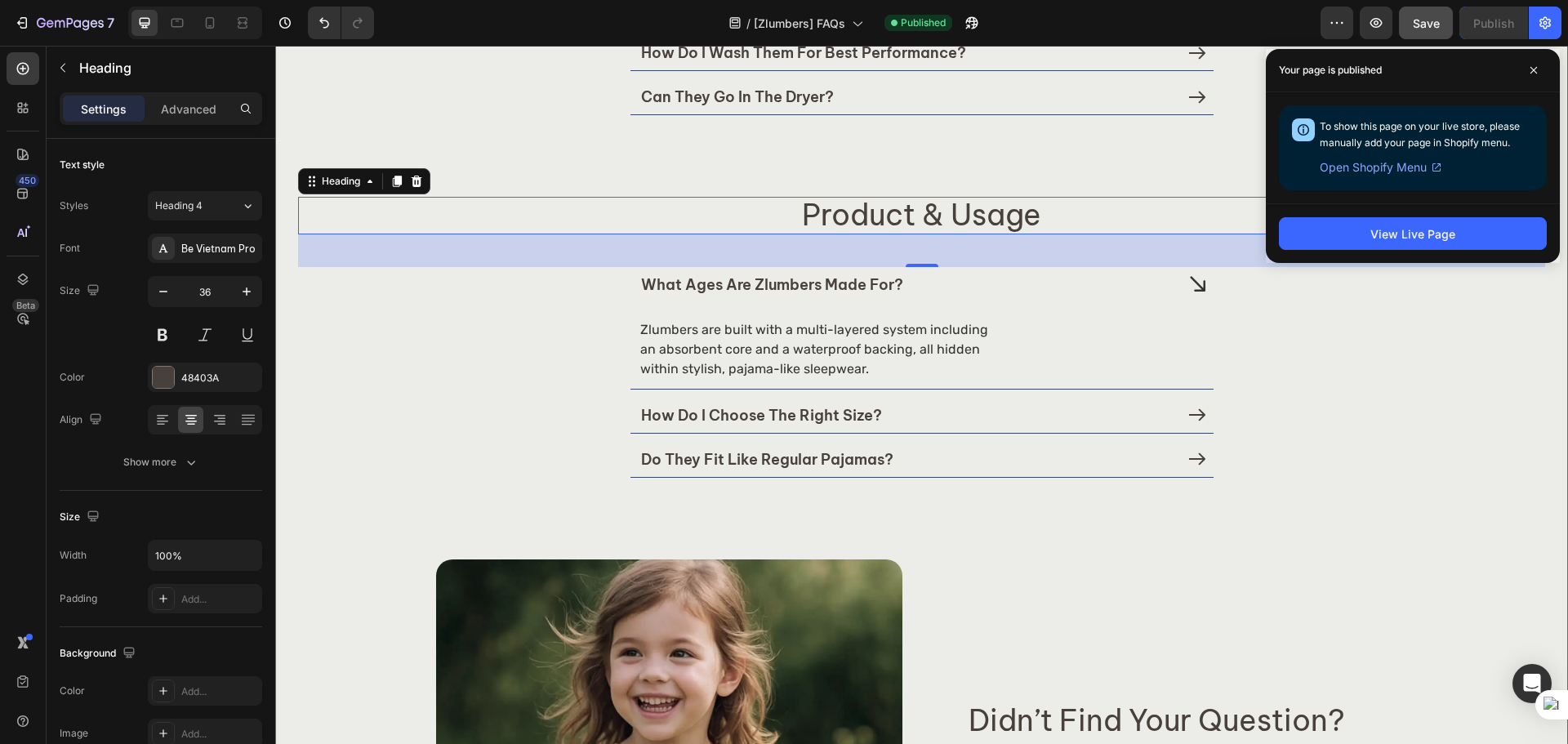
scroll to position [680, 0]
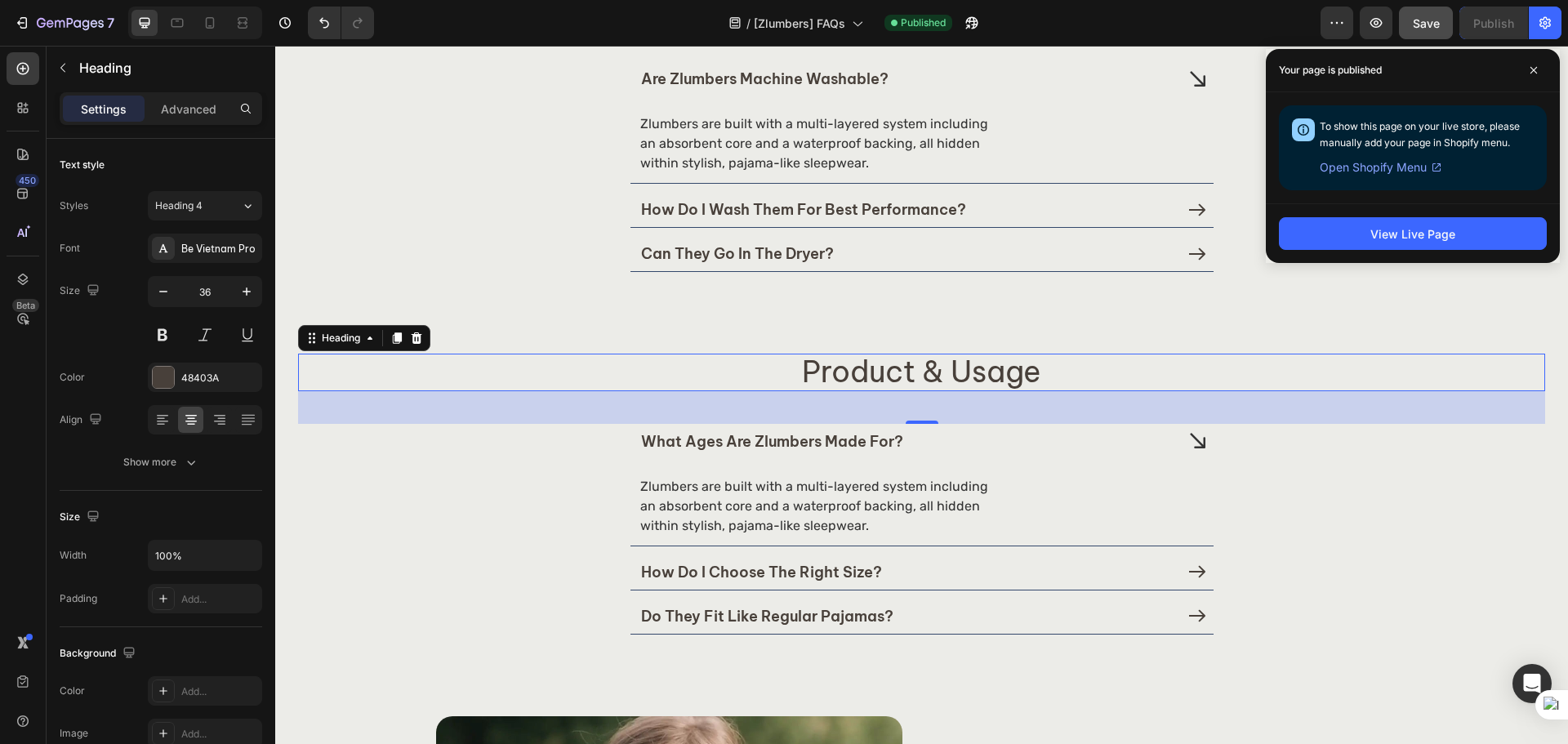
click at [919, 379] on h2 "Product & Usage" at bounding box center [921, 372] width 1246 height 37
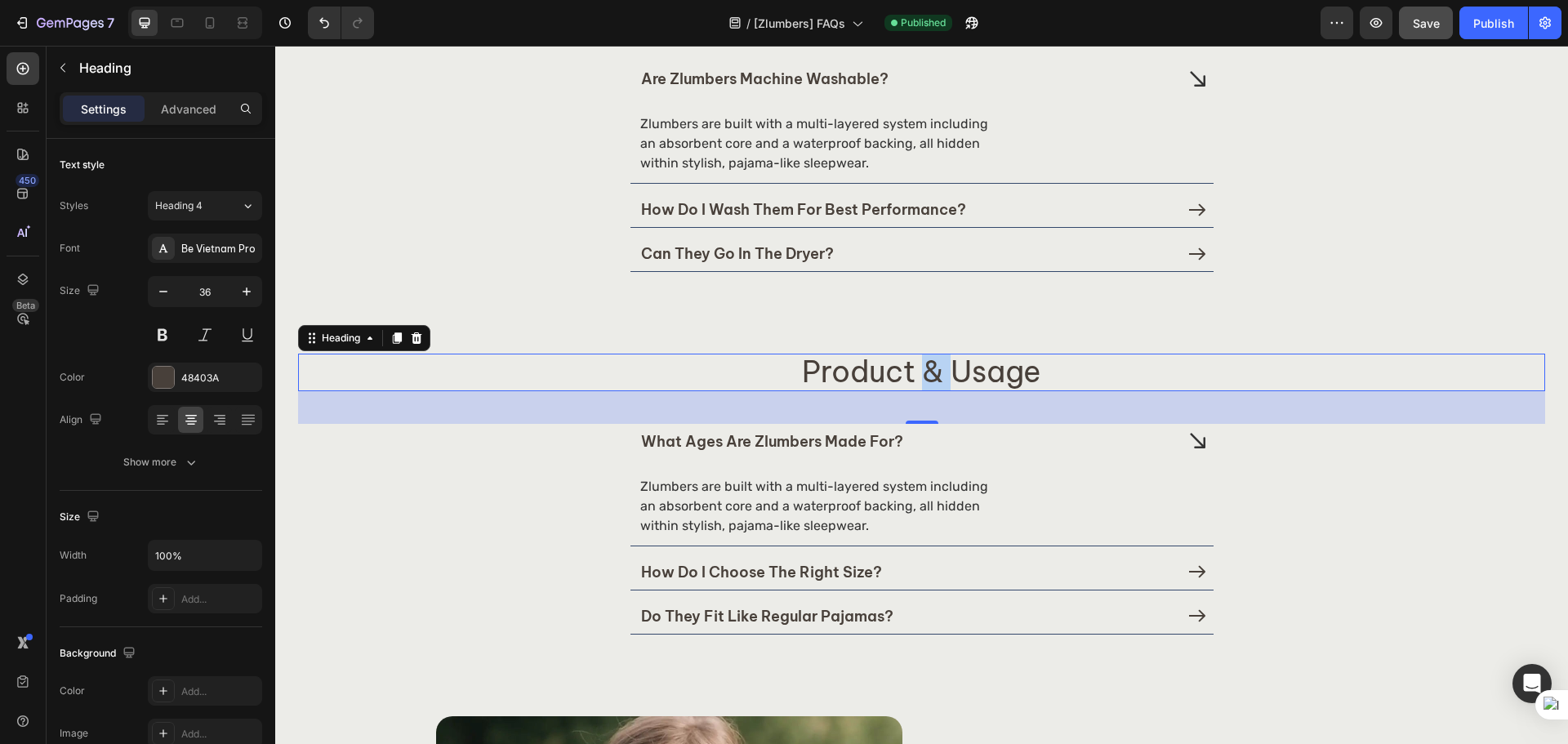
click at [919, 379] on p "Product & Usage" at bounding box center [921, 372] width 1244 height 33
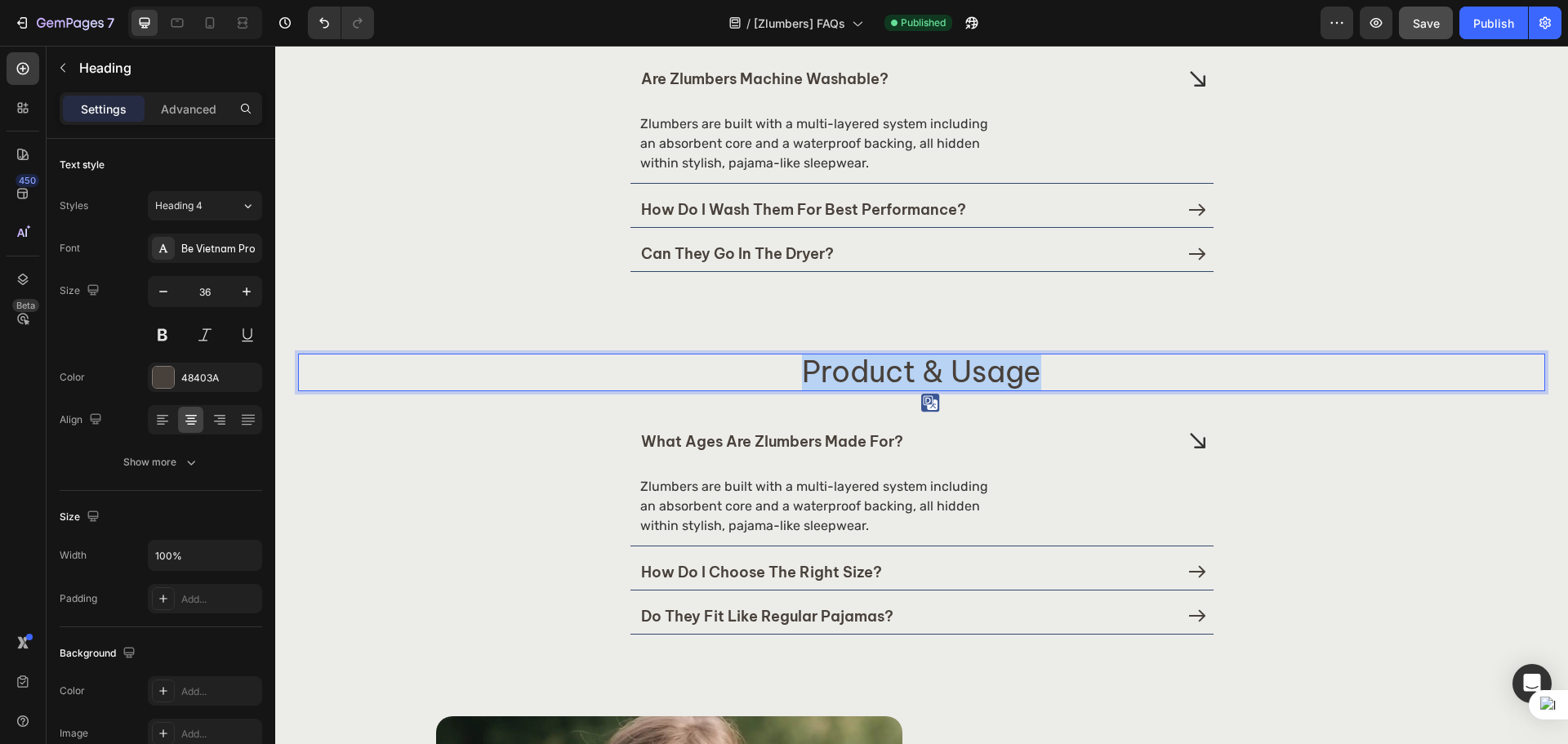
click at [919, 379] on p "Product & Usage" at bounding box center [921, 372] width 1244 height 33
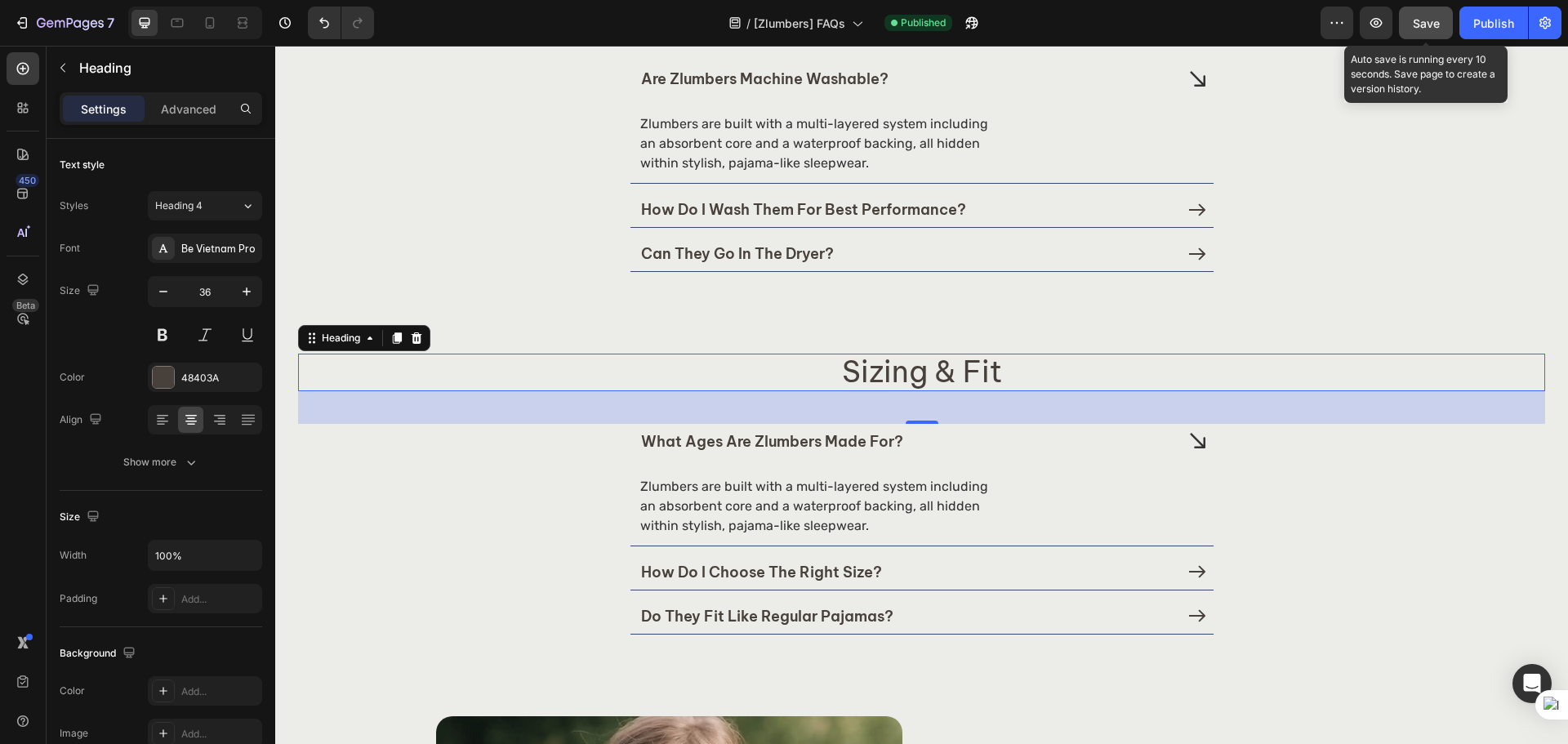
click at [1417, 23] on span "Save" at bounding box center [1426, 23] width 27 height 14
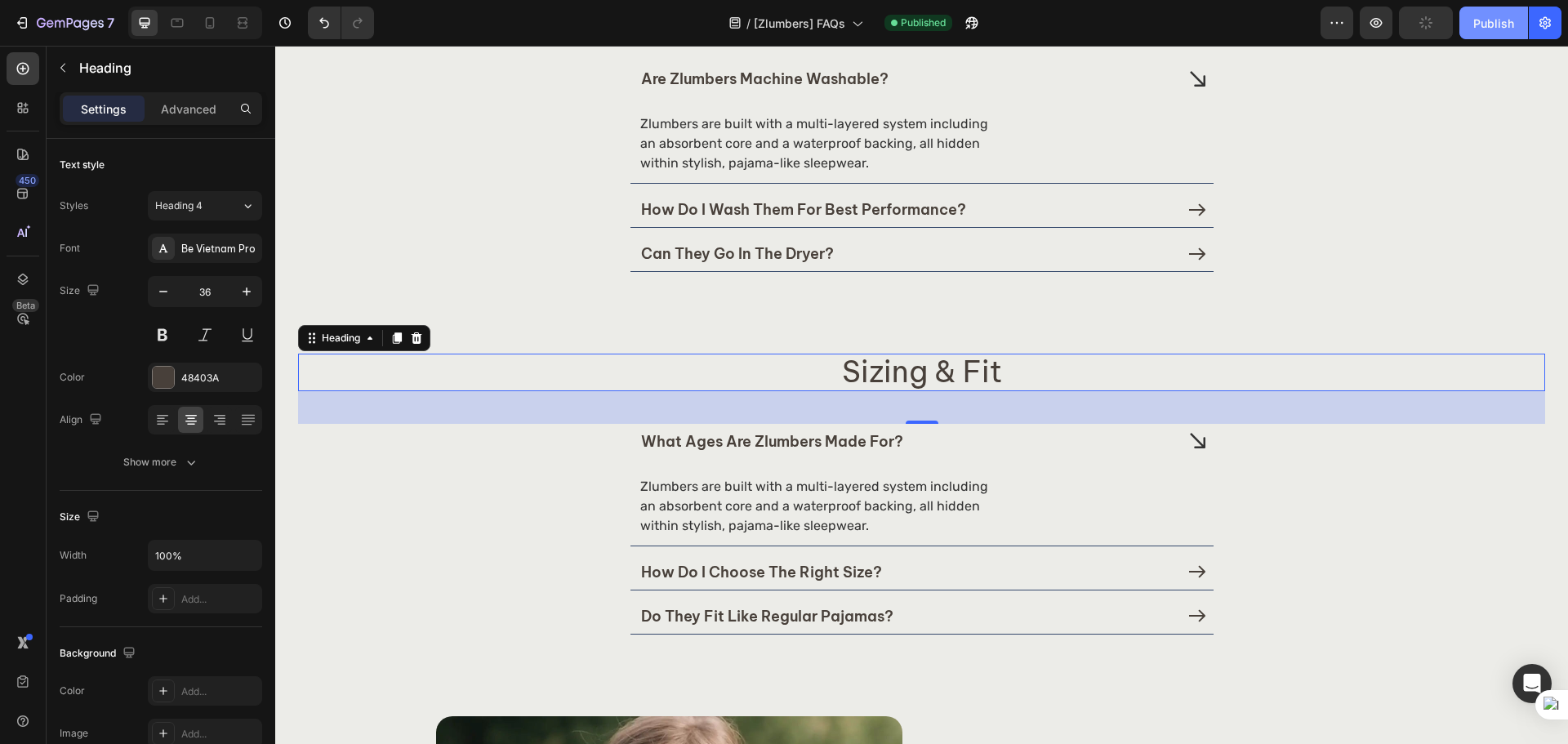
click at [1478, 25] on div "Publish" at bounding box center [1494, 22] width 41 height 17
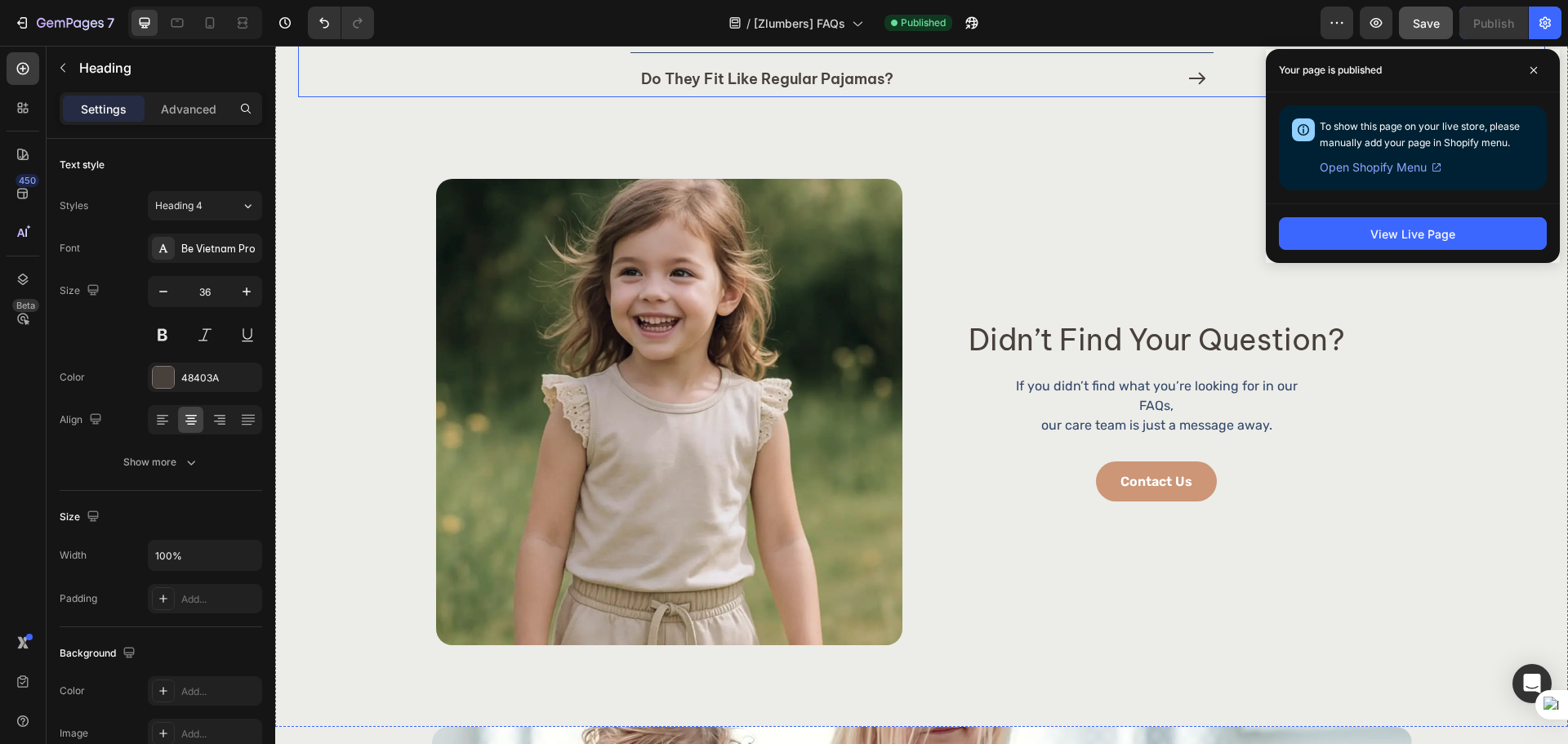
scroll to position [1225, 0]
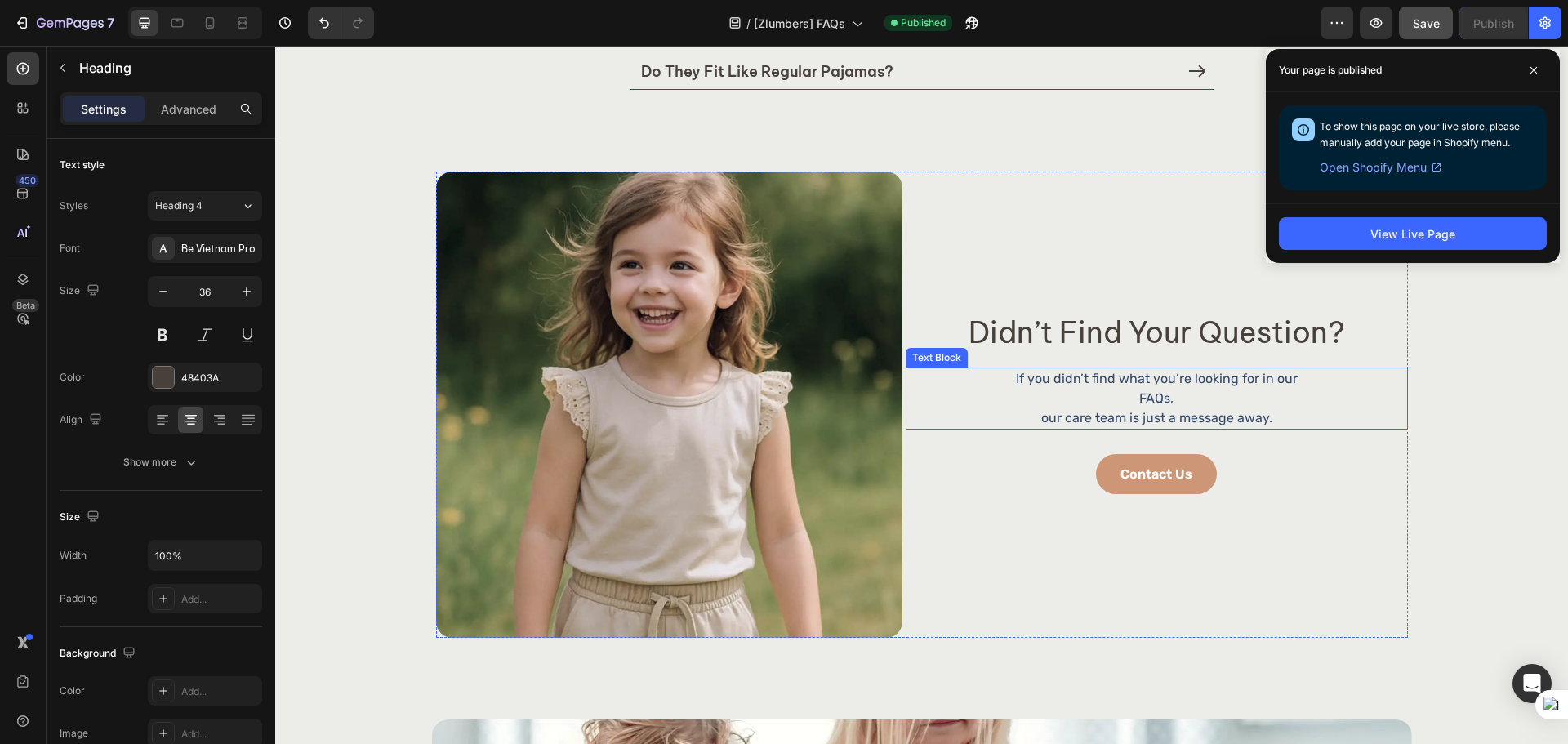
click at [1228, 380] on p "If you didn’t find what you’re looking for in our FAQs," at bounding box center [1156, 389] width 303 height 39
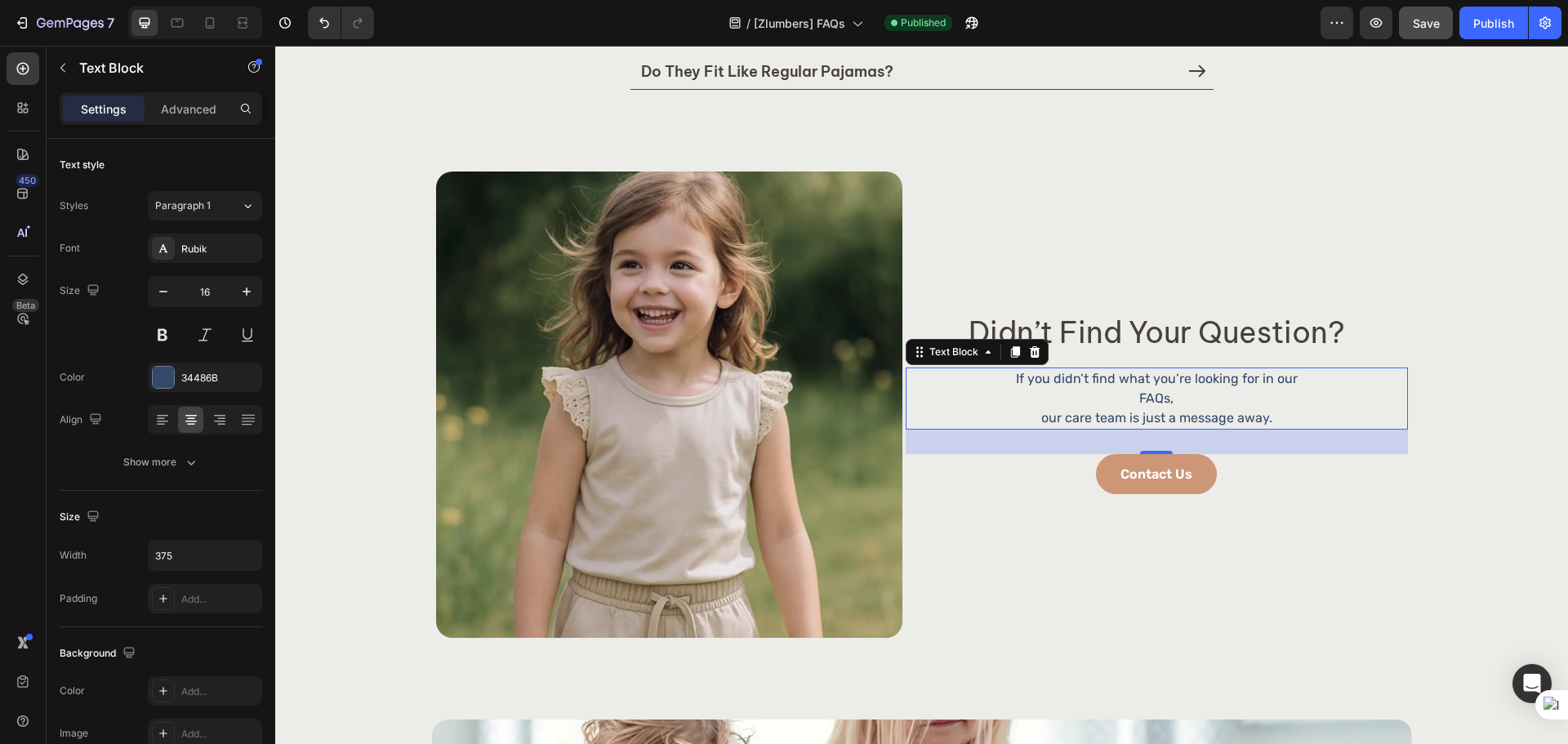
click at [1131, 399] on p "If you didn’t find what you’re looking for in our FAQs," at bounding box center [1156, 389] width 303 height 39
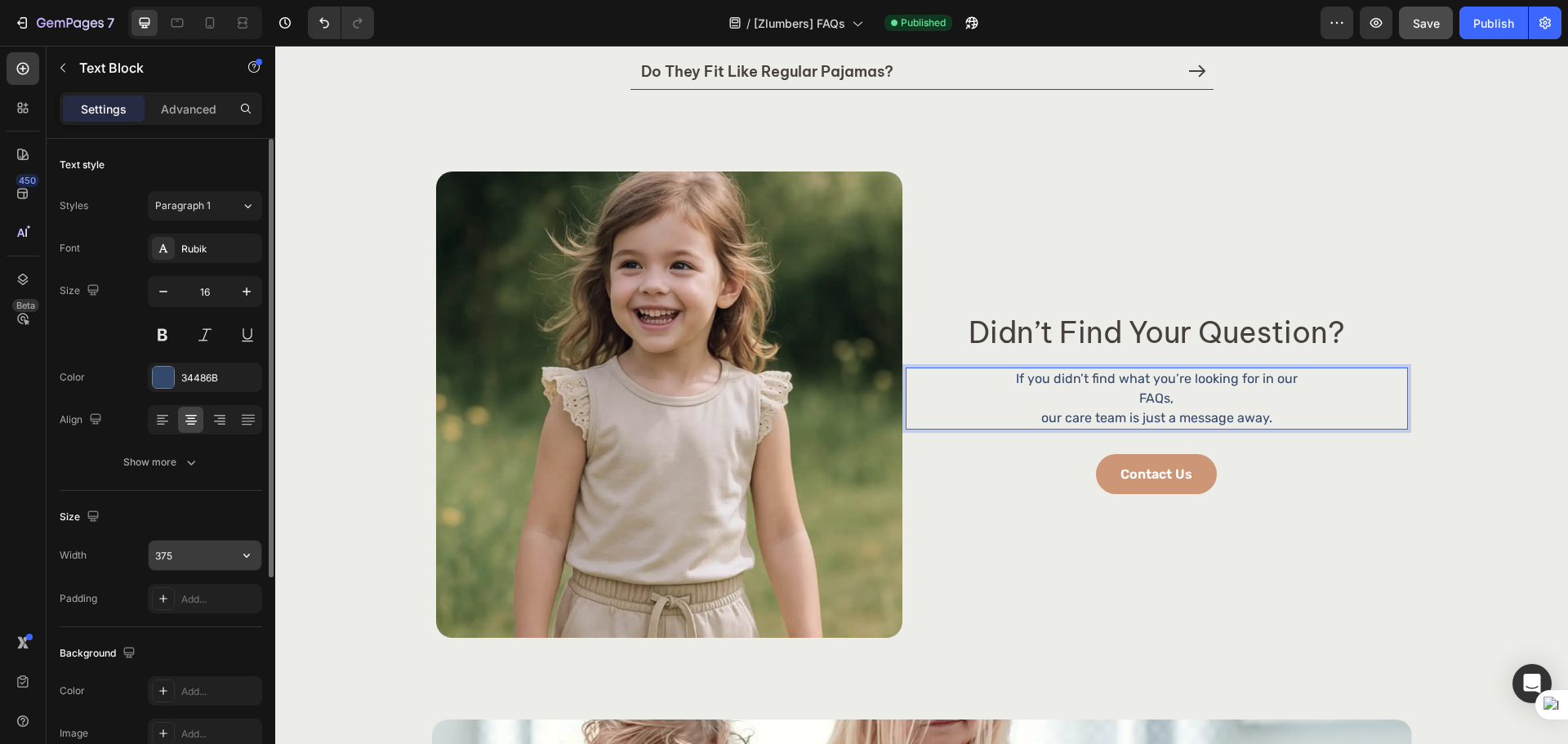
click at [155, 565] on input "375" at bounding box center [205, 555] width 113 height 29
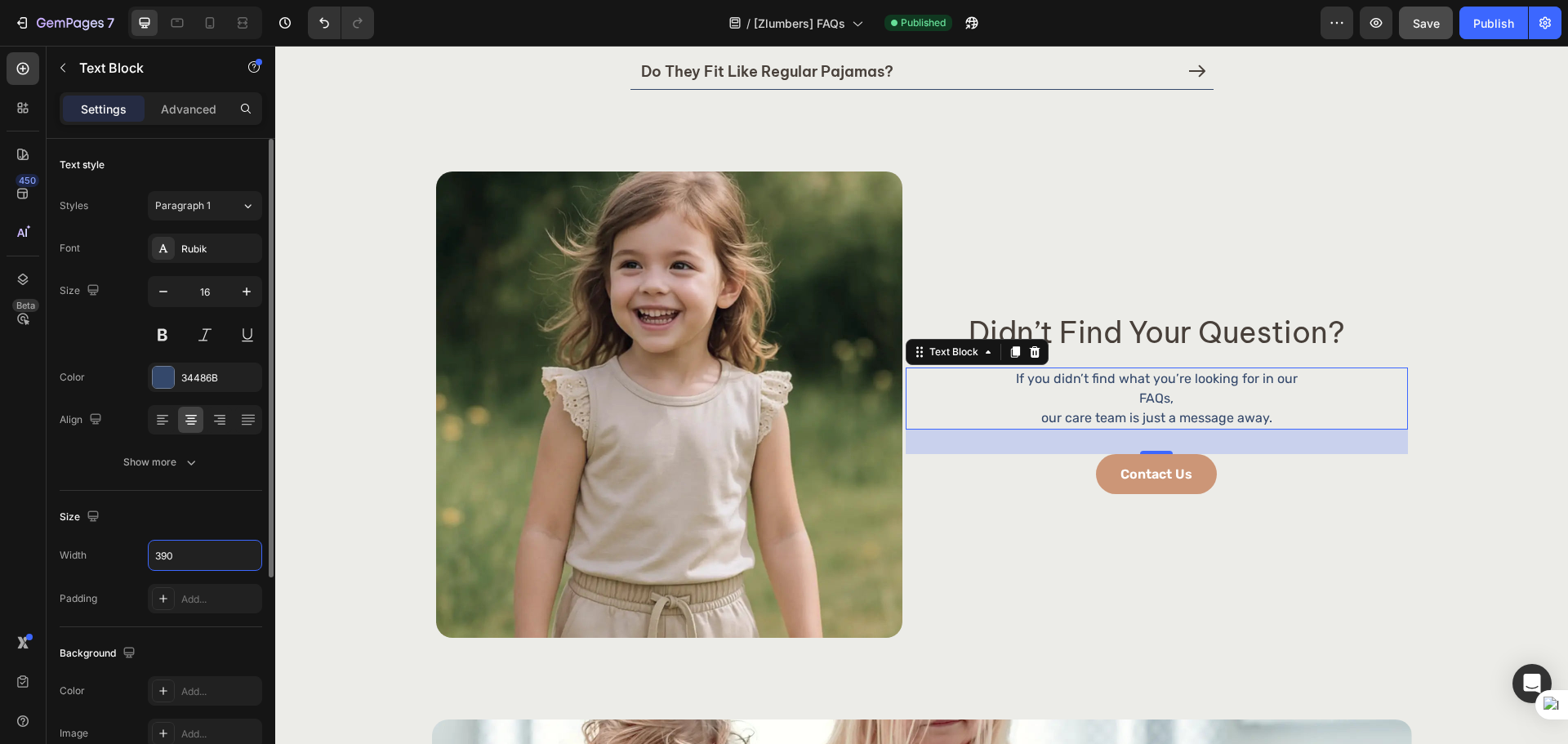
click at [192, 524] on div "Size" at bounding box center [161, 516] width 203 height 26
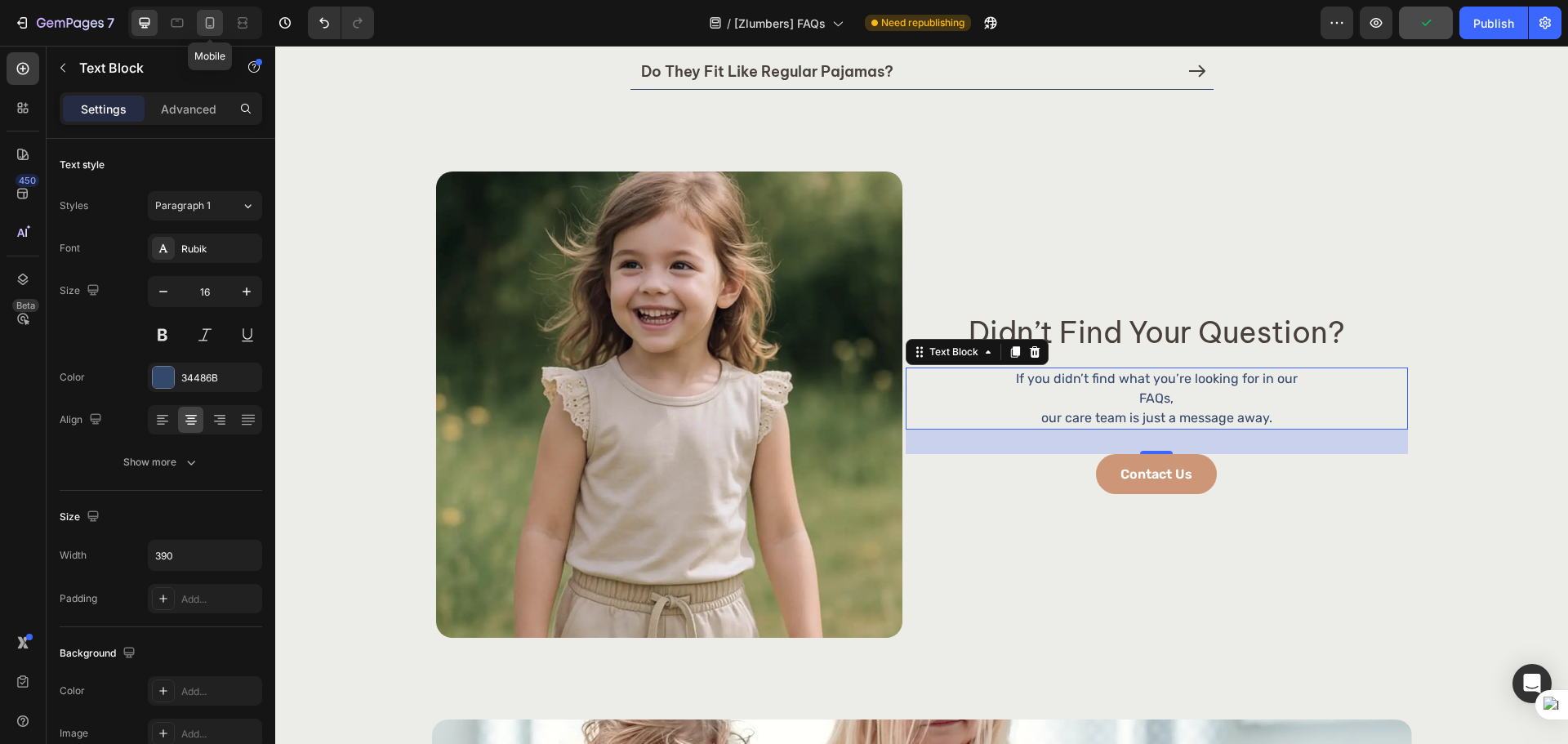
click at [213, 27] on icon at bounding box center [210, 22] width 16 height 16
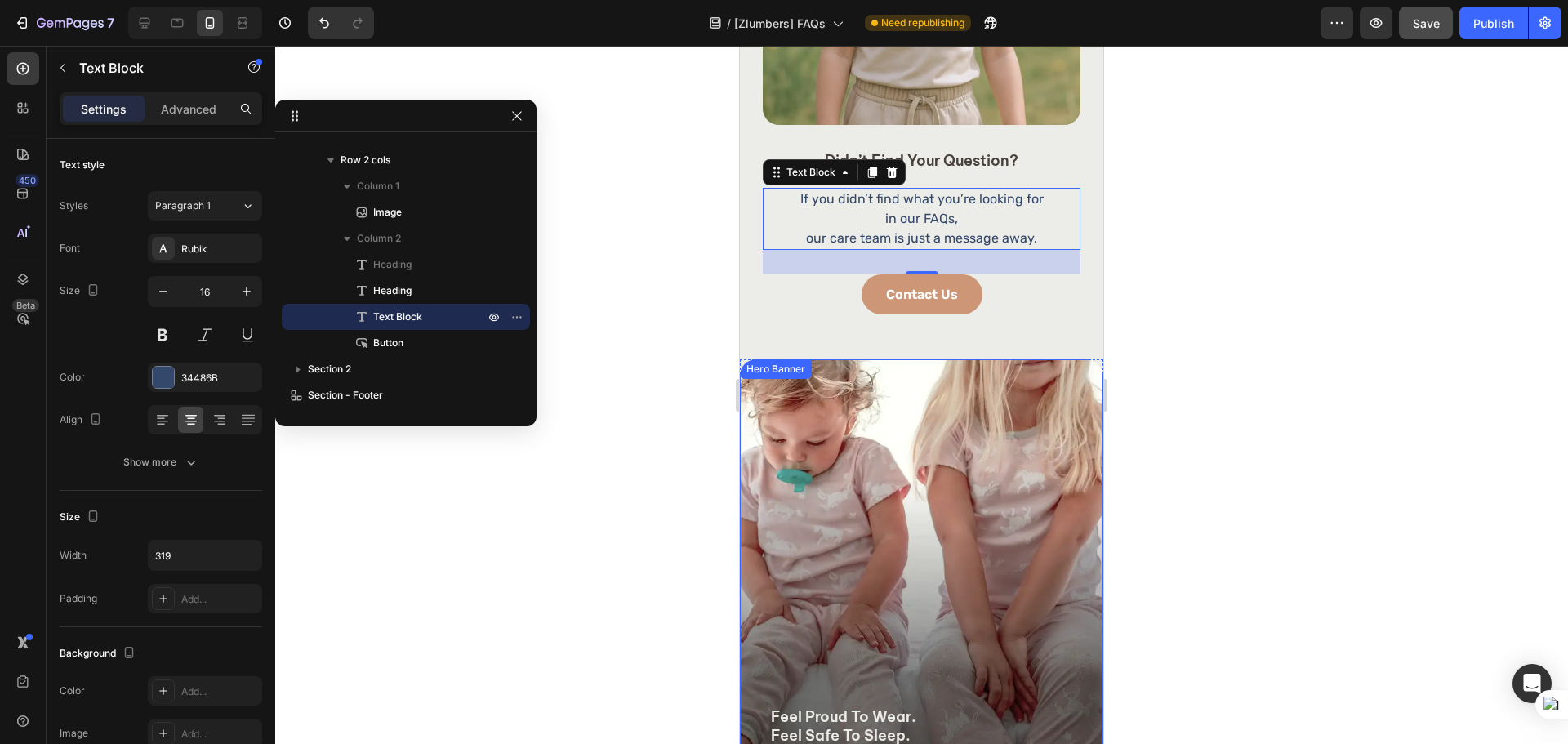
scroll to position [1245, 0]
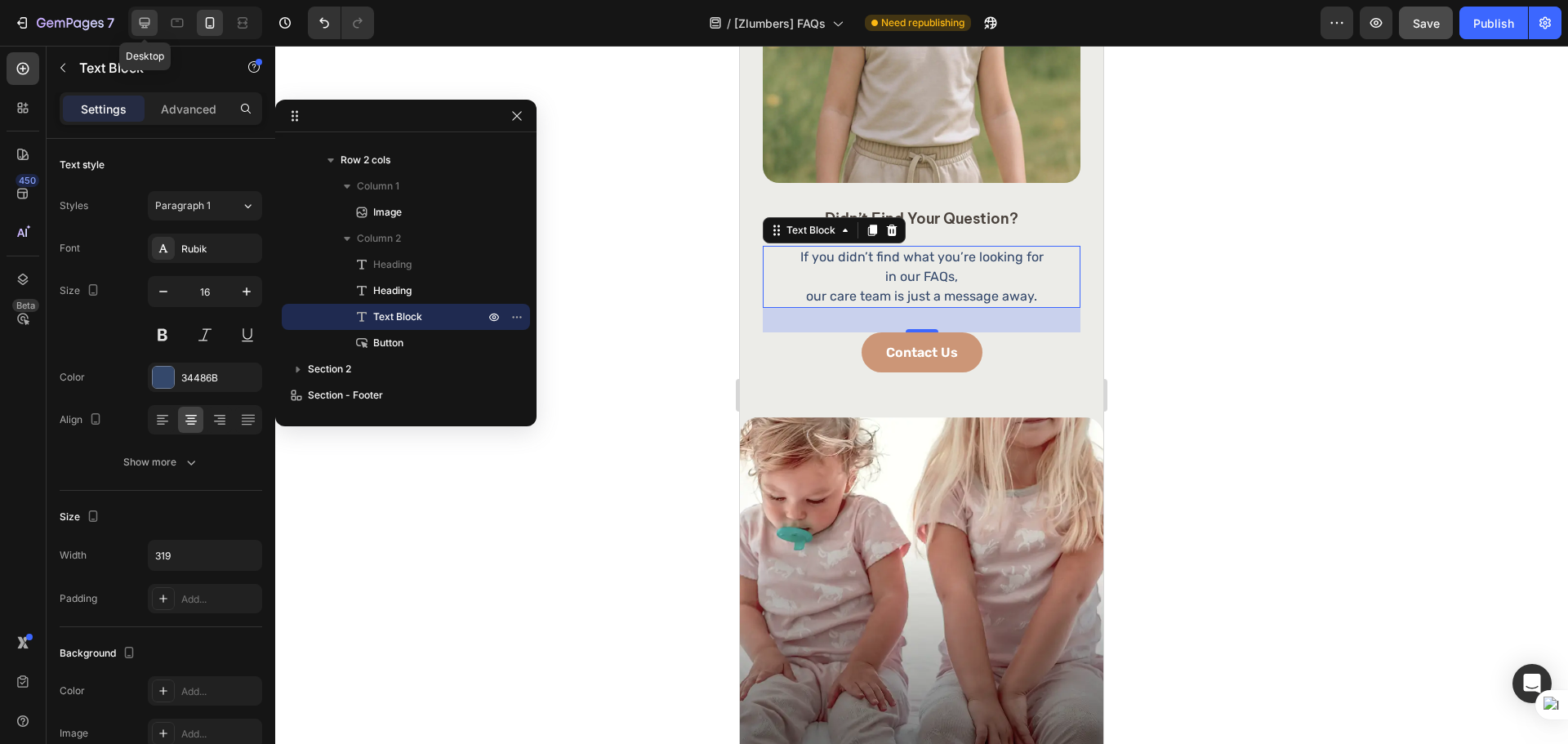
click at [151, 26] on icon at bounding box center [145, 22] width 16 height 16
type input "390"
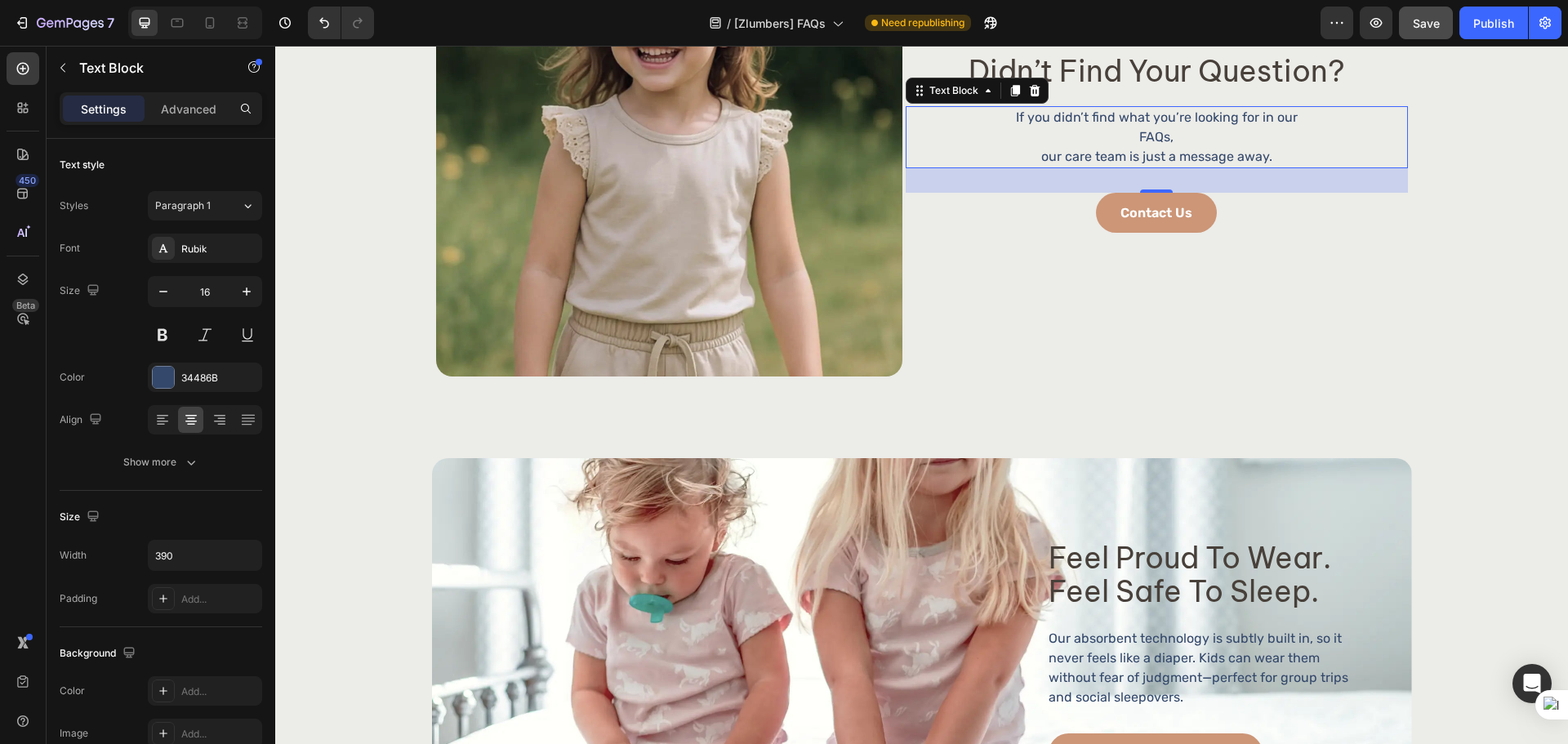
scroll to position [1498, 0]
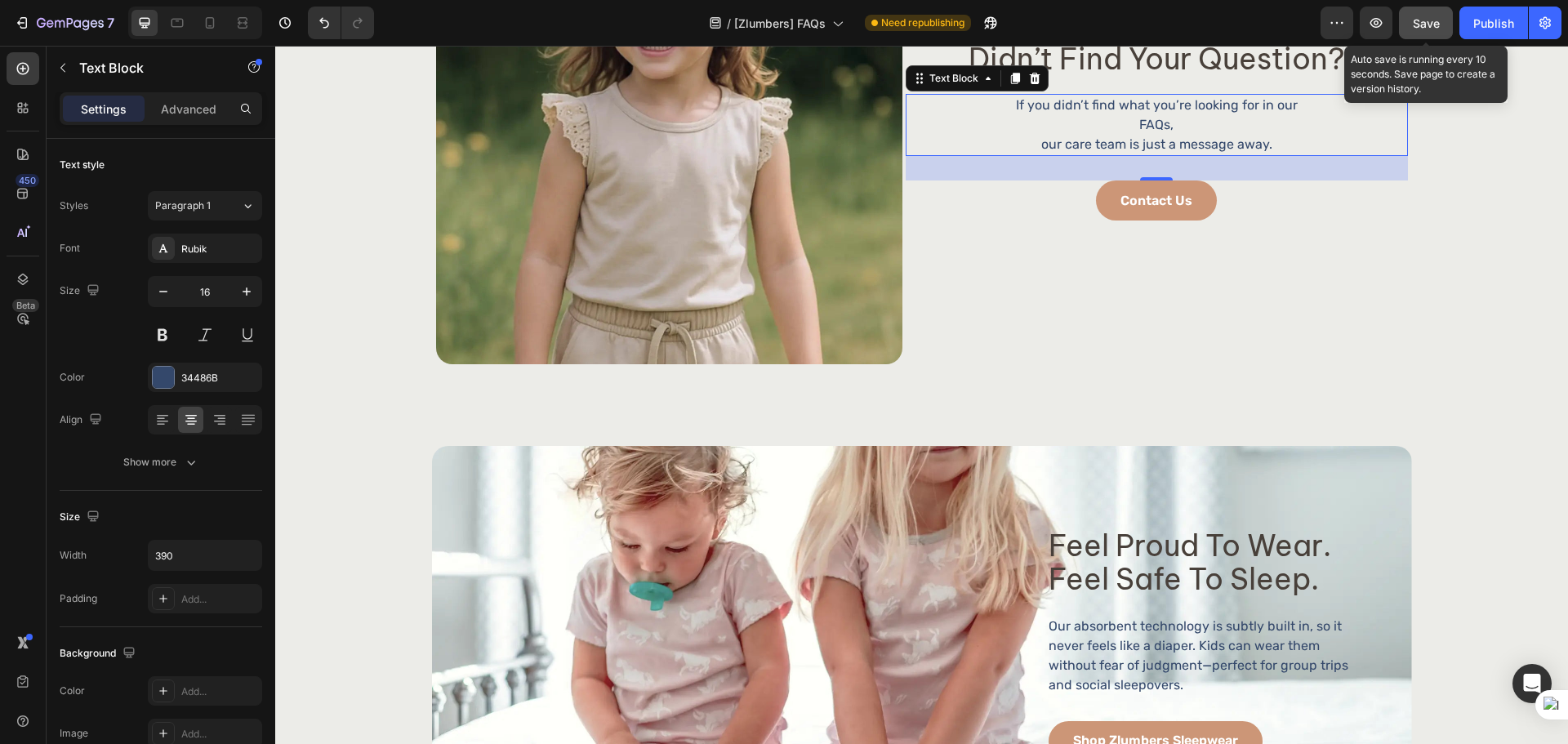
click at [1421, 28] on span "Save" at bounding box center [1426, 23] width 27 height 14
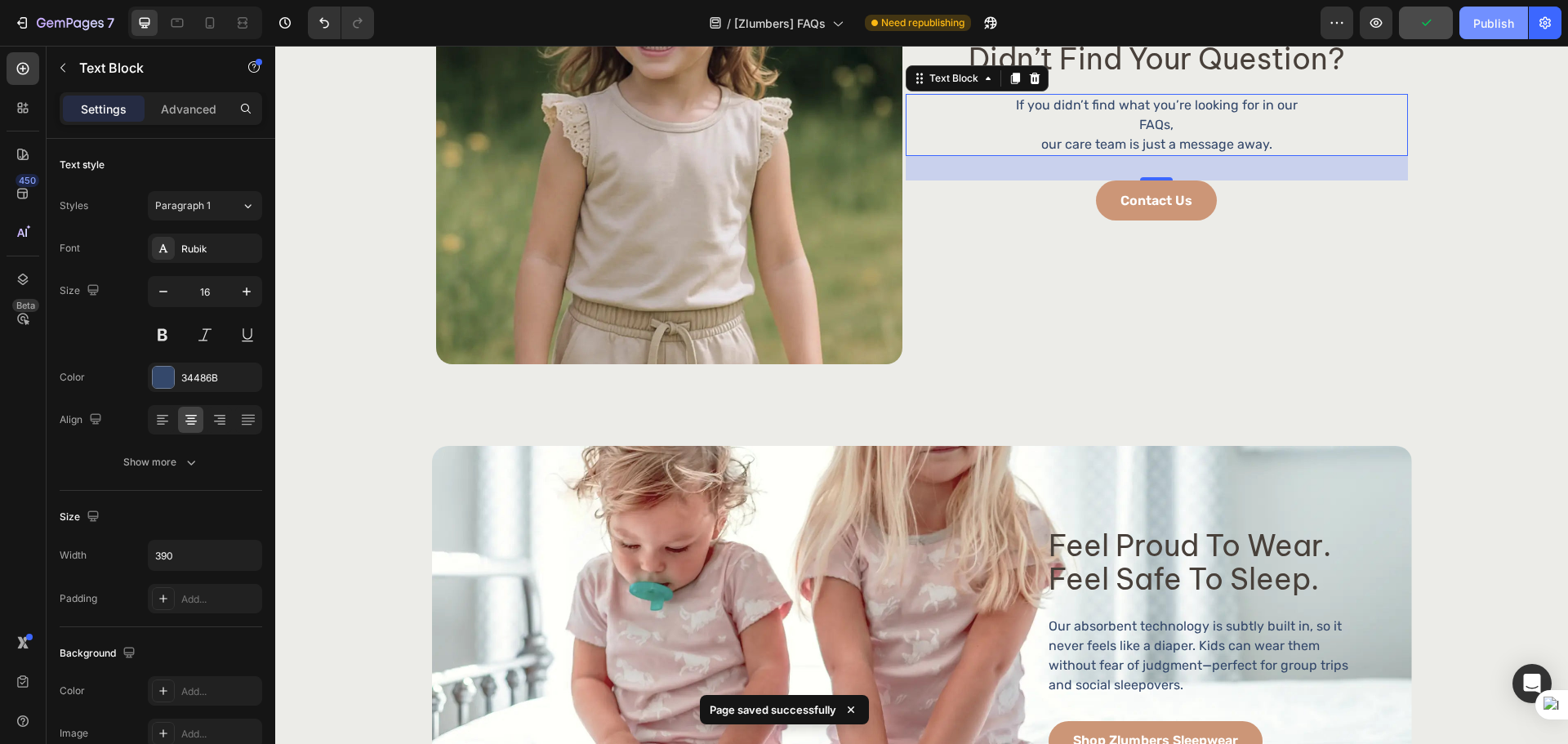
click at [1480, 30] on div "Publish" at bounding box center [1494, 22] width 41 height 17
click at [1249, 297] on div "didn’t find your question? Heading didn’t find your question? Heading If you di…" at bounding box center [1156, 131] width 502 height 466
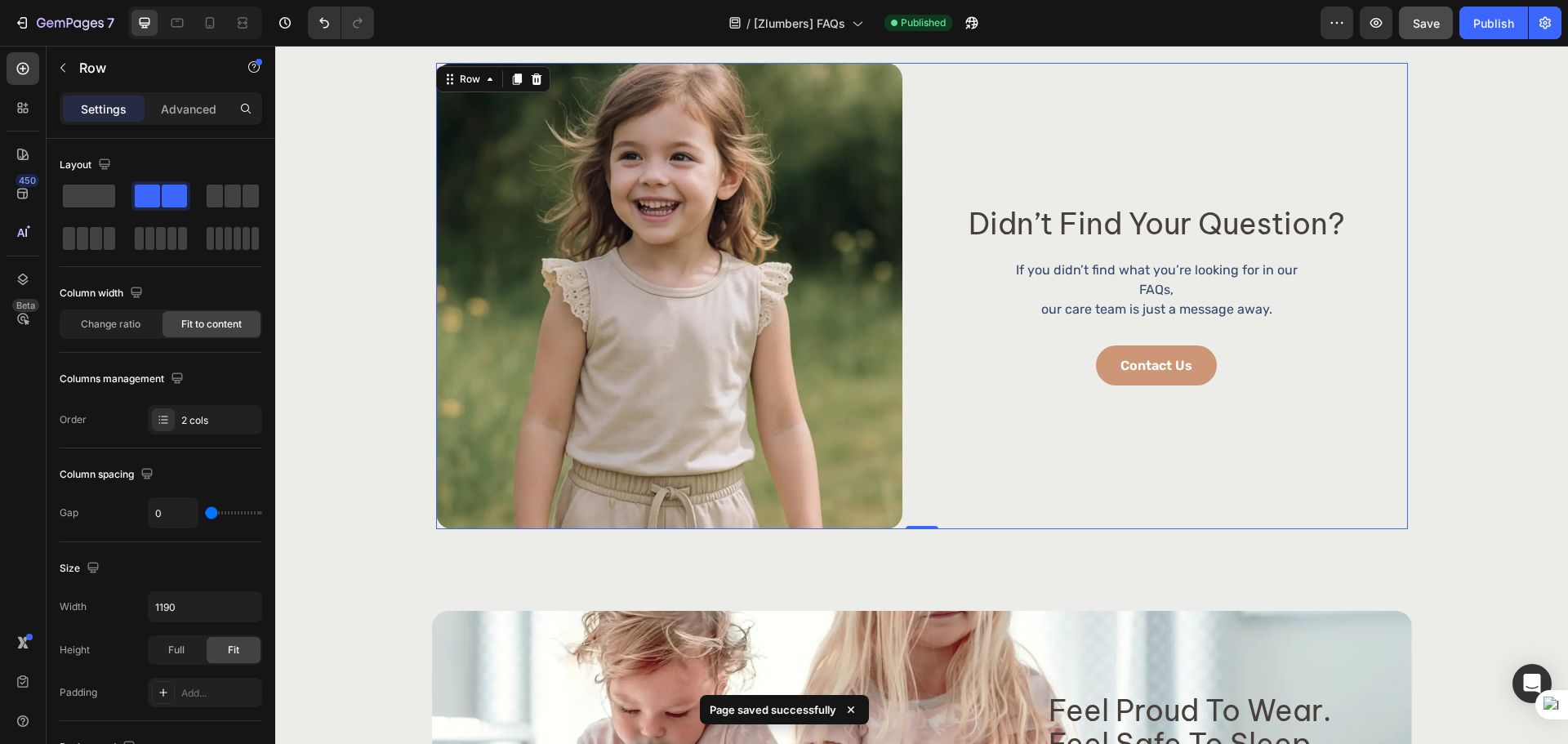
scroll to position [1362, 0]
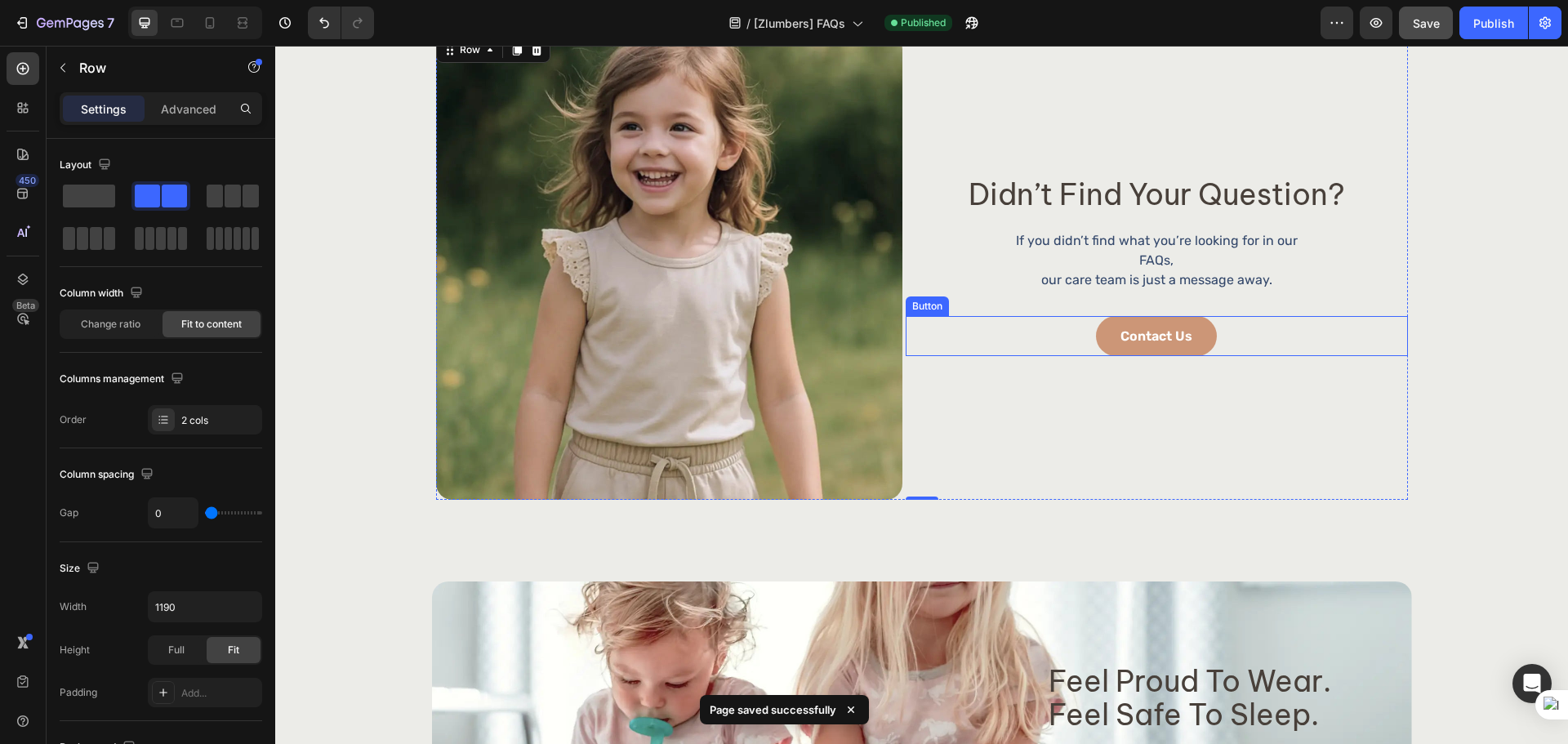
click at [1248, 318] on div "contact us Button" at bounding box center [1156, 336] width 502 height 40
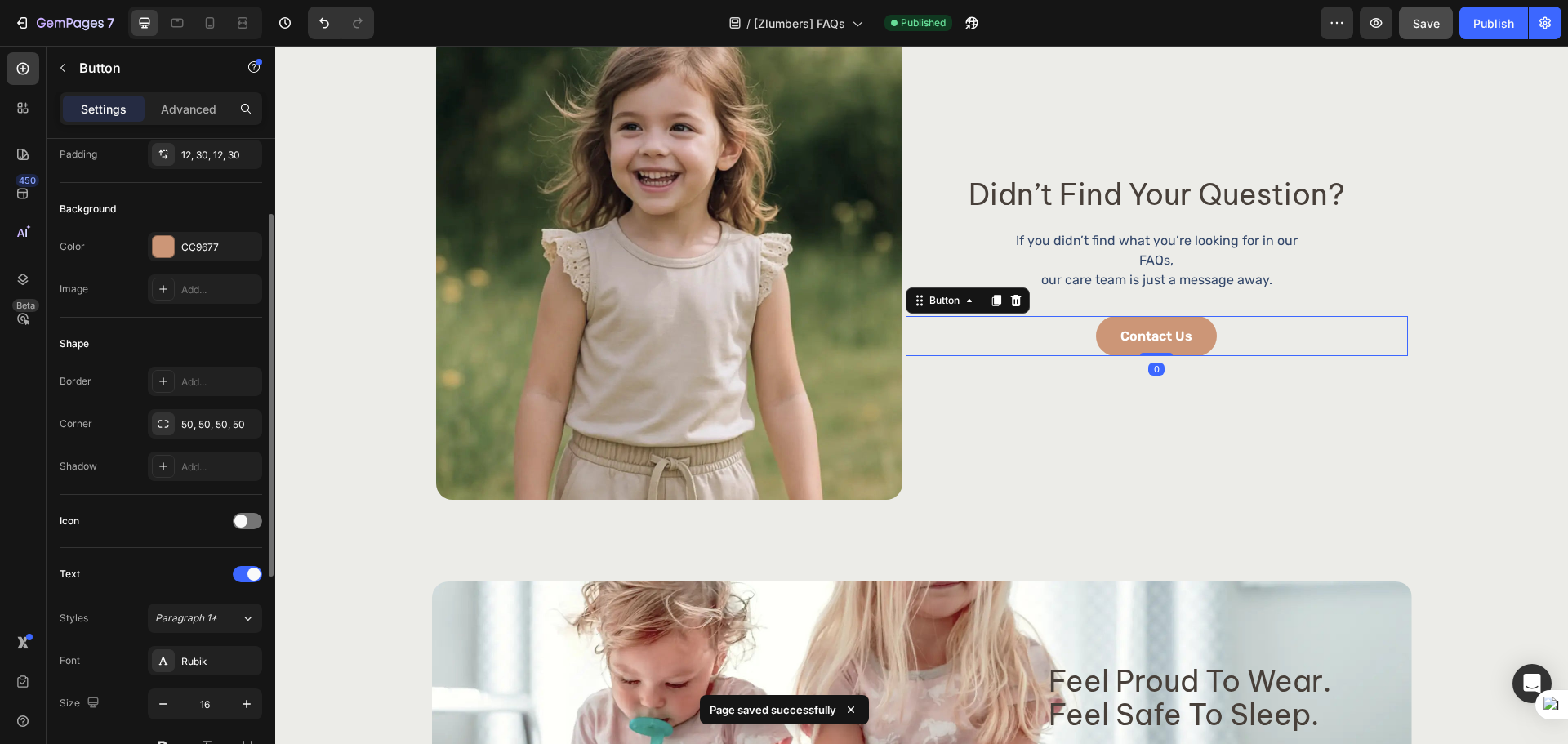
scroll to position [519, 0]
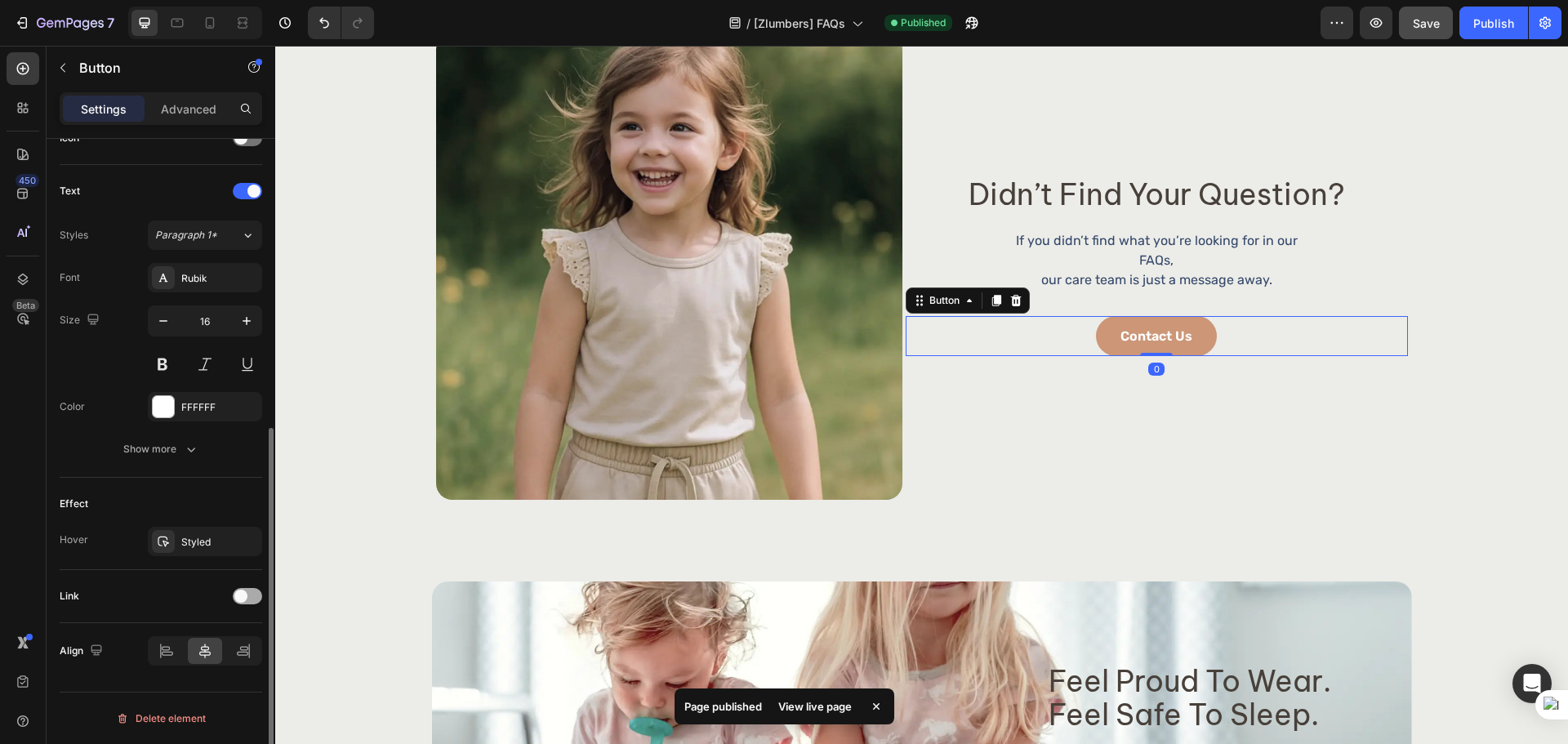
click at [238, 592] on span at bounding box center [240, 596] width 13 height 13
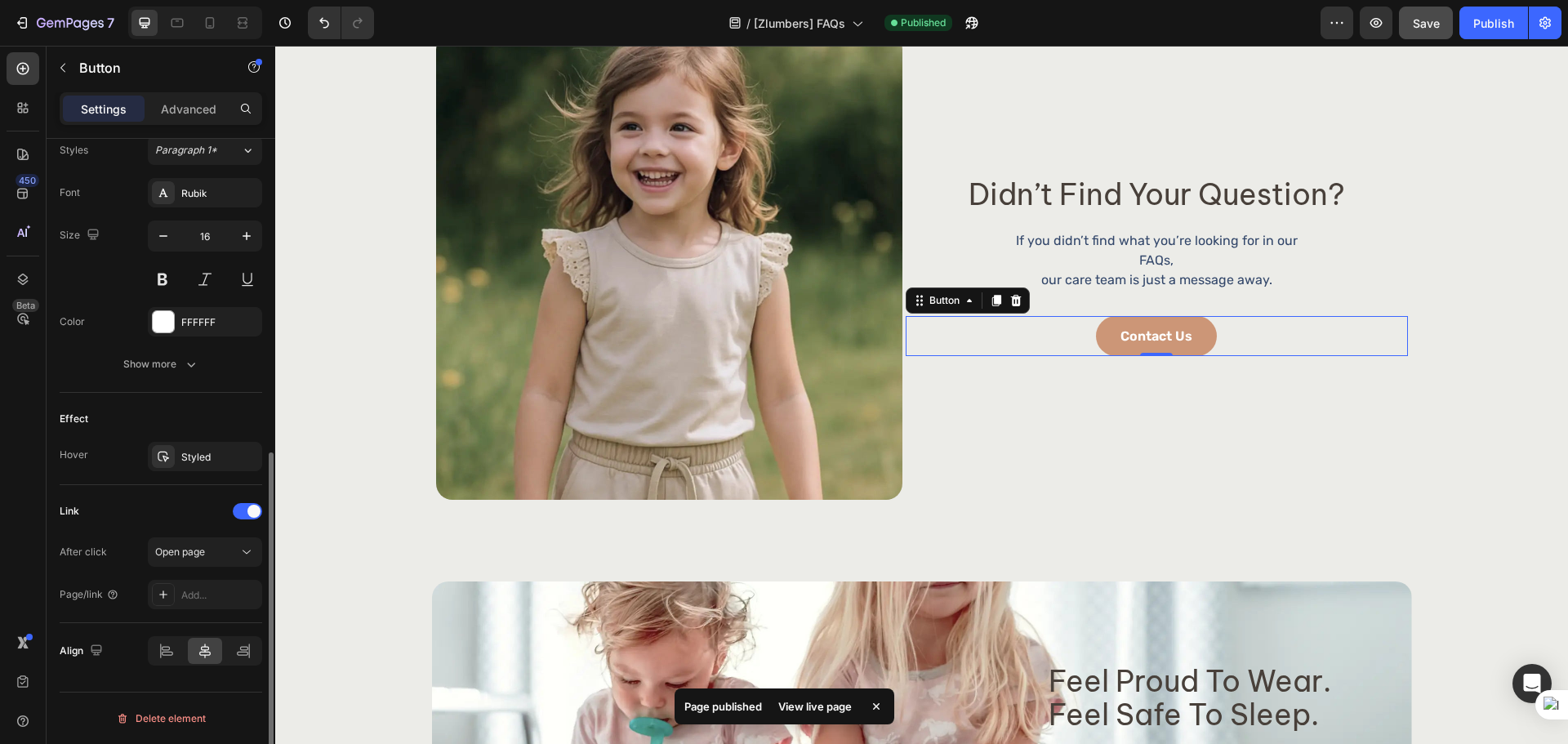
click at [222, 589] on div "Add..." at bounding box center [220, 595] width 77 height 14
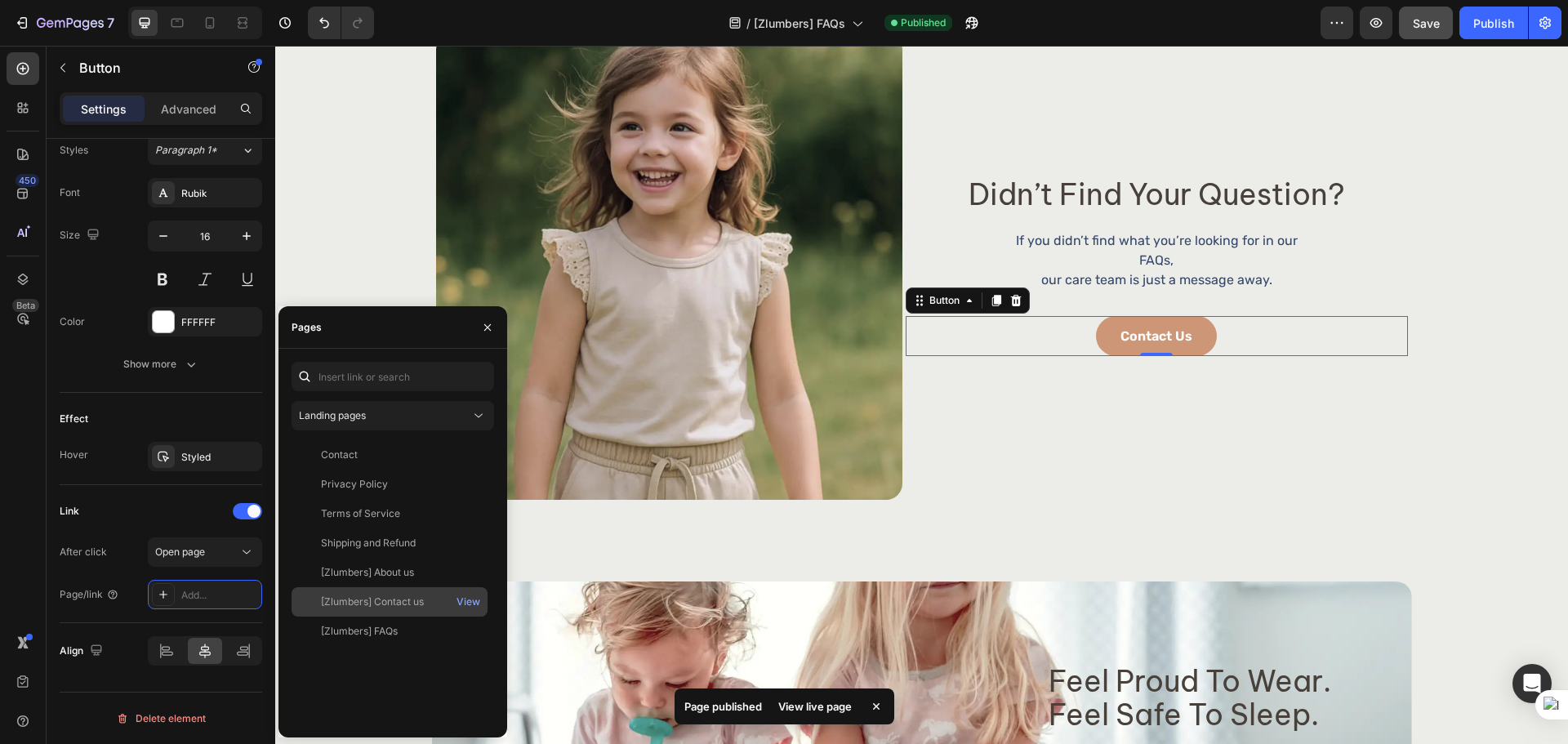
click at [407, 596] on div "[Zlumbers] Contact us" at bounding box center [372, 601] width 103 height 14
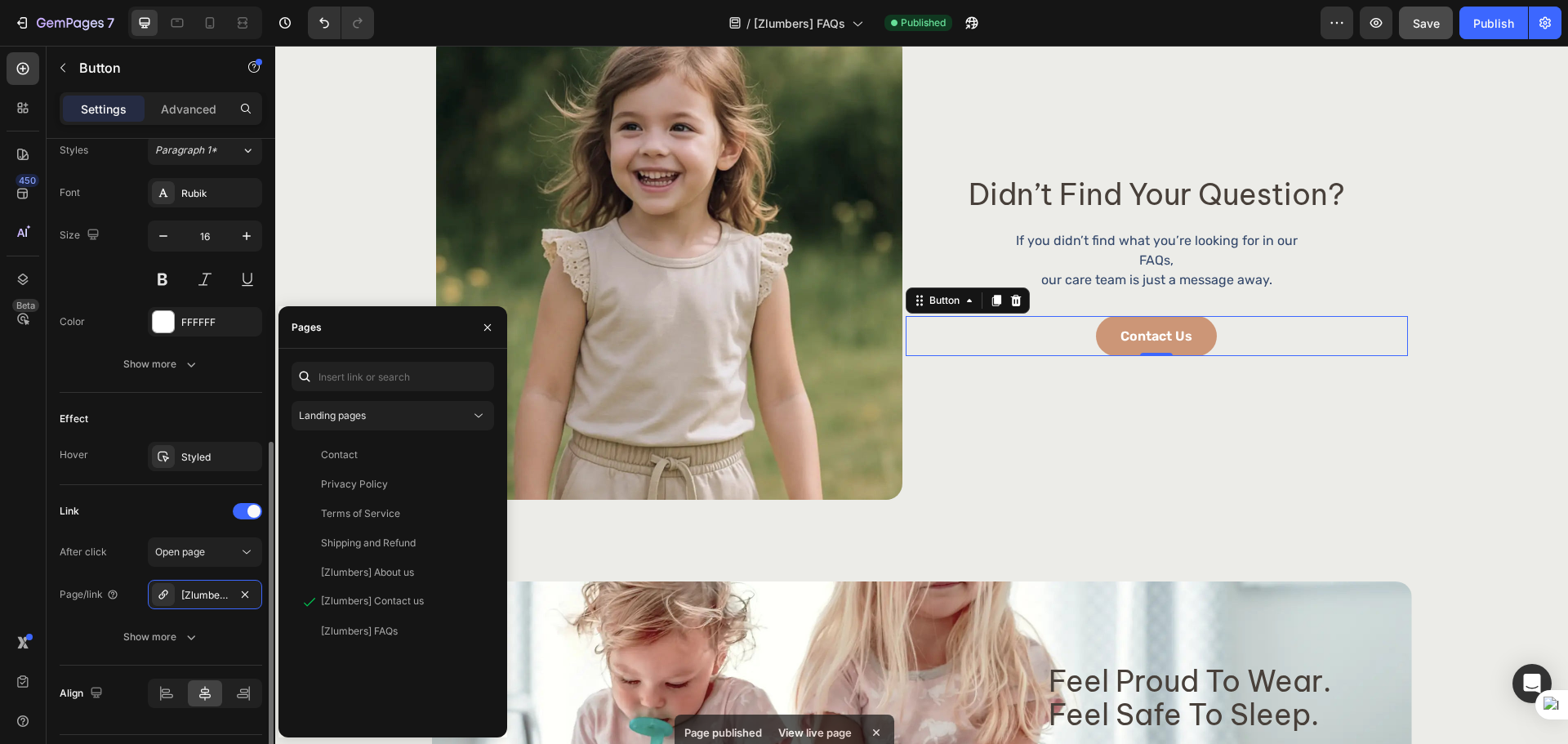
click at [195, 508] on div "Link" at bounding box center [161, 510] width 203 height 26
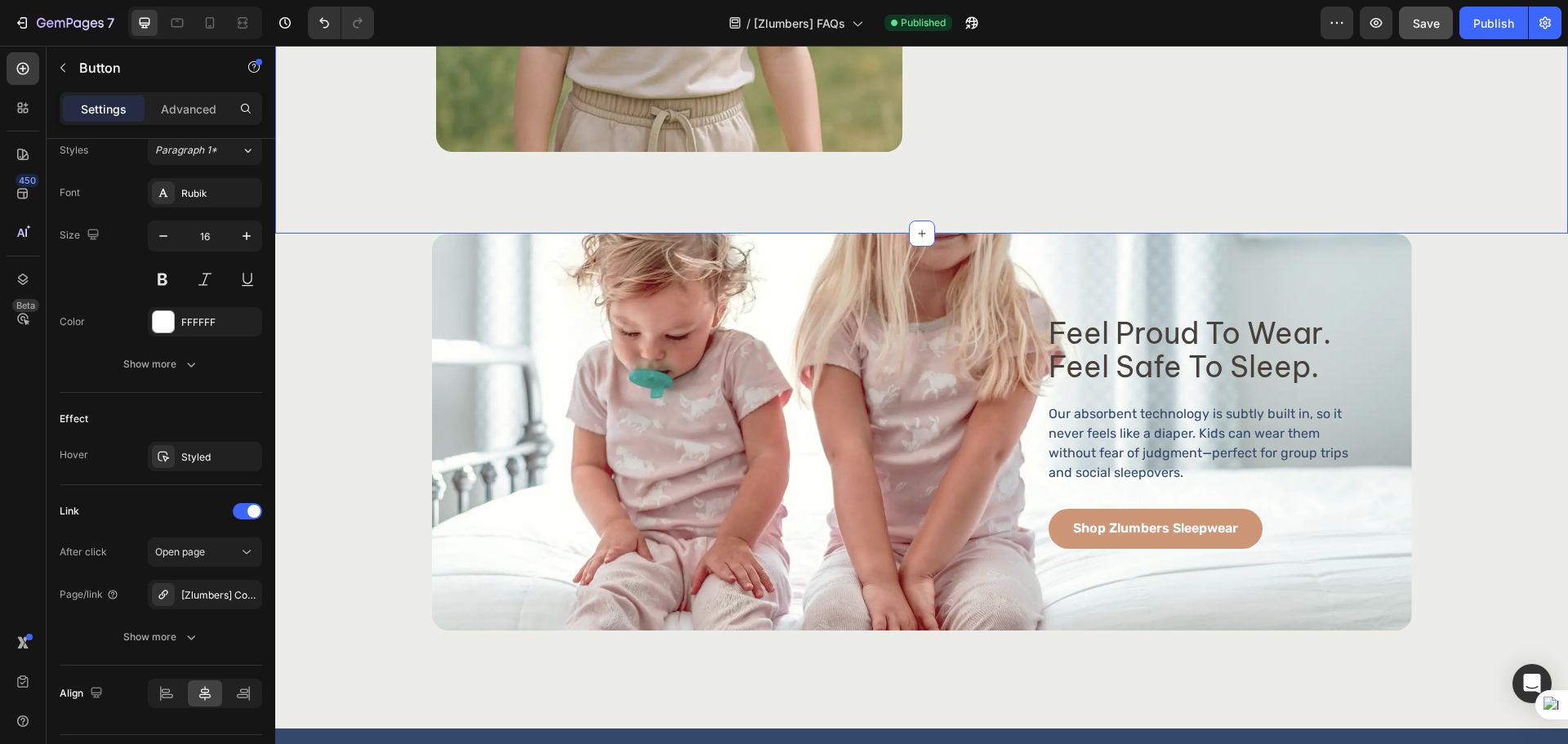
scroll to position [1770, 0]
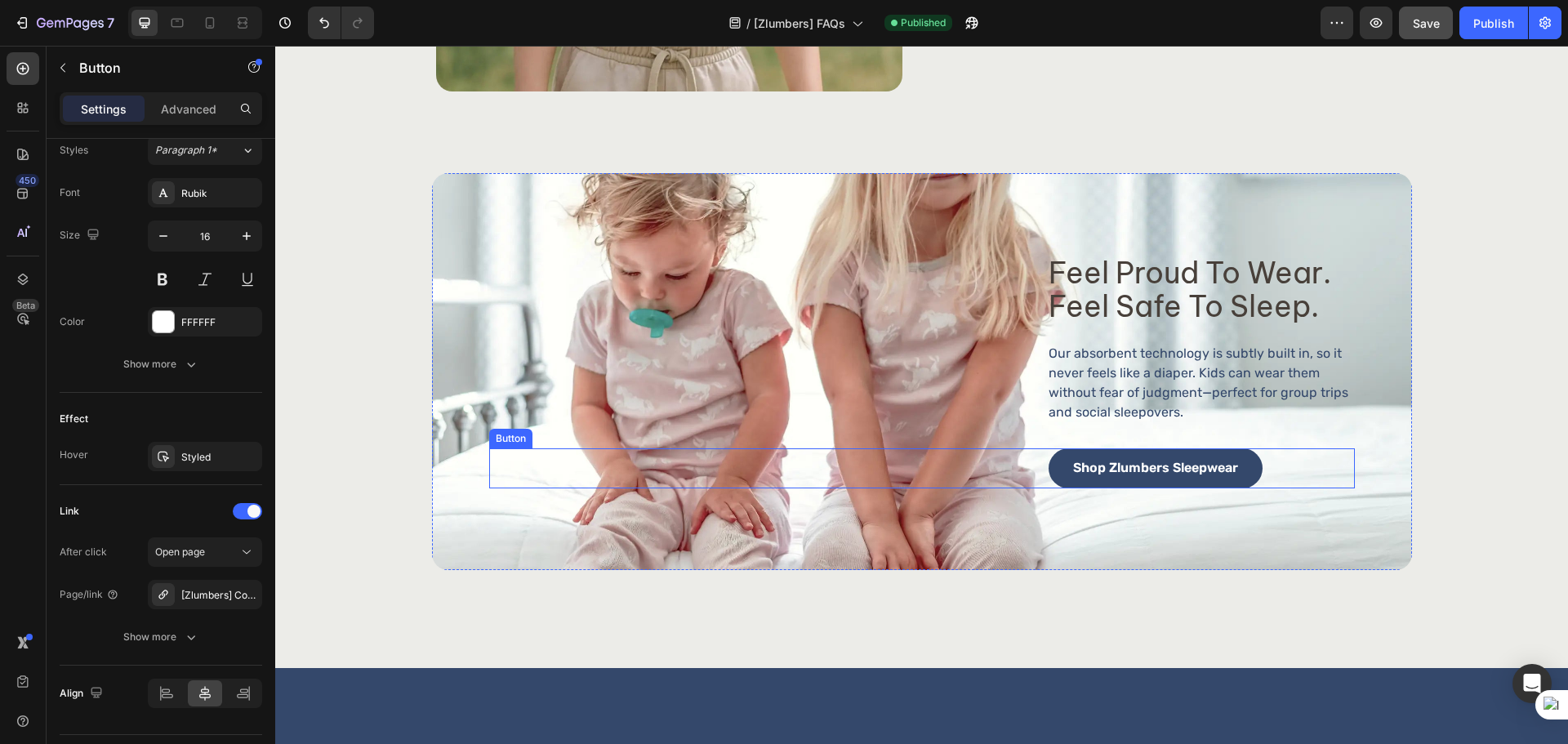
click at [1133, 482] on button "Shop Zlumbers Sleepwear" at bounding box center [1154, 468] width 214 height 40
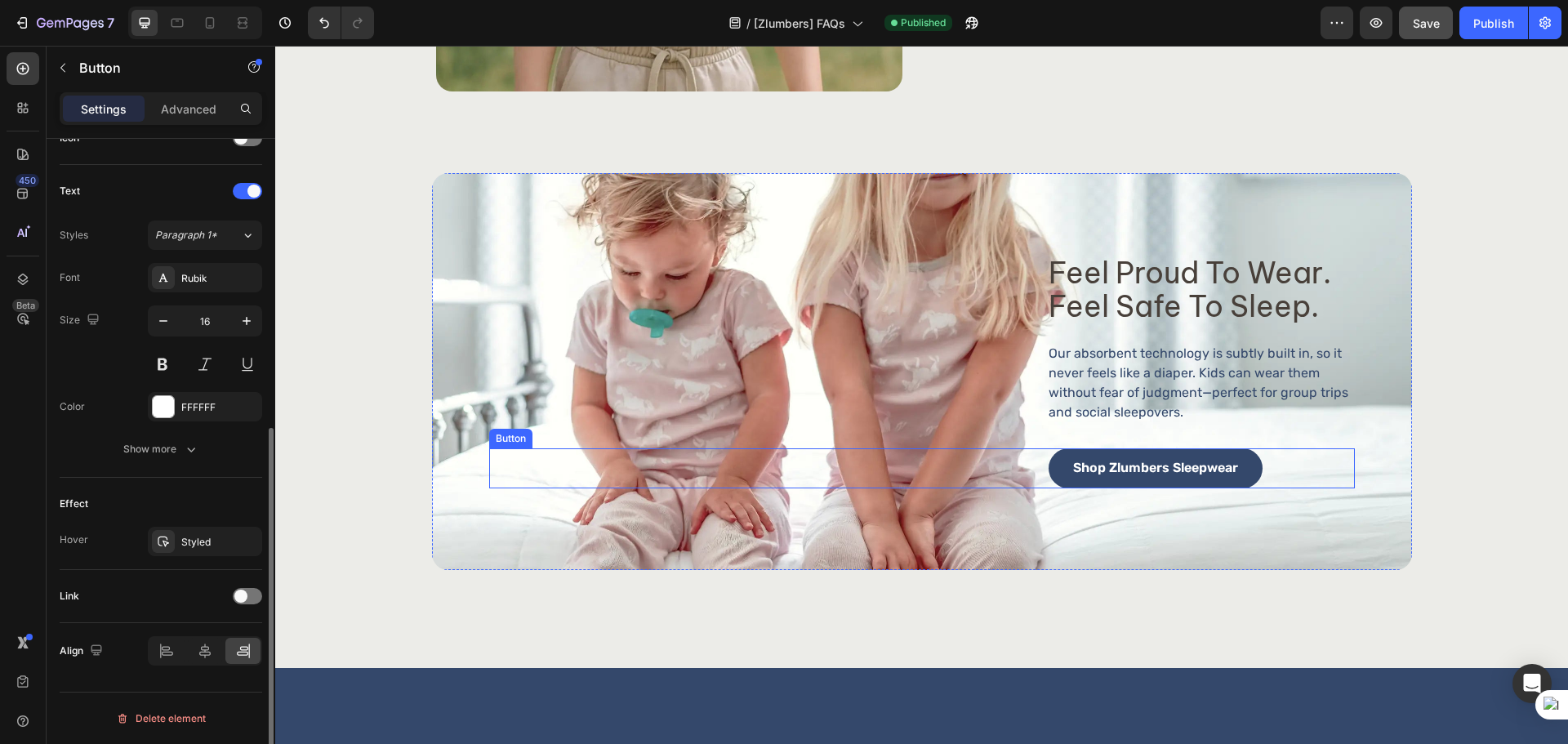
scroll to position [519, 0]
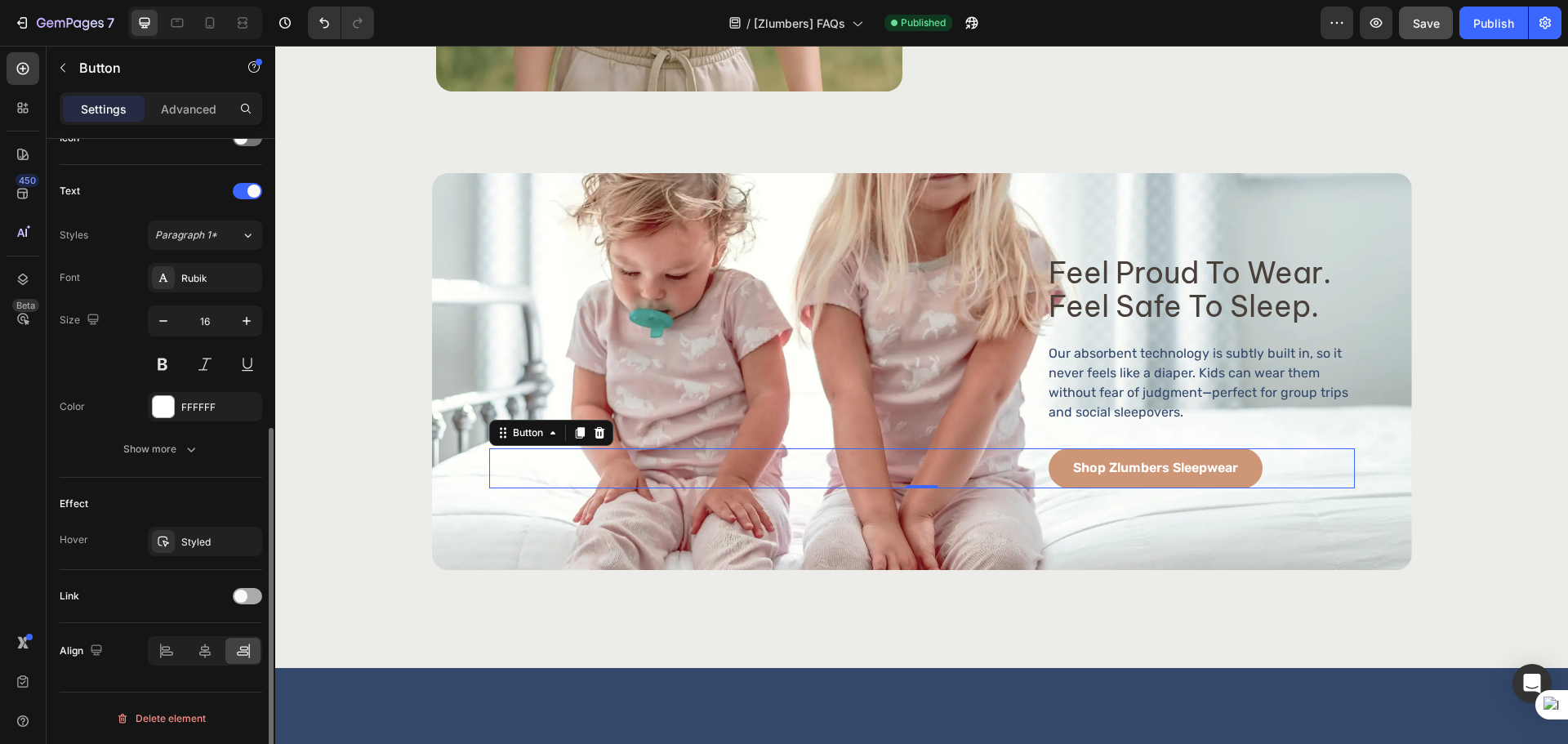
click at [245, 603] on div at bounding box center [247, 596] width 29 height 16
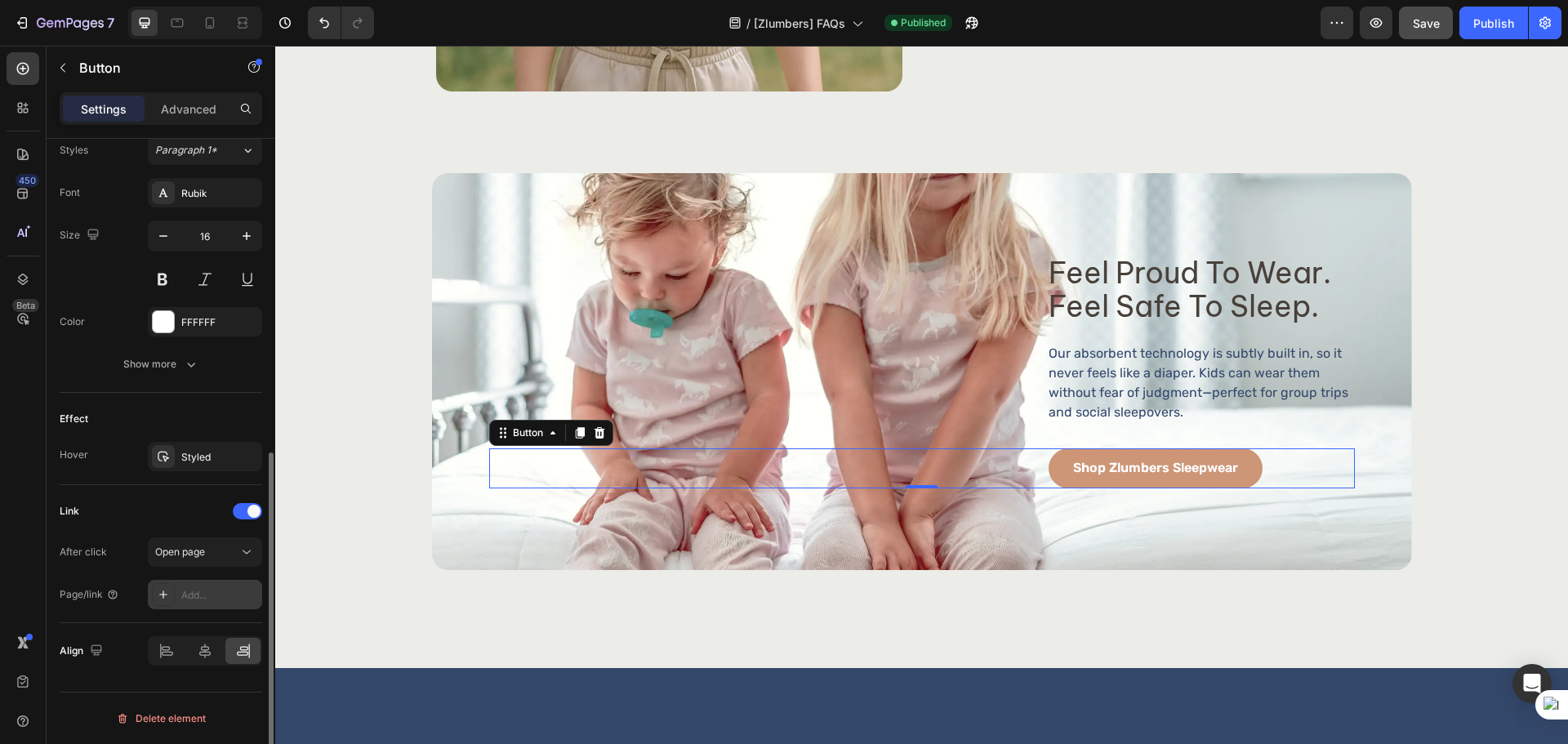
click at [205, 586] on div "Add..." at bounding box center [205, 594] width 114 height 29
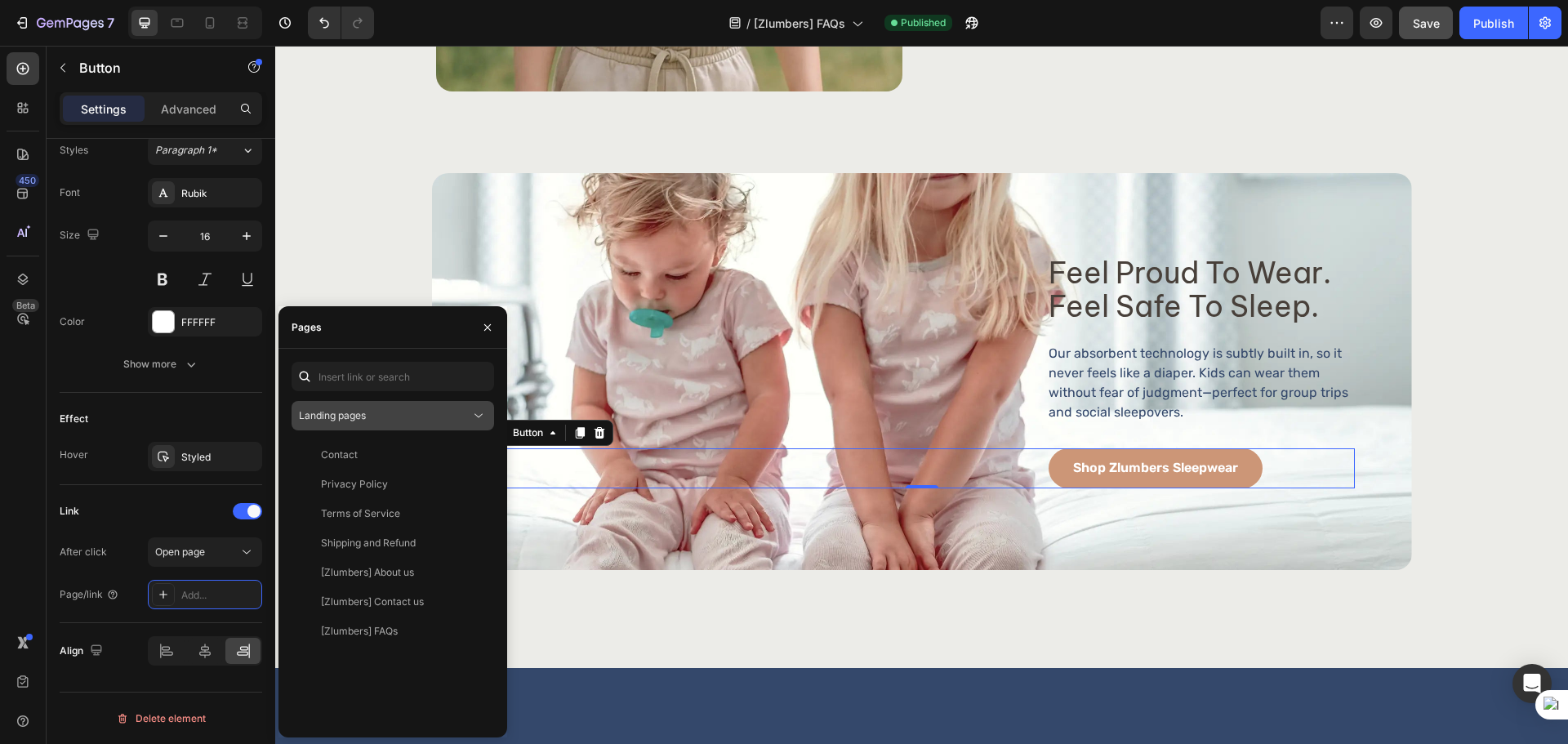
click at [386, 416] on div "Landing pages" at bounding box center [384, 415] width 172 height 14
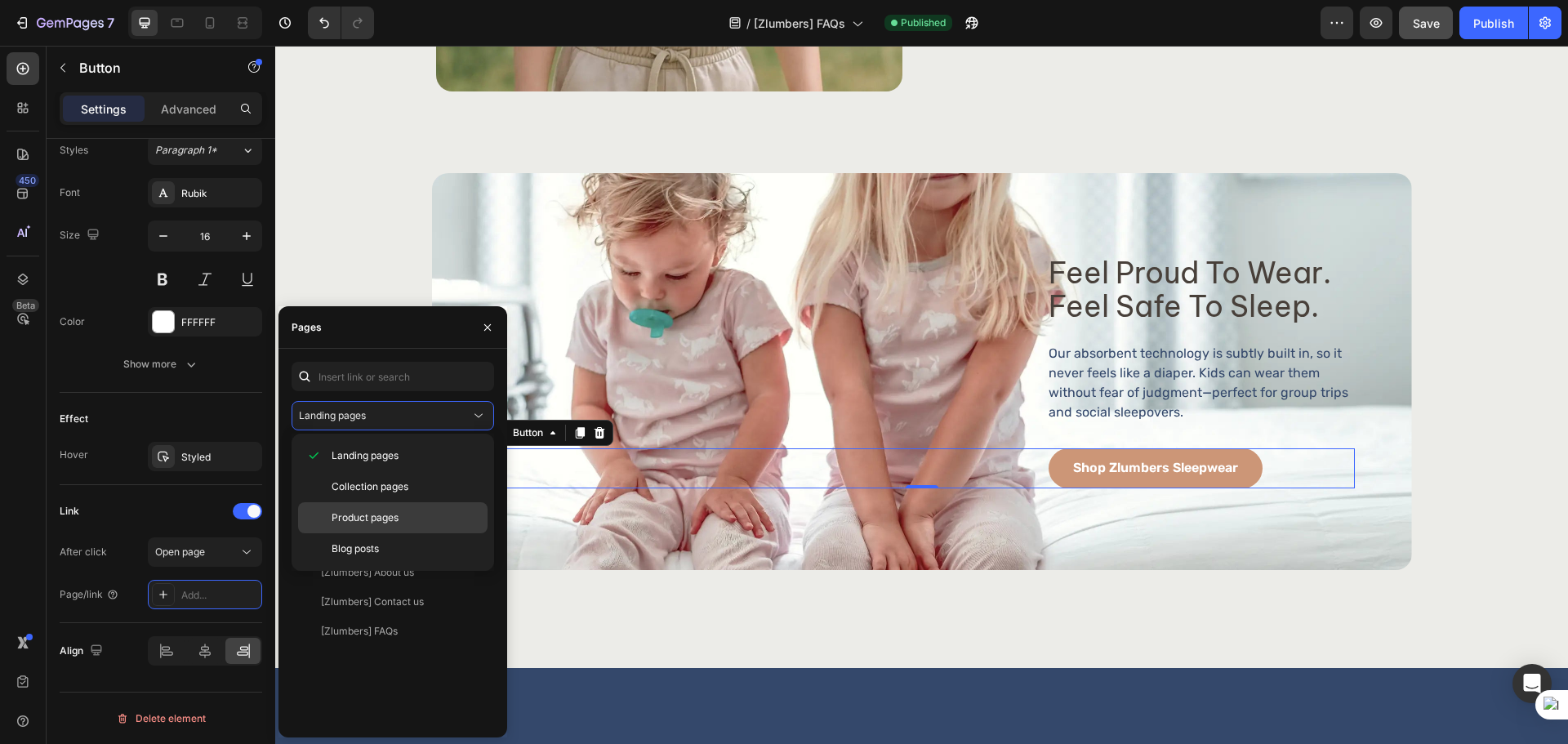
click at [361, 518] on span "Product pages" at bounding box center [365, 517] width 67 height 14
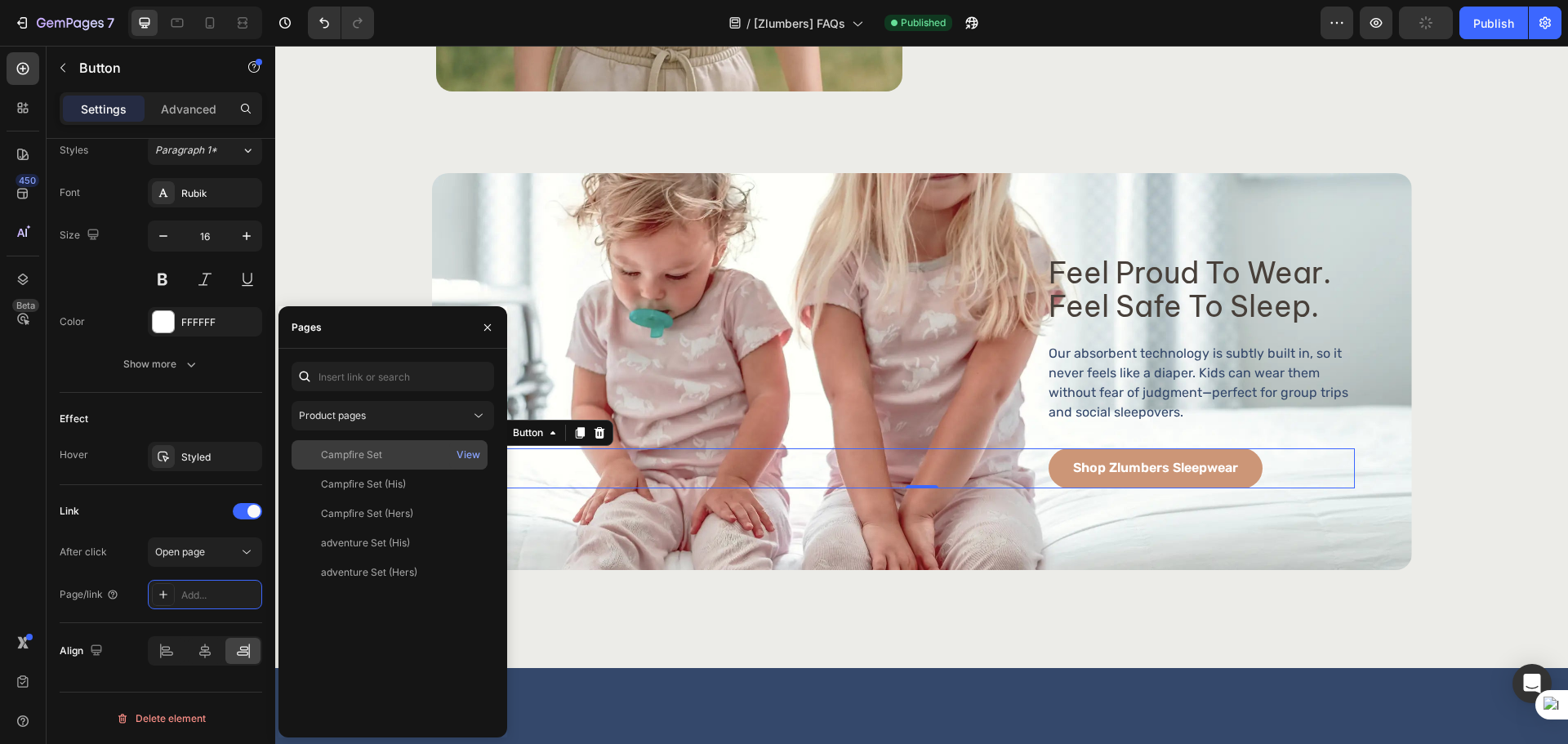
click at [377, 457] on div "Campfire Set" at bounding box center [351, 455] width 62 height 14
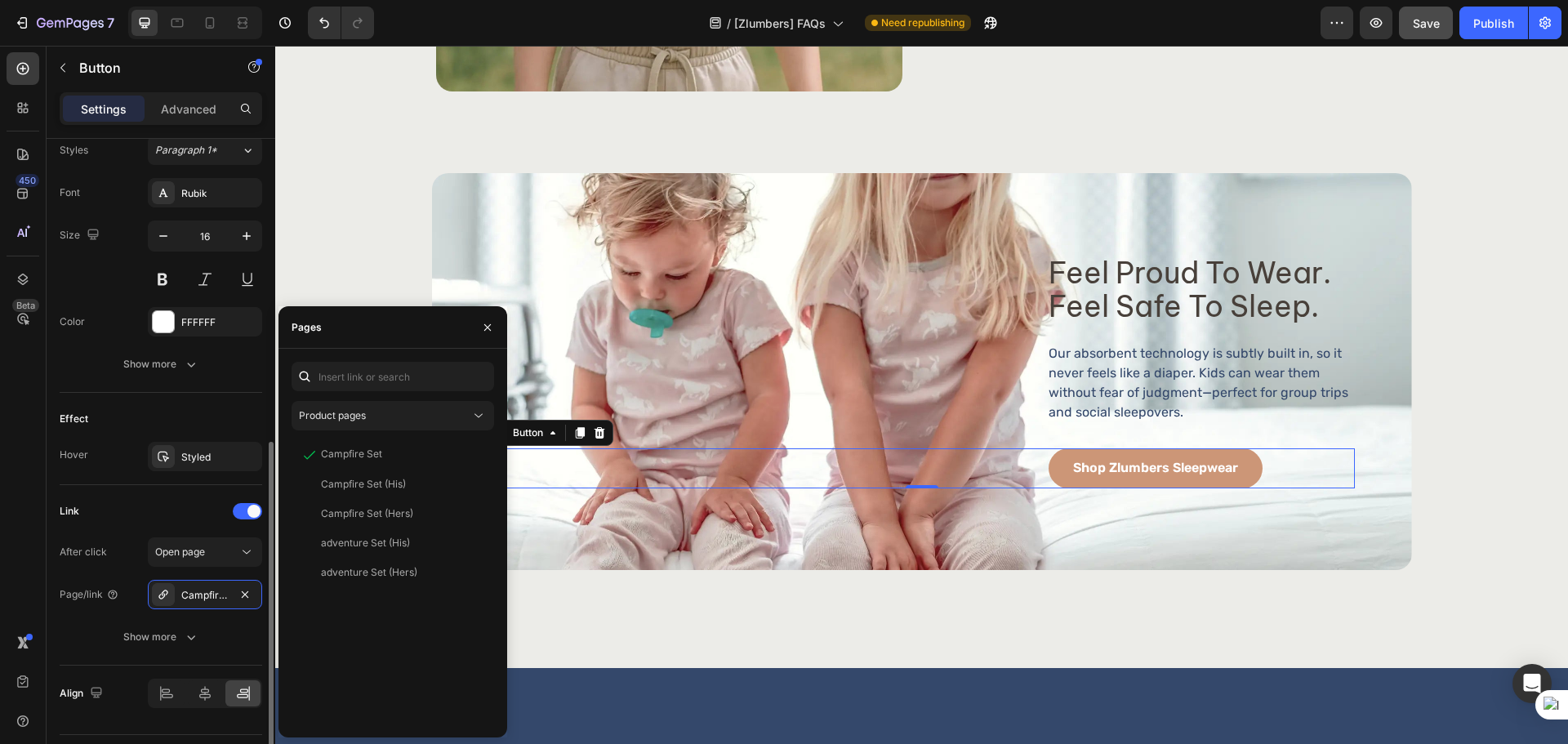
click at [156, 519] on div "Link" at bounding box center [161, 510] width 203 height 26
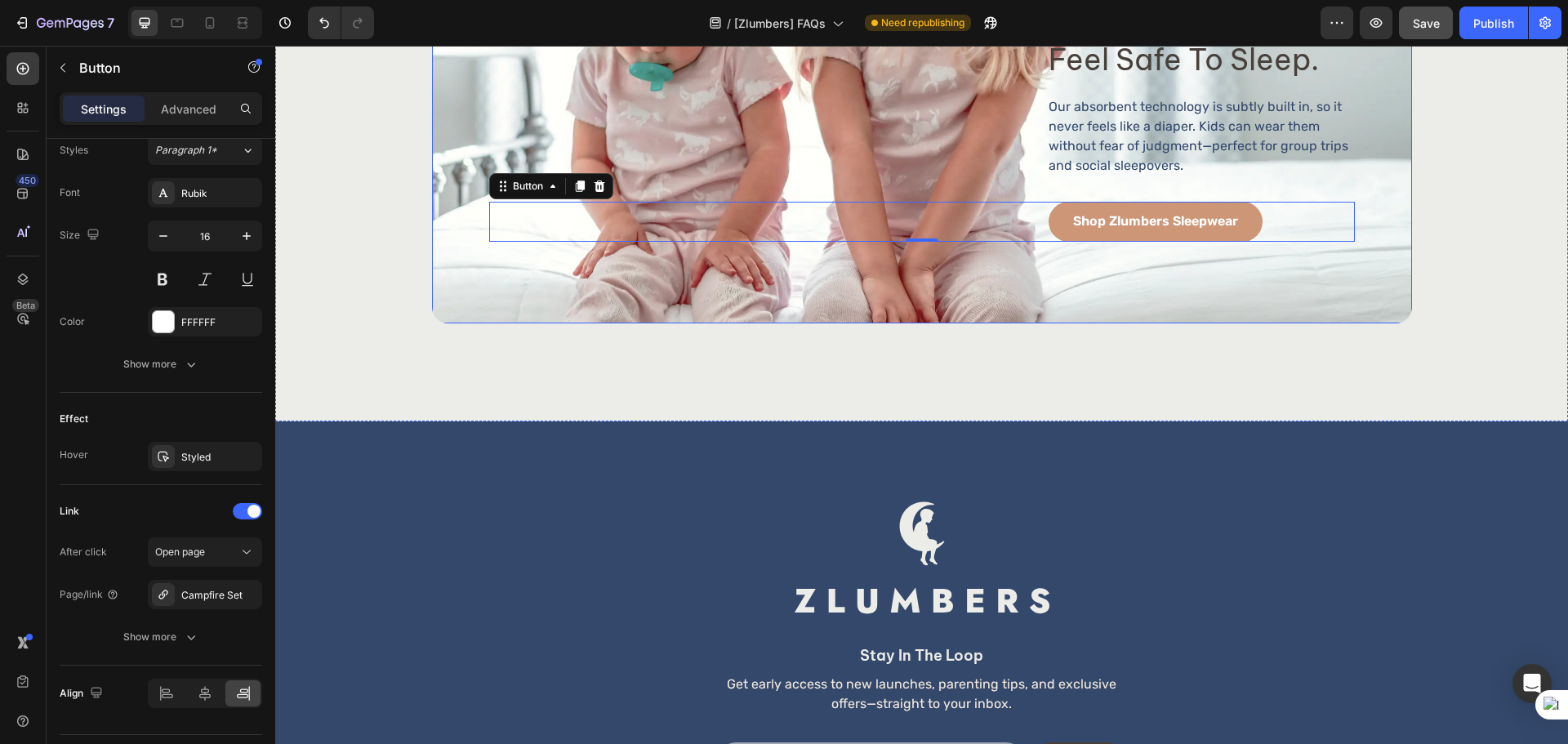
scroll to position [1770, 0]
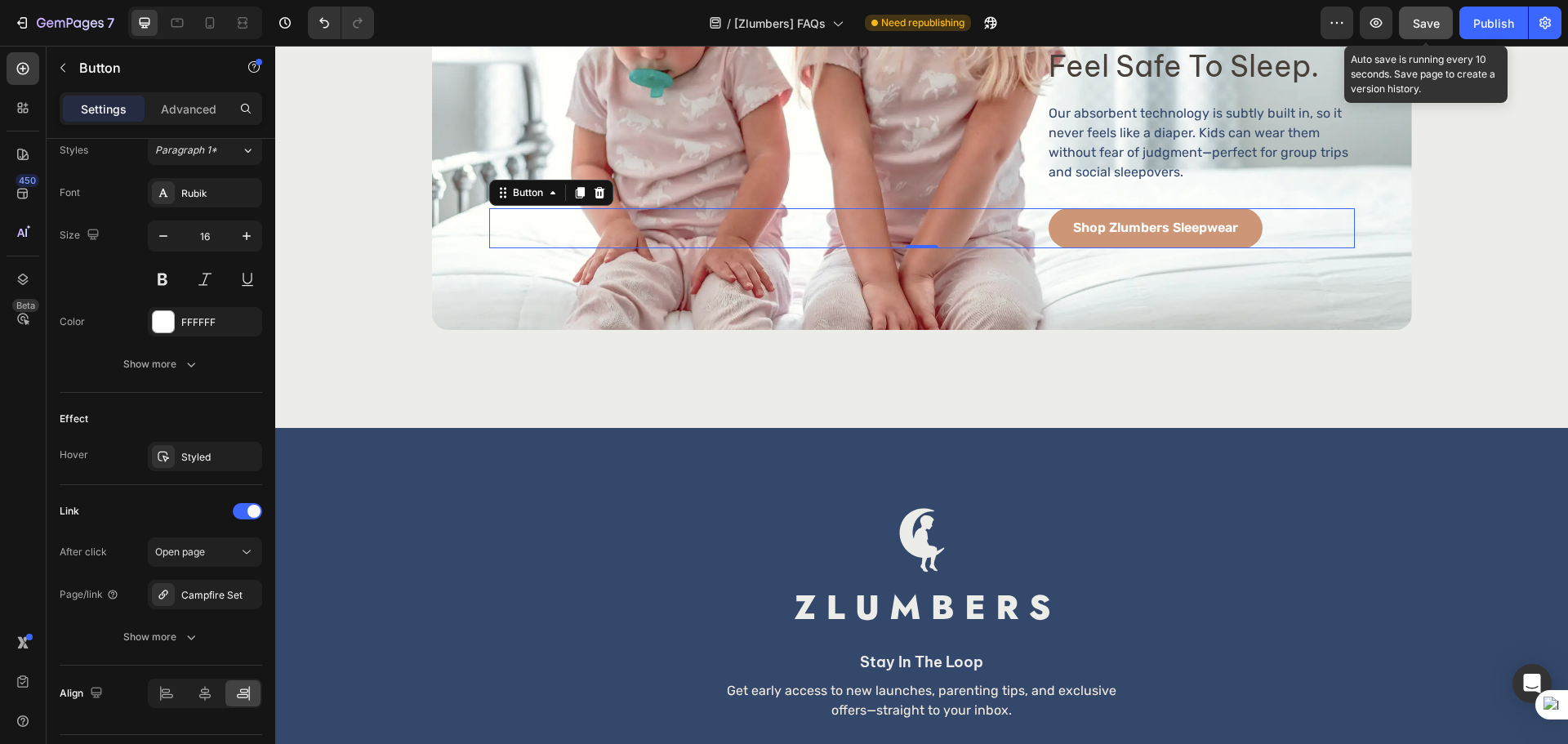
click at [1437, 19] on span "Save" at bounding box center [1426, 23] width 27 height 14
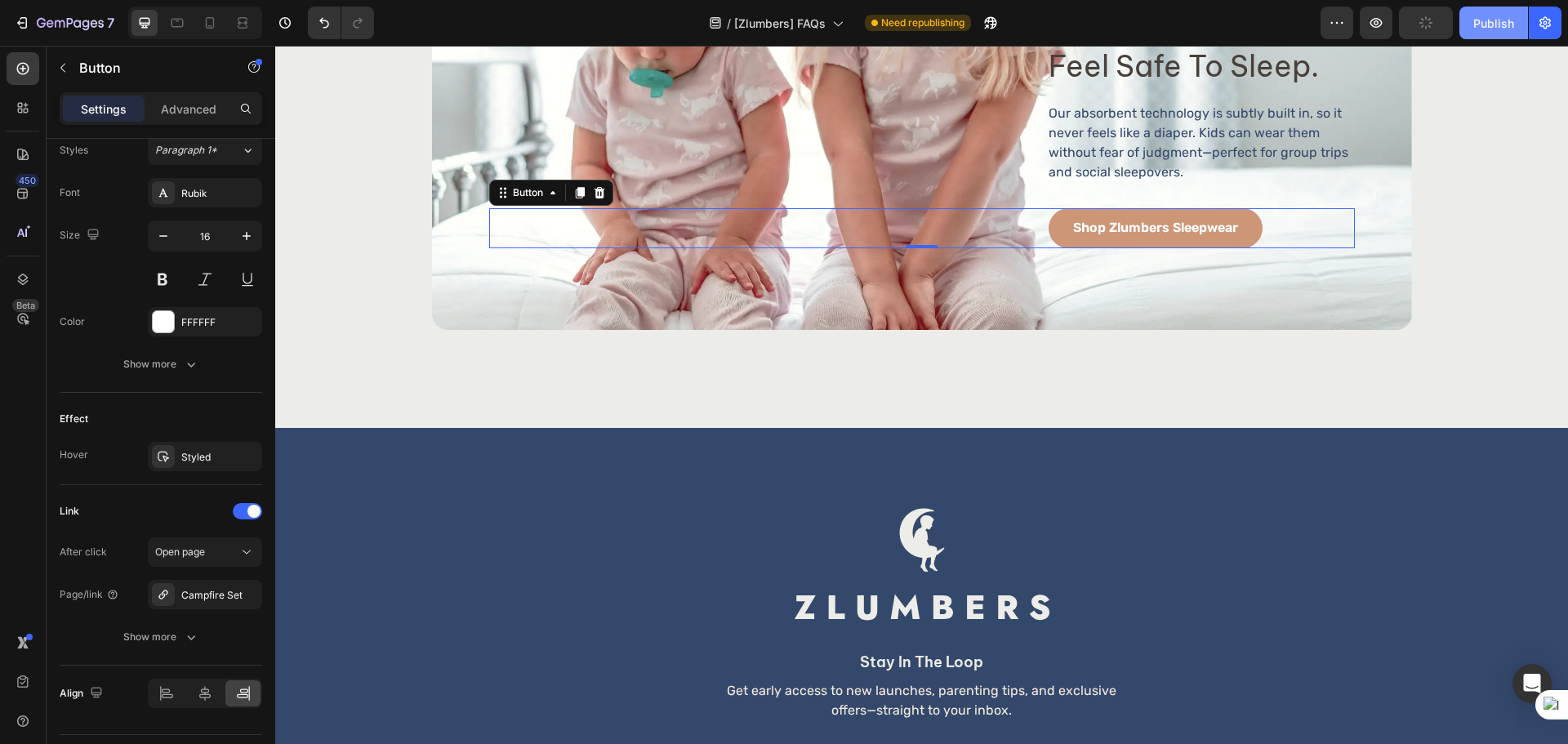
click at [1488, 19] on div "Publish" at bounding box center [1494, 22] width 41 height 17
